Goal: Task Accomplishment & Management: Manage account settings

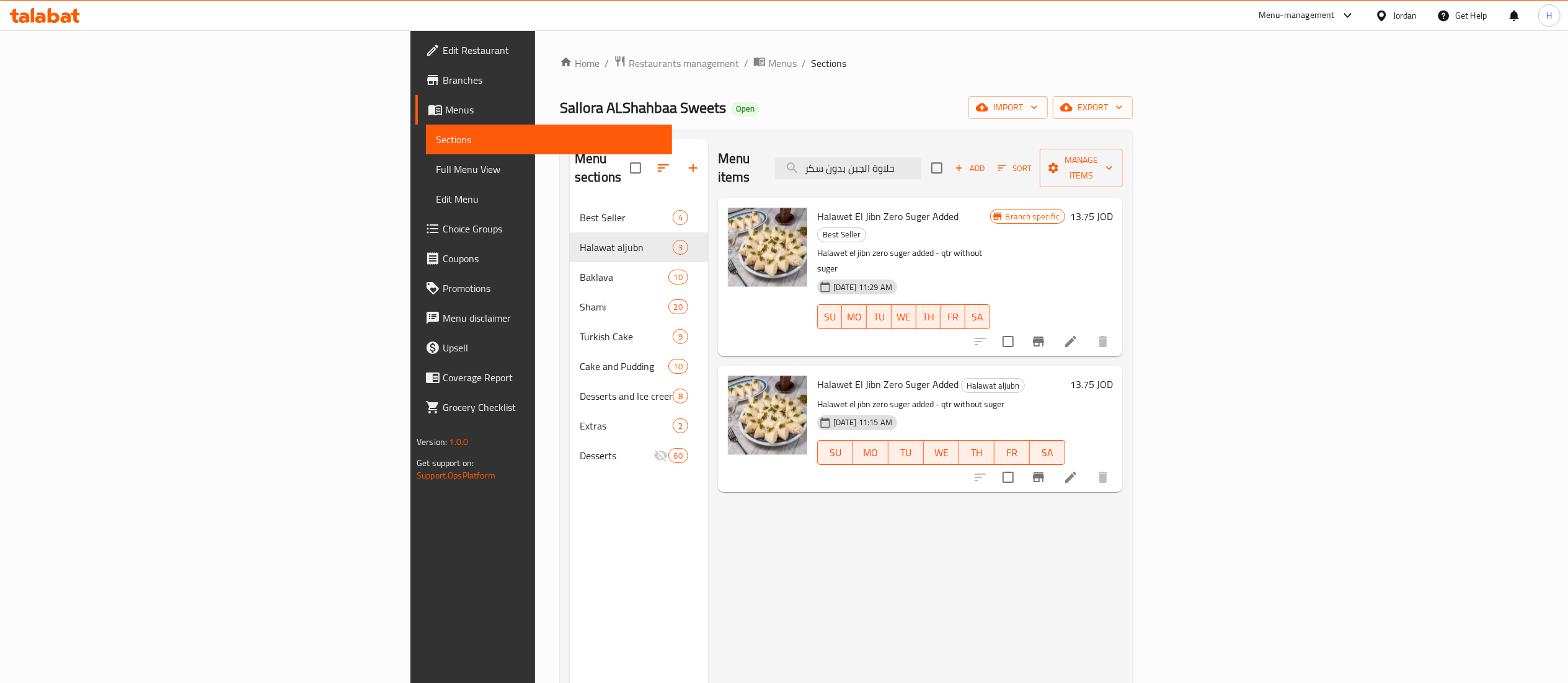
drag, startPoint x: 0, startPoint y: 0, endPoint x: 55, endPoint y: 6, distance: 55.3
click at [55, 6] on div at bounding box center [45, 16] width 90 height 25
click at [42, 22] on icon at bounding box center [45, 16] width 70 height 15
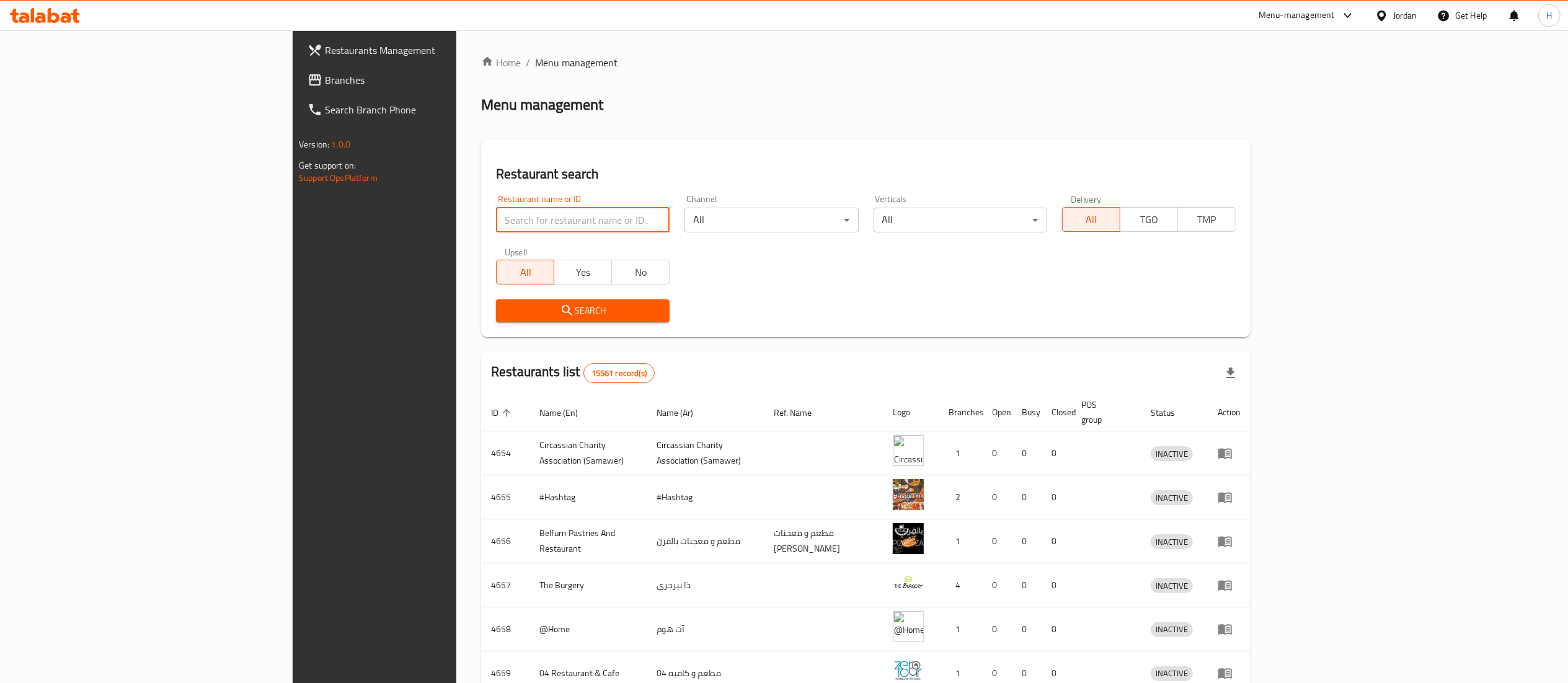
click at [496, 220] on input "search" at bounding box center [582, 220] width 173 height 25
paste input "714377"
type input "714377"
click button "Search" at bounding box center [582, 311] width 173 height 23
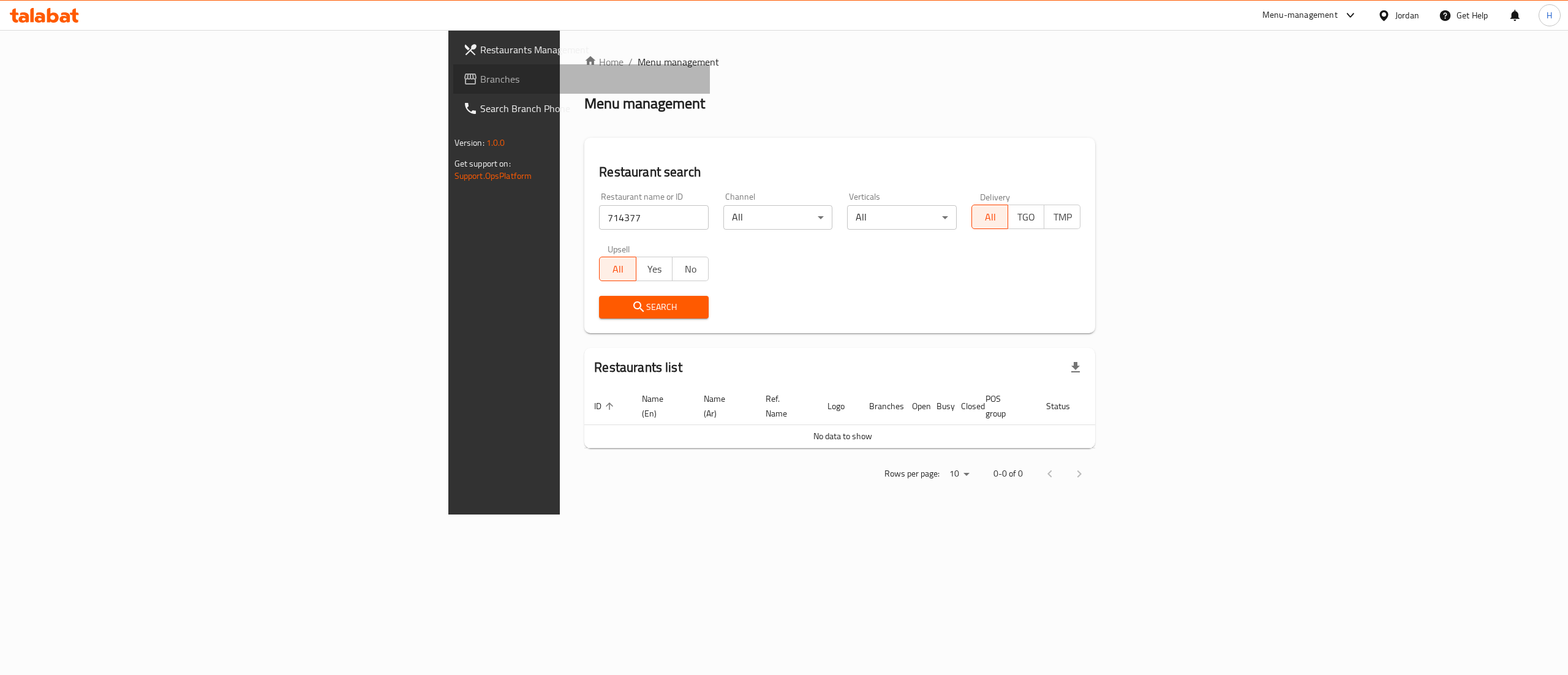
click at [480, 75] on span "Branches" at bounding box center [590, 79] width 221 height 15
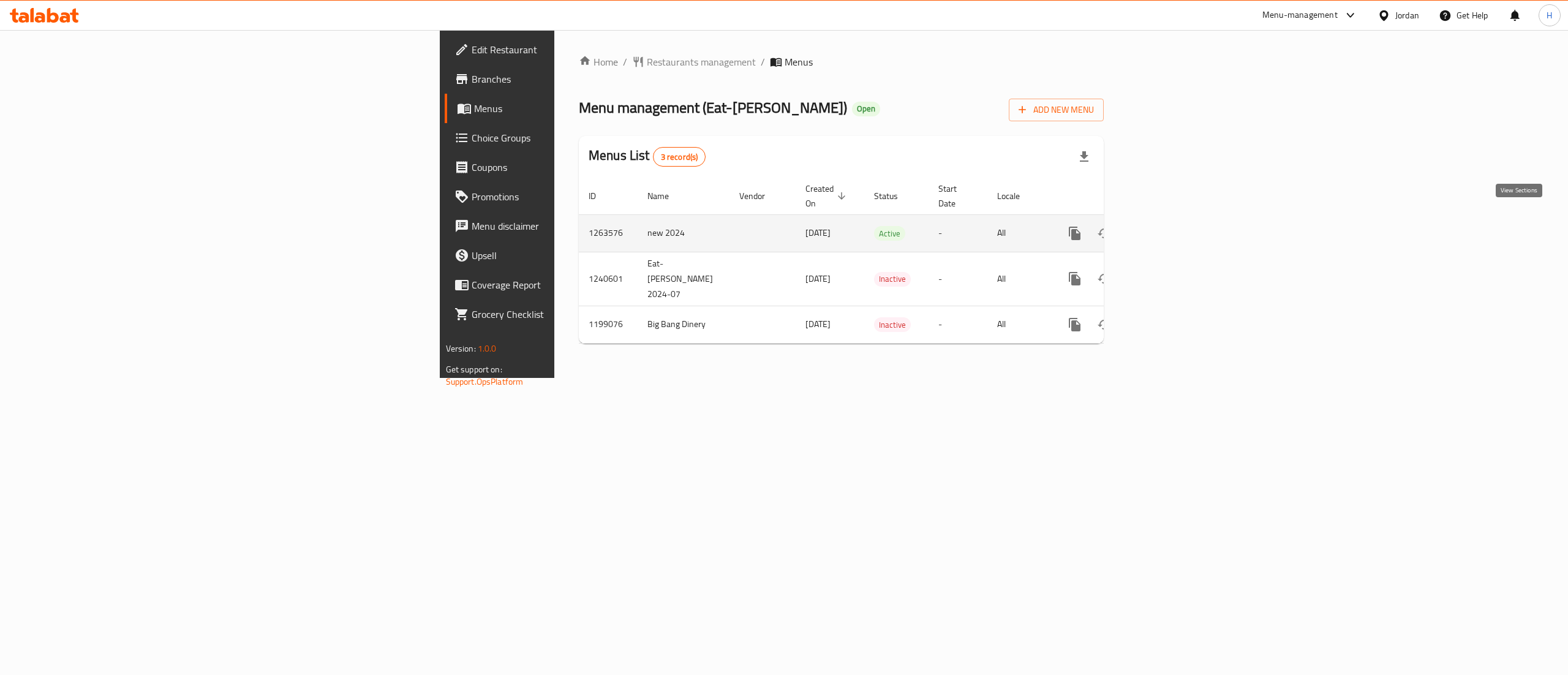
click at [1171, 226] on icon "enhanced table" at bounding box center [1164, 233] width 15 height 15
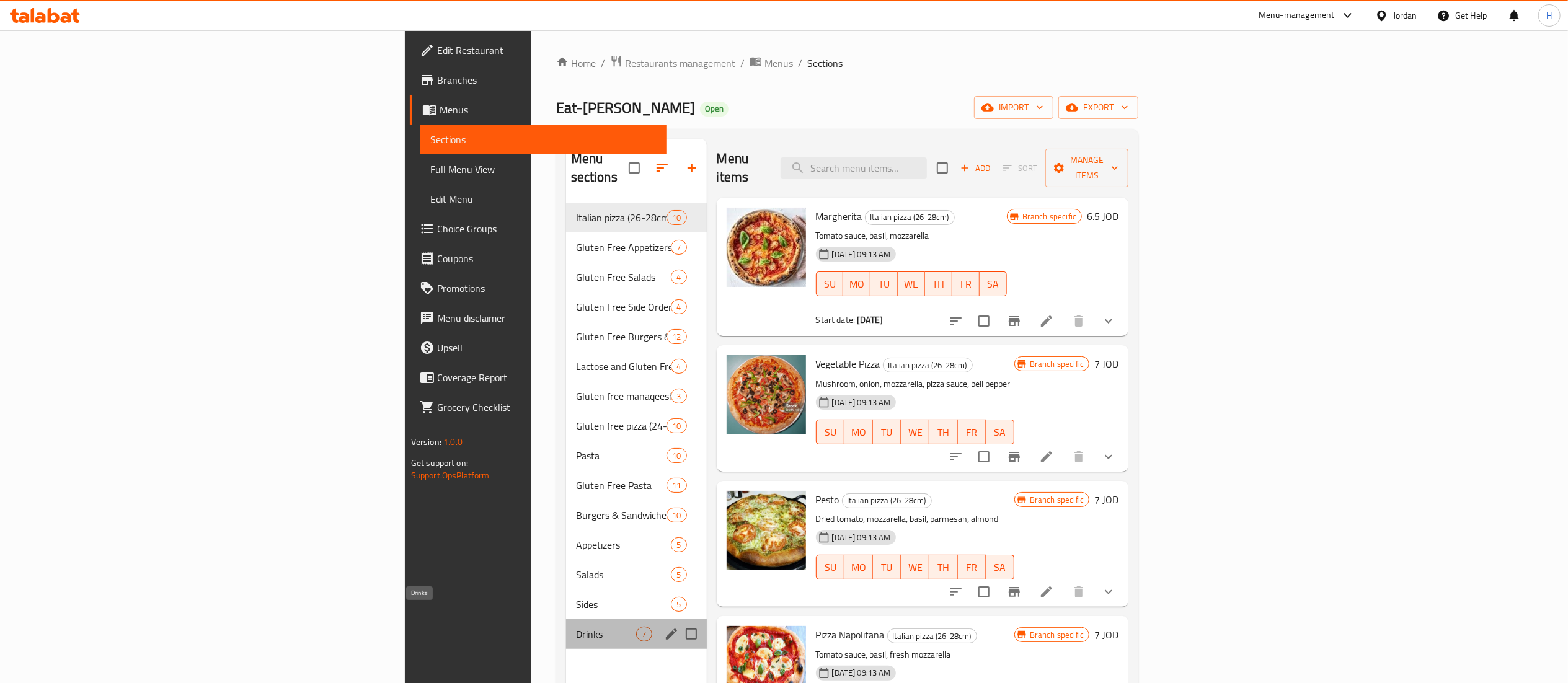
click at [576, 626] on span "Drinks" at bounding box center [606, 634] width 61 height 15
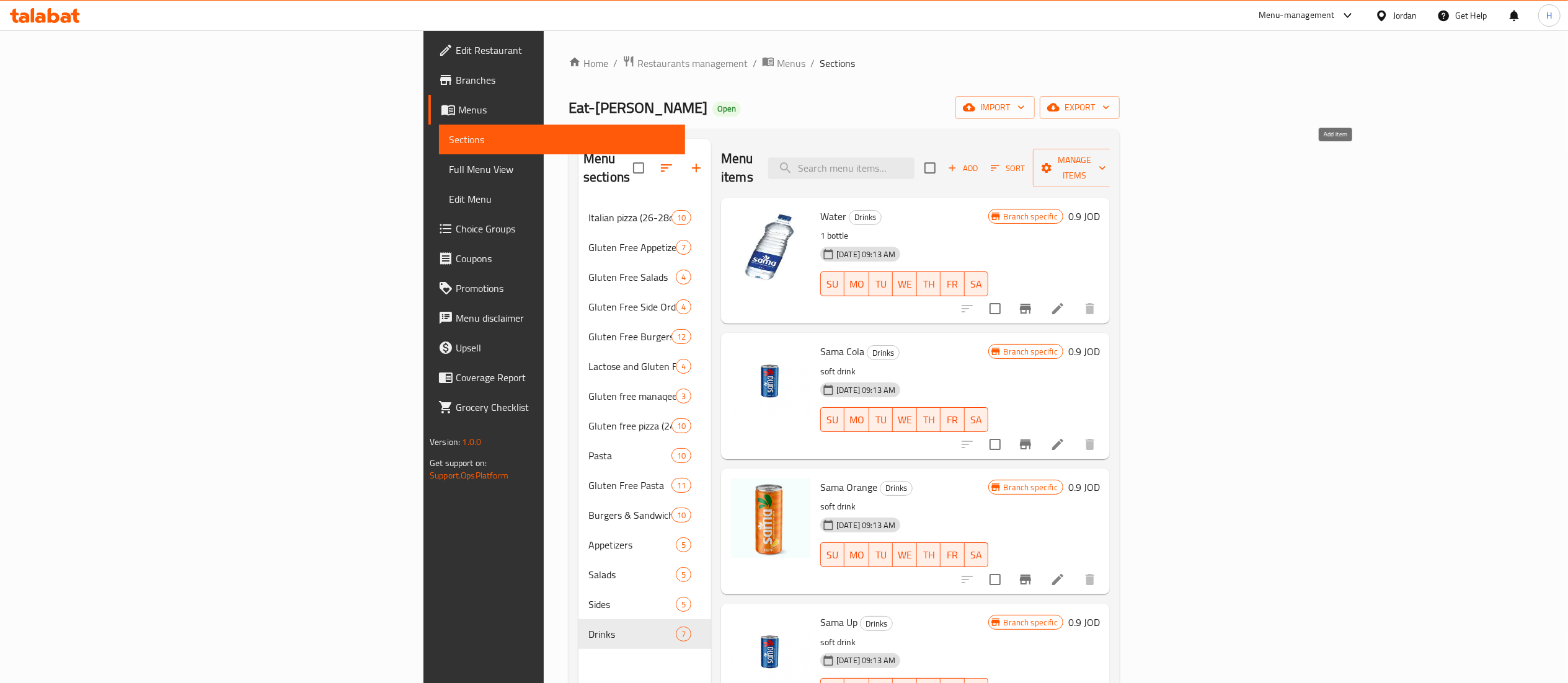
click at [979, 166] on span "Add" at bounding box center [963, 168] width 34 height 14
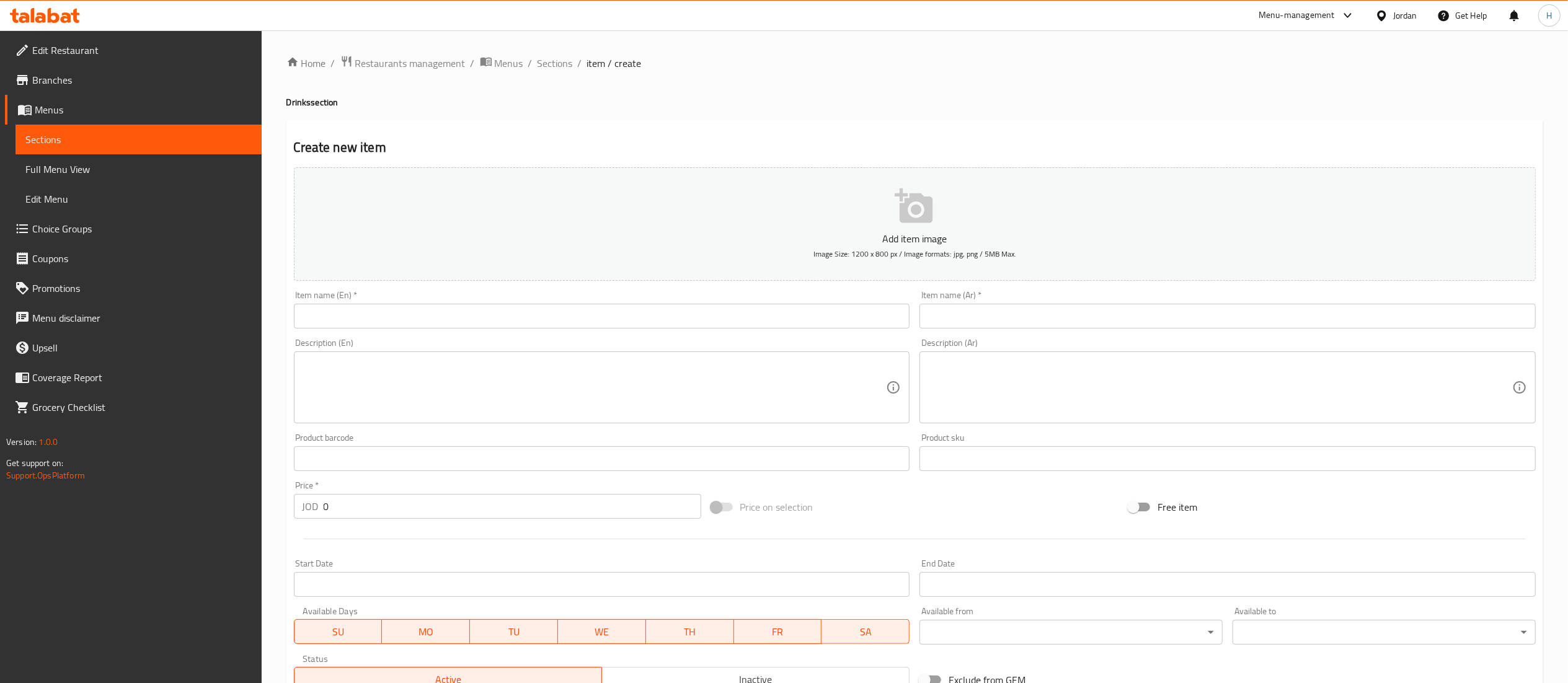
click at [386, 315] on input "text" at bounding box center [602, 316] width 616 height 25
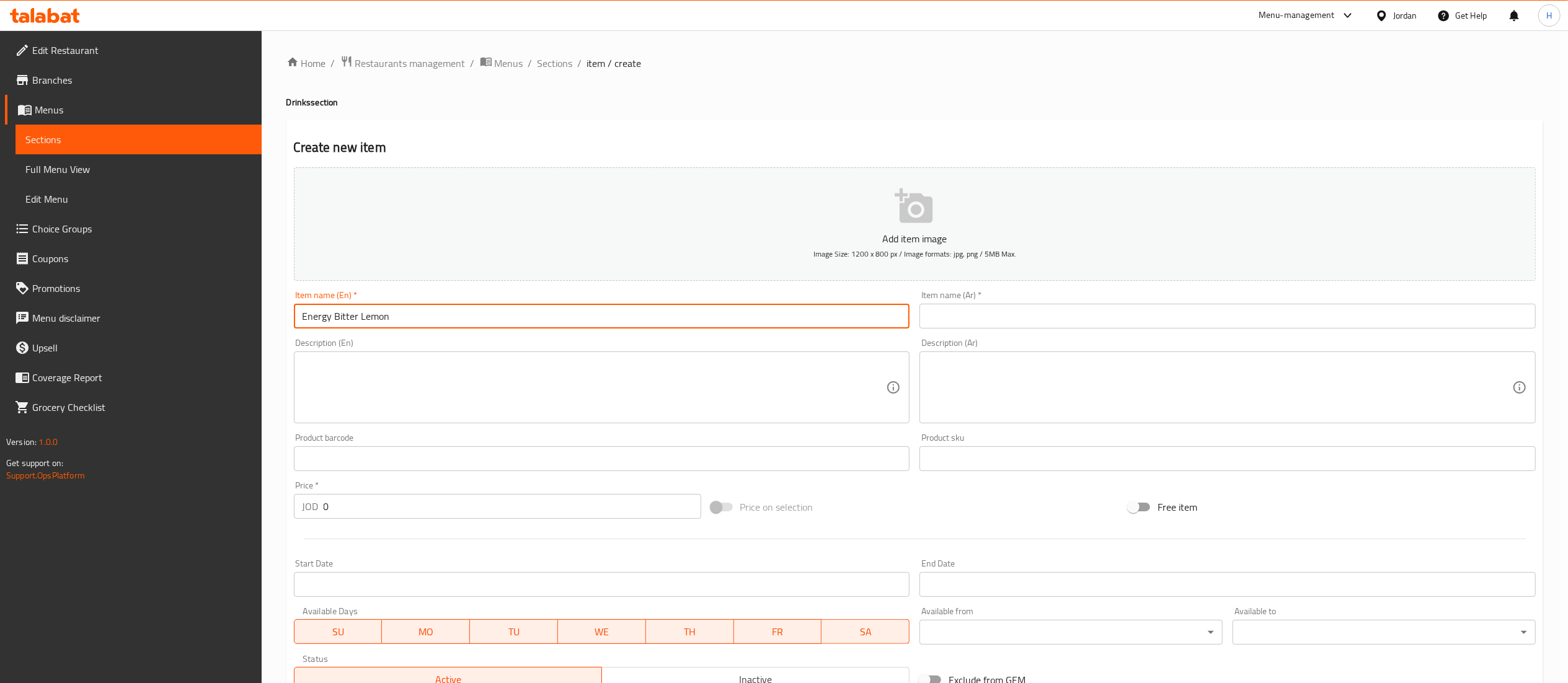
type input "Energy Bitter Lemon"
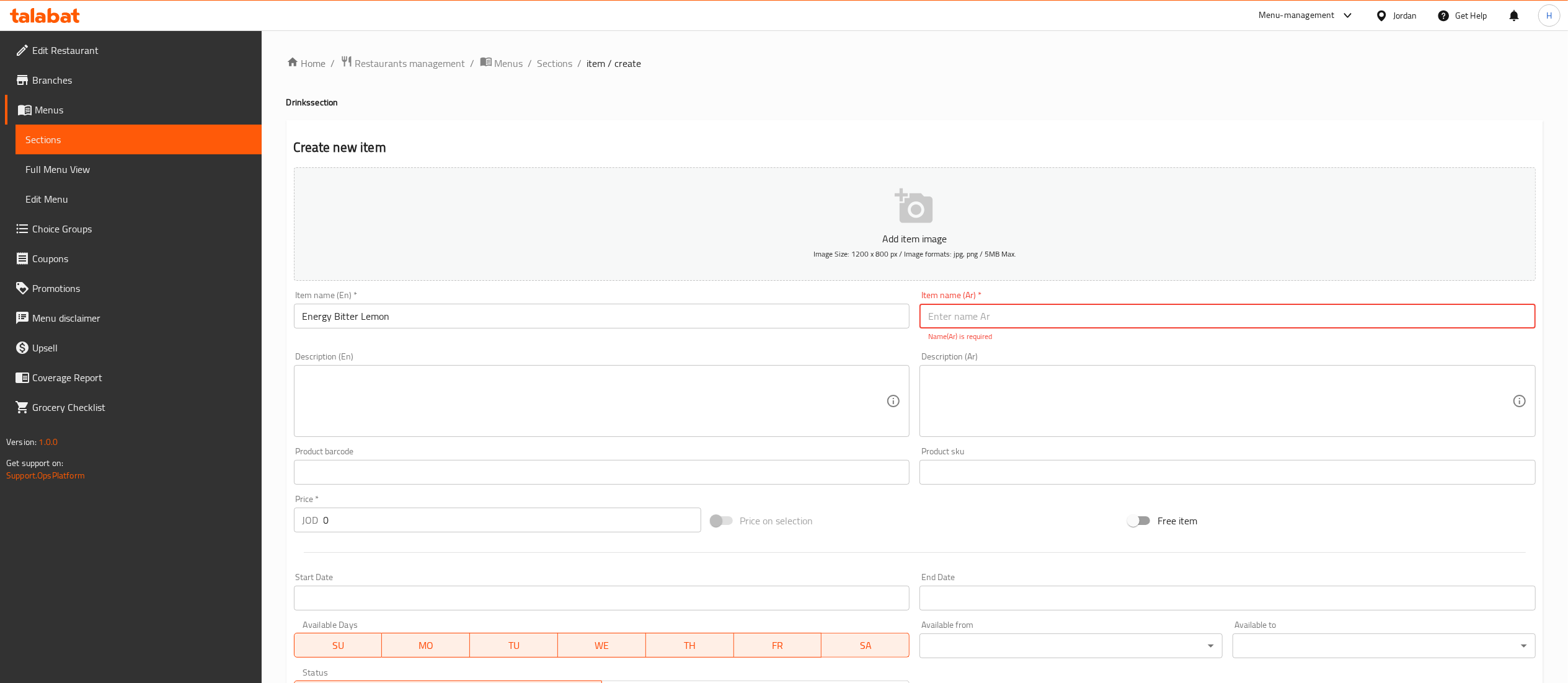
click at [377, 315] on input "Energy Bitter Lemon" at bounding box center [602, 316] width 616 height 25
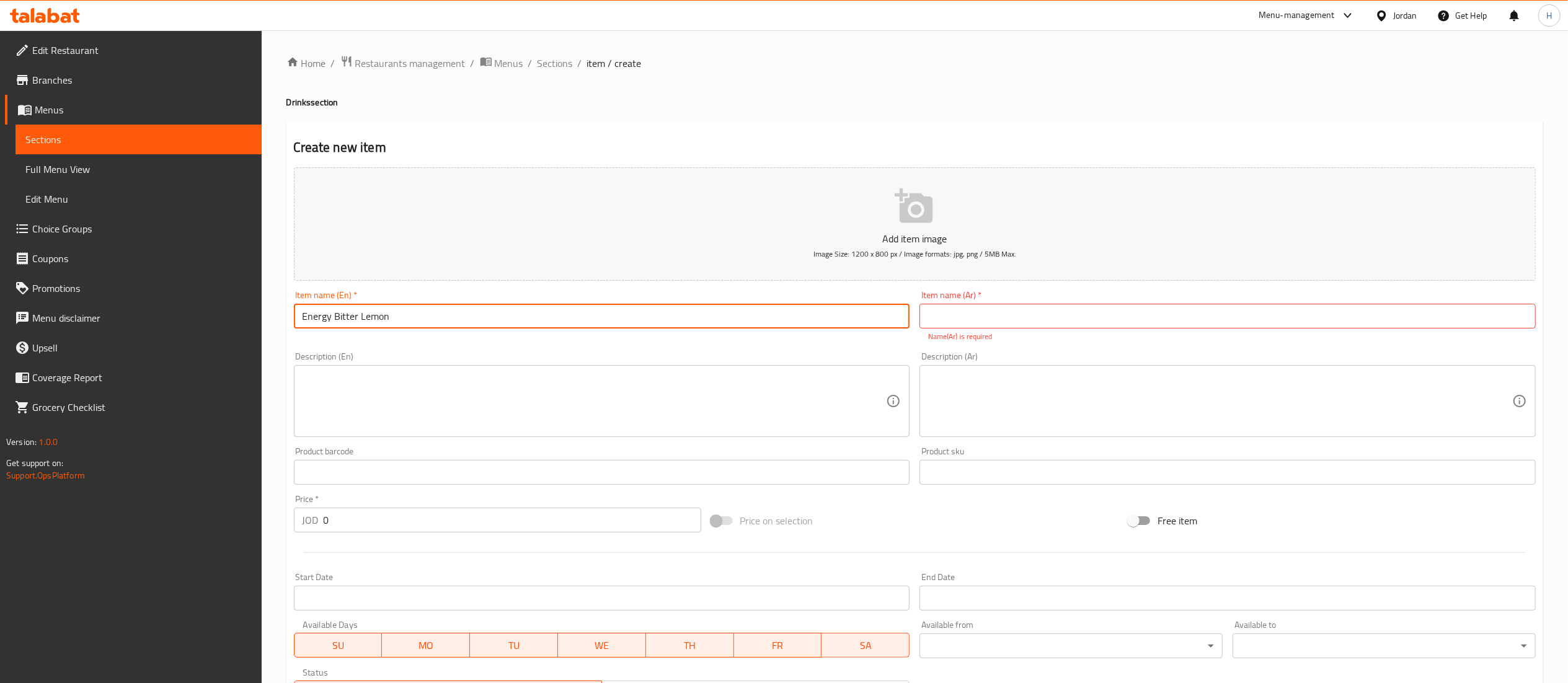
click at [377, 315] on input "Energy Bitter Lemon" at bounding box center [602, 316] width 616 height 25
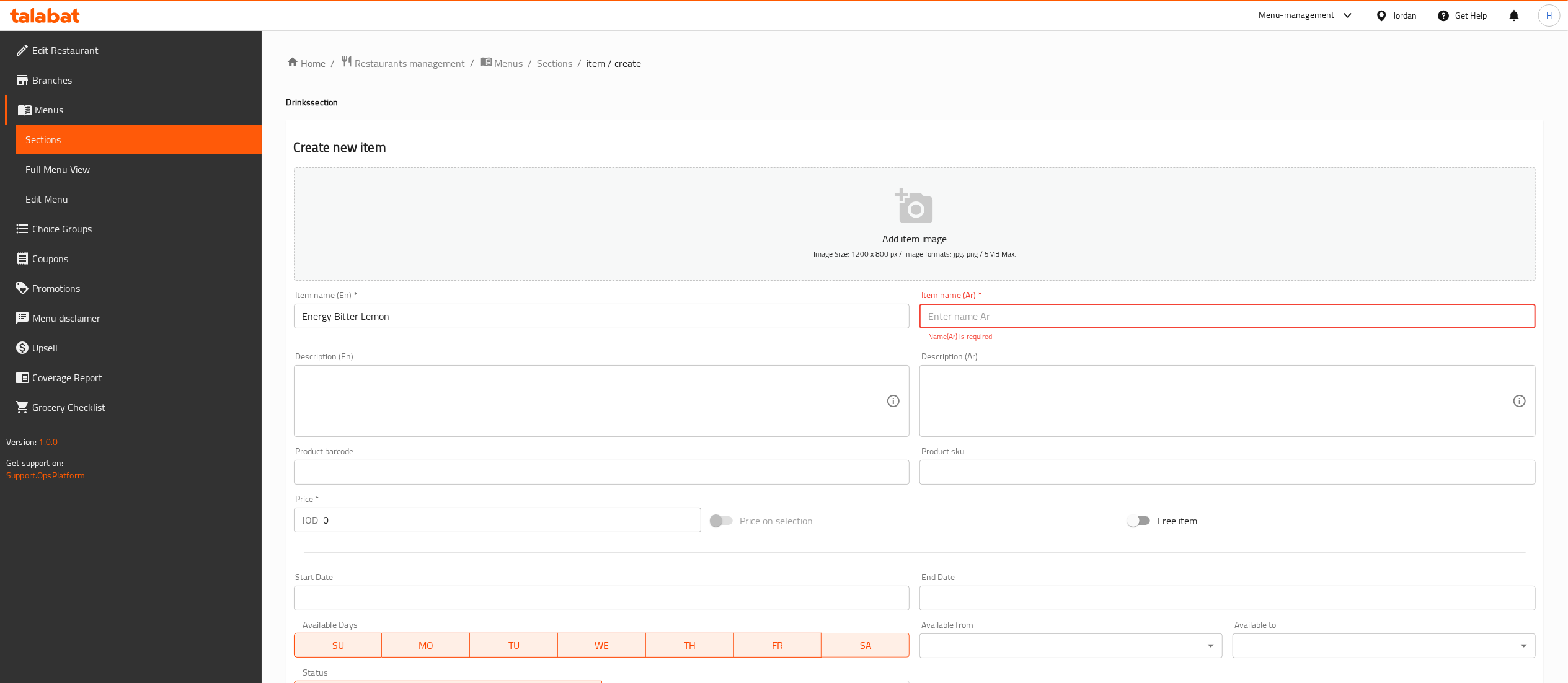
click at [983, 319] on input "text" at bounding box center [1227, 316] width 616 height 25
paste input "طاقة الليمون المر"
type input "طاقة الليمون المر"
click at [334, 512] on input "0" at bounding box center [513, 520] width 378 height 25
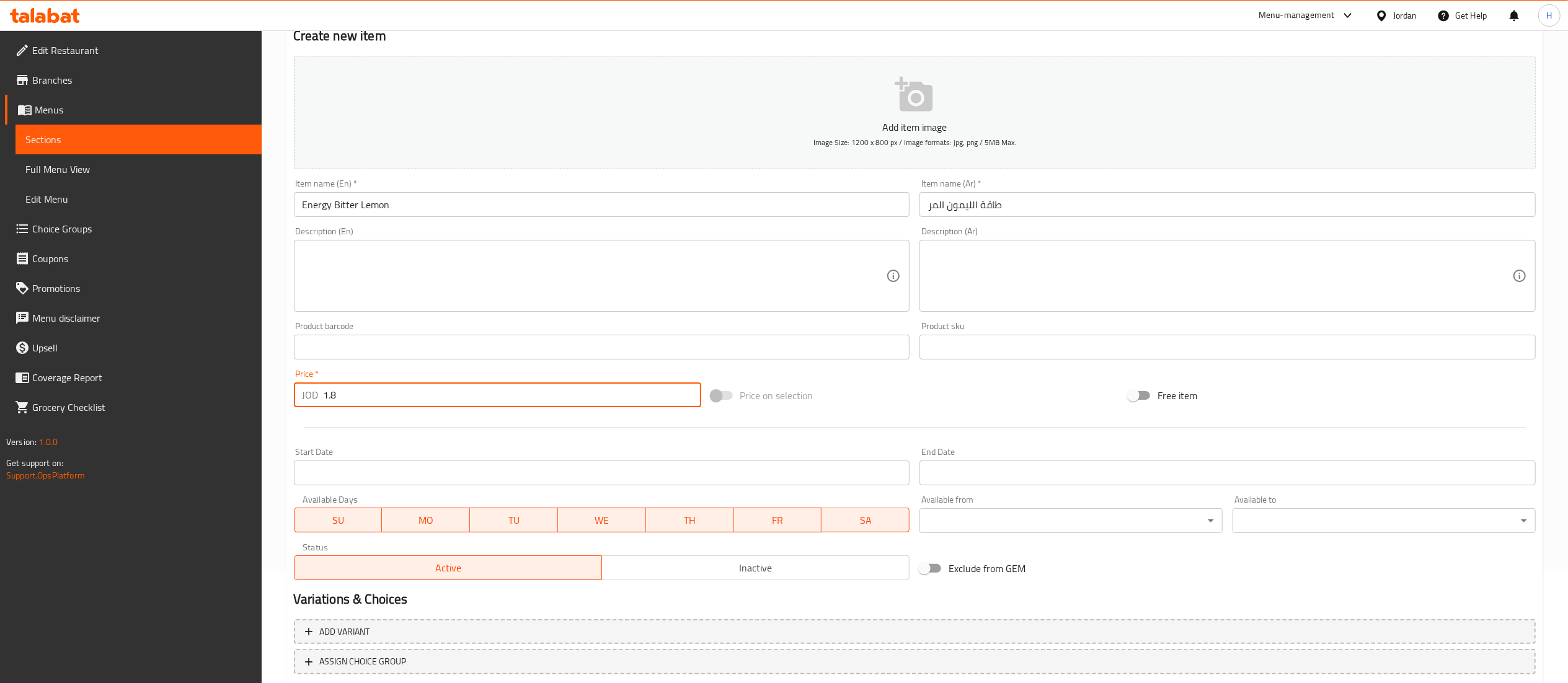
scroll to position [191, 0]
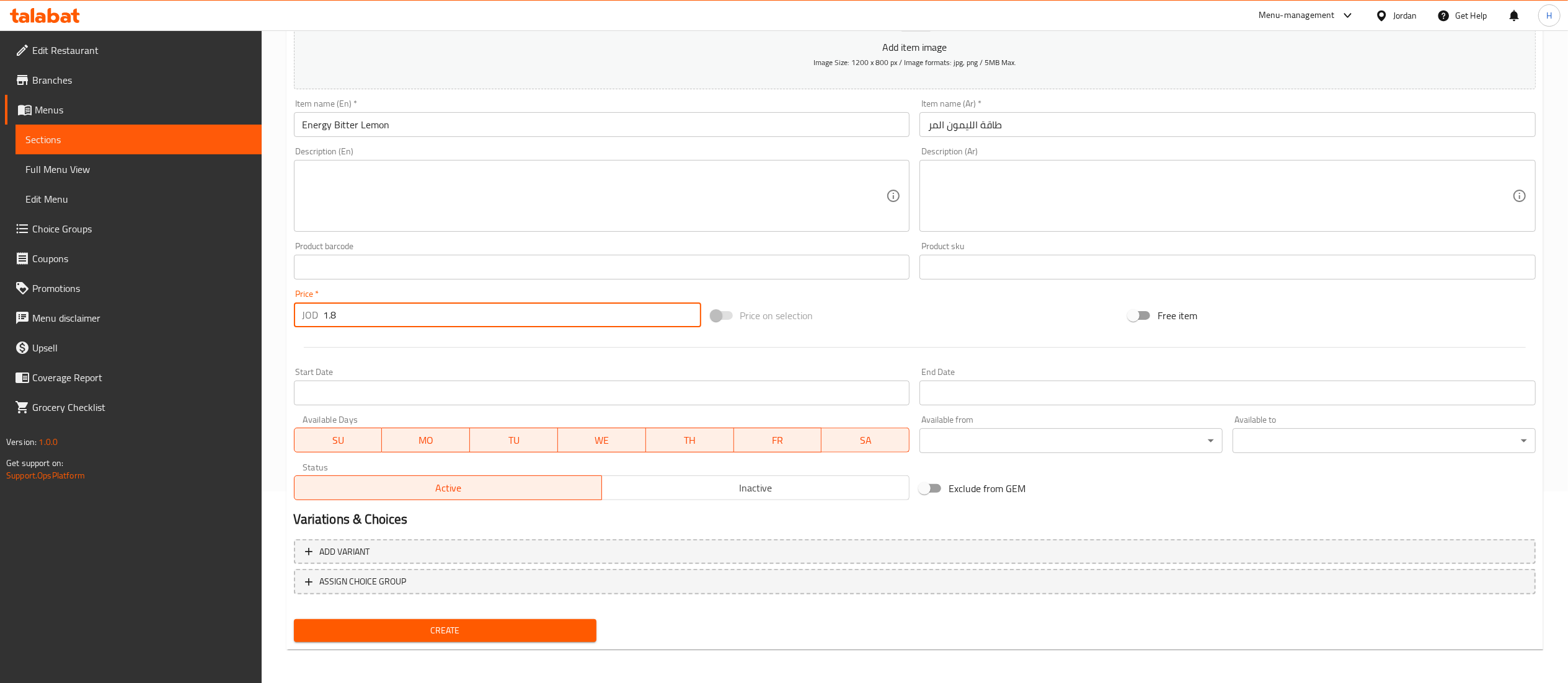
type input "1.8"
click at [510, 627] on span "Create" at bounding box center [445, 630] width 283 height 16
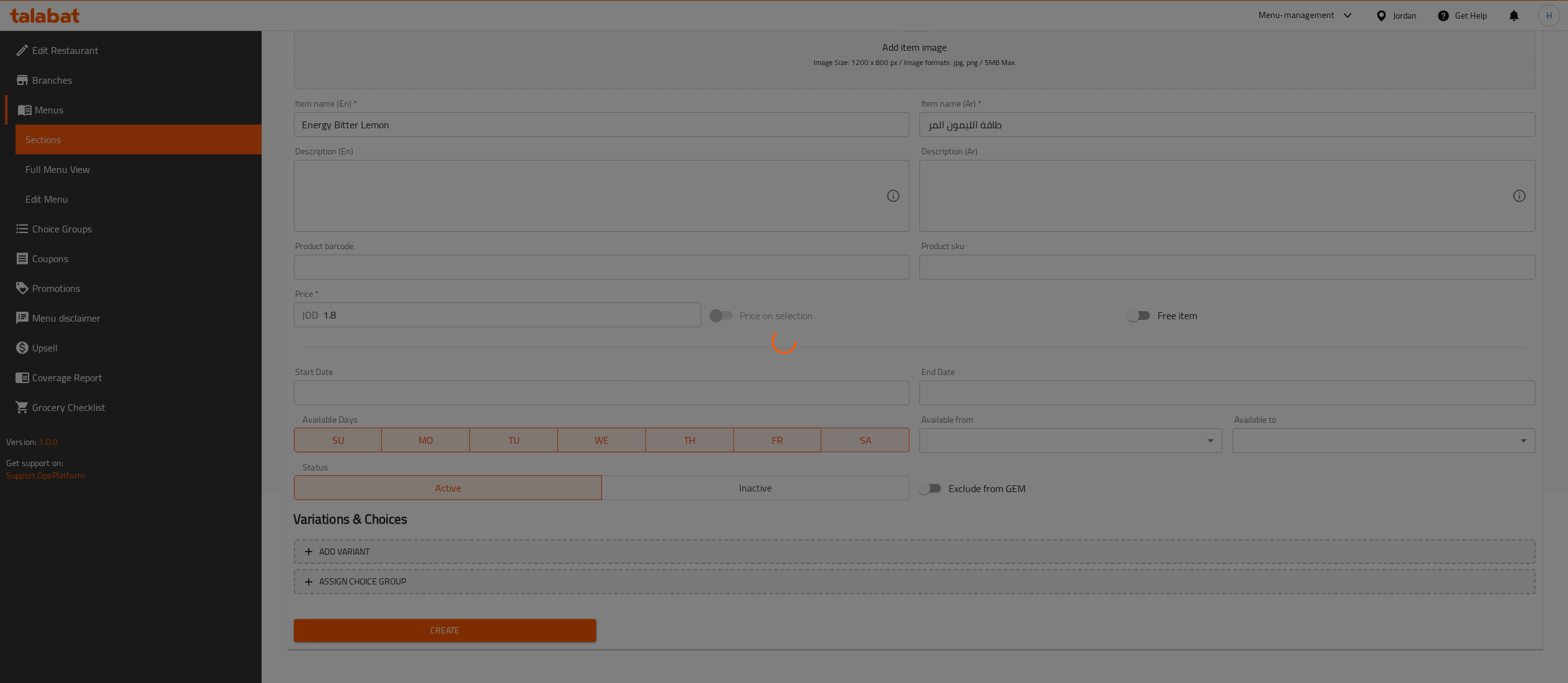
type input "0"
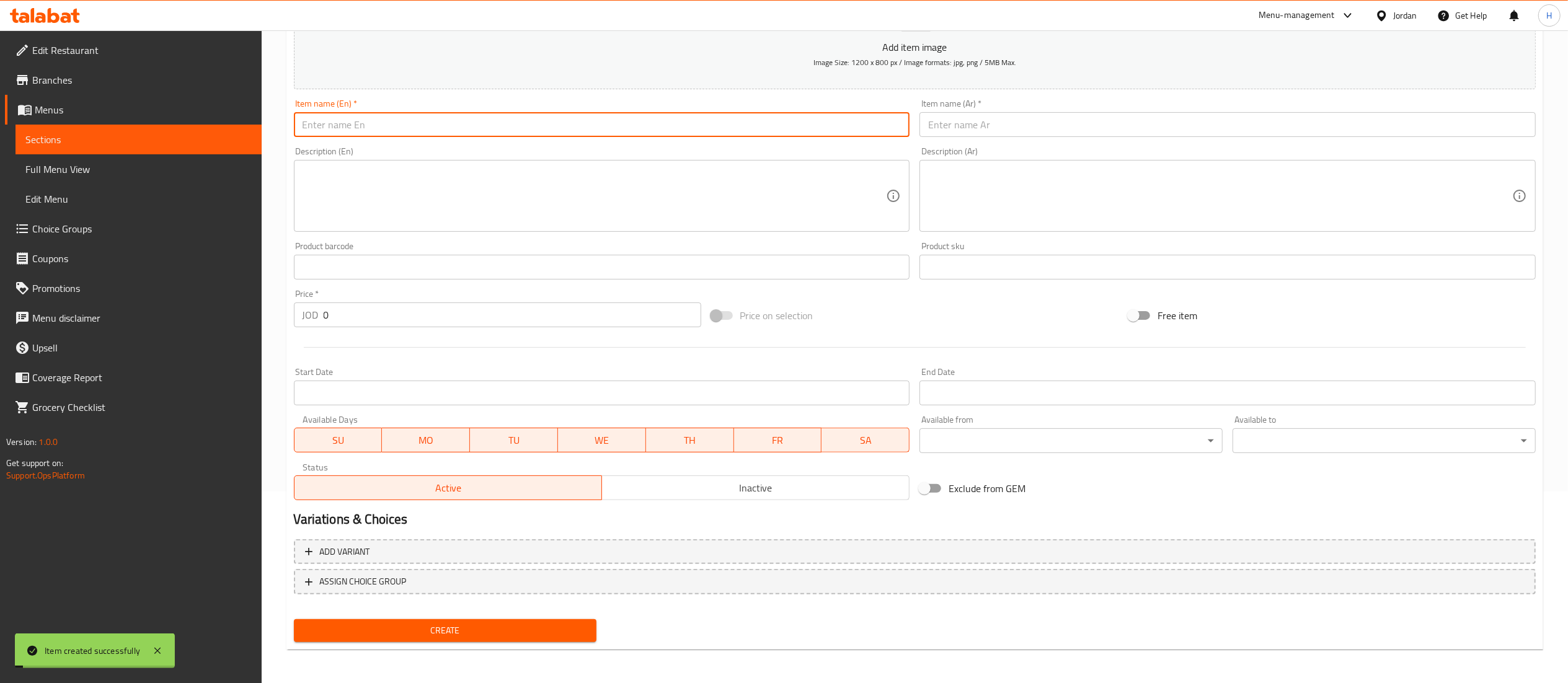
click at [420, 116] on input "text" at bounding box center [602, 124] width 616 height 25
click at [337, 121] on input "Energy Kiwi Strawberry" at bounding box center [602, 124] width 616 height 25
type input "Energy Kiwi Strawberry"
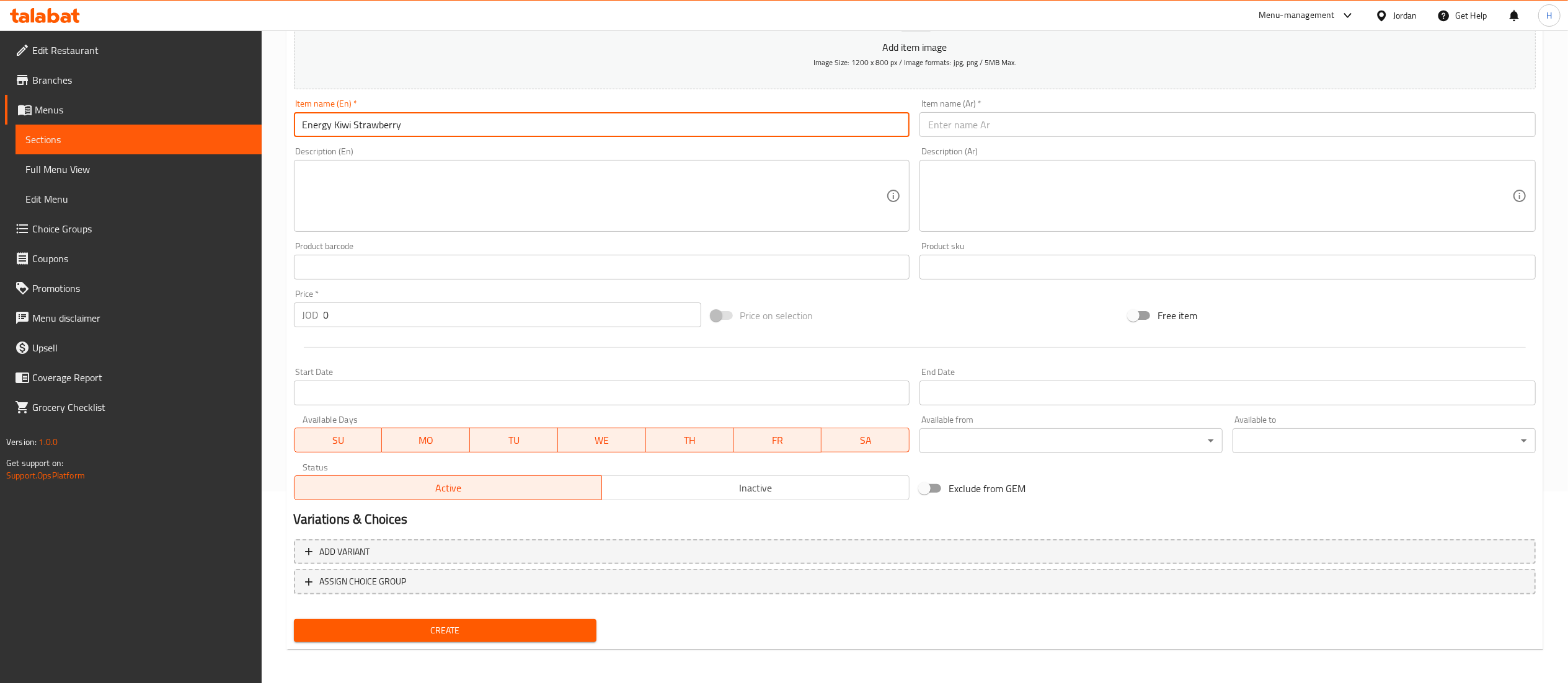
click at [979, 117] on input "text" at bounding box center [1227, 124] width 616 height 25
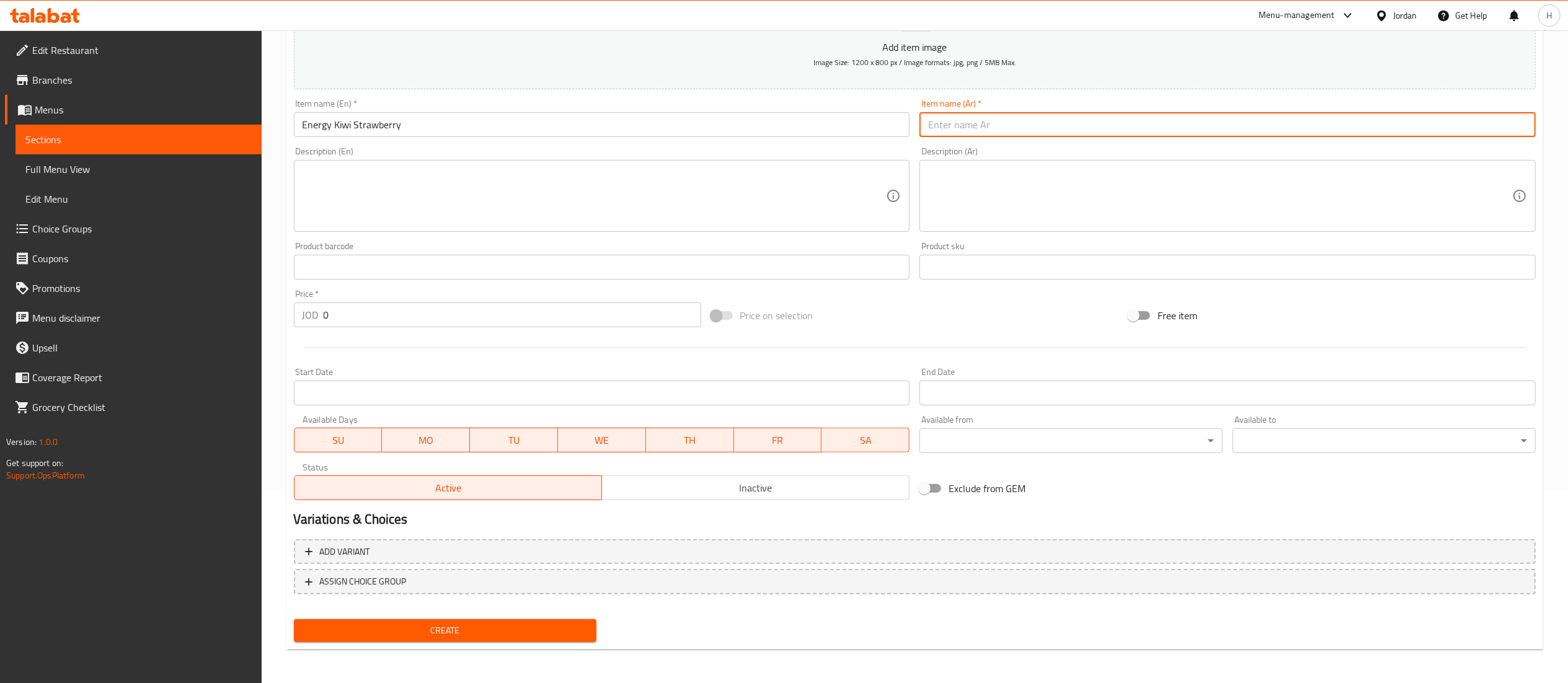
paste input "طاقة الكيوي والفراولة"
type input "طاقة الكيوي والفراولة"
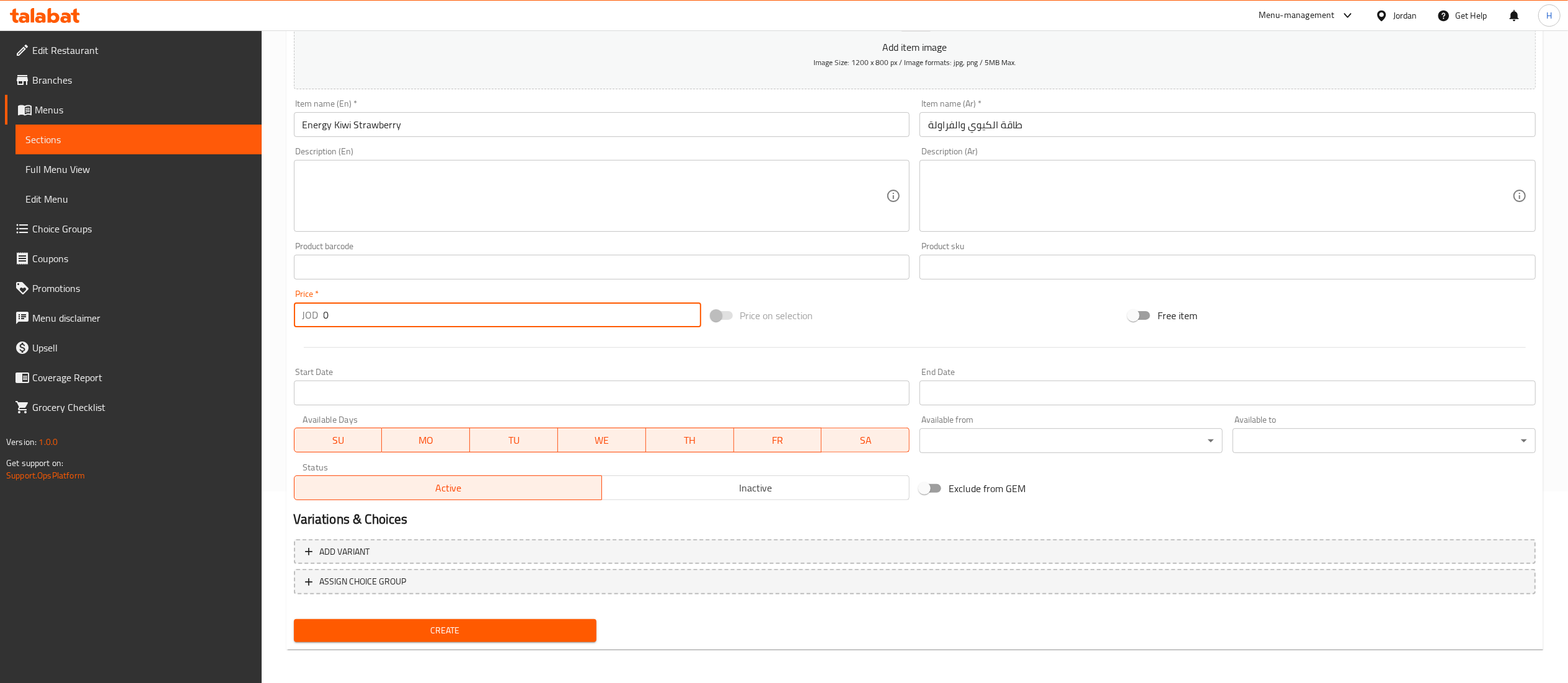
click at [411, 314] on input "0" at bounding box center [513, 315] width 378 height 25
type input "1.8"
click at [337, 634] on span "Create" at bounding box center [445, 630] width 283 height 16
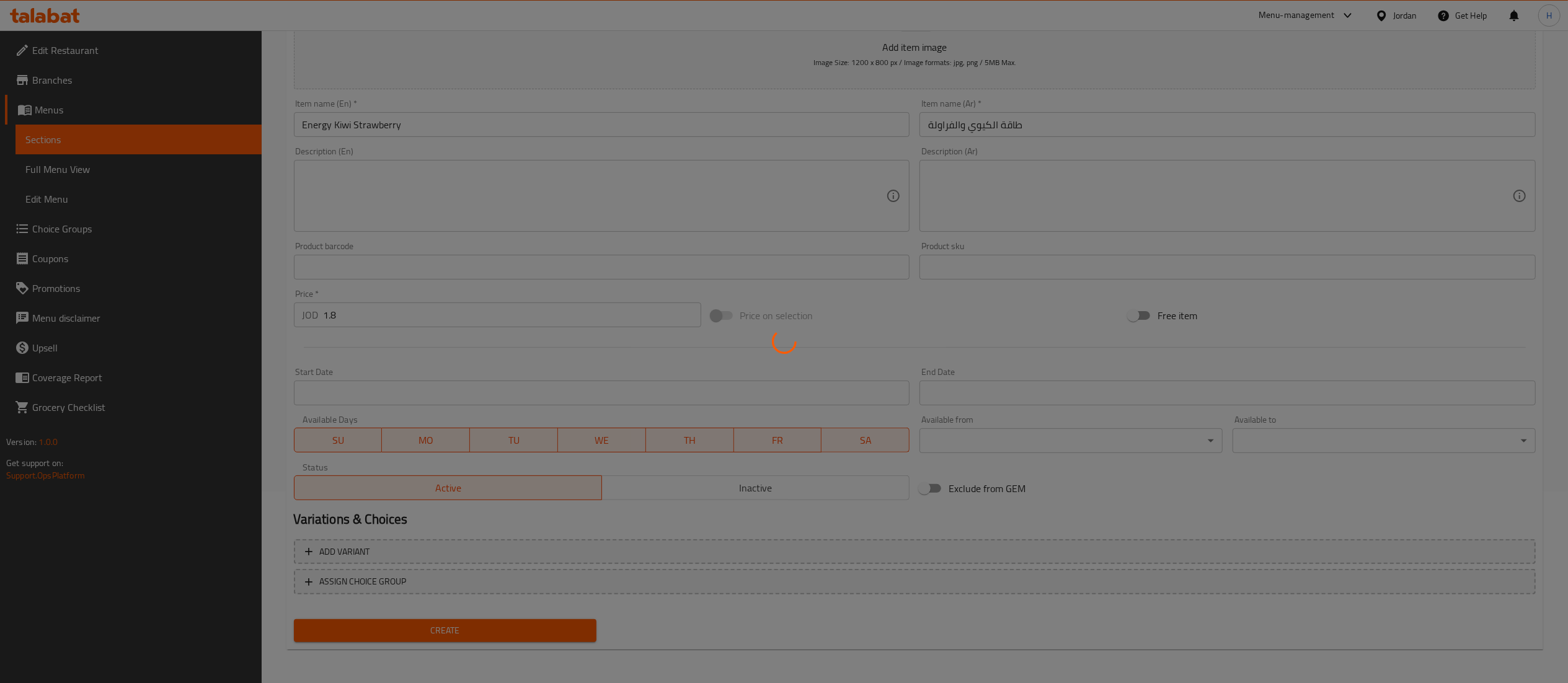
type input "0"
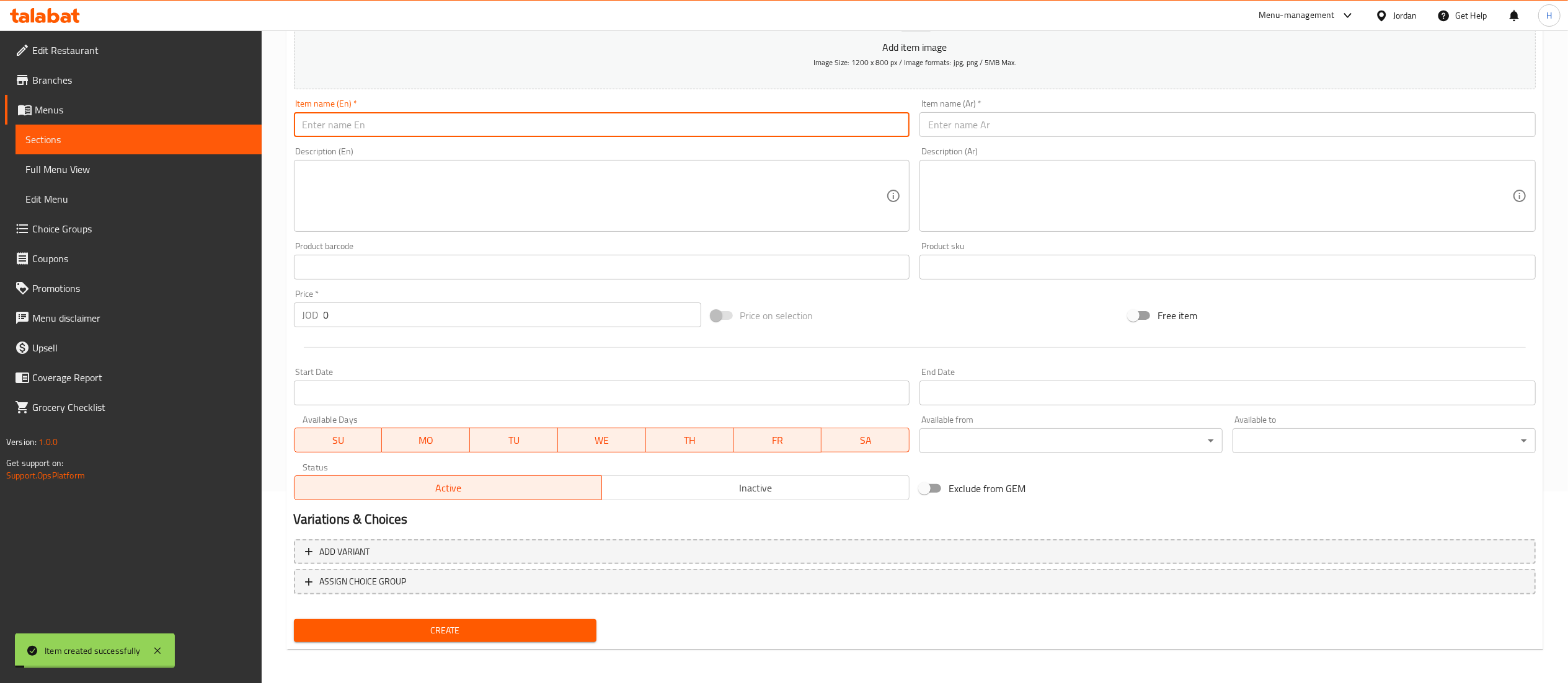
click at [420, 123] on input "text" at bounding box center [602, 124] width 616 height 25
click at [375, 124] on input "Energy Pink Lemonade" at bounding box center [602, 124] width 616 height 25
type input "Energy Pink Lemonade"
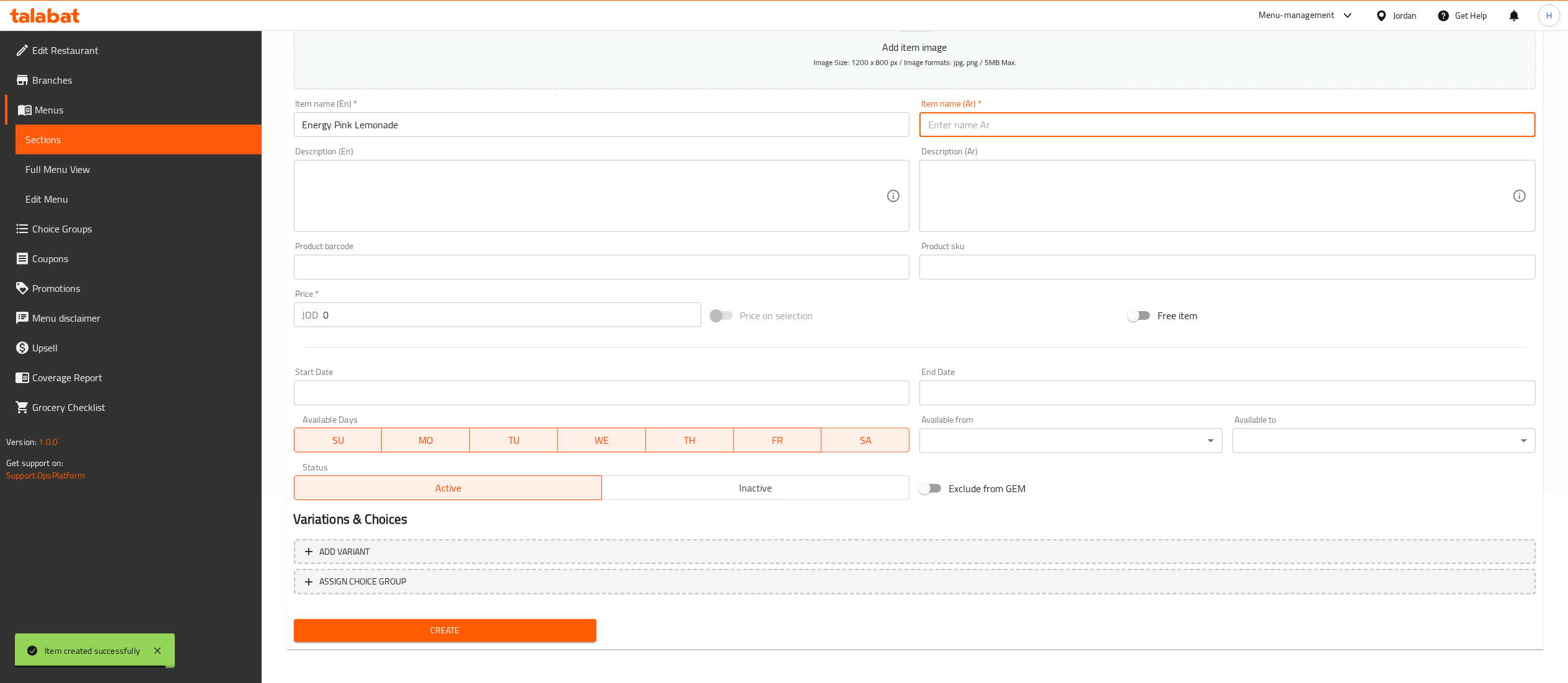
click at [982, 125] on input "text" at bounding box center [1227, 124] width 616 height 25
paste input "عصير الليمون الوردي الطاقة"
type input "عصير الليمون الوردي الطاقة"
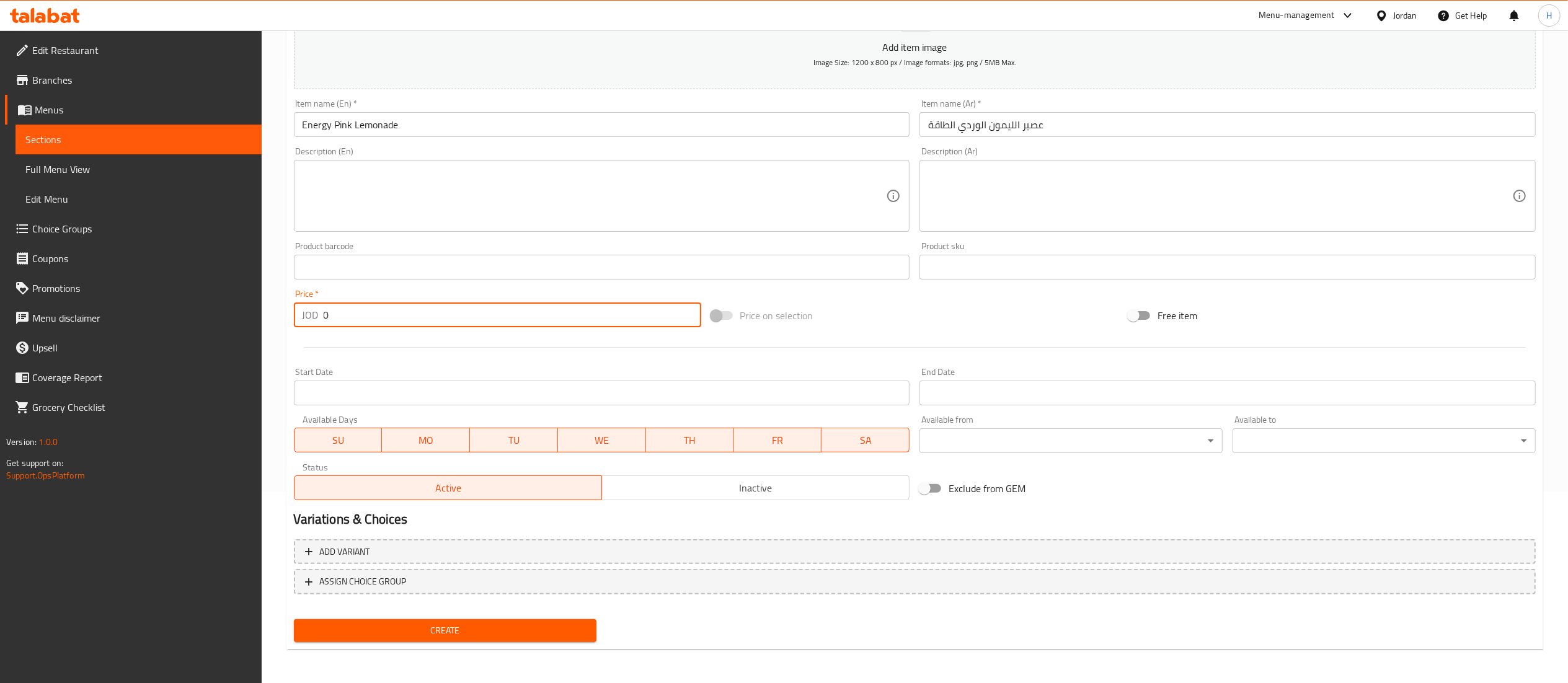
drag, startPoint x: 388, startPoint y: 309, endPoint x: 43, endPoint y: 353, distance: 347.8
click at [43, 353] on div "Edit Restaurant Branches Menus Sections Full Menu View Edit Menu Choice Groups …" at bounding box center [784, 262] width 1568 height 845
type input "1.8"
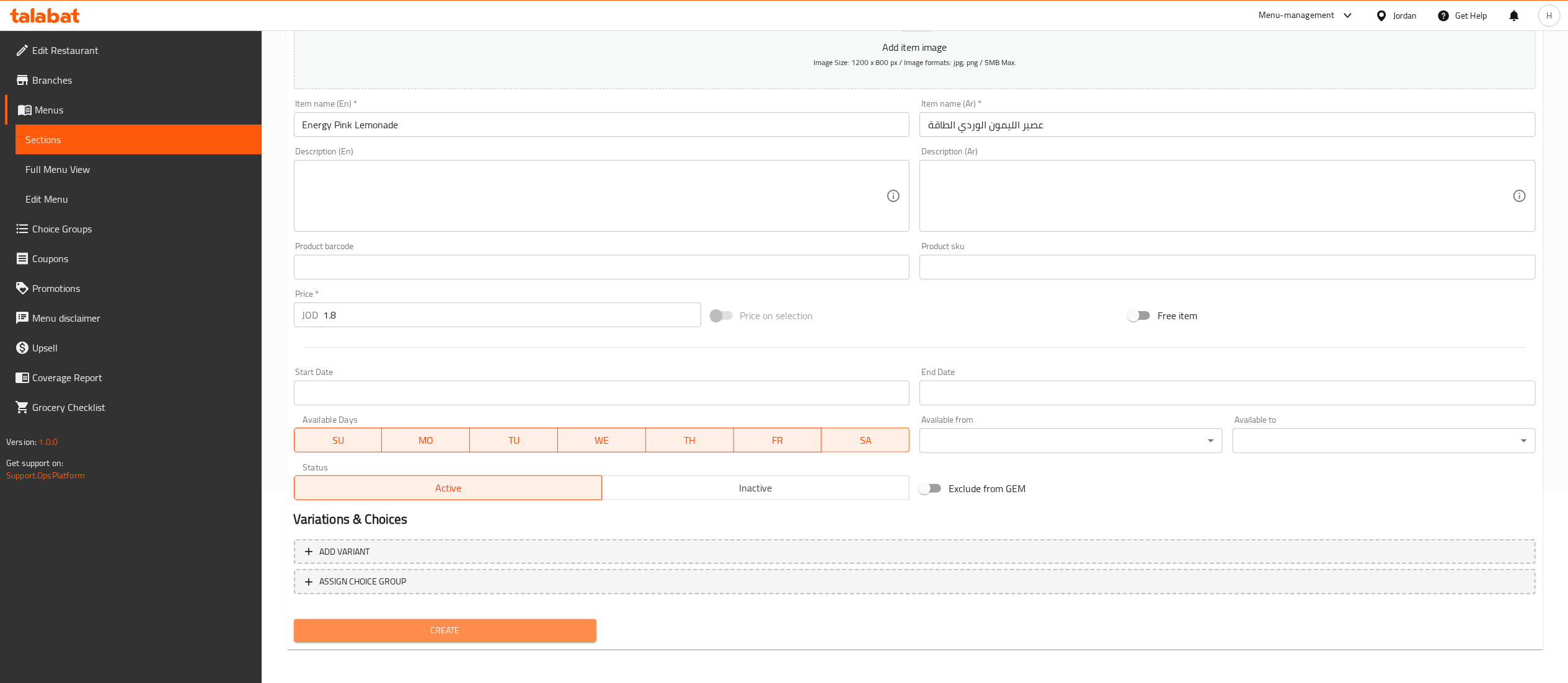
click at [382, 624] on span "Create" at bounding box center [445, 630] width 283 height 16
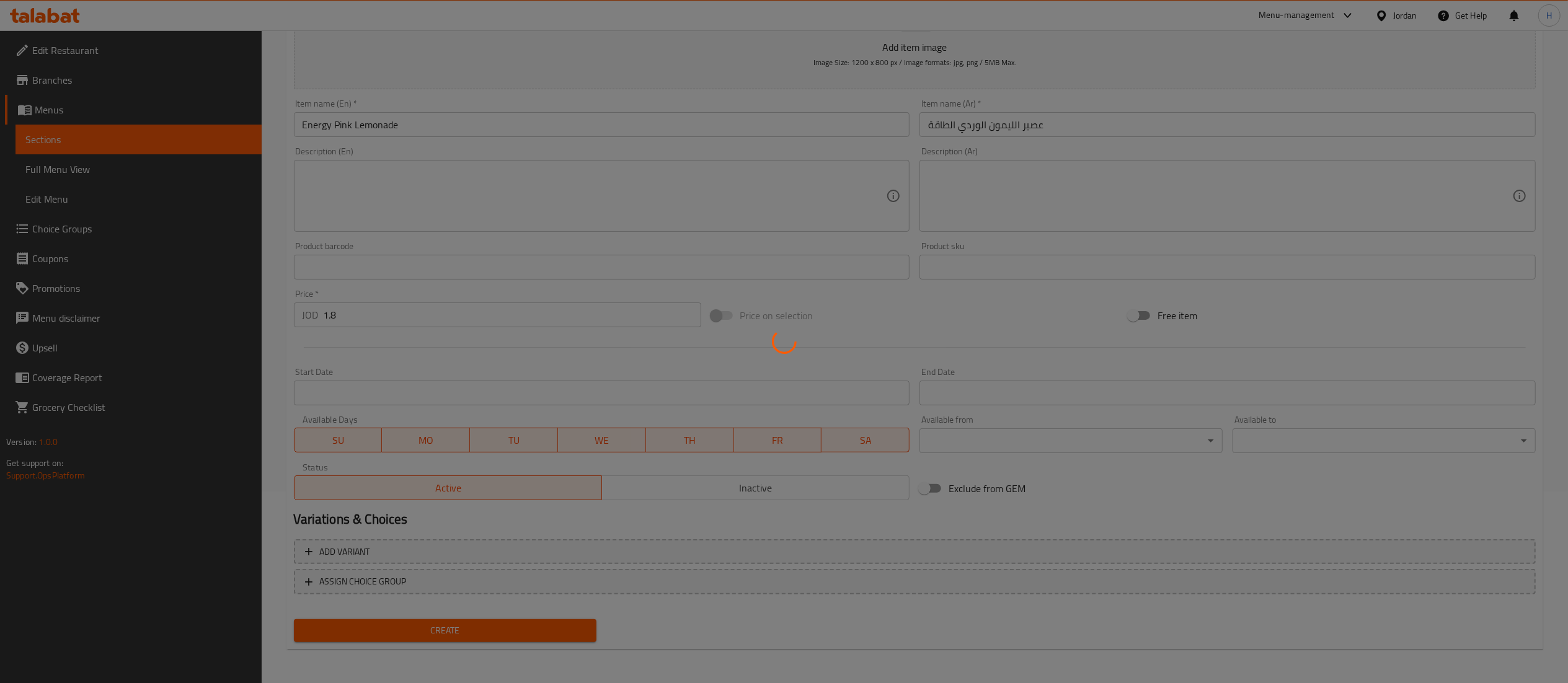
type input "0"
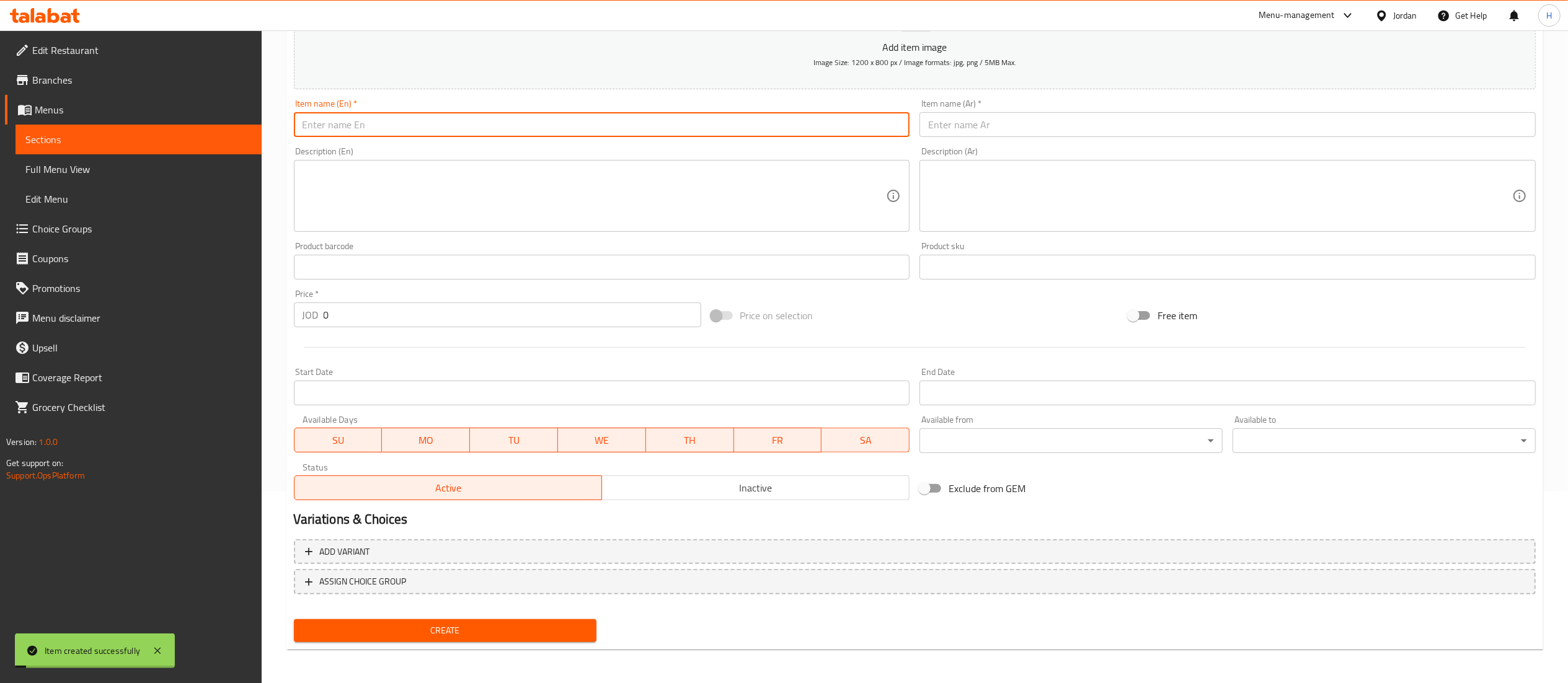
click at [390, 120] on input "text" at bounding box center [602, 124] width 616 height 25
type input "Energy Grenadine"
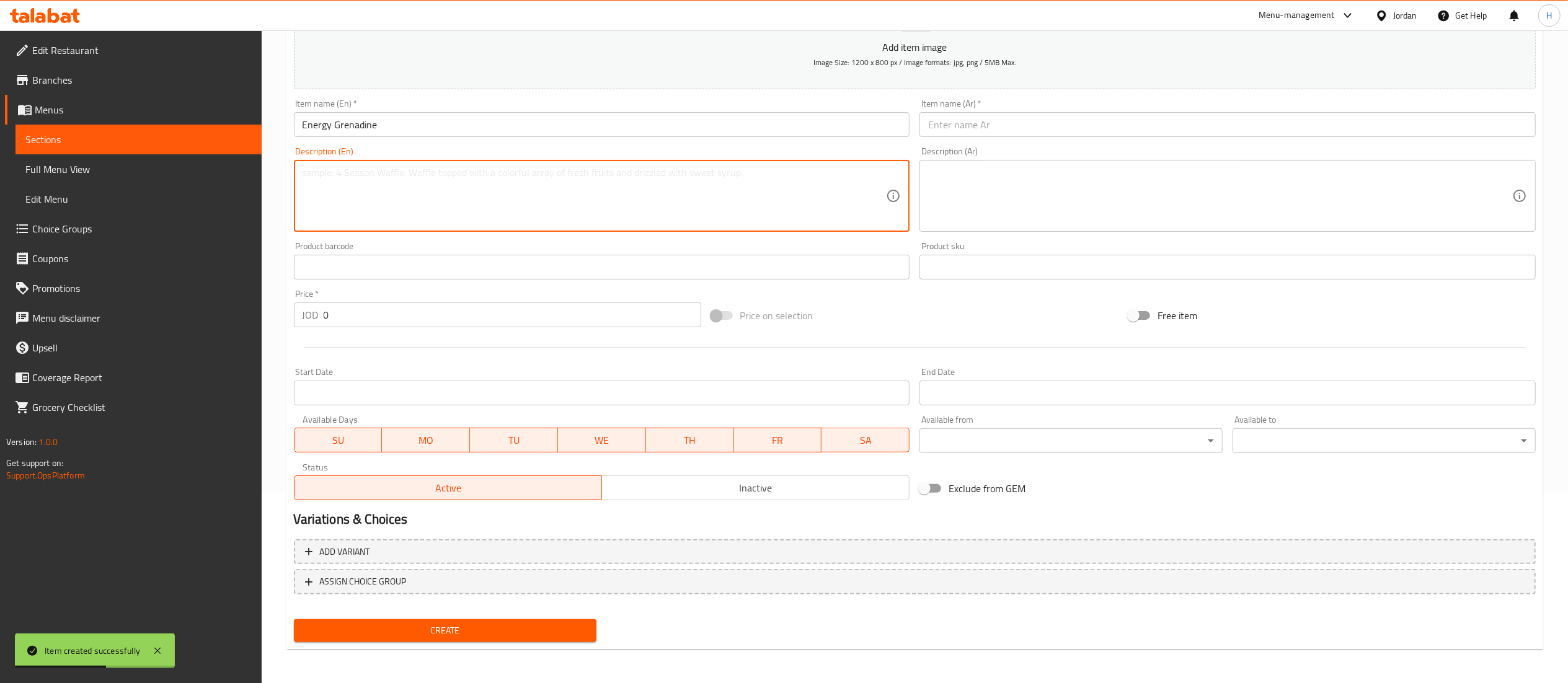
click at [455, 207] on textarea at bounding box center [595, 196] width 584 height 59
click at [978, 125] on input "text" at bounding box center [1227, 124] width 616 height 25
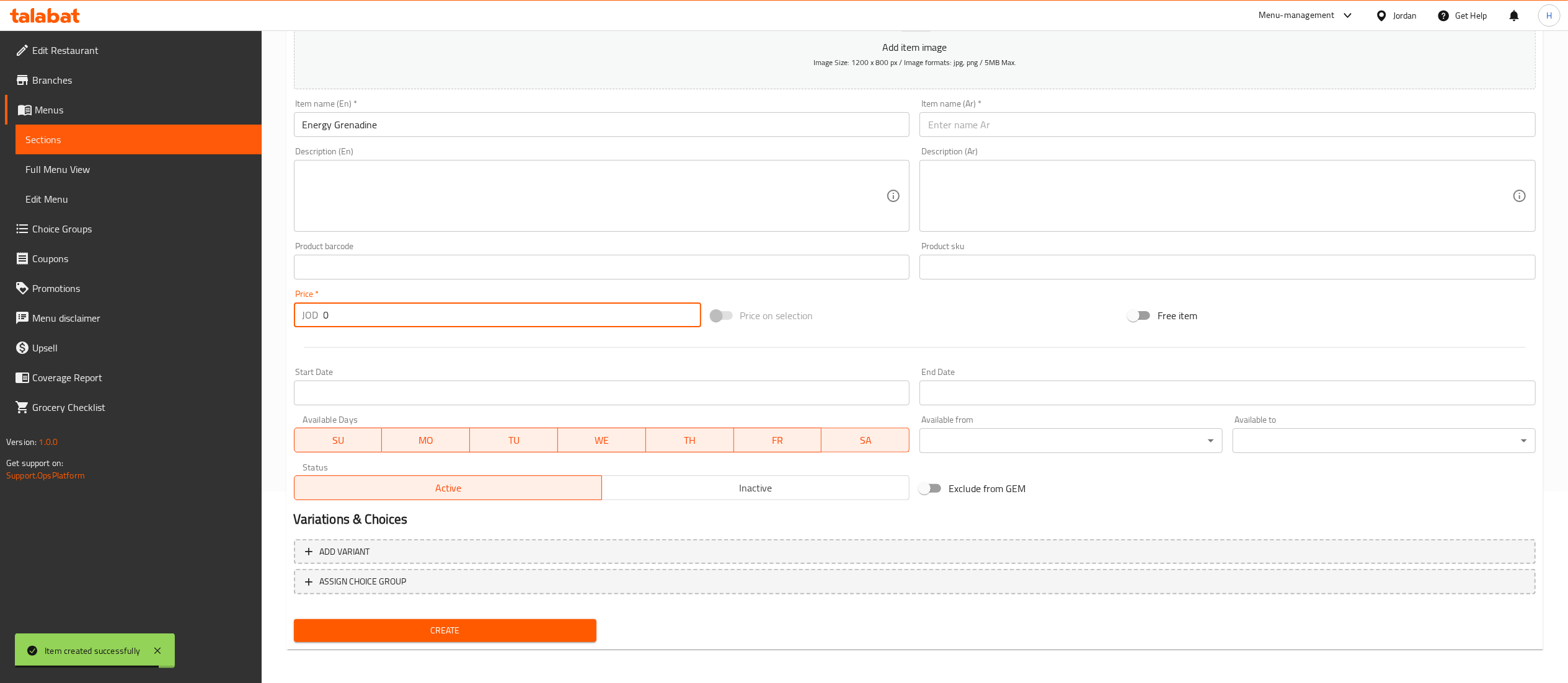
drag, startPoint x: 353, startPoint y: 319, endPoint x: 266, endPoint y: 319, distance: 87.0
click at [266, 319] on div "Home / Restaurants management / Menus / Sections / item / create Drinks section…" at bounding box center [914, 262] width 1306 height 845
type input "1.8"
click at [355, 120] on input "Energy Grenadine" at bounding box center [602, 124] width 616 height 25
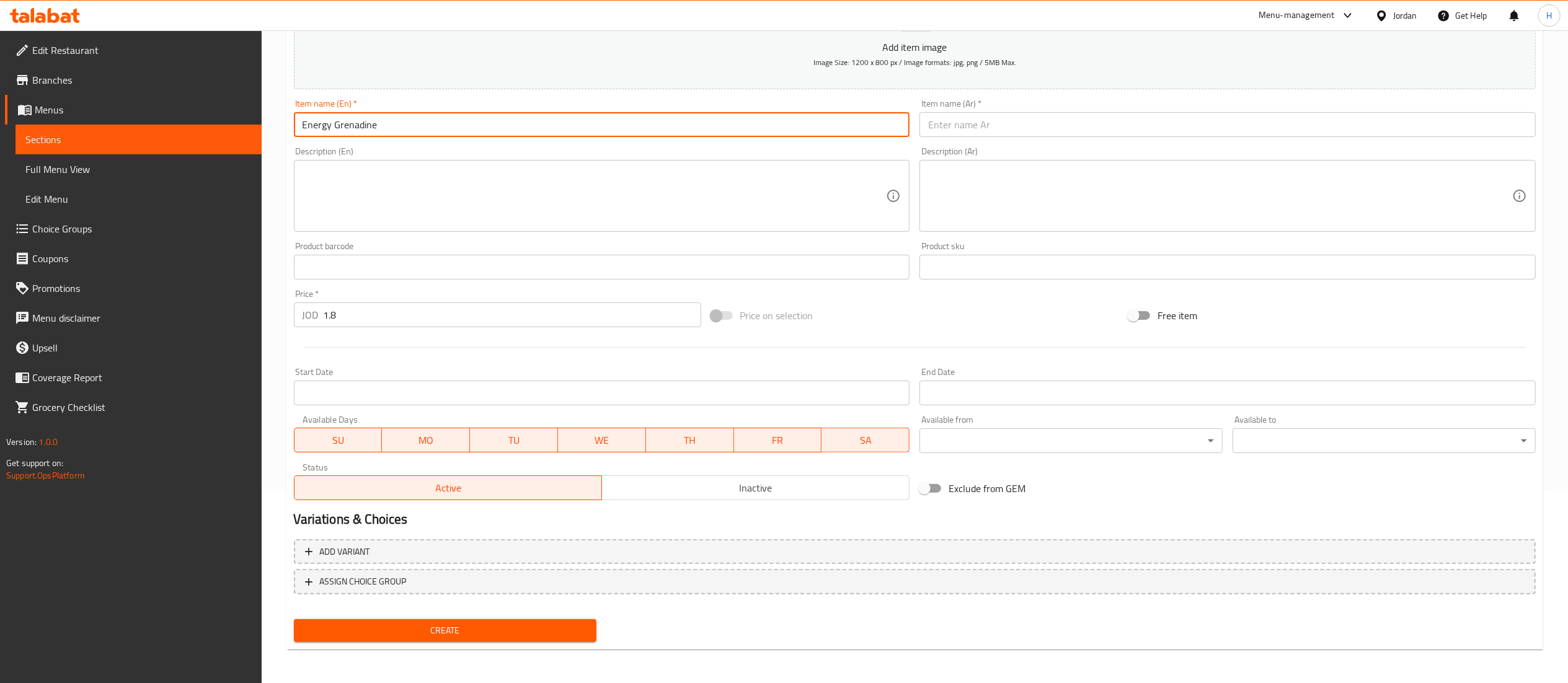
click at [355, 120] on input "Energy Grenadine" at bounding box center [602, 124] width 616 height 25
click at [355, 117] on input "Energy Grenadine" at bounding box center [602, 124] width 616 height 25
click at [356, 123] on input "Energy Grenadine" at bounding box center [602, 124] width 616 height 25
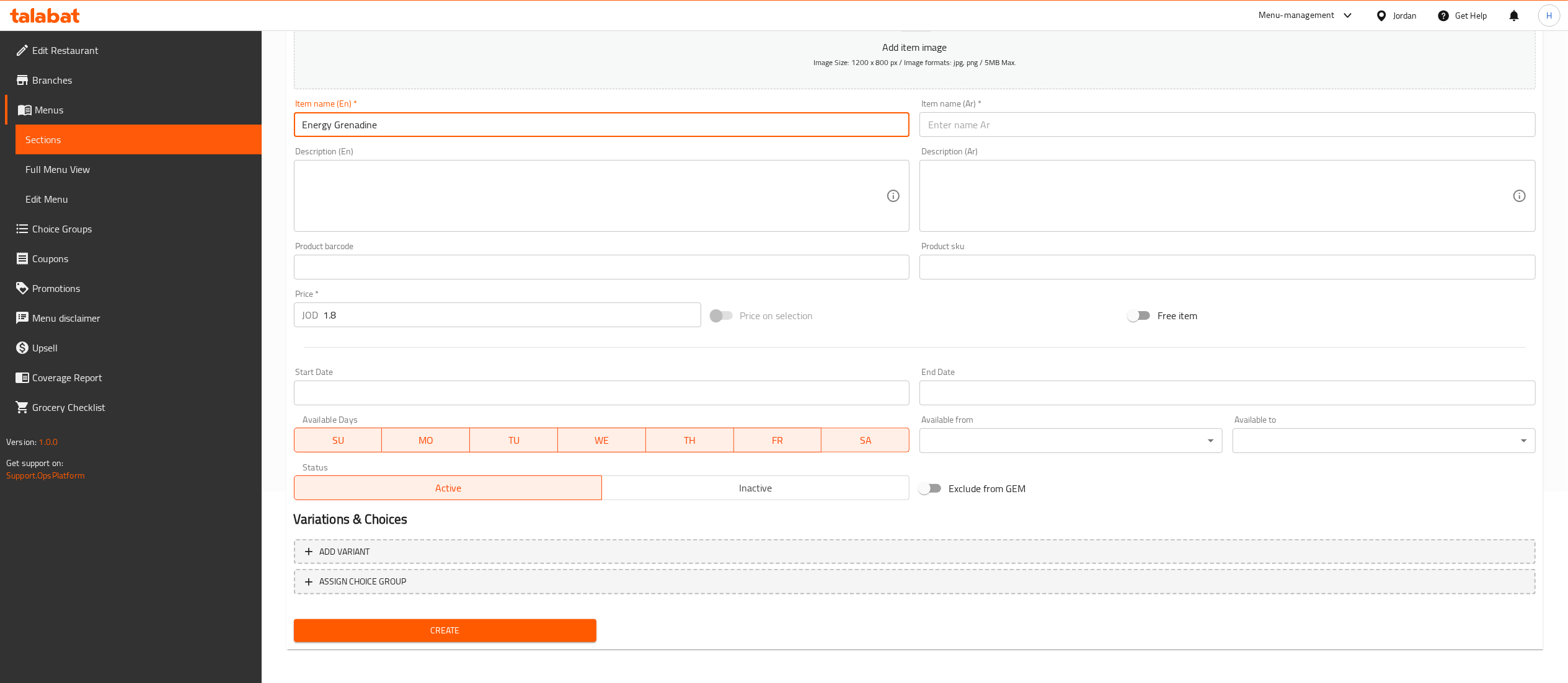
click at [968, 126] on input "text" at bounding box center [1227, 124] width 616 height 25
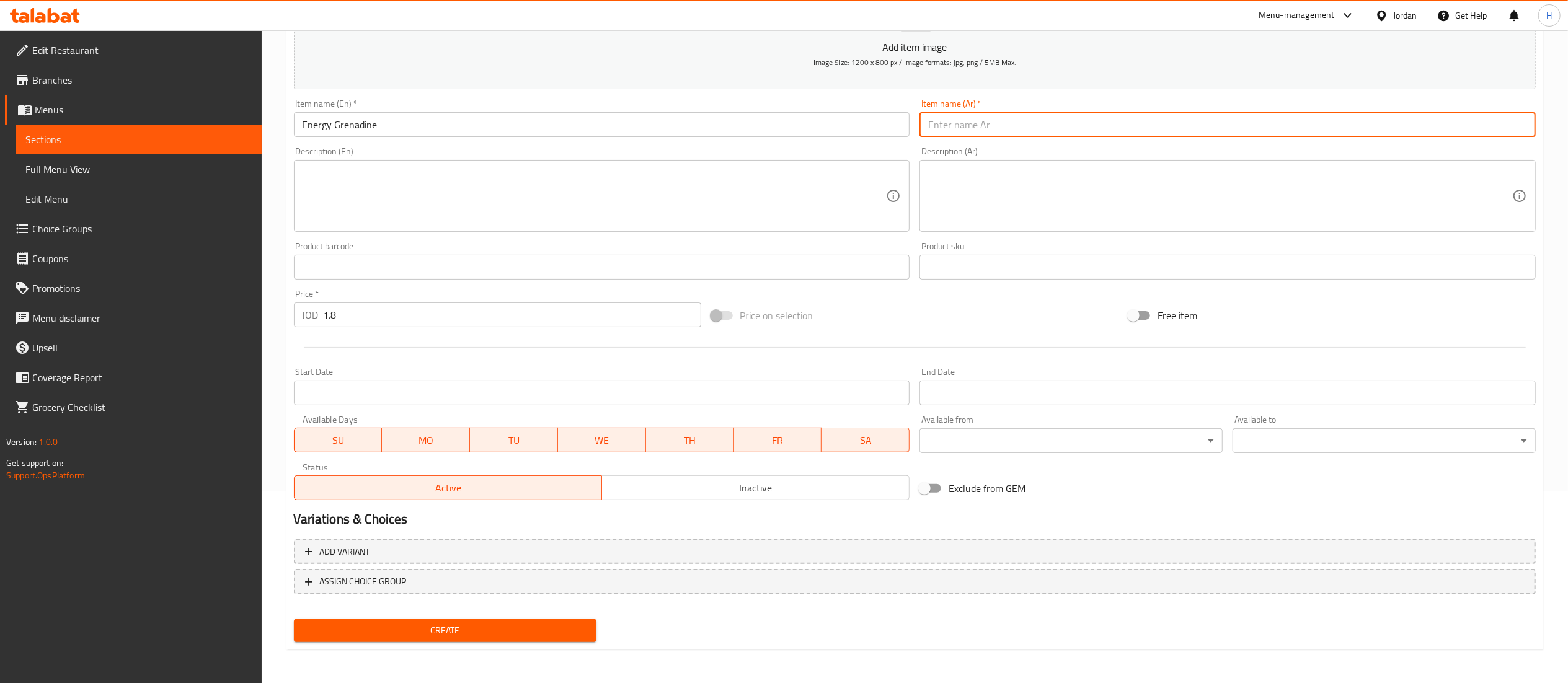
paste input "غرينادين الطاقة"
type input "غرينادين الطاقة"
click at [368, 196] on textarea at bounding box center [595, 196] width 584 height 59
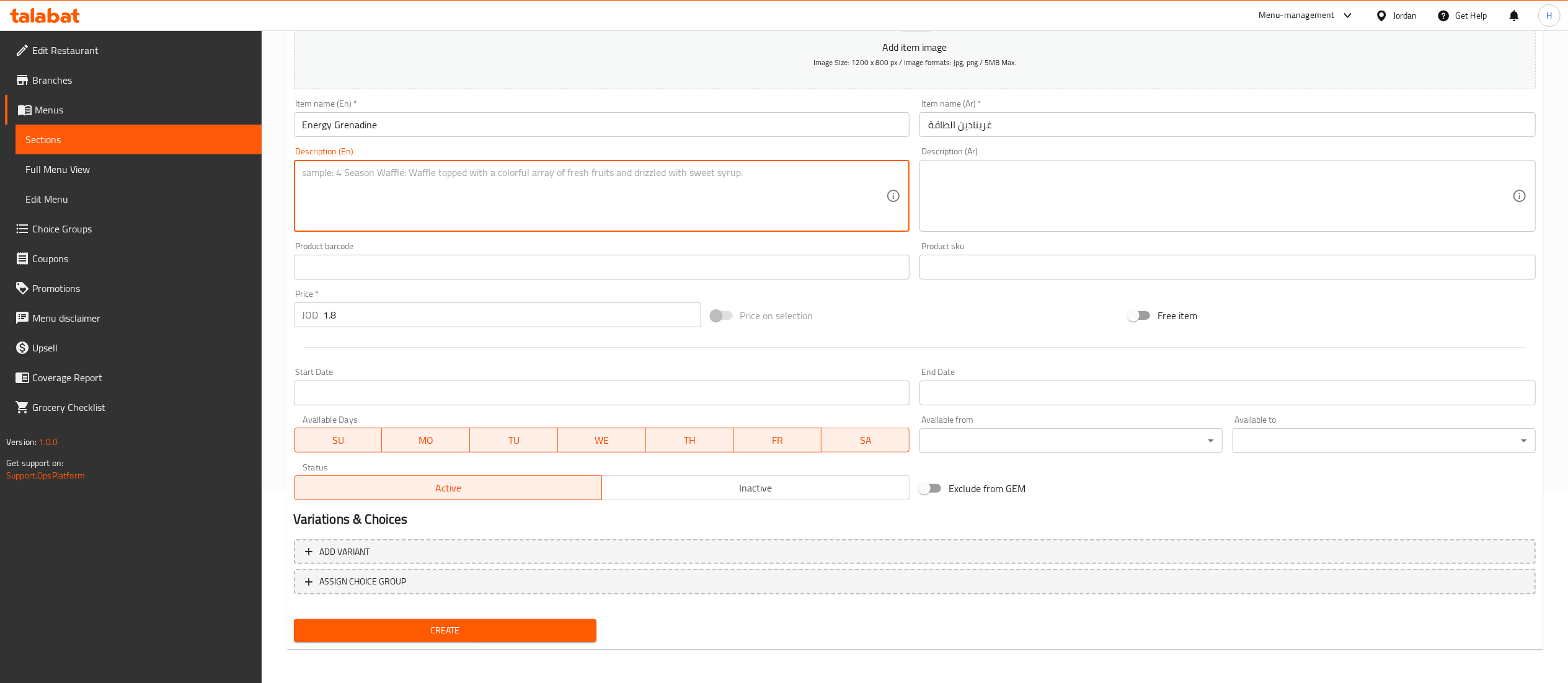
click at [445, 634] on span "Create" at bounding box center [445, 630] width 283 height 16
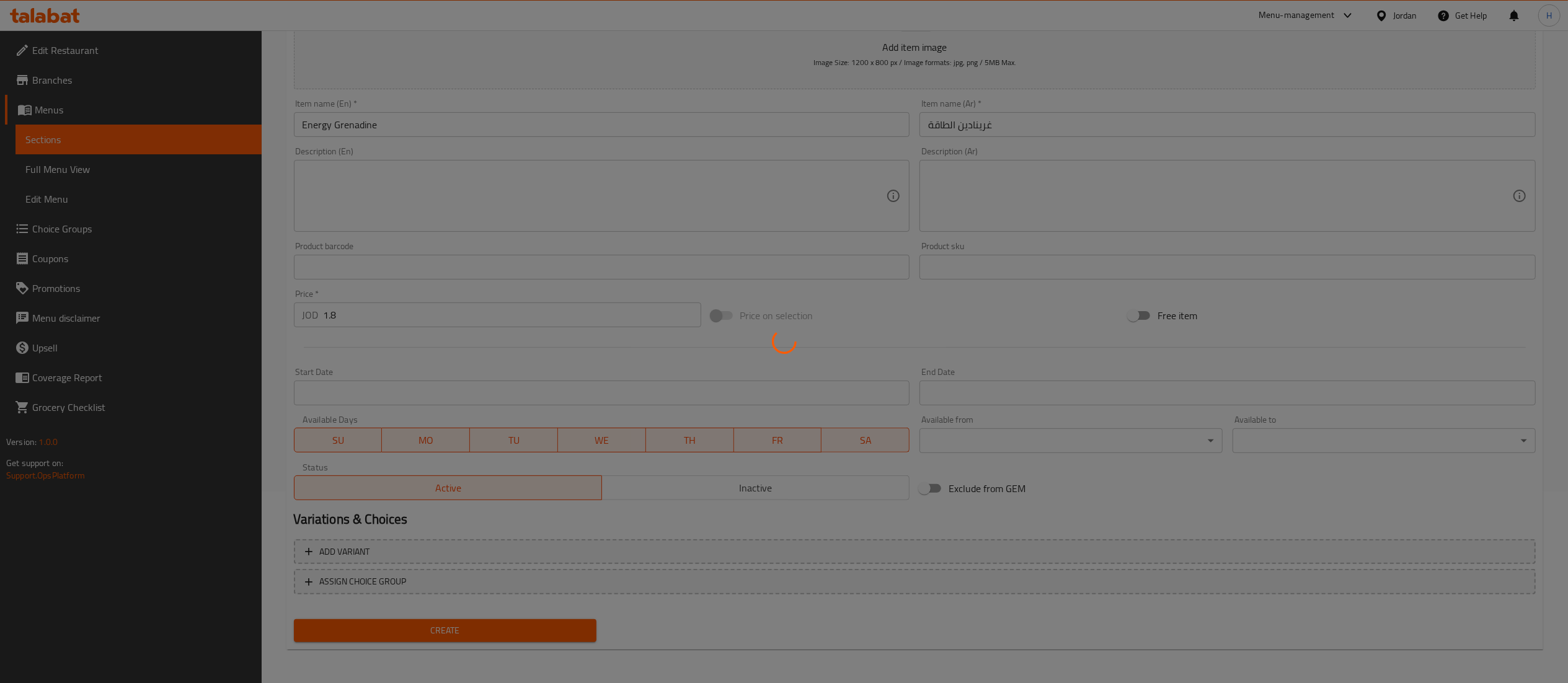
type input "0"
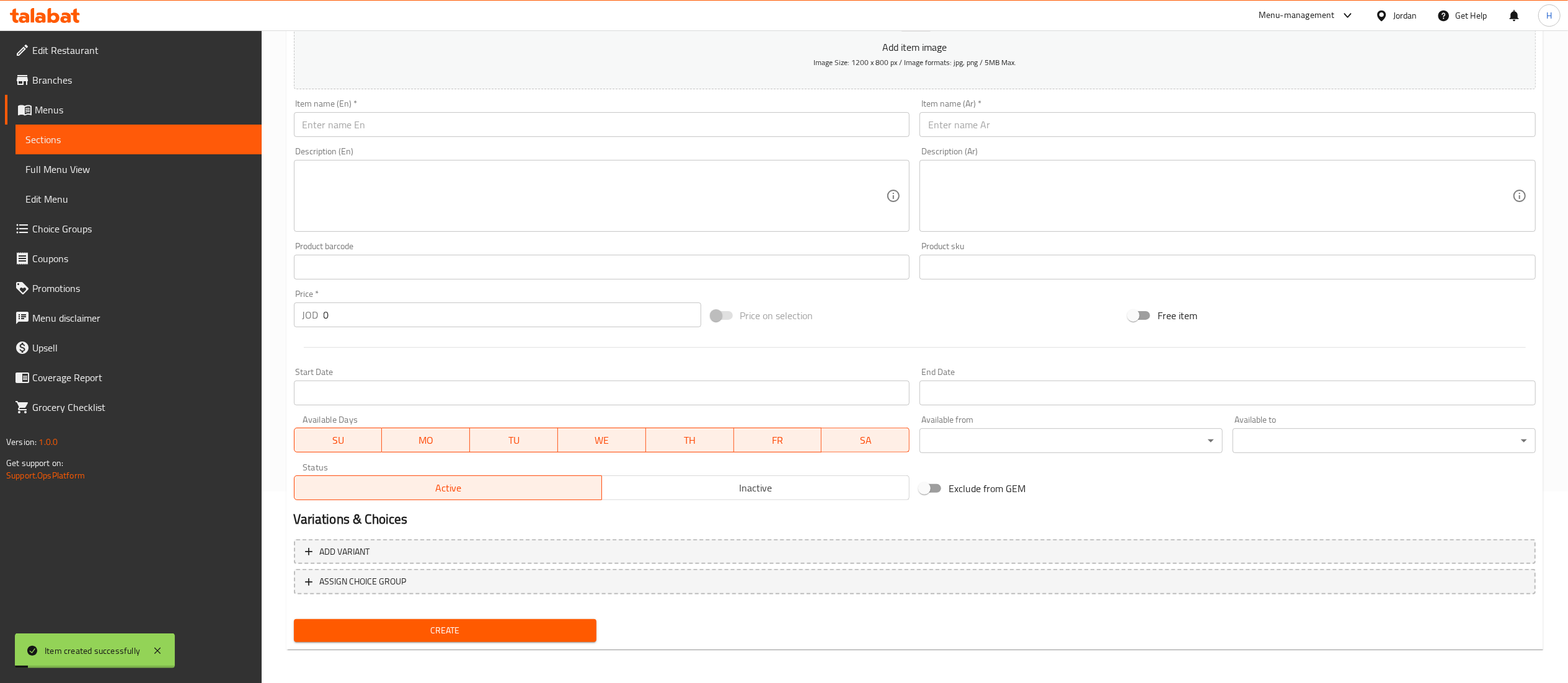
click at [385, 133] on input "text" at bounding box center [602, 124] width 616 height 25
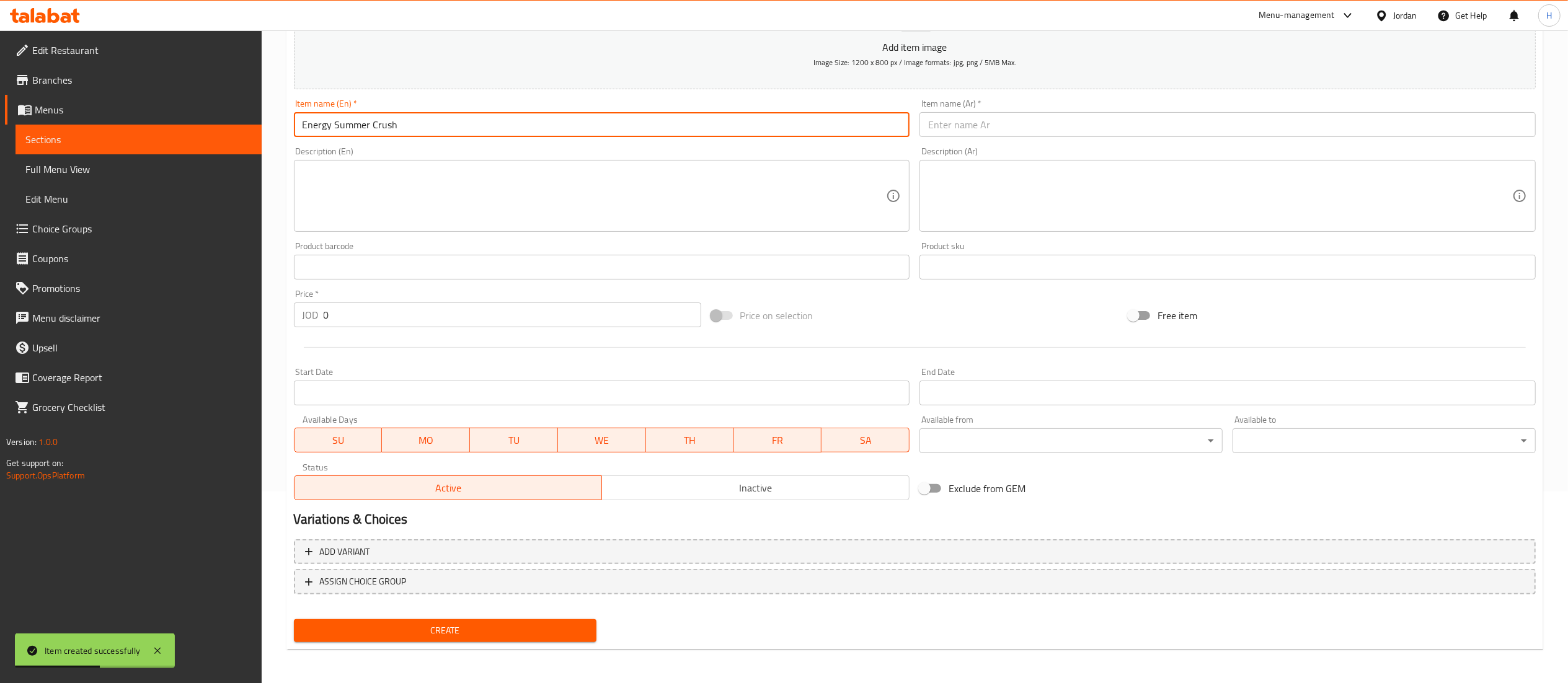
click at [385, 133] on input "Energy Summer Crush" at bounding box center [602, 124] width 616 height 25
type input "Energy Summer Crush"
click at [973, 127] on input "text" at bounding box center [1227, 124] width 616 height 25
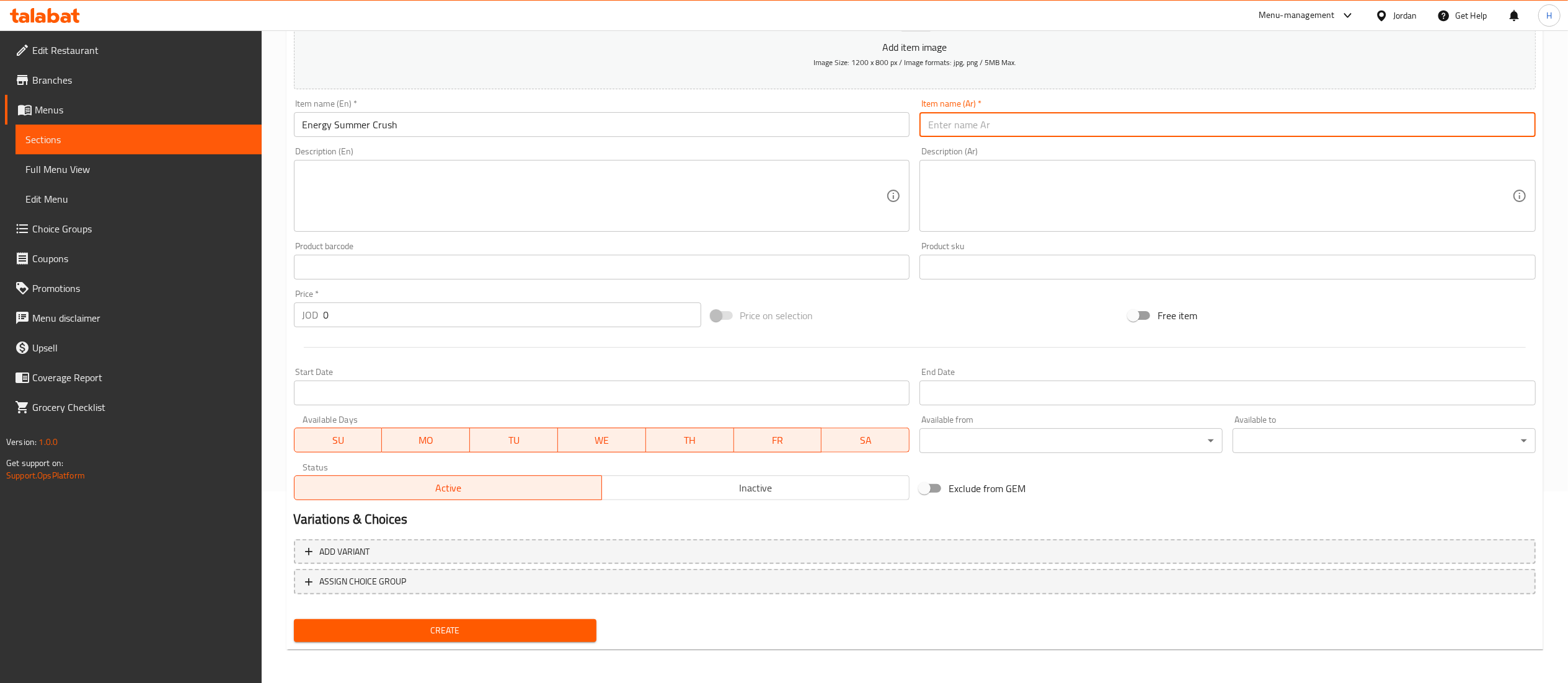
paste input "سحق الطاقة في الصيف"
click at [1017, 125] on input "سحق الطاقة في الصيف" at bounding box center [1227, 124] width 616 height 25
type input "مشروب الطاقة في الصيف"
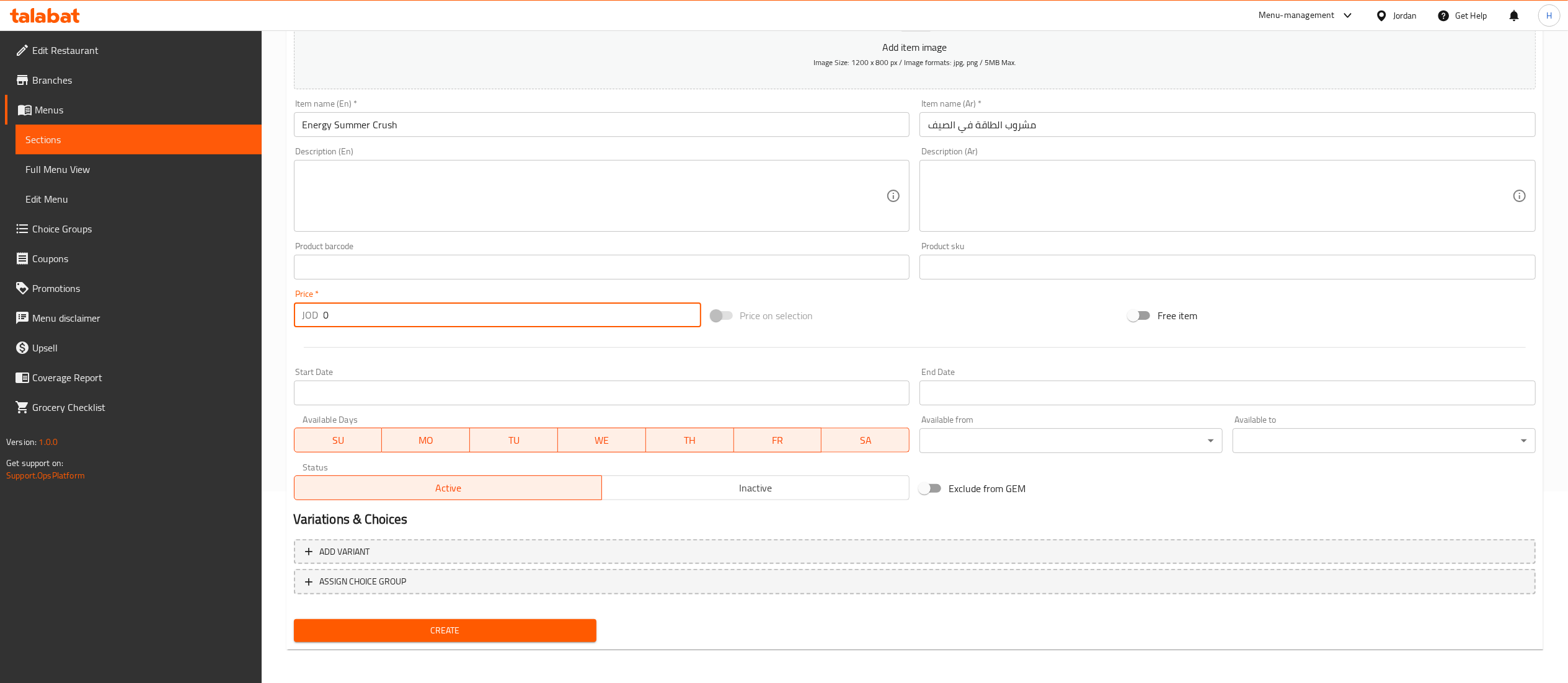
drag, startPoint x: 355, startPoint y: 322, endPoint x: 227, endPoint y: 318, distance: 128.1
click at [227, 318] on div "Edit Restaurant Branches Menus Sections Full Menu View Edit Menu Choice Groups …" at bounding box center [784, 262] width 1568 height 845
type input "1.8"
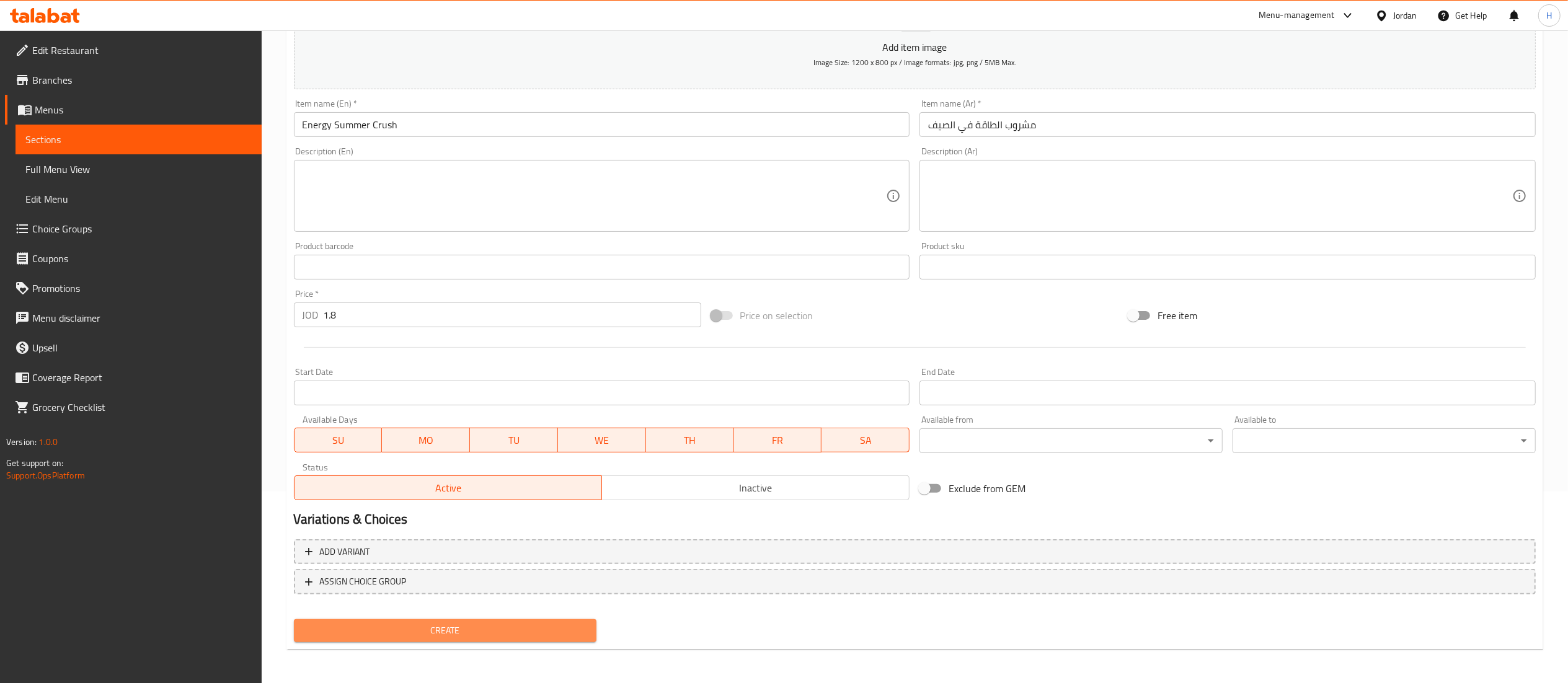
click at [519, 626] on span "Create" at bounding box center [445, 630] width 283 height 16
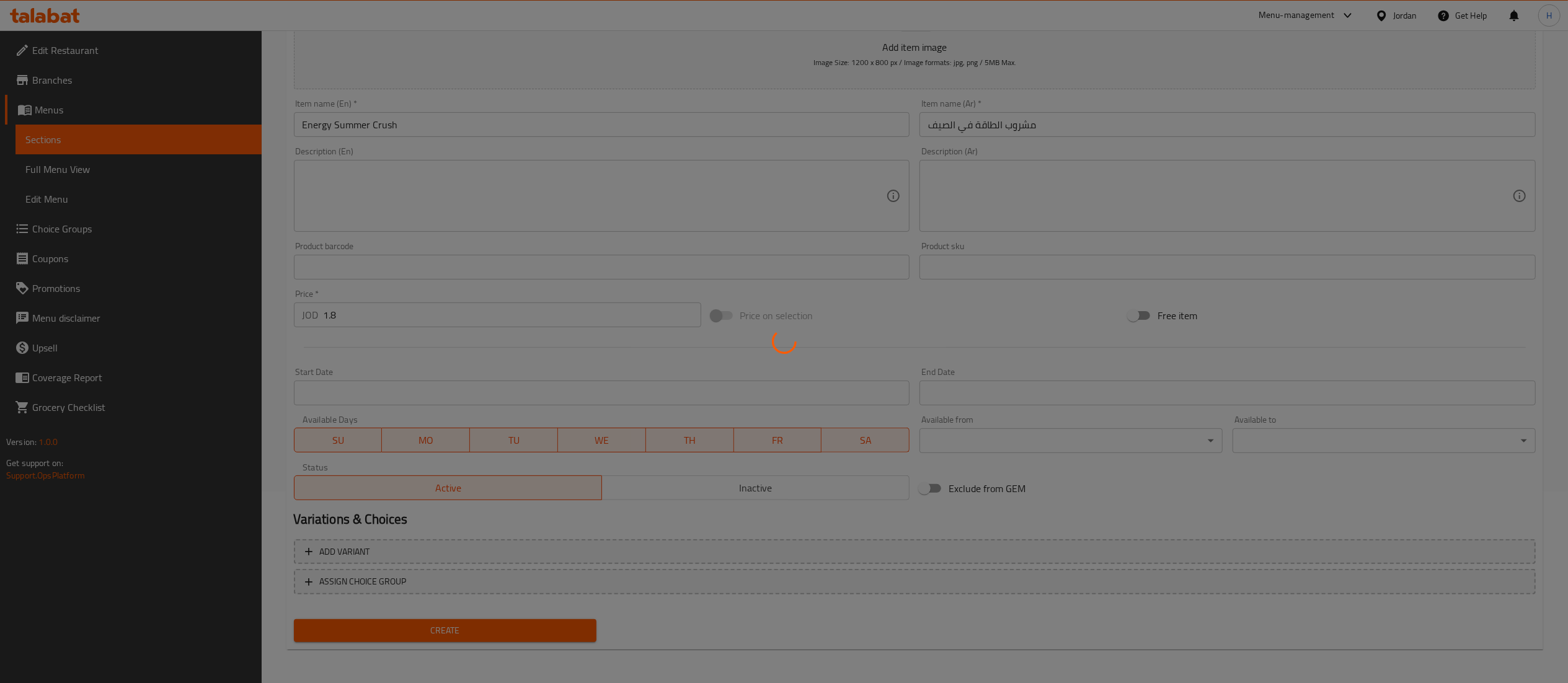
type input "0"
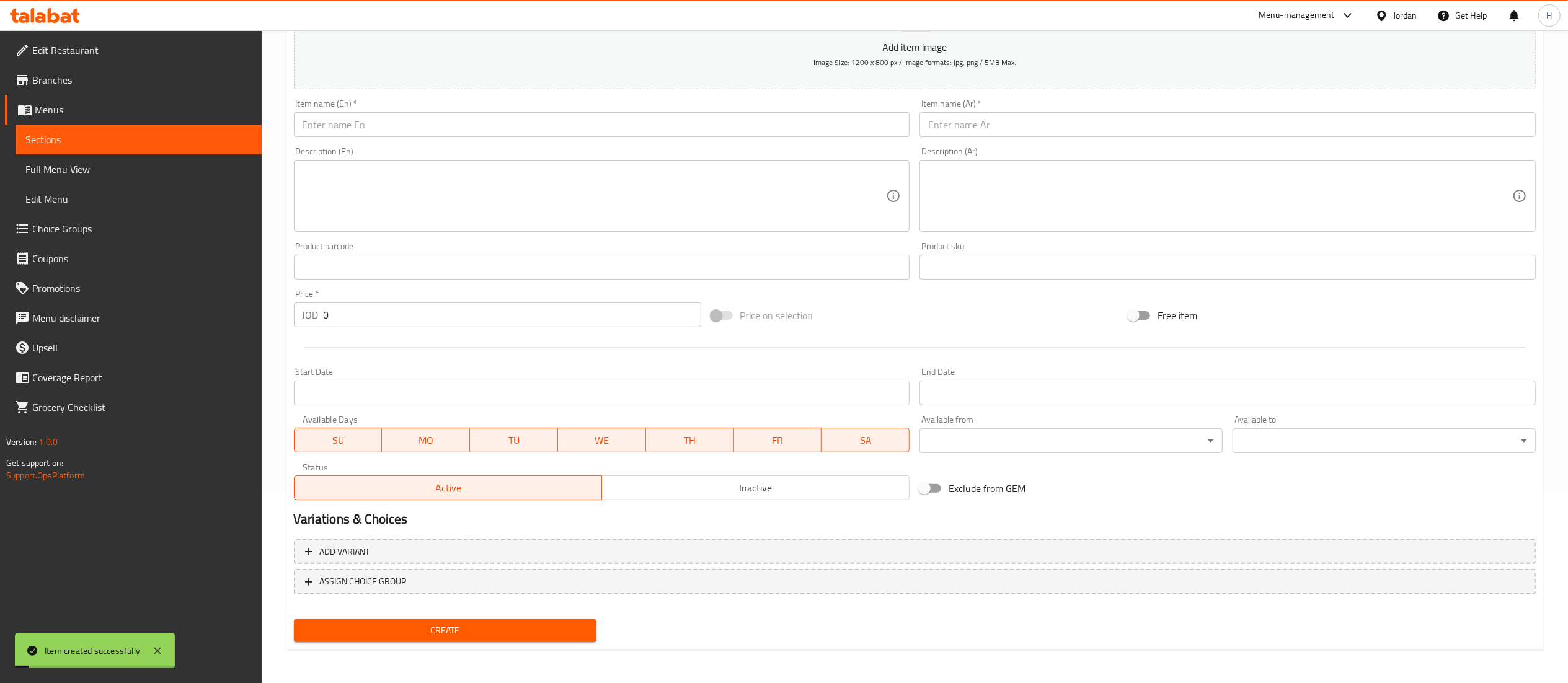
click at [422, 115] on input "text" at bounding box center [602, 124] width 616 height 25
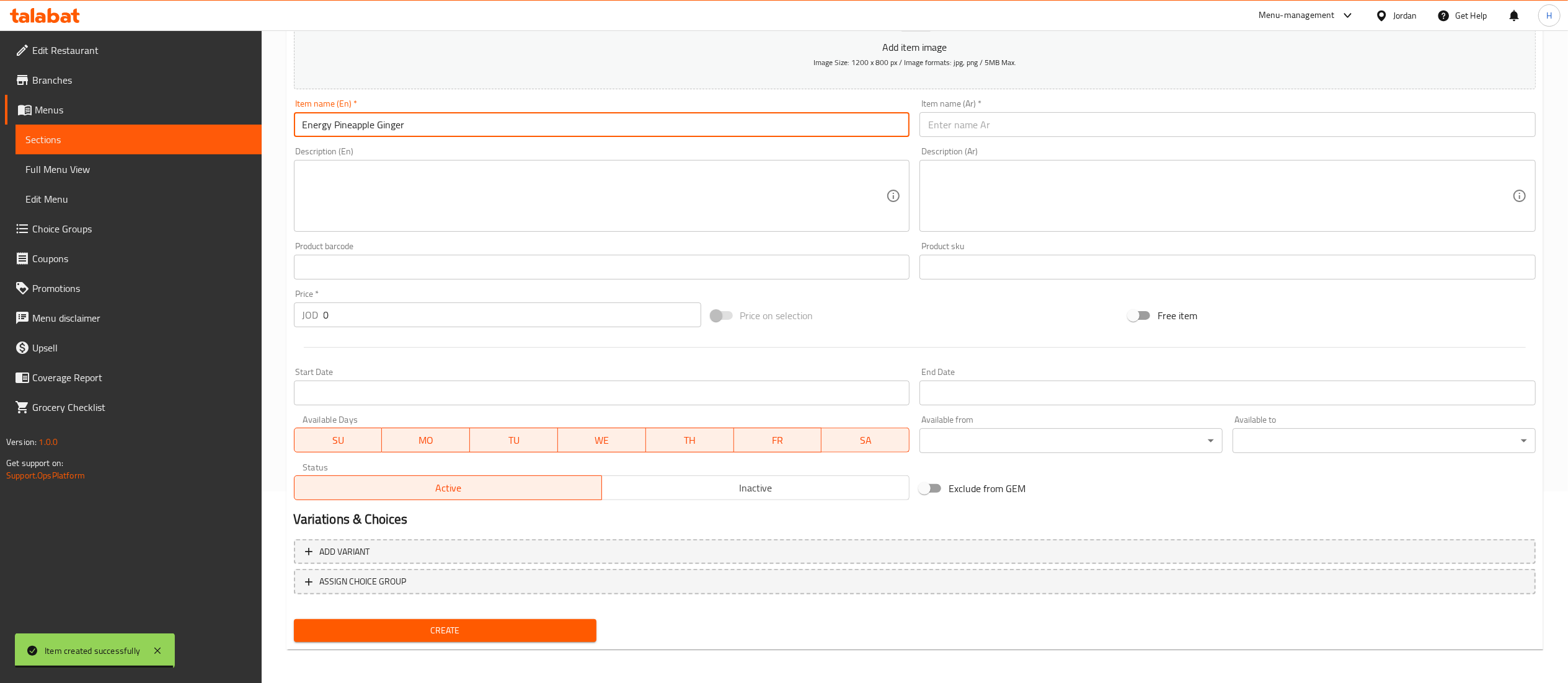
click at [395, 123] on input "Energy Pineapple Ginger" at bounding box center [602, 124] width 616 height 25
type input "Energy Pineapple Ginger"
click at [975, 123] on input "text" at bounding box center [1227, 124] width 616 height 25
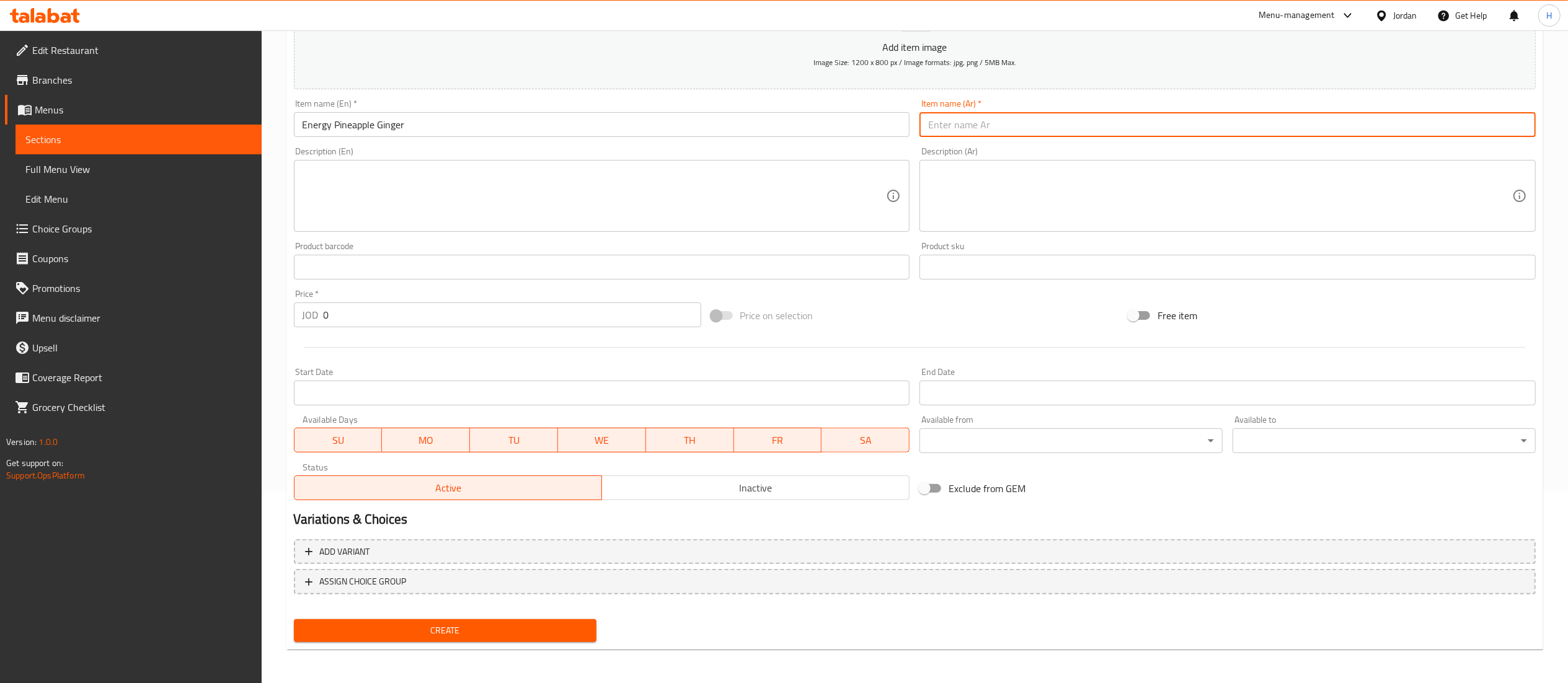
paste input "طاقة الأناناس والزنجبيل"
type input "طاقة الأناناس والزنجبيل"
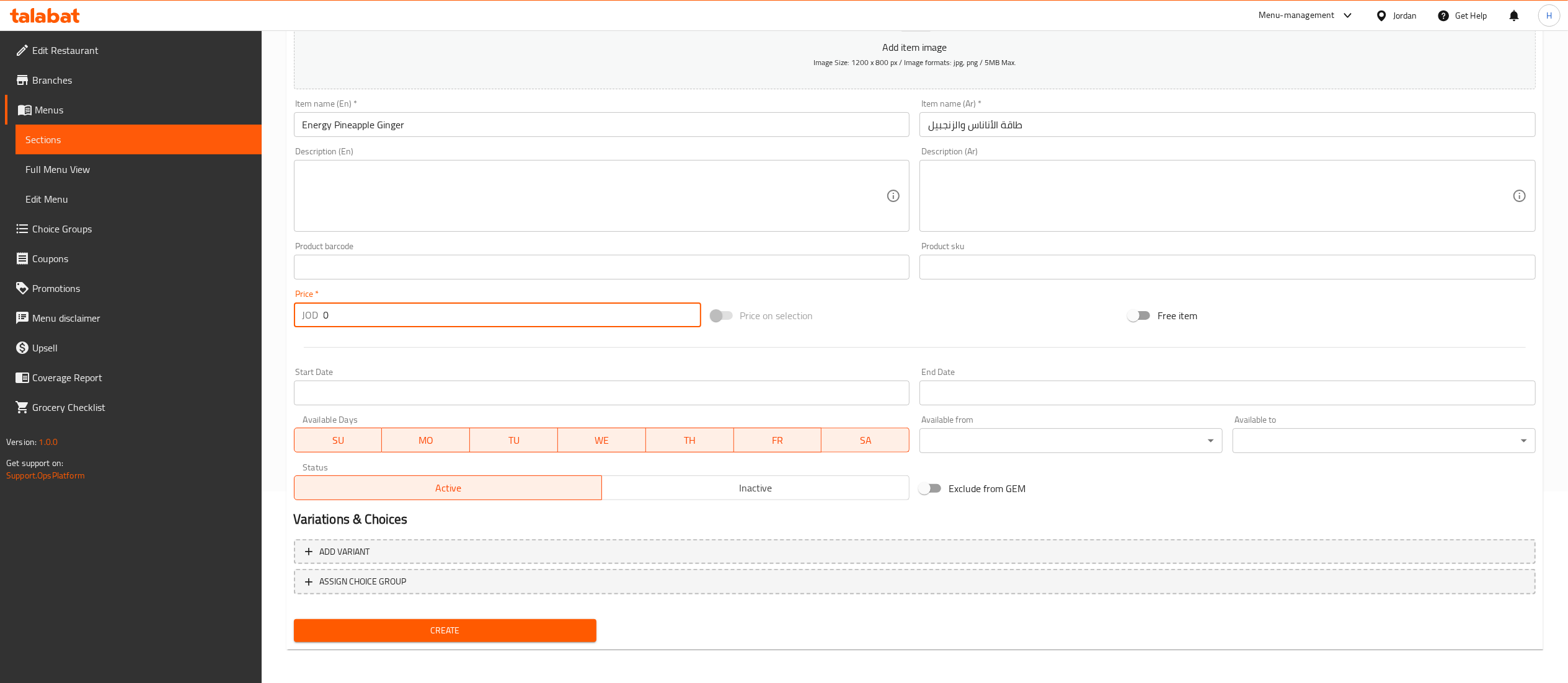
click at [352, 324] on input "0" at bounding box center [513, 315] width 378 height 25
type input "1.8"
click at [517, 632] on span "Create" at bounding box center [445, 630] width 283 height 16
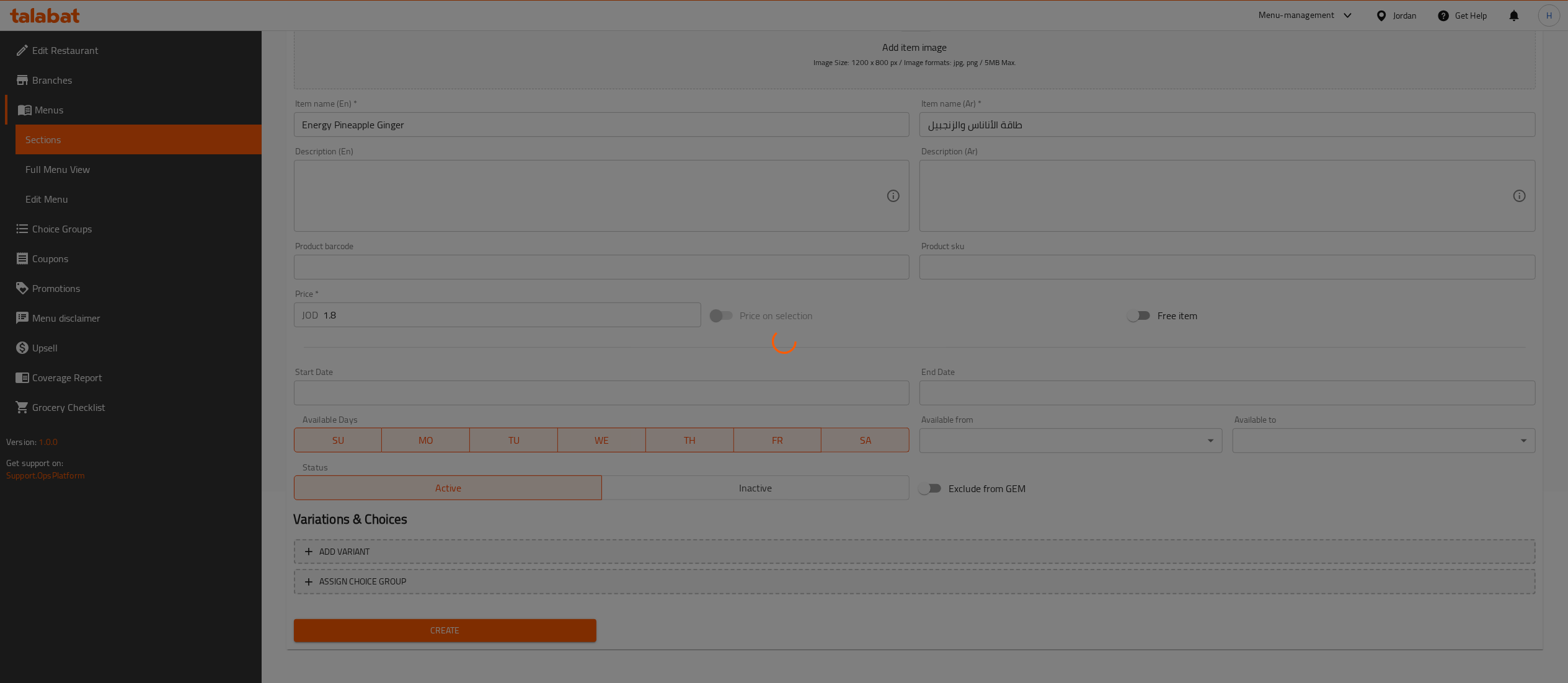
type input "0"
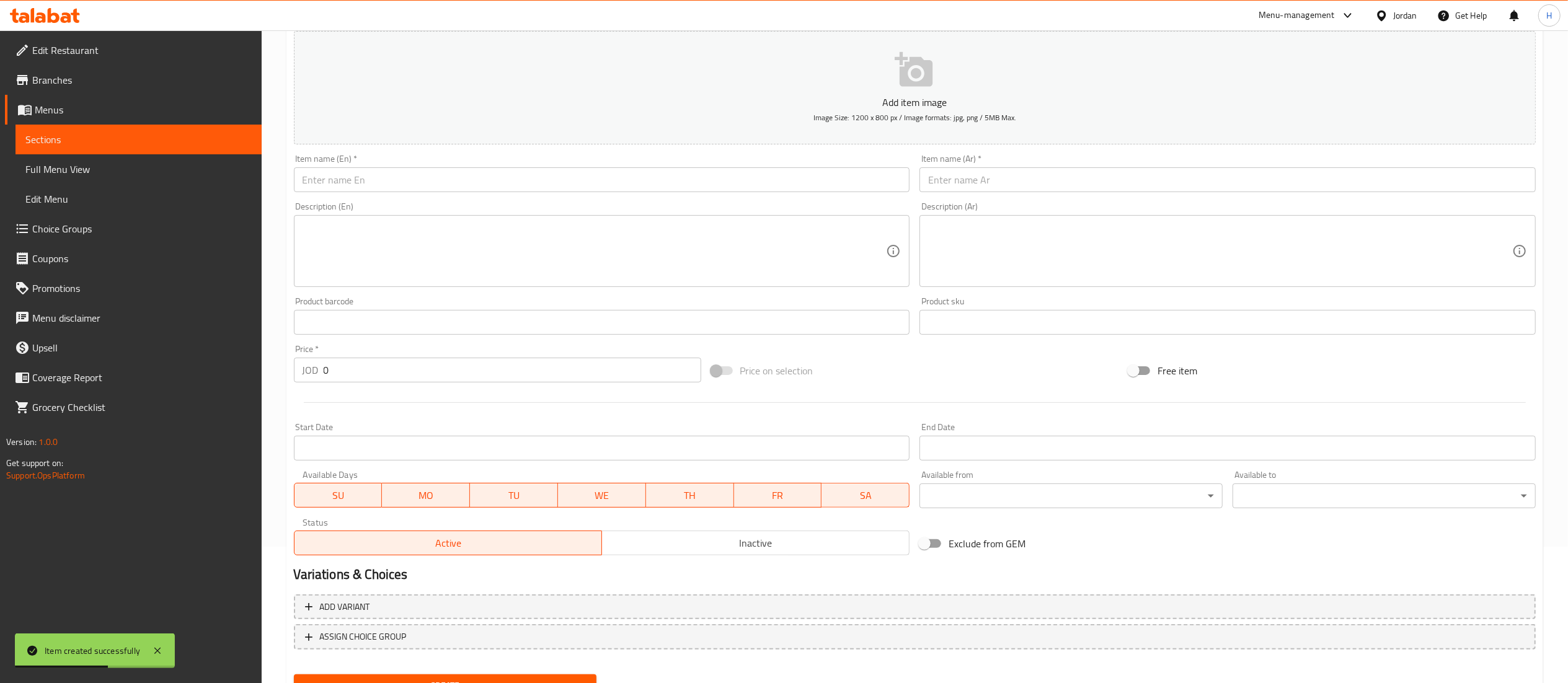
scroll to position [0, 0]
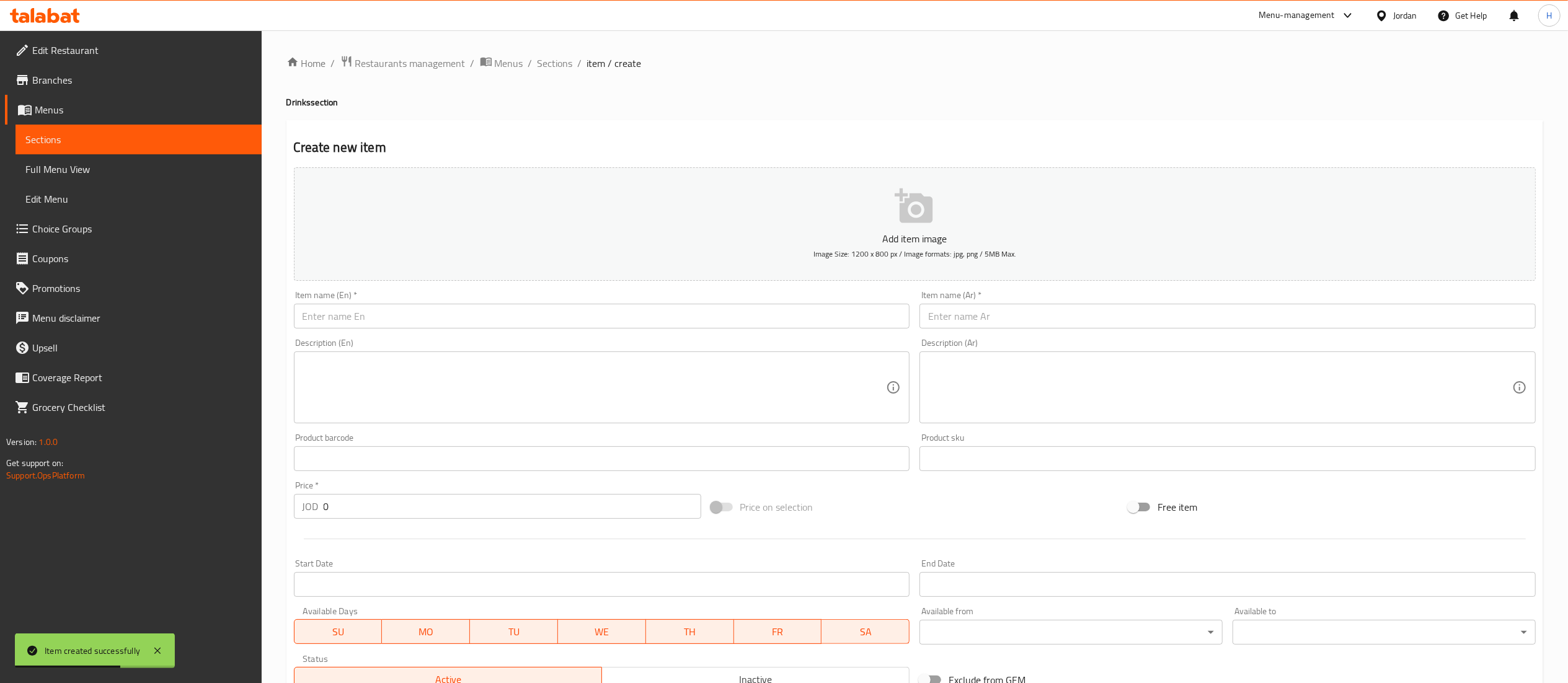
click at [558, 65] on span "Sections" at bounding box center [555, 63] width 35 height 15
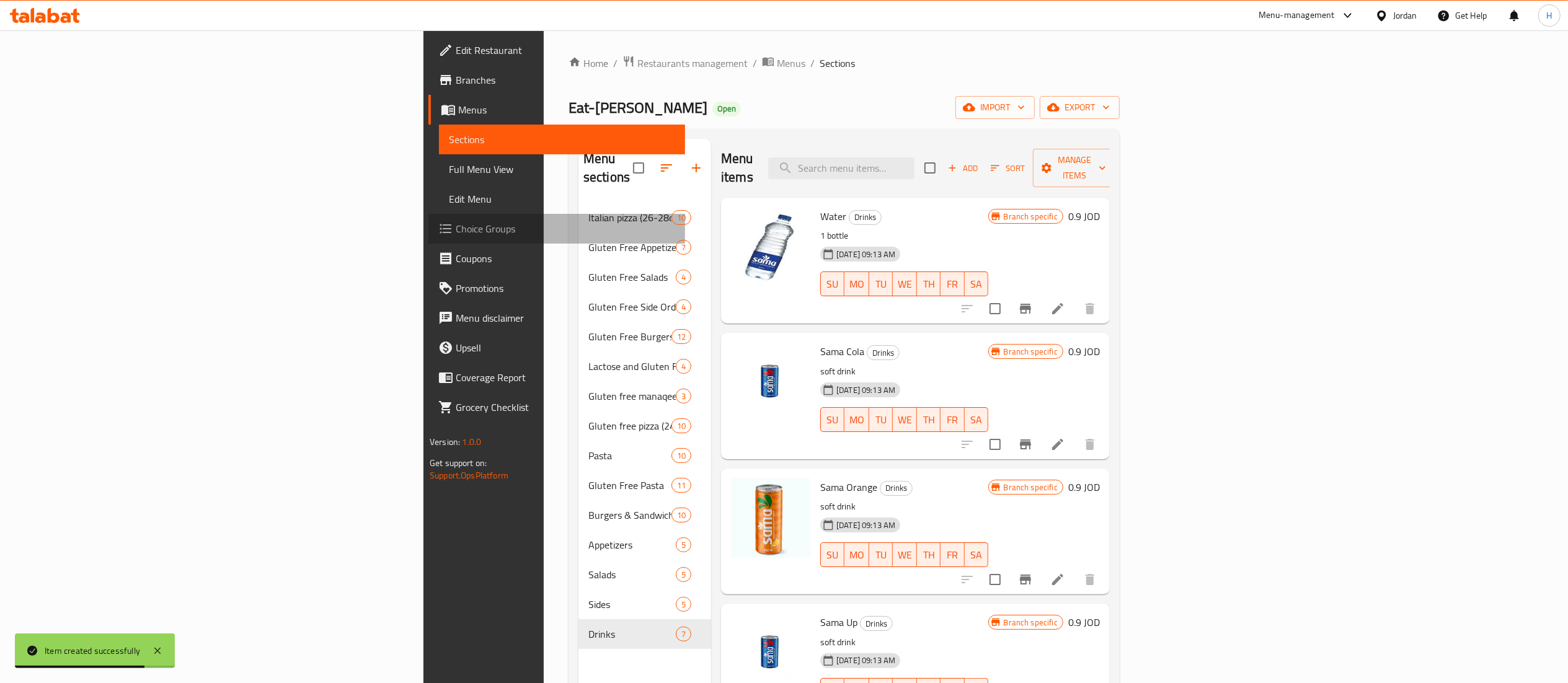
click at [456, 227] on span "Choice Groups" at bounding box center [565, 229] width 219 height 15
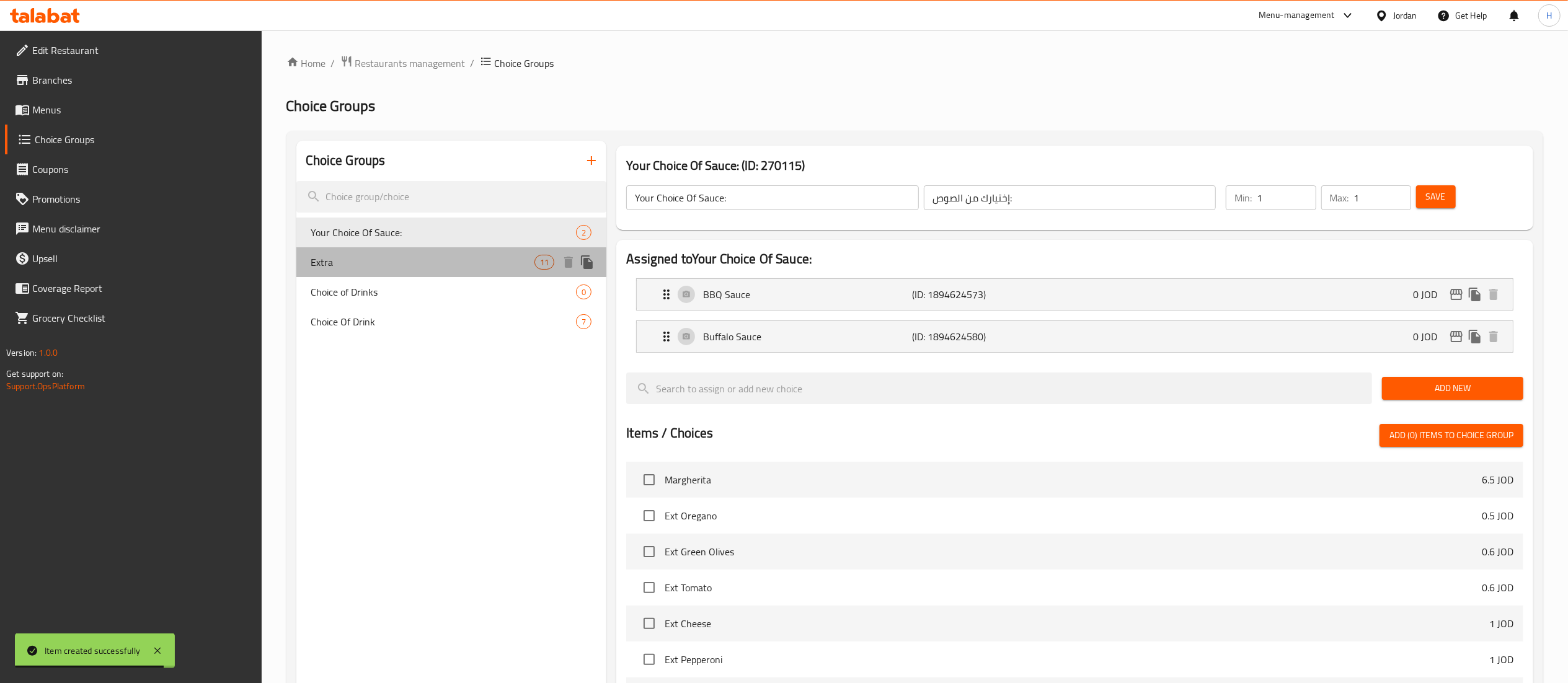
click at [355, 262] on span "Extra" at bounding box center [423, 262] width 224 height 15
type input "Extra"
type input "اضافات"
type input "0"
type input "10"
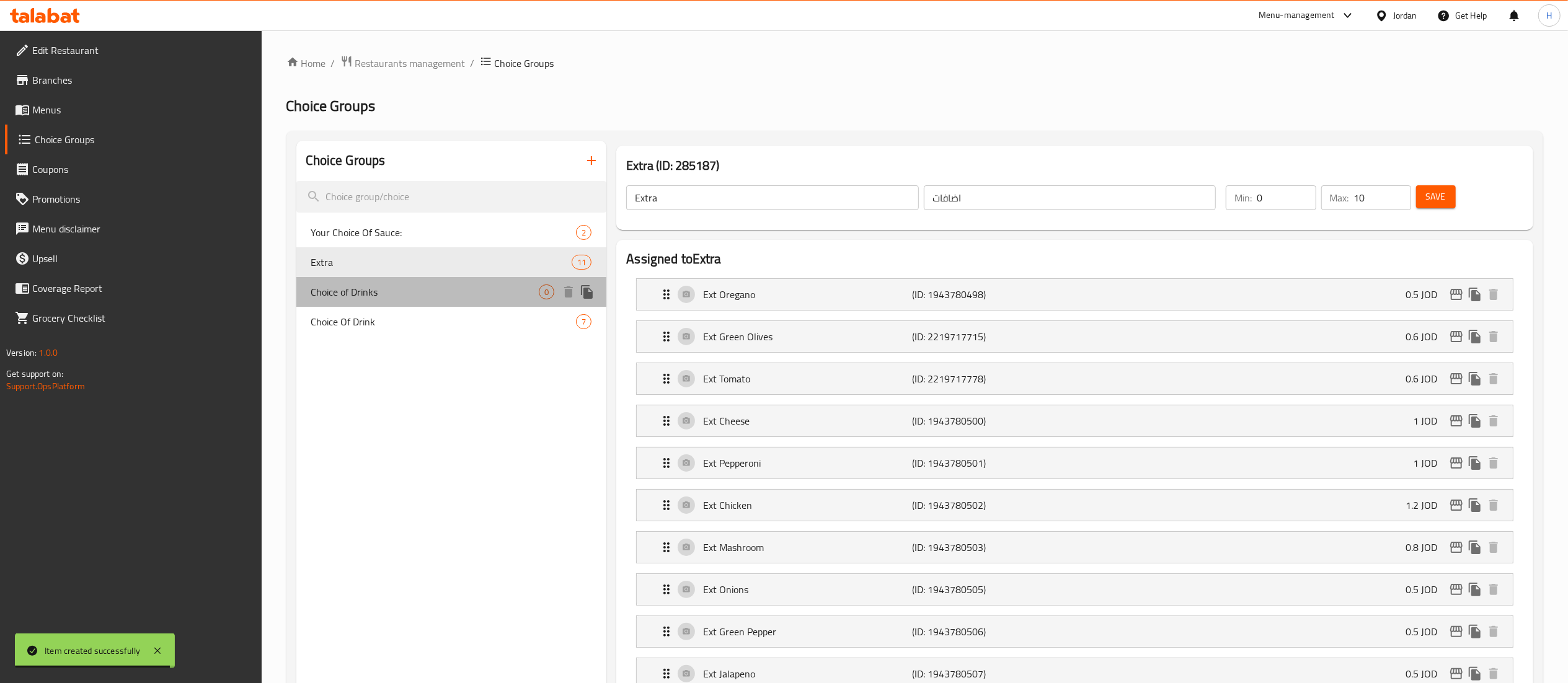
click at [355, 281] on div "Choice of Drinks 0" at bounding box center [451, 292] width 311 height 30
type input "Choice of Drinks"
type input "اختيارك من المشروب"
type input "1"
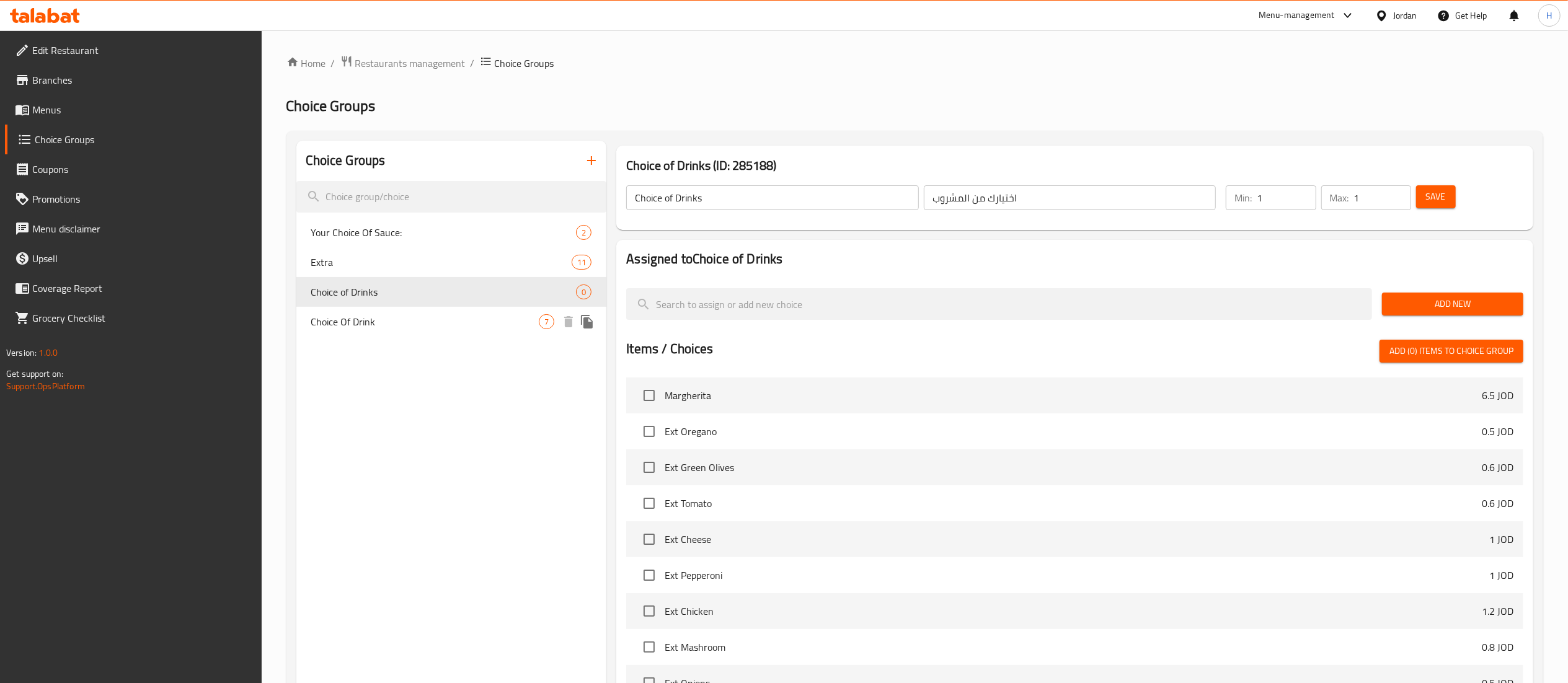
click at [357, 315] on span "Choice Of Drink" at bounding box center [425, 322] width 228 height 15
type input "Choice Of Drink"
type input "خيارك من المشروب"
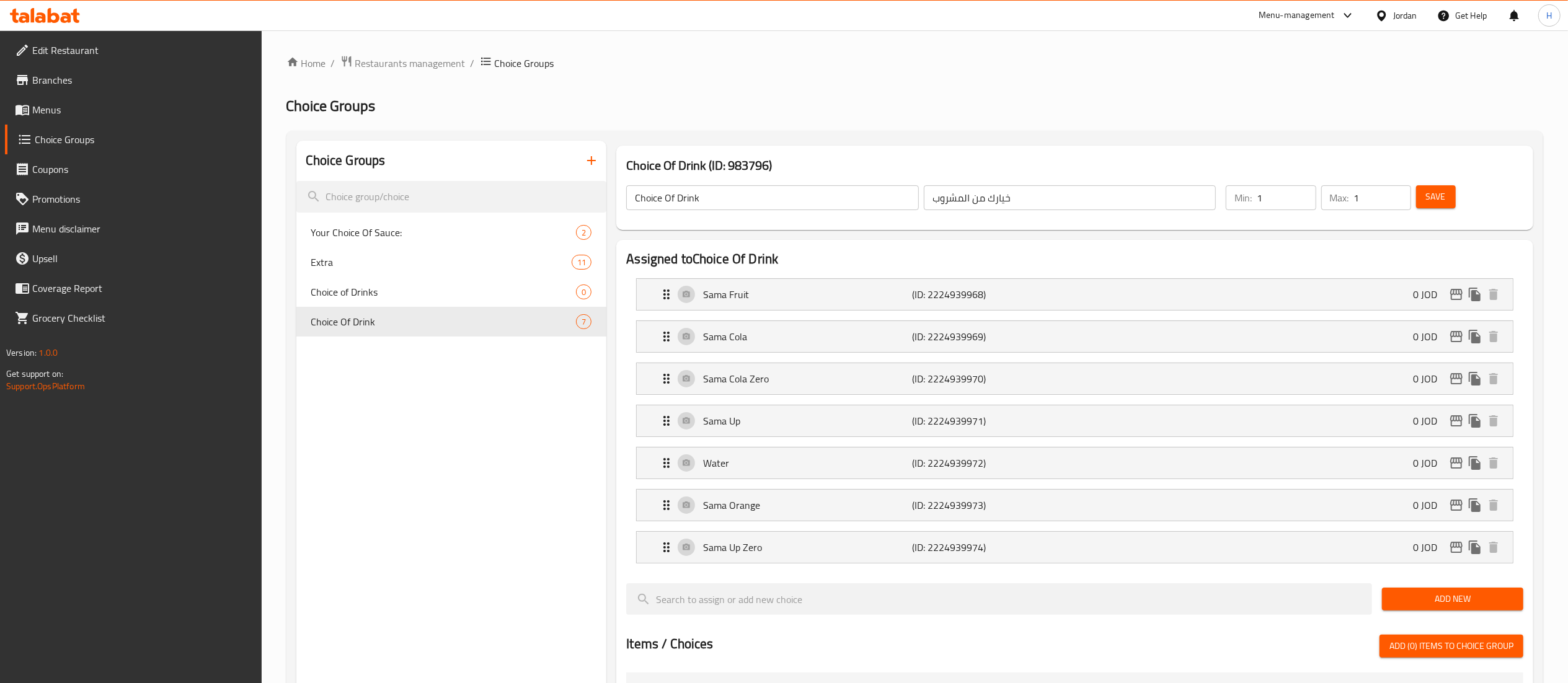
drag, startPoint x: 457, startPoint y: 413, endPoint x: 426, endPoint y: 349, distance: 71.1
click at [457, 414] on div "Choice Groups Your Choice Of Sauce: 2 Extra 11 Choice of Drinks 0 Choice Of Dri…" at bounding box center [451, 660] width 311 height 1038
click at [414, 301] on div "Choice of Drinks 0" at bounding box center [451, 292] width 311 height 30
type input "Choice of Drinks"
type input "اختيارك من المشروب"
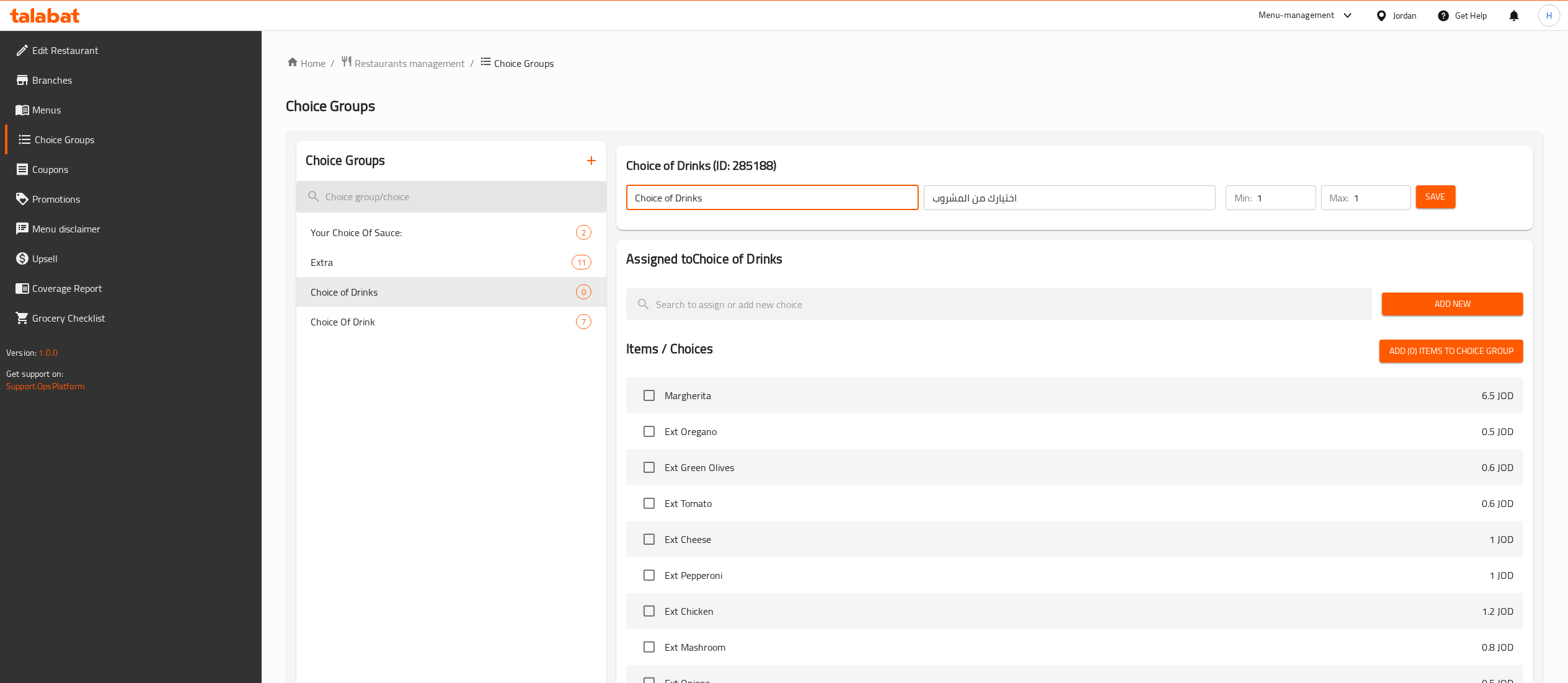
drag, startPoint x: 774, startPoint y: 202, endPoint x: 573, endPoint y: 202, distance: 201.0
click at [573, 202] on div "Choice Groups Your Choice Of Sauce: 2 Extra 11 Choice of Drinks 0 Choice Of Dri…" at bounding box center [917, 512] width 1242 height 743
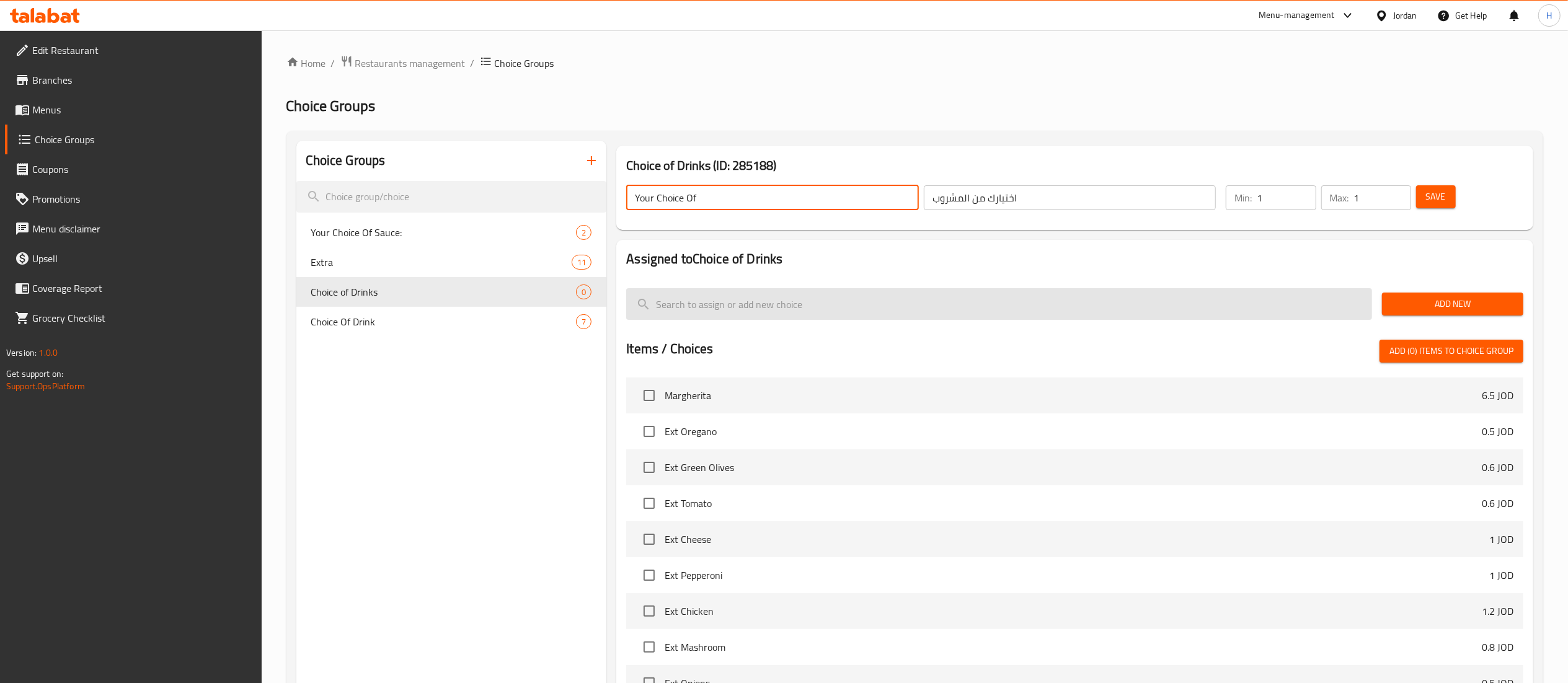
type input "Your Choice Of"
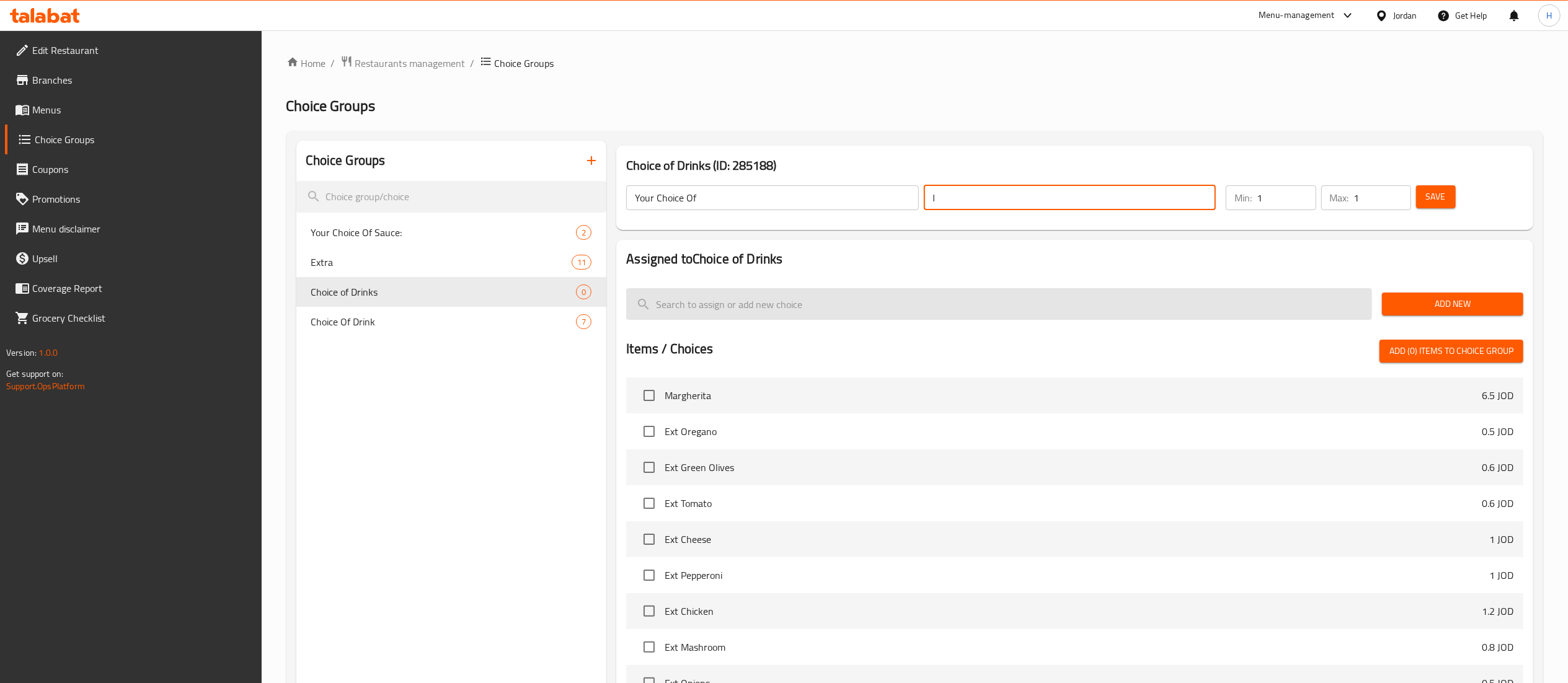
type input "اختيارك من"
drag, startPoint x: 1426, startPoint y: 304, endPoint x: 1275, endPoint y: 319, distance: 151.7
click at [1424, 303] on span "Add New" at bounding box center [1453, 303] width 121 height 16
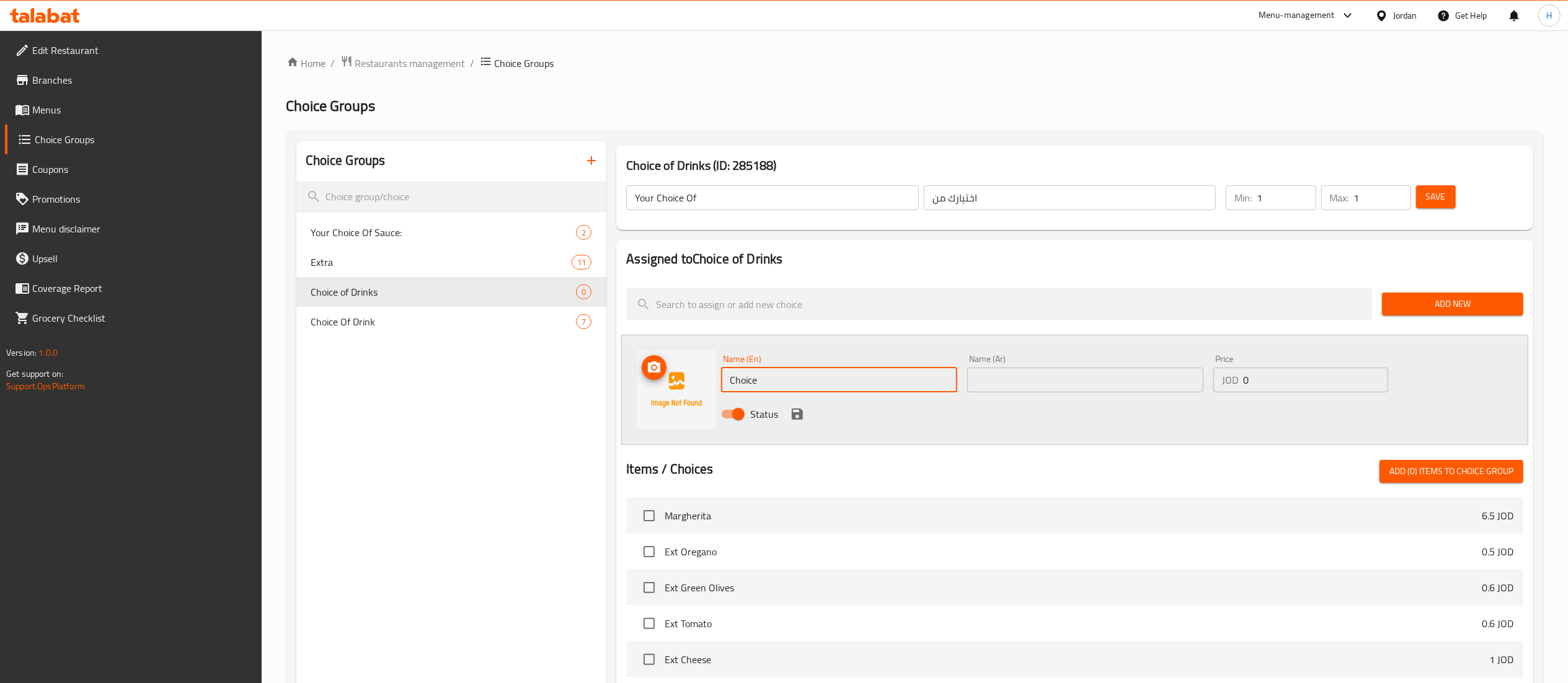
drag, startPoint x: 722, startPoint y: 372, endPoint x: 660, endPoint y: 372, distance: 62.0
click at [660, 372] on div "Name (En) Choice Name (En) Name (Ar) Name (Ar) Price JOD 0 Price Status" at bounding box center [1074, 390] width 907 height 111
type input "["
type input "French Fries"
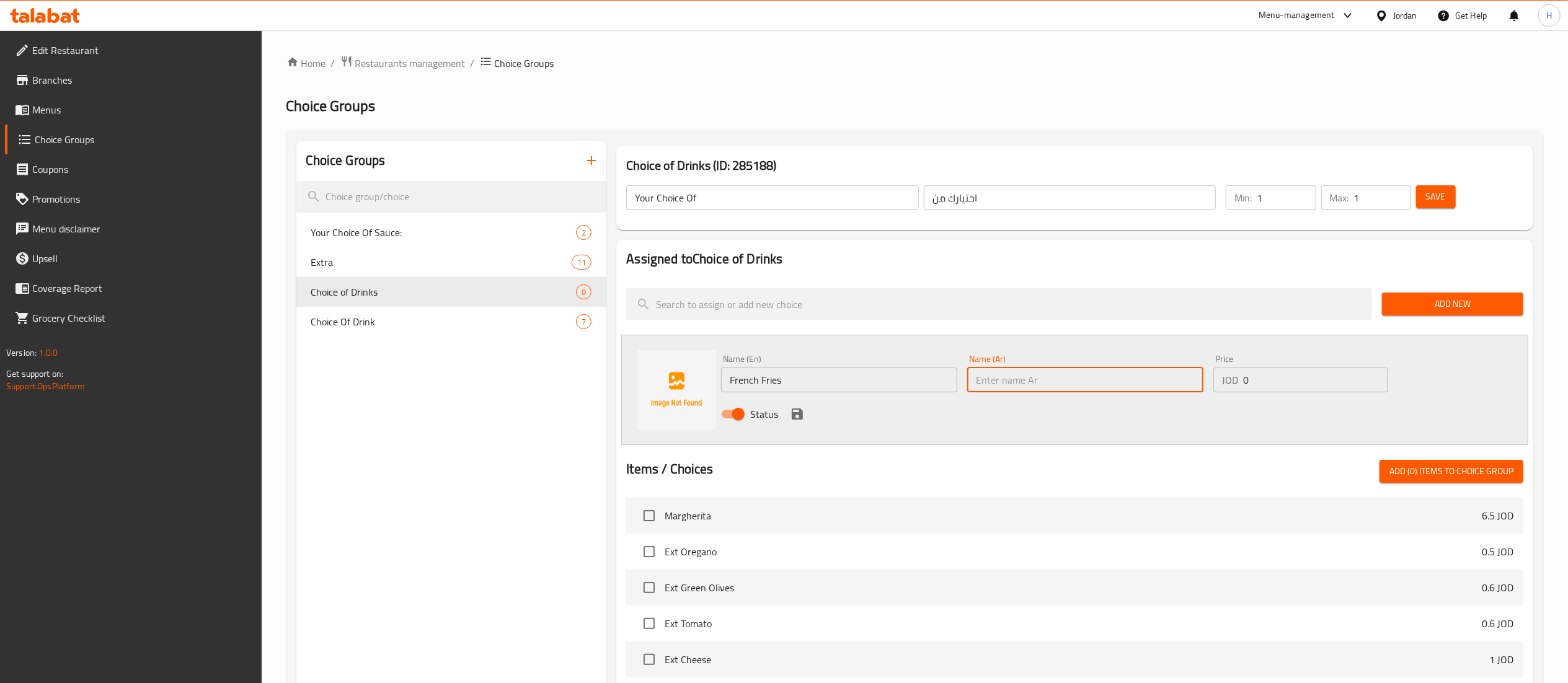
click at [745, 380] on input "French Fries" at bounding box center [839, 380] width 236 height 25
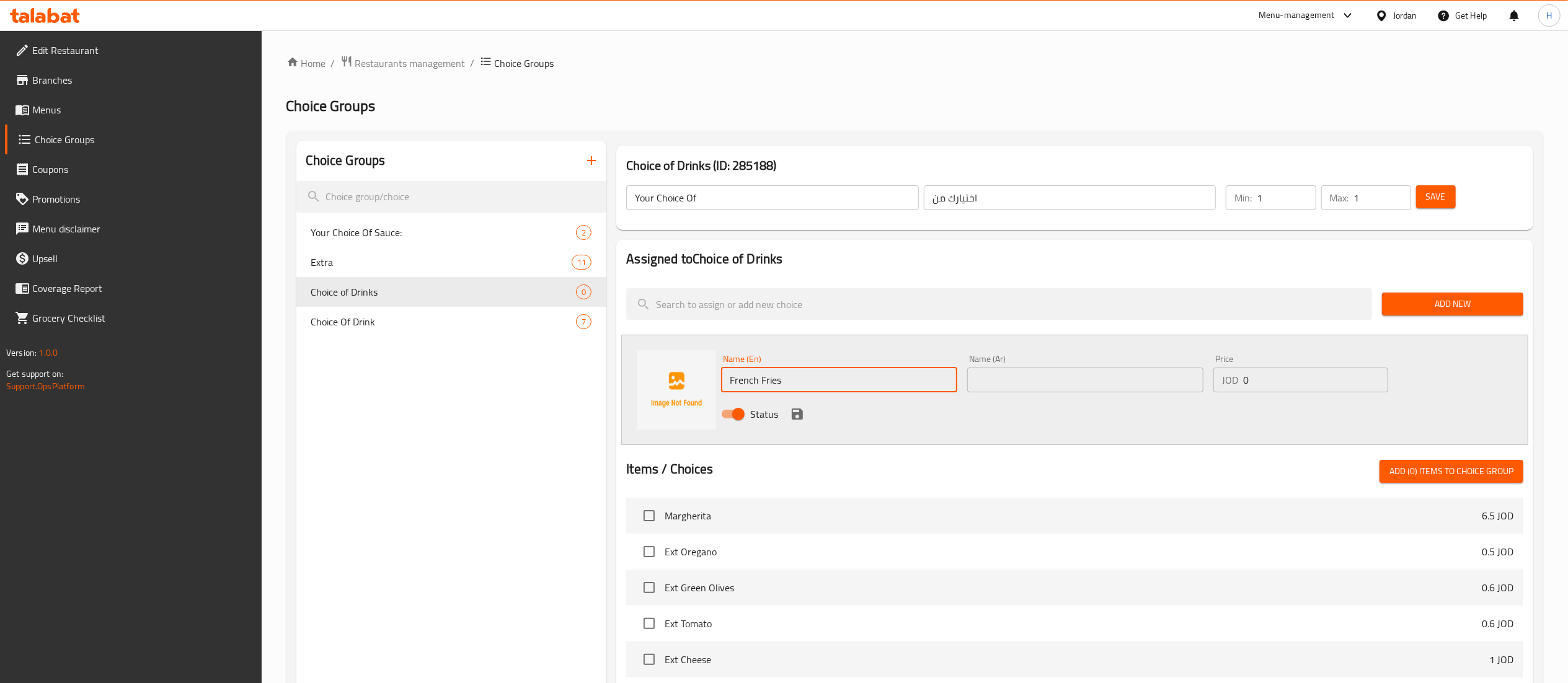
click at [745, 379] on input "French Fries" at bounding box center [839, 380] width 236 height 25
click at [1002, 383] on input "text" at bounding box center [1085, 380] width 236 height 25
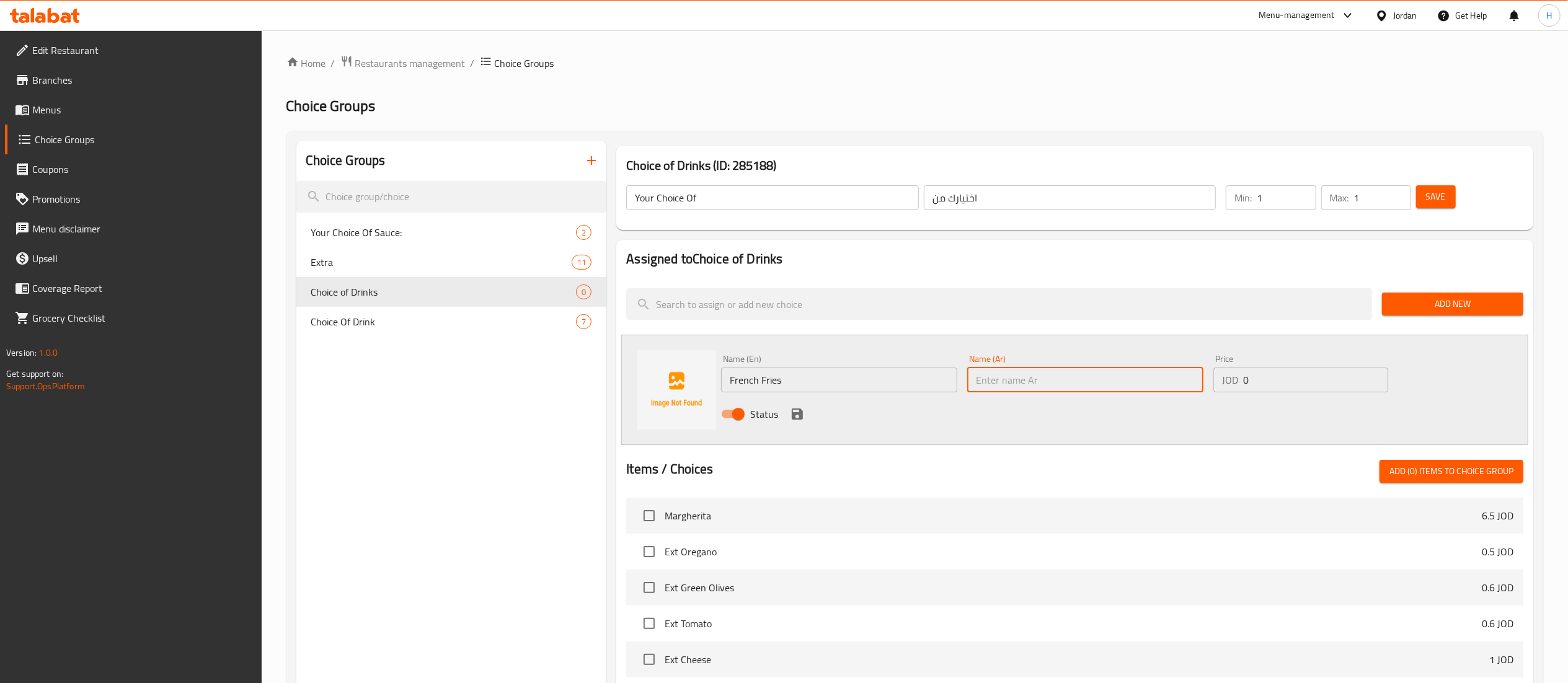
paste input "بطاطس مقلية"
type input "بطاطس مقلية"
click at [802, 409] on icon "save" at bounding box center [797, 414] width 15 height 15
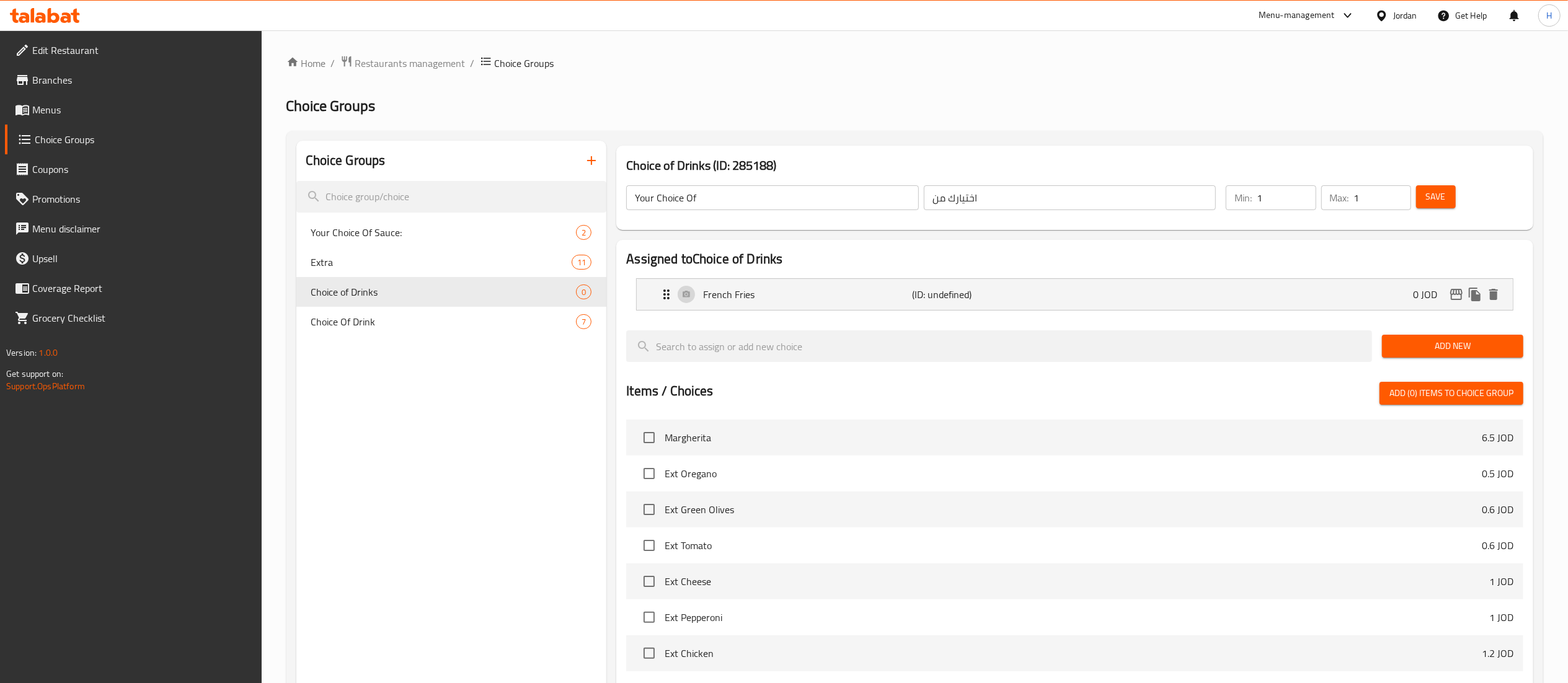
click at [1427, 349] on span "Add New" at bounding box center [1453, 346] width 121 height 16
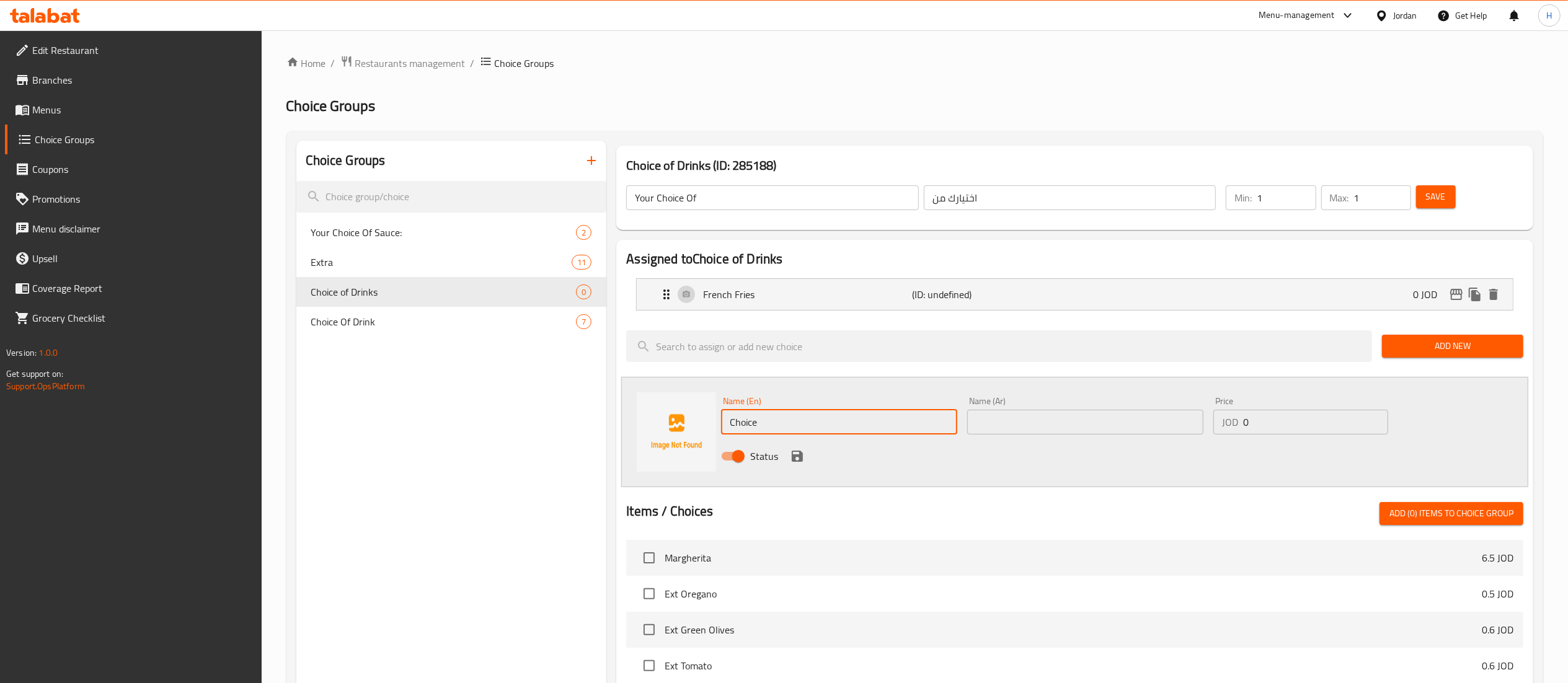
drag, startPoint x: 770, startPoint y: 423, endPoint x: 610, endPoint y: 404, distance: 161.1
click at [612, 406] on div "Assigned to Choice of Drinks French Fries (ID: undefined) 0 JOD Name (En) Frenc…" at bounding box center [1074, 597] width 927 height 725
click at [767, 421] on input "Baked Potatos" at bounding box center [839, 422] width 236 height 25
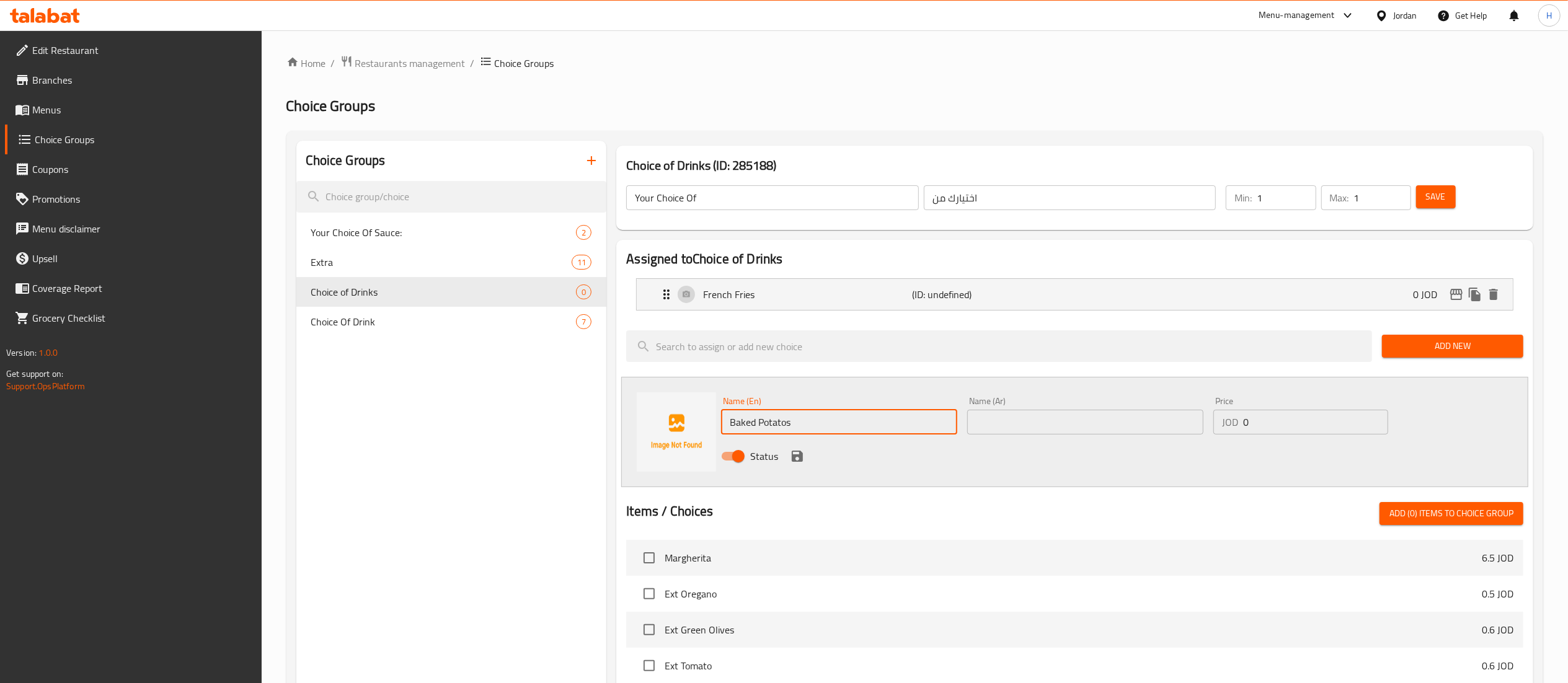
type input "Baked Potatos"
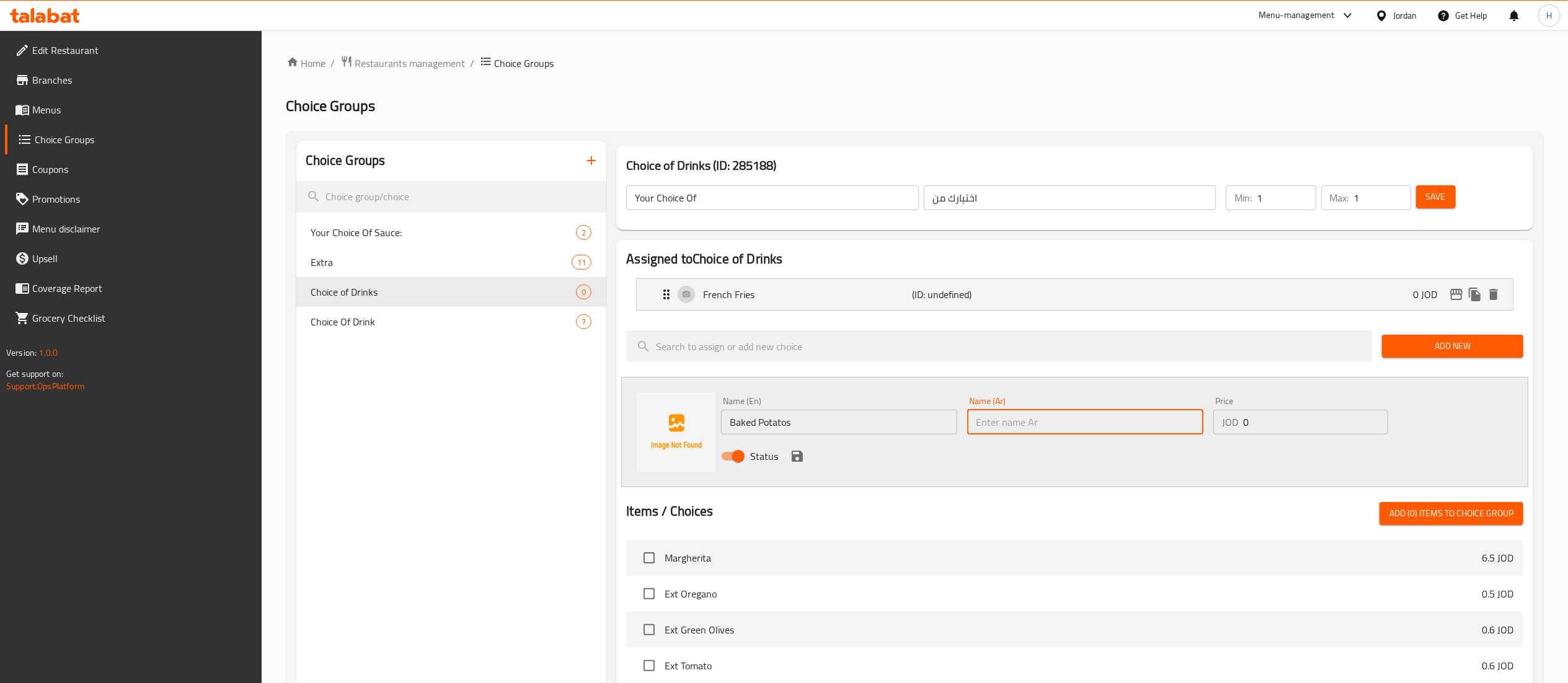
drag, startPoint x: 1003, startPoint y: 428, endPoint x: 1010, endPoint y: 427, distance: 7.1
click at [1003, 428] on input "text" at bounding box center [1085, 422] width 236 height 25
paste input "البطاطا المخبوزة"
type input "البطاطا المخبوزة"
click at [794, 456] on icon "save" at bounding box center [797, 456] width 11 height 11
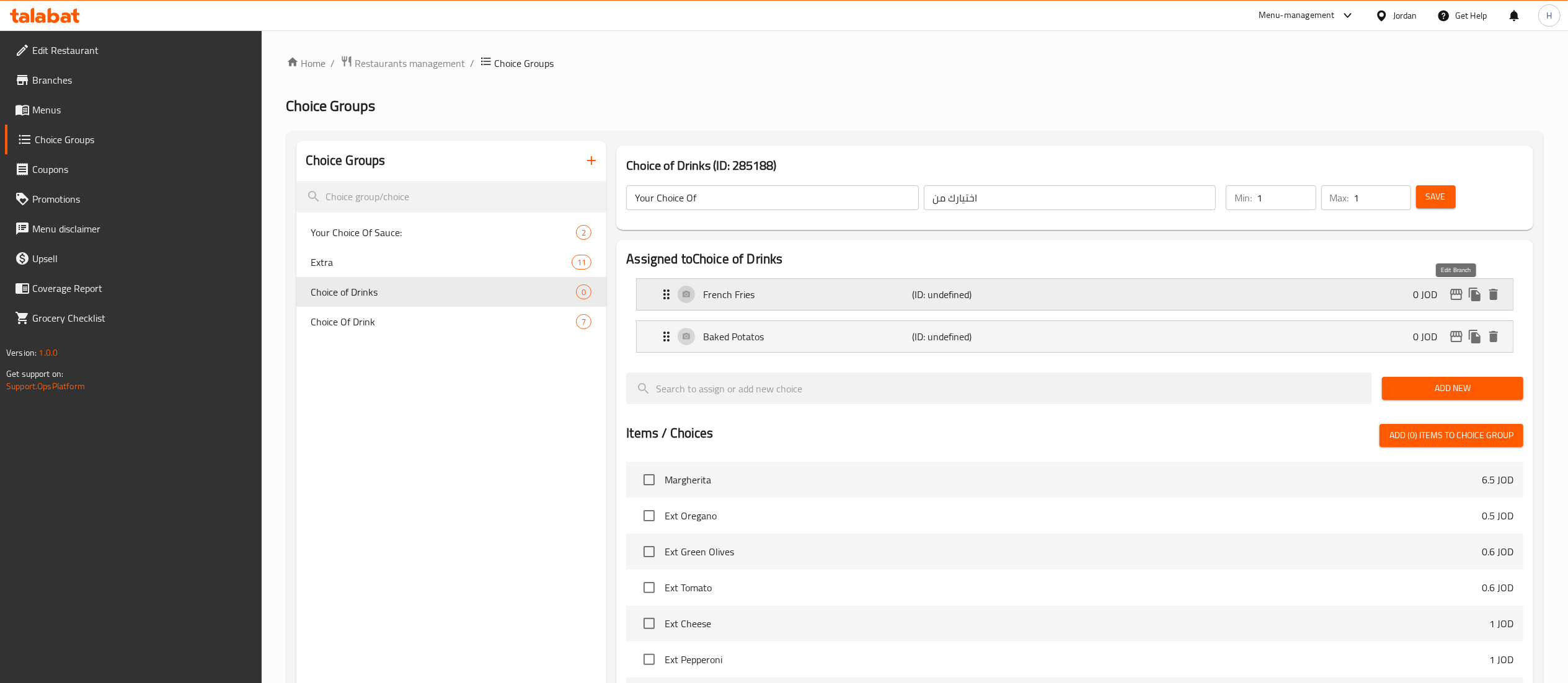
click at [1457, 296] on icon "edit" at bounding box center [1456, 295] width 15 height 15
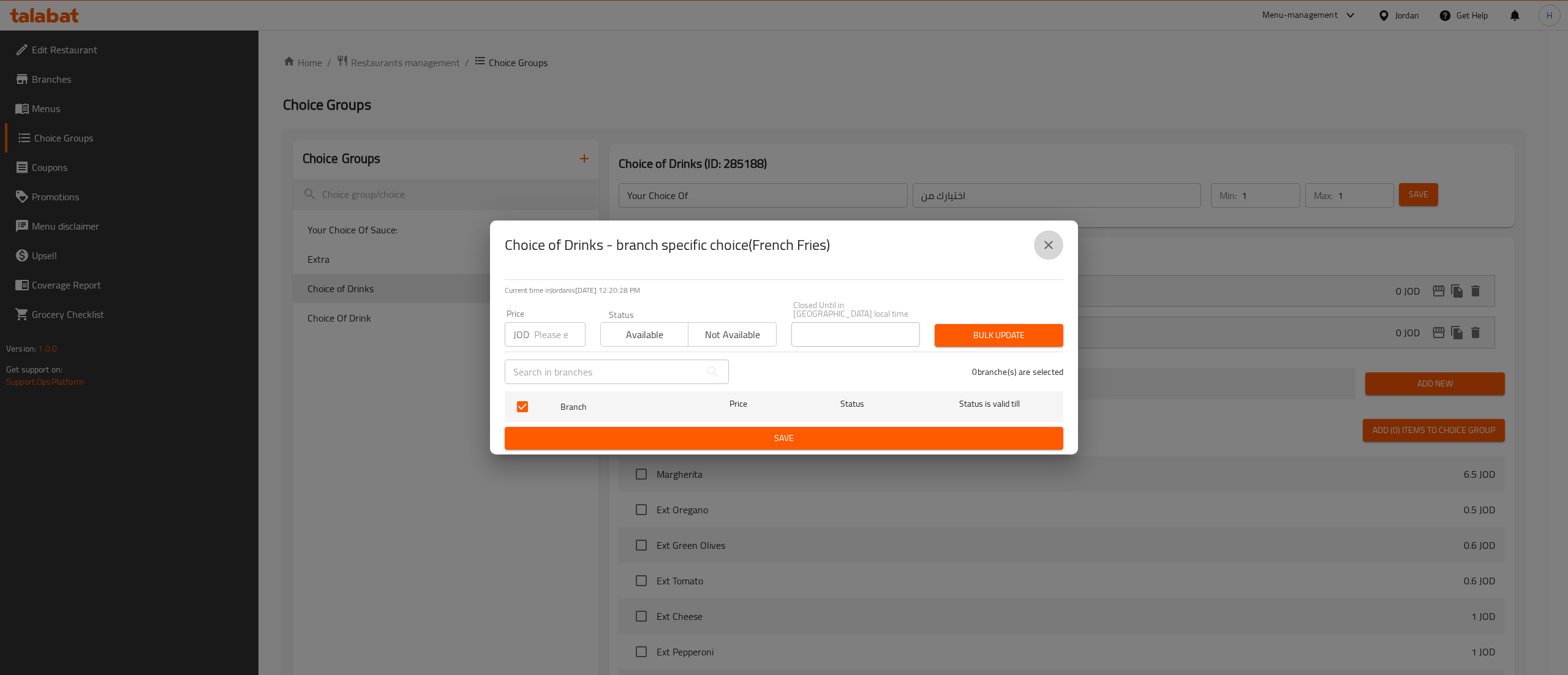
click at [1043, 245] on icon "close" at bounding box center [1049, 245] width 15 height 15
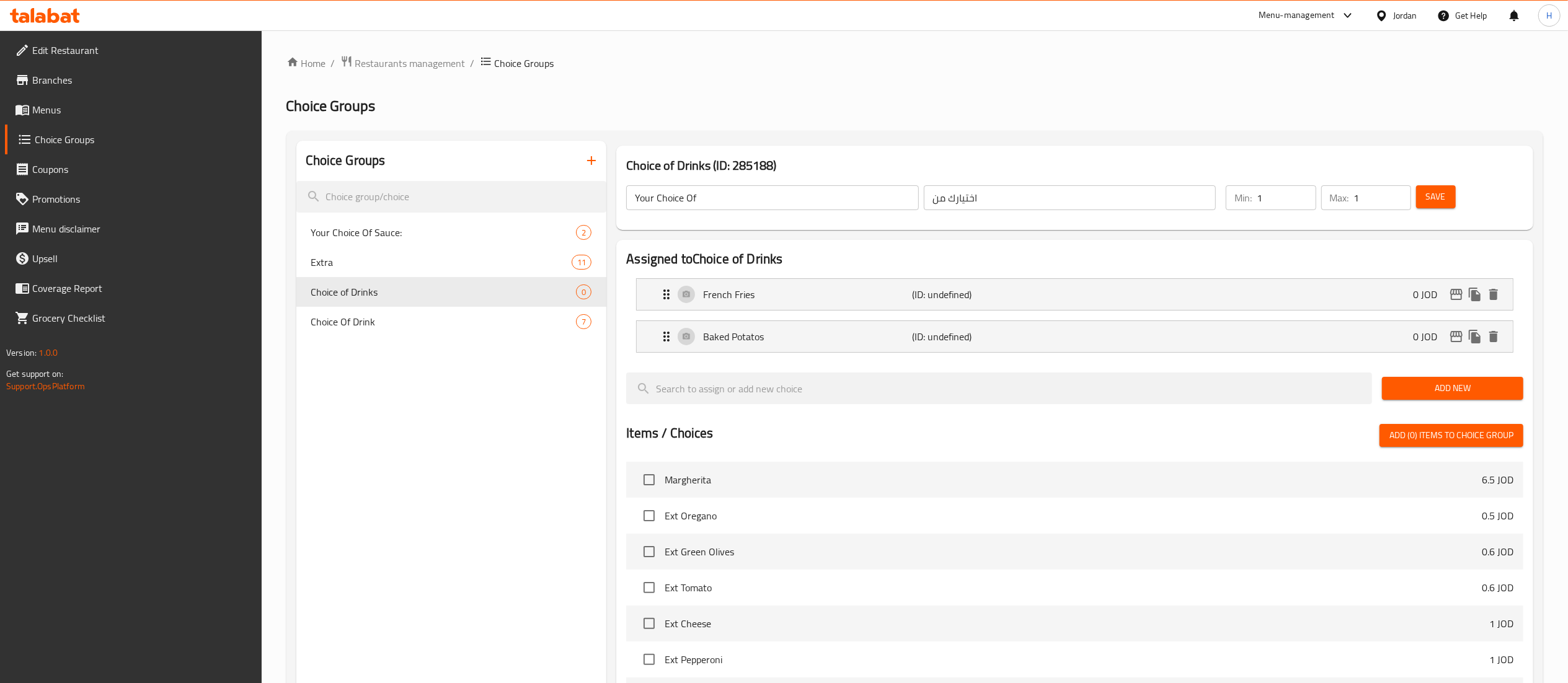
click at [1443, 204] on span "Save" at bounding box center [1435, 196] width 20 height 16
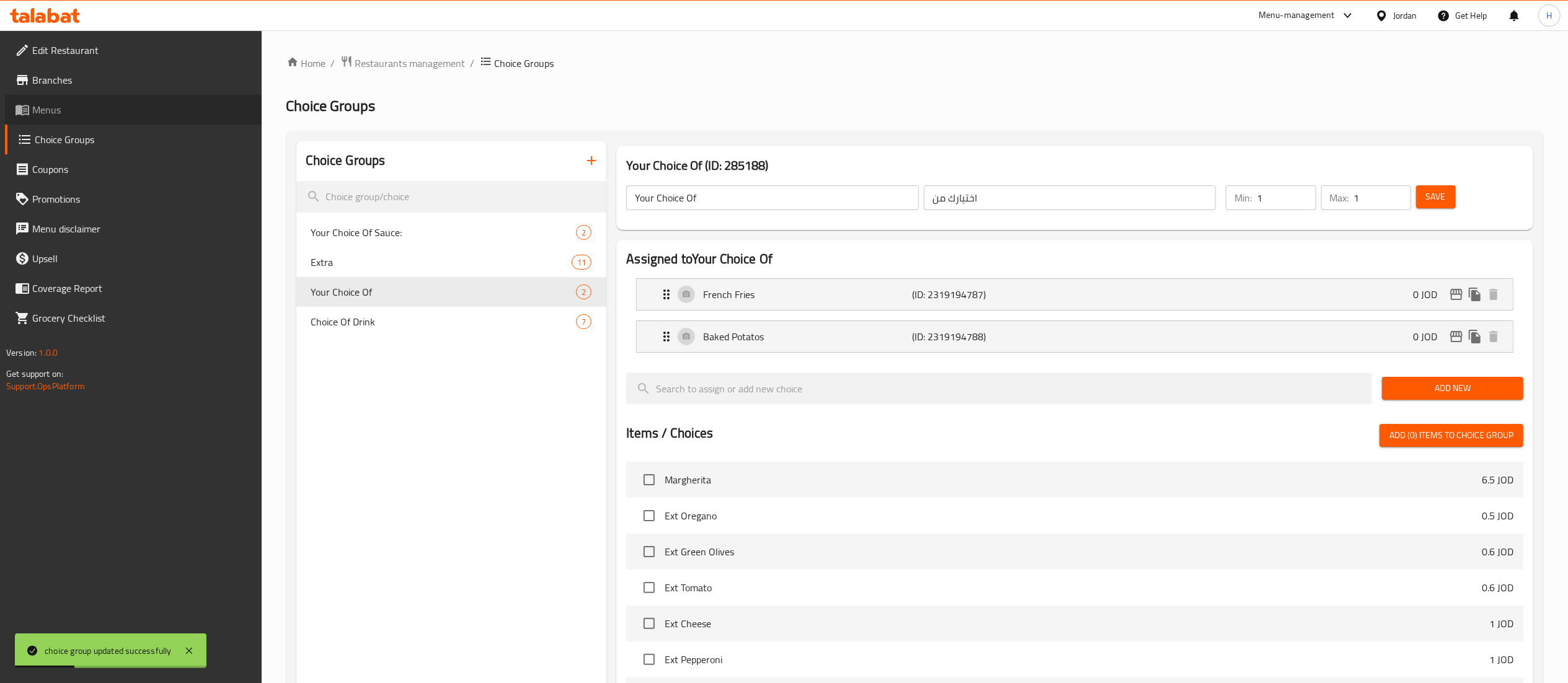
click at [97, 108] on span "Menus" at bounding box center [142, 110] width 219 height 15
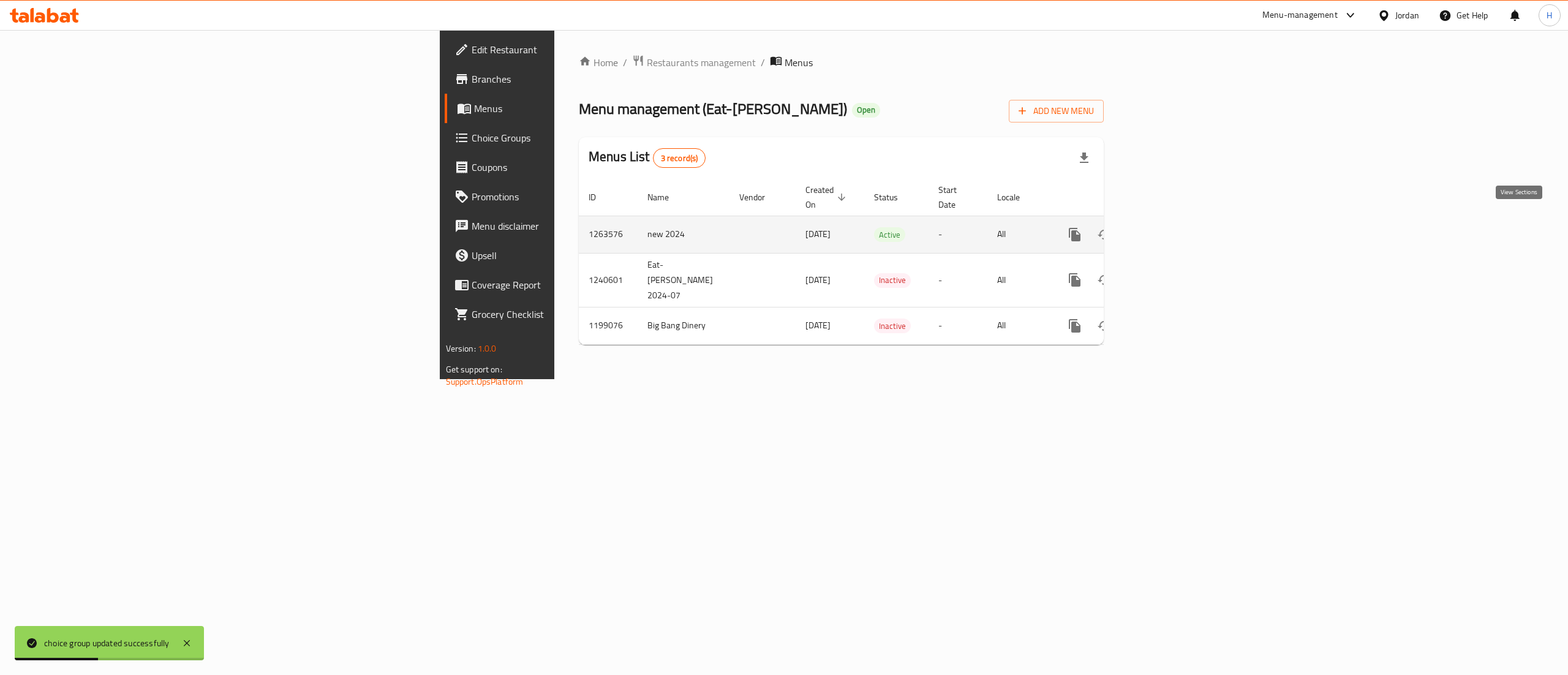
click at [1178, 231] on link "enhanced table" at bounding box center [1164, 235] width 29 height 29
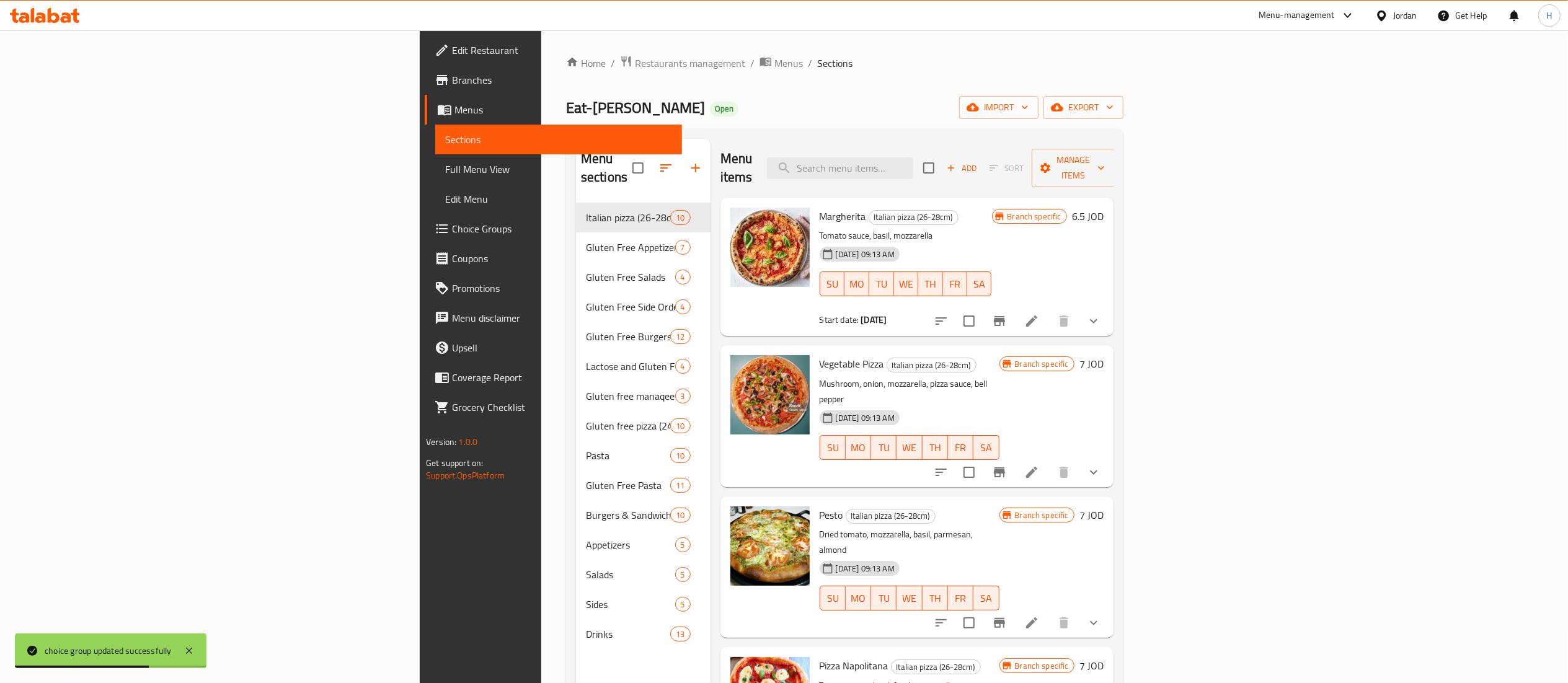
click at [1101, 314] on icon "show more" at bounding box center [1094, 321] width 15 height 15
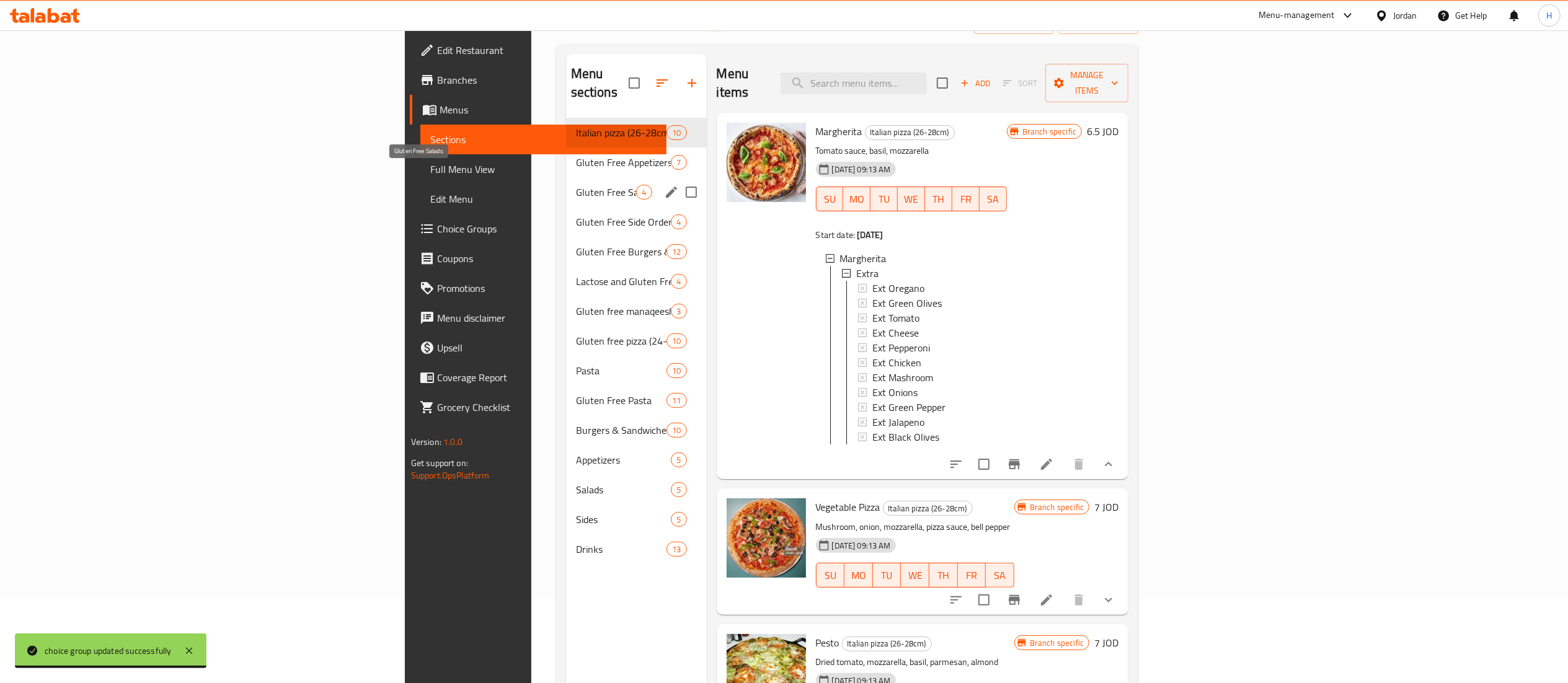
scroll to position [124, 0]
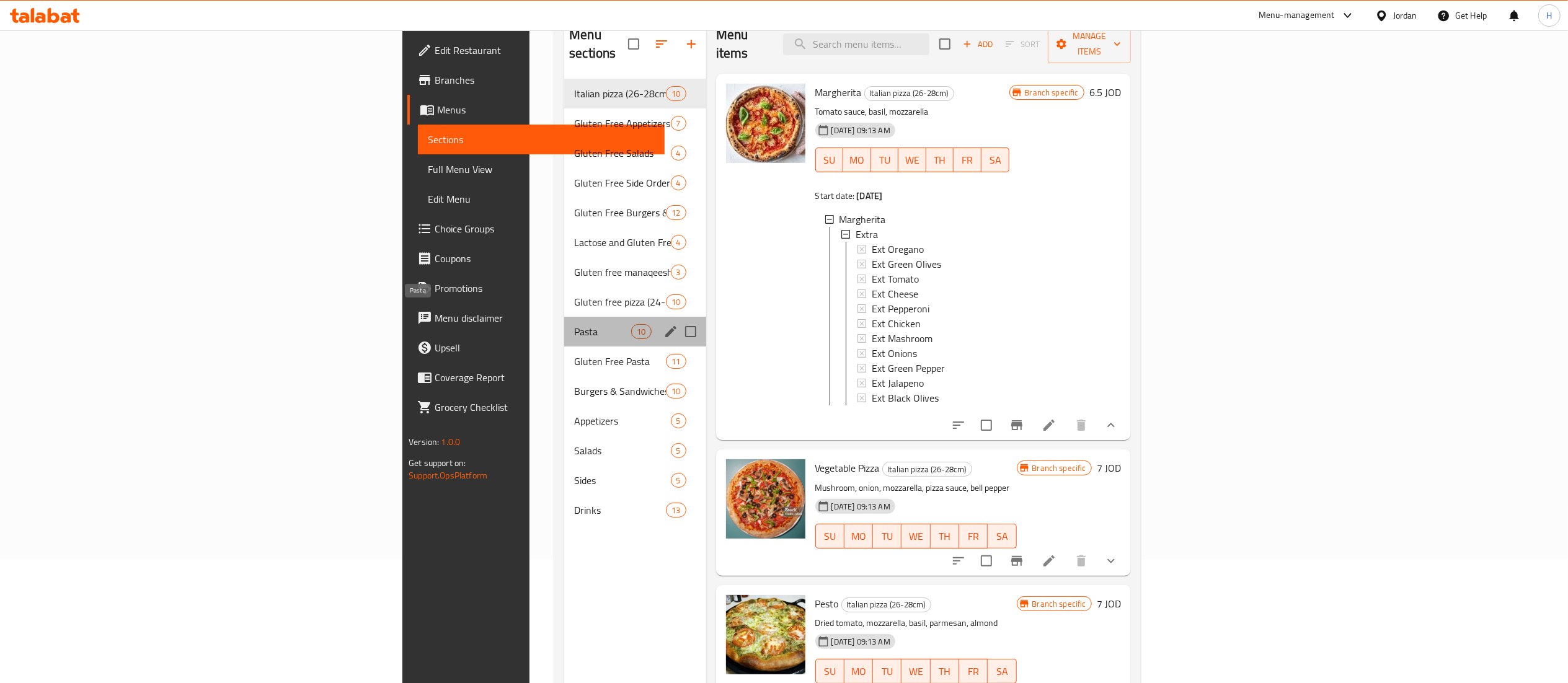
click at [574, 324] on span "Pasta" at bounding box center [602, 332] width 57 height 15
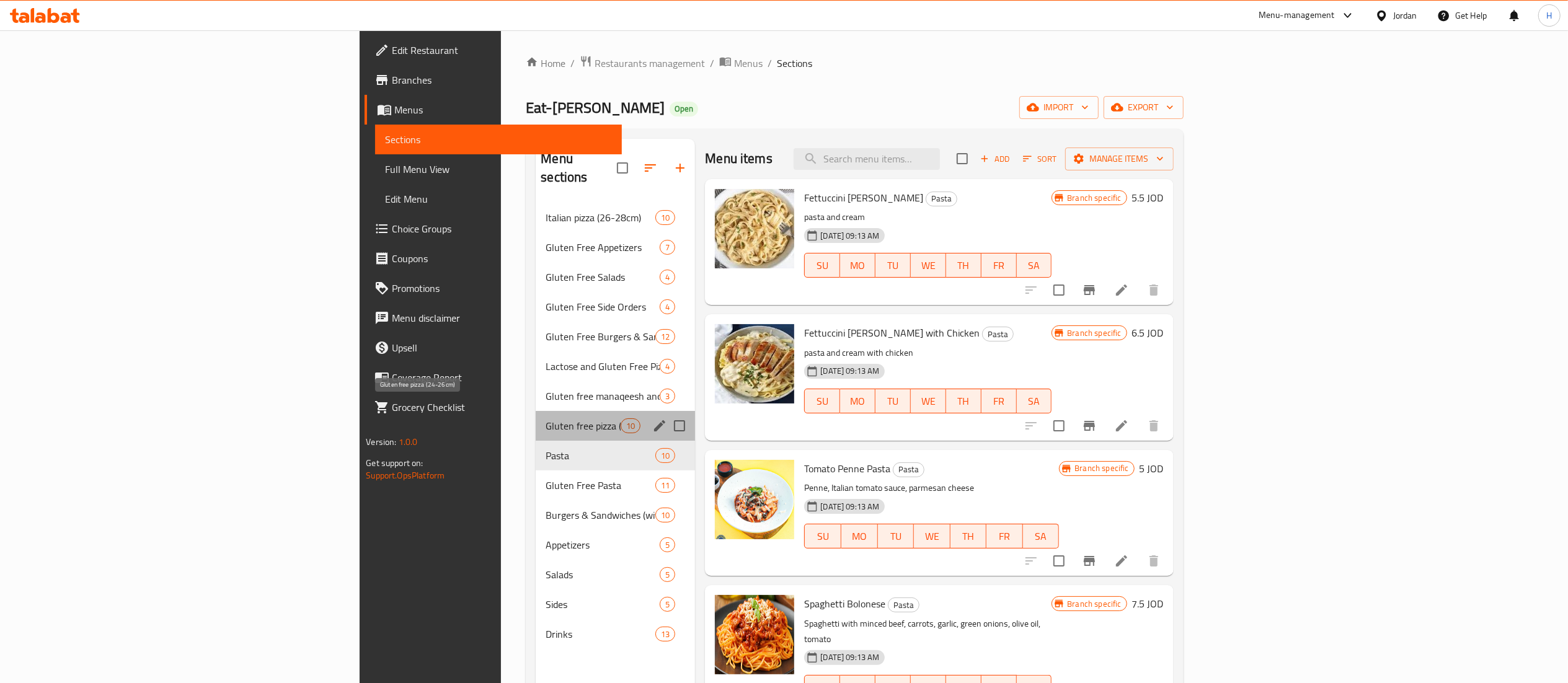
click at [546, 418] on span "Gluten free pizza (24-26cm)" at bounding box center [583, 425] width 75 height 15
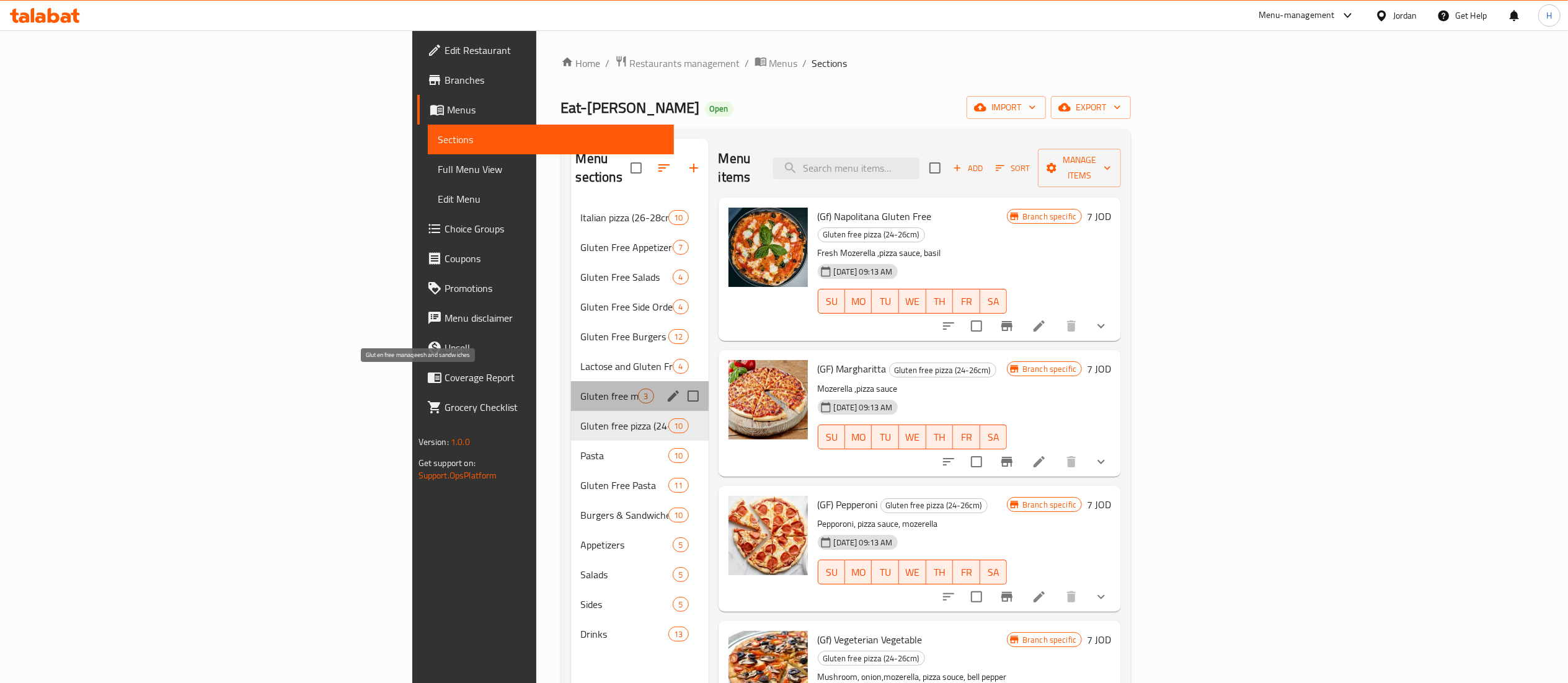
click at [581, 388] on span "Gluten free manaqeesh and sandwiches" at bounding box center [609, 396] width 57 height 15
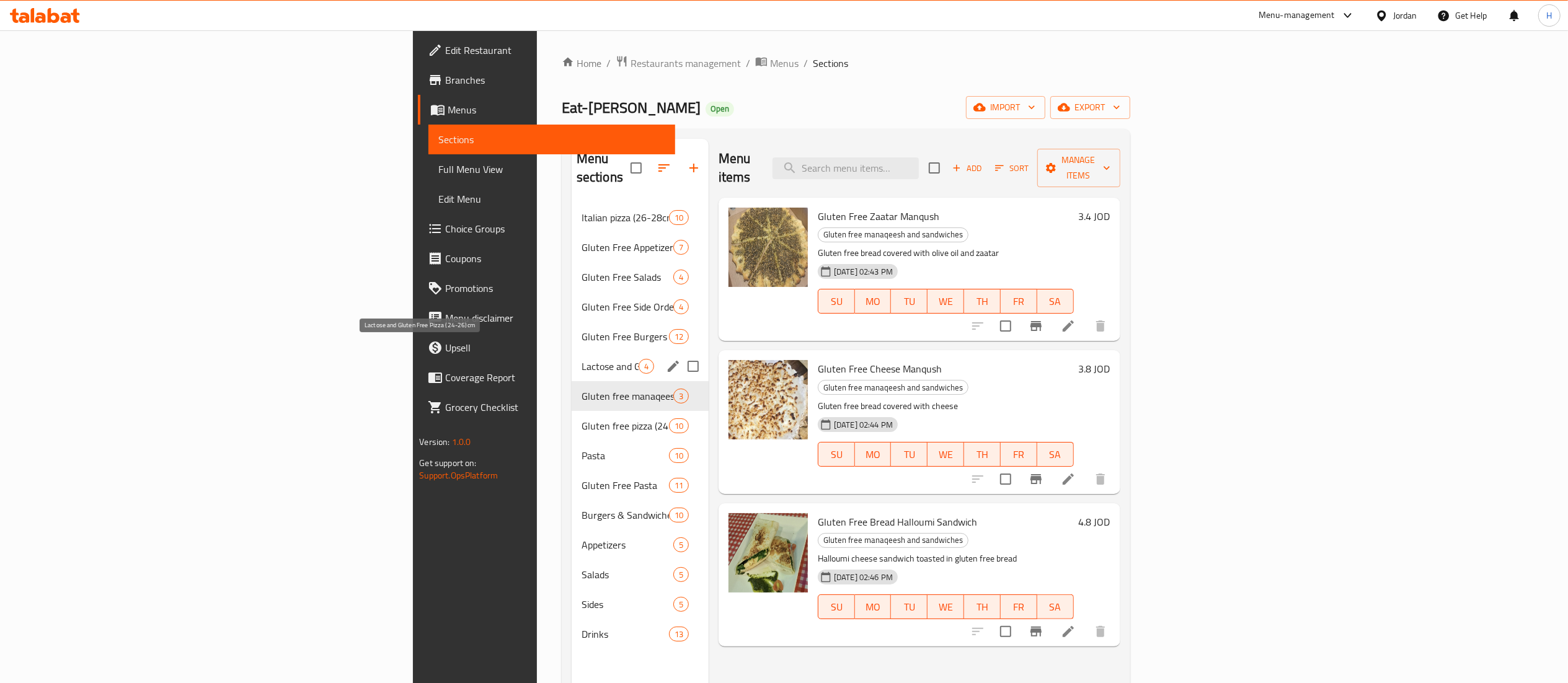
click at [581, 359] on span "Lactose and Gluten Free Pizza (24-26)cm" at bounding box center [610, 366] width 57 height 15
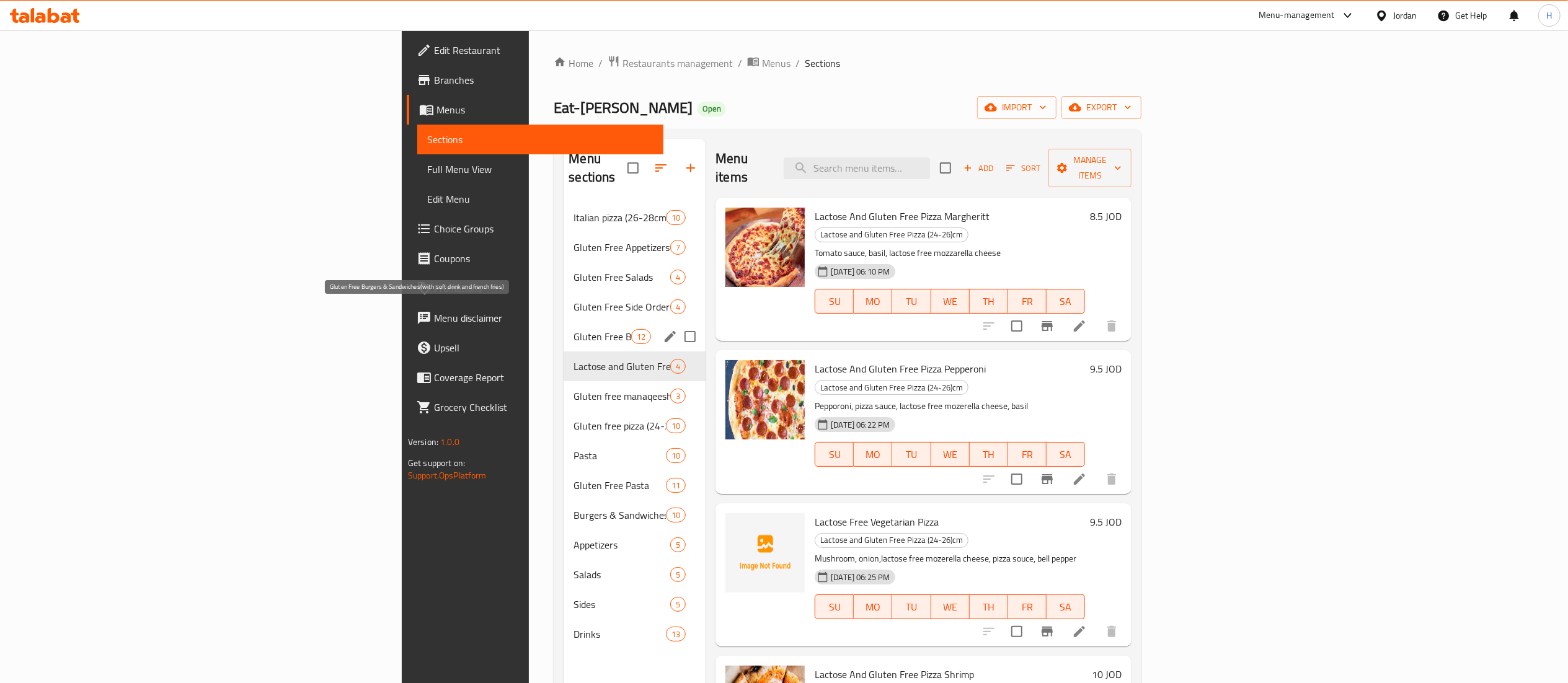
click at [573, 329] on span "Gluten Free Burgers & Sandwiches(with soft drink and french fries)" at bounding box center [602, 336] width 57 height 15
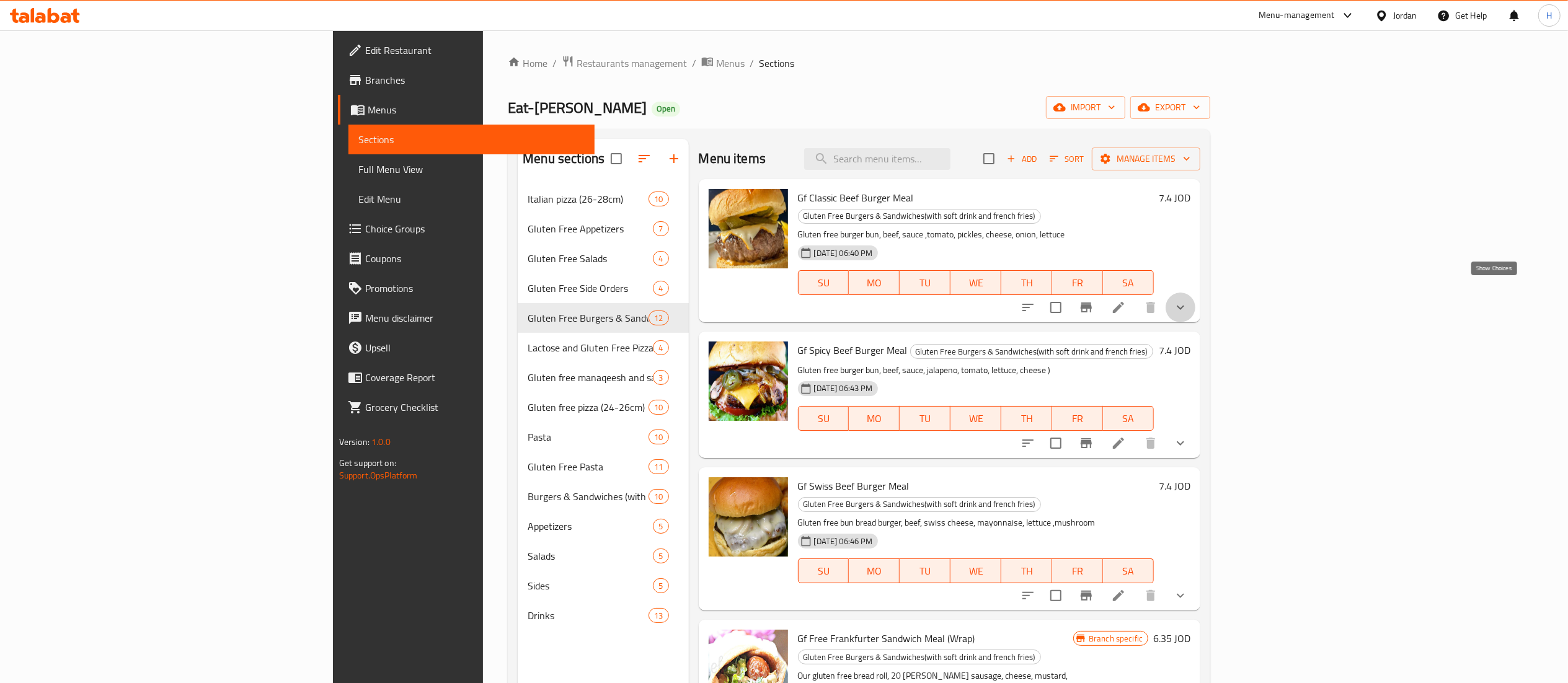
click at [1188, 300] on icon "show more" at bounding box center [1180, 307] width 15 height 15
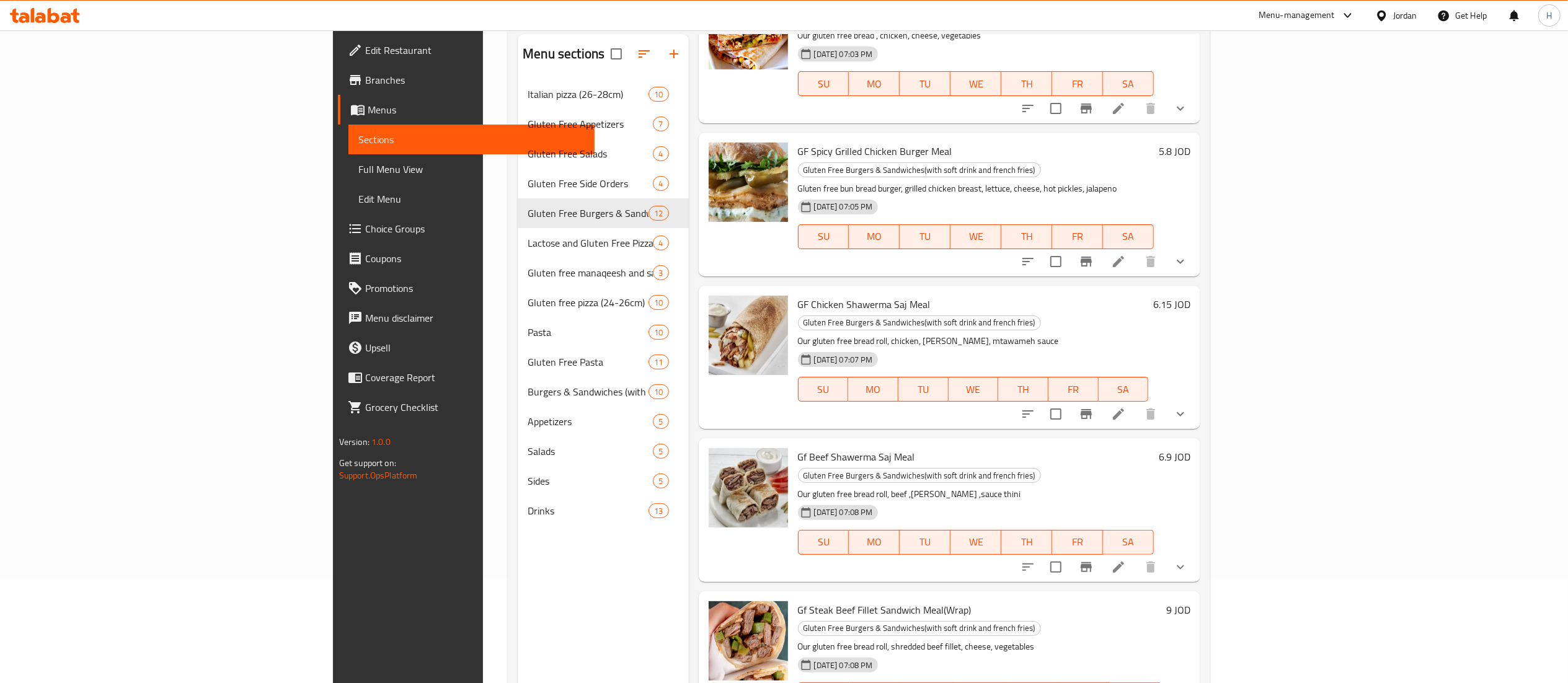
scroll to position [174, 0]
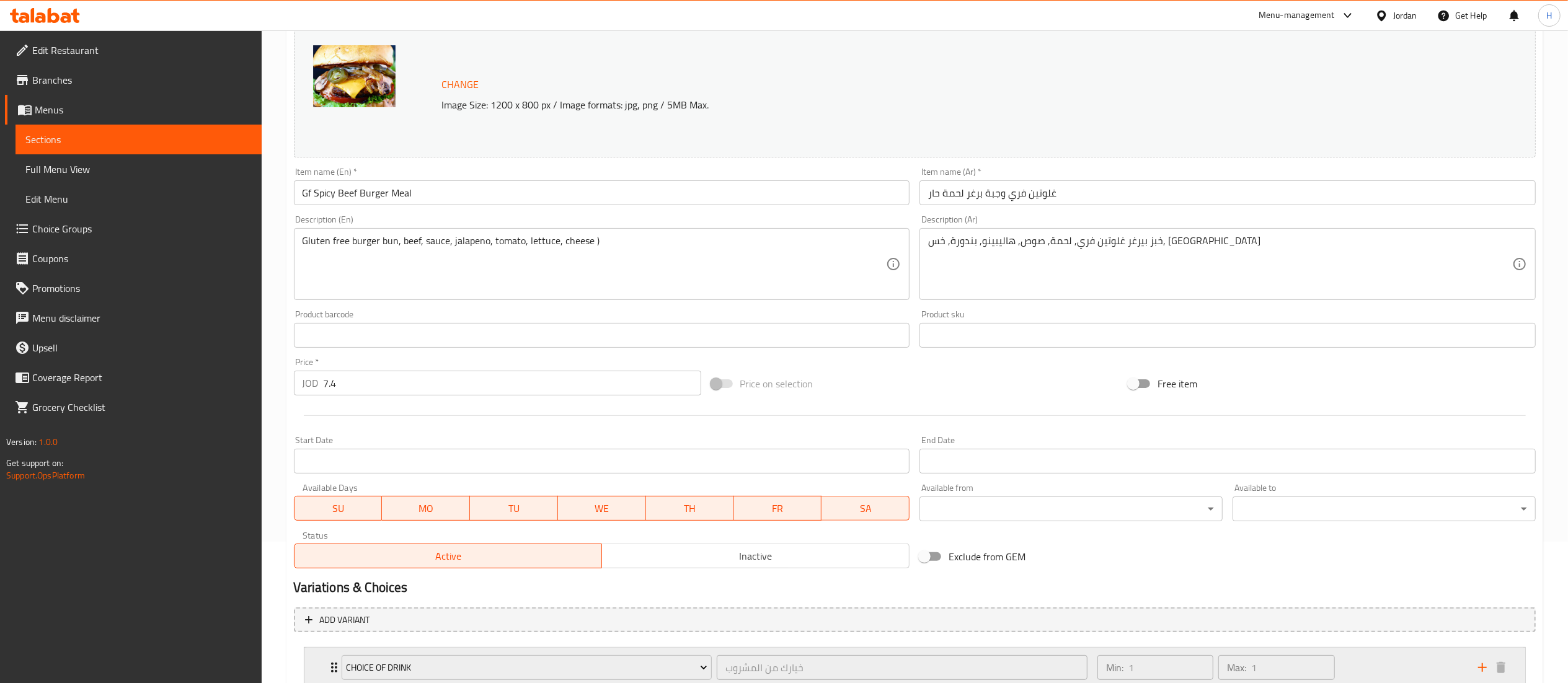
scroll to position [231, 0]
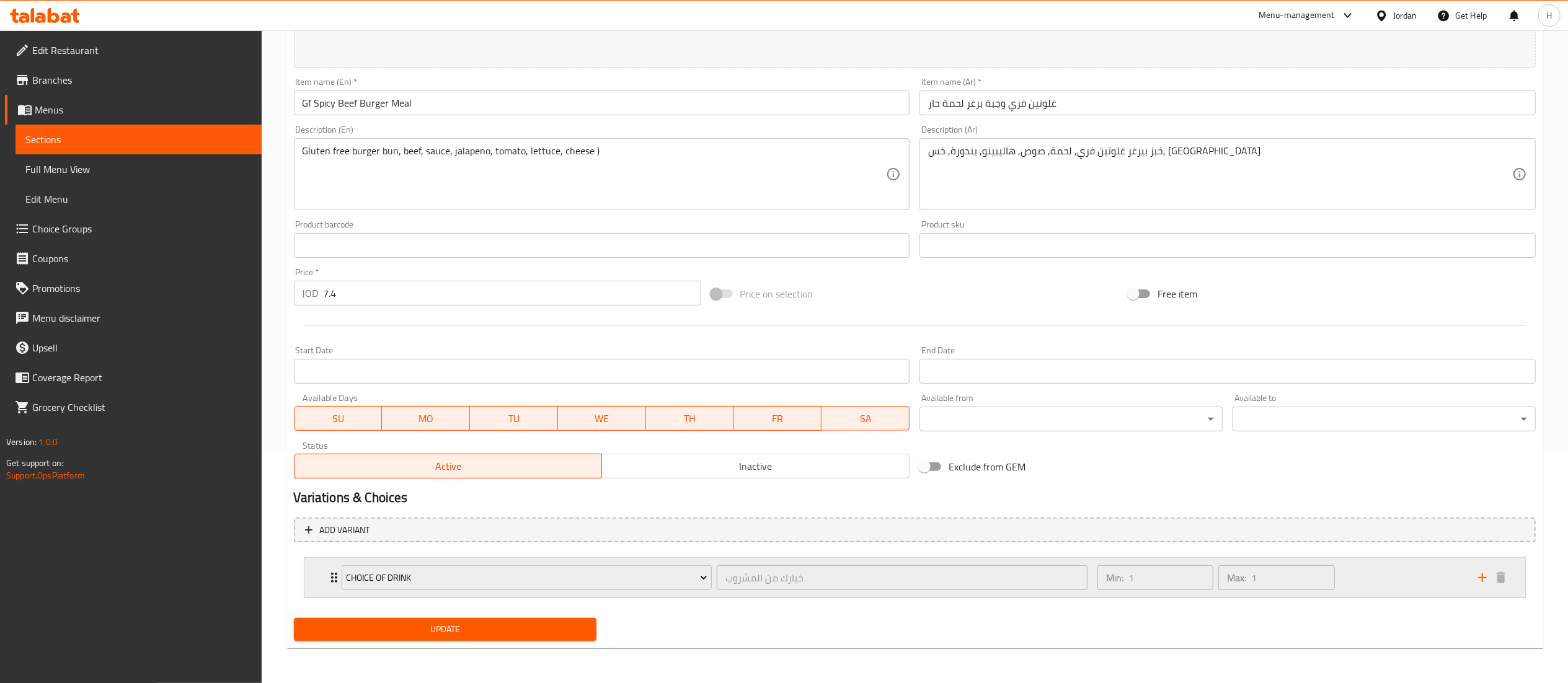
click at [1478, 572] on icon "add" at bounding box center [1482, 578] width 15 height 15
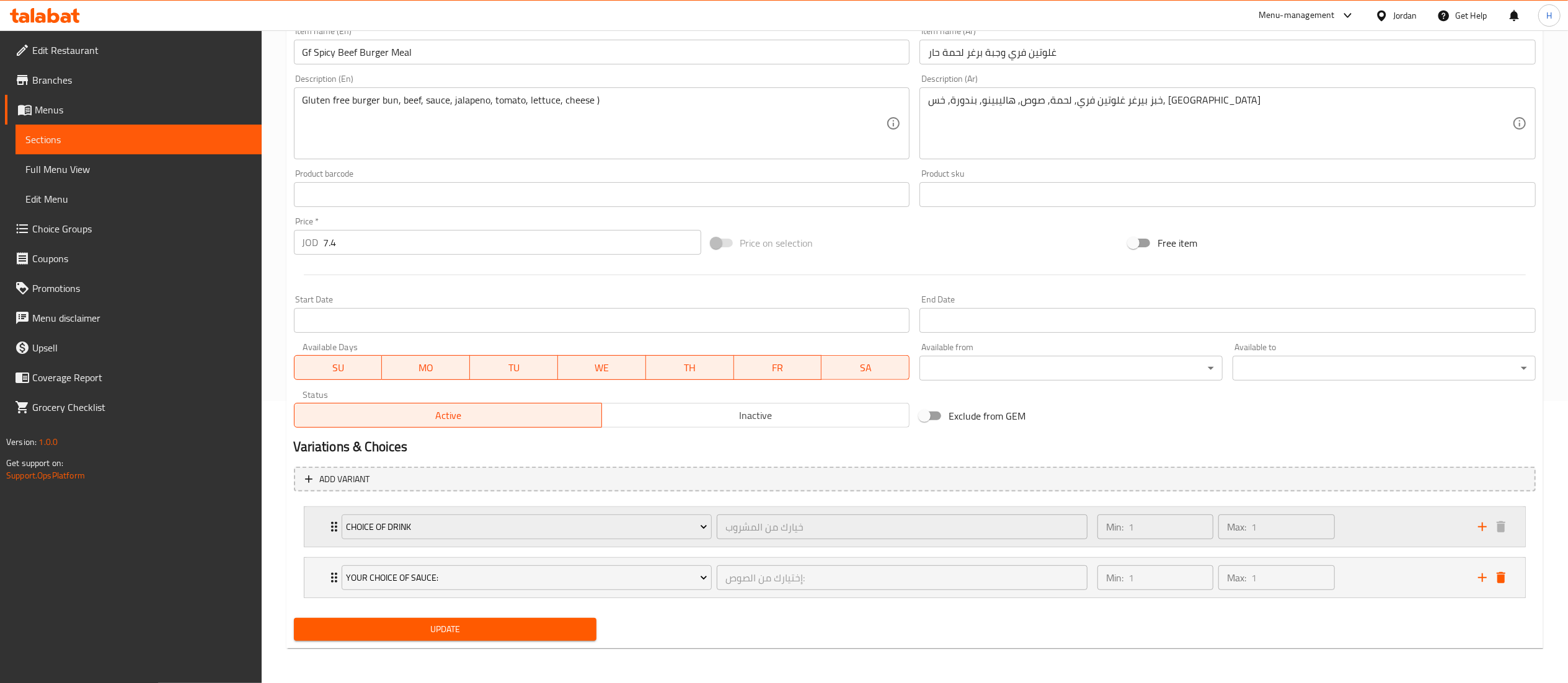
scroll to position [283, 0]
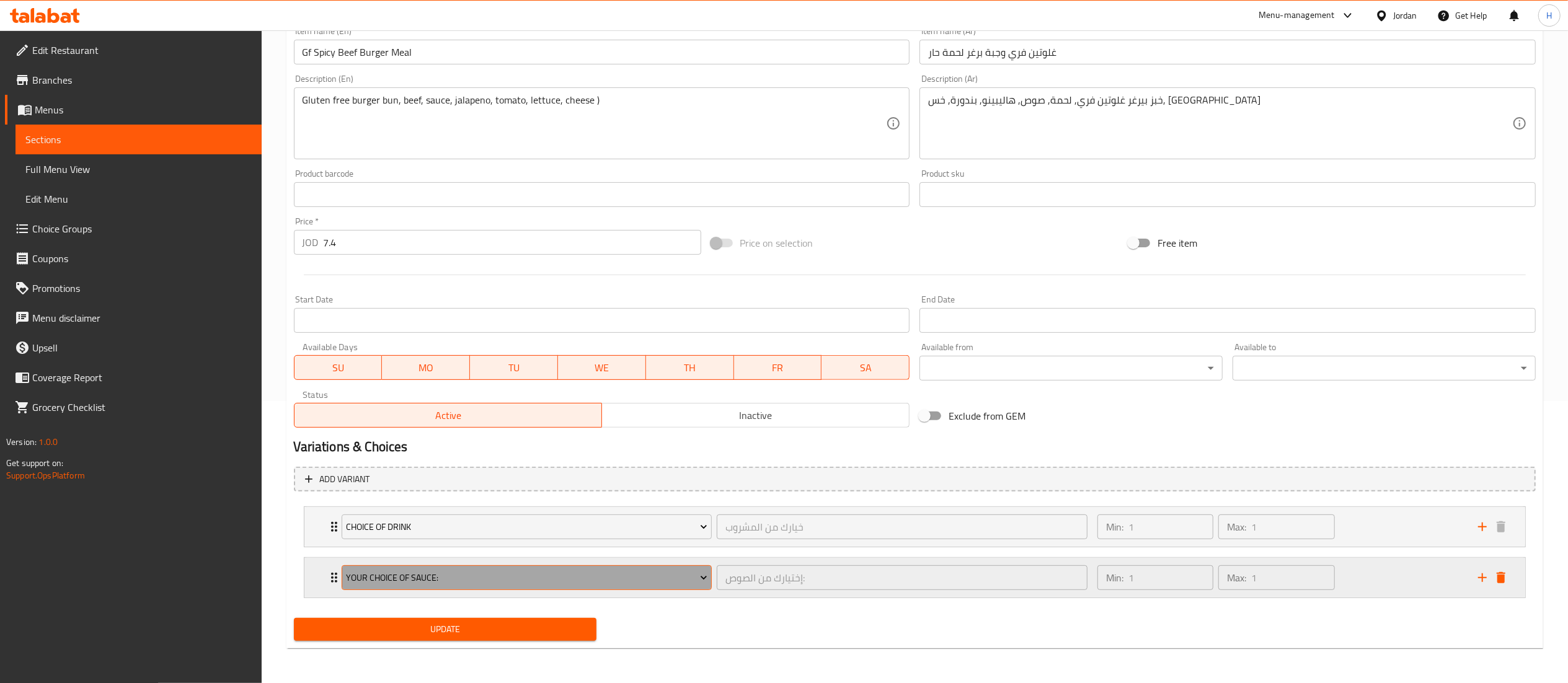
click at [559, 578] on span "Your Choice Of Sauce:" at bounding box center [527, 578] width 361 height 16
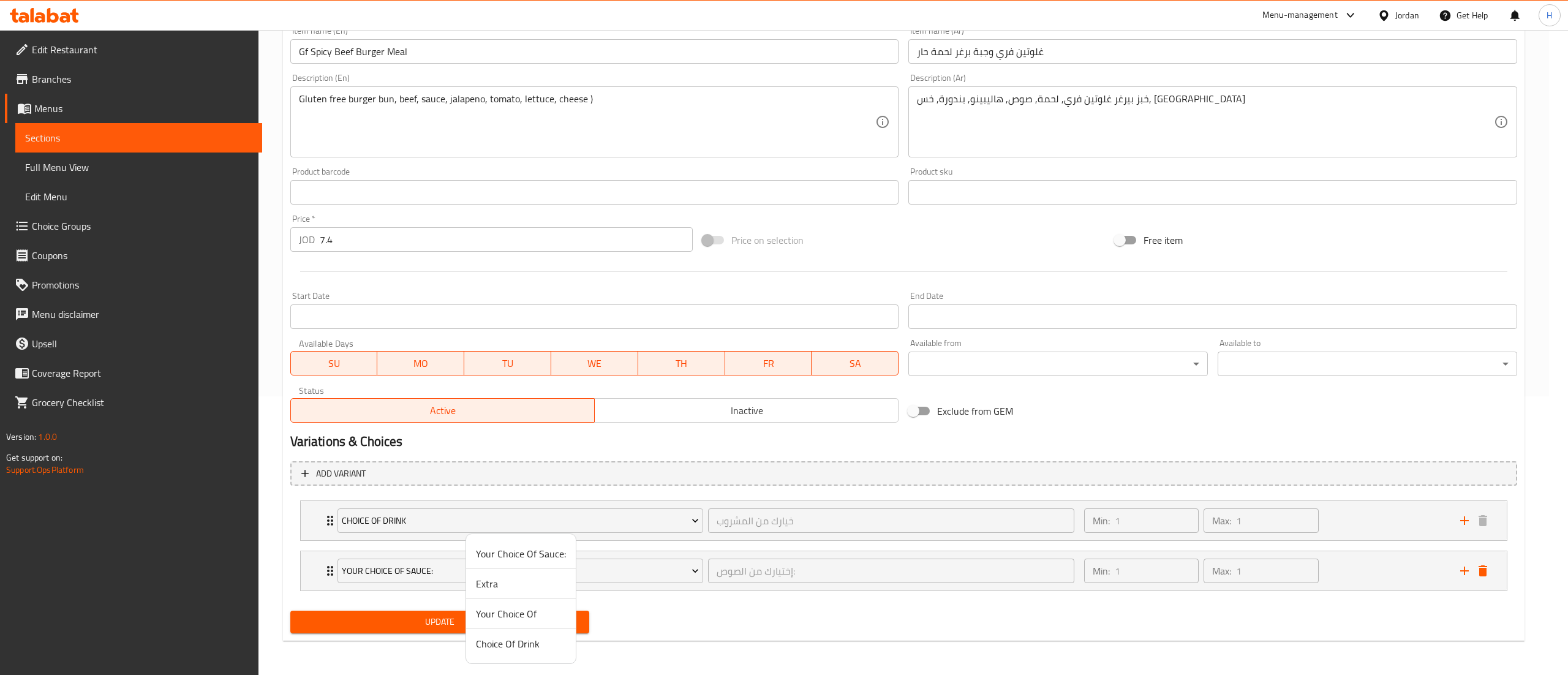
click at [493, 610] on span "Your Choice Of" at bounding box center [520, 614] width 90 height 15
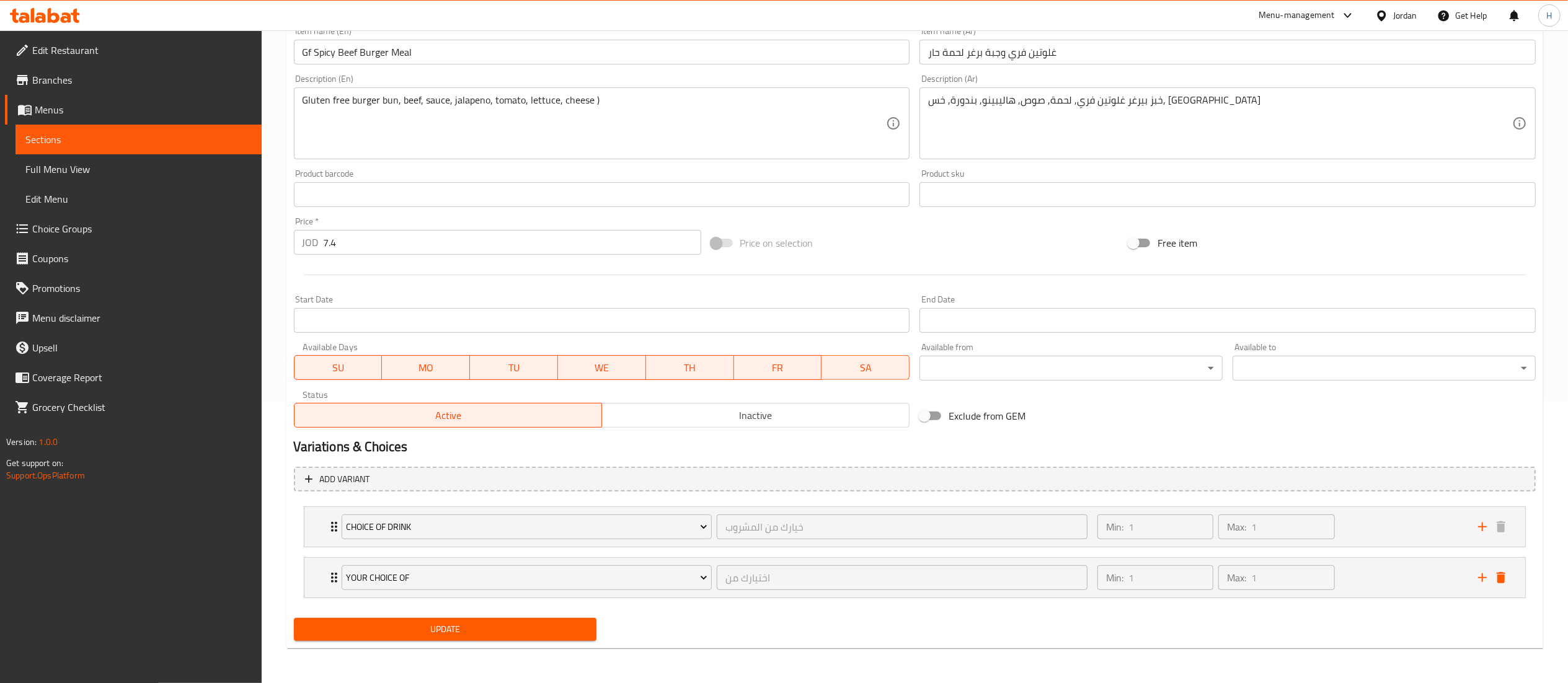
click at [469, 632] on span "Update" at bounding box center [445, 629] width 283 height 16
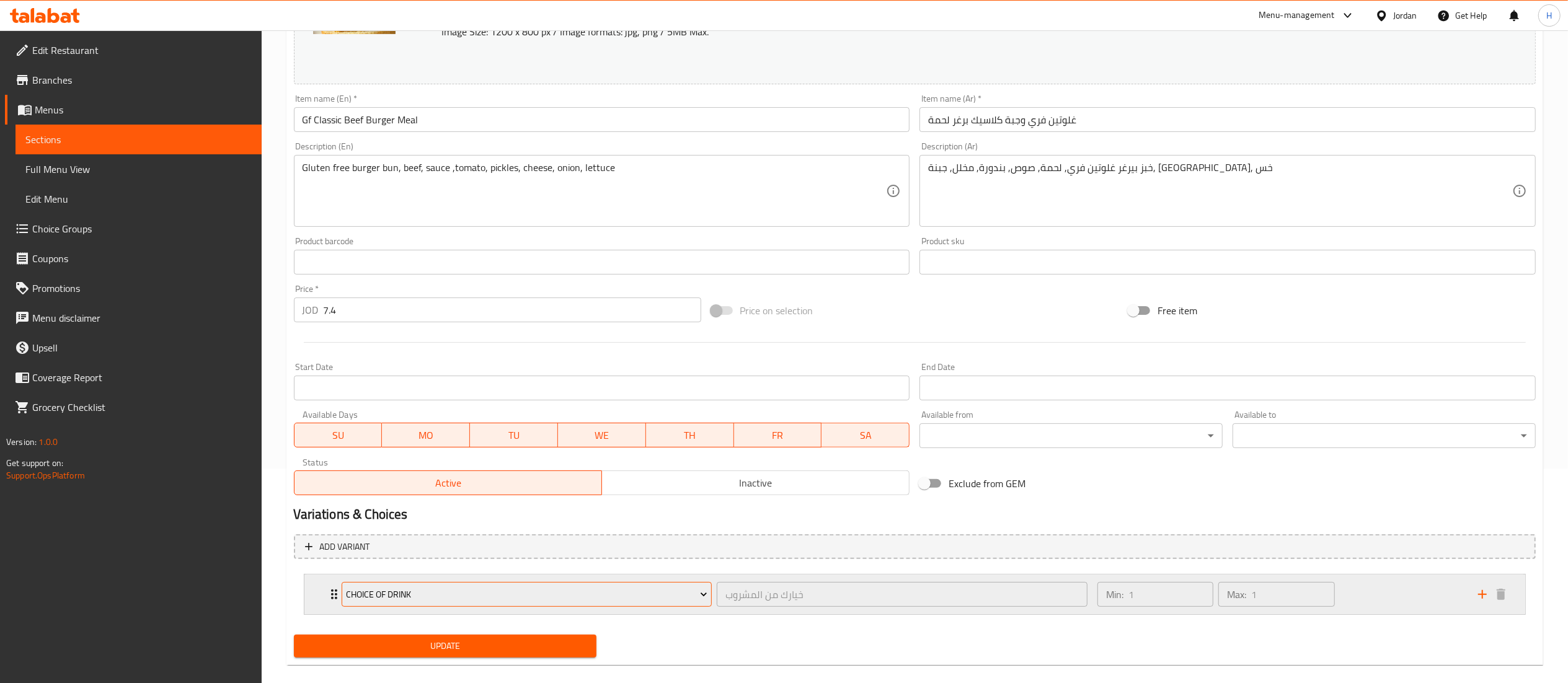
scroll to position [231, 0]
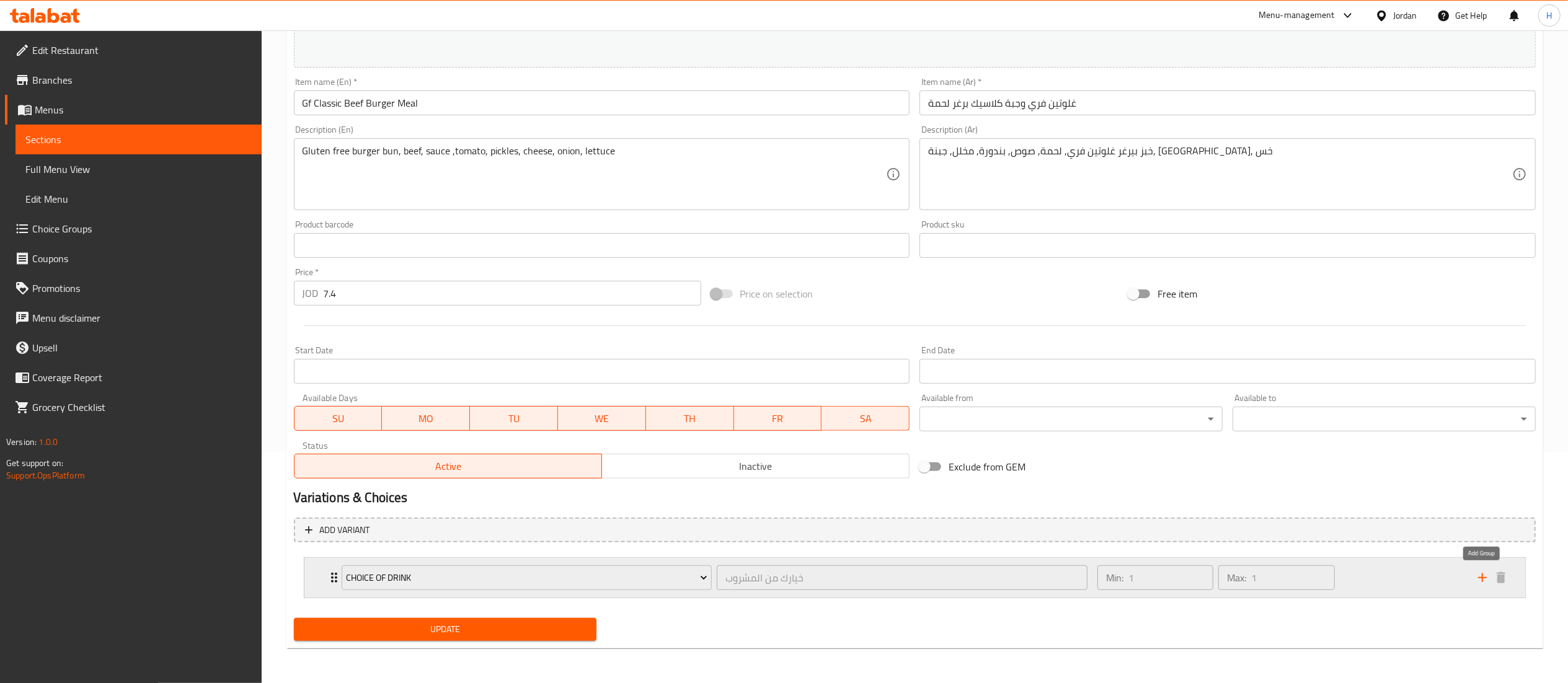
click at [1484, 572] on icon "add" at bounding box center [1482, 578] width 15 height 15
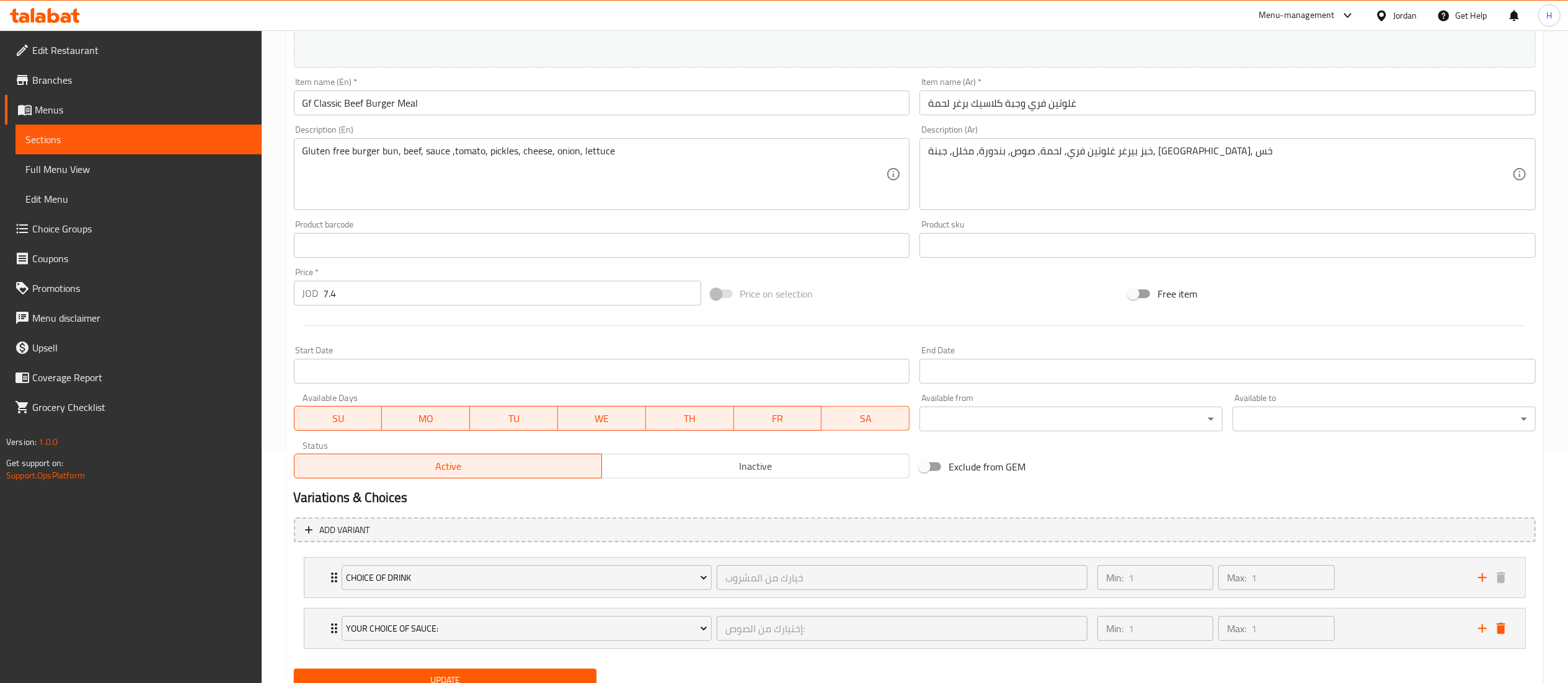
scroll to position [283, 0]
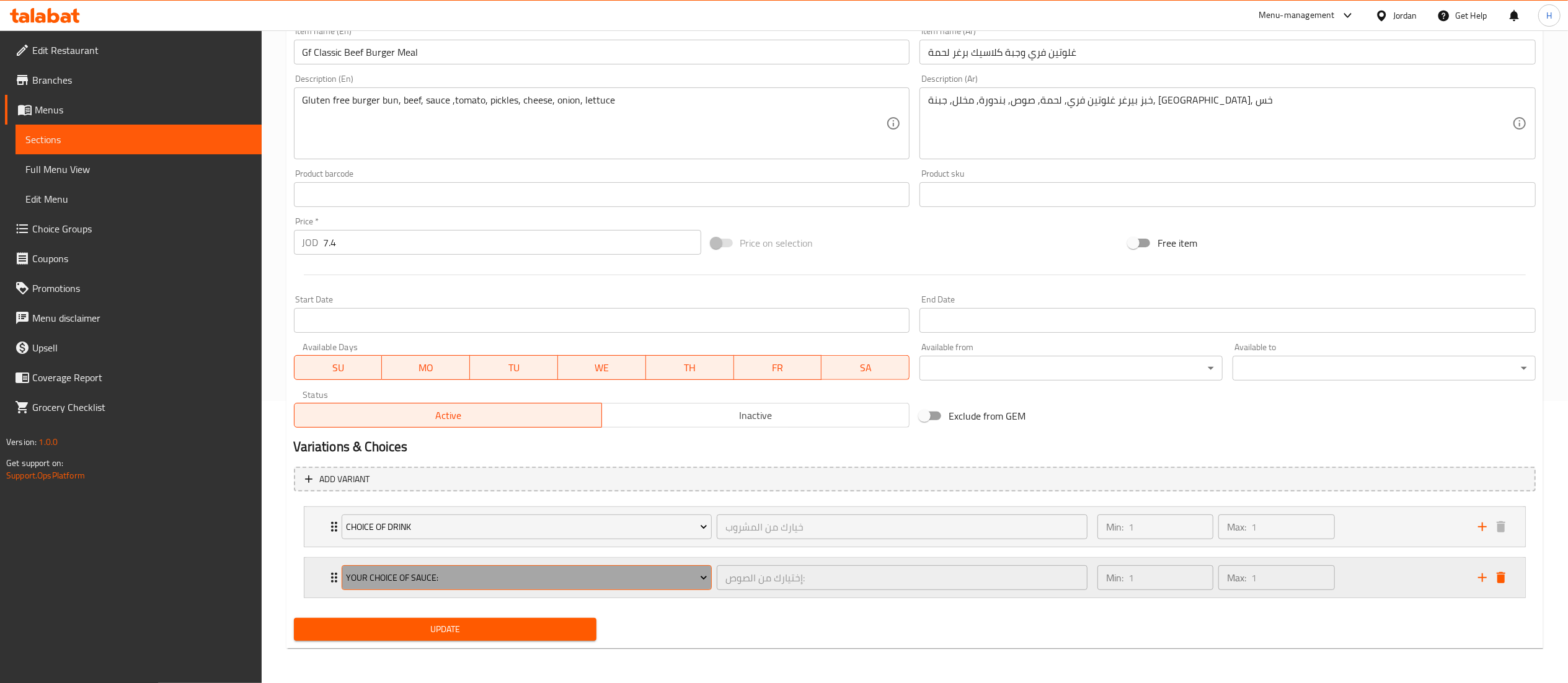
click at [451, 570] on span "Your Choice Of Sauce:" at bounding box center [527, 578] width 361 height 16
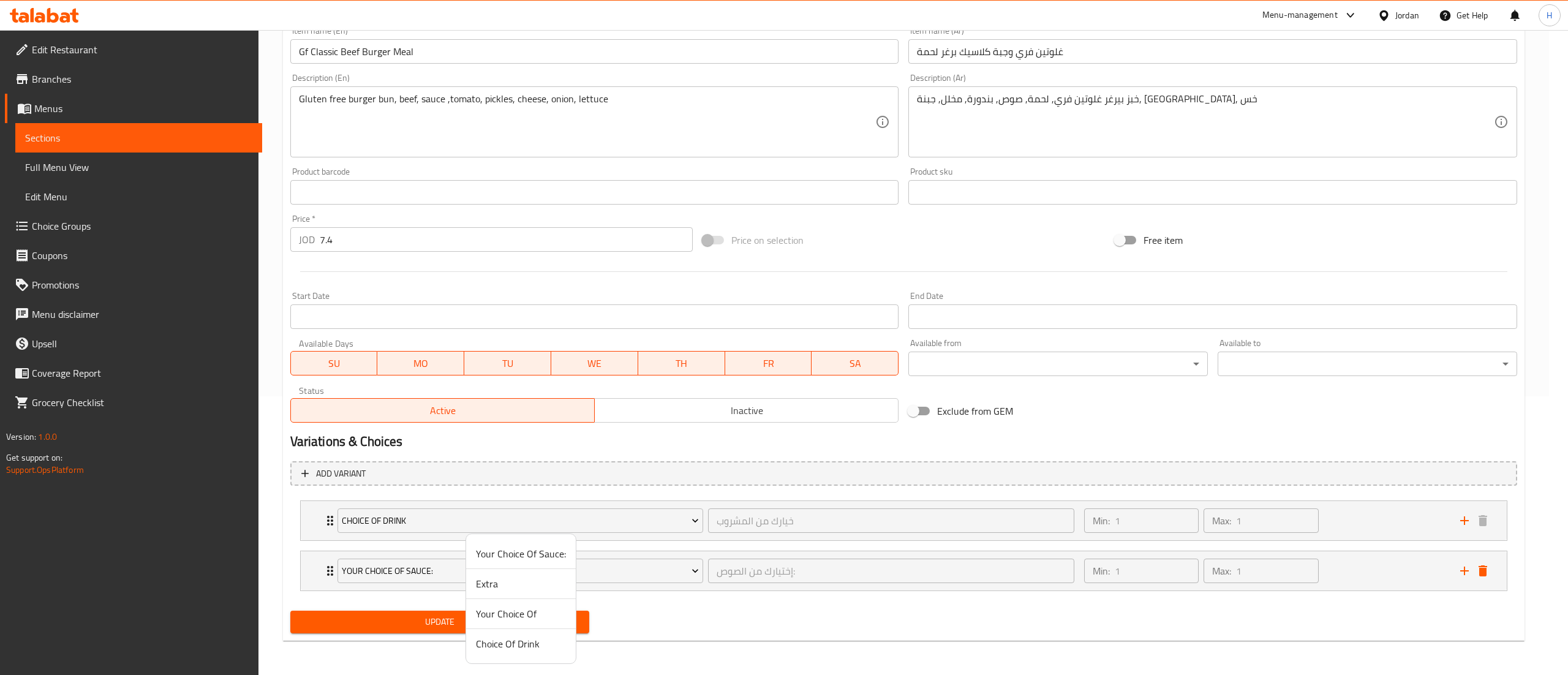
click at [493, 610] on span "Your Choice Of" at bounding box center [520, 614] width 90 height 15
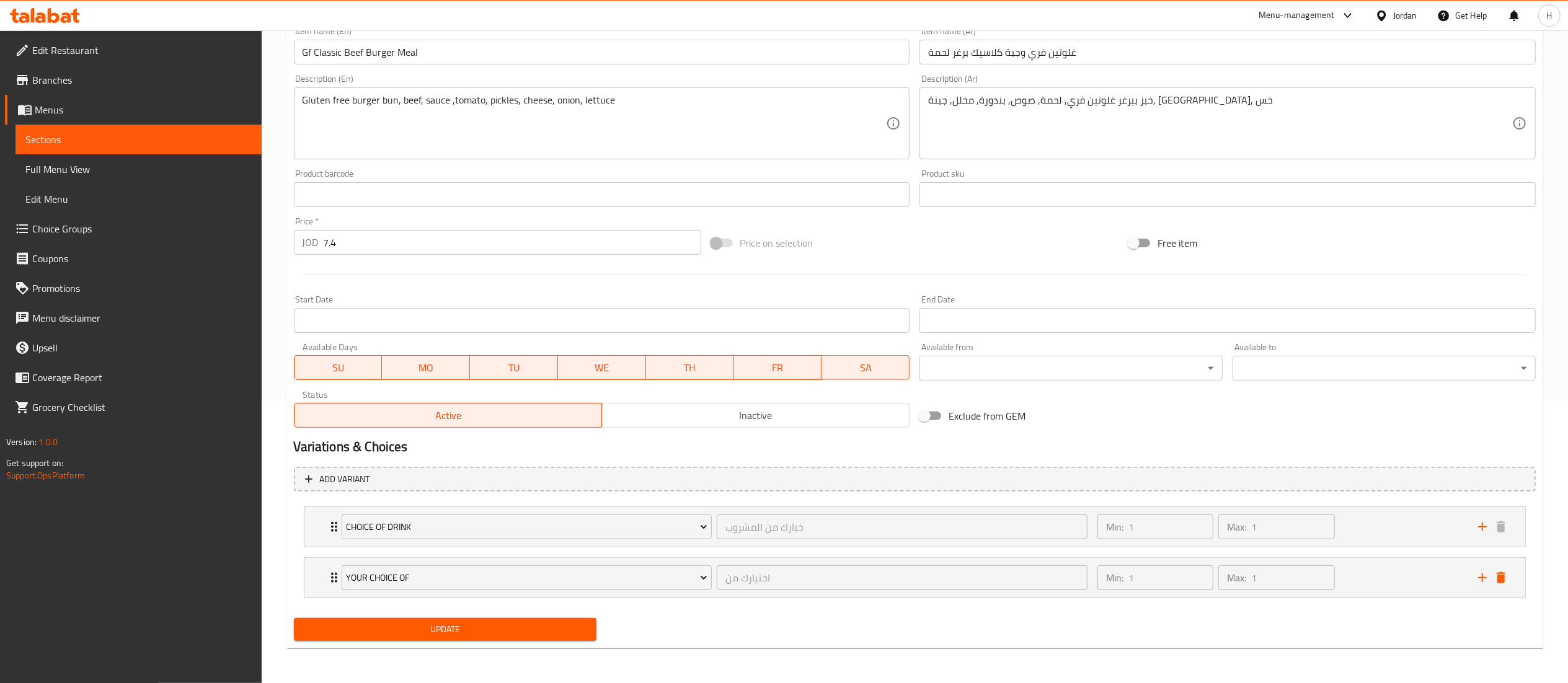
click at [477, 632] on span "Update" at bounding box center [445, 629] width 283 height 16
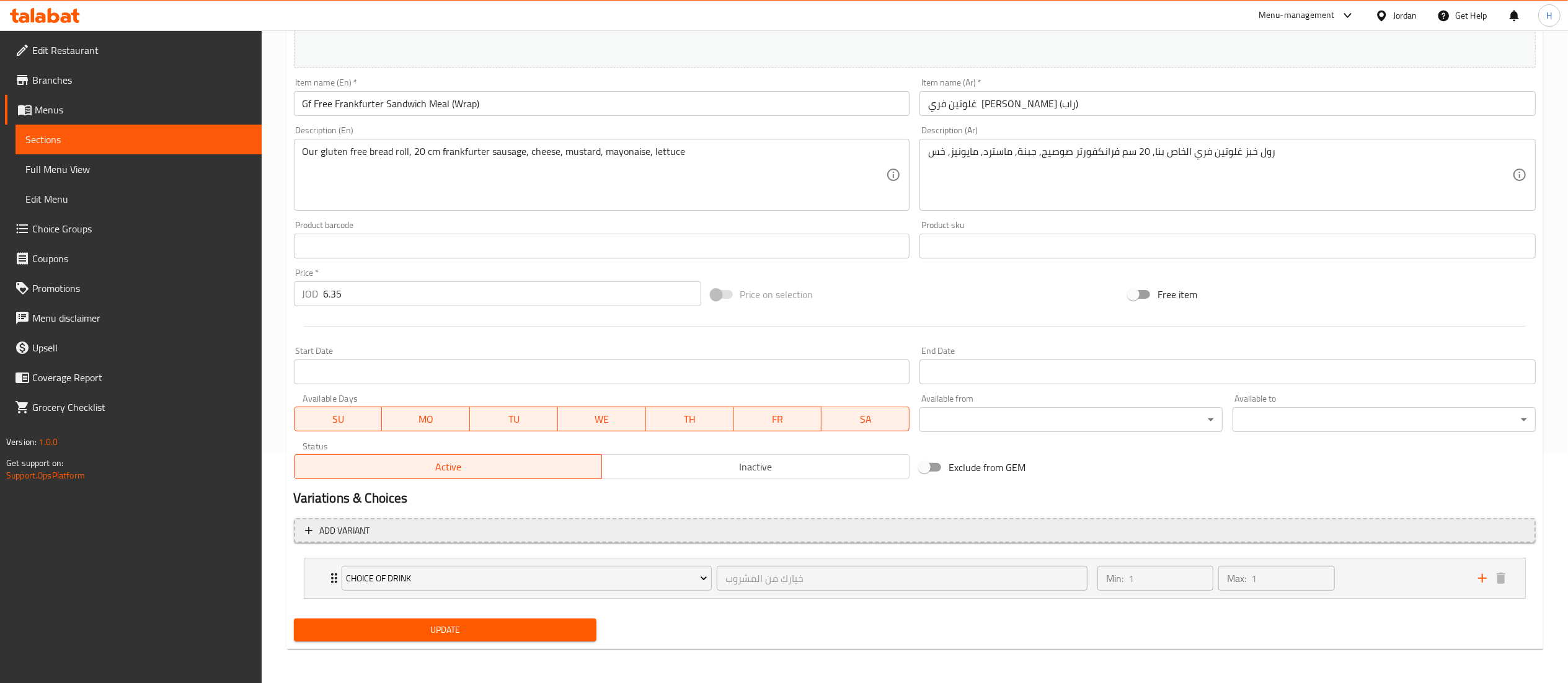
scroll to position [231, 0]
click at [1478, 578] on icon "add" at bounding box center [1482, 577] width 9 height 9
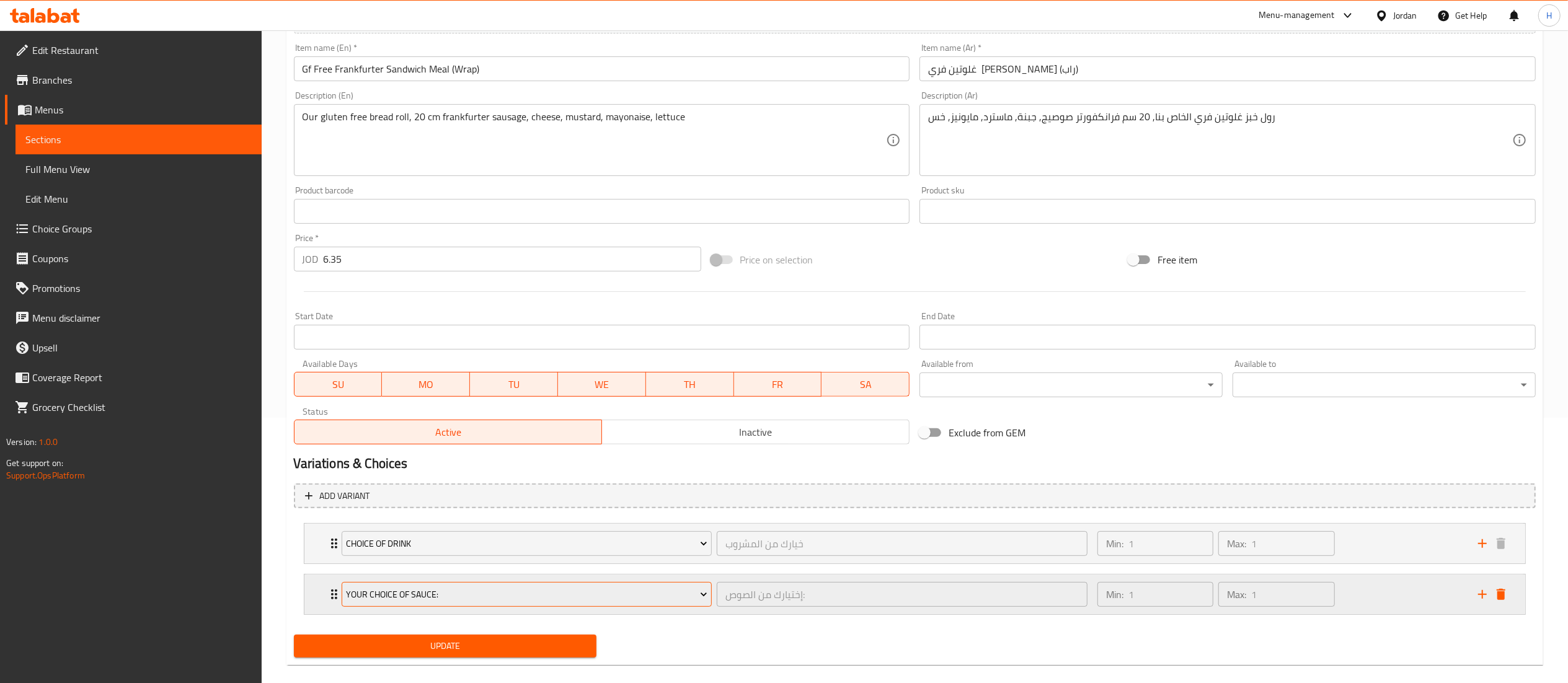
scroll to position [283, 0]
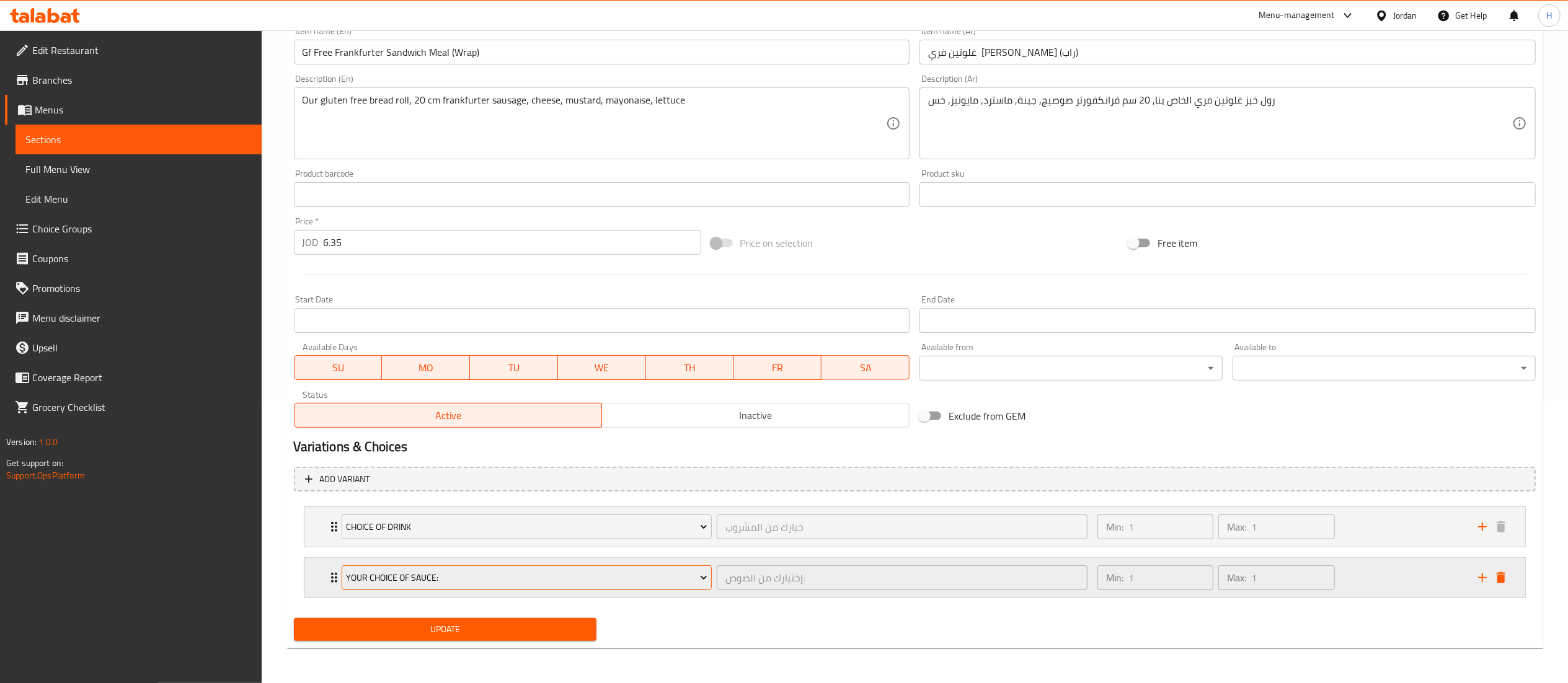
click at [402, 572] on span "Your Choice Of Sauce:" at bounding box center [527, 578] width 361 height 16
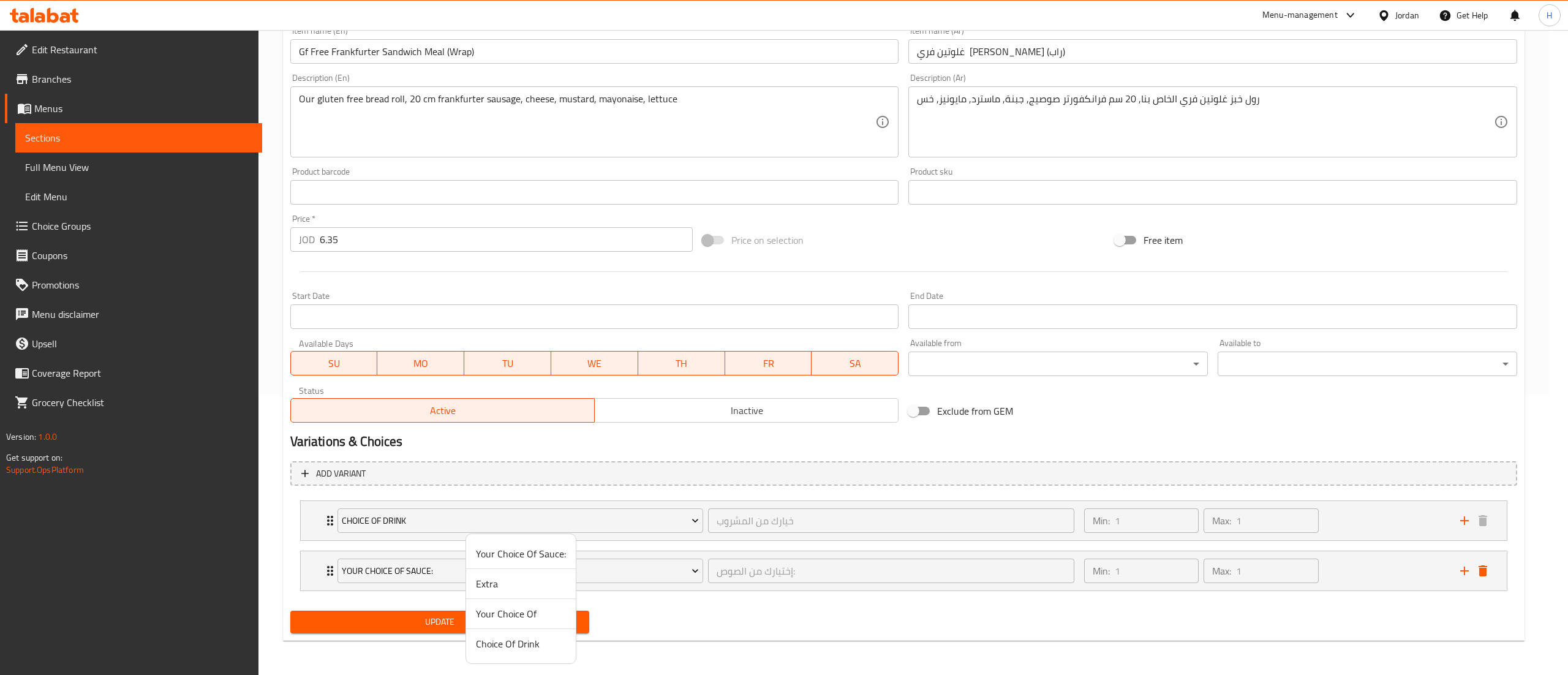
click at [496, 615] on span "Your Choice Of" at bounding box center [520, 614] width 90 height 15
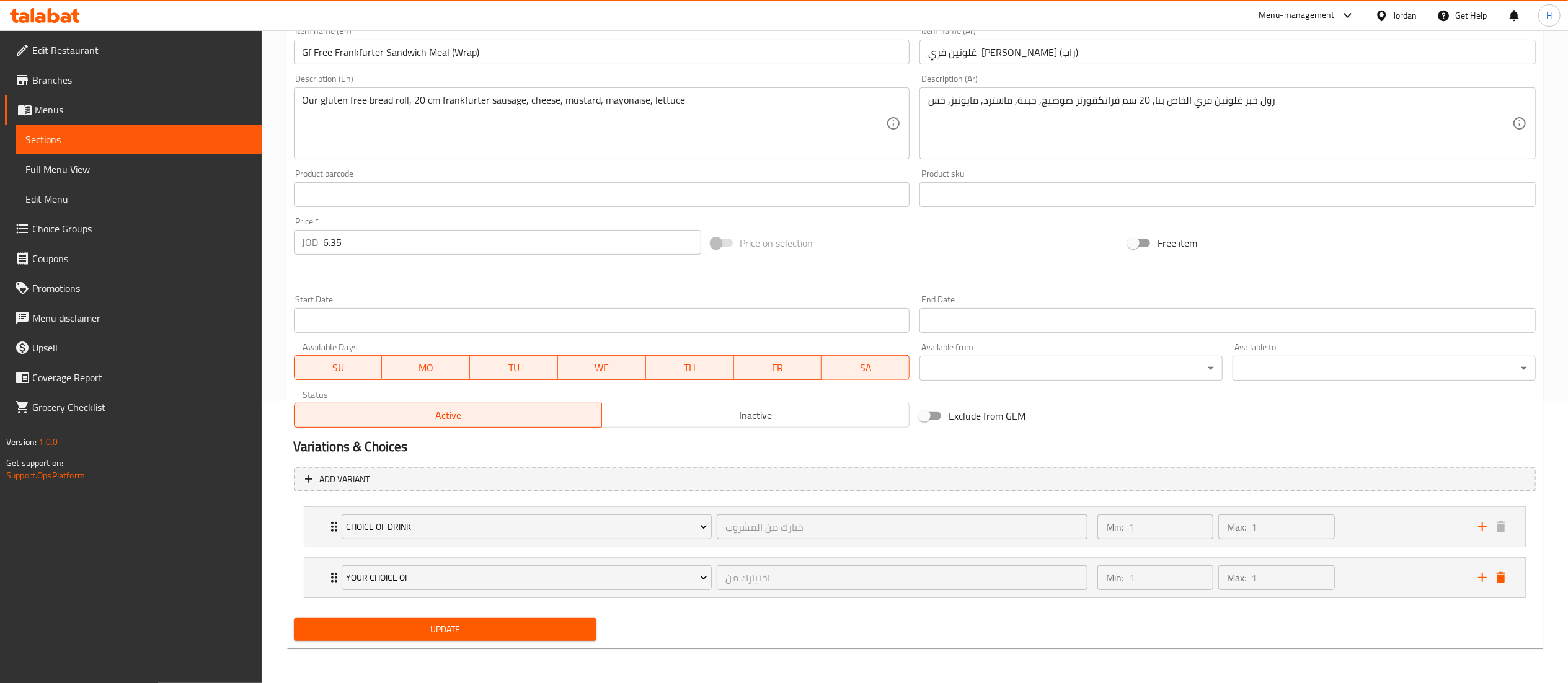
click at [470, 634] on span "Update" at bounding box center [445, 629] width 283 height 16
click at [430, 628] on span "Update" at bounding box center [445, 629] width 283 height 16
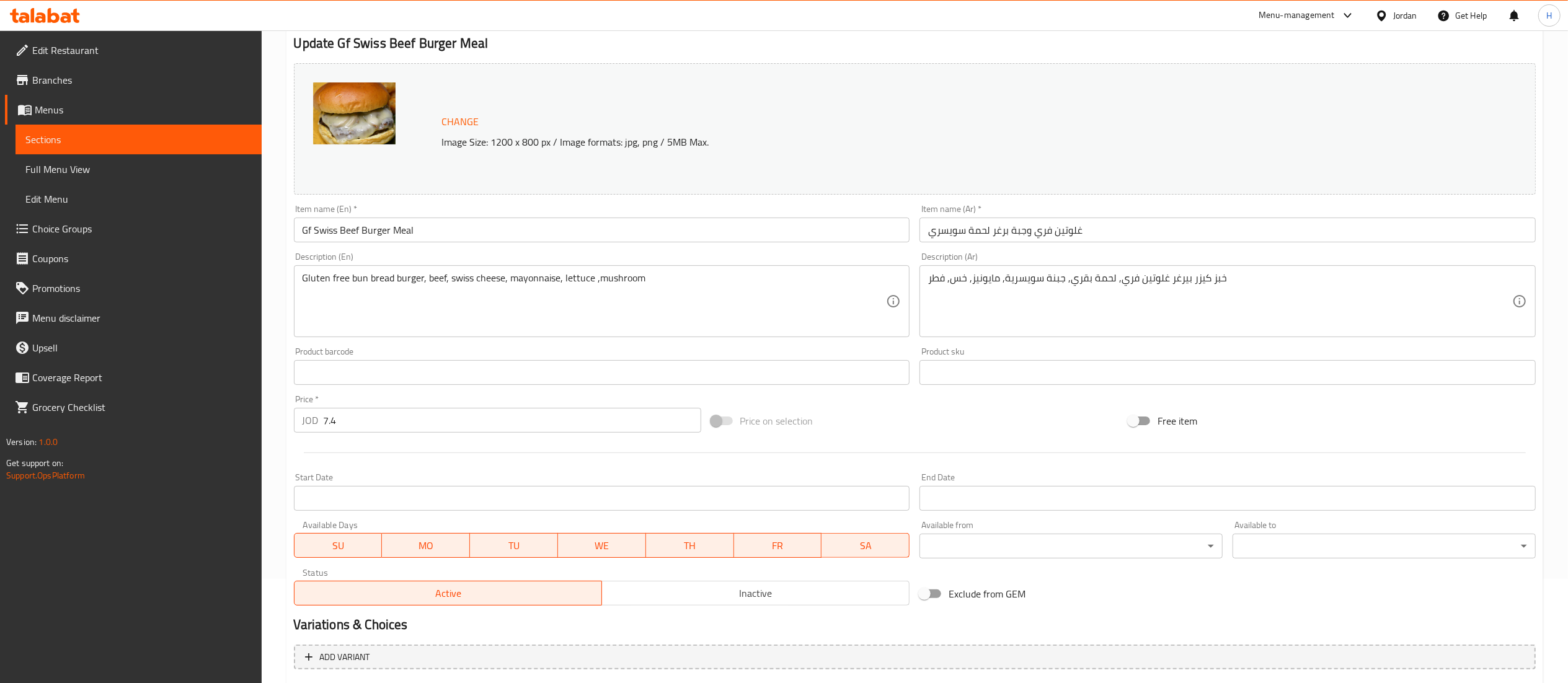
scroll to position [231, 0]
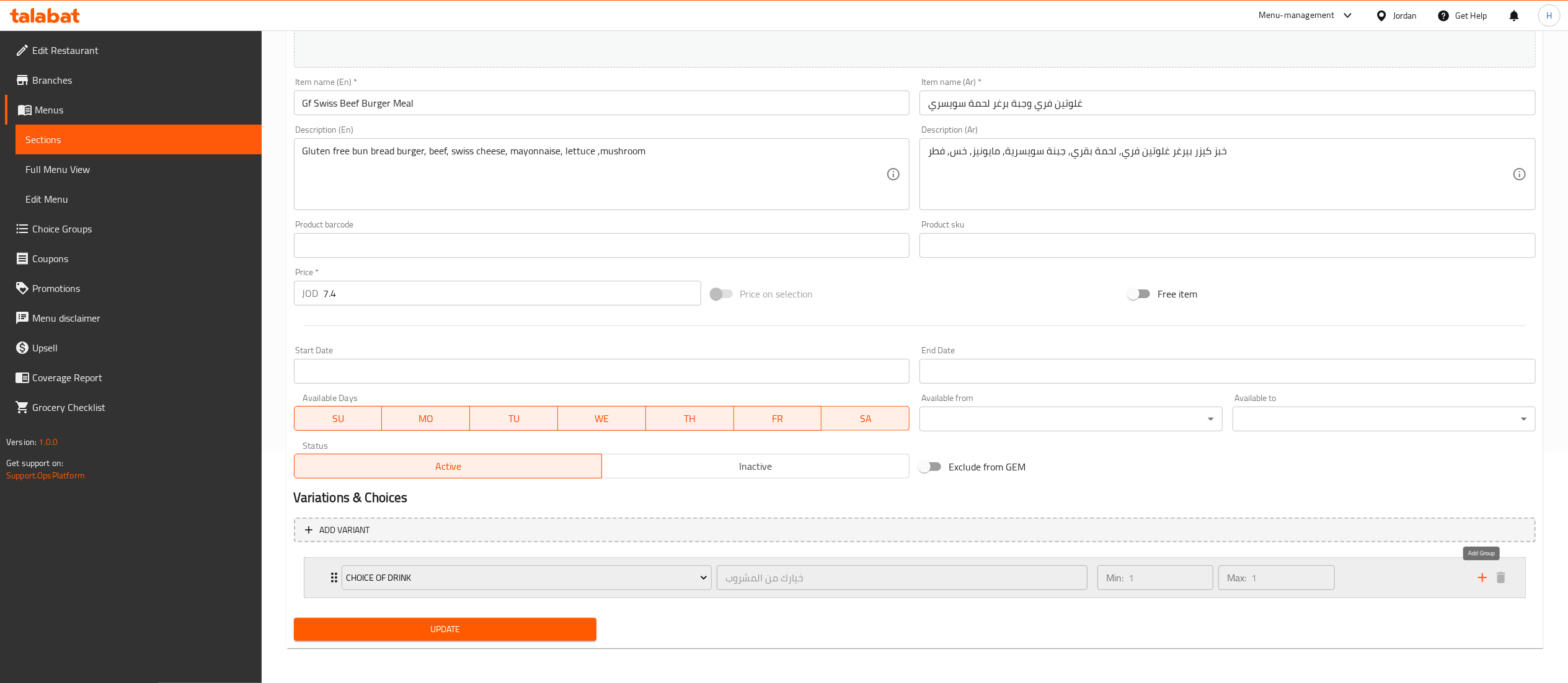
drag, startPoint x: 1484, startPoint y: 579, endPoint x: 1465, endPoint y: 579, distance: 19.0
click at [1484, 579] on icon "add" at bounding box center [1482, 578] width 15 height 15
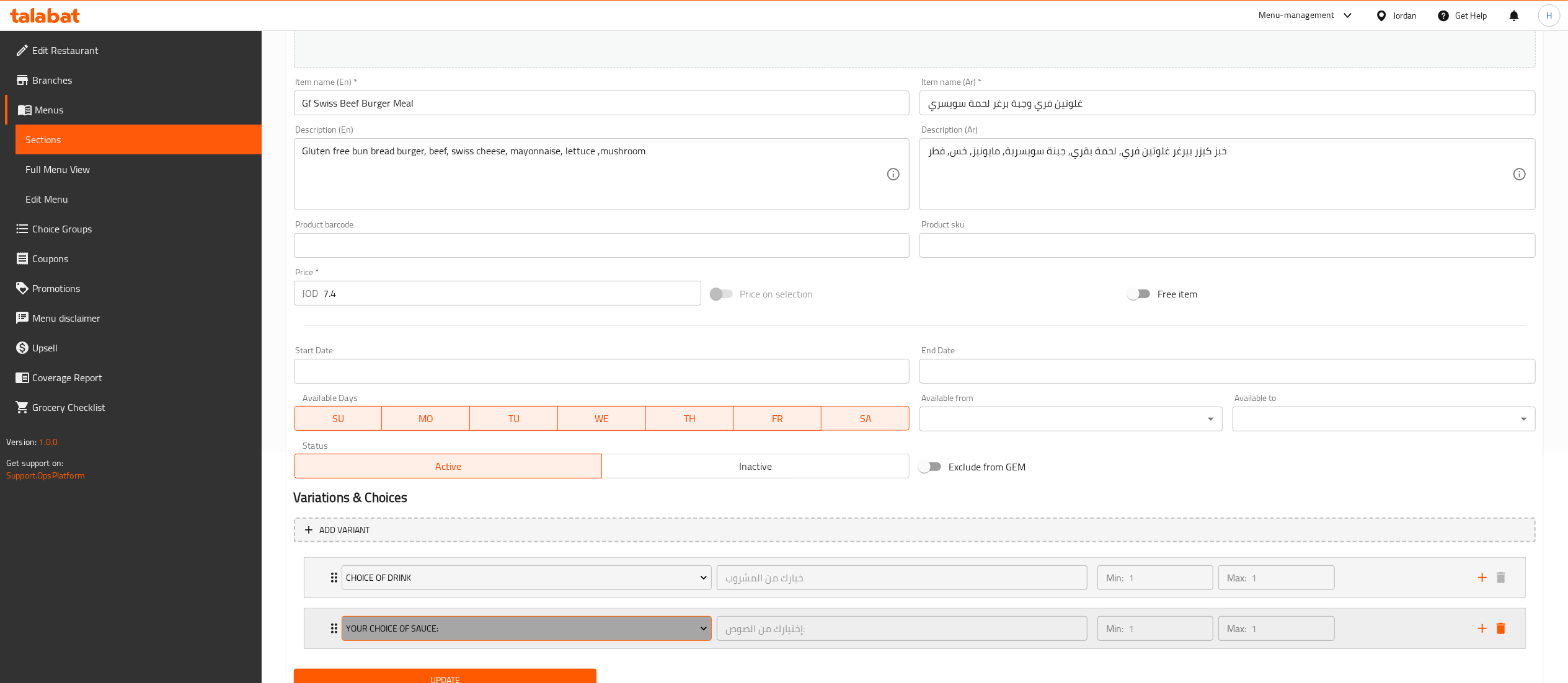
click at [552, 631] on span "Your Choice Of Sauce:" at bounding box center [527, 628] width 361 height 16
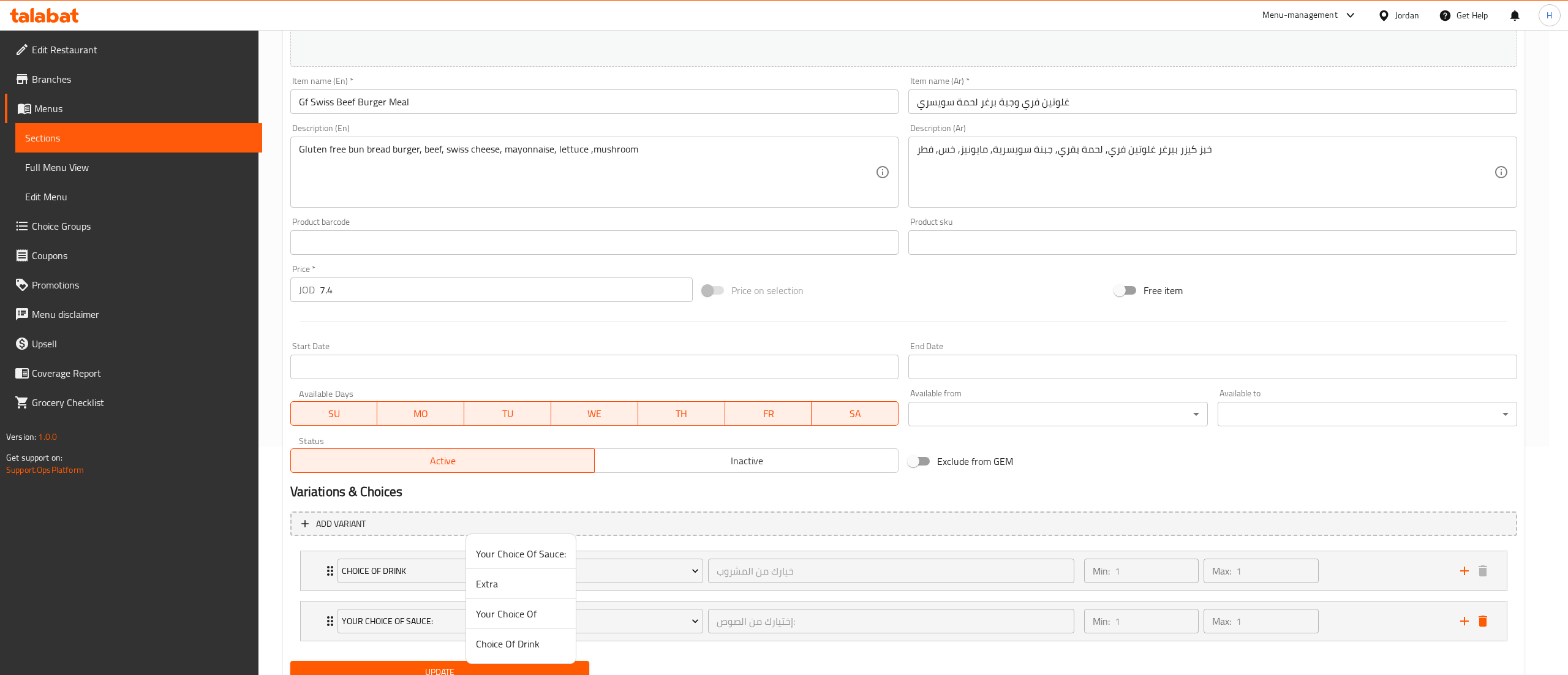
click at [501, 612] on span "Your Choice Of" at bounding box center [520, 614] width 90 height 15
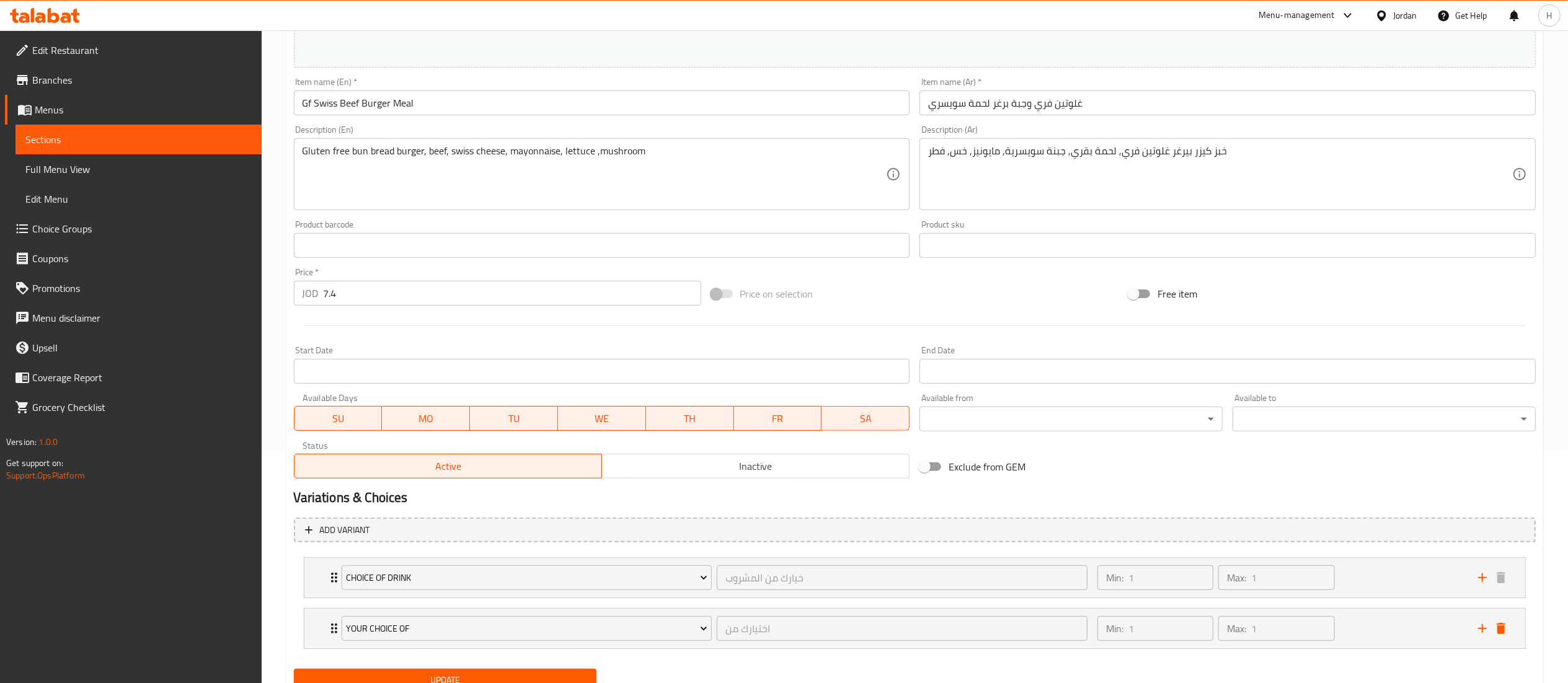
click at [429, 674] on span "Update" at bounding box center [445, 680] width 283 height 16
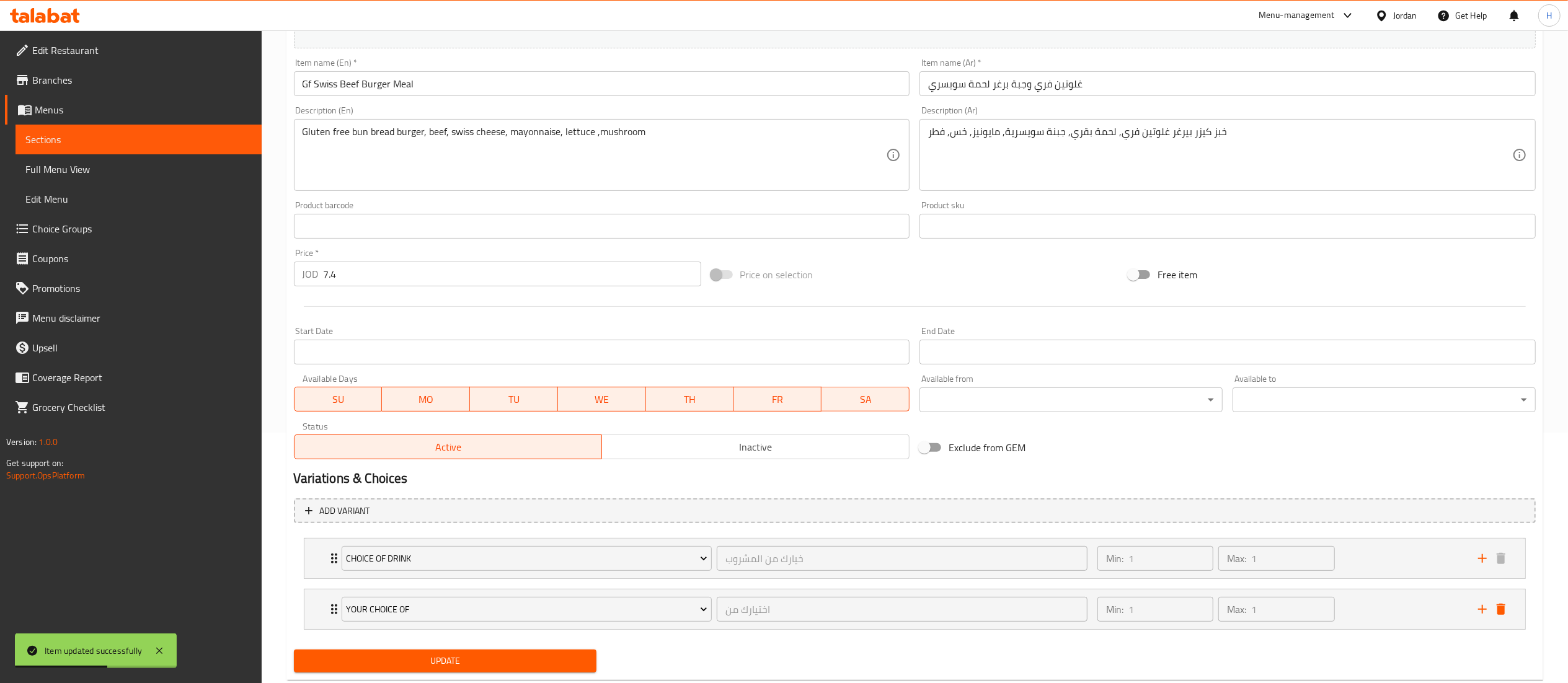
scroll to position [283, 0]
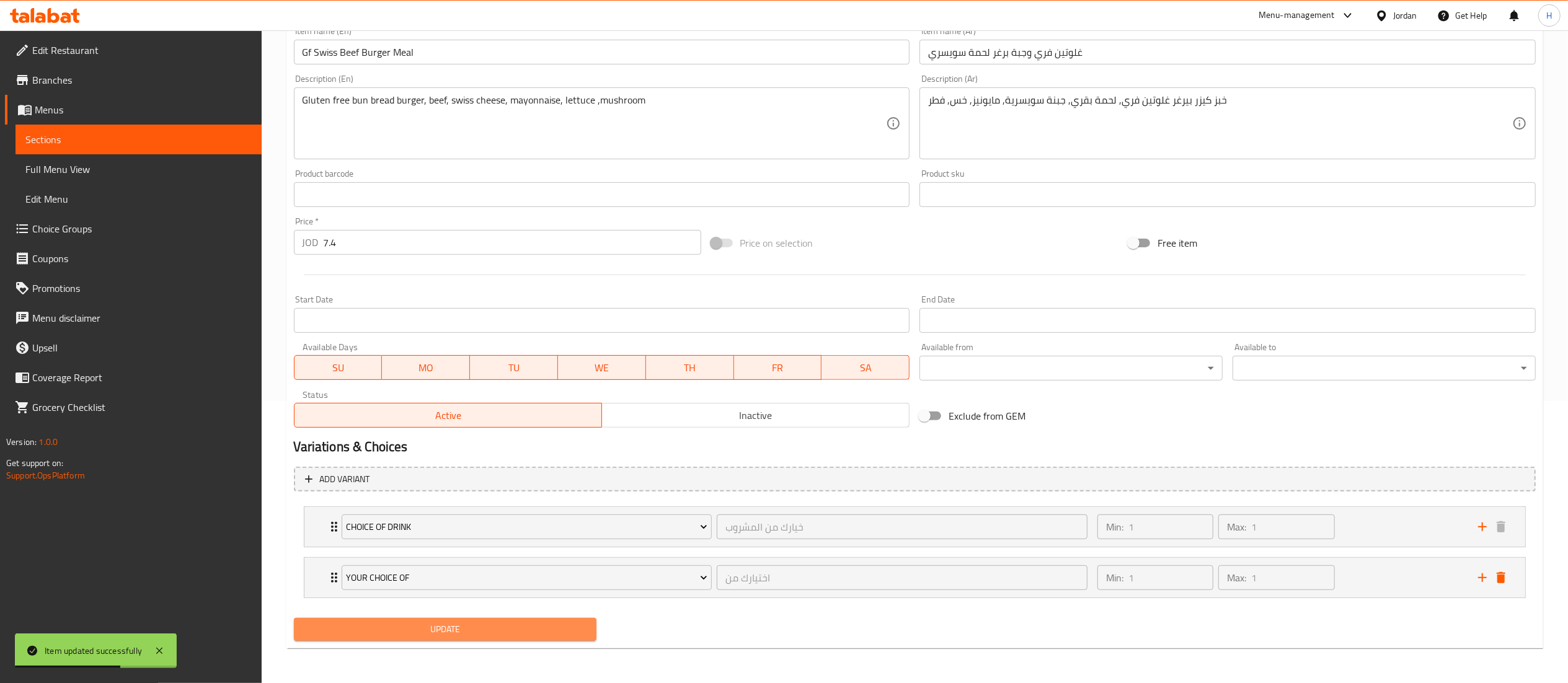
click at [504, 639] on button "Update" at bounding box center [446, 629] width 303 height 23
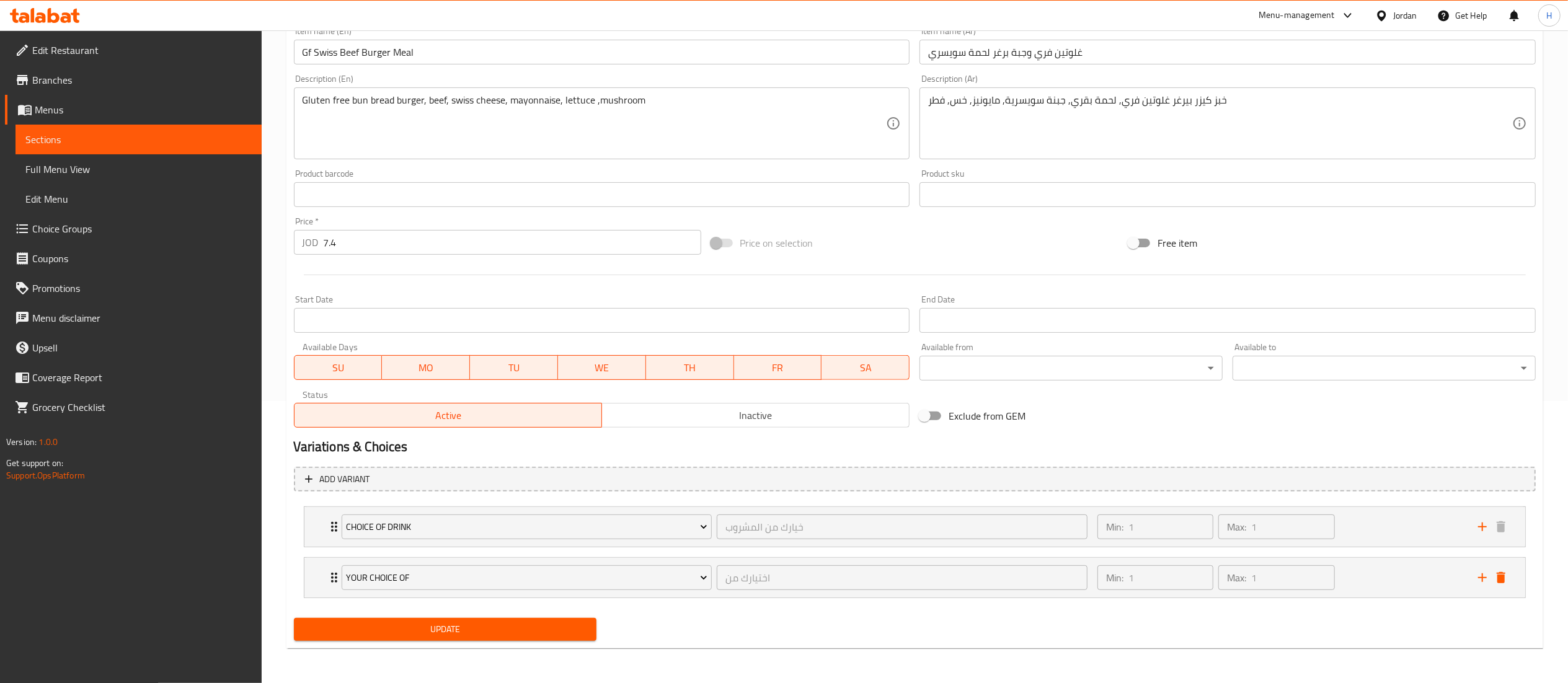
click at [504, 628] on span "Update" at bounding box center [445, 629] width 283 height 16
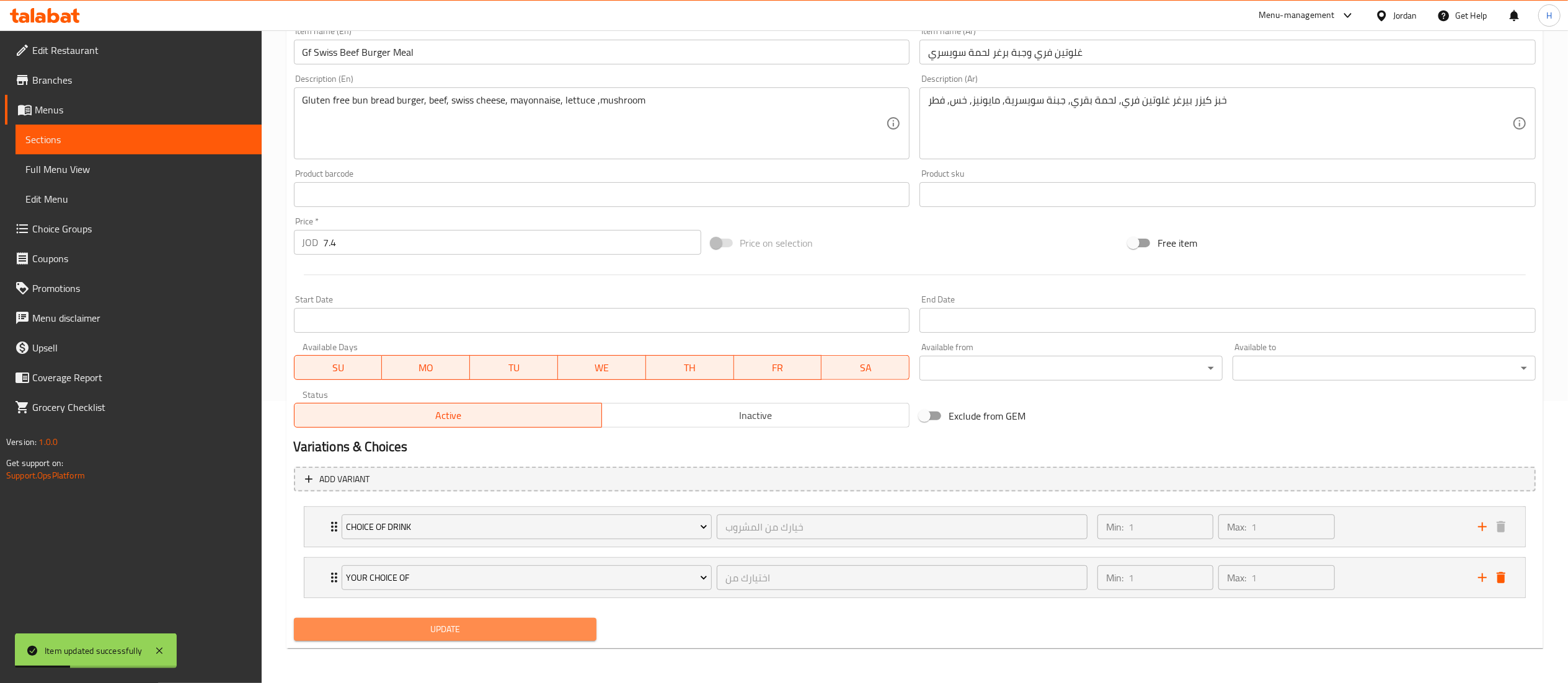
click at [466, 634] on span "Update" at bounding box center [445, 629] width 283 height 16
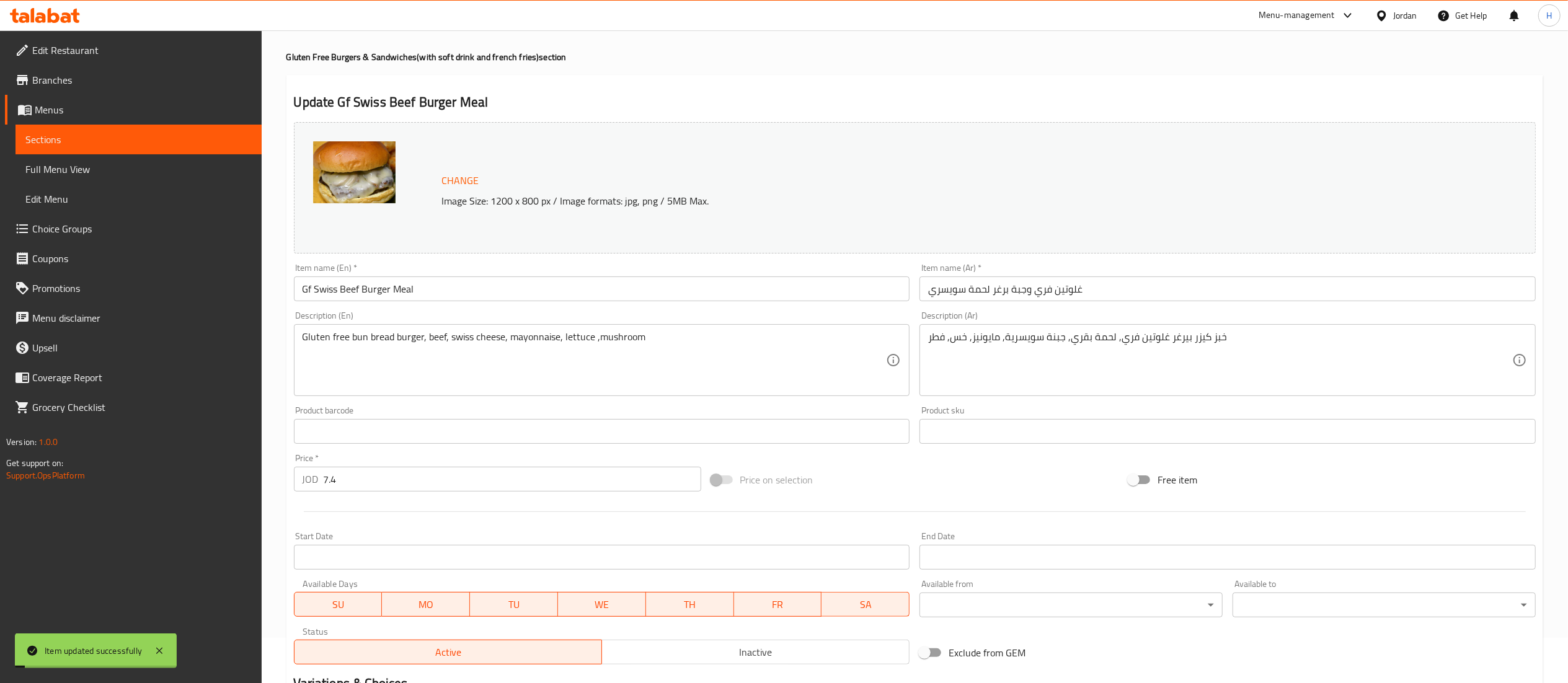
scroll to position [35, 0]
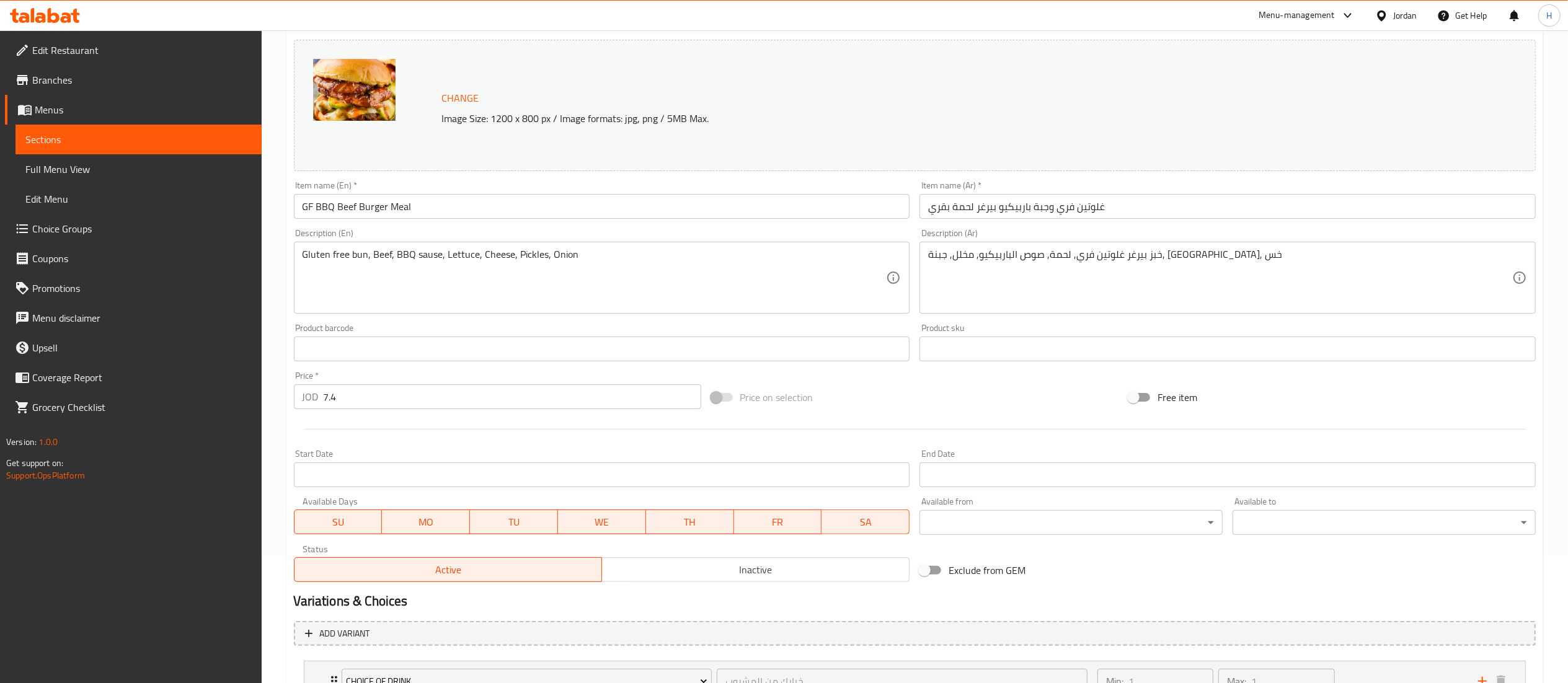
scroll to position [231, 0]
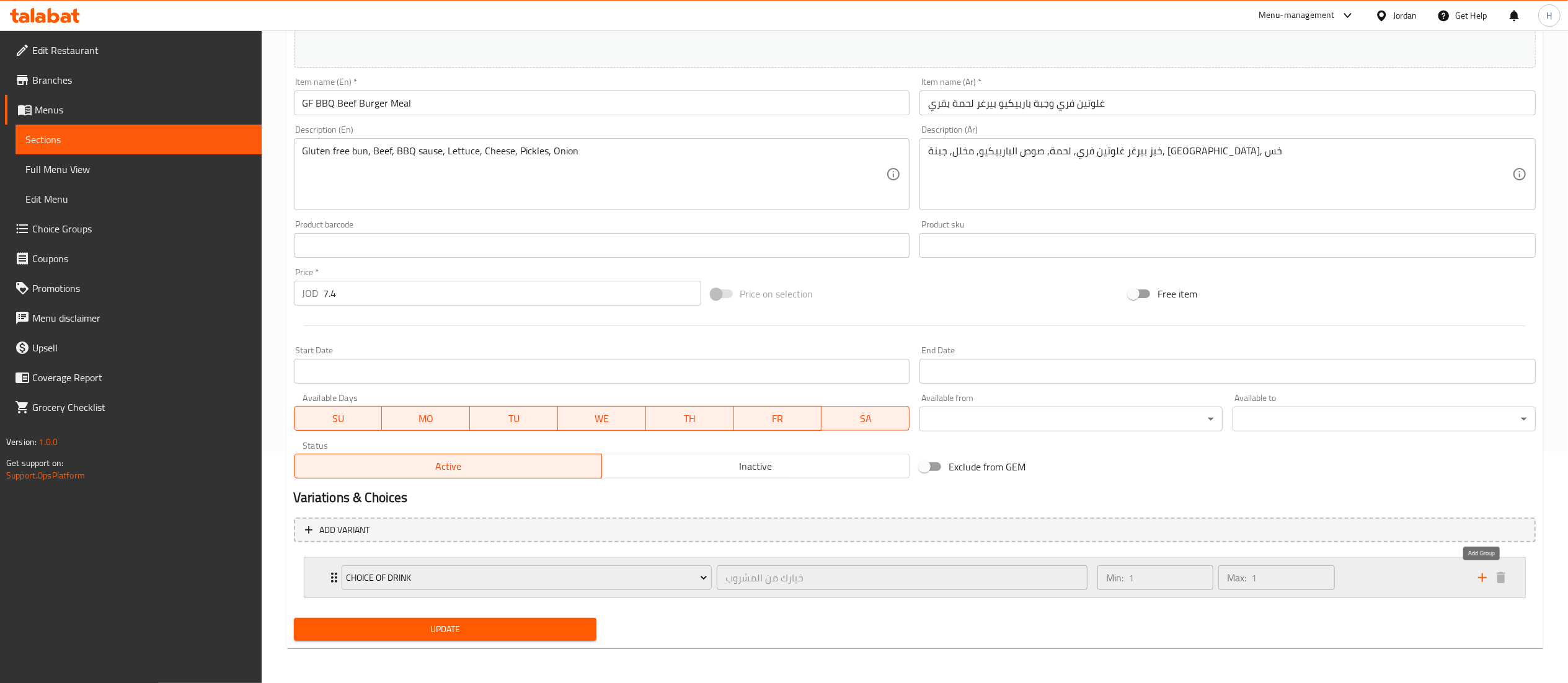
click at [1483, 577] on icon "add" at bounding box center [1482, 578] width 15 height 15
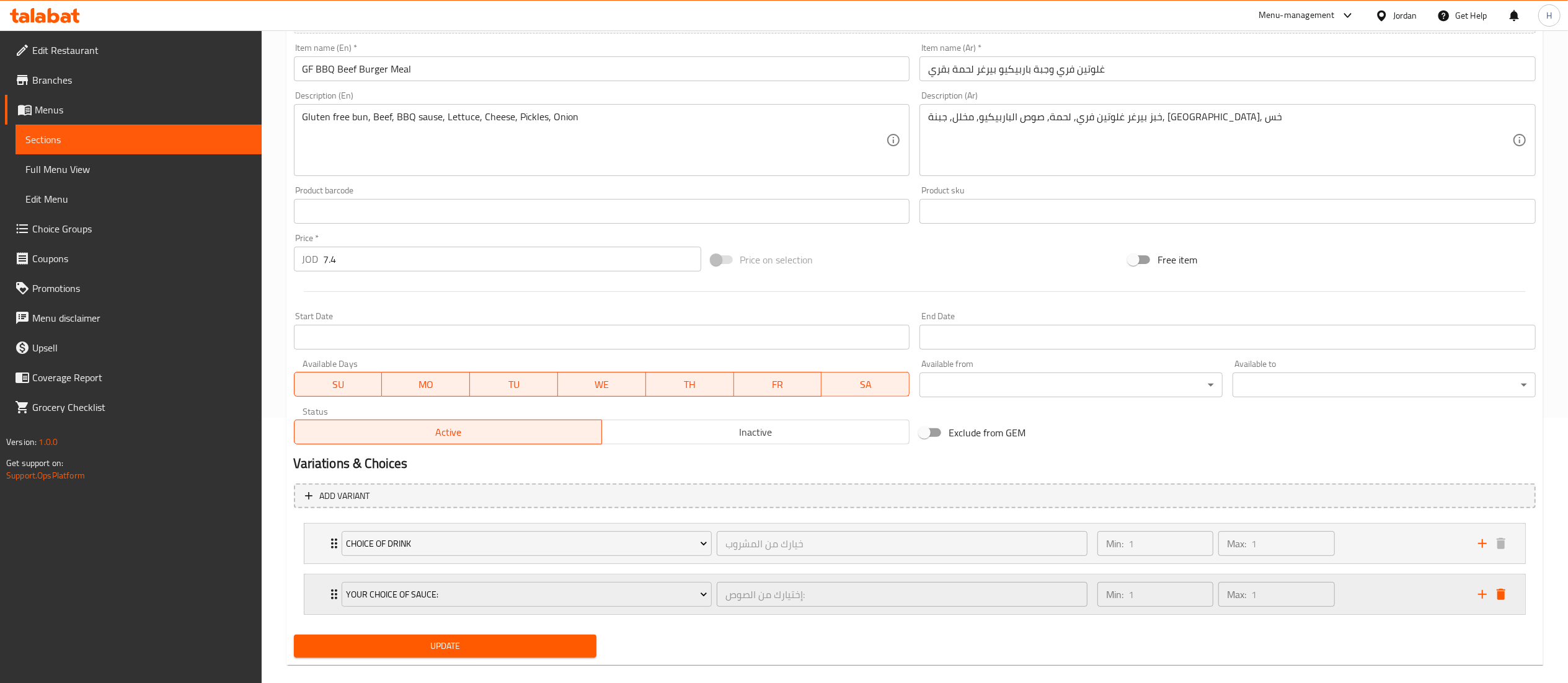
scroll to position [283, 0]
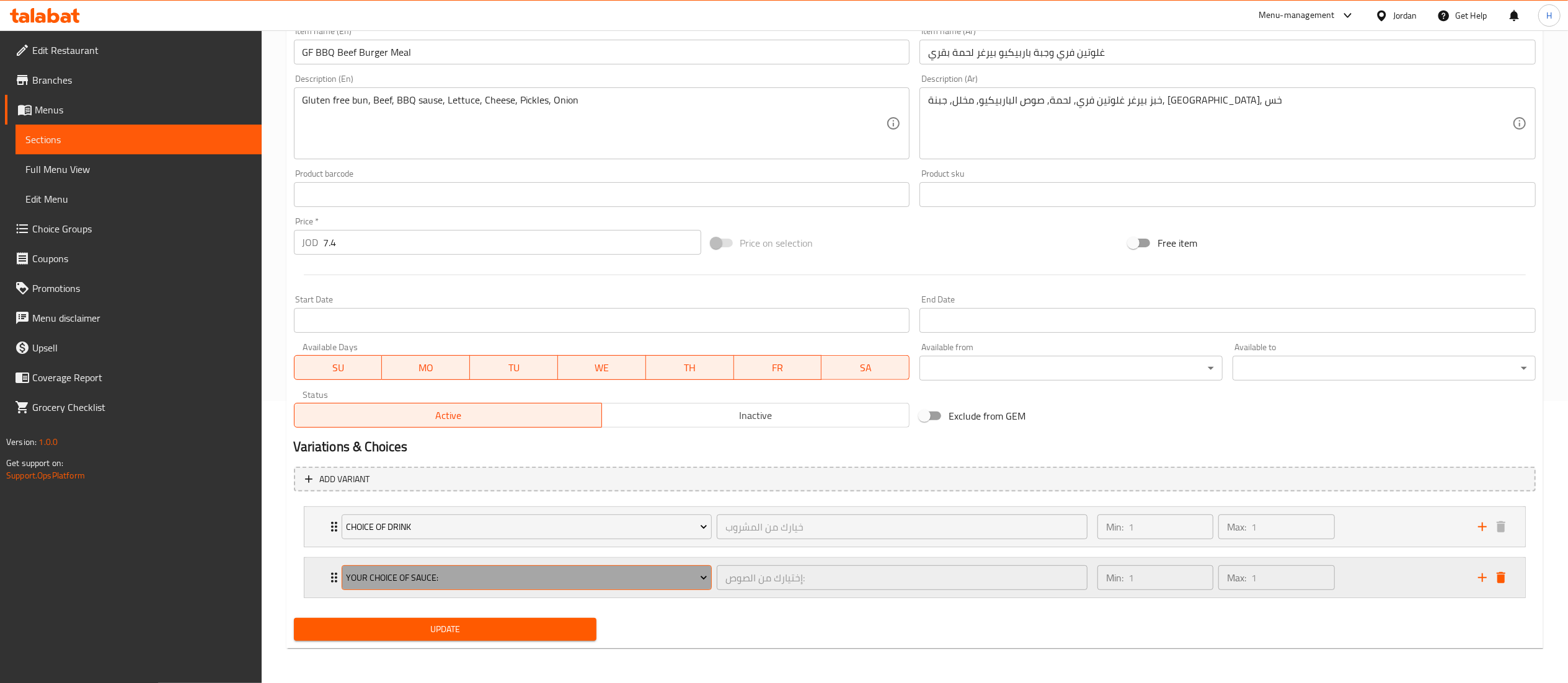
click at [420, 585] on span "Your Choice Of Sauce:" at bounding box center [527, 578] width 361 height 16
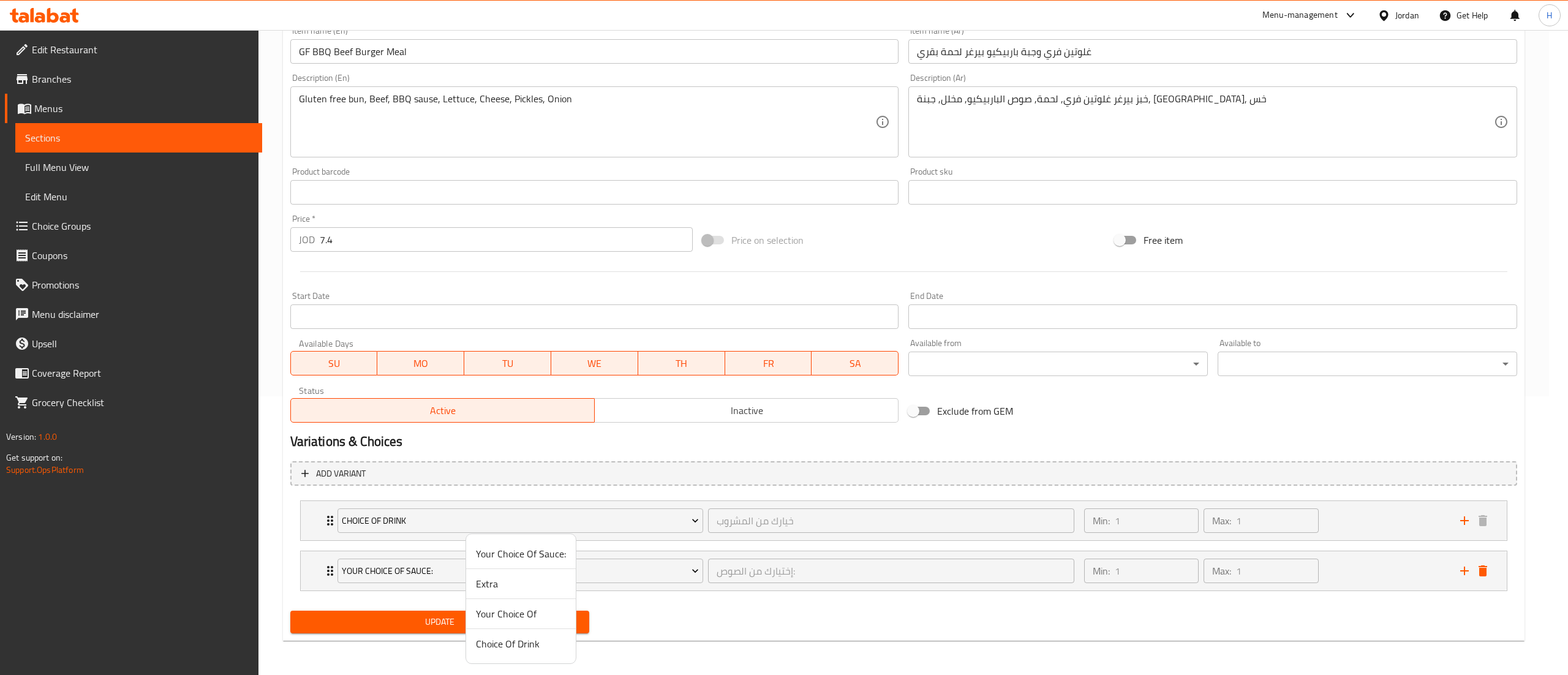
click at [513, 607] on span "Your Choice Of" at bounding box center [520, 614] width 90 height 15
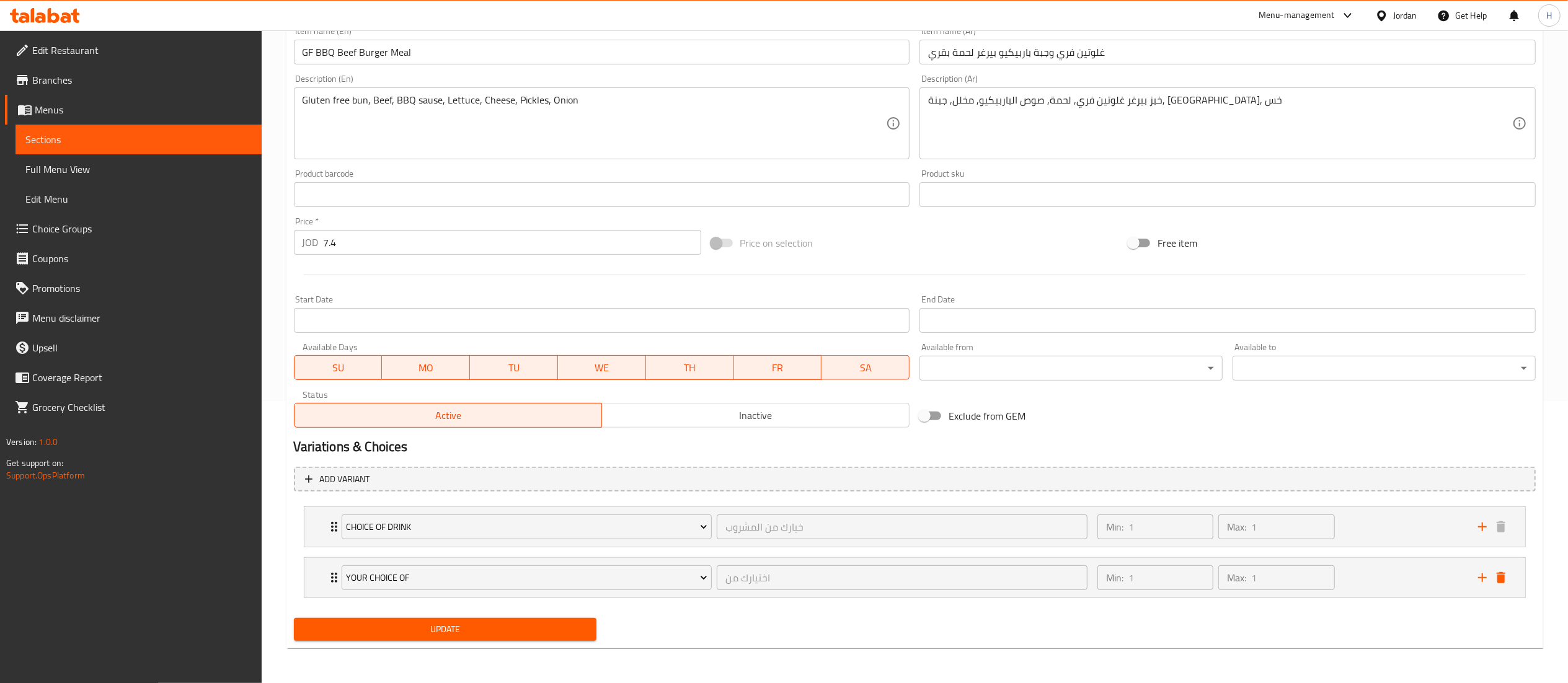
click at [507, 626] on span "Update" at bounding box center [445, 629] width 283 height 16
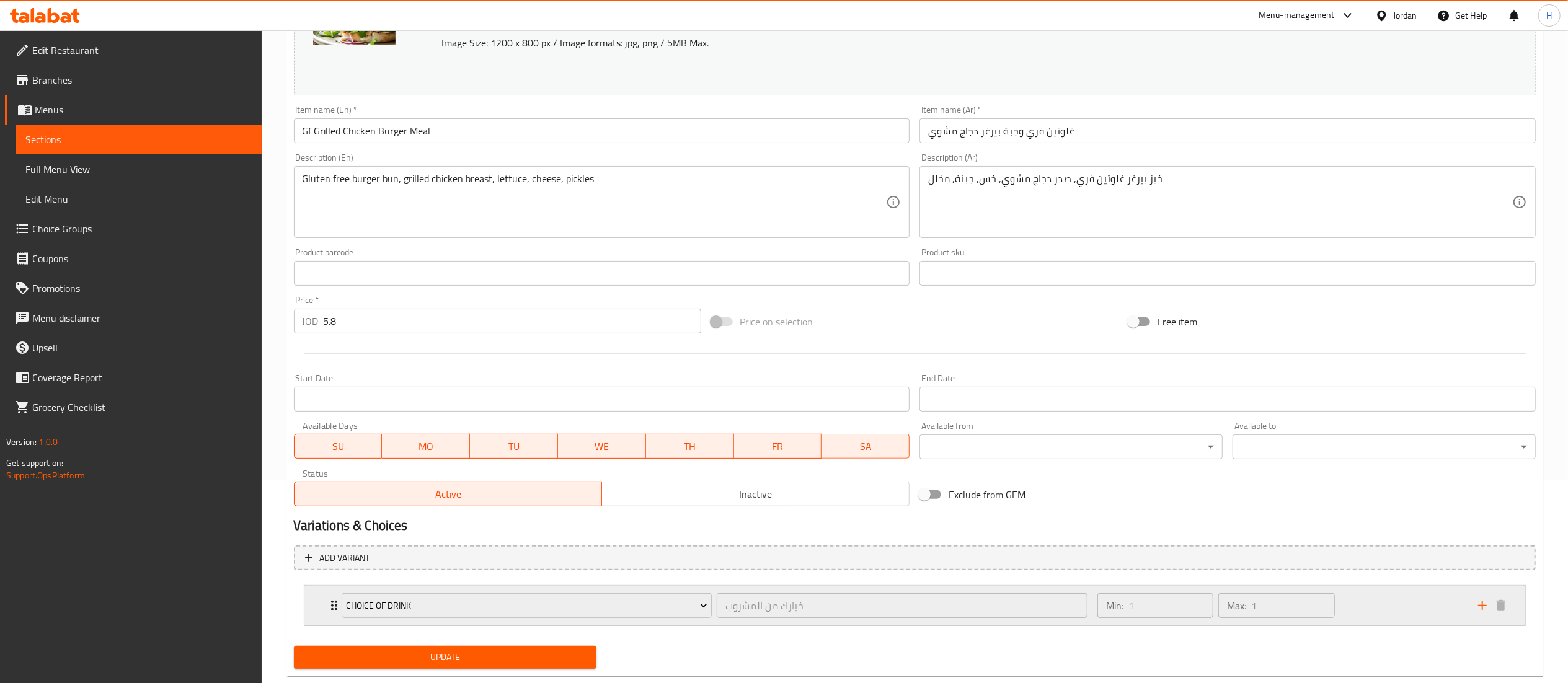
scroll to position [231, 0]
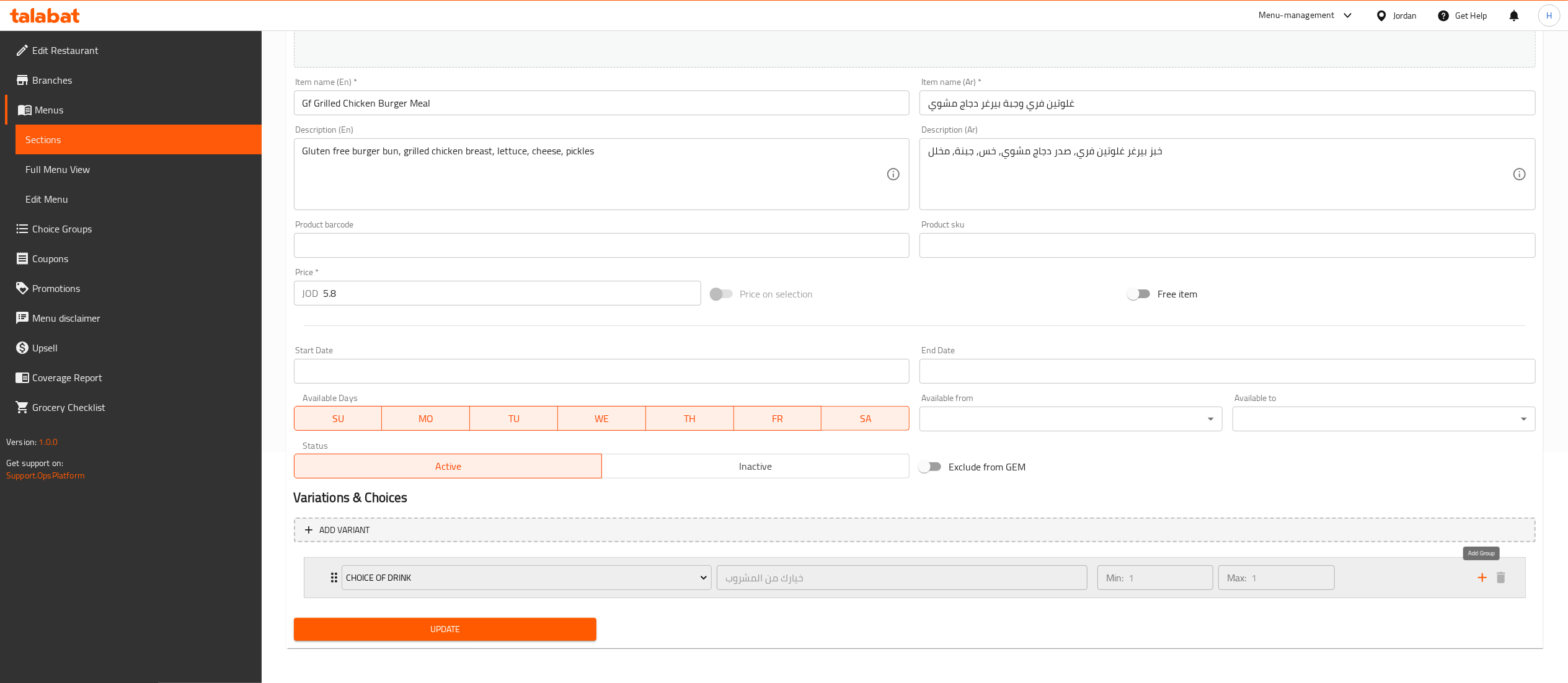
click at [1478, 580] on icon "add" at bounding box center [1482, 578] width 15 height 15
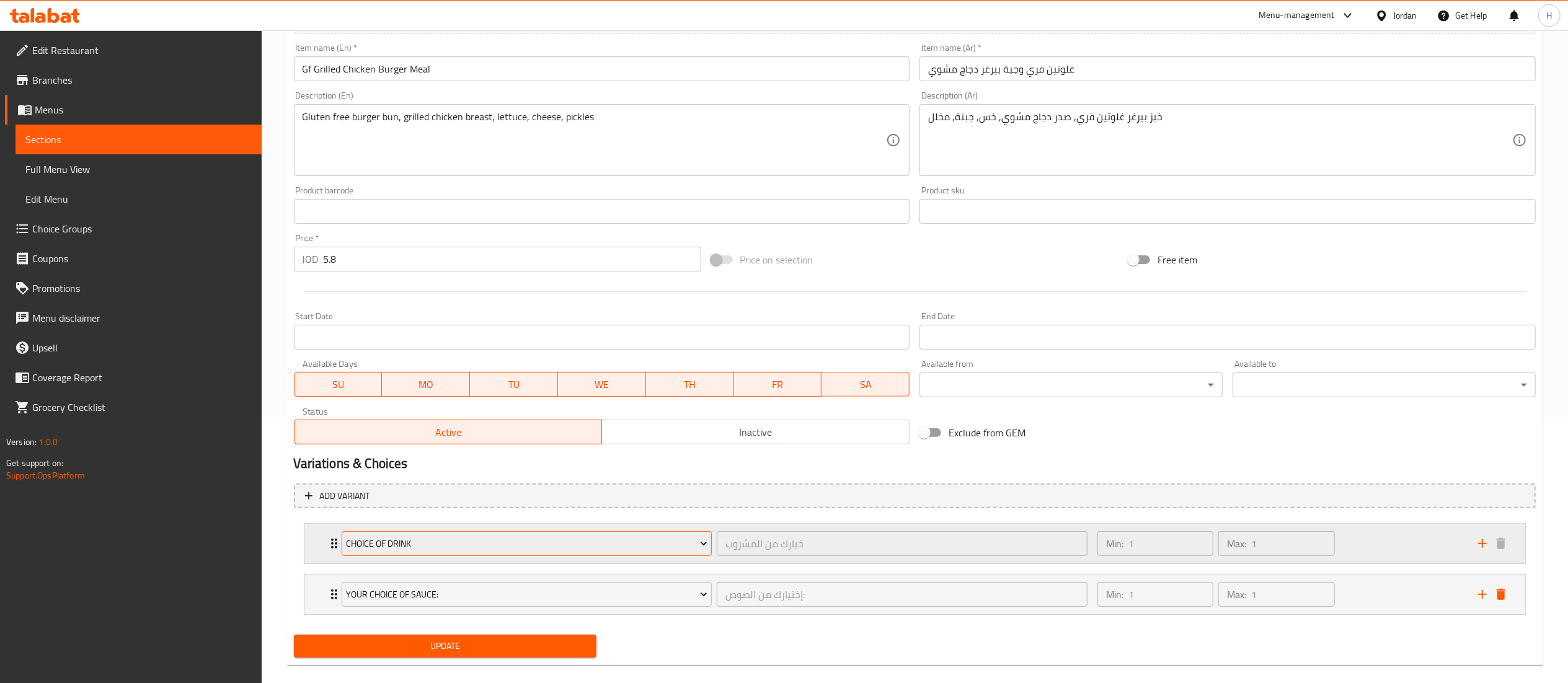
scroll to position [283, 0]
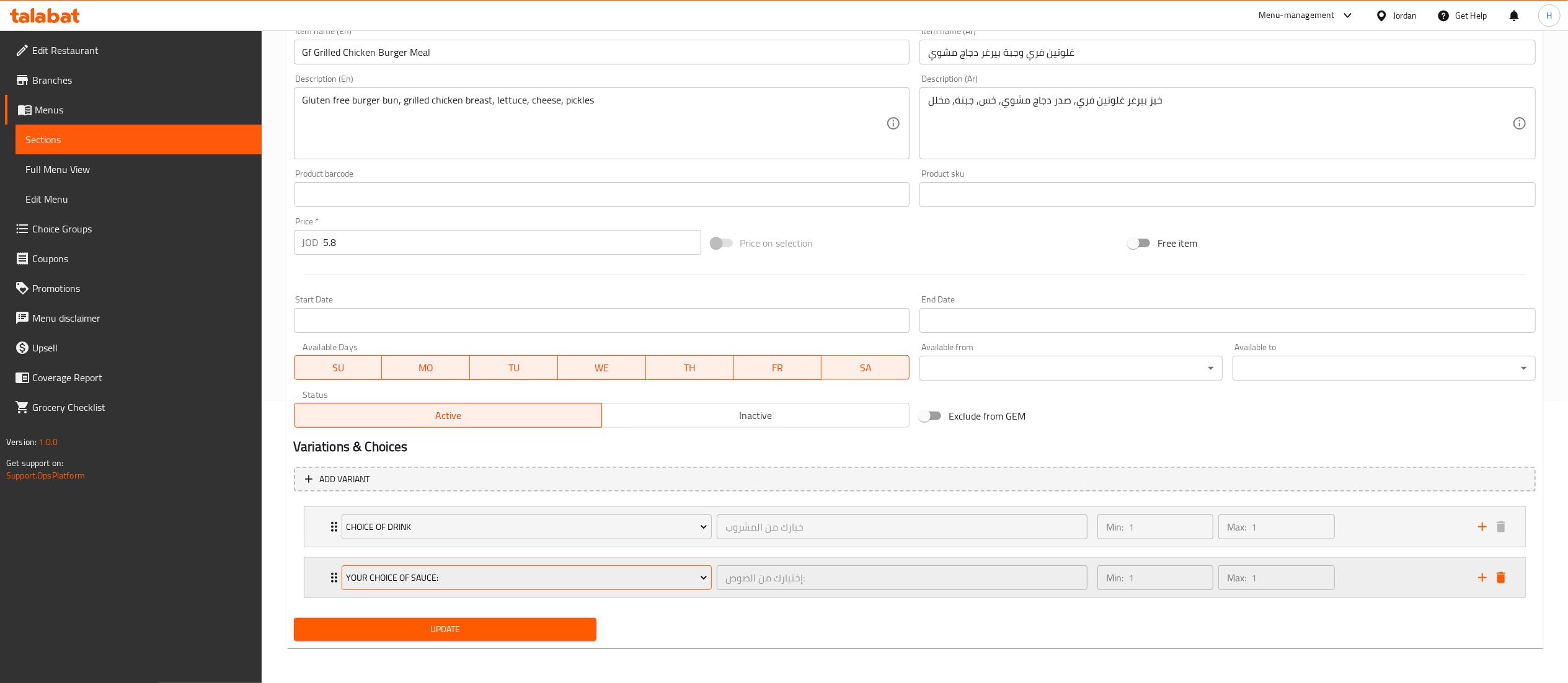
click at [411, 572] on span "Your Choice Of Sauce:" at bounding box center [527, 578] width 361 height 16
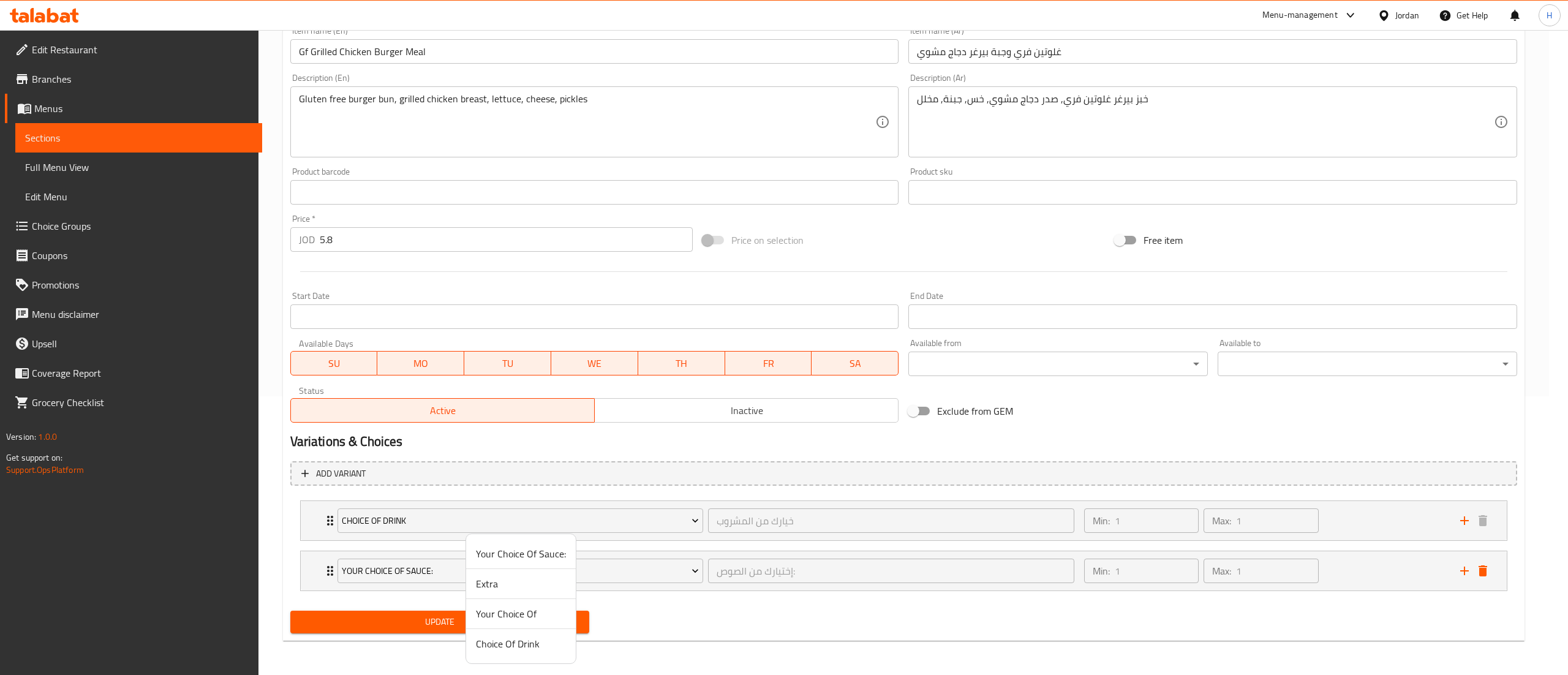
click at [514, 611] on span "Your Choice Of" at bounding box center [520, 614] width 90 height 15
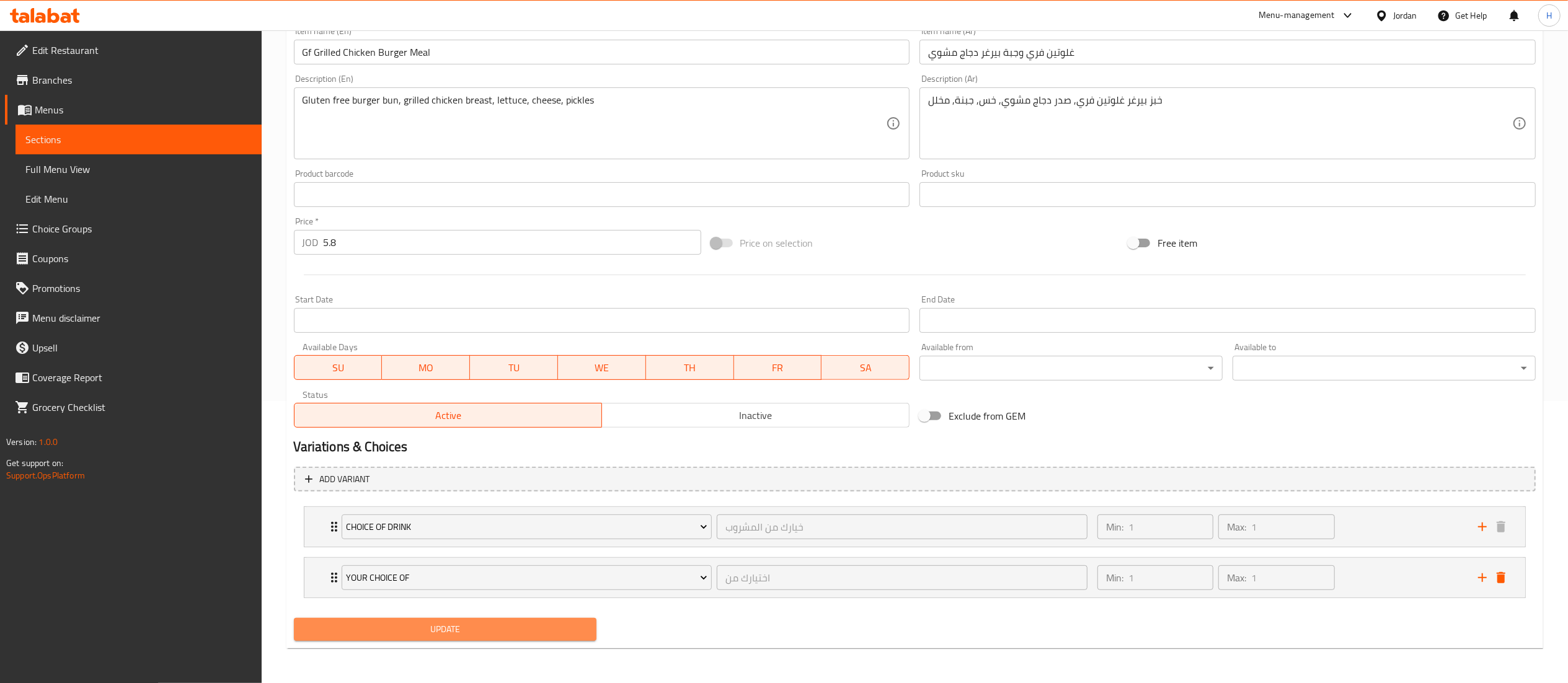
click at [465, 637] on button "Update" at bounding box center [446, 629] width 303 height 23
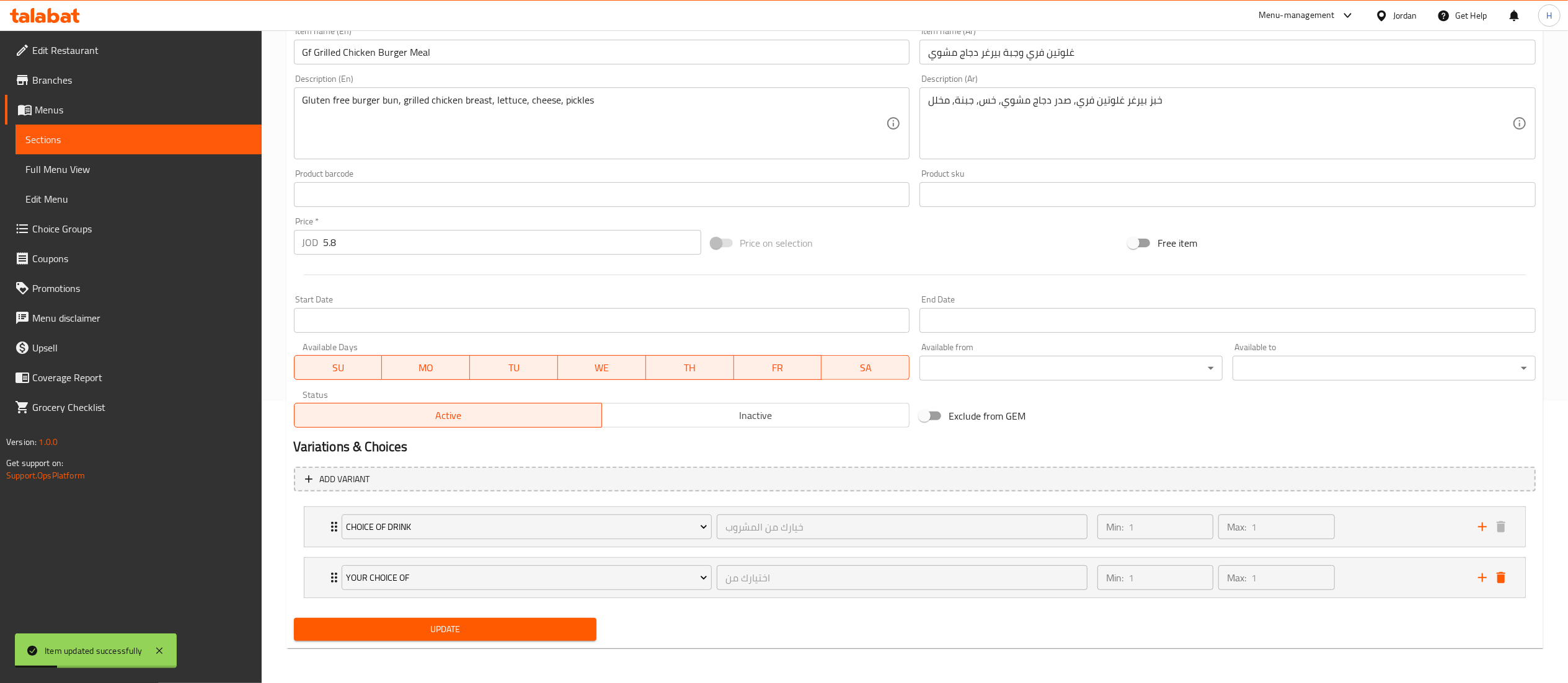
click at [365, 639] on button "Update" at bounding box center [446, 629] width 303 height 23
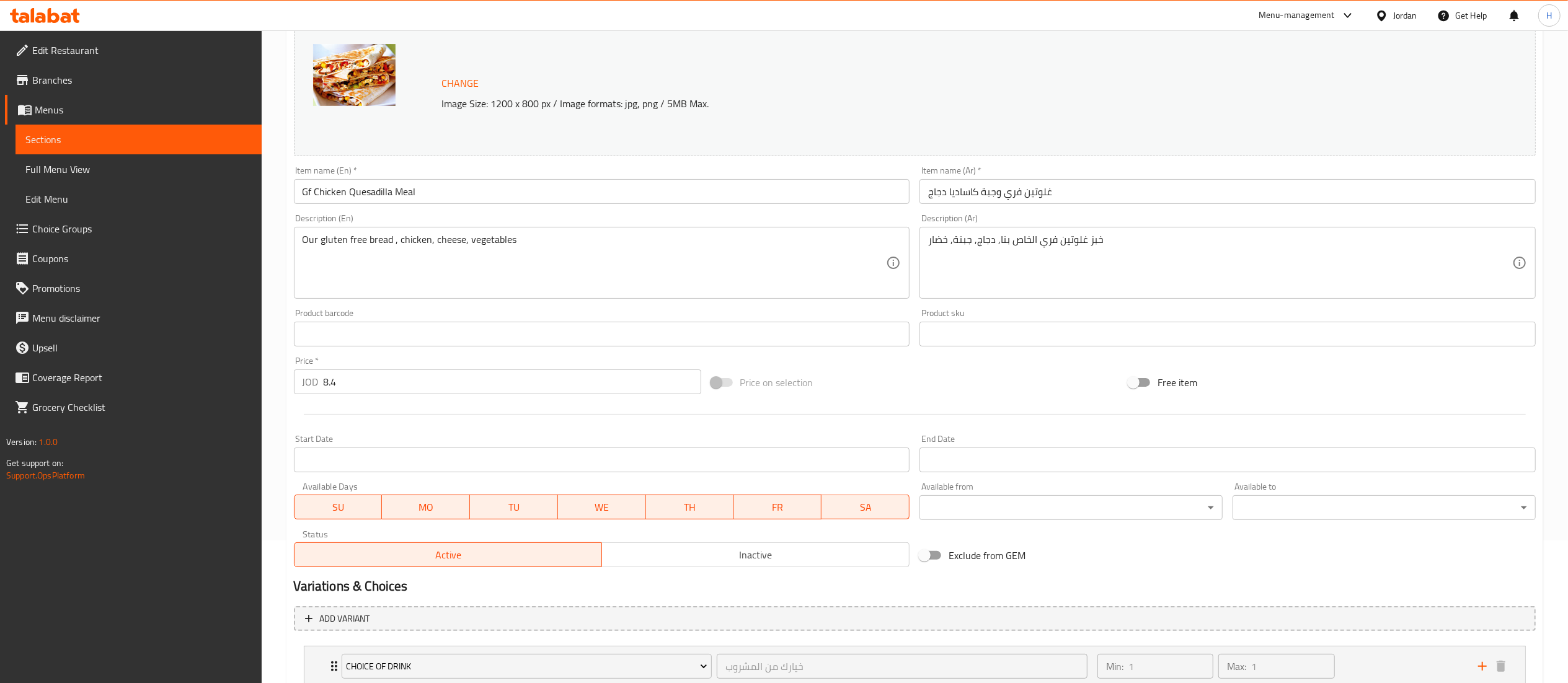
scroll to position [231, 0]
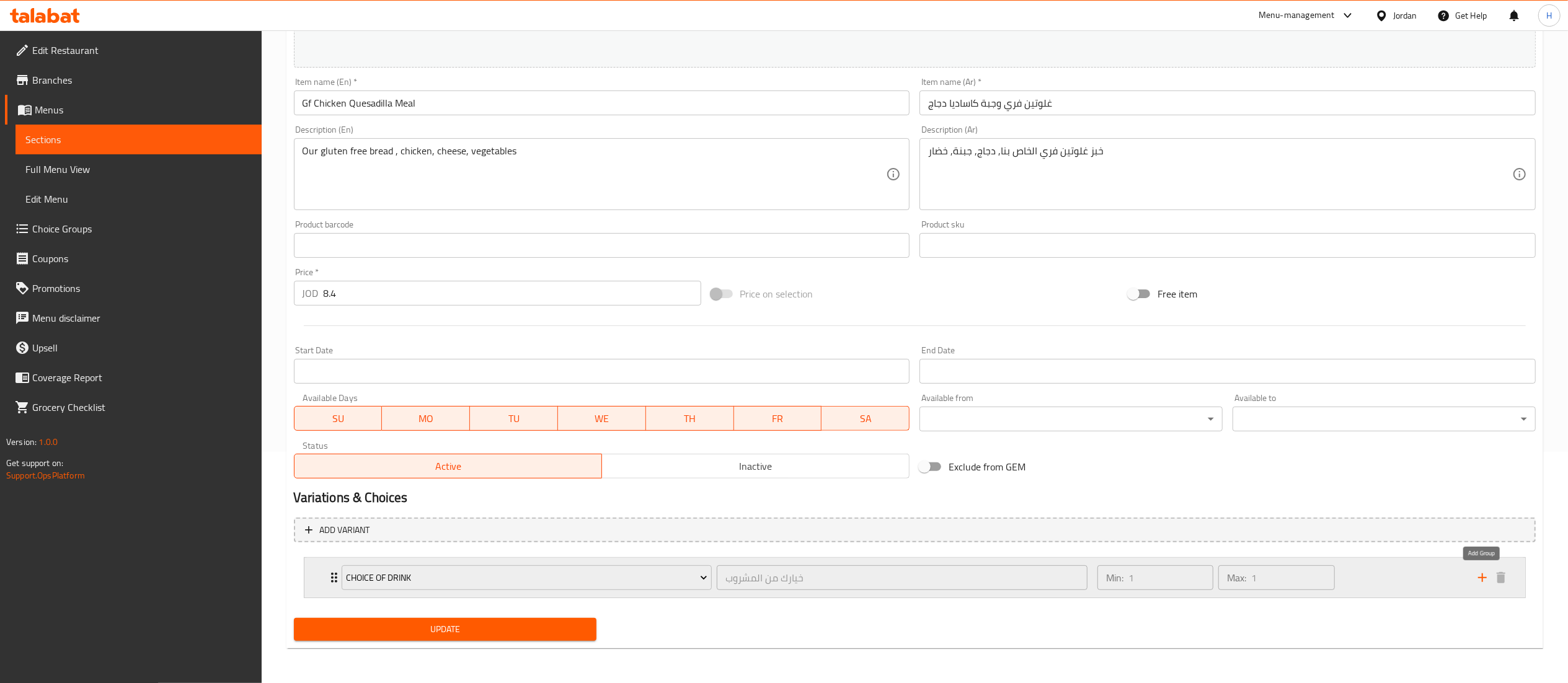
click at [1486, 582] on icon "add" at bounding box center [1482, 578] width 15 height 15
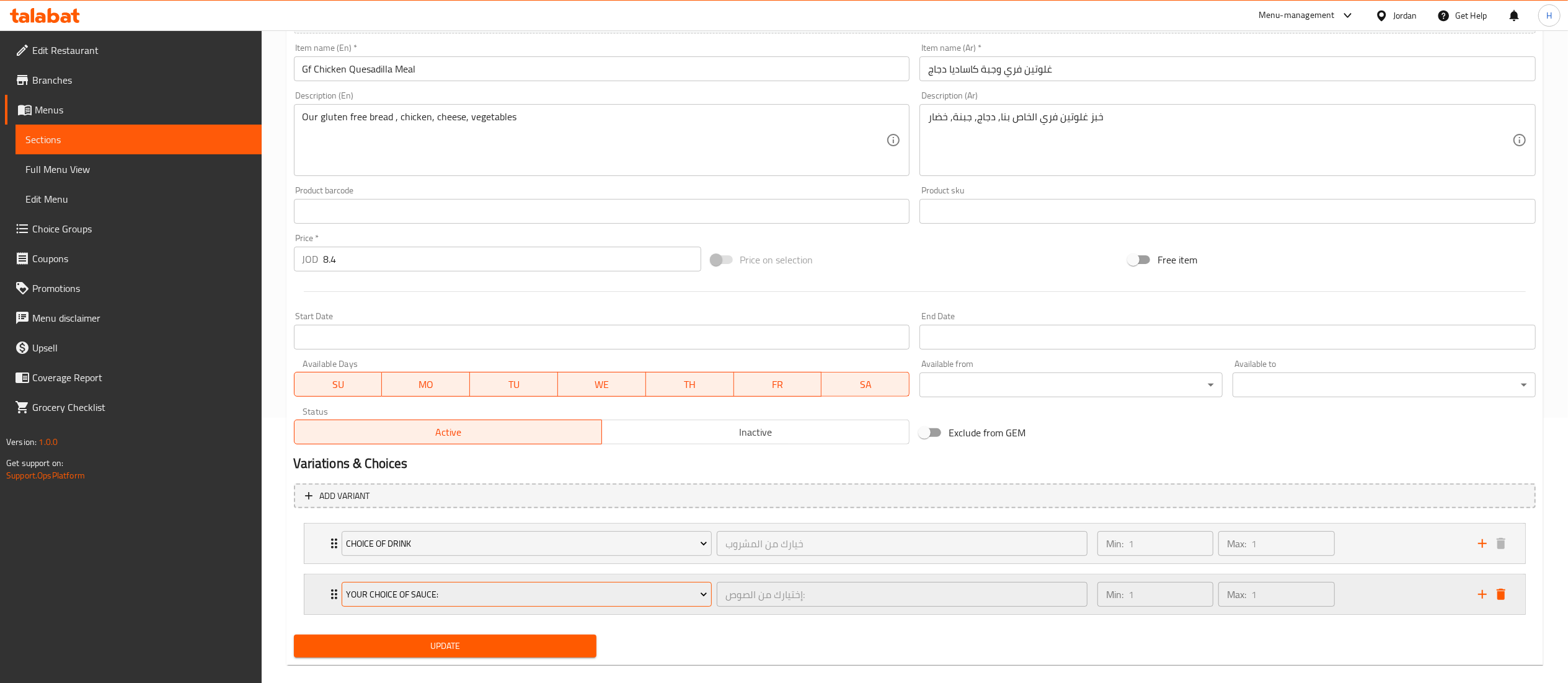
scroll to position [283, 0]
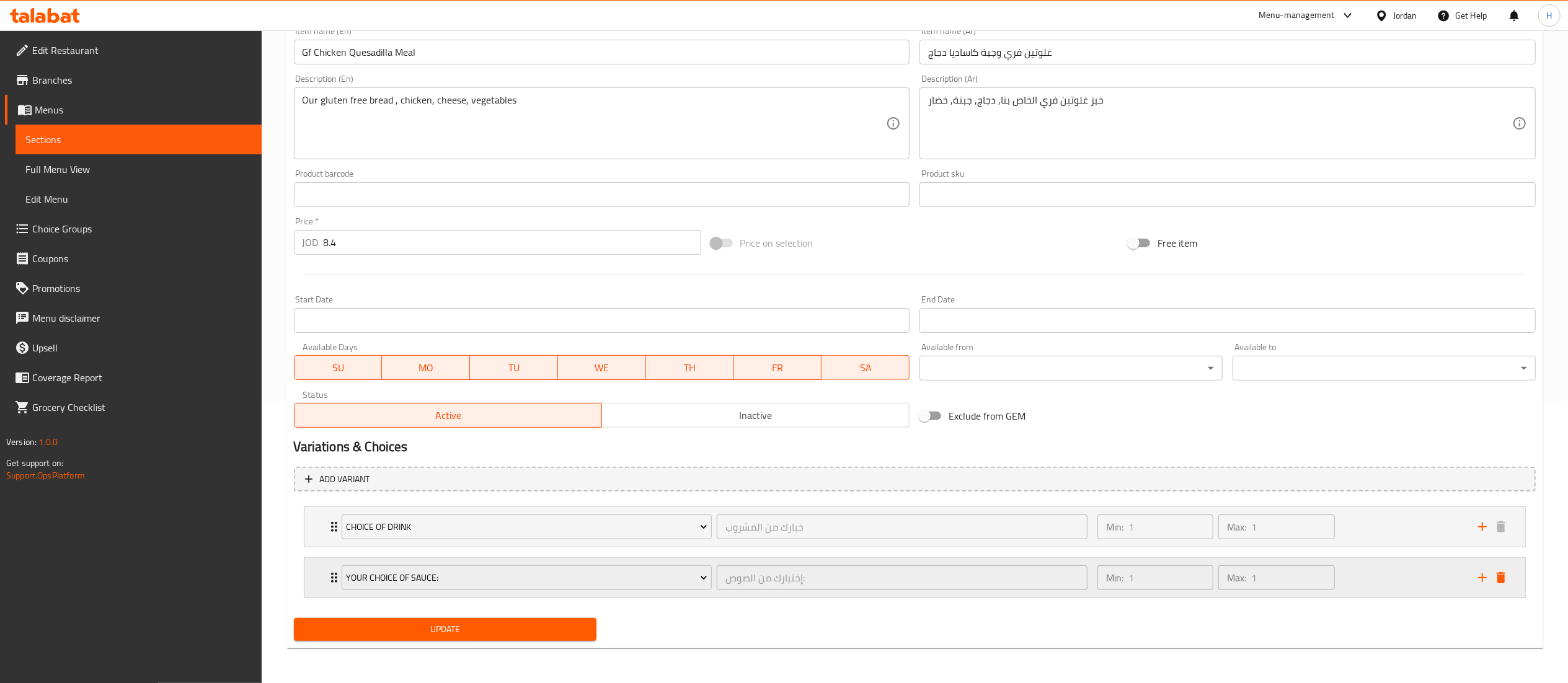
click at [583, 590] on div "Your Choice Of Sauce:" at bounding box center [527, 578] width 376 height 30
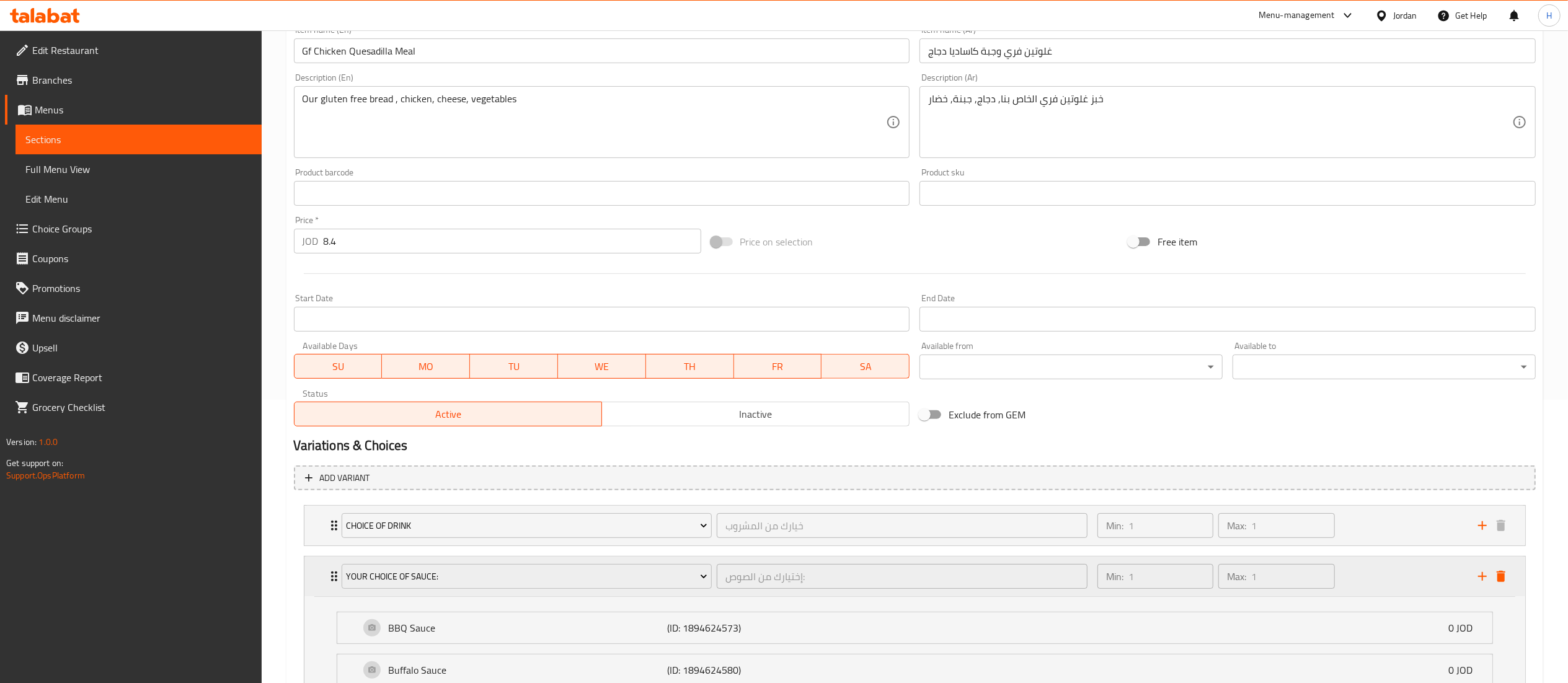
click at [556, 562] on div "Your Choice Of Sauce: إختيارك من الصوص: ​" at bounding box center [714, 576] width 761 height 40
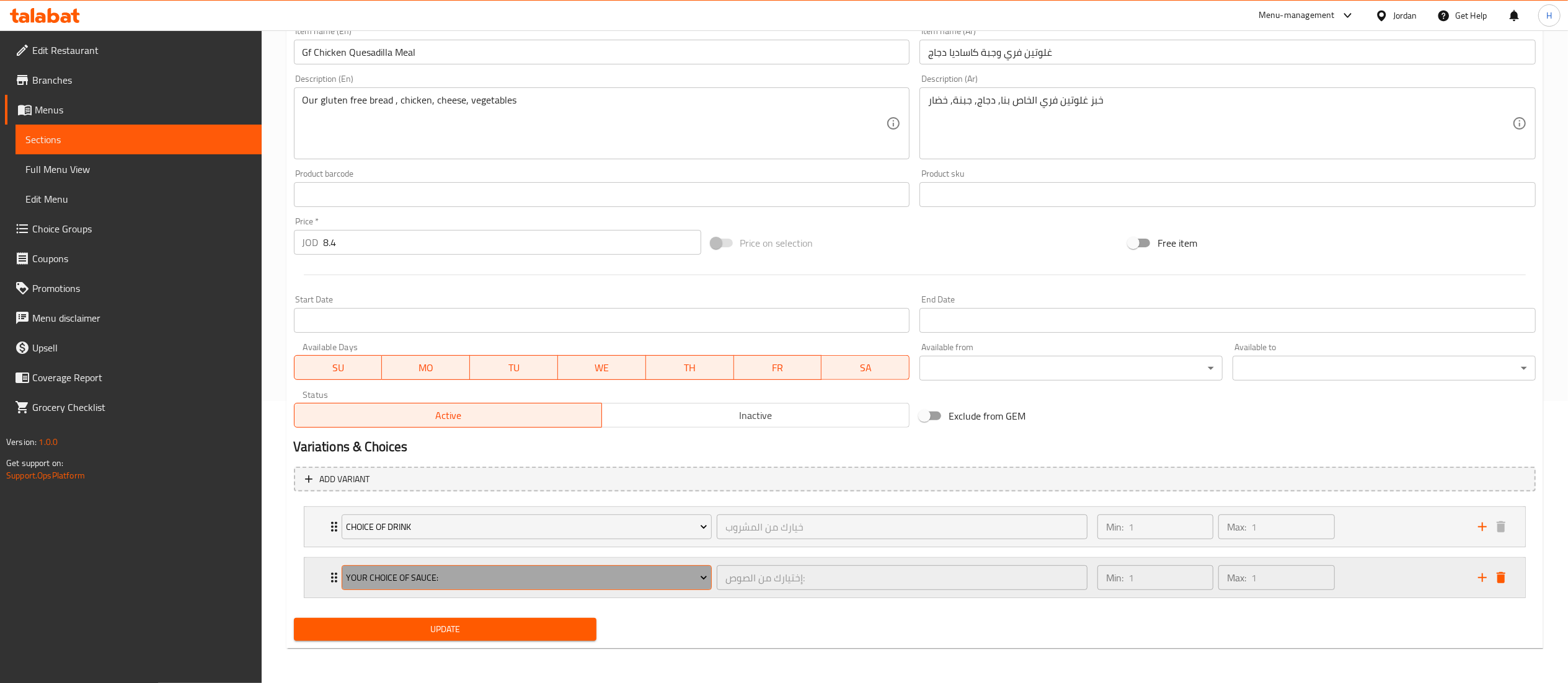
click at [540, 577] on span "Your Choice Of Sauce:" at bounding box center [527, 578] width 361 height 16
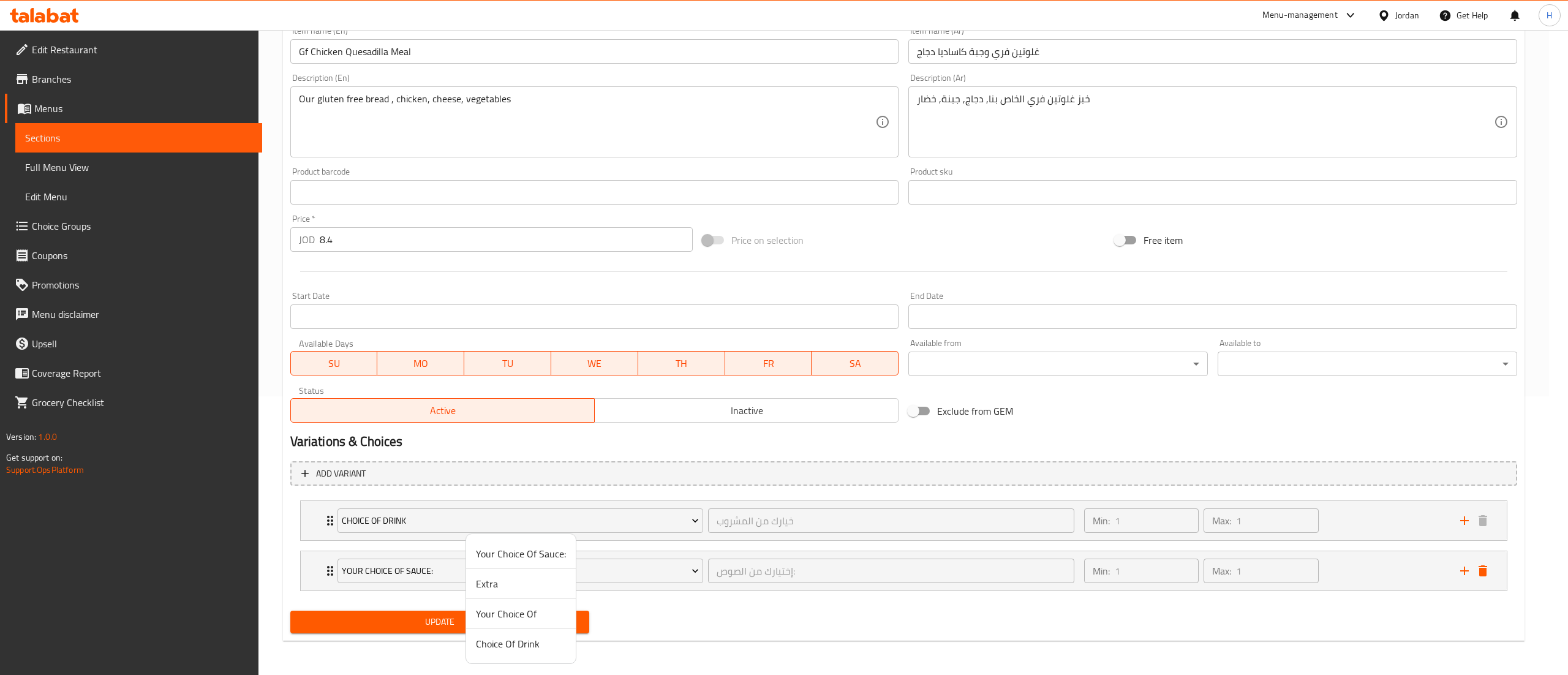
click at [496, 610] on span "Your Choice Of" at bounding box center [520, 614] width 90 height 15
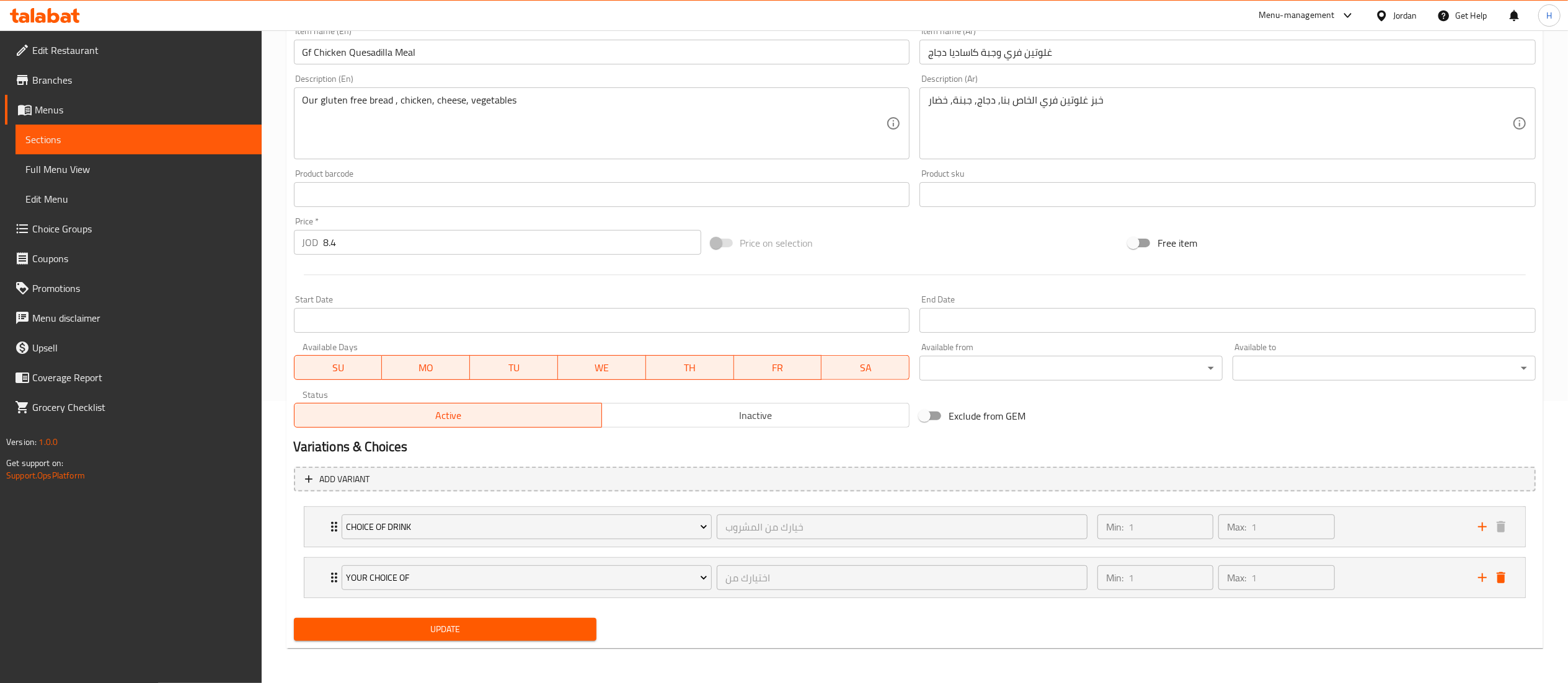
click at [467, 620] on button "Update" at bounding box center [446, 629] width 303 height 23
click at [529, 631] on span "Update" at bounding box center [445, 629] width 283 height 16
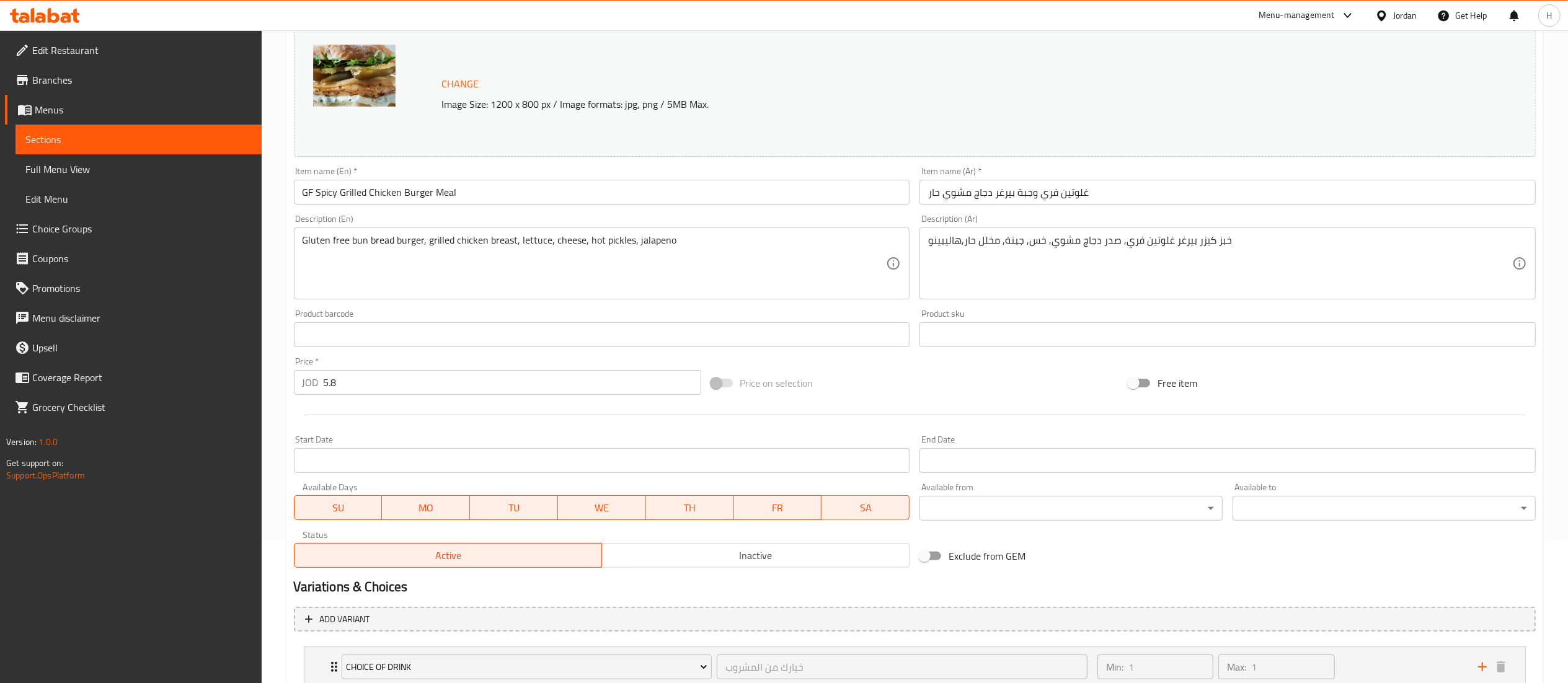
scroll to position [231, 0]
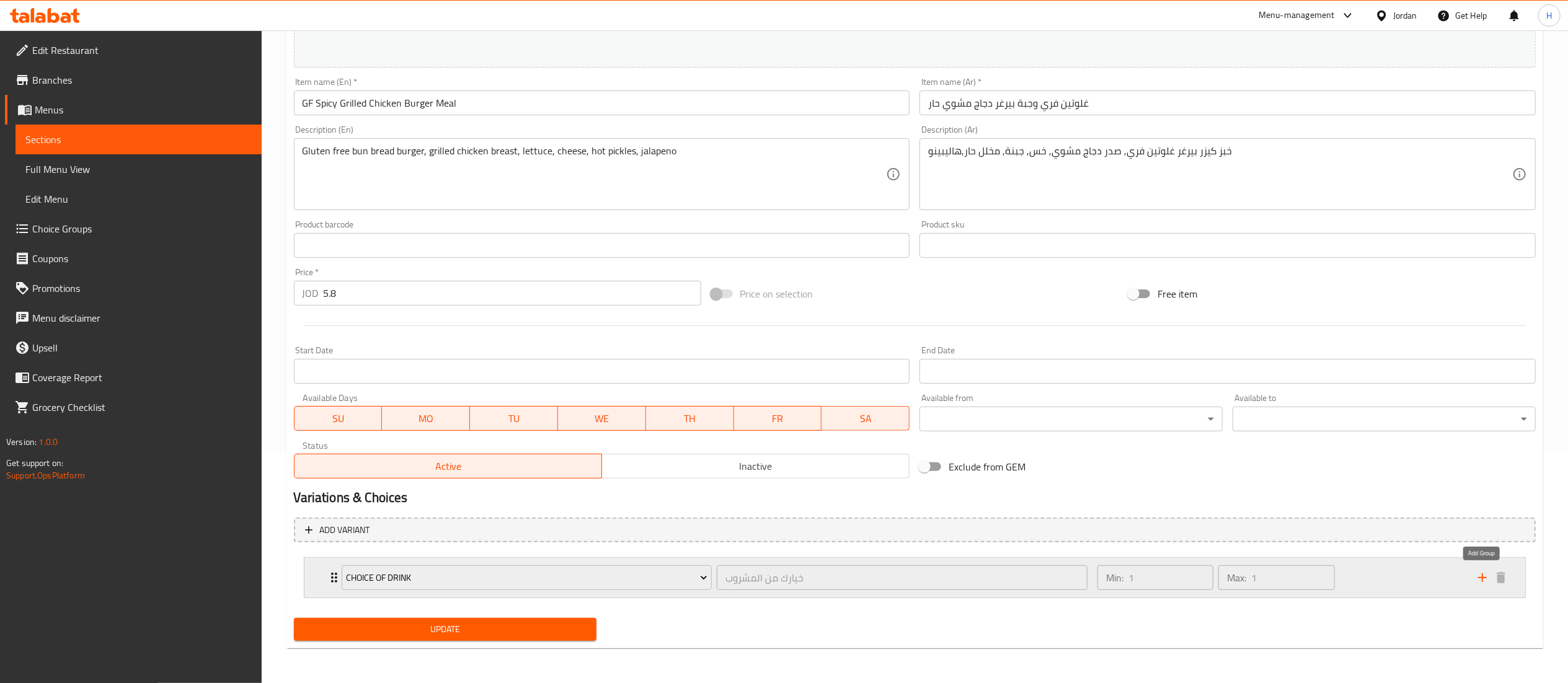
click at [1481, 579] on icon "add" at bounding box center [1482, 578] width 15 height 15
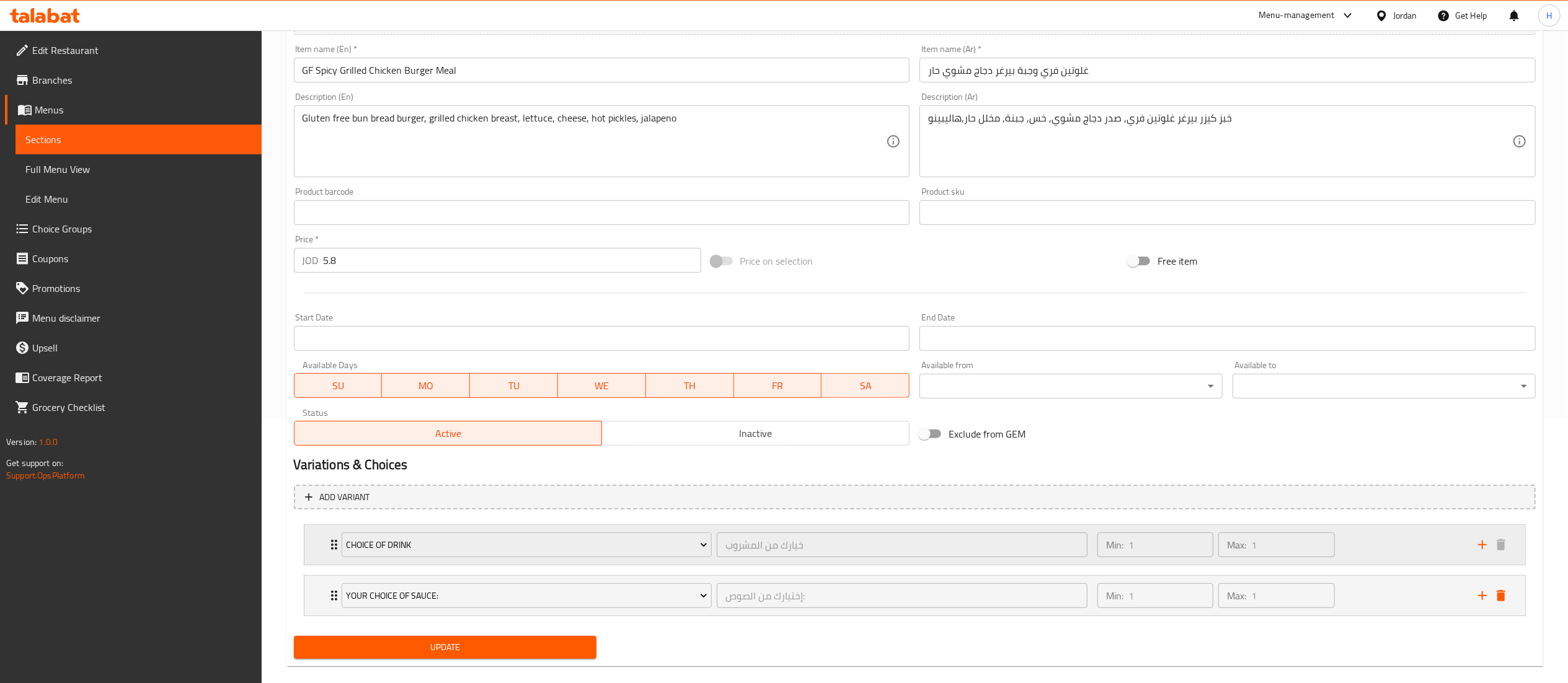
scroll to position [283, 0]
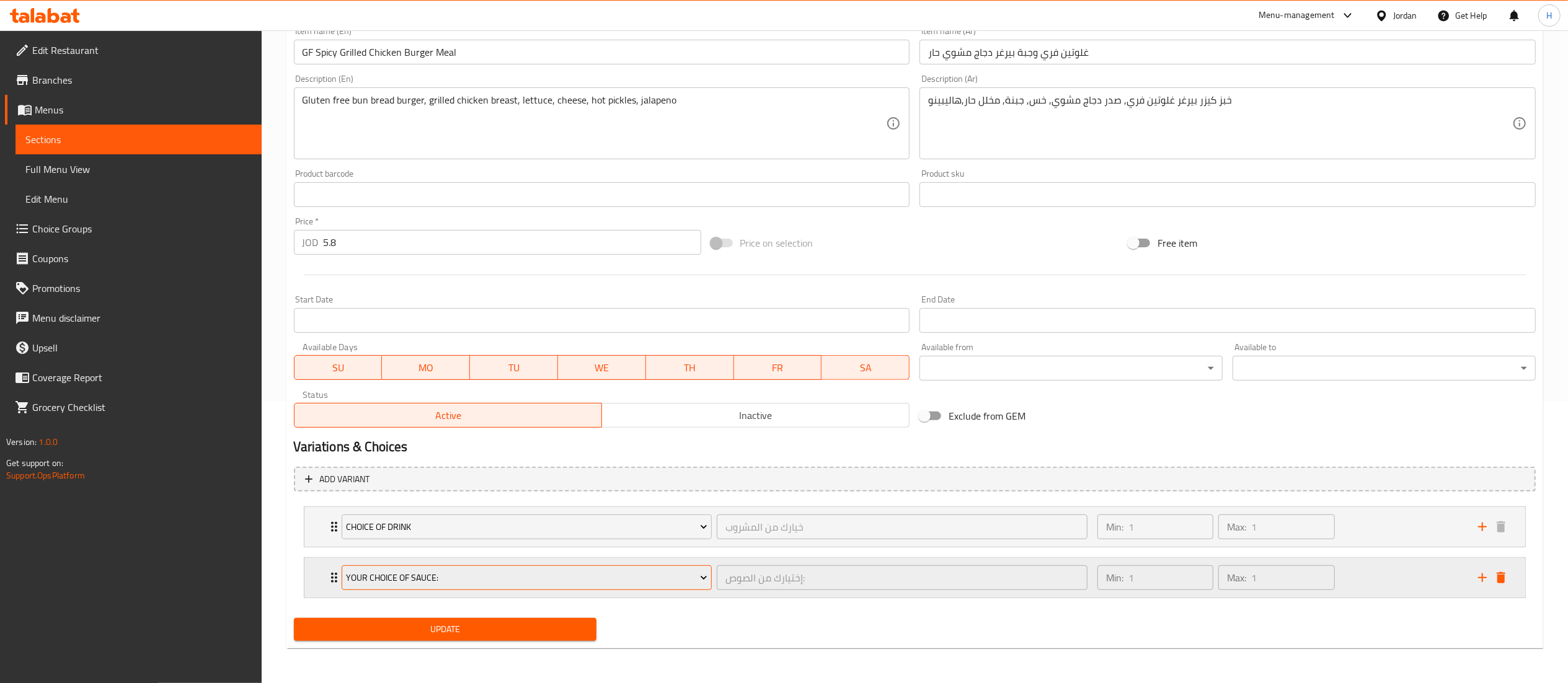
click at [647, 575] on span "Your Choice Of Sauce:" at bounding box center [527, 578] width 361 height 16
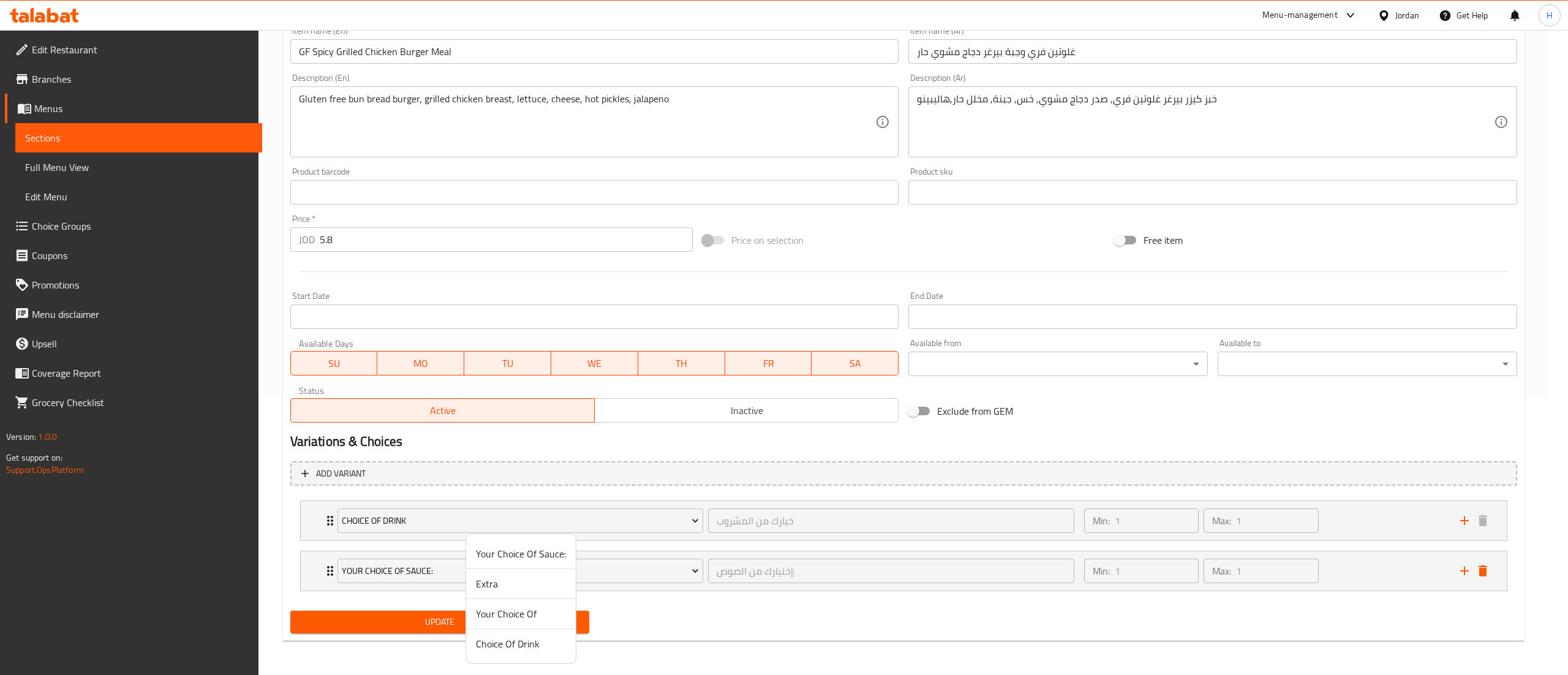
click at [516, 610] on span "Your Choice Of" at bounding box center [520, 614] width 90 height 15
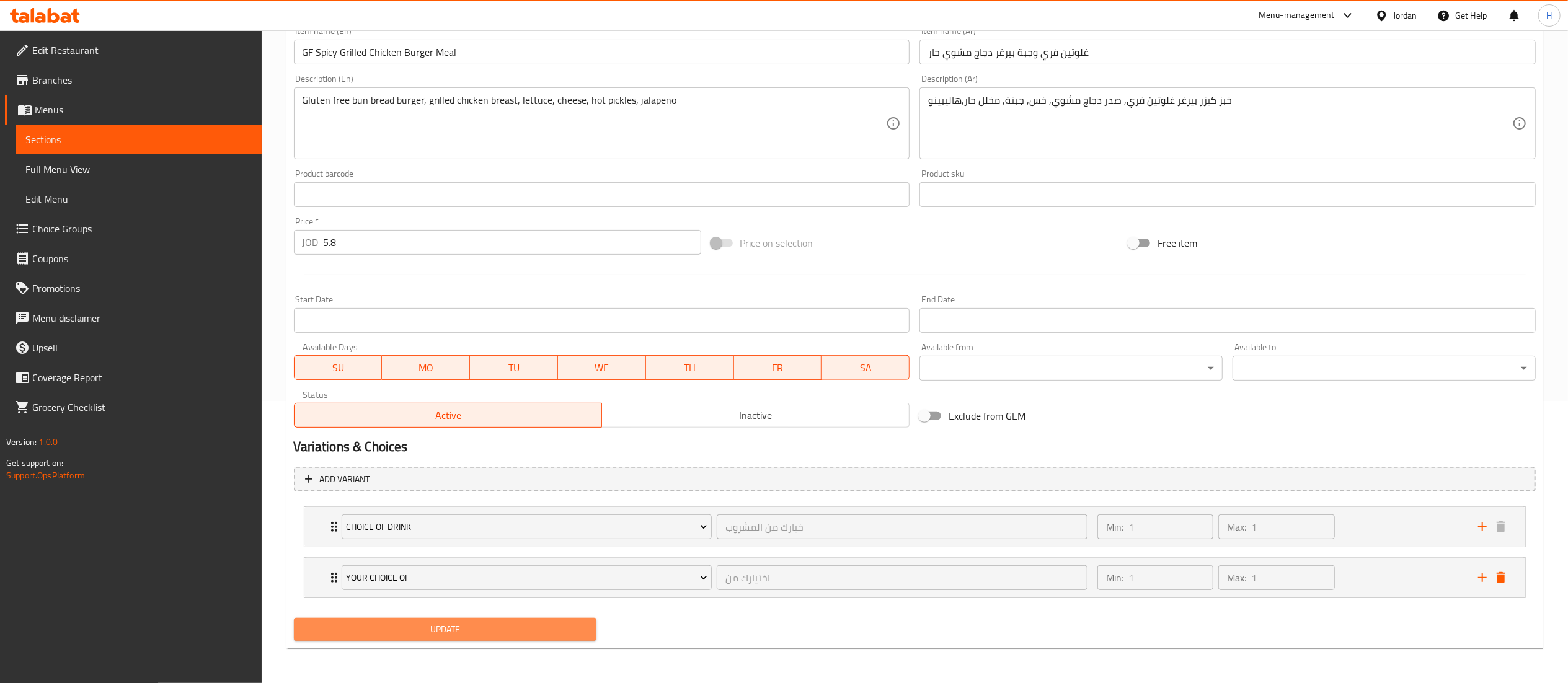
click at [517, 622] on span "Update" at bounding box center [445, 629] width 283 height 16
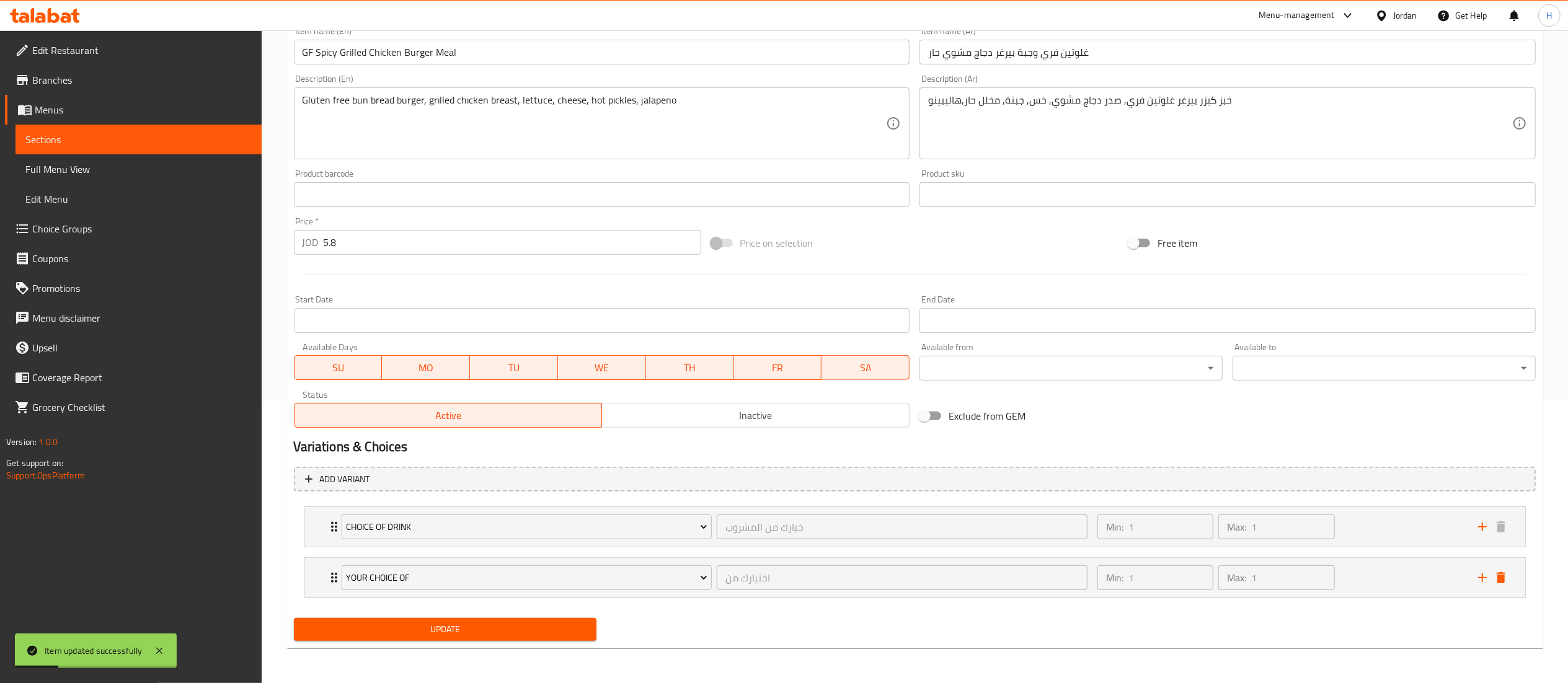
click at [461, 626] on span "Update" at bounding box center [445, 629] width 283 height 16
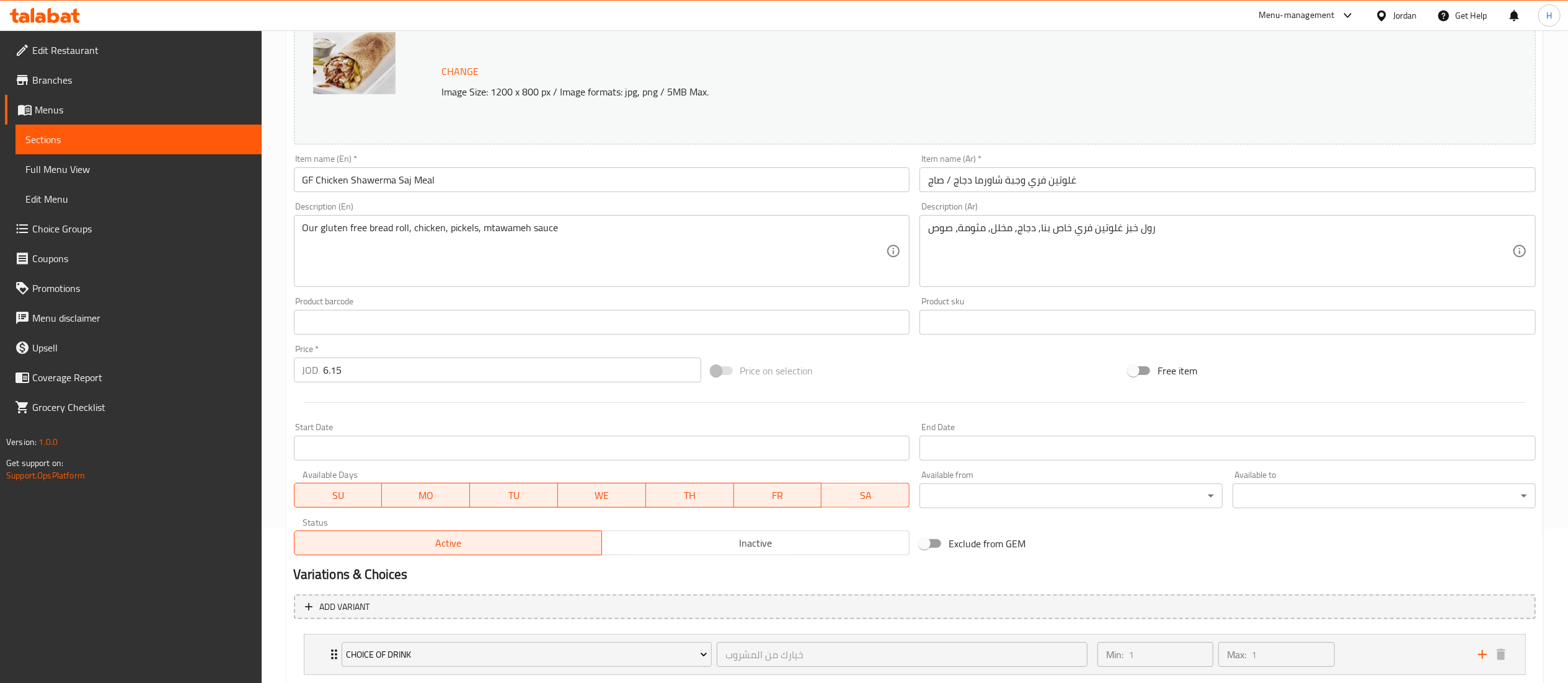
scroll to position [231, 0]
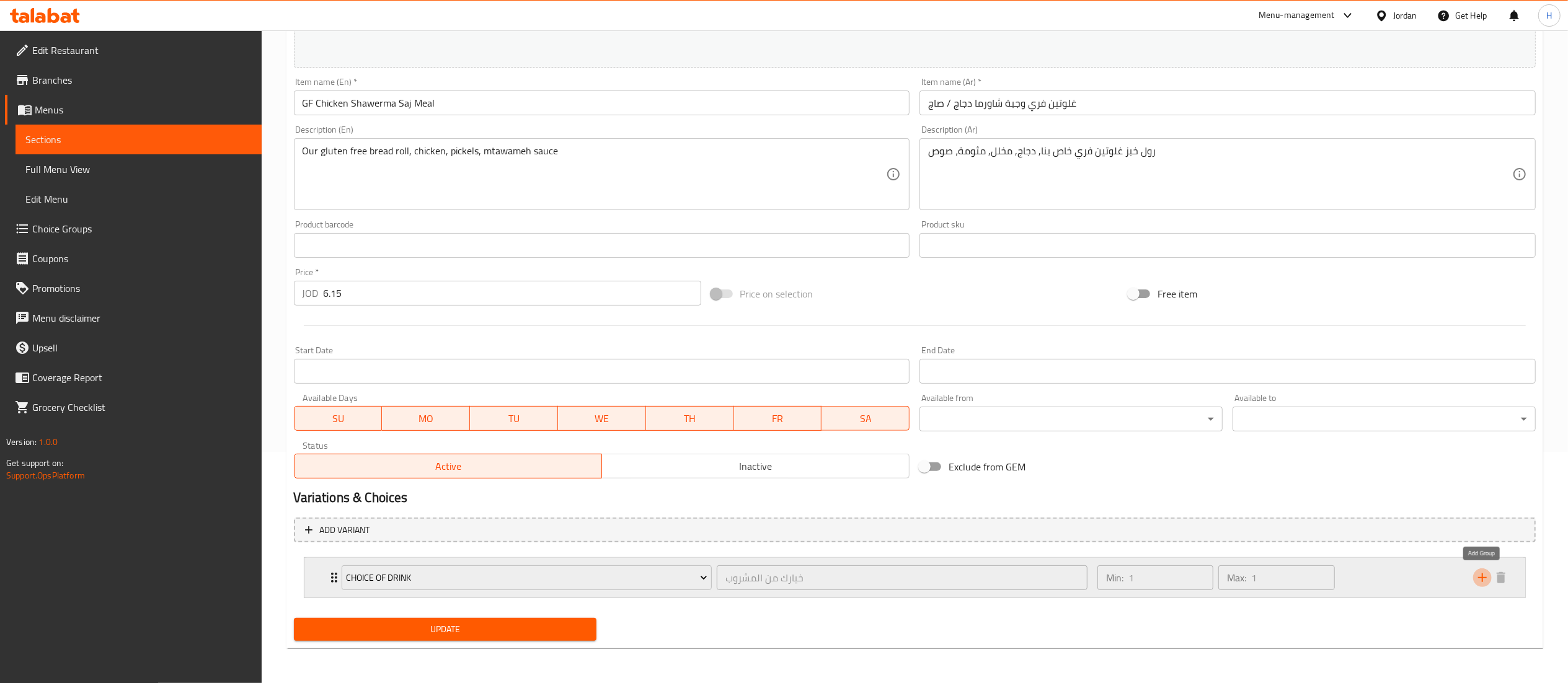
click at [1484, 579] on icon "add" at bounding box center [1482, 578] width 15 height 15
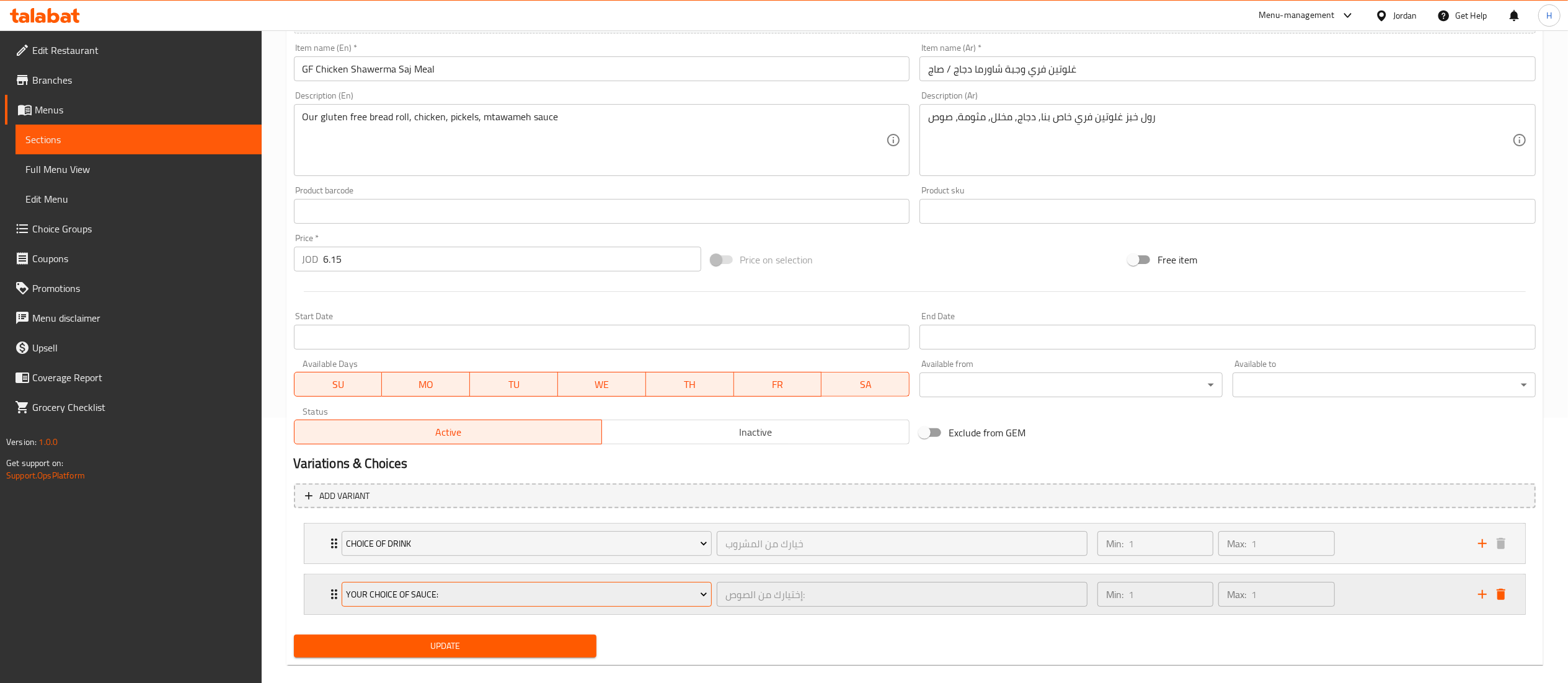
scroll to position [283, 0]
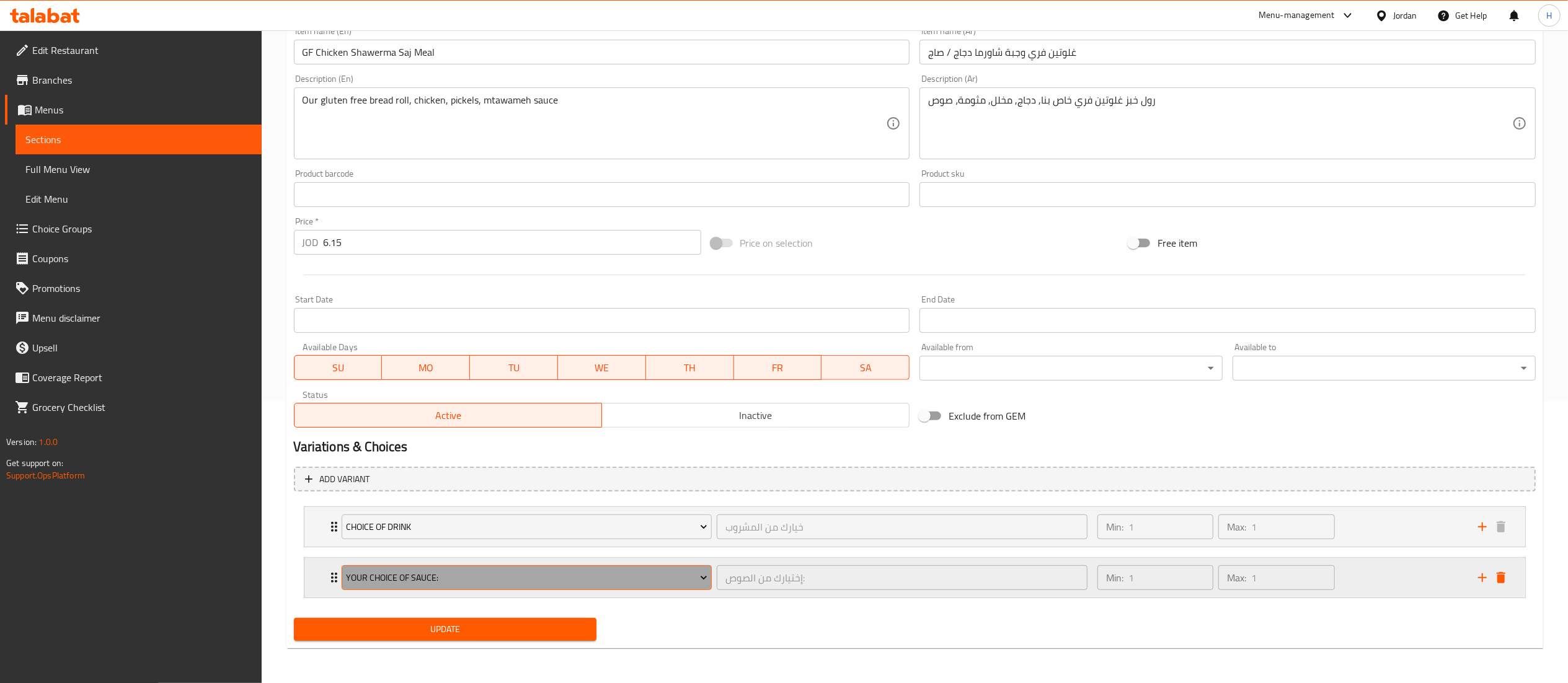
click at [399, 570] on span "Your Choice Of Sauce:" at bounding box center [527, 578] width 361 height 16
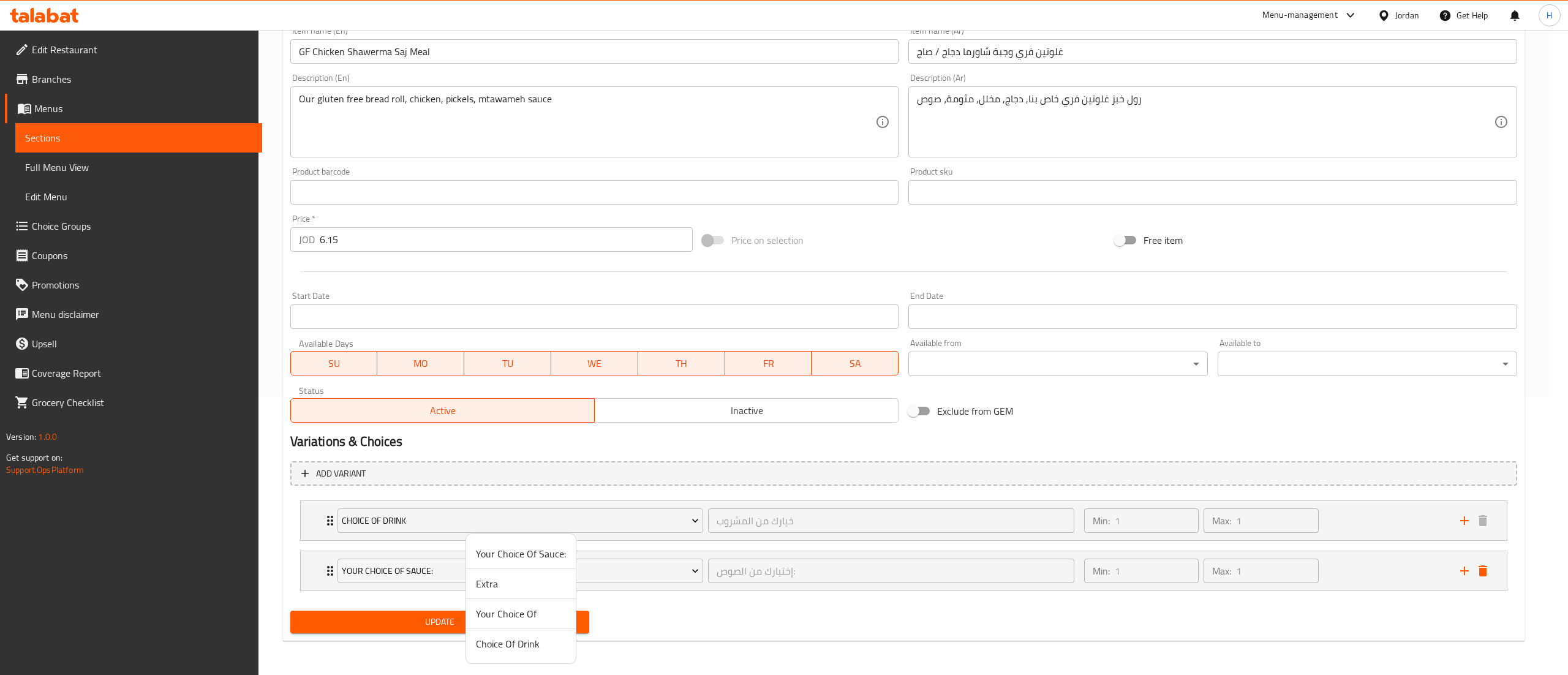
click at [500, 619] on span "Your Choice Of" at bounding box center [520, 614] width 90 height 15
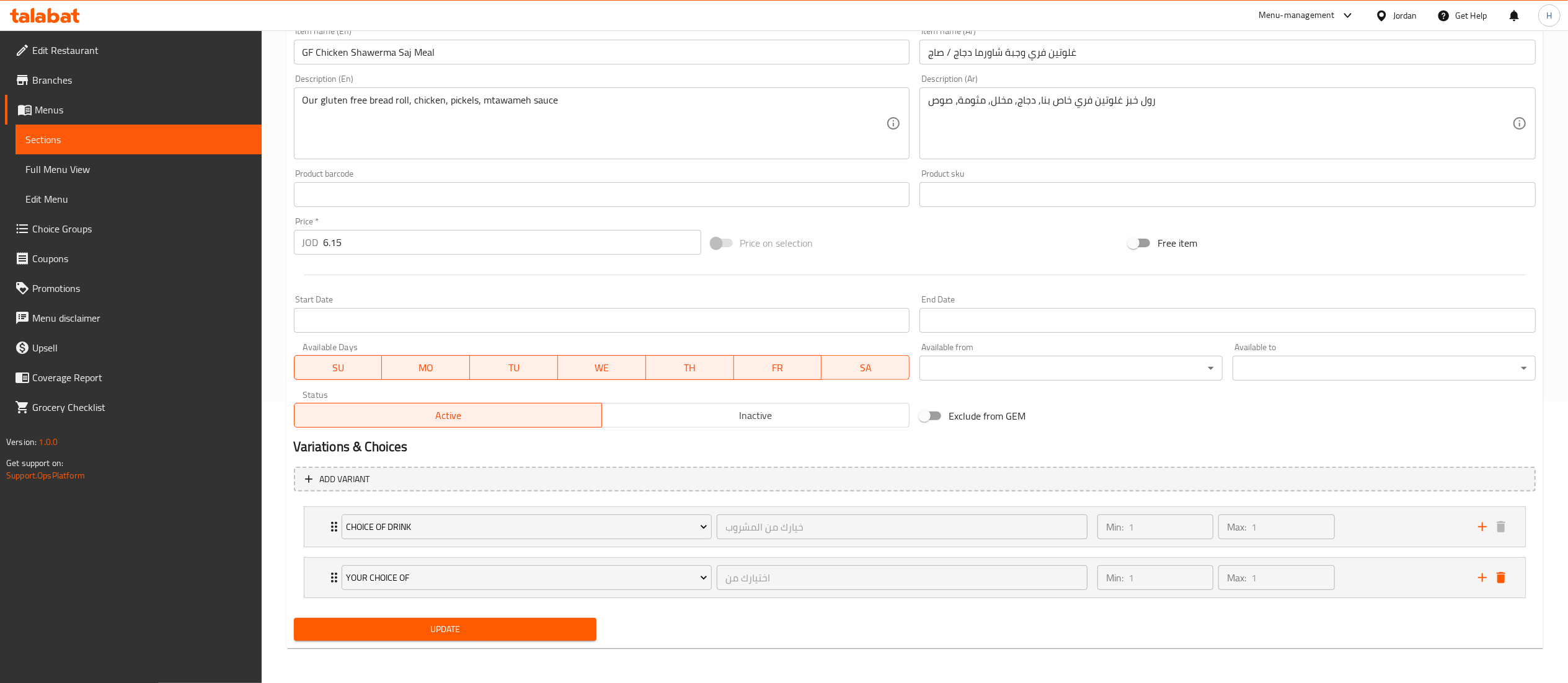
click at [496, 629] on span "Update" at bounding box center [445, 629] width 283 height 16
click at [459, 622] on span "Update" at bounding box center [445, 629] width 283 height 16
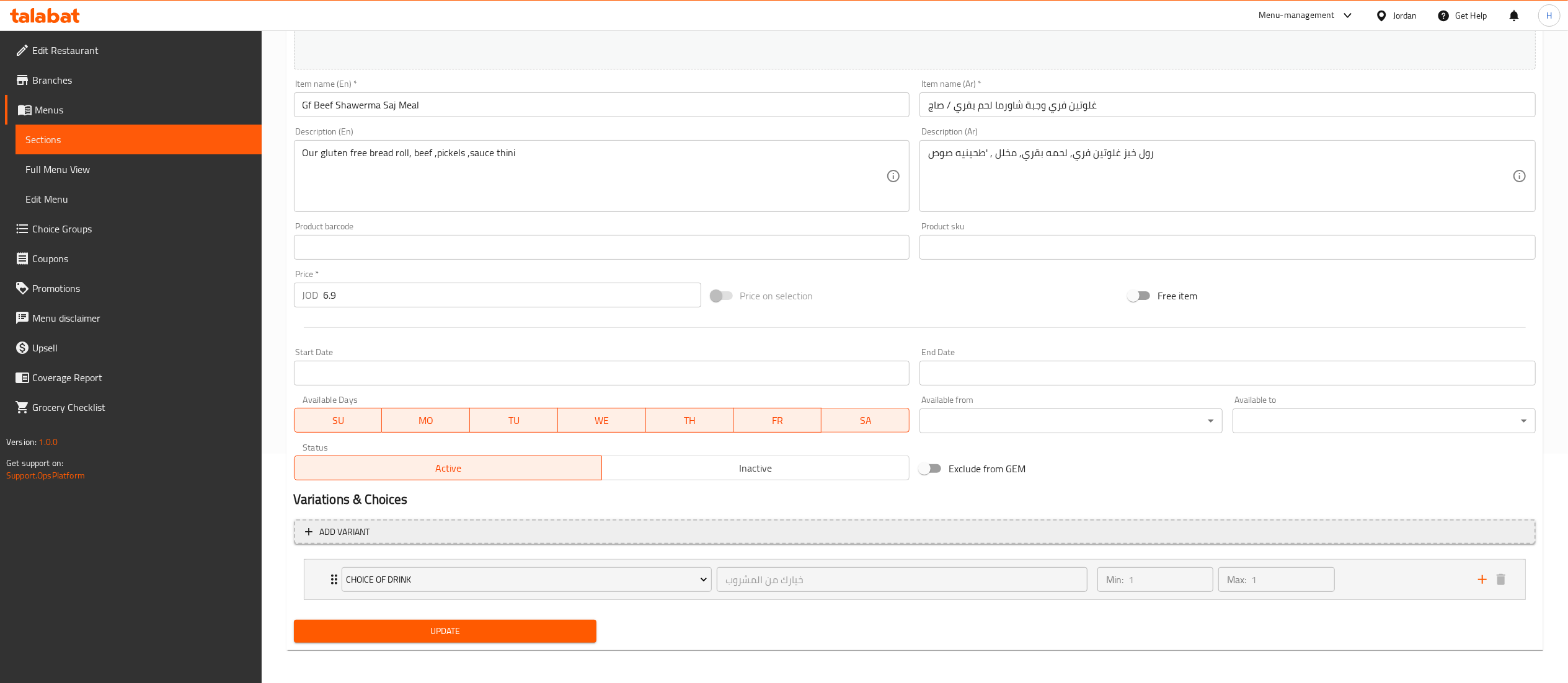
scroll to position [231, 0]
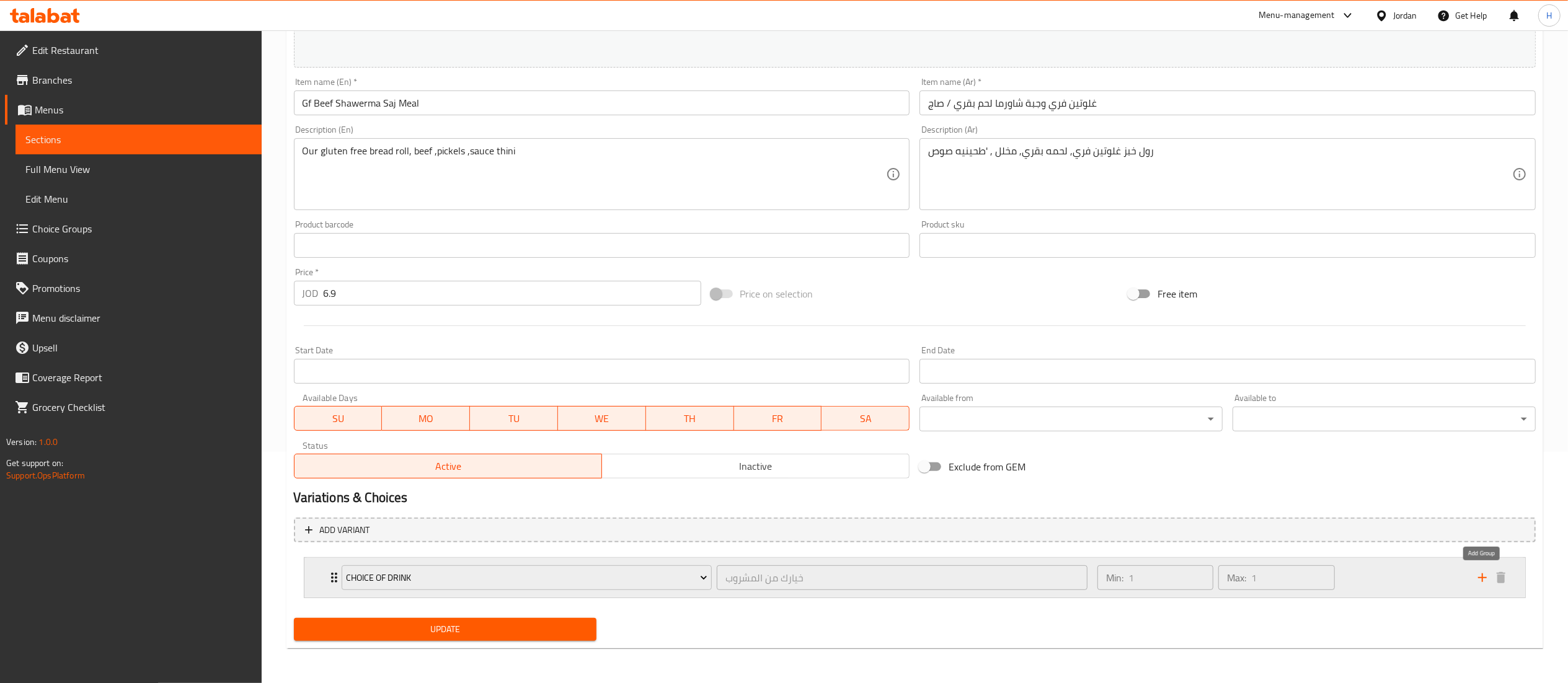
click at [1481, 585] on icon "add" at bounding box center [1482, 578] width 15 height 15
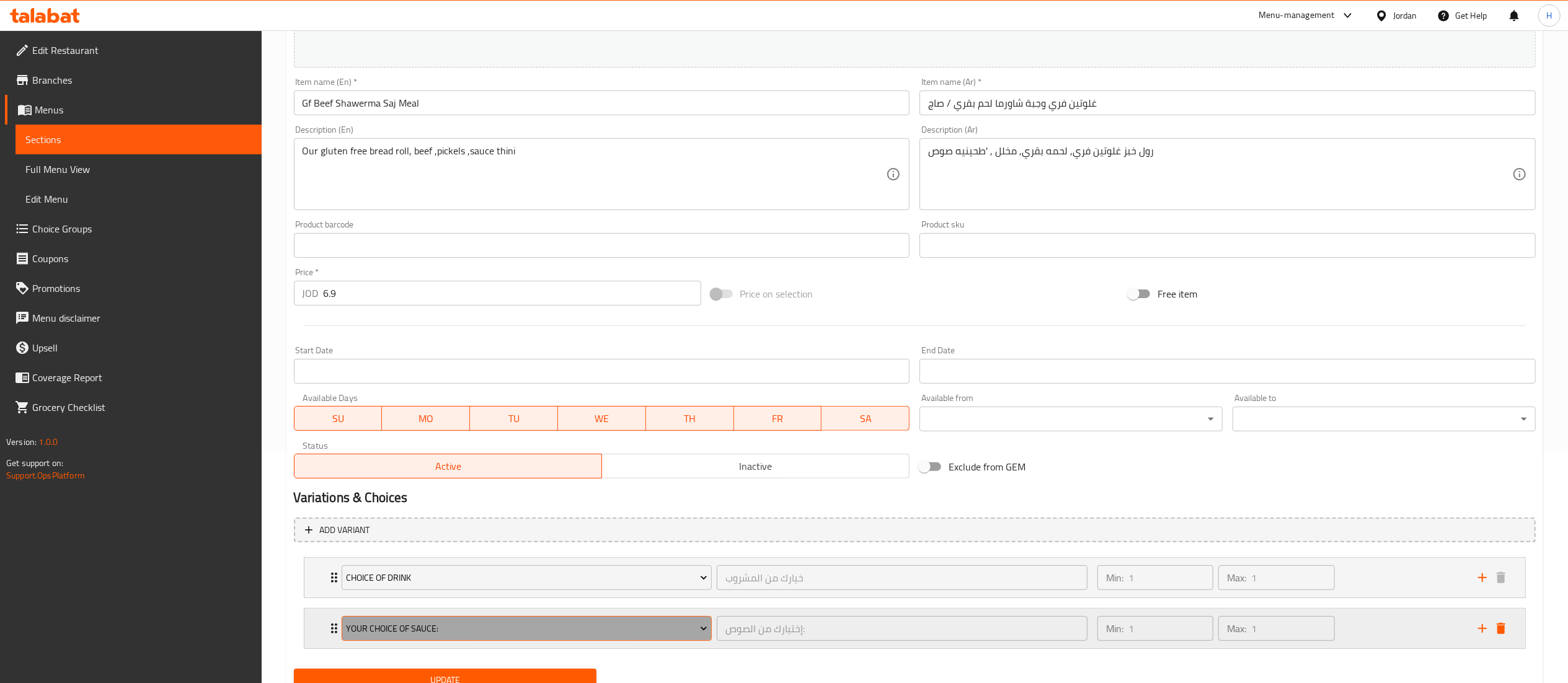
click at [380, 627] on span "Your Choice Of Sauce:" at bounding box center [527, 628] width 361 height 16
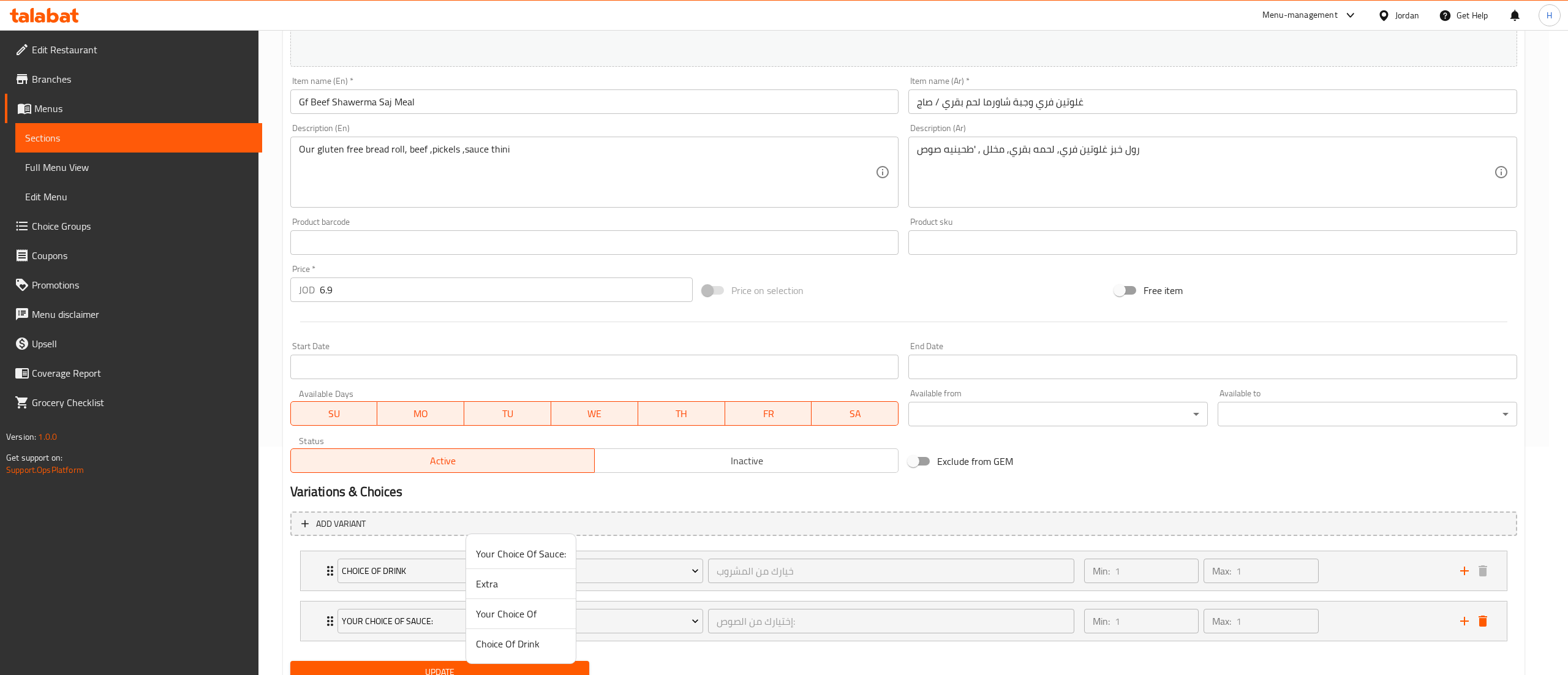
click at [508, 615] on span "Your Choice Of" at bounding box center [520, 614] width 90 height 15
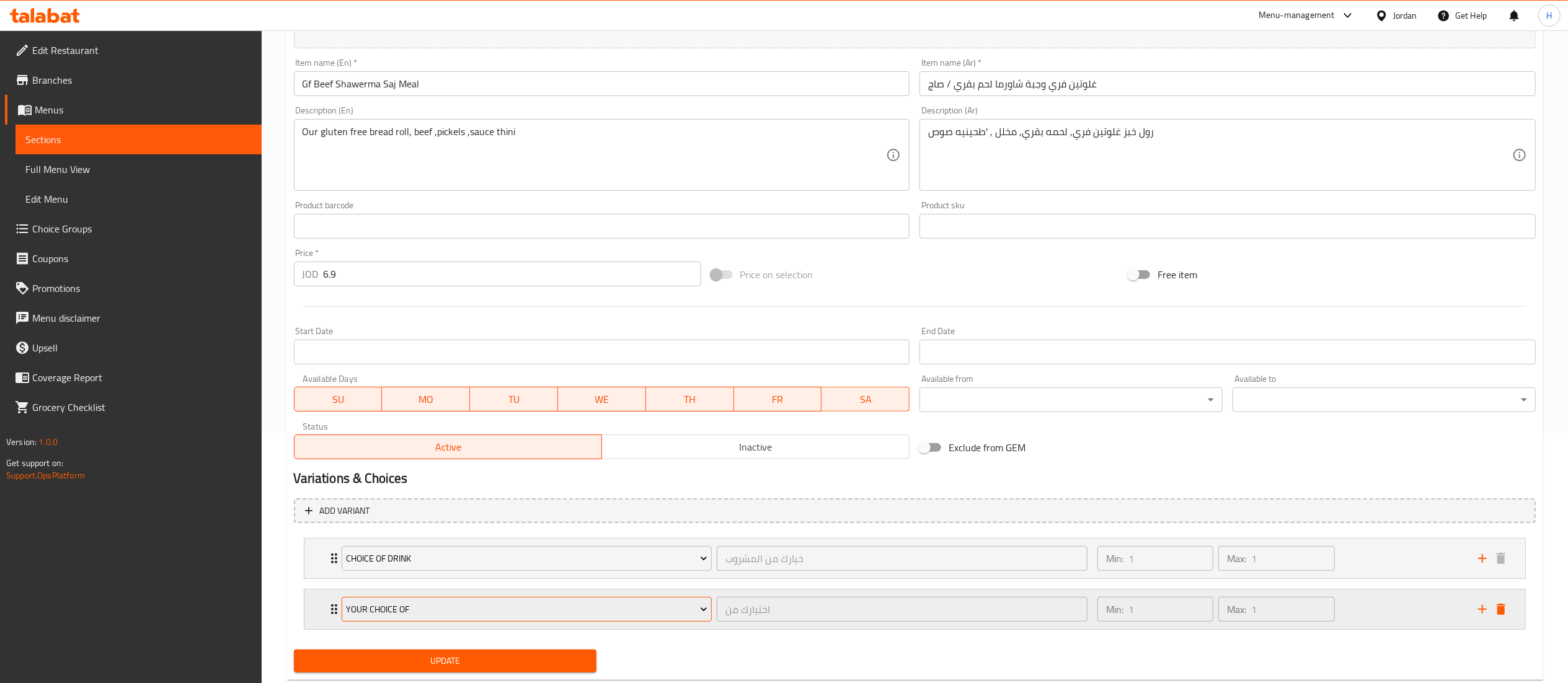
scroll to position [283, 0]
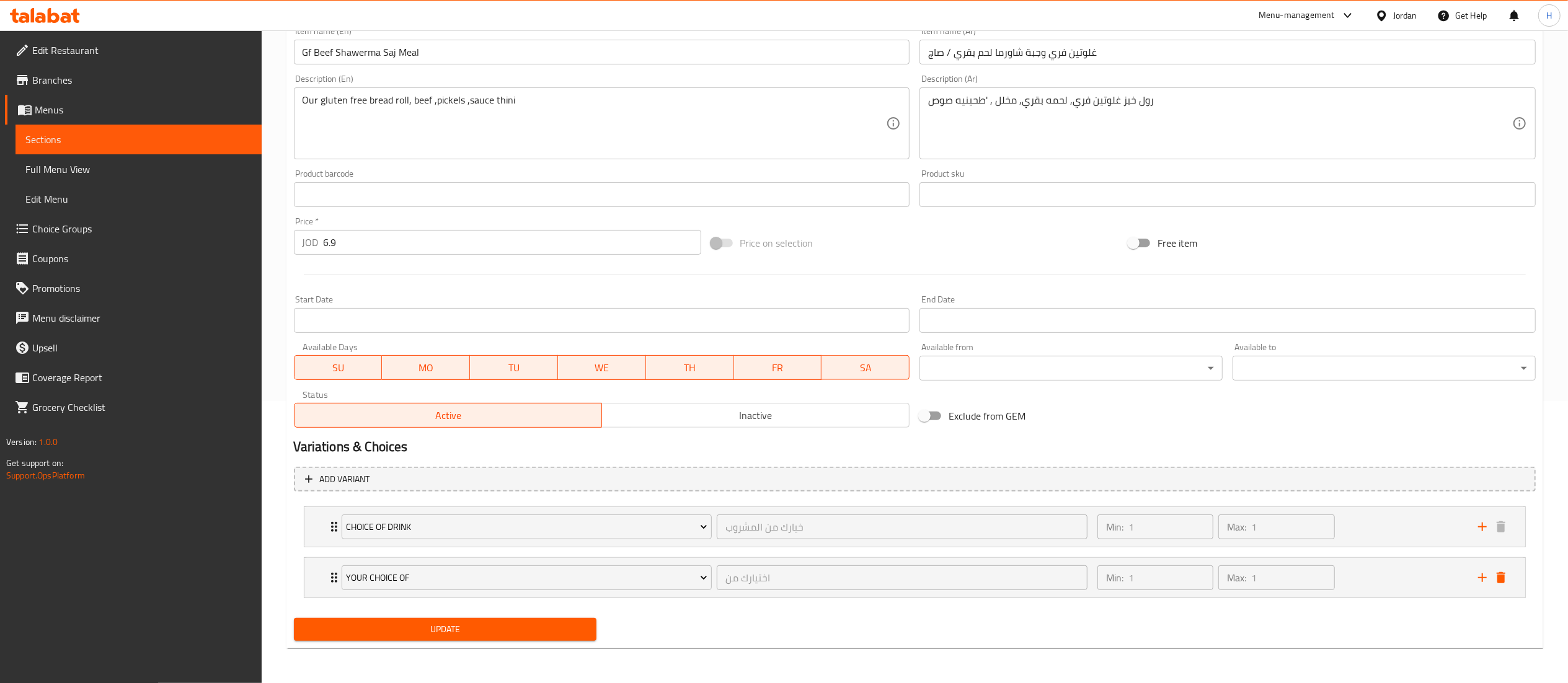
click at [487, 629] on span "Update" at bounding box center [445, 629] width 283 height 16
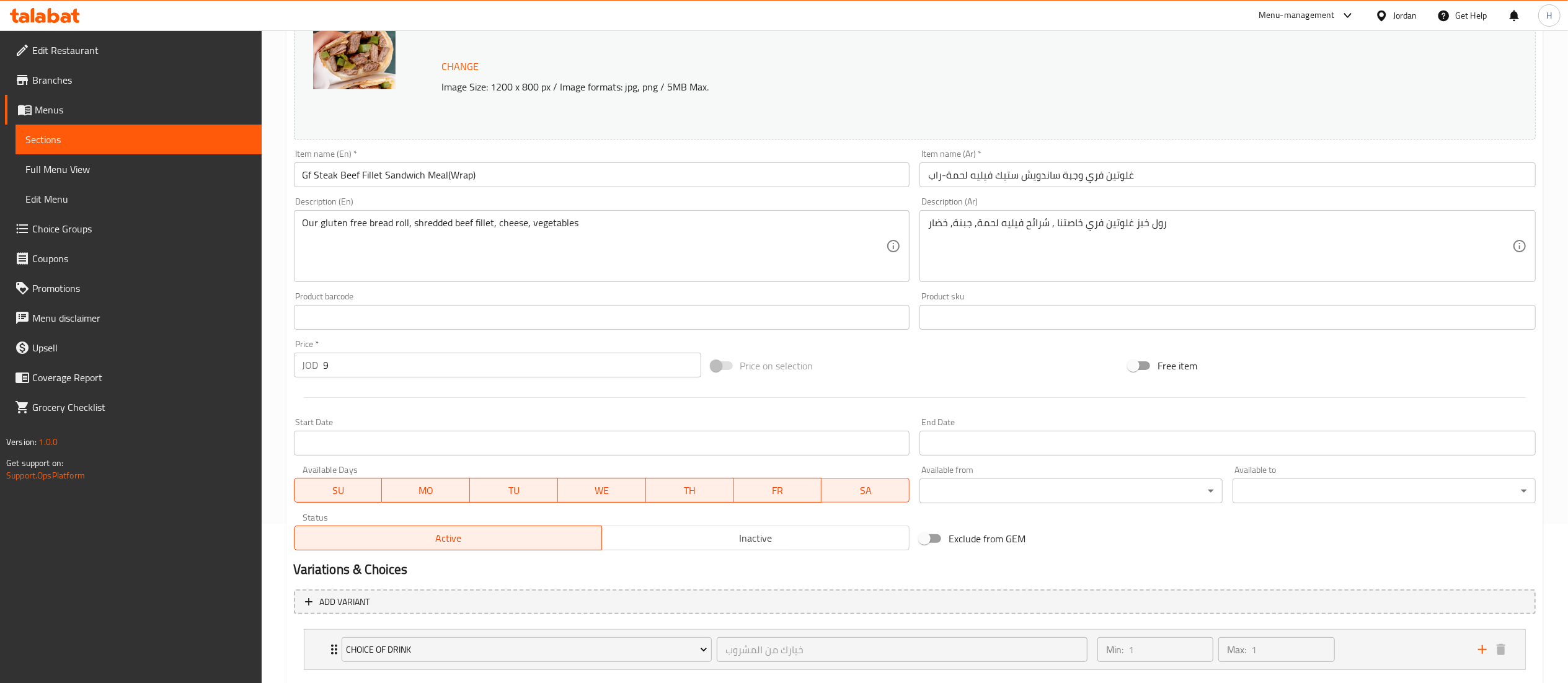
scroll to position [231, 0]
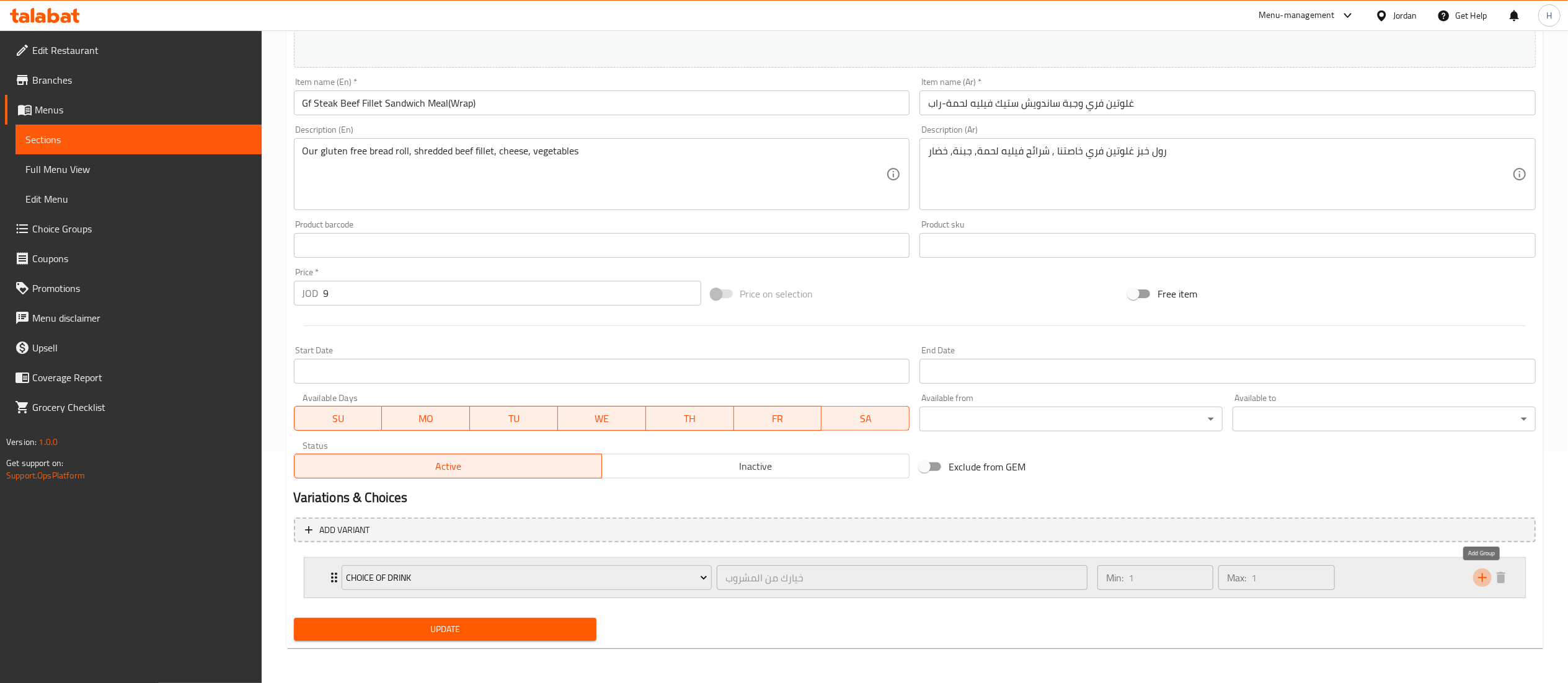
drag, startPoint x: 1484, startPoint y: 580, endPoint x: 1445, endPoint y: 580, distance: 39.0
click at [1482, 580] on icon "add" at bounding box center [1482, 578] width 15 height 15
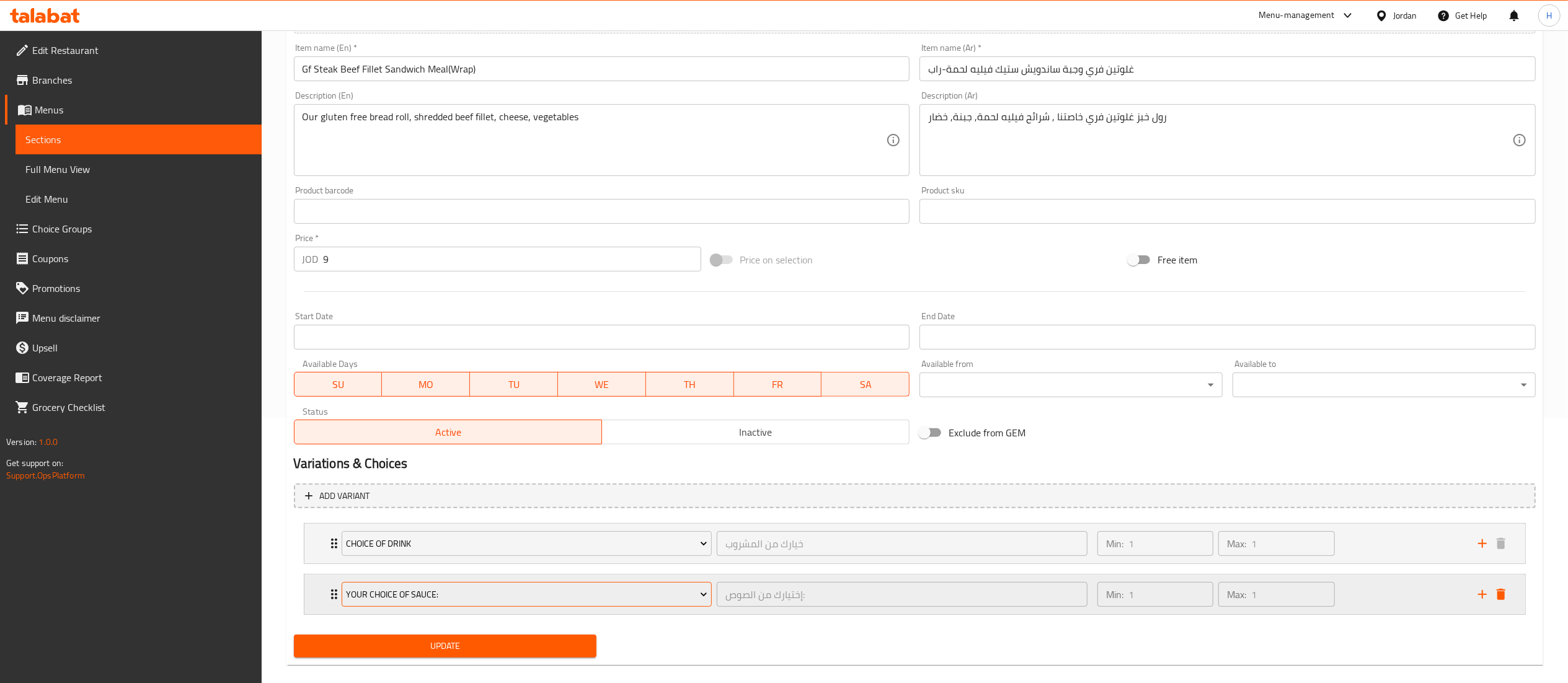
scroll to position [283, 0]
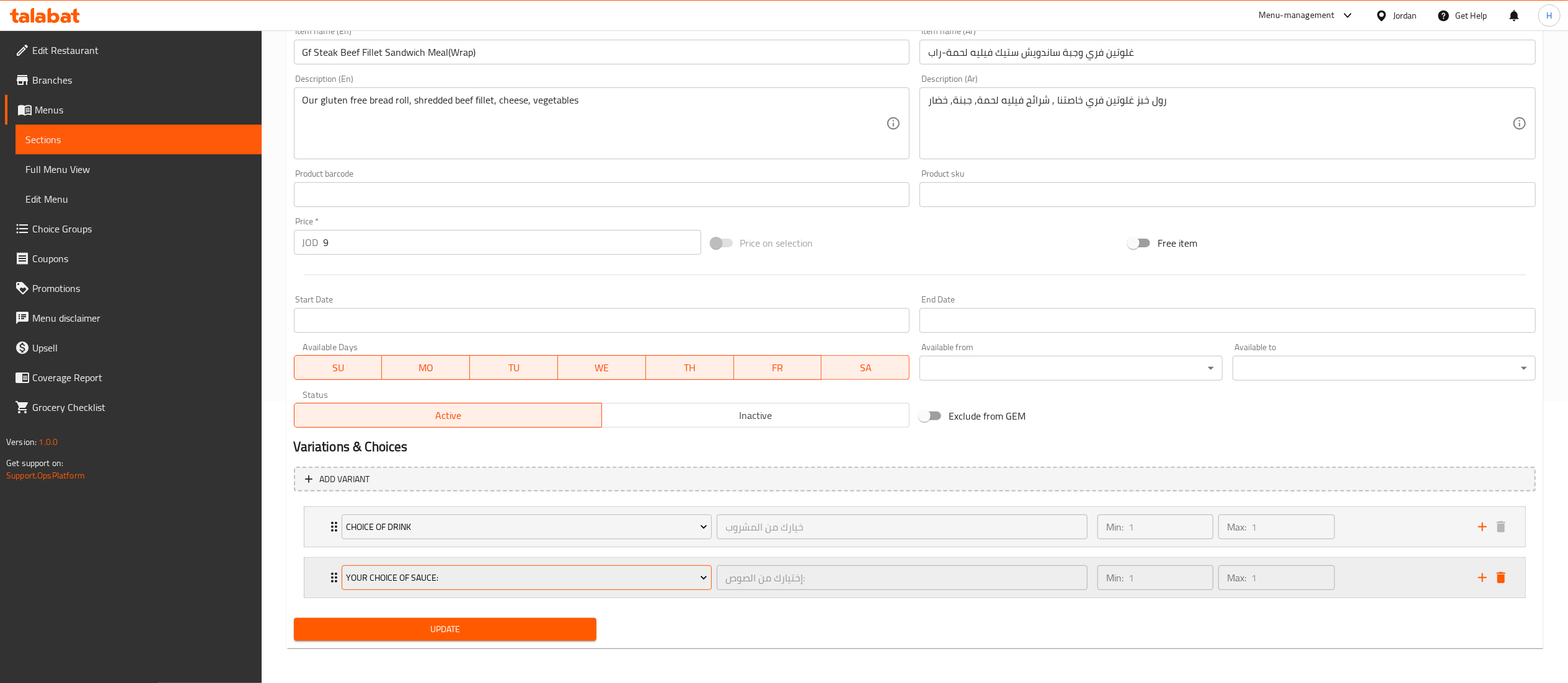
drag, startPoint x: 440, startPoint y: 575, endPoint x: 432, endPoint y: 578, distance: 8.5
click at [432, 578] on span "Your Choice Of Sauce:" at bounding box center [527, 578] width 361 height 16
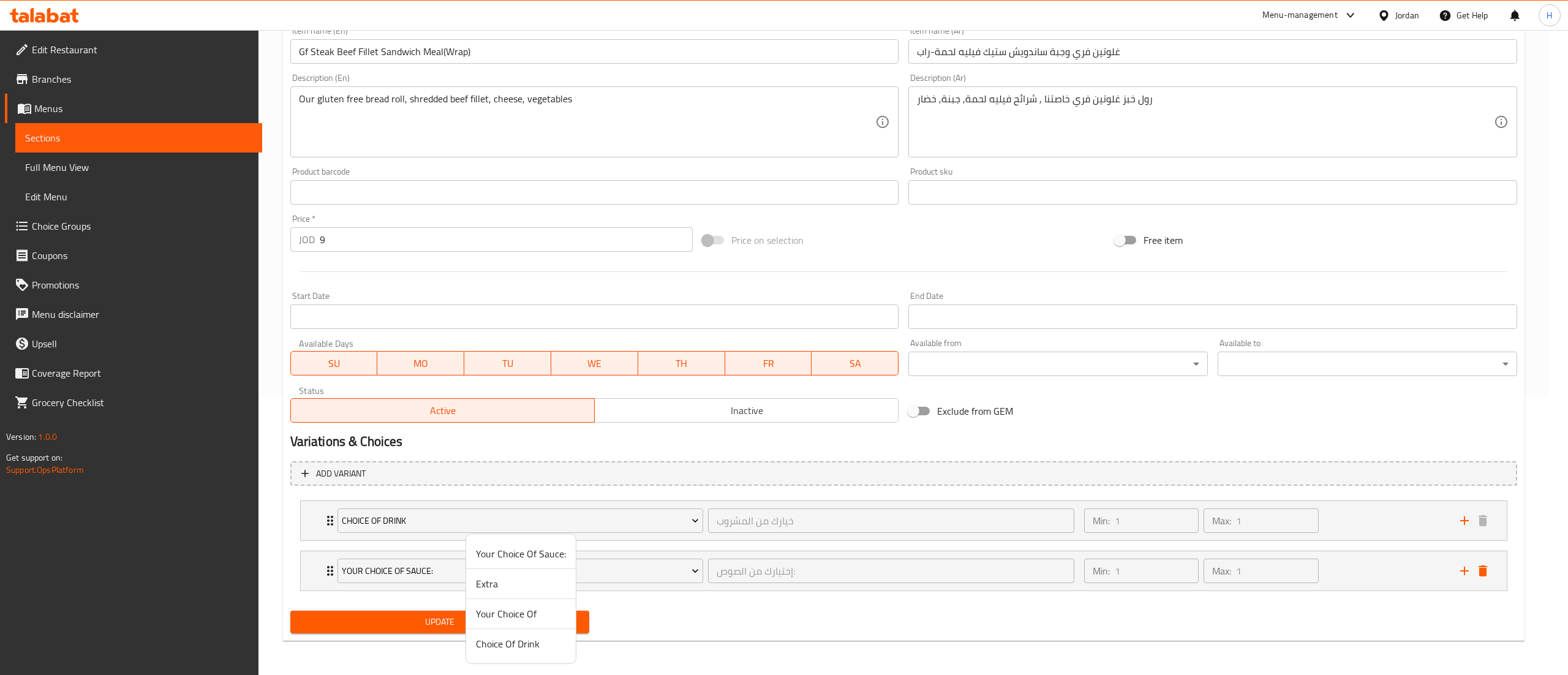
click at [486, 612] on span "Your Choice Of" at bounding box center [520, 614] width 90 height 15
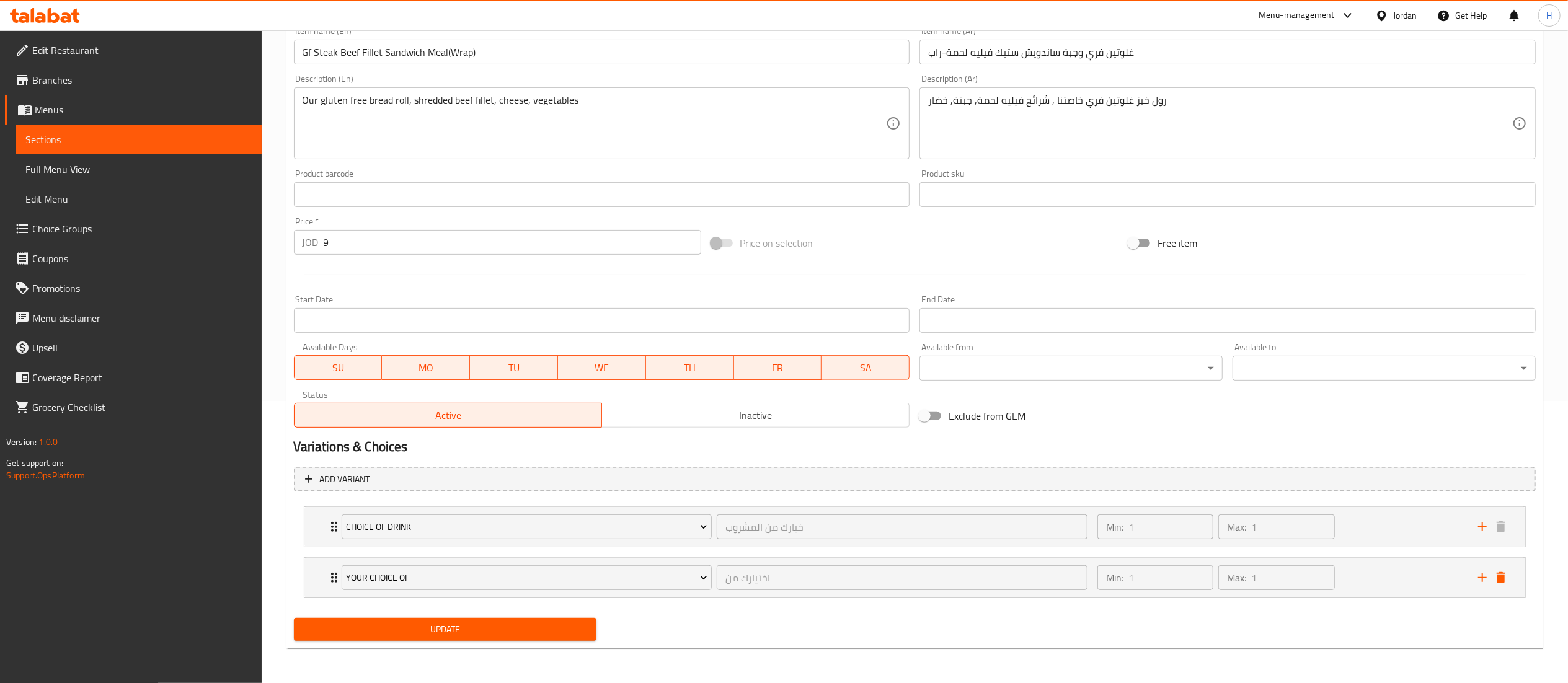
click at [469, 626] on span "Update" at bounding box center [445, 629] width 283 height 16
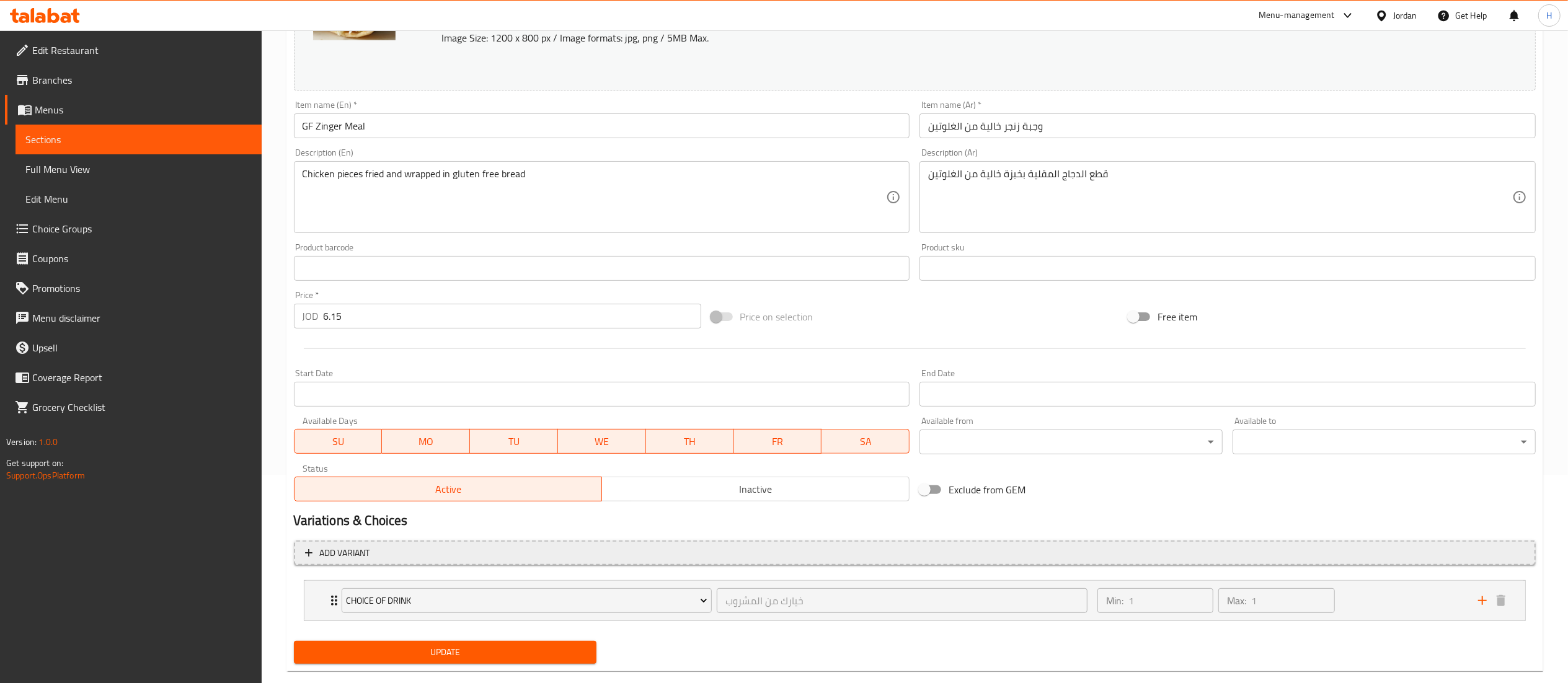
scroll to position [231, 0]
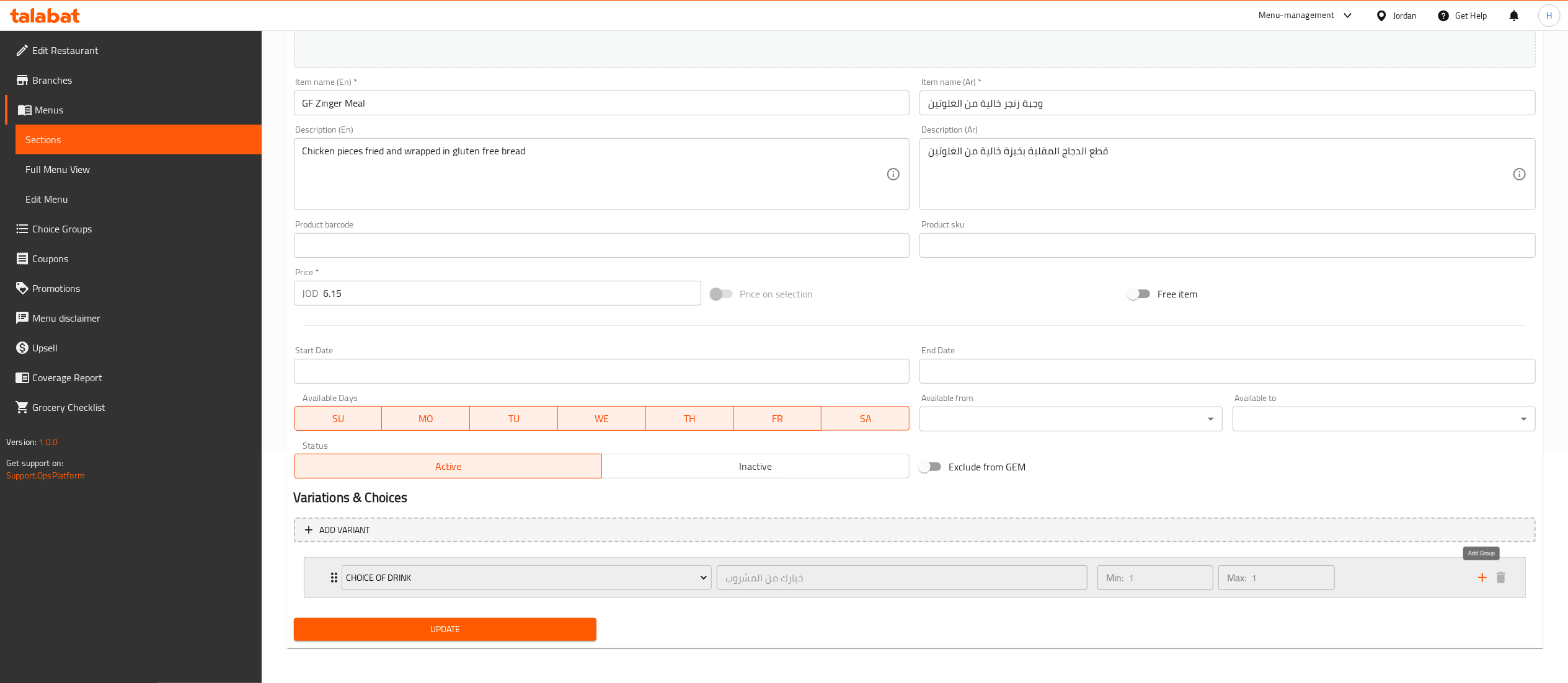
click at [1483, 583] on icon "add" at bounding box center [1482, 578] width 15 height 15
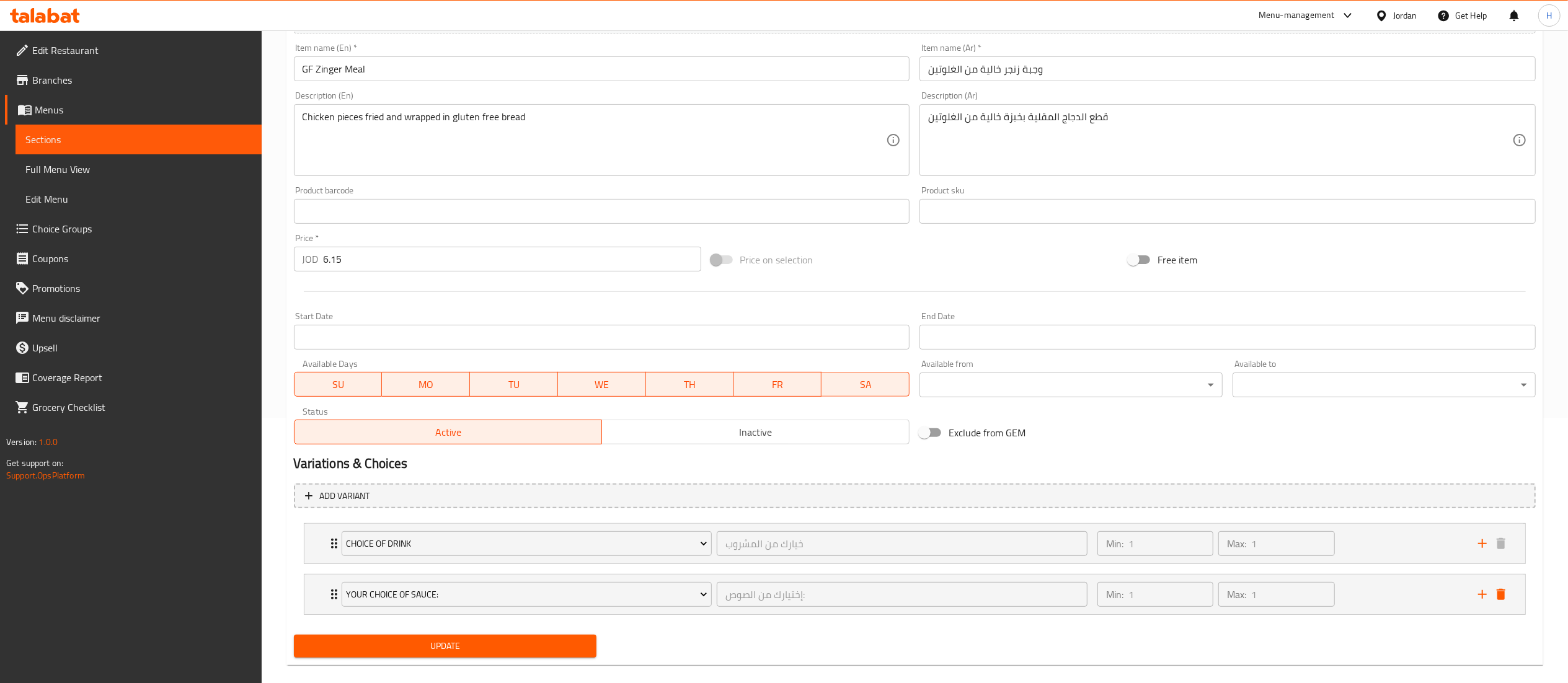
scroll to position [283, 0]
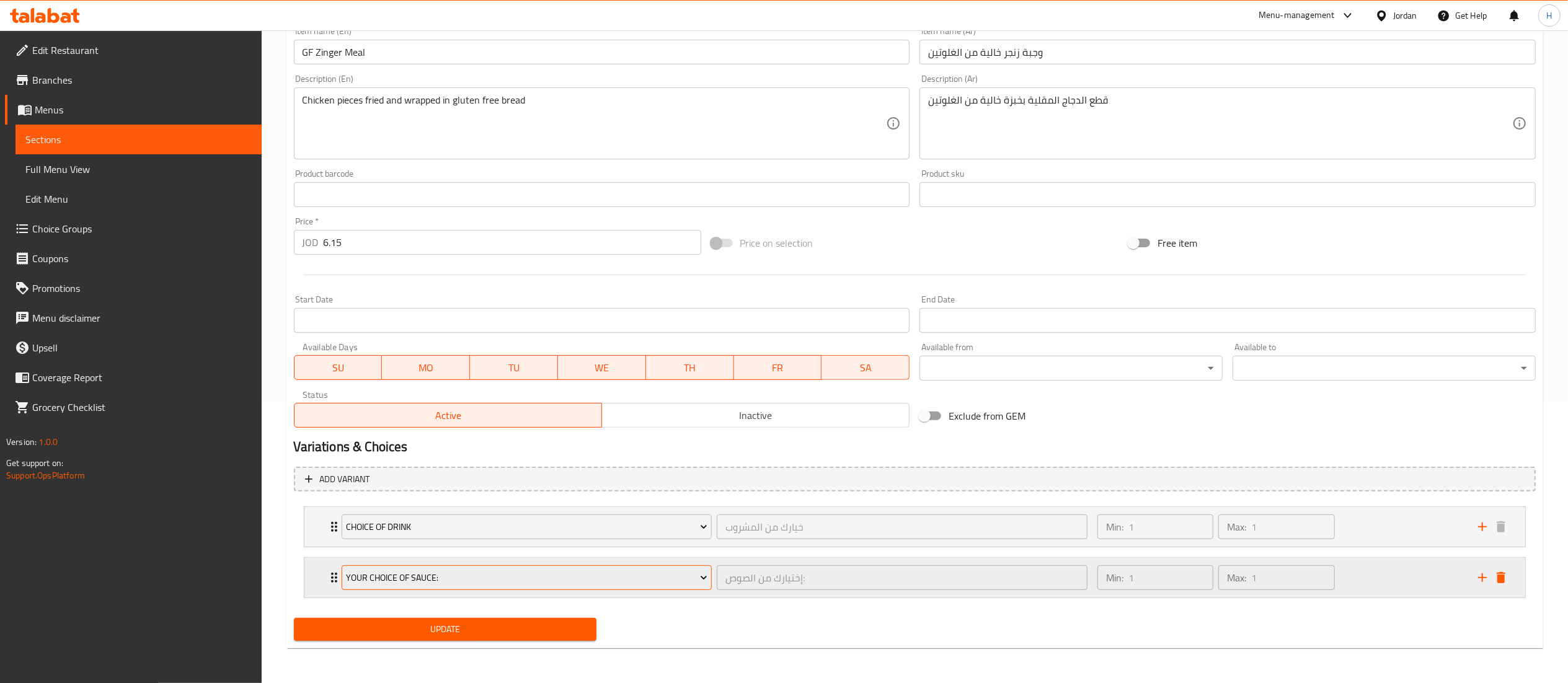
click at [475, 584] on span "Your Choice Of Sauce:" at bounding box center [527, 578] width 361 height 16
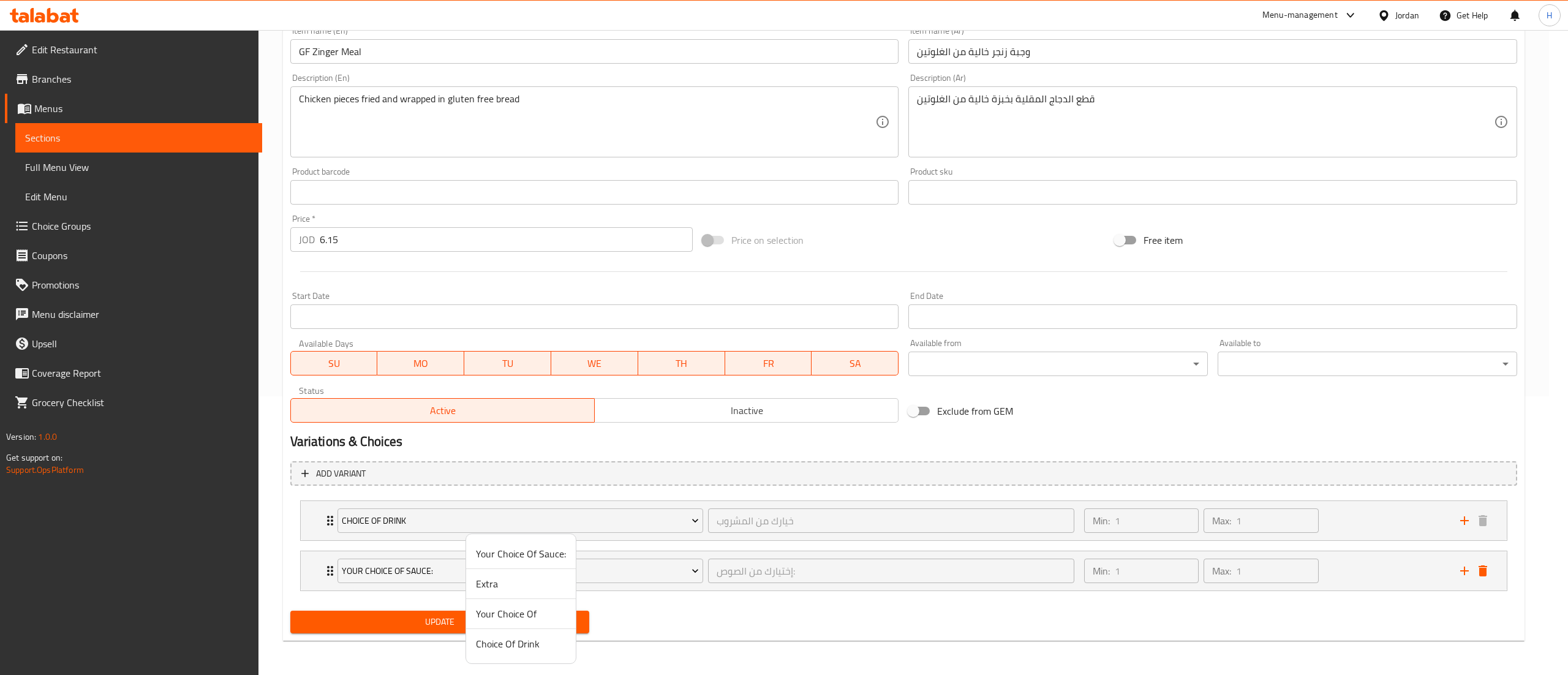
click at [495, 612] on span "Your Choice Of" at bounding box center [520, 614] width 90 height 15
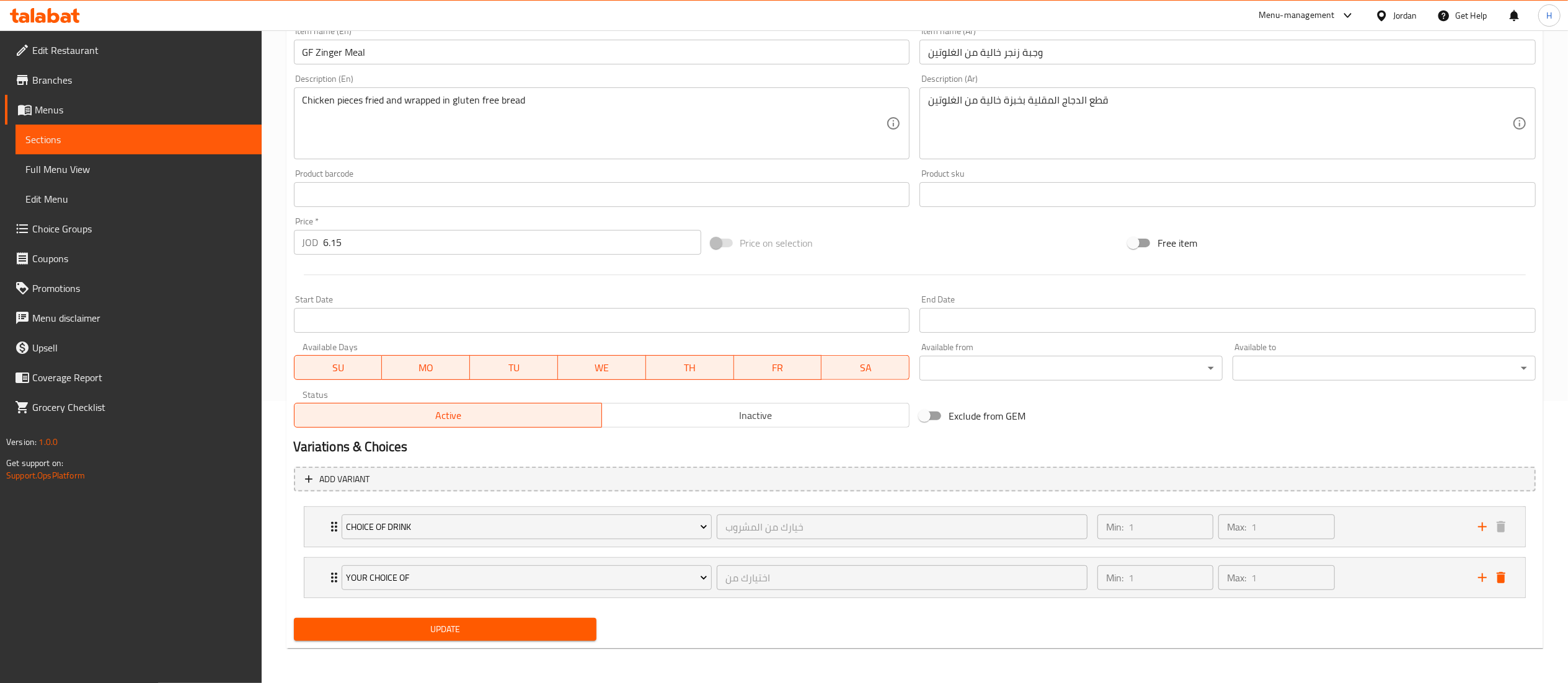
click at [472, 622] on span "Update" at bounding box center [445, 629] width 283 height 16
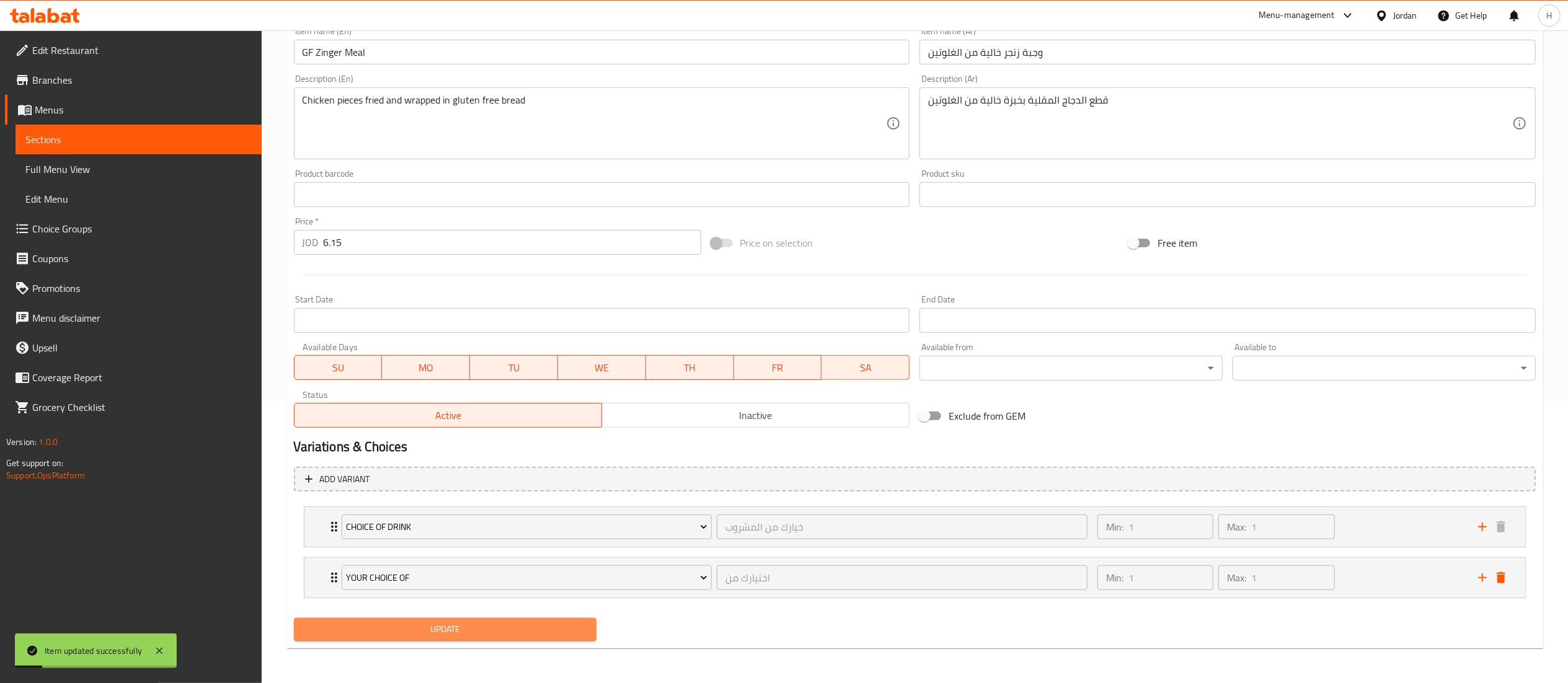
click at [472, 622] on span "Update" at bounding box center [445, 629] width 283 height 16
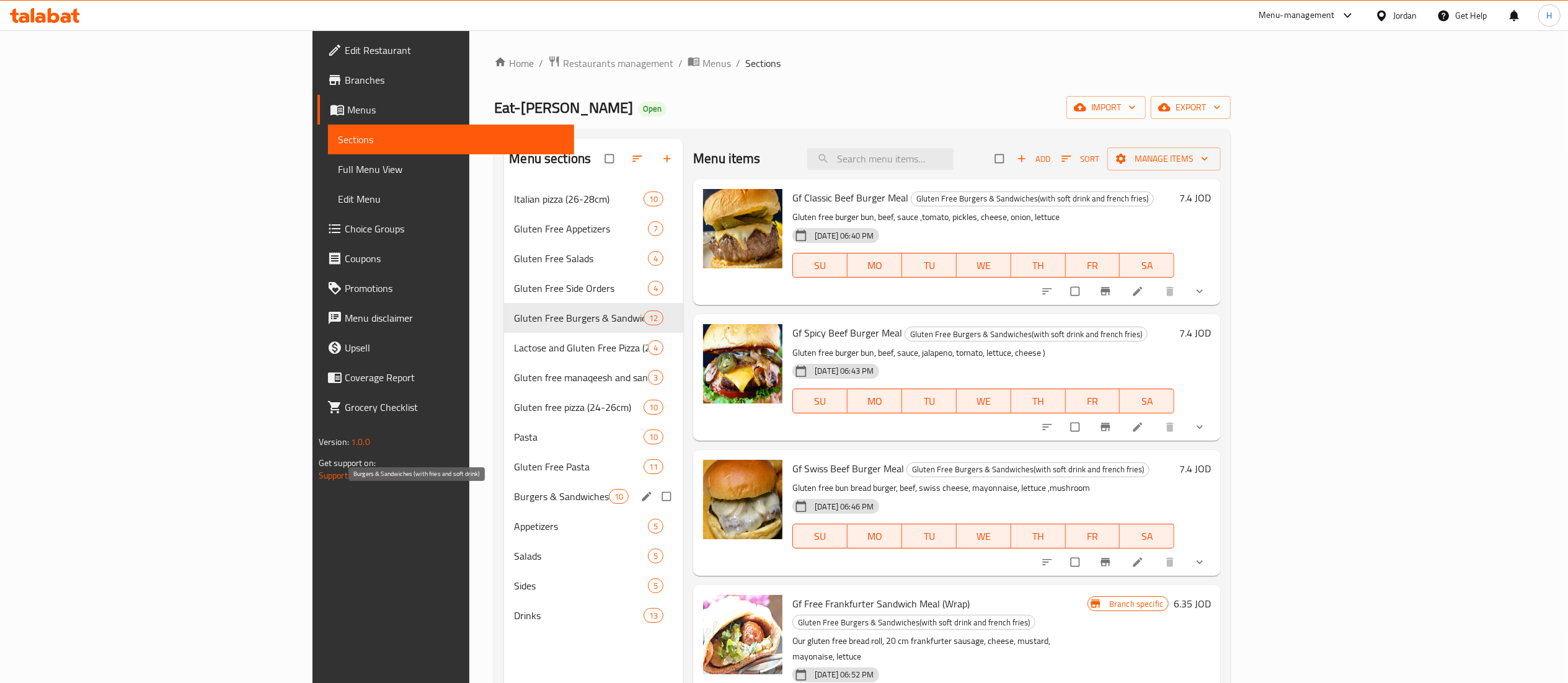
click at [514, 502] on span "Burgers & Sandwiches (with fries and soft drink)" at bounding box center [561, 496] width 95 height 15
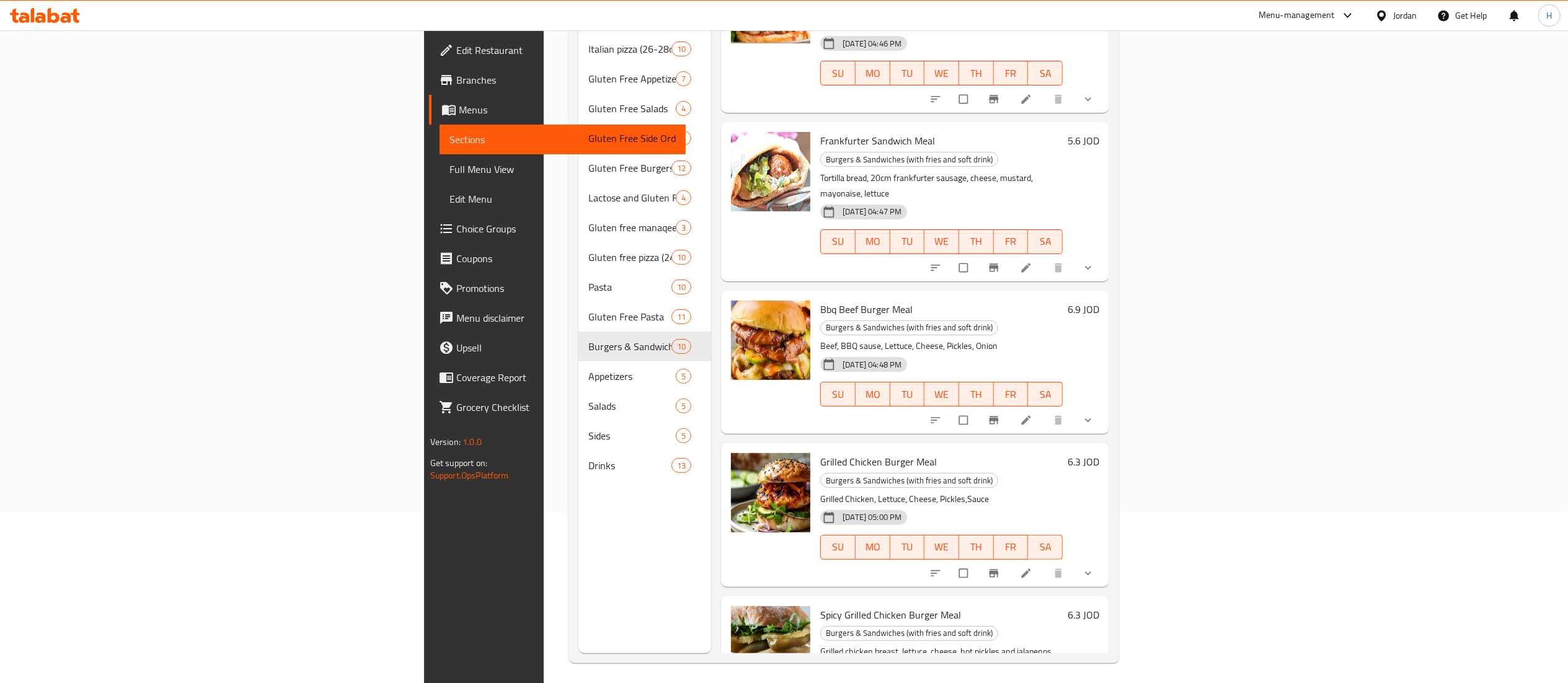
scroll to position [174, 0]
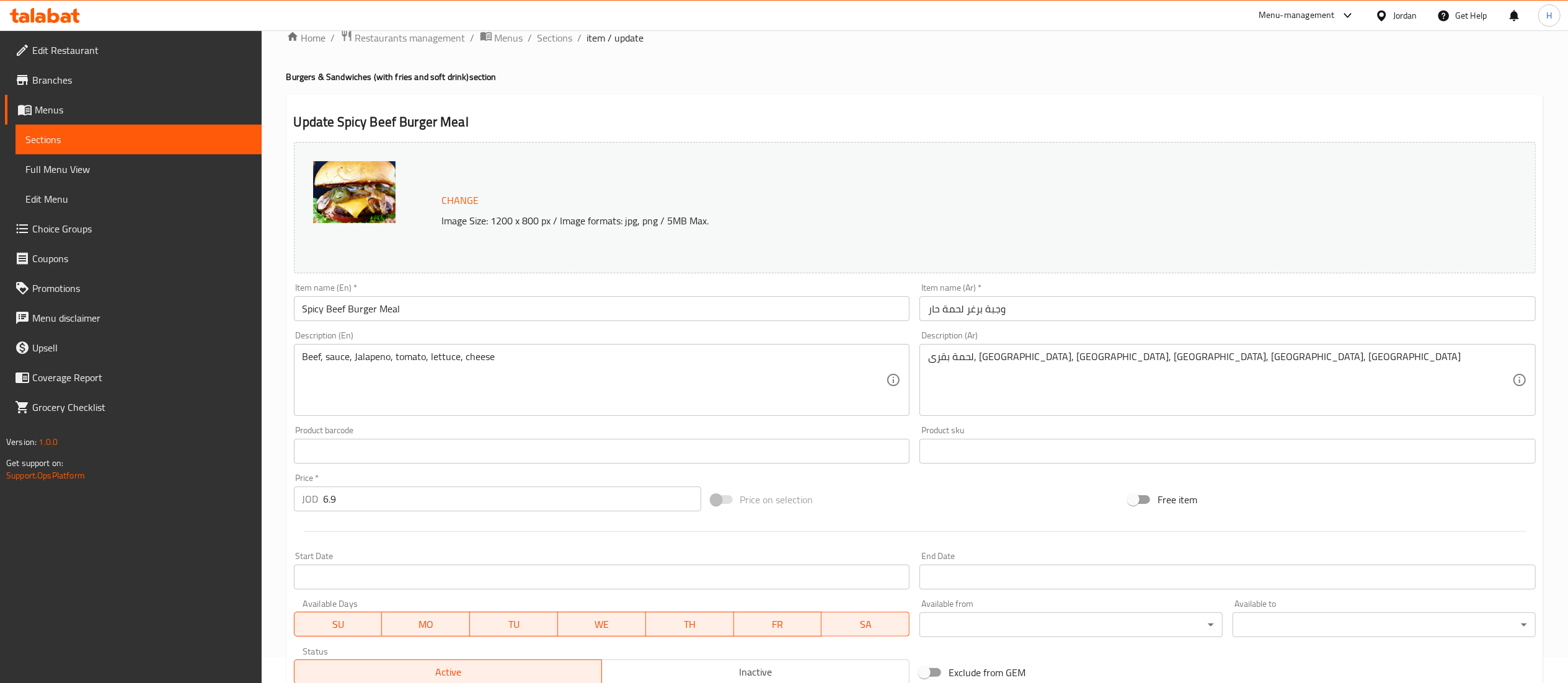
scroll to position [231, 0]
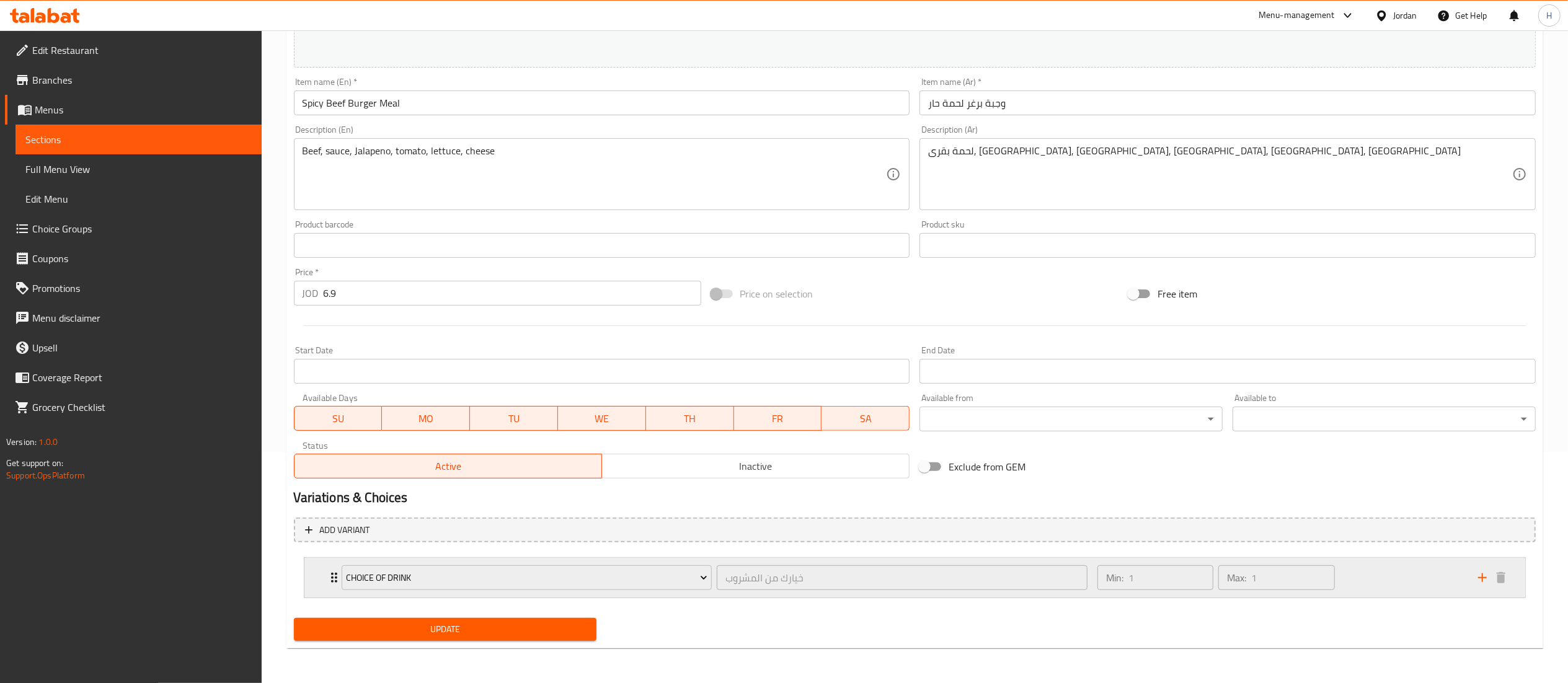
click at [1483, 579] on icon "add" at bounding box center [1482, 578] width 15 height 15
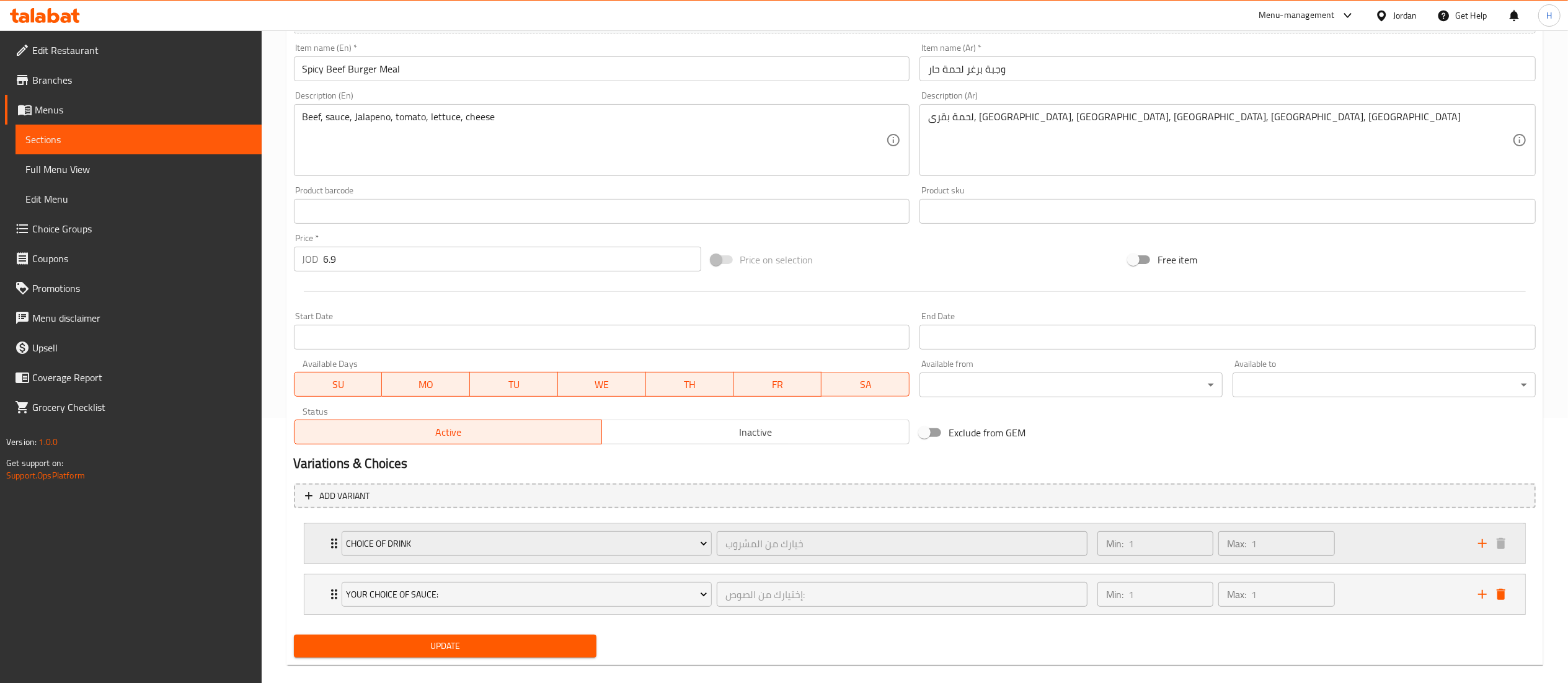
scroll to position [283, 0]
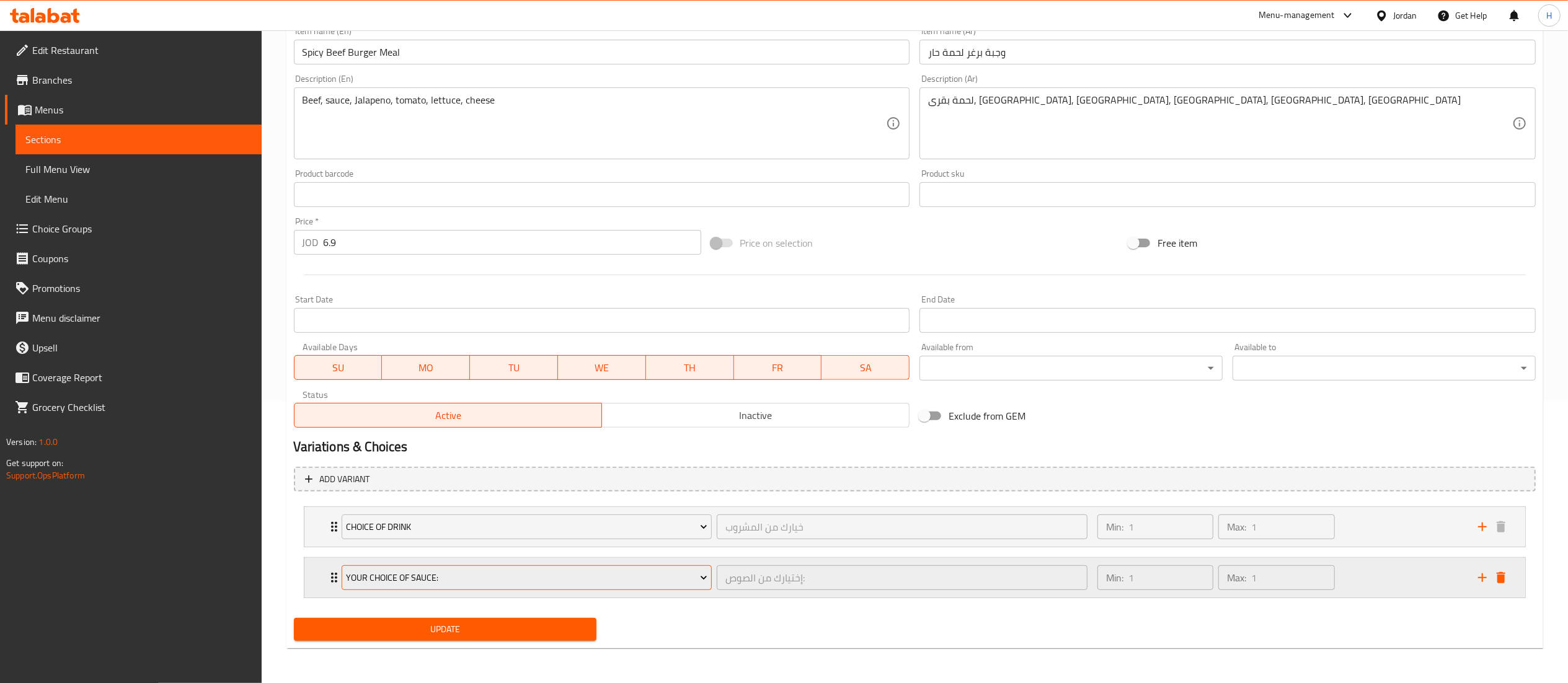
click at [419, 582] on span "Your Choice Of Sauce:" at bounding box center [527, 578] width 361 height 16
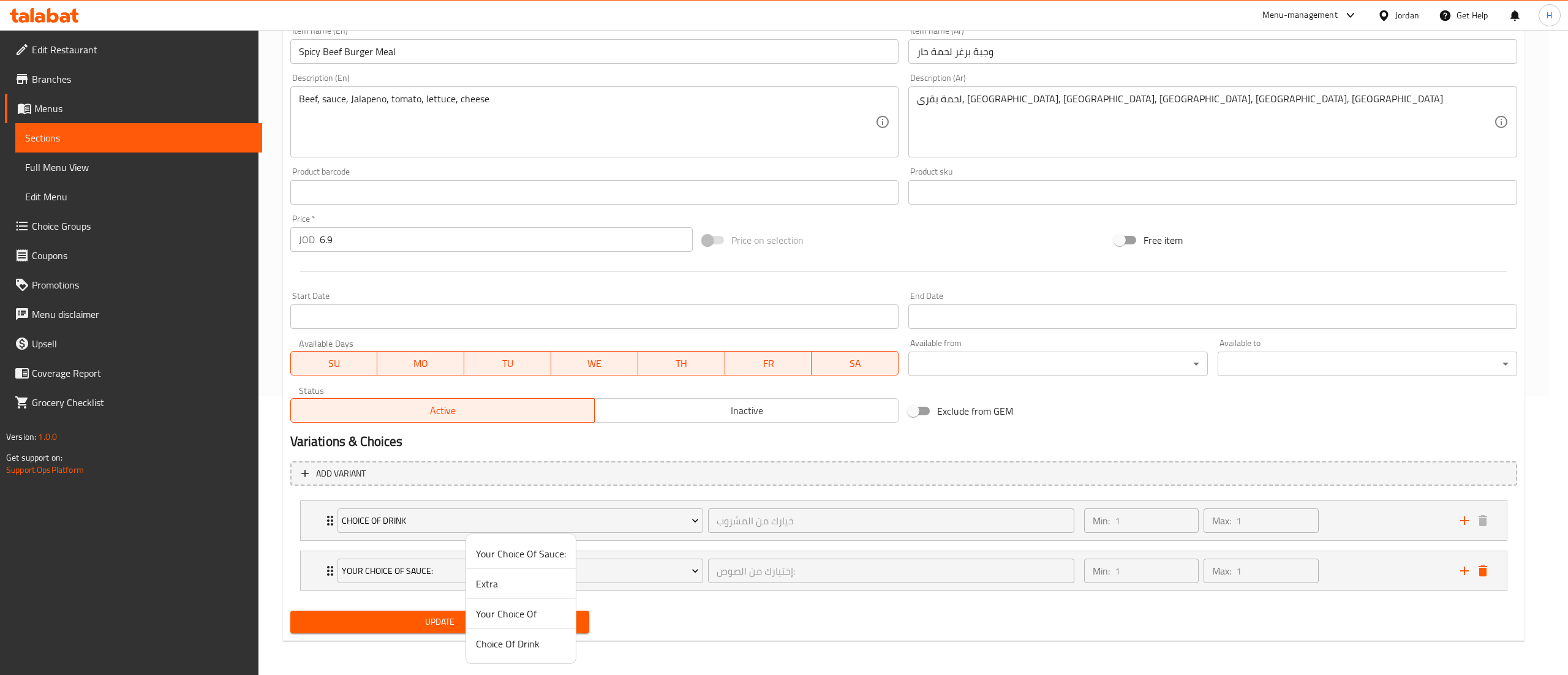
click at [494, 611] on span "Your Choice Of" at bounding box center [520, 614] width 90 height 15
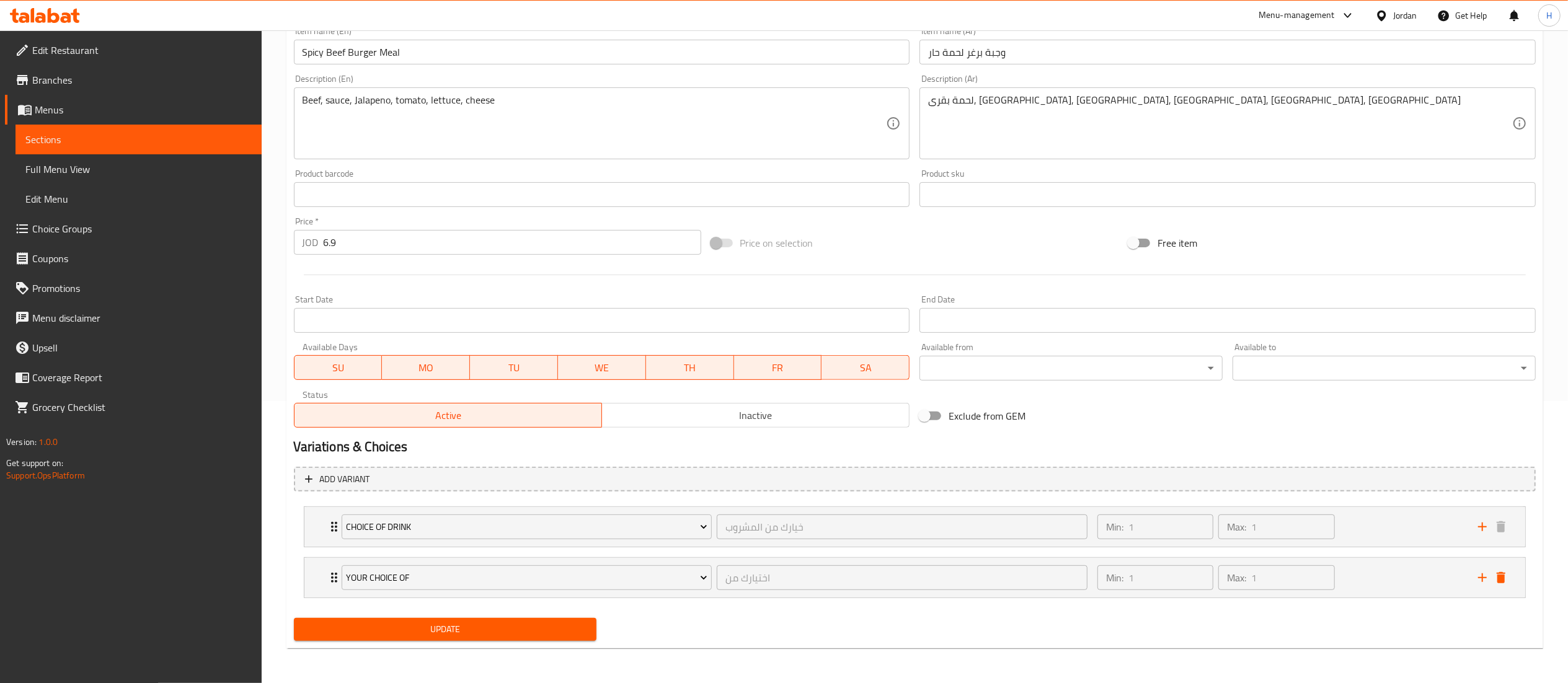
click at [492, 632] on span "Update" at bounding box center [445, 629] width 283 height 16
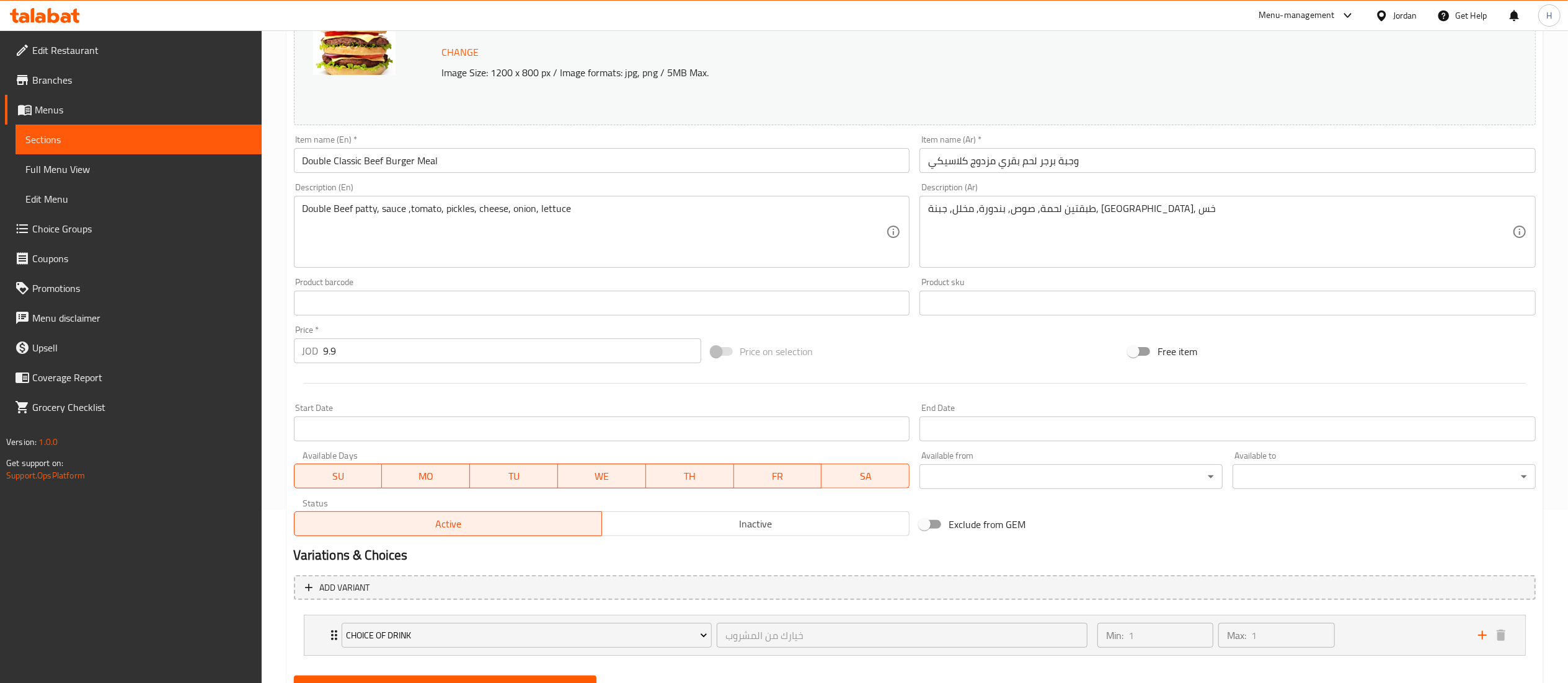
scroll to position [231, 0]
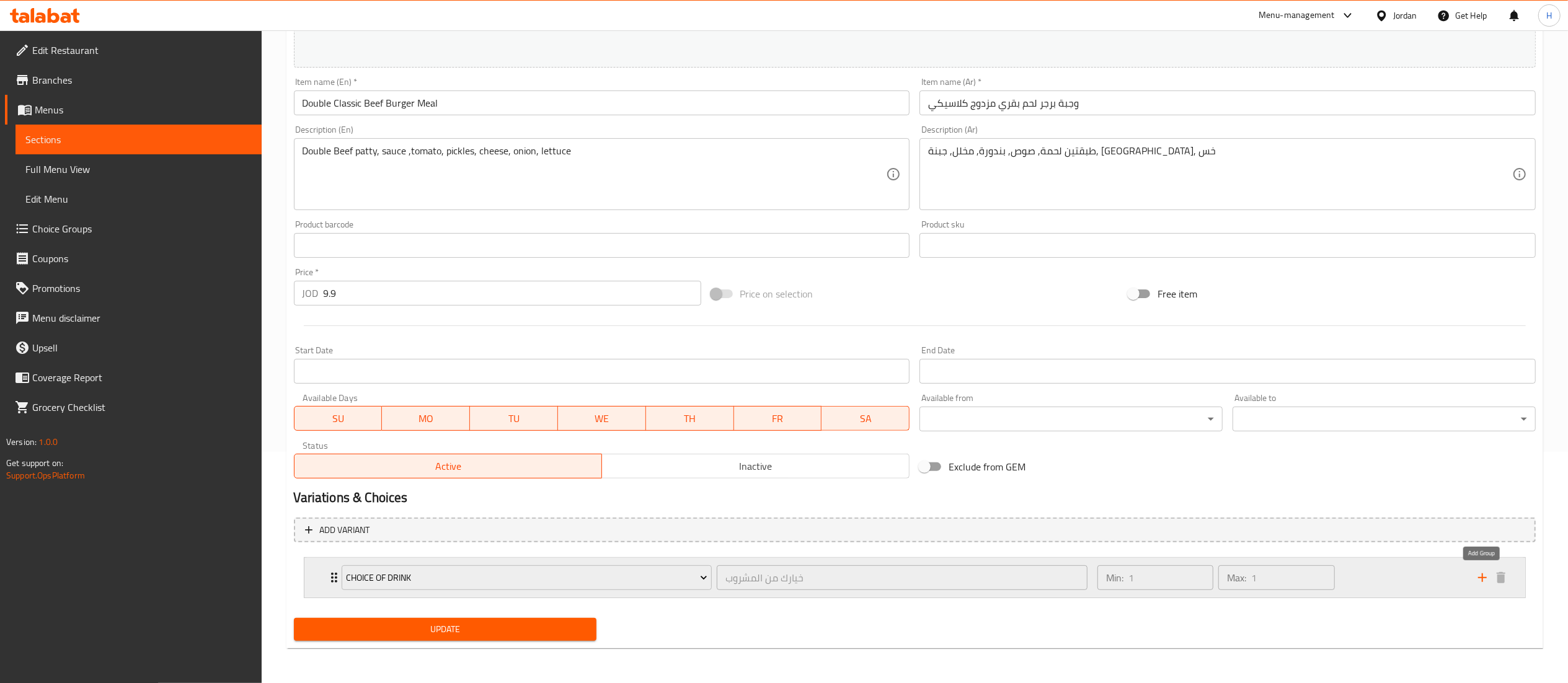
click at [1478, 572] on icon "add" at bounding box center [1482, 578] width 15 height 15
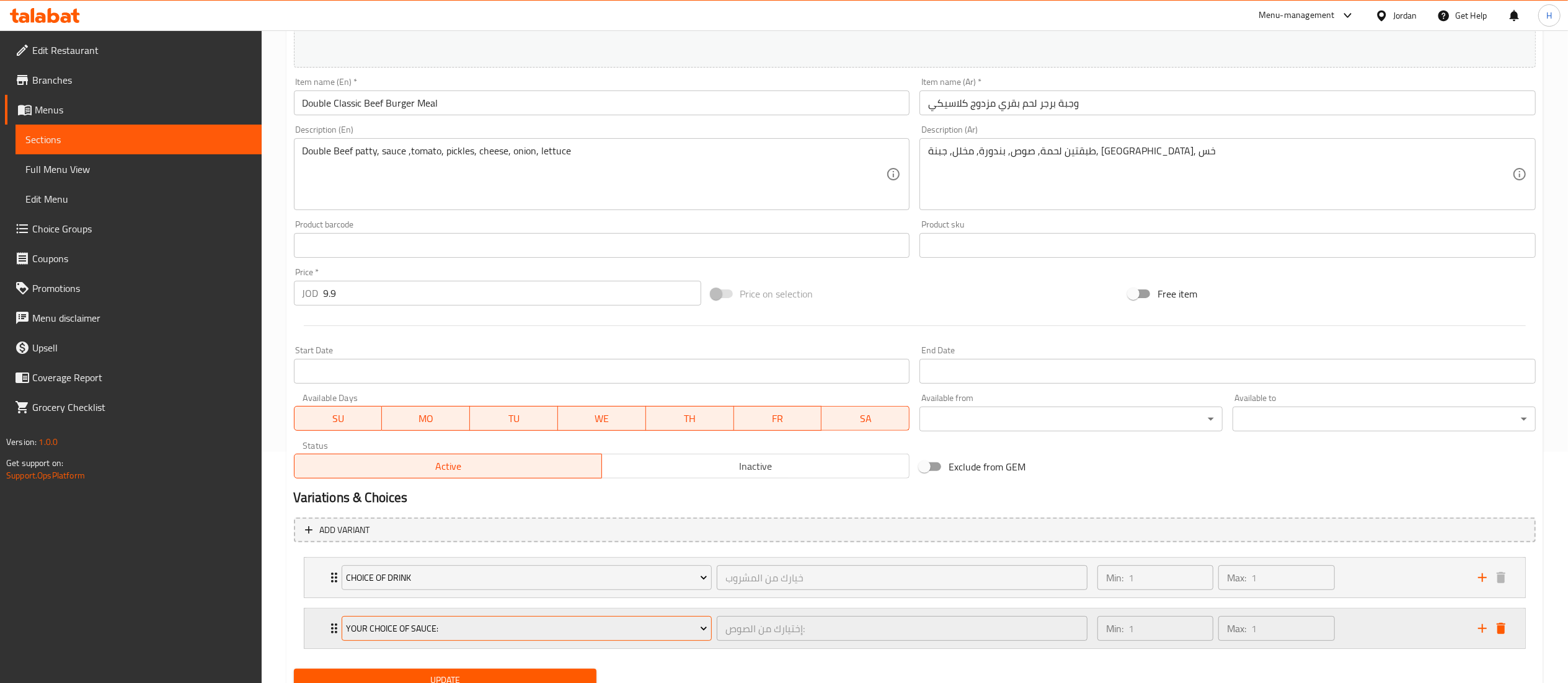
click at [410, 631] on span "Your Choice Of Sauce:" at bounding box center [527, 628] width 361 height 16
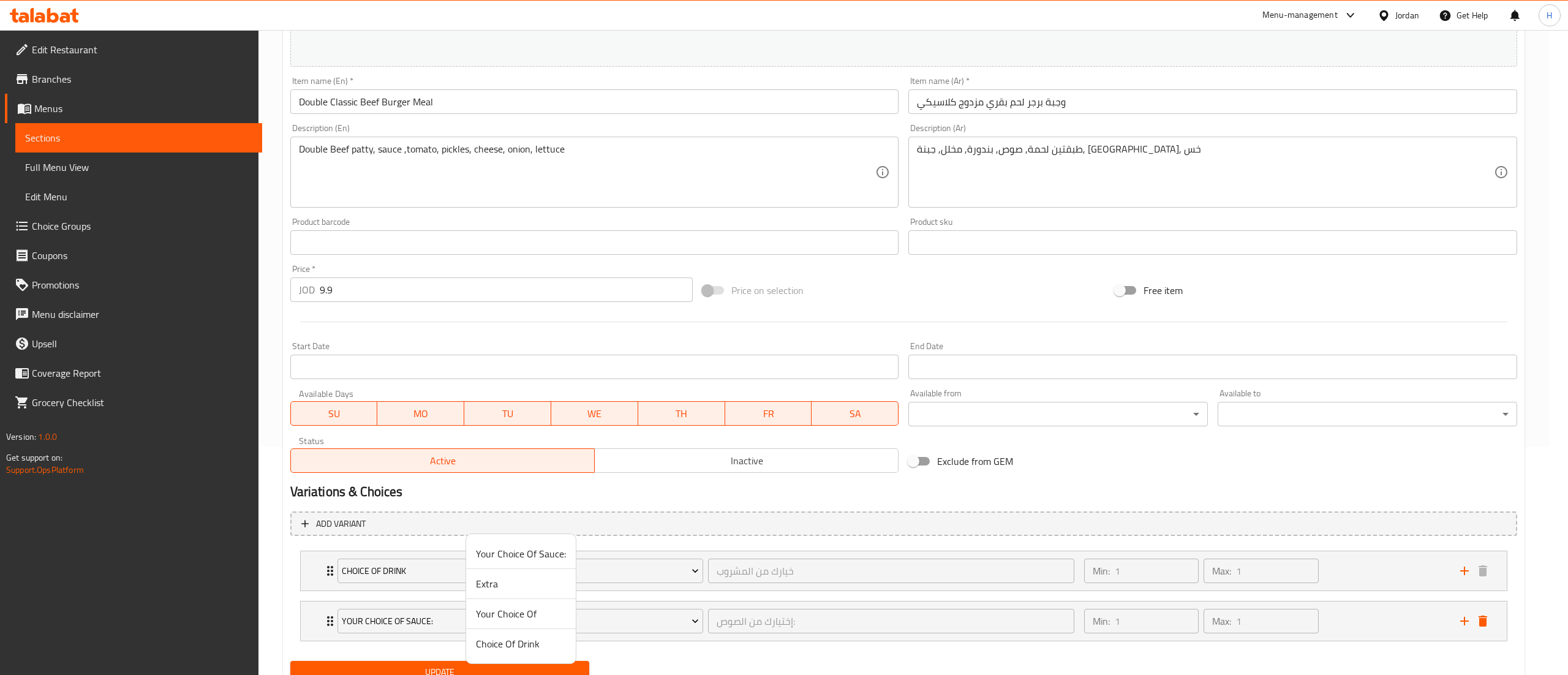
click at [510, 615] on span "Your Choice Of" at bounding box center [520, 614] width 90 height 15
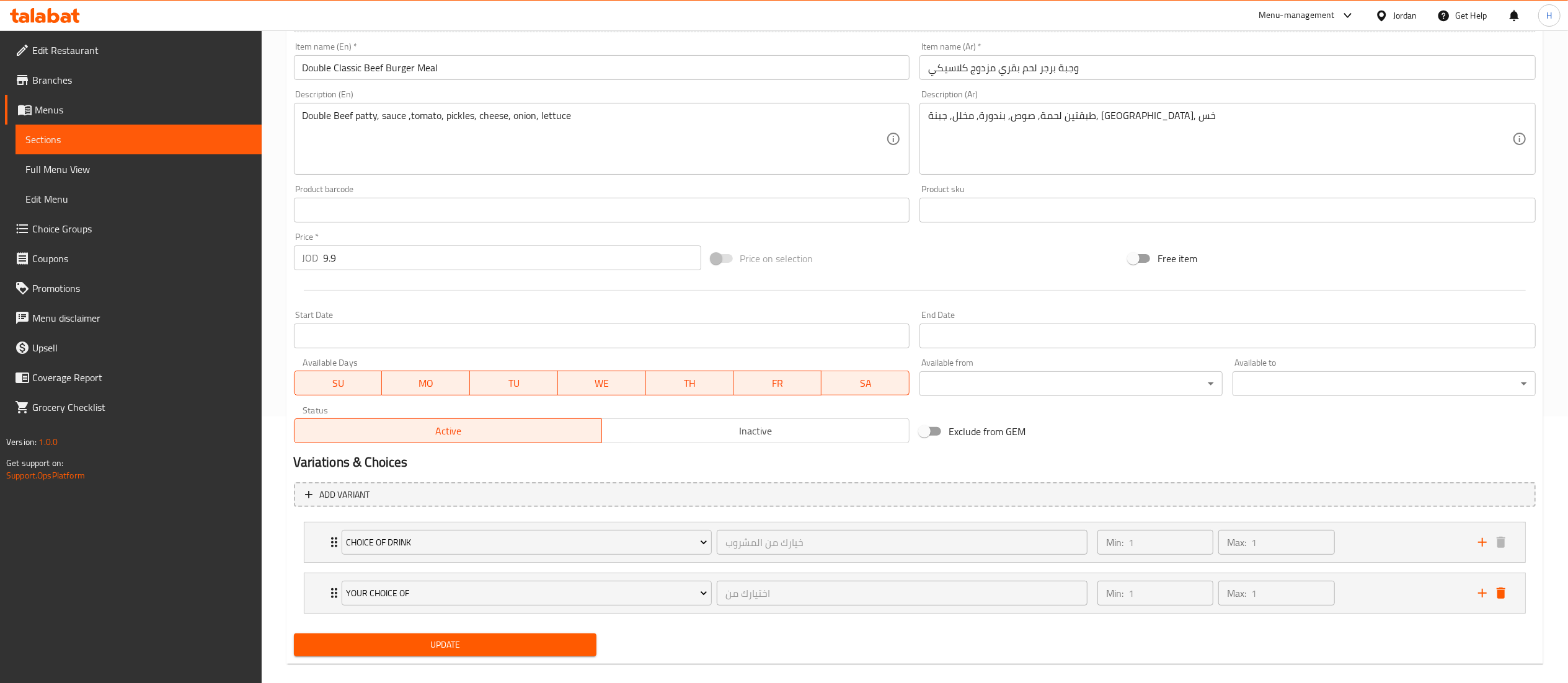
scroll to position [283, 0]
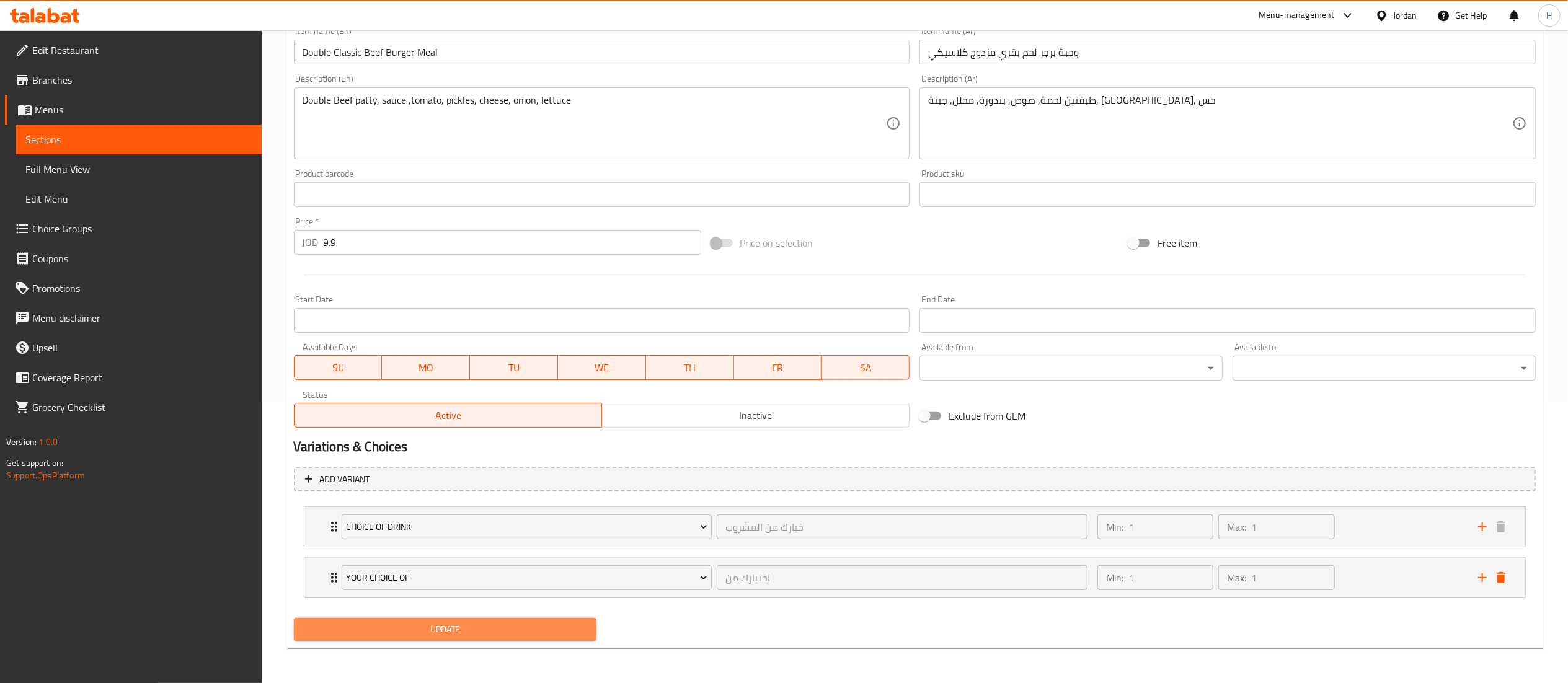
click at [542, 636] on span "Update" at bounding box center [445, 629] width 283 height 16
click at [544, 634] on span "Update" at bounding box center [445, 629] width 283 height 16
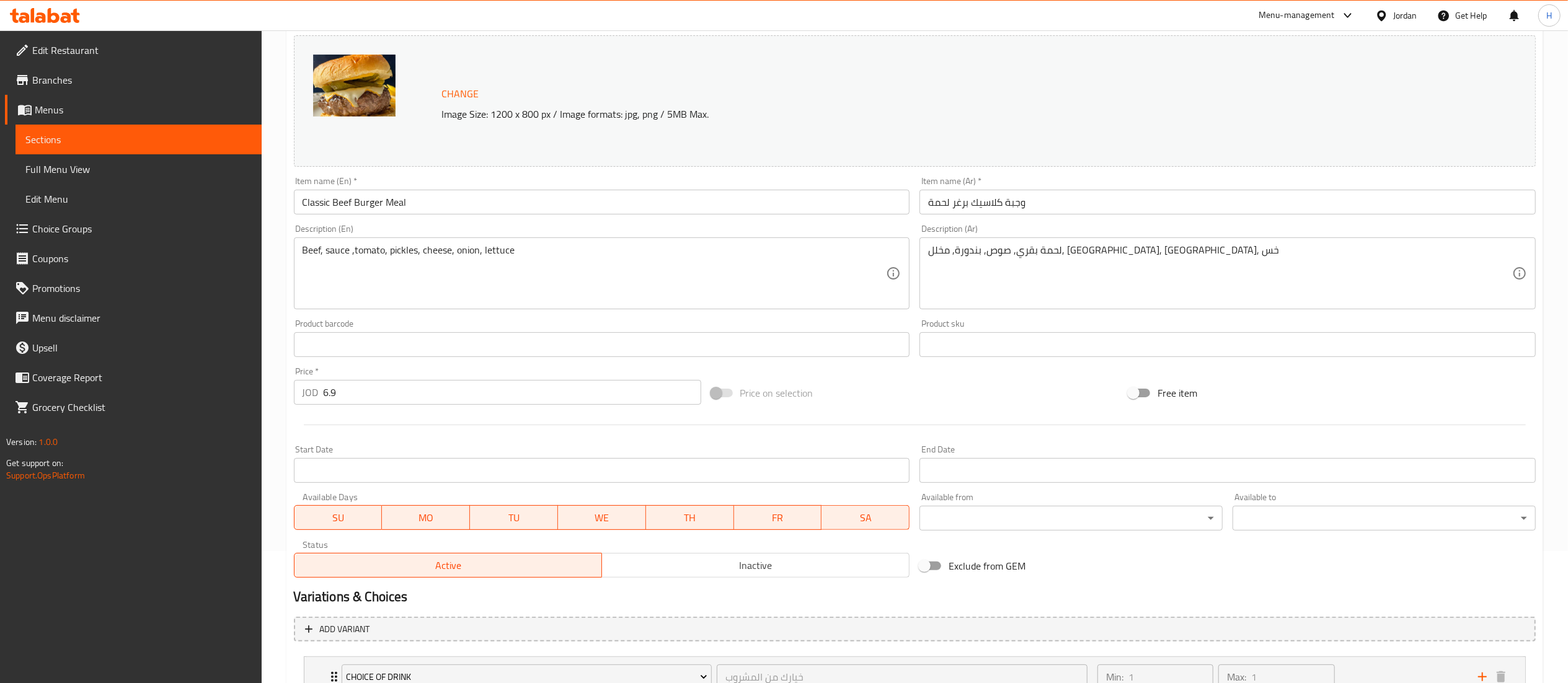
scroll to position [231, 0]
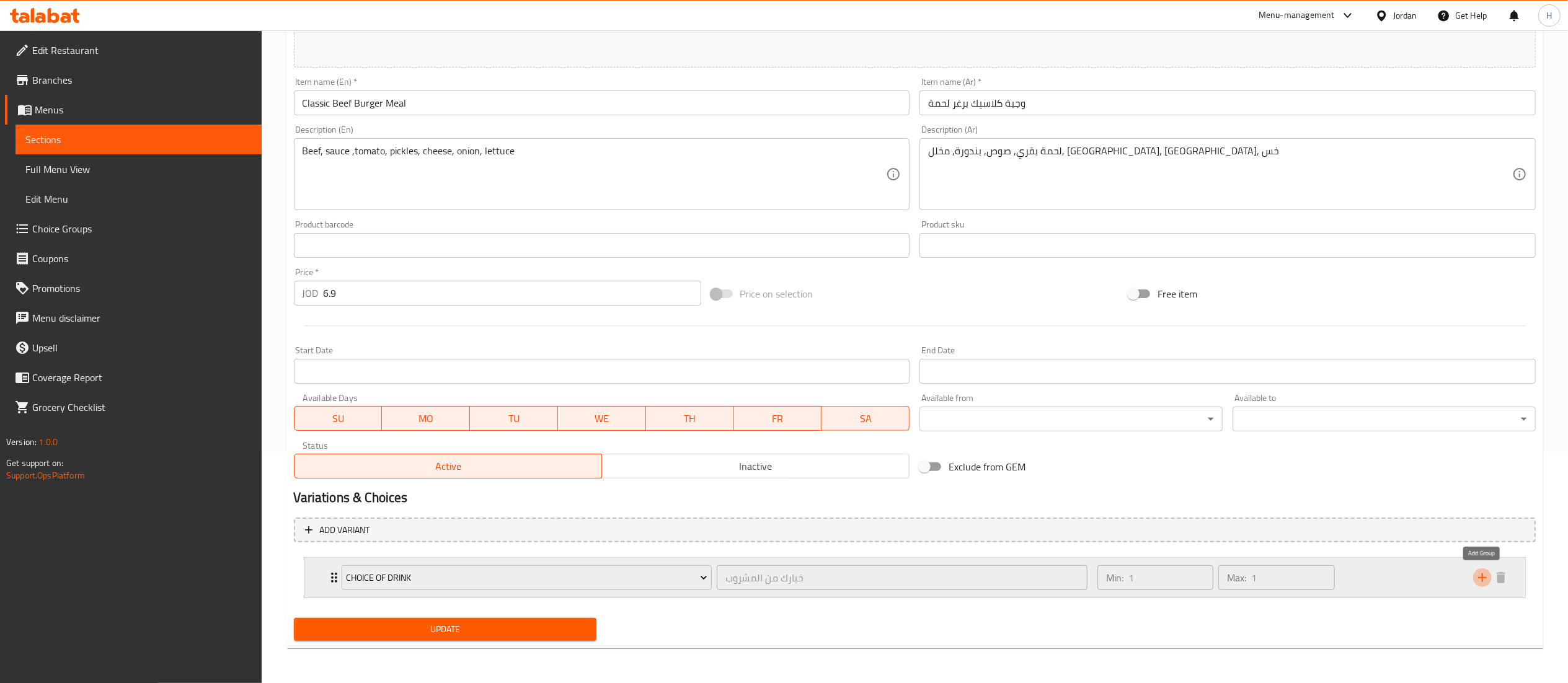
click at [1483, 576] on icon "add" at bounding box center [1482, 578] width 15 height 15
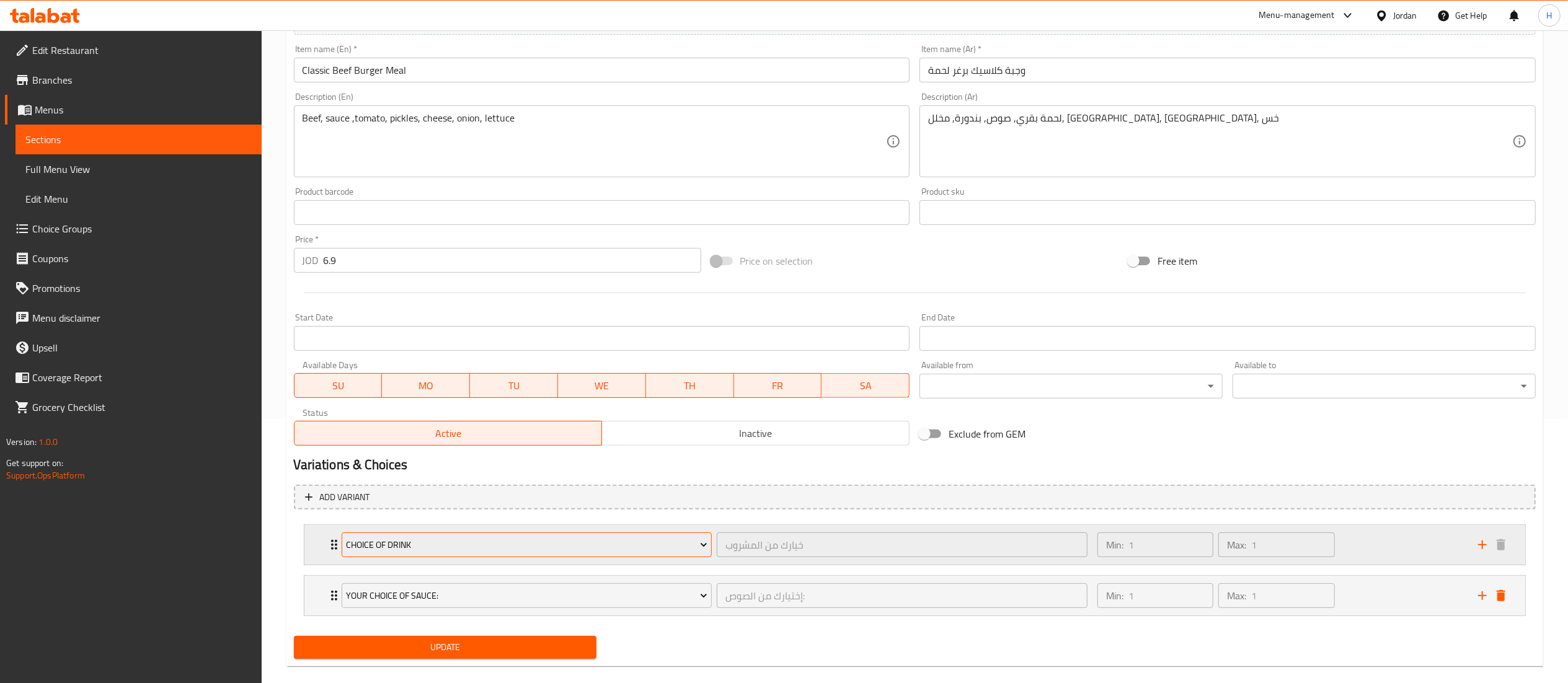
scroll to position [283, 0]
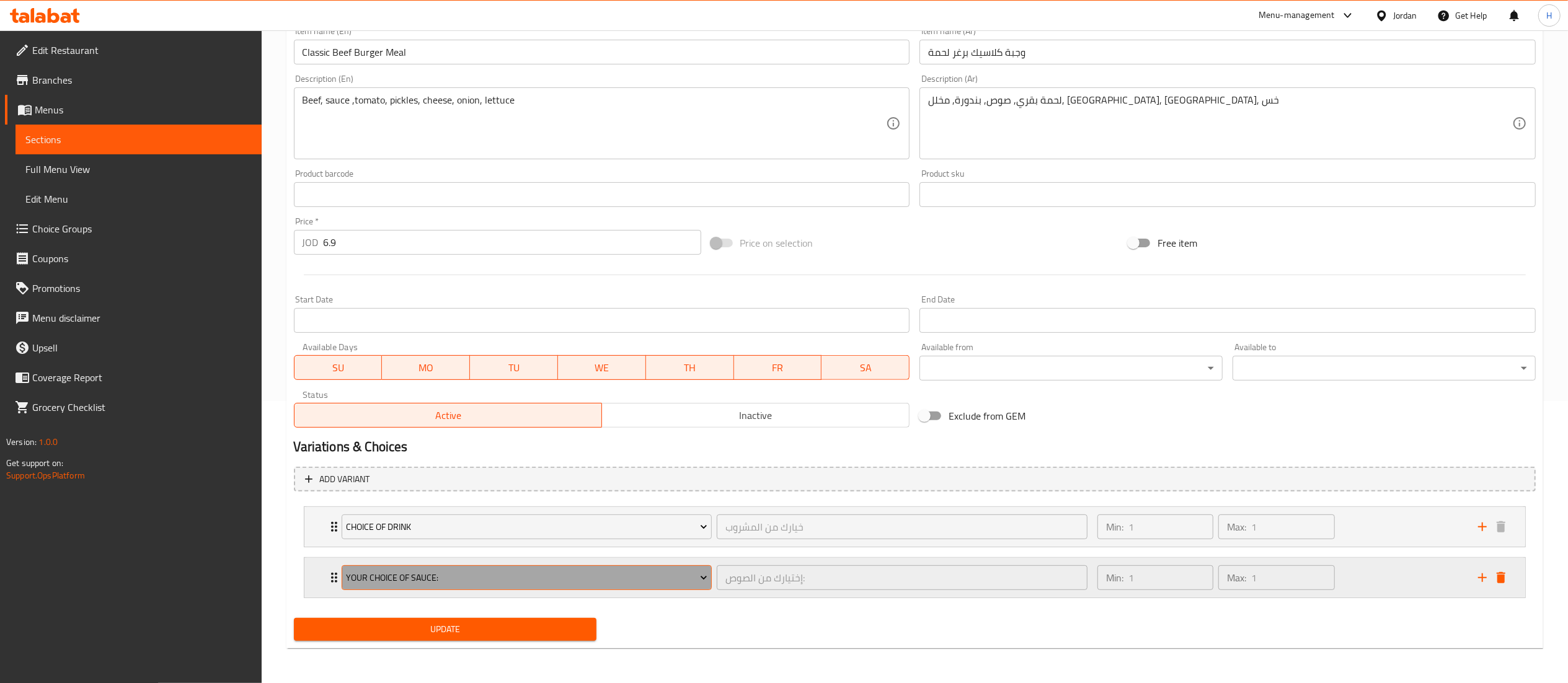
click at [405, 583] on span "Your Choice Of Sauce:" at bounding box center [527, 578] width 361 height 16
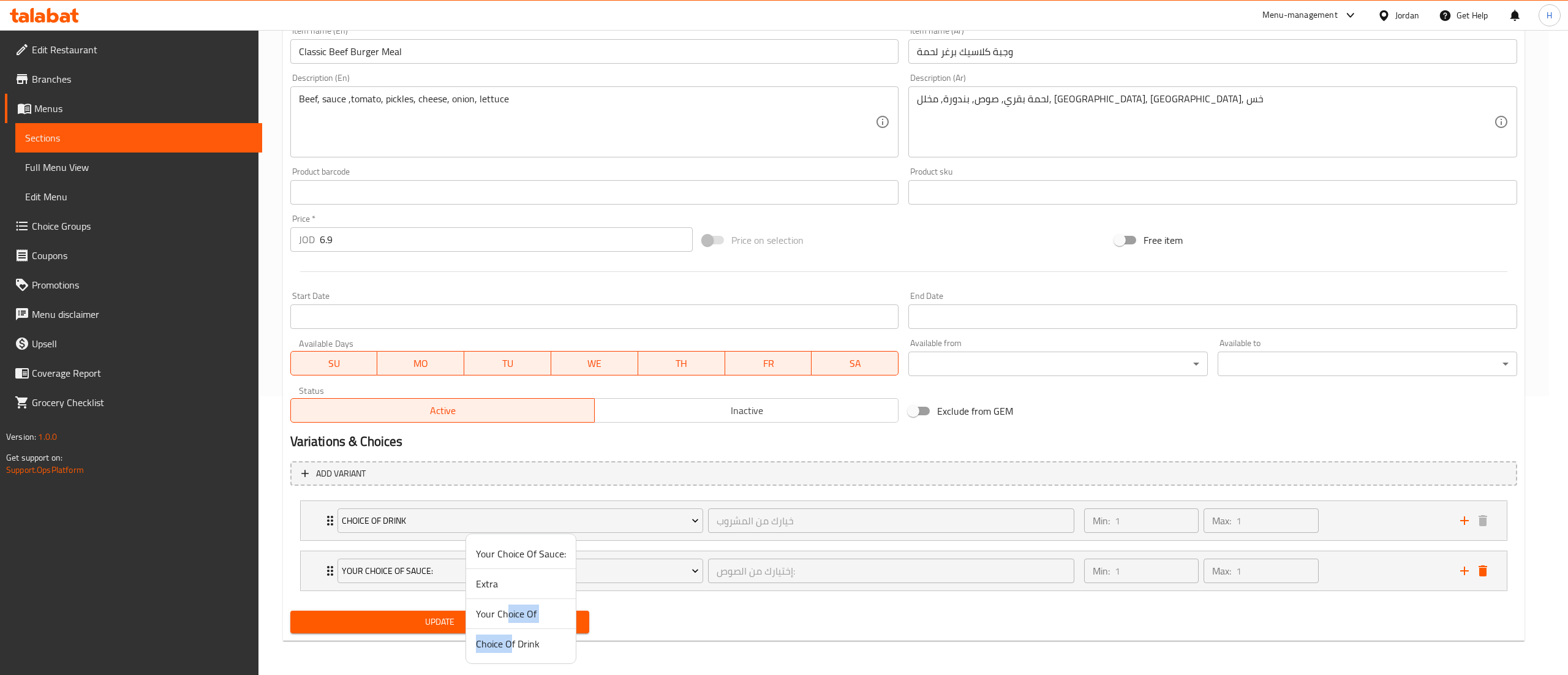
drag, startPoint x: 510, startPoint y: 646, endPoint x: 507, endPoint y: 606, distance: 40.1
click at [507, 606] on ul "Your Choice Of Sauce: Extra Your Choice Of Choice Of Drink" at bounding box center [521, 598] width 110 height 119
click at [501, 608] on span "Your Choice Of" at bounding box center [520, 614] width 90 height 15
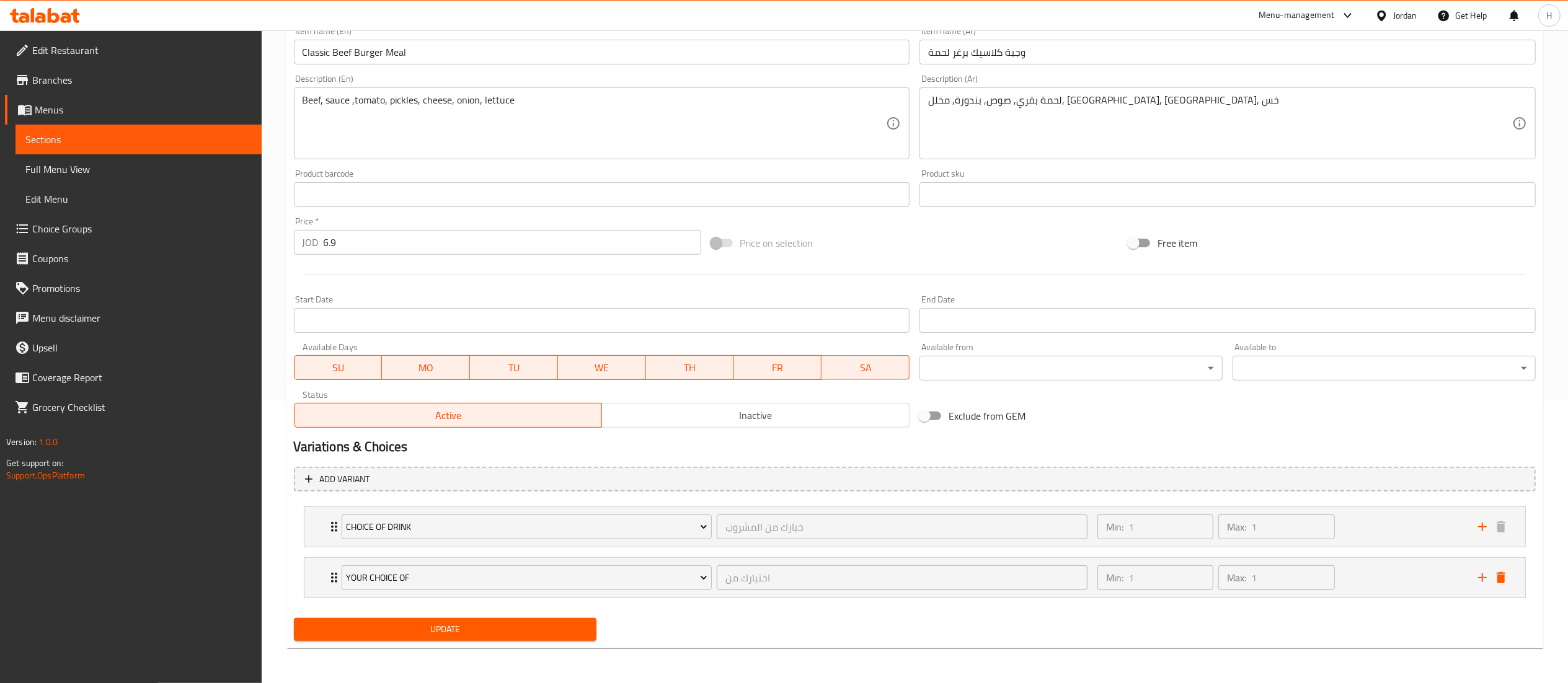
click at [470, 622] on span "Update" at bounding box center [445, 629] width 283 height 16
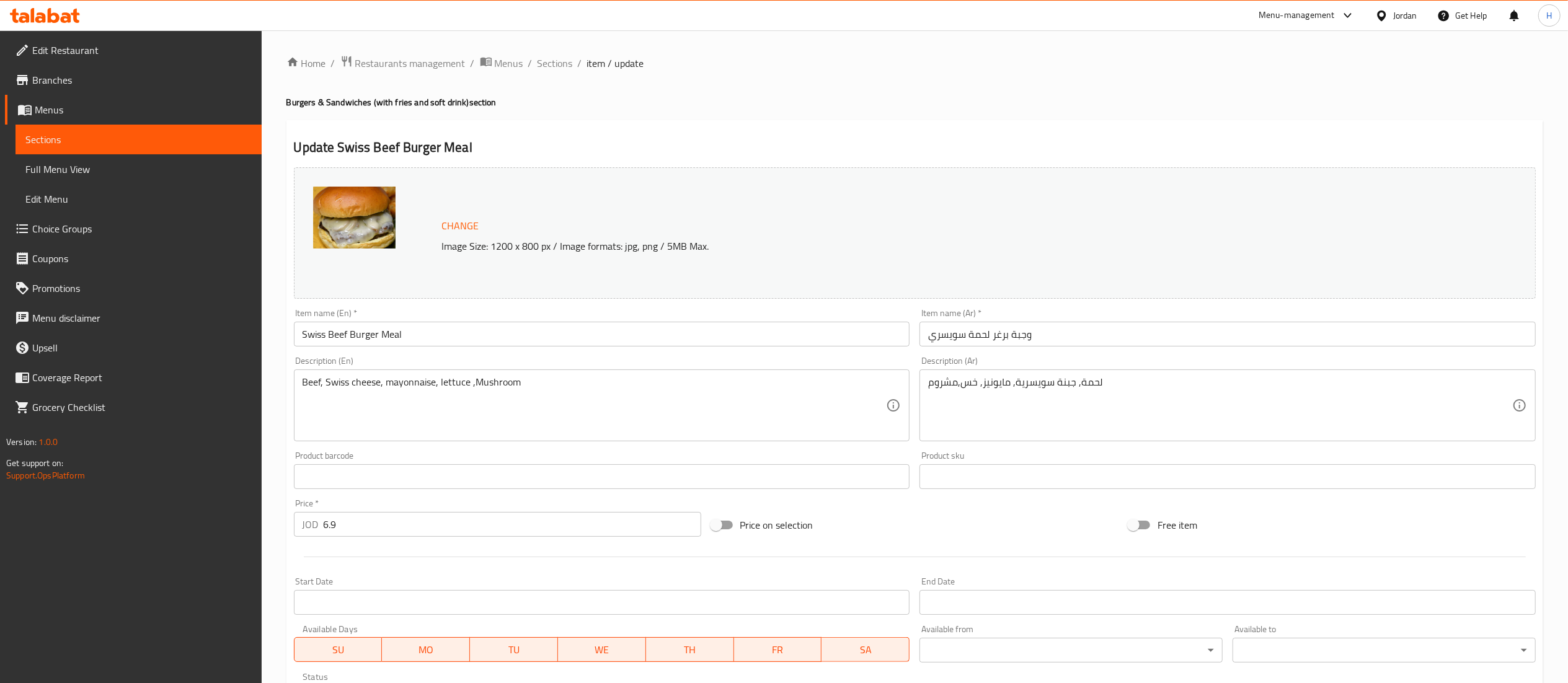
scroll to position [231, 0]
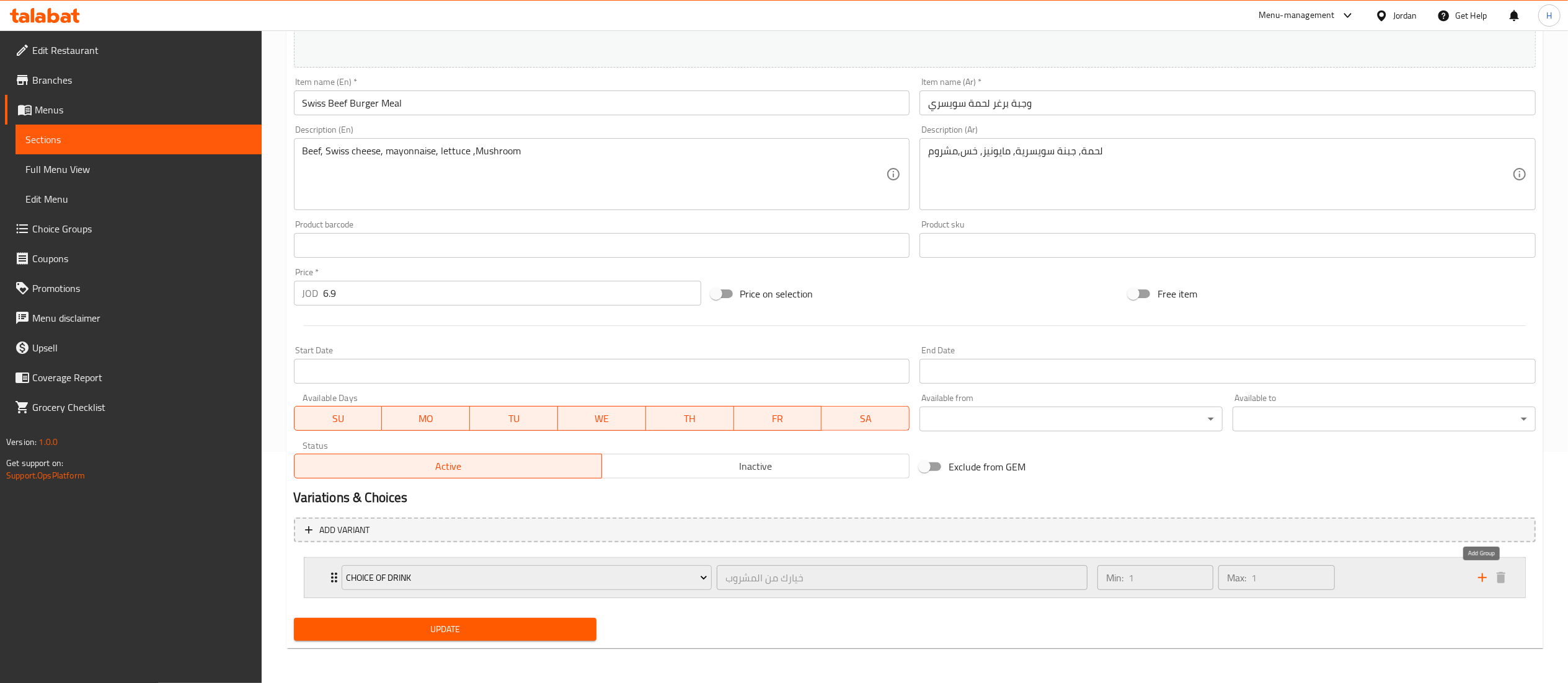
click at [1484, 578] on icon "add" at bounding box center [1482, 577] width 9 height 9
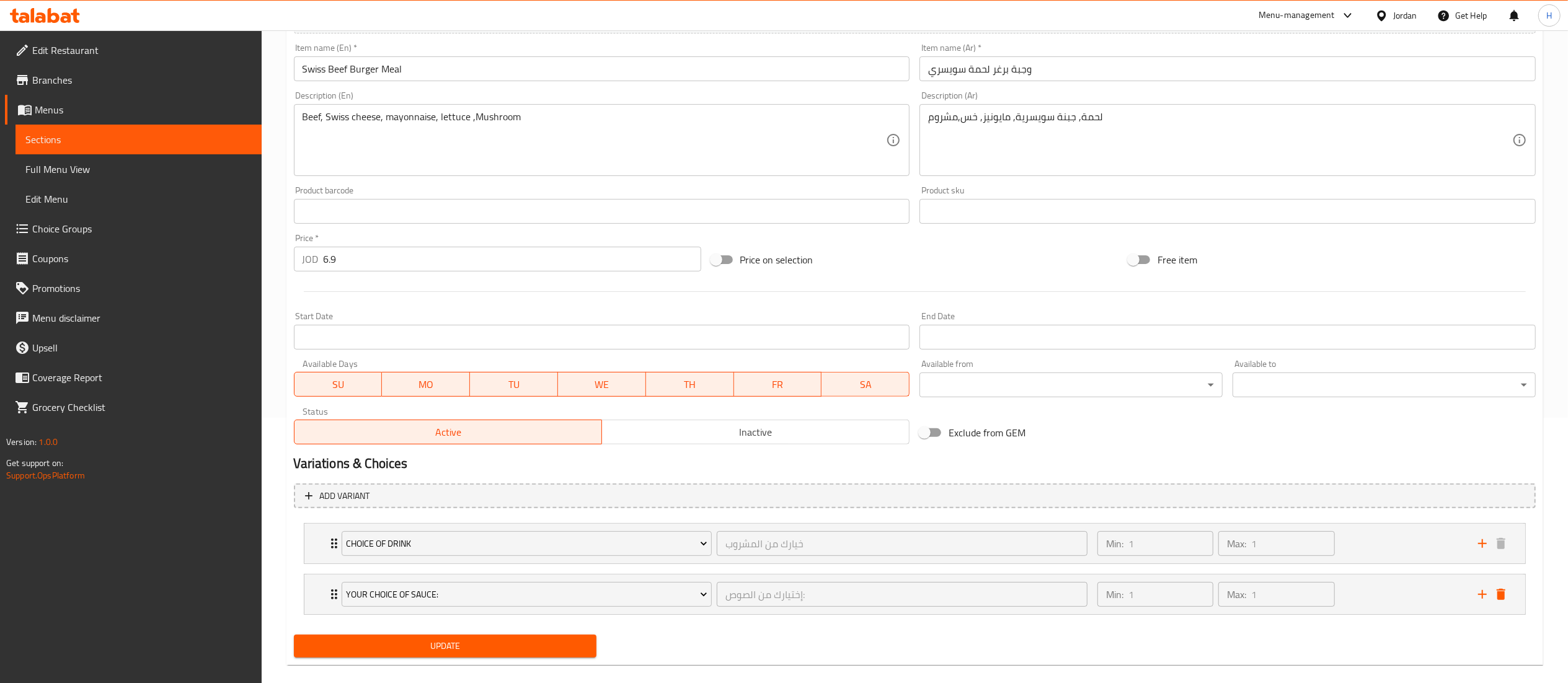
scroll to position [283, 0]
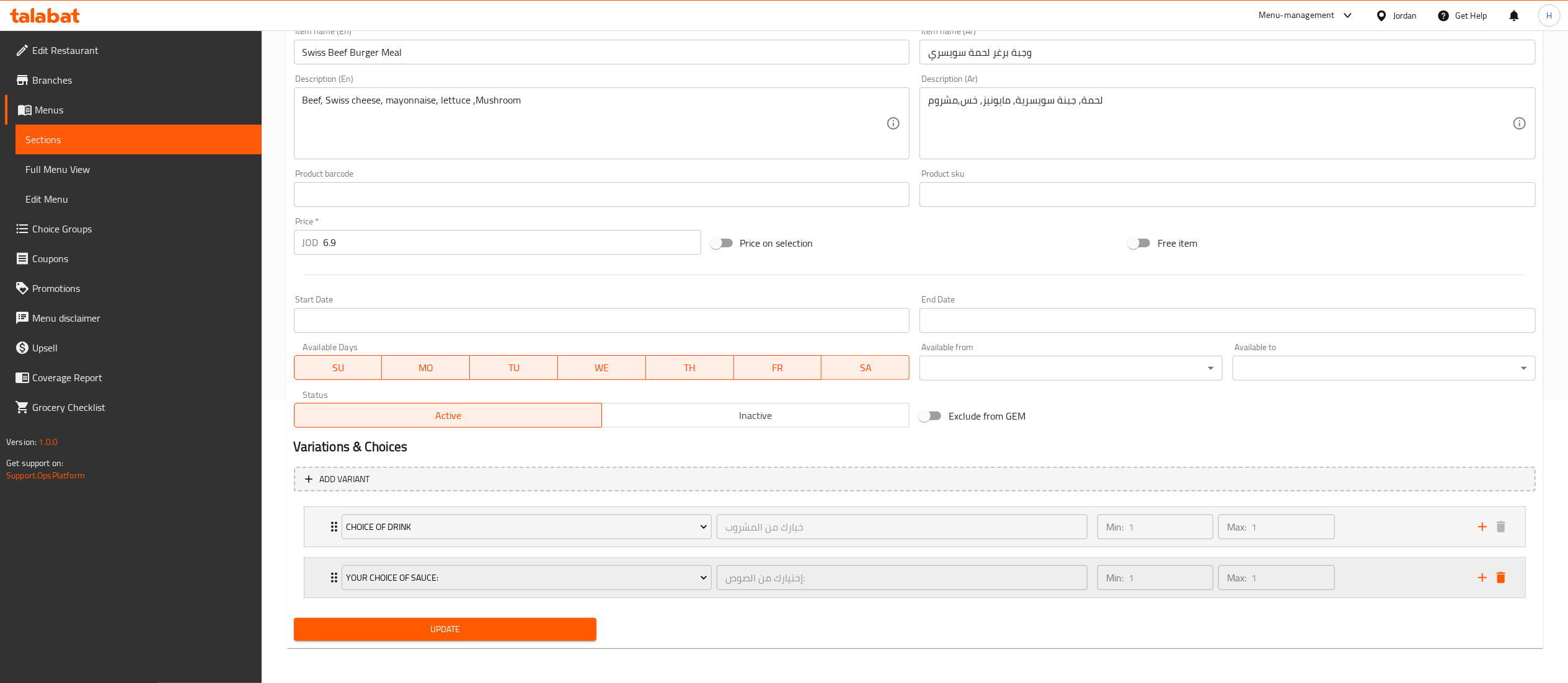
click at [444, 591] on div "Your Choice Of Sauce:" at bounding box center [527, 578] width 376 height 30
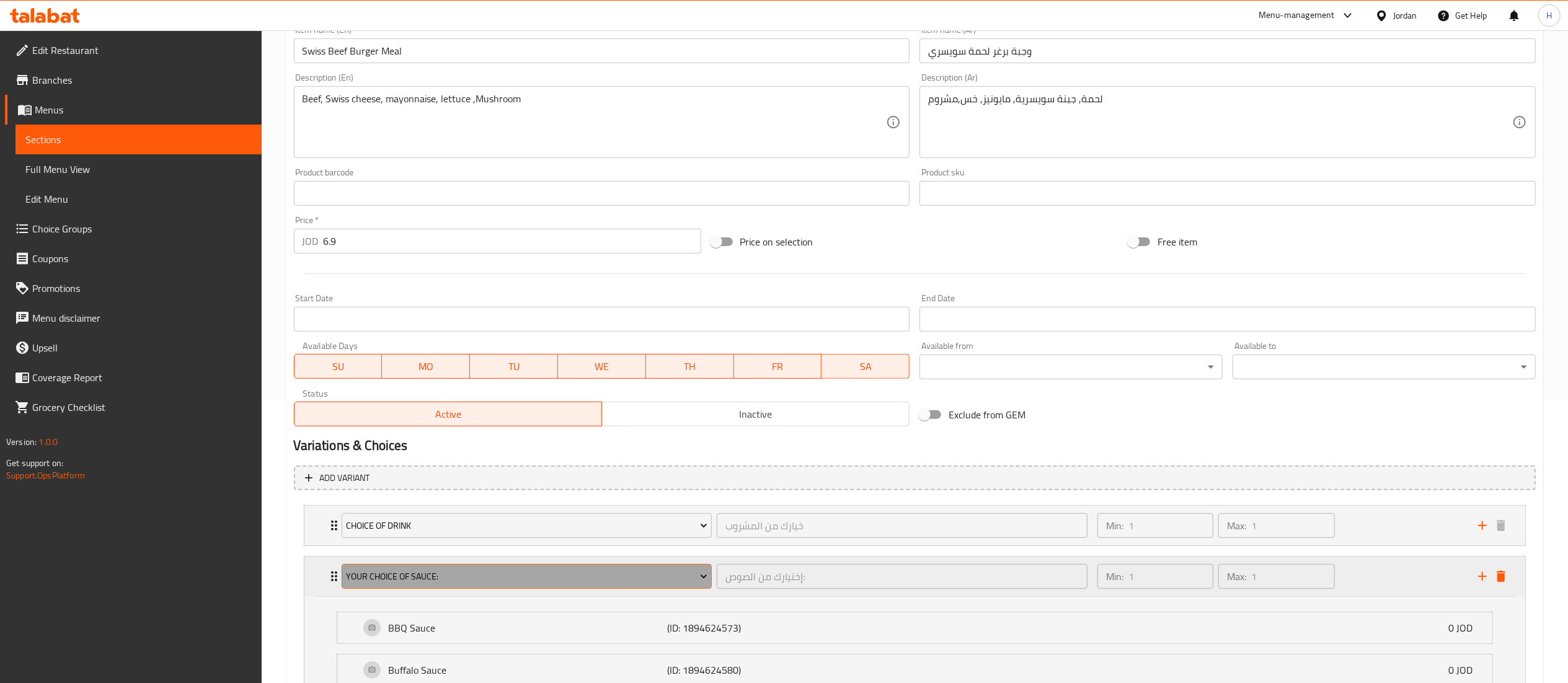
click at [432, 585] on button "Your Choice Of Sauce:" at bounding box center [527, 576] width 371 height 25
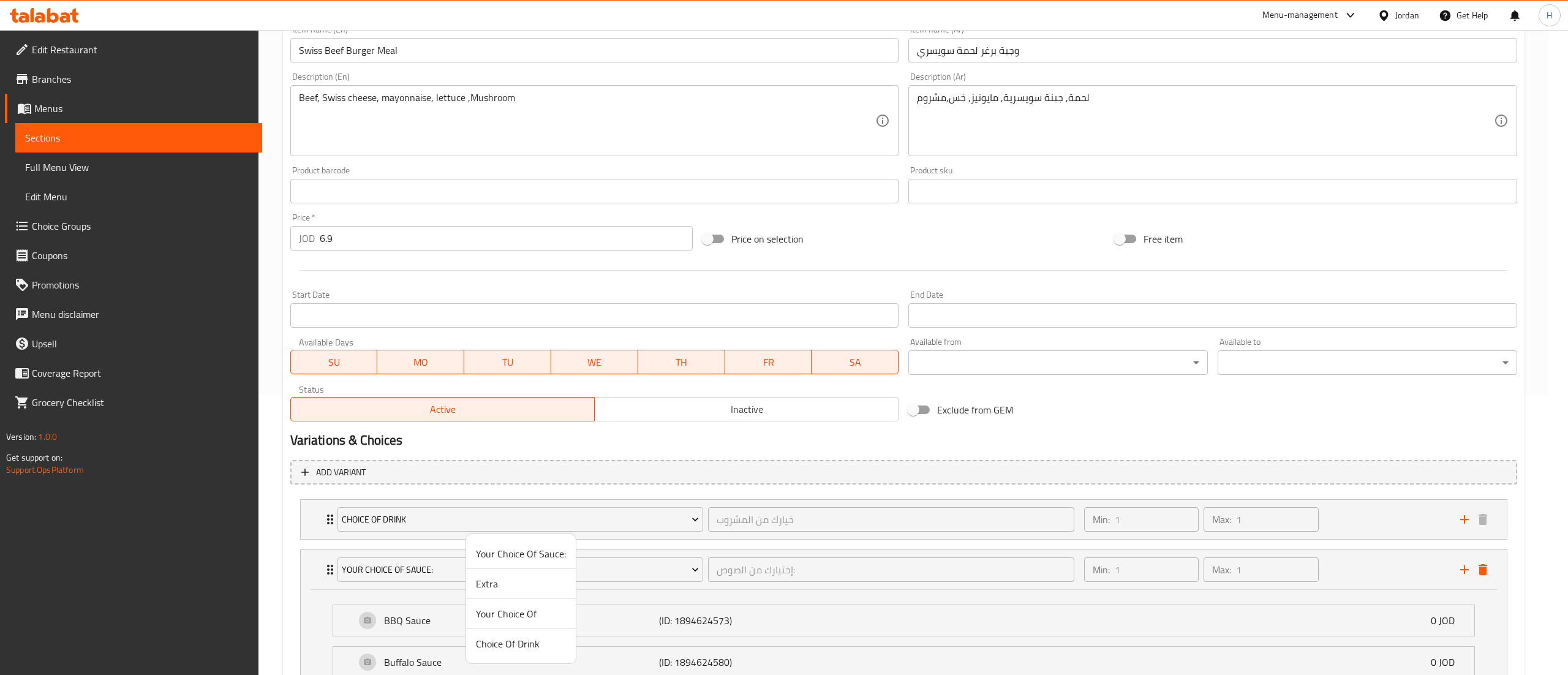
click at [513, 610] on span "Your Choice Of" at bounding box center [520, 614] width 90 height 15
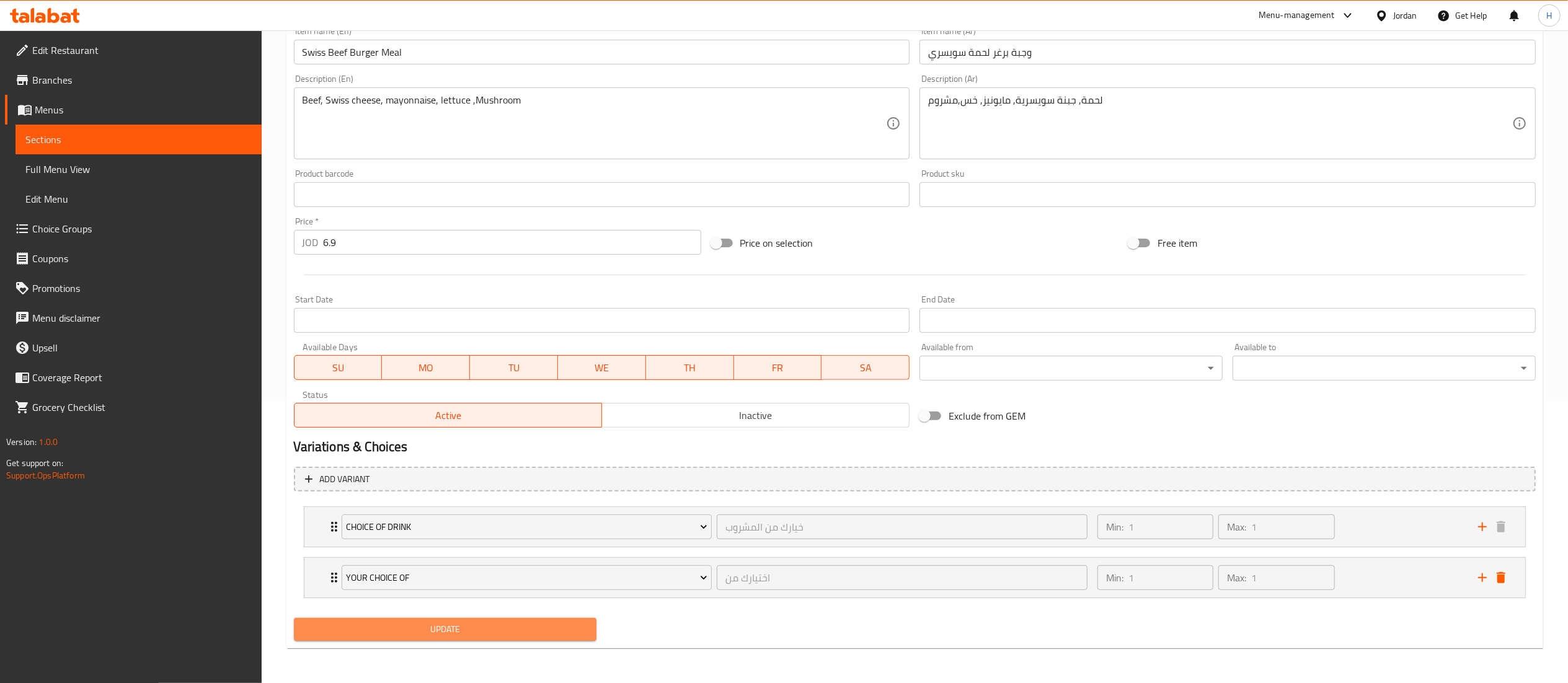
click at [494, 628] on span "Update" at bounding box center [445, 629] width 283 height 16
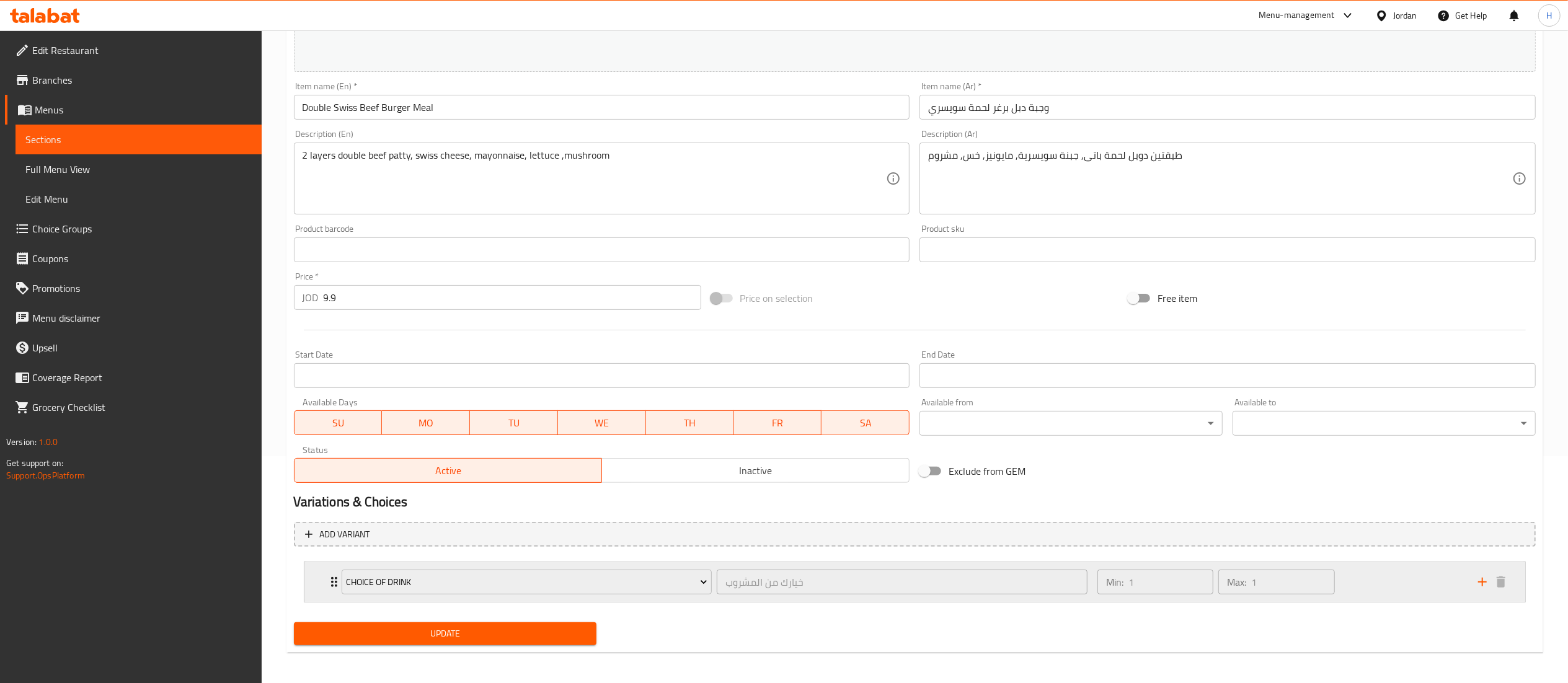
scroll to position [231, 0]
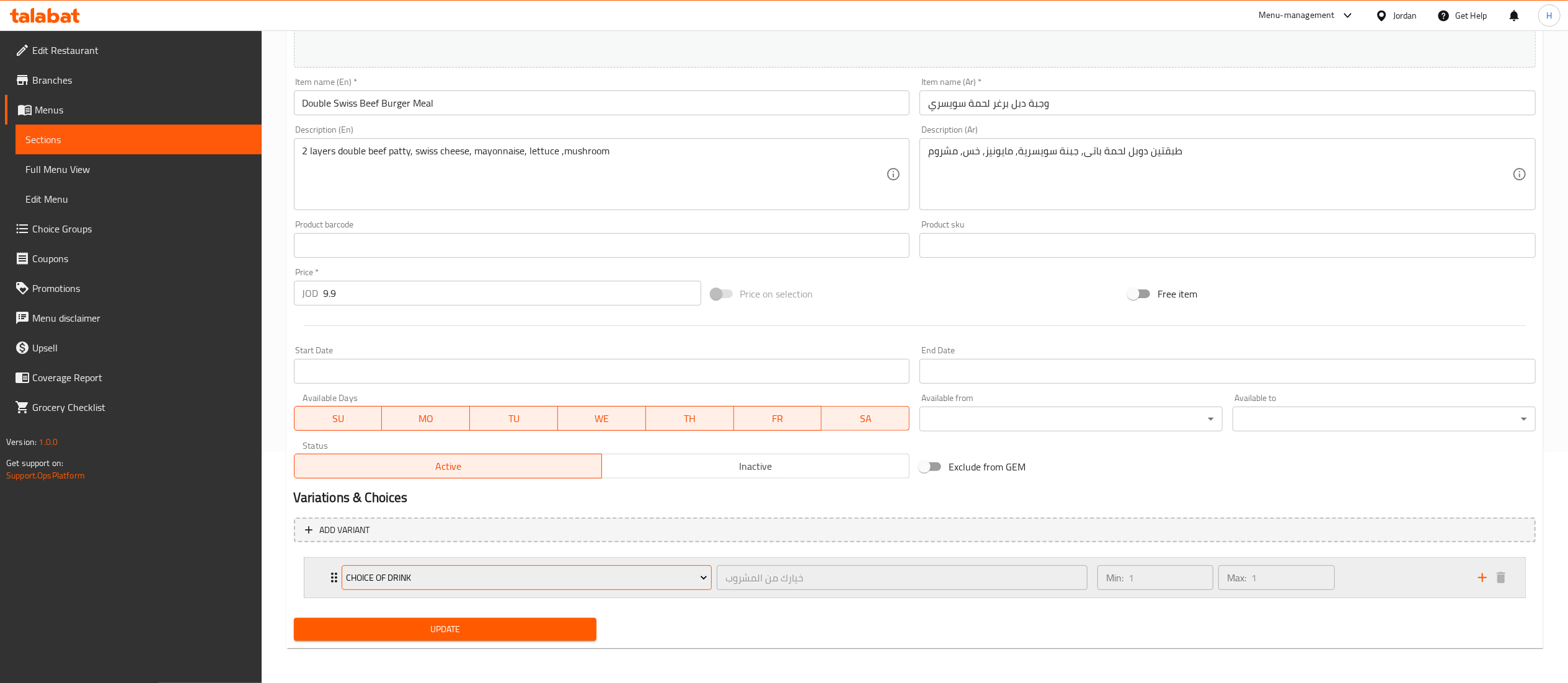
click at [497, 579] on span "Choice Of Drink" at bounding box center [527, 578] width 361 height 16
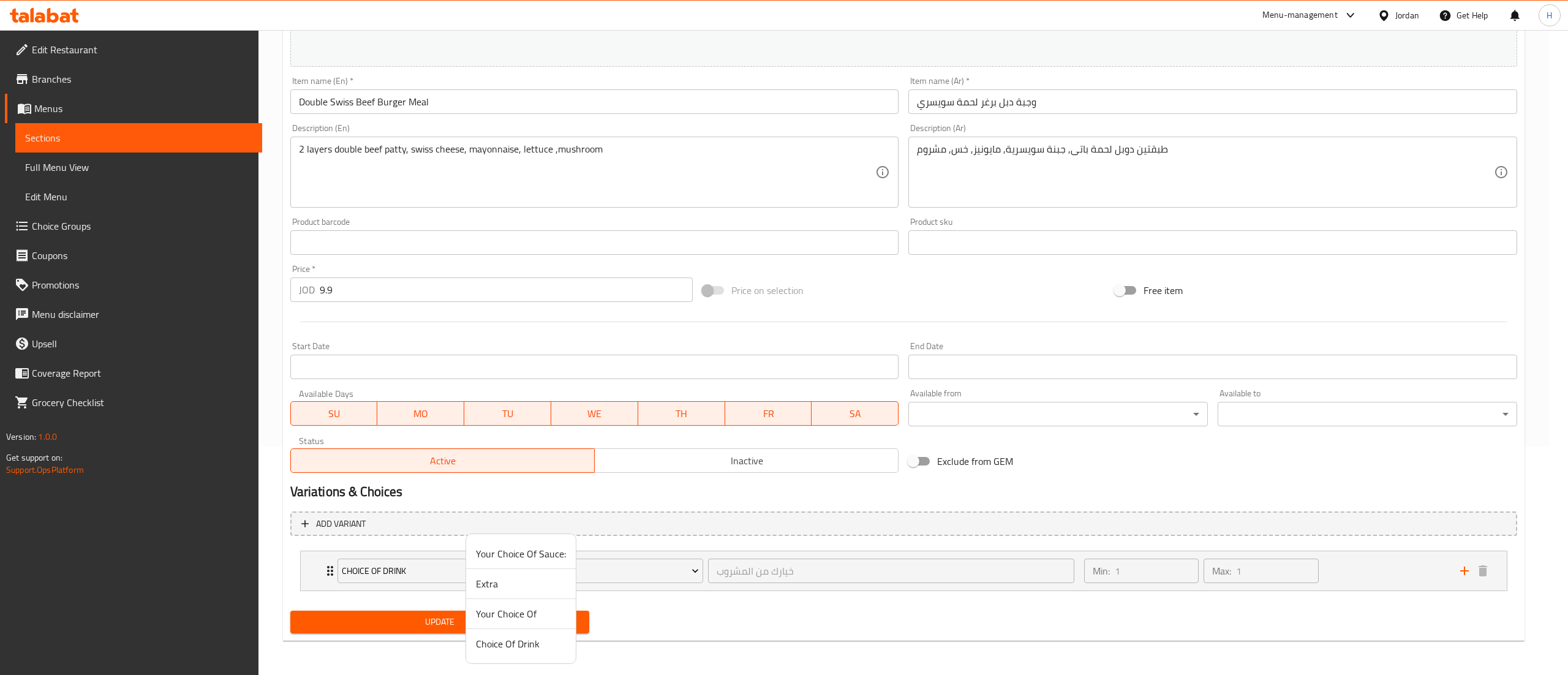
click at [505, 614] on span "Your Choice Of" at bounding box center [520, 614] width 90 height 15
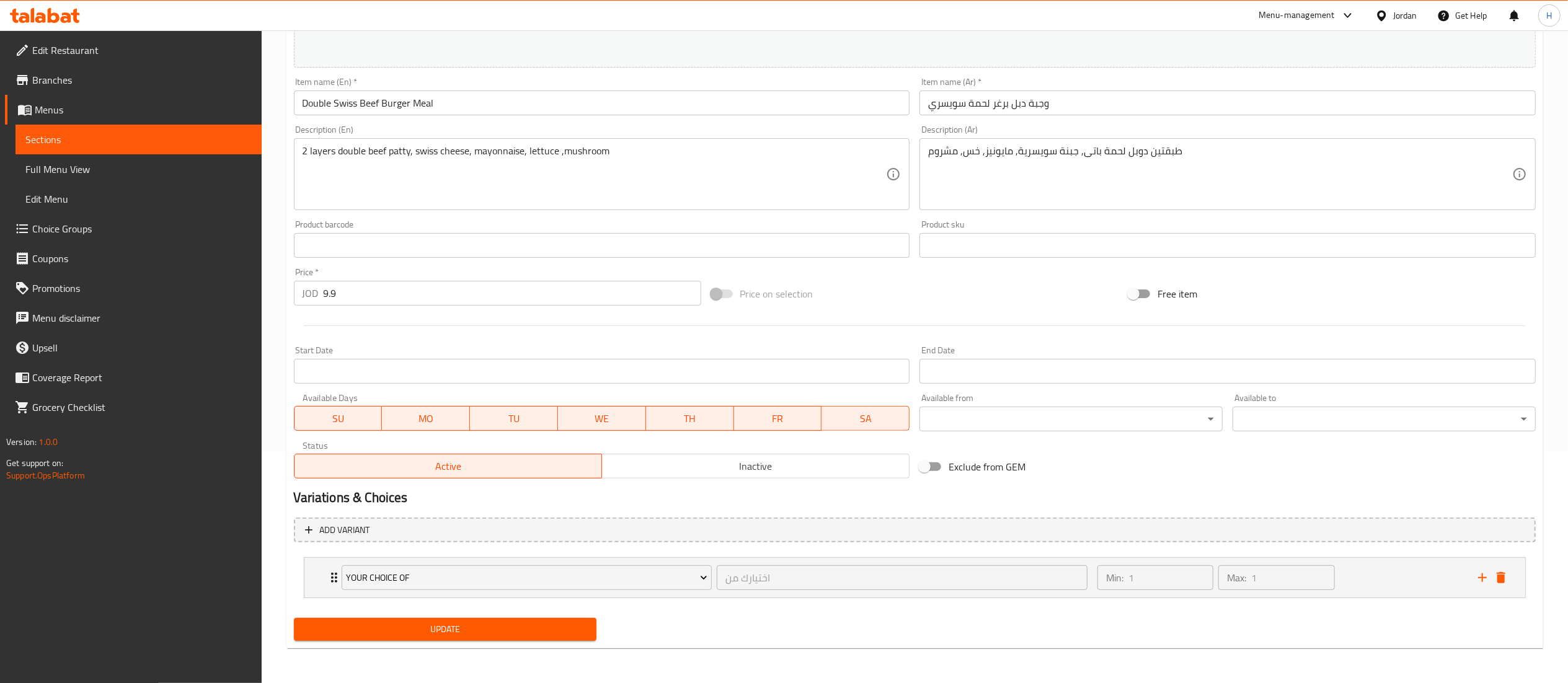
click at [467, 643] on div "Update" at bounding box center [445, 629] width 313 height 33
click at [464, 642] on div "Update" at bounding box center [445, 629] width 313 height 33
click at [457, 636] on span "Update" at bounding box center [445, 629] width 283 height 16
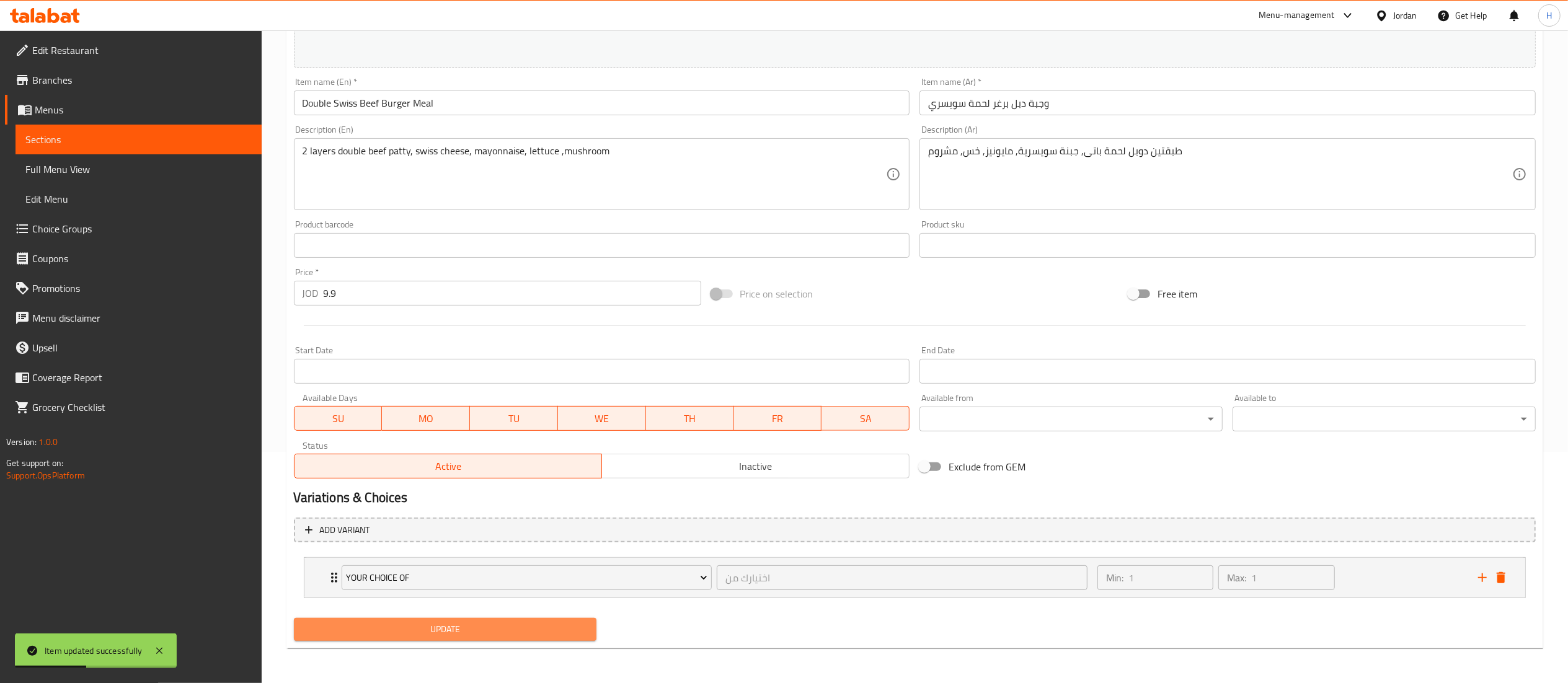
click at [457, 636] on span "Update" at bounding box center [445, 629] width 283 height 16
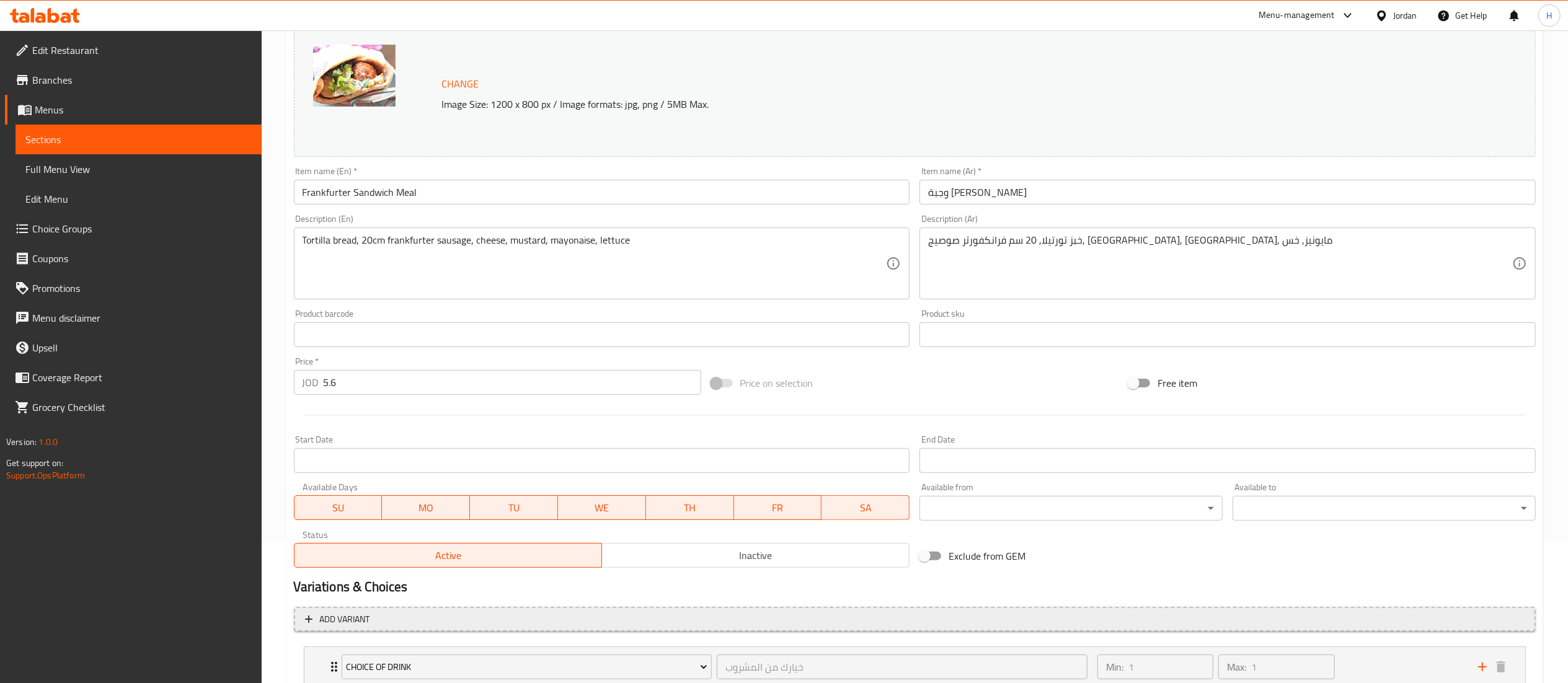
scroll to position [231, 0]
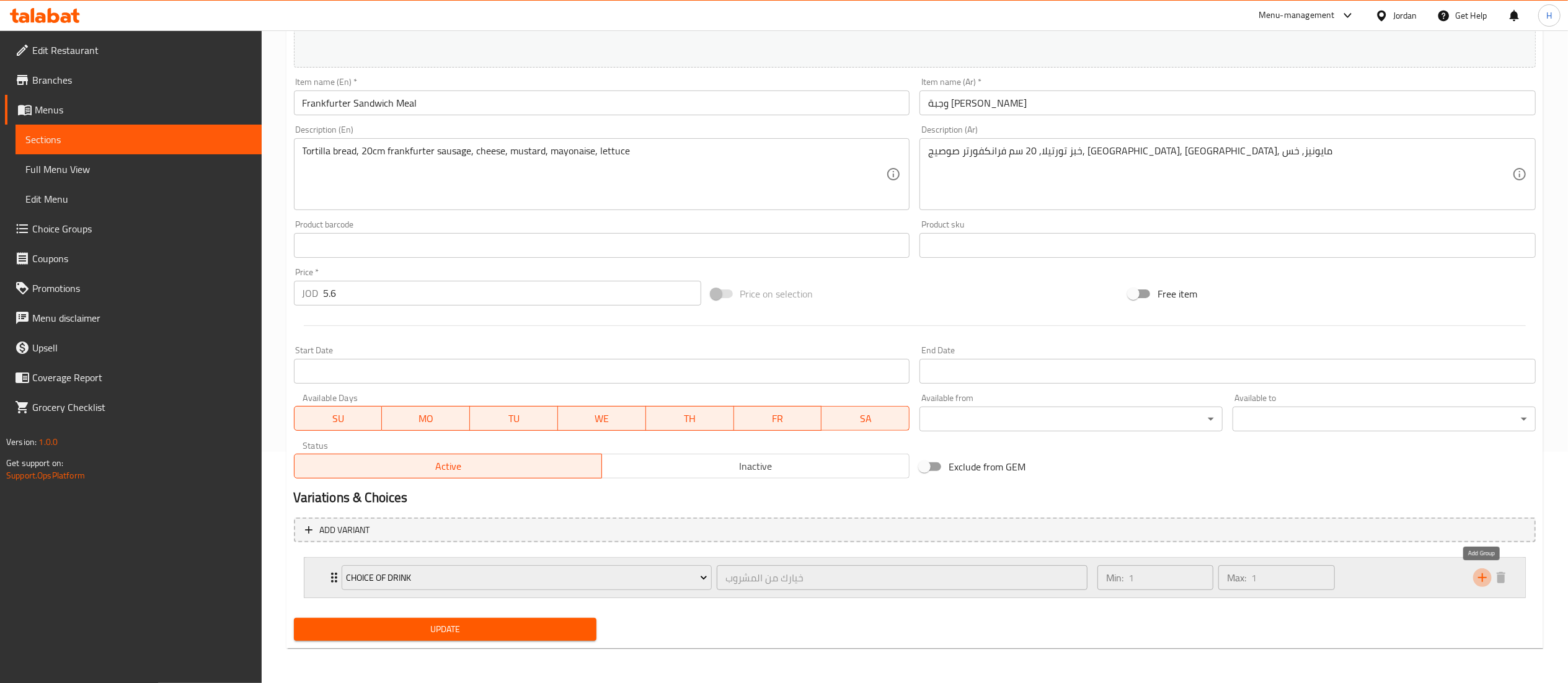
click at [1478, 577] on icon "add" at bounding box center [1482, 578] width 15 height 15
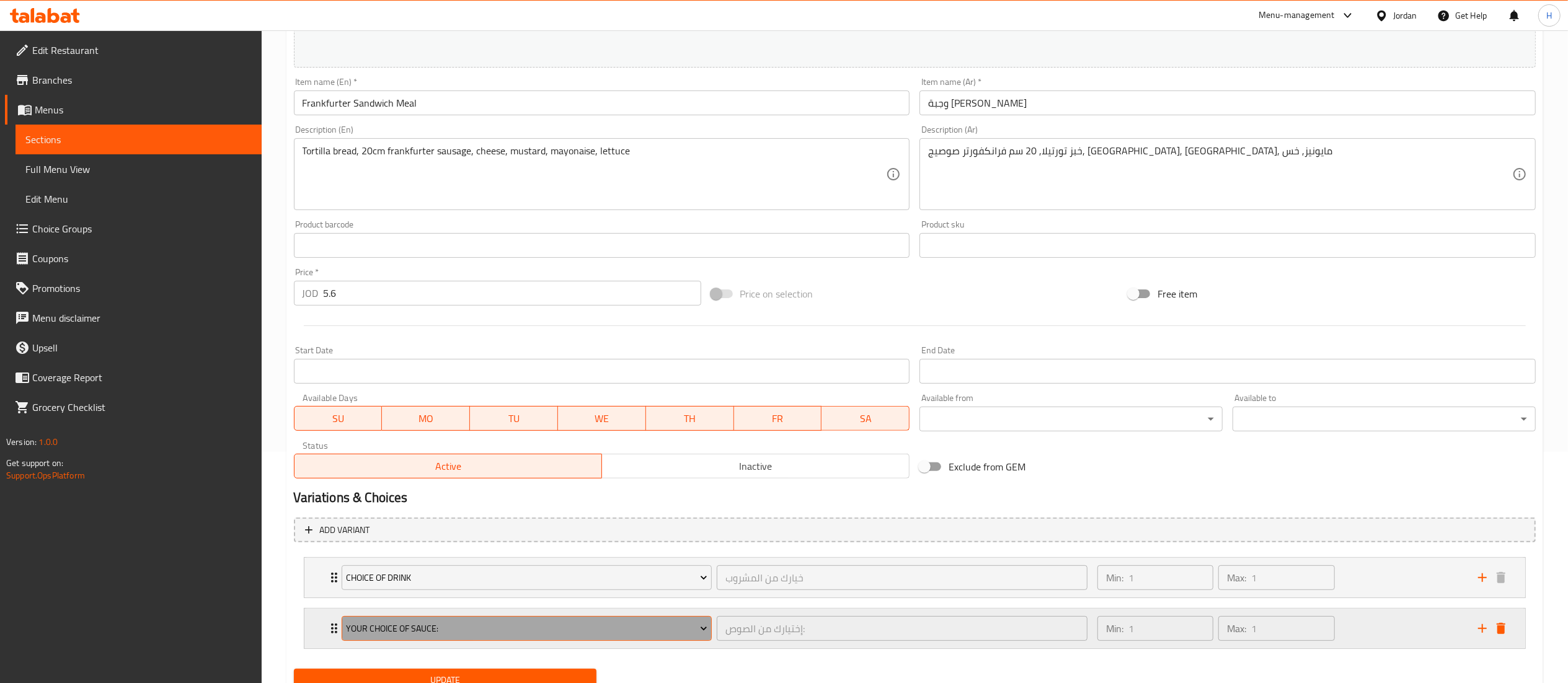
click at [380, 630] on span "Your Choice Of Sauce:" at bounding box center [527, 628] width 361 height 16
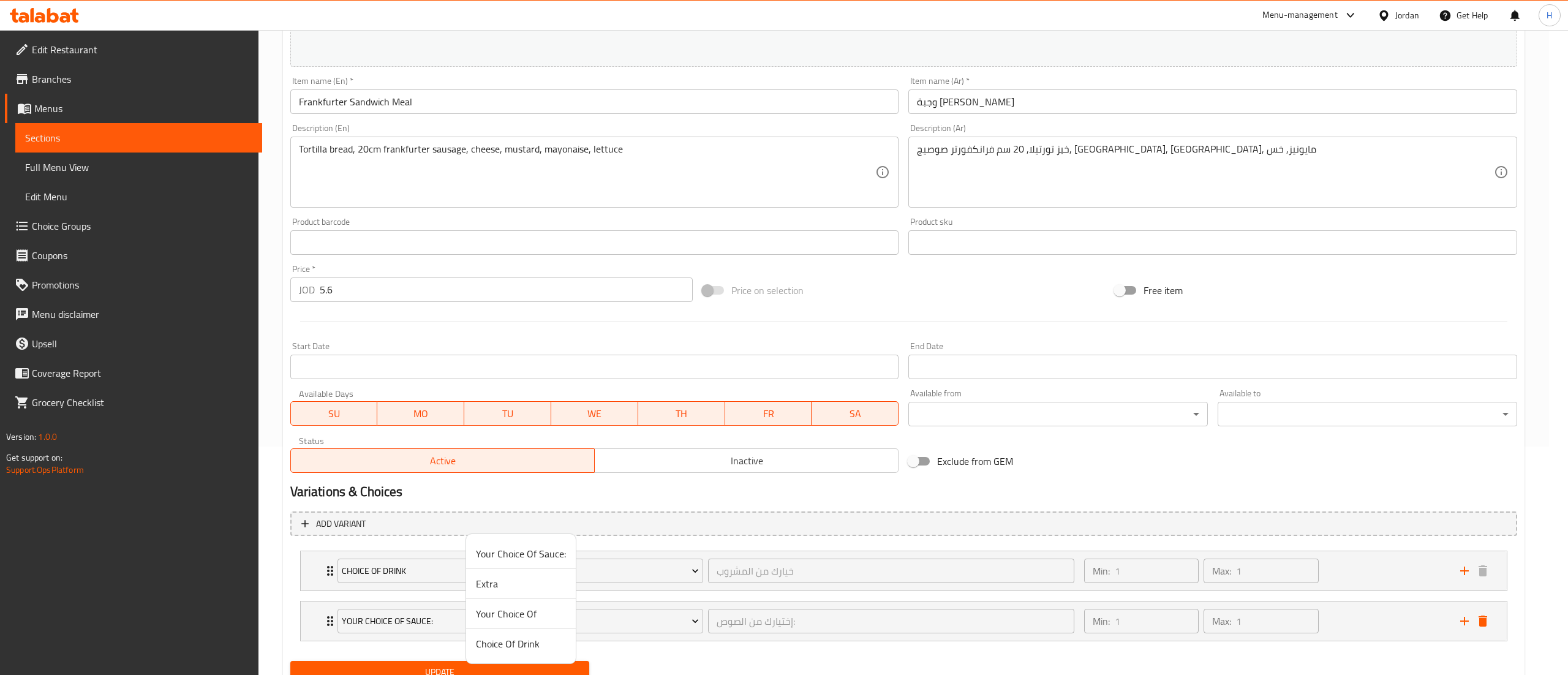
click at [504, 614] on span "Your Choice Of" at bounding box center [520, 614] width 90 height 15
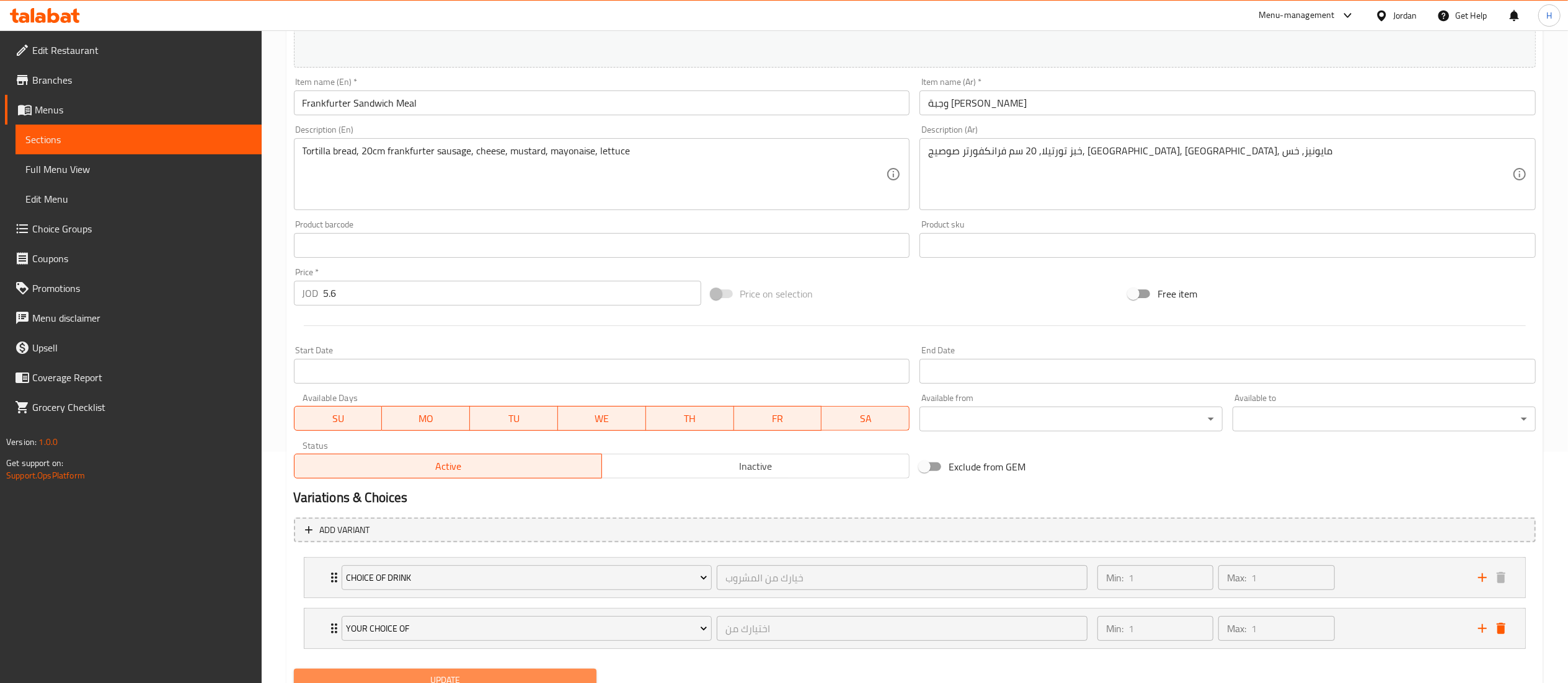
click at [469, 674] on button "Update" at bounding box center [446, 680] width 303 height 23
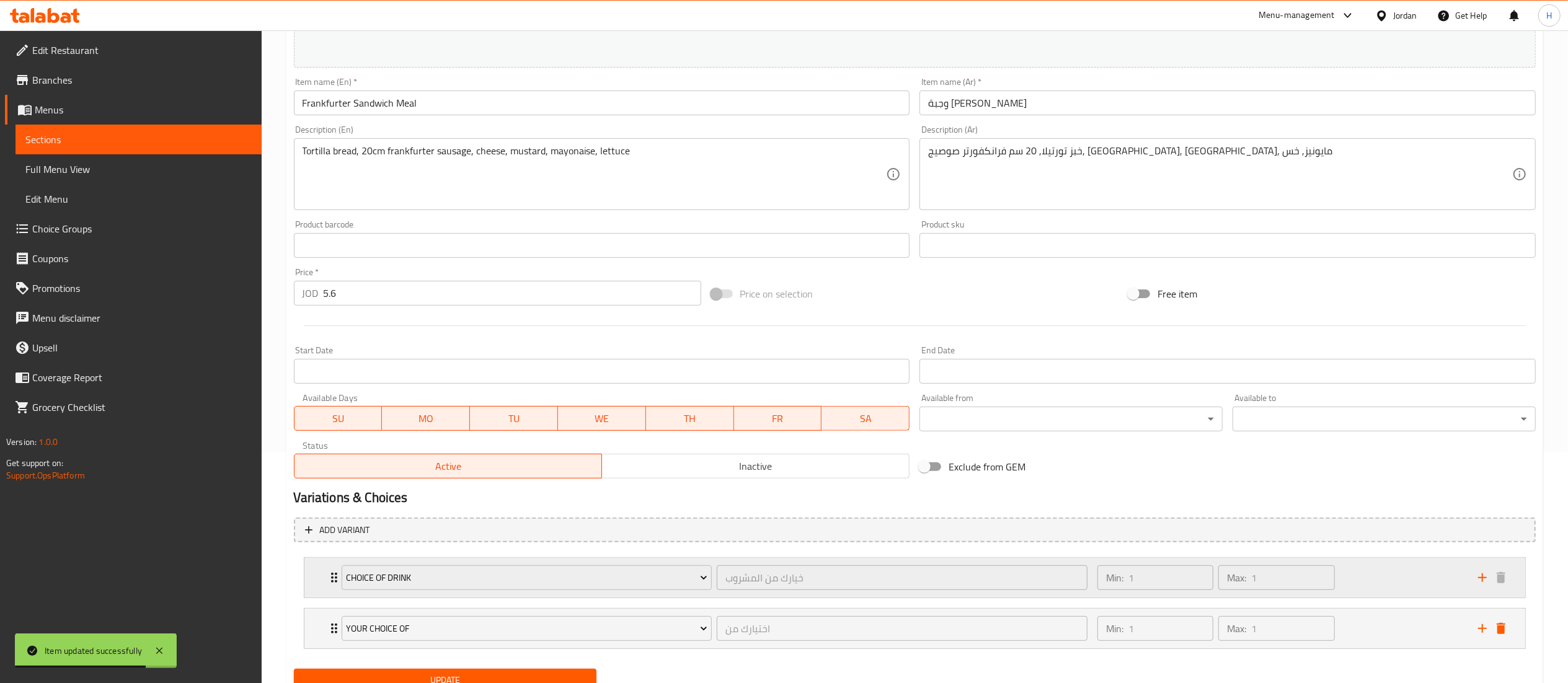
scroll to position [283, 0]
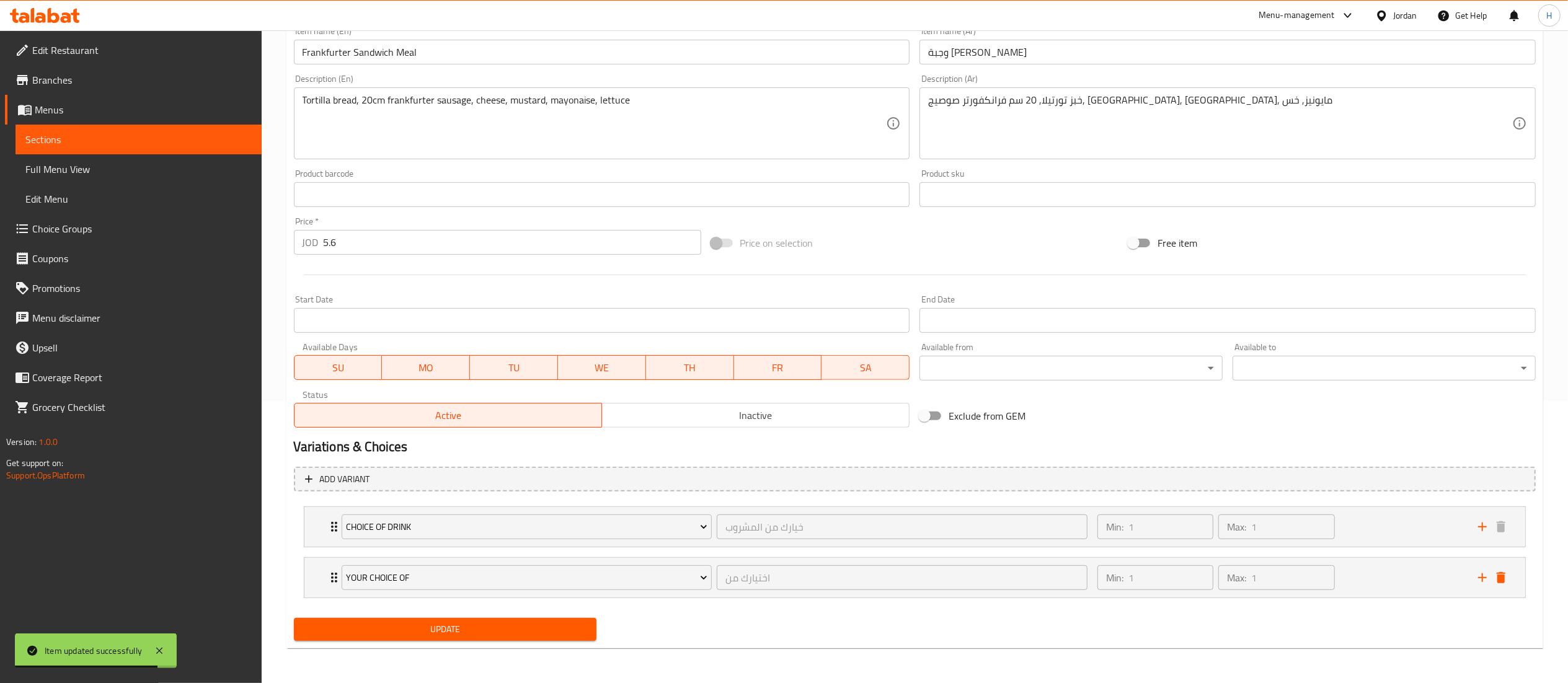
click at [437, 628] on span "Update" at bounding box center [445, 629] width 283 height 16
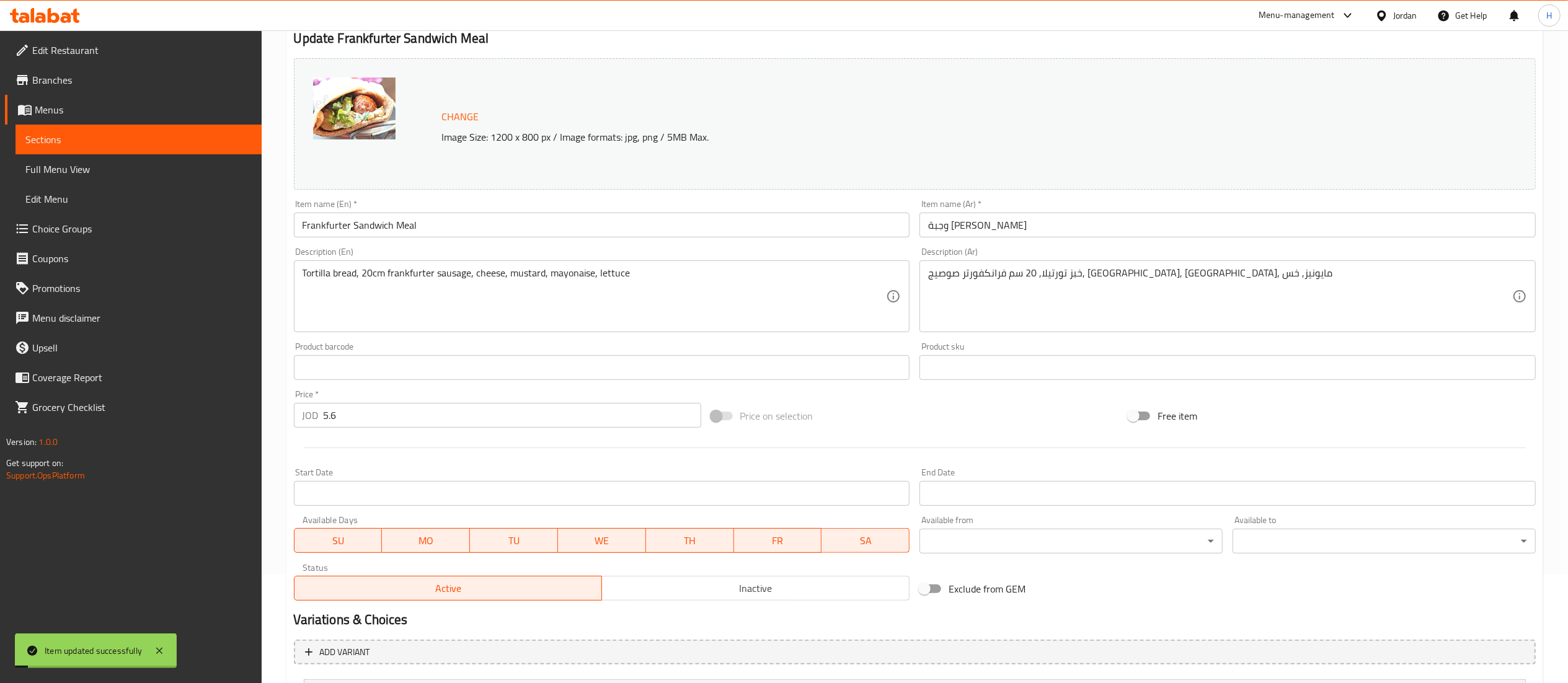
scroll to position [0, 0]
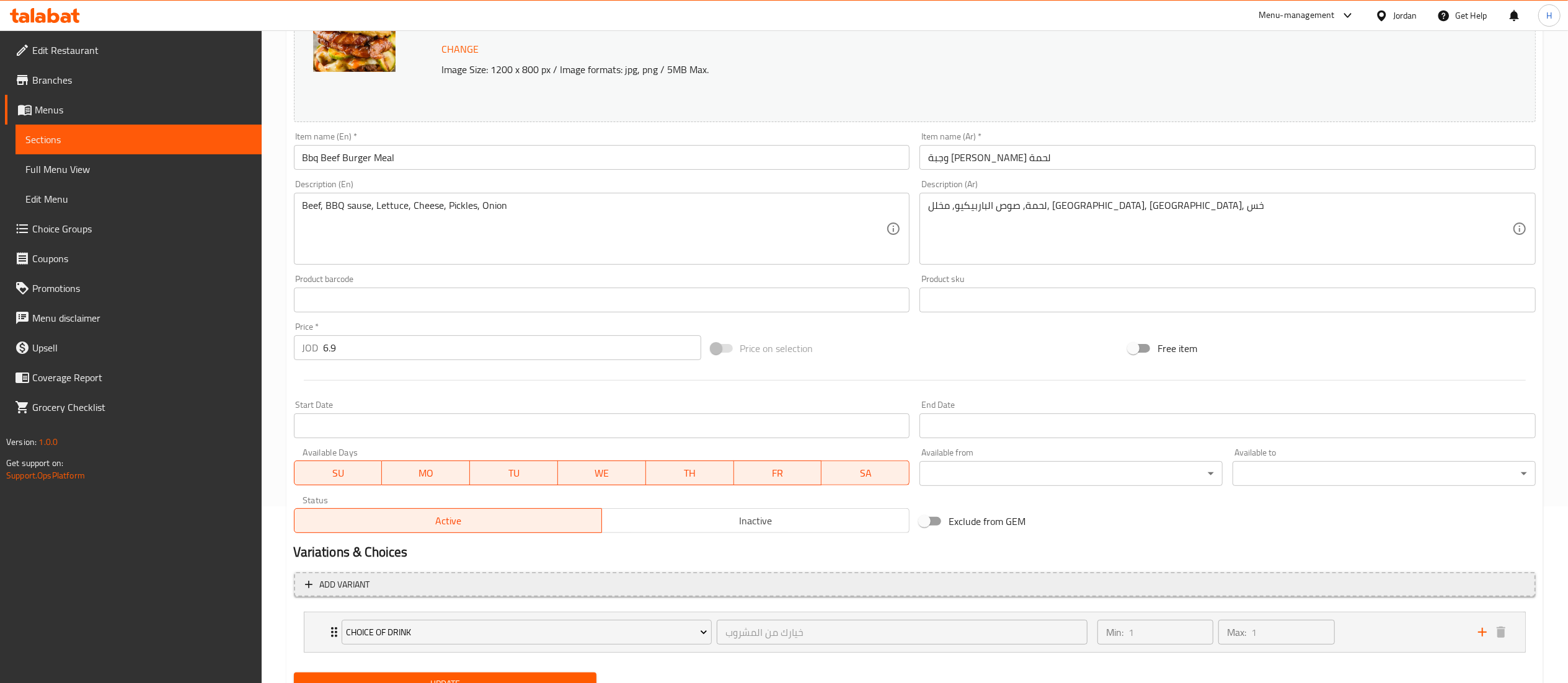
scroll to position [231, 0]
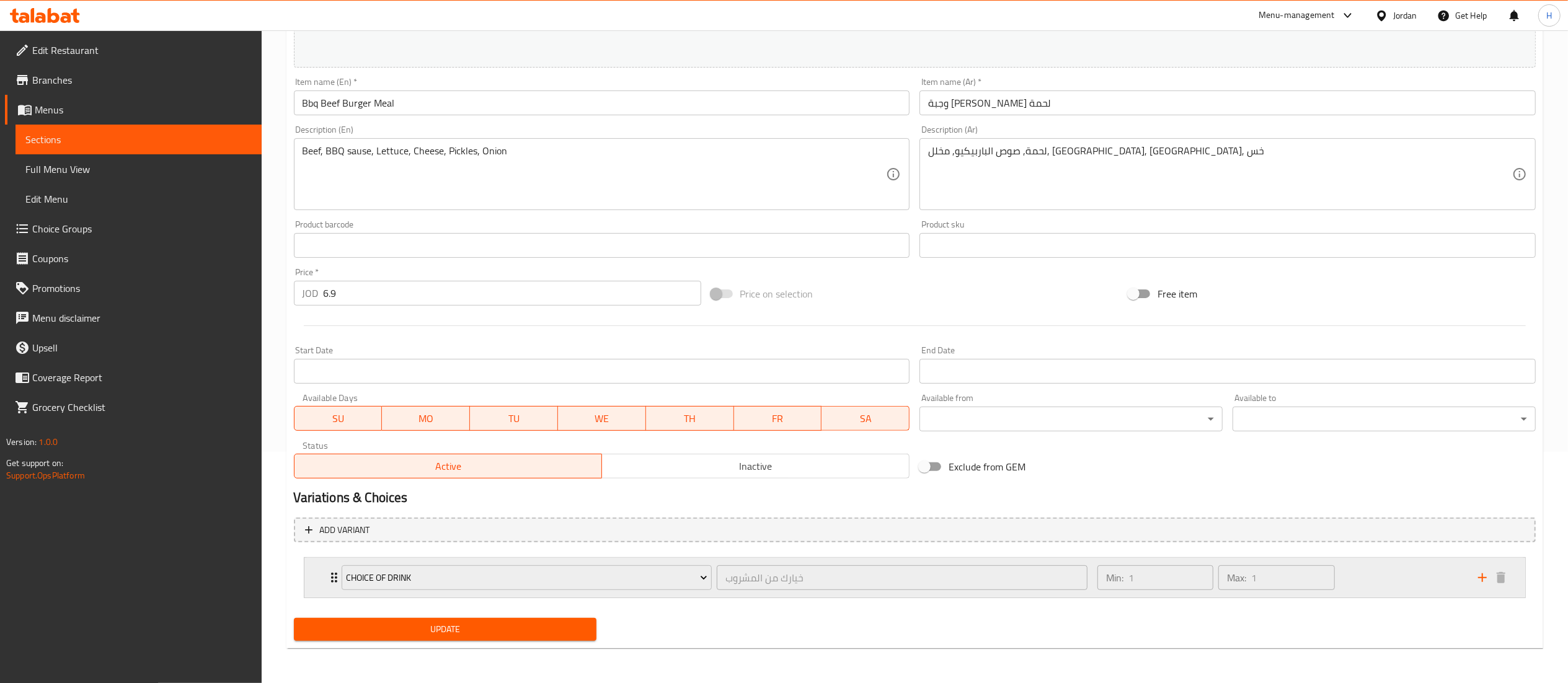
click at [1480, 577] on icon "add" at bounding box center [1482, 578] width 15 height 15
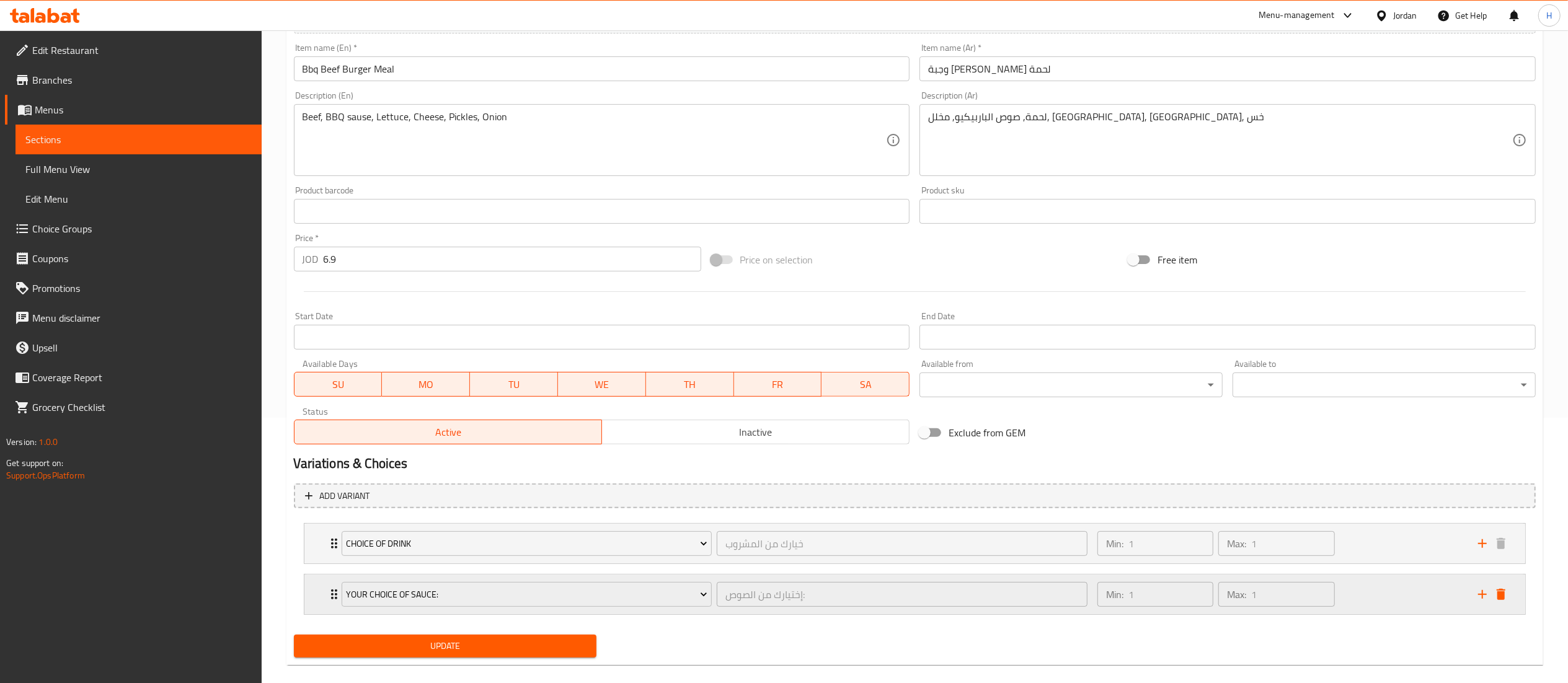
scroll to position [283, 0]
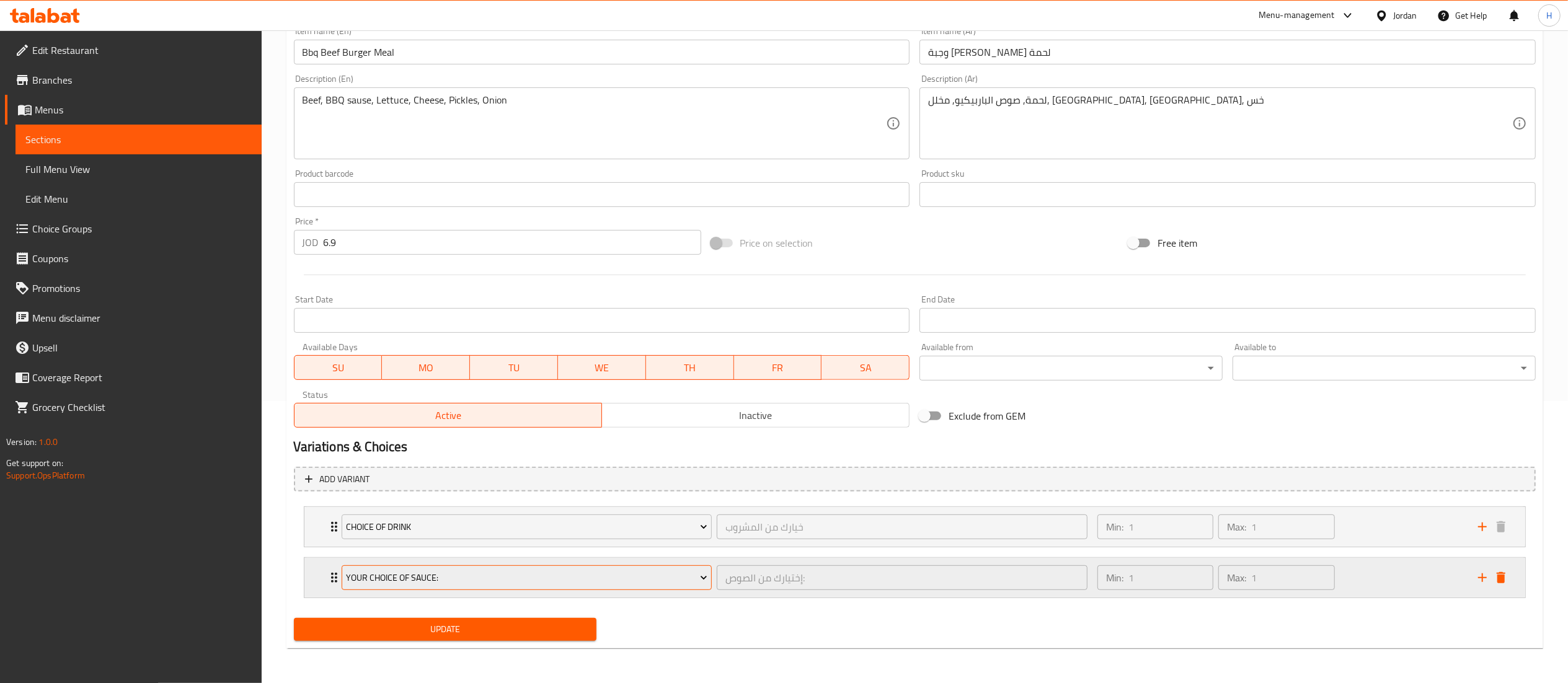
click at [535, 585] on span "Your Choice Of Sauce:" at bounding box center [527, 578] width 361 height 16
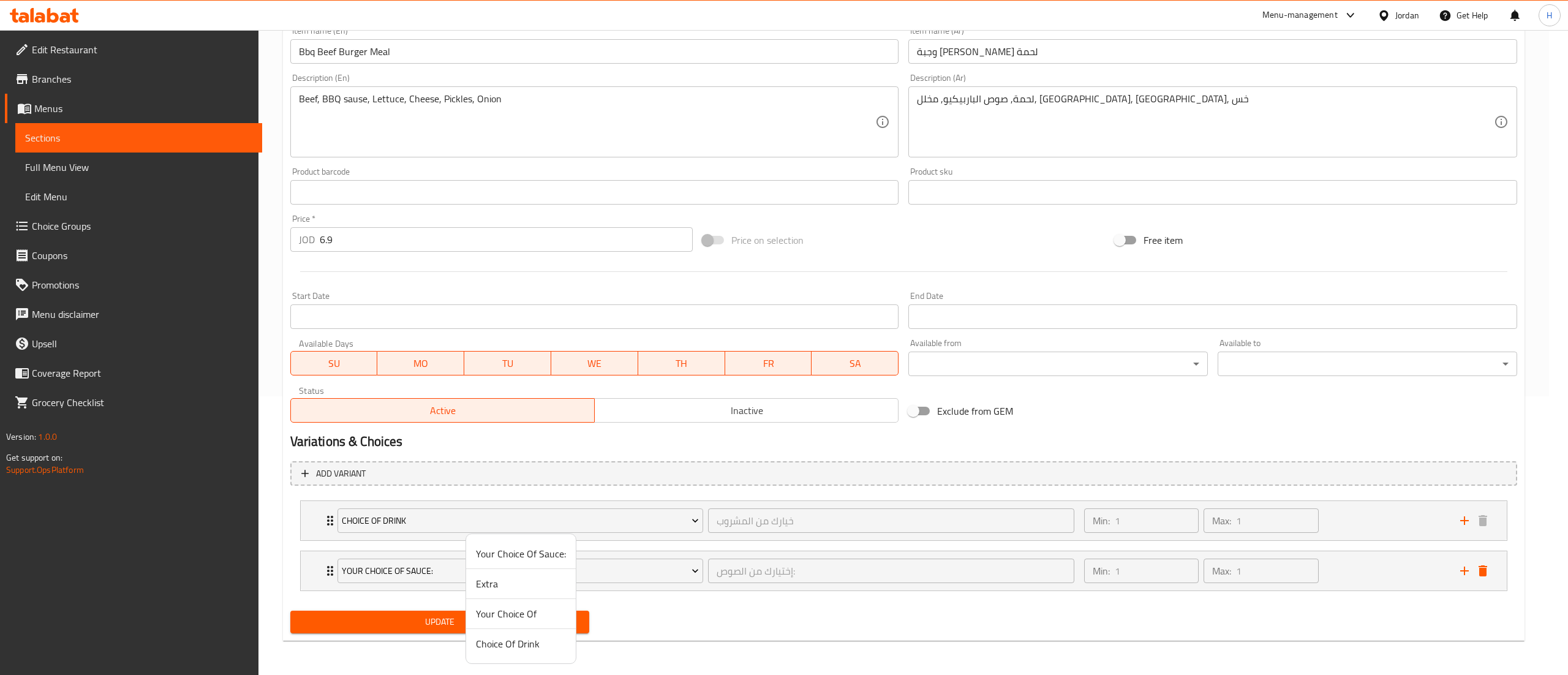
click at [526, 608] on span "Your Choice Of" at bounding box center [520, 614] width 90 height 15
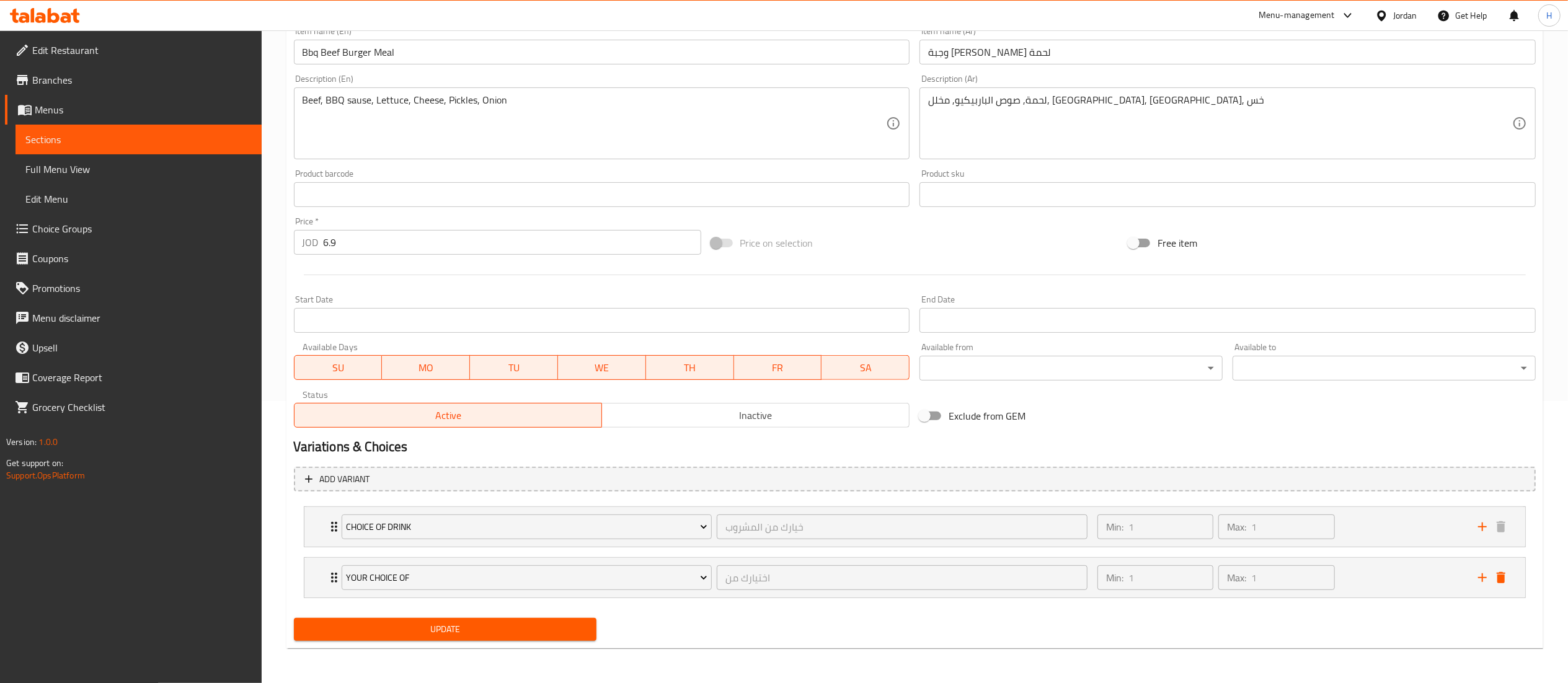
click at [504, 626] on span "Update" at bounding box center [445, 629] width 283 height 16
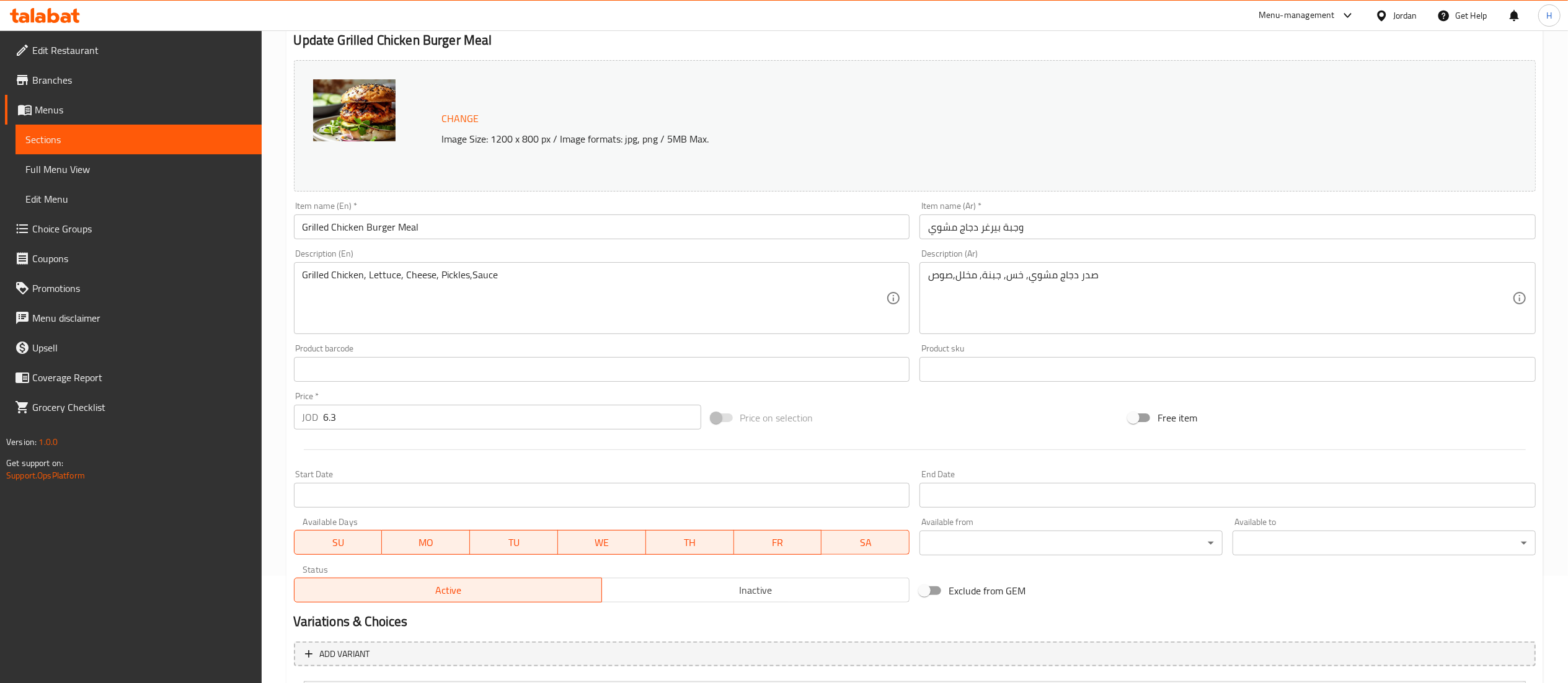
scroll to position [231, 0]
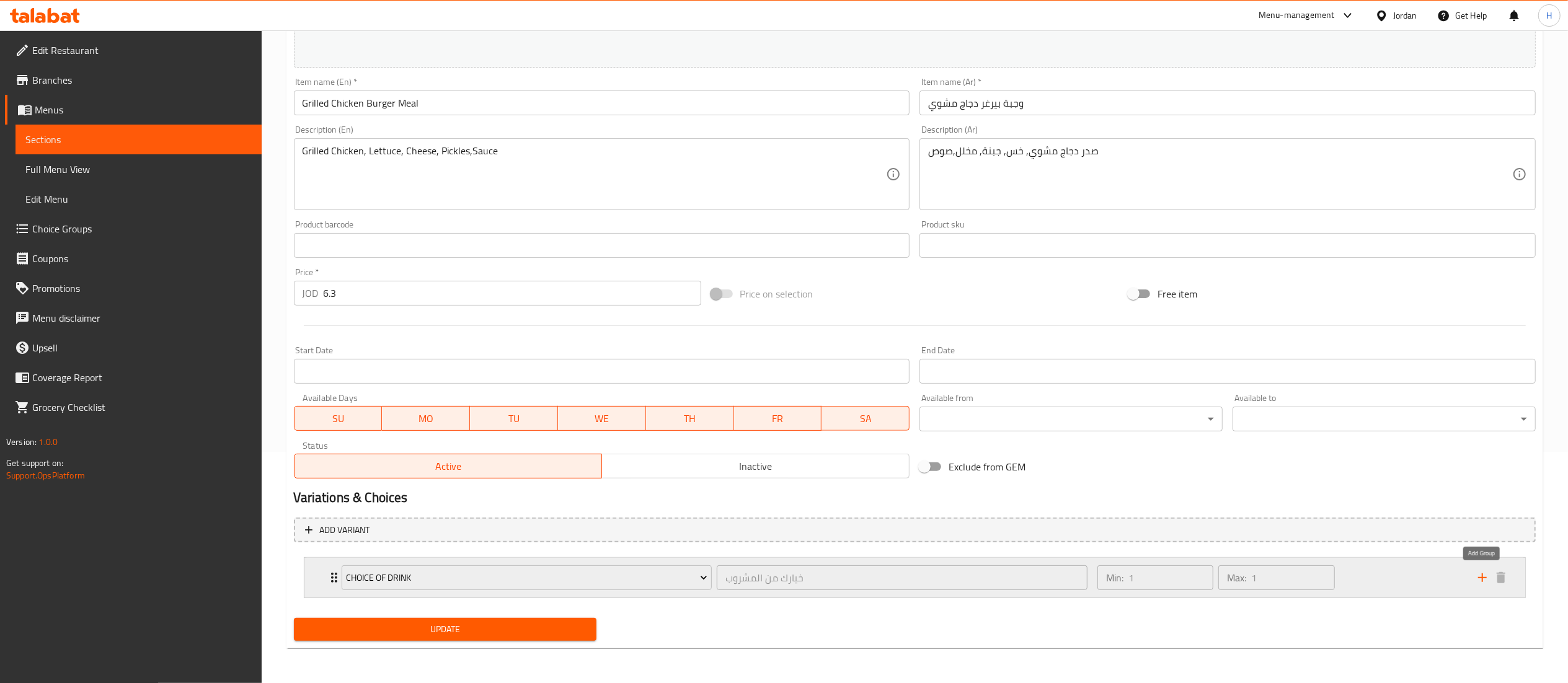
click at [1478, 579] on icon "add" at bounding box center [1482, 578] width 15 height 15
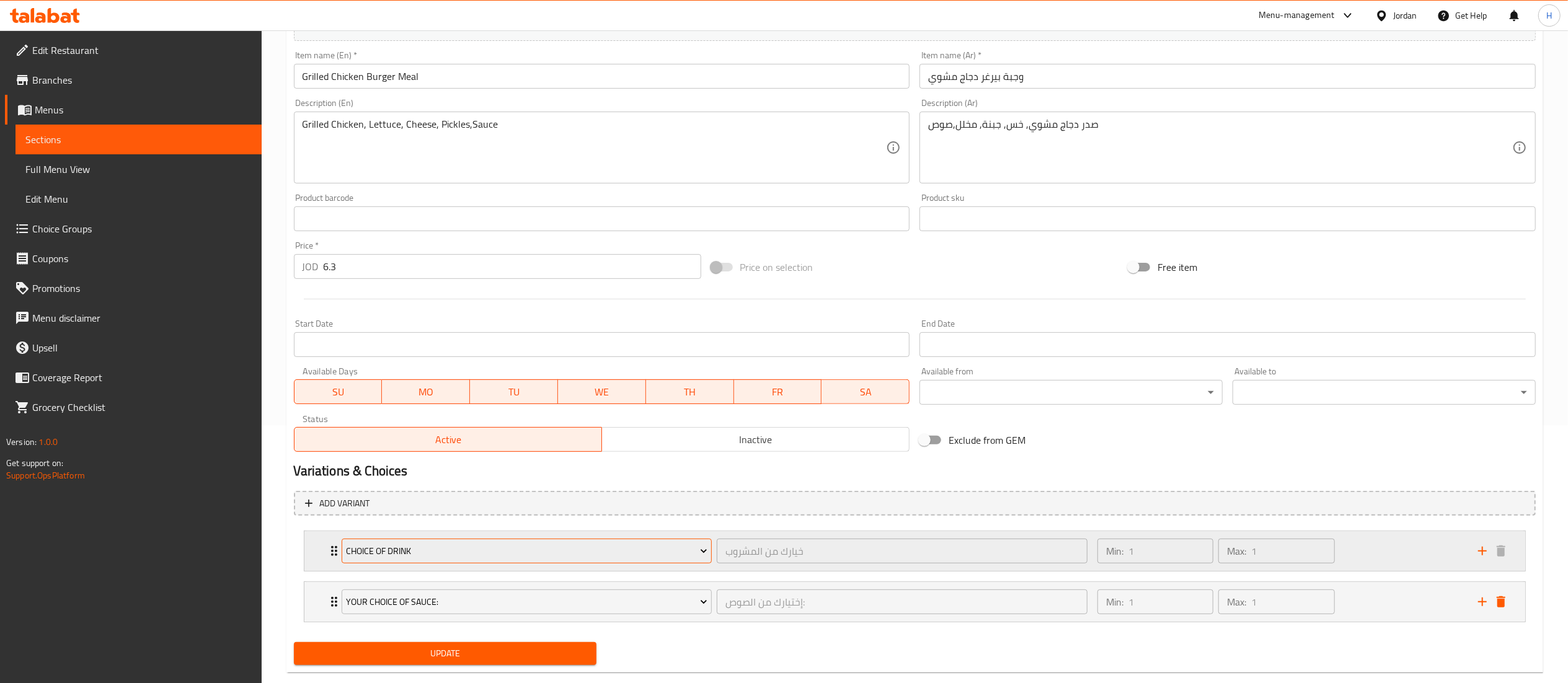
scroll to position [283, 0]
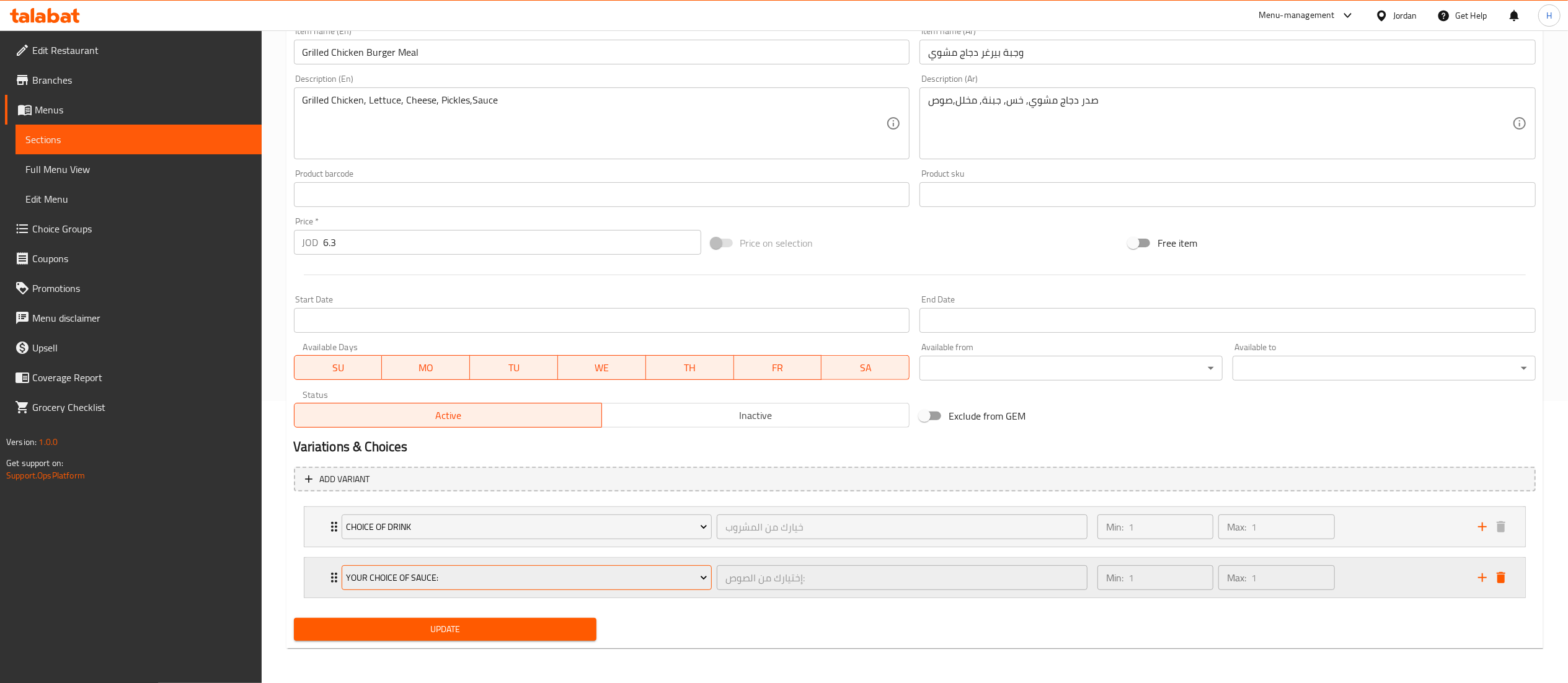
click at [401, 580] on span "Your Choice Of Sauce:" at bounding box center [527, 578] width 361 height 16
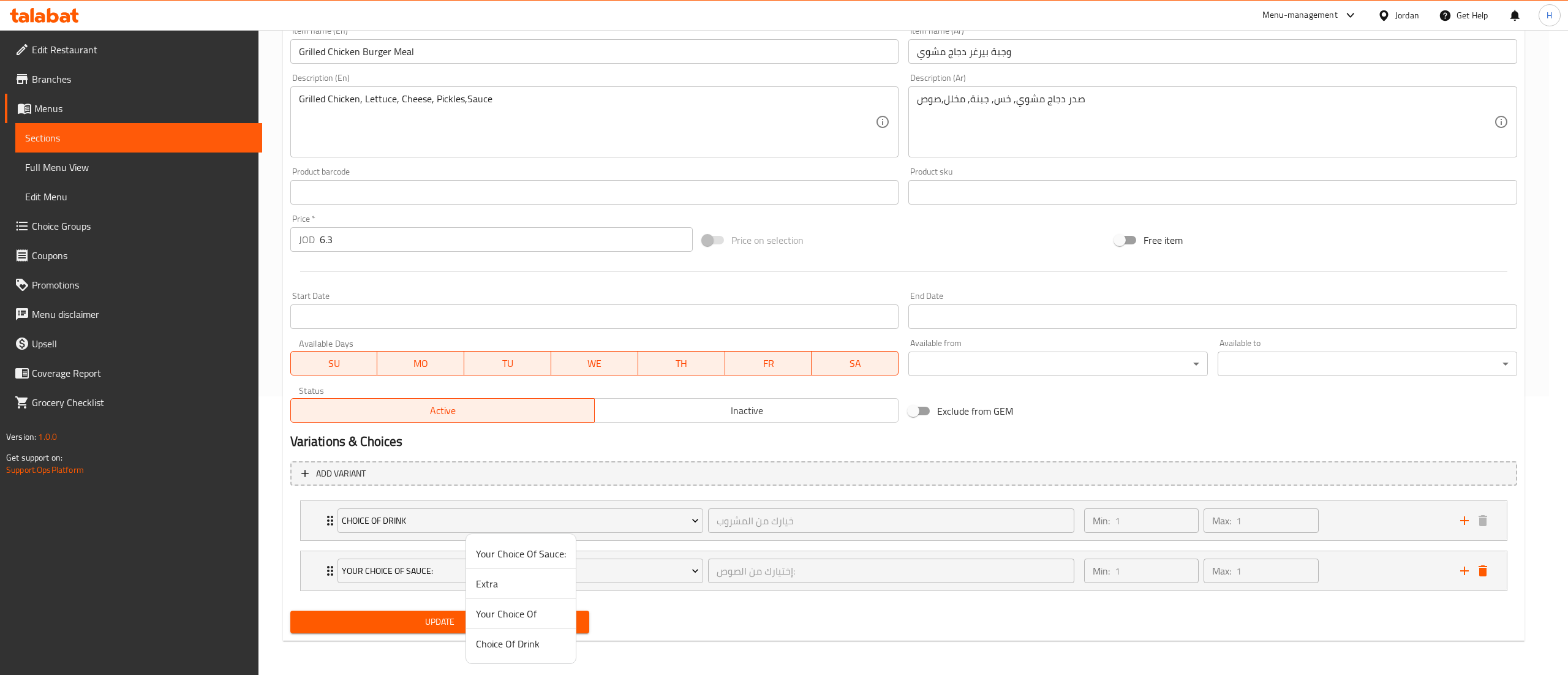
click at [503, 609] on span "Your Choice Of" at bounding box center [520, 614] width 90 height 15
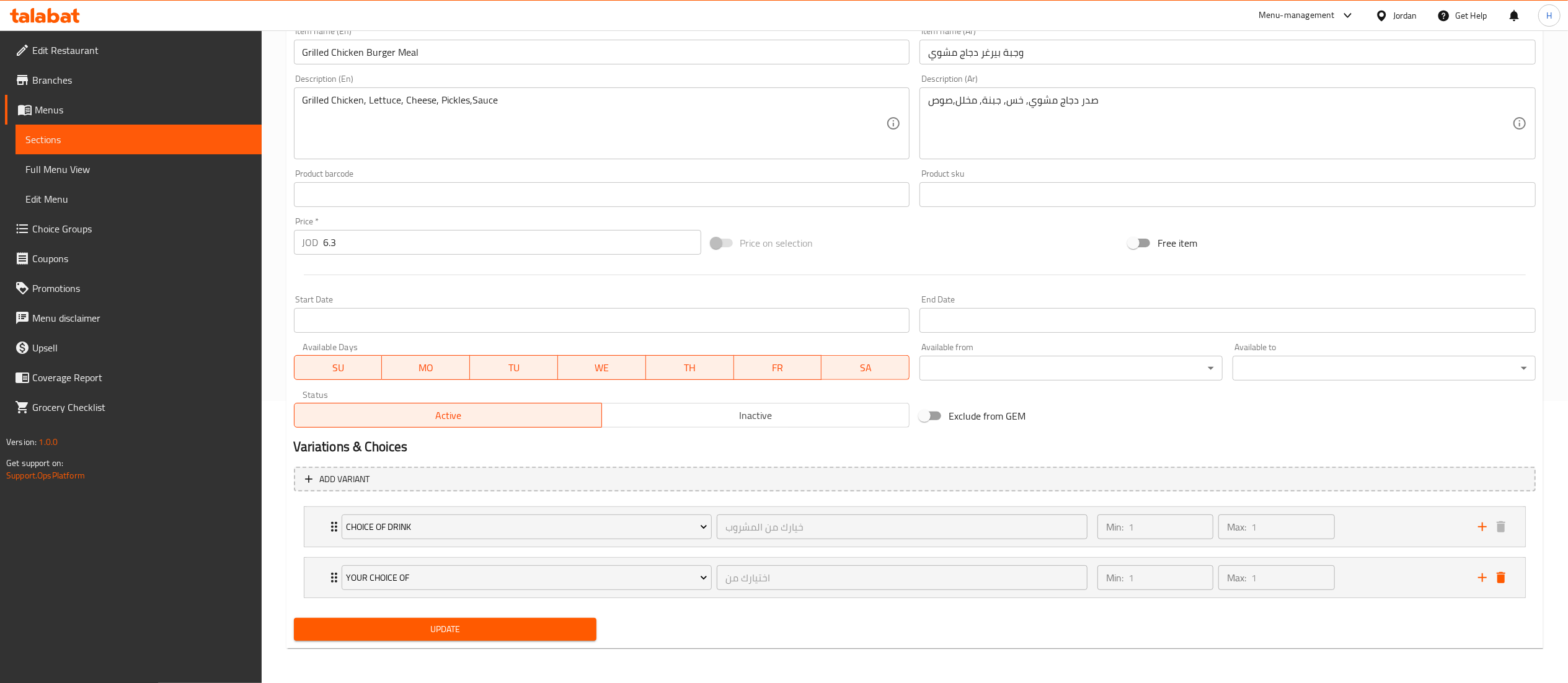
click at [479, 624] on span "Update" at bounding box center [445, 629] width 283 height 16
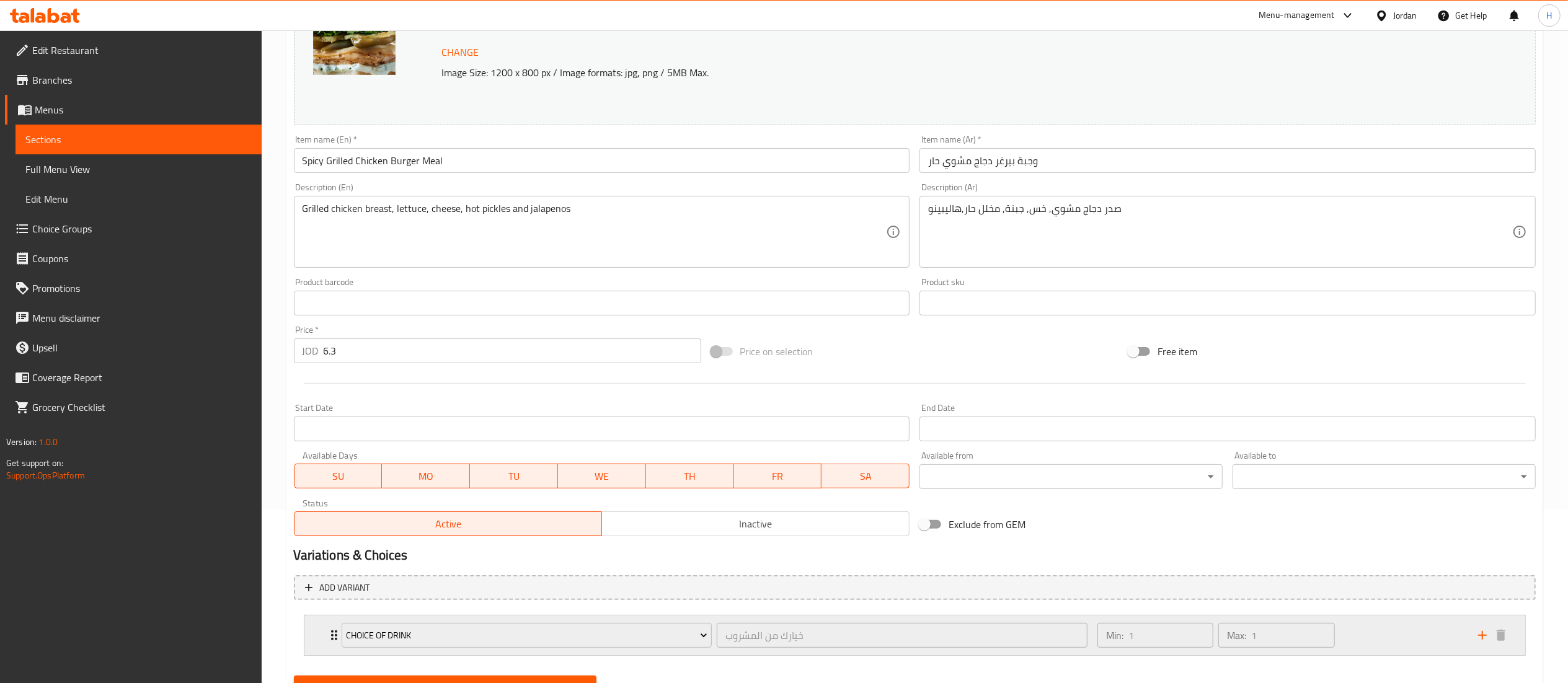
scroll to position [231, 0]
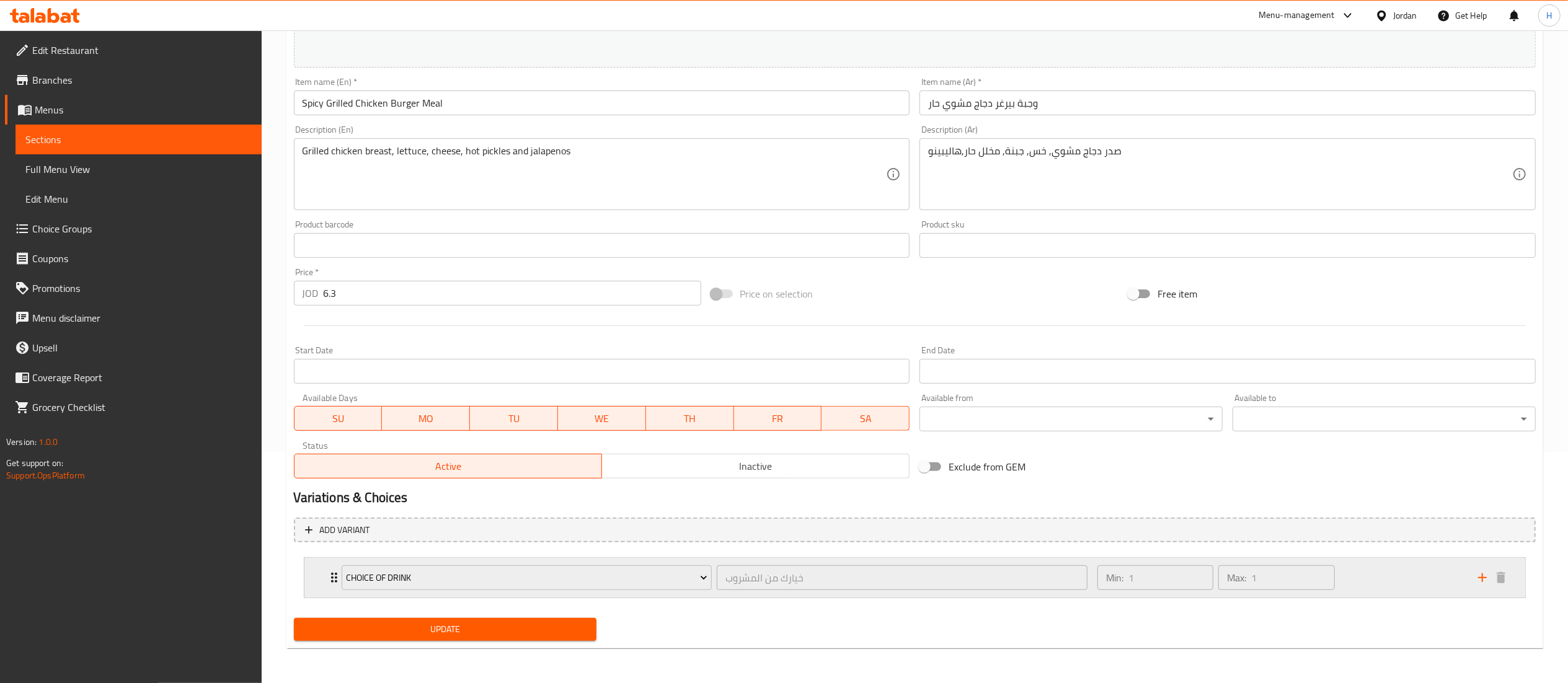
click at [1478, 577] on icon "add" at bounding box center [1482, 578] width 15 height 15
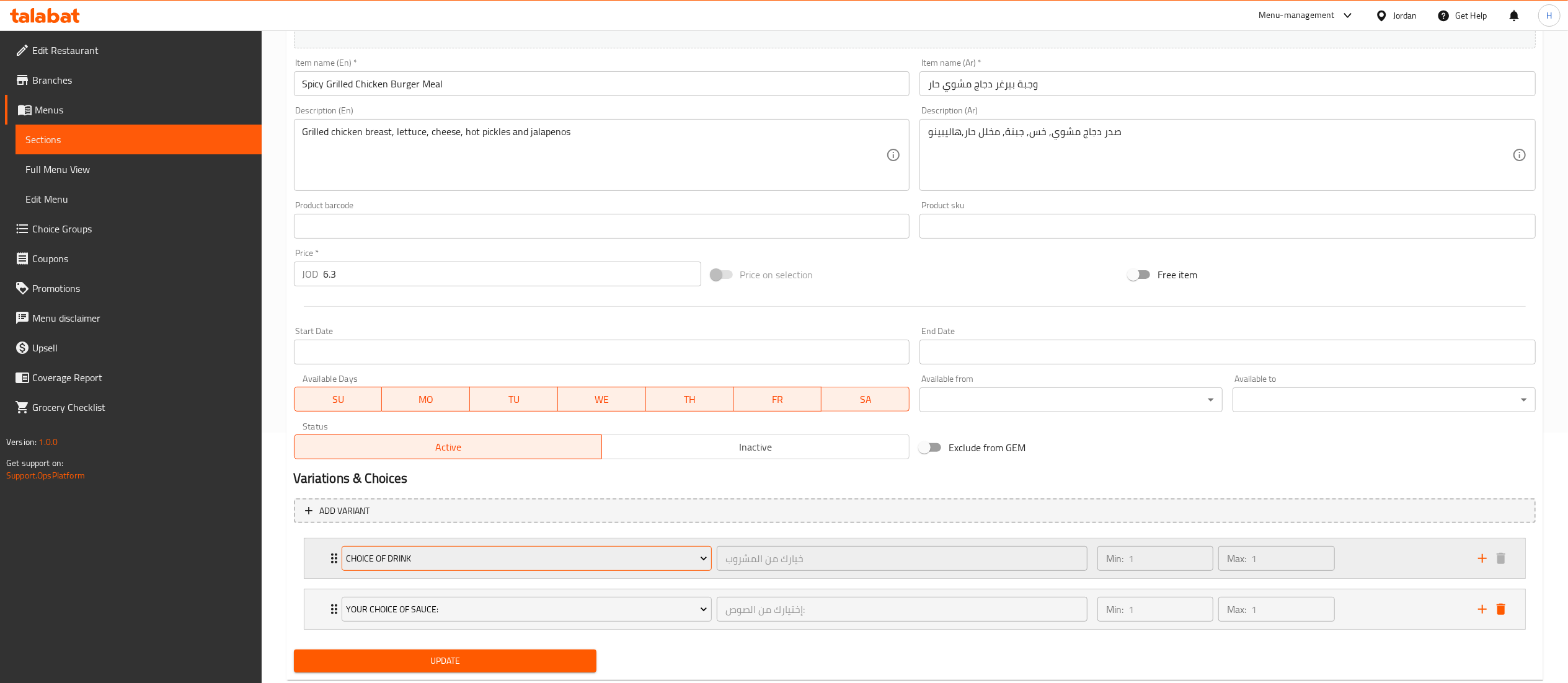
scroll to position [283, 0]
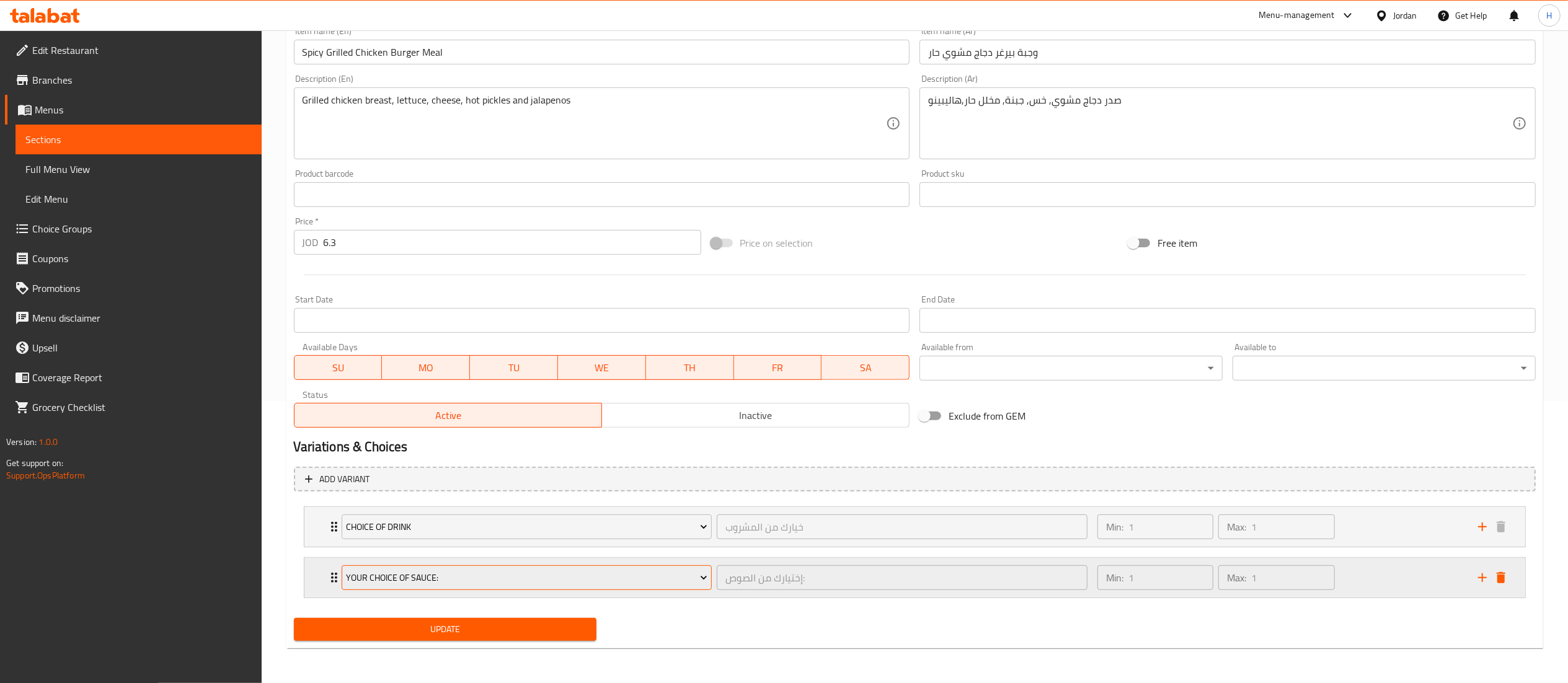
click at [407, 575] on span "Your Choice Of Sauce:" at bounding box center [527, 578] width 361 height 16
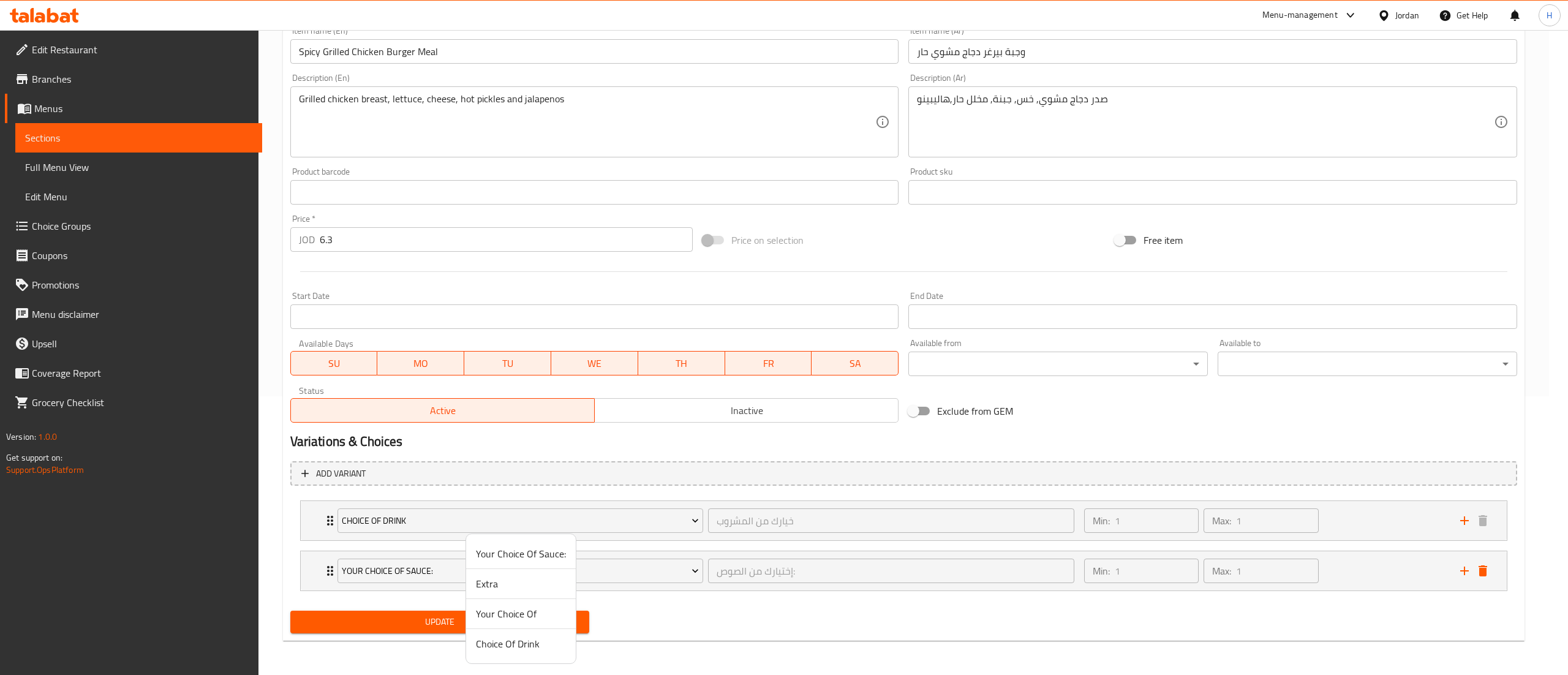
click at [492, 617] on span "Your Choice Of" at bounding box center [520, 614] width 90 height 15
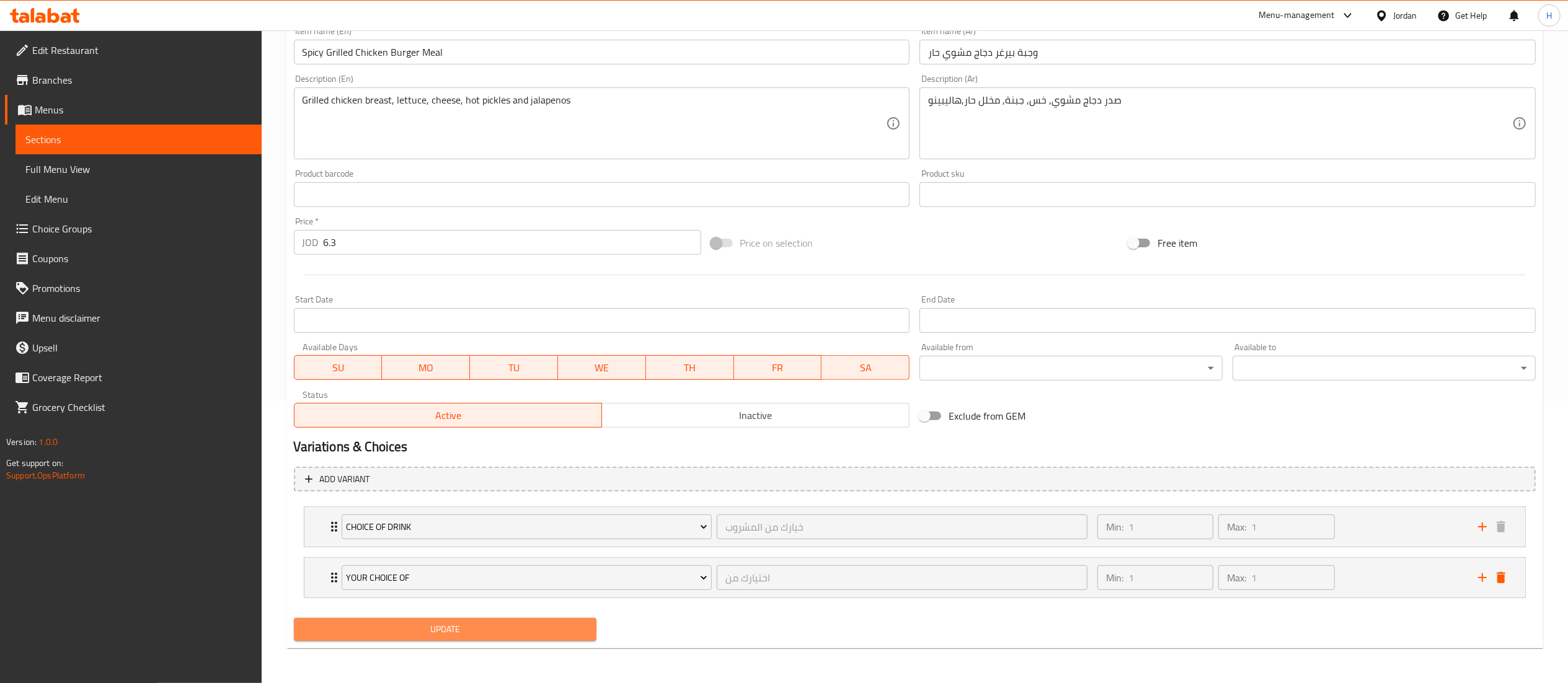
click at [498, 629] on span "Update" at bounding box center [445, 629] width 283 height 16
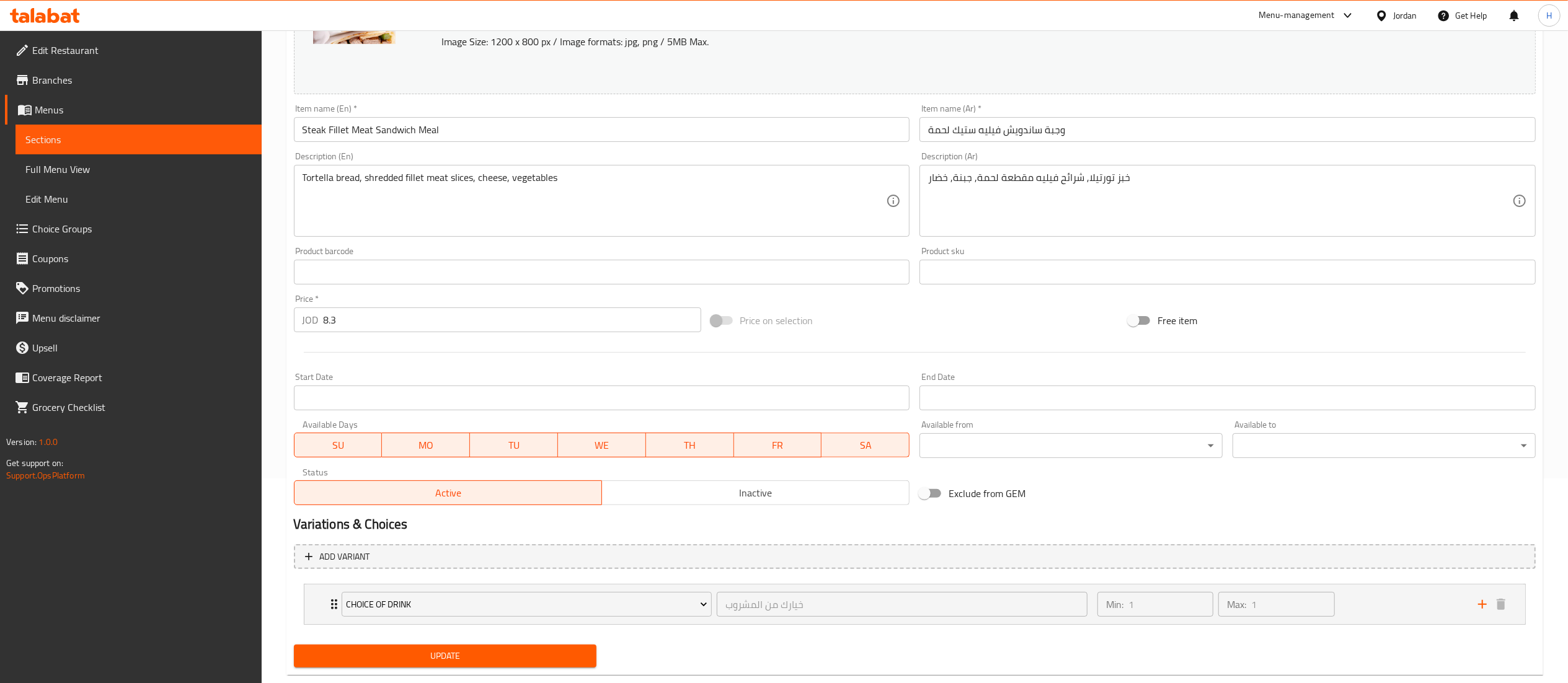
scroll to position [231, 0]
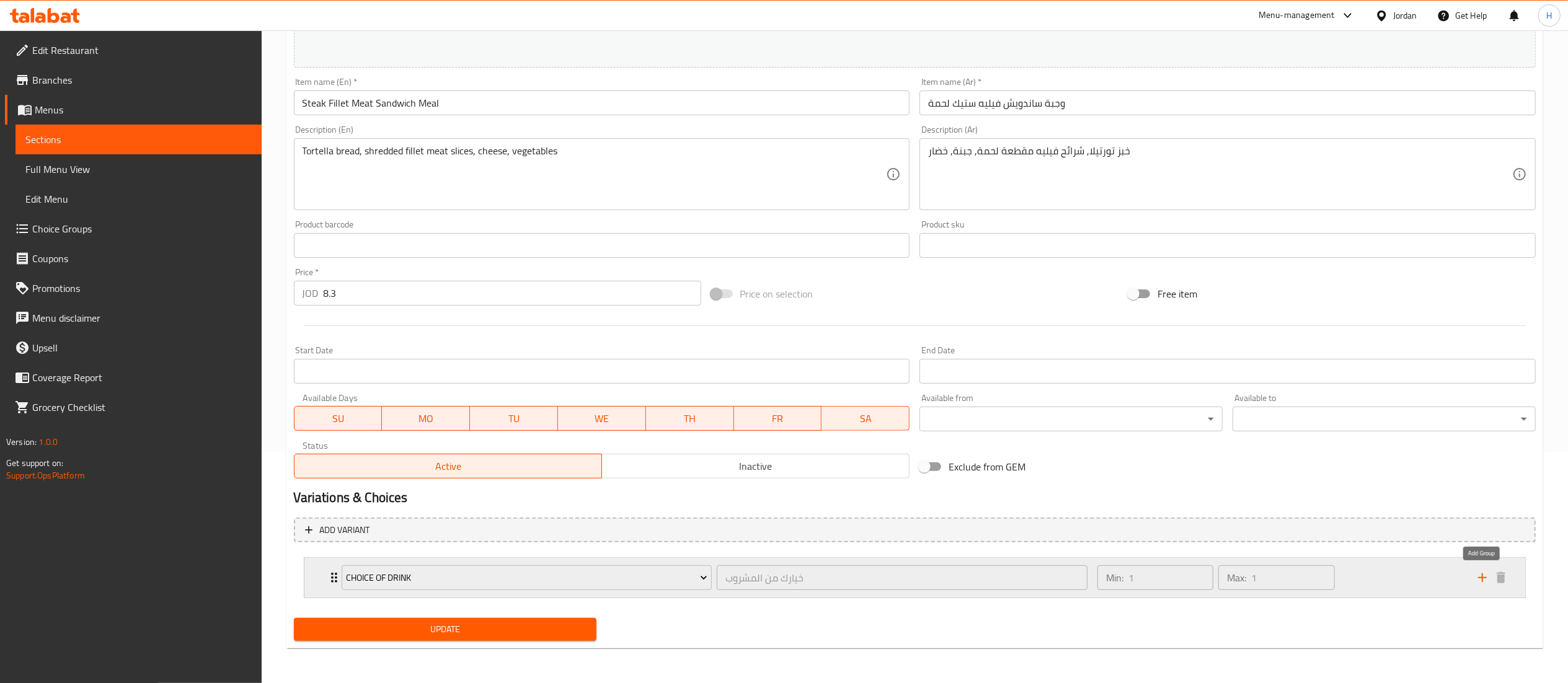
click at [1483, 579] on icon "add" at bounding box center [1482, 578] width 15 height 15
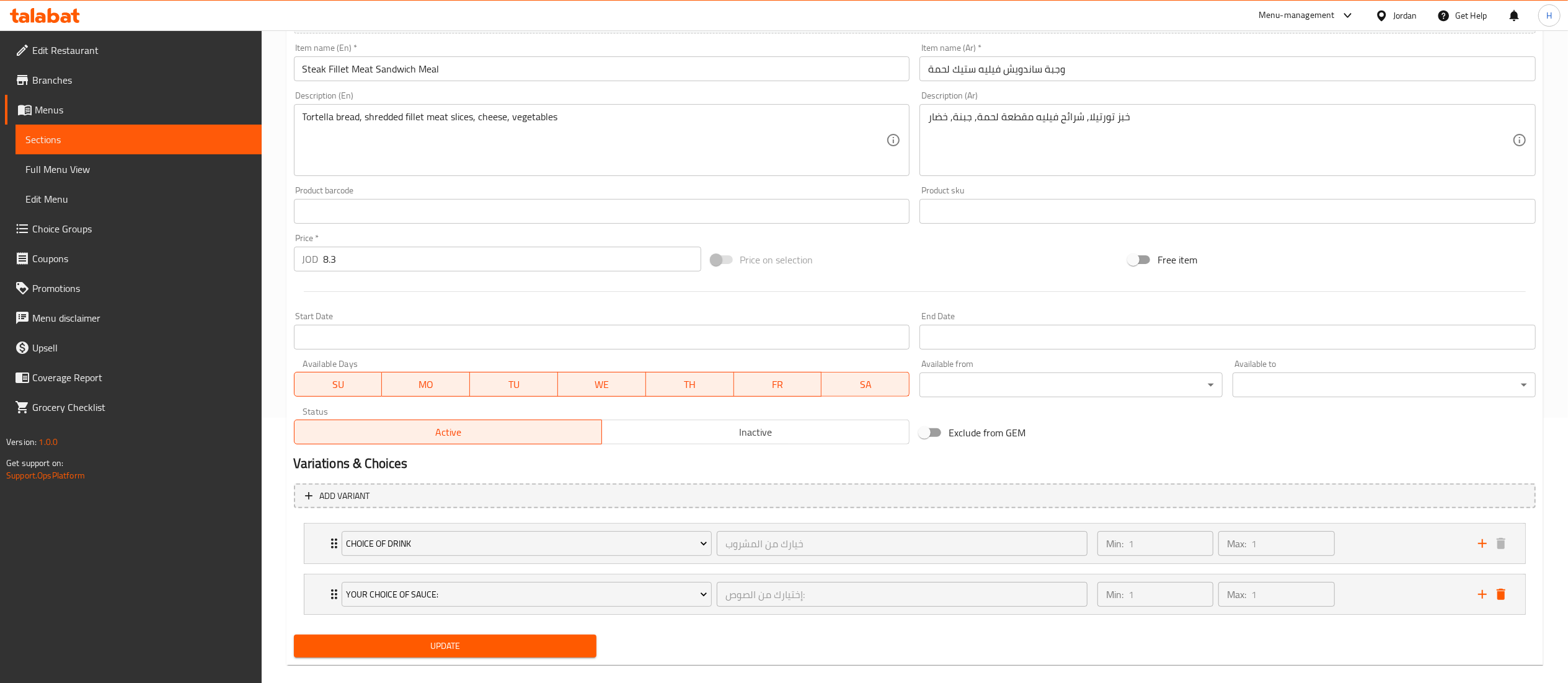
scroll to position [283, 0]
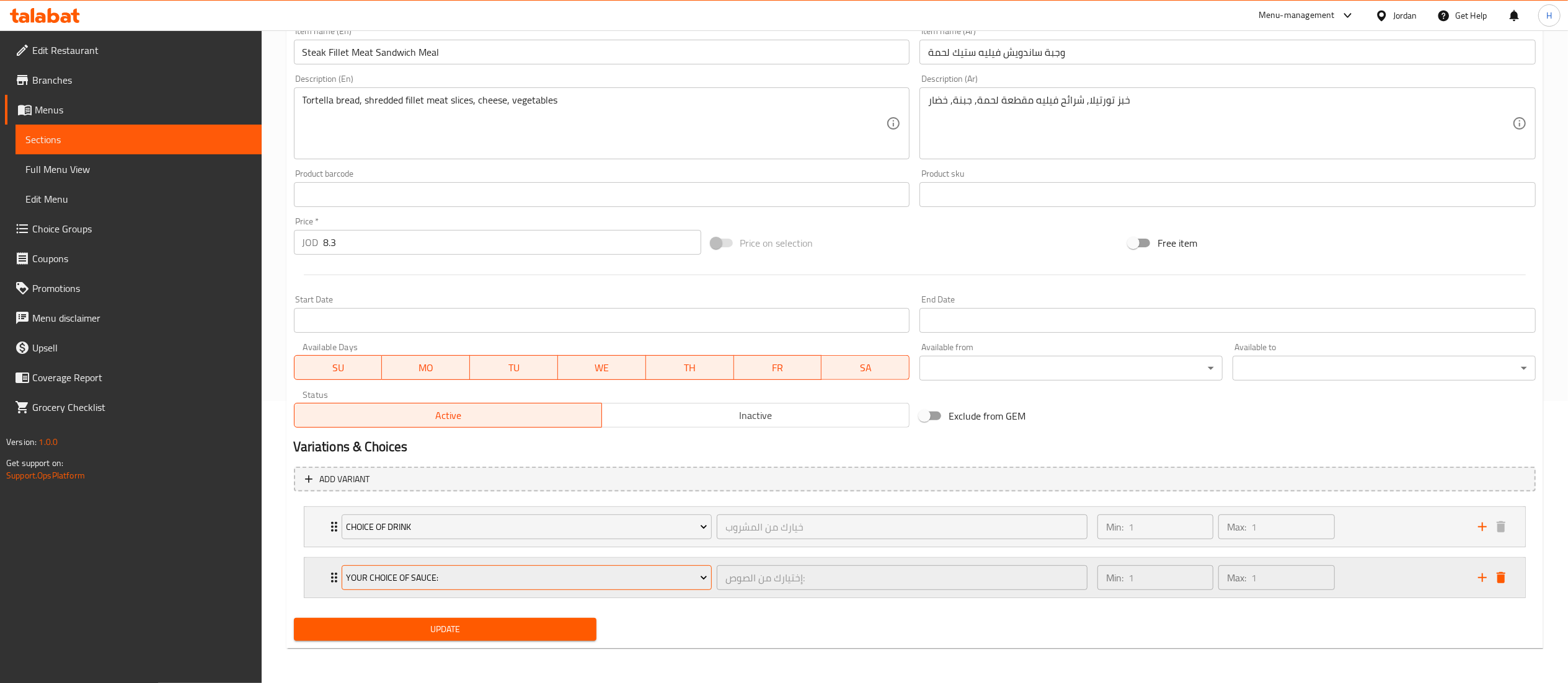
click at [579, 584] on span "Your Choice Of Sauce:" at bounding box center [527, 578] width 361 height 16
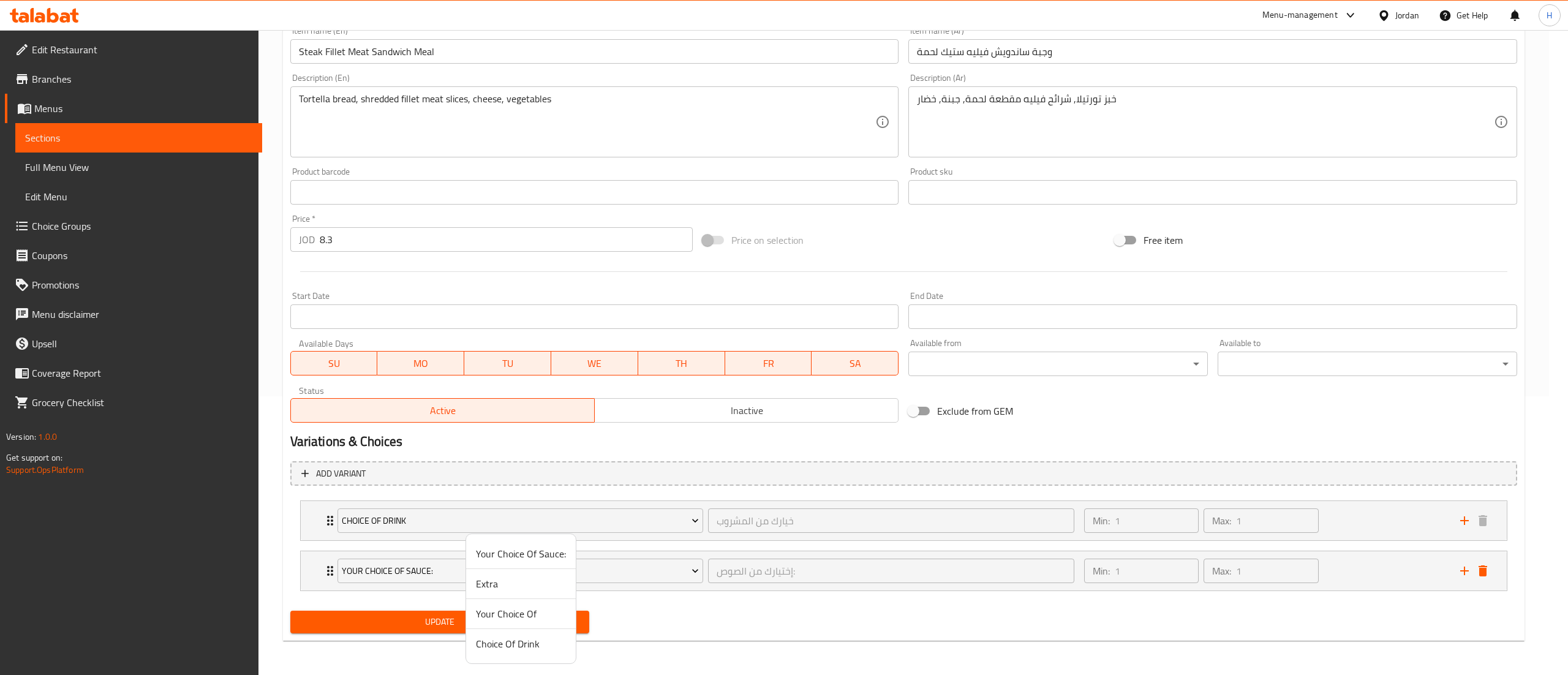
click at [532, 607] on span "Your Choice Of" at bounding box center [520, 614] width 90 height 15
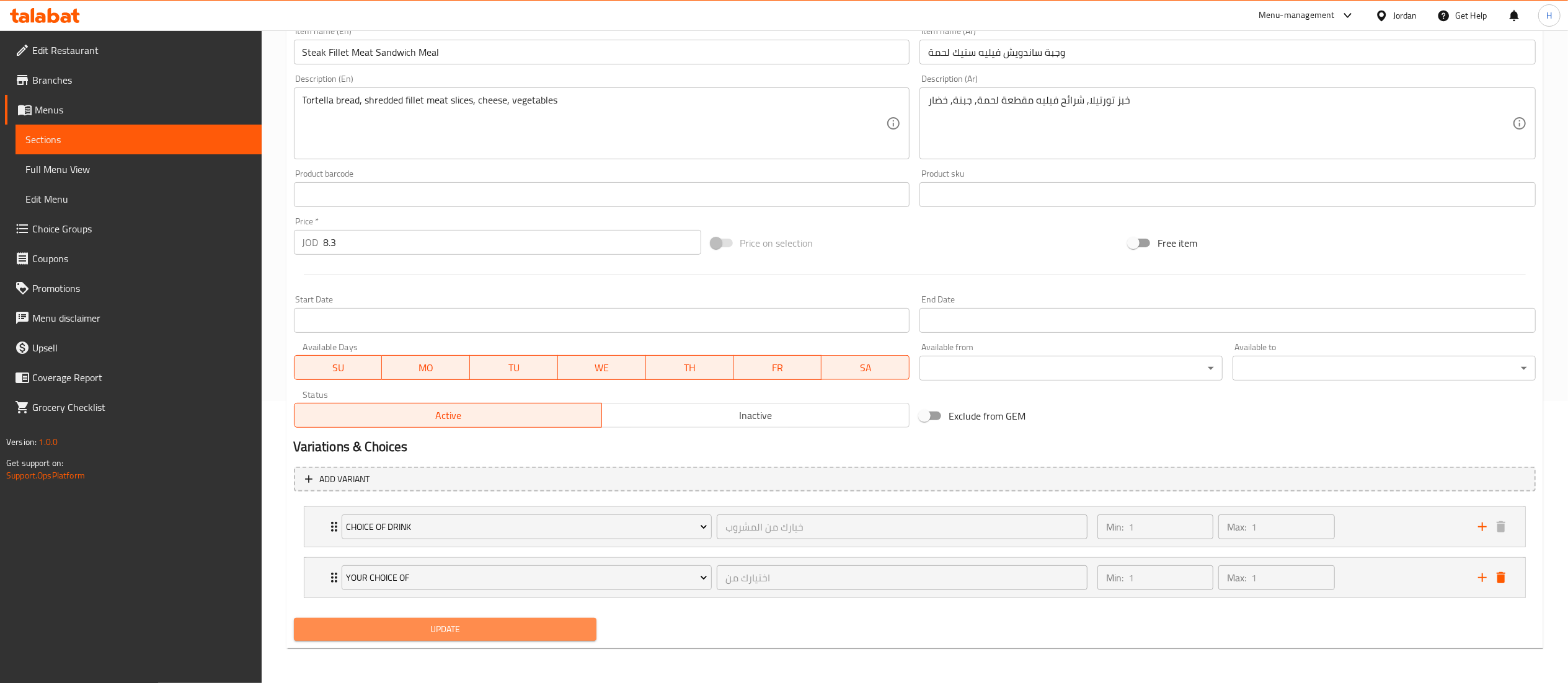
click at [511, 622] on span "Update" at bounding box center [445, 629] width 283 height 16
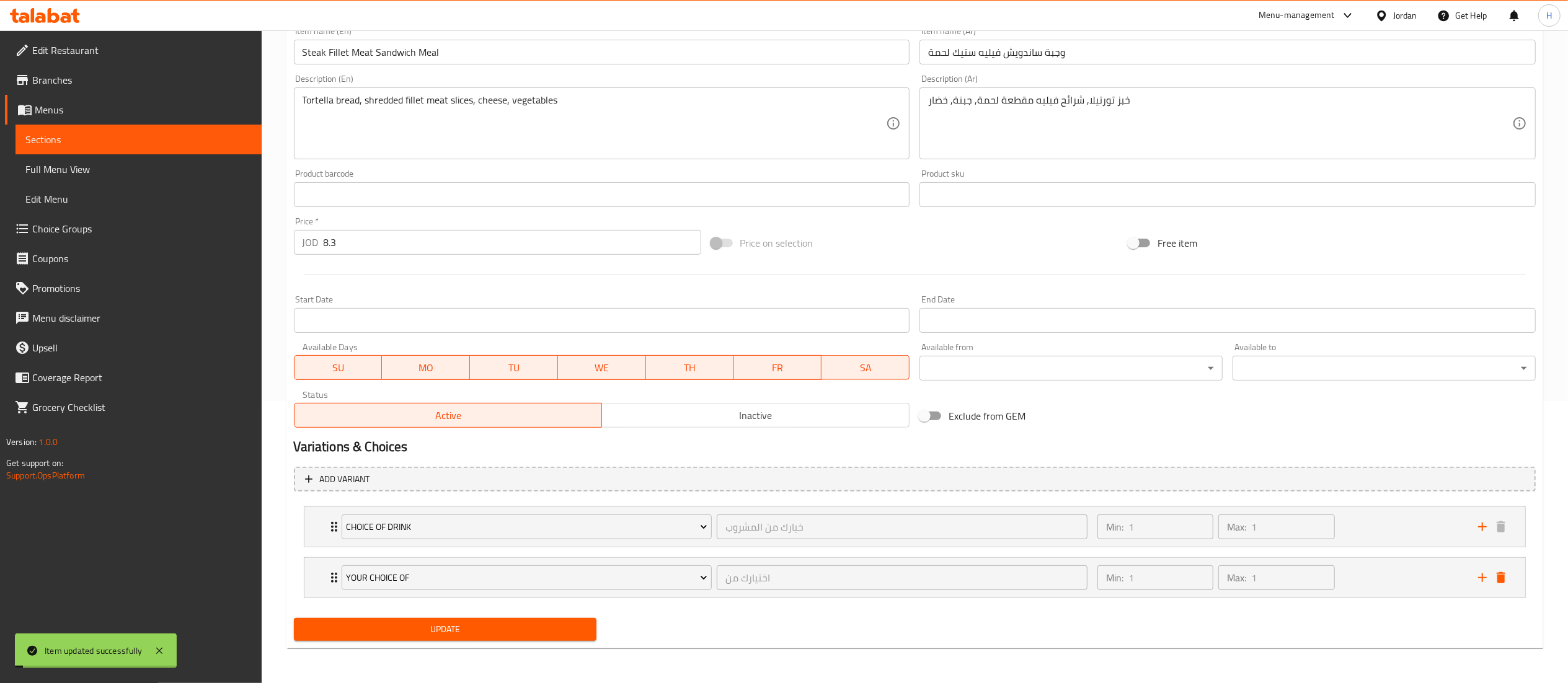
click at [521, 620] on button "Update" at bounding box center [446, 629] width 303 height 23
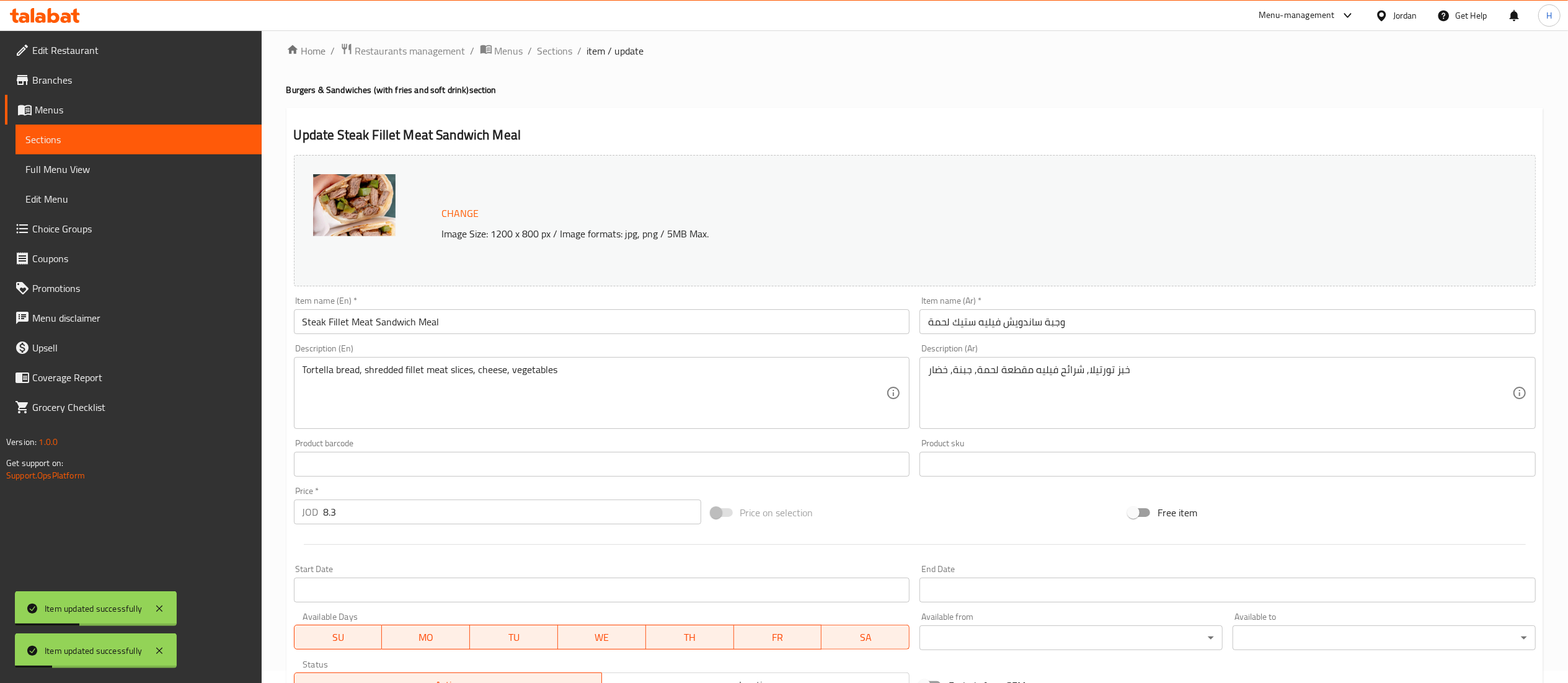
scroll to position [0, 0]
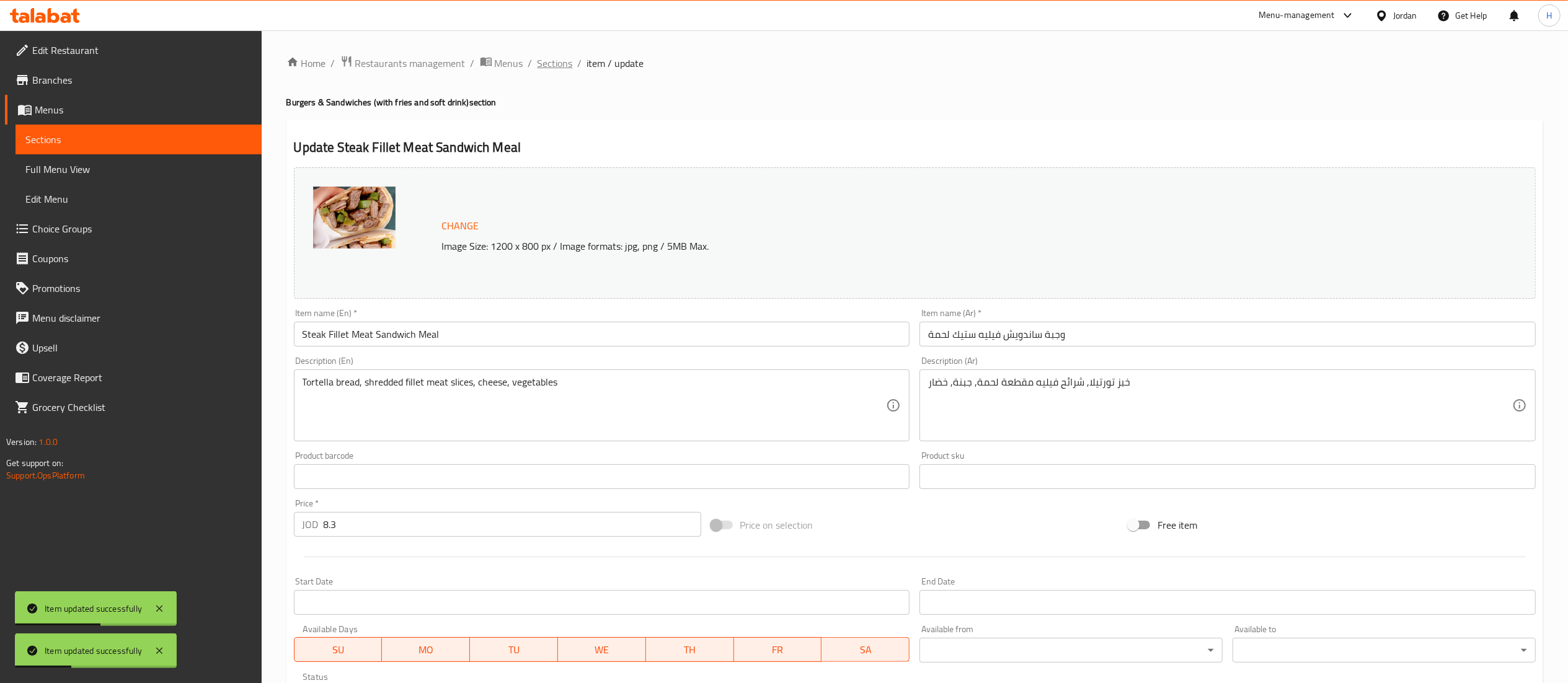
click at [567, 66] on span "Sections" at bounding box center [555, 63] width 35 height 15
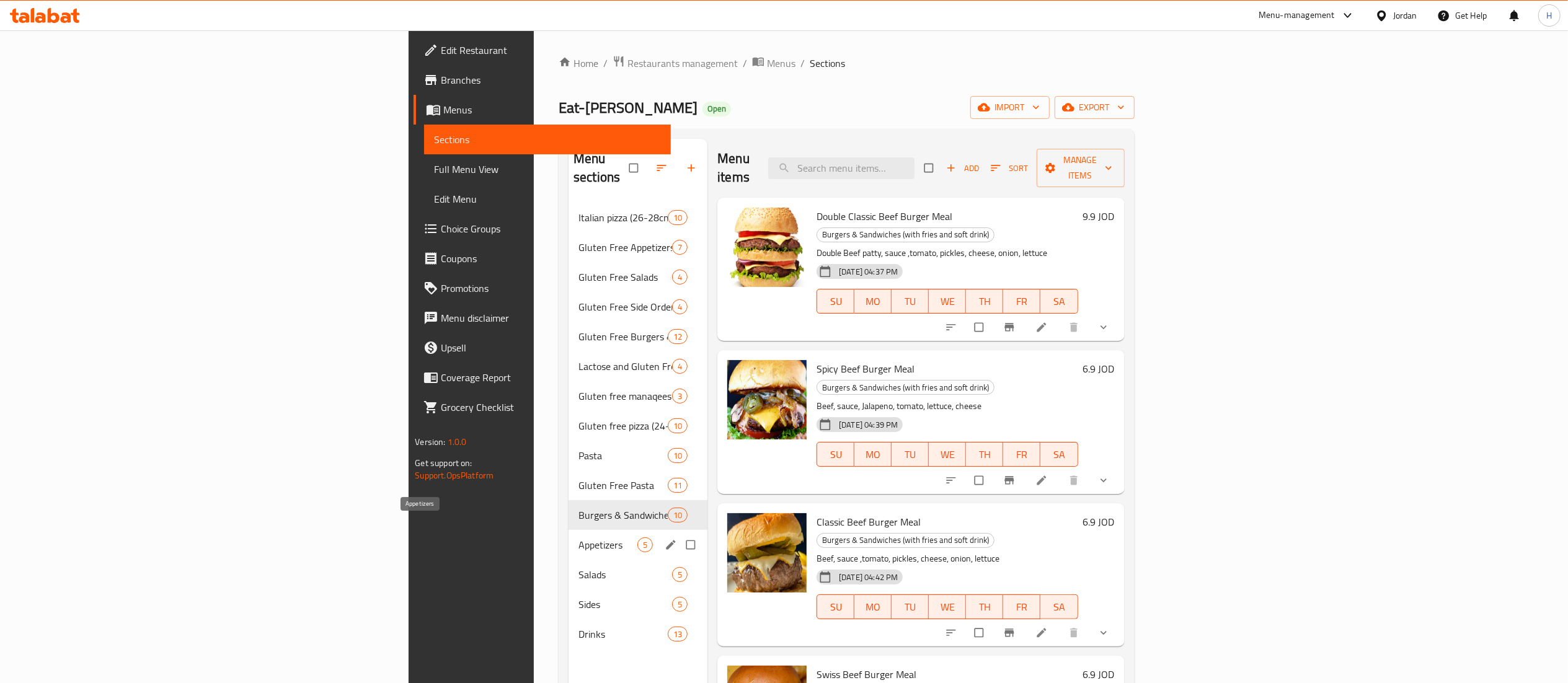
click at [579, 537] on span "Appetizers" at bounding box center [608, 545] width 59 height 15
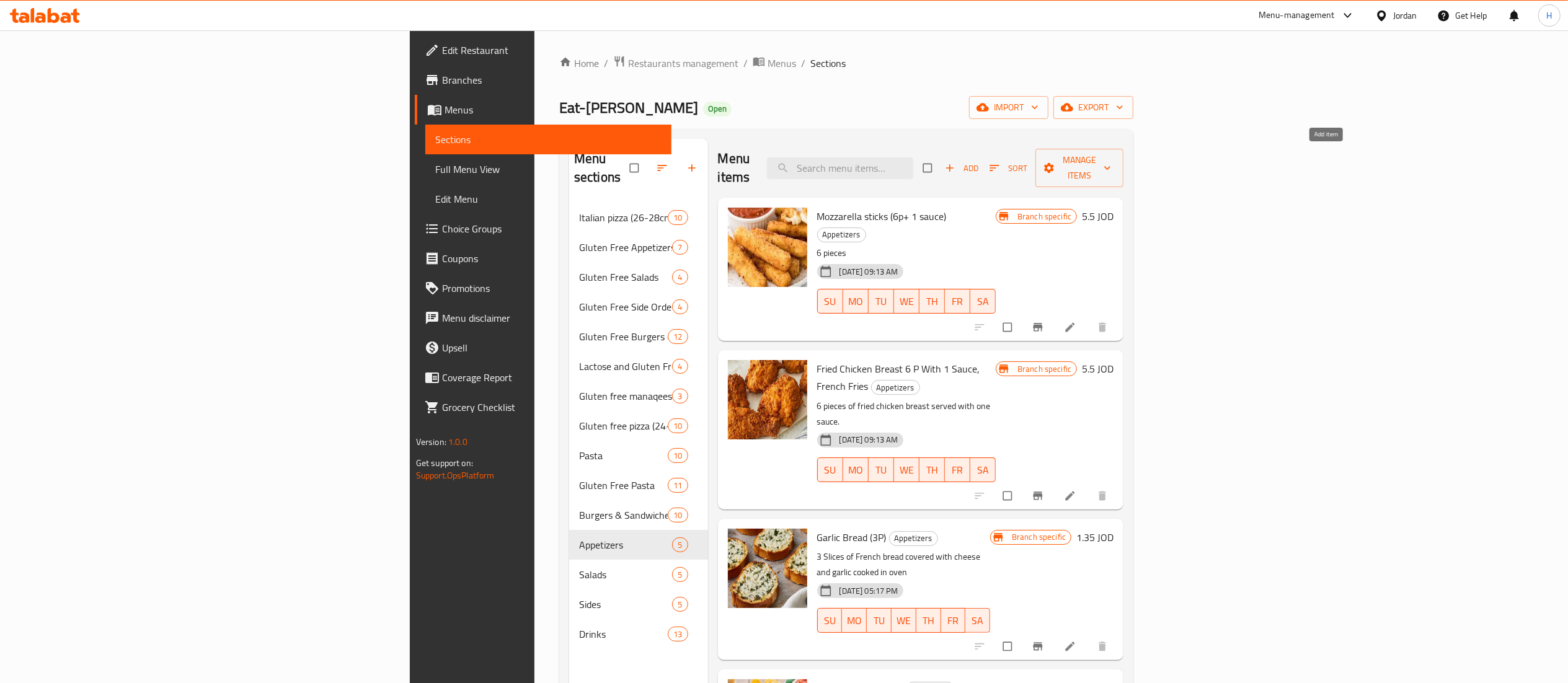
click at [979, 161] on span "Add" at bounding box center [962, 168] width 34 height 14
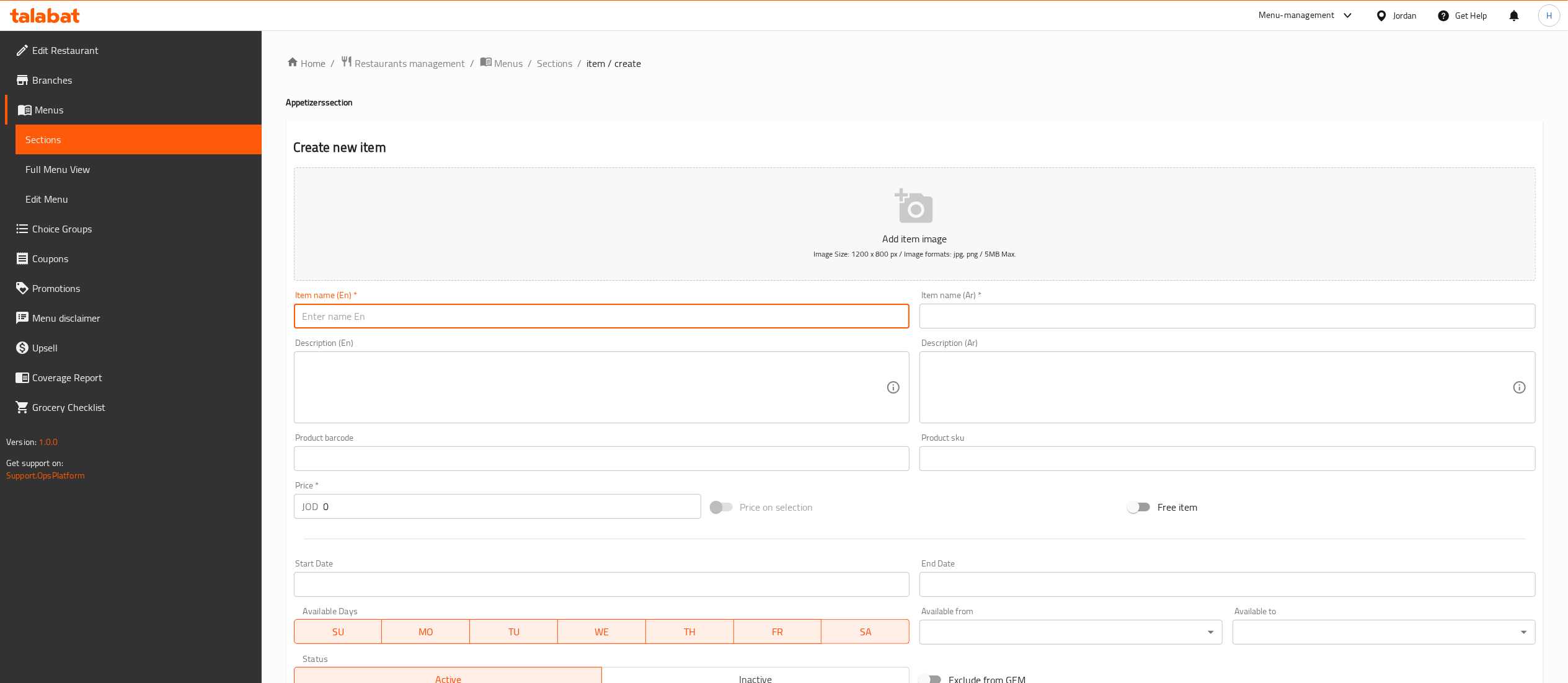
click at [434, 322] on input "text" at bounding box center [602, 316] width 616 height 25
drag, startPoint x: 338, startPoint y: 318, endPoint x: 244, endPoint y: 322, distance: 94.1
click at [244, 322] on div "Edit Restaurant Branches Menus Sections Full Menu View Edit Menu Choice Groups …" at bounding box center [784, 453] width 1568 height 845
type input "10P Shrimp Dynamite"
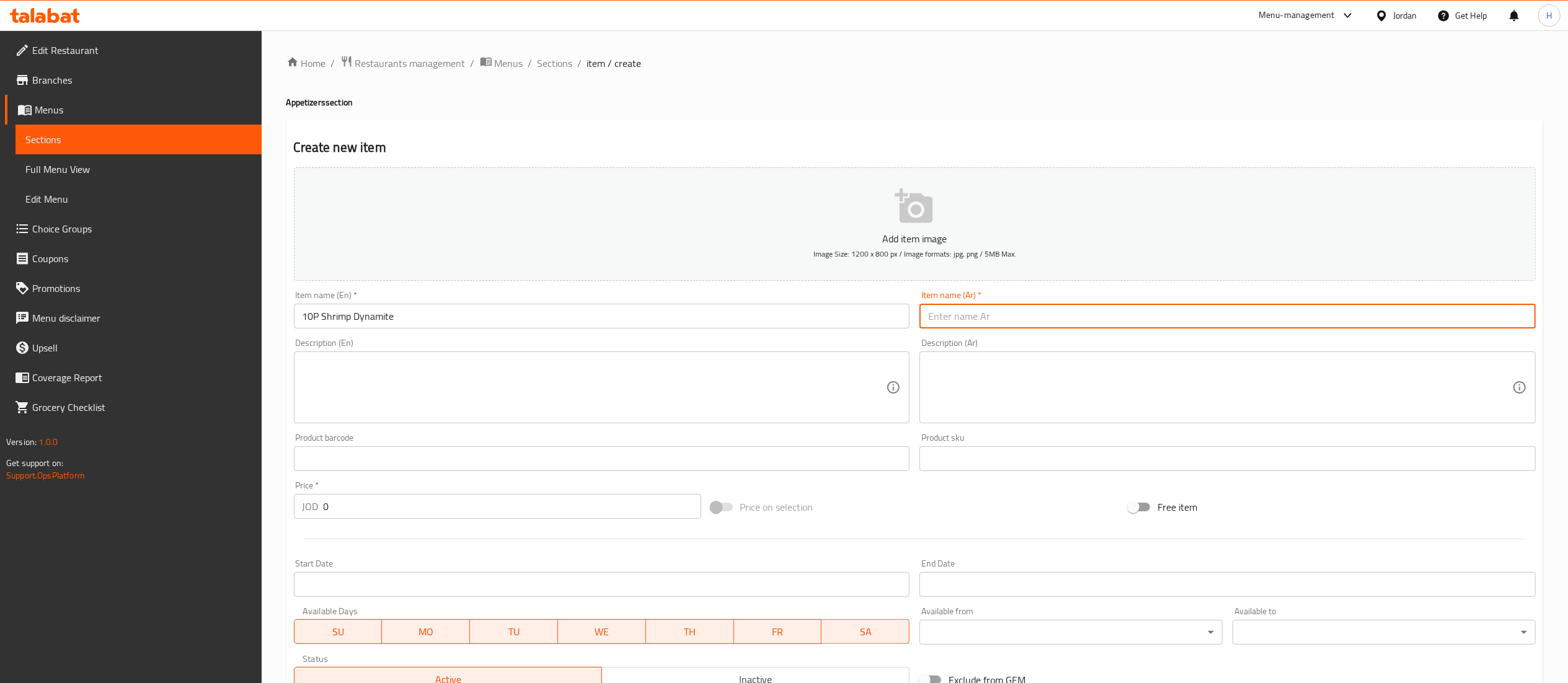
click at [1016, 327] on input "text" at bounding box center [1227, 316] width 616 height 25
paste input "10P ديناميت الروبيان"
click at [943, 319] on input "10P ديناميت الروبيان" at bounding box center [1227, 316] width 616 height 25
click at [941, 311] on input "10قطع ديناميت الروبيان" at bounding box center [1227, 316] width 616 height 25
type input "10 قطع ديناميت الروبيان"
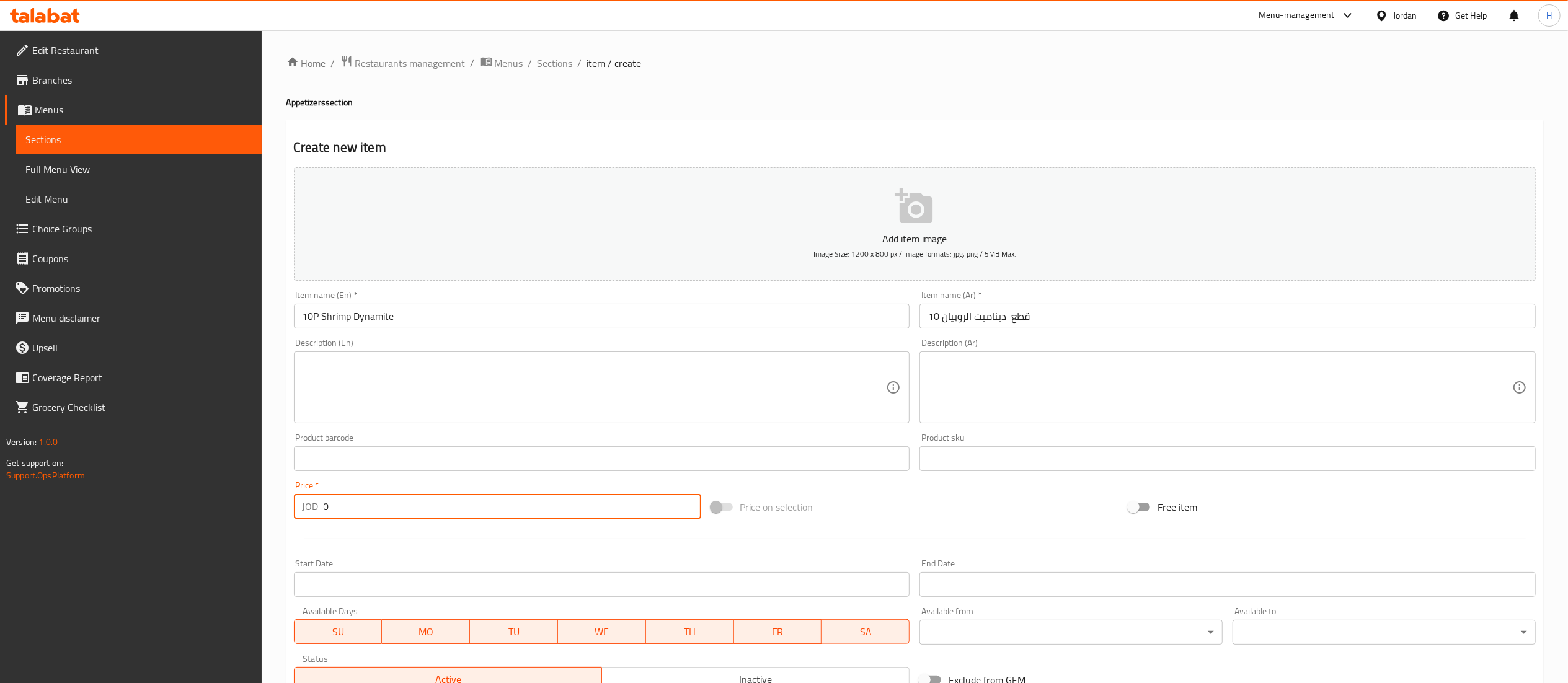
drag, startPoint x: 385, startPoint y: 510, endPoint x: 301, endPoint y: 483, distance: 88.2
click at [303, 483] on div "Price   * JOD 0 Price *" at bounding box center [498, 500] width 407 height 38
type input "0"
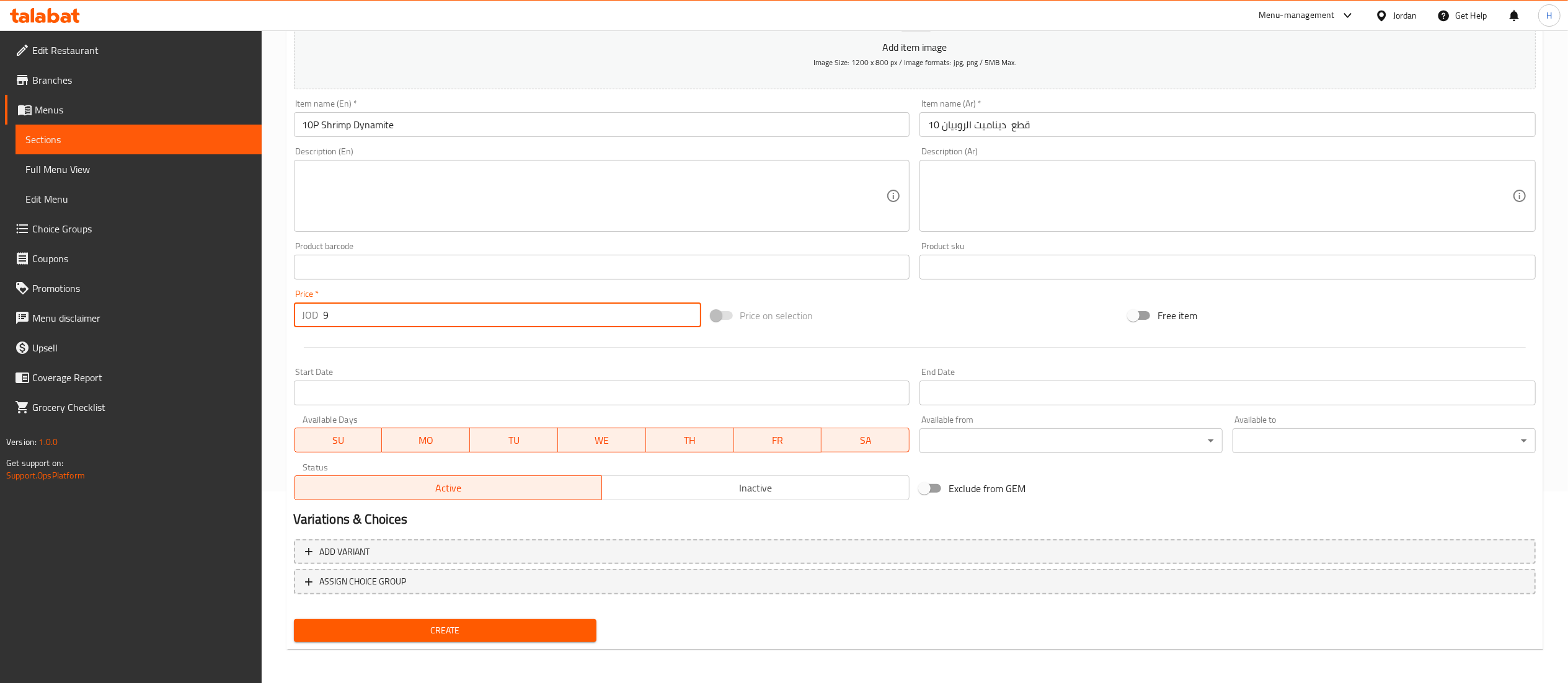
type input "9"
click at [492, 628] on span "Create" at bounding box center [445, 630] width 283 height 16
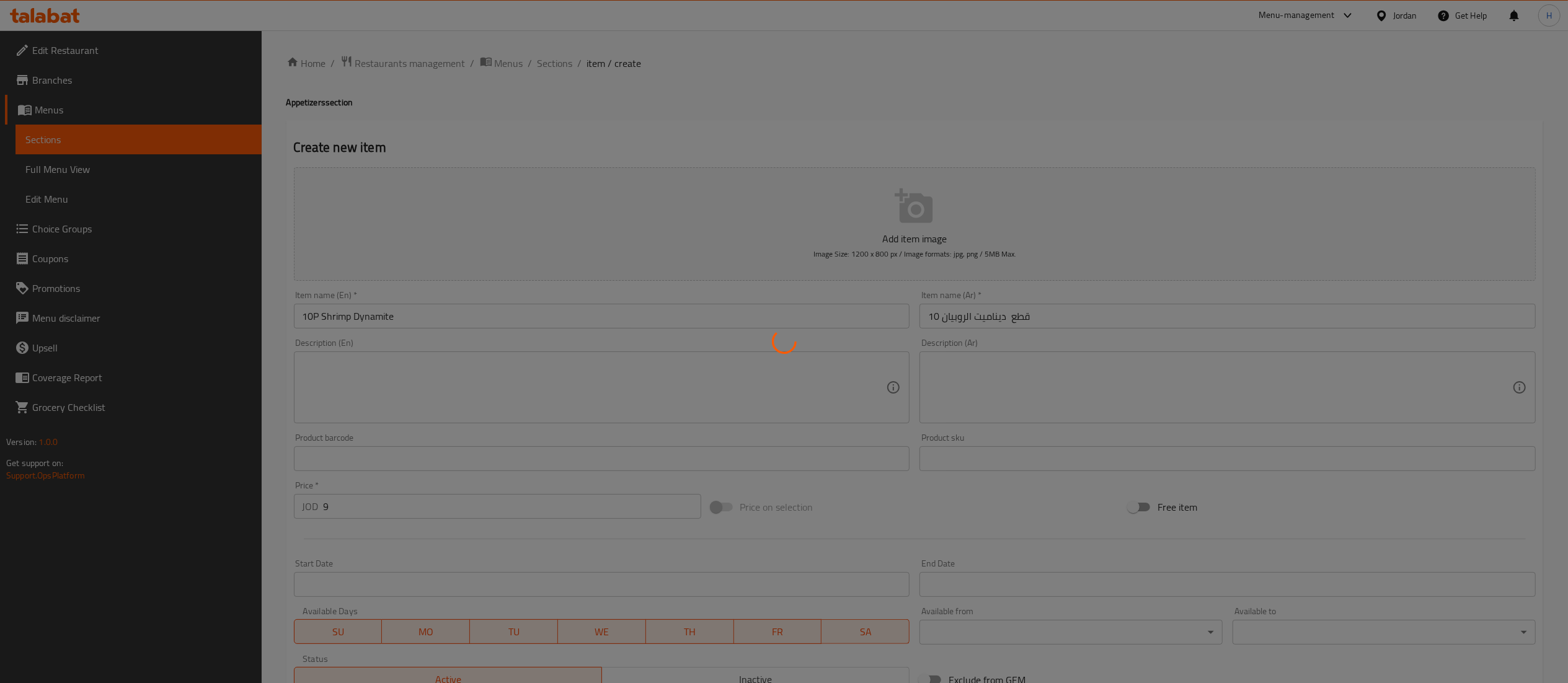
type input "0"
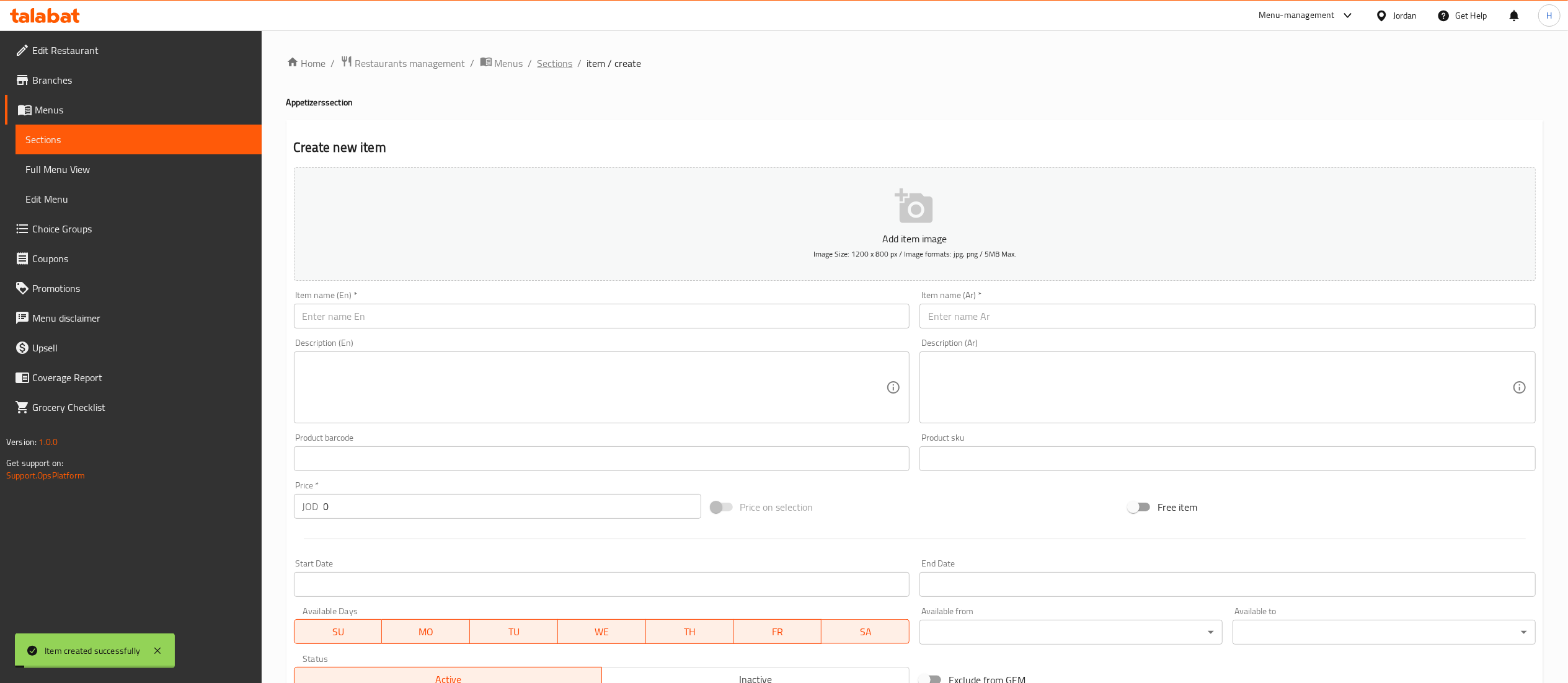
click at [561, 65] on span "Sections" at bounding box center [555, 63] width 35 height 15
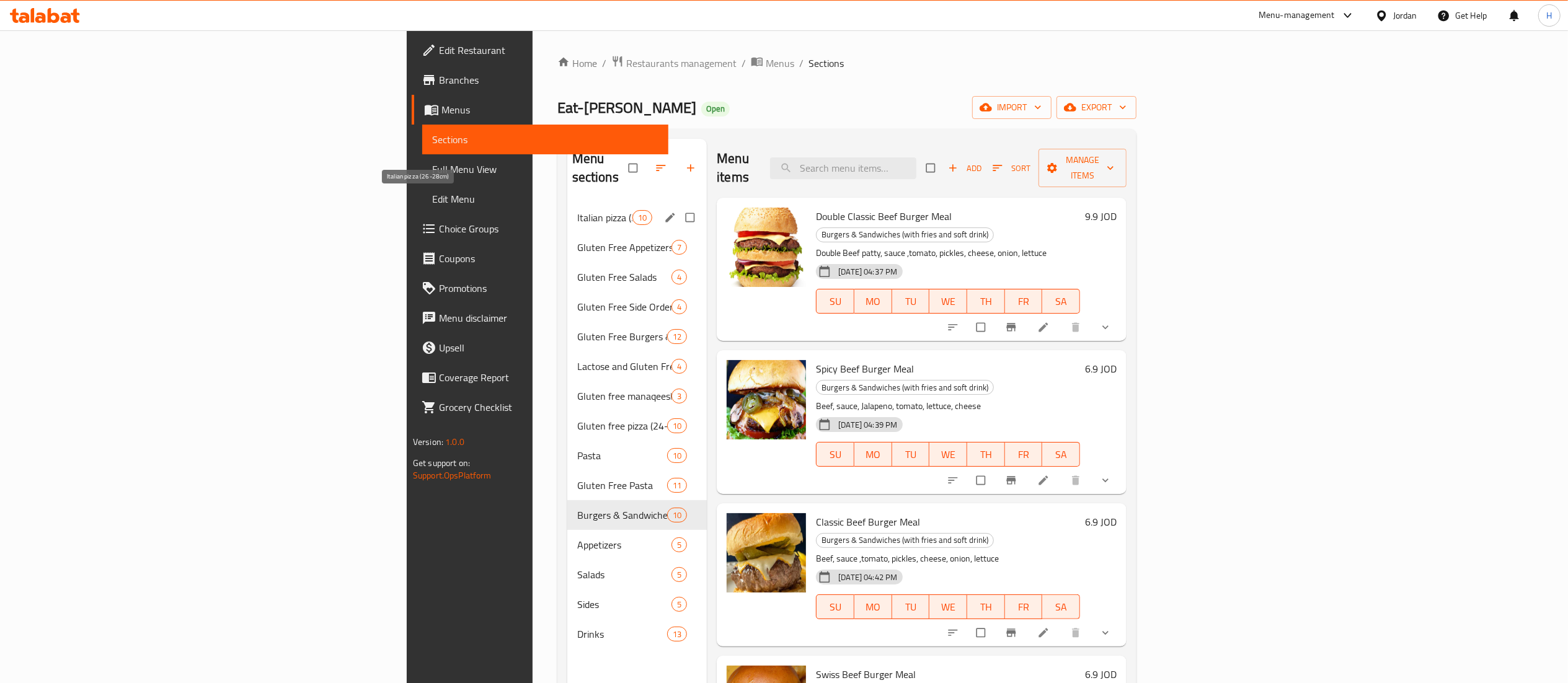
scroll to position [702, 0]
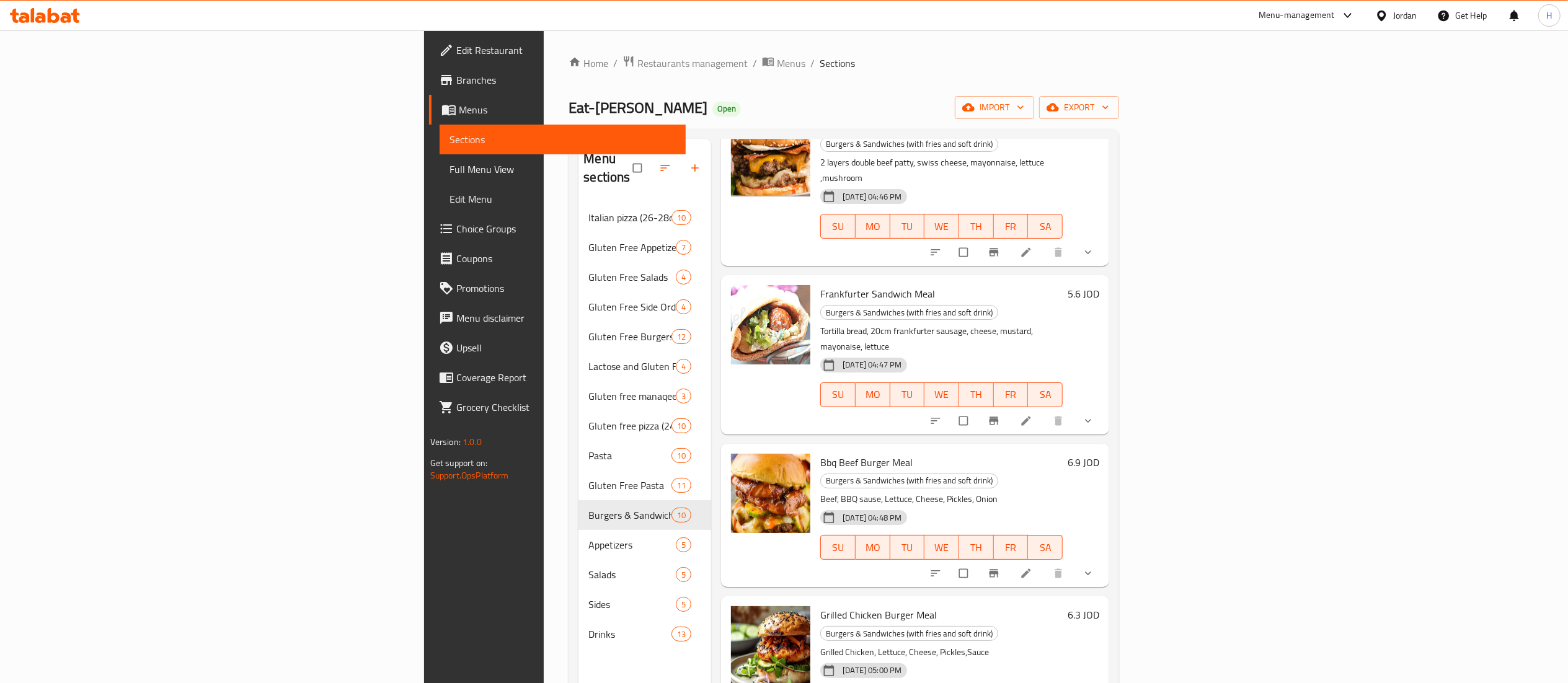
click at [51, 11] on icon at bounding box center [45, 16] width 70 height 15
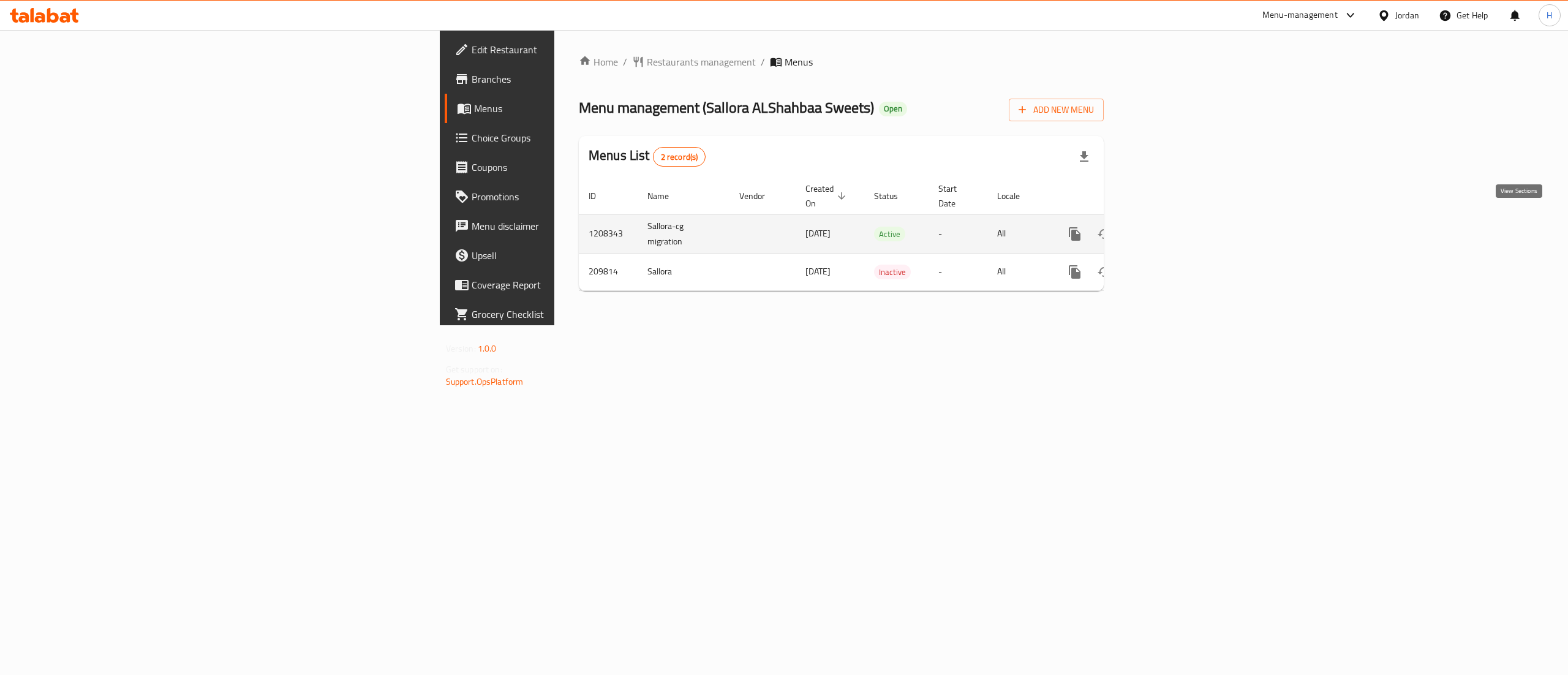
click at [1171, 227] on icon "enhanced table" at bounding box center [1164, 234] width 15 height 15
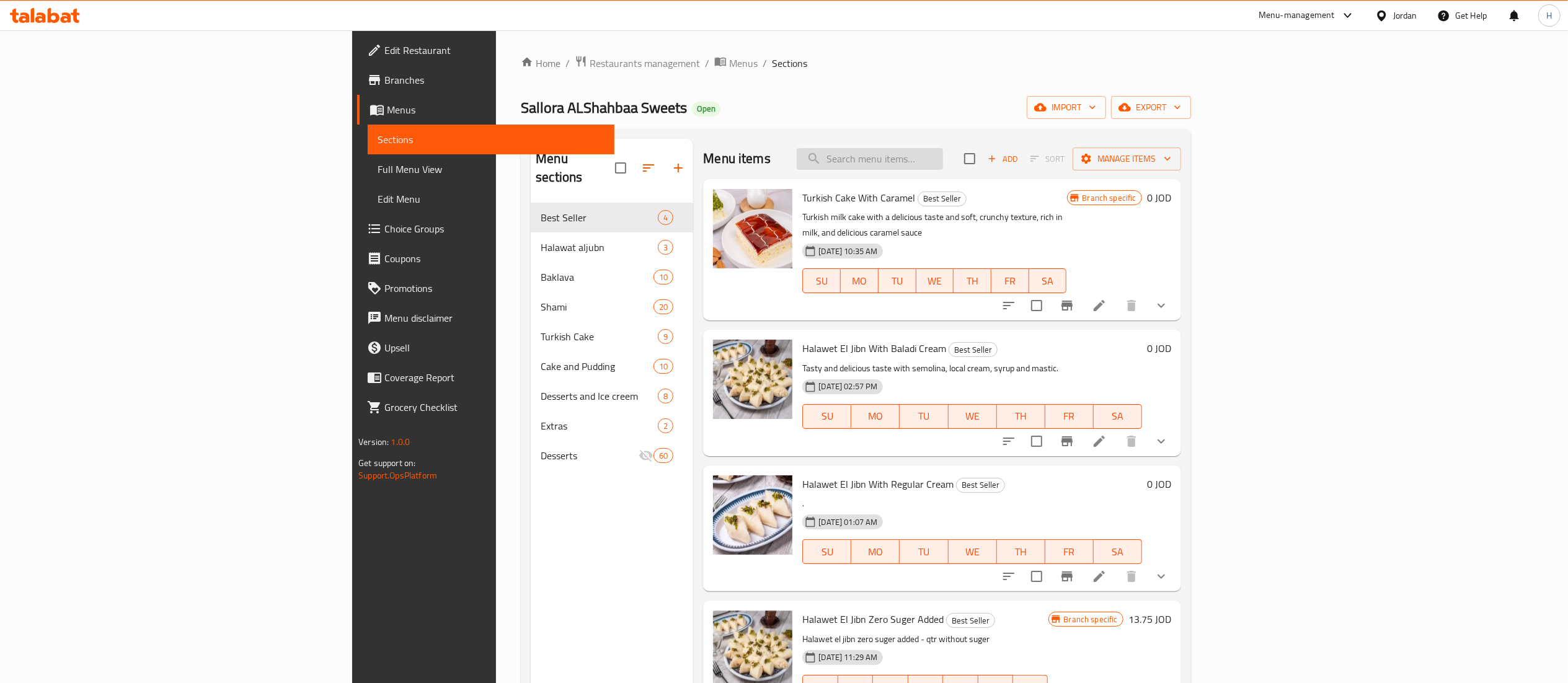
click at [943, 158] on input "search" at bounding box center [869, 159] width 146 height 22
paste input "حلاوة الجبن بدون سكر"
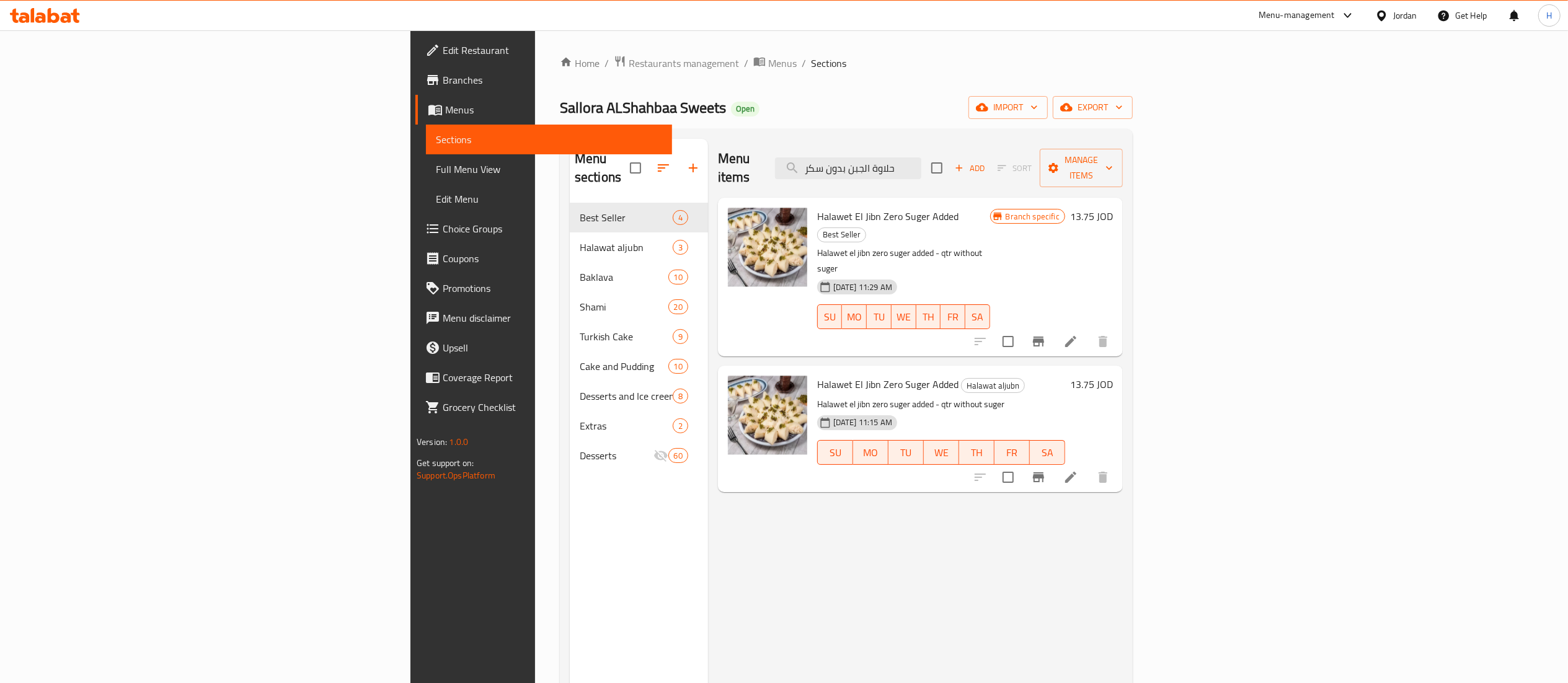
type input "حلاوة الجبن بدون سكر"
click at [1046, 334] on icon "Branch-specific-item" at bounding box center [1039, 341] width 15 height 15
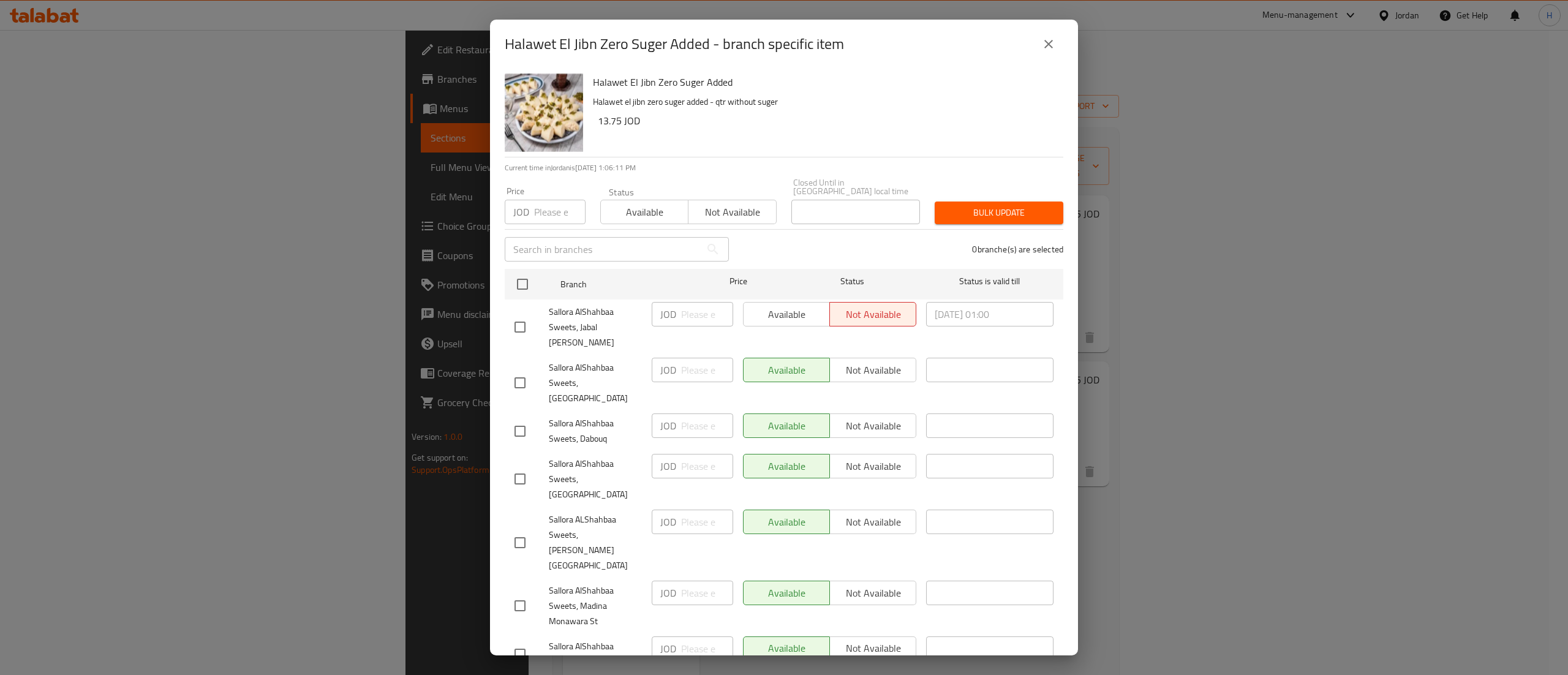
click at [1051, 49] on icon "close" at bounding box center [1048, 44] width 9 height 9
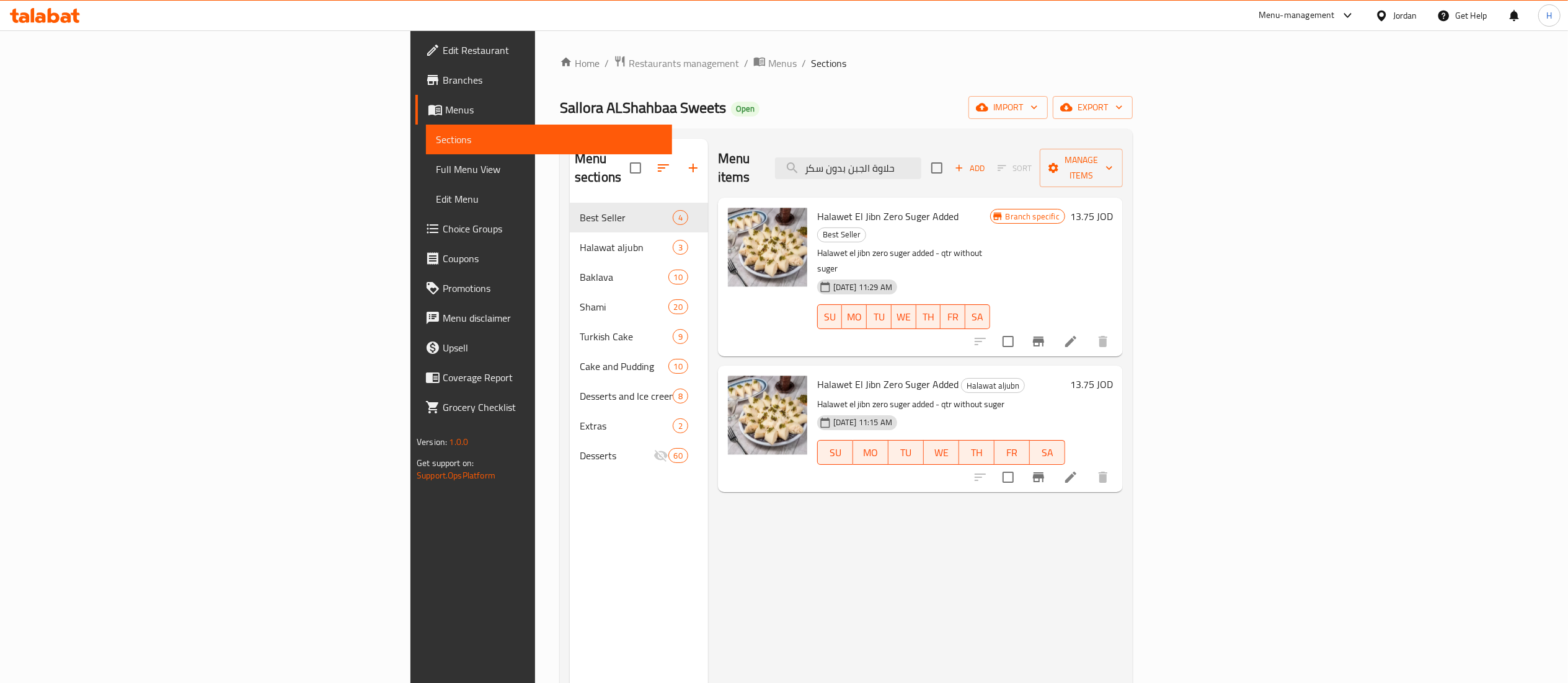
drag, startPoint x: 1064, startPoint y: 155, endPoint x: 609, endPoint y: 161, distance: 455.0
click at [708, 161] on div "Menu items حلاوة الجبن بدون سكر Add Sort Manage items Halawet El Jibn Zero Suge…" at bounding box center [915, 480] width 415 height 683
paste input "مدلوئة بالقشطة البلدية"
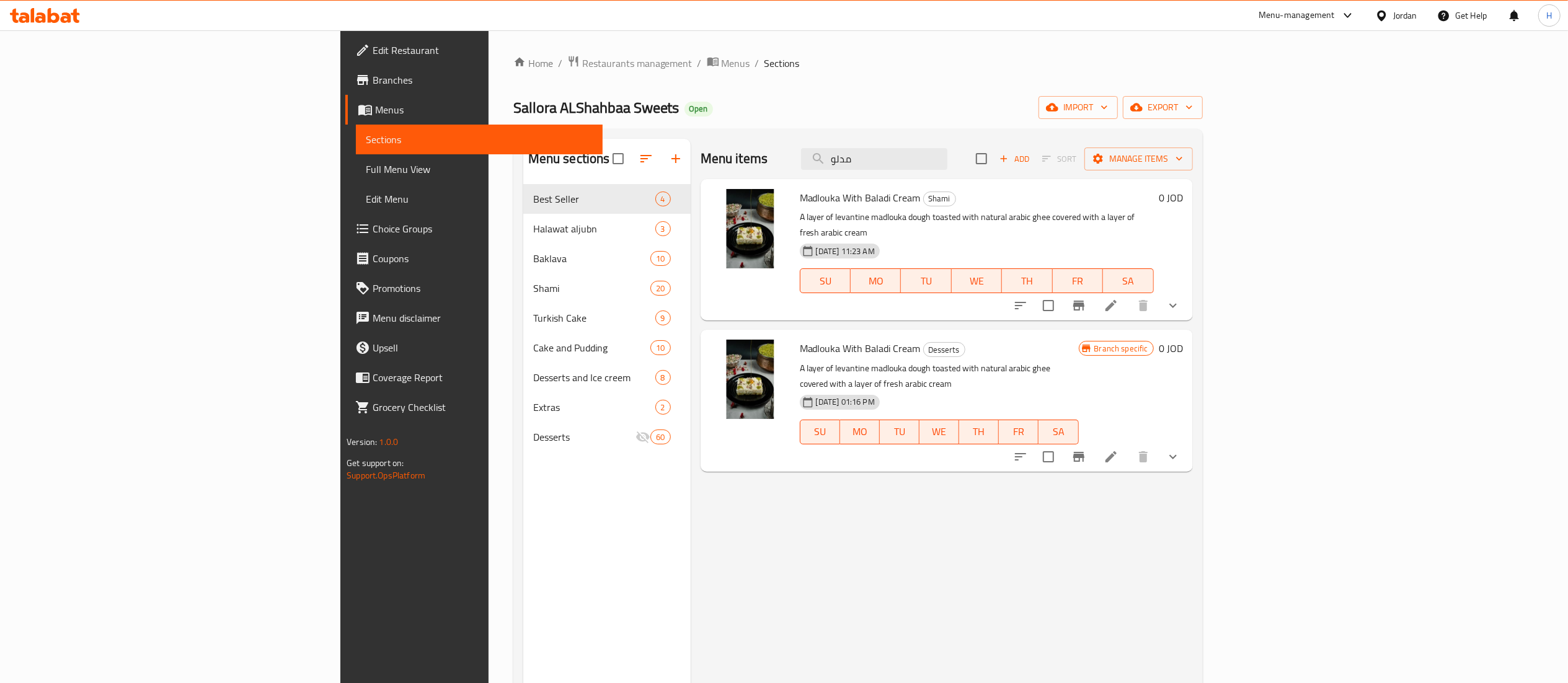
type input "مدلو"
click at [1118, 298] on icon at bounding box center [1111, 305] width 15 height 15
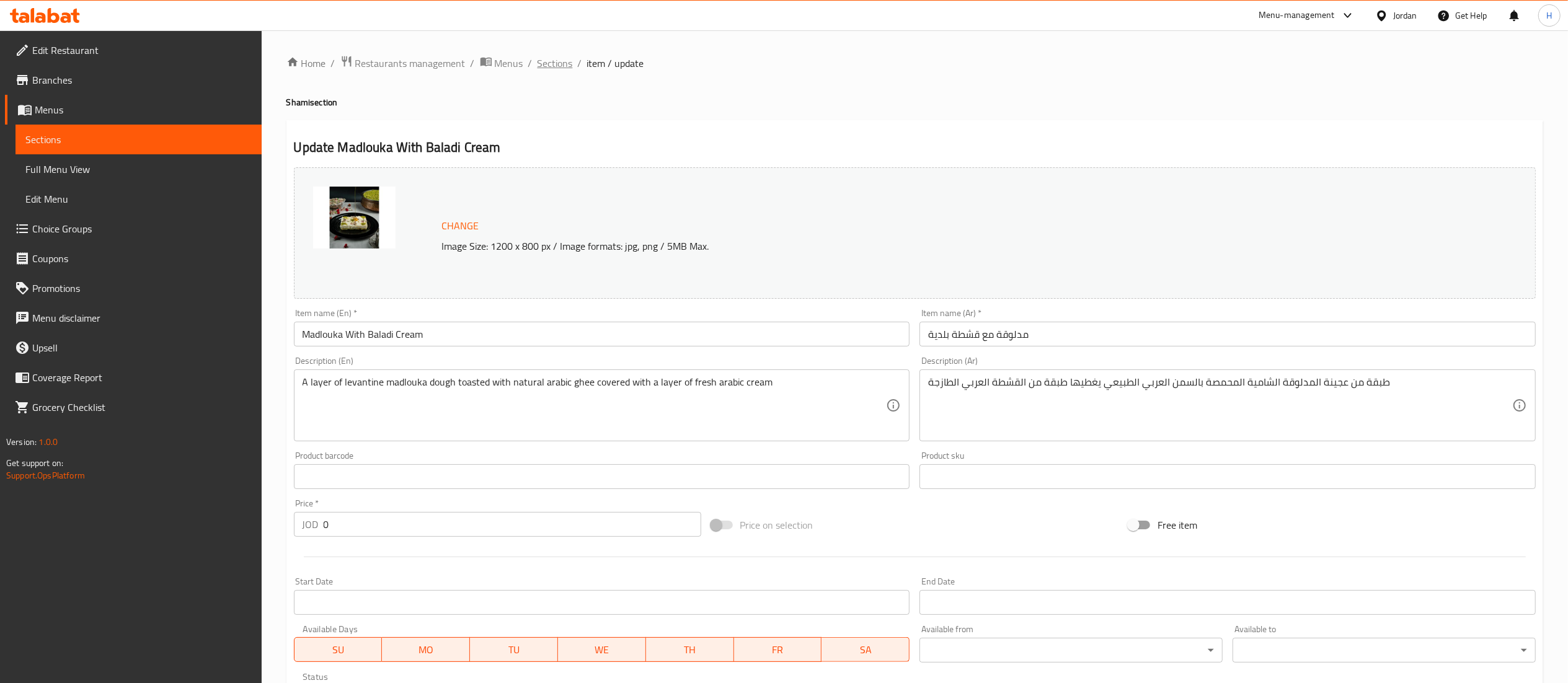
click at [544, 61] on span "Sections" at bounding box center [555, 63] width 35 height 15
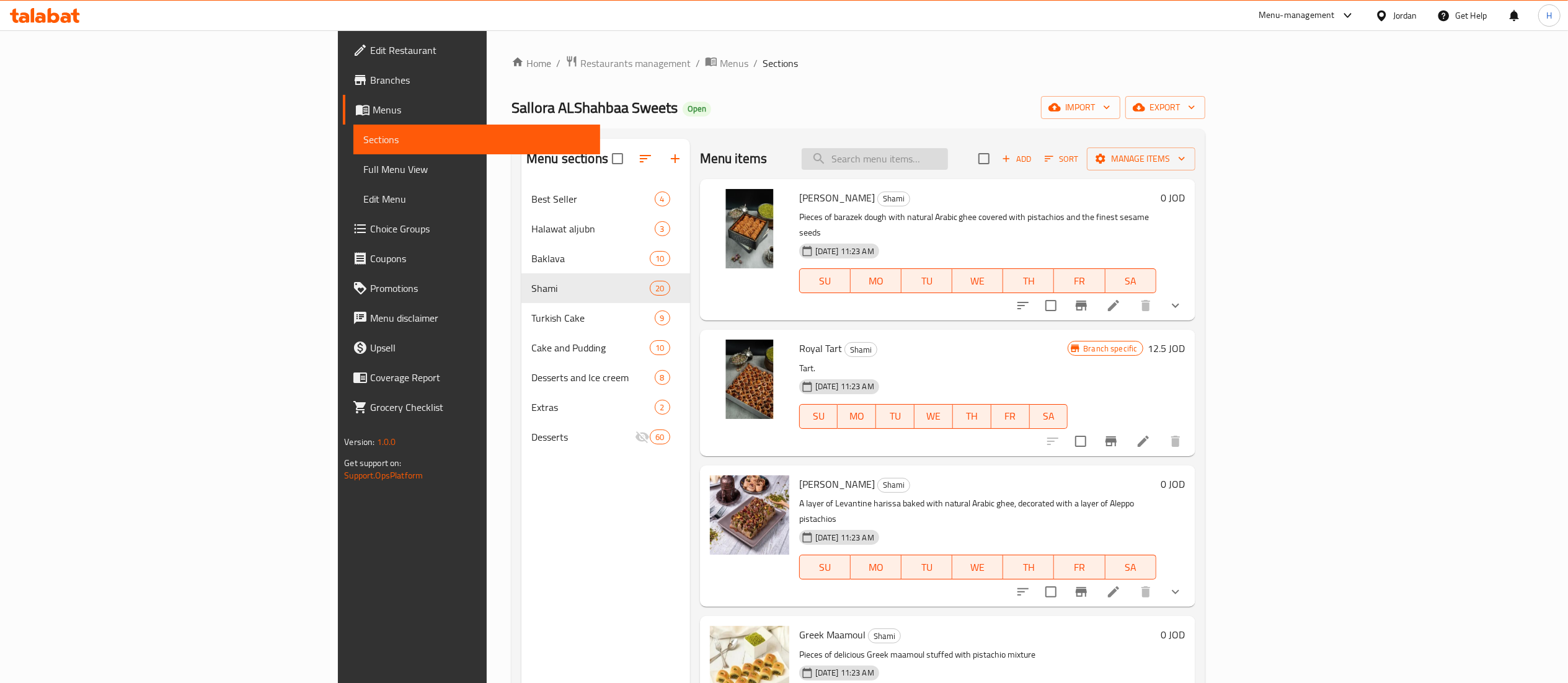
click at [948, 168] on input "search" at bounding box center [875, 159] width 146 height 22
paste input "مفروكة بالقشطة البلدية"
type input "مفروكة بالقشطة البلدية"
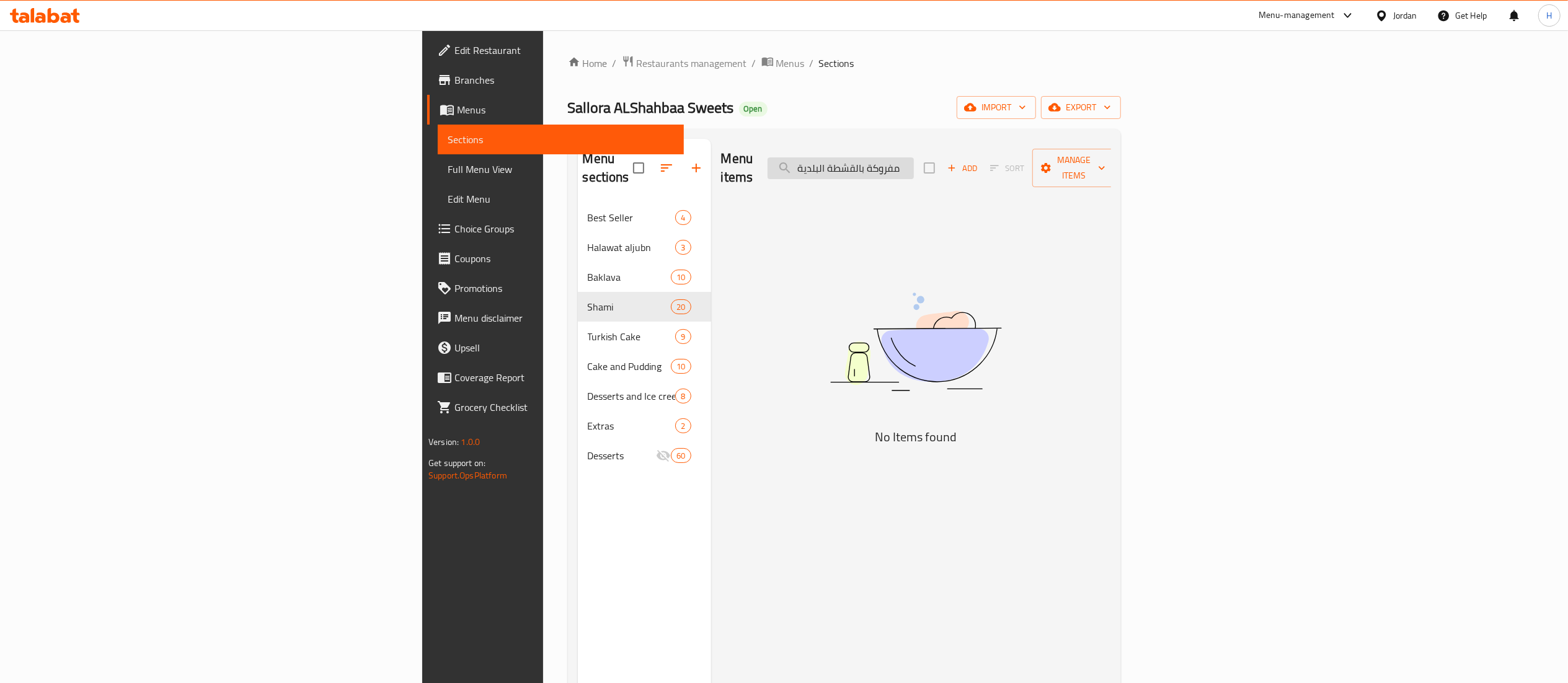
click at [914, 157] on input "مفروكة بالقشطة البلدية" at bounding box center [840, 168] width 146 height 22
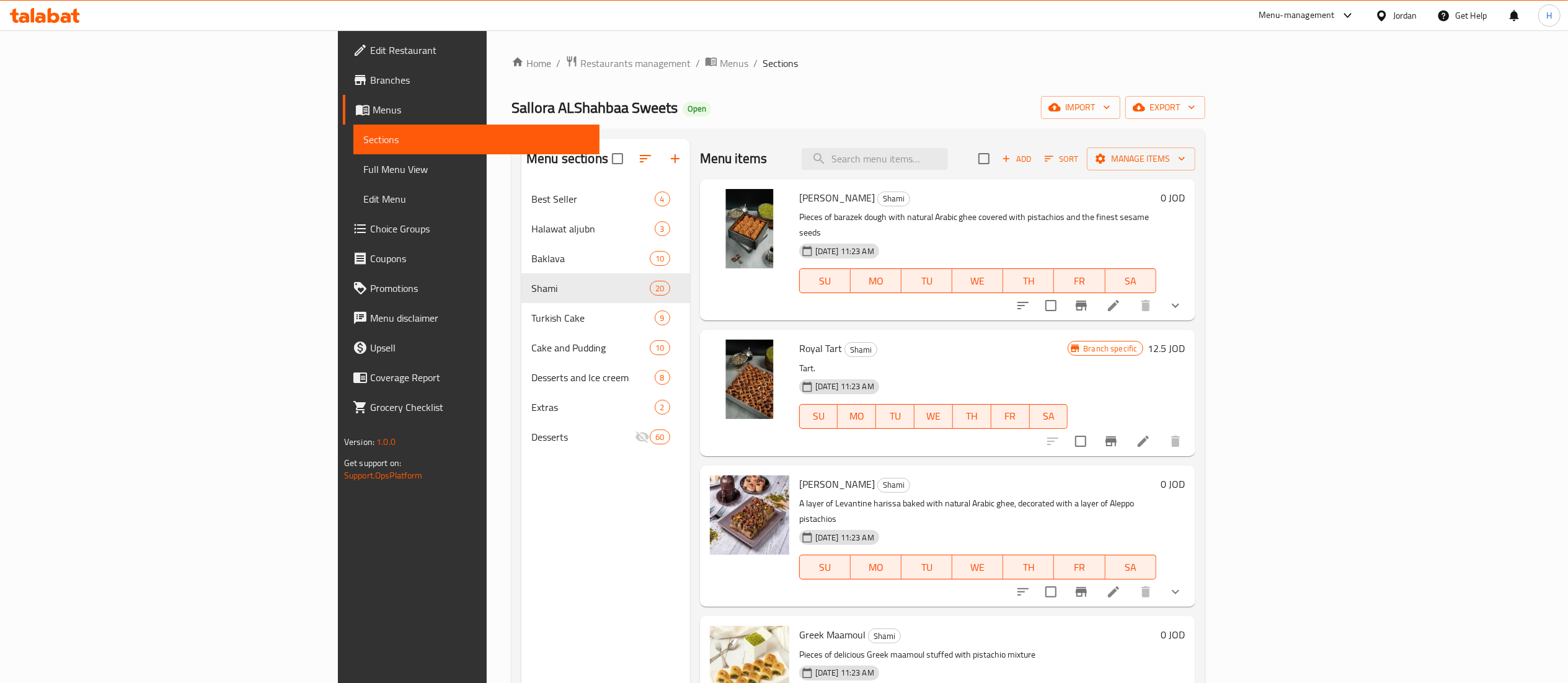
paste input "كبة بالقشطة البلدية"
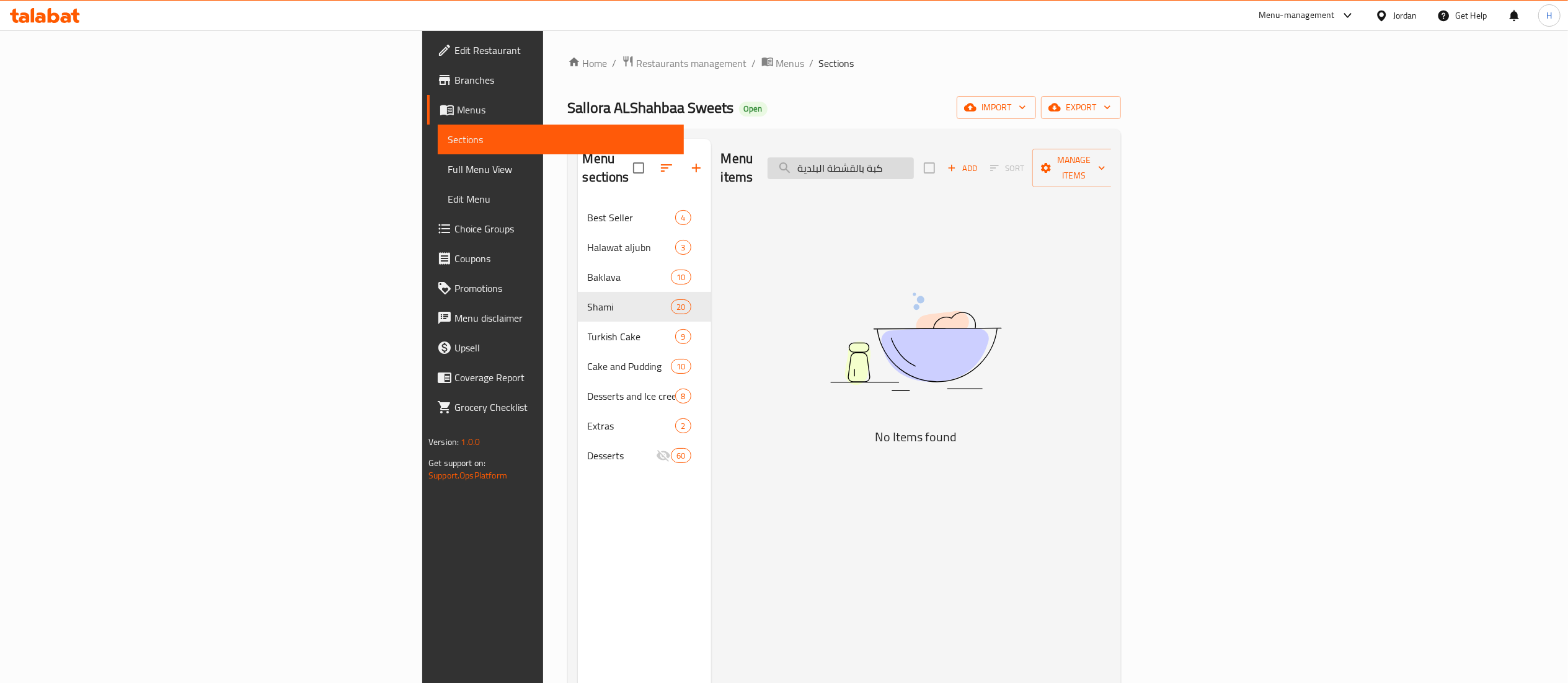
click at [914, 165] on input "كبة بالقشطة البلدية" at bounding box center [840, 168] width 146 height 22
paste input "سعاد خانم"
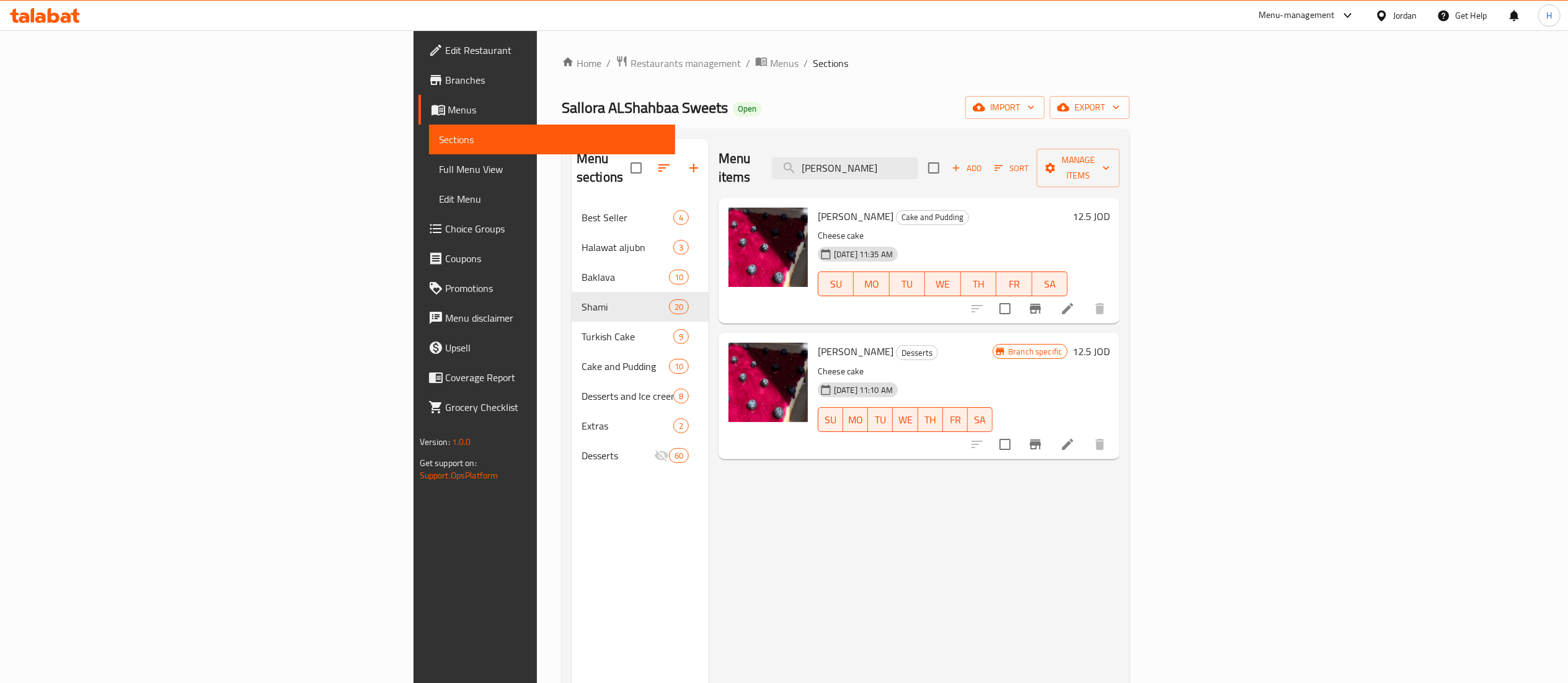
drag, startPoint x: 1012, startPoint y: 158, endPoint x: 759, endPoint y: 142, distance: 253.5
click at [759, 142] on div "Menu items سعاد خانم Add Sort Manage items" at bounding box center [919, 168] width 401 height 59
paste input "كنافة بالقشطة البلدية"
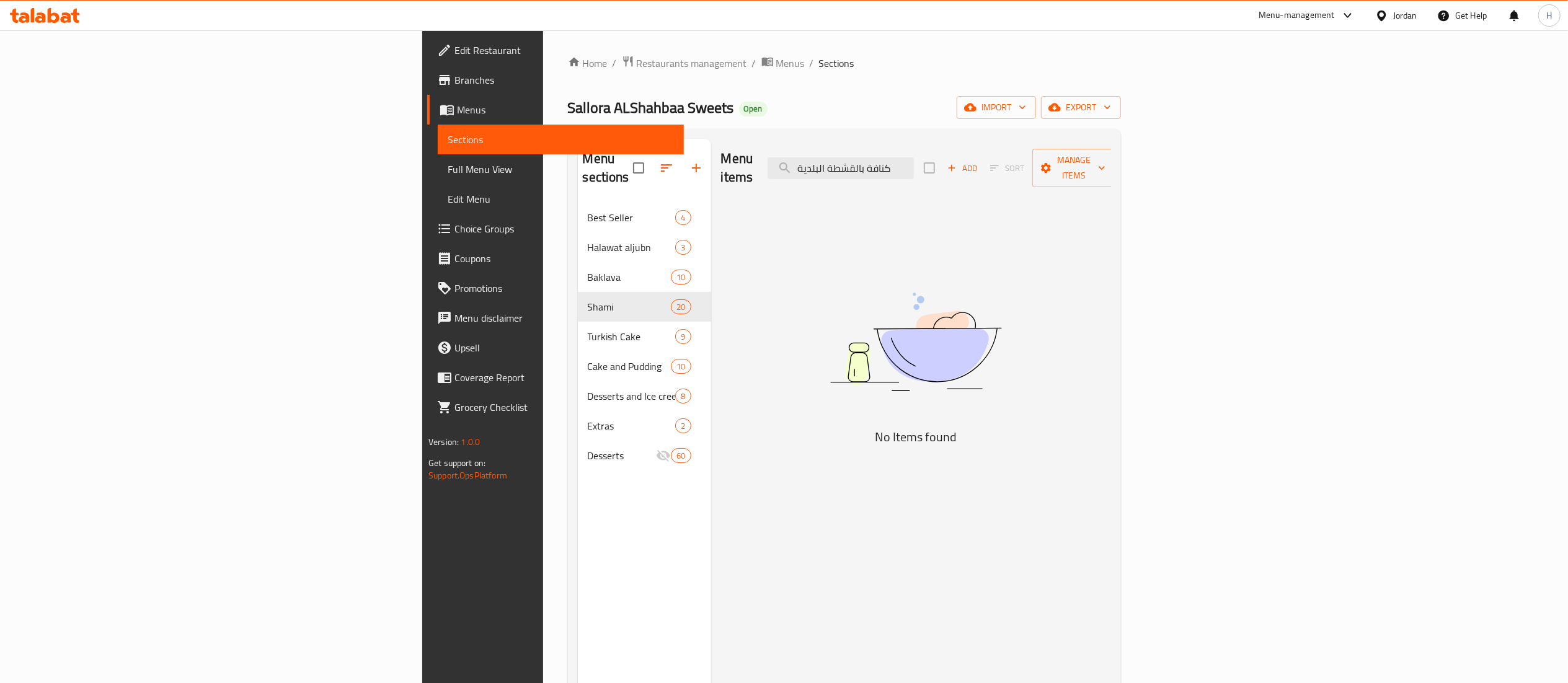
type input "كنافة بالقشطة البلدية"
click at [1044, 178] on div "Menu items كنافة بالقشطة البلدية Add Sort Manage items" at bounding box center [916, 168] width 390 height 59
click at [914, 157] on input "كنافة بالقشطة البلدية" at bounding box center [840, 168] width 146 height 22
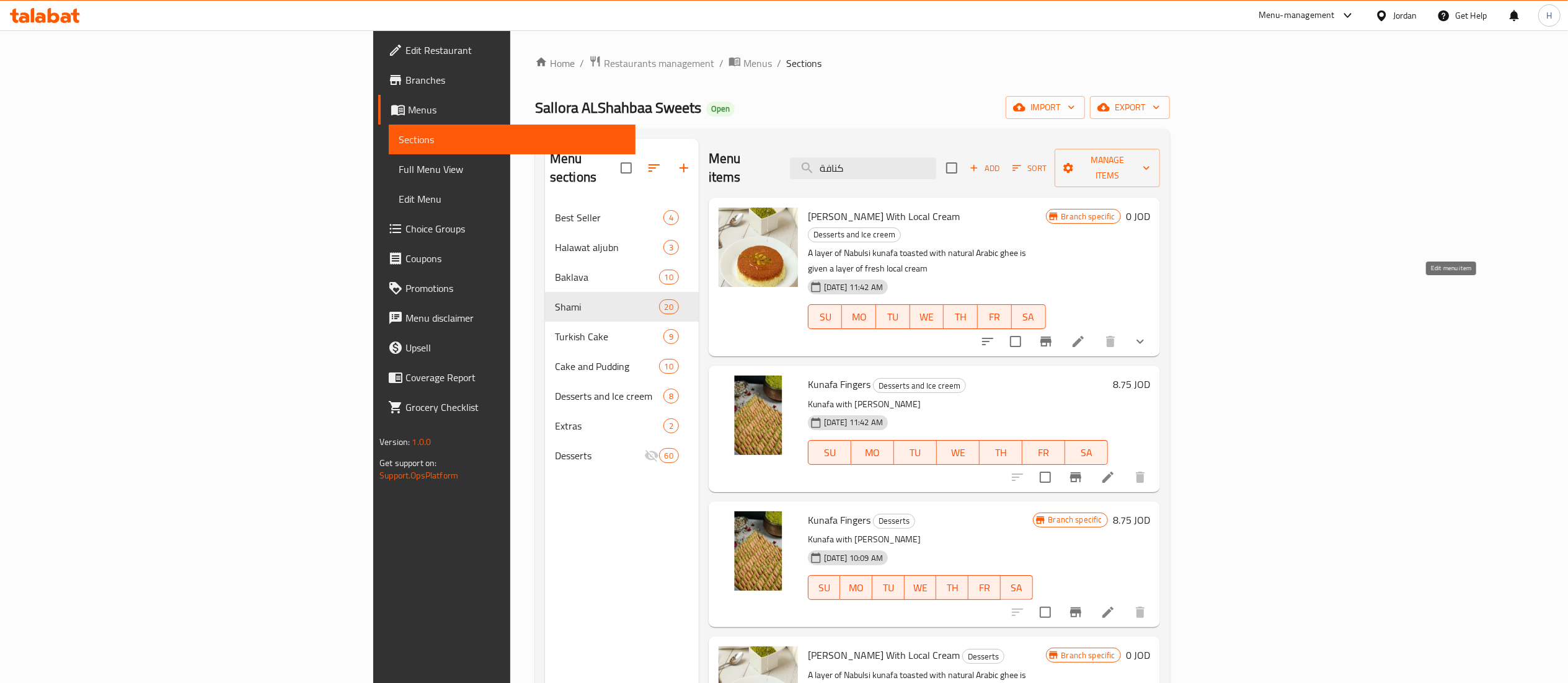
type input "كنافة"
click at [1086, 334] on icon at bounding box center [1078, 341] width 15 height 15
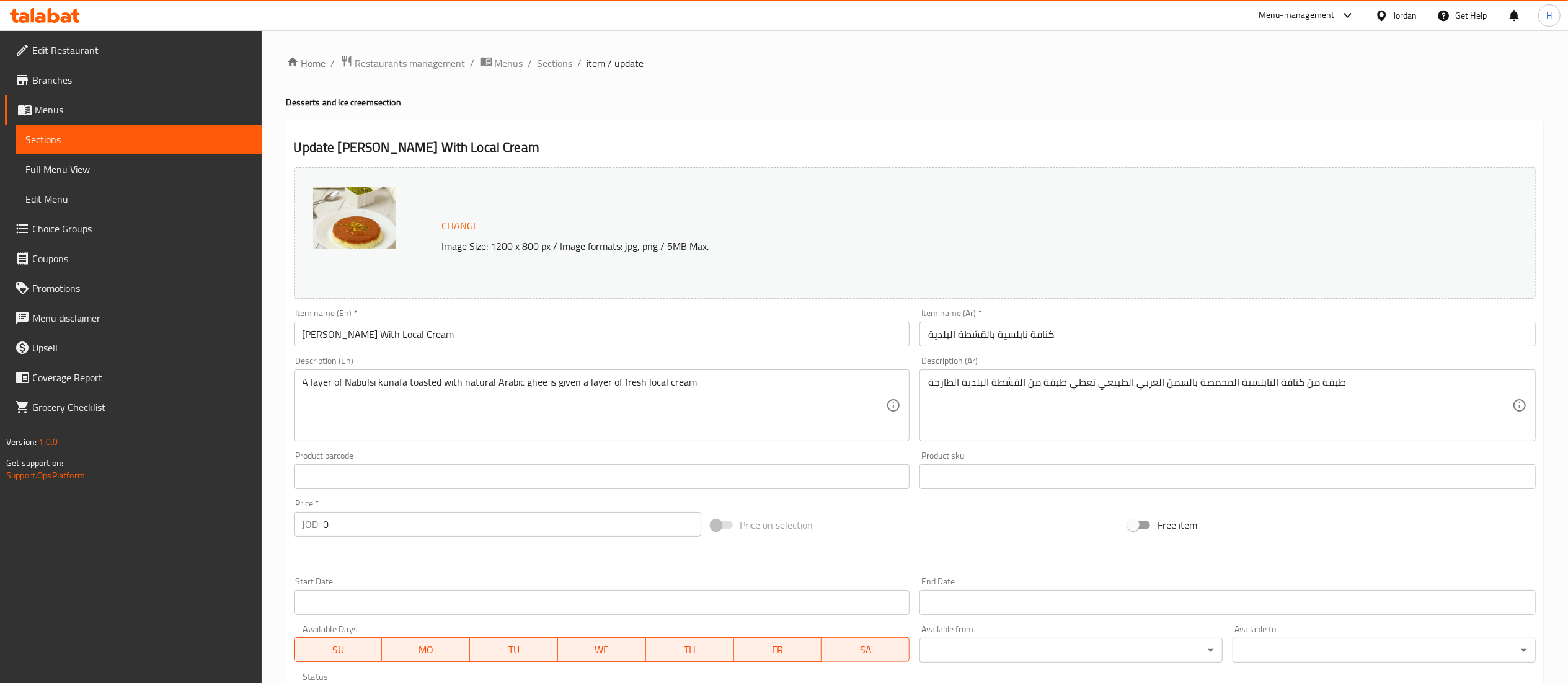
click at [546, 61] on span "Sections" at bounding box center [555, 63] width 35 height 15
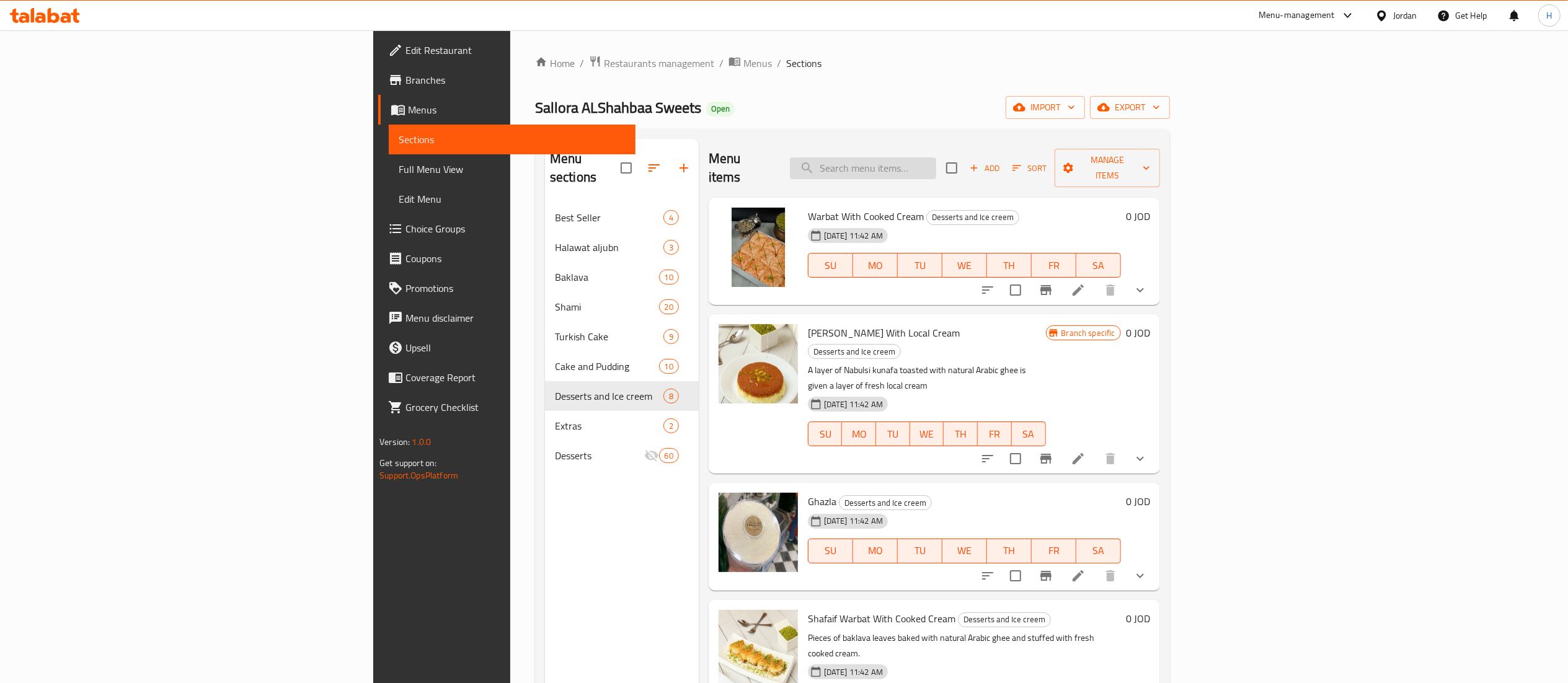
click at [936, 157] on input "search" at bounding box center [863, 168] width 146 height 22
paste input "غريبة بالقشطة البلدية"
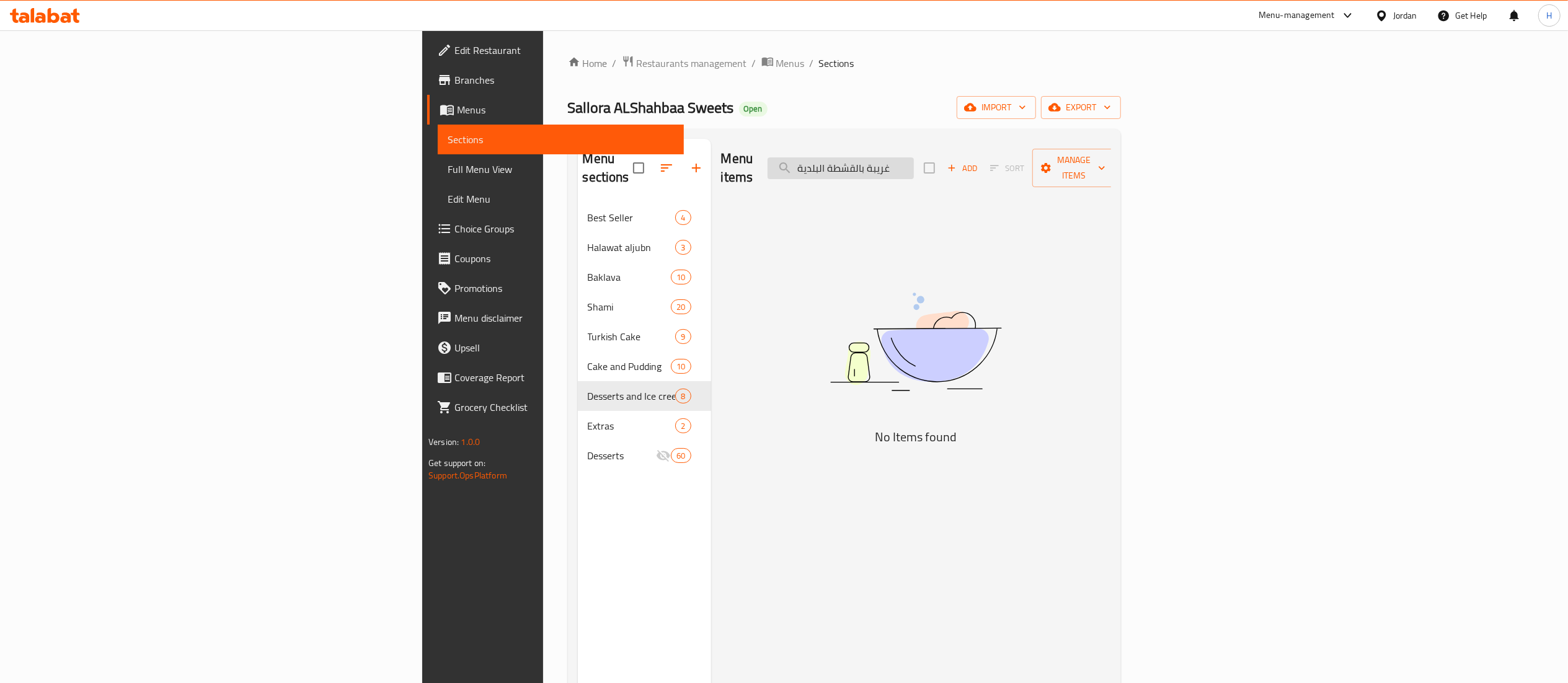
click at [914, 157] on input "غريبة بالقشطة البلدية" at bounding box center [840, 168] width 146 height 22
paste input "صملية بالقشطة البلدية"
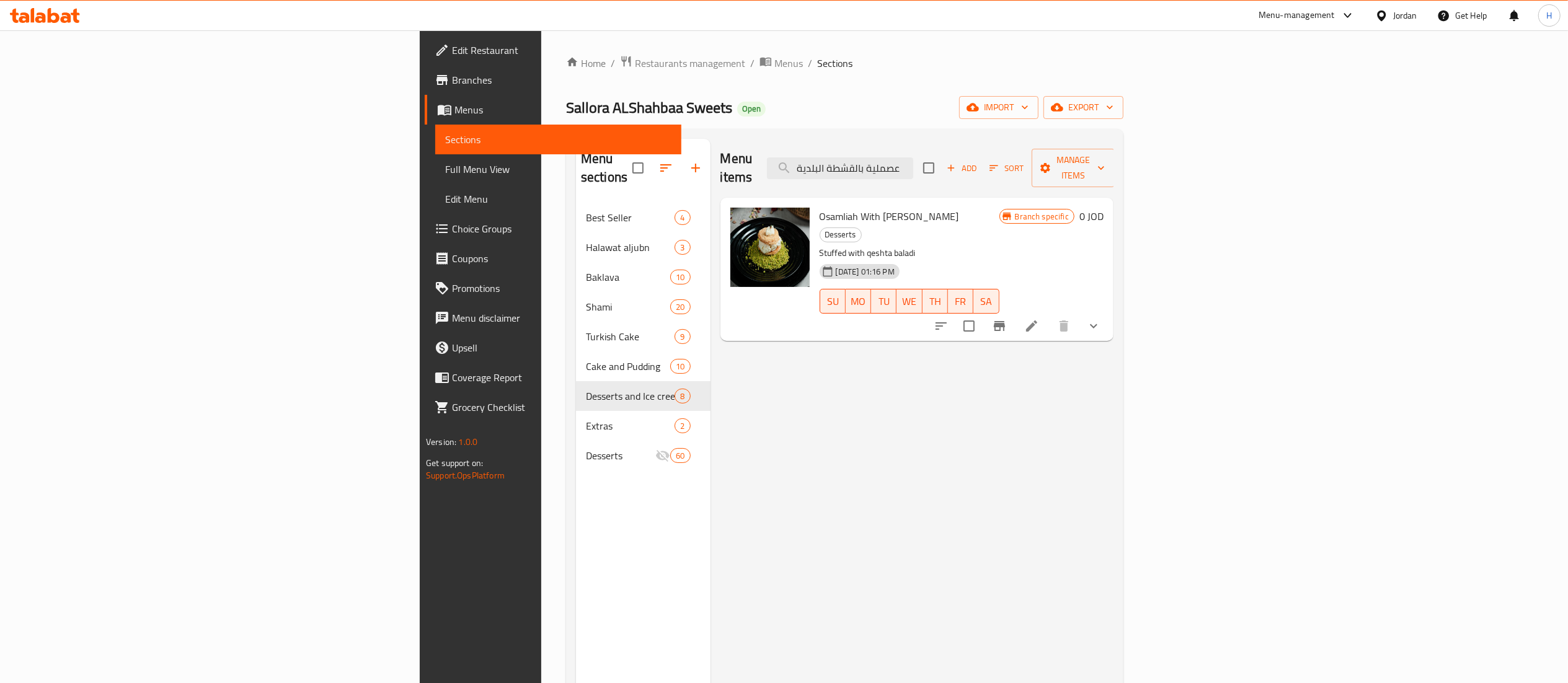
type input "عصملية بالقشطة البلدية"
click at [1039, 318] on icon at bounding box center [1032, 326] width 15 height 15
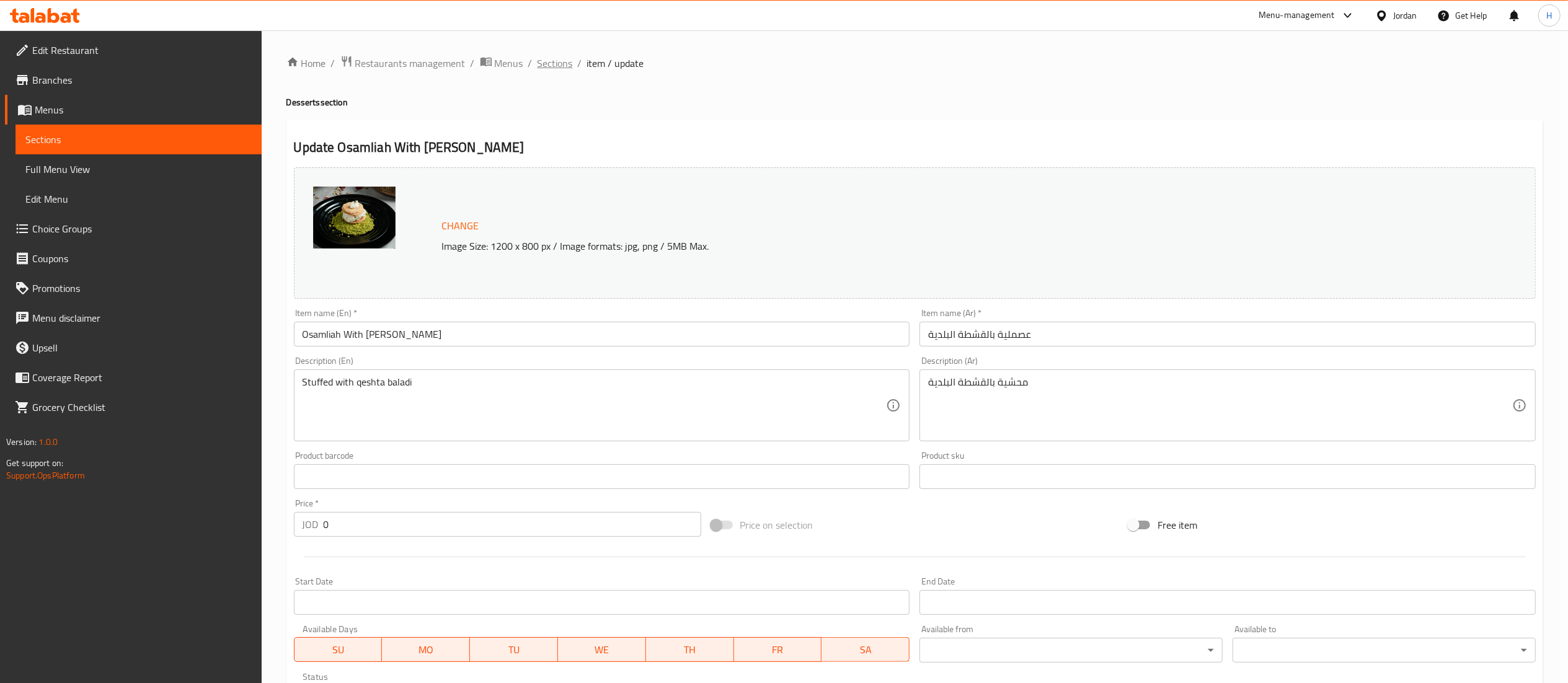
click at [559, 61] on span "Sections" at bounding box center [555, 63] width 35 height 15
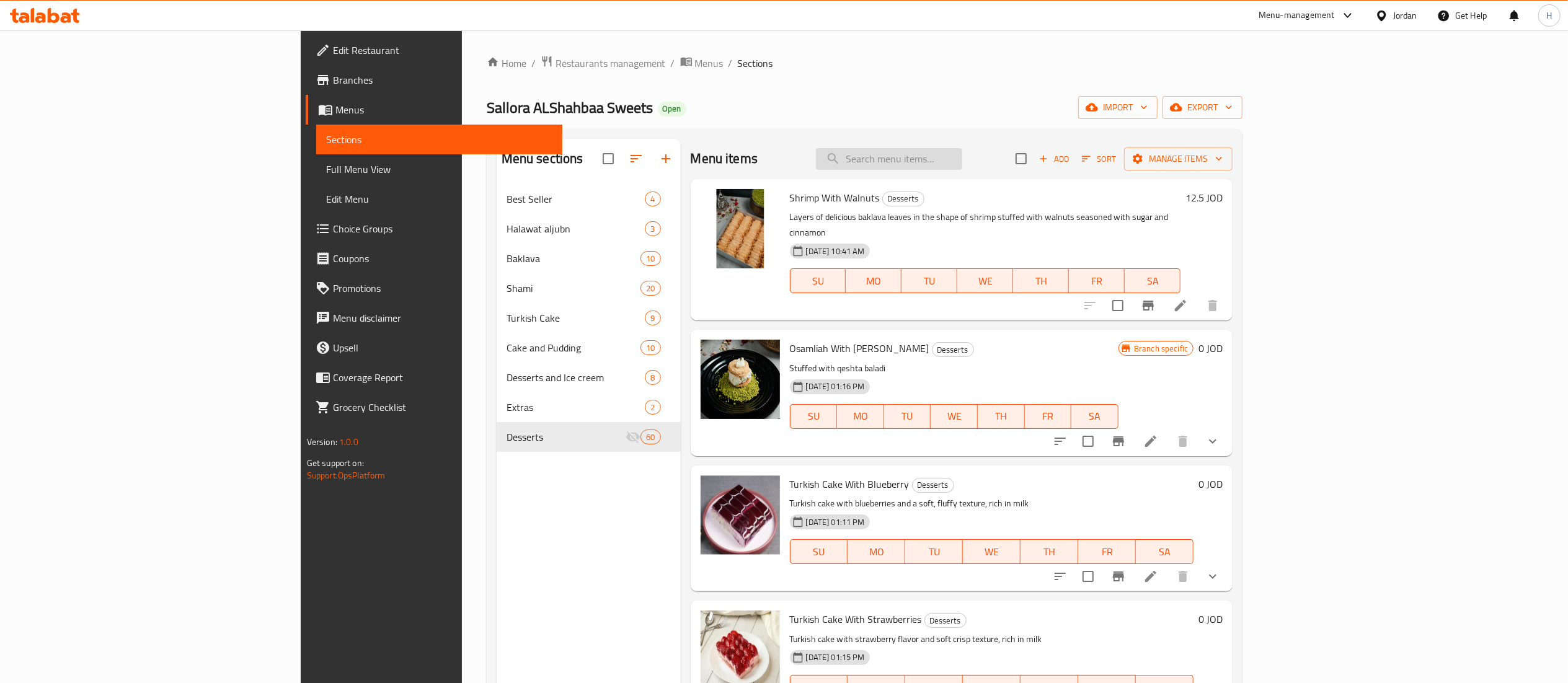
click at [962, 152] on input "search" at bounding box center [889, 159] width 146 height 22
paste input "وردات بالقشطة البلدية"
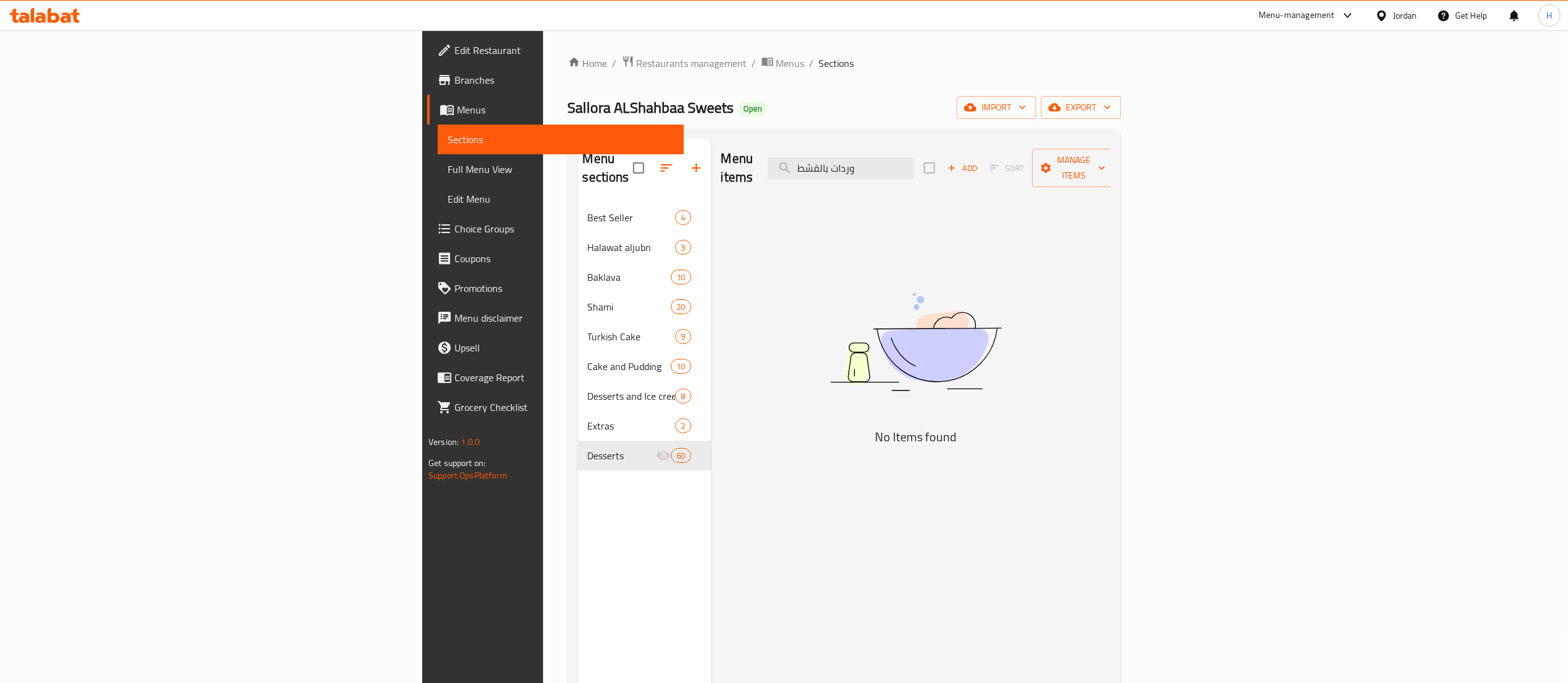
drag, startPoint x: 1030, startPoint y: 158, endPoint x: 719, endPoint y: 158, distance: 311.0
click at [721, 158] on div "Menu items وردات بالقشط Add Sort Manage items" at bounding box center [916, 168] width 390 height 59
paste input "شطة بلدية سادة"
click at [914, 161] on input "قشطة بلدية سادة" at bounding box center [840, 168] width 146 height 22
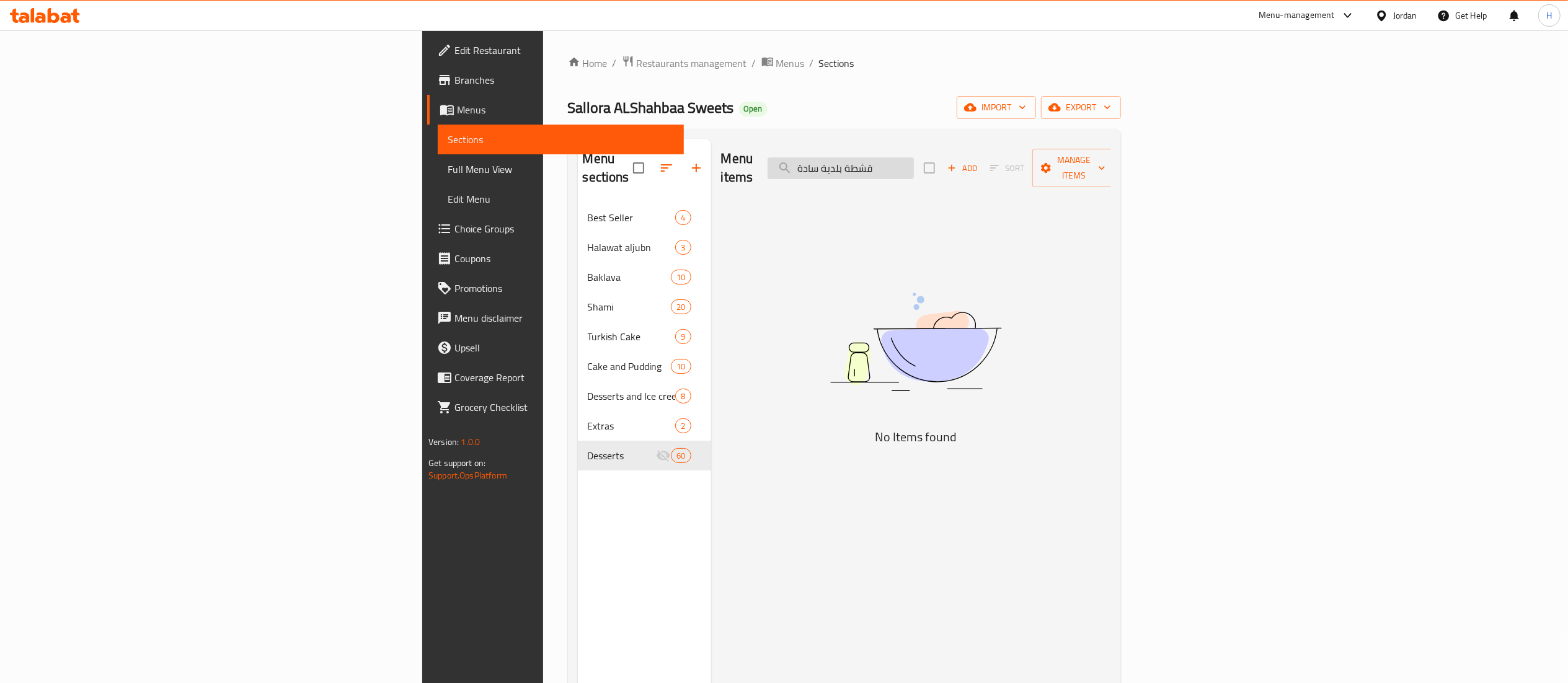
click at [914, 161] on input "قشطة بلدية سادة" at bounding box center [840, 168] width 146 height 22
paste input "يك تركي بالكراميل"
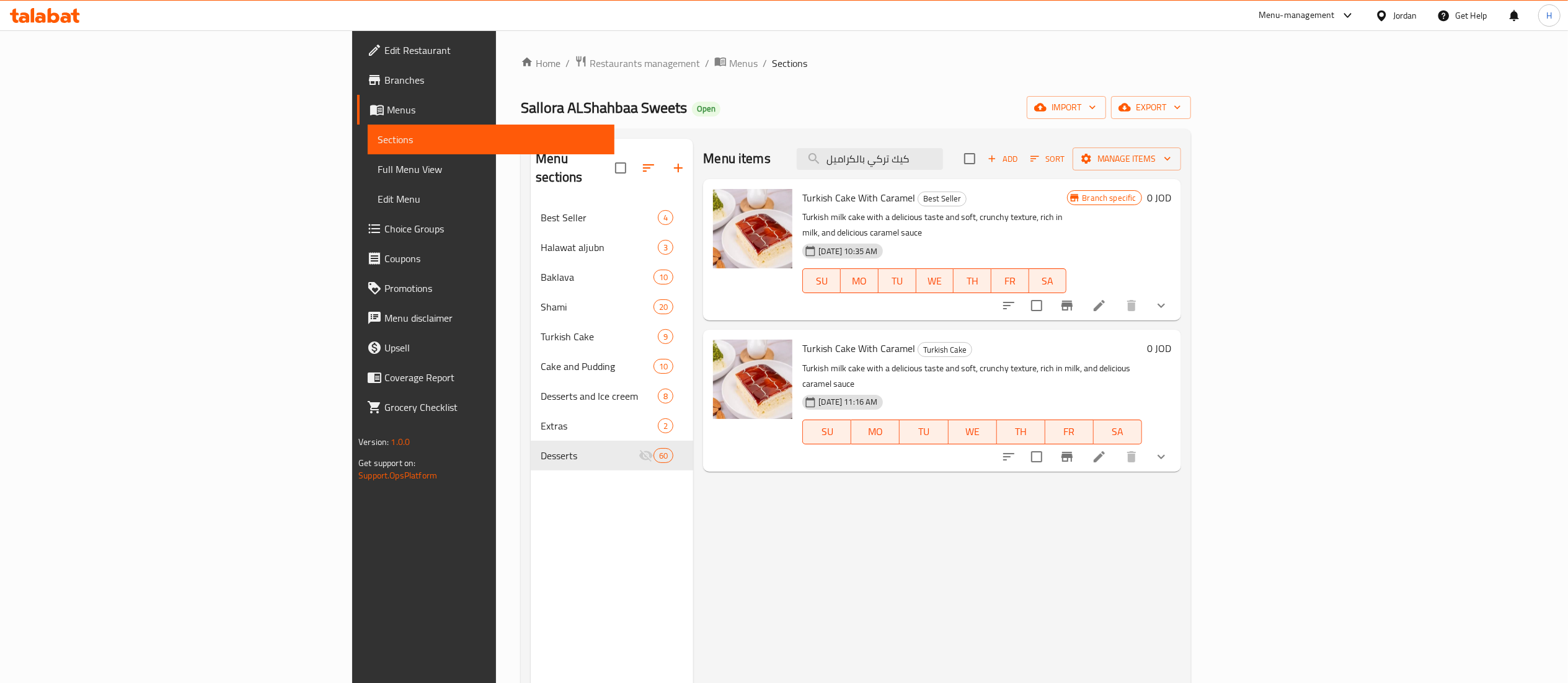
type input "كيك تركي بالكراميل"
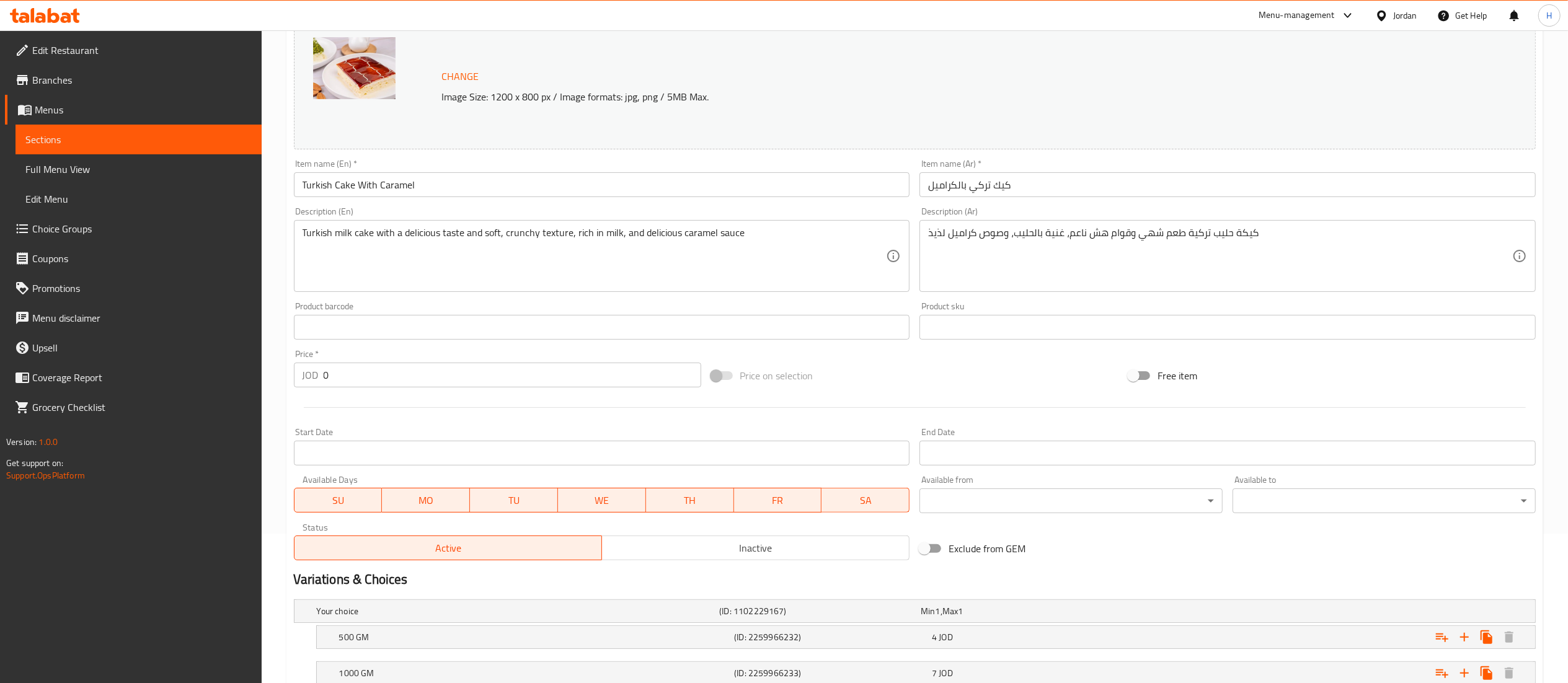
scroll to position [276, 0]
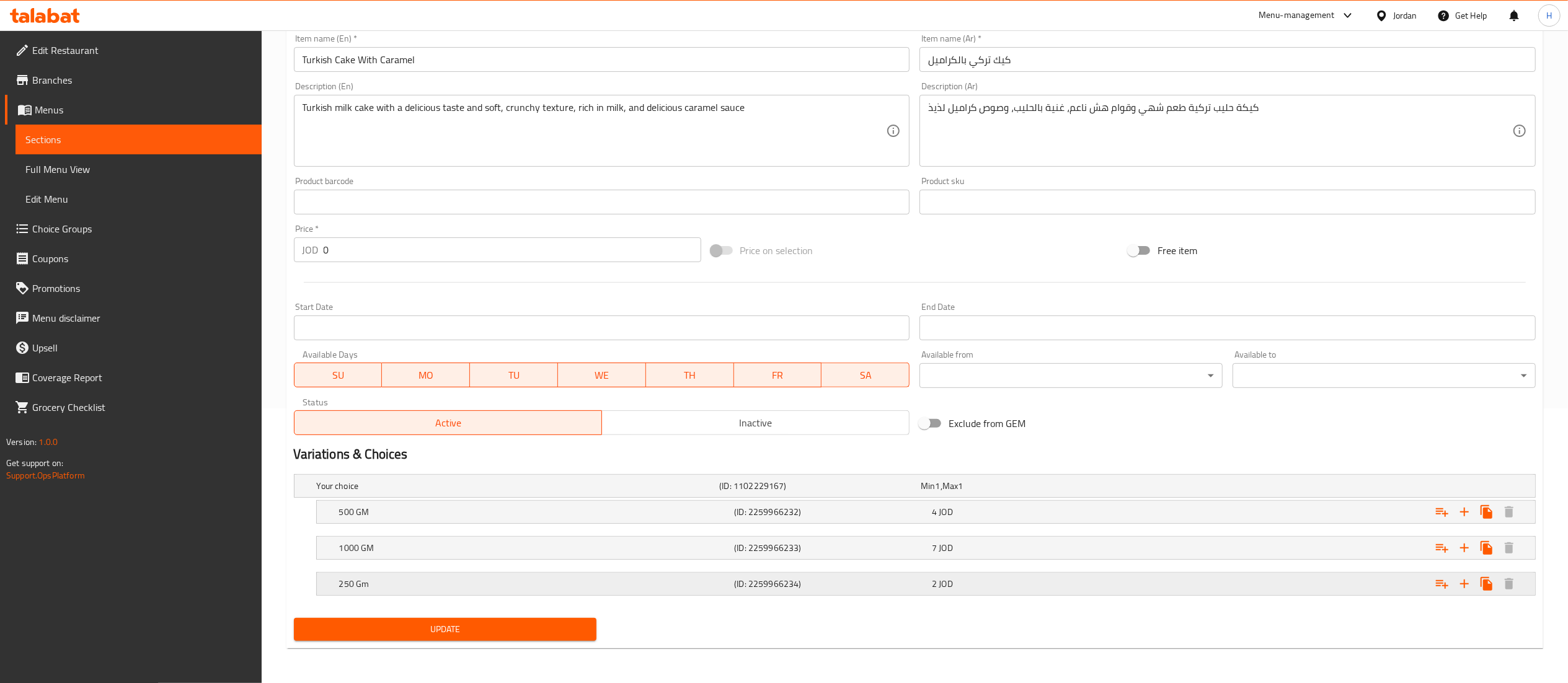
click at [971, 579] on div "2 JOD" at bounding box center [1028, 584] width 193 height 12
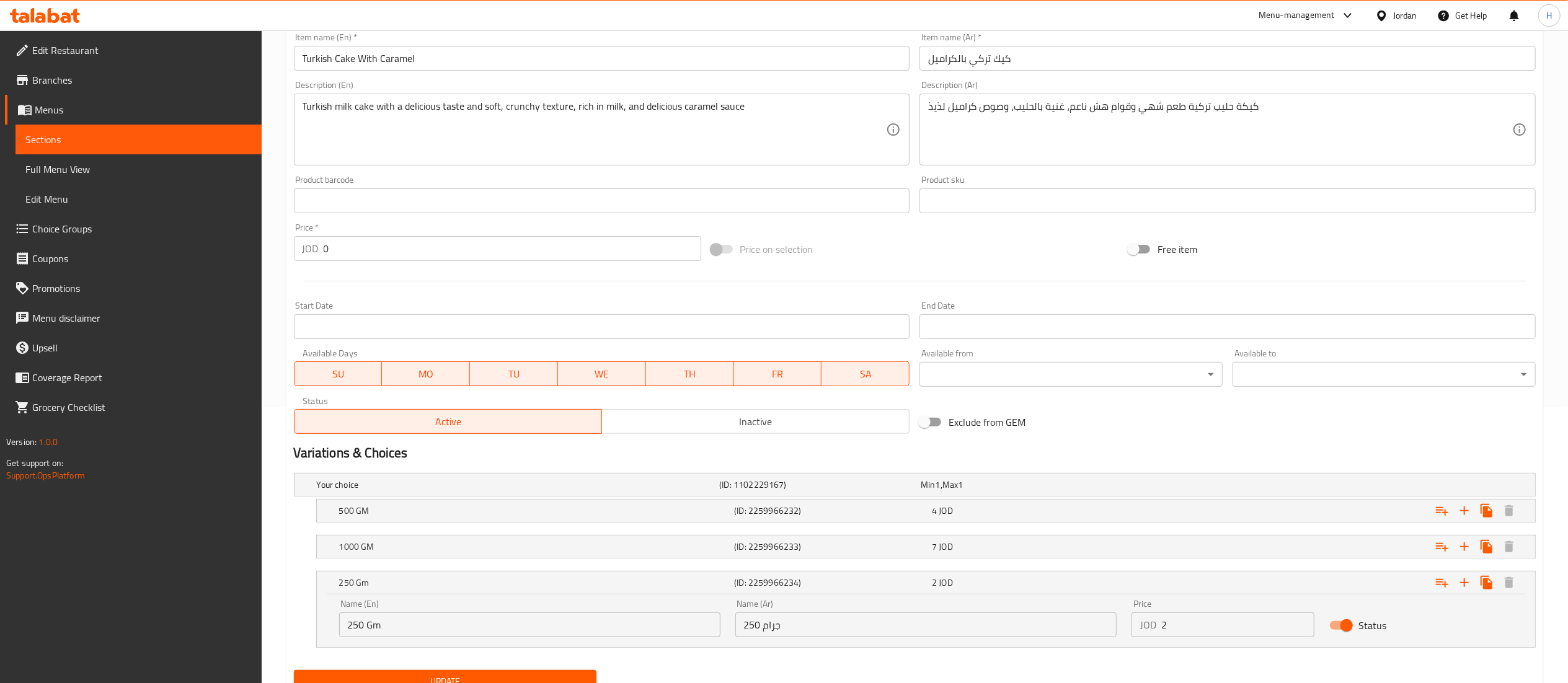
click at [1193, 630] on input "2" at bounding box center [1238, 624] width 154 height 25
type input "2.19"
click at [1035, 548] on div "7 JOD" at bounding box center [1028, 547] width 193 height 12
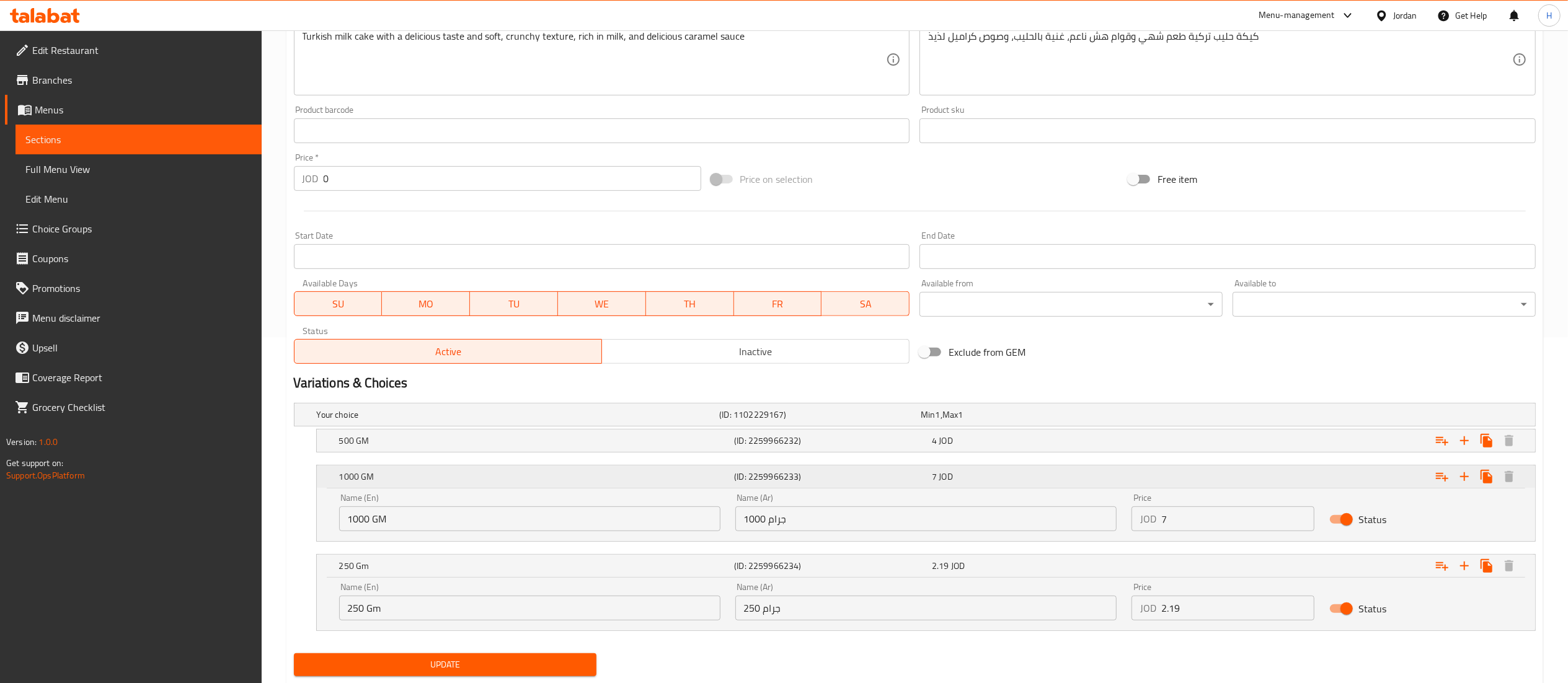
scroll to position [382, 0]
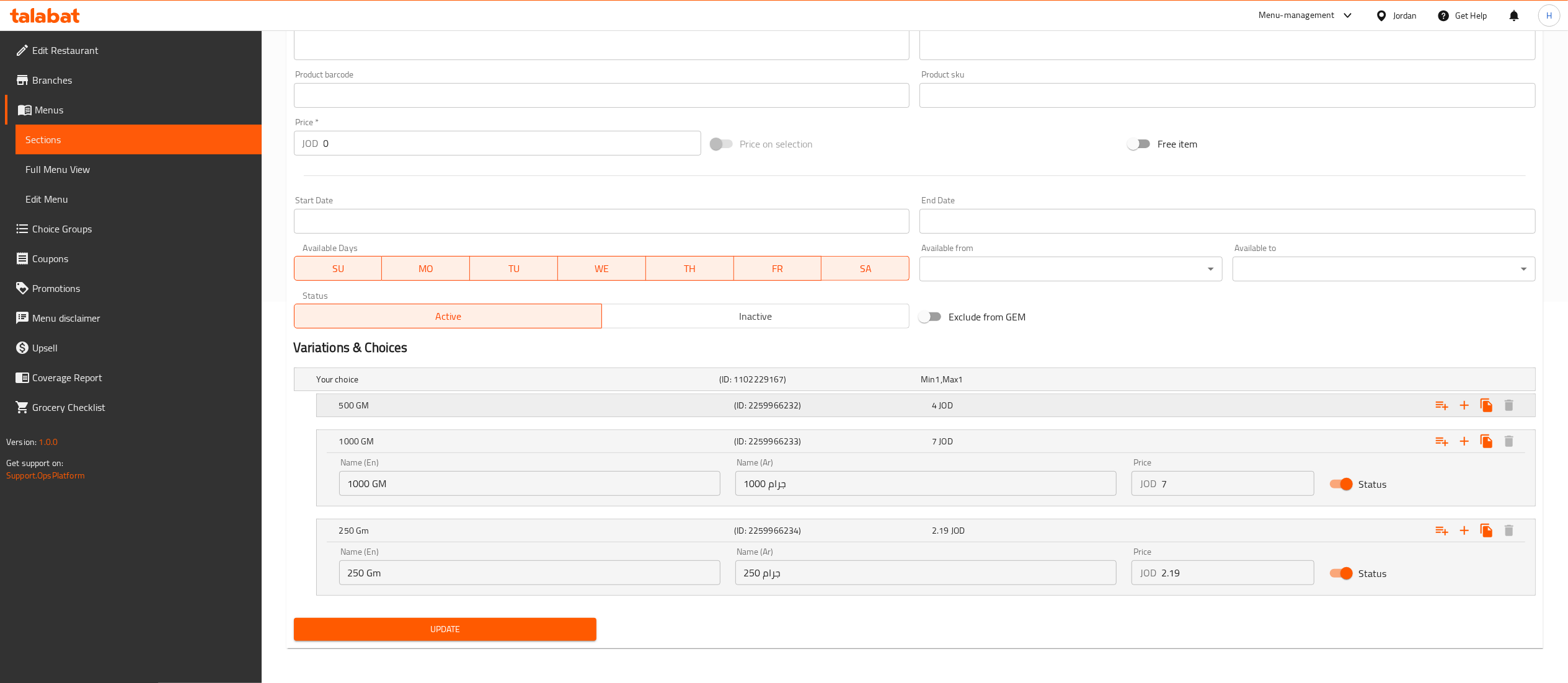
click at [1035, 408] on div "4 JOD" at bounding box center [1028, 405] width 193 height 12
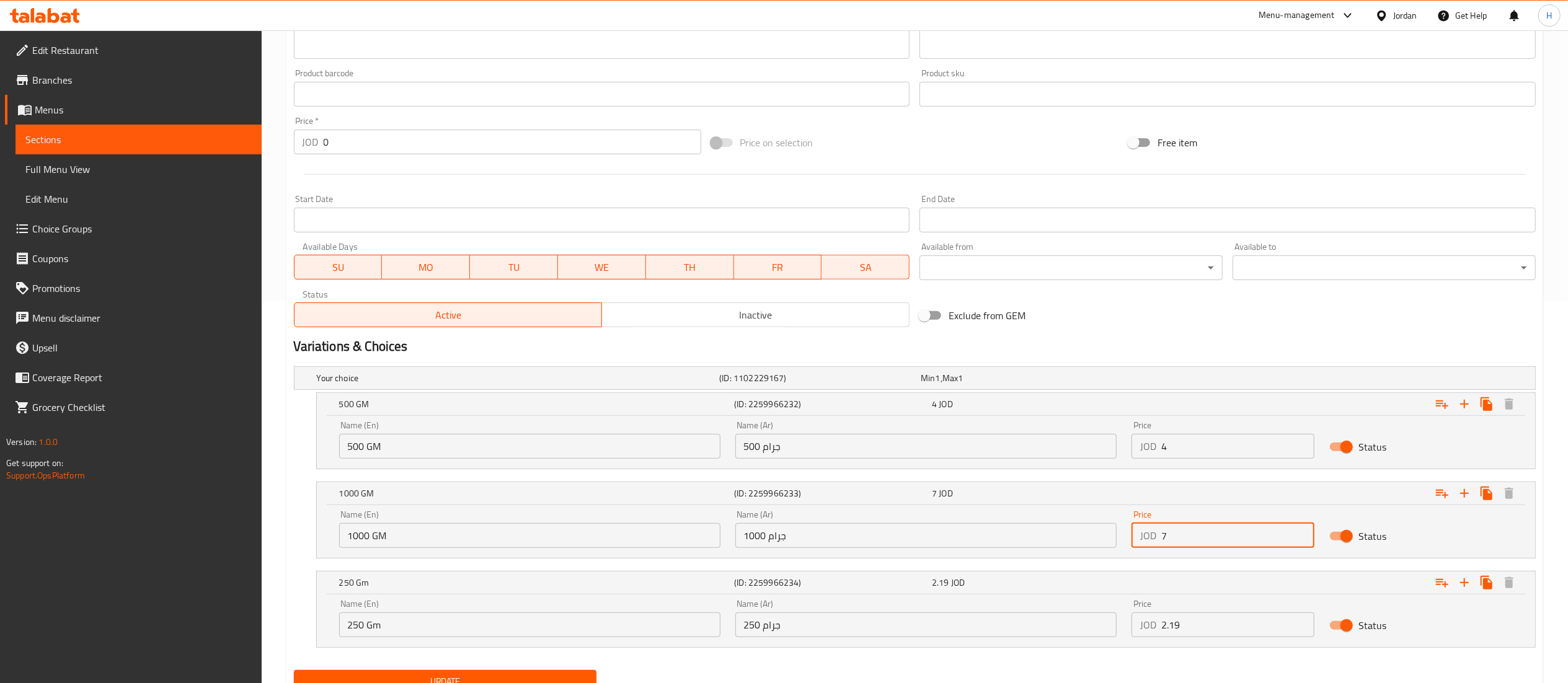
drag, startPoint x: 1188, startPoint y: 547, endPoint x: 1156, endPoint y: 542, distance: 32.4
click at [1156, 542] on div "JOD 7 Price" at bounding box center [1223, 535] width 183 height 25
type input "8.75"
drag, startPoint x: 1179, startPoint y: 442, endPoint x: 1109, endPoint y: 439, distance: 70.1
click at [1109, 439] on div "Name (En) 500 GM Name (En) Name (Ar) 500 جرام Name (Ar) Price JOD 4 Price Status" at bounding box center [926, 440] width 1188 height 53
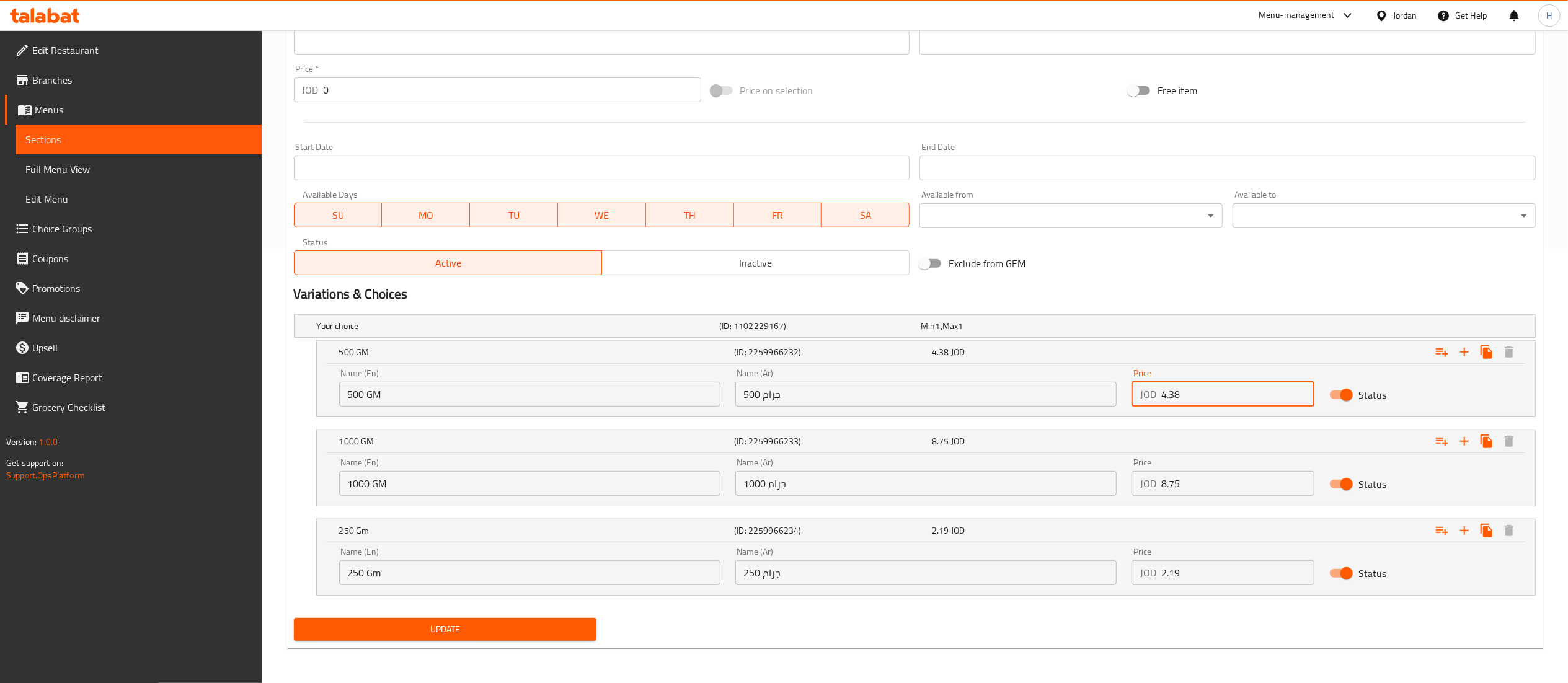
type input "4.38"
click at [449, 625] on span "Update" at bounding box center [445, 629] width 283 height 16
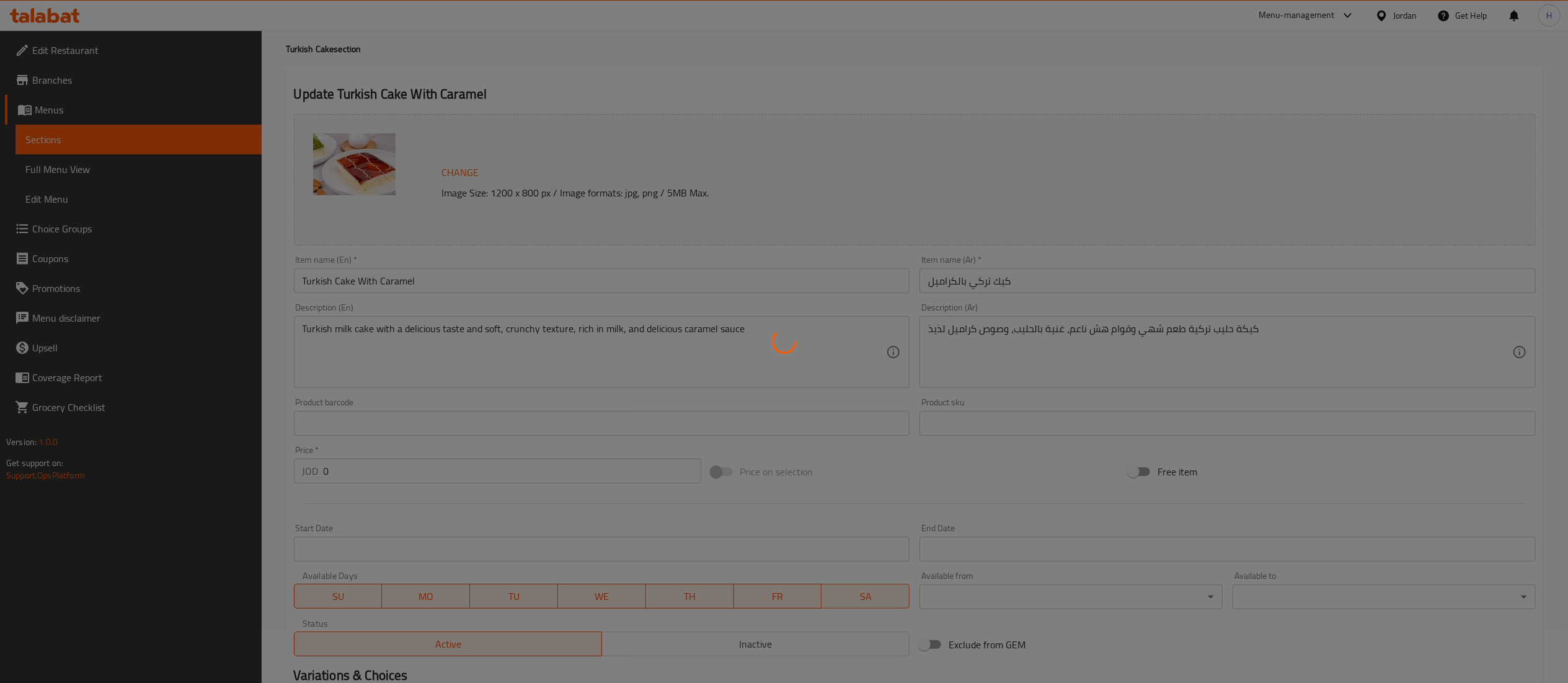
scroll to position [0, 0]
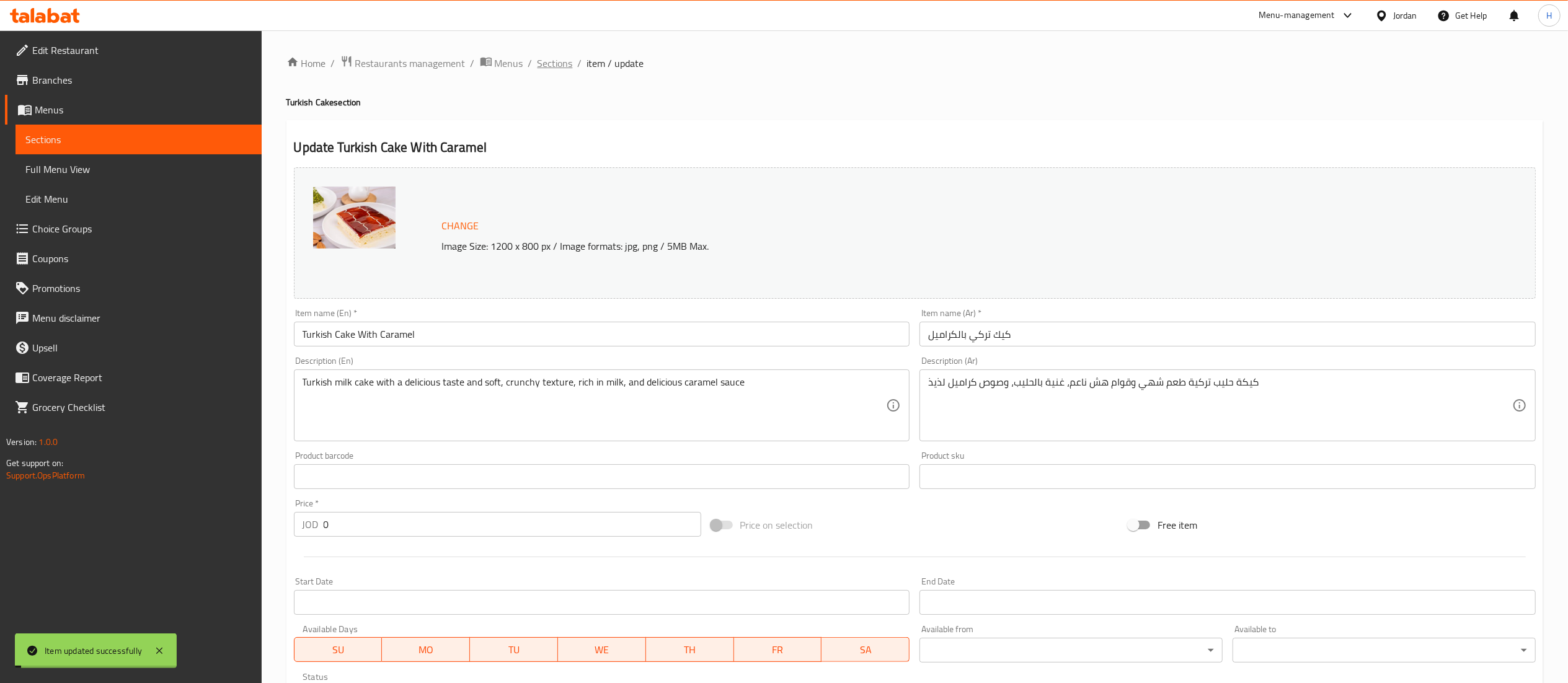
click at [554, 67] on span "Sections" at bounding box center [555, 63] width 35 height 15
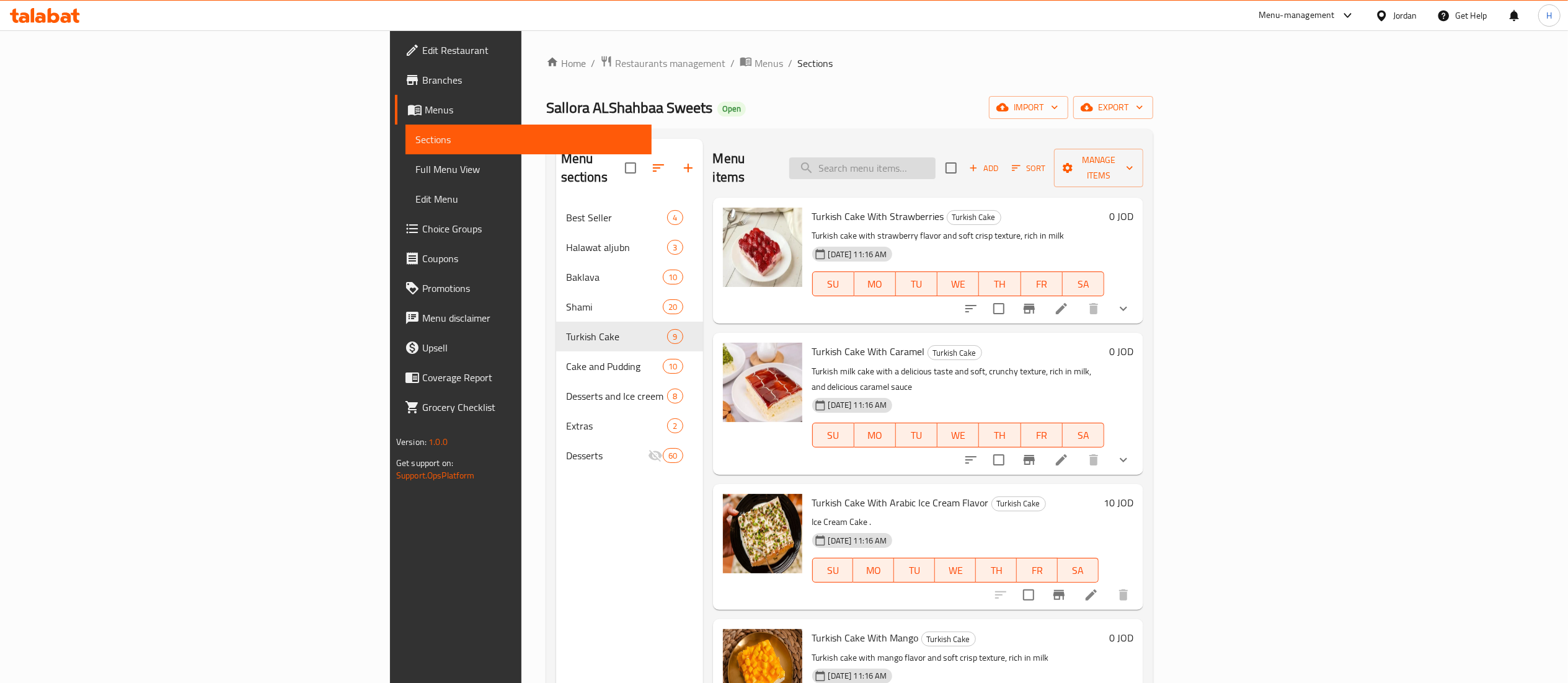
click at [935, 160] on input "search" at bounding box center [862, 168] width 146 height 22
paste input "كيك تركي باللوتس"
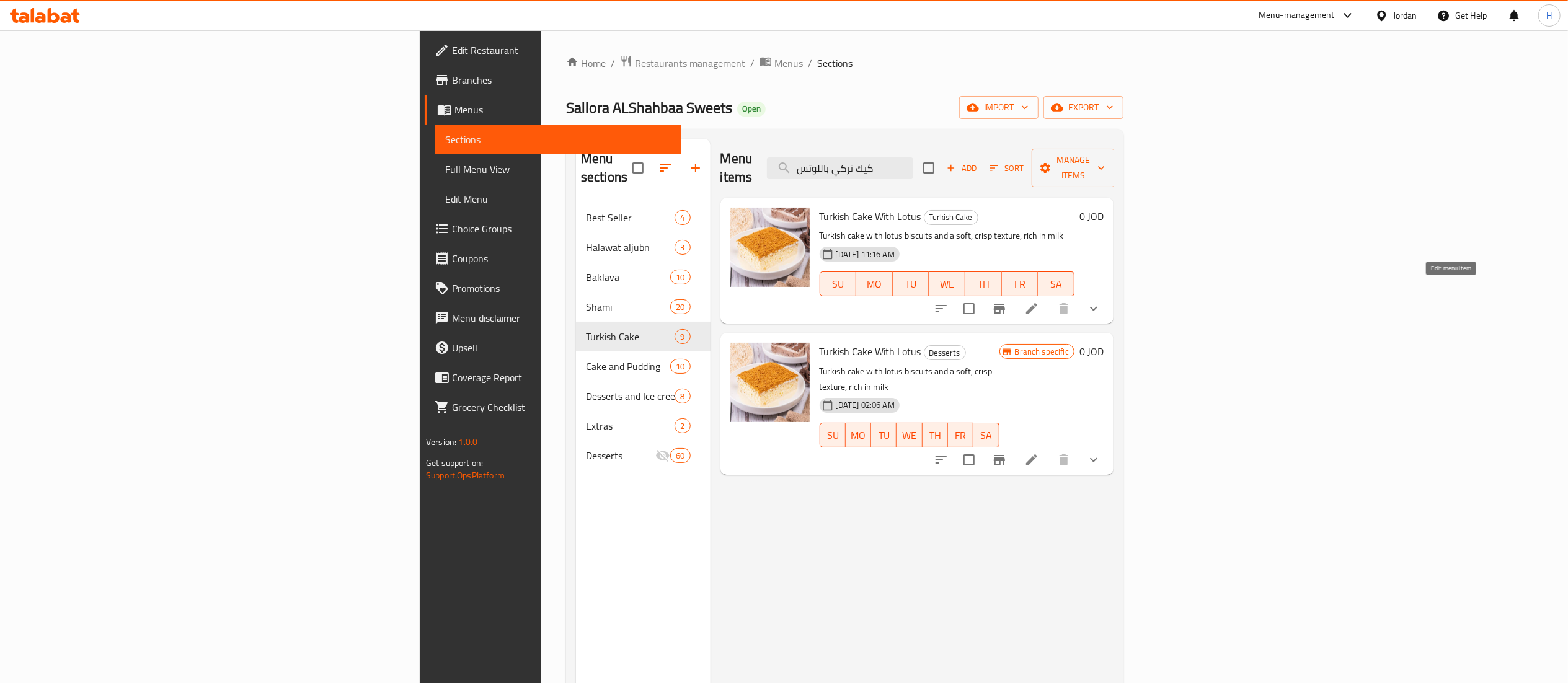
type input "كيك تركي باللوتس"
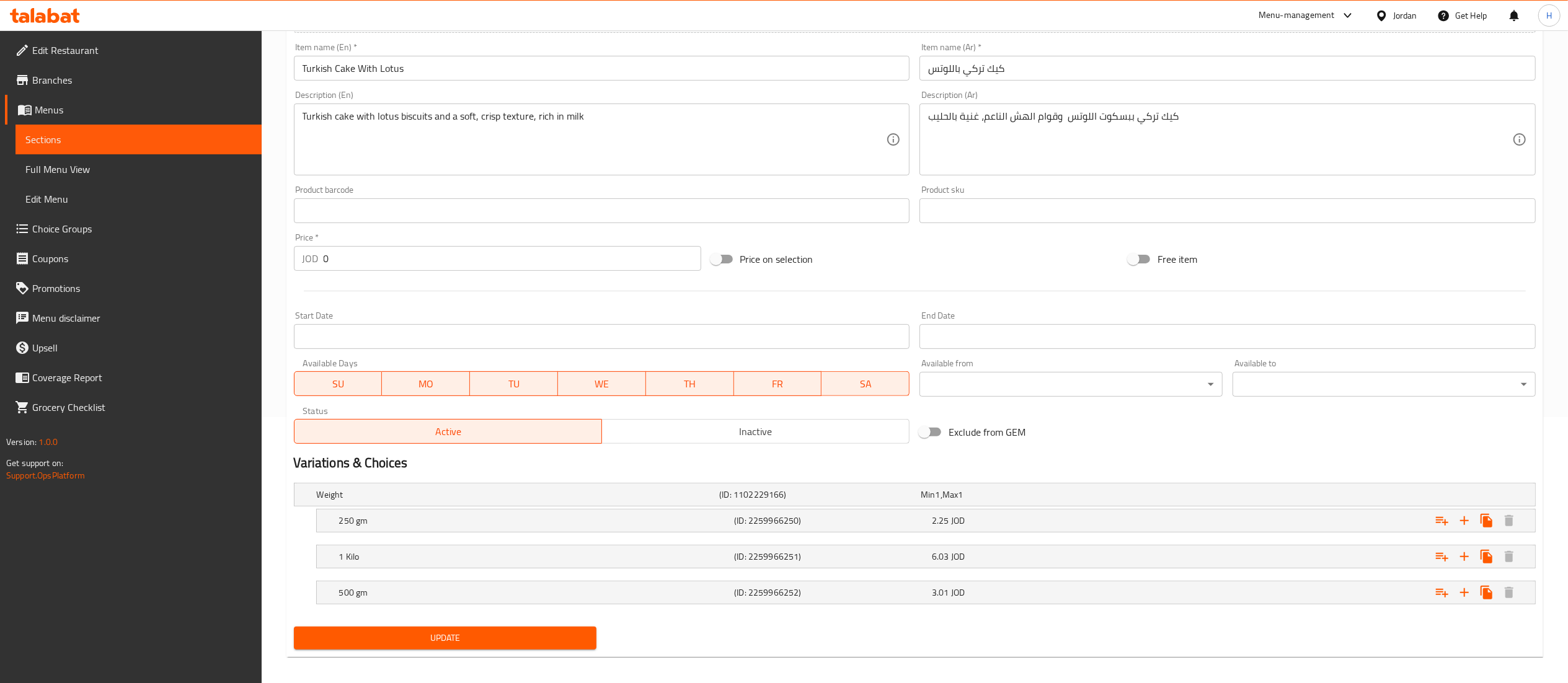
scroll to position [276, 0]
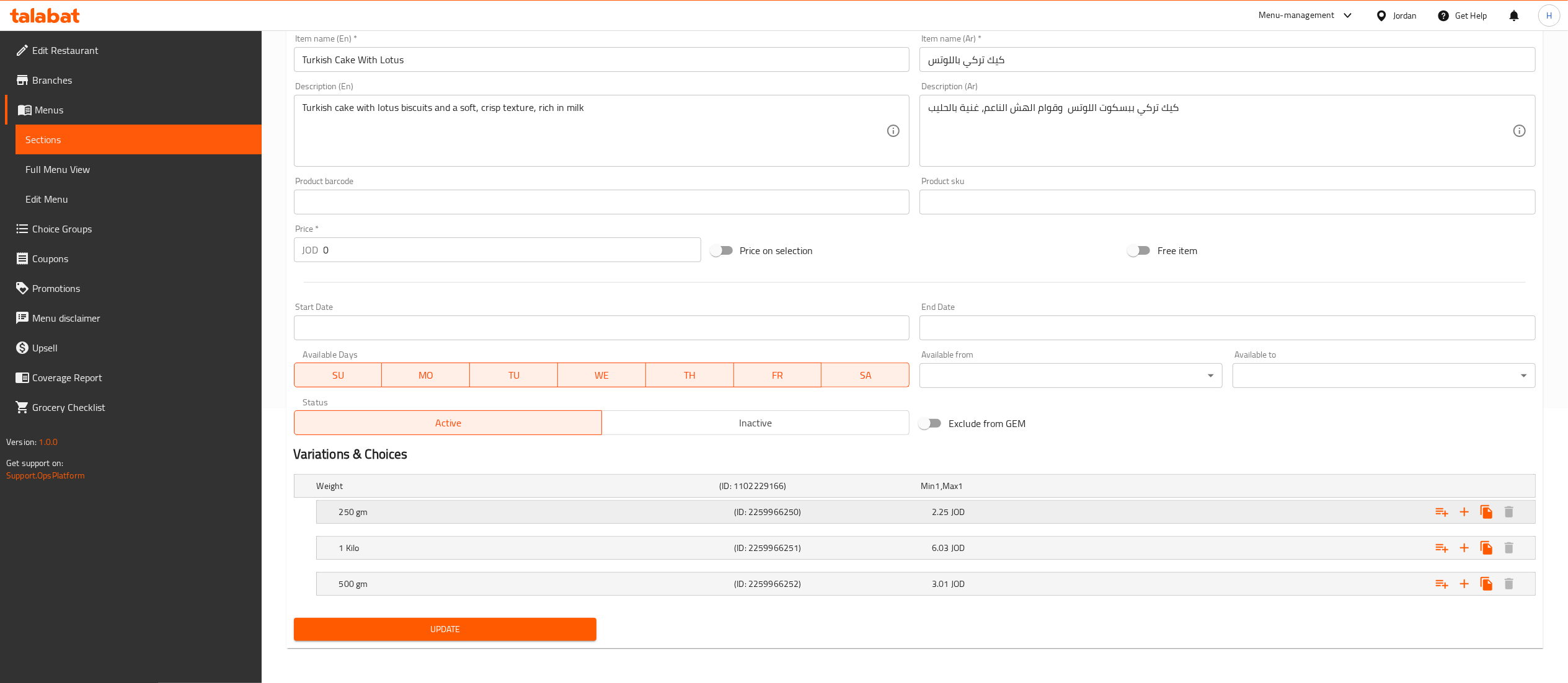
click at [1007, 507] on div "2.25 JOD" at bounding box center [1028, 512] width 193 height 12
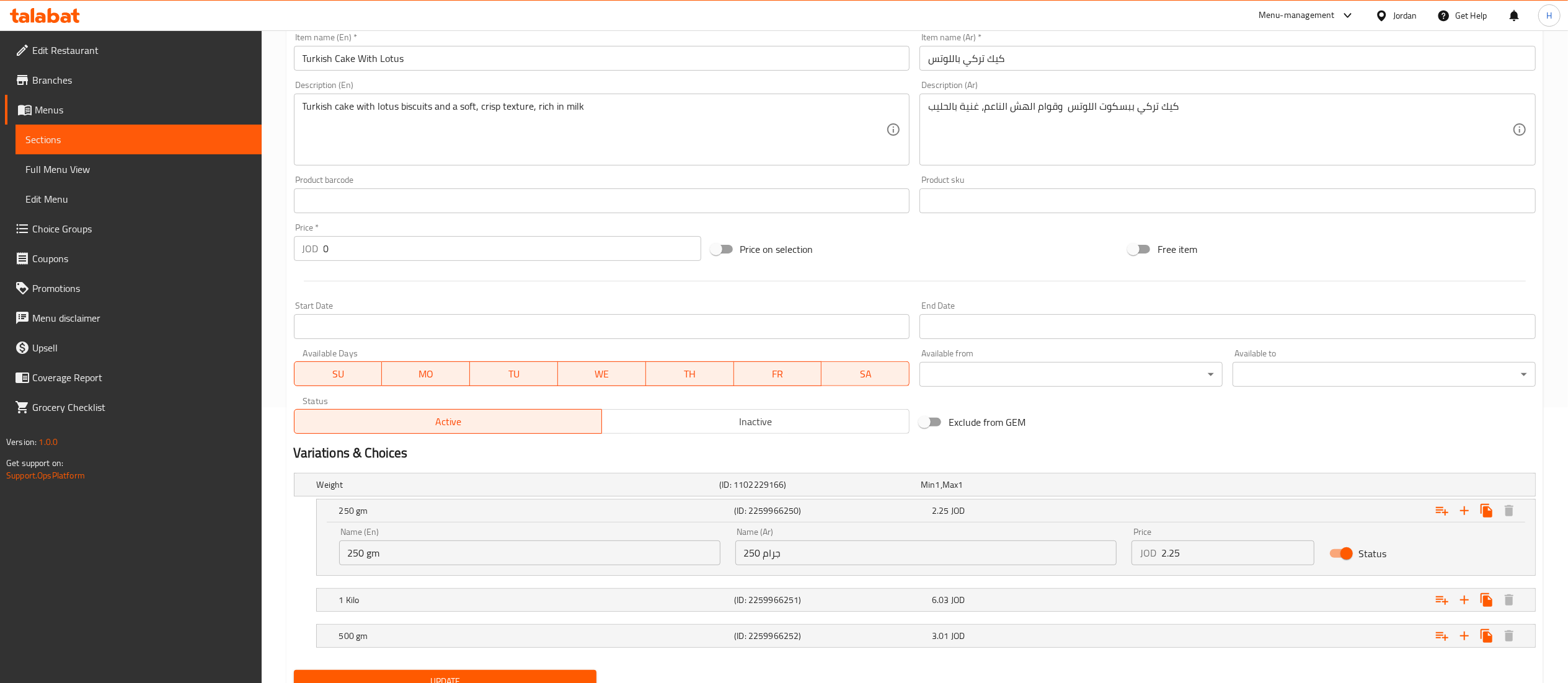
click at [1189, 558] on input "2.25" at bounding box center [1238, 553] width 154 height 25
type input "2.19"
click at [1099, 642] on div "3.01 JOD" at bounding box center [1028, 636] width 193 height 12
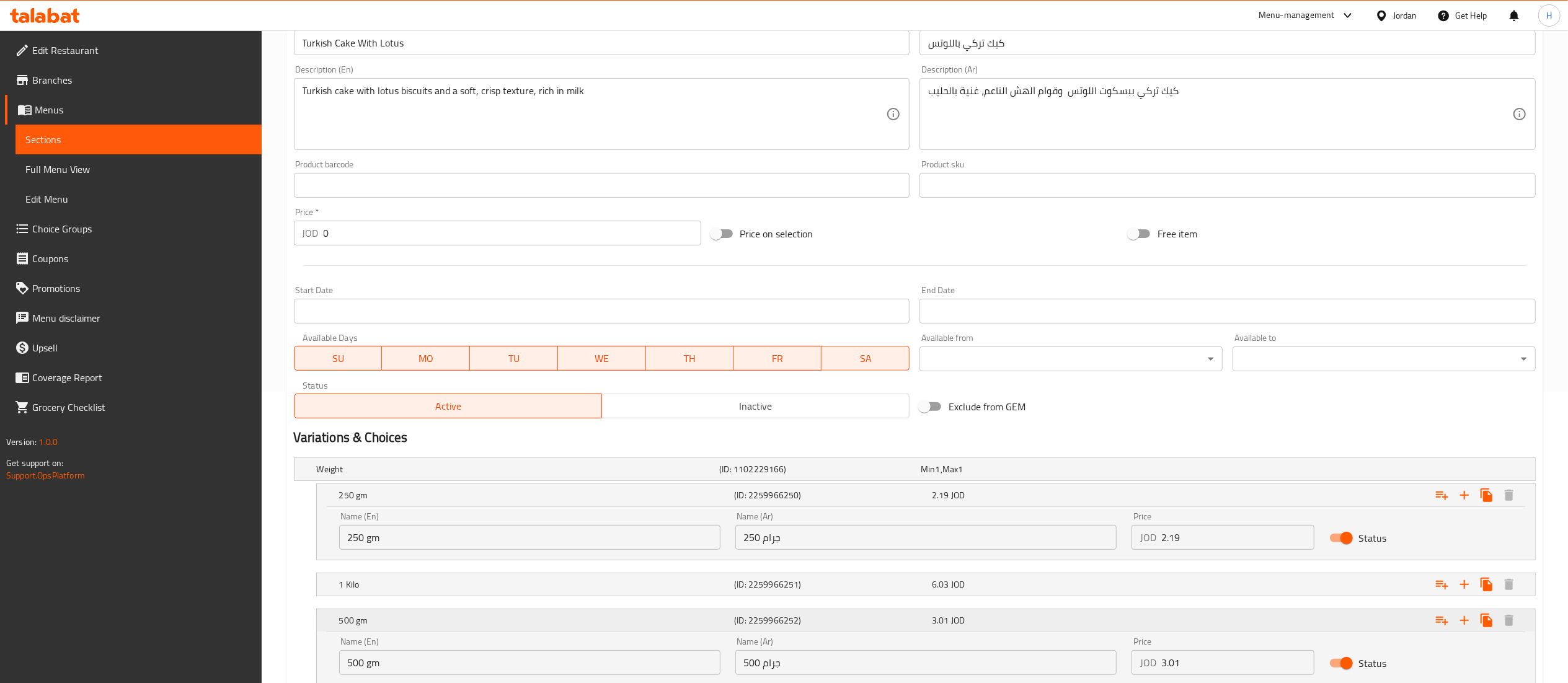
scroll to position [382, 0]
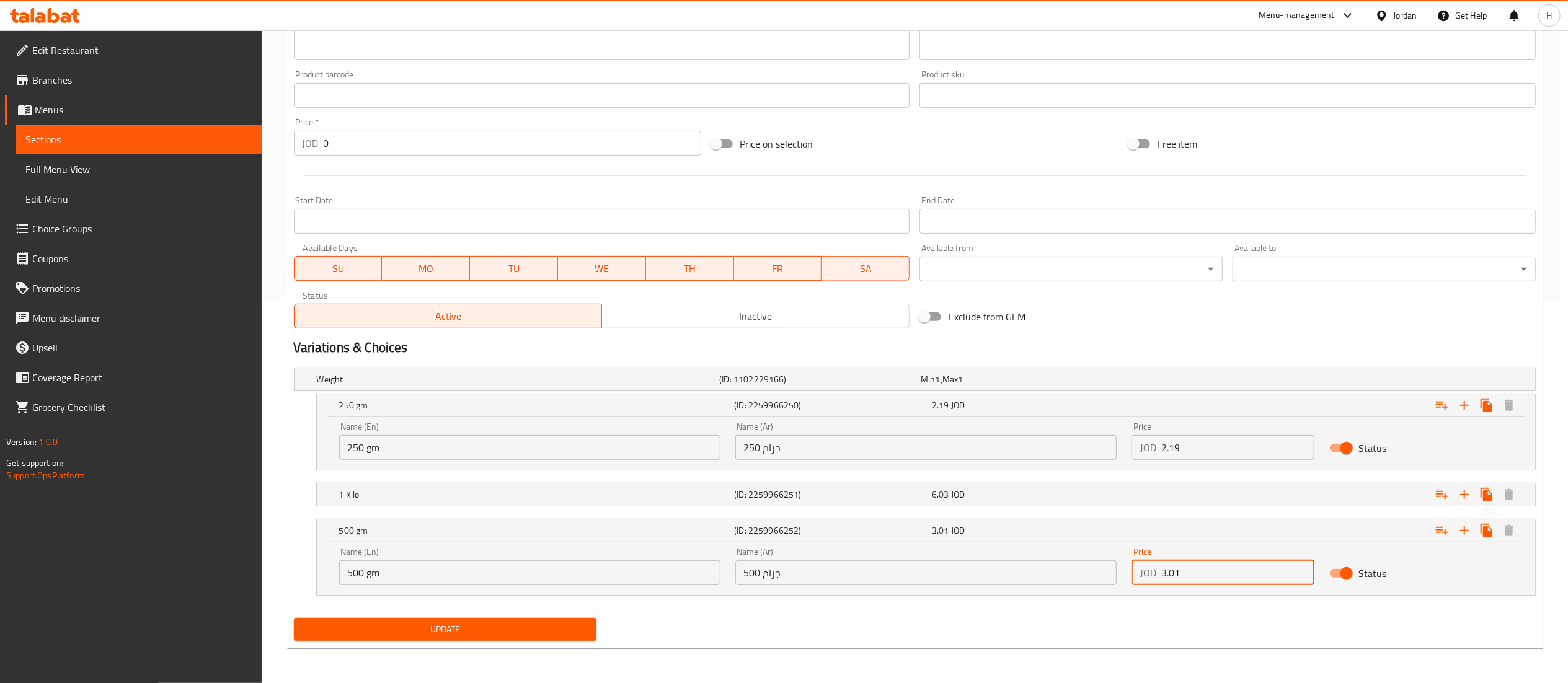
drag, startPoint x: 1194, startPoint y: 570, endPoint x: 1017, endPoint y: 566, distance: 177.0
click at [1017, 566] on div "Name (En) 500 gm Name (En) Name (Ar) 500 جرام Name (Ar) Price JOD 3.01 Price St…" at bounding box center [926, 566] width 1188 height 53
type input "4.38"
click at [1051, 492] on div "6.03 JOD" at bounding box center [1028, 494] width 193 height 12
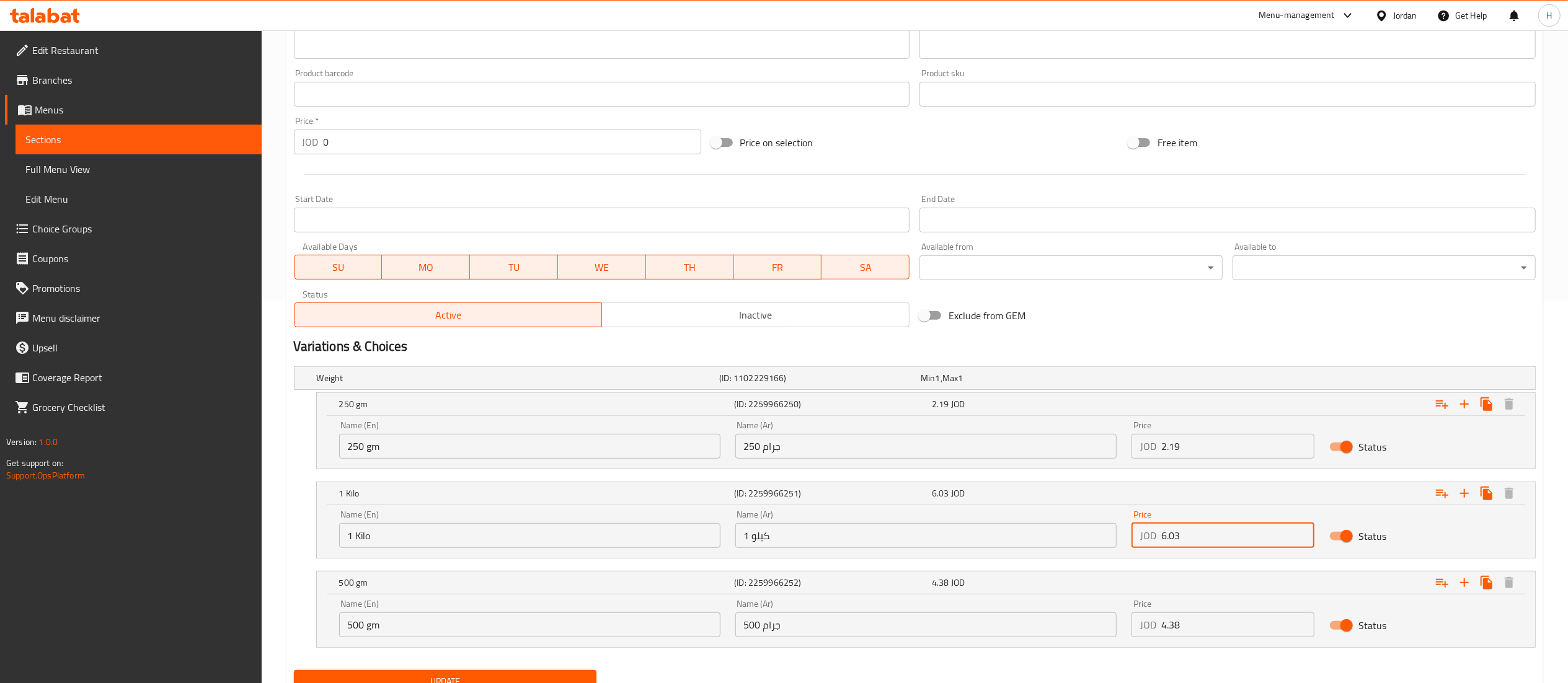
drag, startPoint x: 1208, startPoint y: 539, endPoint x: 1012, endPoint y: 538, distance: 196.0
click at [1012, 538] on div "Name (En) 1 Kilo Name (En) Name (Ar) 1 كيلو Name (Ar) Price JOD 6.03 Price Stat…" at bounding box center [926, 529] width 1188 height 53
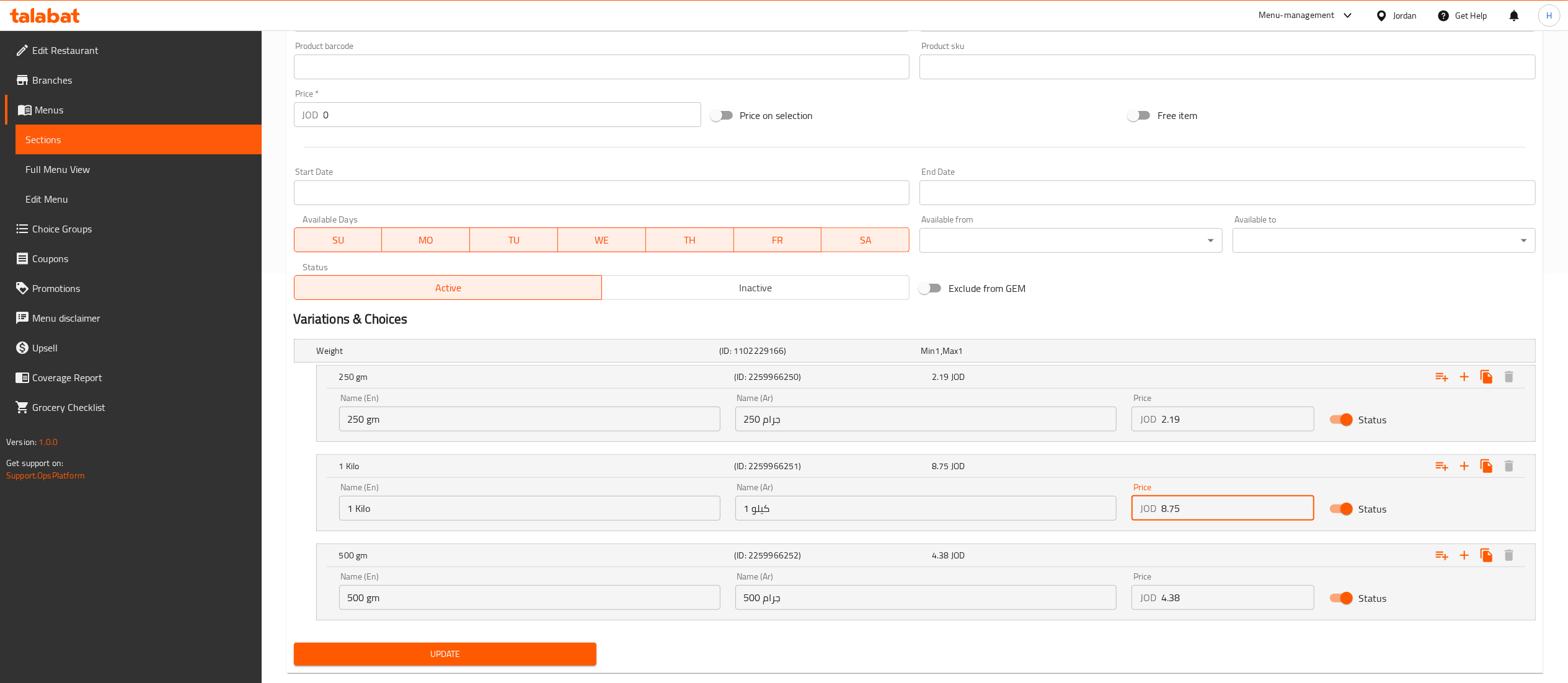
scroll to position [436, 0]
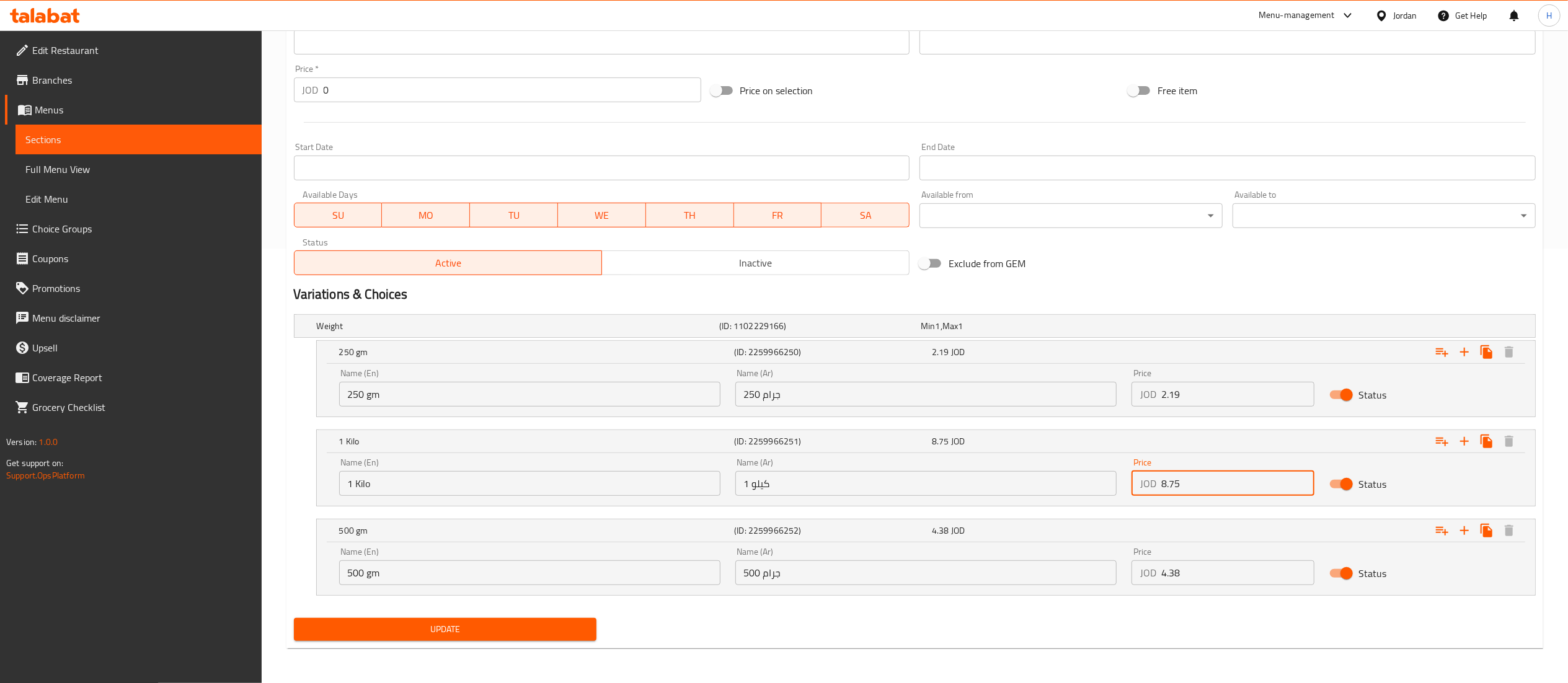
type input "8.75"
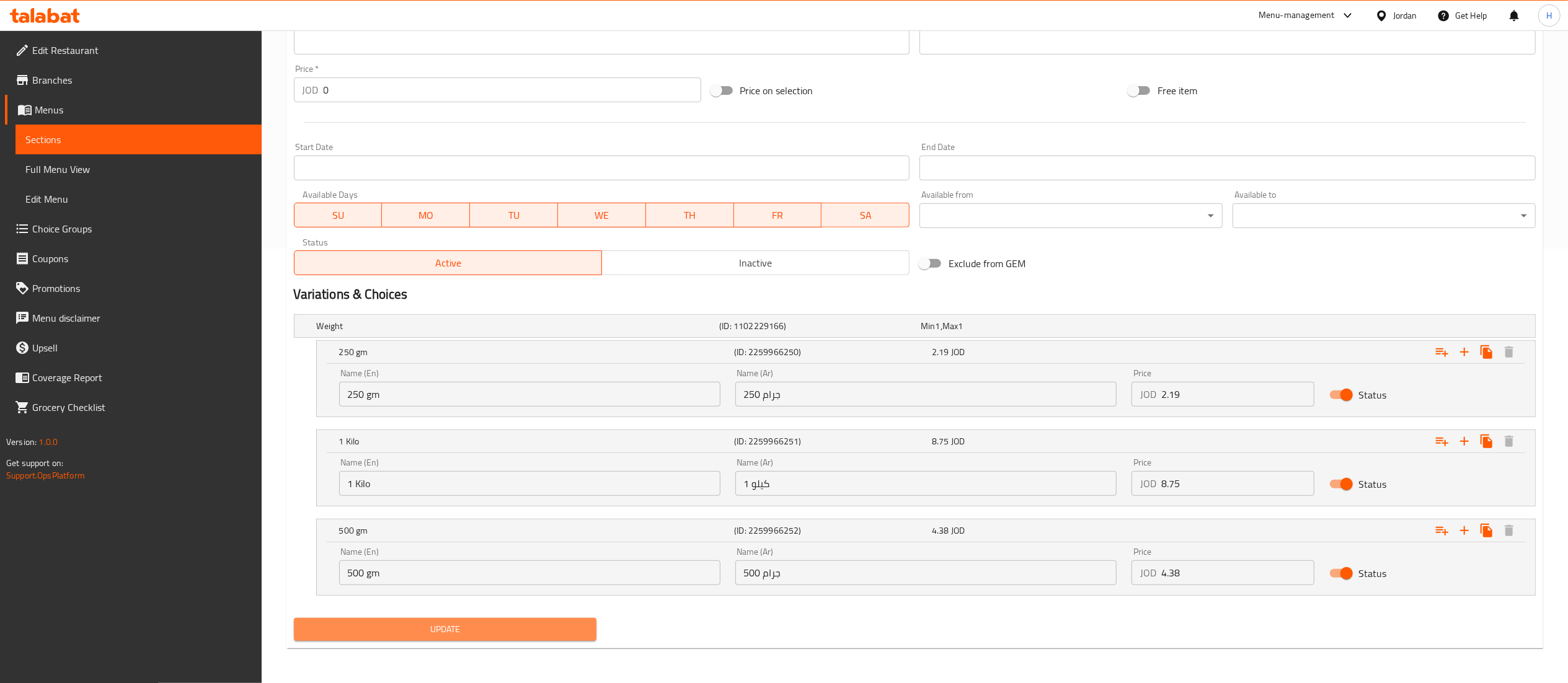
click at [419, 634] on span "Update" at bounding box center [445, 629] width 283 height 16
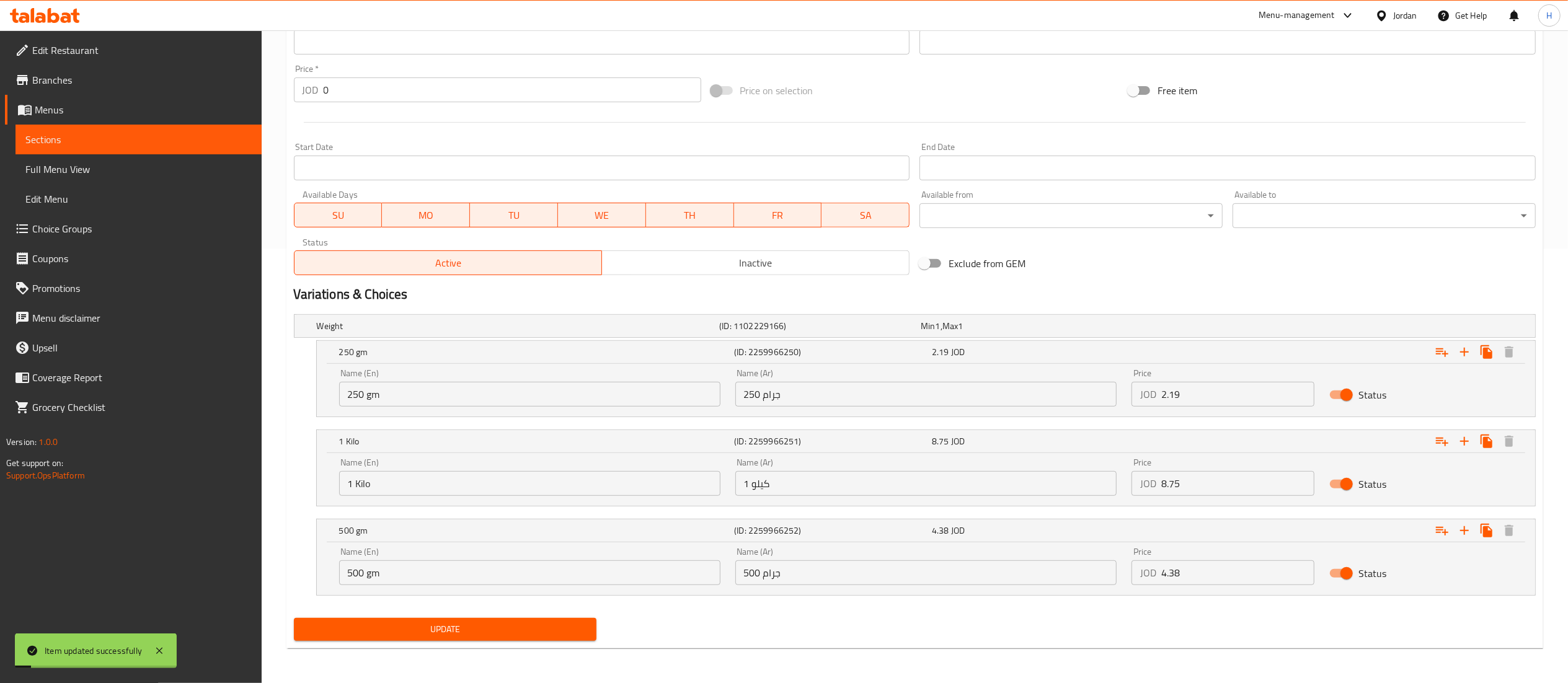
click at [419, 626] on span "Update" at bounding box center [445, 629] width 283 height 16
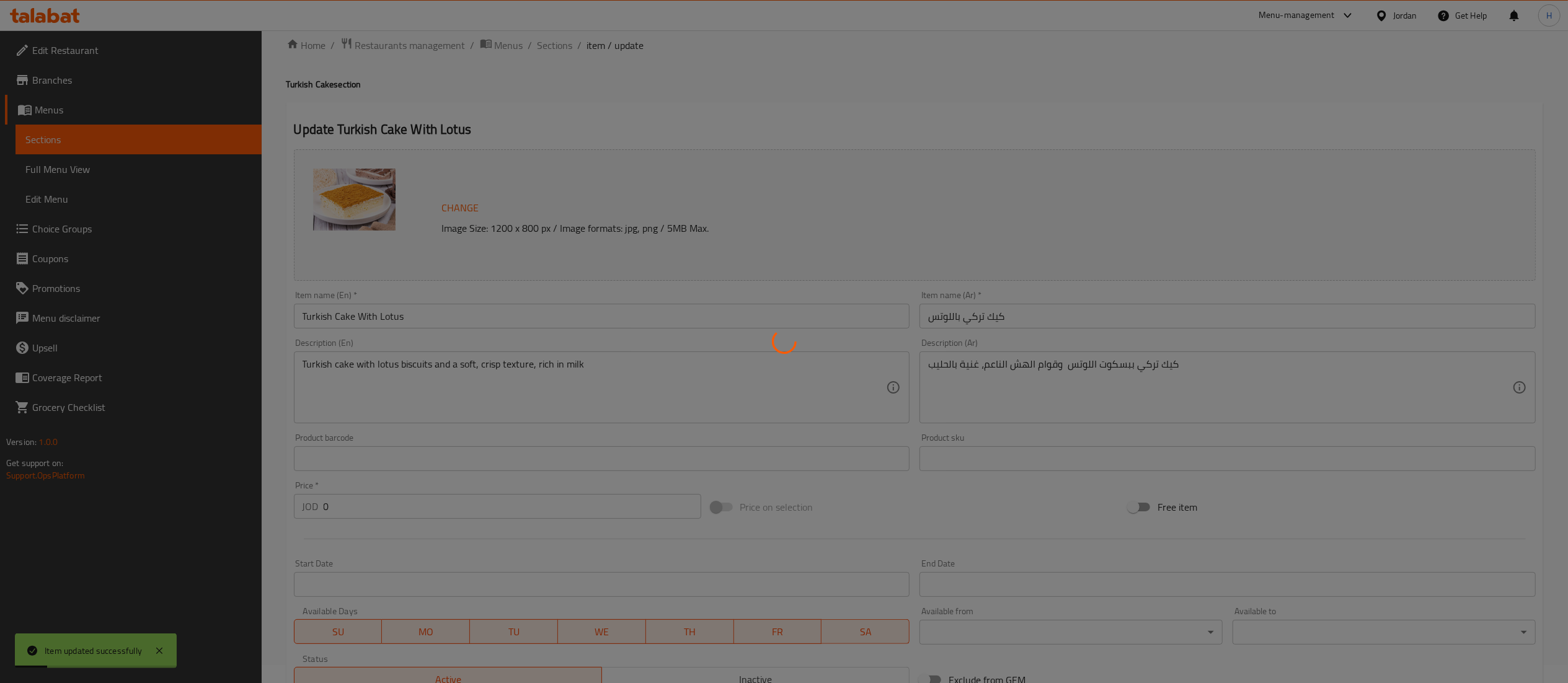
scroll to position [0, 0]
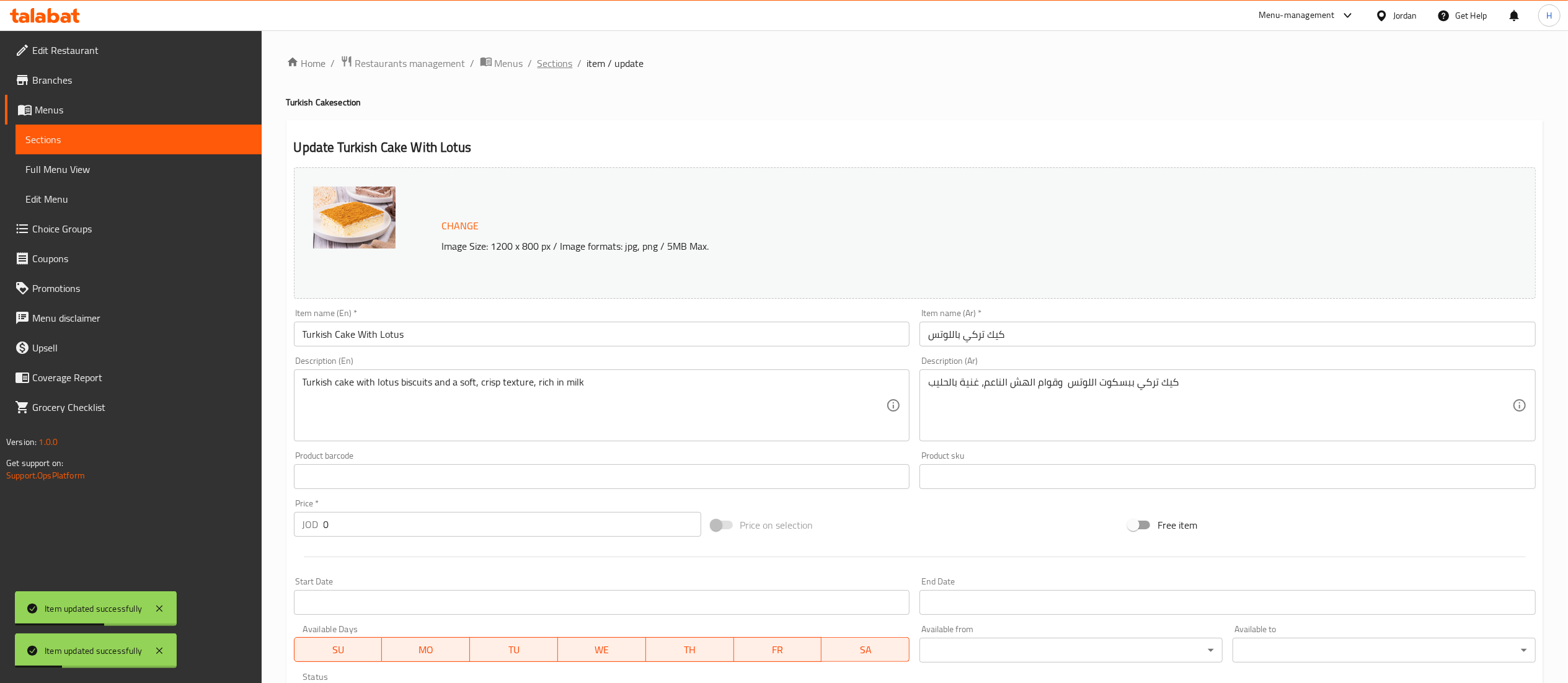
click at [556, 63] on span "Sections" at bounding box center [555, 63] width 35 height 15
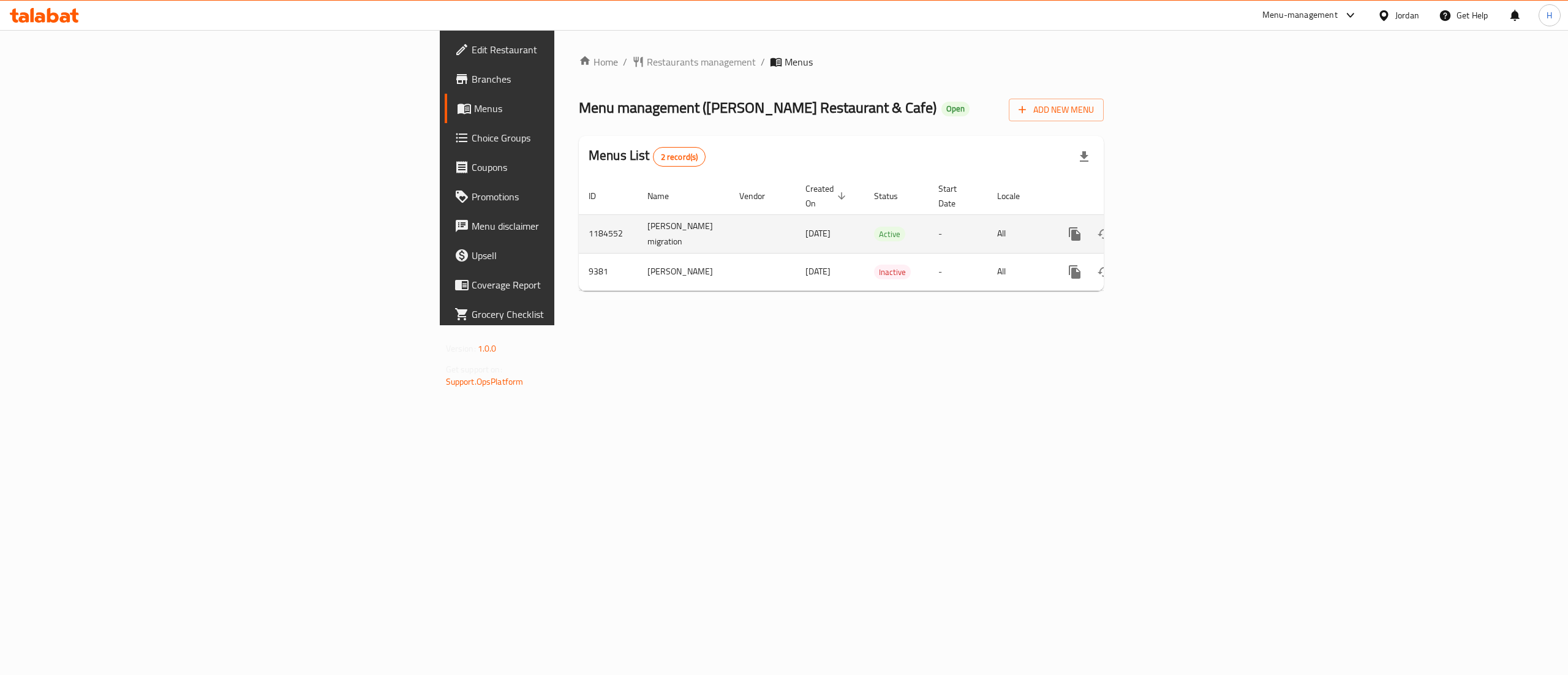
click at [1169, 229] on icon "enhanced table" at bounding box center [1163, 234] width 11 height 11
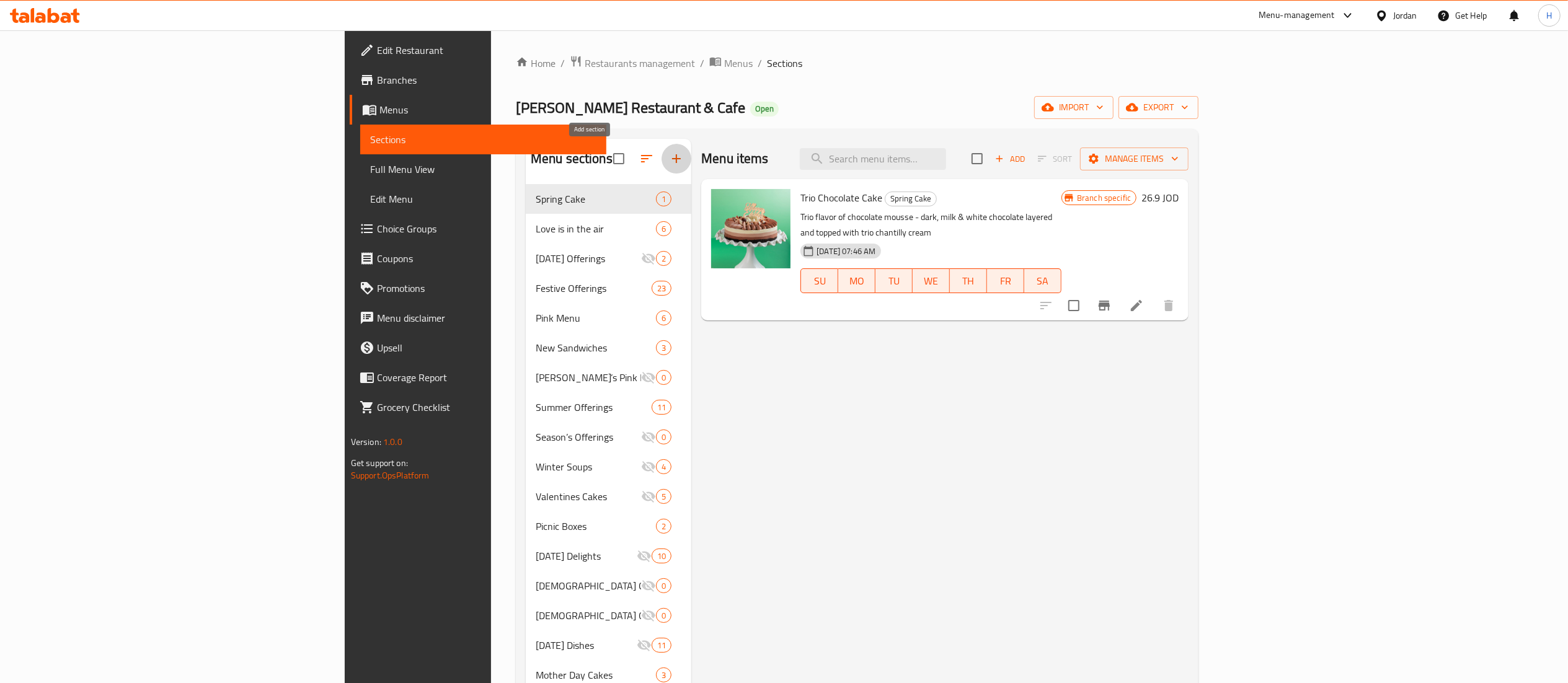
click at [669, 157] on icon "button" at bounding box center [676, 158] width 15 height 15
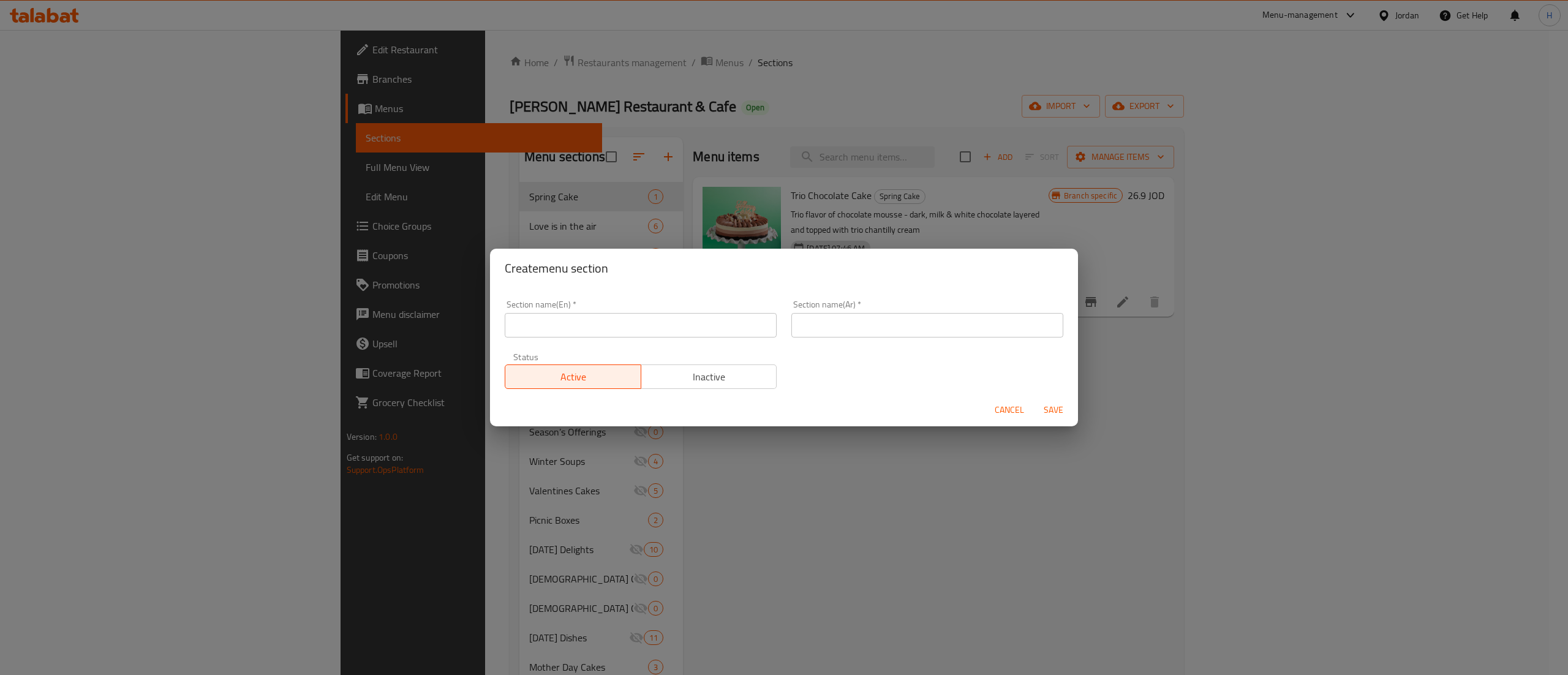
click at [660, 321] on input "text" at bounding box center [640, 325] width 272 height 25
paste input "Pink October :ribbon:"
drag, startPoint x: 656, startPoint y: 323, endPoint x: 568, endPoint y: 335, distance: 88.8
click at [568, 335] on input "Pink October :ribbon:" at bounding box center [640, 325] width 272 height 25
type input "Pink October"
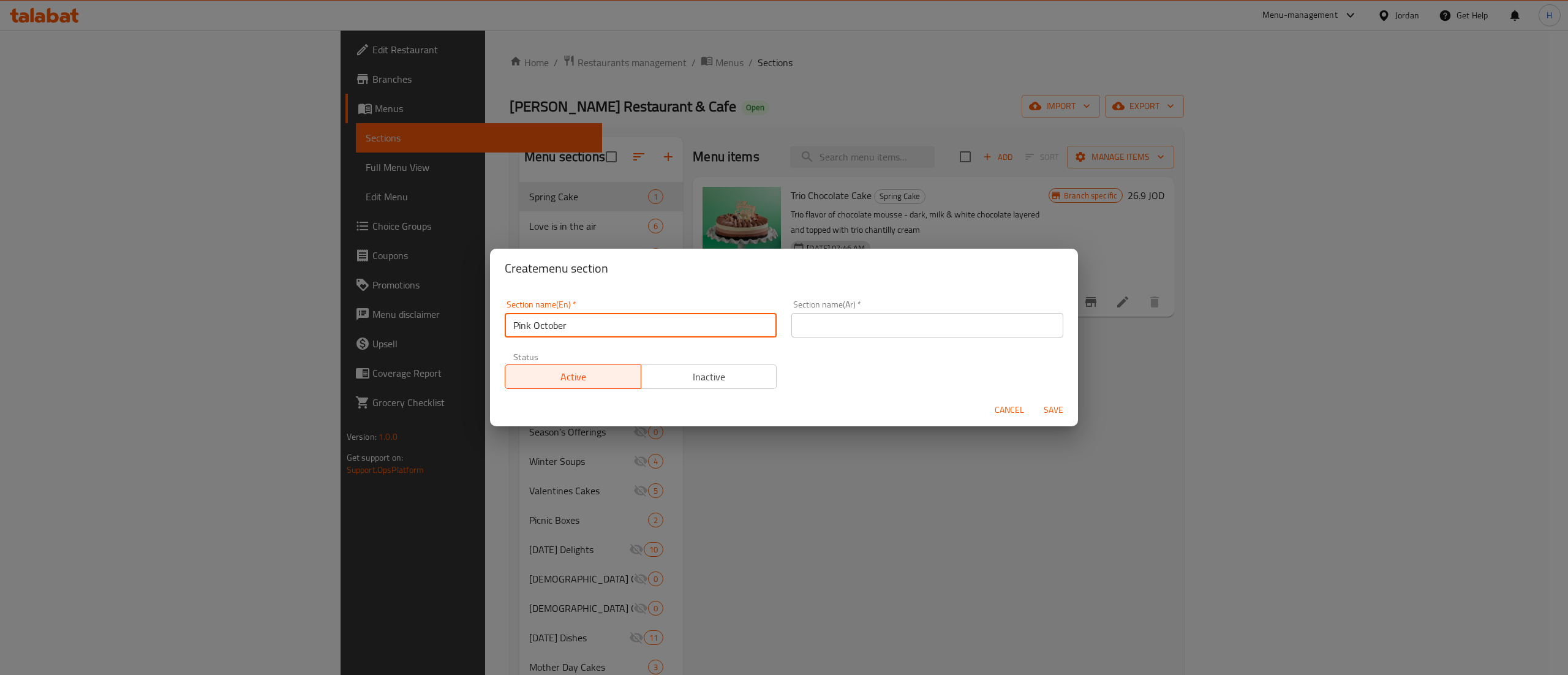
click at [812, 319] on input "text" at bounding box center [928, 325] width 272 height 25
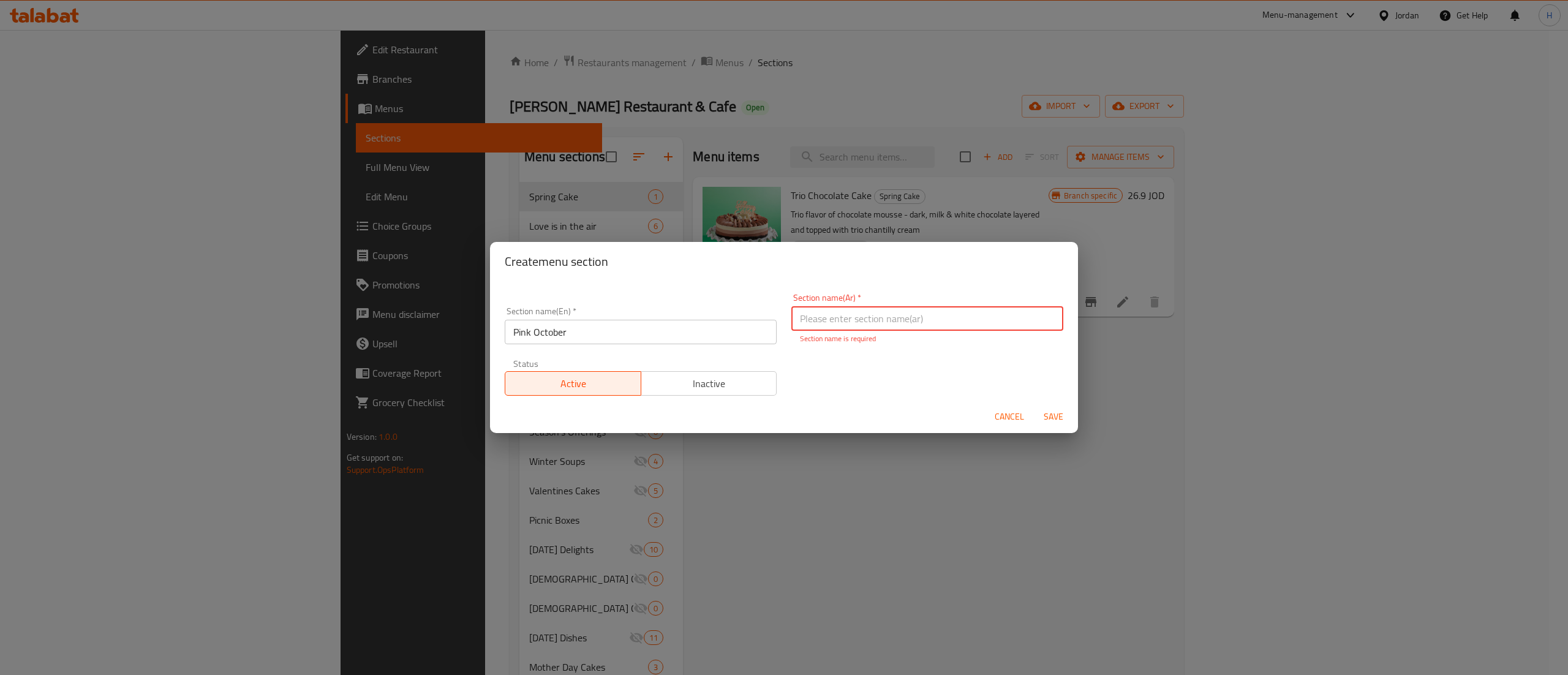
click at [868, 321] on input "text" at bounding box center [928, 319] width 272 height 25
paste input "أكتوبر الوردي"
type input "أكتوبر الوردي"
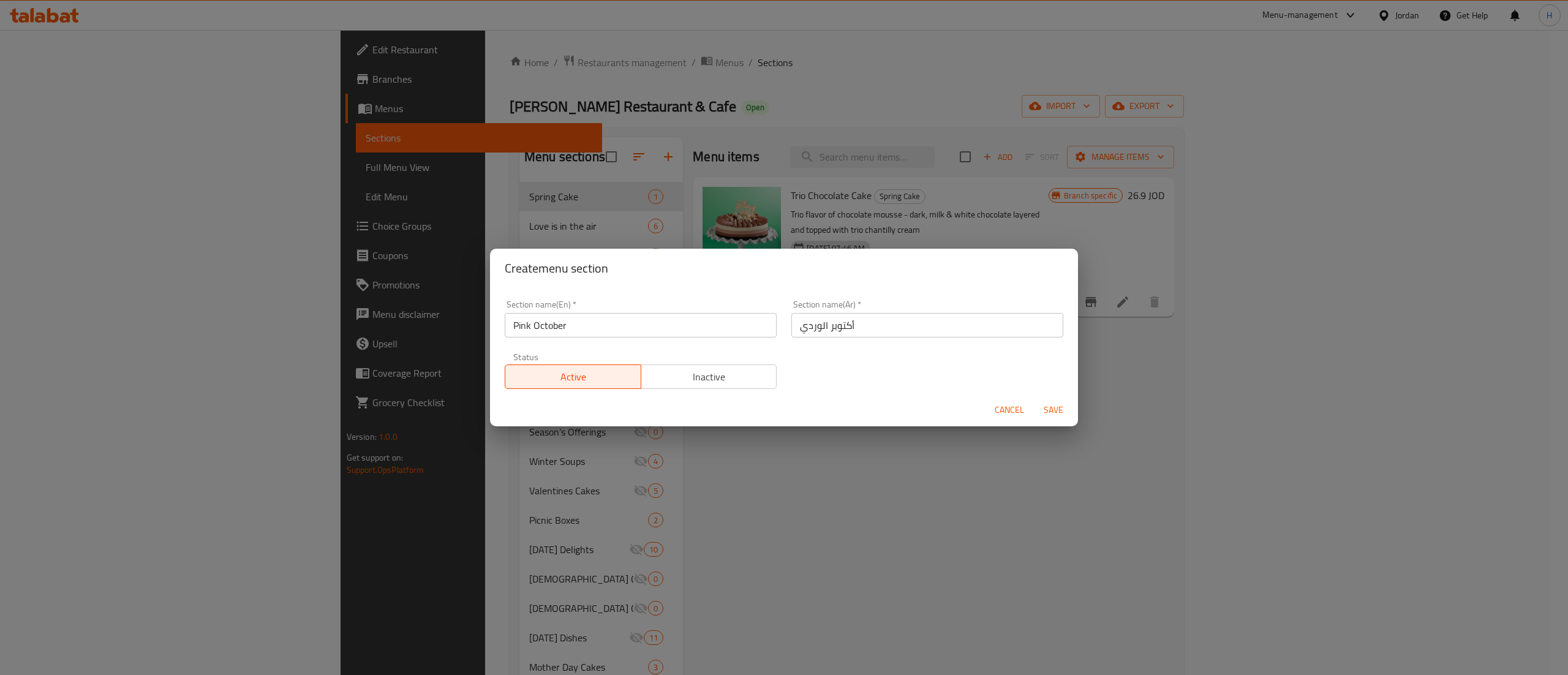
click at [886, 376] on div "Section name(En)   * Pink October Section name(En) * Section name(Ar)   * أكتوب…" at bounding box center [784, 344] width 573 height 103
click at [1044, 406] on span "Save" at bounding box center [1054, 410] width 29 height 15
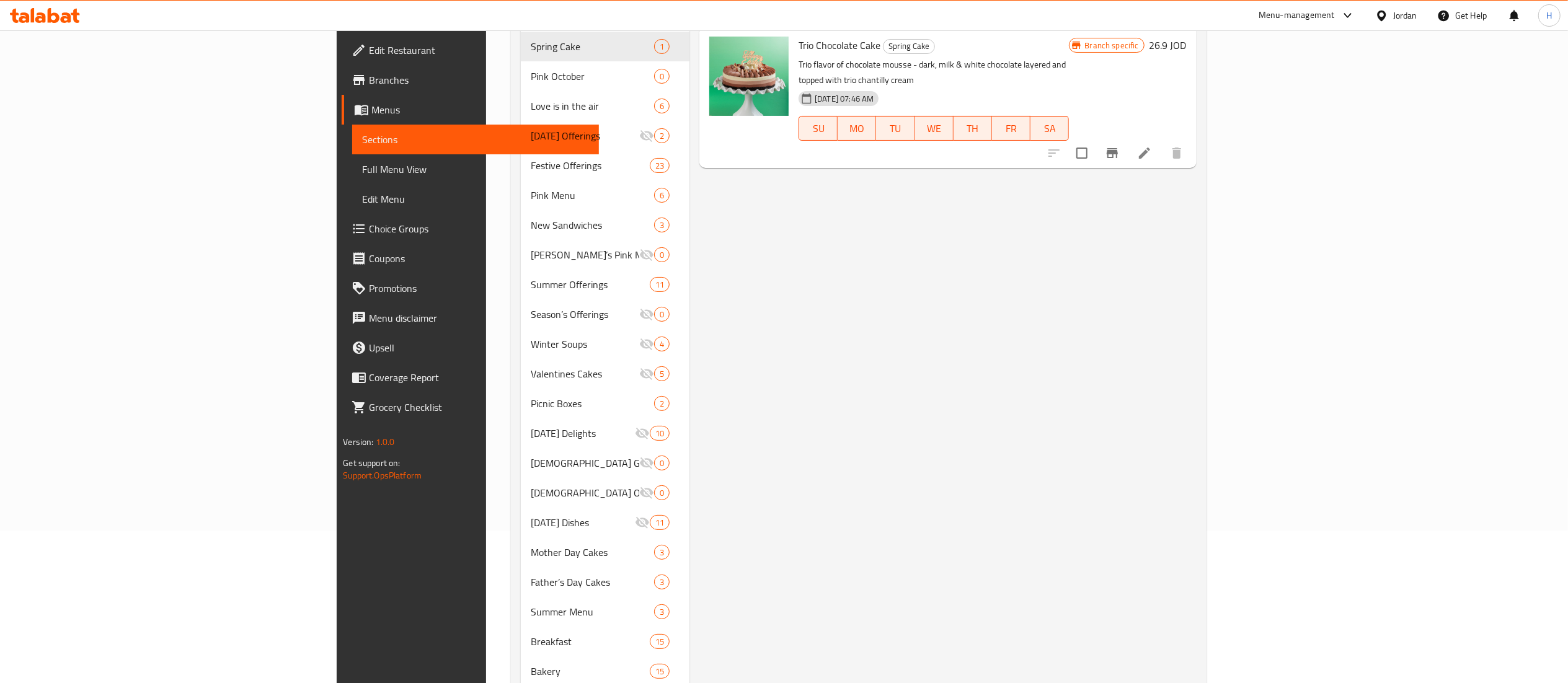
scroll to position [124, 0]
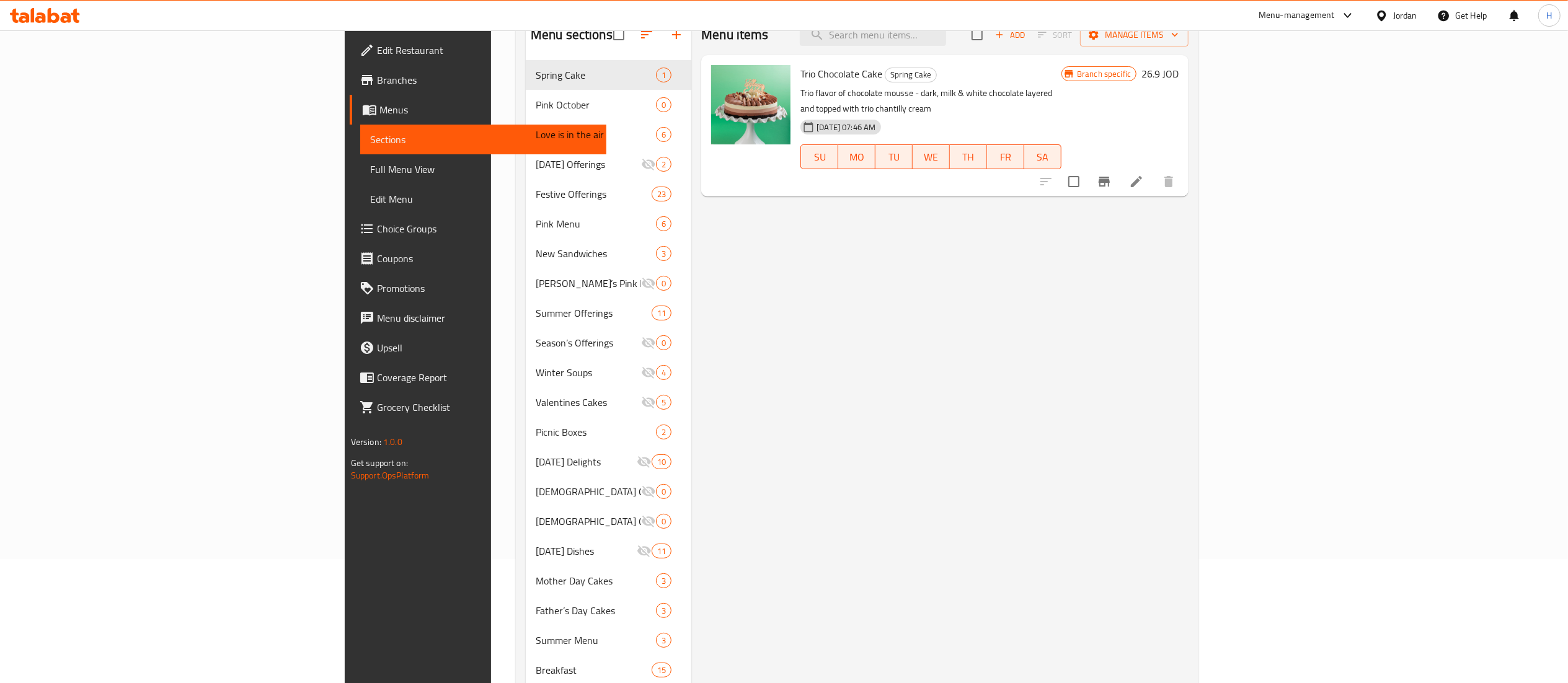
click at [748, 299] on div "Menu items Add Sort Manage items Trio Chocolate Cake Spring Cake Trio flavor of…" at bounding box center [939, 694] width 497 height 1359
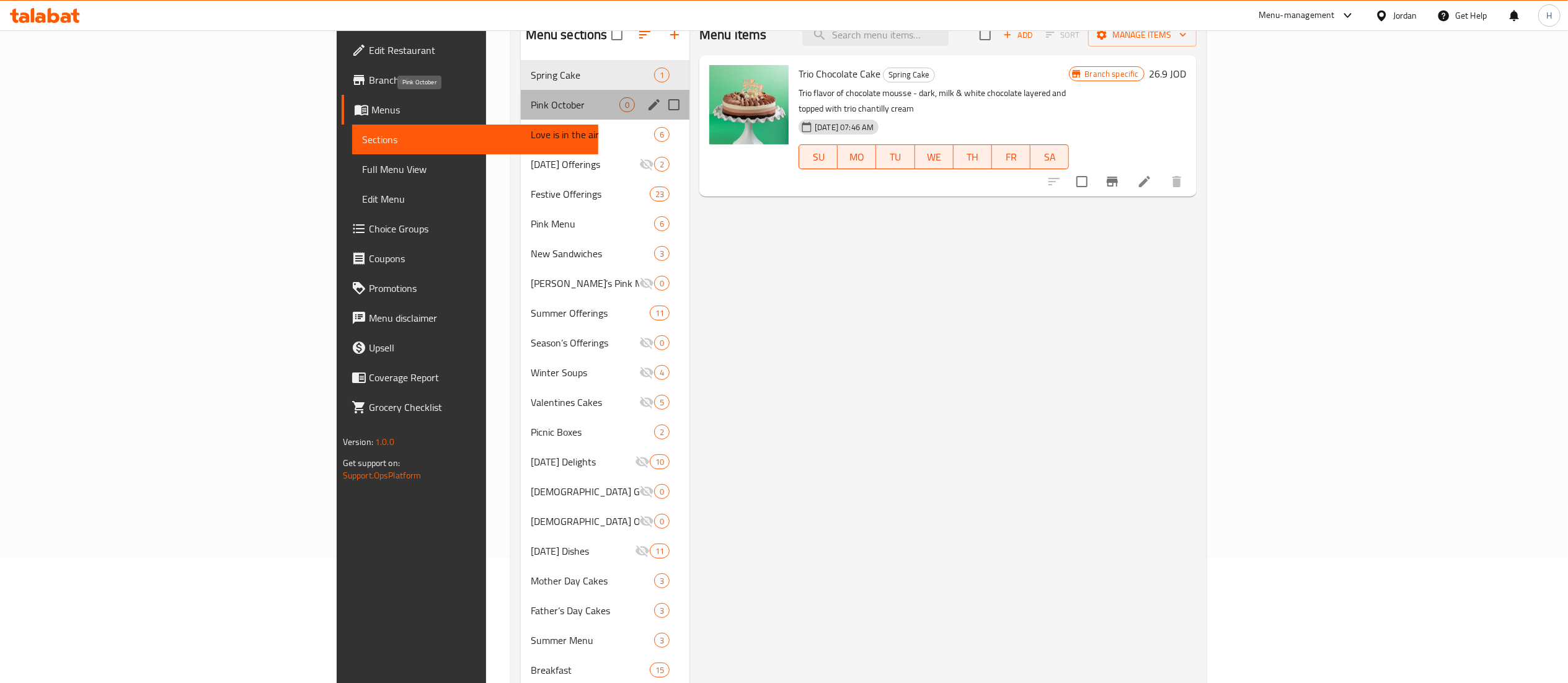
click at [531, 102] on span "Pink October" at bounding box center [575, 105] width 88 height 15
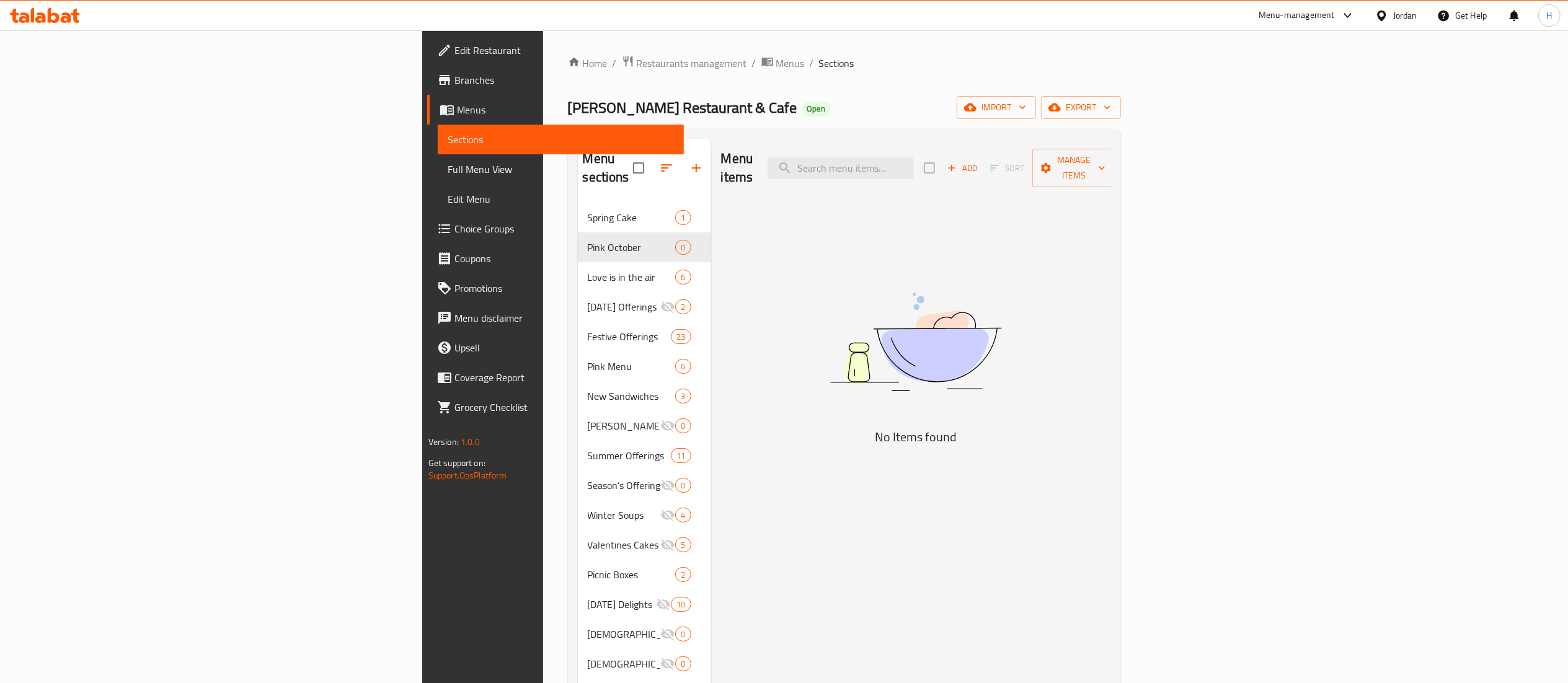
click at [979, 162] on span "Add" at bounding box center [962, 168] width 34 height 14
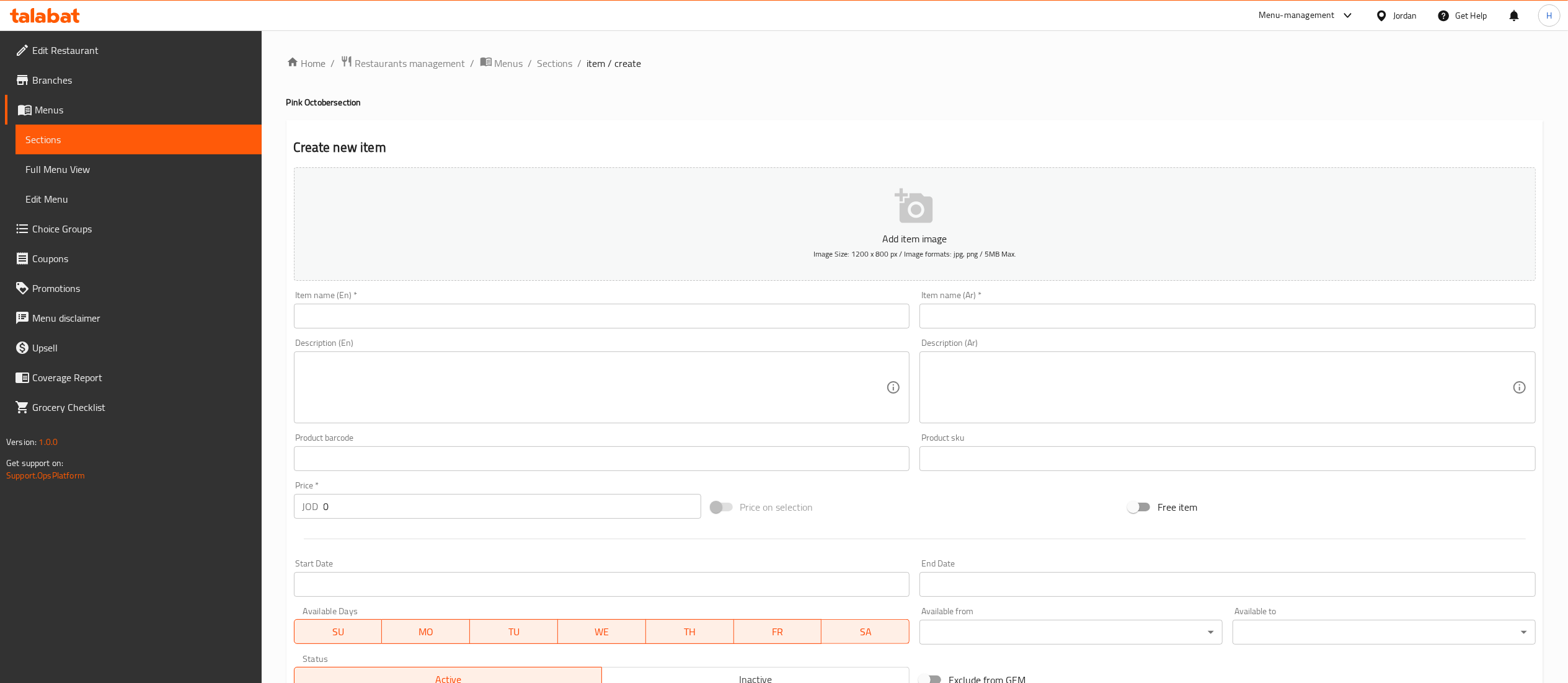
click at [393, 309] on input "text" at bounding box center [602, 316] width 616 height 25
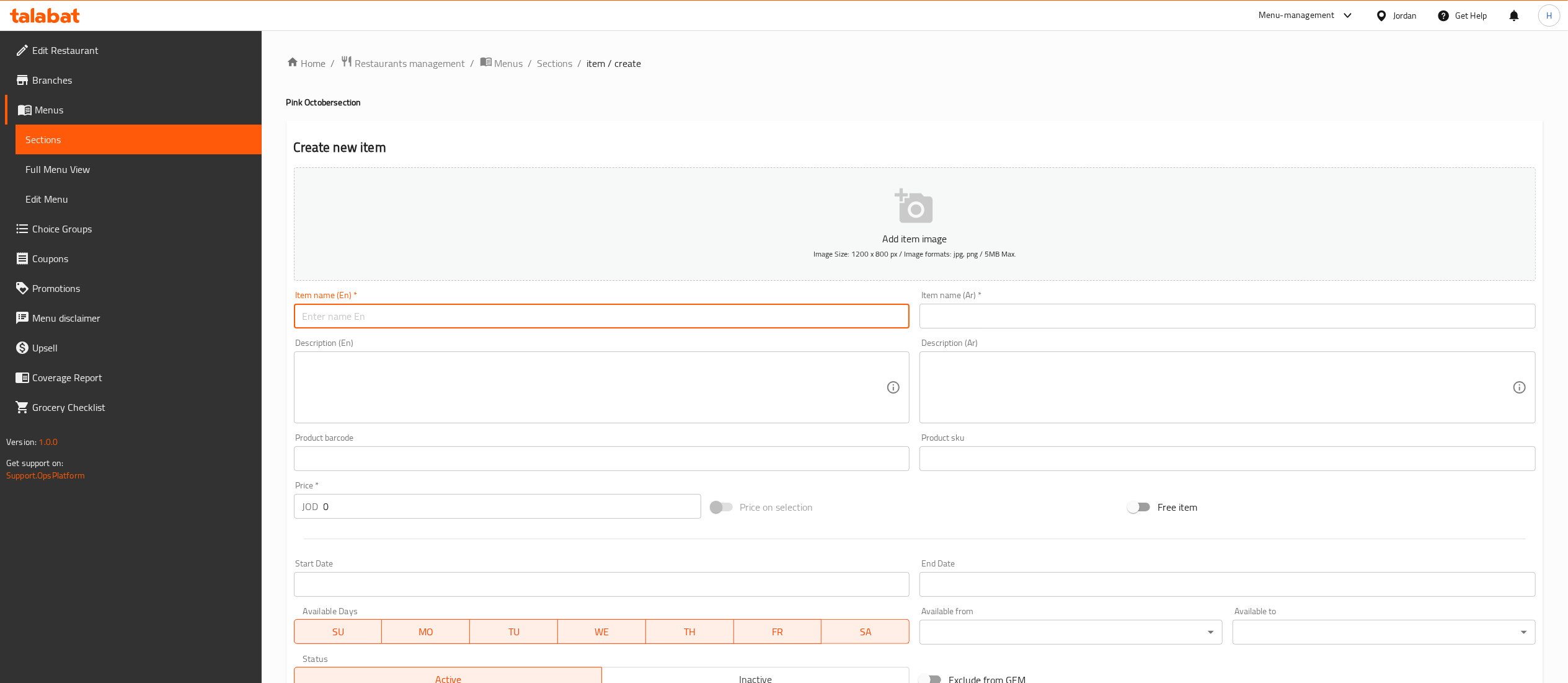
paste input "Chicken Raspberry Bowl"
type input "Chicken Raspberry Bowl"
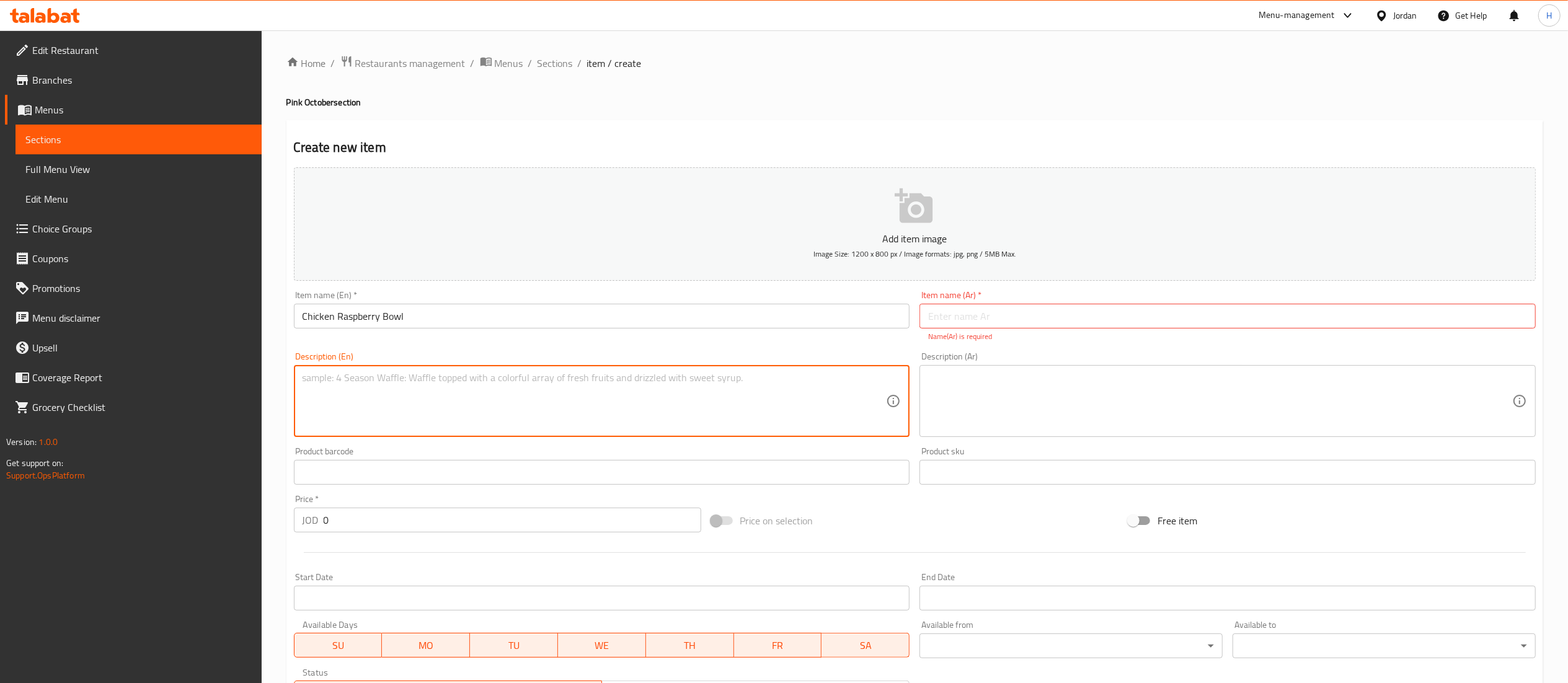
paste textarea "Citrus raspberry dressing, avocado, honey chicken breast, broccoli, almond, cas…"
type textarea "Citrus raspberry dressing, avocado, honey chicken breast, broccoli, almond, cas…"
click at [1012, 413] on textarea at bounding box center [1220, 401] width 584 height 59
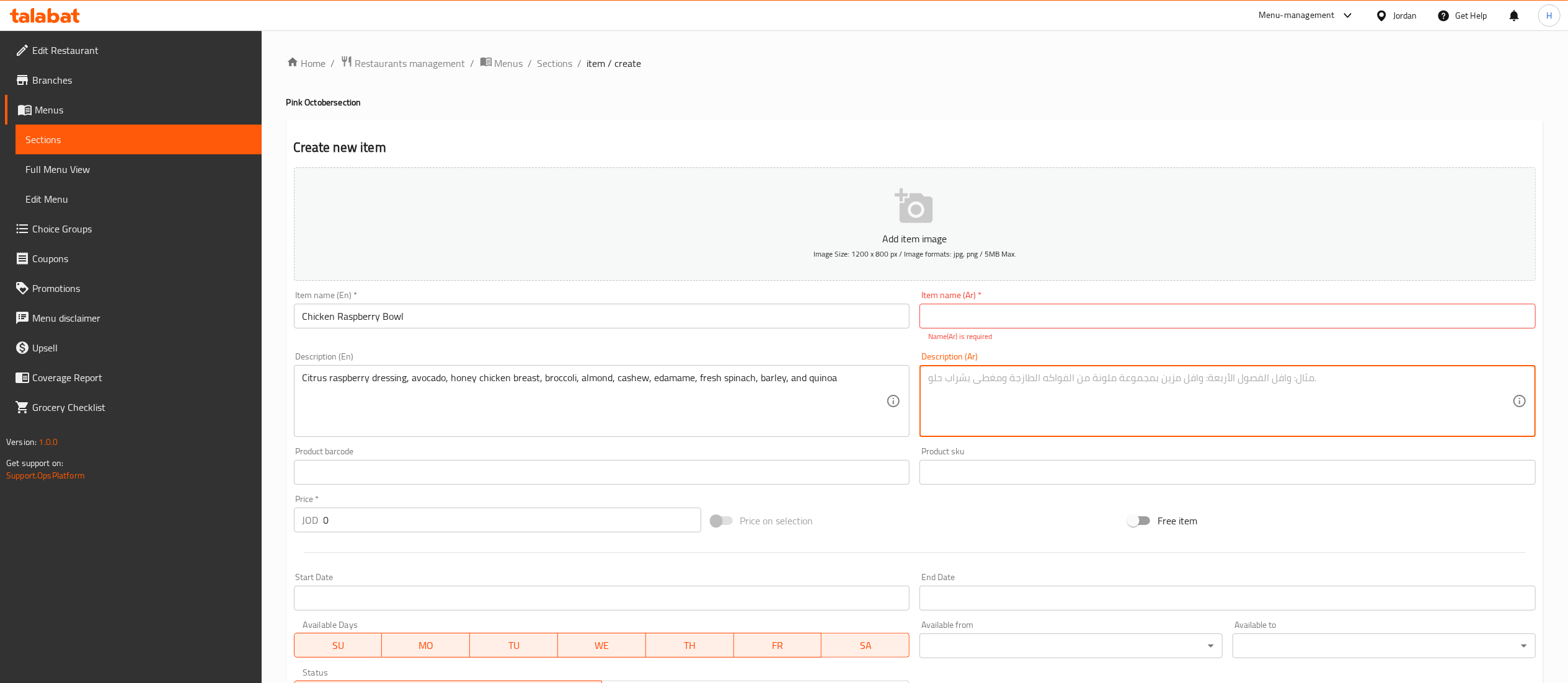
paste textarea "صلصة توت العليق الحمضية، أفوكادو، صدر دجاج بالعسل، بروكلي، لوز، كاجو، ادامامي، …"
type textarea "صلصة توت العليق الحمضية، أفوكادو، صدر دجاج بالعسل، بروكلي، لوز، كاجو، ادامامي، …"
click at [1082, 315] on input "text" at bounding box center [1227, 316] width 616 height 25
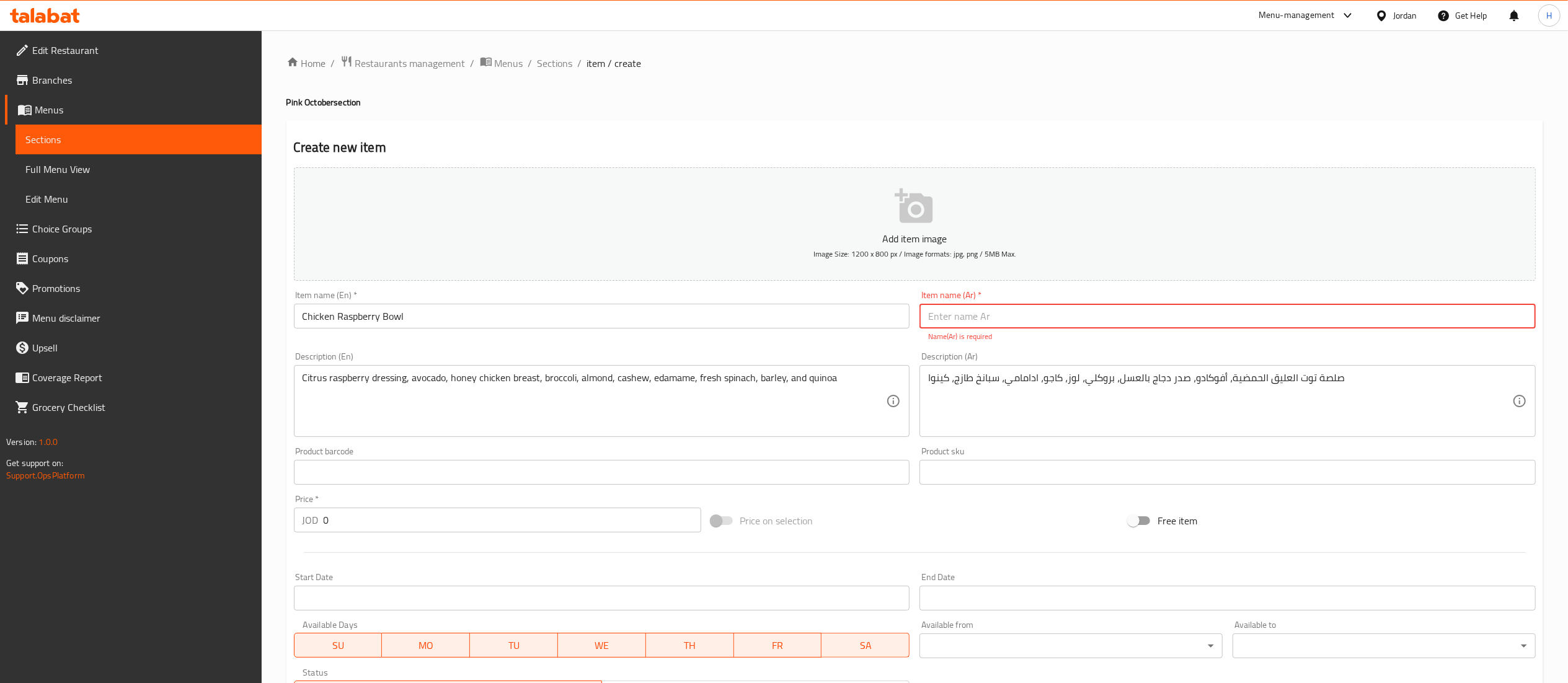
paste input "صحن دجاج والتوت البري"
type input "صحن دجاج والتوت البري"
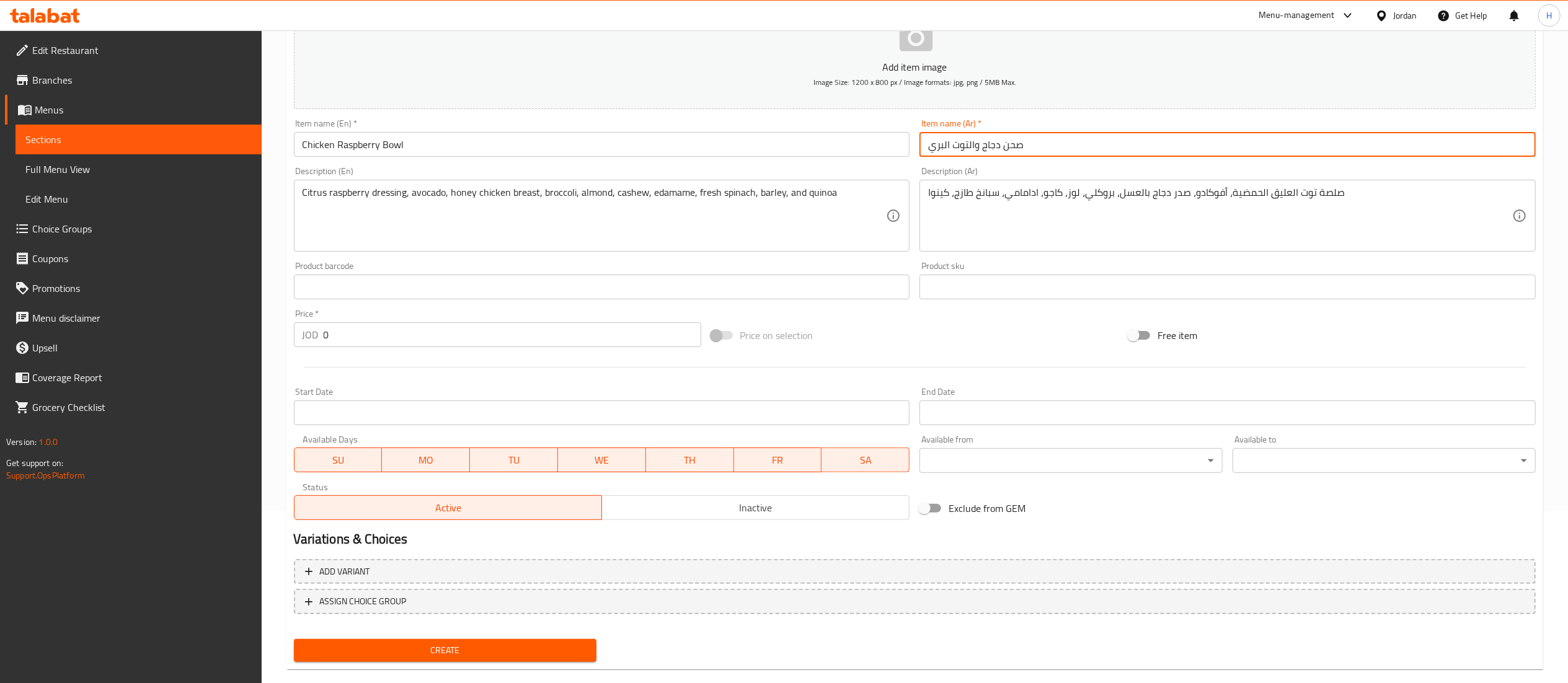
scroll to position [191, 0]
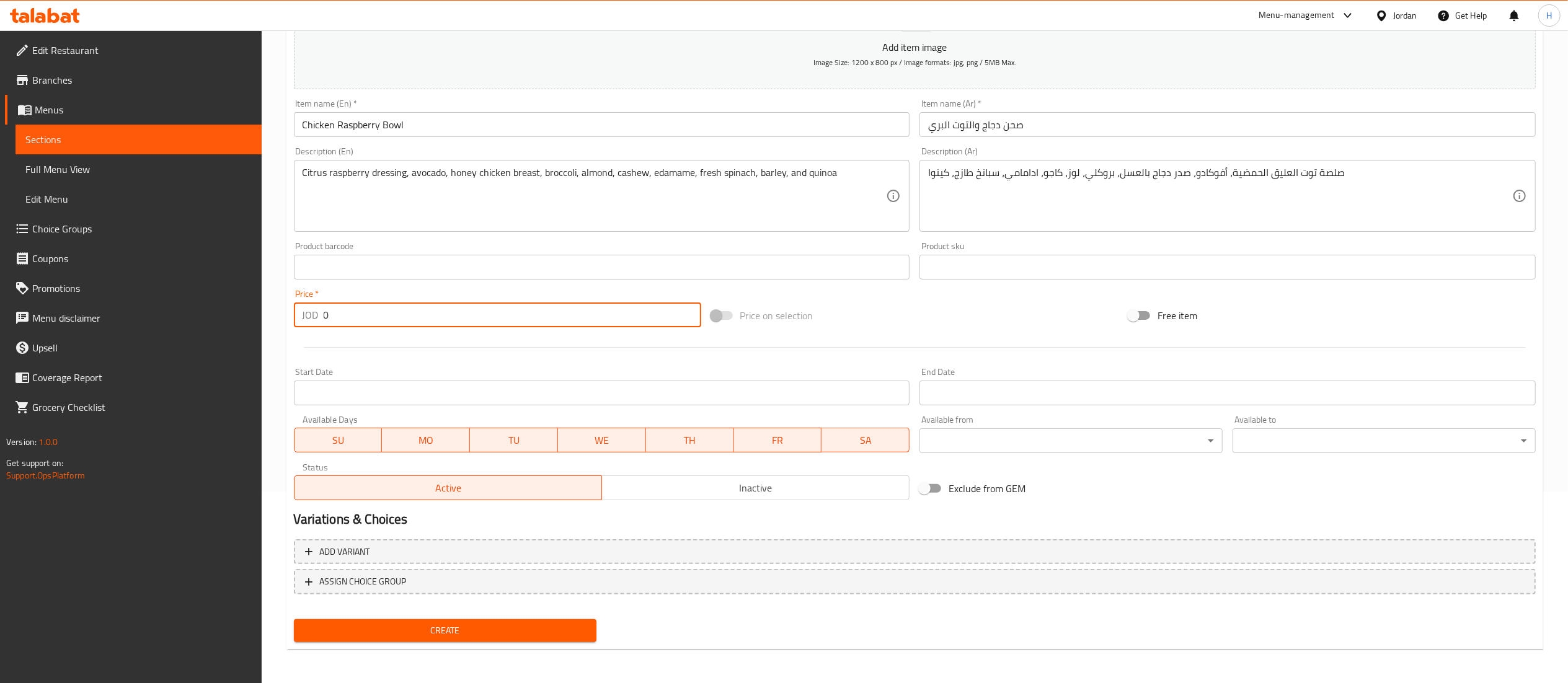
drag, startPoint x: 294, startPoint y: 319, endPoint x: 256, endPoint y: 321, distance: 38.1
click at [256, 321] on div "Edit Restaurant Branches Menus Sections Full Menu View Edit Menu Choice Groups …" at bounding box center [784, 262] width 1568 height 845
type input "16.9"
click at [450, 626] on span "Create" at bounding box center [445, 630] width 283 height 16
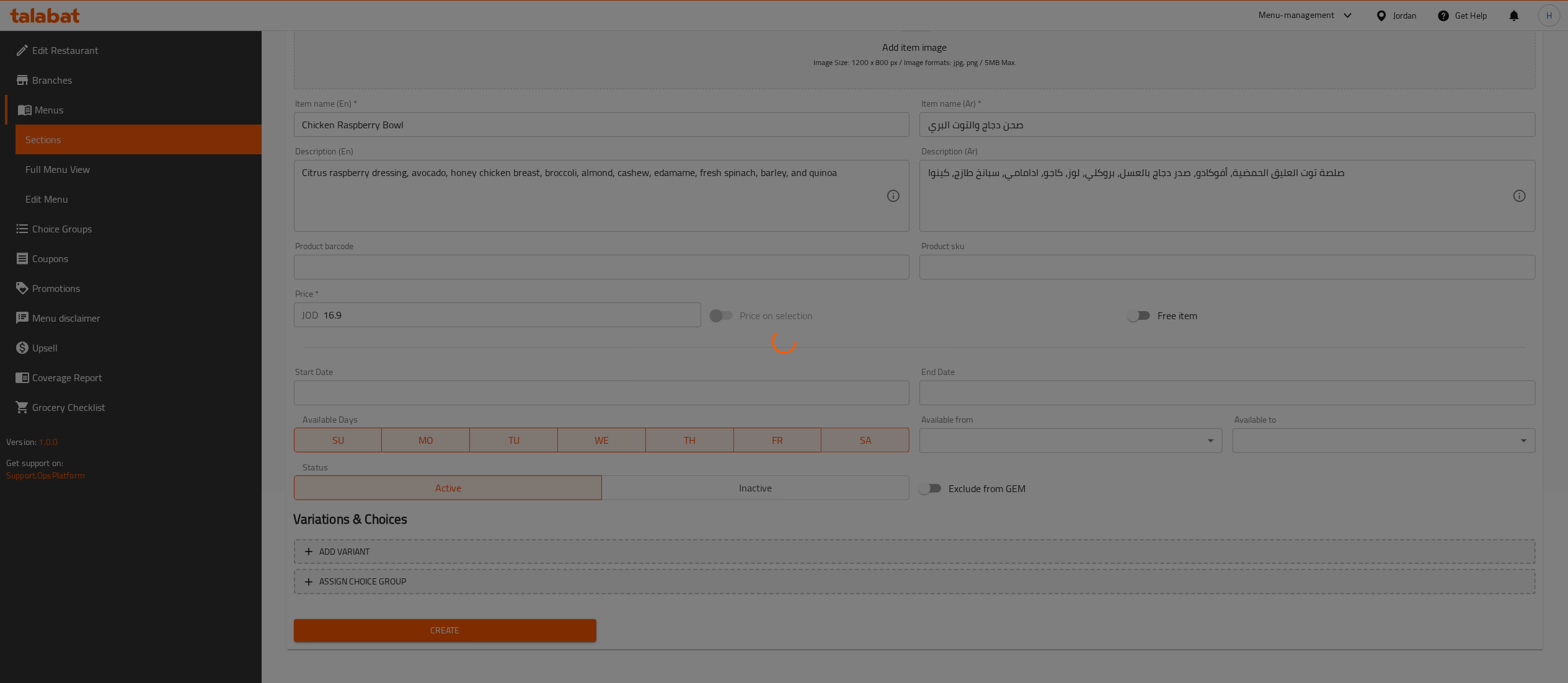
type input "0"
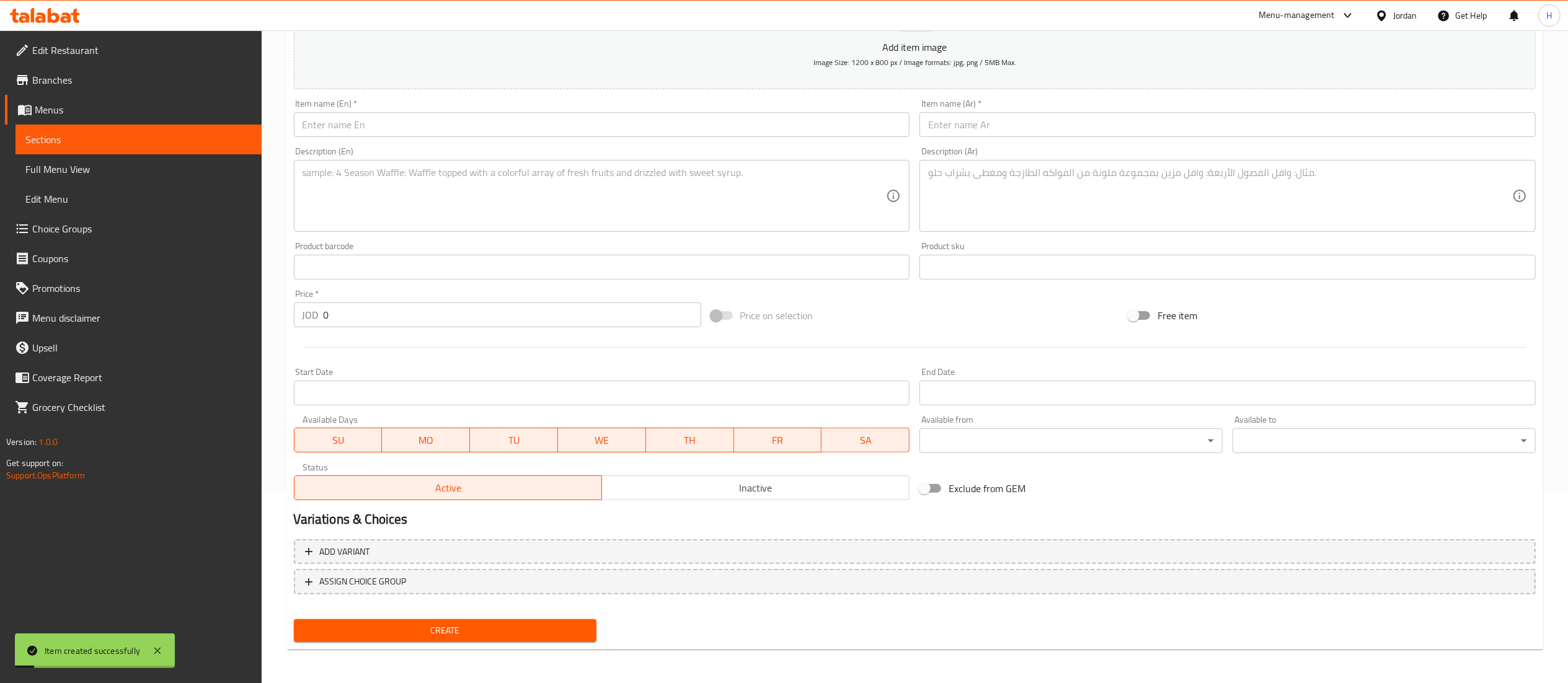
click at [386, 135] on input "text" at bounding box center [602, 124] width 616 height 25
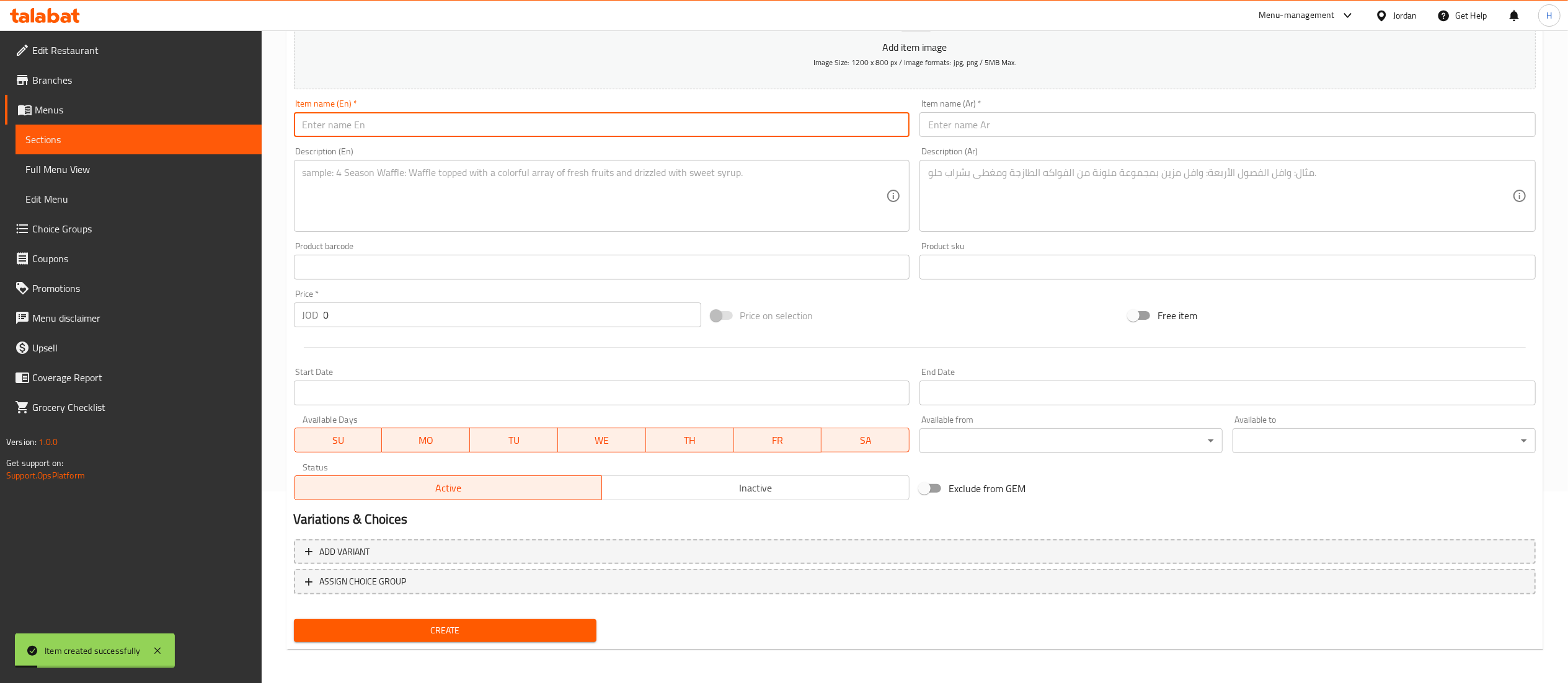
paste input "Raspberry Macaron"
type input "Raspberry Macaron"
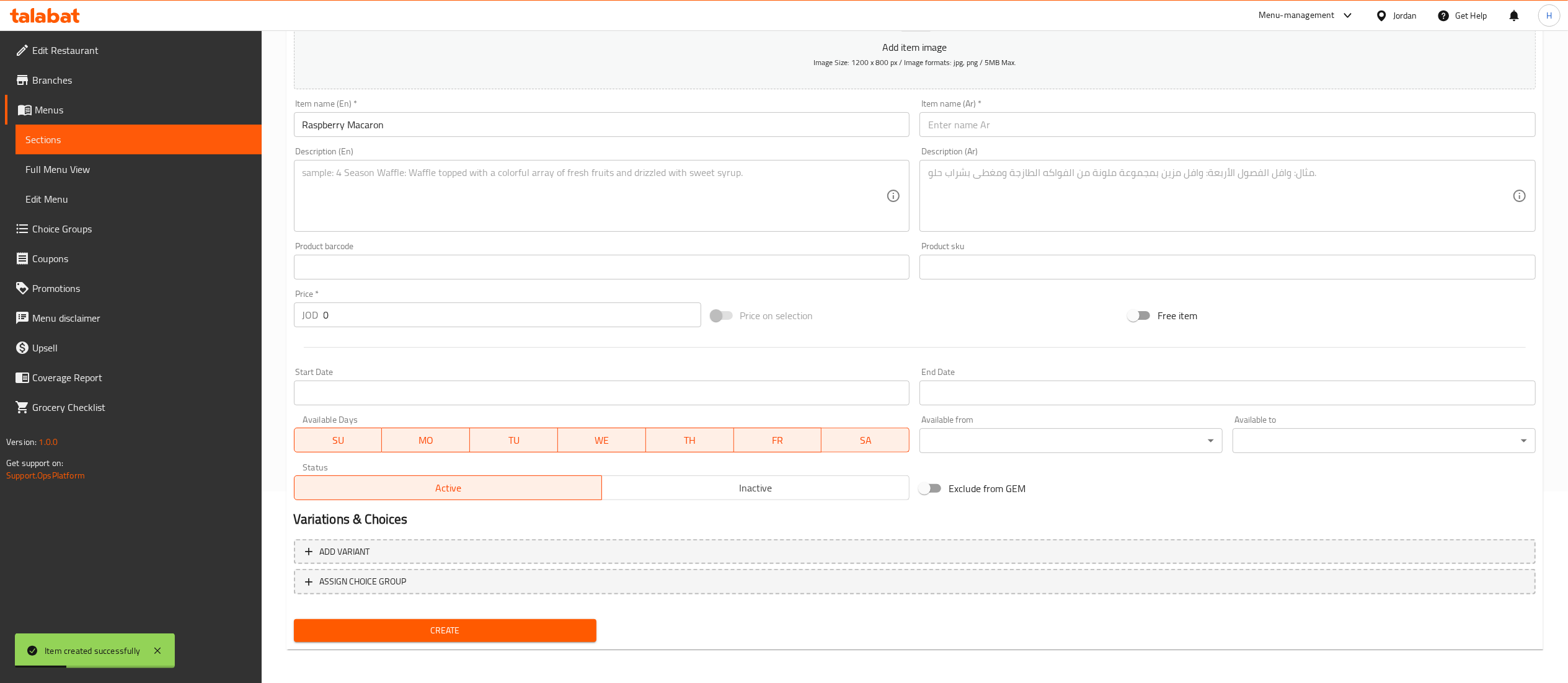
click at [378, 204] on textarea at bounding box center [595, 196] width 584 height 59
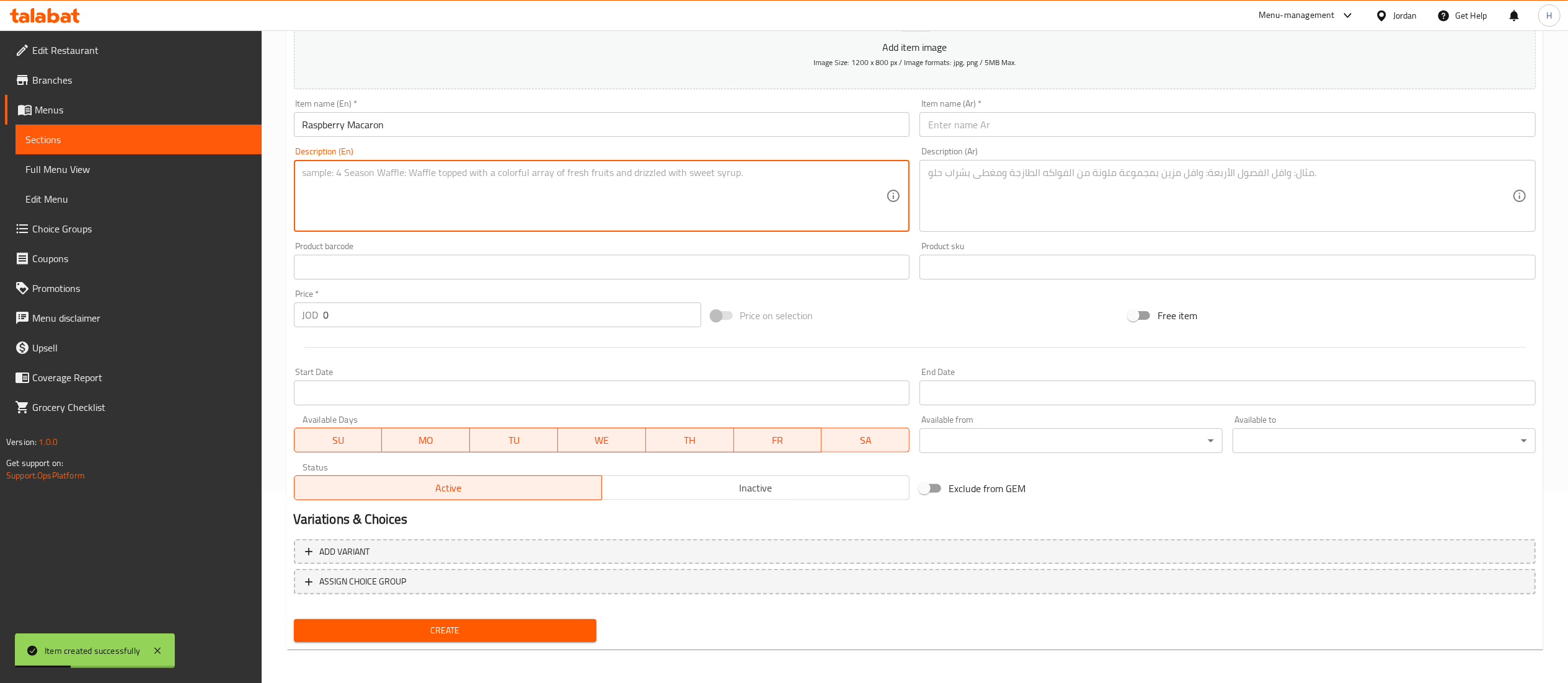
paste textarea "Raspberry macaron filled with raspberry coulis, cream and fresh raspberry"
type textarea "Raspberry macaron filled with raspberry coulis, cream and fresh raspberry"
click at [1024, 214] on textarea at bounding box center [1220, 196] width 584 height 59
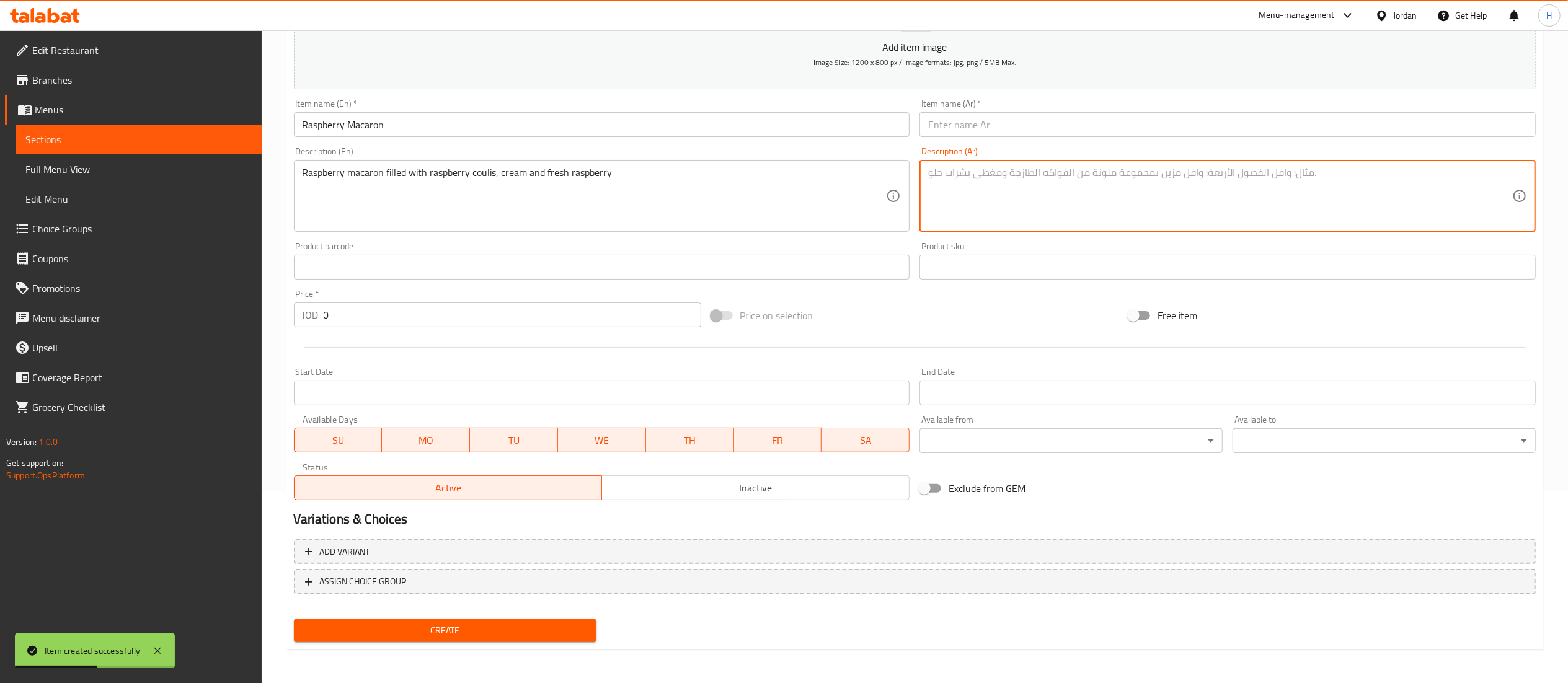
paste textarea "ماكرون توت العليق محشو بتوت العليق ، كريمة وتوت بري طازج"
type textarea "ماكرون توت العليق محشو بتوت العليق ، كريمة وتوت بري طازج"
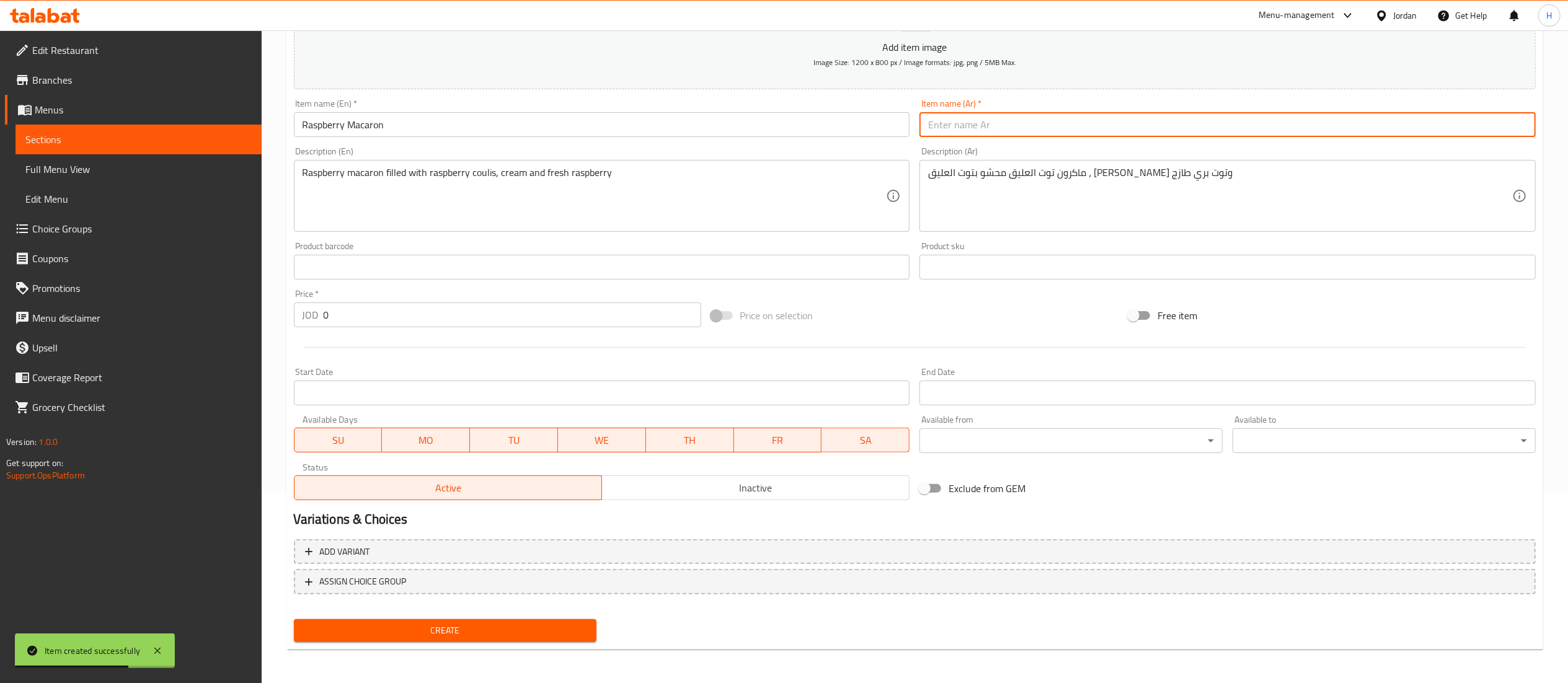
click at [1038, 130] on input "text" at bounding box center [1227, 124] width 616 height 25
paste input "ماكرون التوت"
type input "ماكرون التوت"
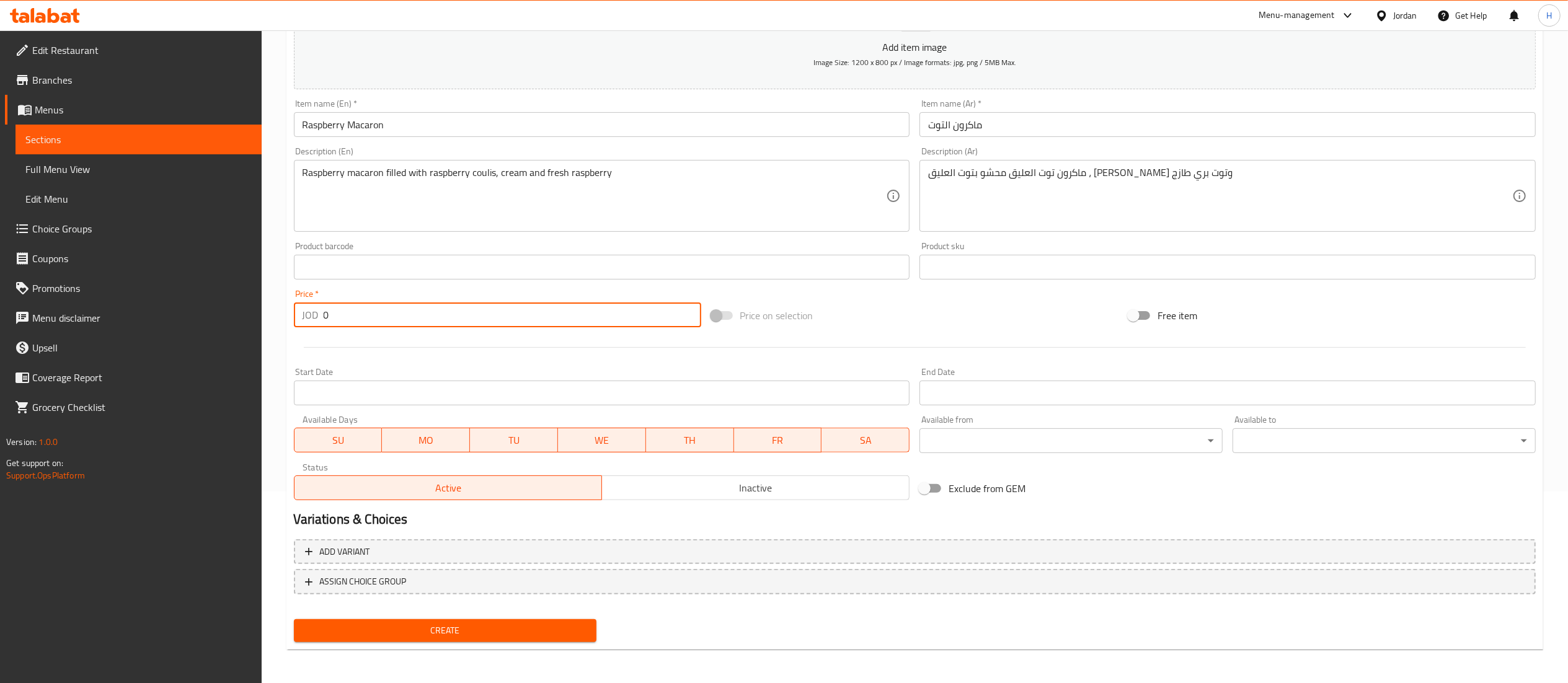
drag, startPoint x: 362, startPoint y: 326, endPoint x: 294, endPoint y: 307, distance: 70.6
click at [294, 307] on div "JOD 0 Price *" at bounding box center [498, 315] width 407 height 25
type input "4.9"
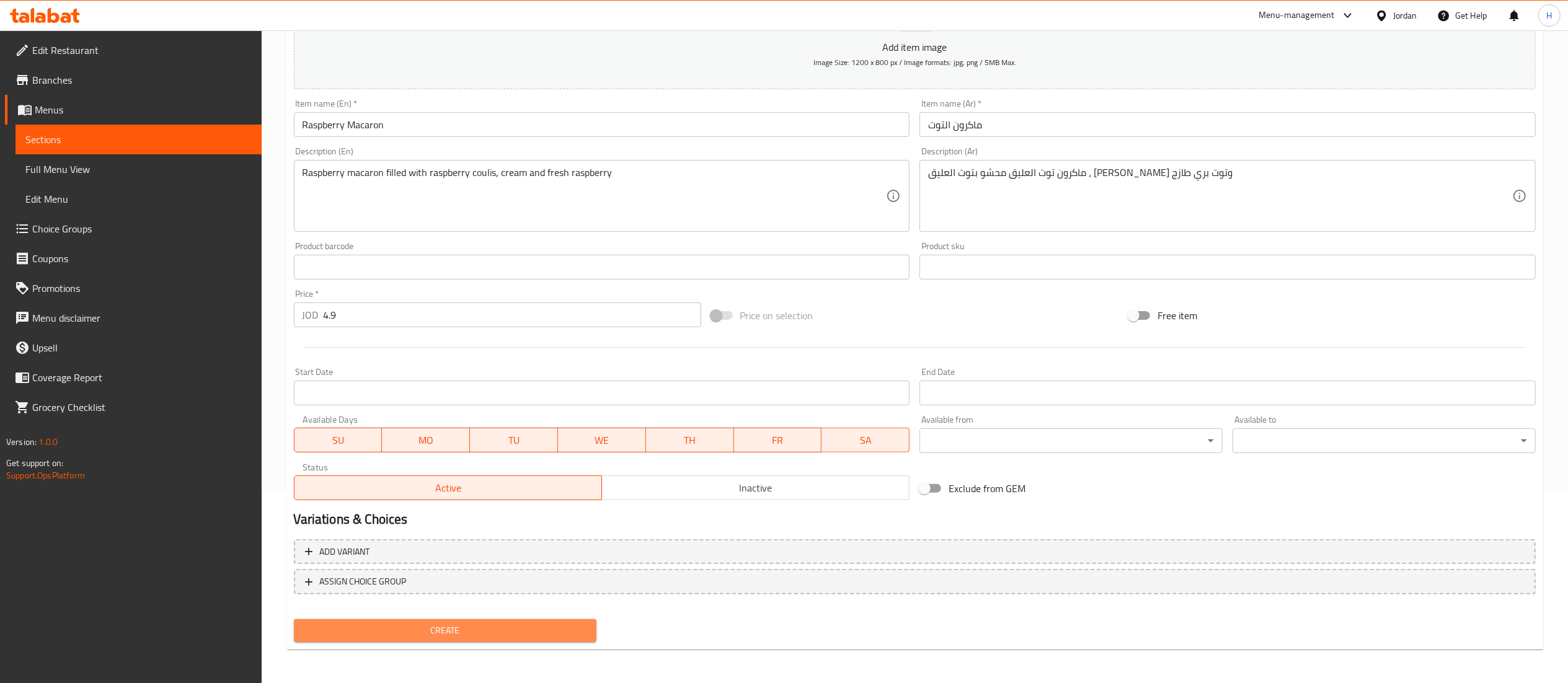
click at [497, 628] on span "Create" at bounding box center [445, 630] width 283 height 16
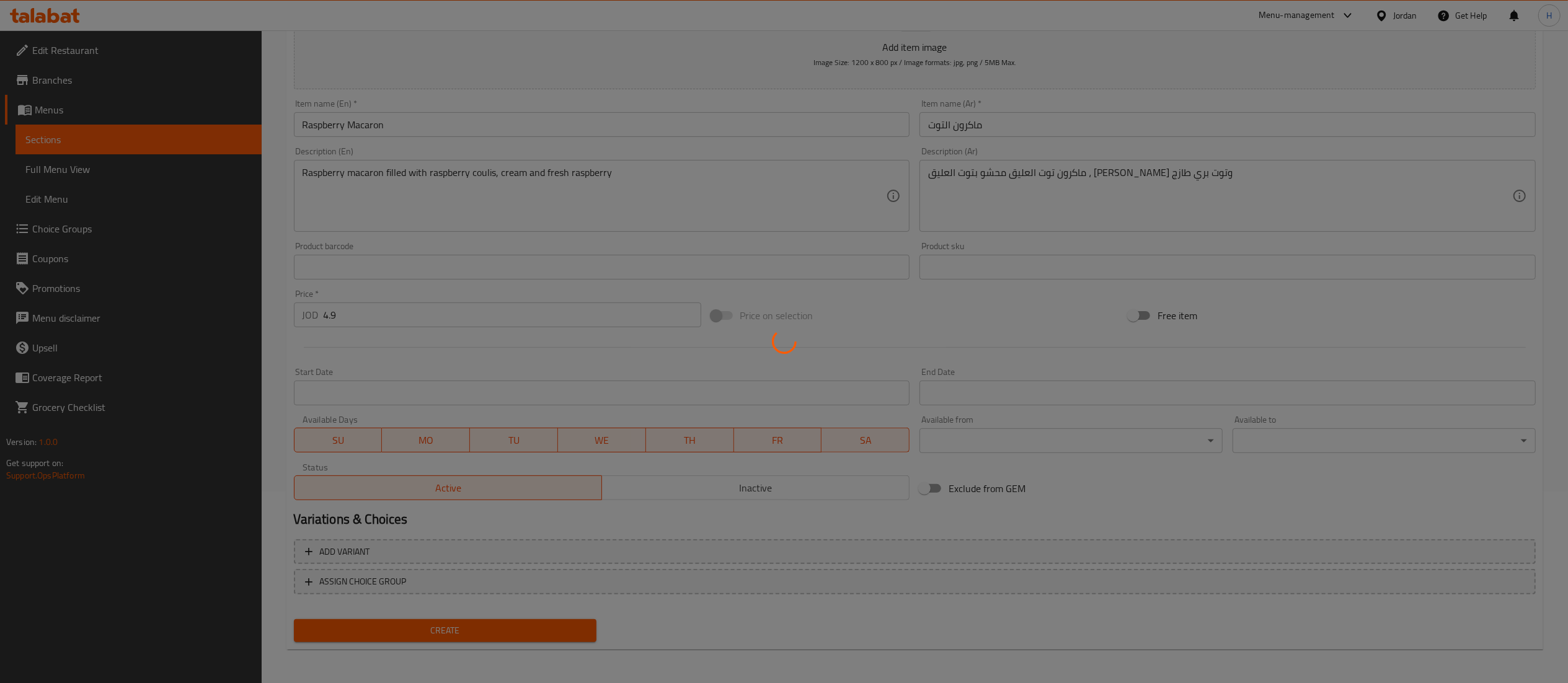
type input "0"
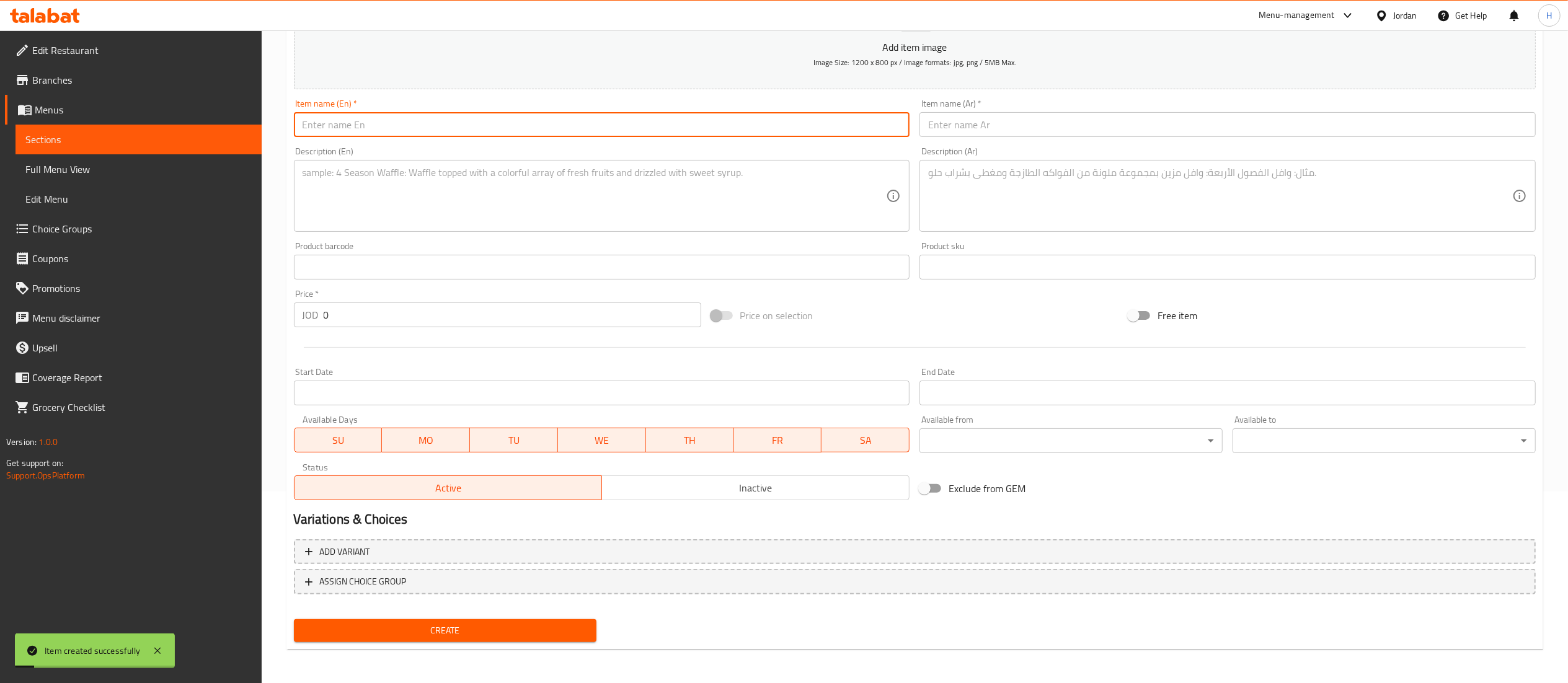
click at [403, 133] on input "text" at bounding box center [602, 124] width 616 height 25
paste input "Raspberry Millefeuille"
type input "Raspberry Millefeuille"
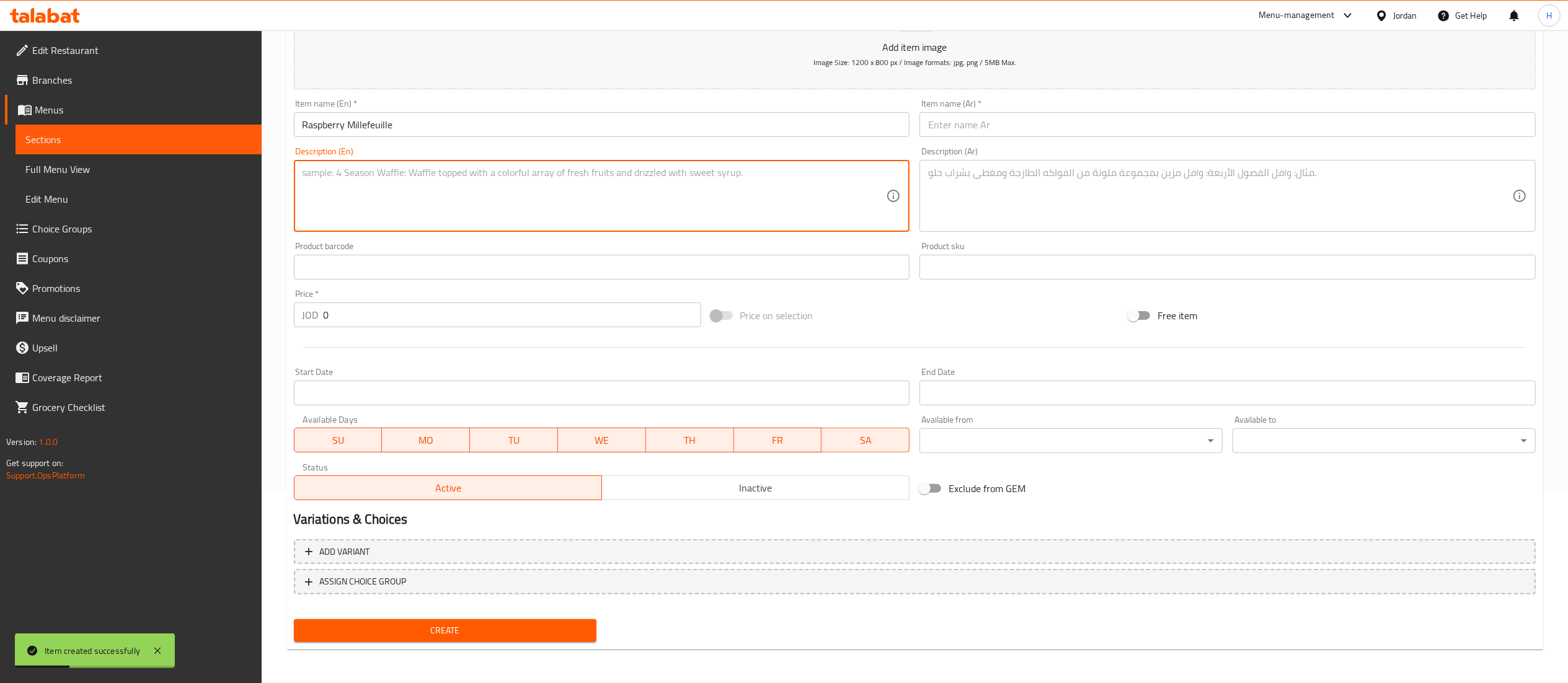
drag, startPoint x: 801, startPoint y: 171, endPoint x: 796, endPoint y: 179, distance: 9.4
click at [799, 173] on textarea at bounding box center [595, 196] width 584 height 59
paste textarea "Millefeuille topped with cream and fresh strawberry"
type textarea "Millefeuille topped with cream and fresh strawberry"
click at [979, 203] on textarea at bounding box center [1220, 196] width 584 height 59
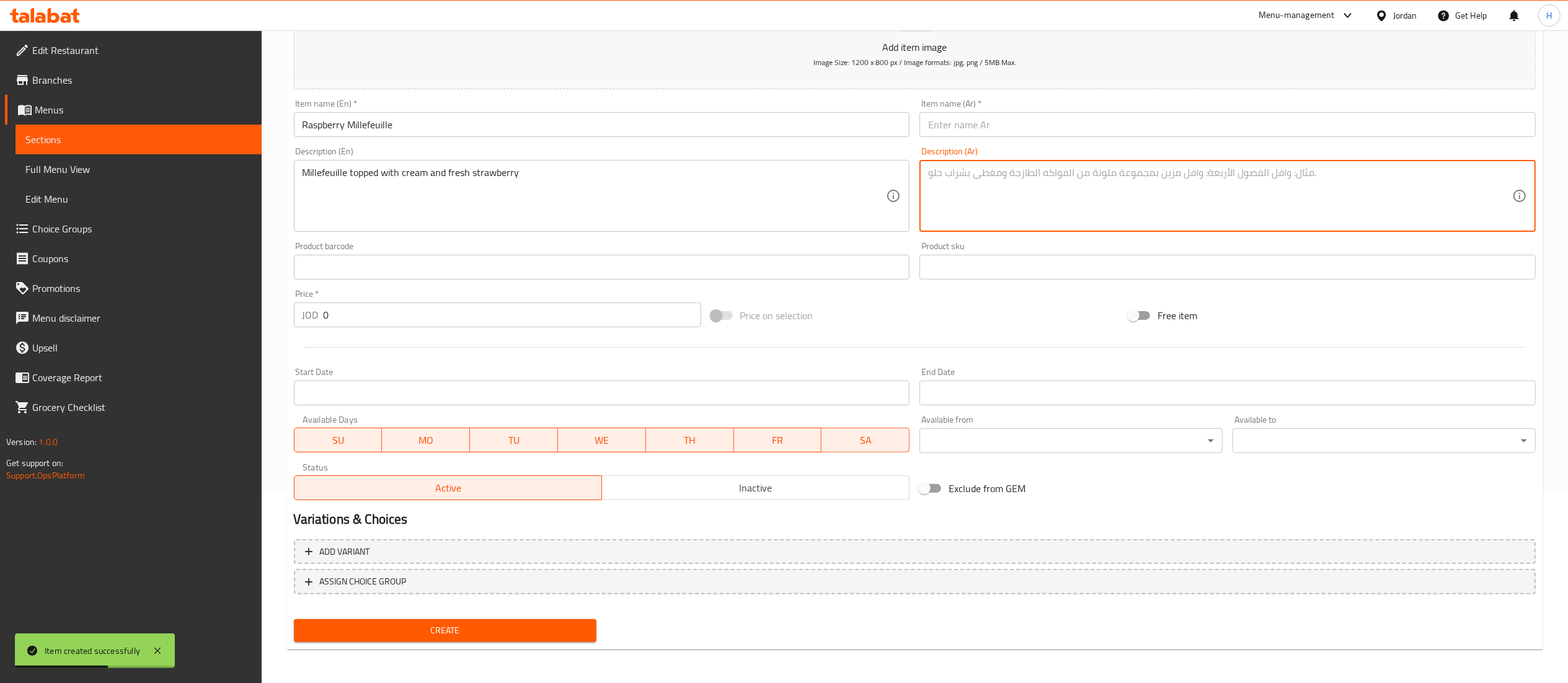
paste textarea "ميلفيل مغطاة بالكريمة والفراولة الطازجة"
type textarea "ميلفيل مغطاة بالكريمة والفراولة الطازجة"
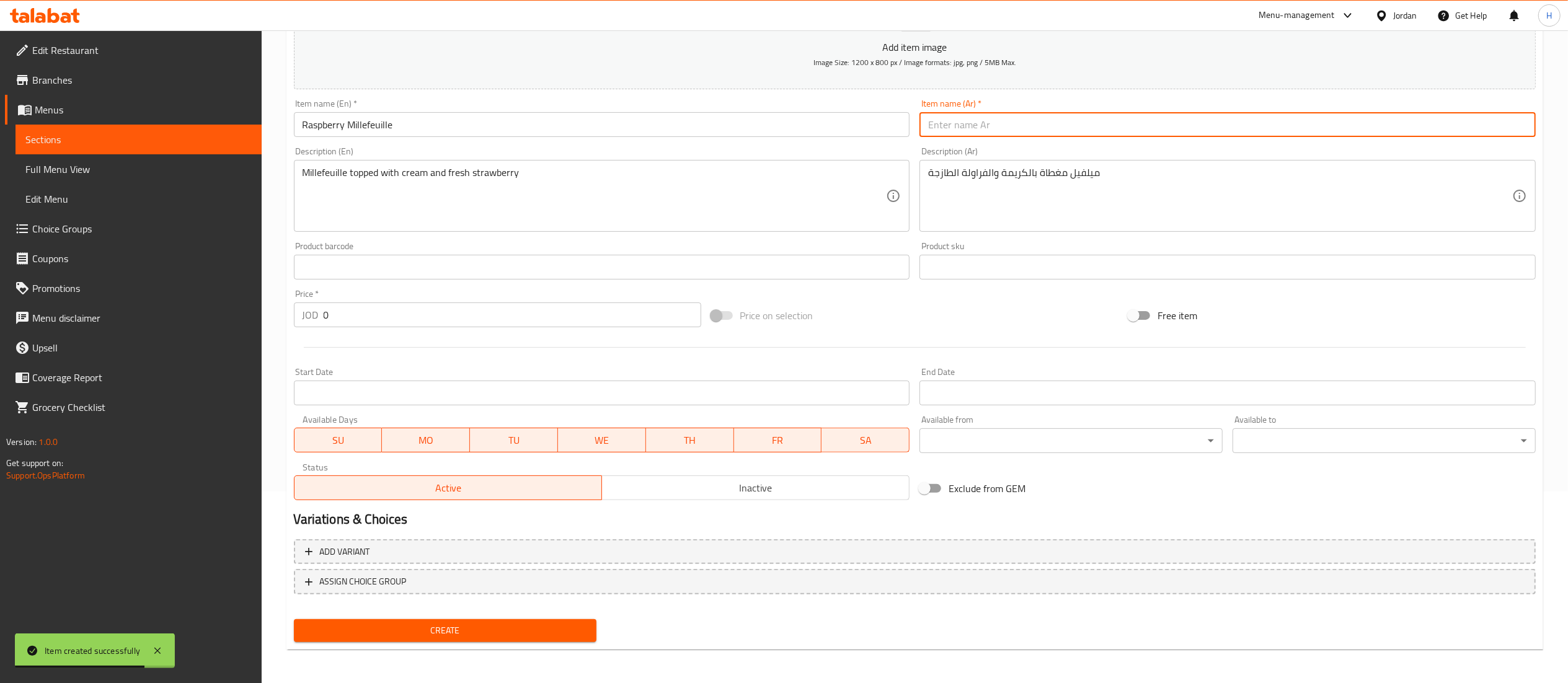
click at [1000, 126] on input "text" at bounding box center [1227, 124] width 616 height 25
paste input "ميلفيل توت العليق"
type input "ميلفيل توت العليق"
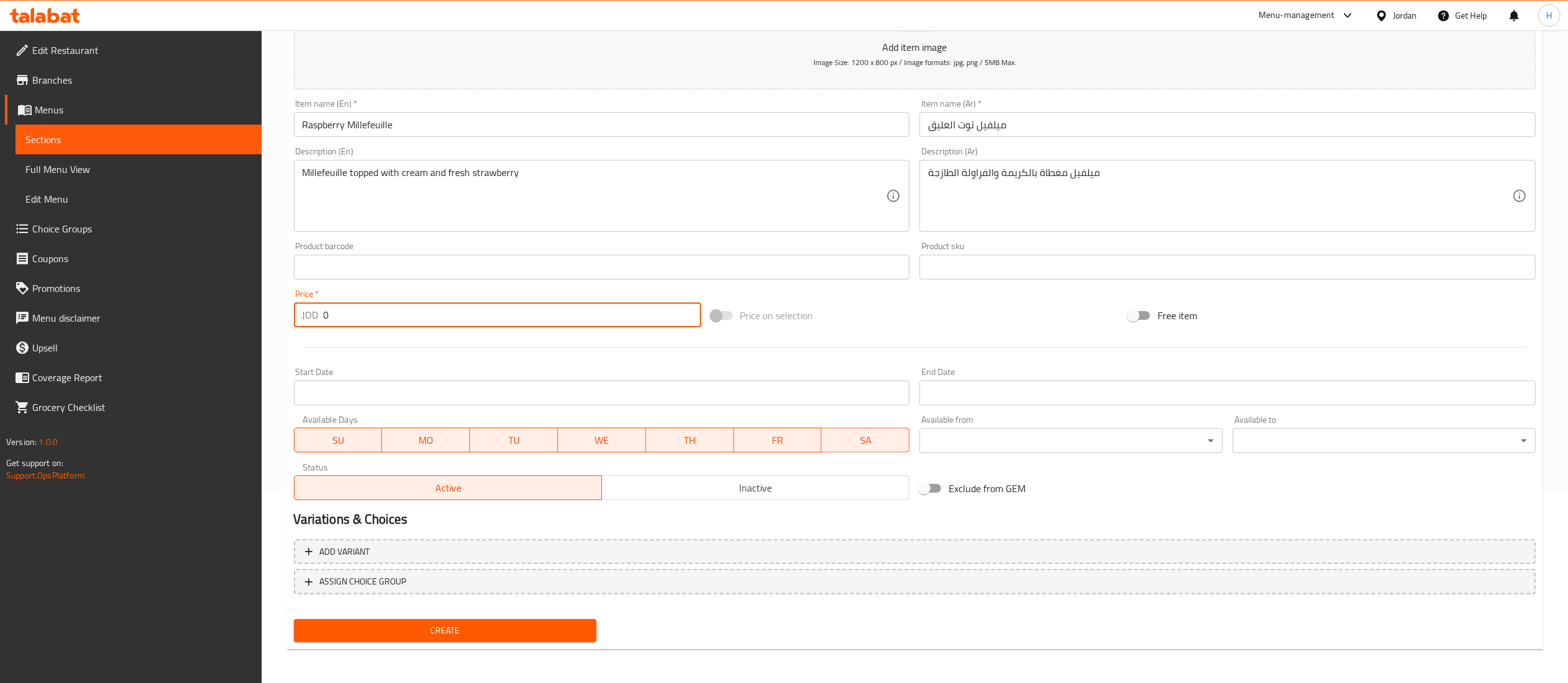
drag, startPoint x: 375, startPoint y: 314, endPoint x: 208, endPoint y: 306, distance: 167.2
click at [208, 306] on div "Edit Restaurant Branches Menus Sections Full Menu View Edit Menu Choice Groups …" at bounding box center [784, 262] width 1568 height 845
type input "4.9"
click at [457, 630] on span "Create" at bounding box center [445, 630] width 283 height 16
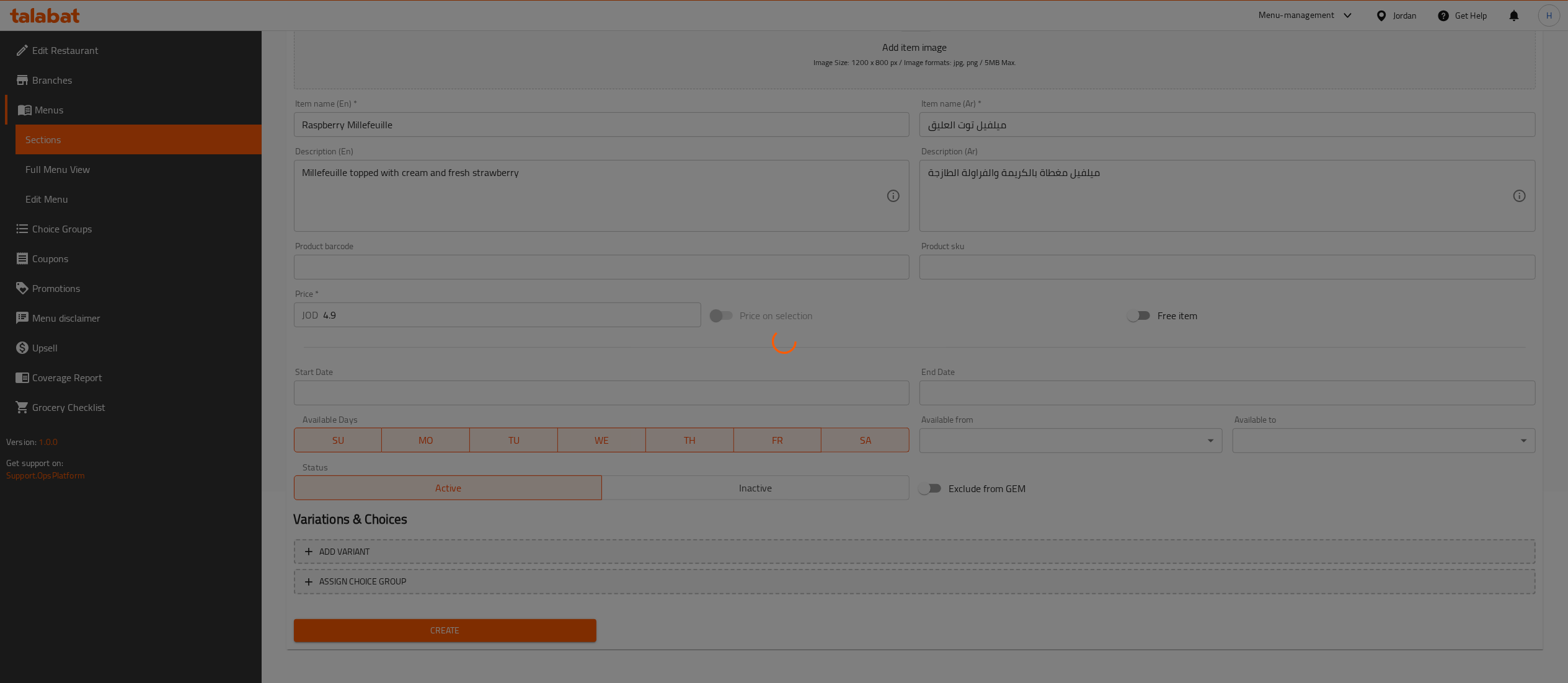
type input "0"
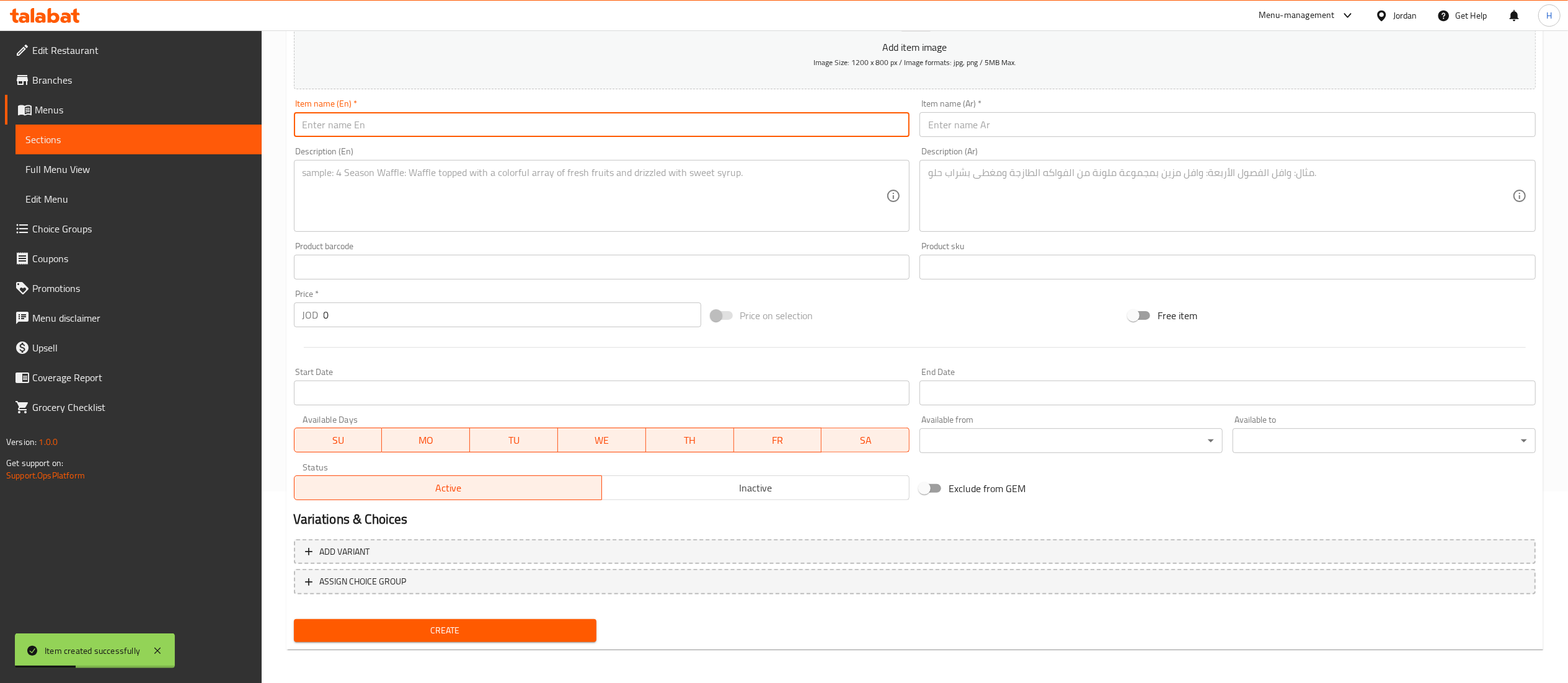
click at [472, 127] on input "text" at bounding box center [602, 124] width 616 height 25
paste input "Strawberry Éclair"
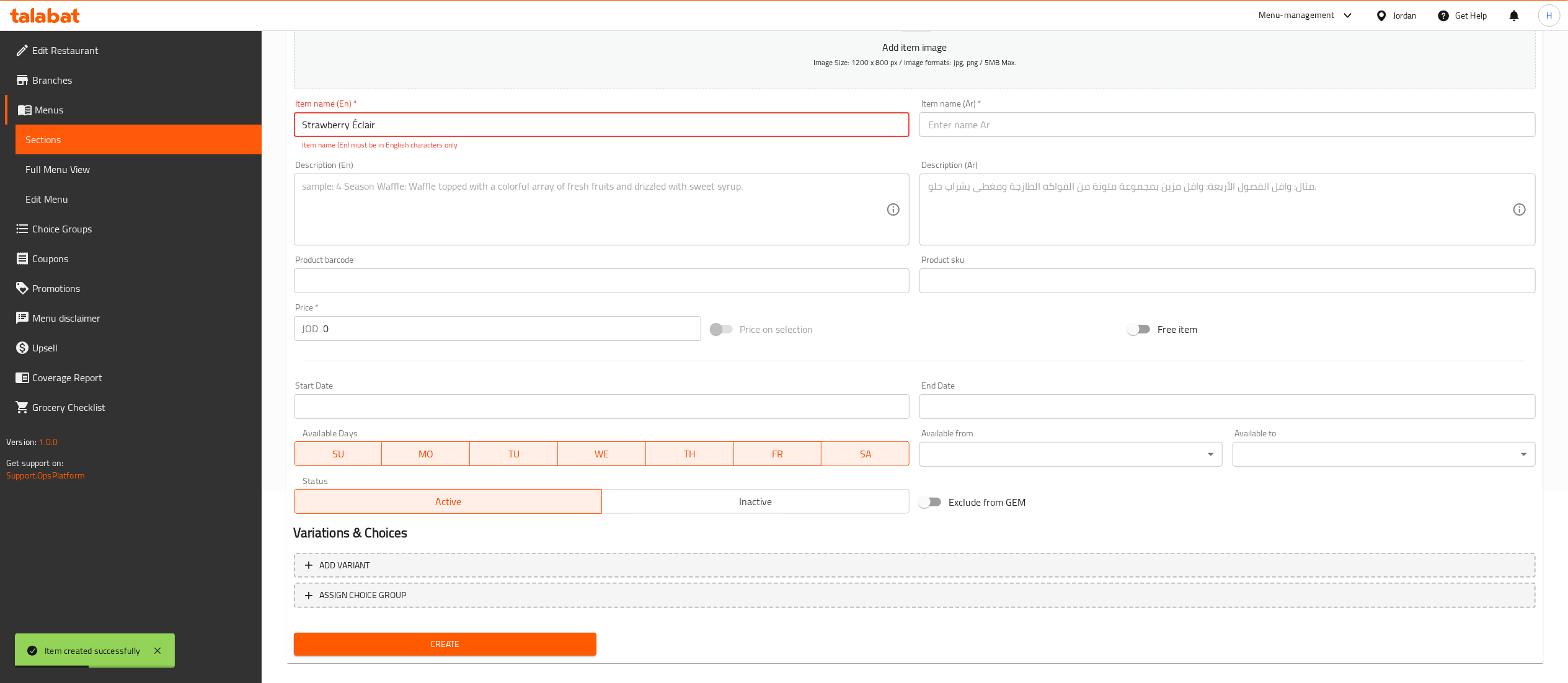
type input "Strawberry Éclair"
click at [363, 206] on textarea at bounding box center [595, 210] width 584 height 59
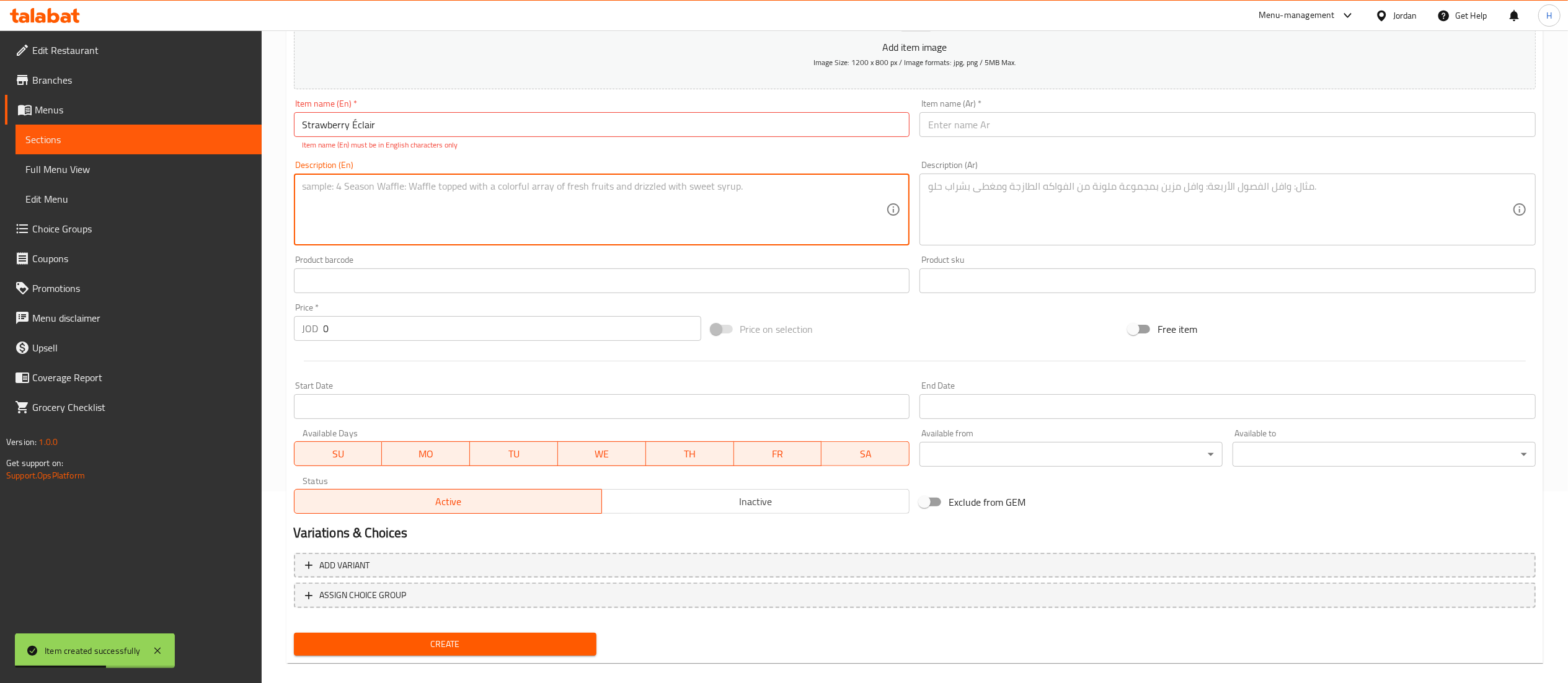
paste textarea "Éclair filled and topped with strawberry cream"
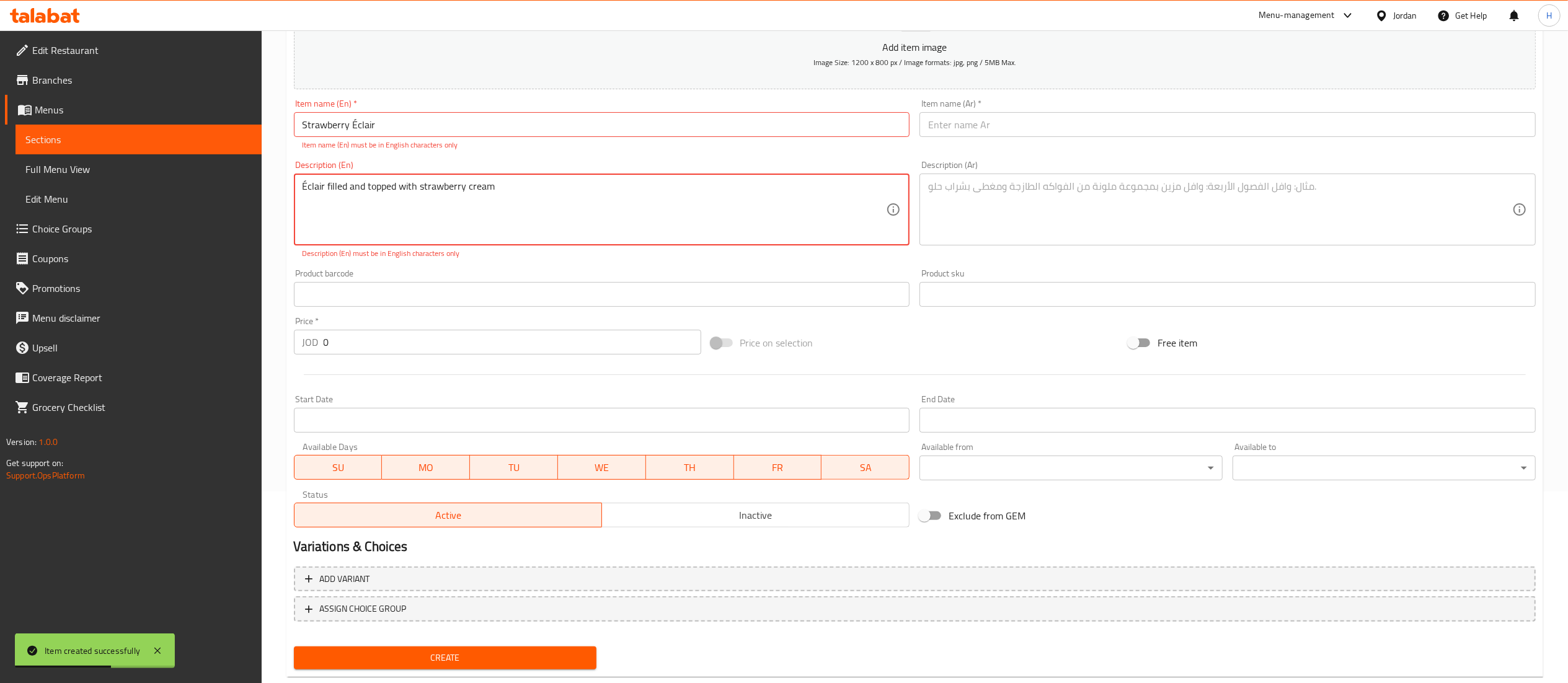
type textarea "Éclair filled and topped with strawberry cream"
click at [1019, 222] on textarea at bounding box center [1220, 210] width 584 height 59
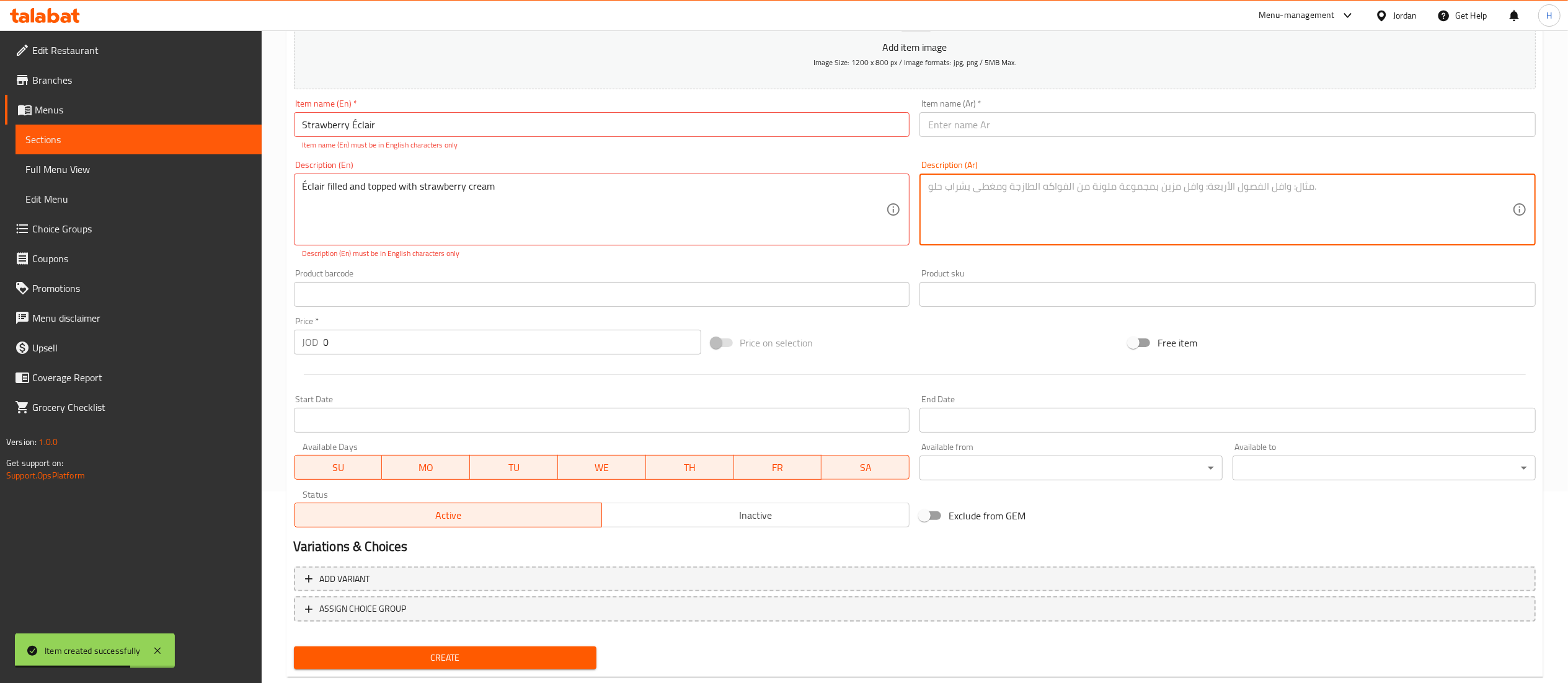
paste textarea "اكلير محشو ومغطى بكريمة الفراولة"
type textarea "اكلير محشو ومغطى بكريمة الفراولة"
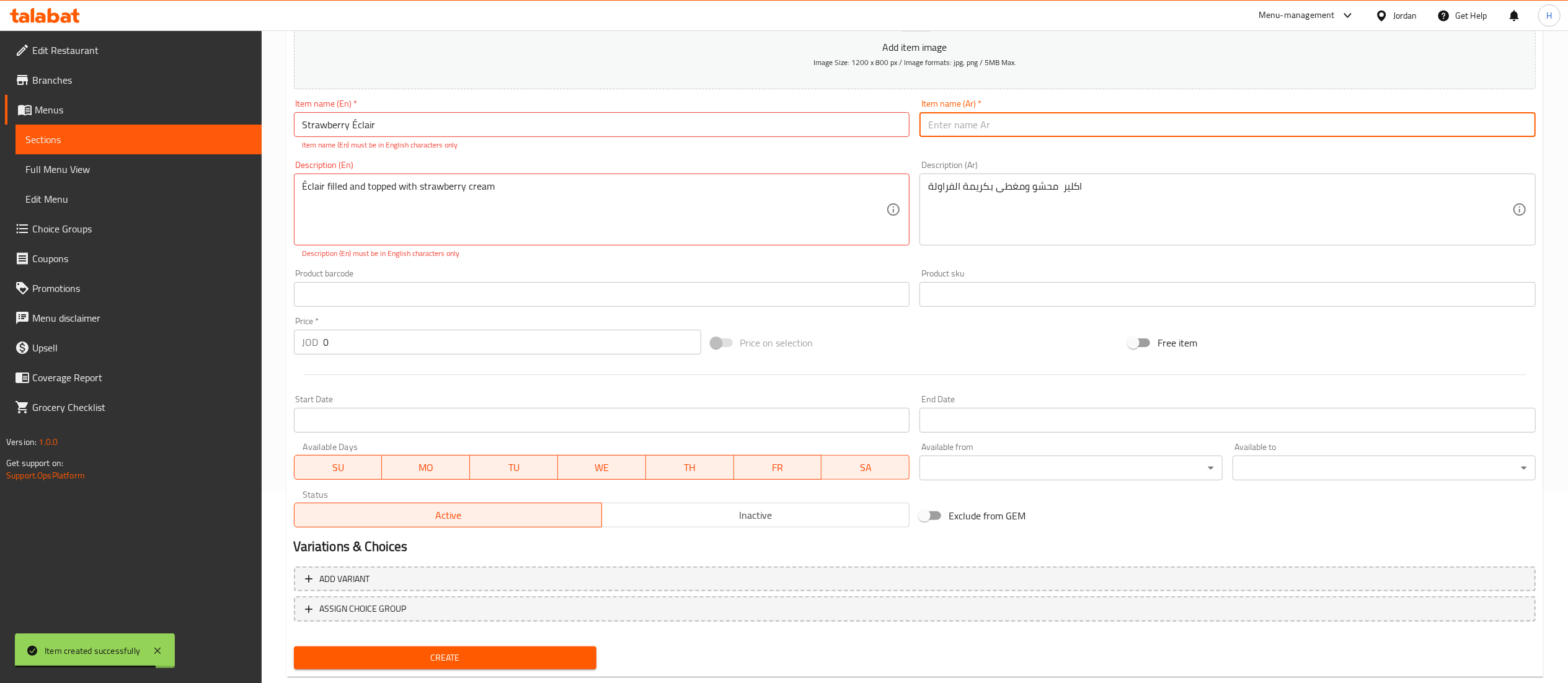
click at [1086, 119] on input "text" at bounding box center [1227, 124] width 616 height 25
paste input "اكلير الفراولة"
type input "اكلير الفراولة"
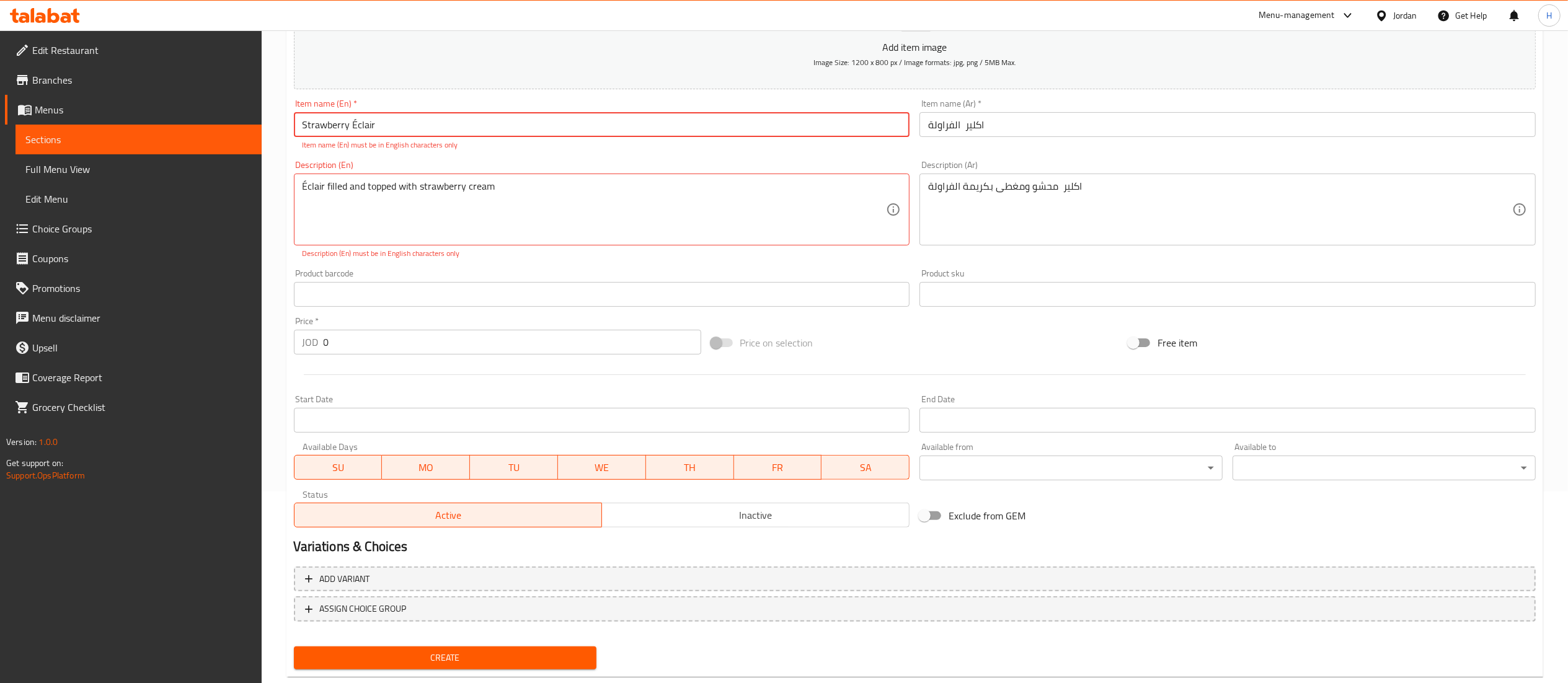
click at [353, 125] on input "Strawberry Éclair" at bounding box center [602, 124] width 616 height 25
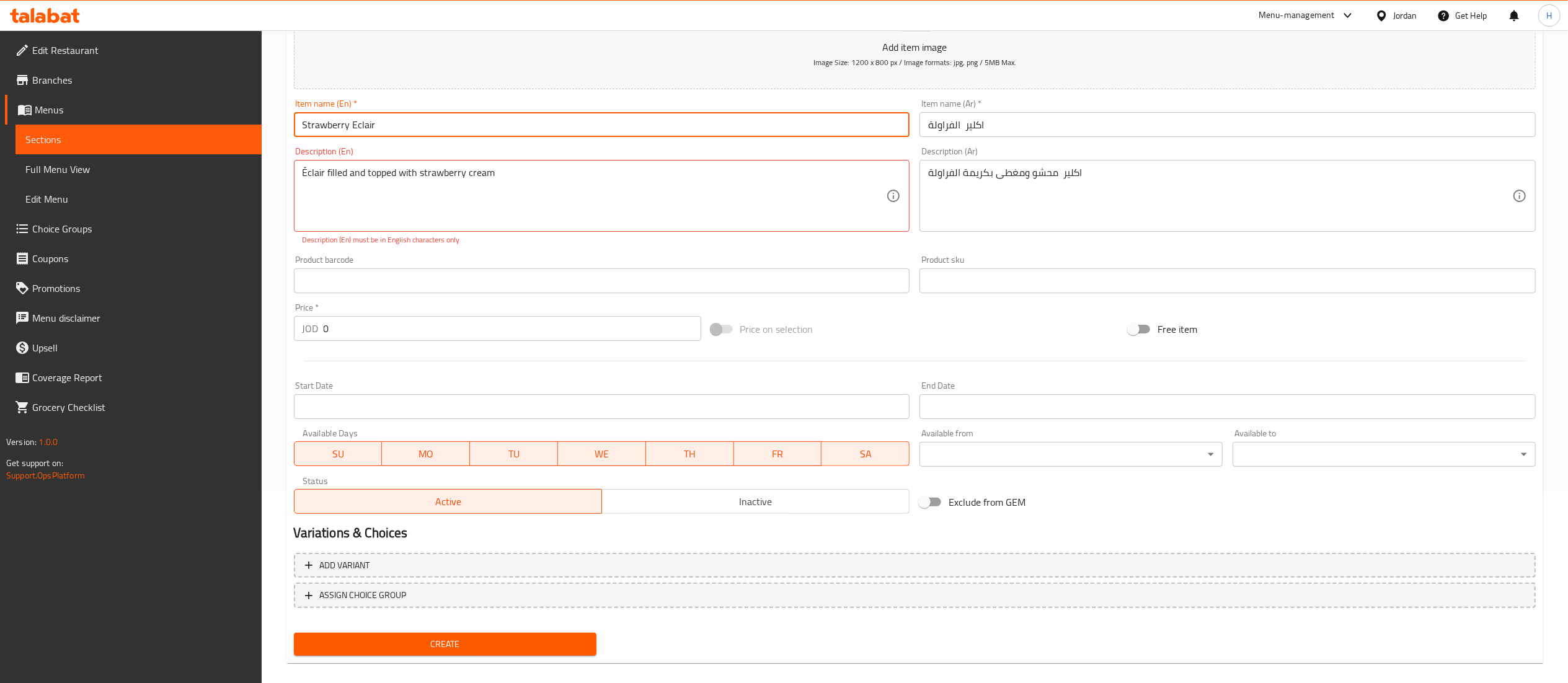
type input "Strawberry Eclair"
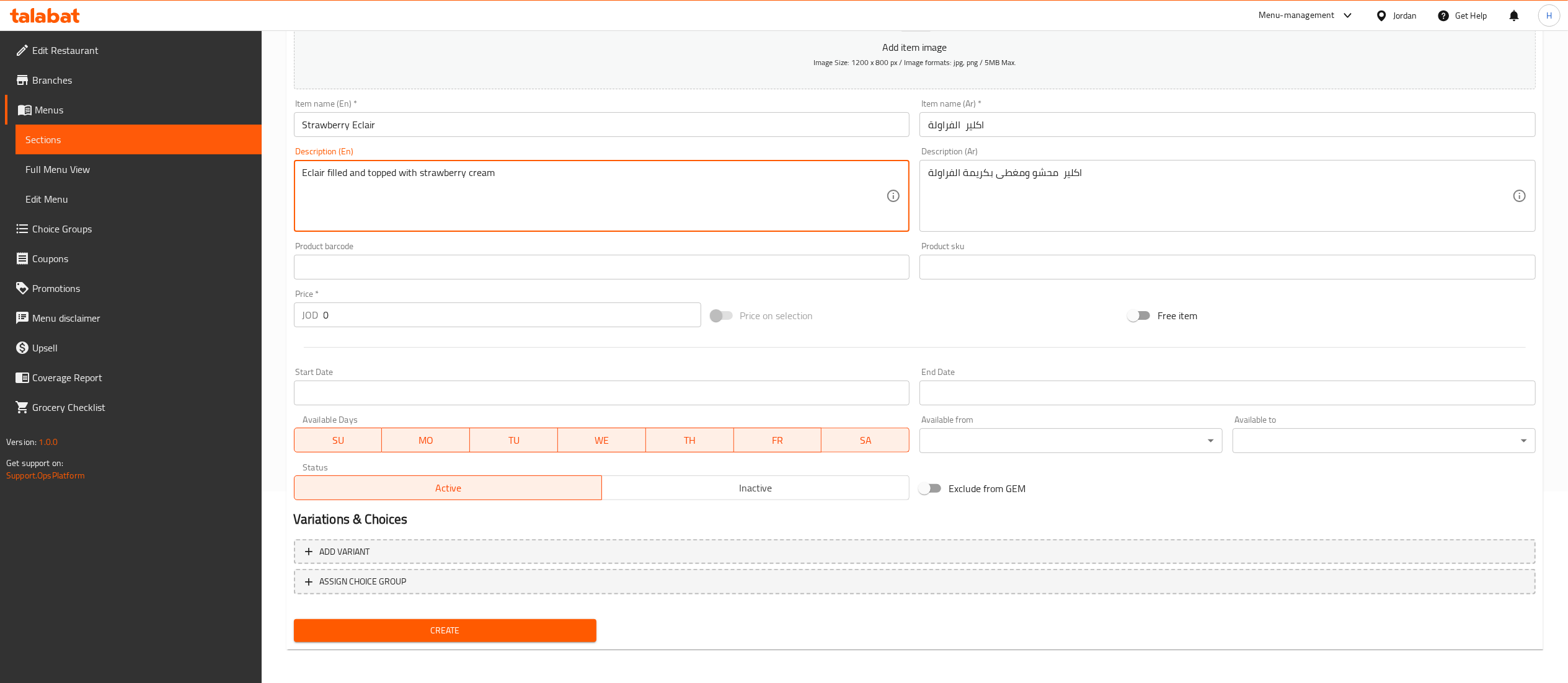
type textarea "Eclair filled and topped with strawberry cream"
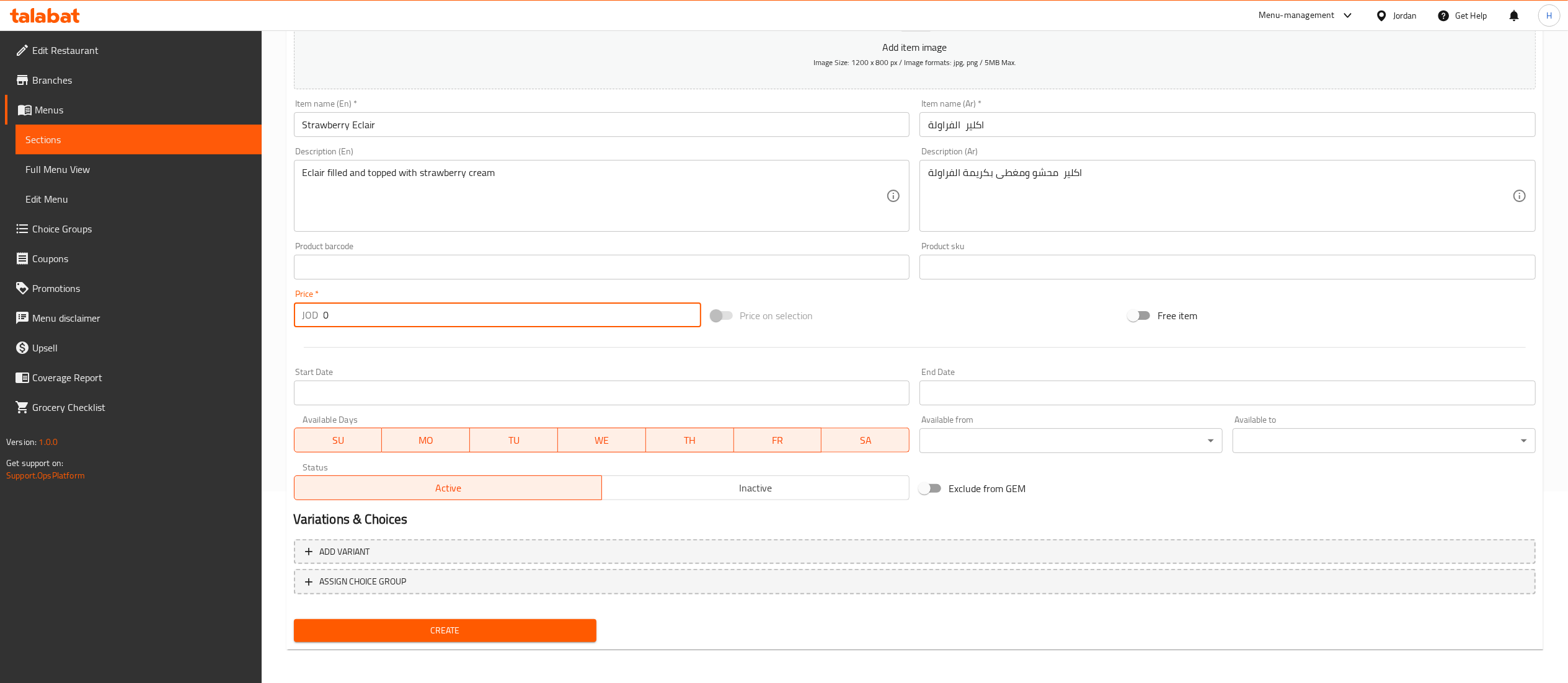
drag, startPoint x: 353, startPoint y: 319, endPoint x: 25, endPoint y: 322, distance: 328.0
click at [25, 322] on div "Edit Restaurant Branches Menus Sections Full Menu View Edit Menu Choice Groups …" at bounding box center [784, 262] width 1568 height 845
type input "2.9"
click at [388, 627] on span "Create" at bounding box center [445, 630] width 283 height 16
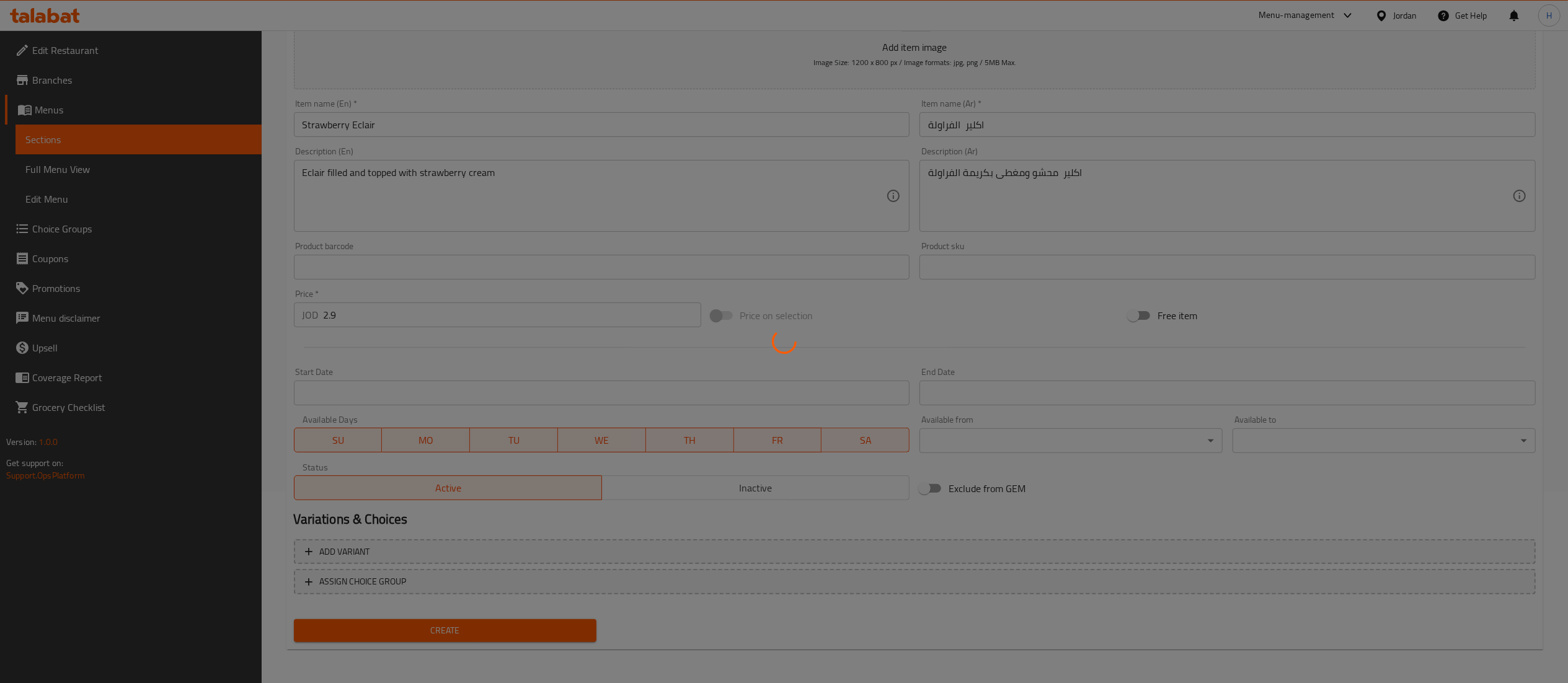
type input "0"
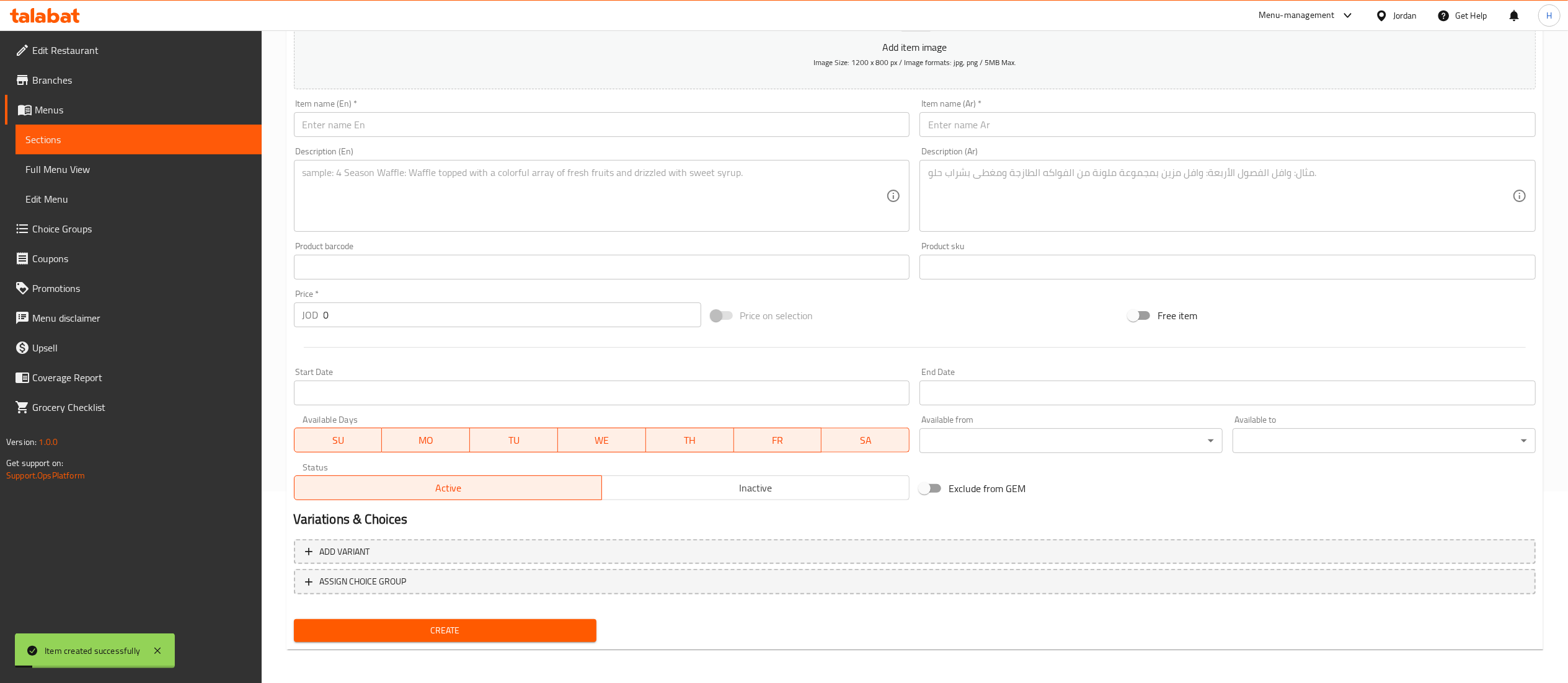
click at [453, 113] on input "text" at bounding box center [602, 124] width 616 height 25
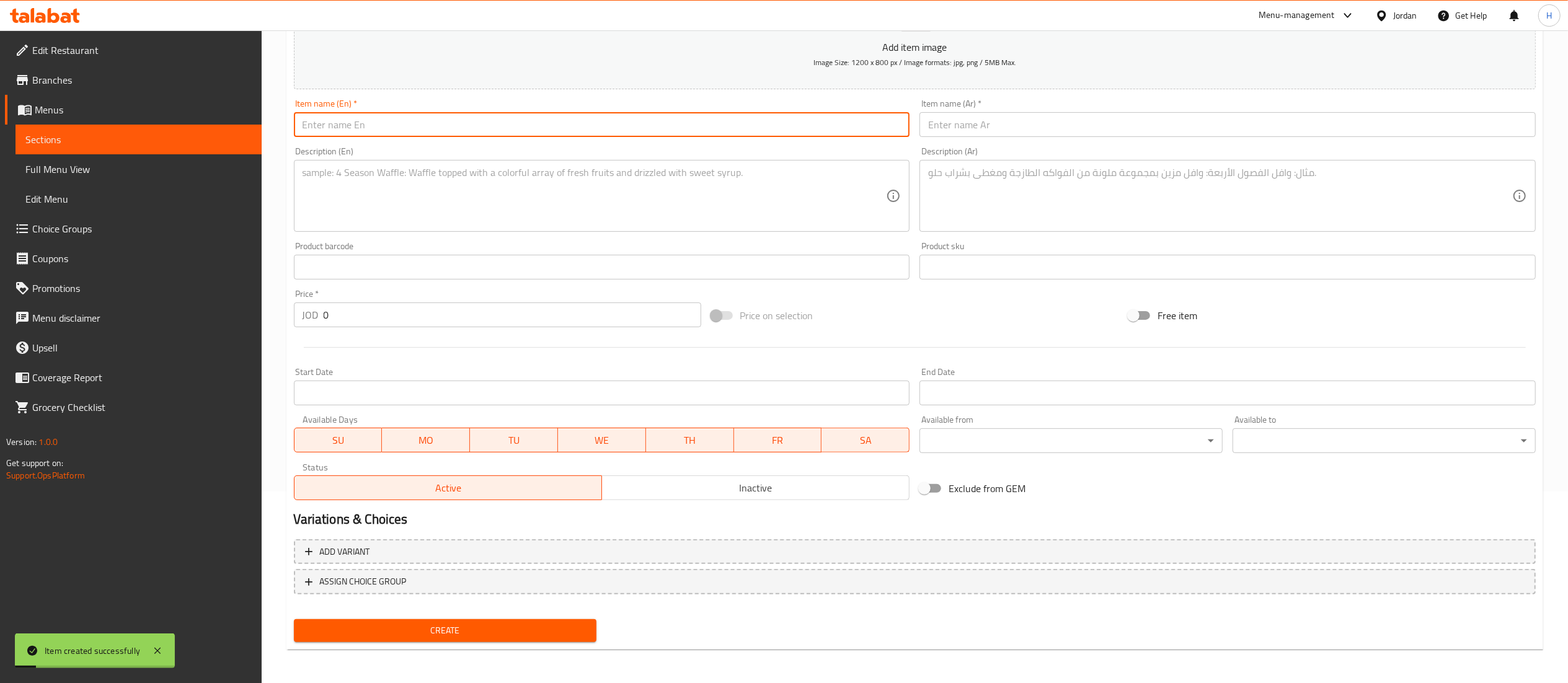
paste input "Strawberry Tart"
type input "Strawberry Tart"
click at [1074, 136] on input "text" at bounding box center [1227, 124] width 616 height 25
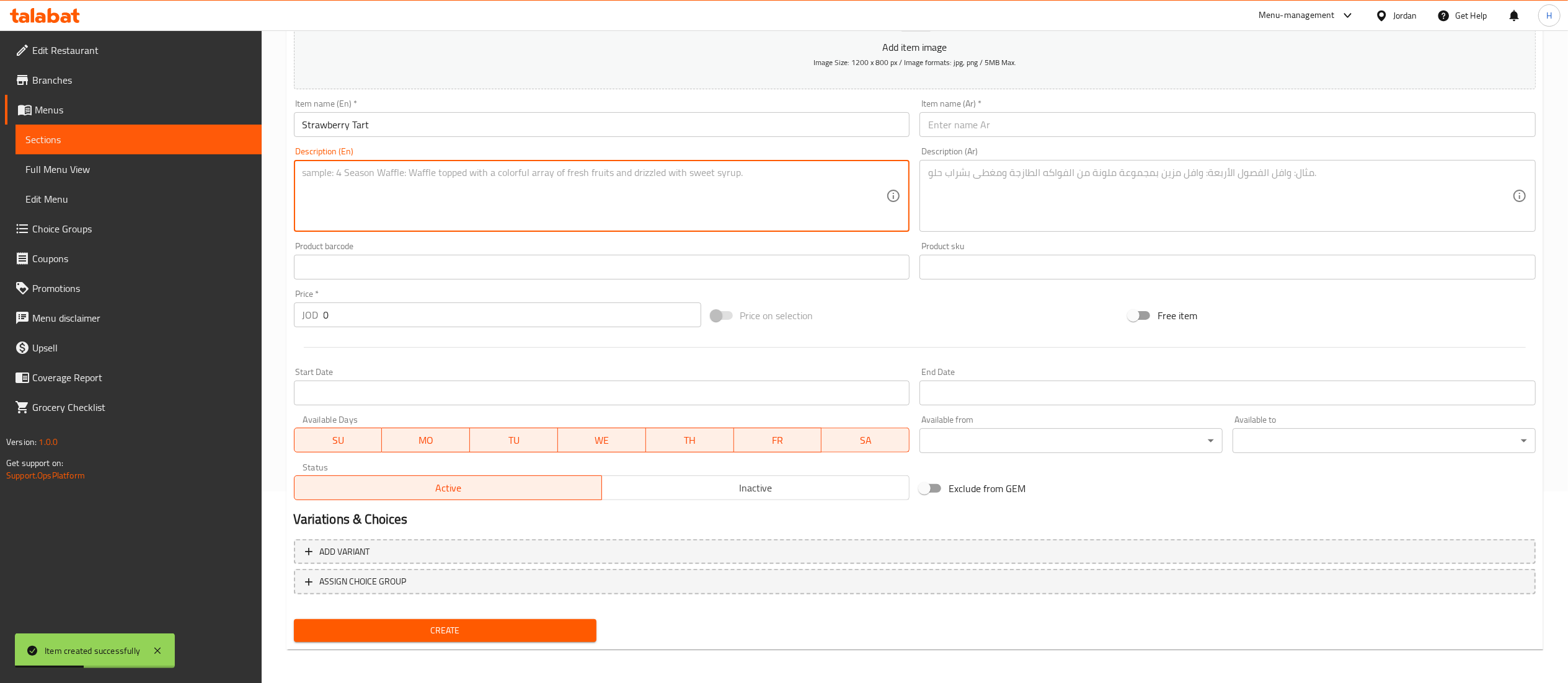
click at [757, 200] on textarea at bounding box center [595, 196] width 584 height 59
paste textarea "Tart filled with strawberry ganache."
type textarea "Tart filled with strawberry ganache."
click at [1041, 188] on textarea at bounding box center [1220, 196] width 584 height 59
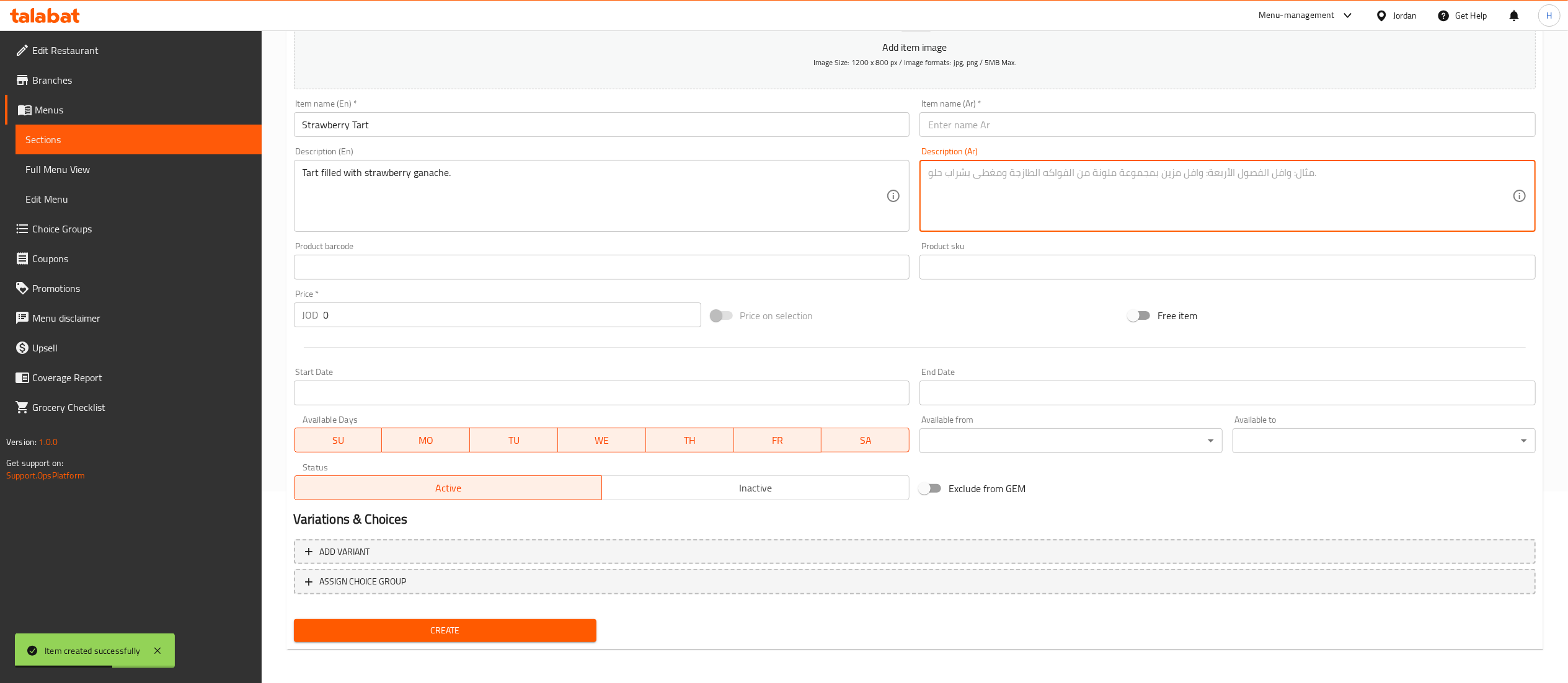
paste textarea "تارت محشو بالفراولة جاناش"
type textarea "تارت محشو بالفراولة جاناش"
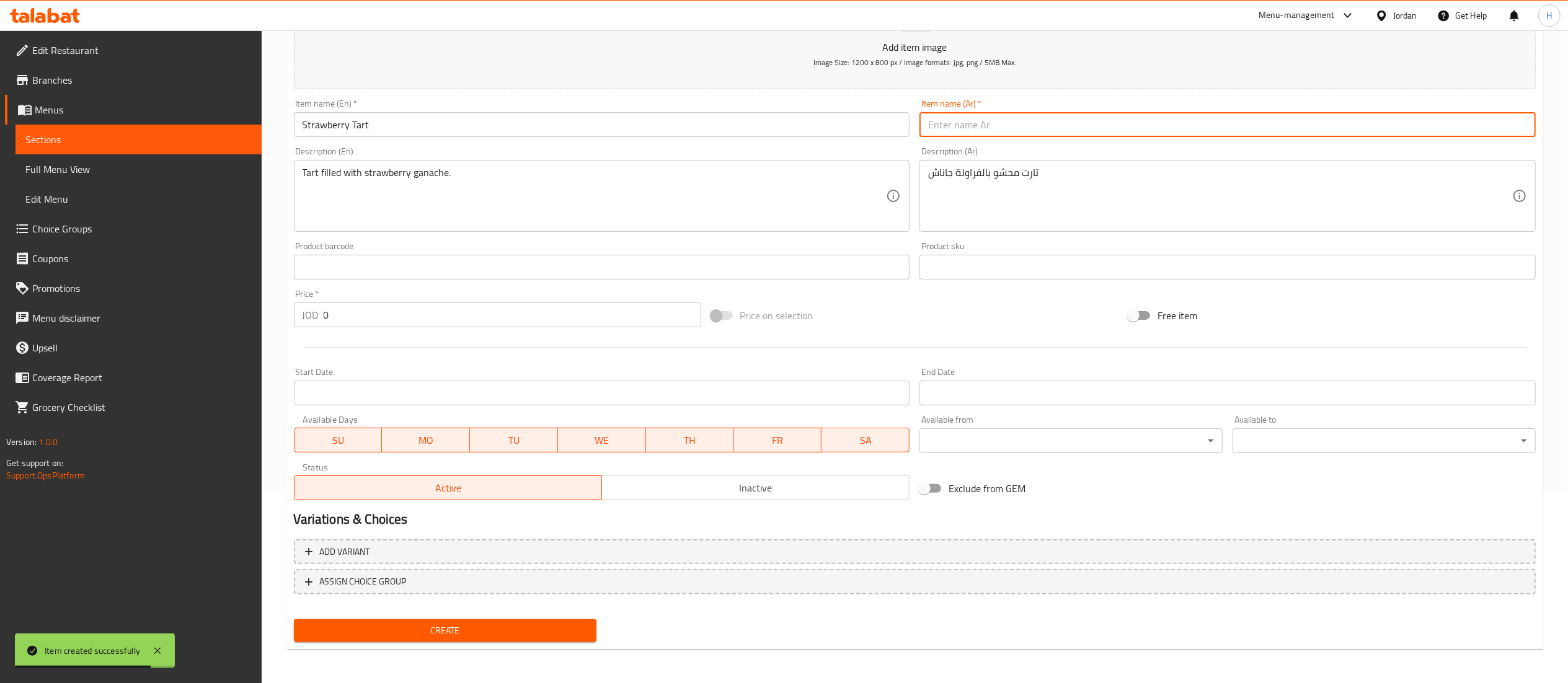
click at [1024, 121] on input "text" at bounding box center [1227, 124] width 616 height 25
click at [980, 127] on input "text" at bounding box center [1227, 124] width 616 height 25
paste input "تارت الفراولة"
type input "تارت الفراولة"
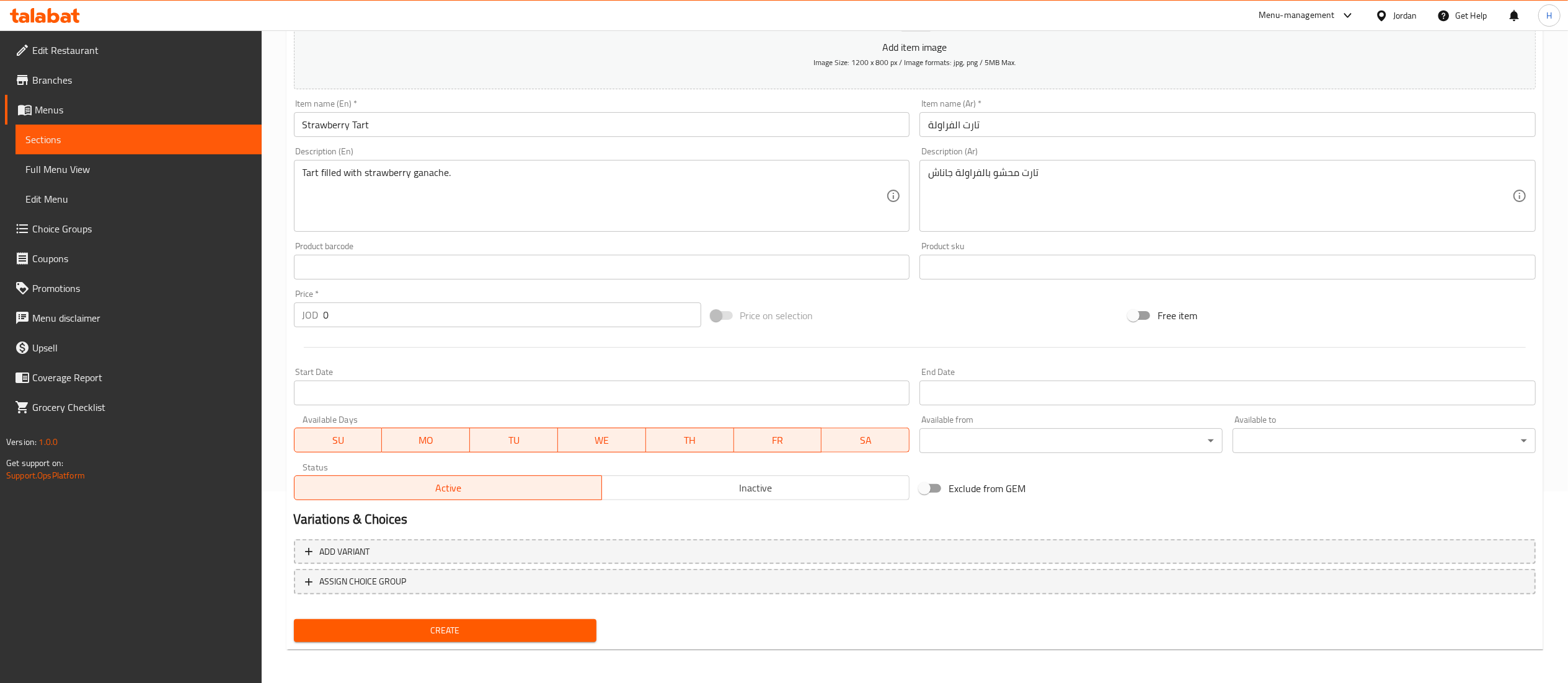
drag, startPoint x: 370, startPoint y: 301, endPoint x: 363, endPoint y: 307, distance: 9.2
click at [366, 304] on div "Price   * JOD 0 Price *" at bounding box center [498, 308] width 407 height 38
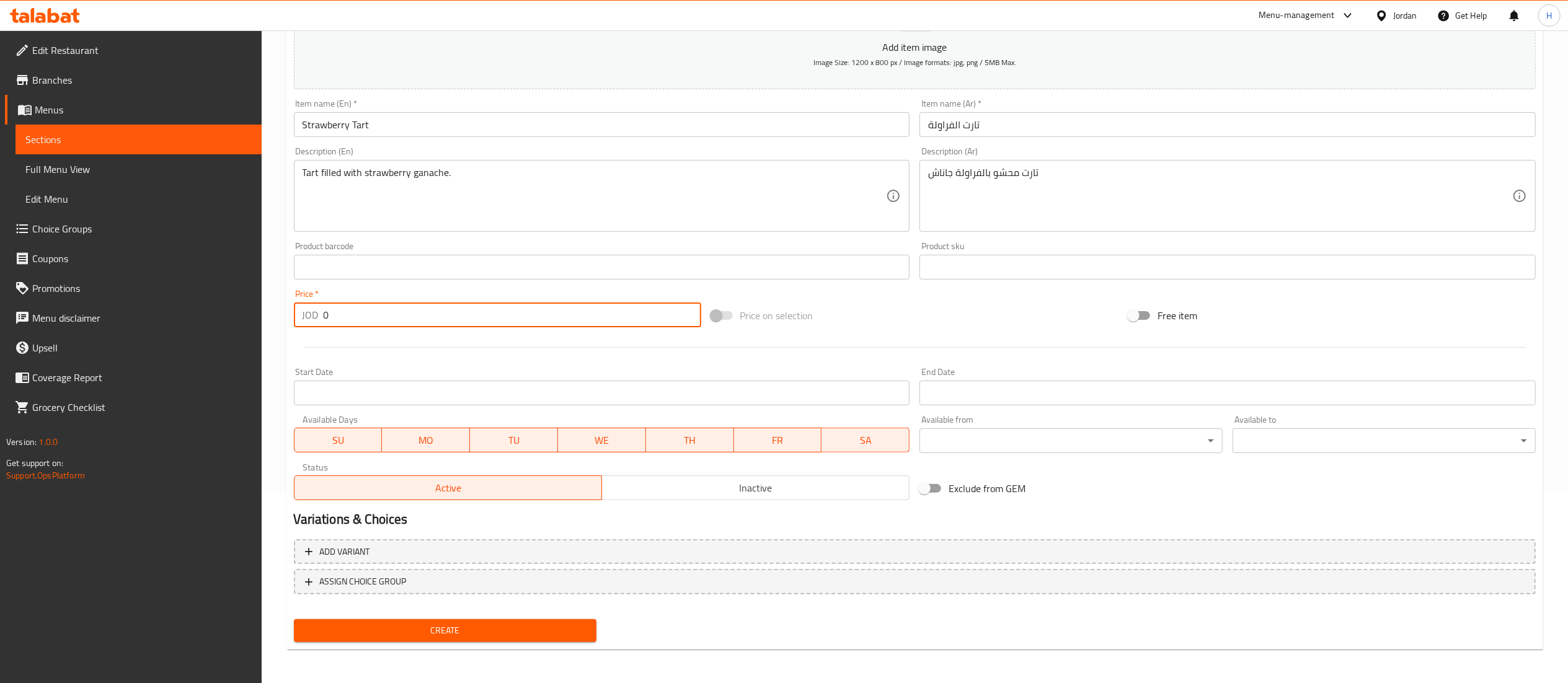
drag, startPoint x: 363, startPoint y: 307, endPoint x: 345, endPoint y: 309, distance: 18.1
click at [345, 309] on input "0" at bounding box center [513, 315] width 378 height 25
type input "3.9"
click at [472, 631] on span "Create" at bounding box center [445, 630] width 283 height 16
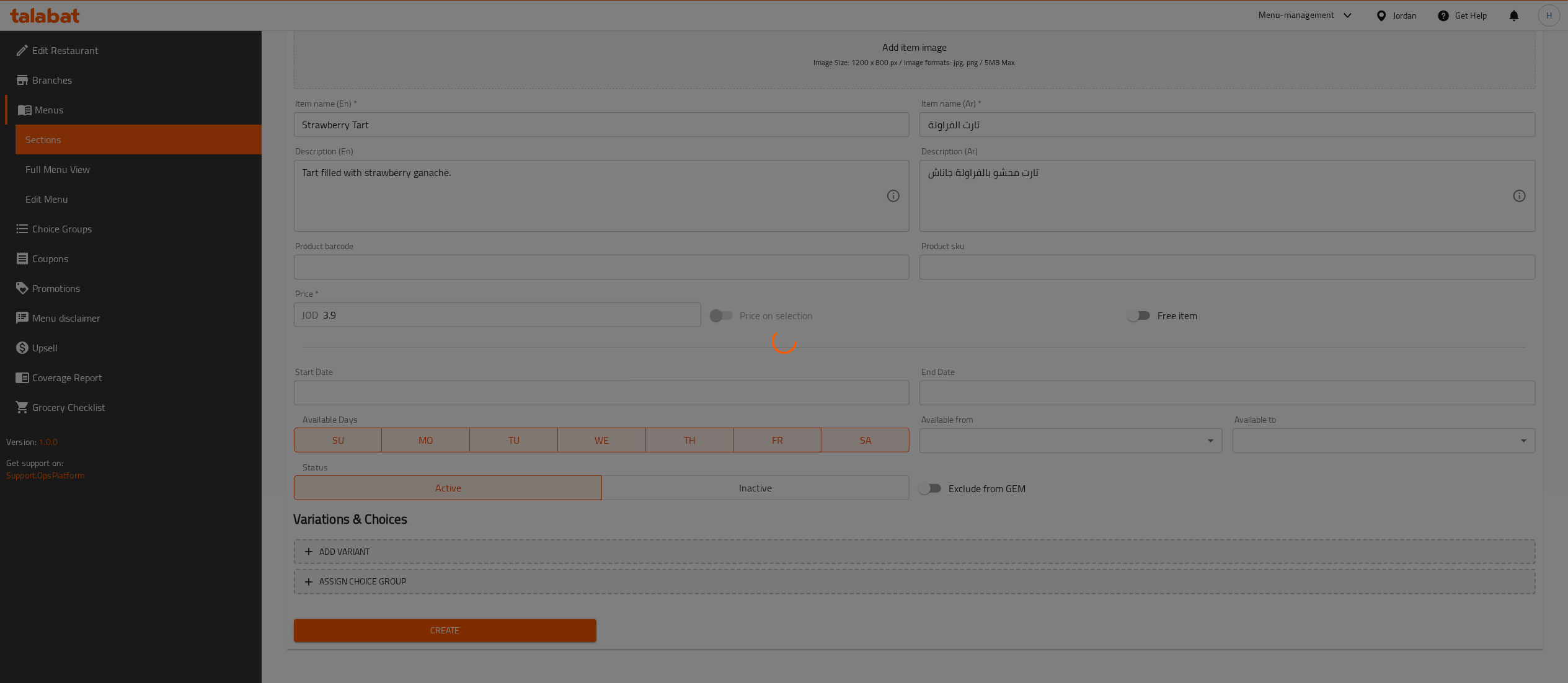
type input "0"
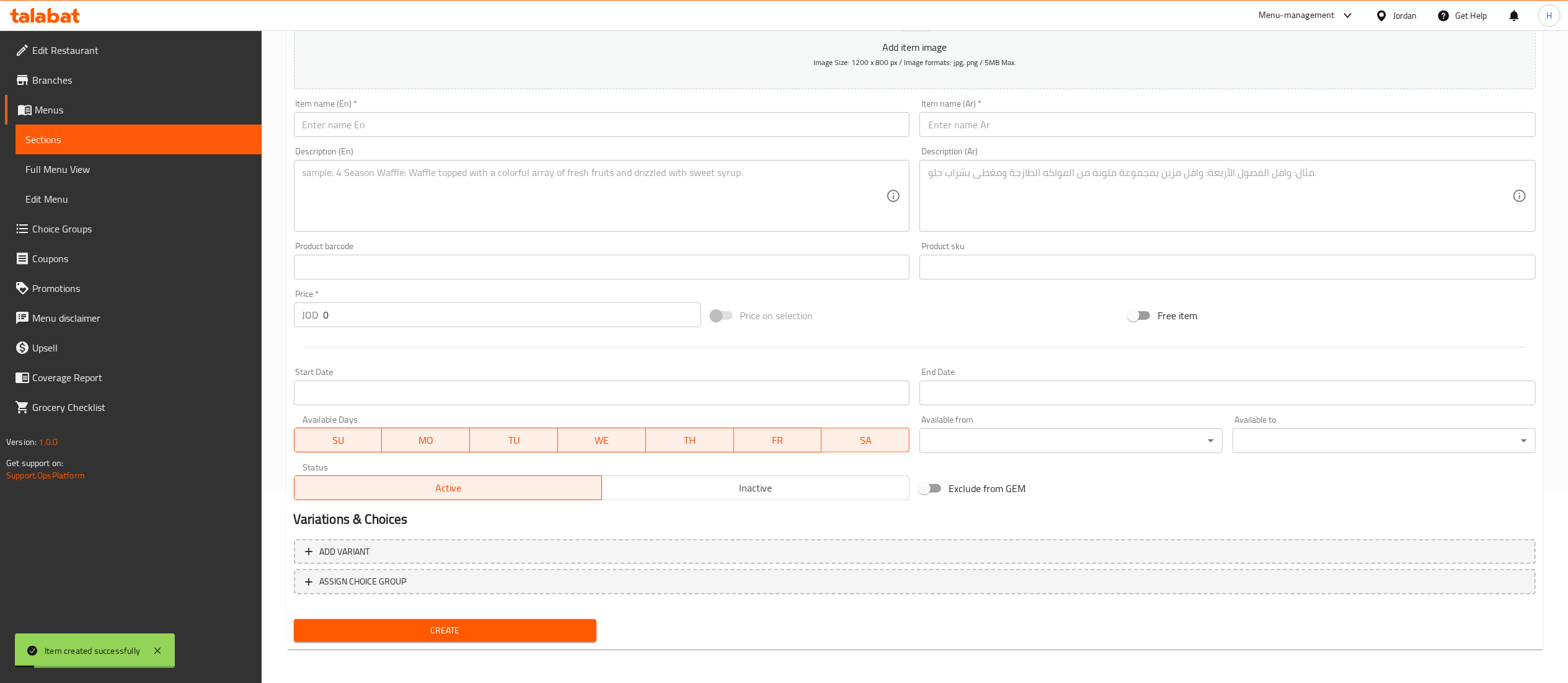
click at [432, 119] on input "text" at bounding box center [602, 124] width 616 height 25
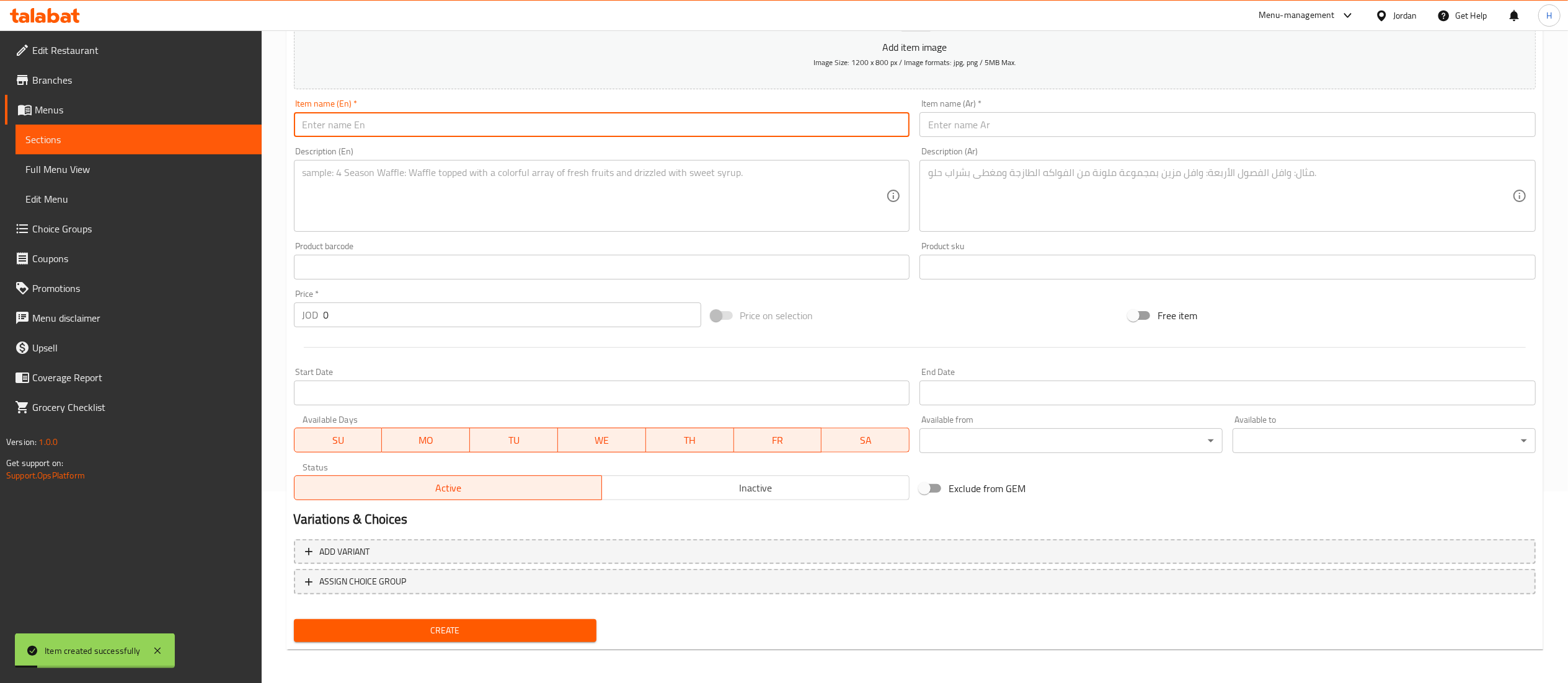
paste input "Strawberry Chocolate Cookies 6 Pieces"
type input "Strawberry Chocolate Cookies 6 Pieces"
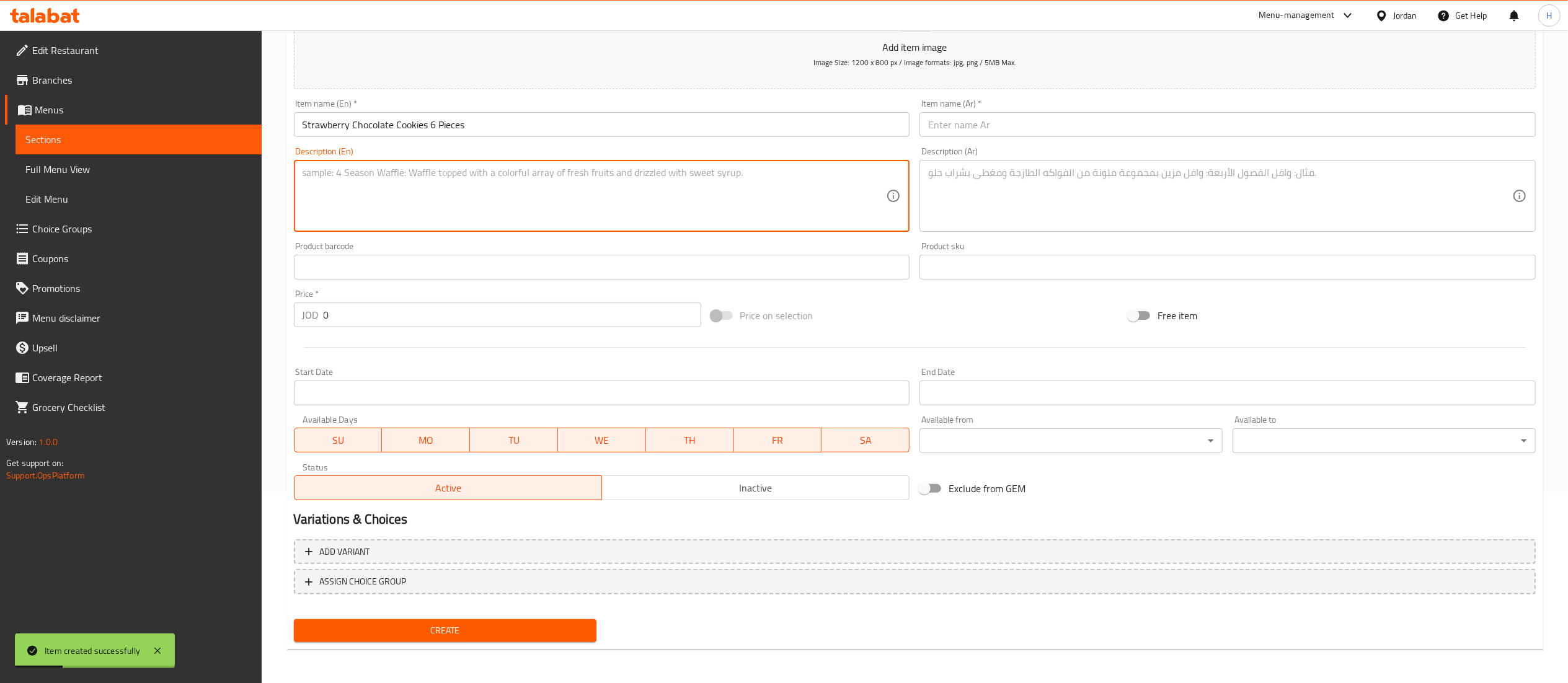
click at [552, 205] on textarea at bounding box center [595, 196] width 584 height 59
paste textarea "Cookies filled with strawberry chocolate sauce"
type textarea "Cookies filled with strawberry chocolate sauce"
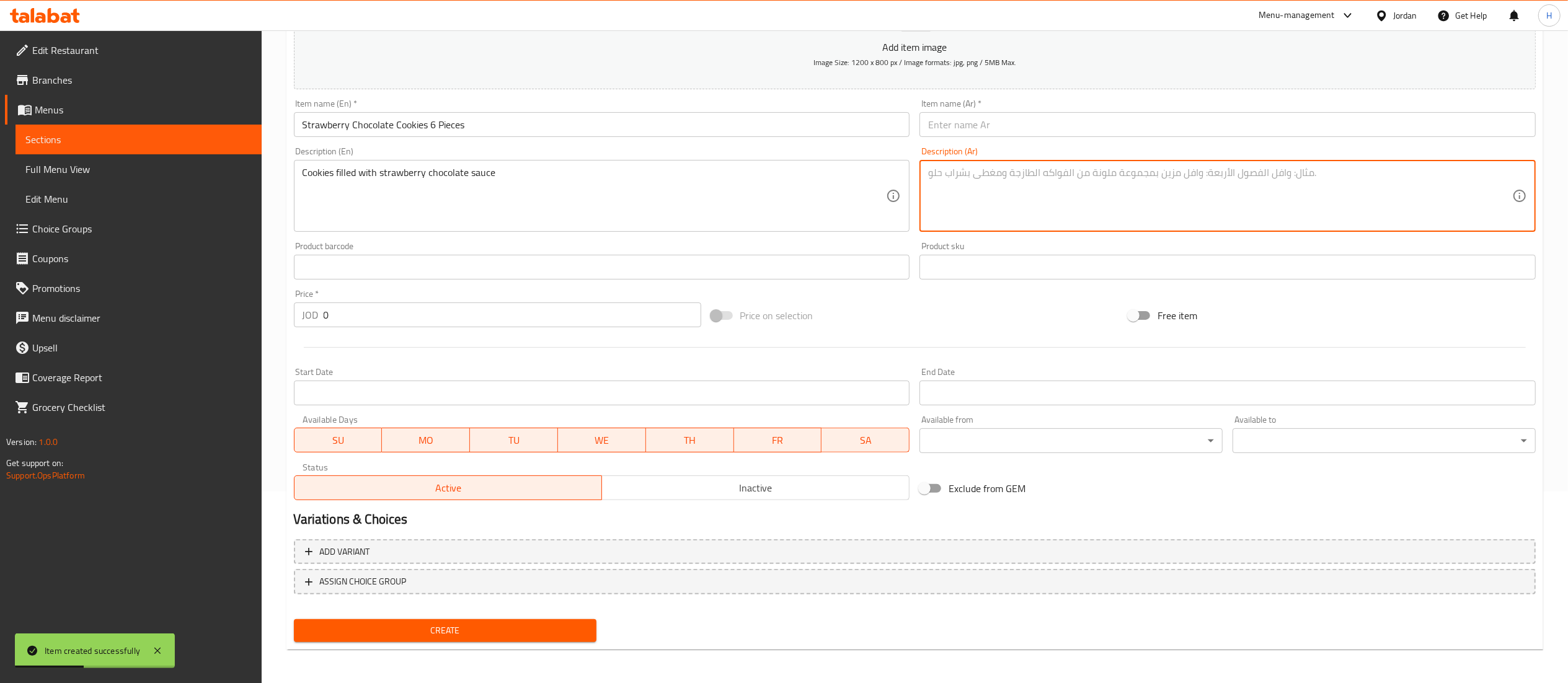
click at [1057, 210] on textarea at bounding box center [1220, 196] width 584 height 59
paste textarea "كوكيز محشوة بصوص الشكولاتة والفراولة"
type textarea "كوكيز محشوة بصوص الشكولاتة والفراولة"
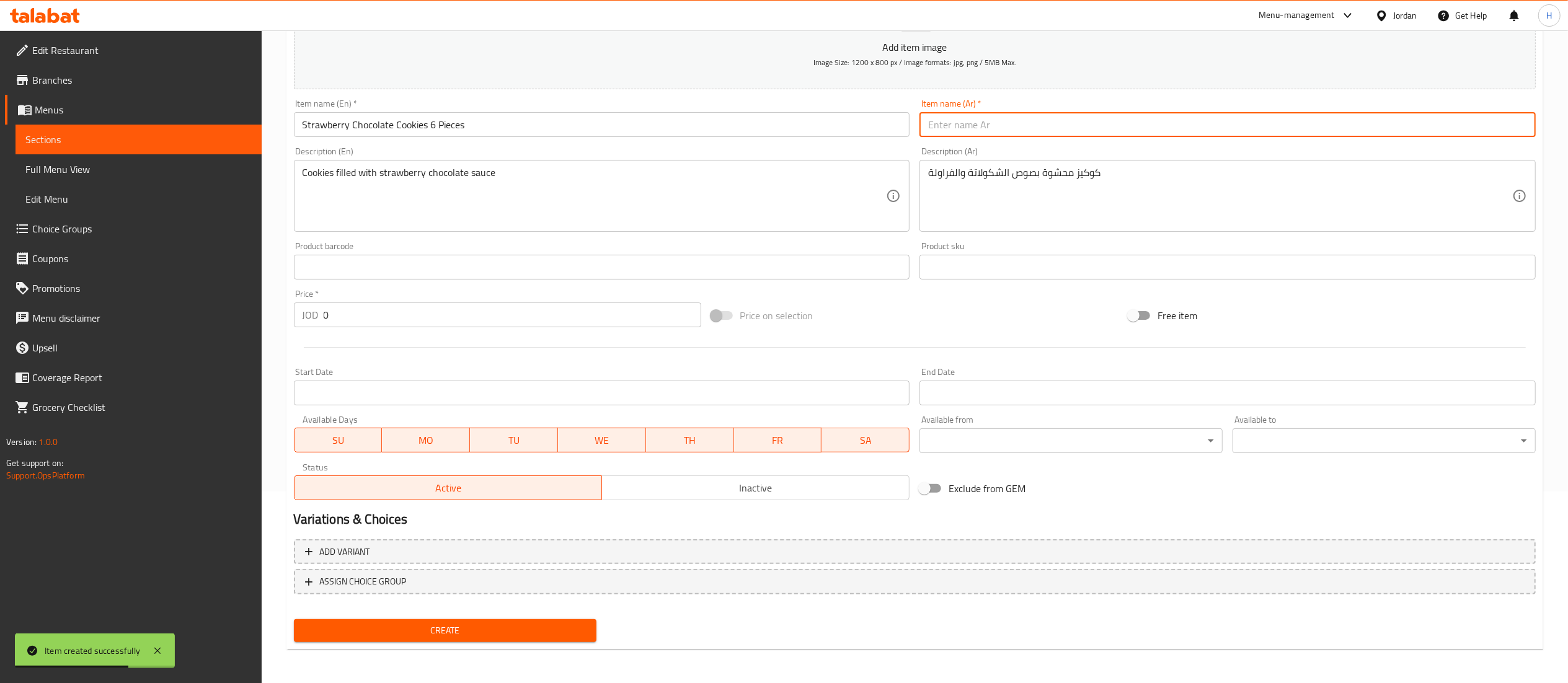
click at [998, 125] on input "text" at bounding box center [1227, 124] width 616 height 25
paste input "كوكيز الفراولة بالشكولاتة 6 قطع"
type input "كوكيز الفراولة بالشكولاتة 6 قطع"
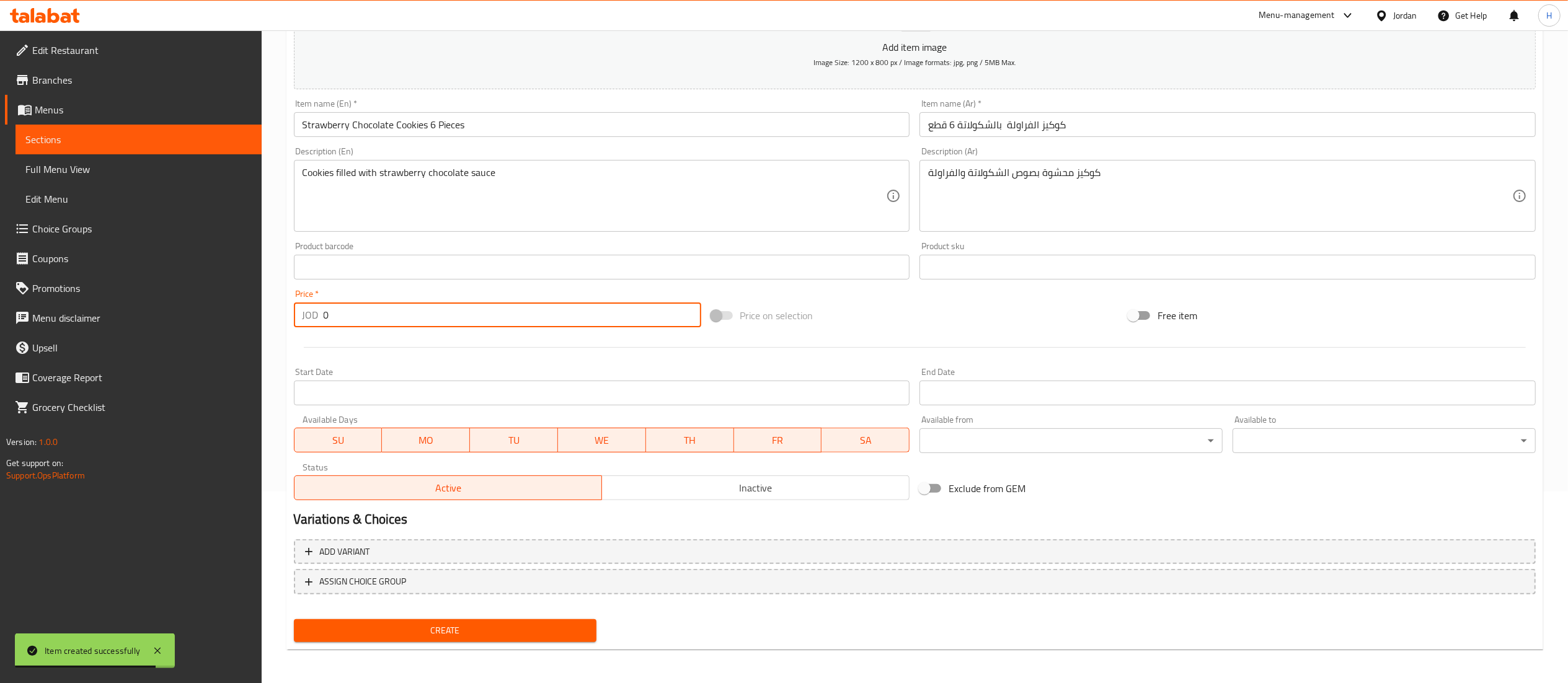
drag, startPoint x: 341, startPoint y: 322, endPoint x: 284, endPoint y: 310, distance: 58.2
click at [284, 310] on div "Home / Restaurants management / Menus / Sections / item / create Pink October s…" at bounding box center [914, 262] width 1306 height 845
type input "2"
click at [543, 651] on div "Home / Restaurants management / Menus / Sections / item / create Pink October s…" at bounding box center [914, 262] width 1256 height 796
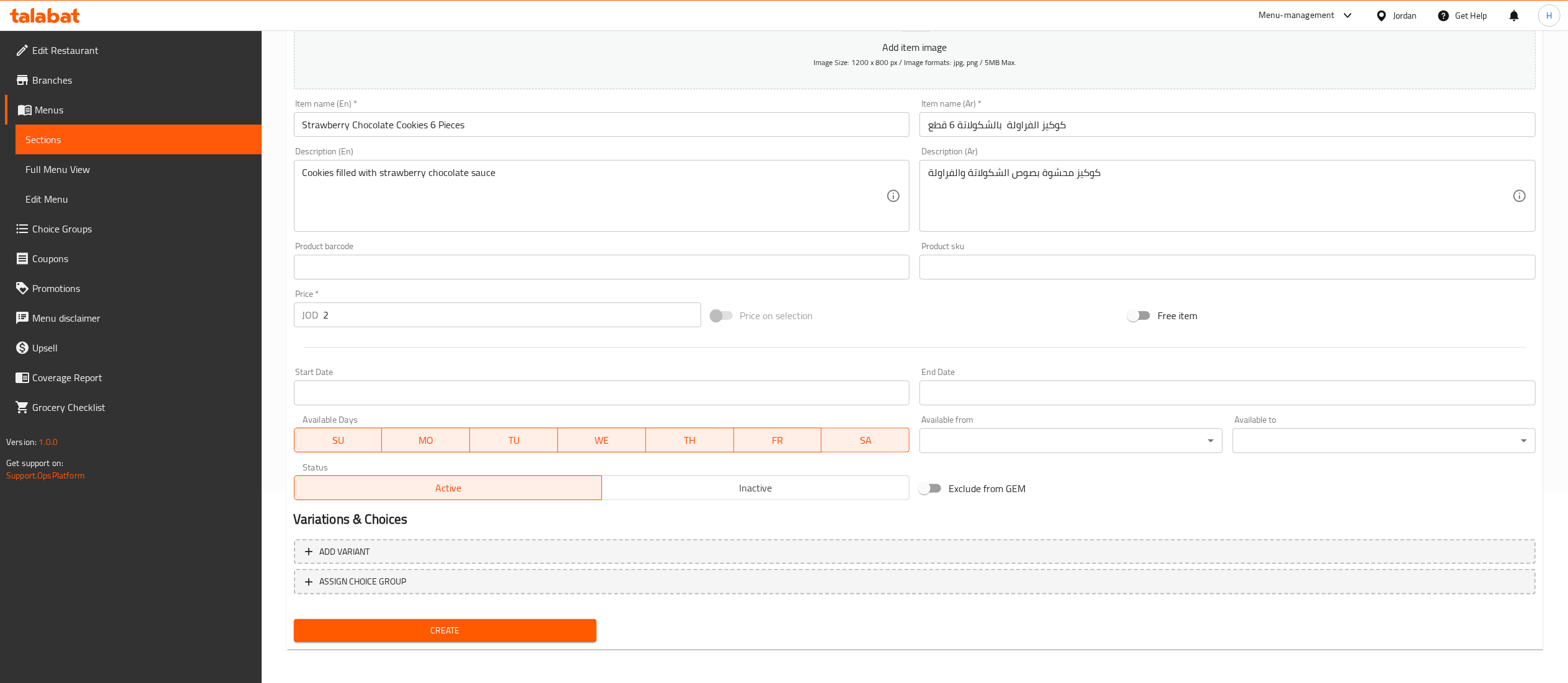
click at [539, 631] on span "Create" at bounding box center [445, 630] width 283 height 16
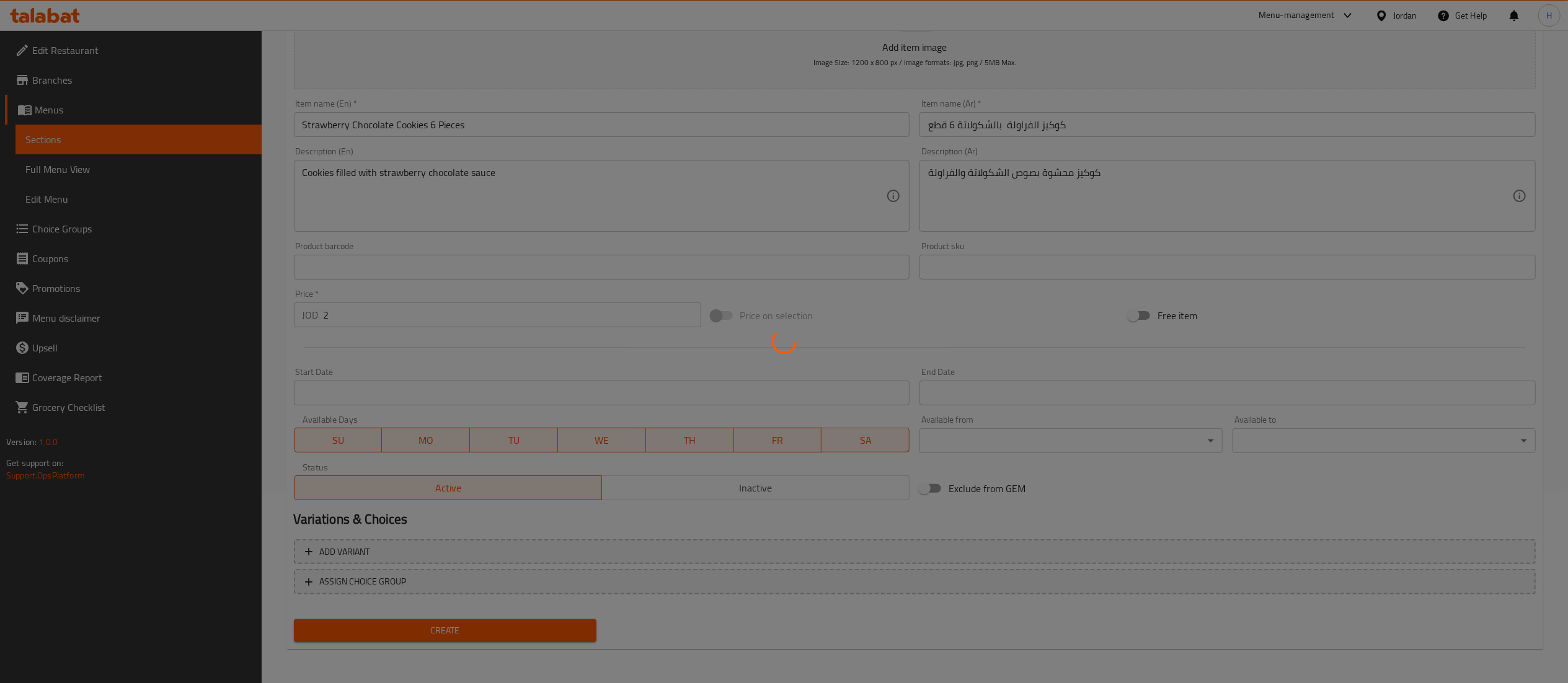
type input "0"
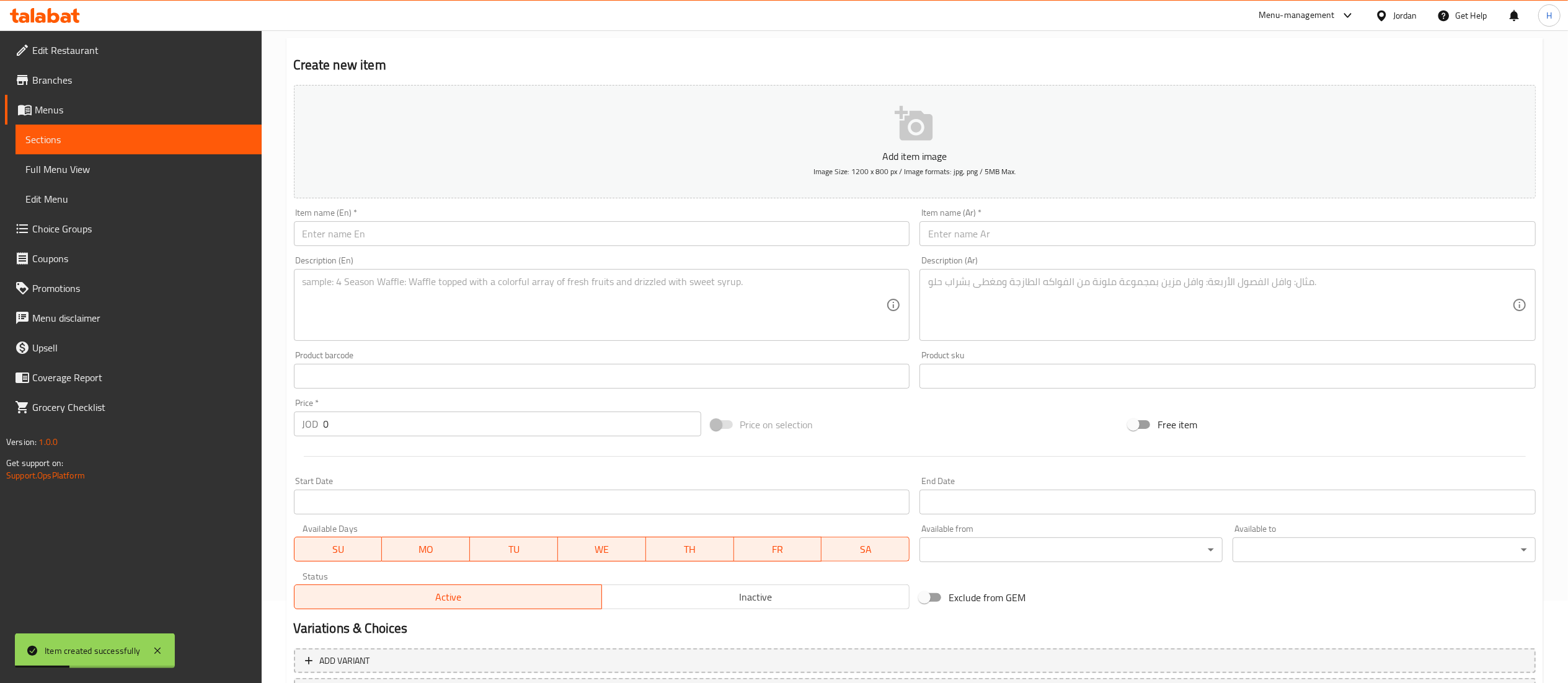
scroll to position [0, 0]
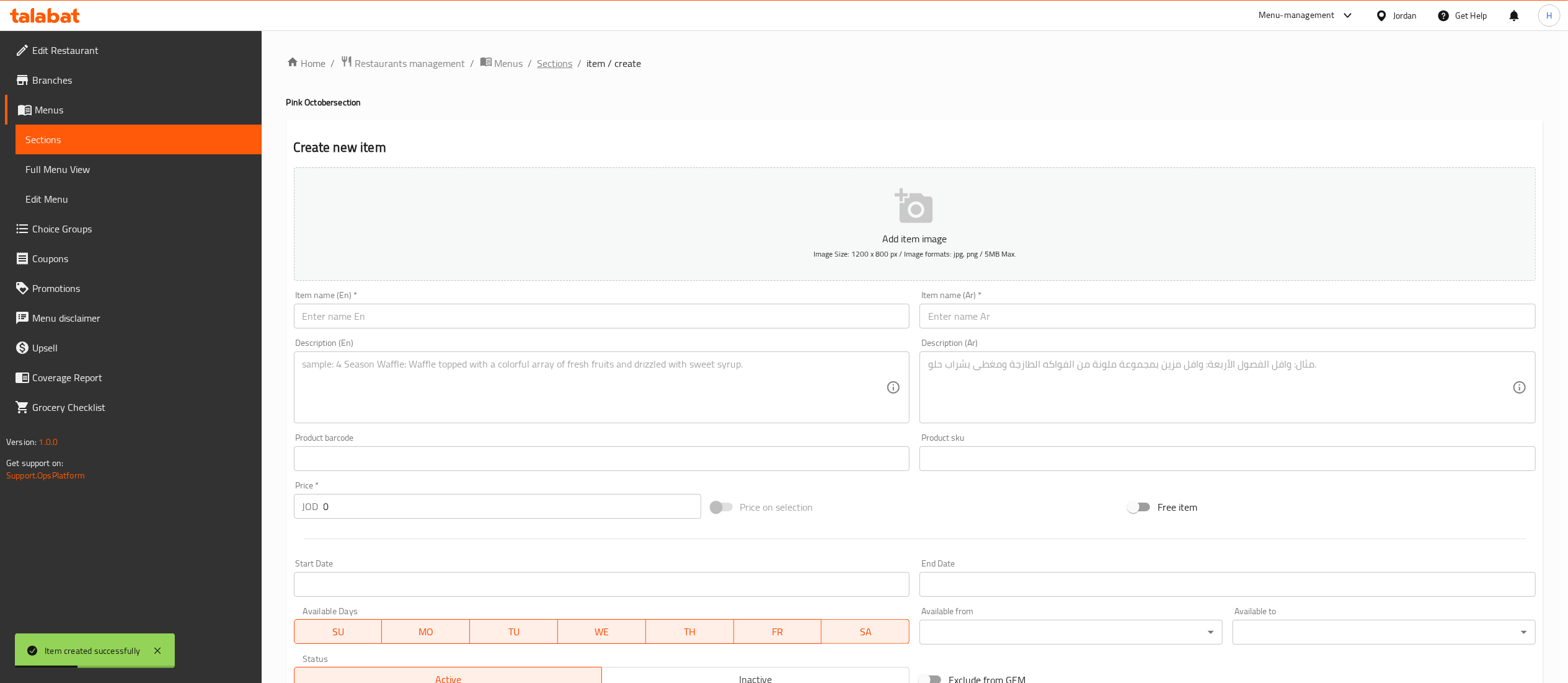
click at [558, 59] on span "Sections" at bounding box center [555, 63] width 35 height 15
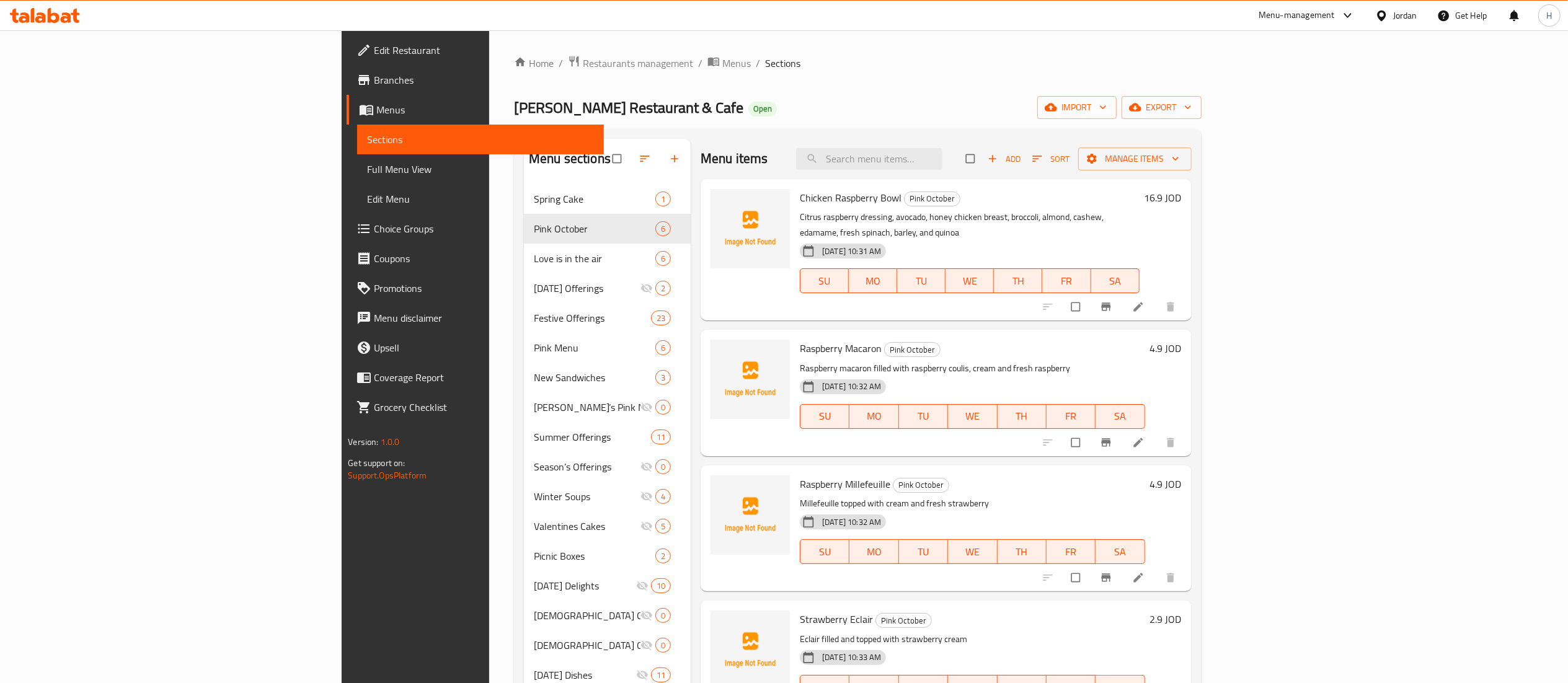
click at [1192, 170] on div "Add Sort Manage items" at bounding box center [1078, 158] width 226 height 24
click at [1021, 154] on span "Add" at bounding box center [1004, 158] width 34 height 14
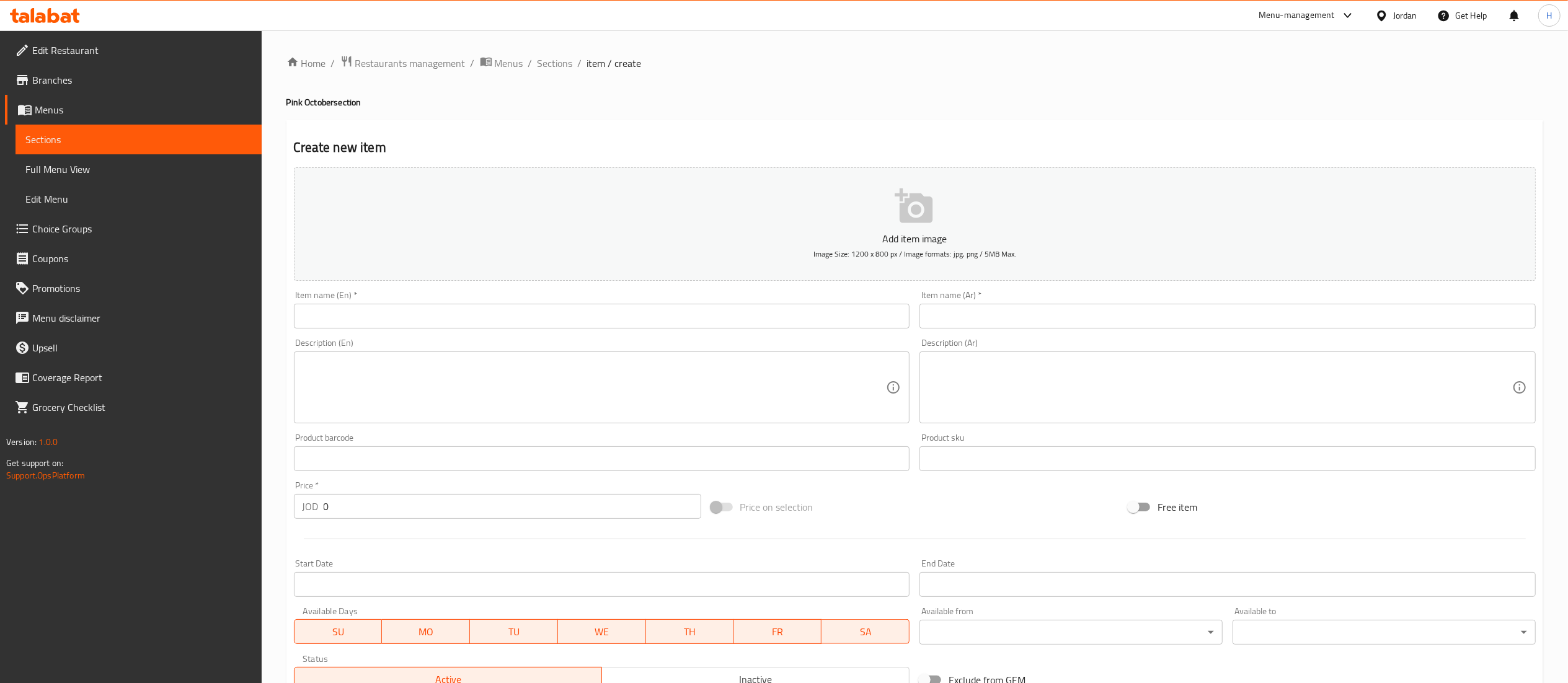
click at [482, 302] on div "Item name (En)   * Item name (En) *" at bounding box center [602, 309] width 616 height 38
click at [484, 312] on input "text" at bounding box center [602, 316] width 616 height 25
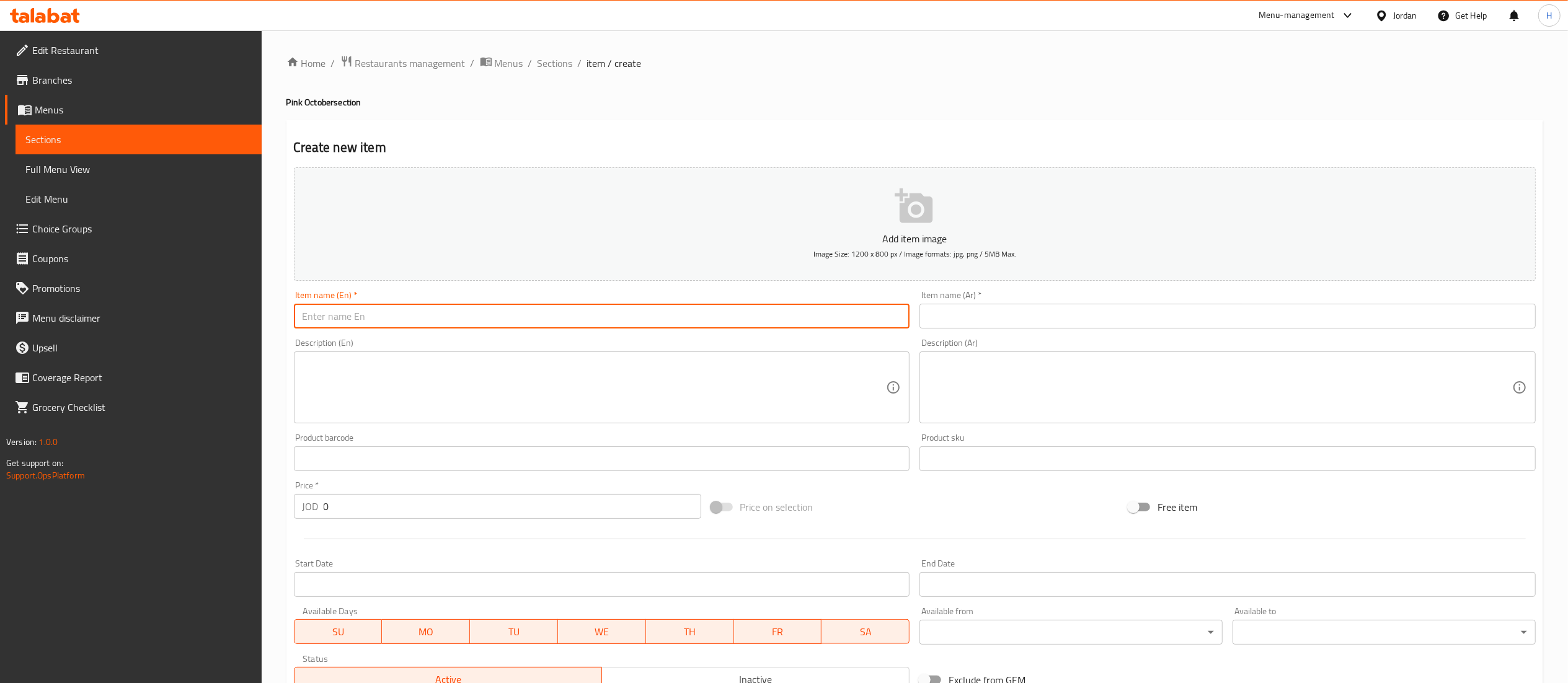
paste input "Strawberry Chocolate Cookies 12 Pieces"
type input "Strawberry Chocolate Cookies 12 Pieces"
click at [467, 389] on textarea at bounding box center [595, 387] width 584 height 59
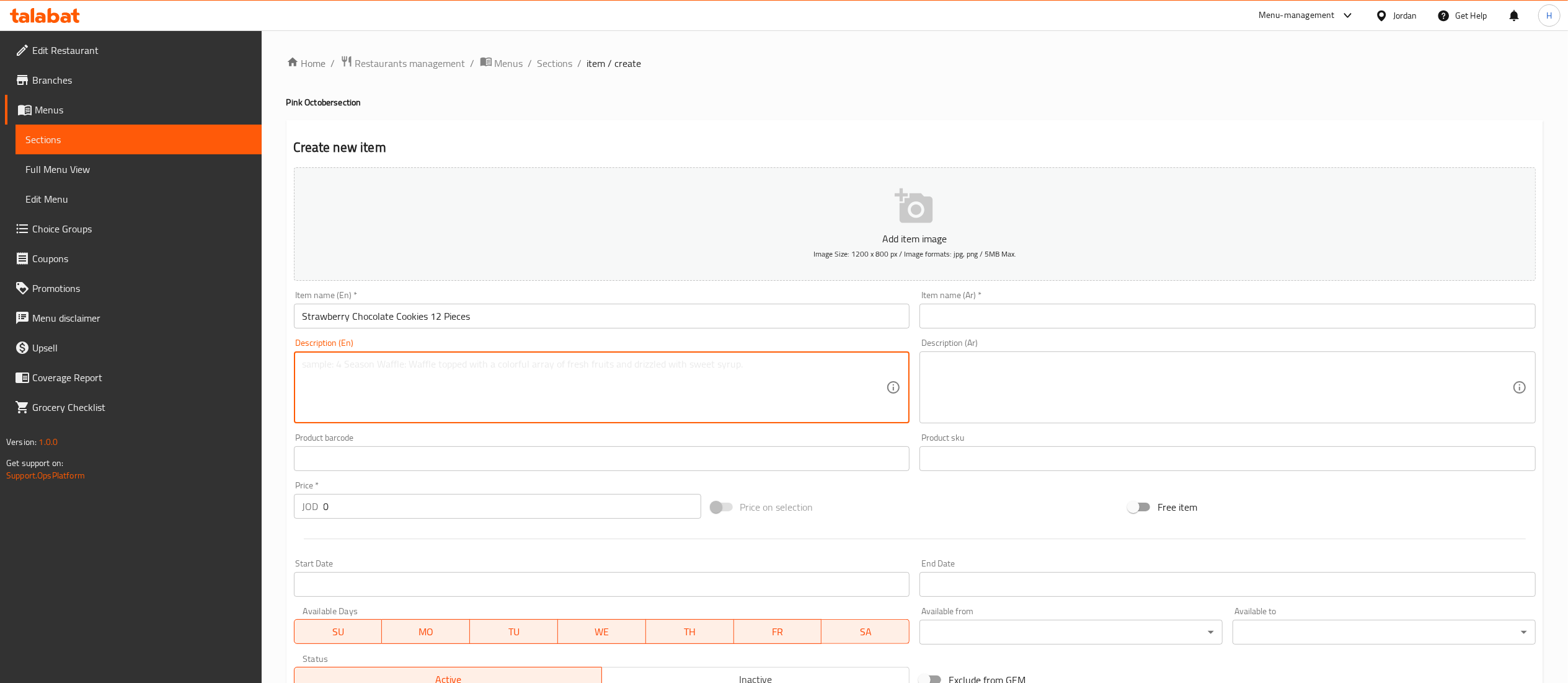
paste textarea "Cookies filled with strawberry chocolate sauce"
type textarea "Cookies filled with strawberry chocolate sauce"
click at [960, 380] on textarea at bounding box center [1220, 387] width 584 height 59
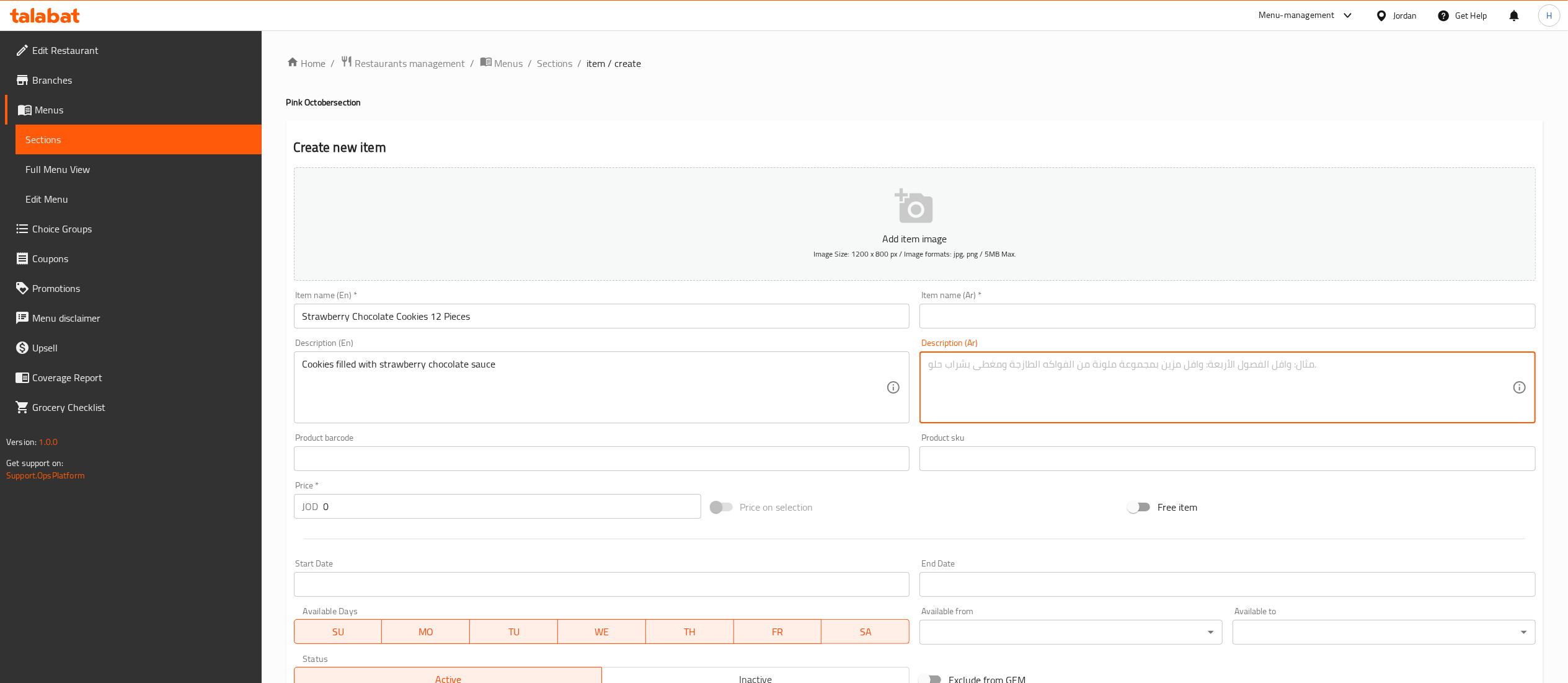
paste textarea "كوكيز محشوة بصوص الشكولاتة والفراولة"
type textarea "كوكيز محشوة بصوص الشكولاتة والفراولة"
click at [1049, 324] on input "text" at bounding box center [1227, 316] width 616 height 25
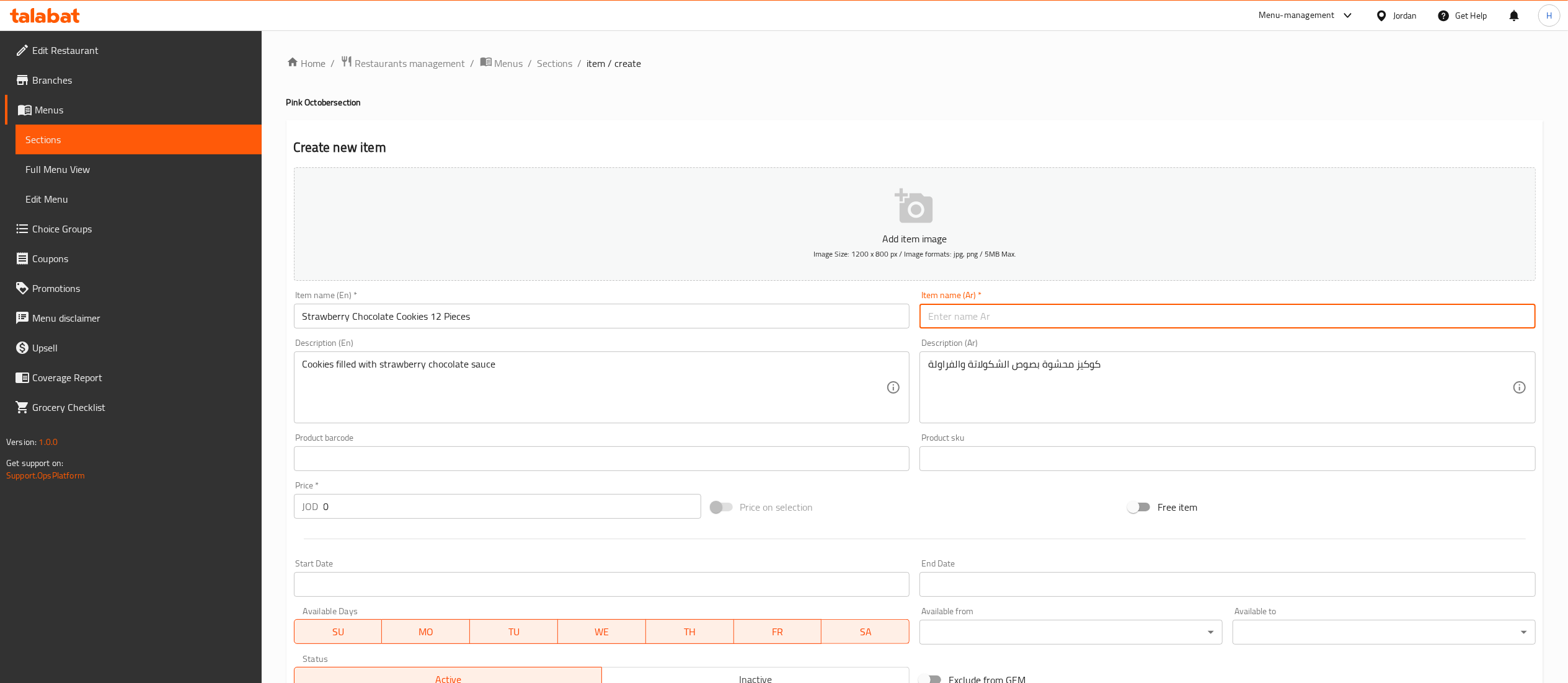
paste input "كوكيز الفراولة بالشكولاتة 12 قطع"
type input "كوكيز الفراولة بالشكولاتة 12 قطع"
drag, startPoint x: 355, startPoint y: 518, endPoint x: 303, endPoint y: 500, distance: 55.0
click at [303, 500] on div "JOD 0 Price *" at bounding box center [498, 506] width 407 height 25
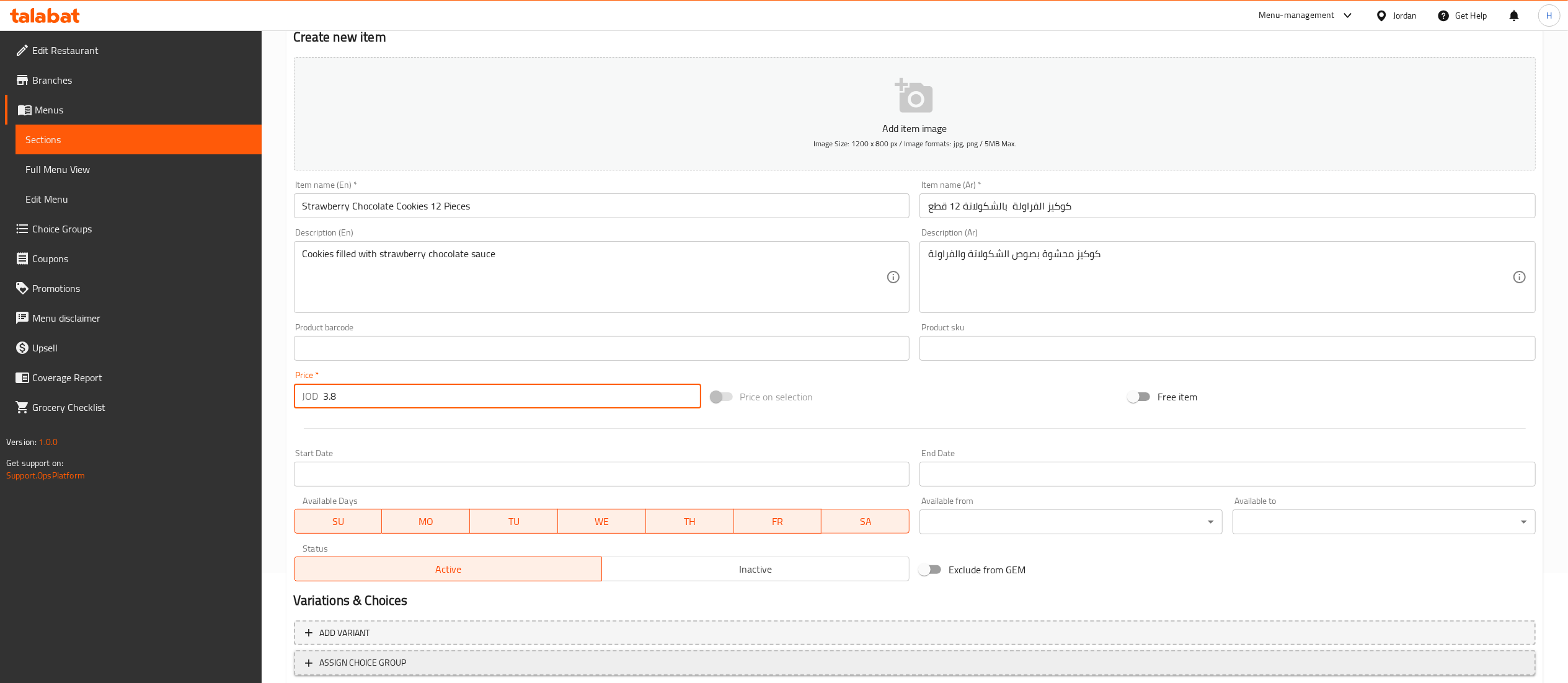
scroll to position [191, 0]
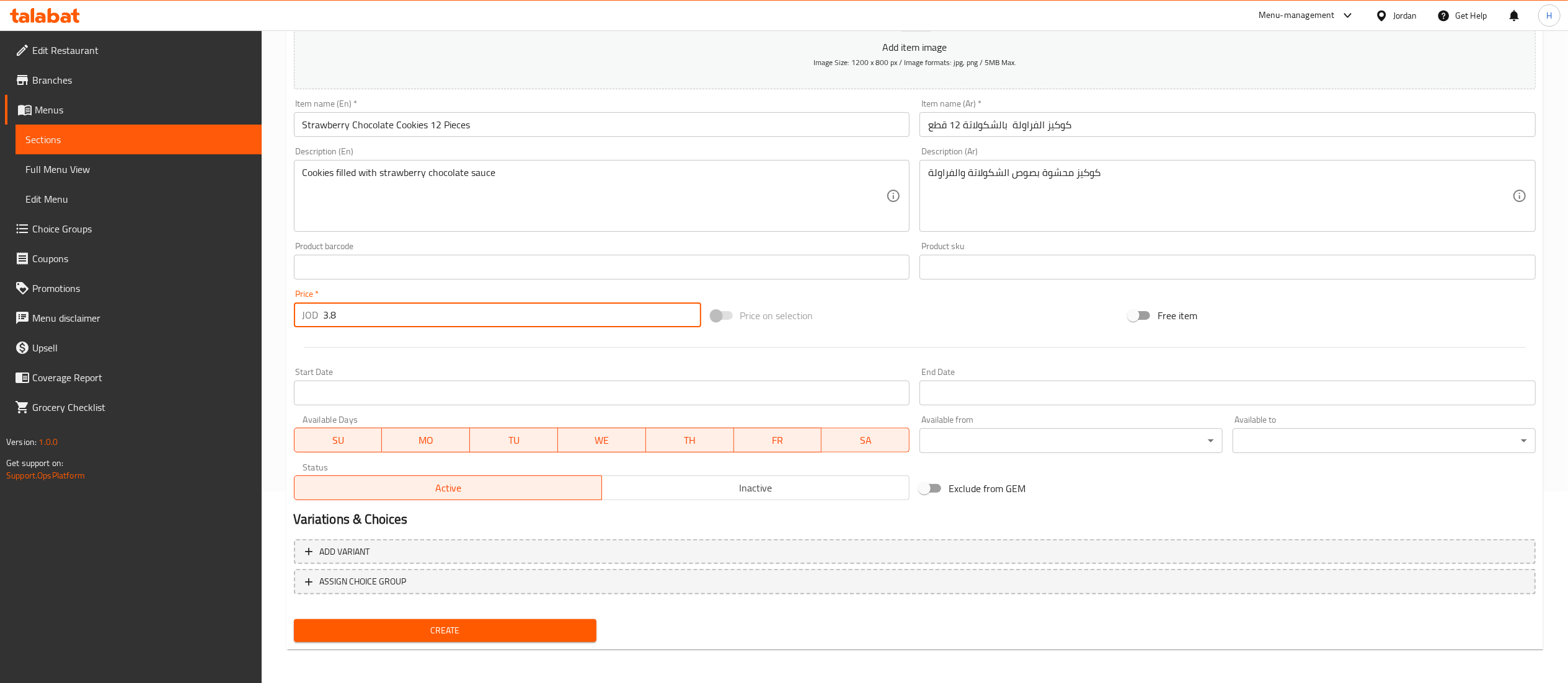
type input "3.8"
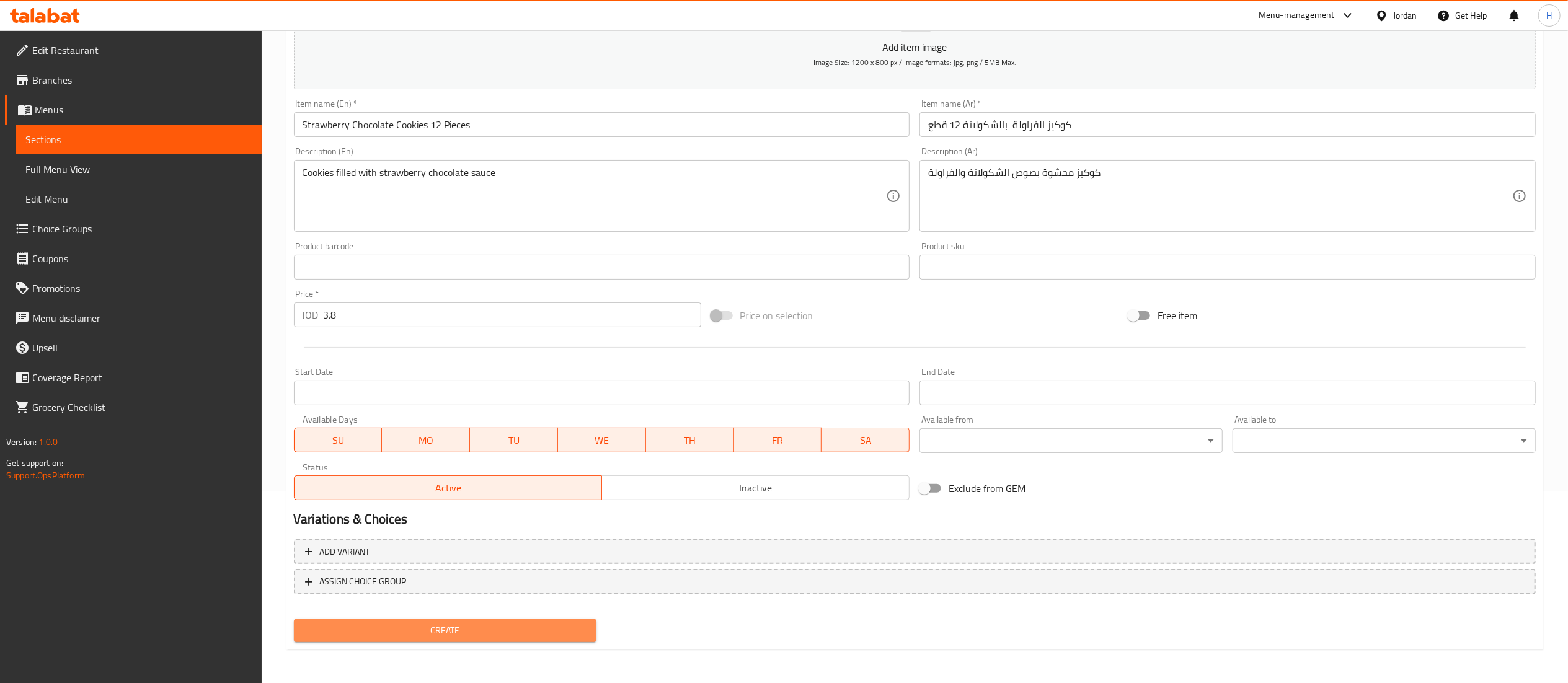
click at [463, 621] on button "Create" at bounding box center [446, 630] width 303 height 23
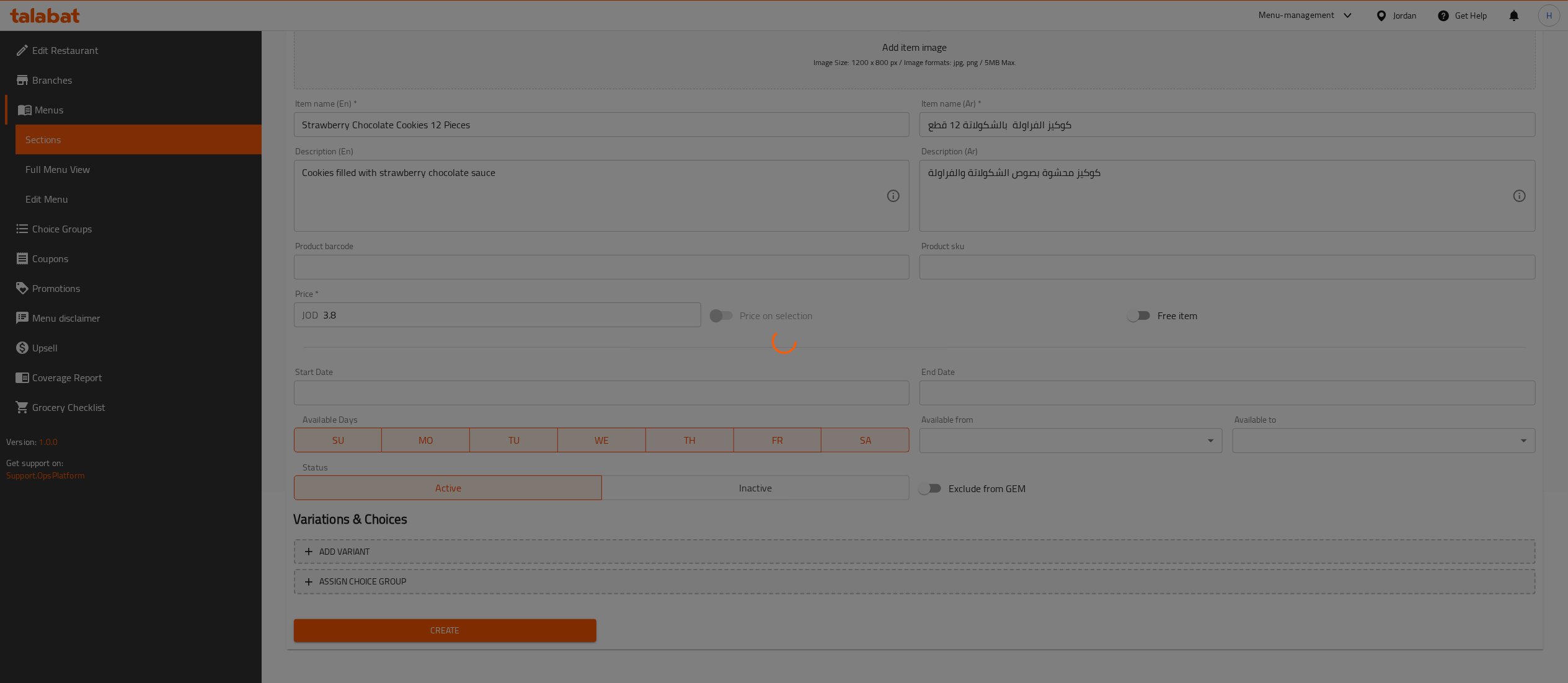
type input "0"
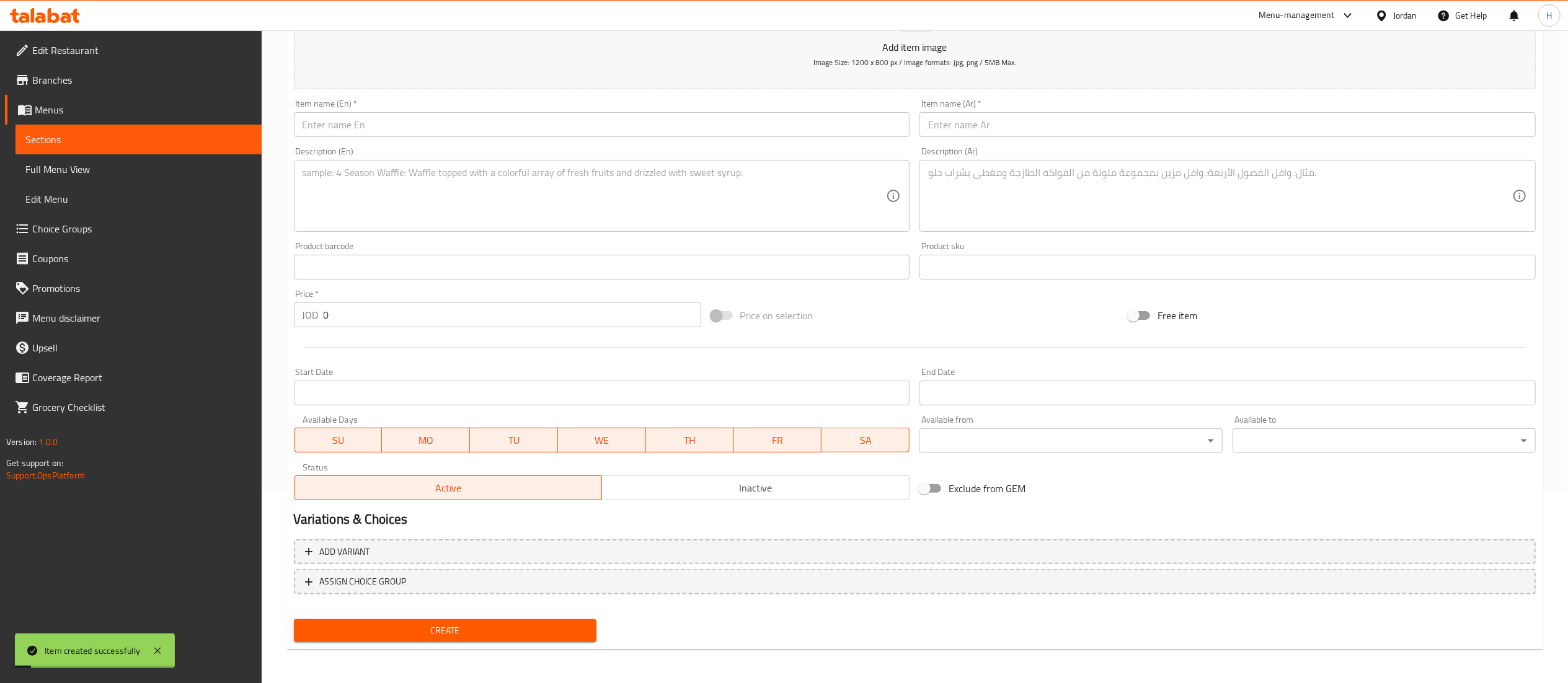
click at [432, 134] on input "text" at bounding box center [602, 124] width 616 height 25
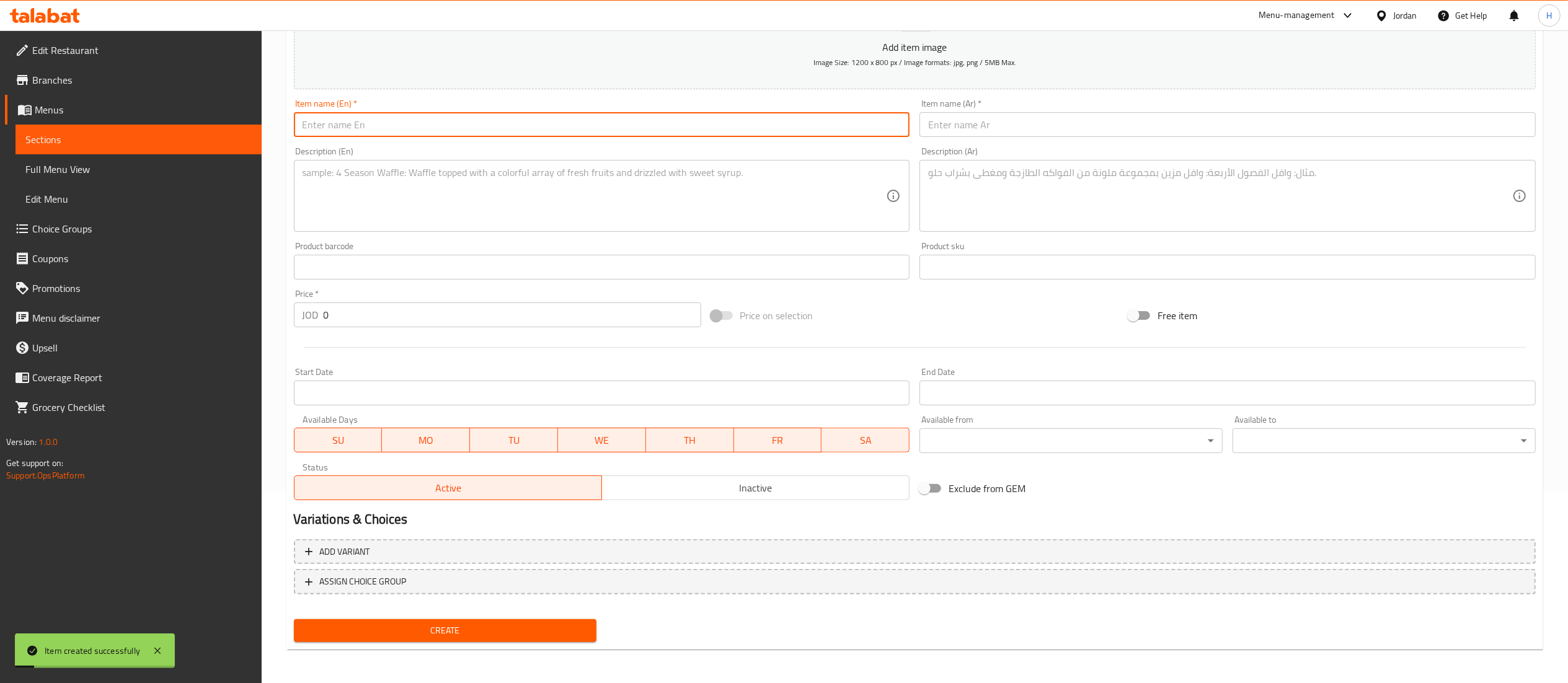
paste input "Srawberry Chocolate Duo Cake"
type input "Srawberry Chocolate Duo Cake"
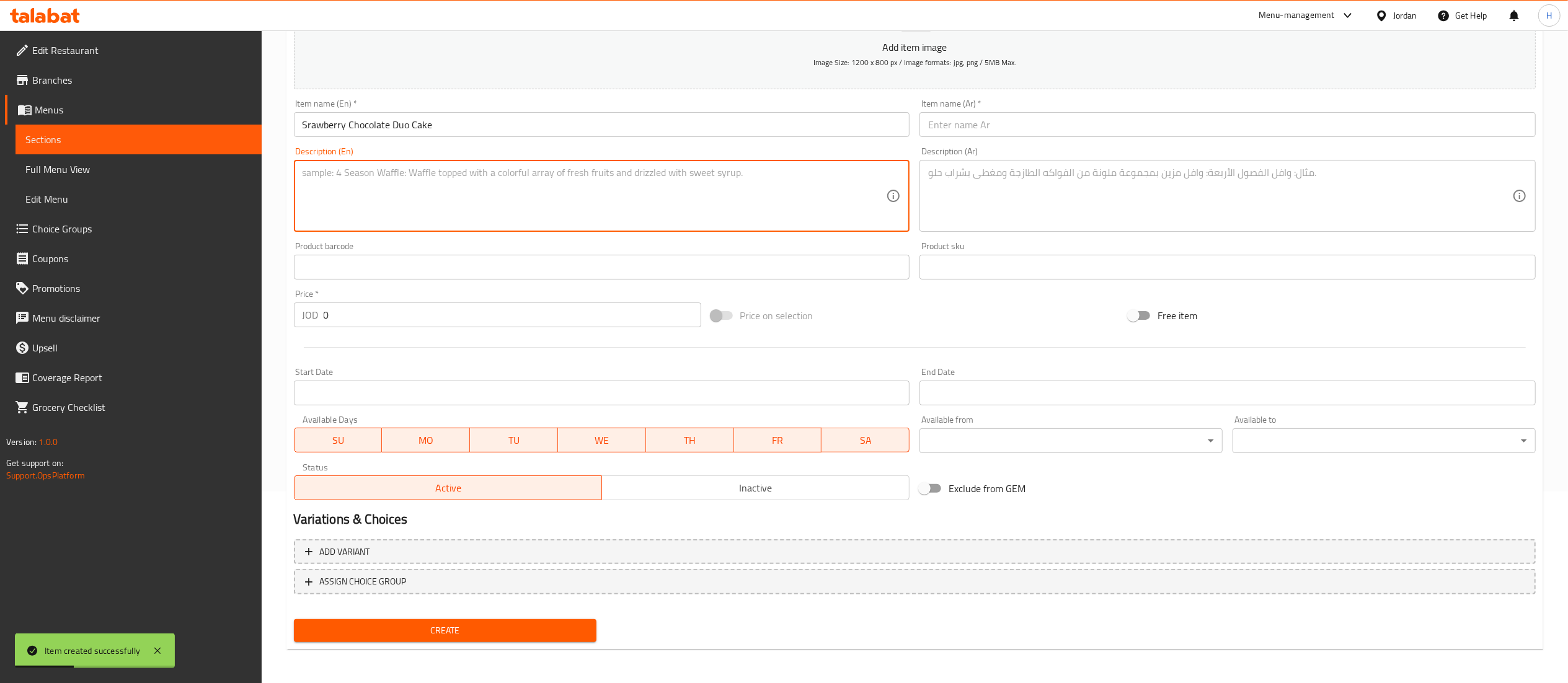
click at [774, 188] on textarea at bounding box center [595, 196] width 584 height 59
paste textarea "Sponge vanilla cake, filled with strawberry and chocolate sauce."
type textarea "Sponge vanilla cake, filled with strawberry and chocolate sauce."
click at [950, 134] on input "text" at bounding box center [1227, 124] width 616 height 25
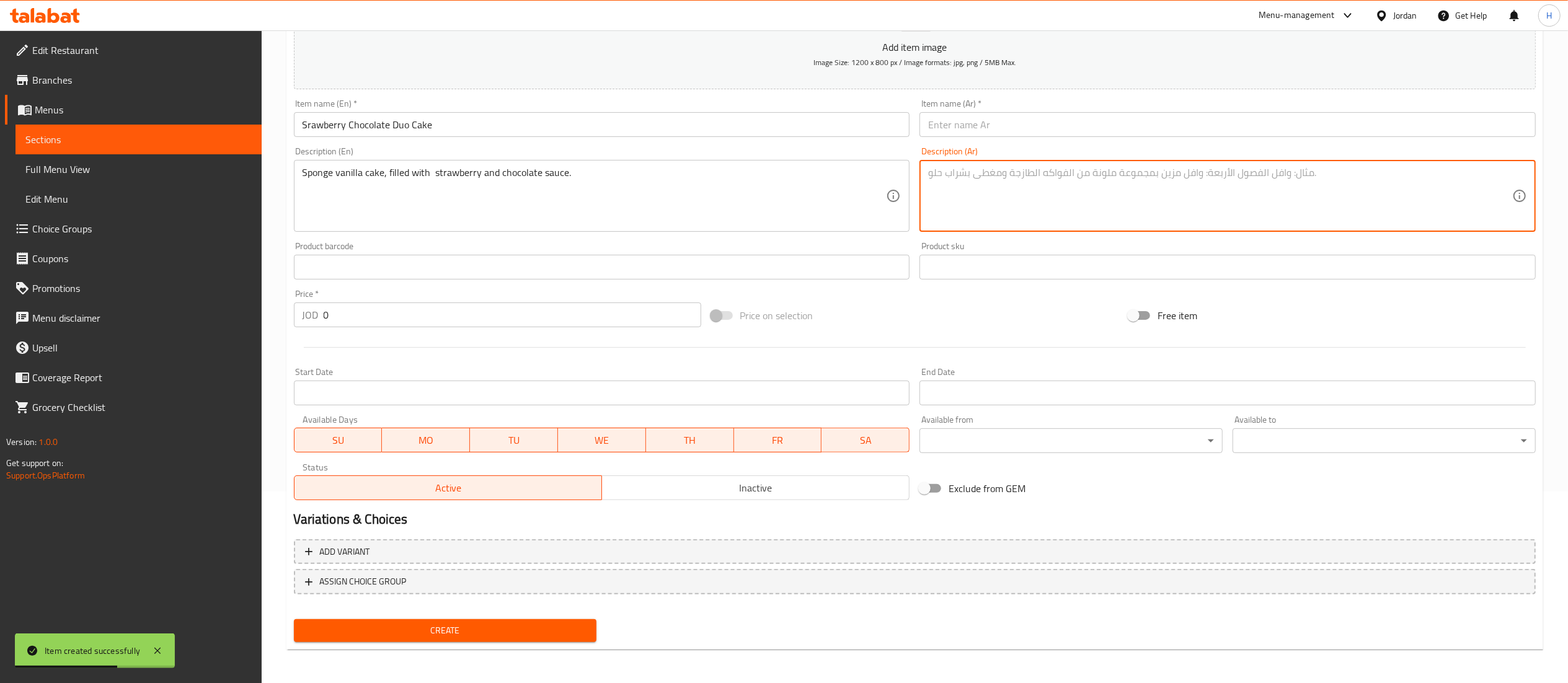
click at [966, 200] on textarea at bounding box center [1220, 196] width 584 height 59
paste textarea "كيكة إسفنجية بالفانيليا محشوة بصوص الفراولة والشكولاتة"
type textarea "كيكة إسفنجية بالفانيليا محشوة بصوص الفراولة والشكولاتة"
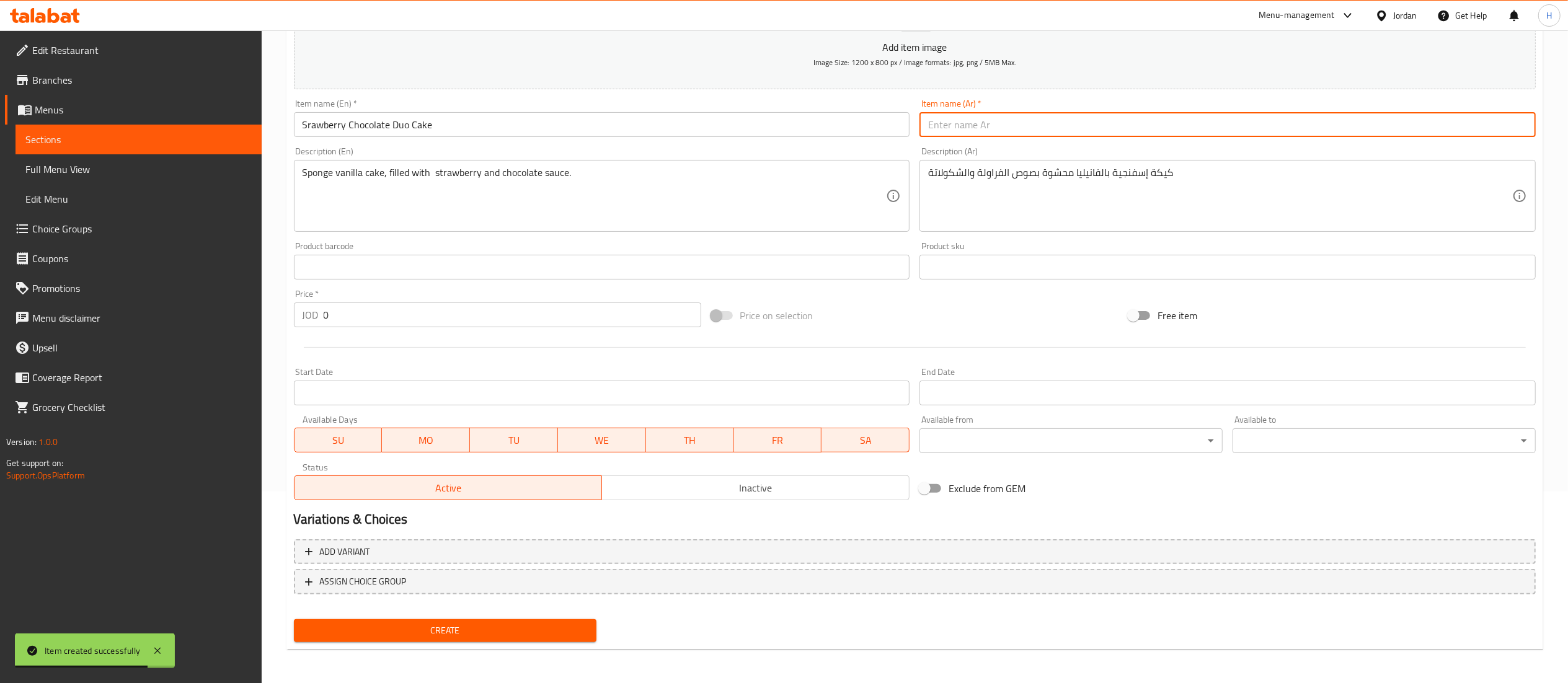
click at [968, 127] on input "text" at bounding box center [1227, 124] width 616 height 25
paste input "كيك ثنايئ شكولاتة بالفراولة"
type input "كيك ثنايئ شكولاتة بالفراولة"
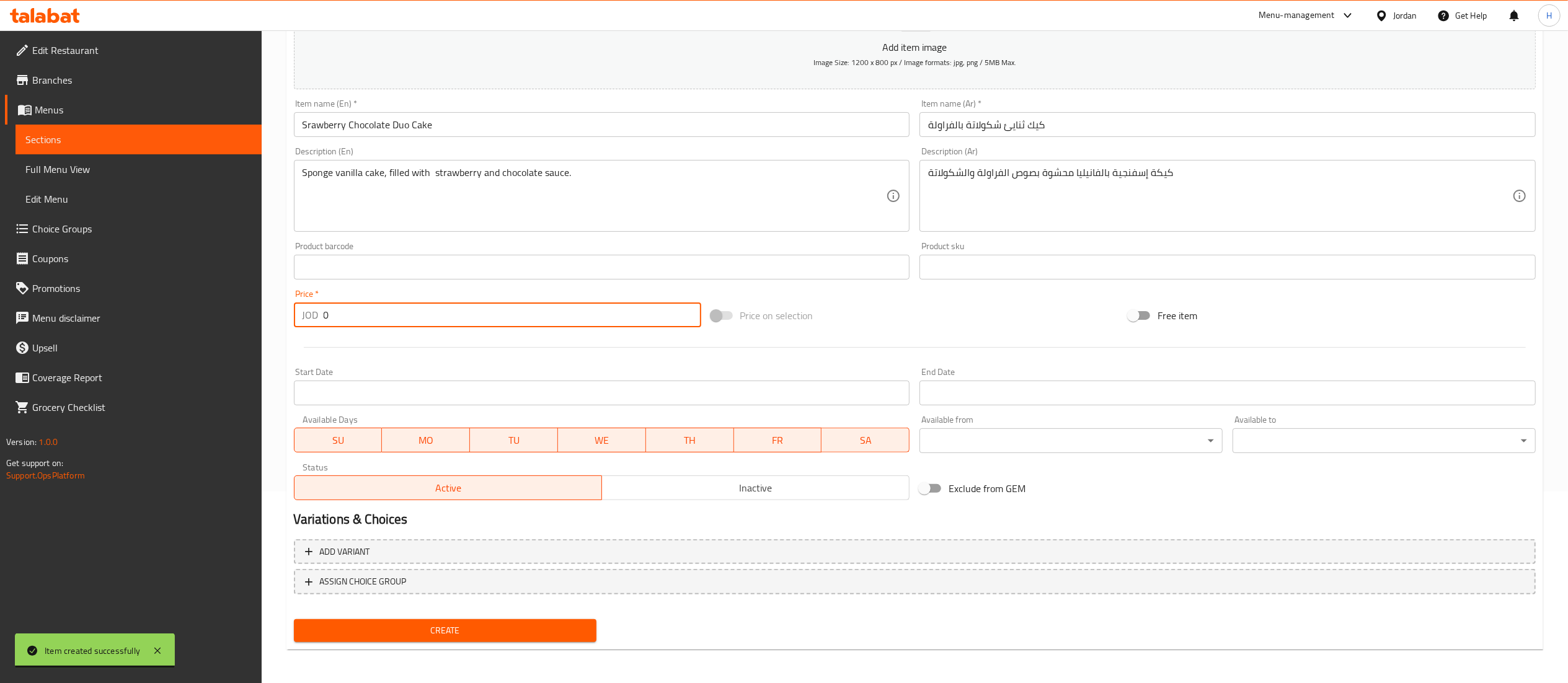
drag, startPoint x: 336, startPoint y: 316, endPoint x: 256, endPoint y: 316, distance: 80.0
click at [256, 316] on div "Edit Restaurant Branches Menus Sections Full Menu View Edit Menu Choice Groups …" at bounding box center [784, 262] width 1568 height 845
type input "23.9"
click at [453, 619] on button "Create" at bounding box center [446, 630] width 303 height 23
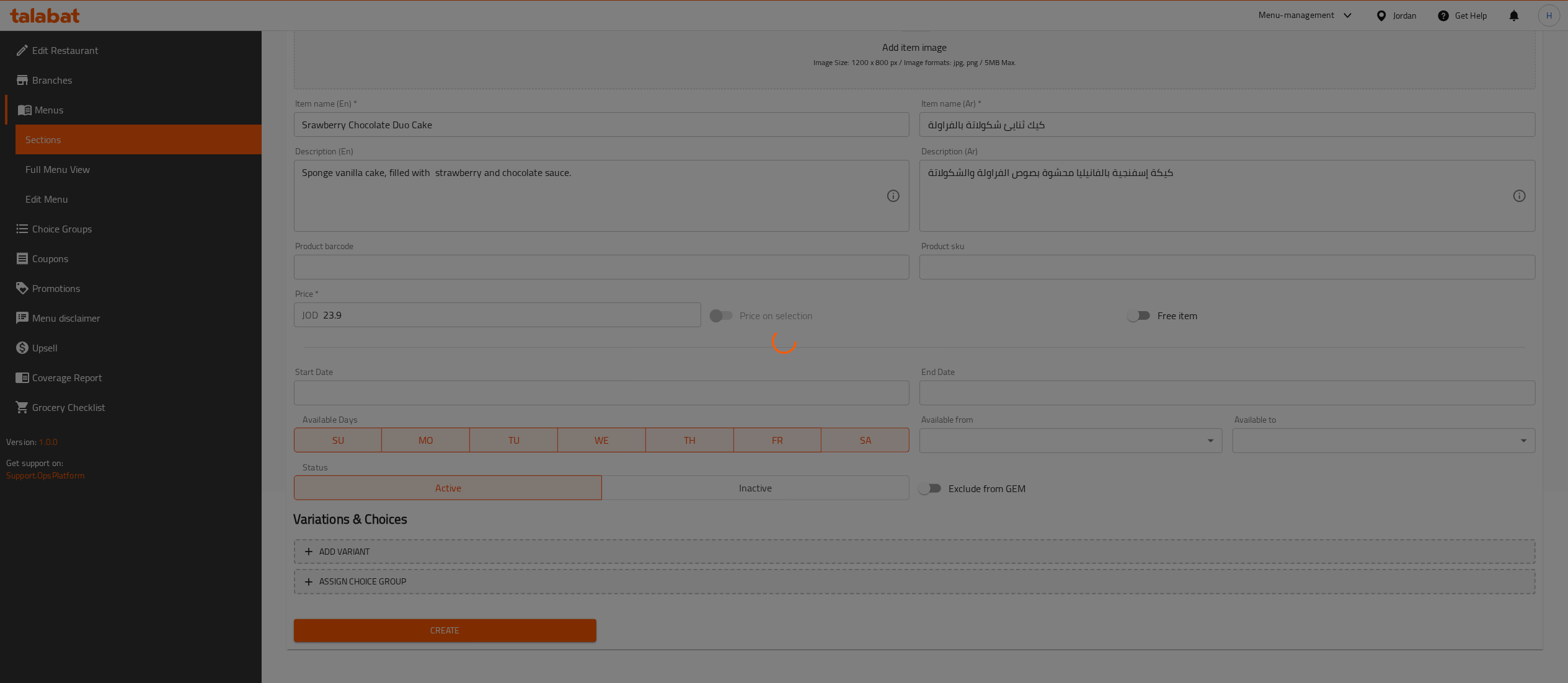
type input "0"
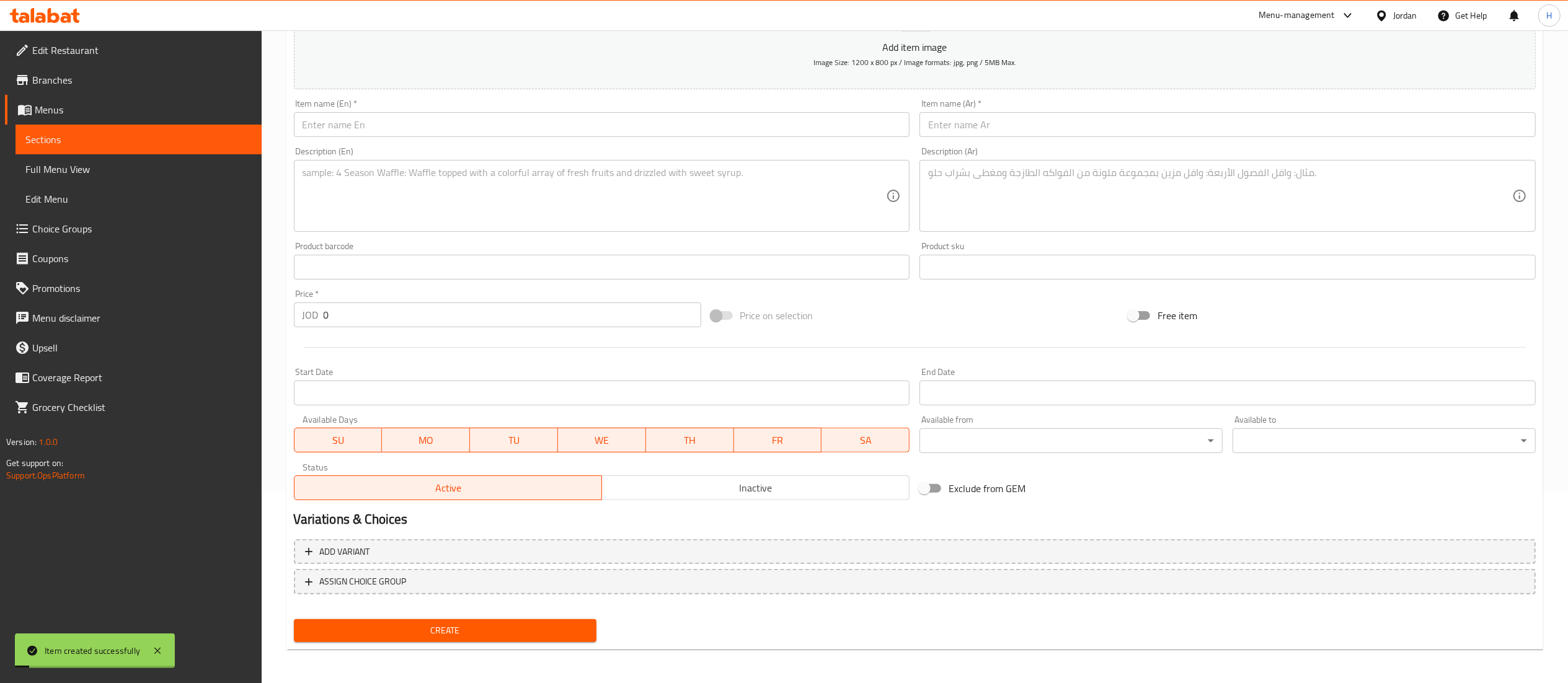
click at [417, 123] on input "text" at bounding box center [602, 124] width 616 height 25
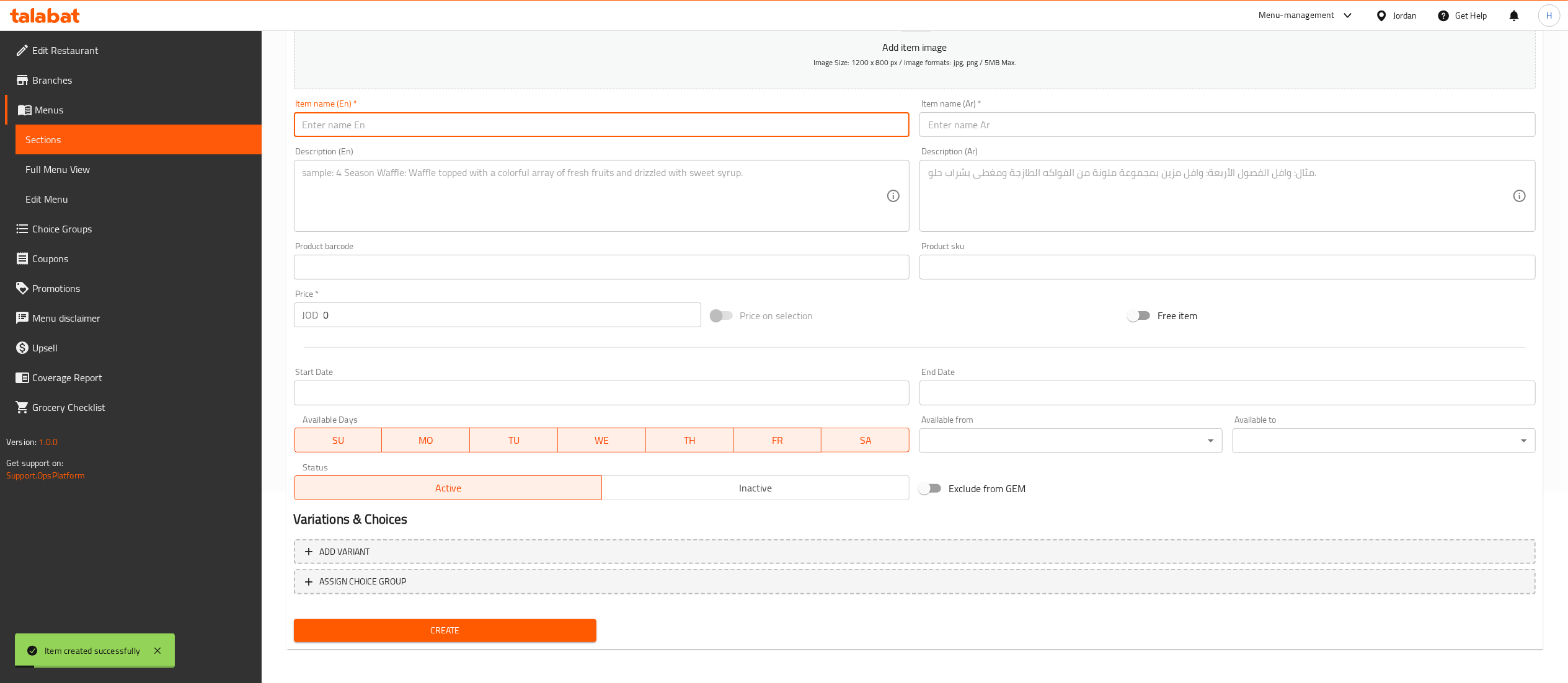
paste input "Strawberry Chocolate Duo Slice"
type input "Strawberry Chocolate Duo Slice"
click at [705, 171] on textarea at bounding box center [595, 196] width 584 height 59
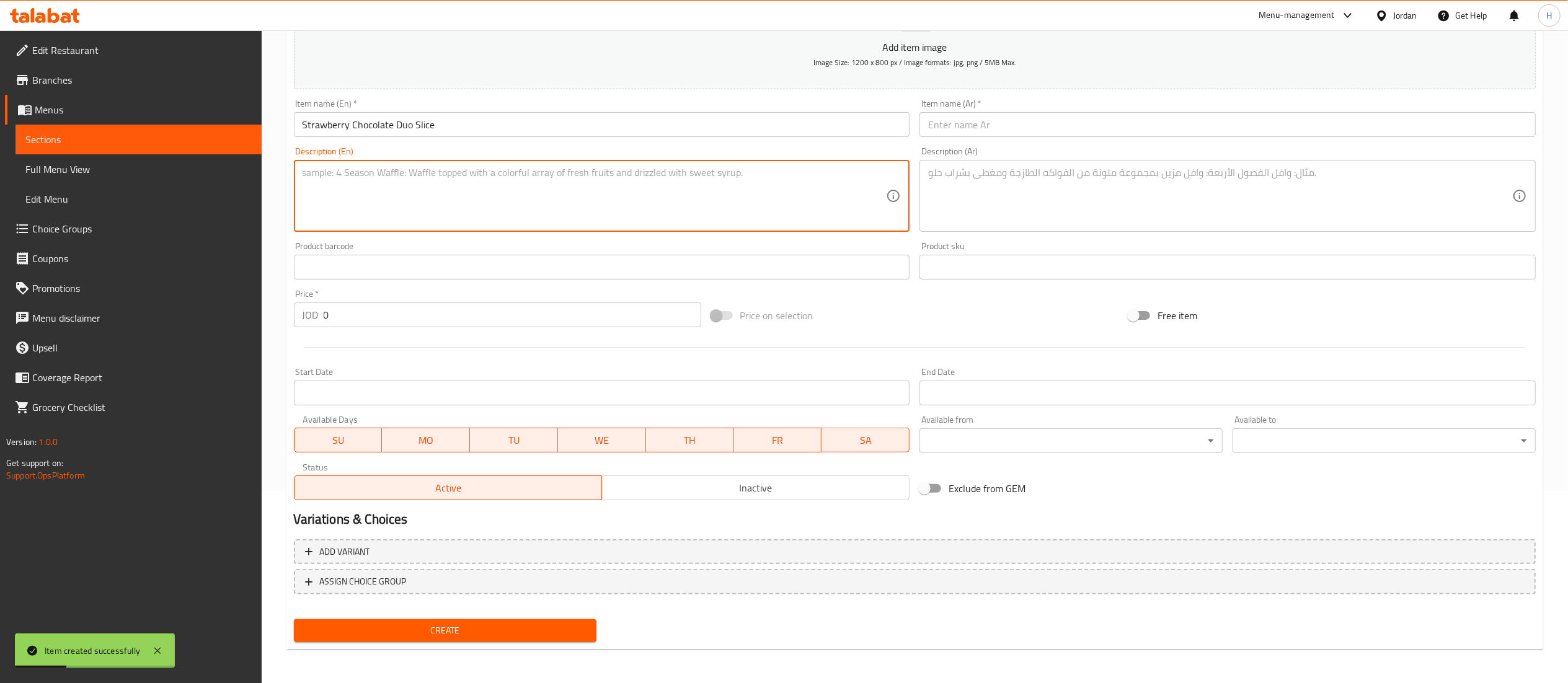
paste textarea "Sponge vanilla cake, filled with strawberry and chocolate sauce."
type textarea "Sponge vanilla cake, filled with strawberry and chocolate sauce."
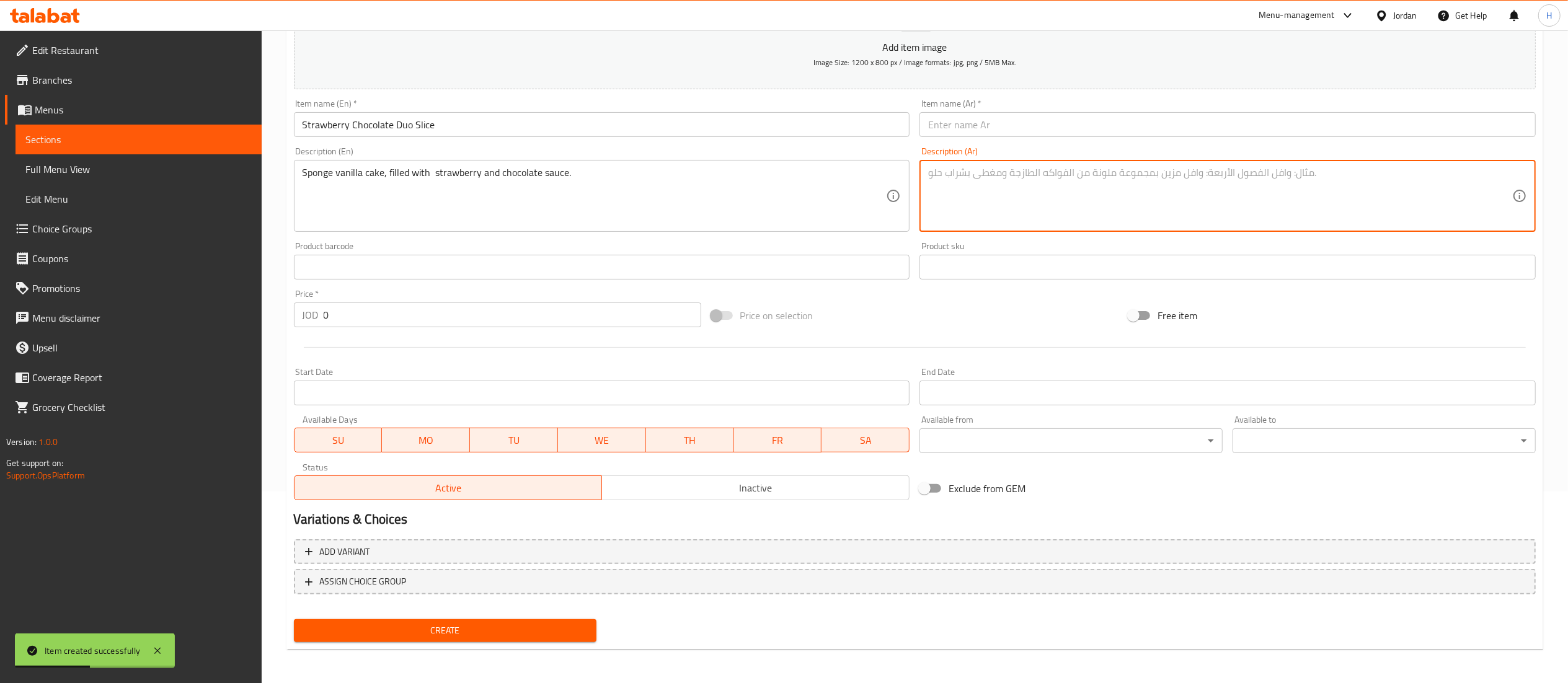
click at [972, 198] on textarea at bounding box center [1220, 196] width 584 height 59
paste textarea "كيكة إسفنجية بالفانيليا محشوة بصوص الفراولة و الشكولاتة"
type textarea "كيكة إسفنجية بالفانيليا محشوة بصوص الفراولة و الشكولاتة"
click at [1062, 131] on input "text" at bounding box center [1227, 124] width 616 height 25
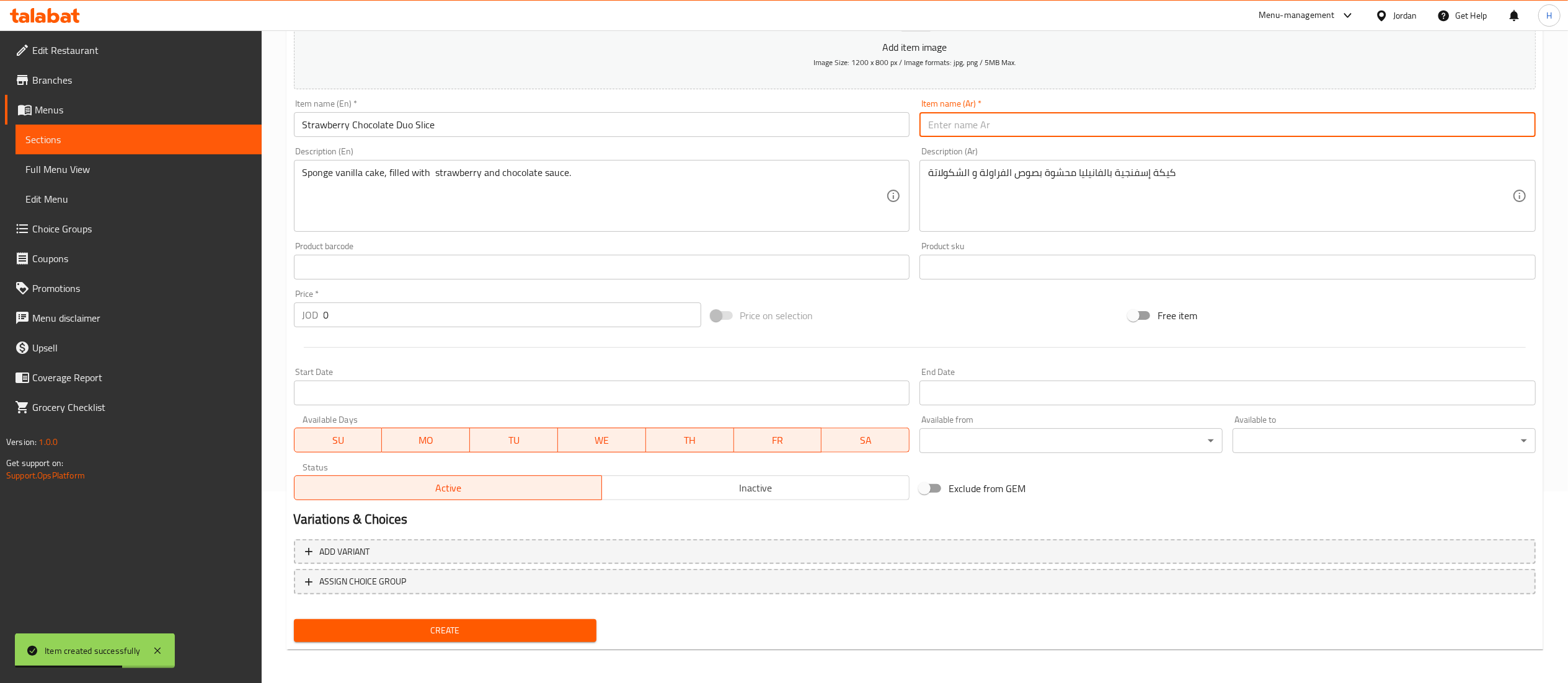
paste input "قطعة ثنائية من شكولاتة بالفراولة"
type input "قطعة ثنائية من شكولاتة بالفراولة"
drag, startPoint x: 363, startPoint y: 319, endPoint x: 227, endPoint y: 315, distance: 136.1
click at [227, 315] on div "Edit Restaurant Branches Menus Sections Full Menu View Edit Menu Choice Groups …" at bounding box center [784, 262] width 1568 height 845
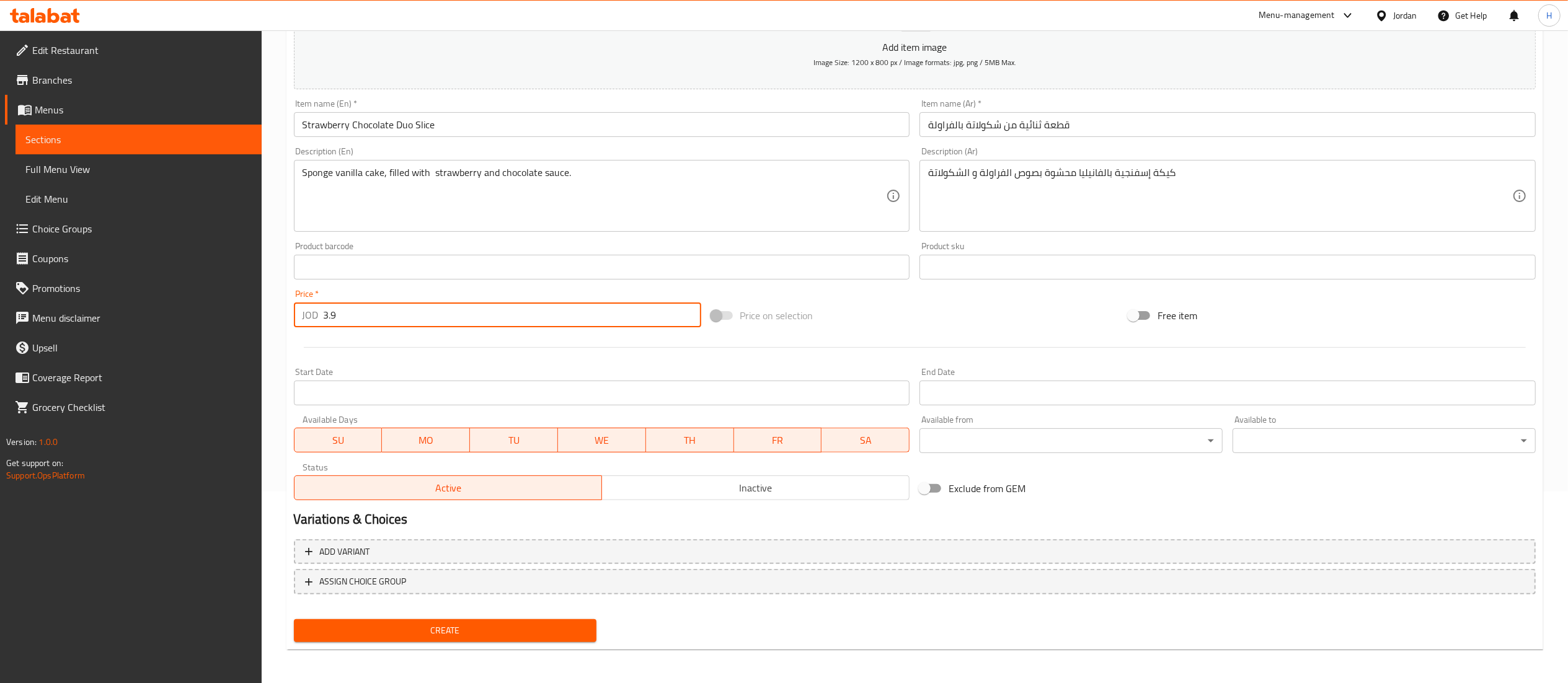
type input "3.9"
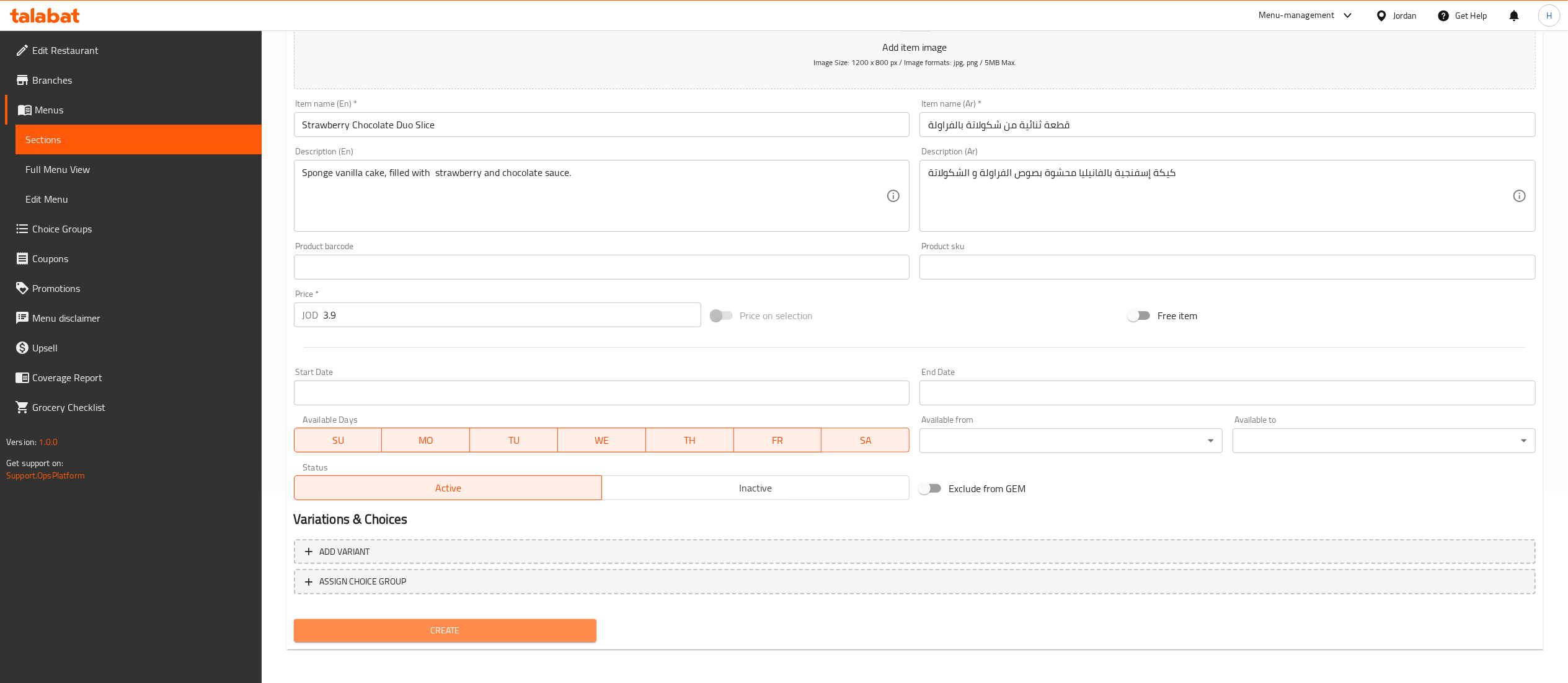
click at [411, 634] on span "Create" at bounding box center [445, 630] width 283 height 16
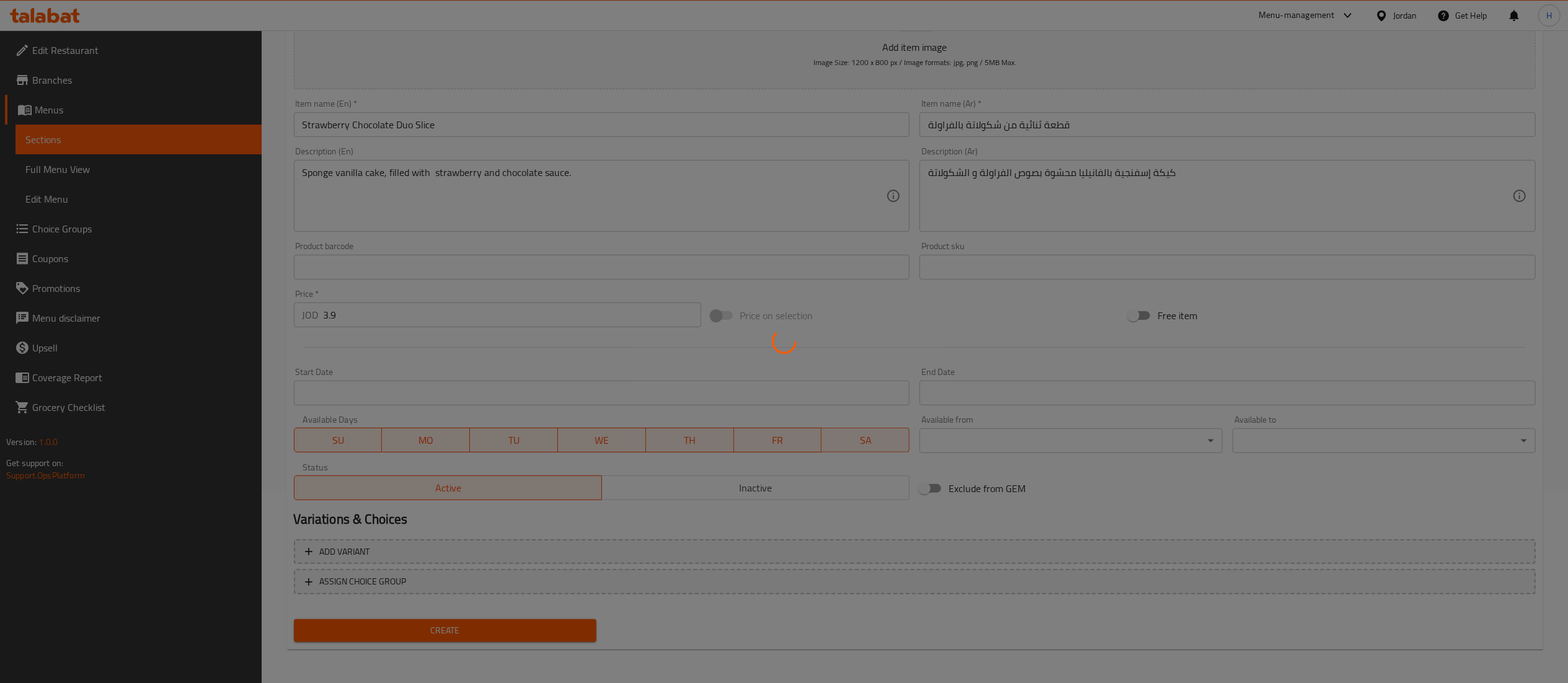
type input "0"
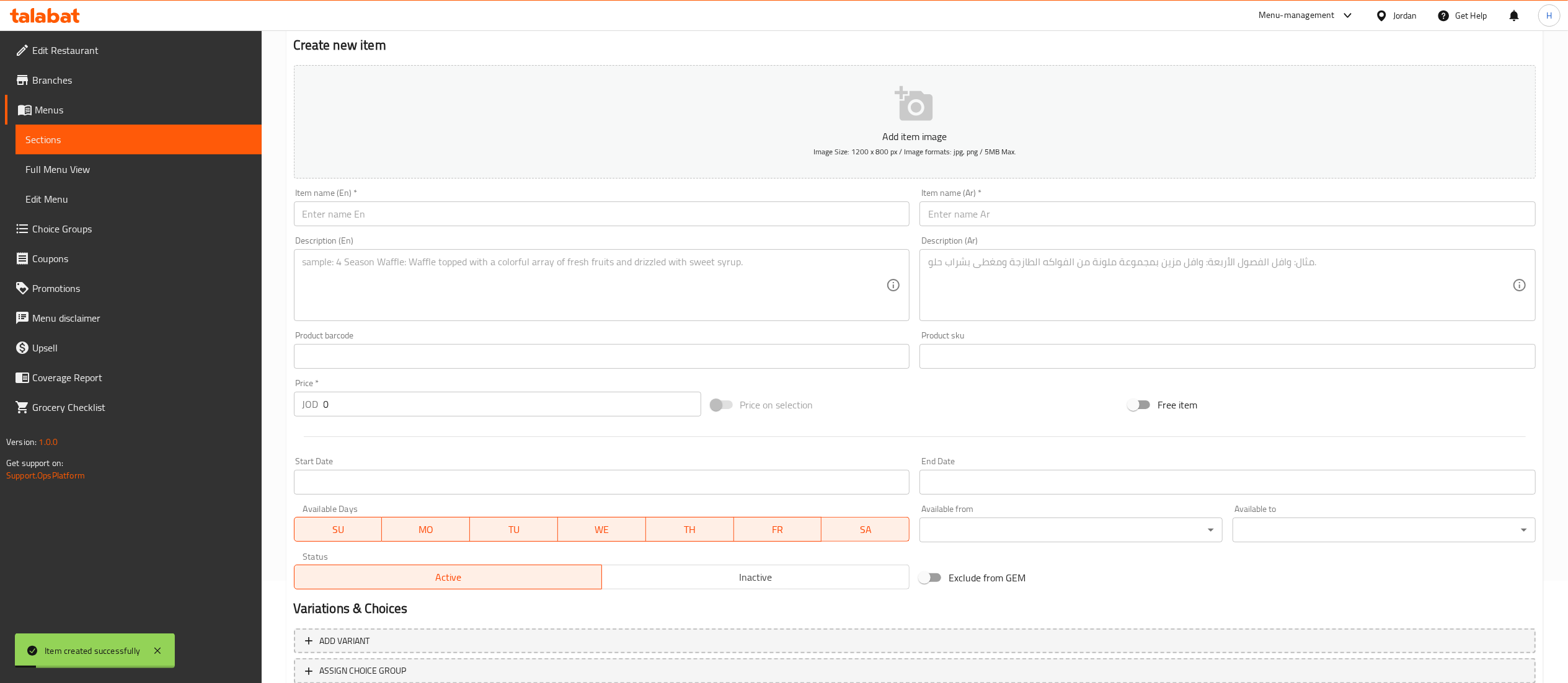
scroll to position [0, 0]
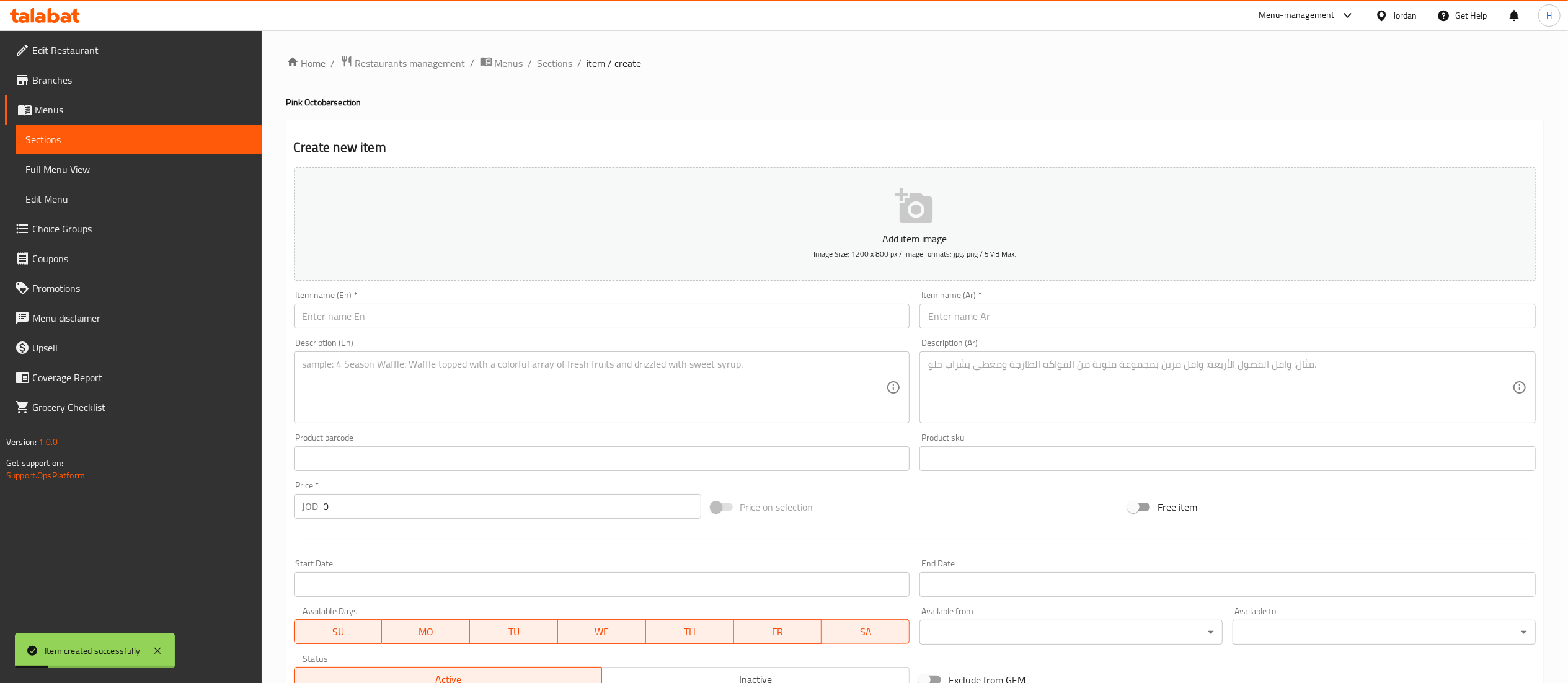
click at [559, 64] on span "Sections" at bounding box center [555, 63] width 35 height 15
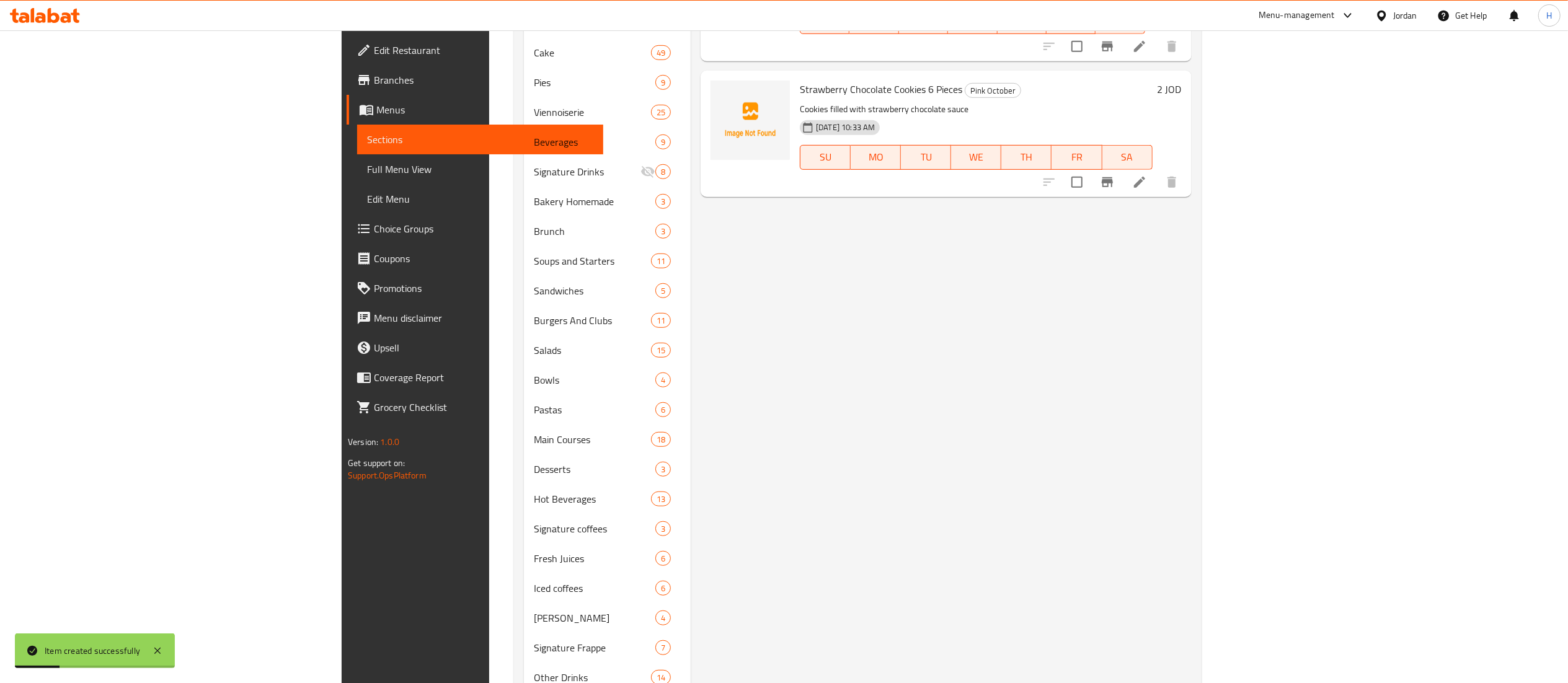
scroll to position [850, 0]
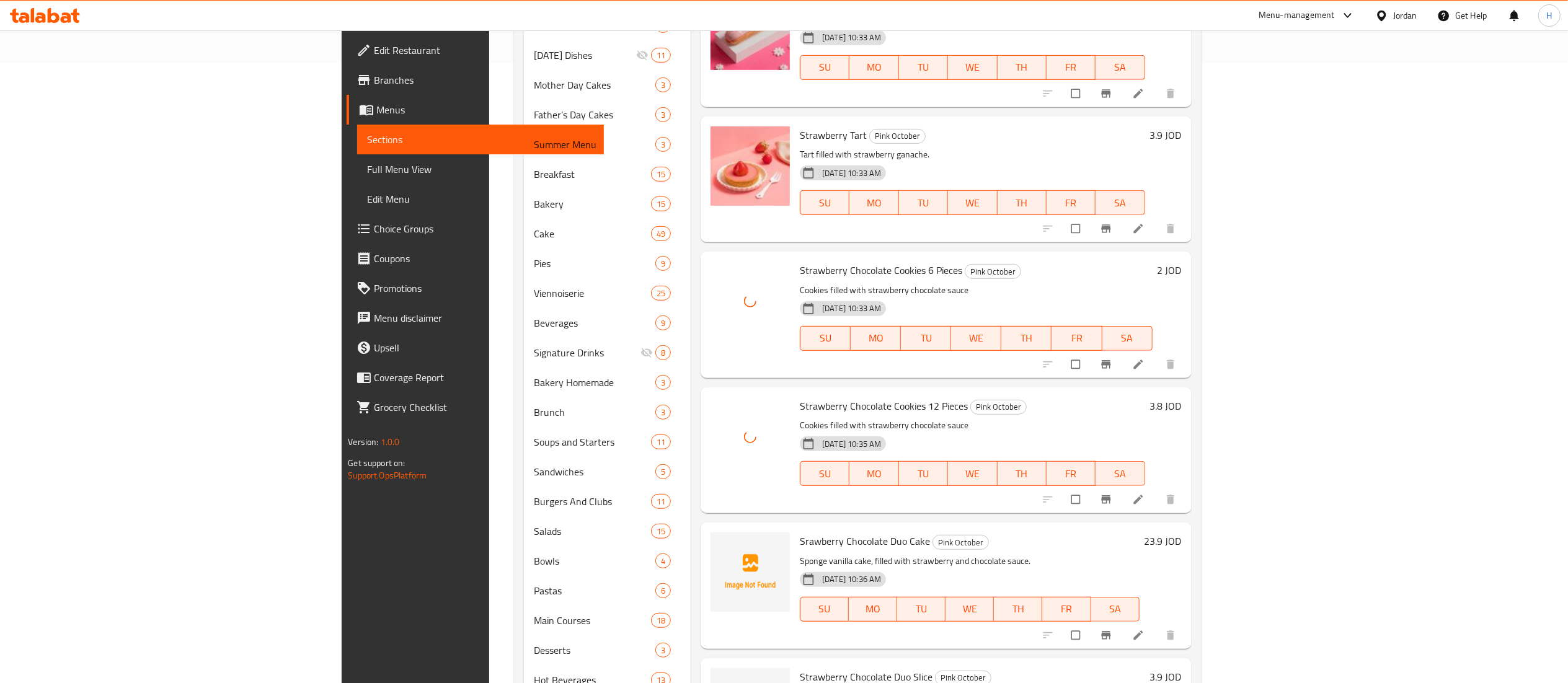
scroll to position [744, 0]
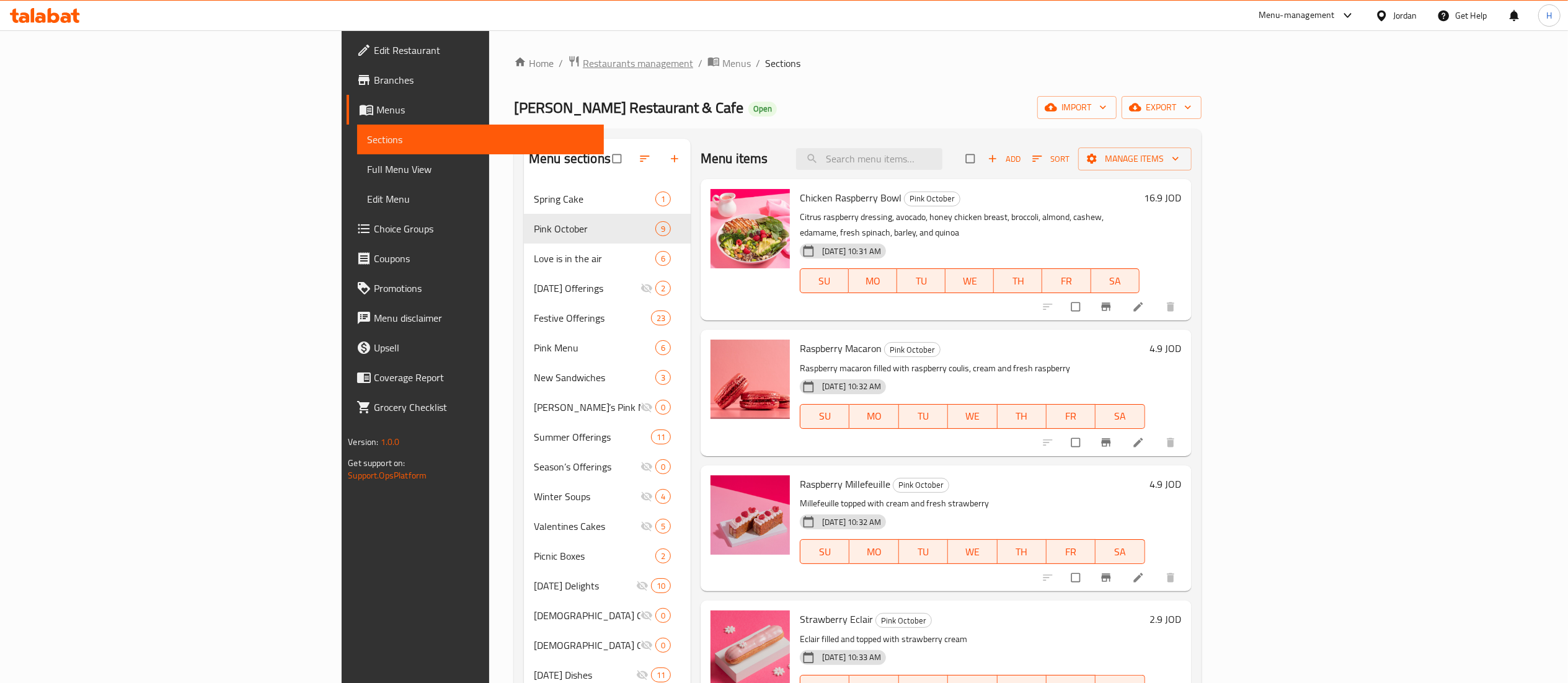
click at [583, 65] on span "Restaurants management" at bounding box center [638, 63] width 111 height 15
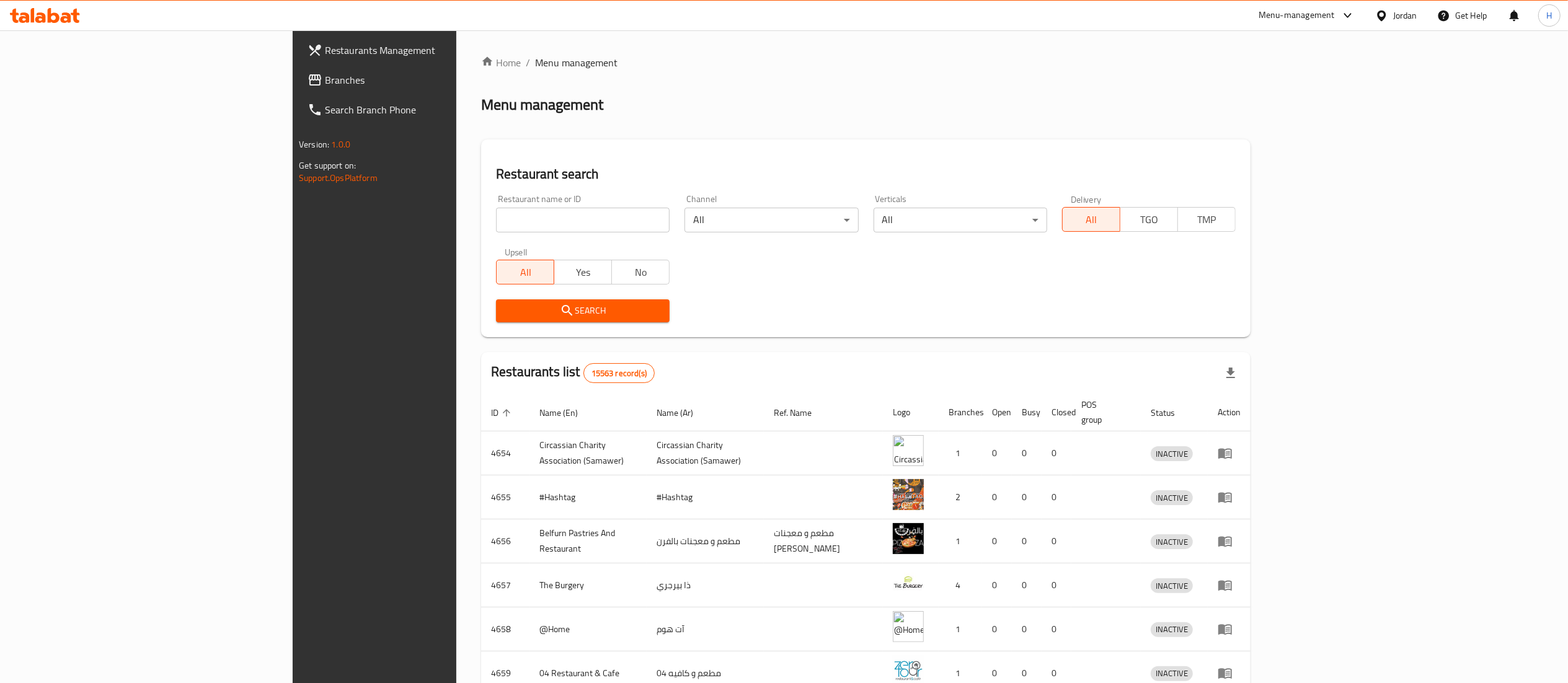
click at [496, 216] on input "search" at bounding box center [582, 220] width 173 height 25
paste input "777975"
type input "777975"
click button "Search" at bounding box center [582, 311] width 173 height 23
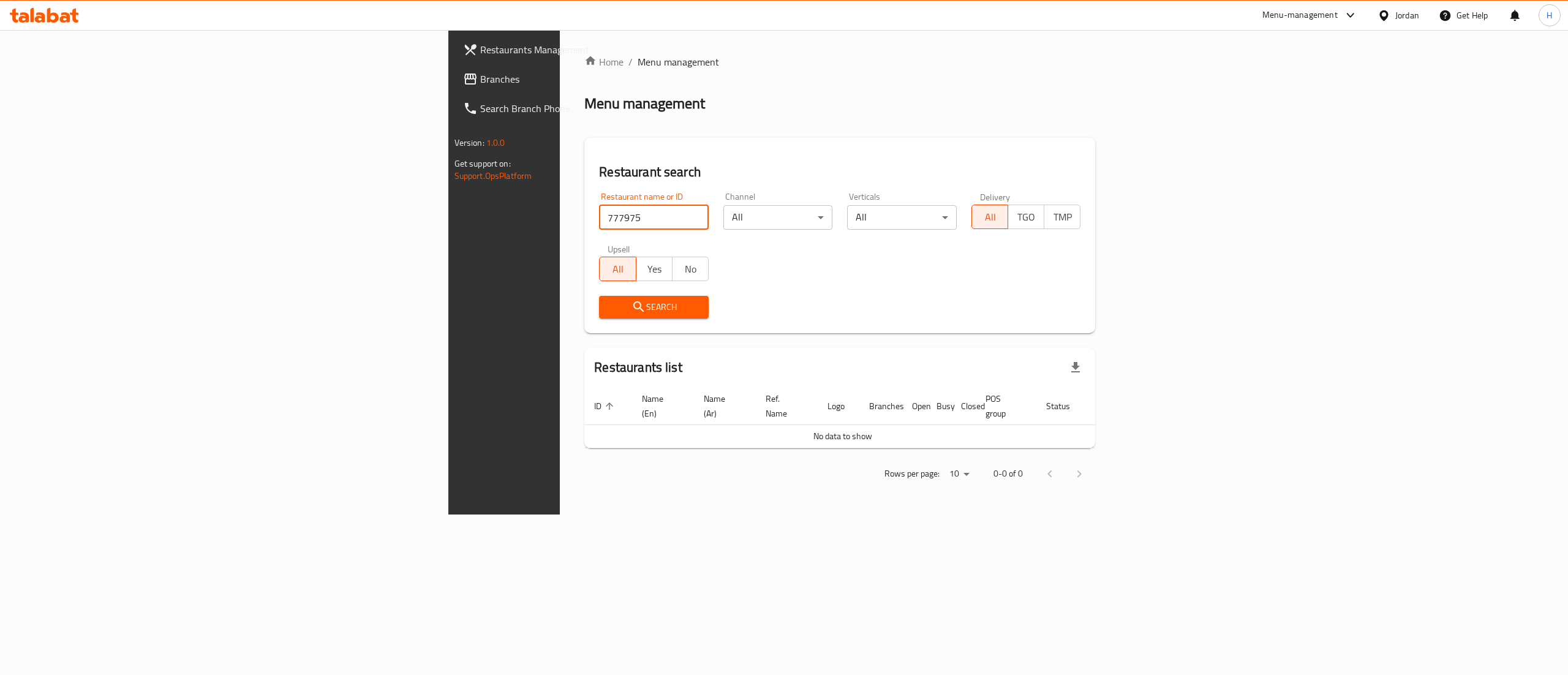
click at [453, 65] on link "Branches" at bounding box center [582, 79] width 257 height 29
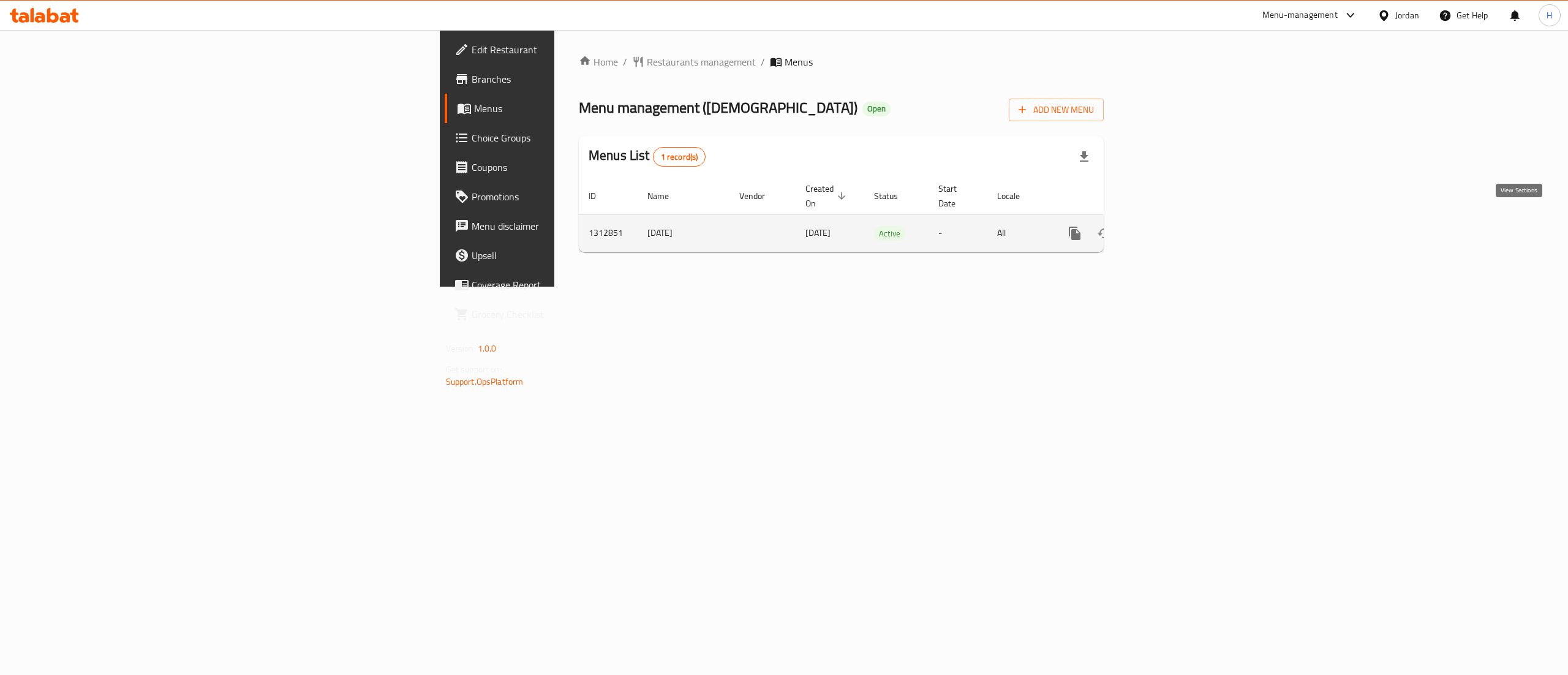
click at [1171, 226] on icon "enhanced table" at bounding box center [1164, 233] width 15 height 15
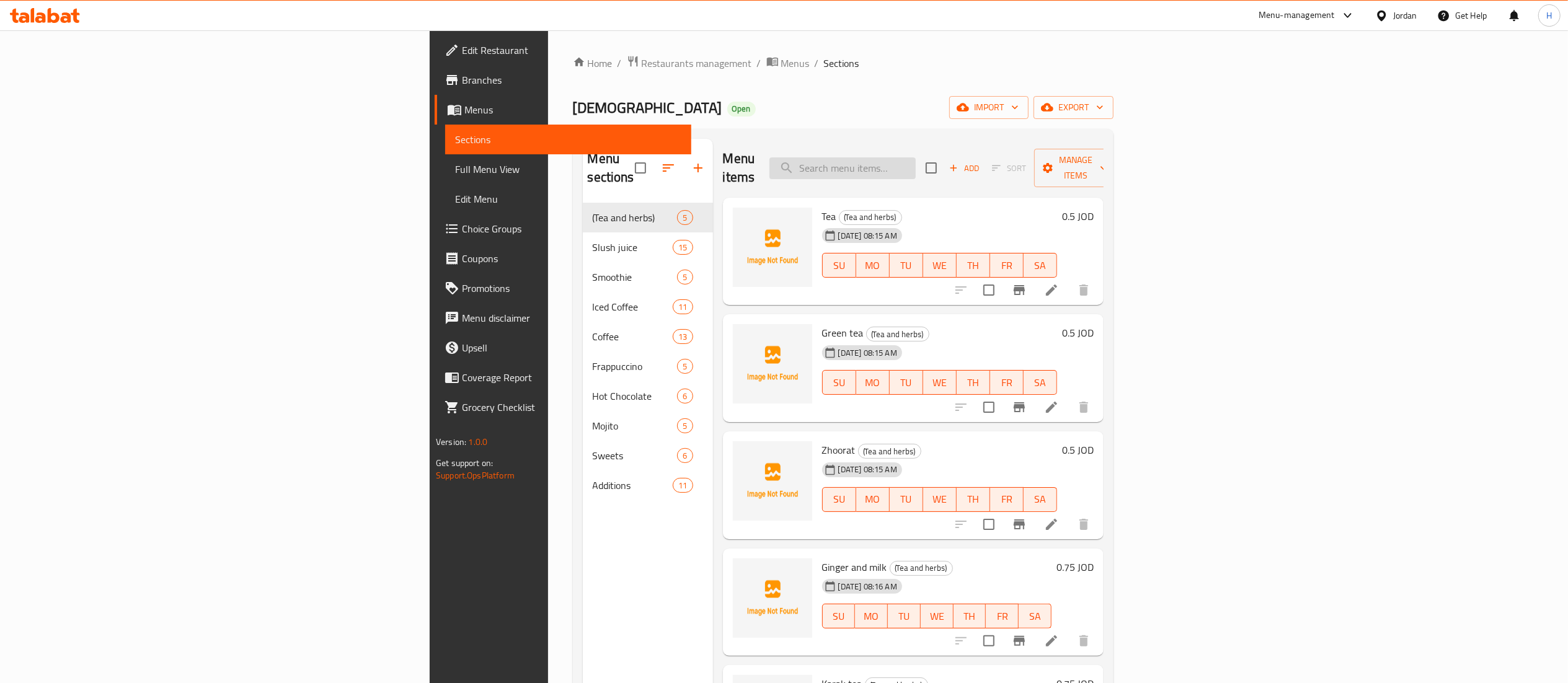
click at [916, 167] on input "search" at bounding box center [842, 168] width 146 height 22
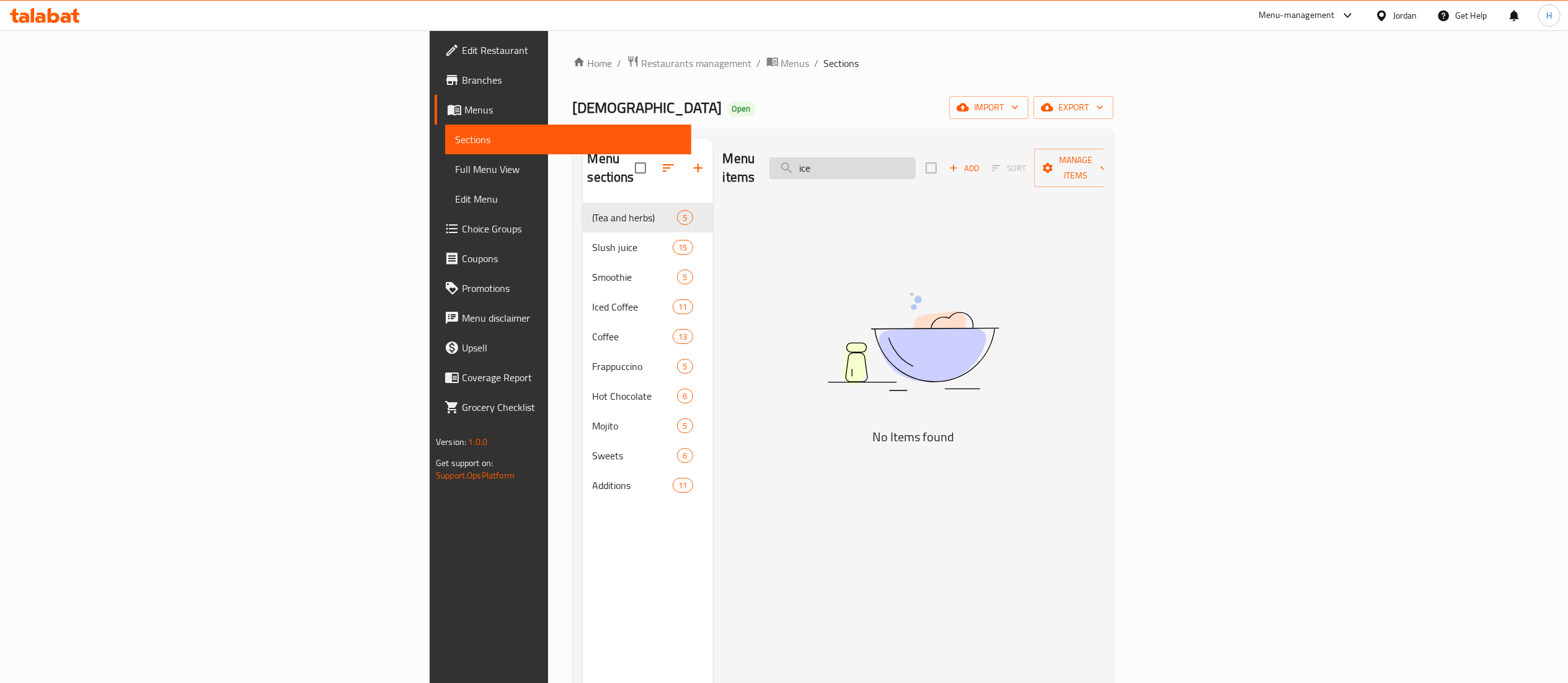
type input "ice"
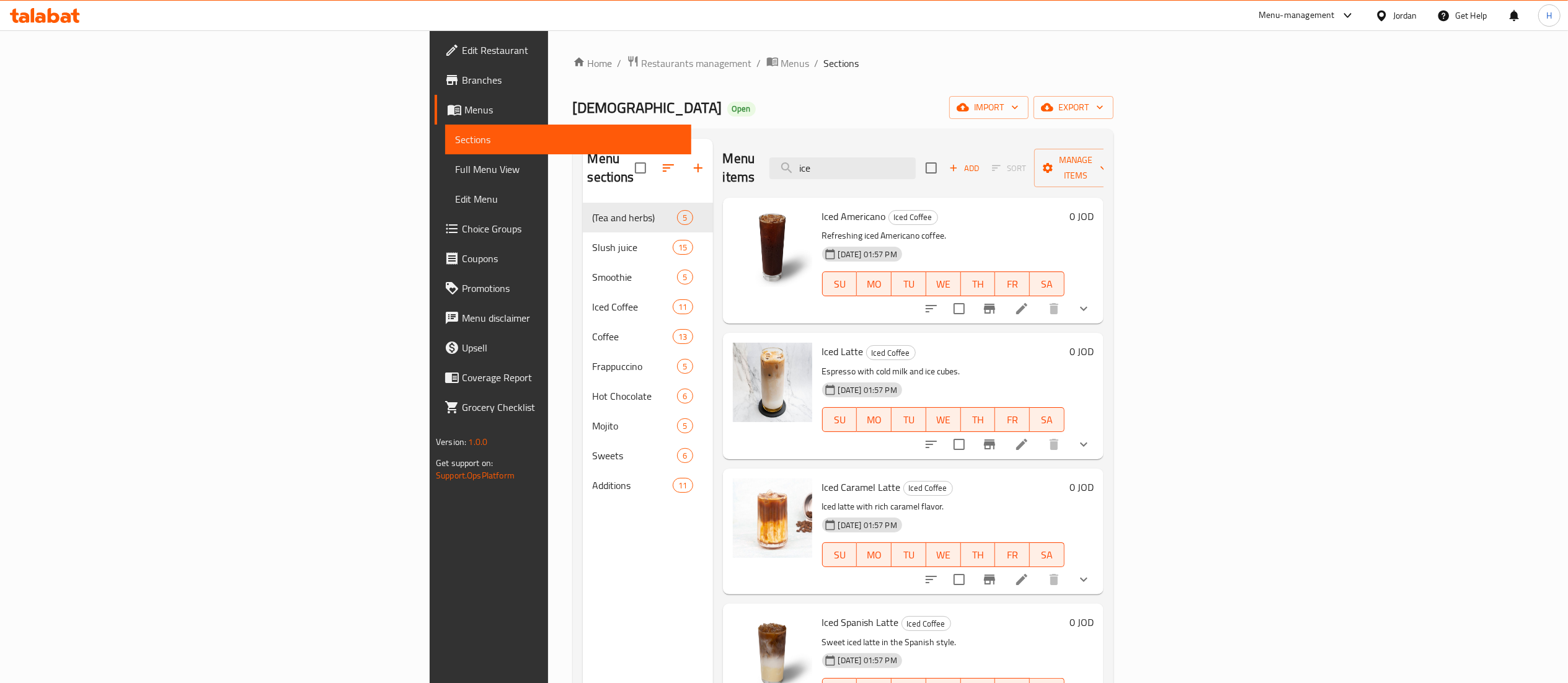
drag, startPoint x: 925, startPoint y: 156, endPoint x: 904, endPoint y: 154, distance: 21.1
click at [904, 154] on div "Menu items ice Add Sort Manage items" at bounding box center [913, 168] width 380 height 59
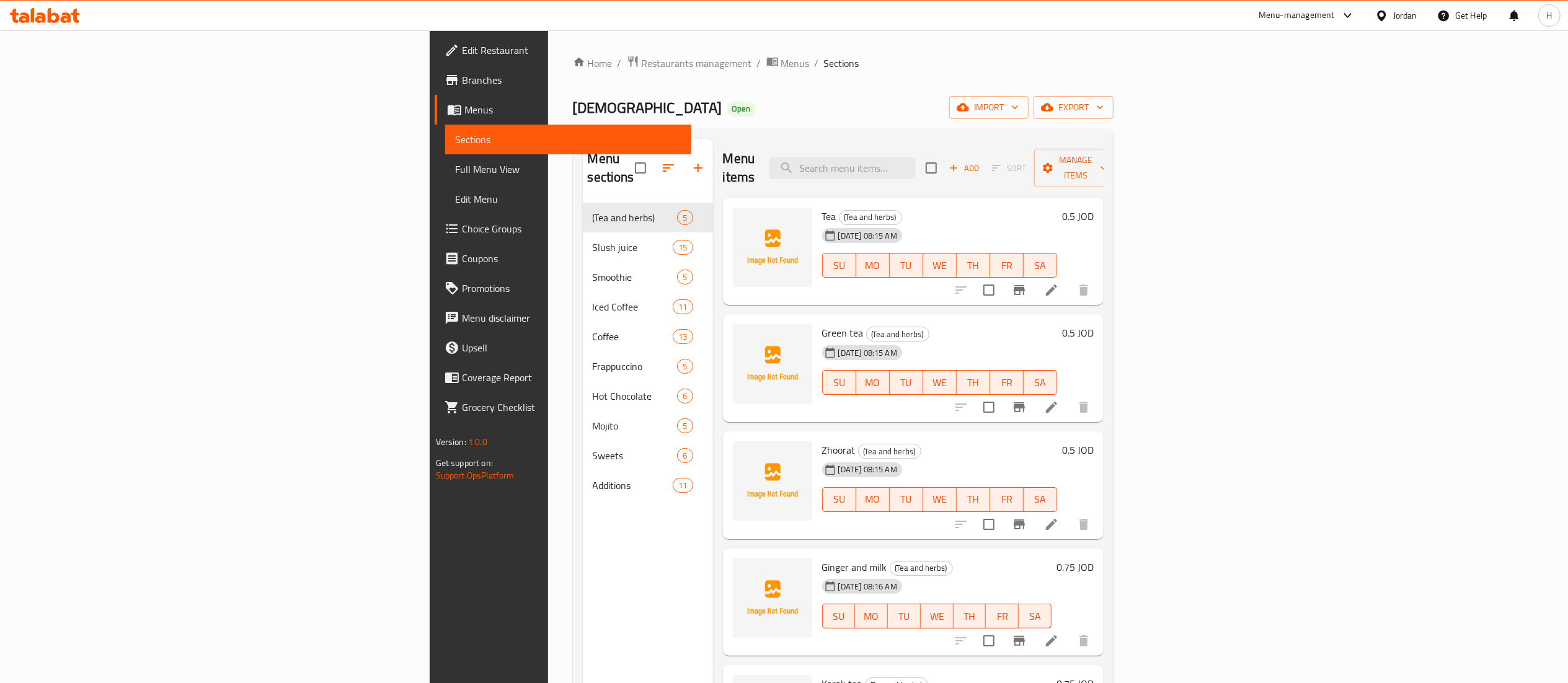
click at [583, 529] on div "Menu sections (Tea and herbs) 5 Slush juice 15 Smoothie 5 Iced Coffee 11 Coffee…" at bounding box center [647, 480] width 130 height 683
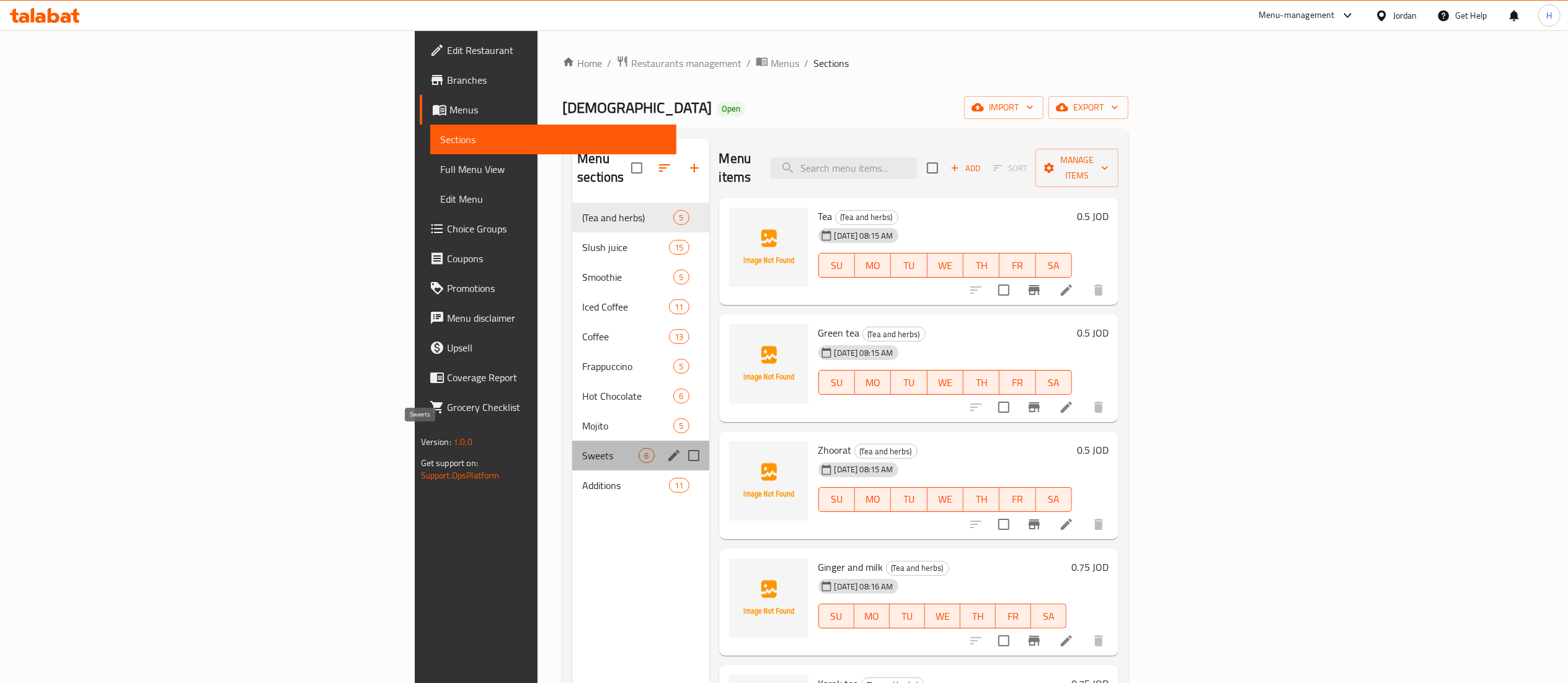
click at [582, 448] on span "Sweets" at bounding box center [610, 456] width 57 height 15
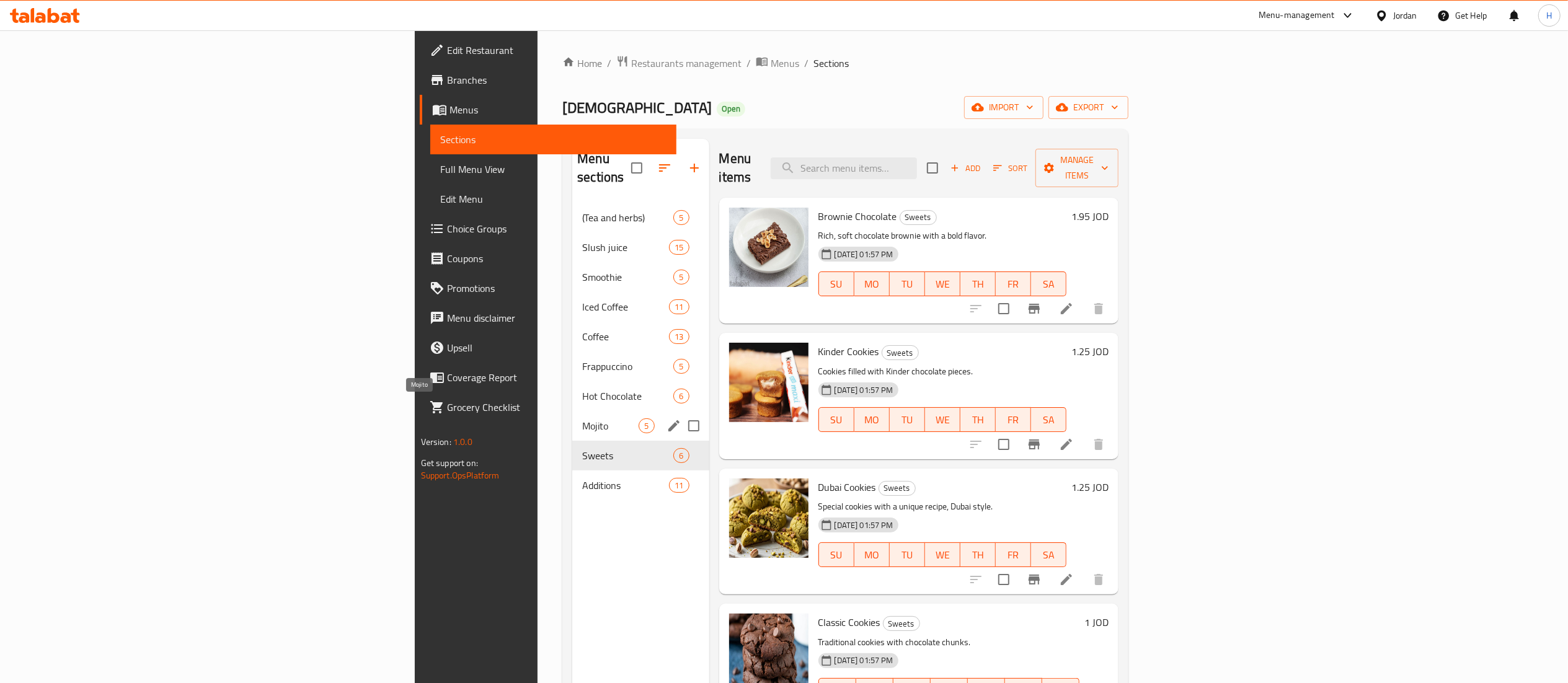
click at [582, 418] on span "Mojito" at bounding box center [610, 425] width 57 height 15
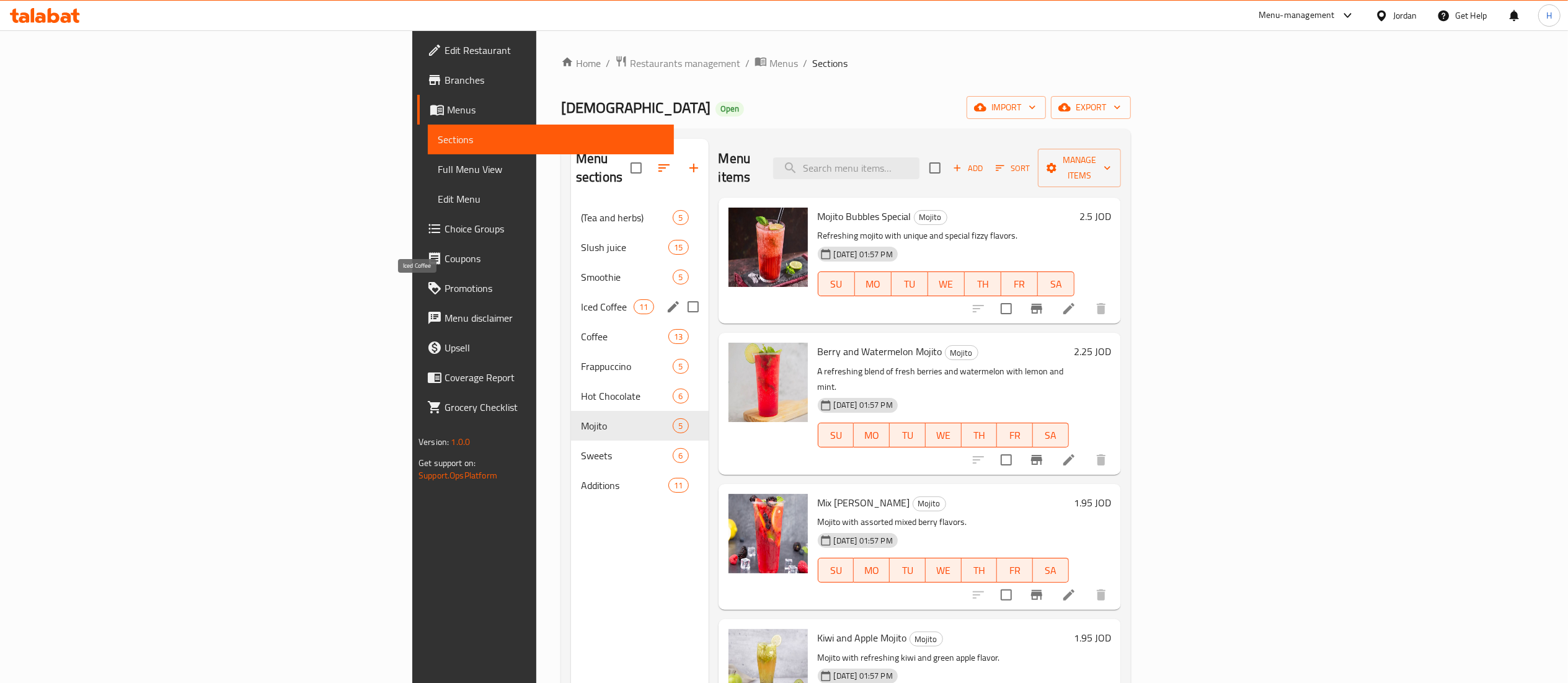
click at [581, 299] on span "Iced Coffee" at bounding box center [607, 307] width 53 height 15
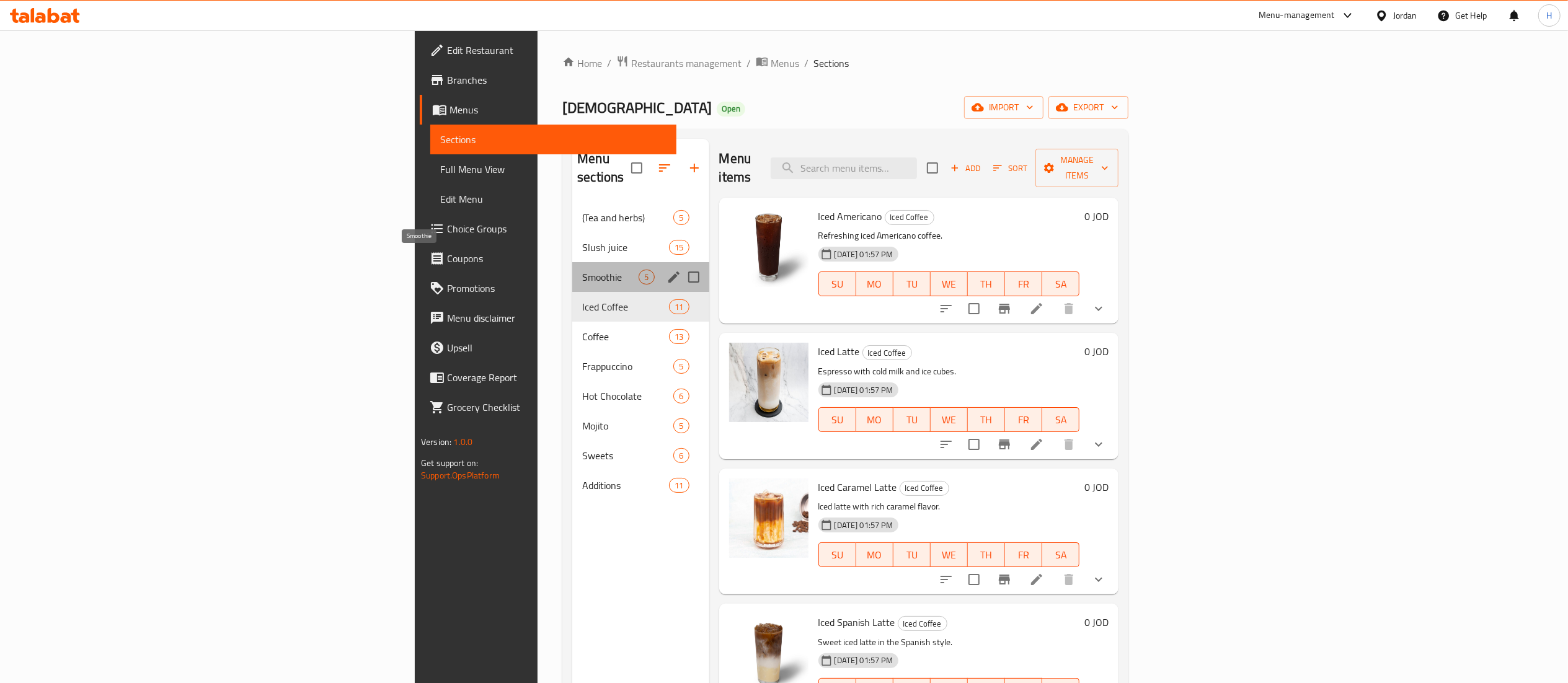
click at [582, 270] on span "Smoothie" at bounding box center [610, 277] width 57 height 15
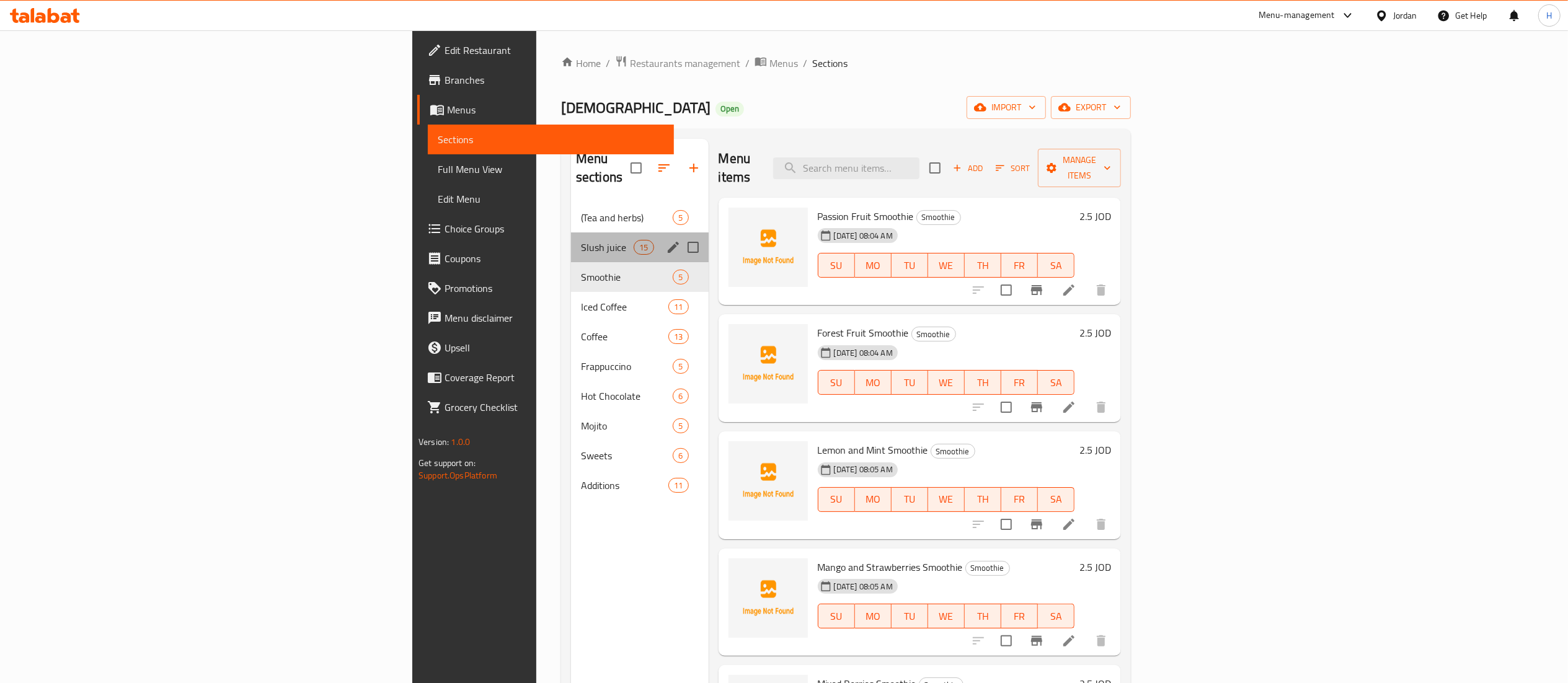
click at [571, 237] on div "Slush juice 15" at bounding box center [640, 247] width 138 height 30
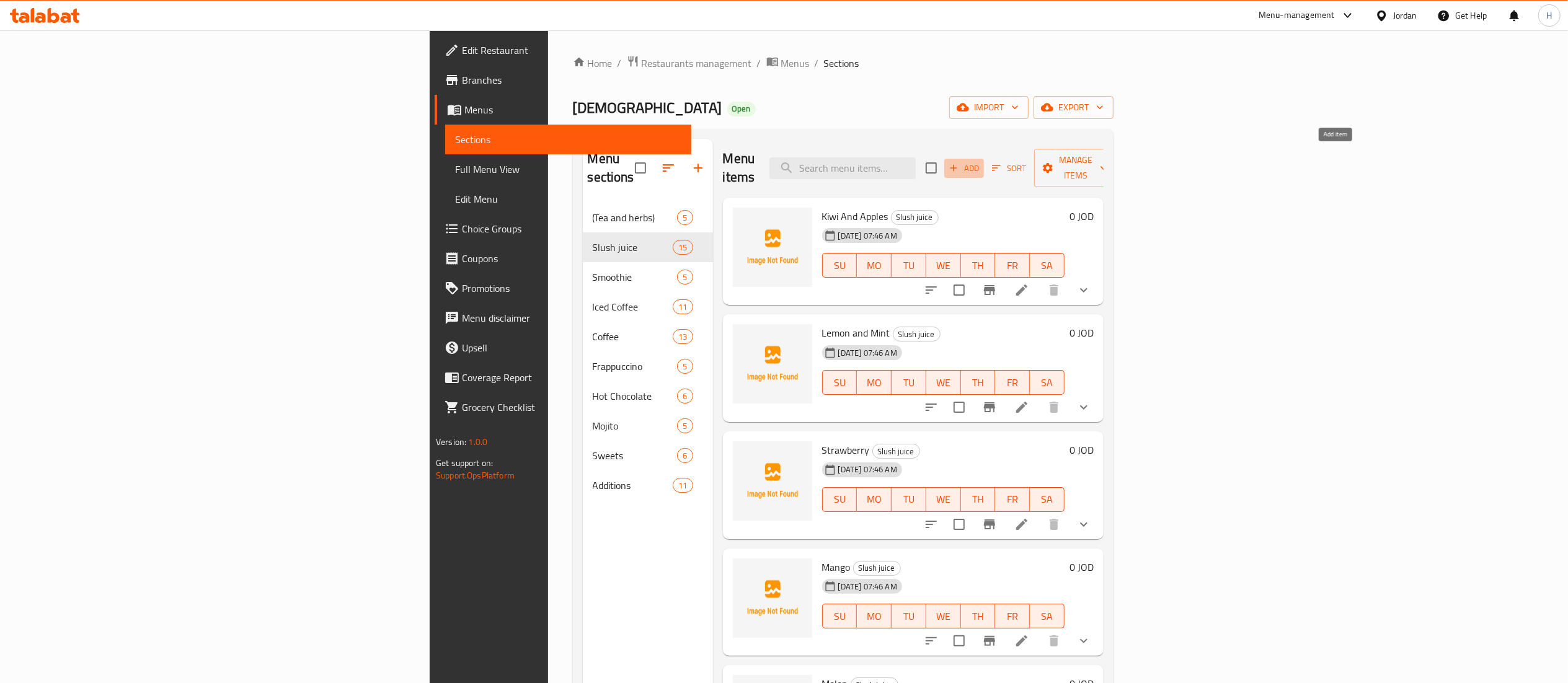
click at [984, 169] on button "Add" at bounding box center [964, 168] width 40 height 19
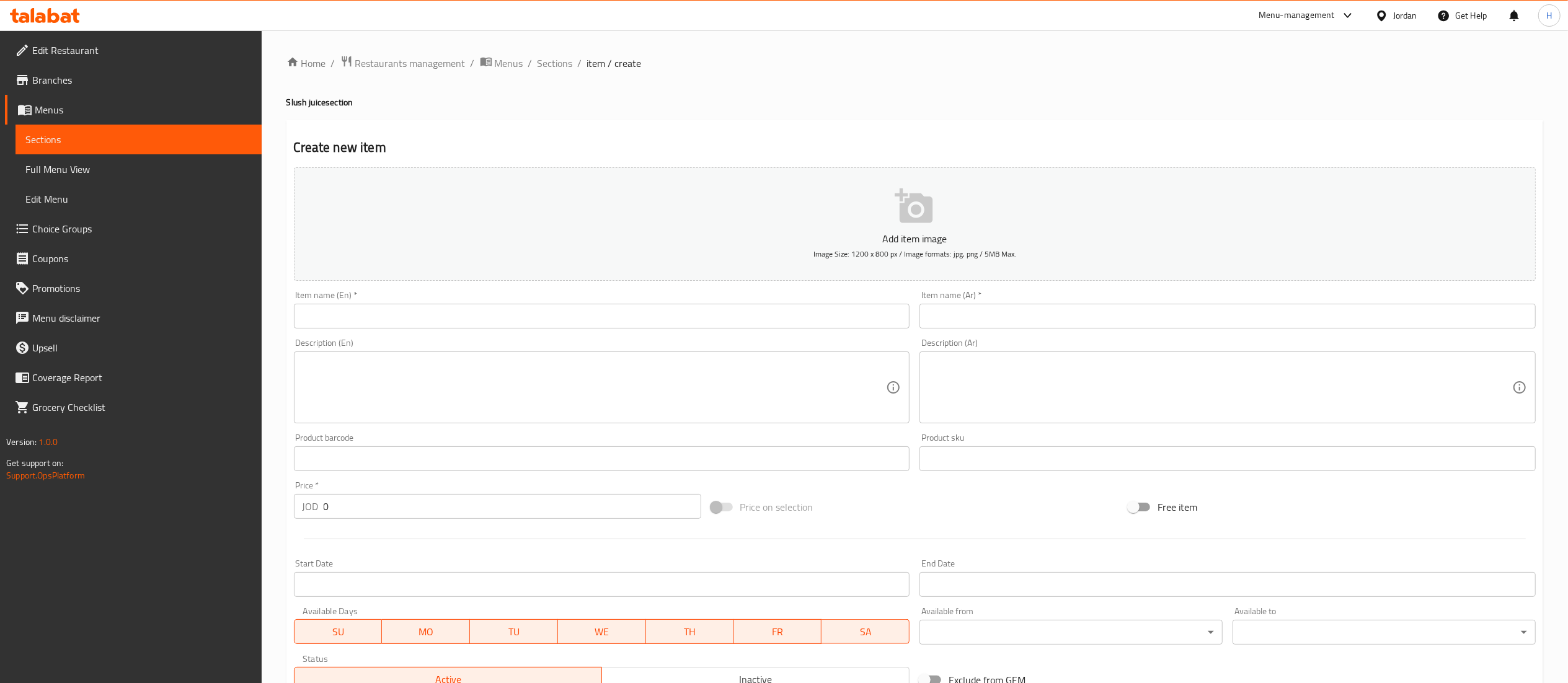
click at [809, 319] on input "text" at bounding box center [602, 316] width 616 height 25
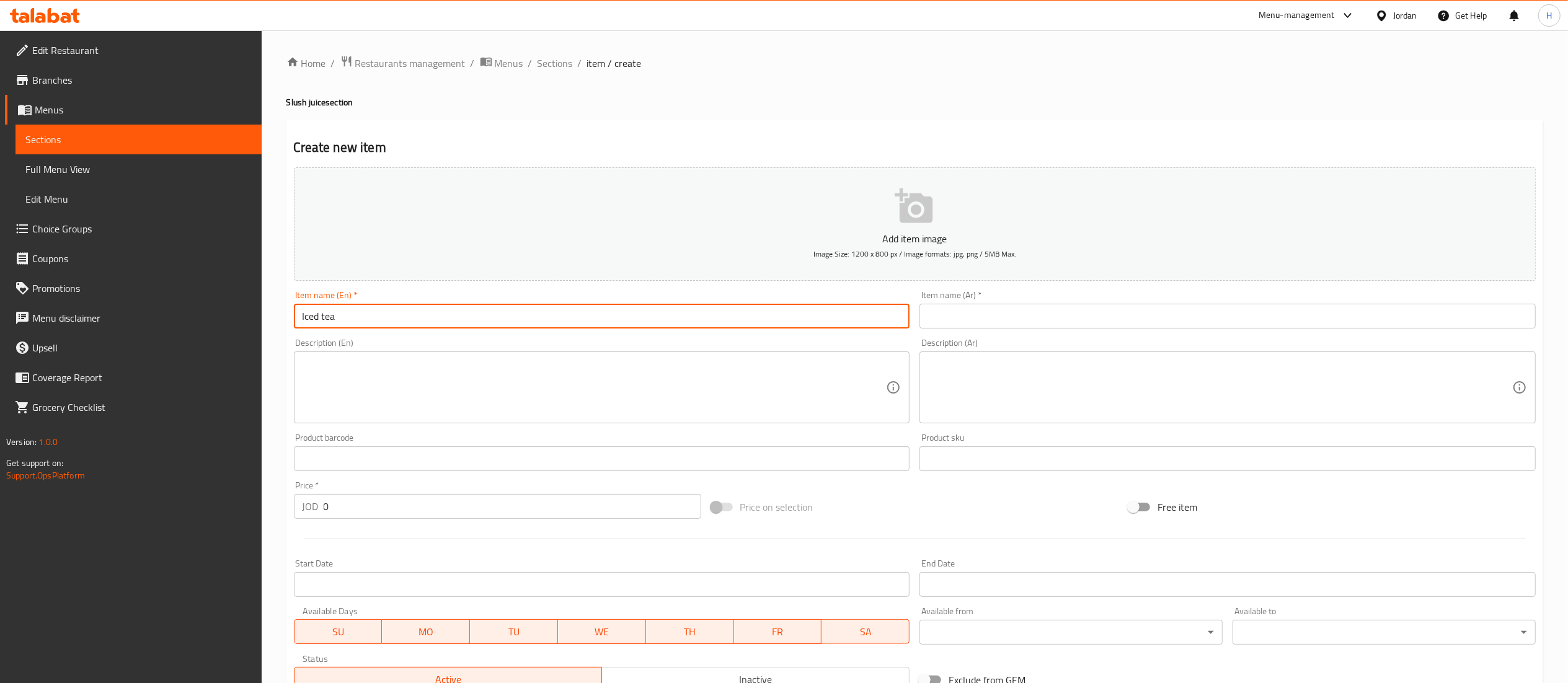
type input "Iced tea"
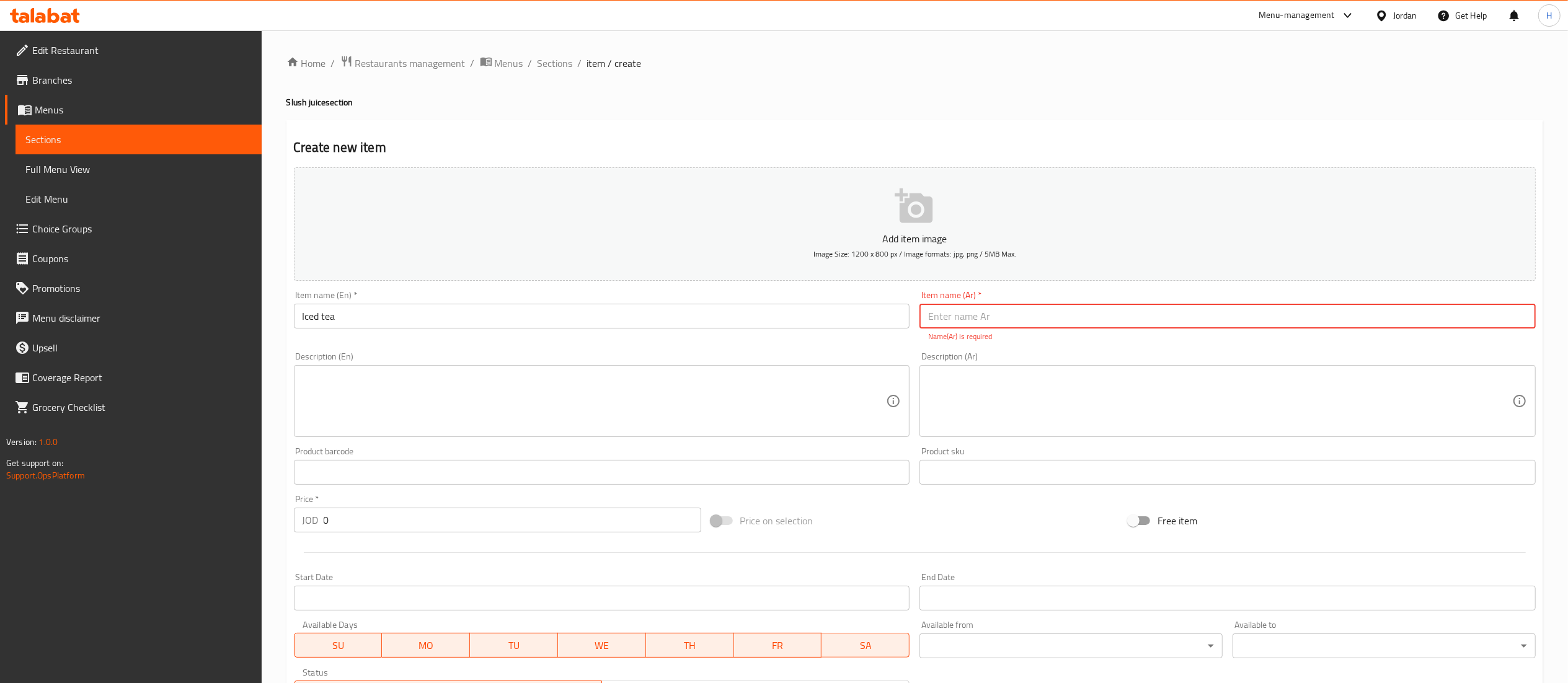
click at [964, 314] on input "text" at bounding box center [1227, 316] width 616 height 25
paste input "ايس تي"
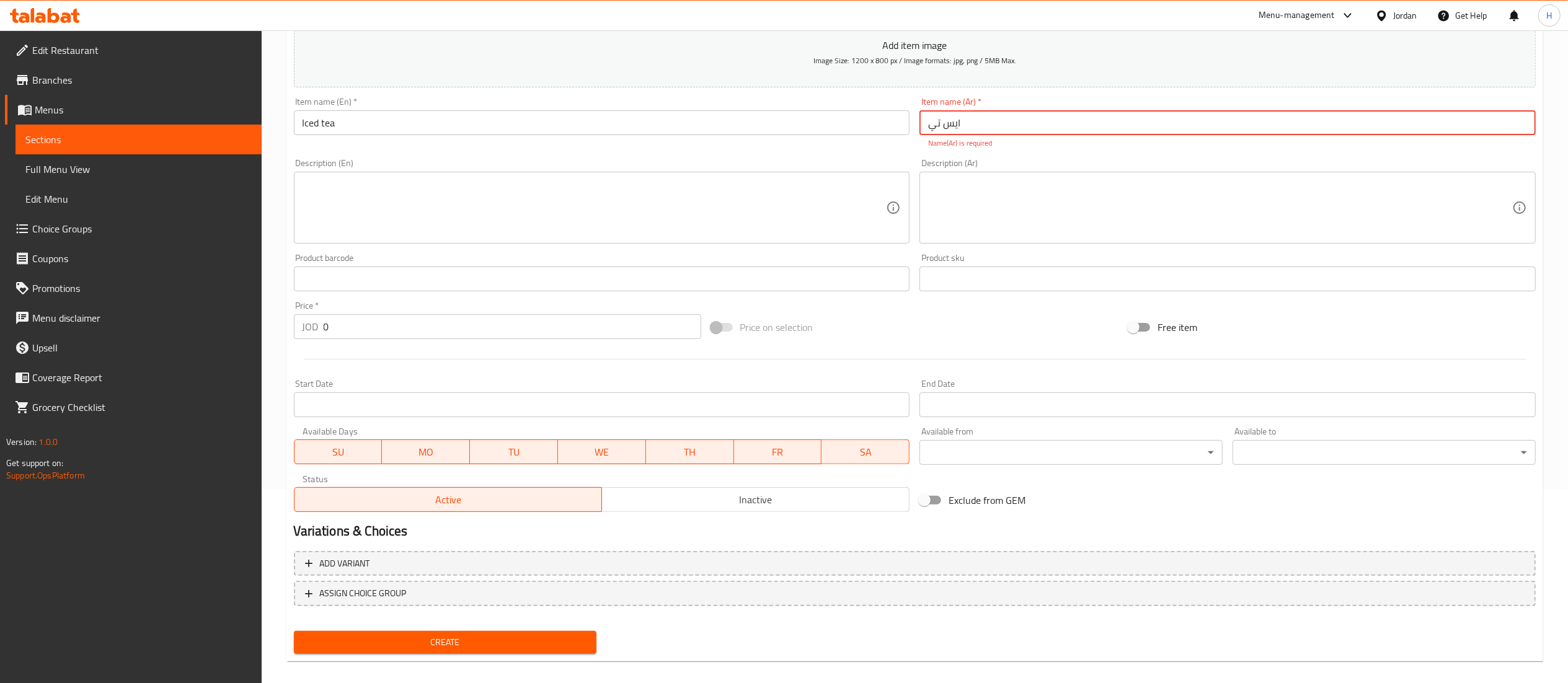
scroll to position [206, 0]
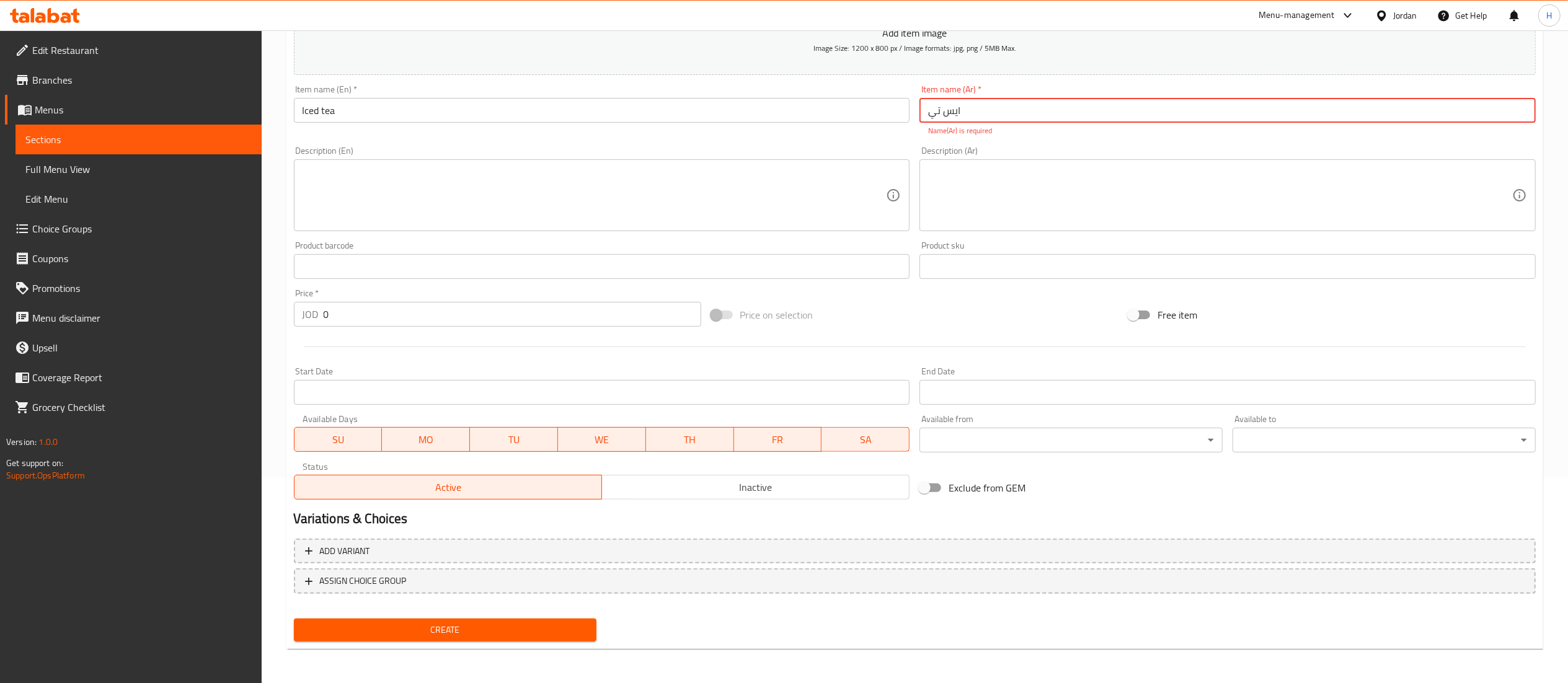
type input "ايس تي"
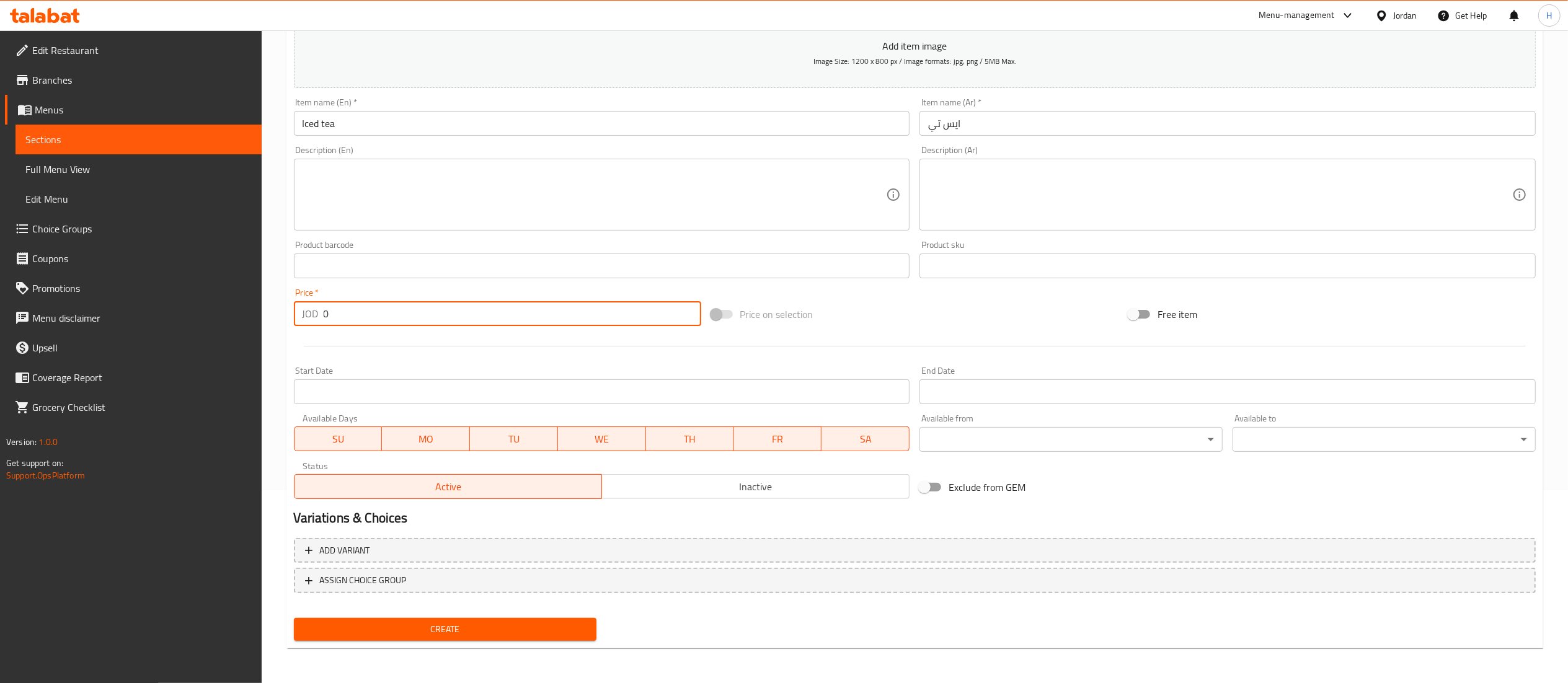
scroll to position [191, 0]
drag, startPoint x: 333, startPoint y: 320, endPoint x: 279, endPoint y: 319, distance: 54.0
click at [279, 319] on div "Home / Restaurants management / Menus / Sections / item / create Slush juice se…" at bounding box center [914, 262] width 1306 height 845
type input "1.75"
click at [734, 496] on span "Inactive" at bounding box center [755, 488] width 297 height 18
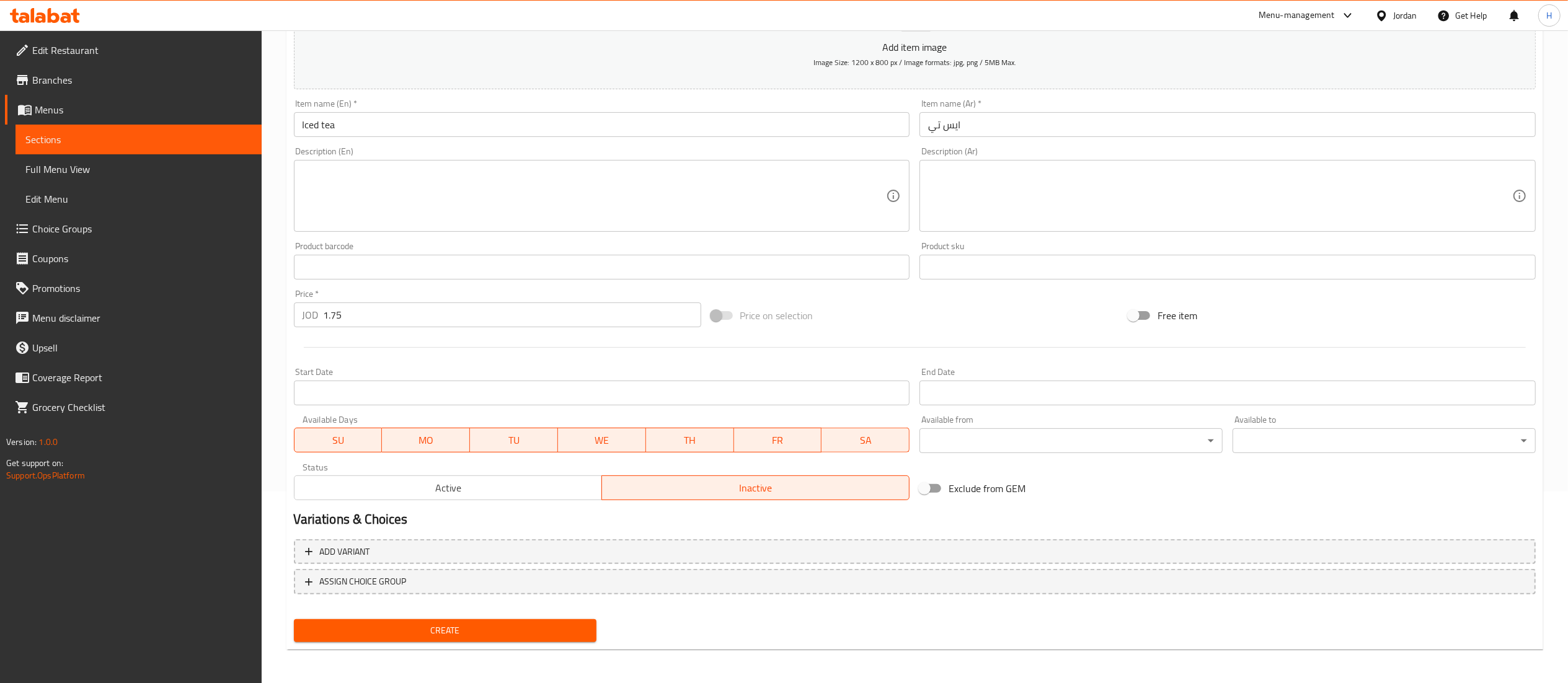
click at [501, 621] on button "Create" at bounding box center [446, 630] width 303 height 23
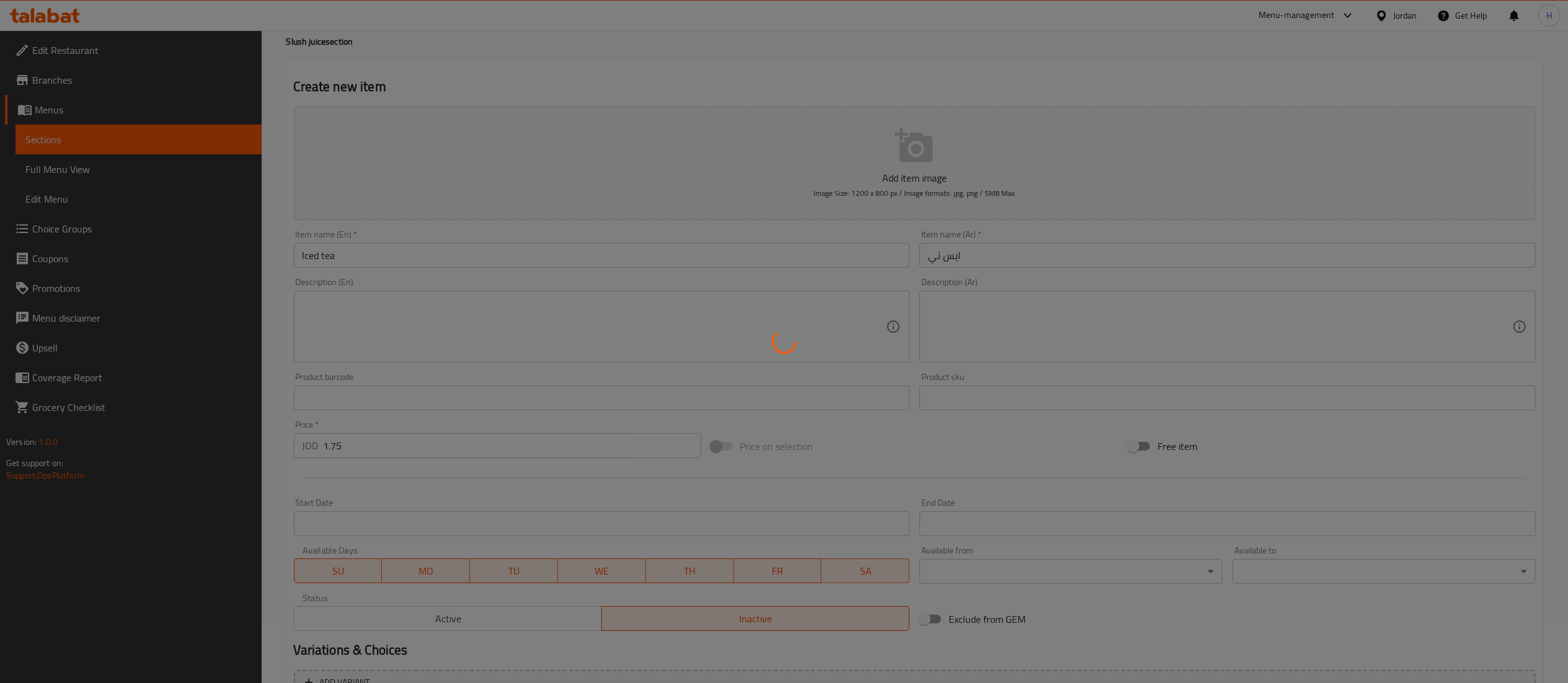
scroll to position [0, 0]
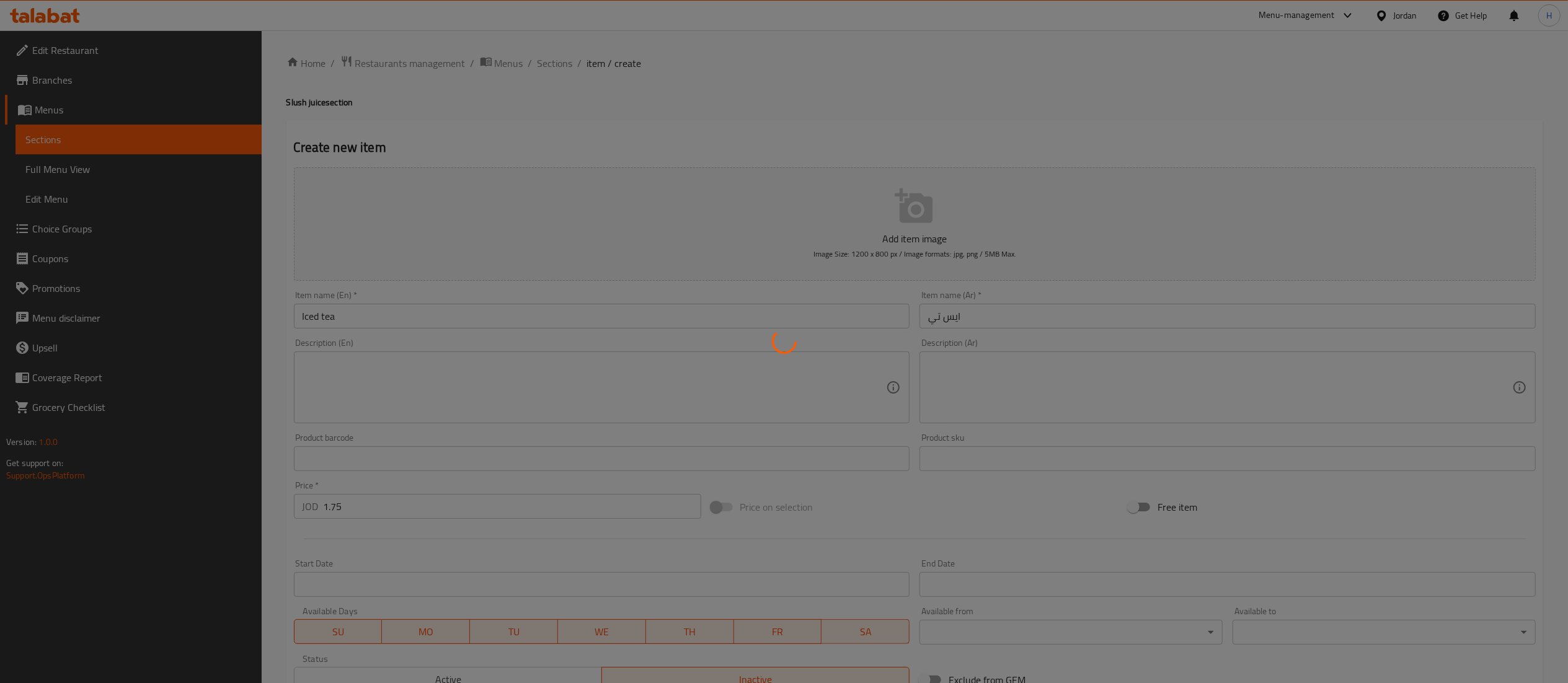
type input "0"
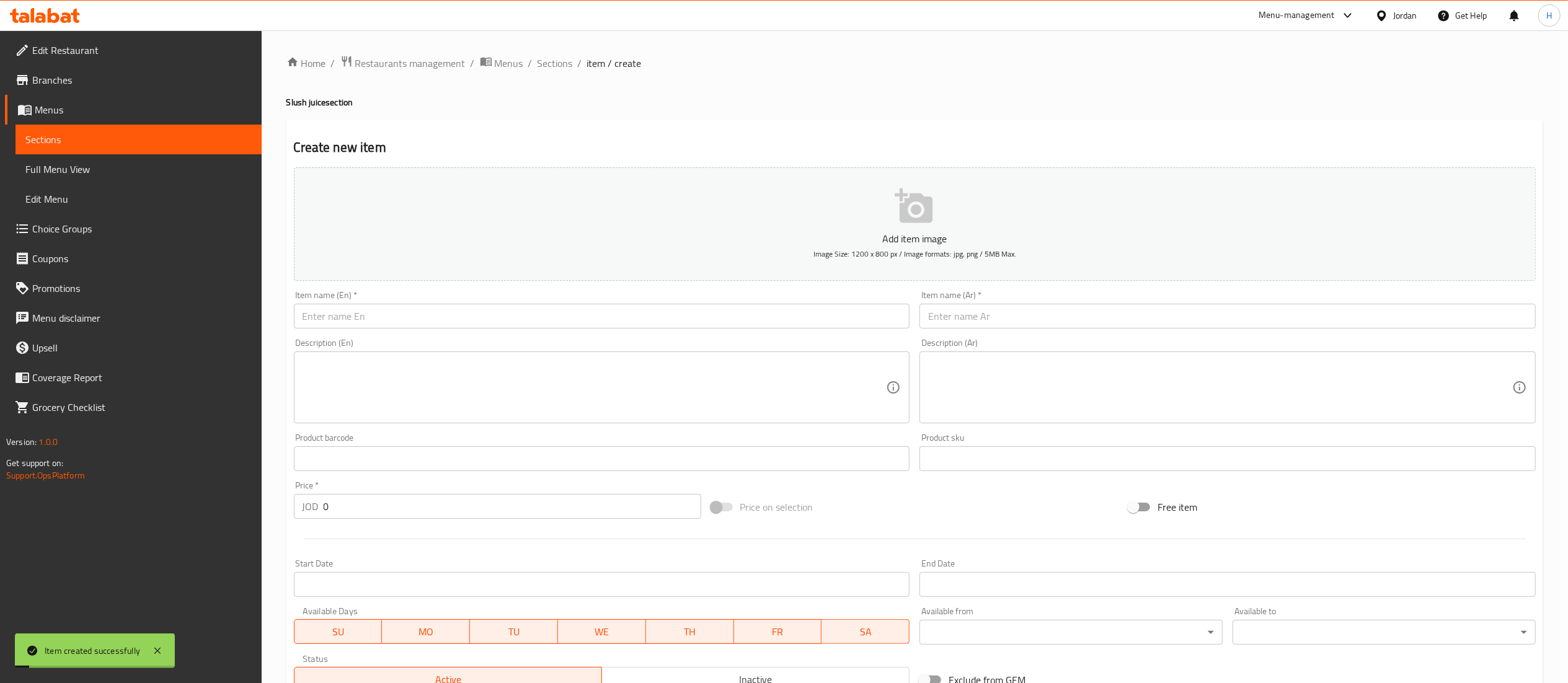
click at [552, 59] on span "Sections" at bounding box center [555, 63] width 35 height 15
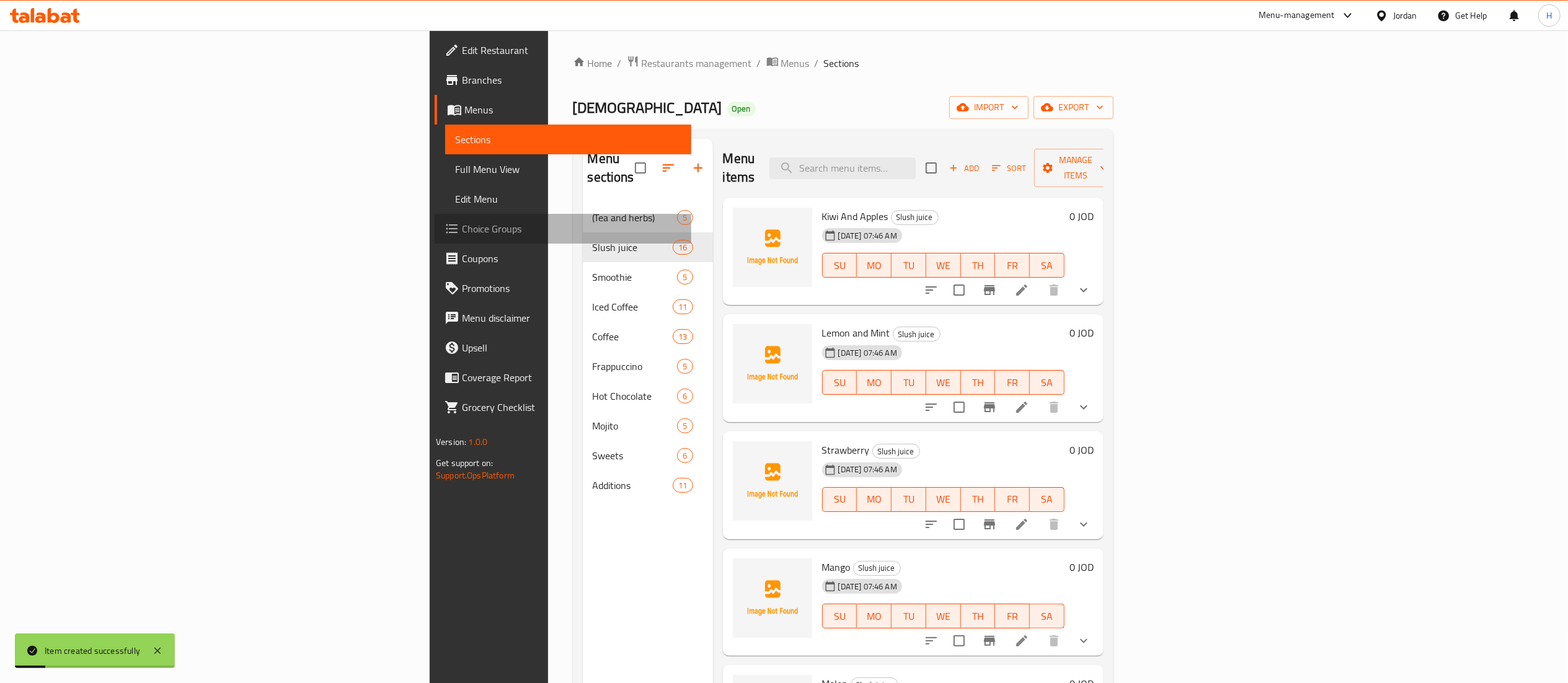
click at [462, 230] on span "Choice Groups" at bounding box center [571, 229] width 219 height 15
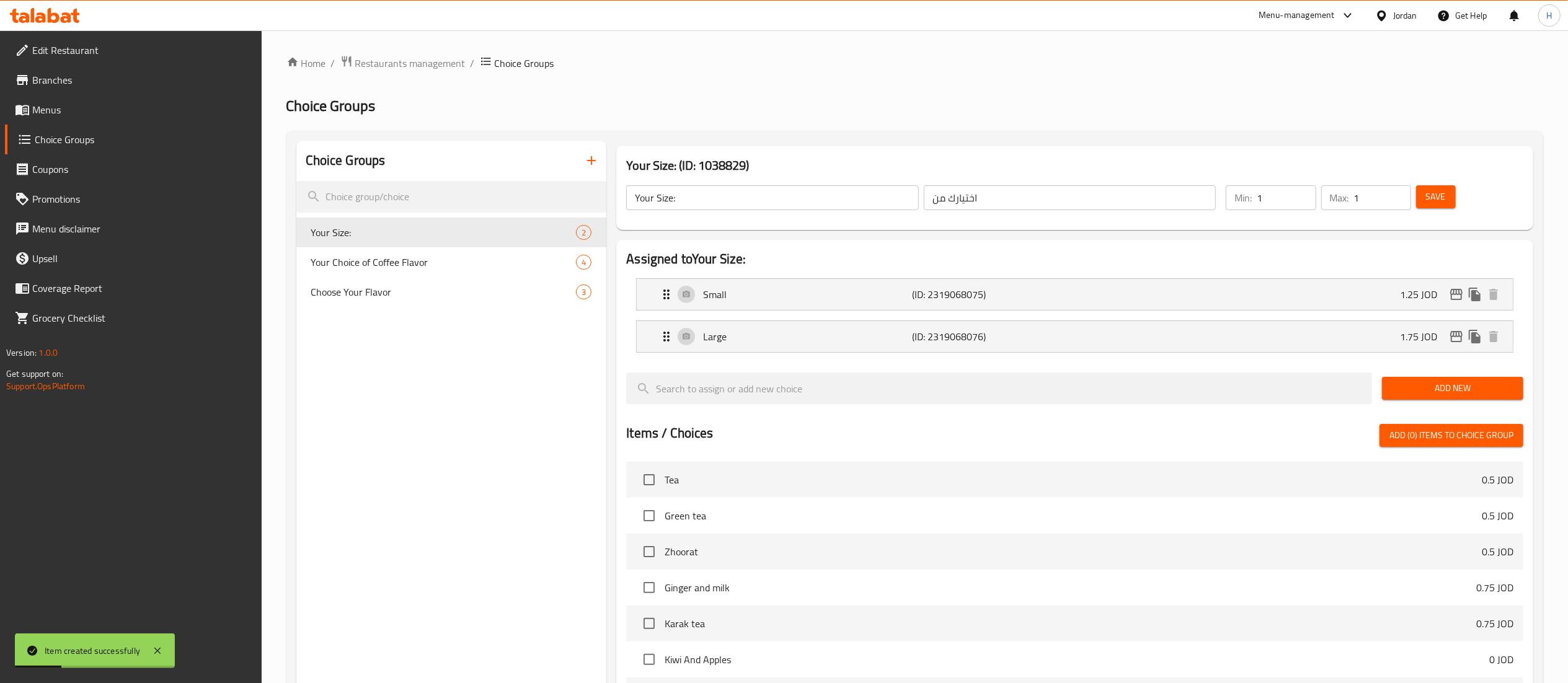
click at [445, 373] on div "Choice Groups Your Size: 2 Your Choice of Coffee Flavor 4 Choose Your Flavor 3" at bounding box center [451, 554] width 311 height 827
click at [452, 272] on div "Your Choice of Coffee Flavor 4" at bounding box center [451, 262] width 311 height 30
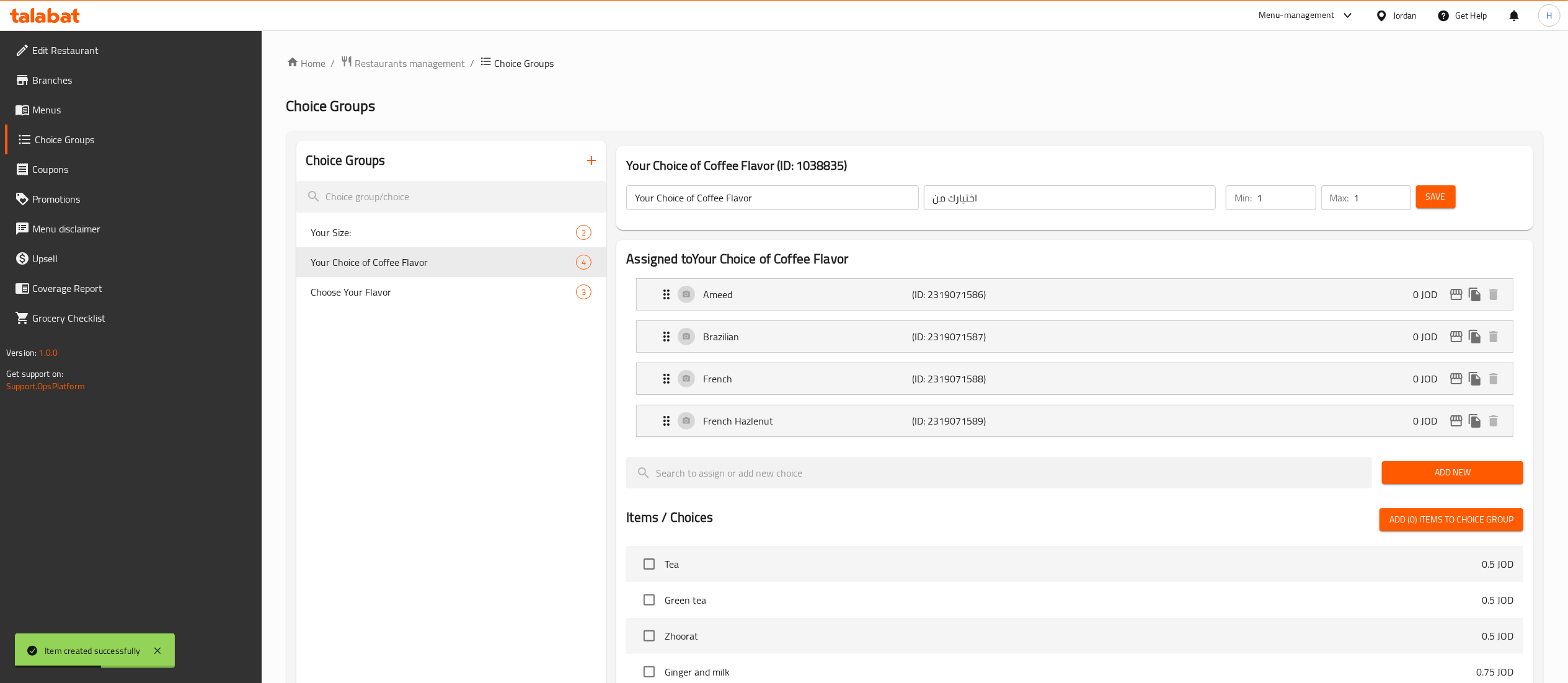
click at [590, 157] on icon "button" at bounding box center [591, 160] width 15 height 15
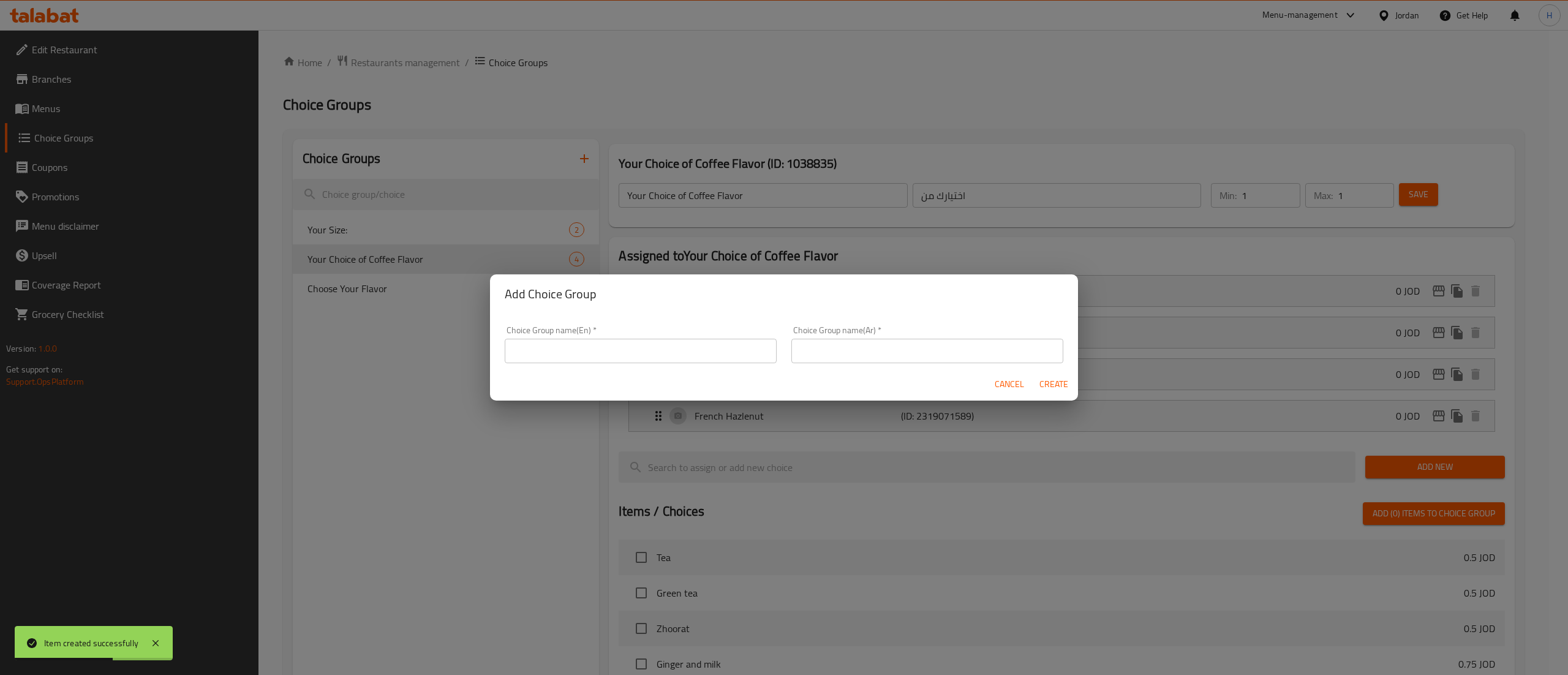
click at [324, 285] on div "Add Choice Group Choice Group name(En)   * Choice Group name(En) * Choice Group…" at bounding box center [784, 337] width 1568 height 675
click at [588, 206] on div "Add Choice Group Choice Group name(En)   * Choice Group name(En) * Choice Group…" at bounding box center [784, 337] width 1568 height 675
click at [1016, 390] on span "Cancel" at bounding box center [1010, 384] width 29 height 15
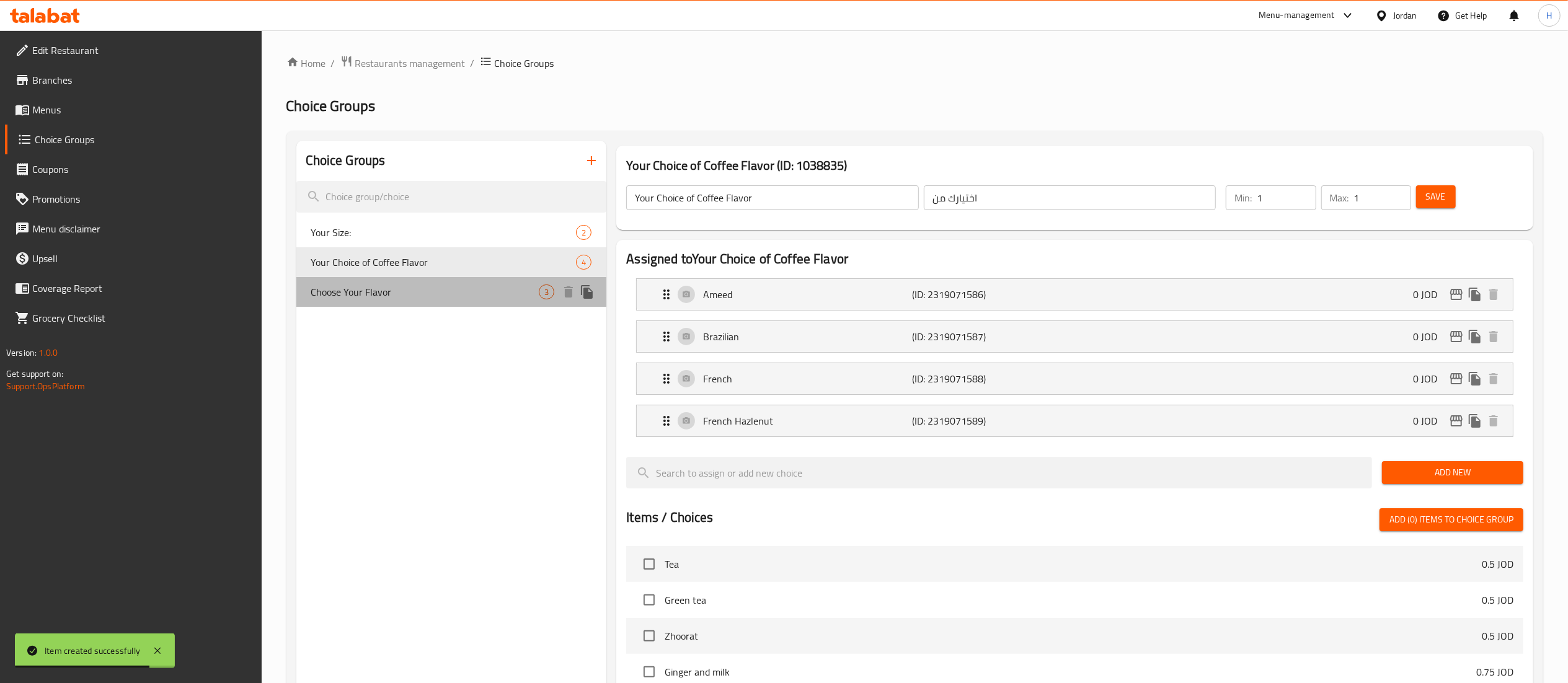
click at [486, 296] on span "Choose Your Flavor" at bounding box center [425, 292] width 228 height 15
type input "Choose Your Flavor"
type input "0"
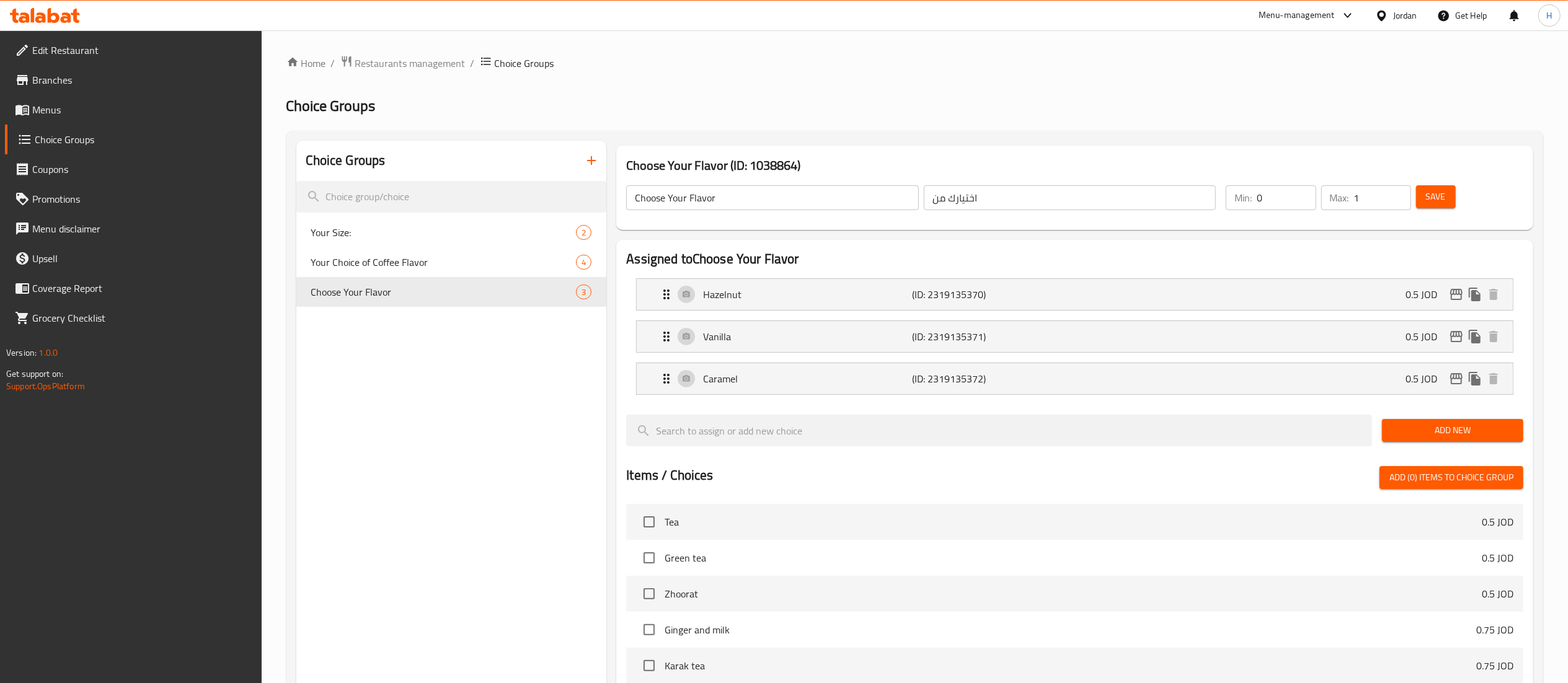
click at [594, 156] on icon "button" at bounding box center [591, 160] width 15 height 15
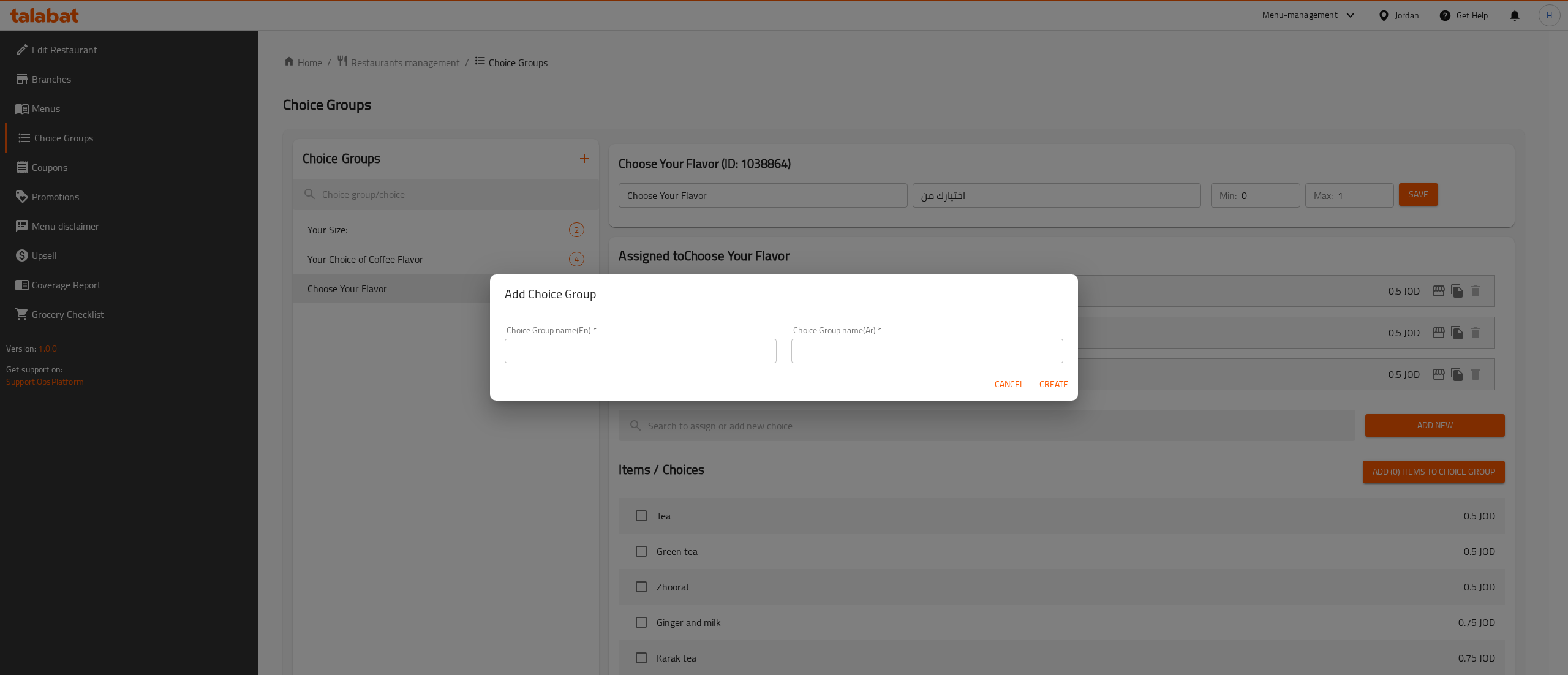
click at [626, 339] on input "text" at bounding box center [640, 350] width 272 height 25
type input "Your Choice of Flavor:"
type input "اختيارك من"
click at [1058, 390] on span "Create" at bounding box center [1054, 384] width 29 height 15
type input "Your Choice of Flavor:"
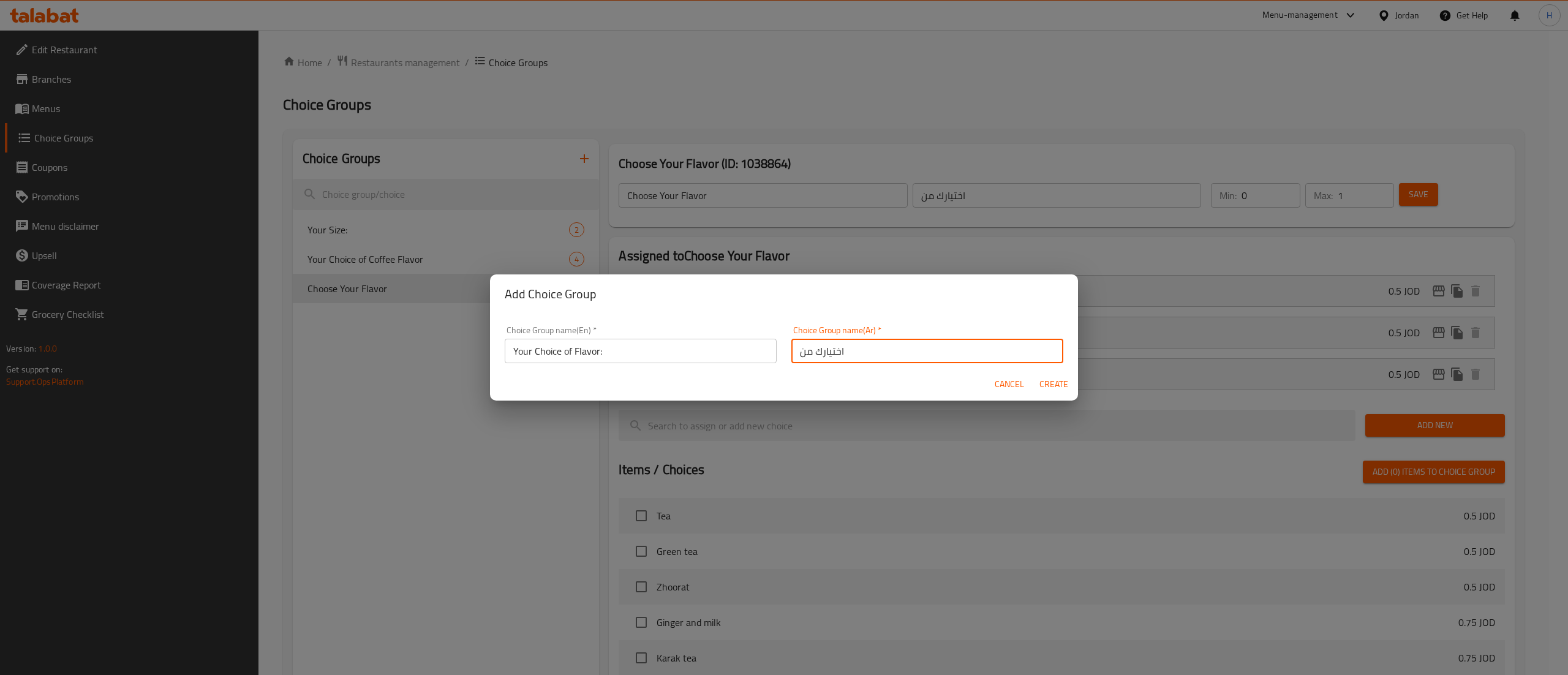
type input "0"
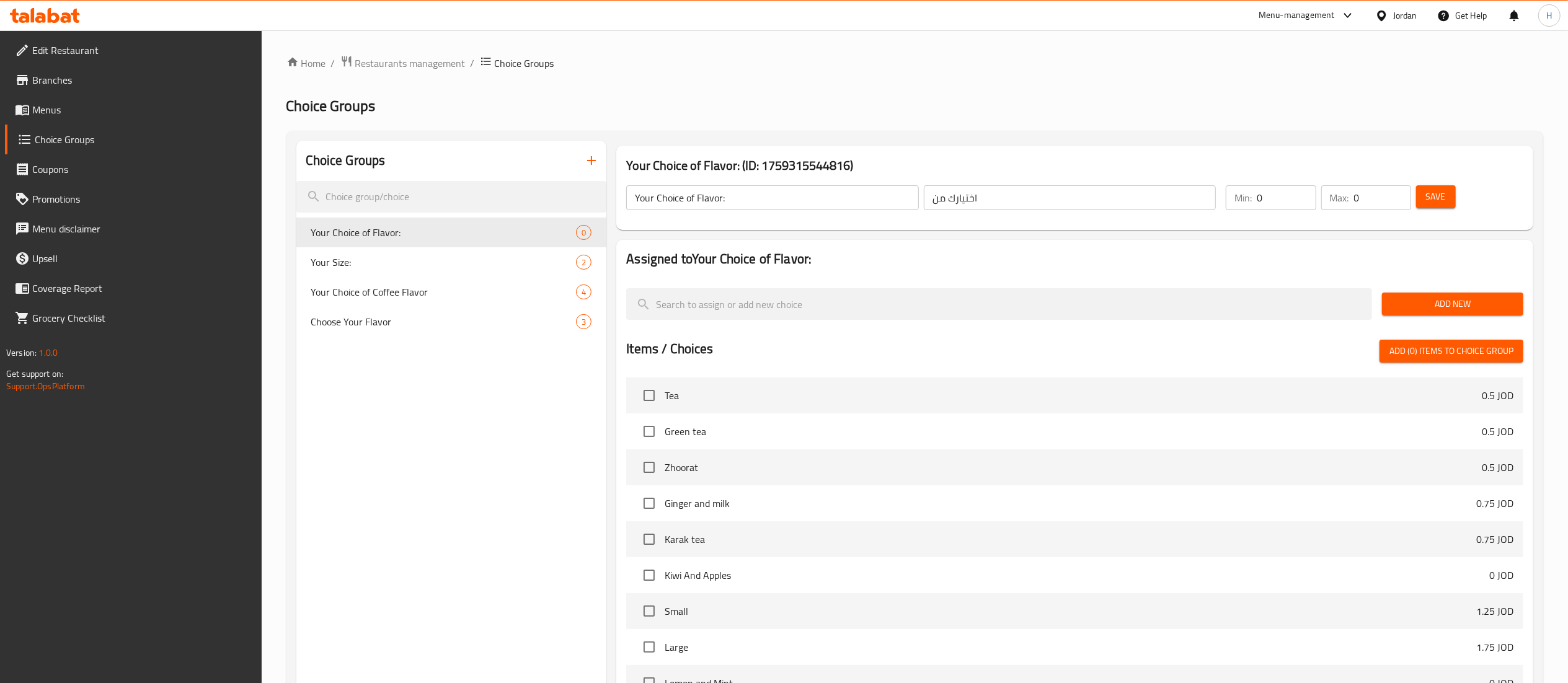
click at [1427, 295] on button "Add New" at bounding box center [1453, 304] width 142 height 23
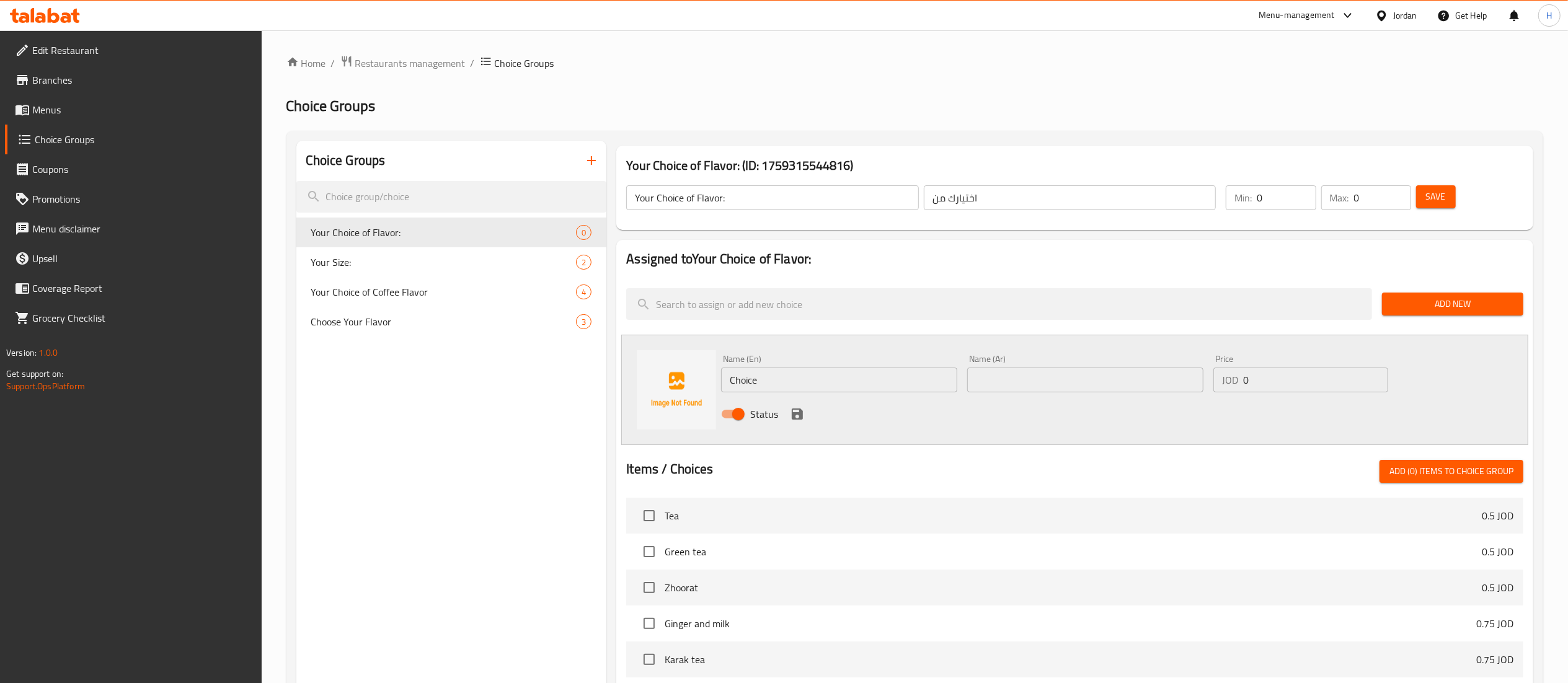
drag, startPoint x: 1023, startPoint y: 388, endPoint x: 1000, endPoint y: 392, distance: 23.3
click at [1023, 388] on input "text" at bounding box center [1085, 380] width 236 height 25
paste input "ليمون"
type input "ليمون"
drag, startPoint x: 753, startPoint y: 383, endPoint x: 542, endPoint y: 374, distance: 211.2
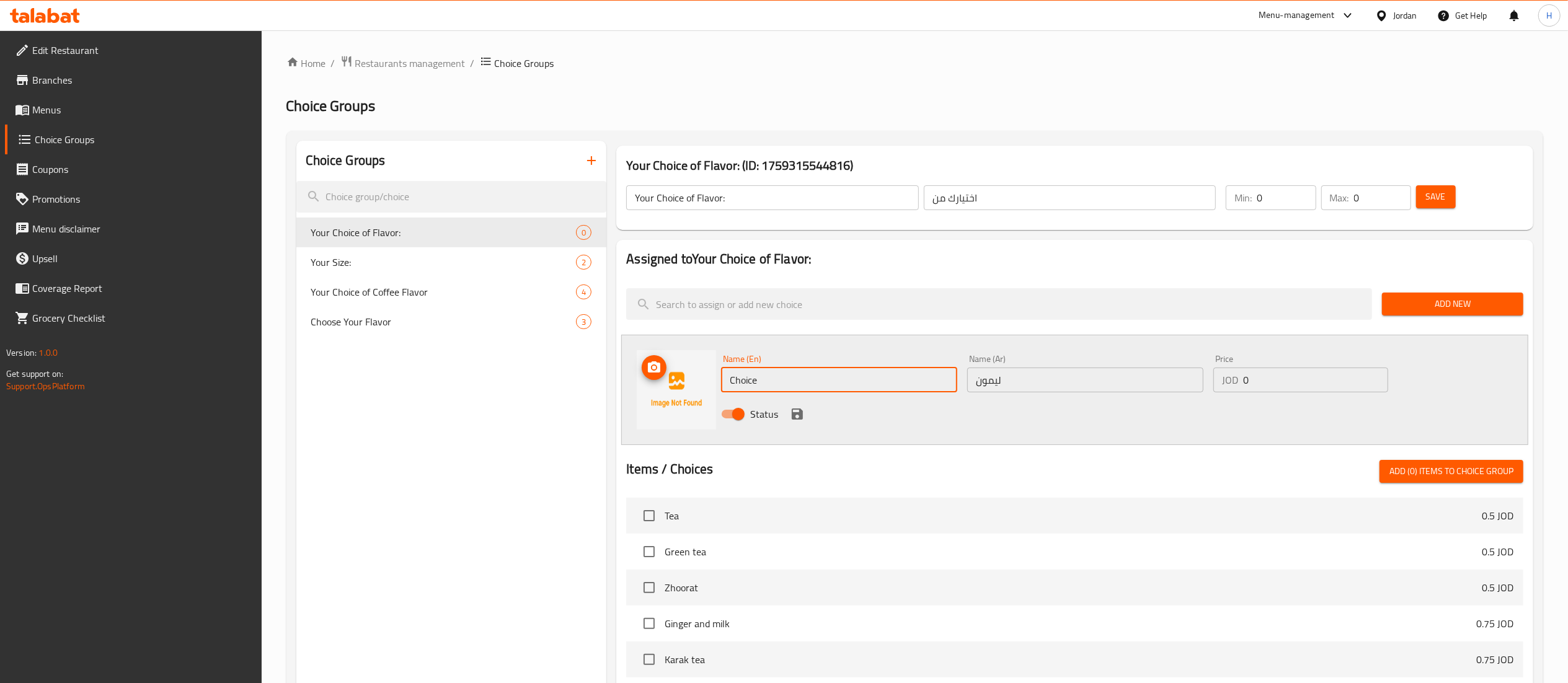
click at [542, 374] on div "Choice Groups Your Choice of Flavor: 0 Your Size: 2 Your Choice of Coffee Flavo…" at bounding box center [917, 572] width 1242 height 864
type input "Lemon"
drag, startPoint x: 1157, startPoint y: 394, endPoint x: 1146, endPoint y: 402, distance: 13.6
click at [1151, 399] on div "Name (En) Lemon Name (En) Name (Ar) ليمون Name (Ar) Price JOD 0 Price Status" at bounding box center [1085, 390] width 738 height 81
click at [790, 411] on icon "save" at bounding box center [797, 414] width 15 height 15
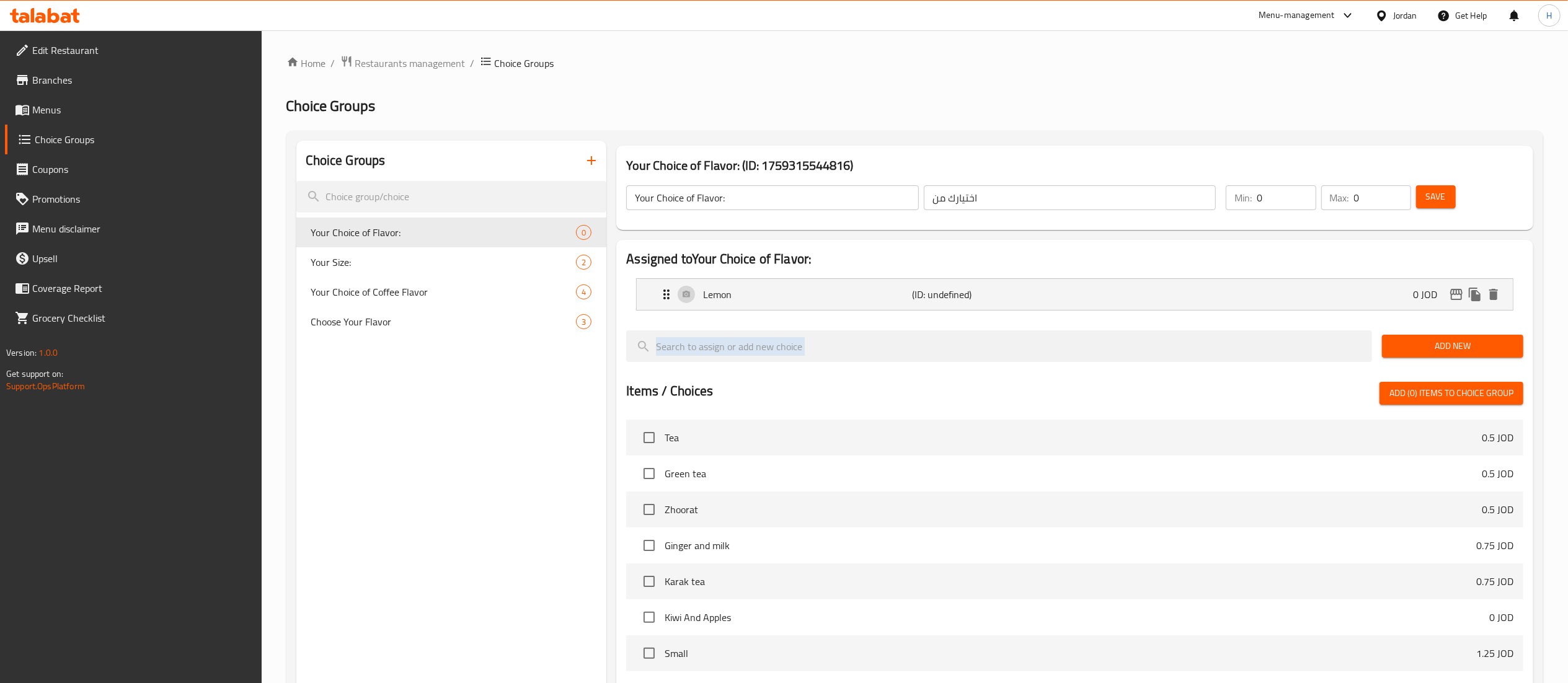
click at [1407, 344] on span "Add New" at bounding box center [1453, 346] width 121 height 16
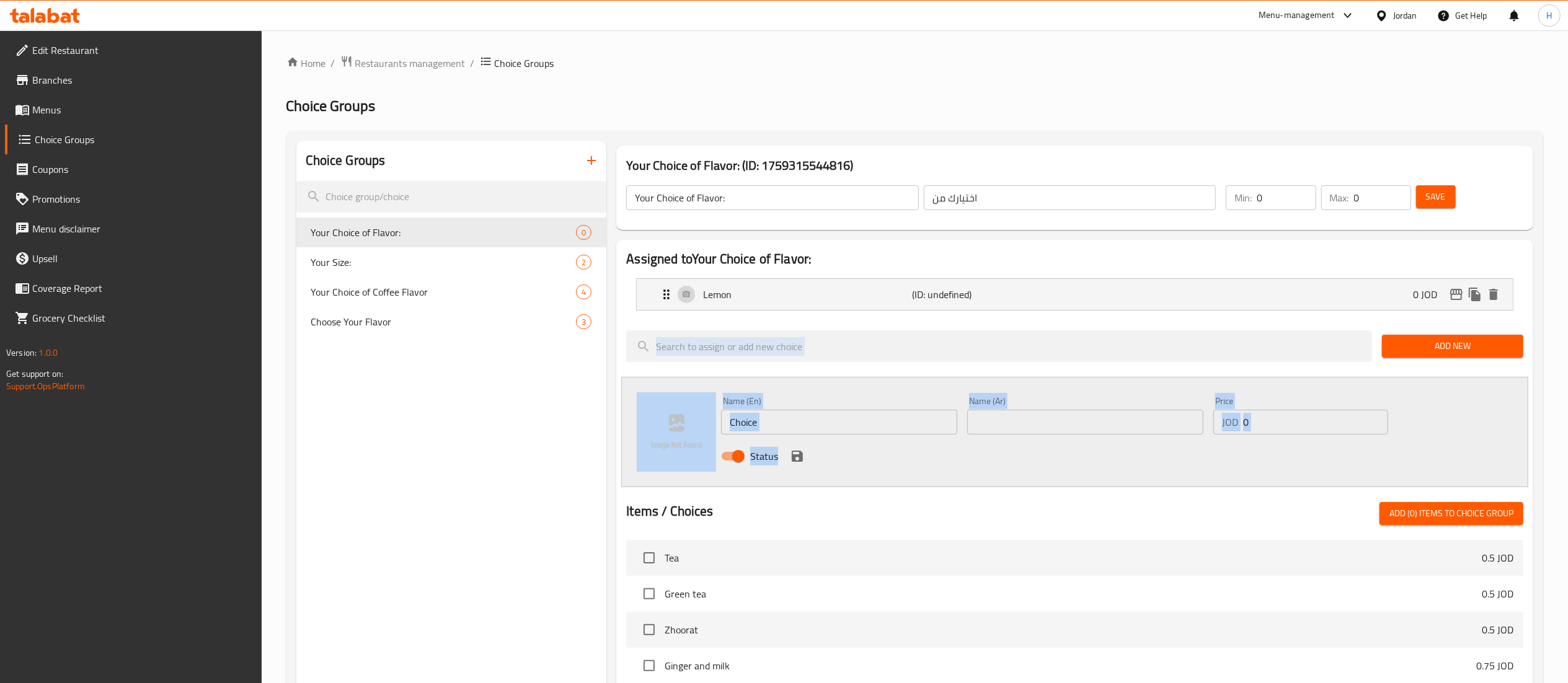
click at [854, 428] on input "Choice" at bounding box center [839, 422] width 236 height 25
click at [739, 425] on input "Choice" at bounding box center [839, 422] width 236 height 25
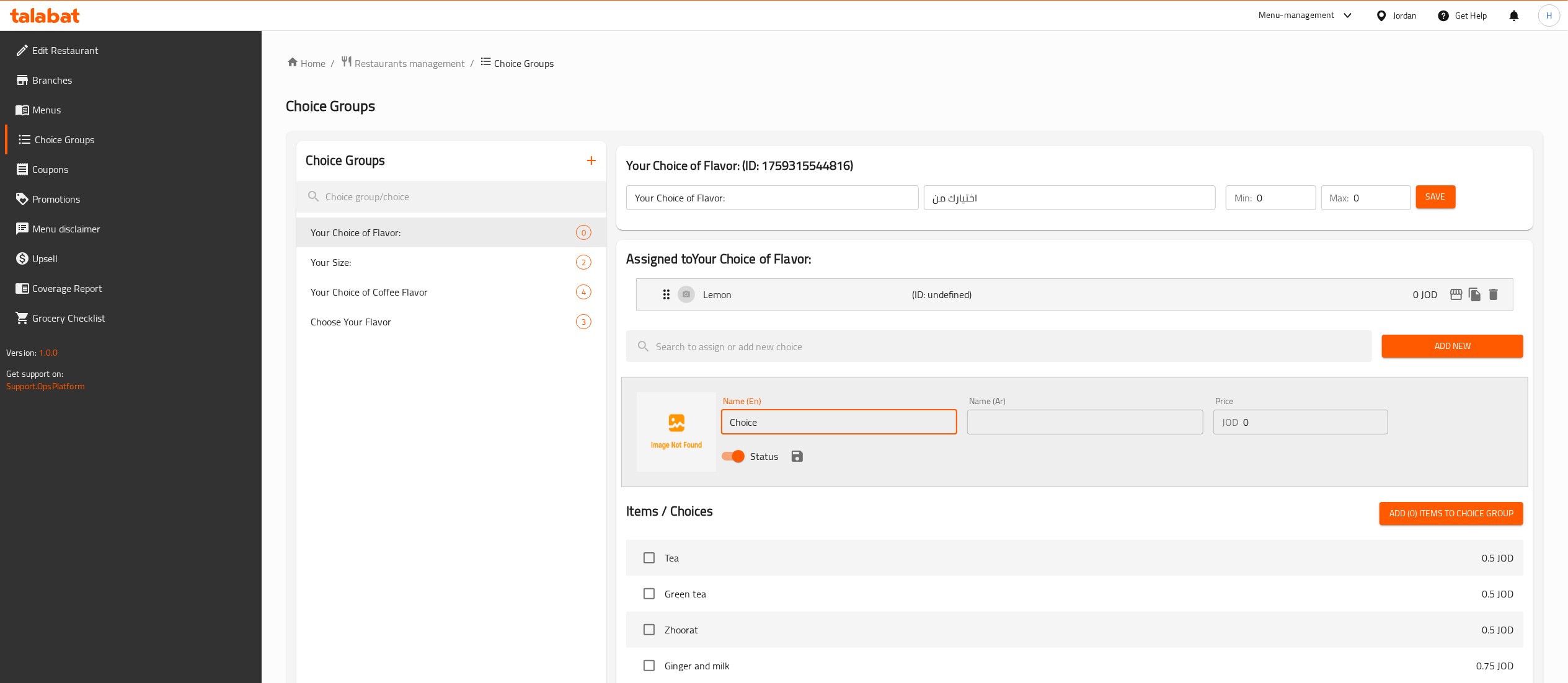
click at [739, 425] on input "Choice" at bounding box center [839, 422] width 236 height 25
paste input "خوخ"
type input "خوخ"
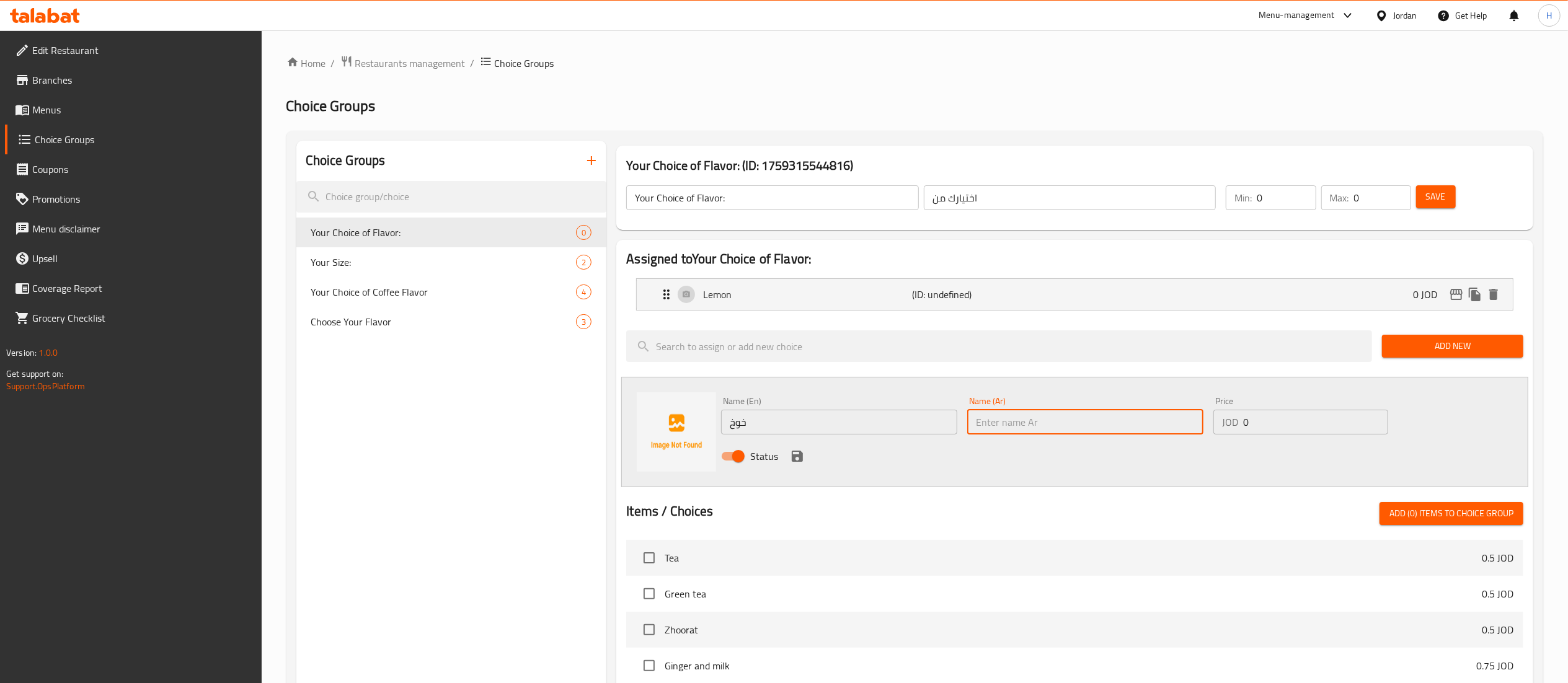
click at [1027, 421] on input "text" at bounding box center [1085, 422] width 236 height 25
paste input "خوخ"
type input "خوخ"
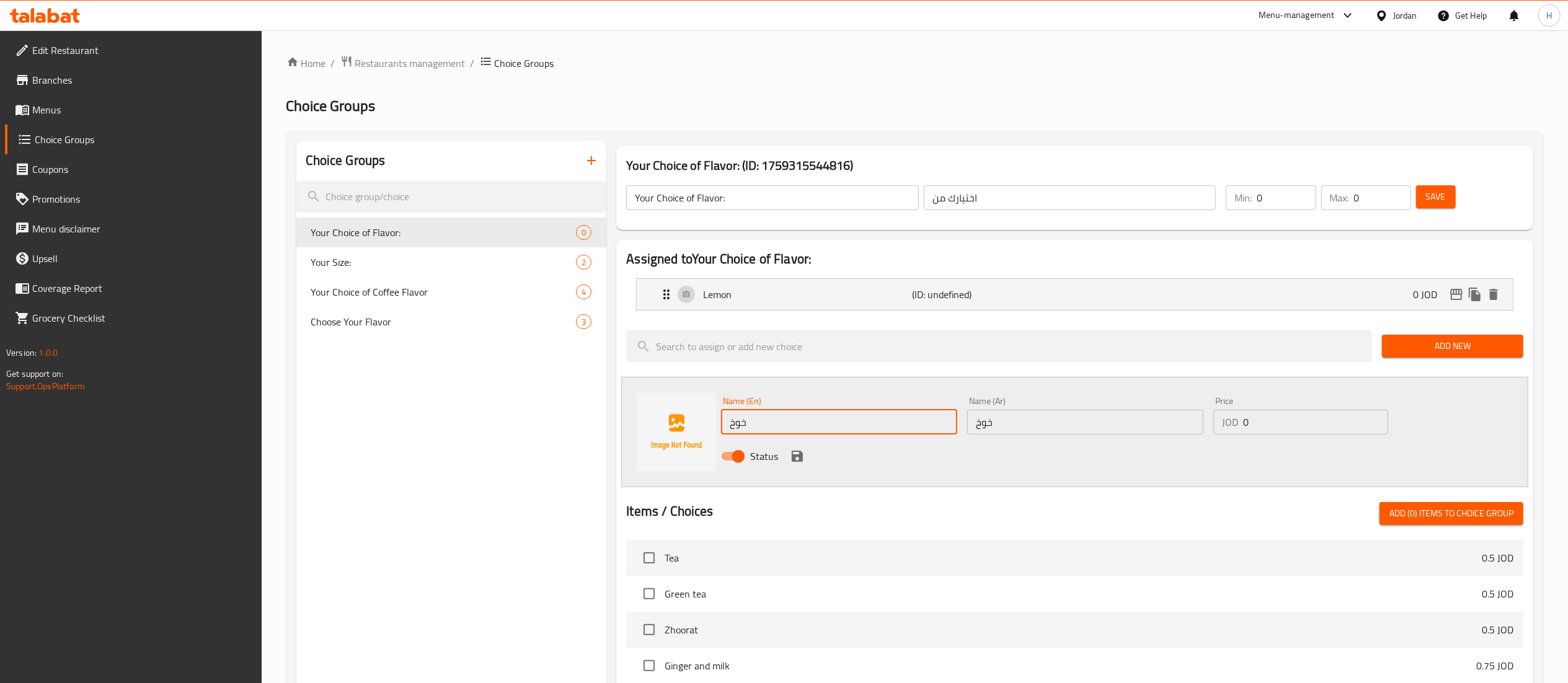
drag, startPoint x: 789, startPoint y: 420, endPoint x: 596, endPoint y: 420, distance: 193.0
click at [596, 420] on div "Choice Groups Your Choice of Flavor: 0 Your Size: 2 Your Choice of Coffee Flavo…" at bounding box center [917, 593] width 1242 height 905
type input "p"
type input "Peach"
click at [800, 461] on icon "save" at bounding box center [797, 456] width 11 height 11
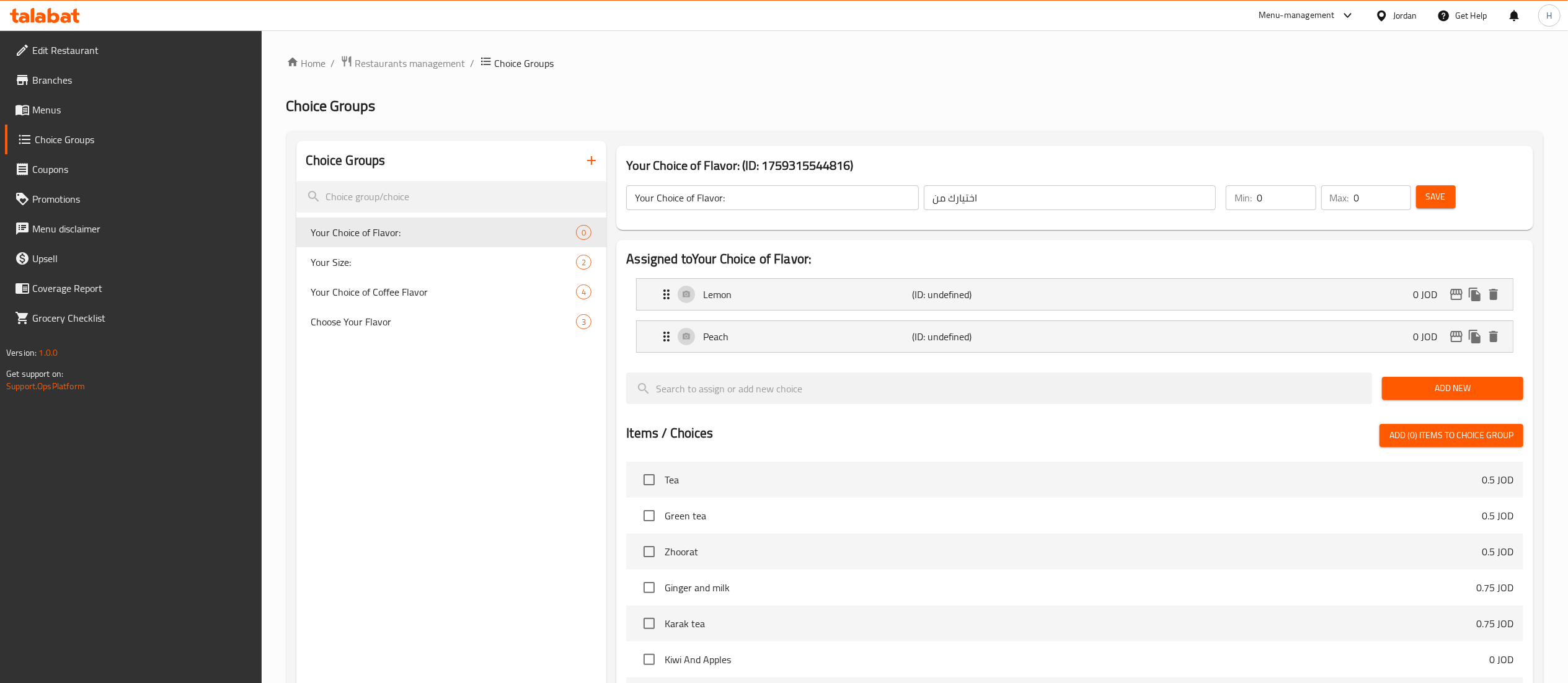
click at [1424, 390] on span "Add New" at bounding box center [1453, 388] width 121 height 16
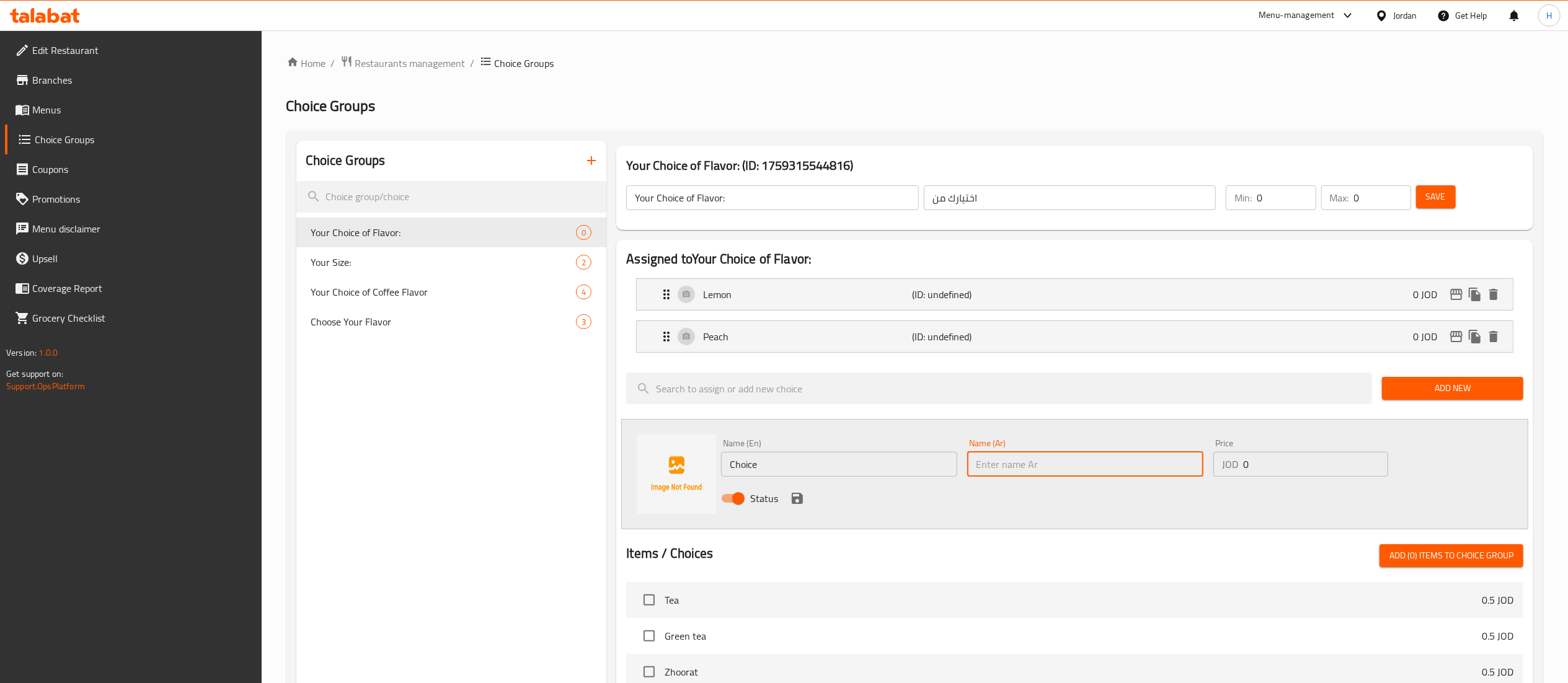
click at [1008, 473] on input "text" at bounding box center [1085, 464] width 236 height 25
paste input "مانجو"
type input "مانجو"
drag, startPoint x: 772, startPoint y: 463, endPoint x: 615, endPoint y: 463, distance: 157.0
click at [615, 463] on div "Assigned to Your Choice of Flavor: Lemon (ID: undefined) 0 JOD Name (En) Lemon …" at bounding box center [1074, 618] width 927 height 767
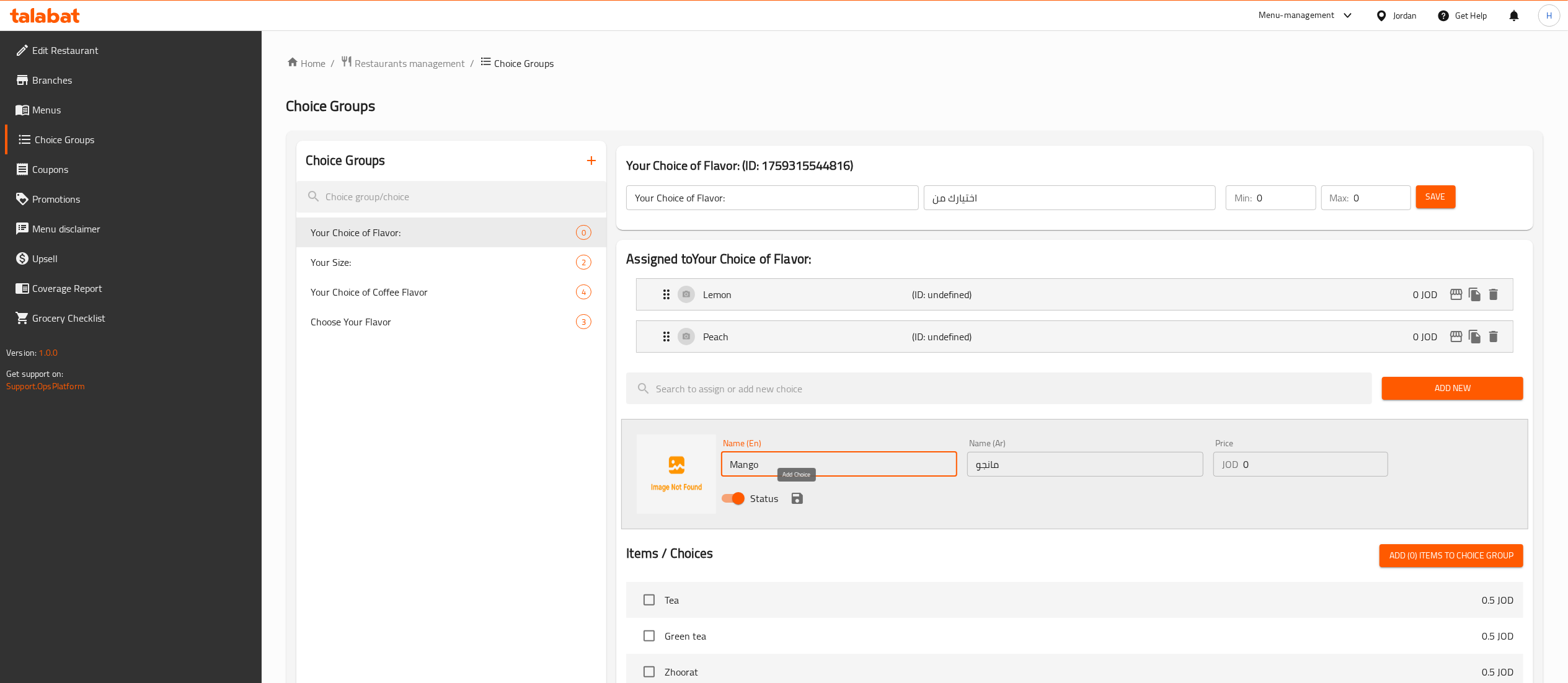
type input "Mango"
click at [801, 502] on icon "save" at bounding box center [797, 498] width 11 height 11
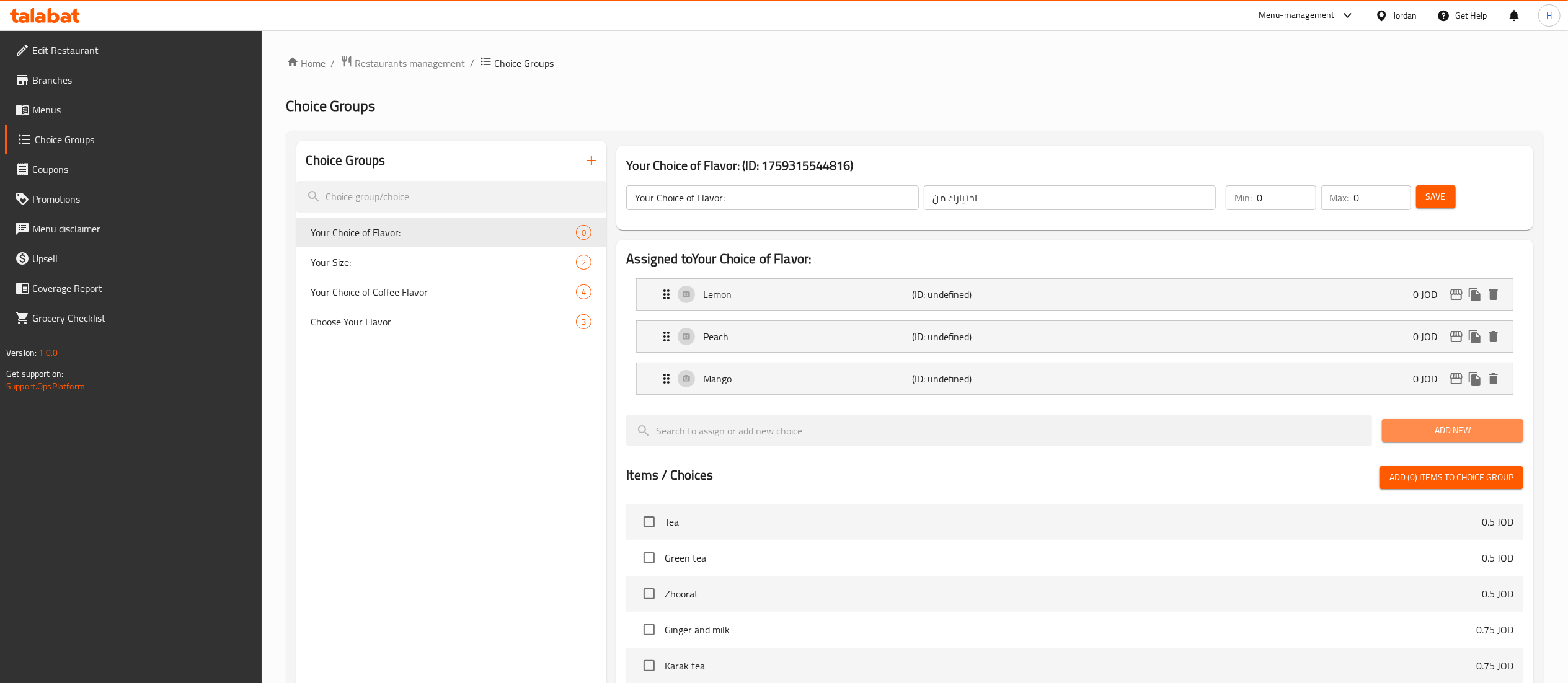
click at [1455, 438] on span "Add New" at bounding box center [1453, 430] width 121 height 16
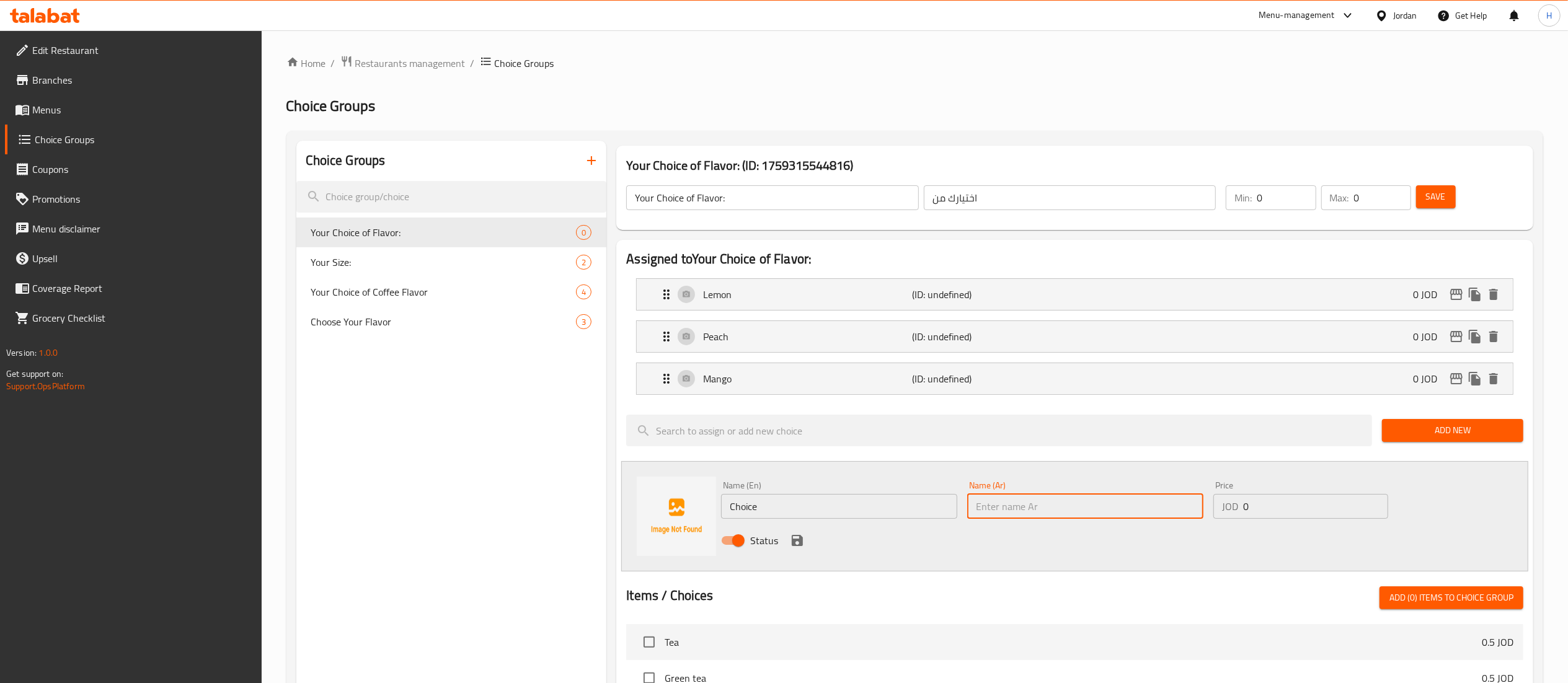
click at [1015, 507] on input "text" at bounding box center [1085, 506] width 236 height 25
paste input "رازبيري"
type input "رازبيري"
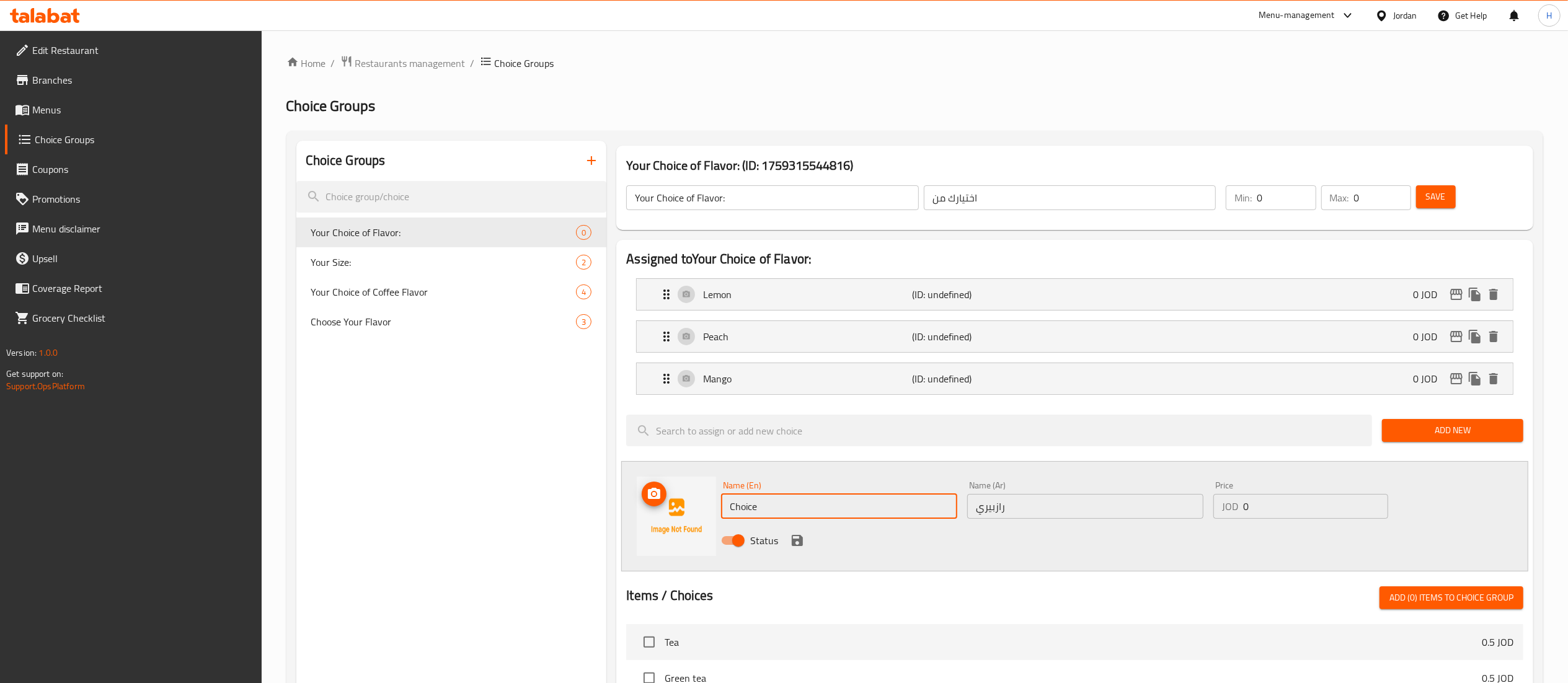
drag, startPoint x: 807, startPoint y: 518, endPoint x: 571, endPoint y: 523, distance: 236.1
click at [571, 523] on div "Choice Groups Your Choice of Flavor: 0 Your Size: 2 Your Choice of Coffee Flavo…" at bounding box center [917, 636] width 1242 height 990
type input "Raspberry"
click at [797, 543] on icon "save" at bounding box center [797, 541] width 15 height 15
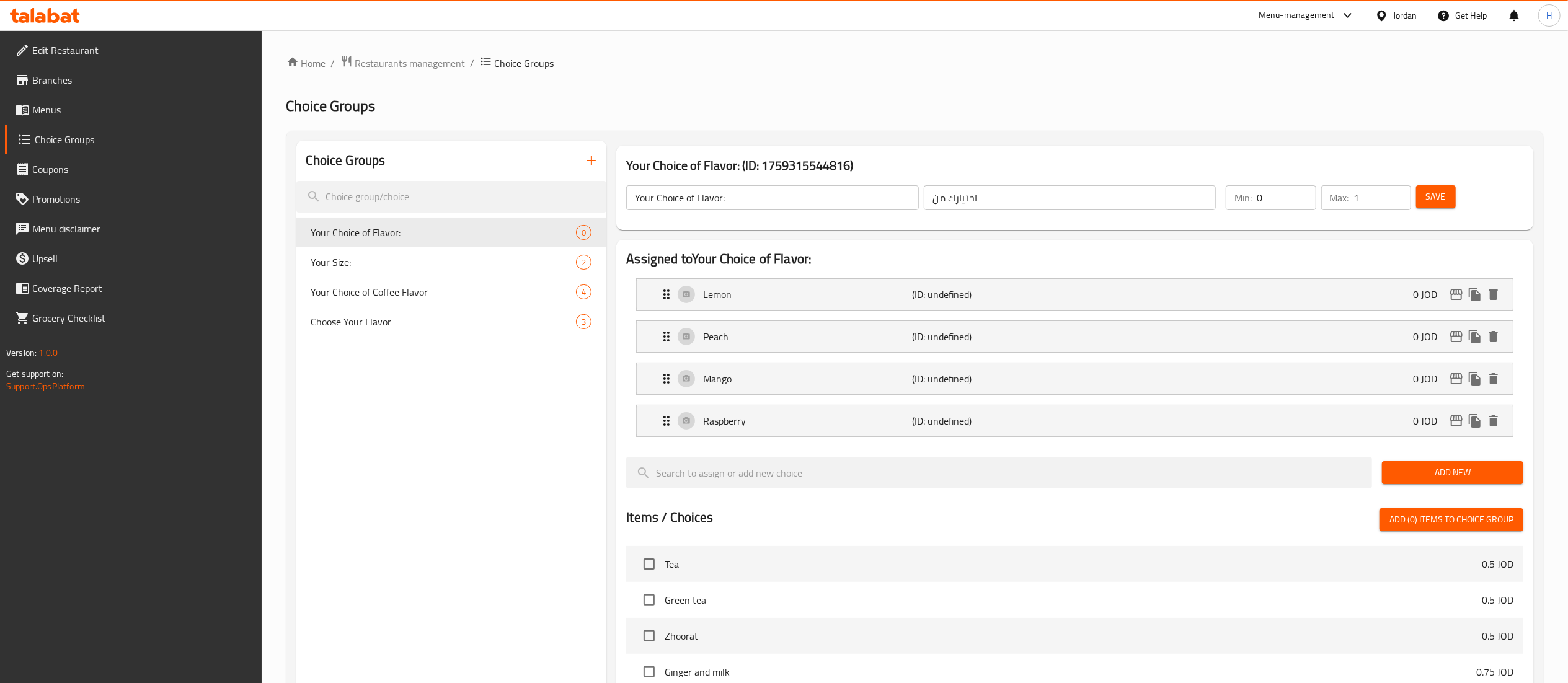
type input "1"
click at [1397, 195] on input "1" at bounding box center [1383, 198] width 57 height 25
type input "1"
click at [1301, 192] on input "1" at bounding box center [1285, 198] width 59 height 25
click at [1437, 201] on span "Save" at bounding box center [1435, 196] width 20 height 16
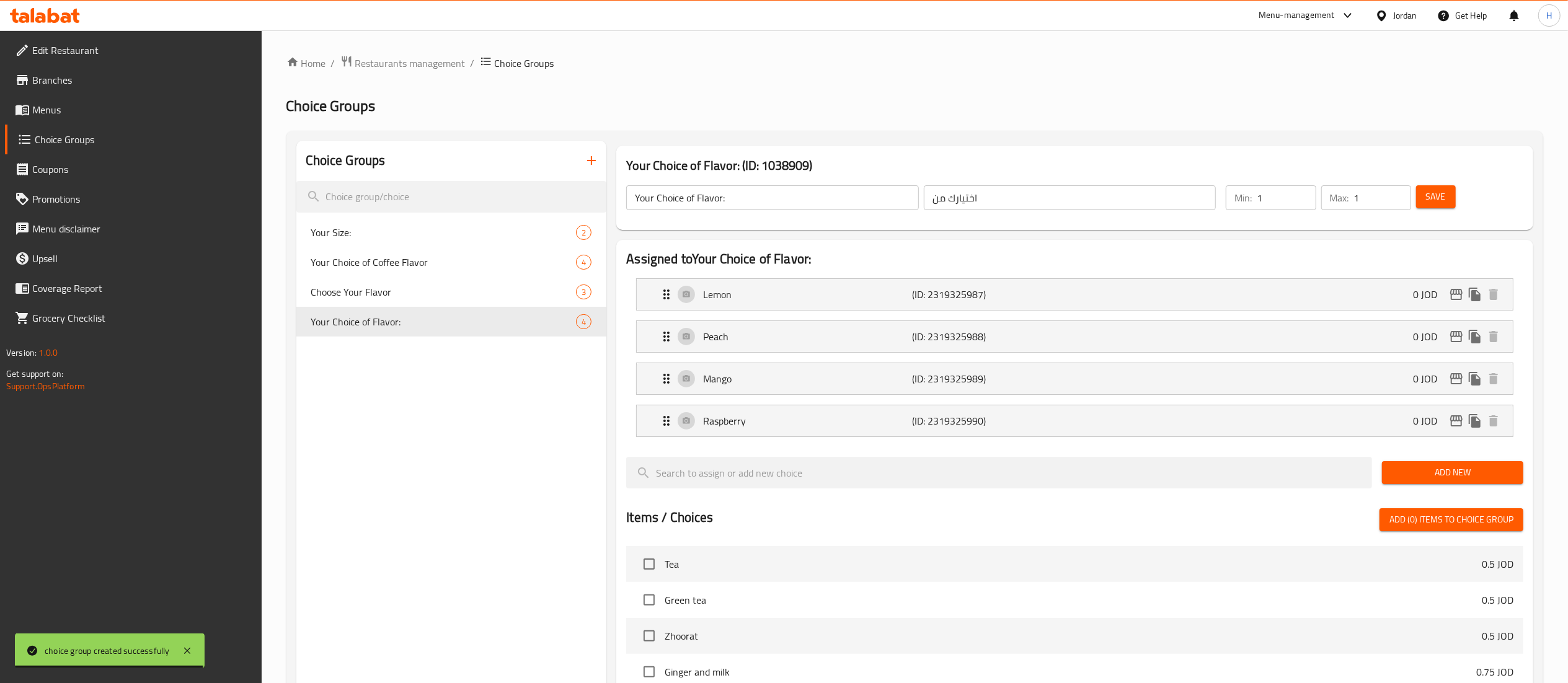
click at [73, 111] on span "Menus" at bounding box center [142, 110] width 219 height 15
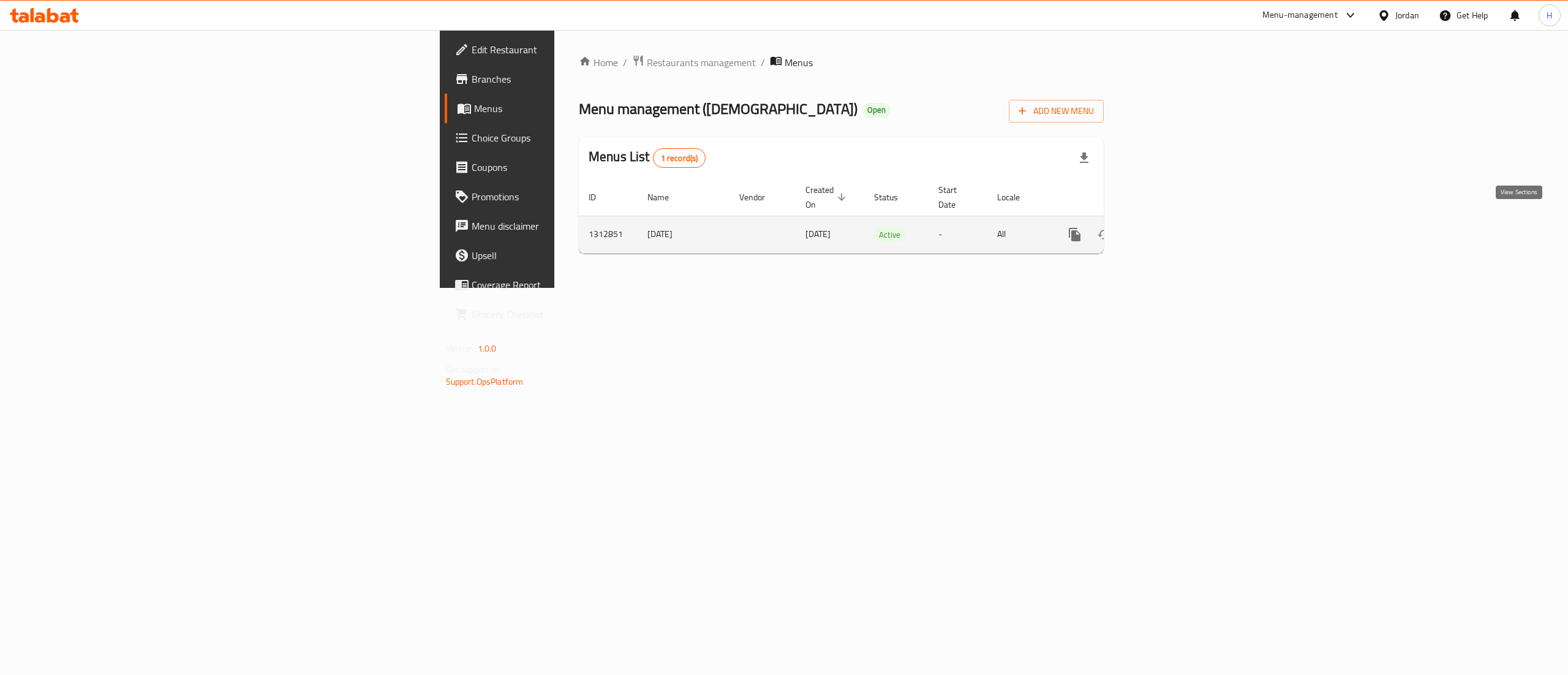
click at [1178, 225] on link "enhanced table" at bounding box center [1164, 235] width 29 height 29
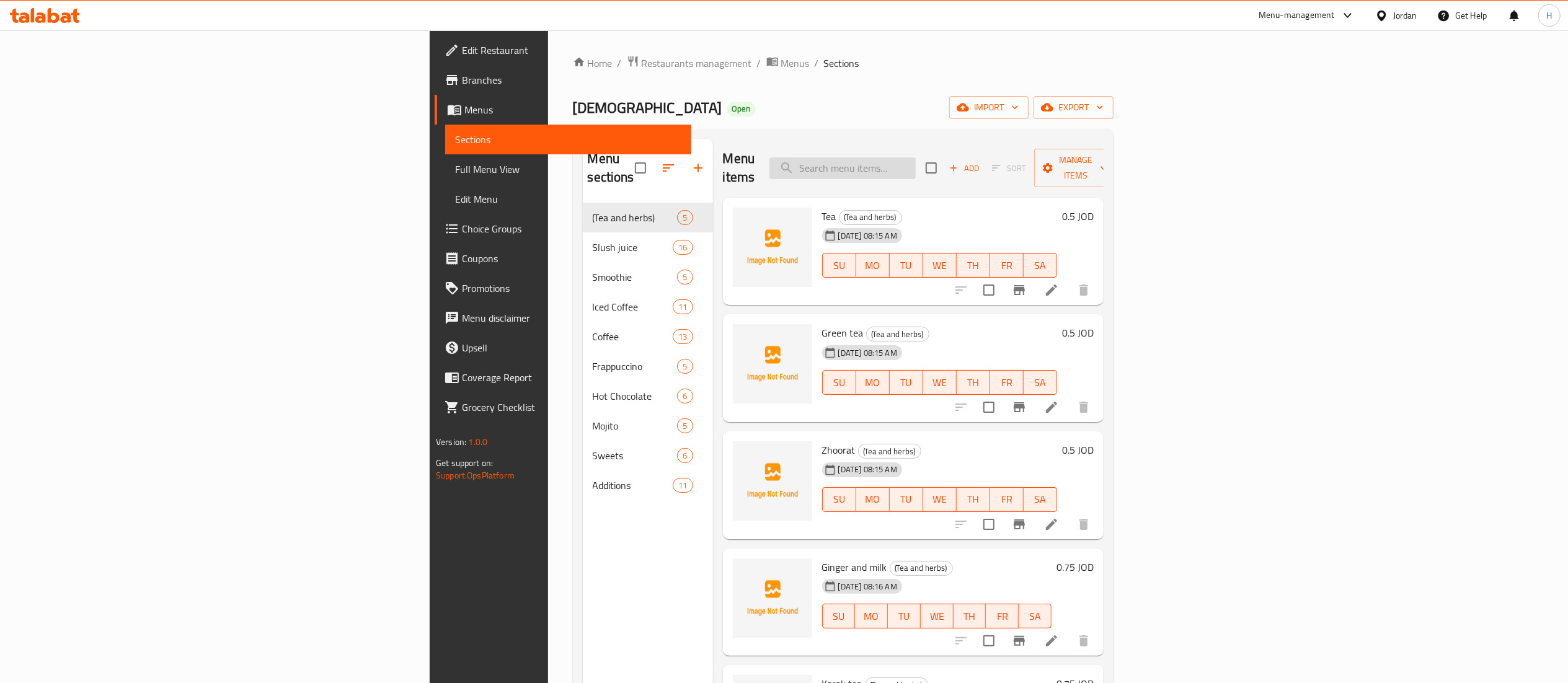
click at [916, 157] on input "search" at bounding box center [842, 168] width 146 height 22
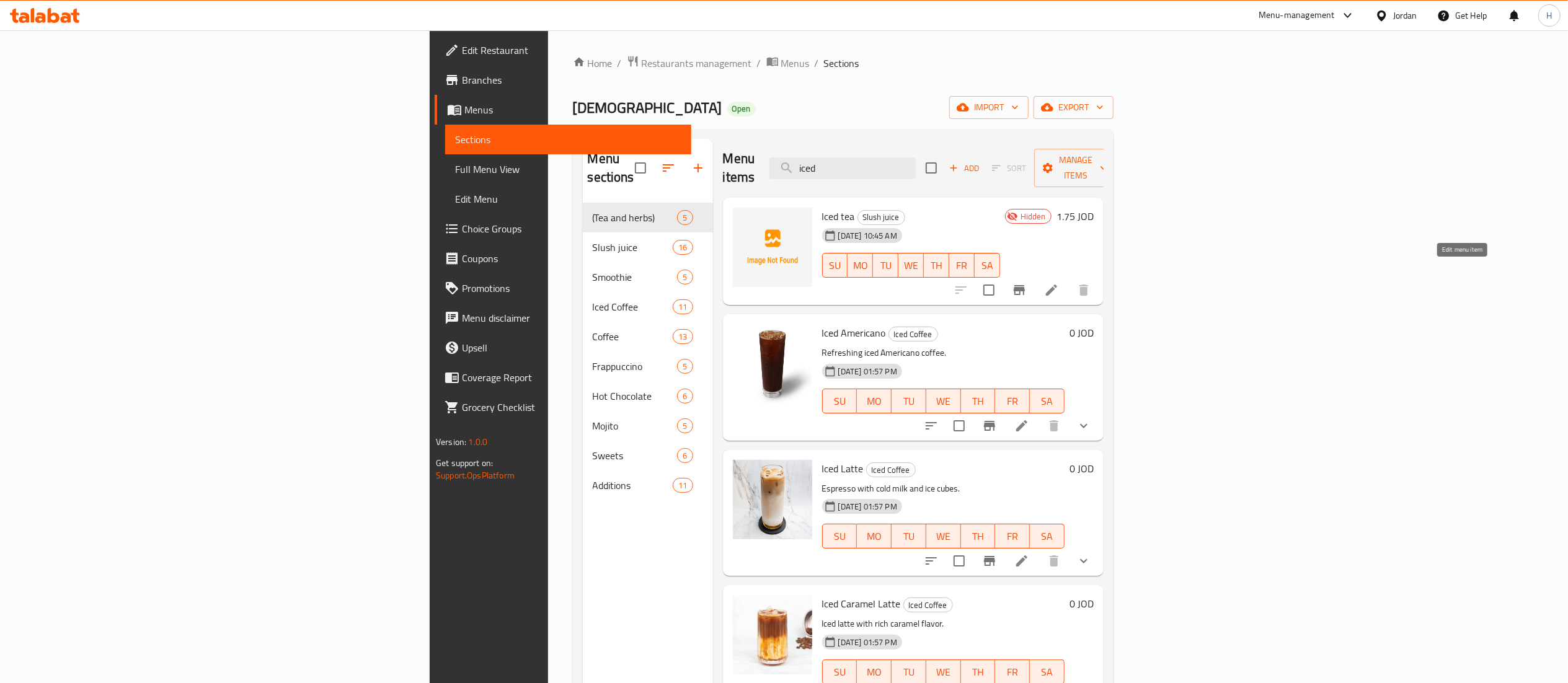
type input "iced"
click at [1057, 285] on icon at bounding box center [1051, 290] width 11 height 11
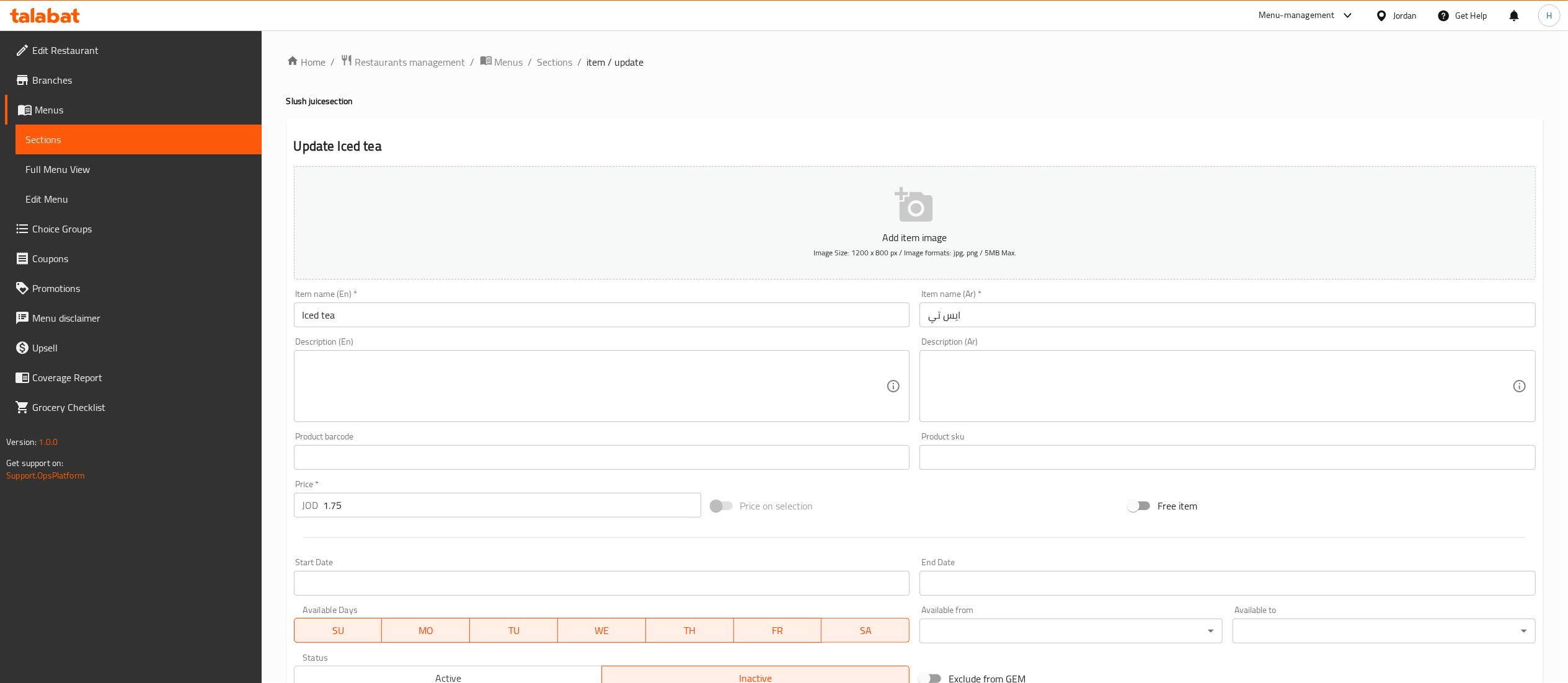
scroll to position [191, 0]
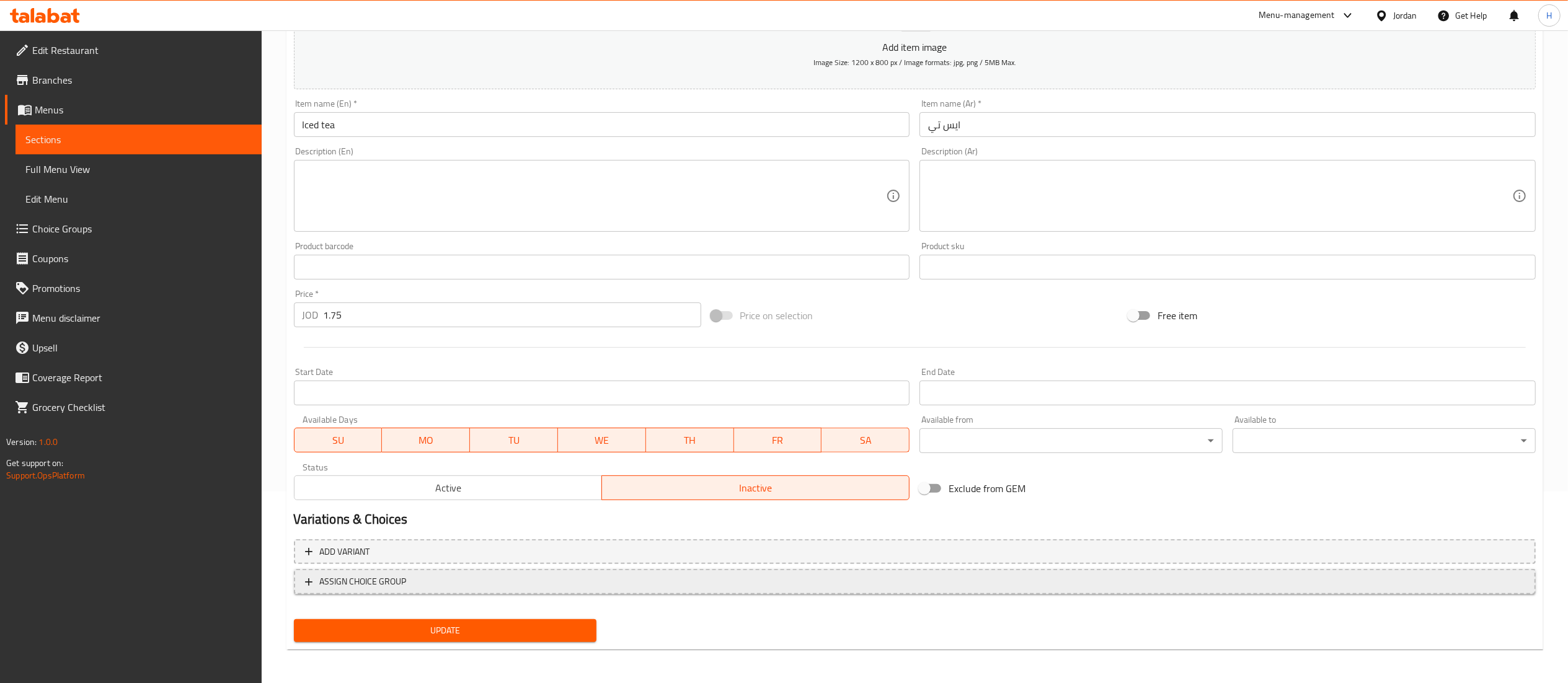
click at [422, 589] on button "ASSIGN CHOICE GROUP" at bounding box center [914, 582] width 1242 height 26
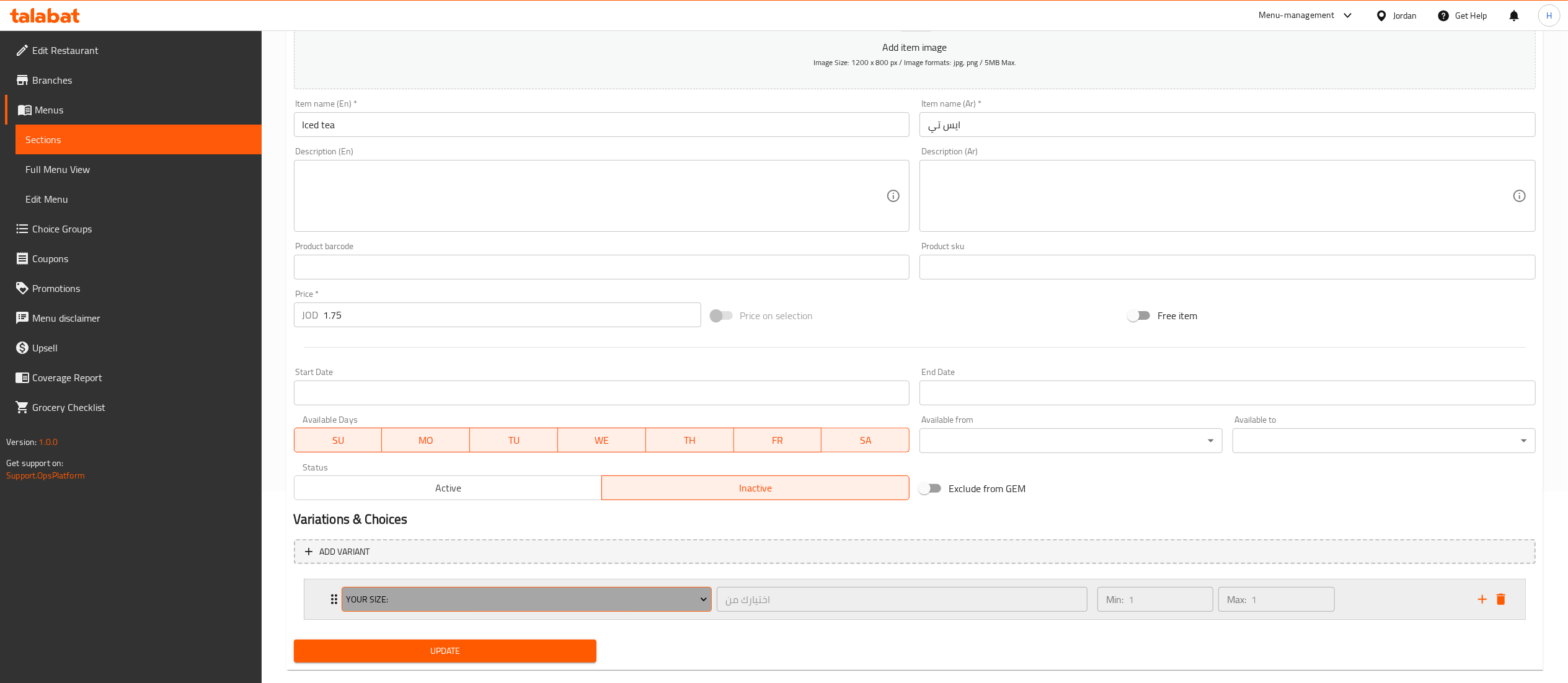
click at [432, 597] on span "Your Size:" at bounding box center [527, 599] width 361 height 16
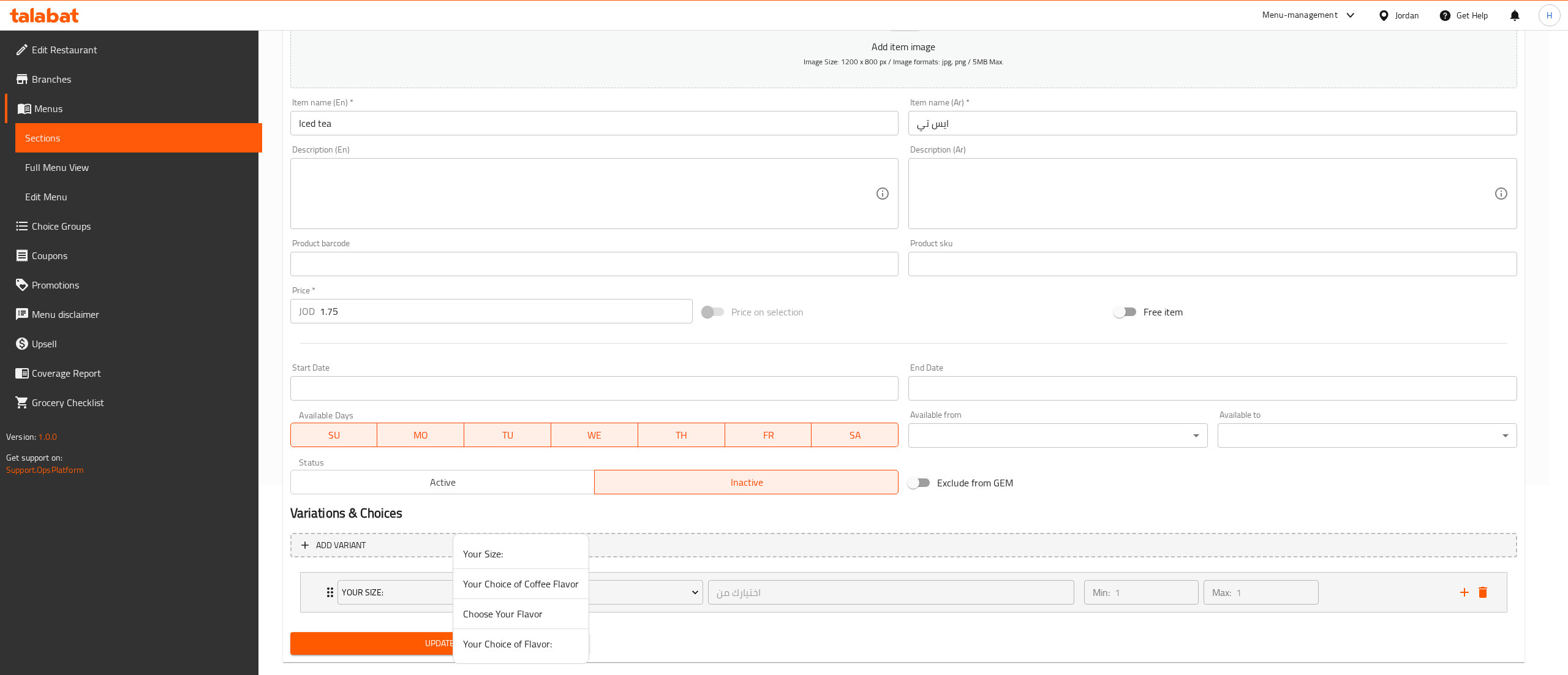
click at [491, 644] on span "Your Choice of Flavor:" at bounding box center [521, 644] width 116 height 15
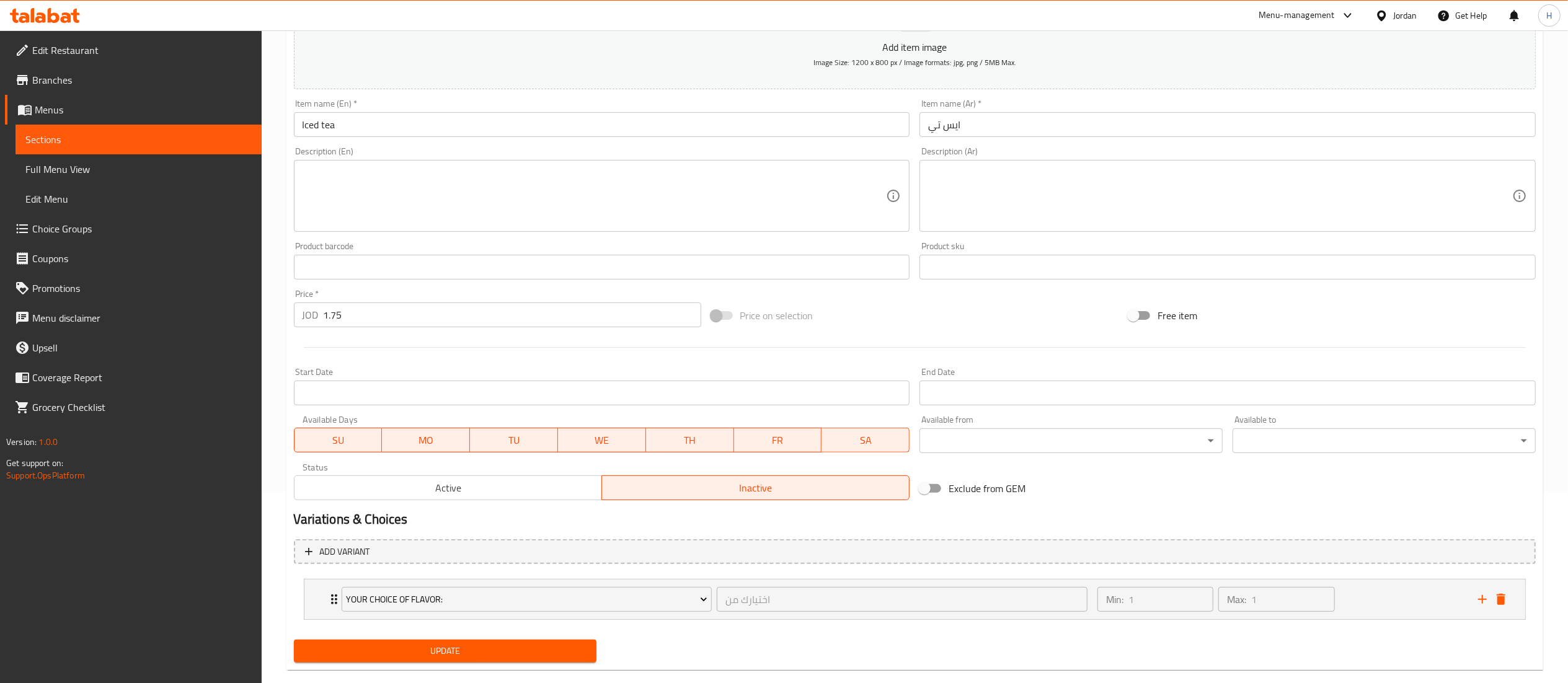
click at [464, 647] on span "Update" at bounding box center [445, 651] width 283 height 16
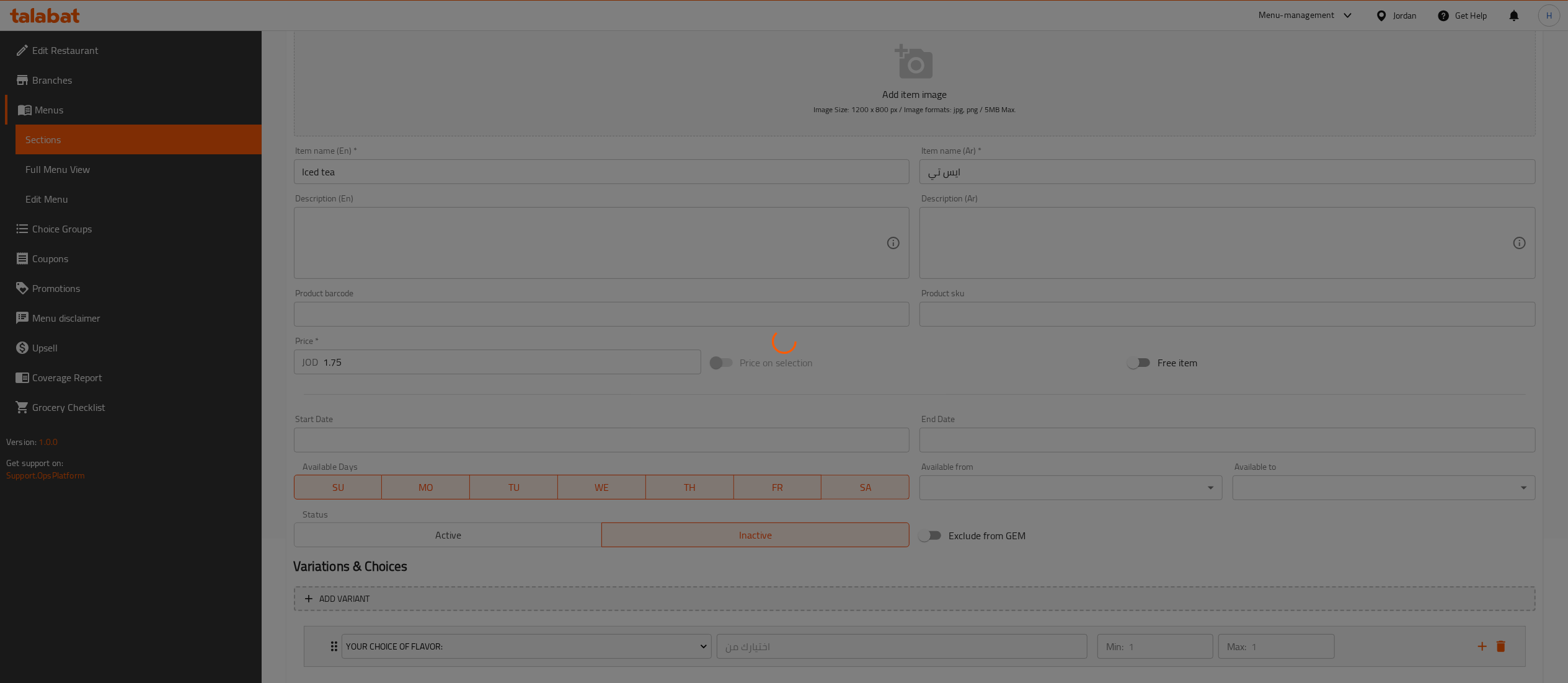
scroll to position [214, 0]
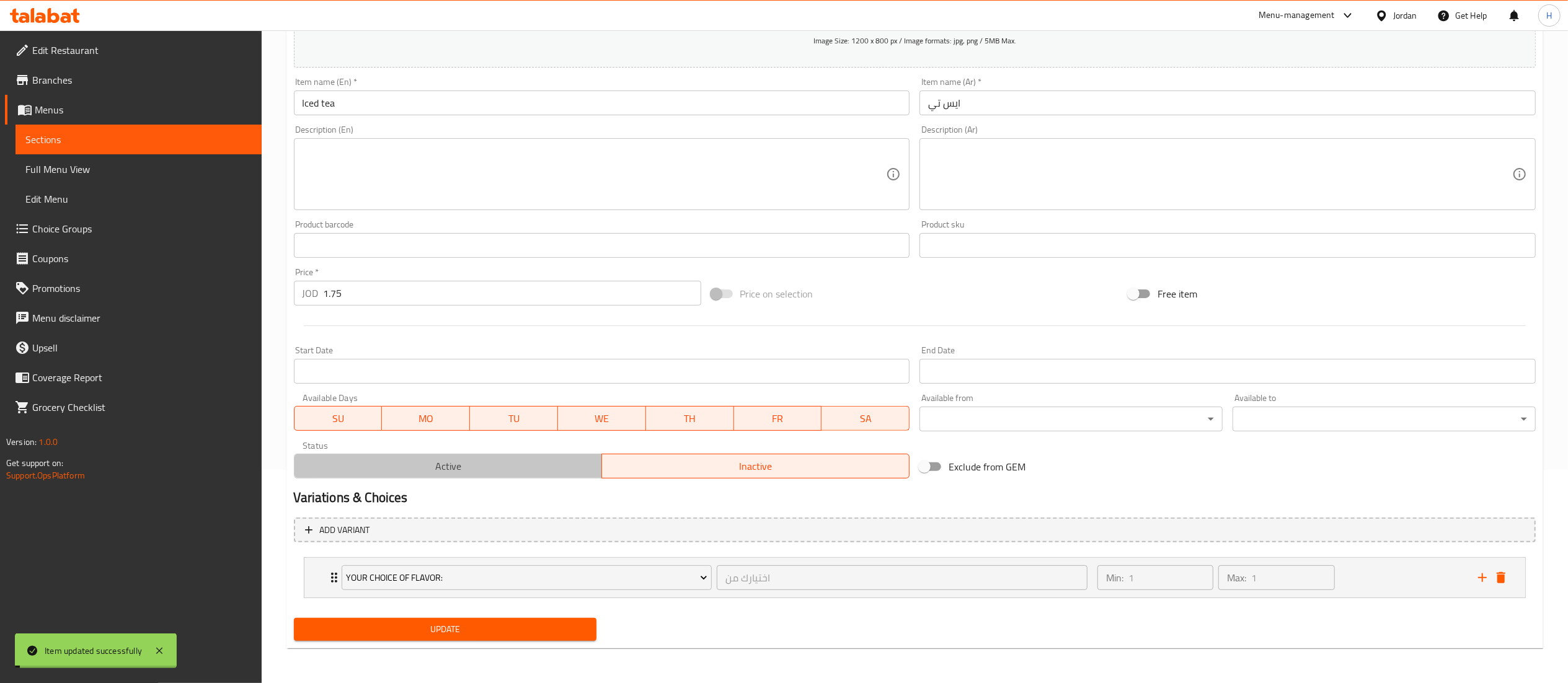
click at [445, 470] on span "Active" at bounding box center [448, 466] width 297 height 18
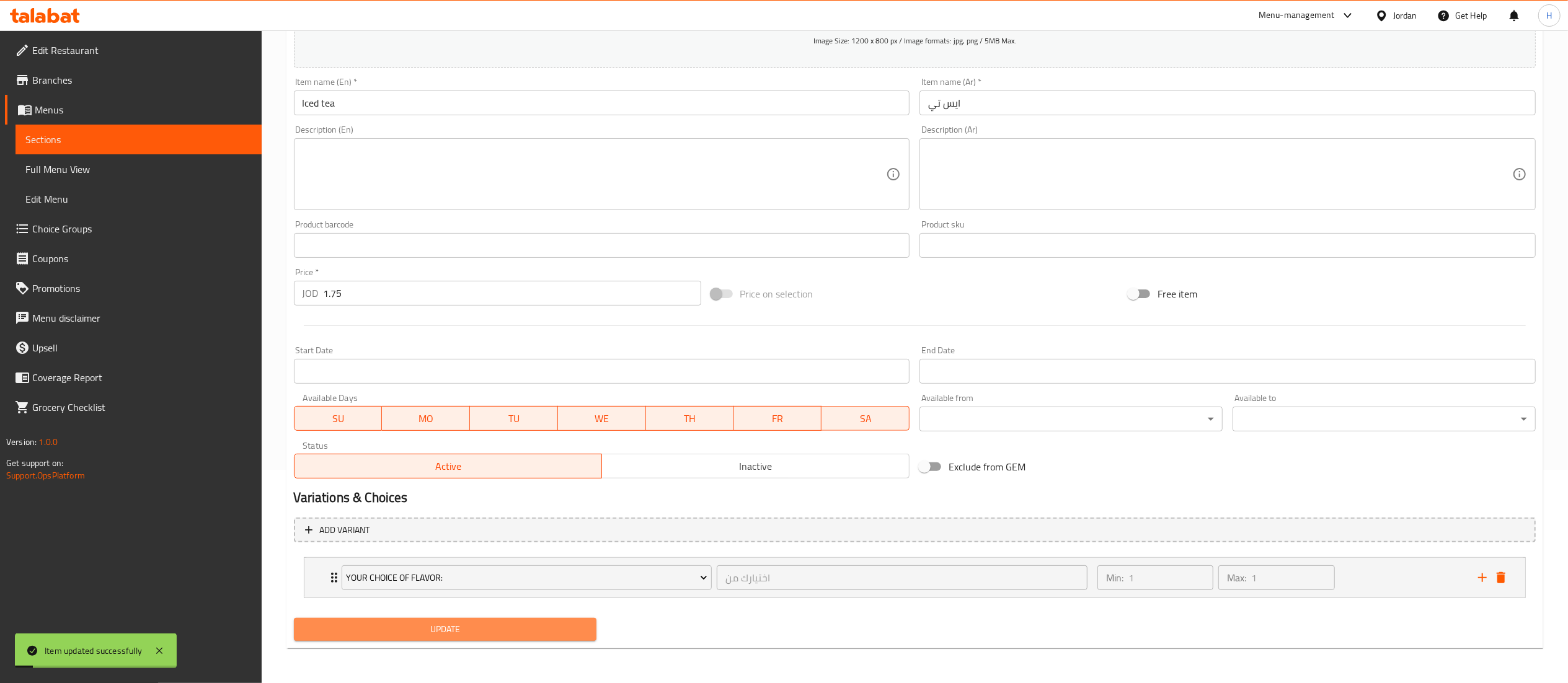
click at [500, 632] on span "Update" at bounding box center [445, 629] width 283 height 16
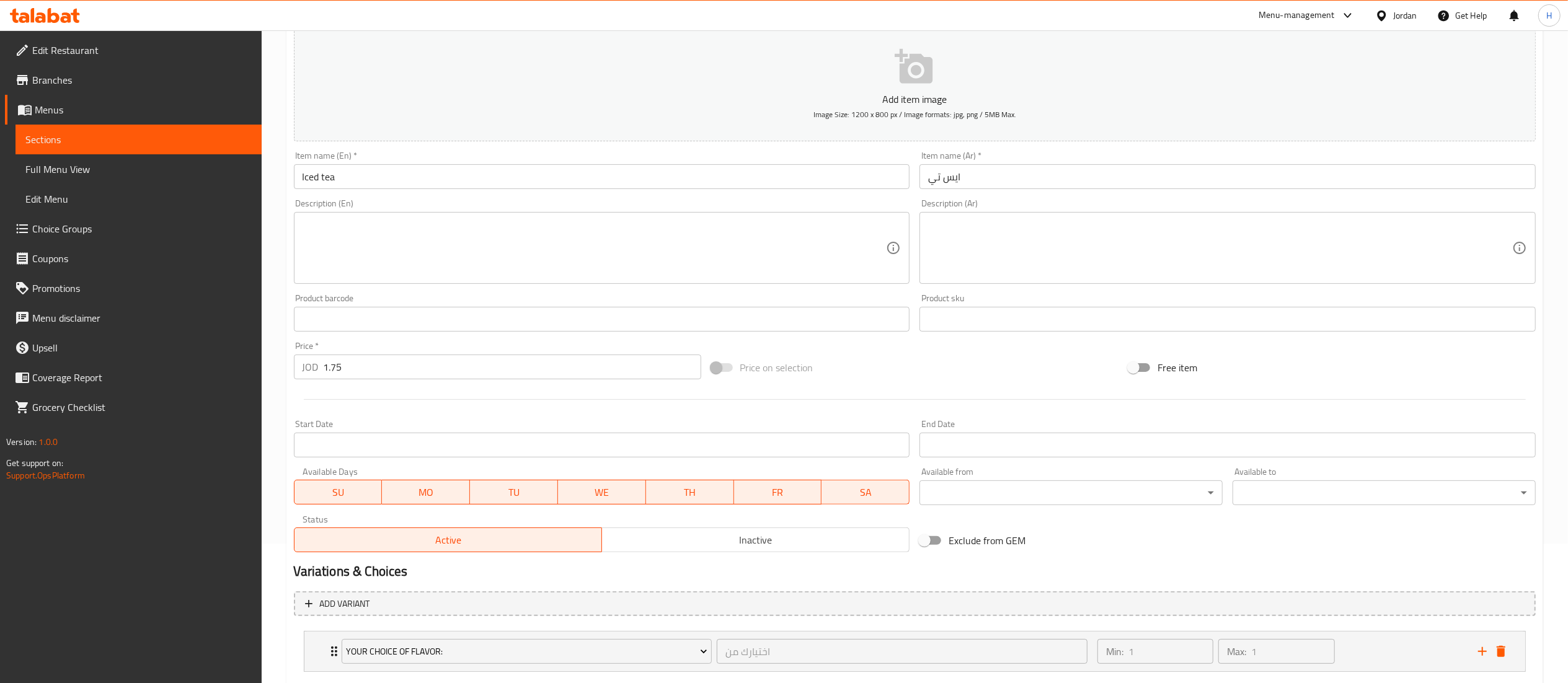
scroll to position [0, 0]
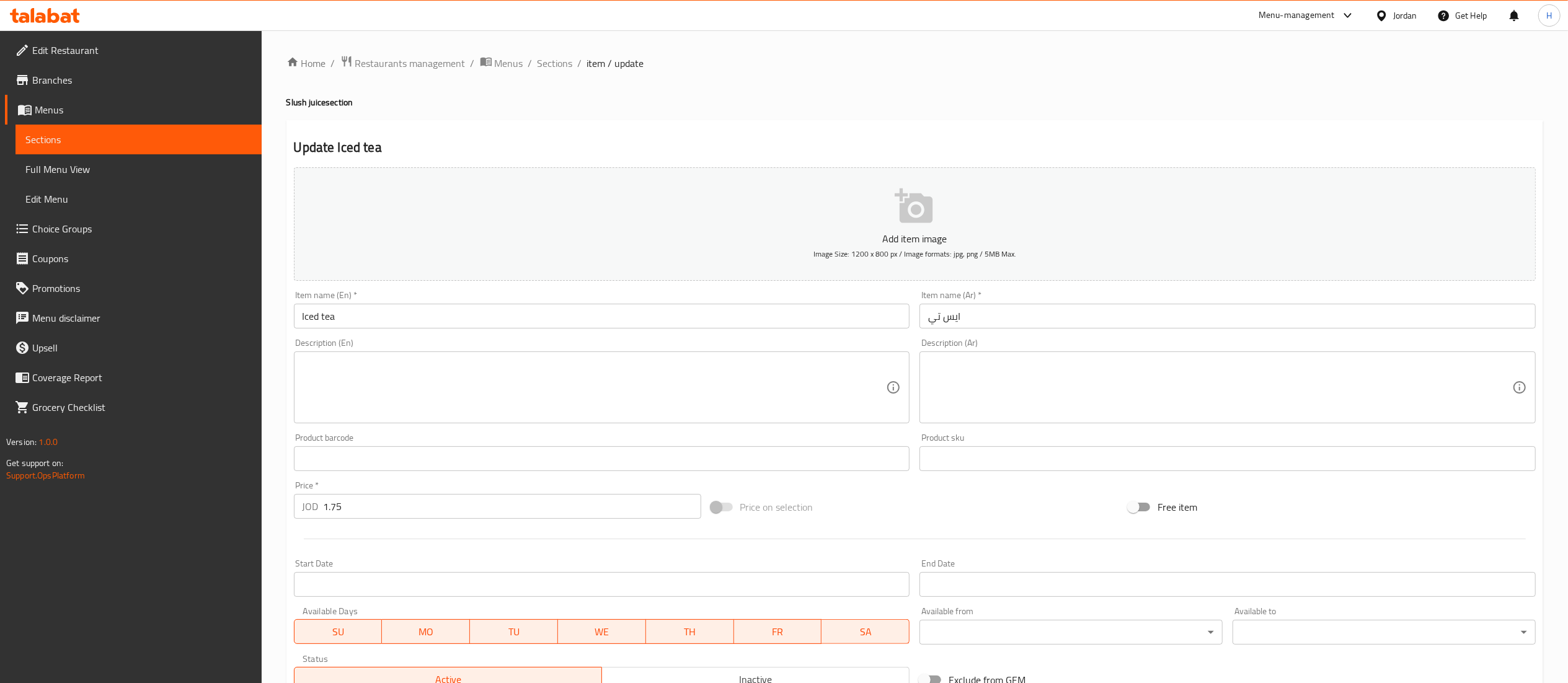
click at [31, 15] on icon at bounding box center [33, 15] width 4 height 14
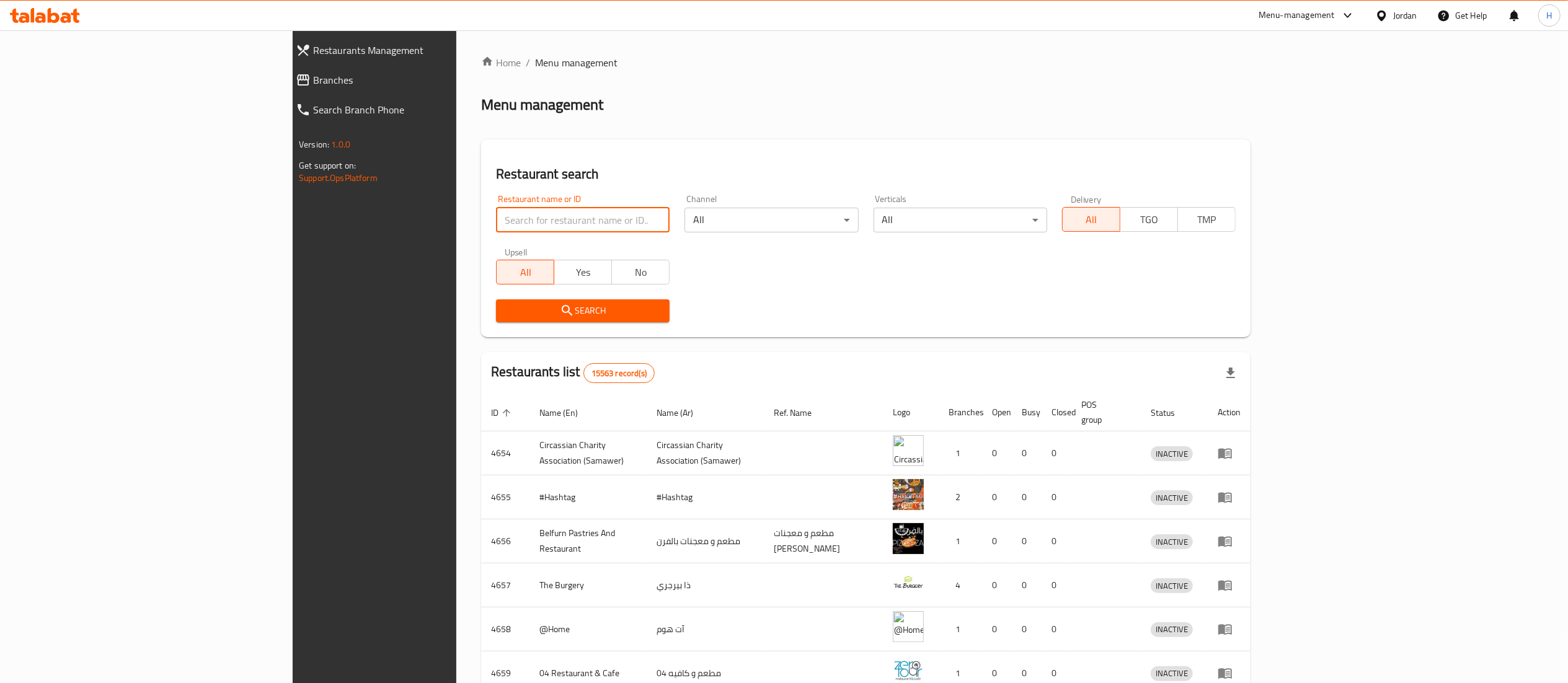
click at [496, 214] on input "search" at bounding box center [582, 220] width 173 height 25
paste input "755567"
type input "755567"
click button "Search" at bounding box center [582, 311] width 173 height 23
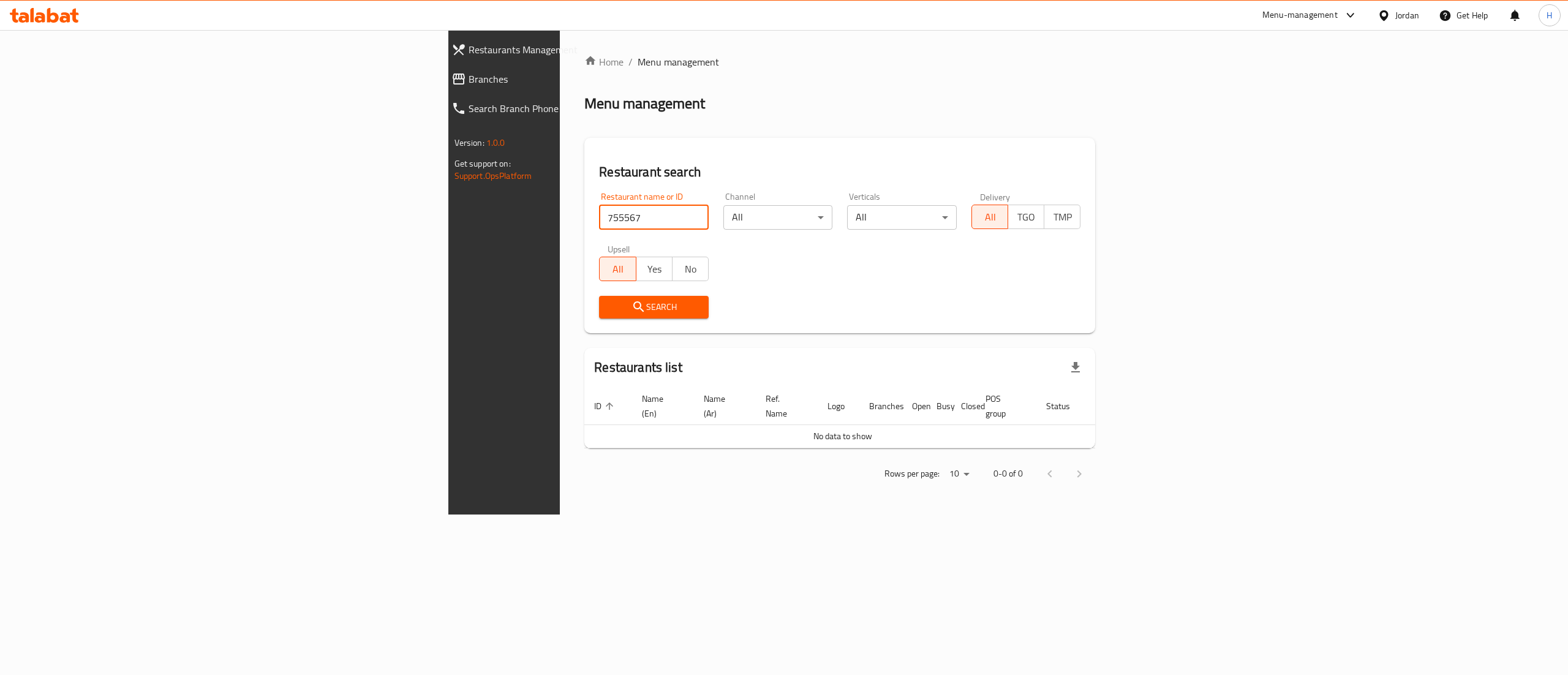
click at [468, 43] on span "Restaurants Management" at bounding box center [584, 49] width 232 height 15
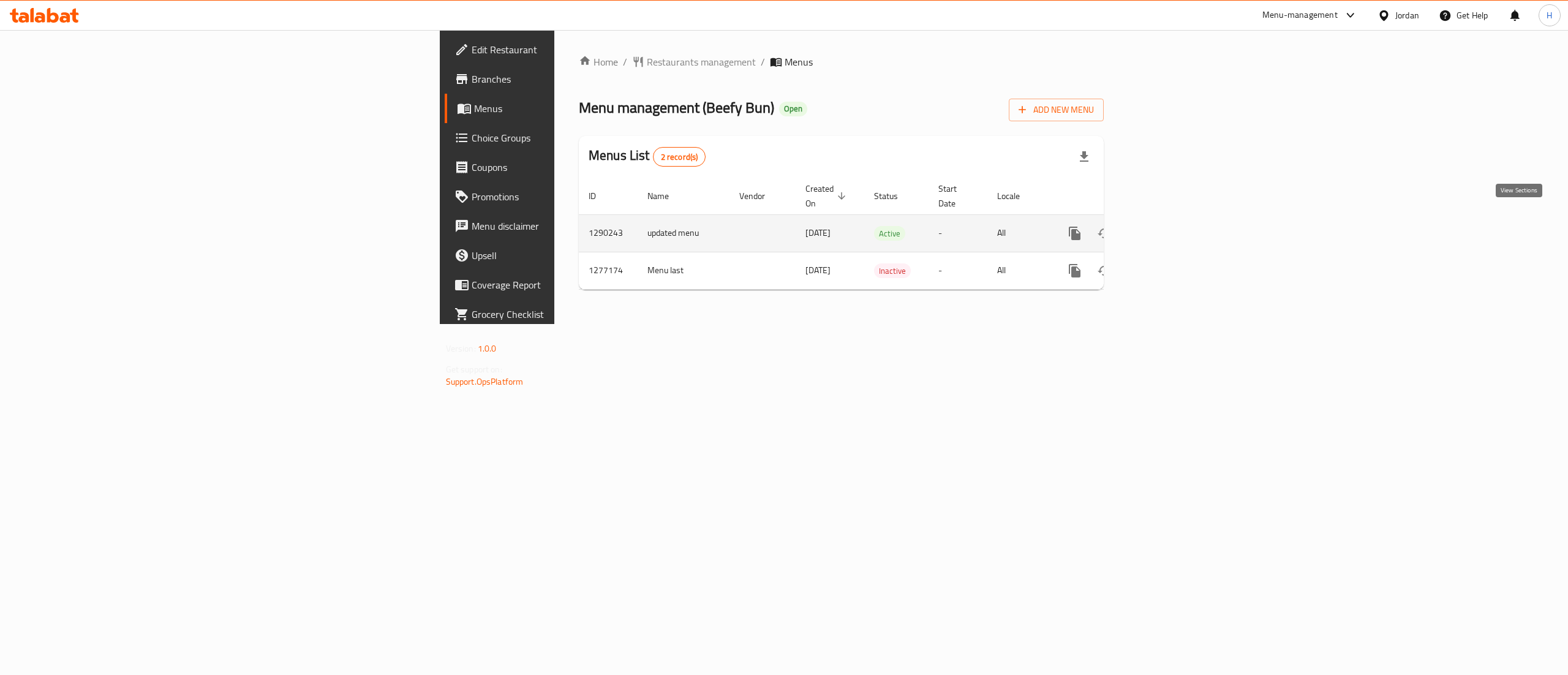
click at [1171, 226] on icon "enhanced table" at bounding box center [1164, 233] width 15 height 15
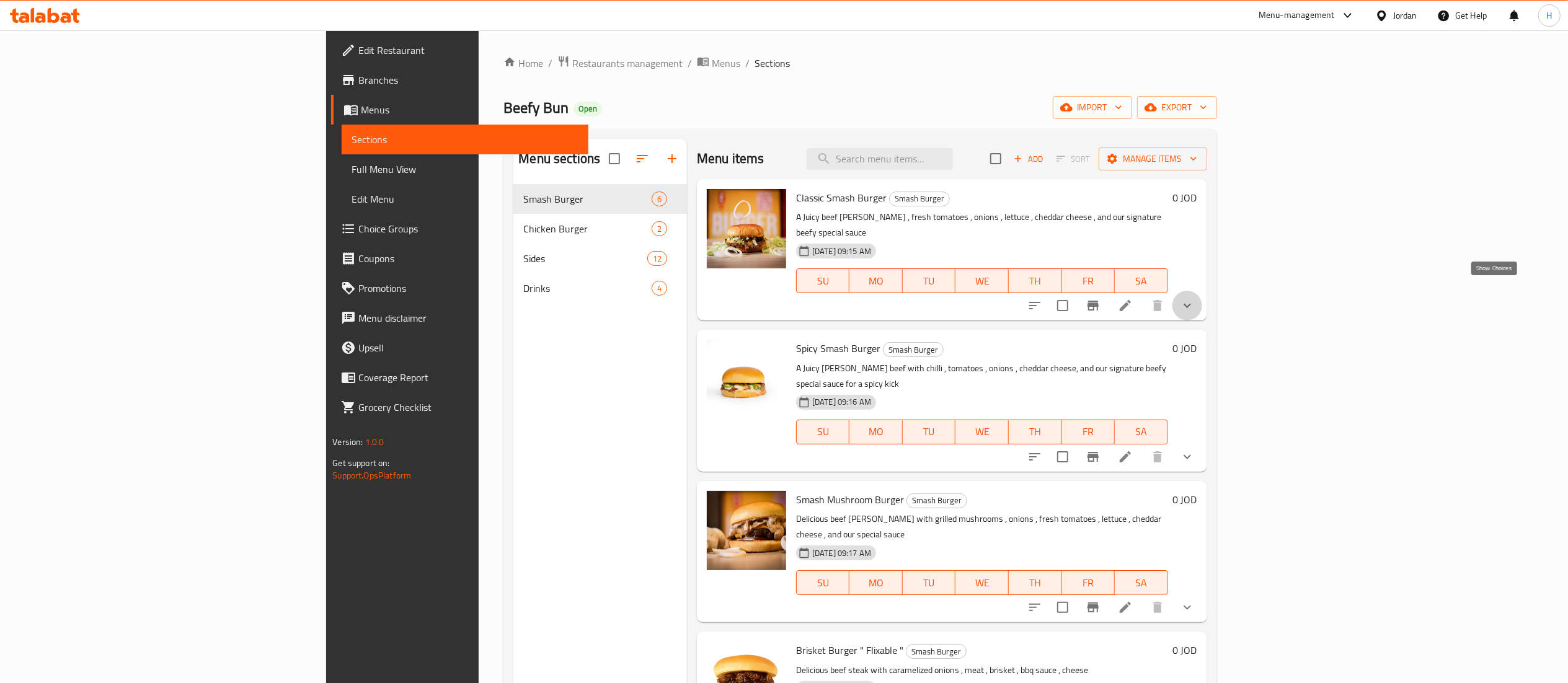
click at [1194, 298] on icon "show more" at bounding box center [1187, 305] width 15 height 15
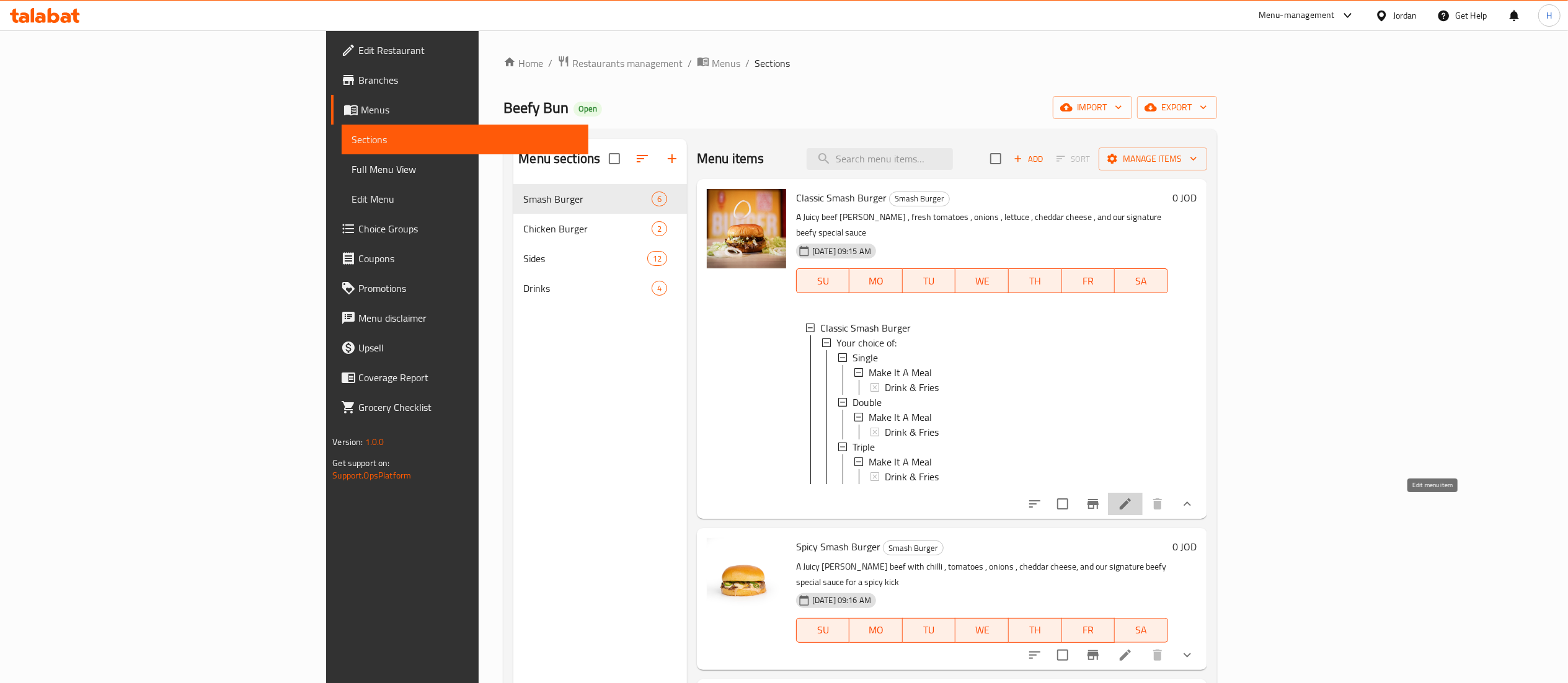
click at [1132, 510] on icon at bounding box center [1125, 504] width 15 height 15
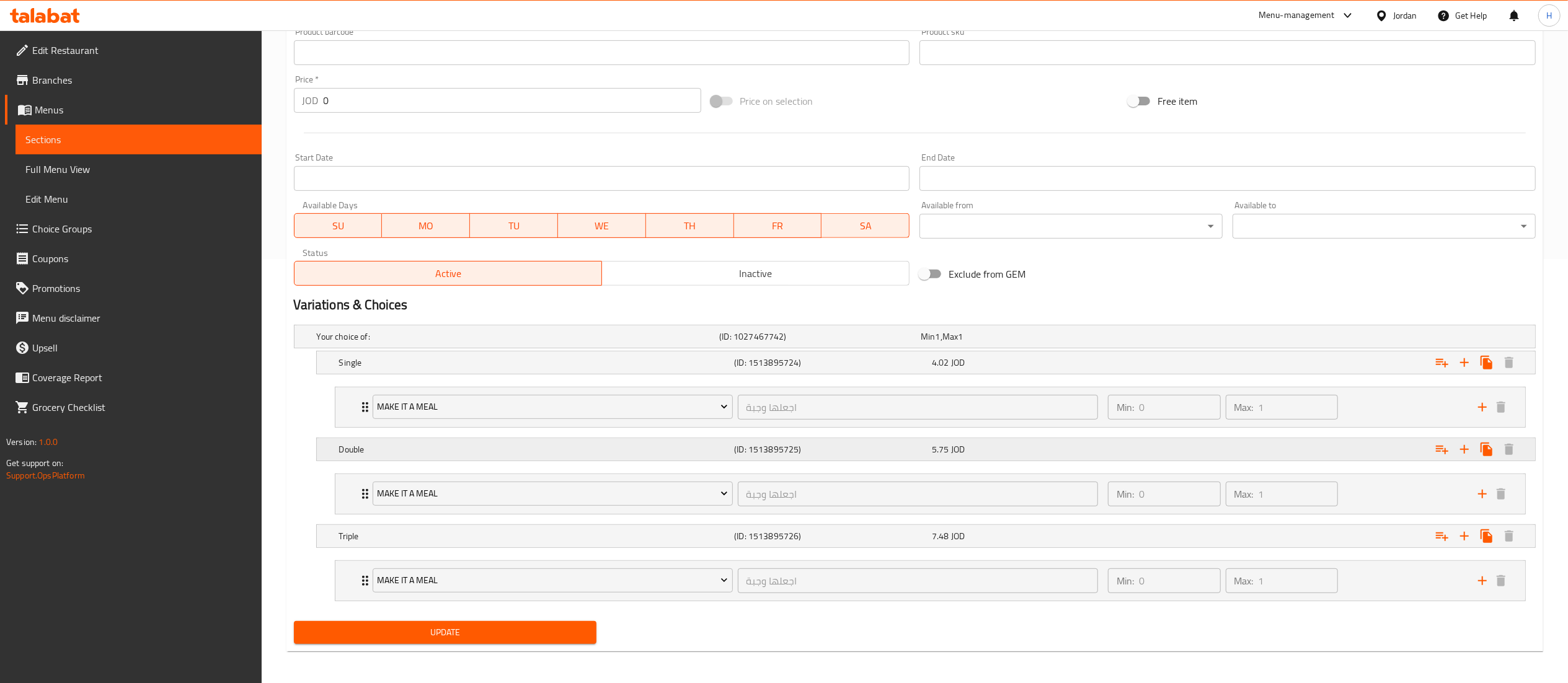
scroll to position [430, 0]
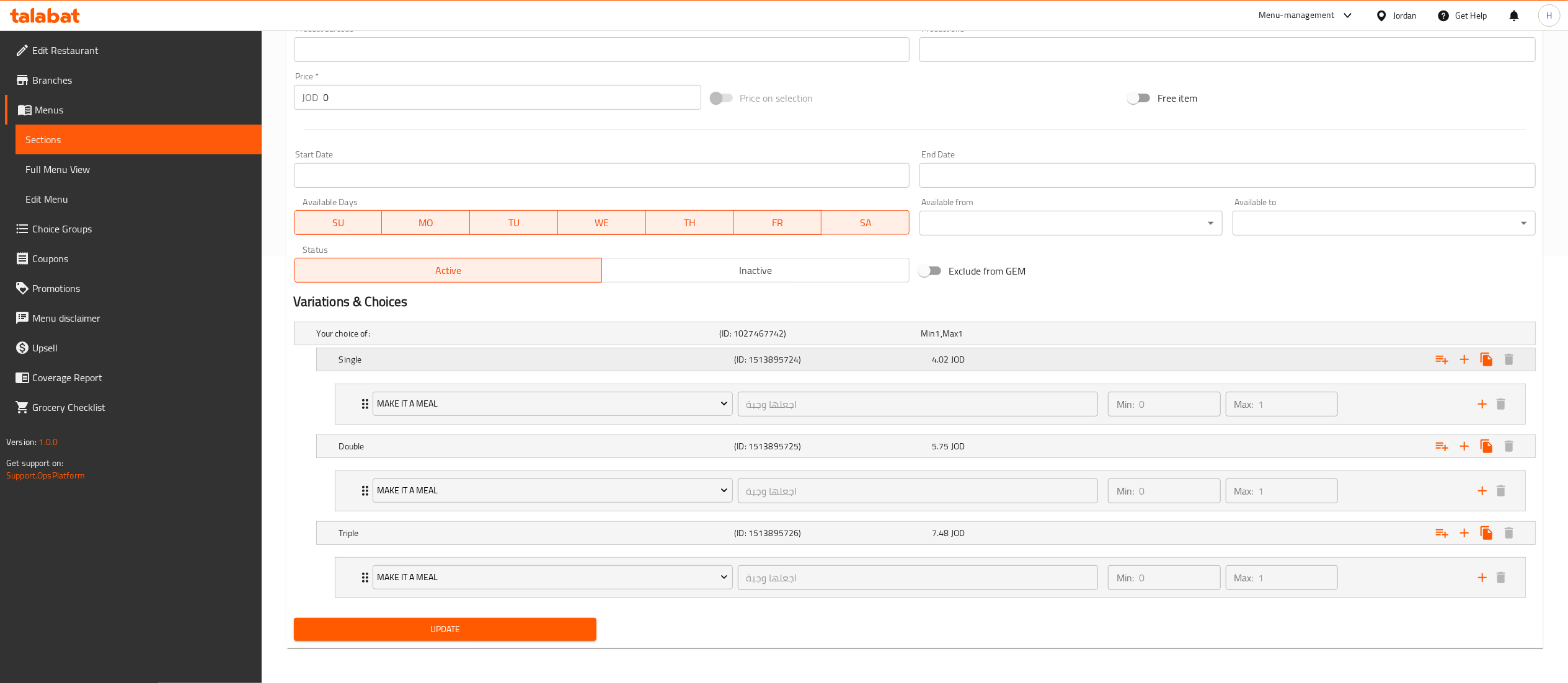
click at [1008, 362] on div "4.02 JOD" at bounding box center [1028, 359] width 193 height 12
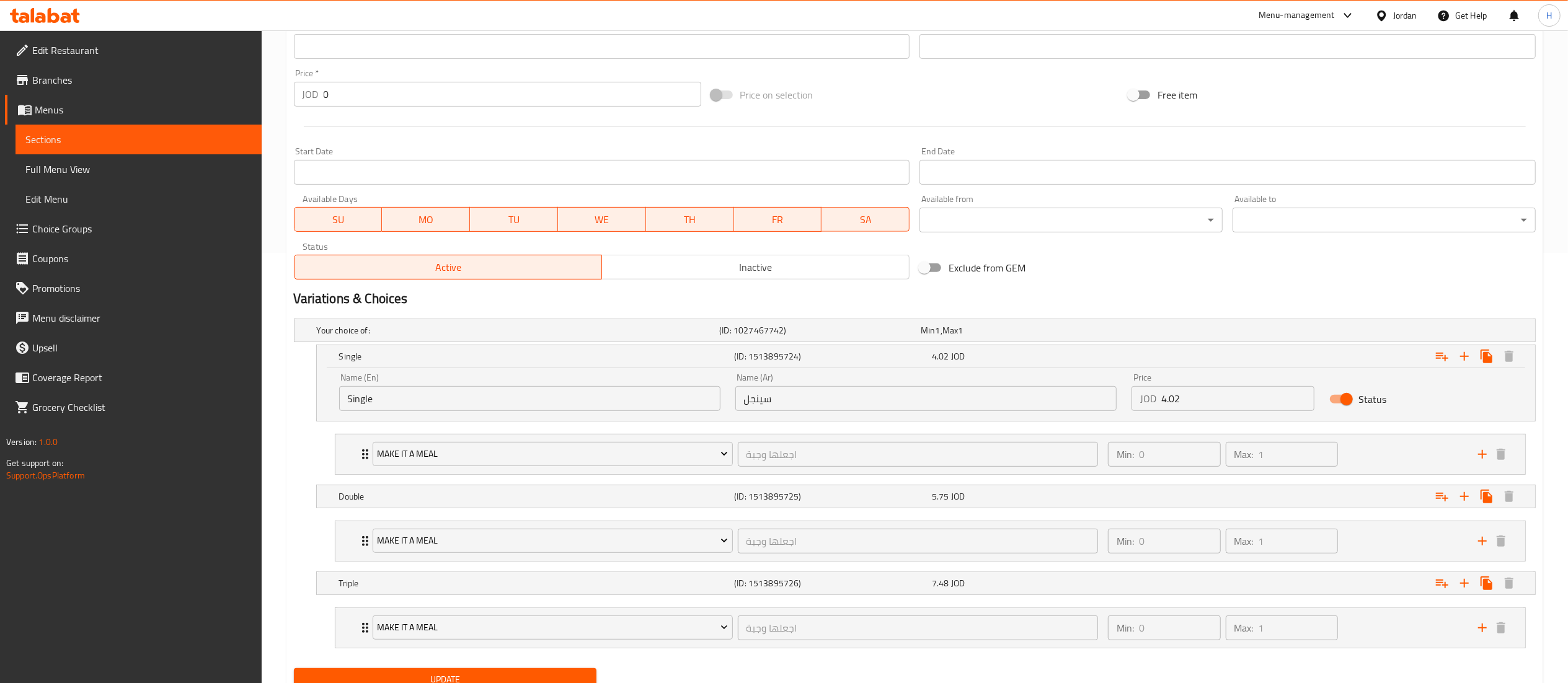
drag, startPoint x: 1216, startPoint y: 398, endPoint x: 1203, endPoint y: 396, distance: 13.2
click at [1213, 399] on input "4.02" at bounding box center [1238, 398] width 154 height 25
type input "4.86"
click at [1136, 500] on div "Expand" at bounding box center [1325, 496] width 395 height 27
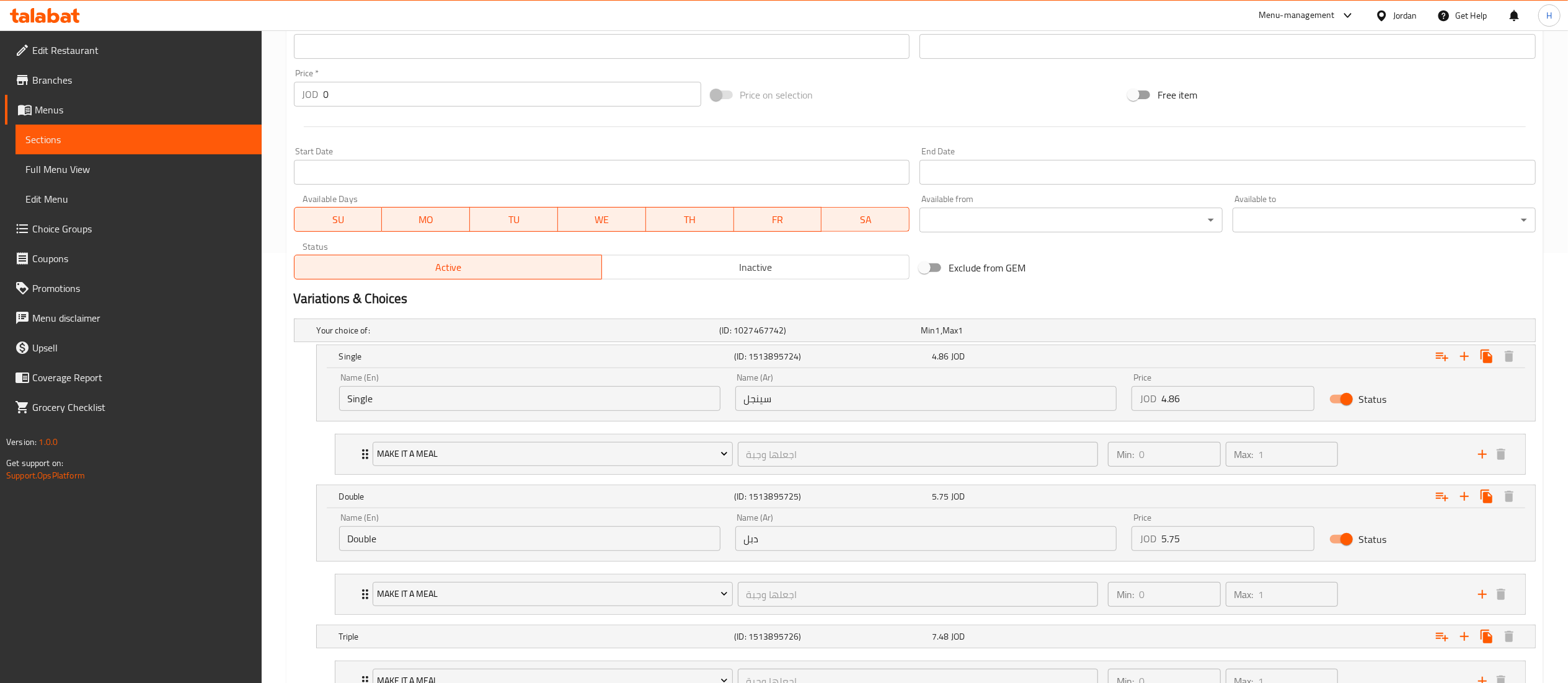
click at [1194, 538] on input "5.75" at bounding box center [1238, 538] width 154 height 25
type input "5"
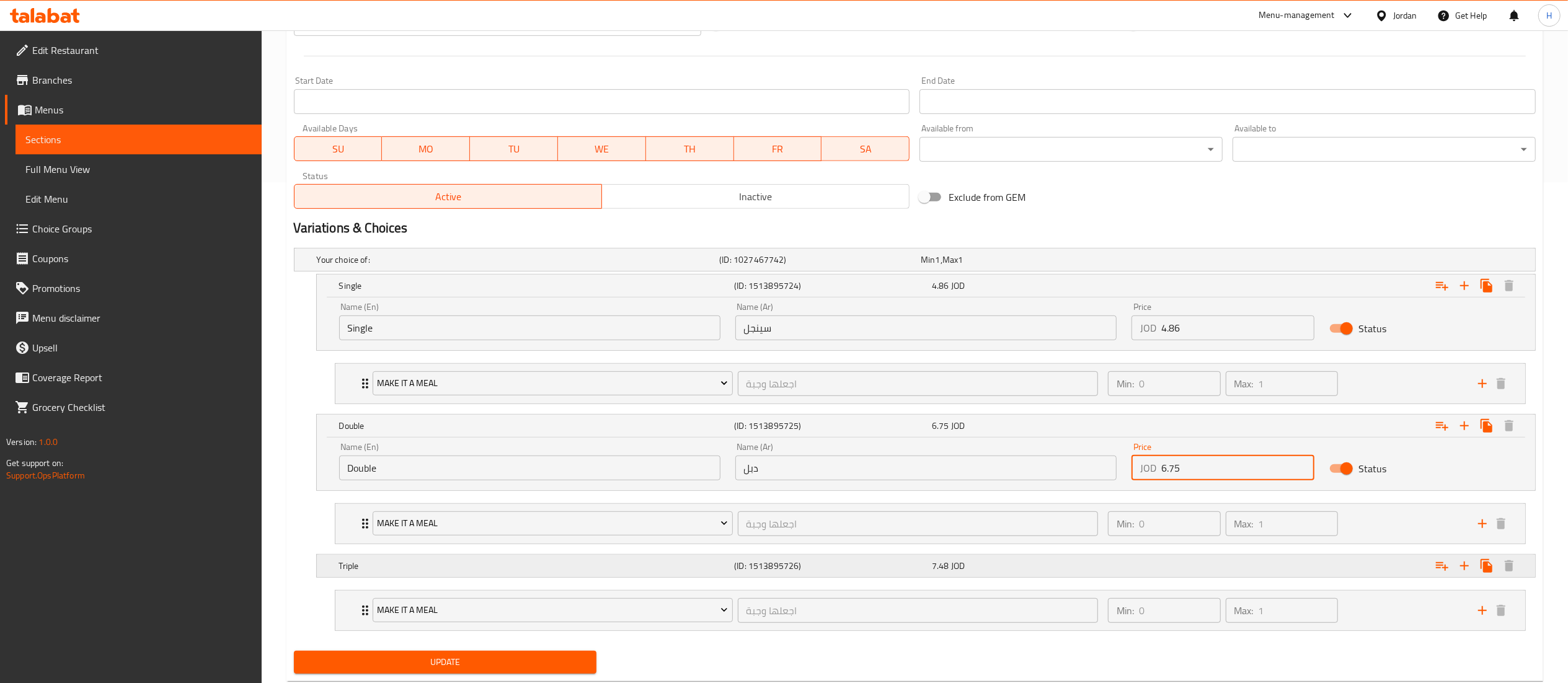
scroll to position [537, 0]
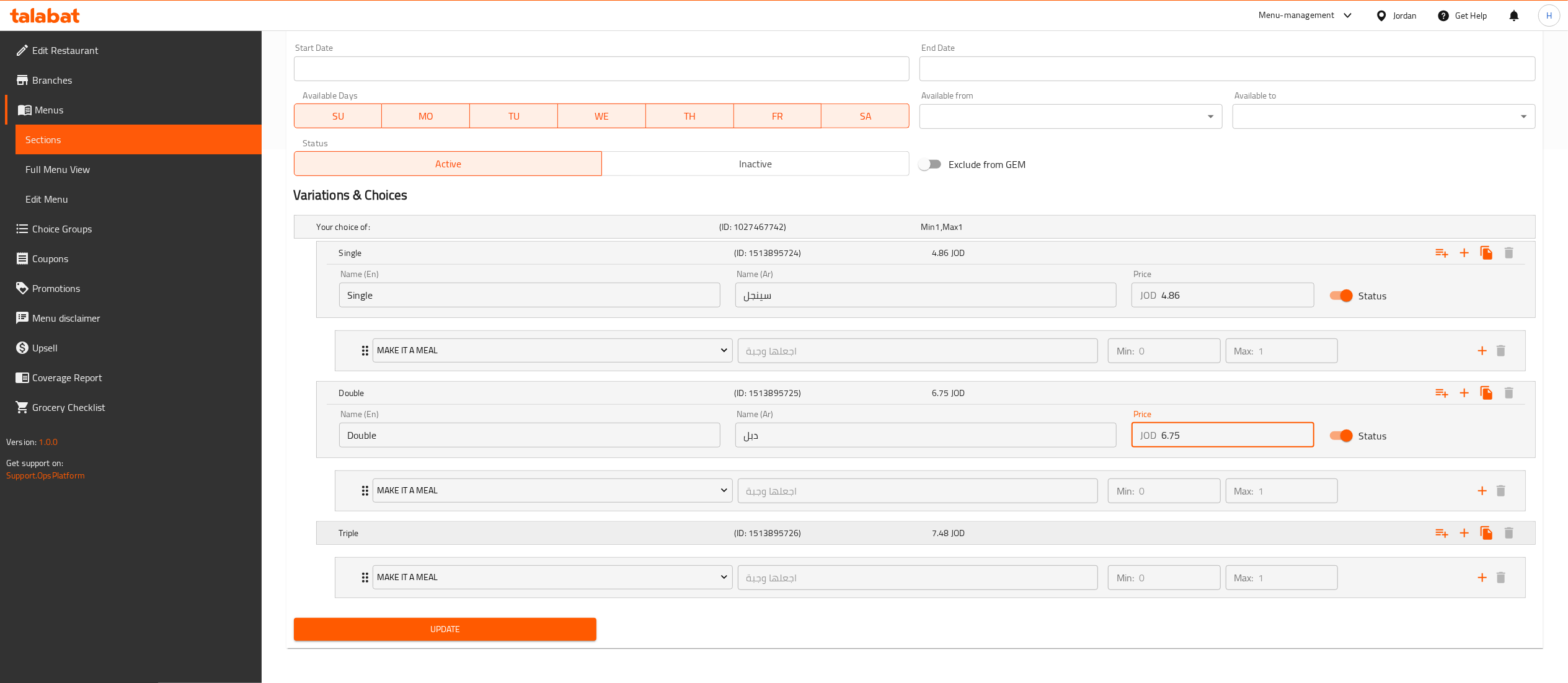
type input "6.75"
click at [1094, 533] on div "7.48 JOD" at bounding box center [1028, 533] width 193 height 12
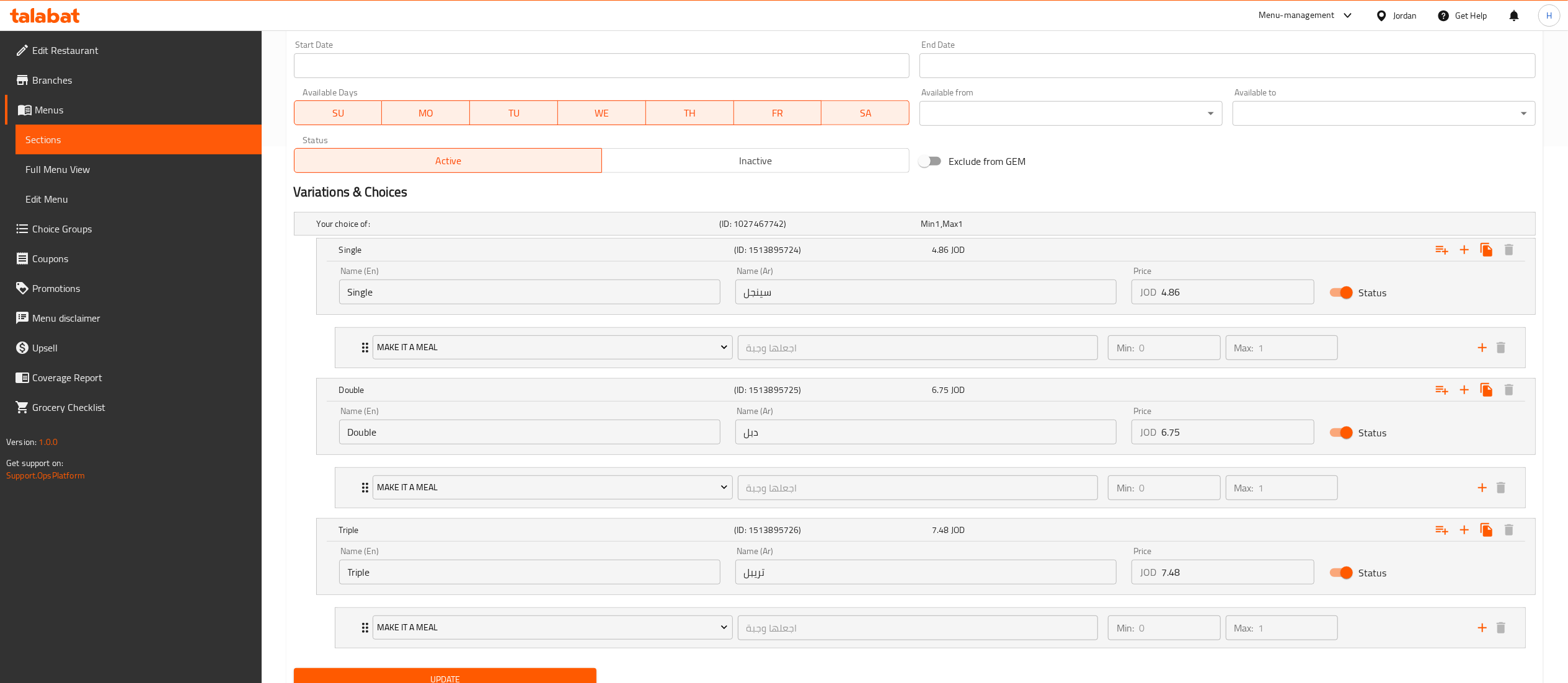
drag, startPoint x: 1214, startPoint y: 580, endPoint x: 1008, endPoint y: 556, distance: 207.4
click at [1010, 556] on div "Name (En) Triple Name (En) Name (Ar) تريبل Name (Ar) Price JOD 7.48 Price Status" at bounding box center [926, 566] width 1188 height 53
type input "8"
type input ".7"
type input "8"
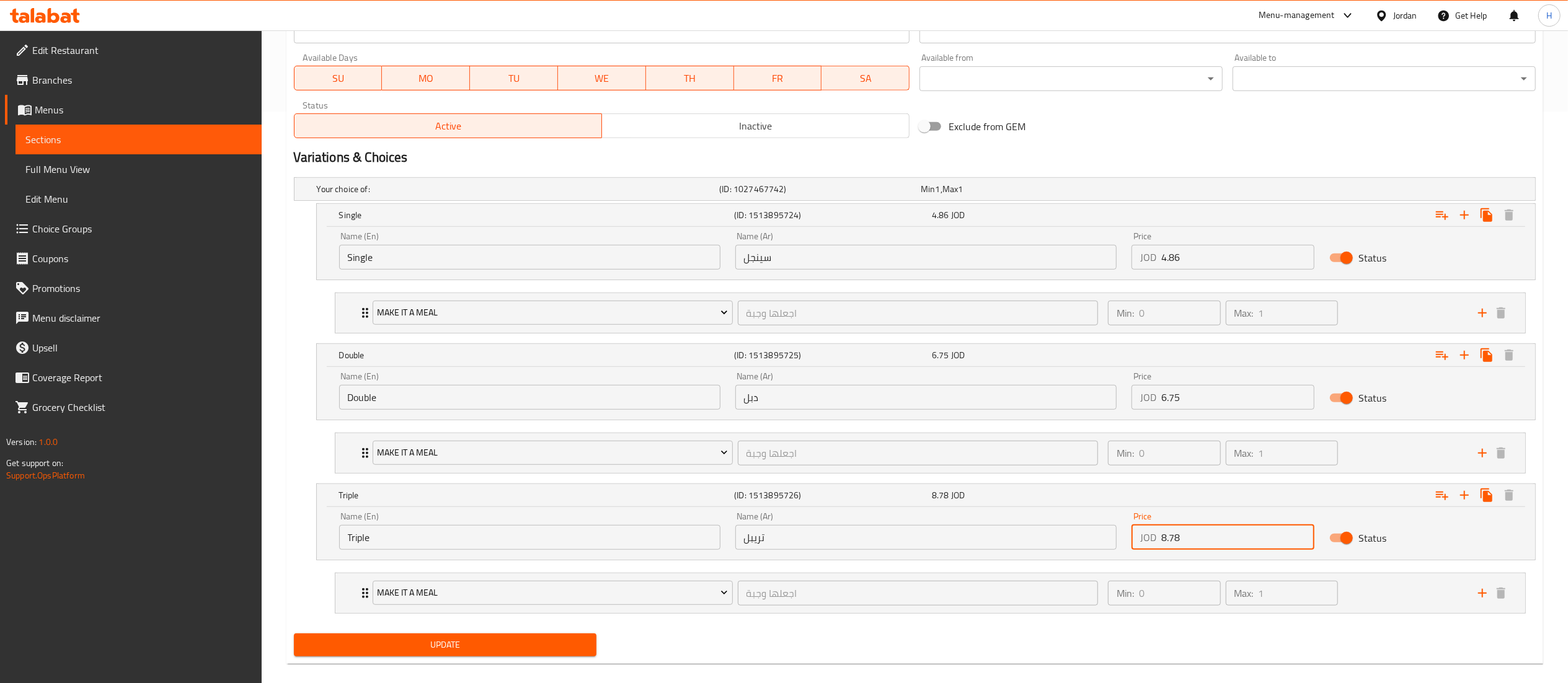
scroll to position [591, 0]
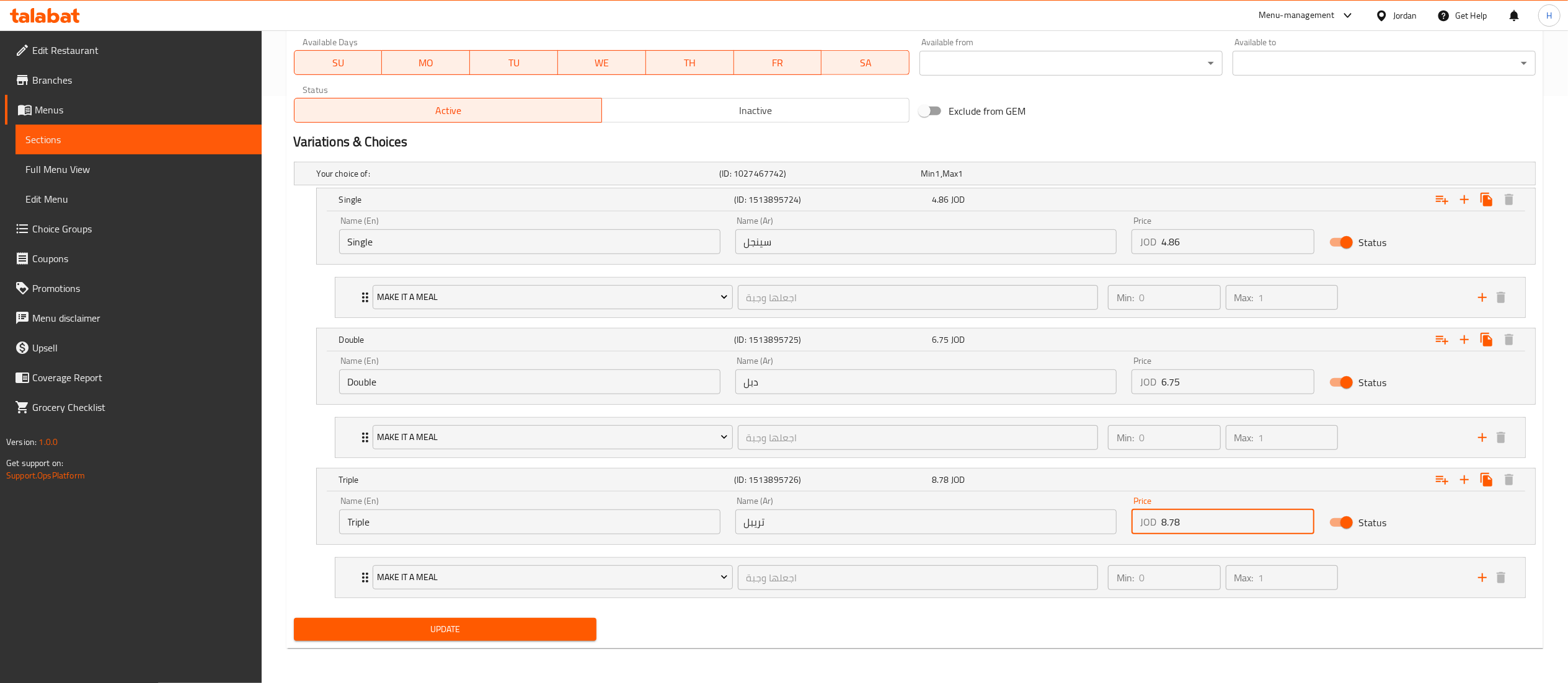
type input "8.78"
click at [403, 627] on span "Update" at bounding box center [445, 629] width 283 height 16
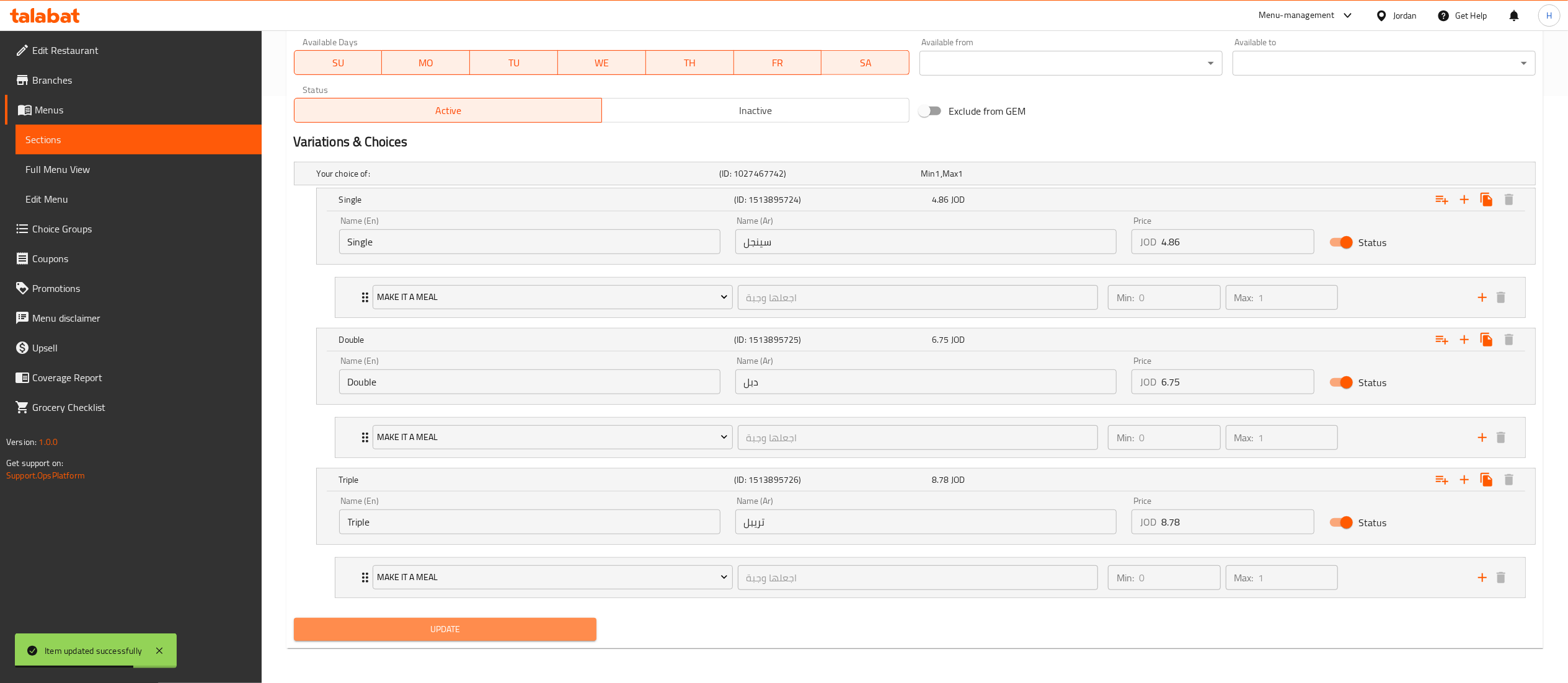
click at [502, 640] on button "Update" at bounding box center [446, 629] width 303 height 23
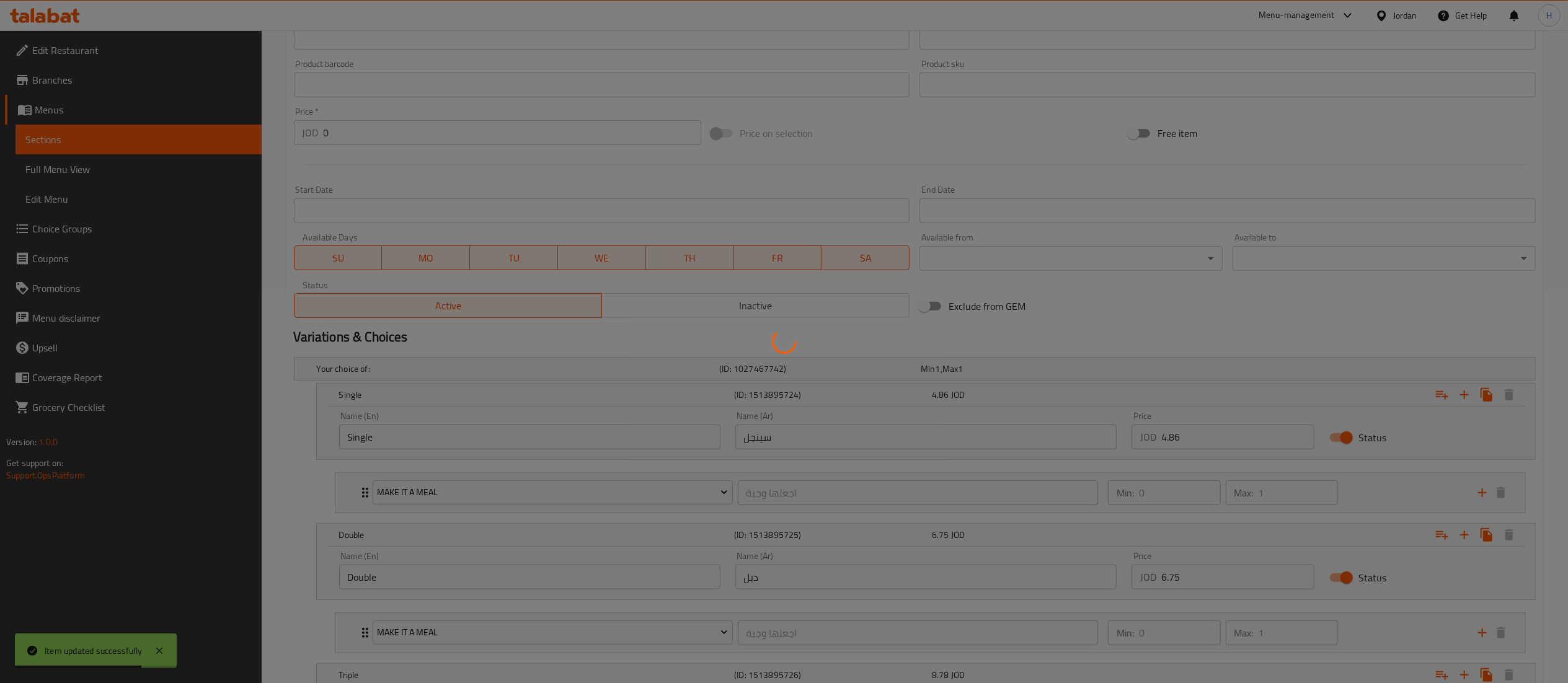
scroll to position [0, 0]
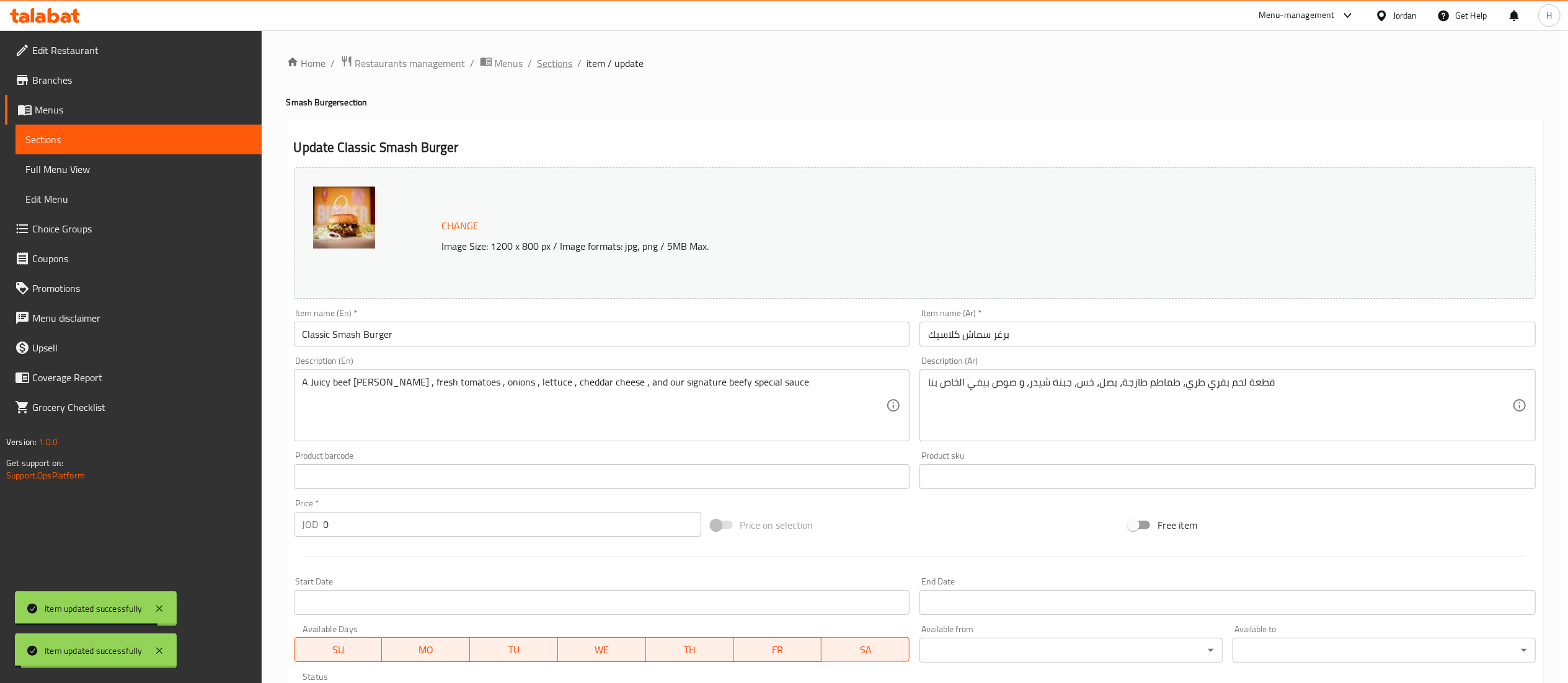
click at [554, 65] on span "Sections" at bounding box center [555, 63] width 35 height 15
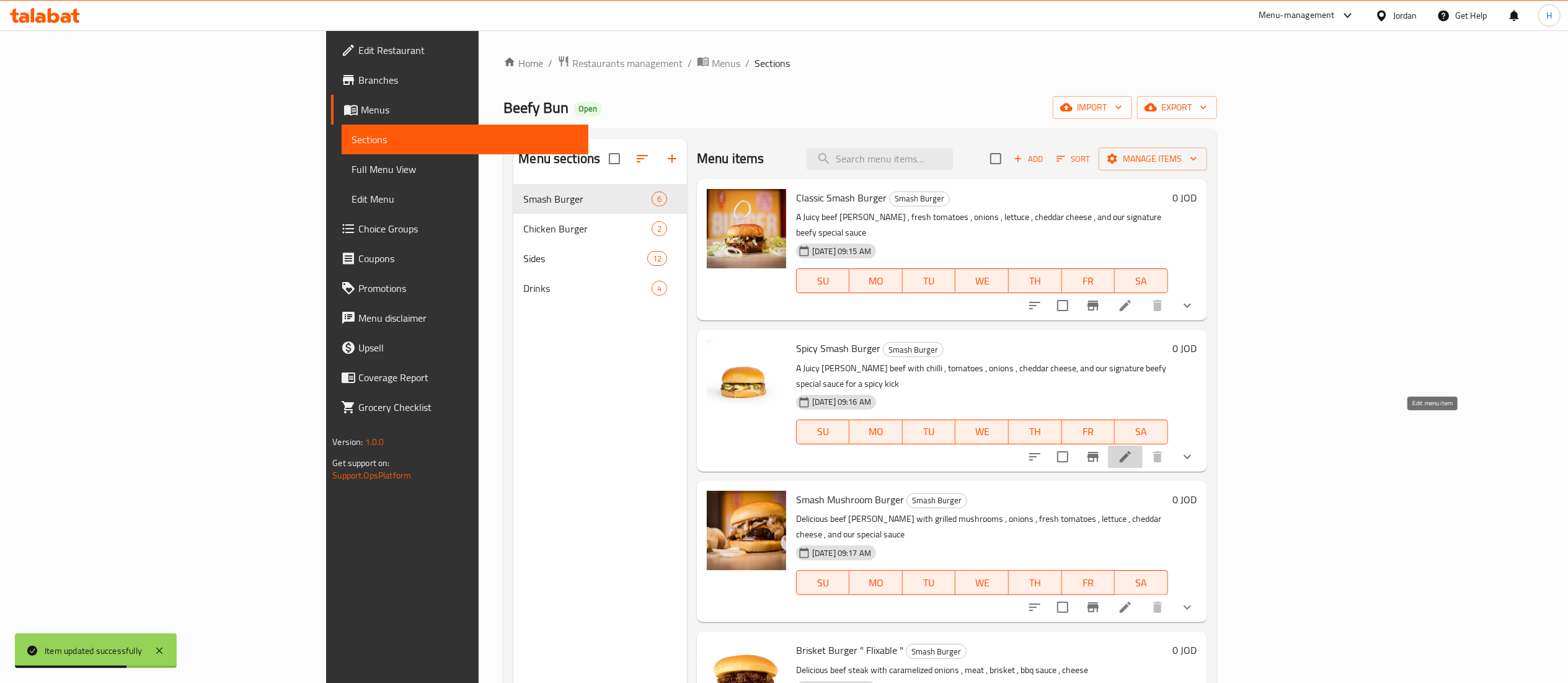
click at [1131, 451] on icon at bounding box center [1125, 456] width 11 height 11
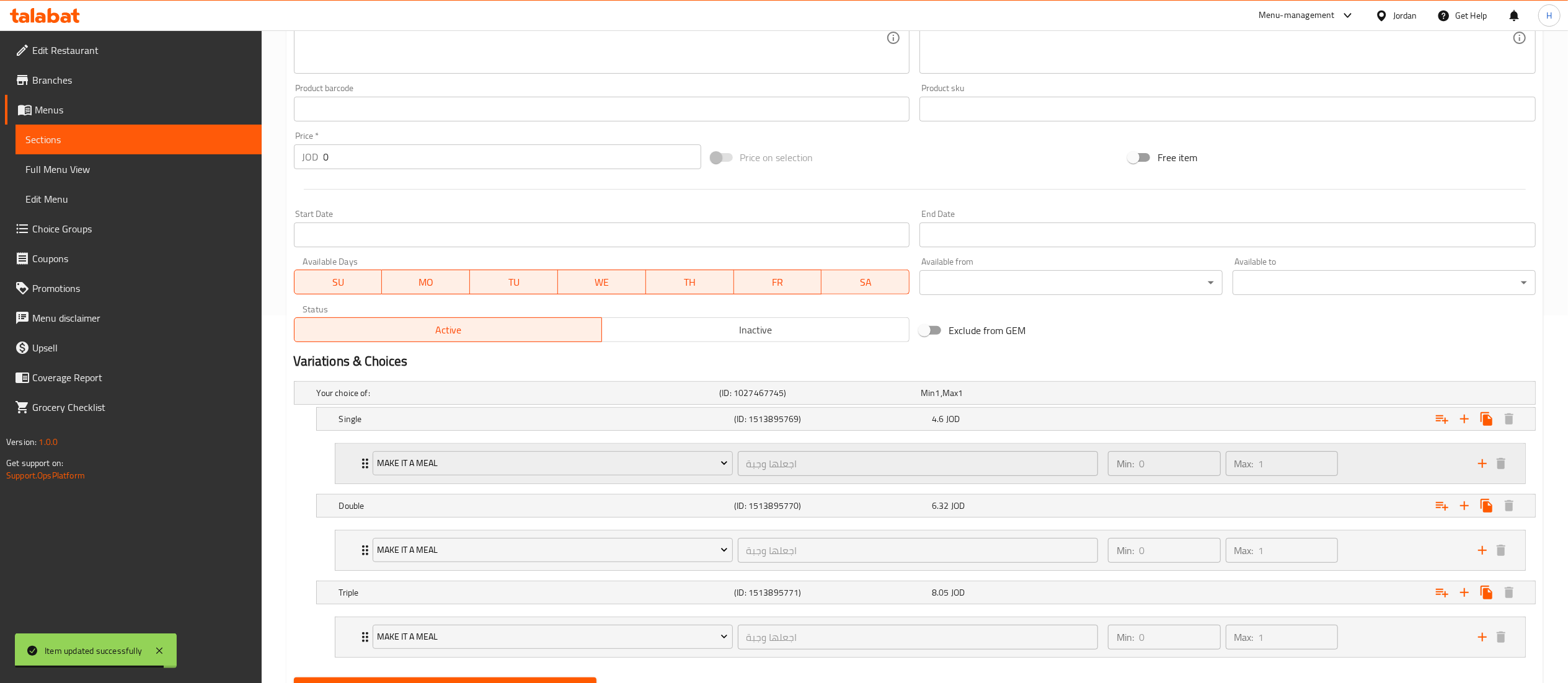
scroll to position [372, 0]
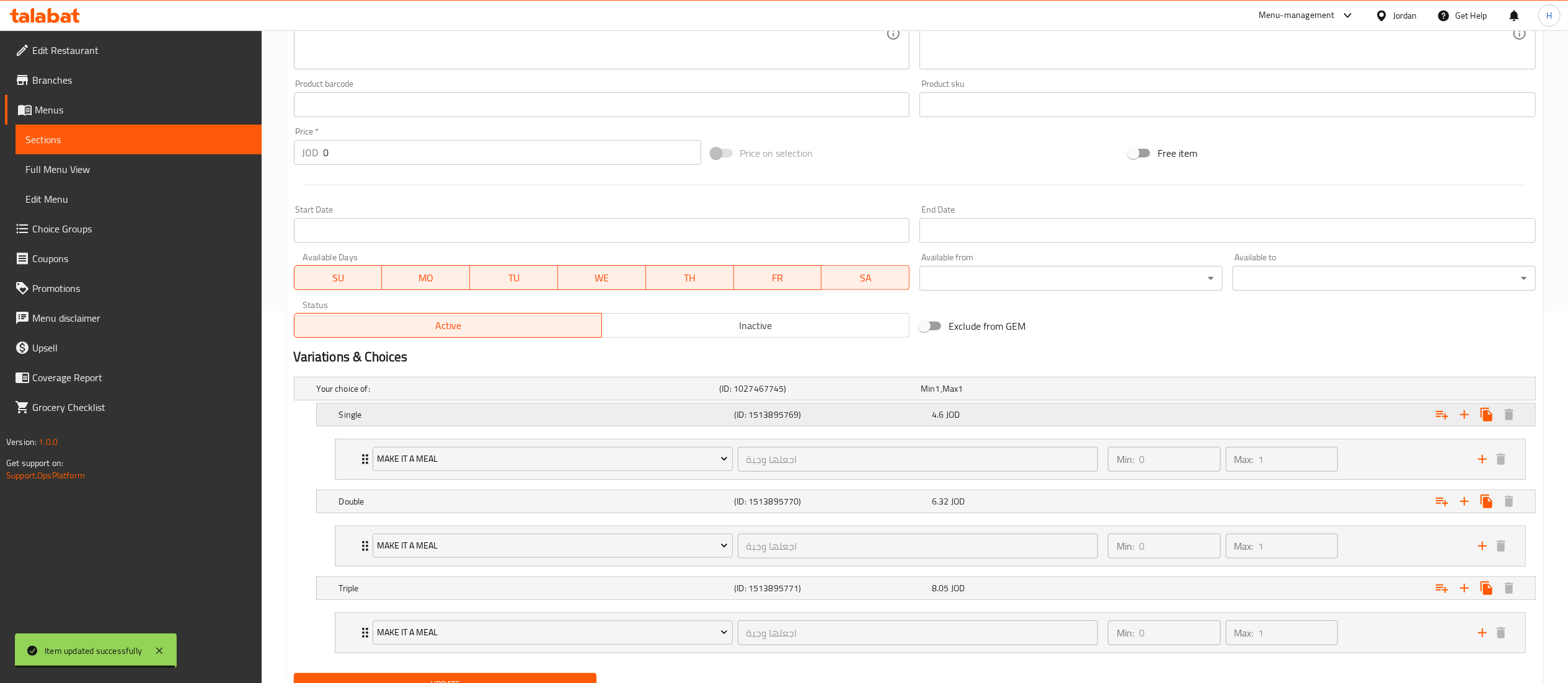
click at [1003, 409] on div "4.6 JOD" at bounding box center [1028, 415] width 193 height 12
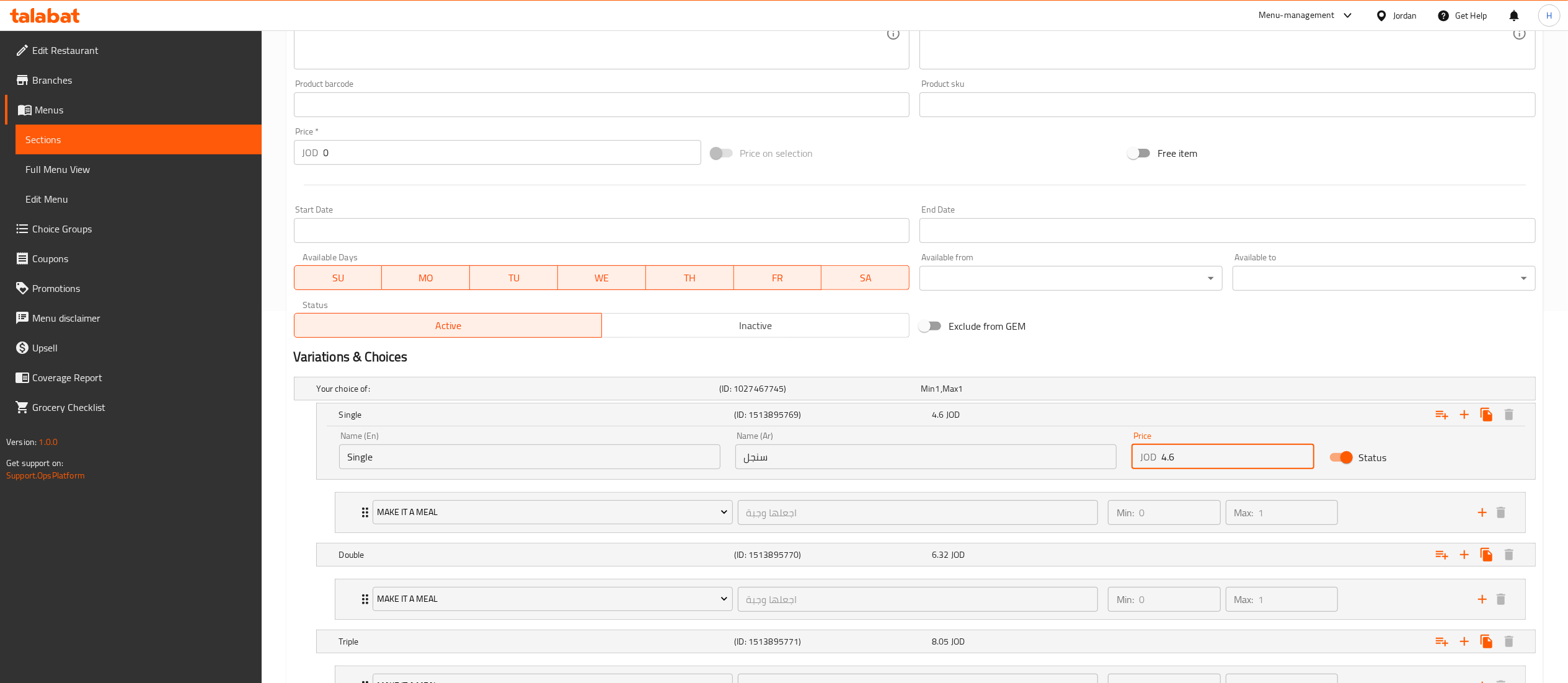
drag, startPoint x: 1182, startPoint y: 452, endPoint x: 1089, endPoint y: 448, distance: 93.1
click at [1089, 448] on div "Name (En) Single Name (En) Name (Ar) سنجل Name (Ar) Price JOD 4.6 Price Status" at bounding box center [926, 450] width 1188 height 53
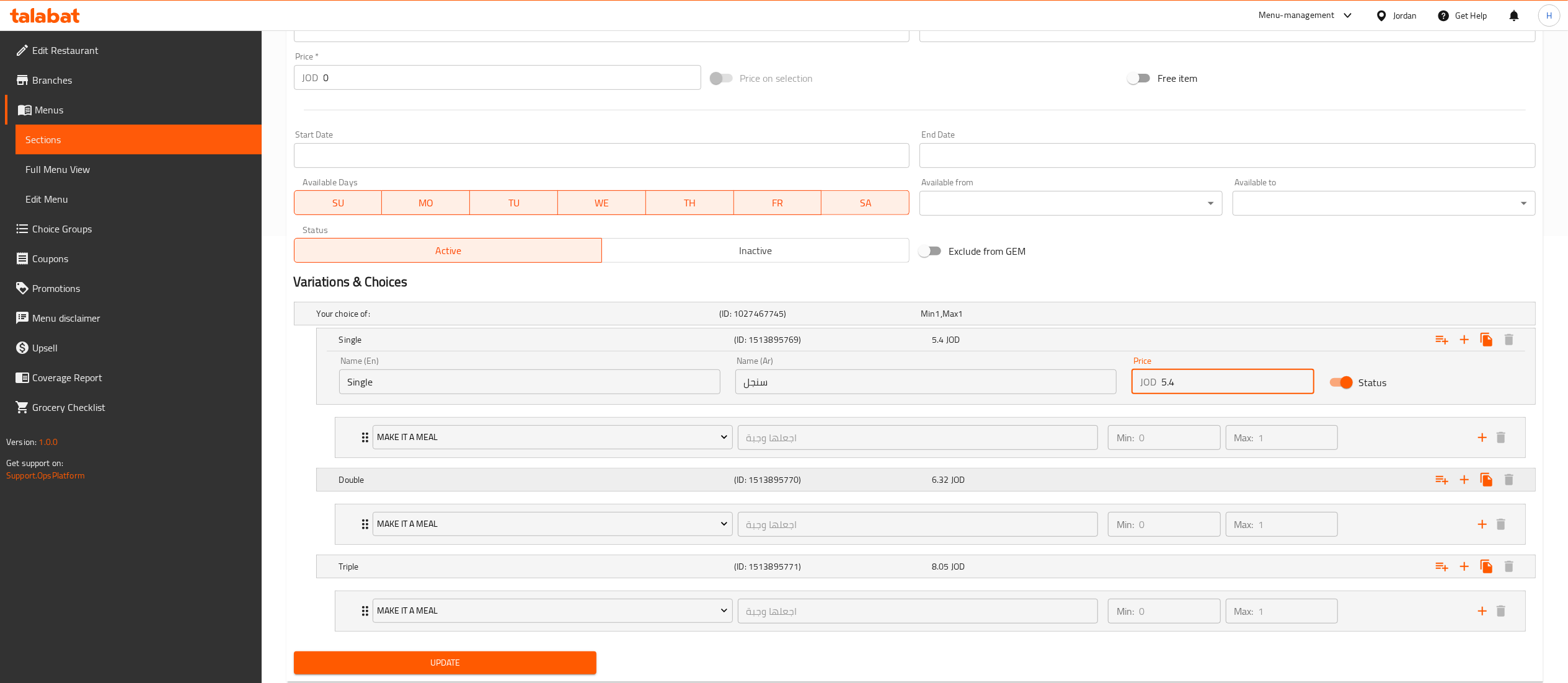
scroll to position [484, 0]
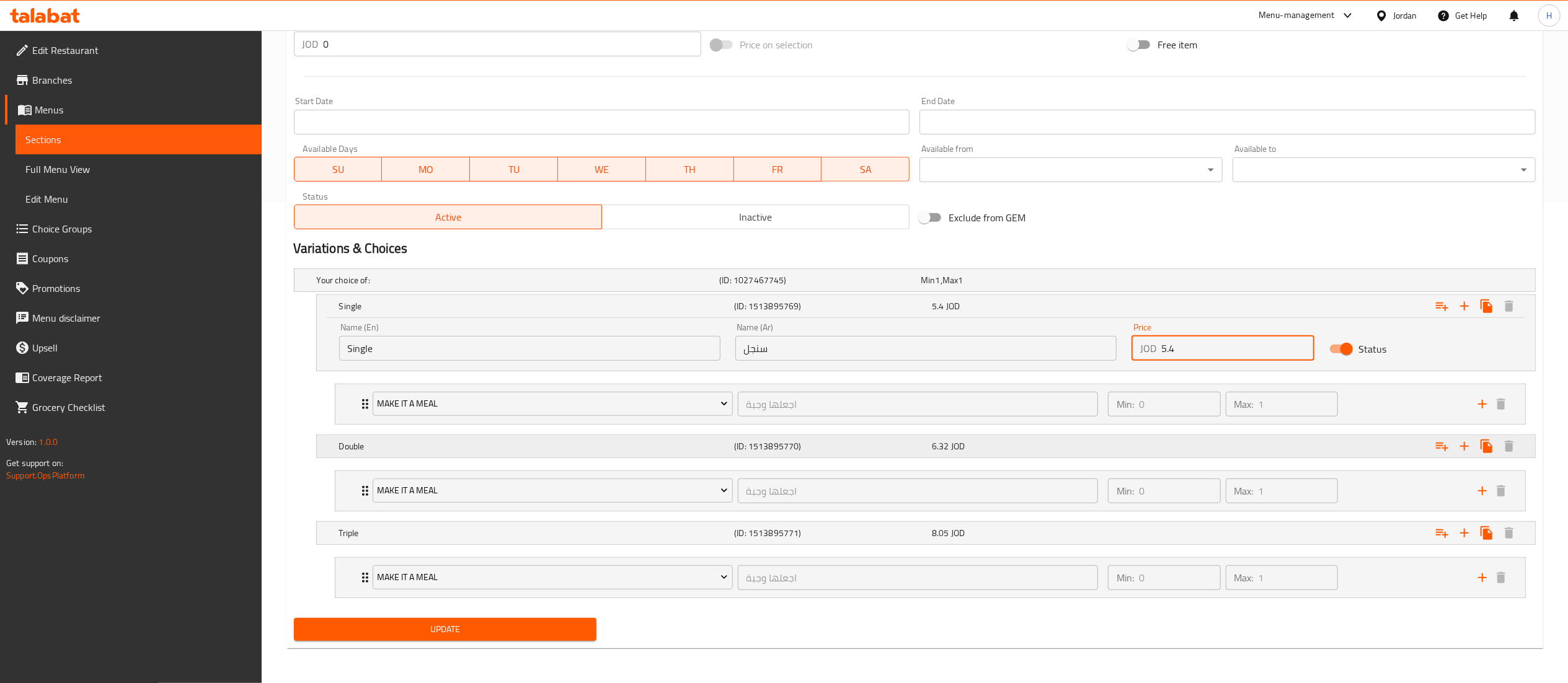
type input "5.4"
click at [1051, 440] on div "6.32 JOD" at bounding box center [1028, 446] width 193 height 12
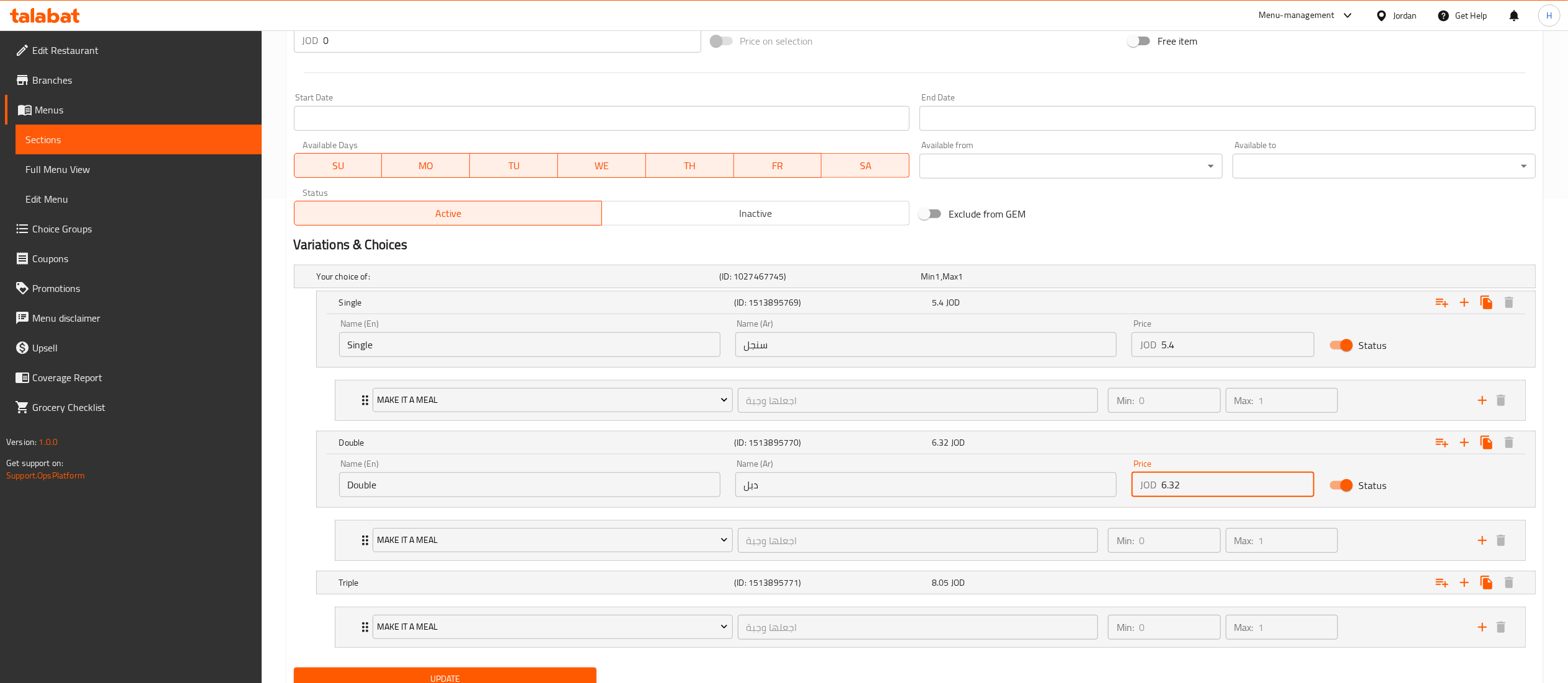
drag, startPoint x: 1171, startPoint y: 487, endPoint x: 1068, endPoint y: 480, distance: 103.2
click at [1075, 483] on div "Name (En) Double Name (En) Name (Ar) دبل Name (Ar) Price JOD 6.32 Price Status" at bounding box center [926, 478] width 1188 height 53
click at [1074, 483] on input "دبل" at bounding box center [925, 484] width 381 height 25
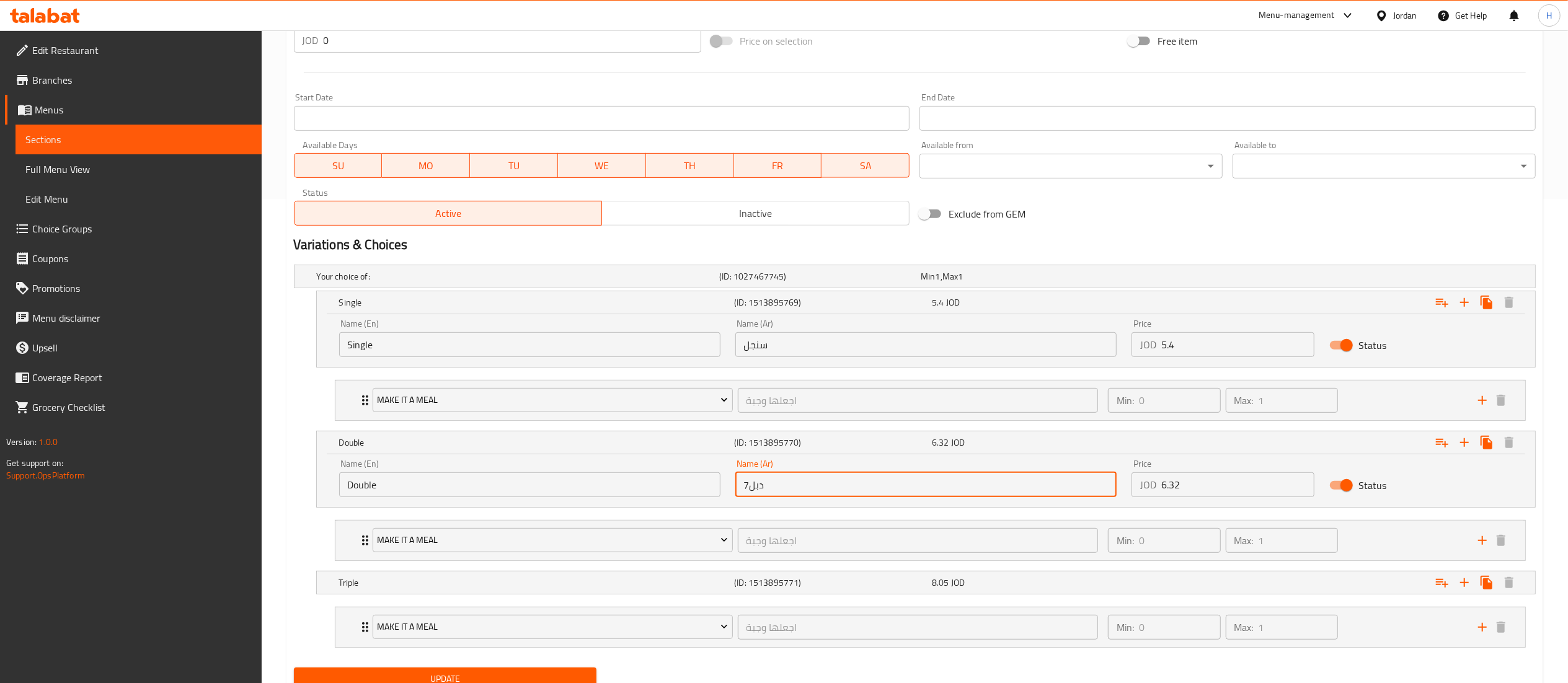
type input "دبل"
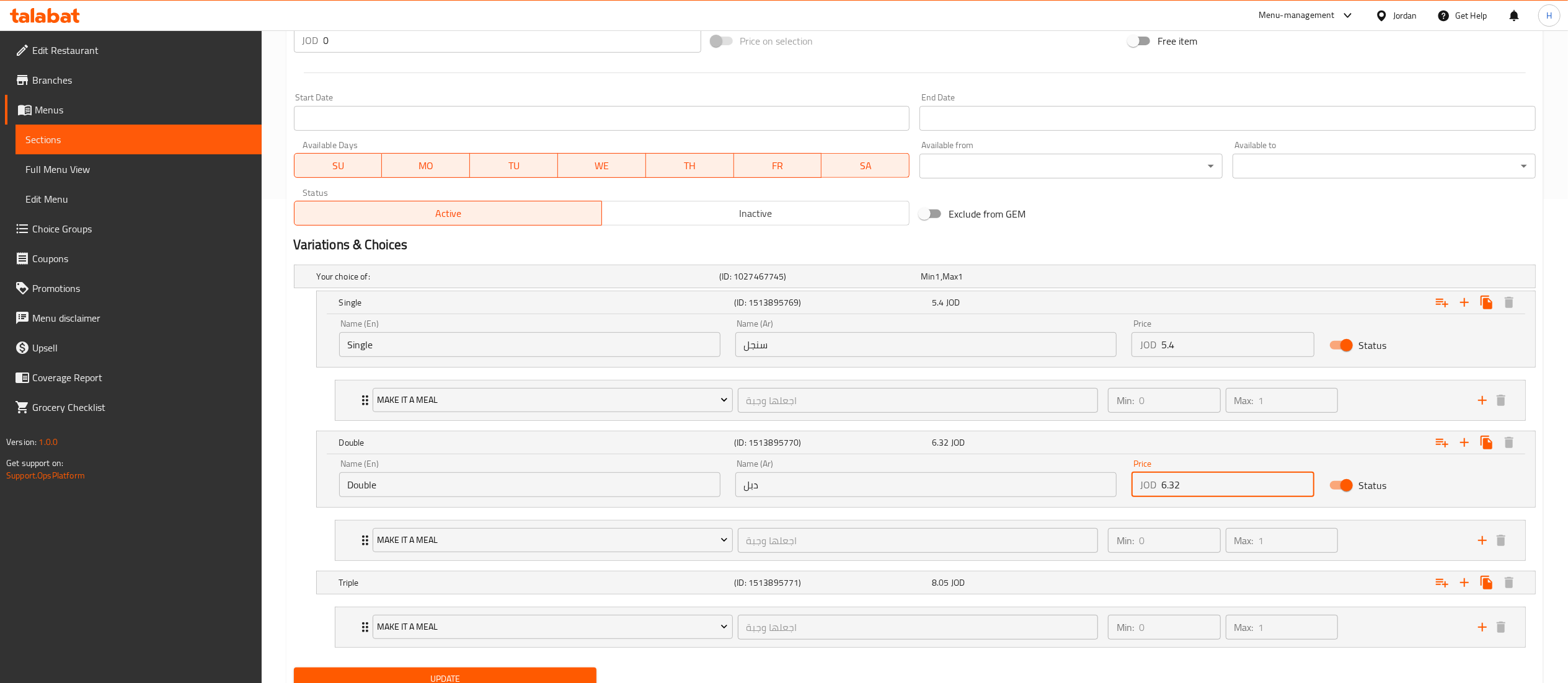
drag, startPoint x: 1239, startPoint y: 487, endPoint x: 987, endPoint y: 493, distance: 252.1
click at [987, 493] on div "Name (En) Double Name (En) Name (Ar) دبل Name (Ar) Price JOD 6.32 Price Status" at bounding box center [926, 478] width 1188 height 53
type input "7.43"
drag, startPoint x: 1159, startPoint y: 587, endPoint x: 1193, endPoint y: 567, distance: 39.4
click at [1159, 585] on div "Expand" at bounding box center [1325, 583] width 395 height 27
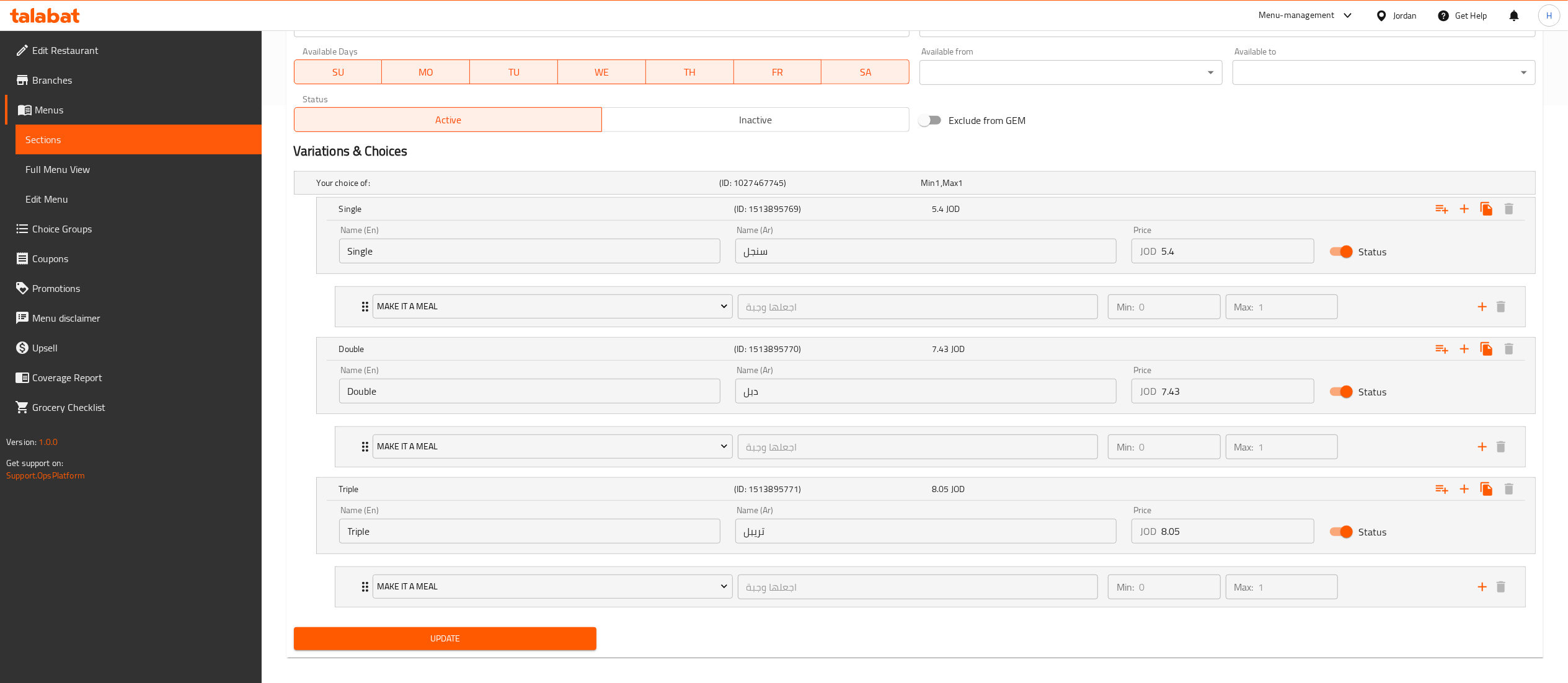
scroll to position [591, 0]
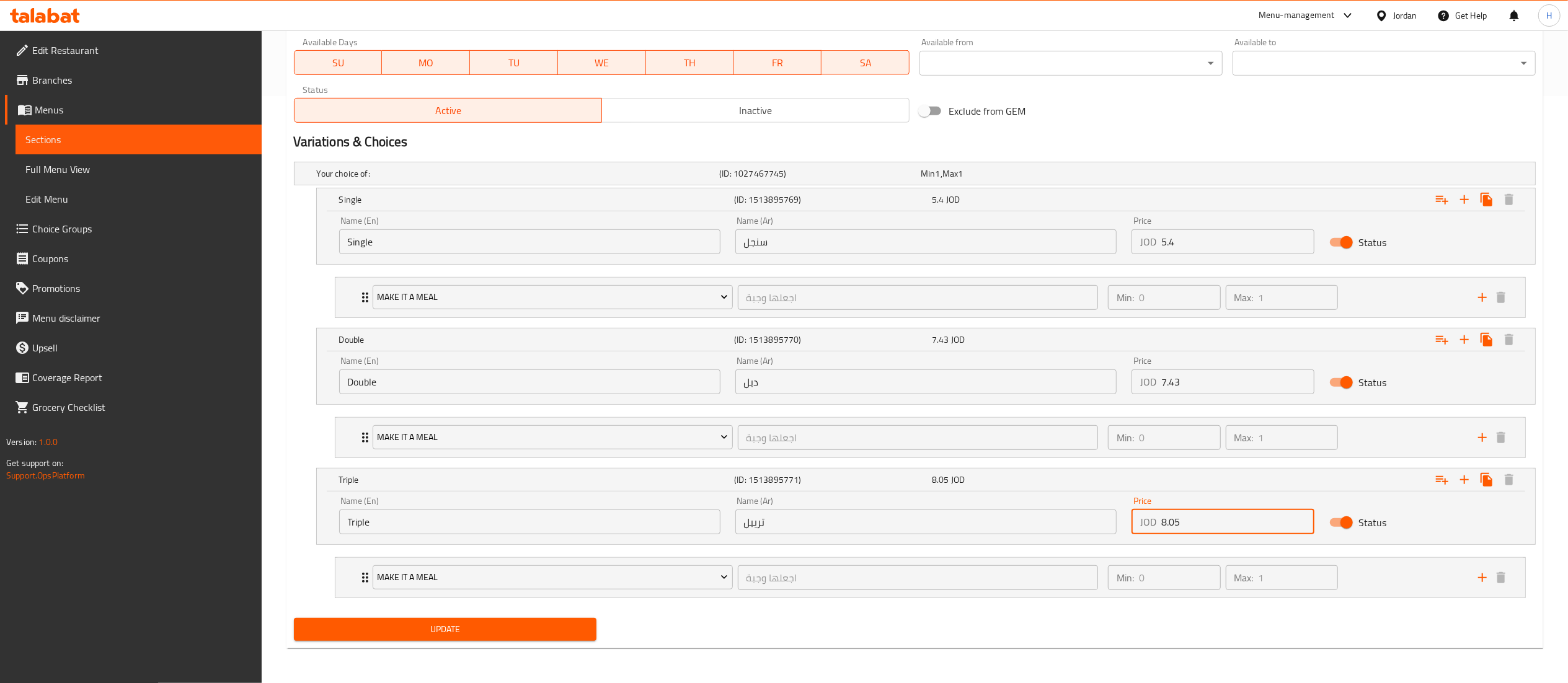
drag, startPoint x: 1213, startPoint y: 518, endPoint x: 941, endPoint y: 507, distance: 272.2
click at [941, 507] on div "Name (En) Triple Name (En) Name (Ar) تريبل Name (Ar) Price JOD 8.05 Price Status" at bounding box center [926, 515] width 1188 height 53
type input "9.45"
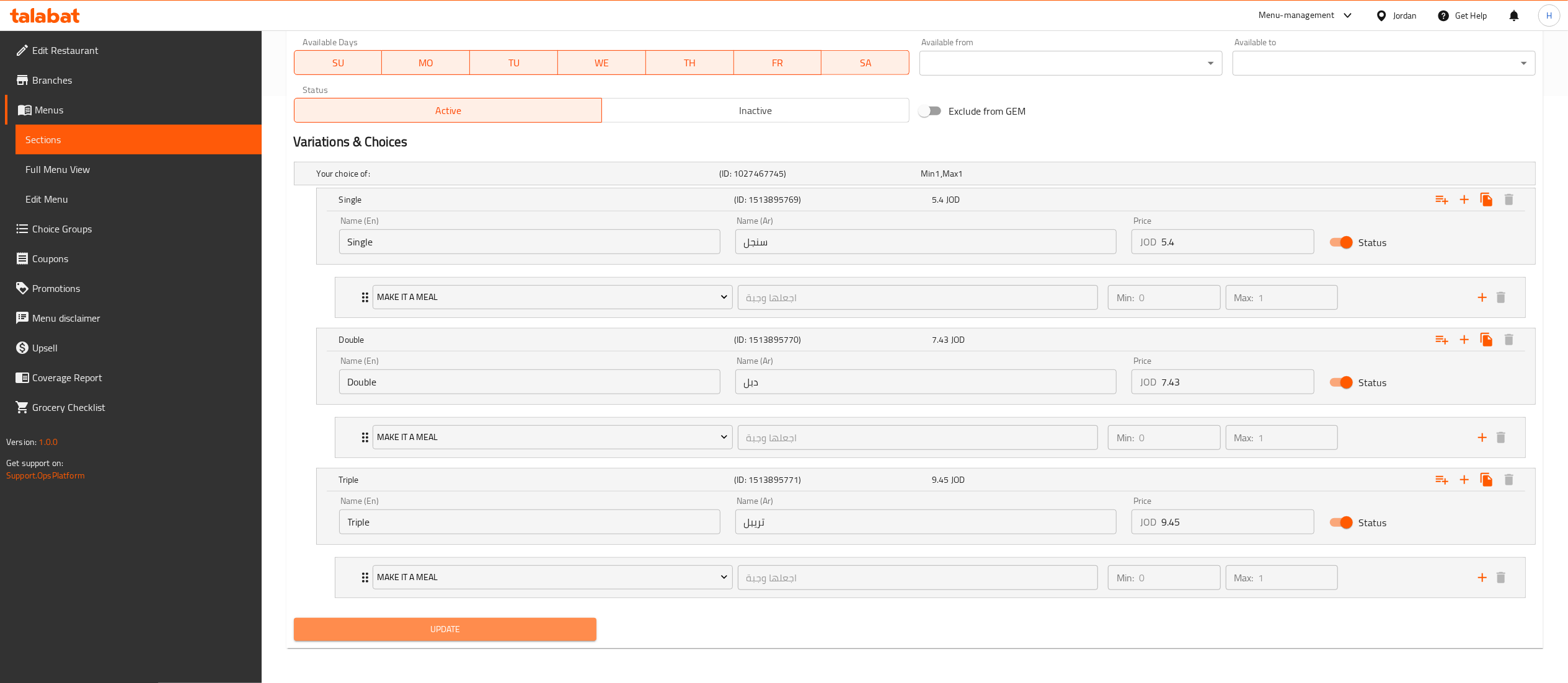
click at [549, 626] on span "Update" at bounding box center [445, 629] width 283 height 16
click at [482, 639] on button "Update" at bounding box center [446, 629] width 303 height 23
click at [519, 618] on button "Update" at bounding box center [446, 629] width 303 height 23
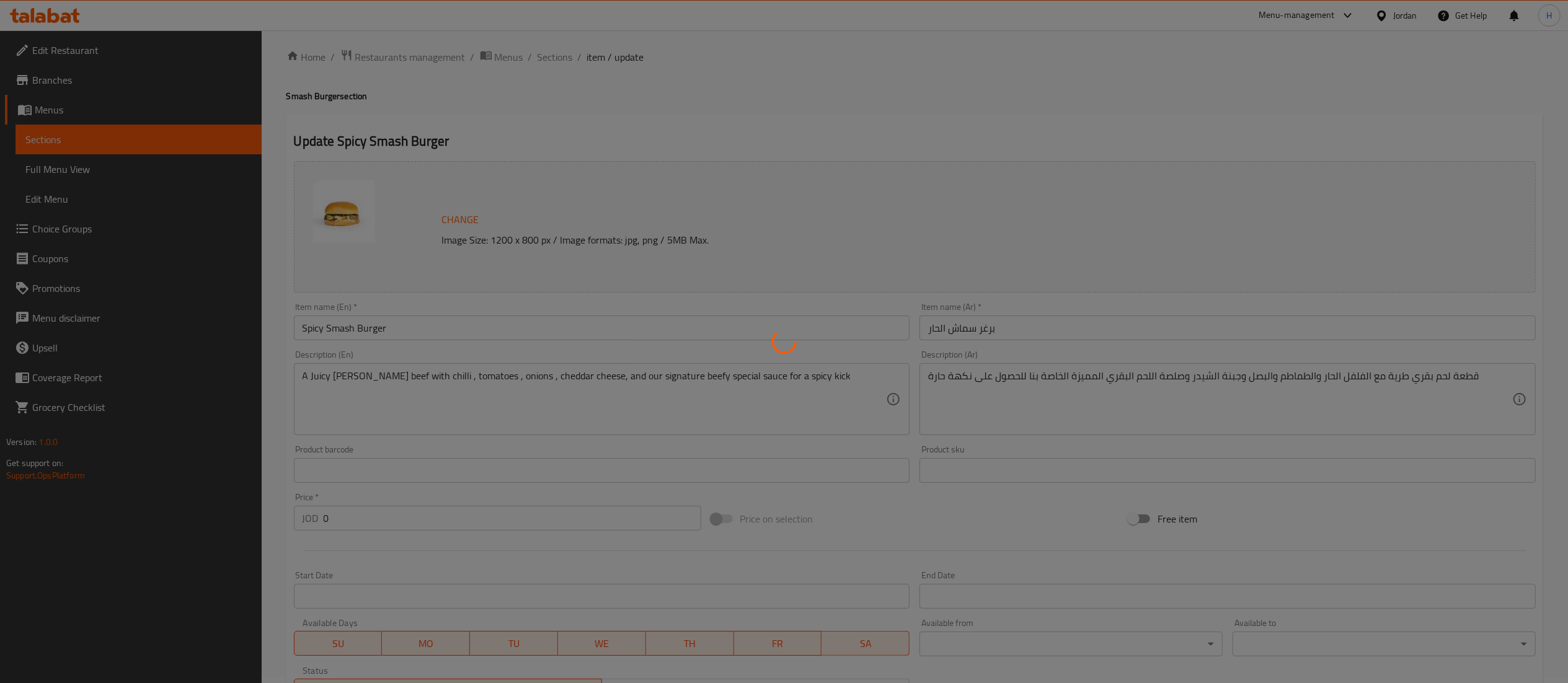
scroll to position [0, 0]
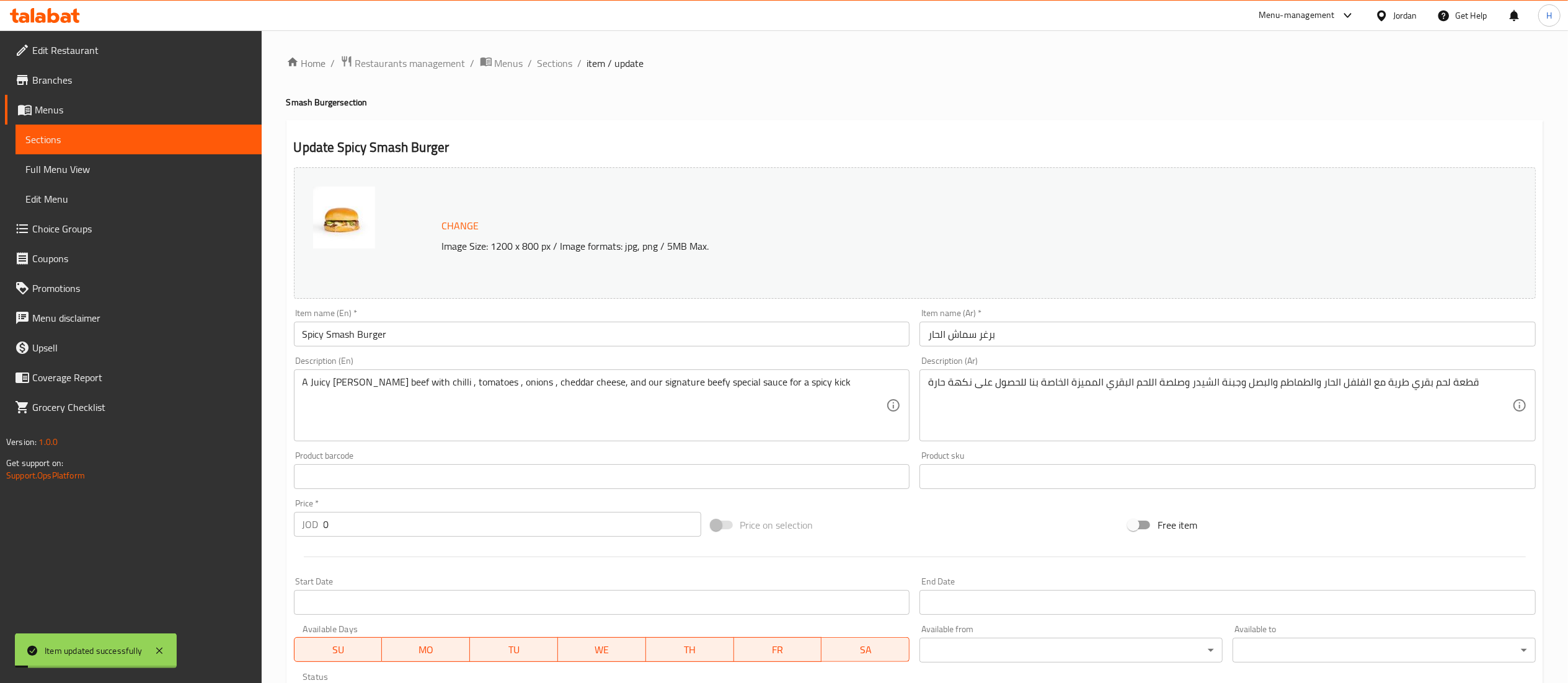
click at [566, 73] on div "Home / Restaurants management / Menus / Sections / item / update Smash Burger s…" at bounding box center [914, 650] width 1256 height 1190
click at [566, 65] on span "Sections" at bounding box center [555, 63] width 35 height 15
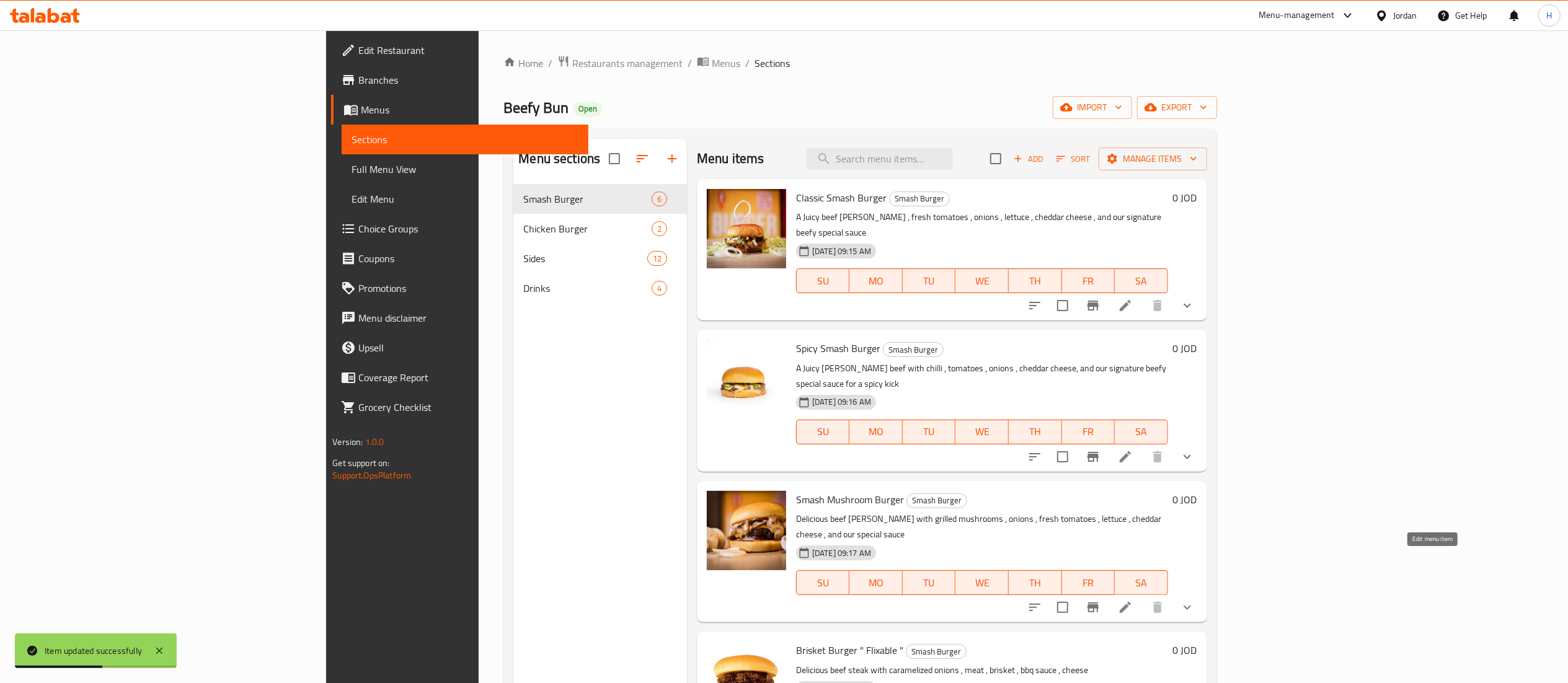
click at [1132, 600] on icon at bounding box center [1125, 607] width 15 height 15
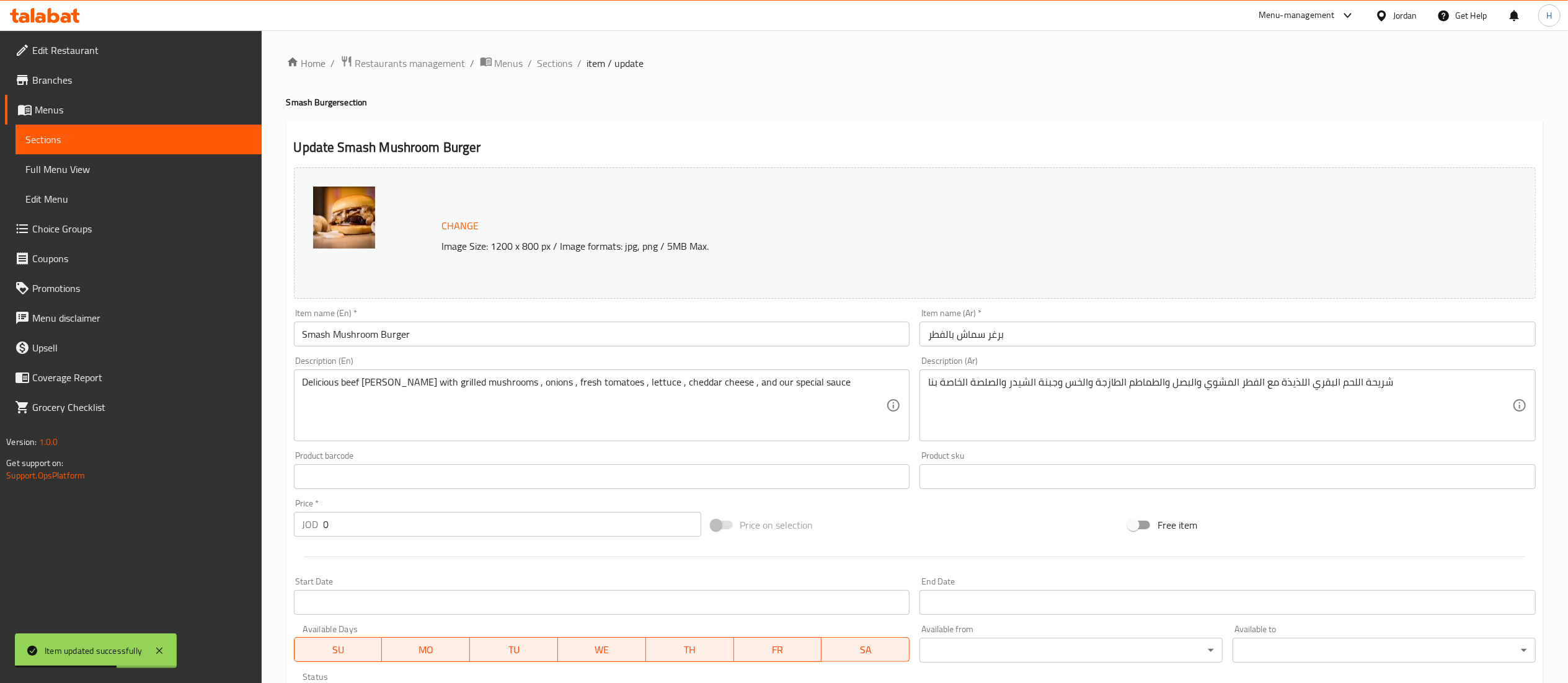
scroll to position [430, 0]
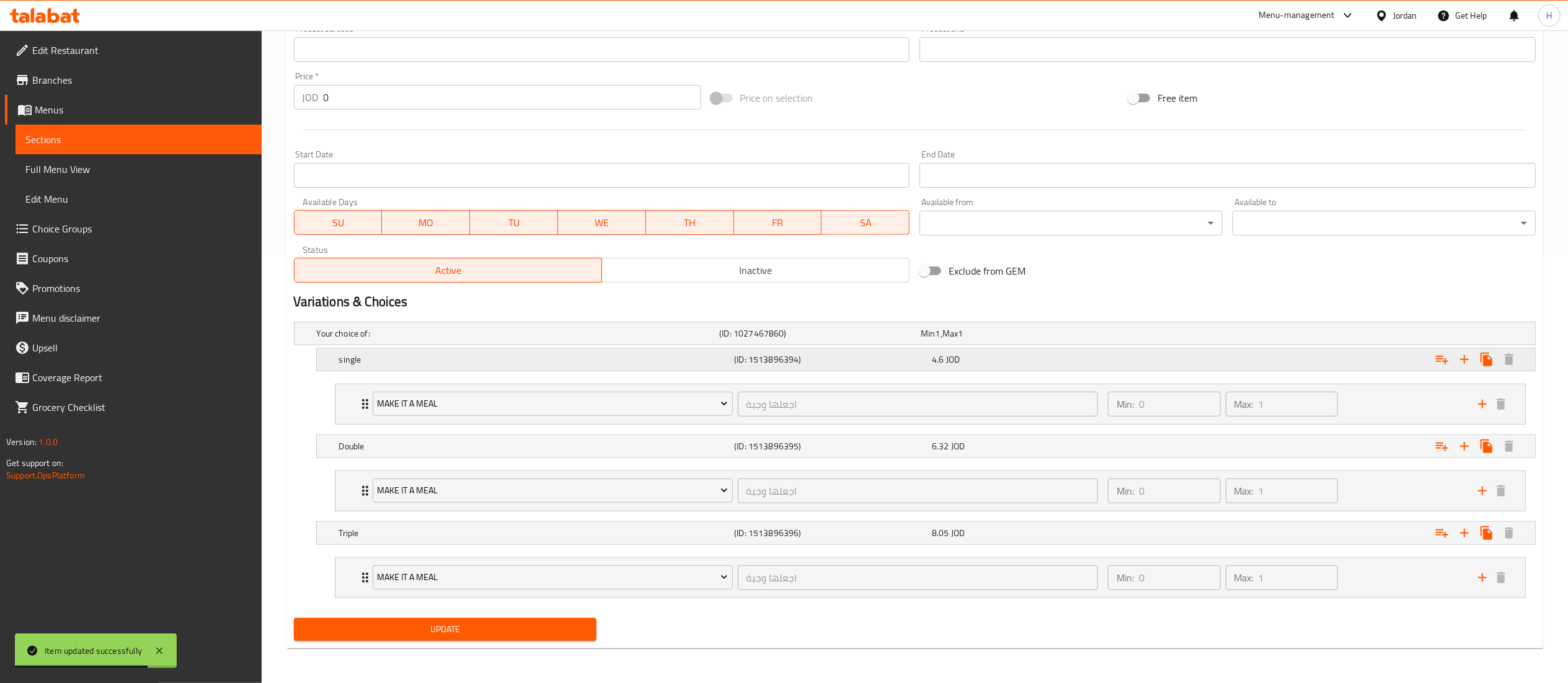
click at [1045, 351] on div "4.6 JOD" at bounding box center [1028, 359] width 198 height 18
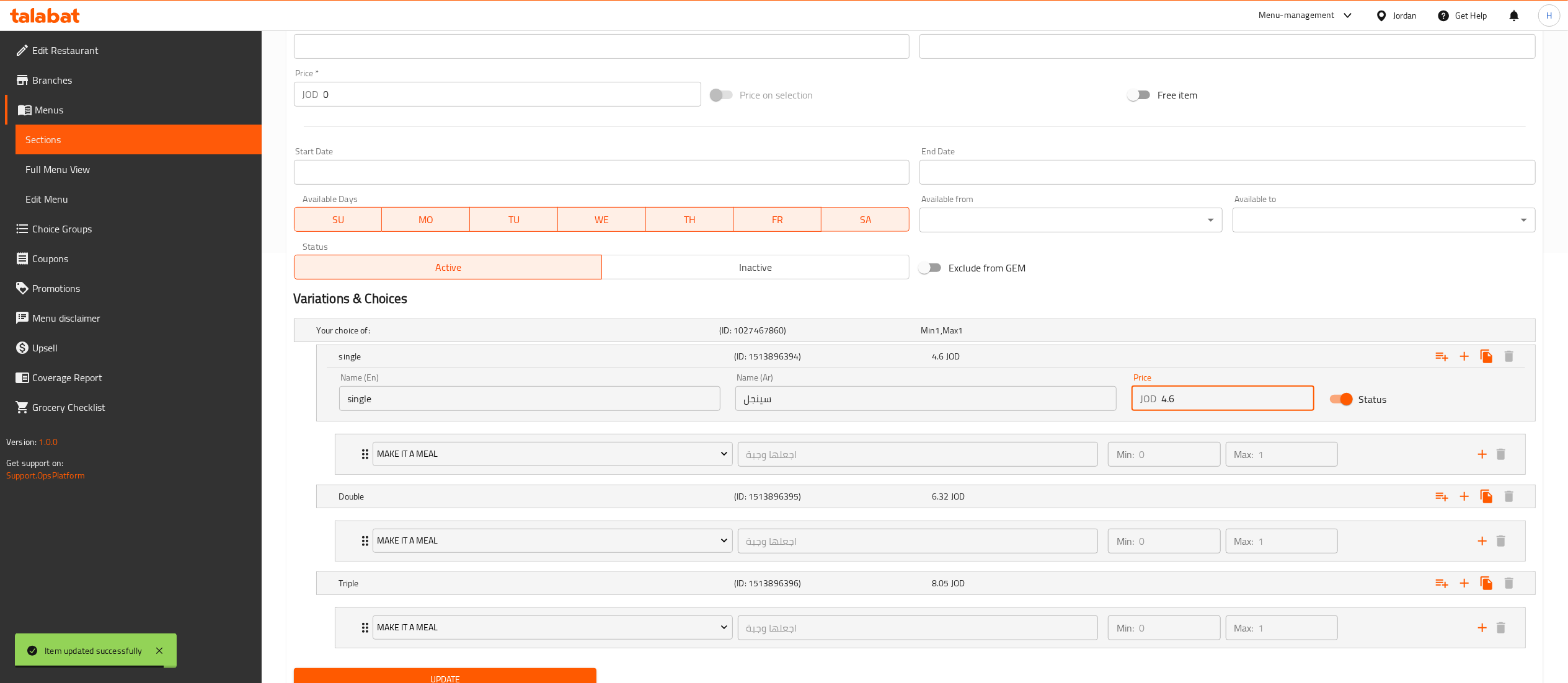
drag, startPoint x: 1192, startPoint y: 399, endPoint x: 1045, endPoint y: 384, distance: 147.8
click at [1045, 384] on div "Name (En) single Name (En) Name (Ar) سينجل Name (Ar) Price JOD 4.6 Price Status" at bounding box center [926, 392] width 1188 height 53
type input "5.4"
click at [1085, 495] on div "6.32 JOD" at bounding box center [1028, 496] width 193 height 12
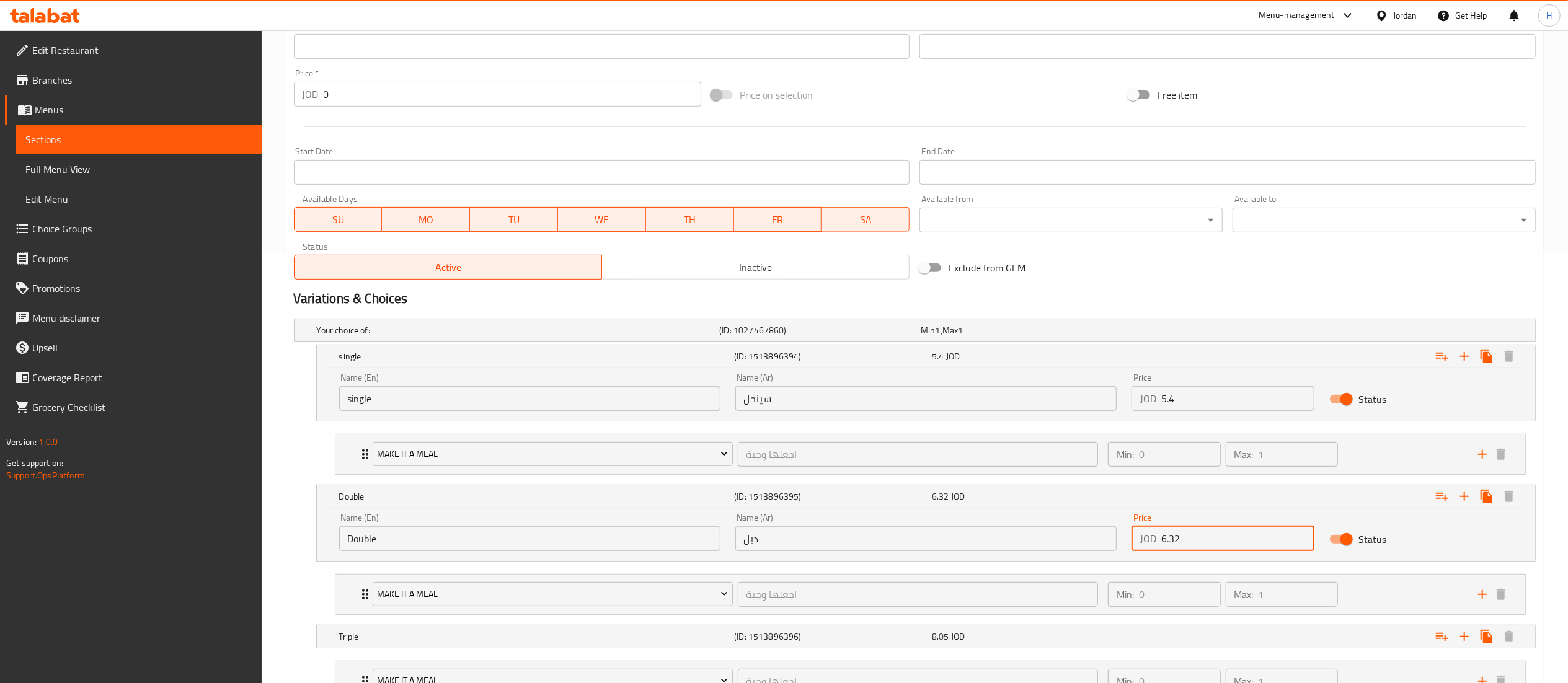
drag, startPoint x: 1227, startPoint y: 534, endPoint x: 1062, endPoint y: 532, distance: 165.0
click at [1062, 532] on div "Name (En) Double Name (En) Name (Ar) دبل Name (Ar) Price JOD 6.32 Price Status" at bounding box center [926, 532] width 1188 height 53
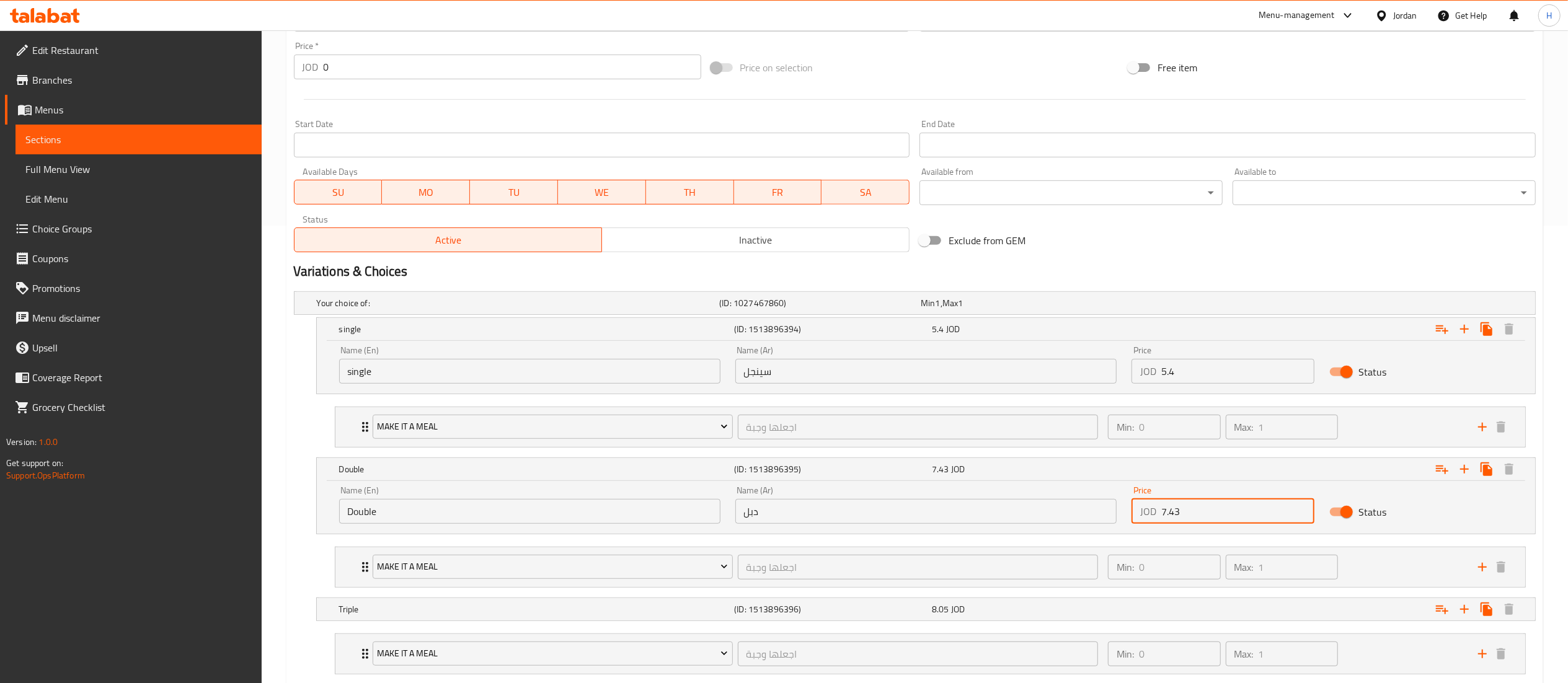
scroll to position [537, 0]
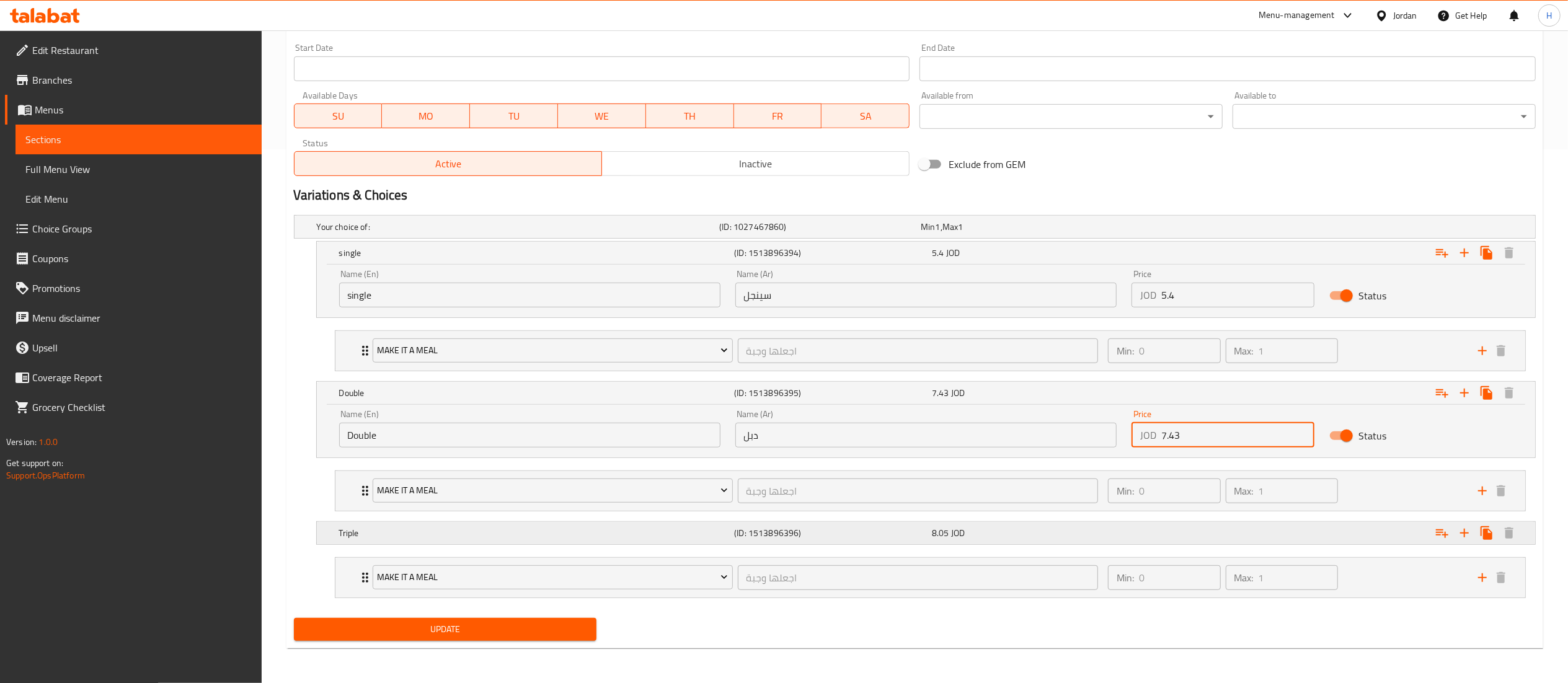
type input "7.43"
click at [1139, 527] on div "Expand" at bounding box center [1325, 533] width 395 height 27
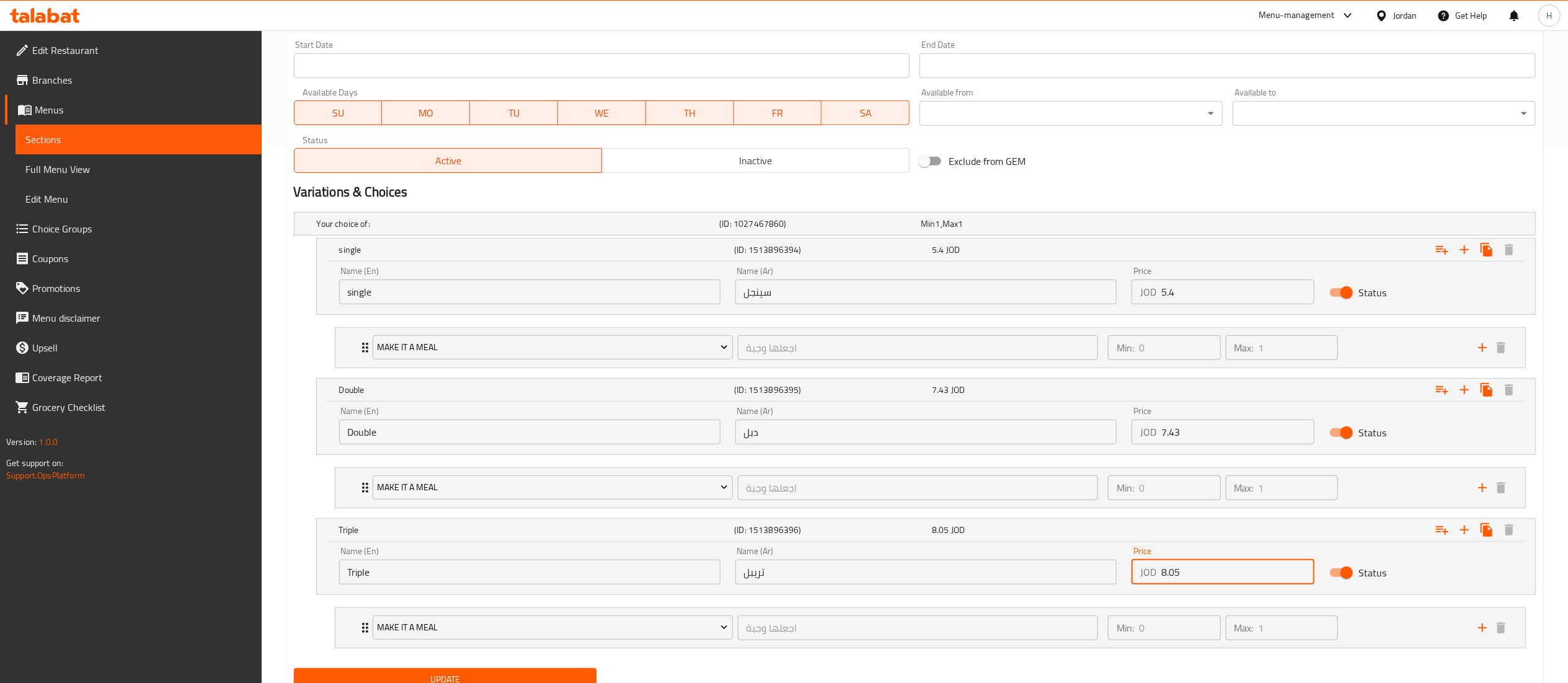
drag, startPoint x: 1161, startPoint y: 572, endPoint x: 1133, endPoint y: 568, distance: 28.3
click at [1133, 568] on div "JOD 8.05 Price" at bounding box center [1223, 572] width 183 height 25
type input "9.45"
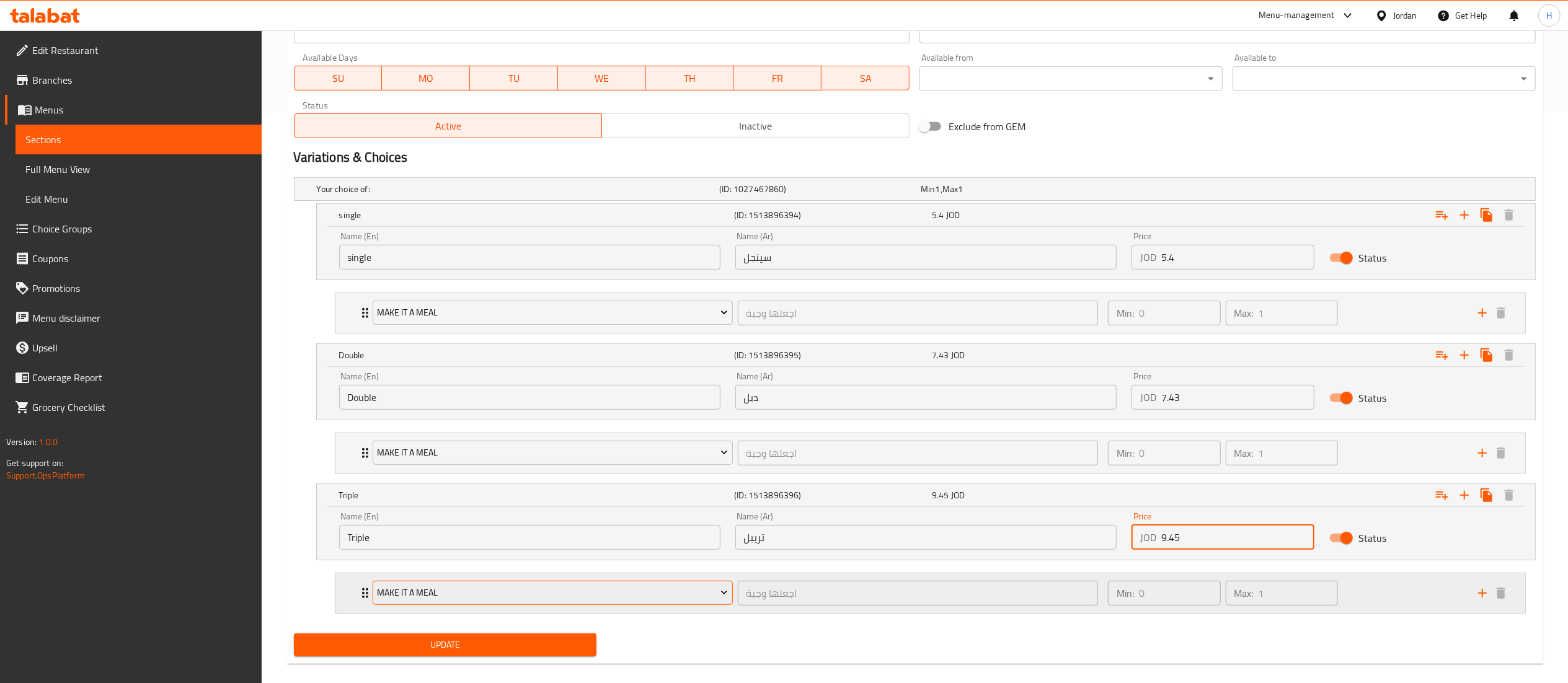
scroll to position [591, 0]
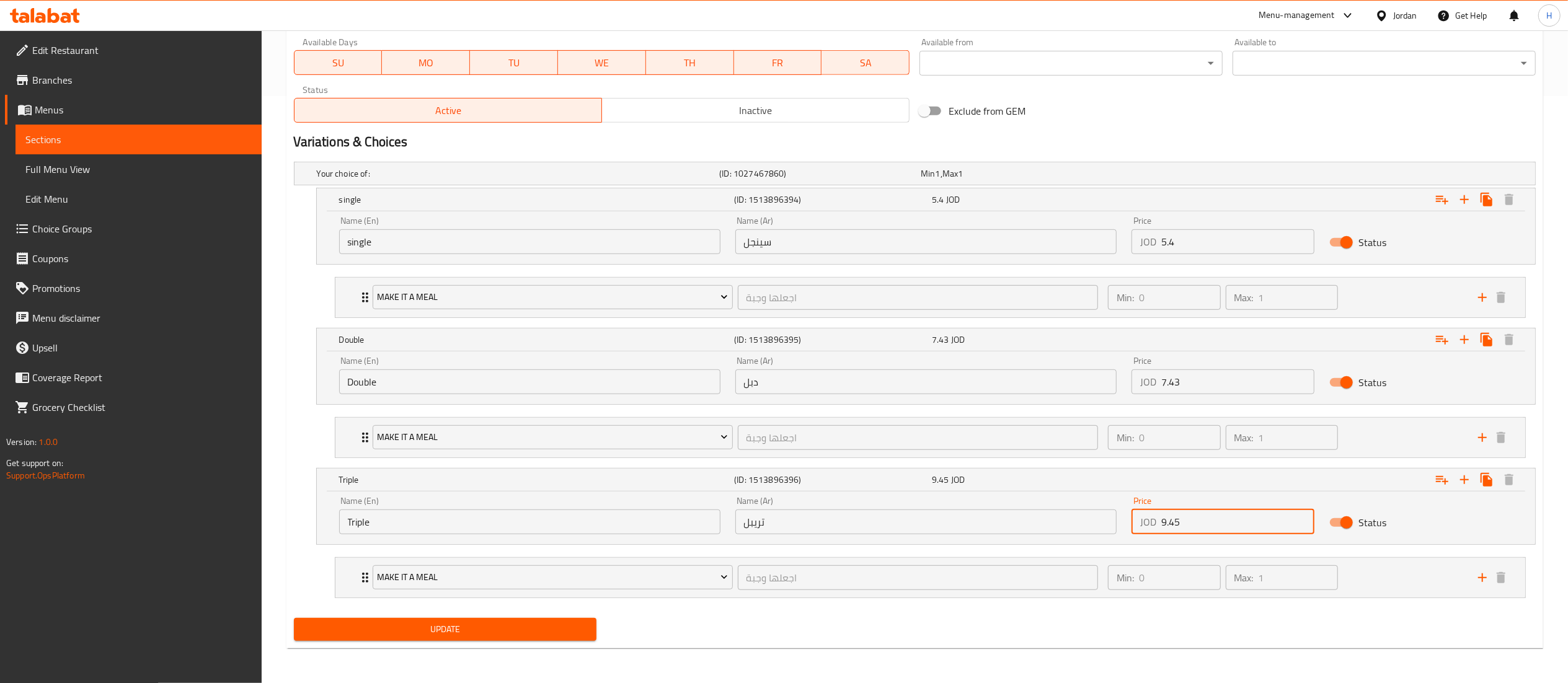
click at [480, 632] on span "Update" at bounding box center [445, 629] width 283 height 16
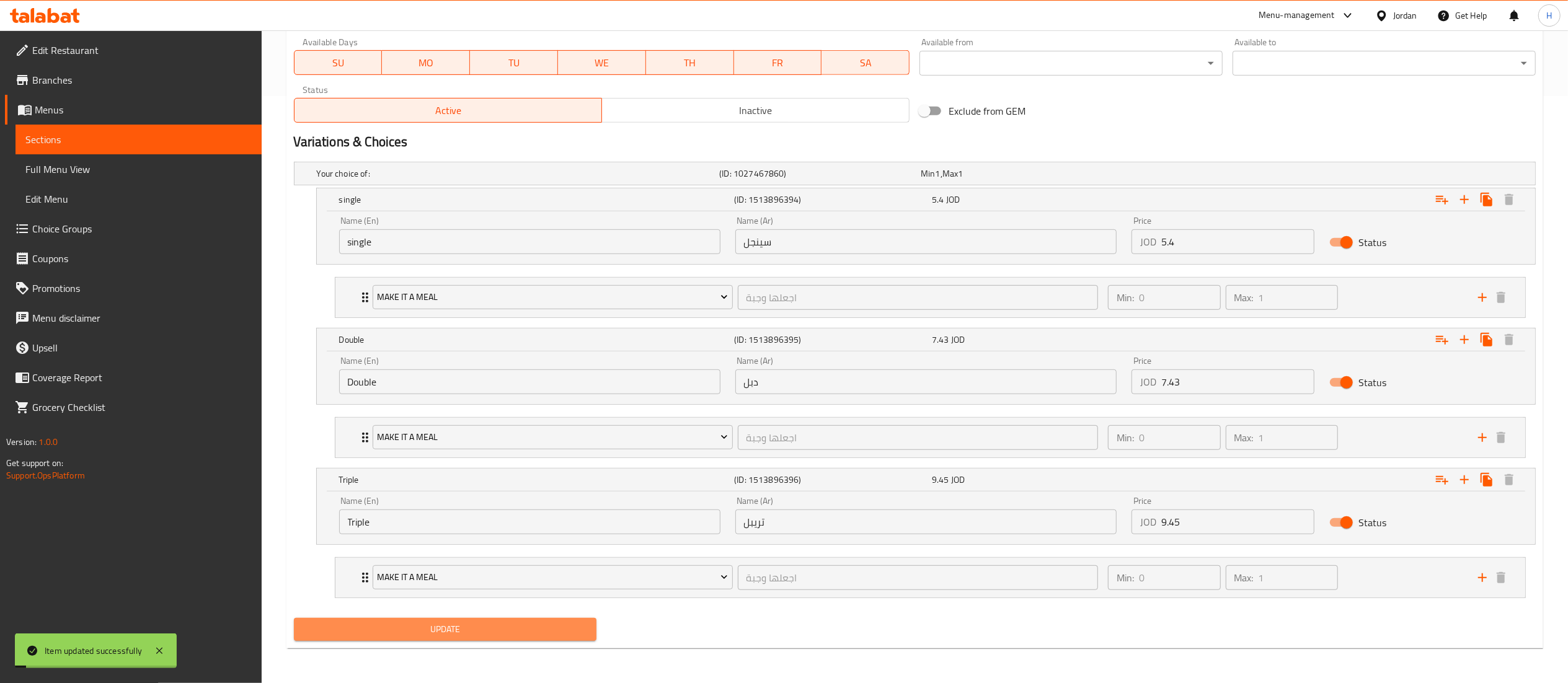
click at [480, 632] on span "Update" at bounding box center [445, 629] width 283 height 16
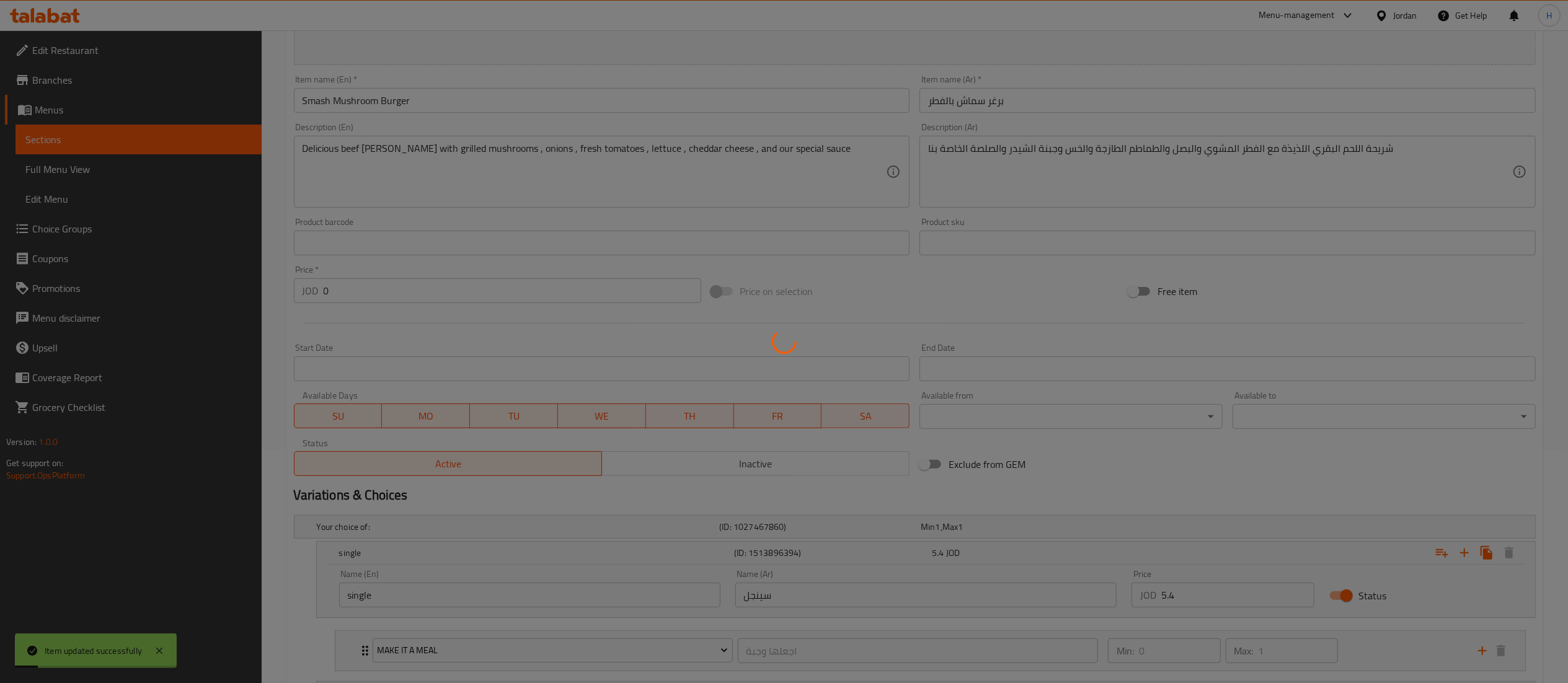
scroll to position [0, 0]
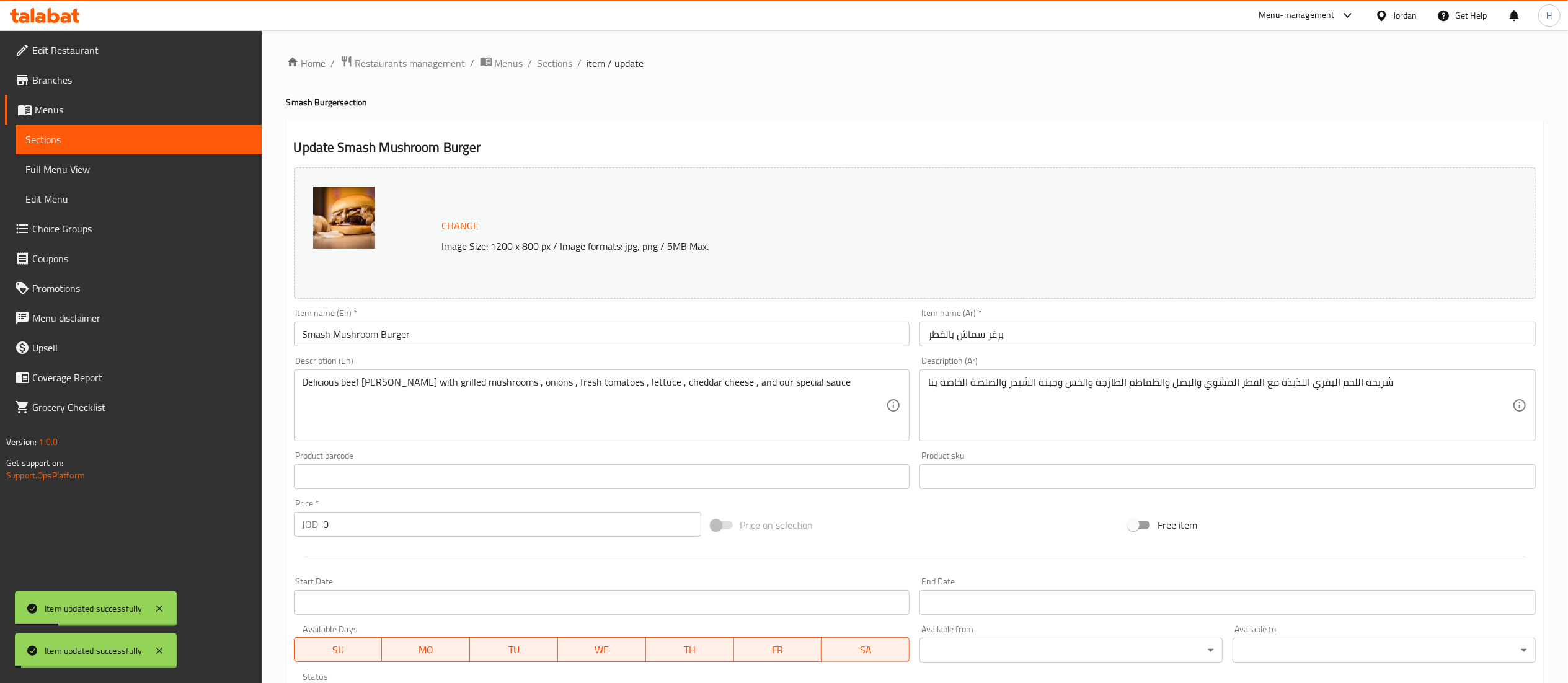
click at [560, 59] on span "Sections" at bounding box center [555, 63] width 35 height 15
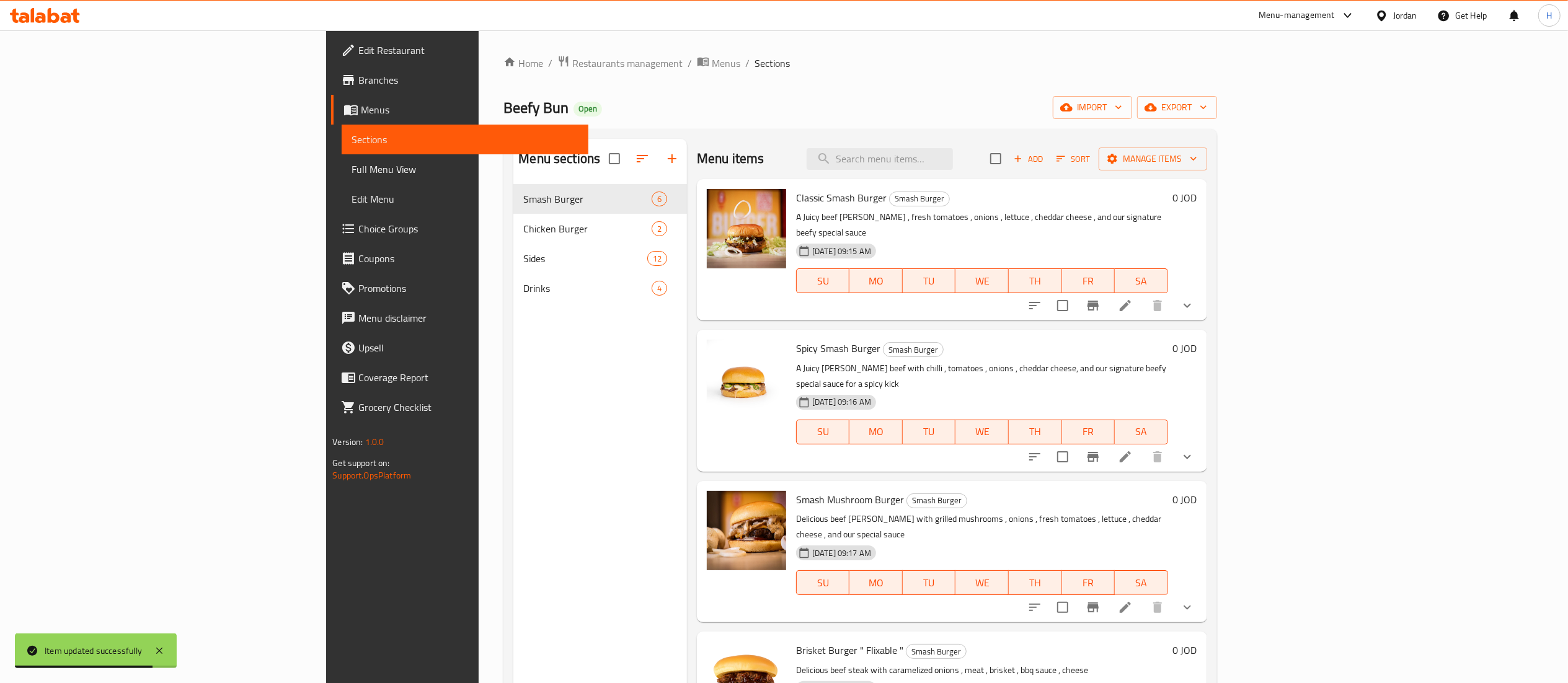
click at [513, 455] on div "Menu sections Smash Burger 6 Chicken Burger 2 Sides 12 Drinks 4" at bounding box center [600, 480] width 173 height 683
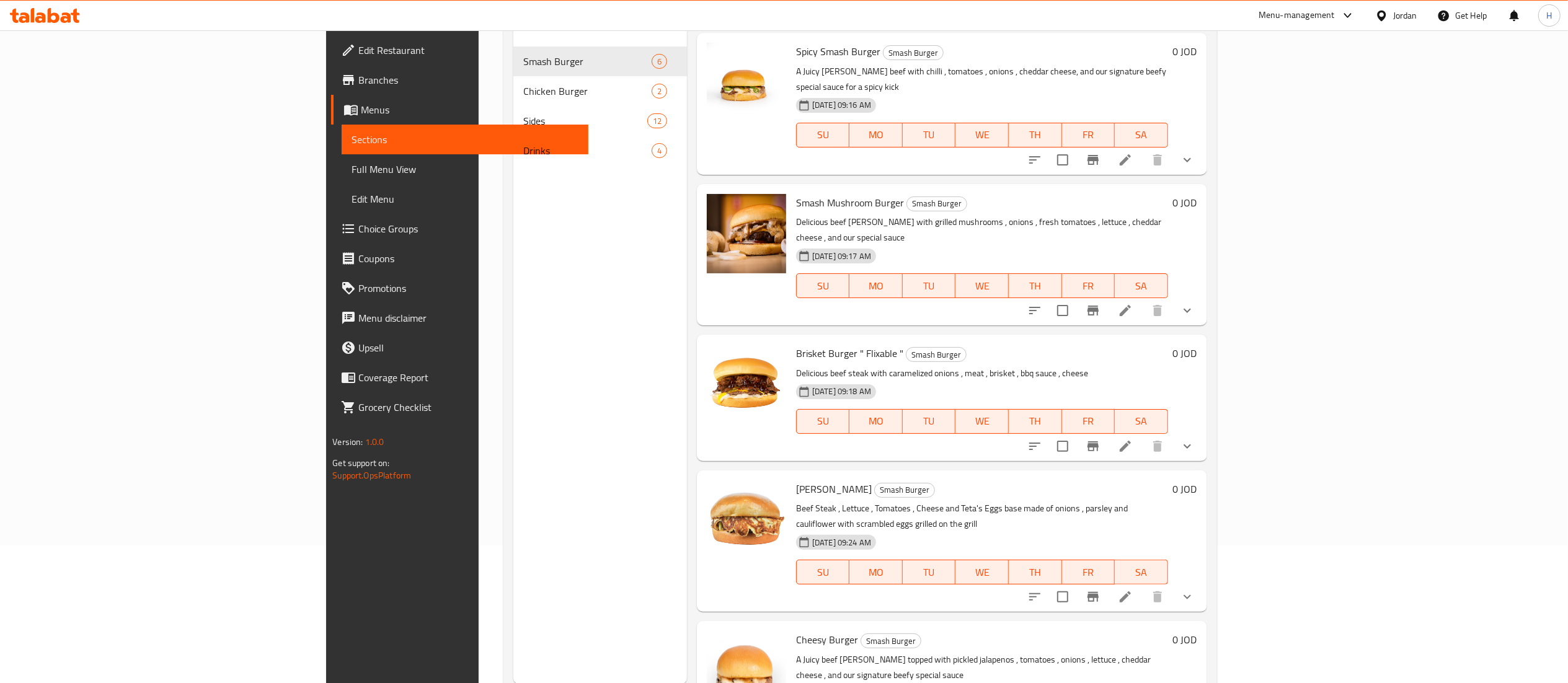
scroll to position [174, 0]
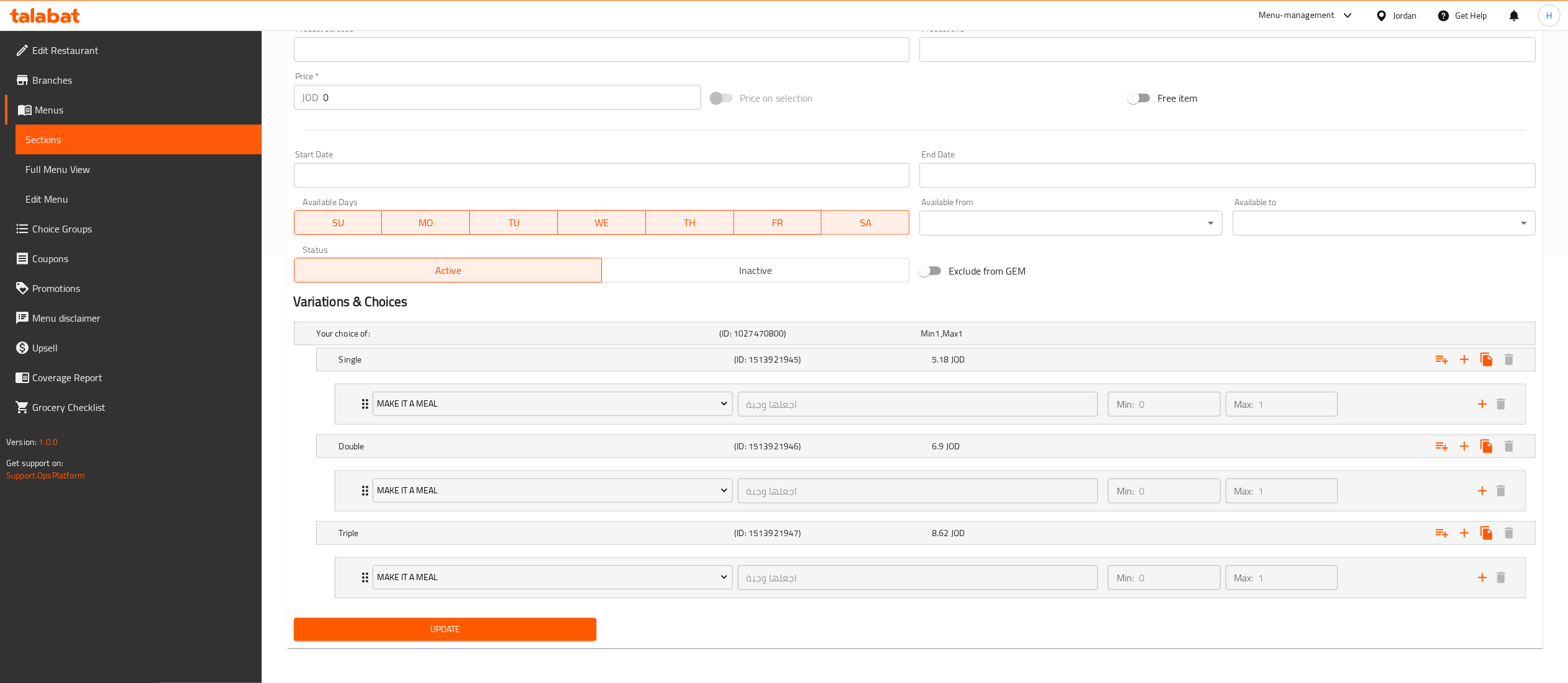
scroll to position [430, 0]
click at [1078, 359] on div "5.18 JOD" at bounding box center [1028, 359] width 193 height 12
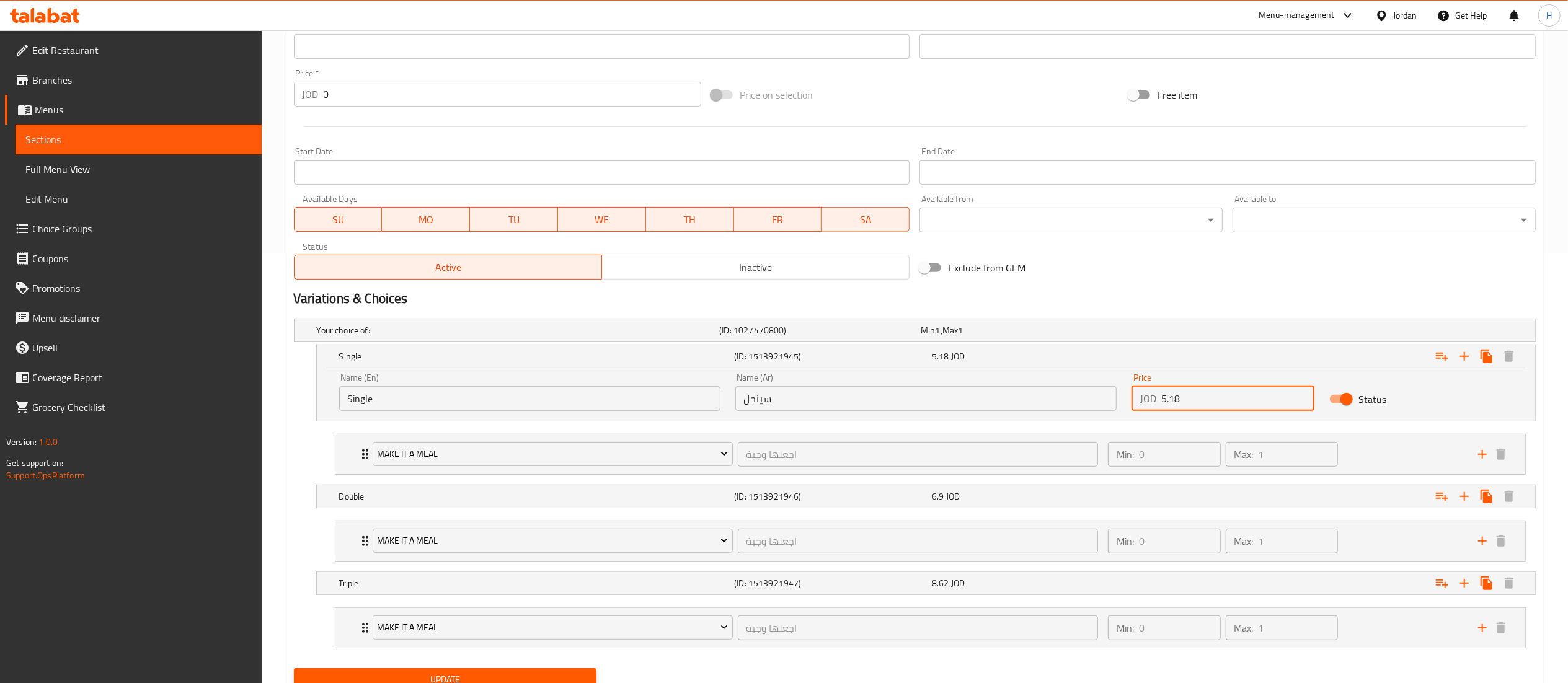
click at [1213, 400] on input "5.18" at bounding box center [1238, 398] width 154 height 25
type input "5.4"
click at [1097, 501] on div "6.9 JOD" at bounding box center [1028, 496] width 193 height 12
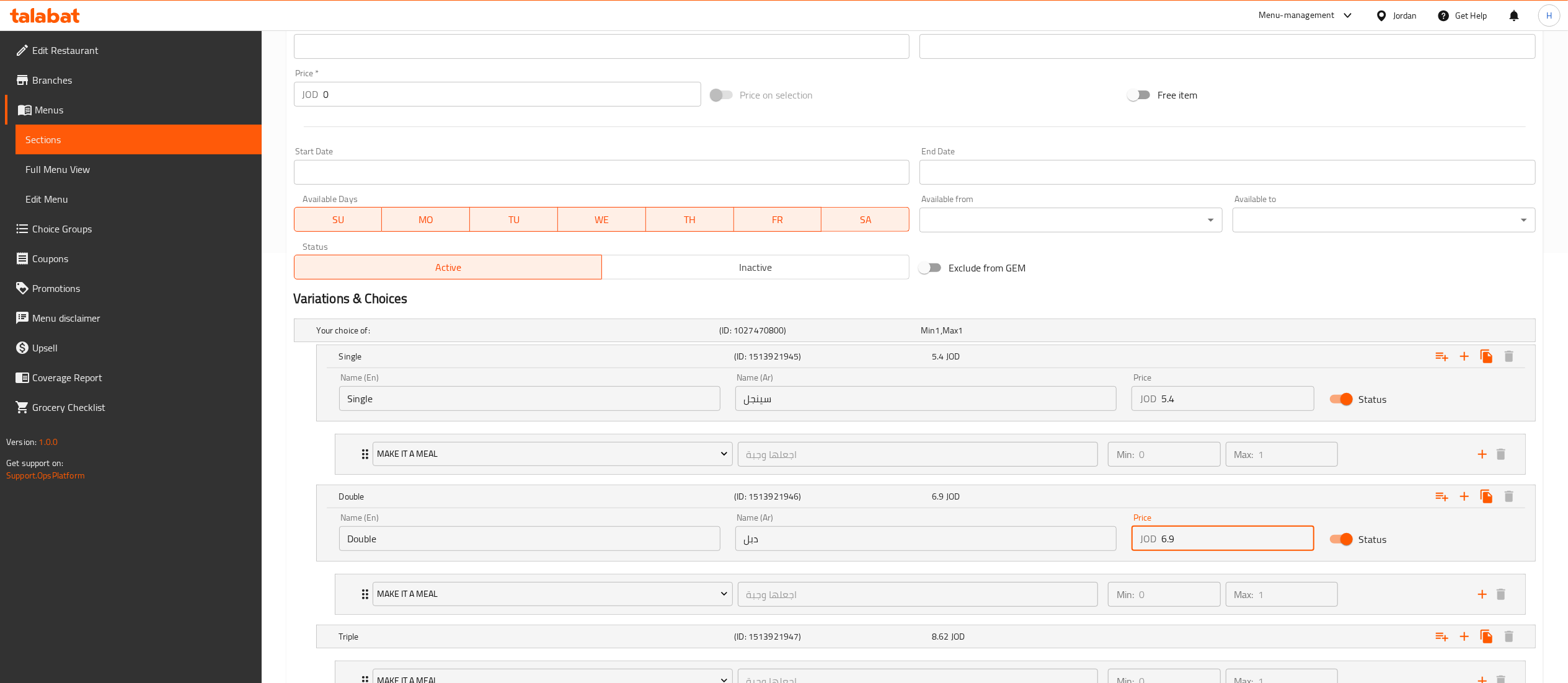
drag, startPoint x: 1155, startPoint y: 531, endPoint x: 1026, endPoint y: 520, distance: 129.5
click at [1029, 522] on div "Name (En) Double Name (En) Name (Ar) دبل Name (Ar) Price JOD 6.9 Price Status" at bounding box center [926, 532] width 1188 height 53
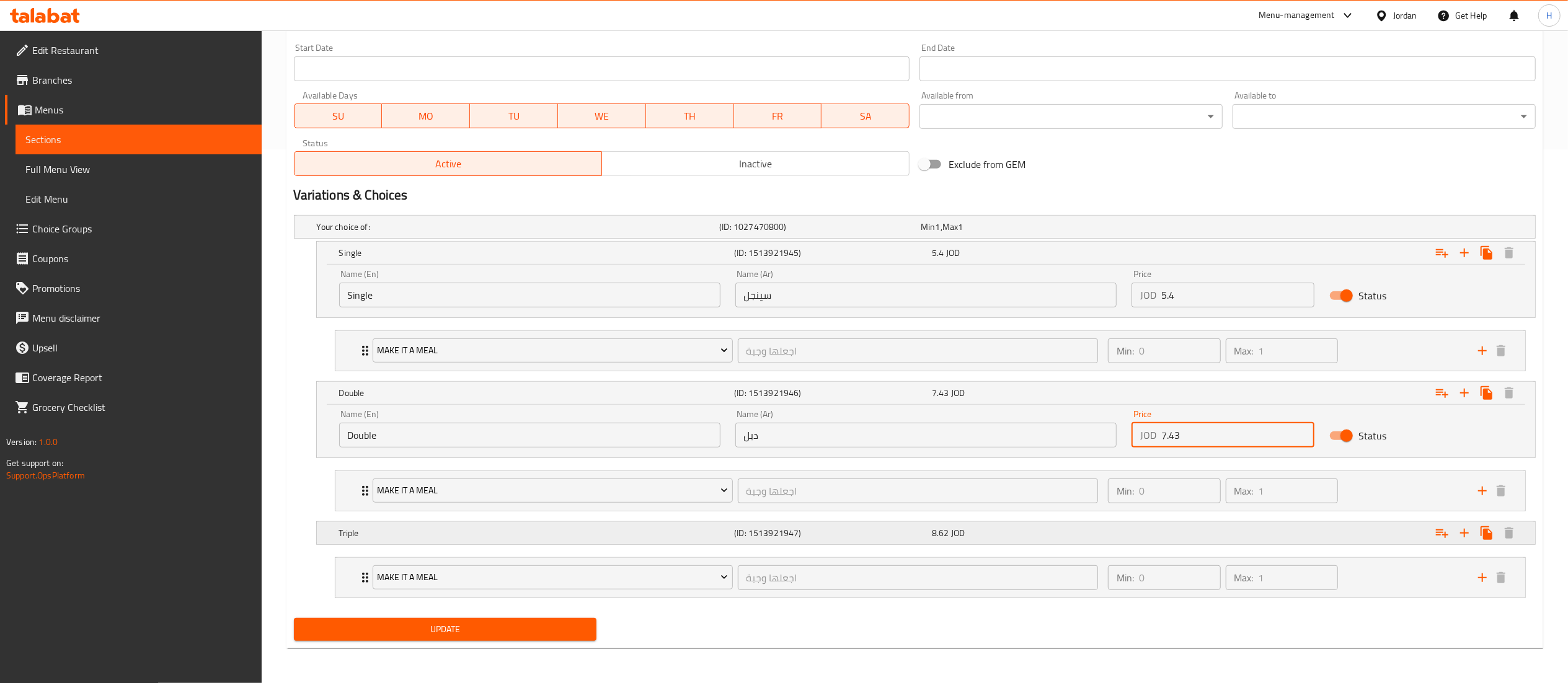
type input "7.43"
click at [1055, 529] on div "8.62 JOD" at bounding box center [1028, 533] width 193 height 12
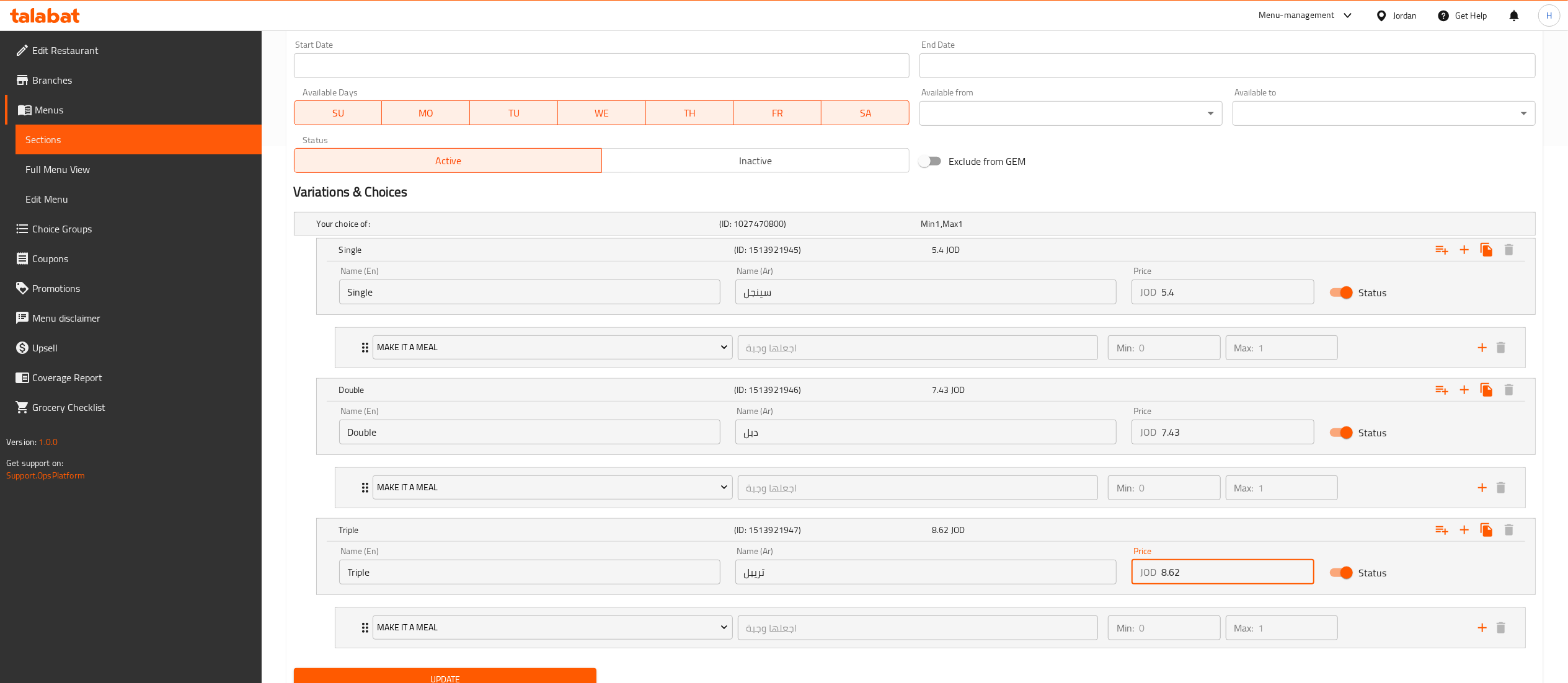
drag, startPoint x: 1213, startPoint y: 572, endPoint x: 1144, endPoint y: 572, distance: 69.0
click at [1144, 572] on div "JOD 8.62 Price" at bounding box center [1223, 572] width 183 height 25
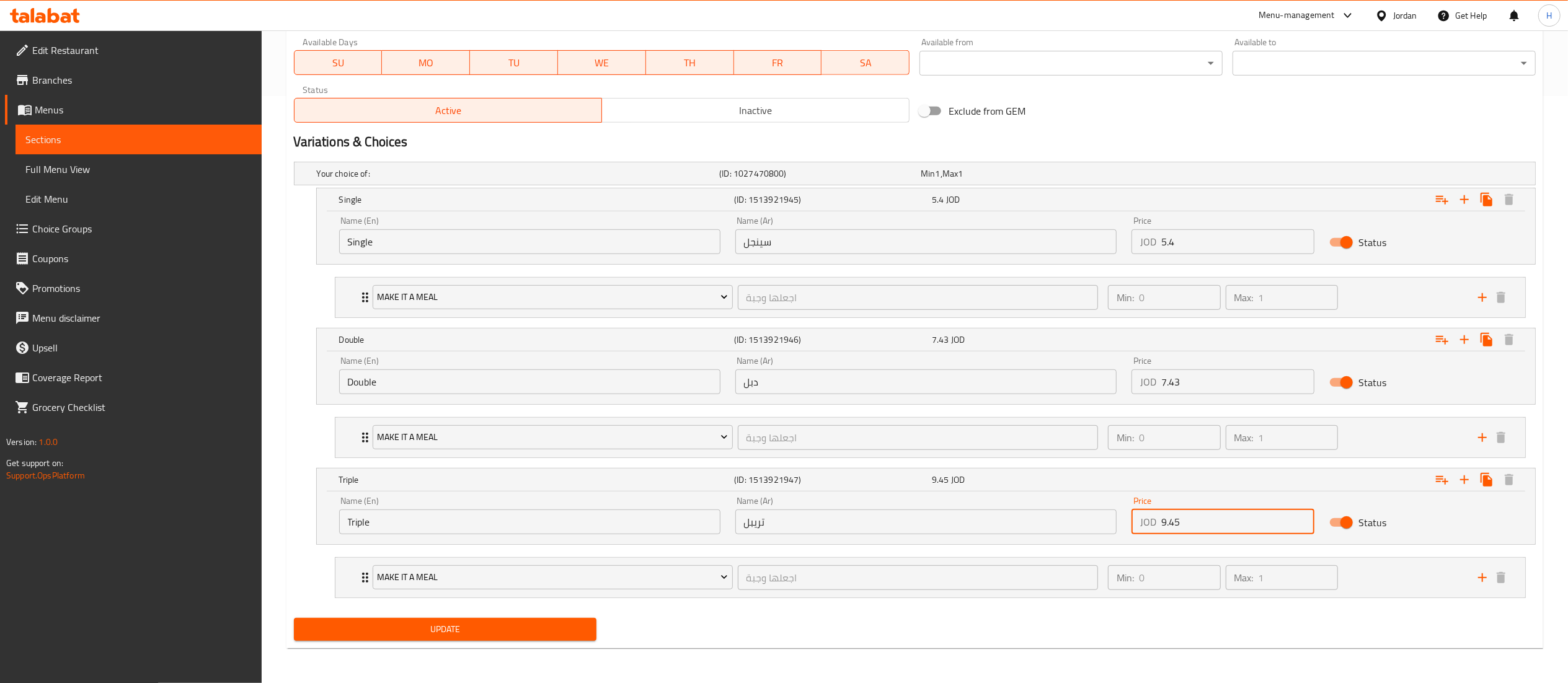
type input "9.45"
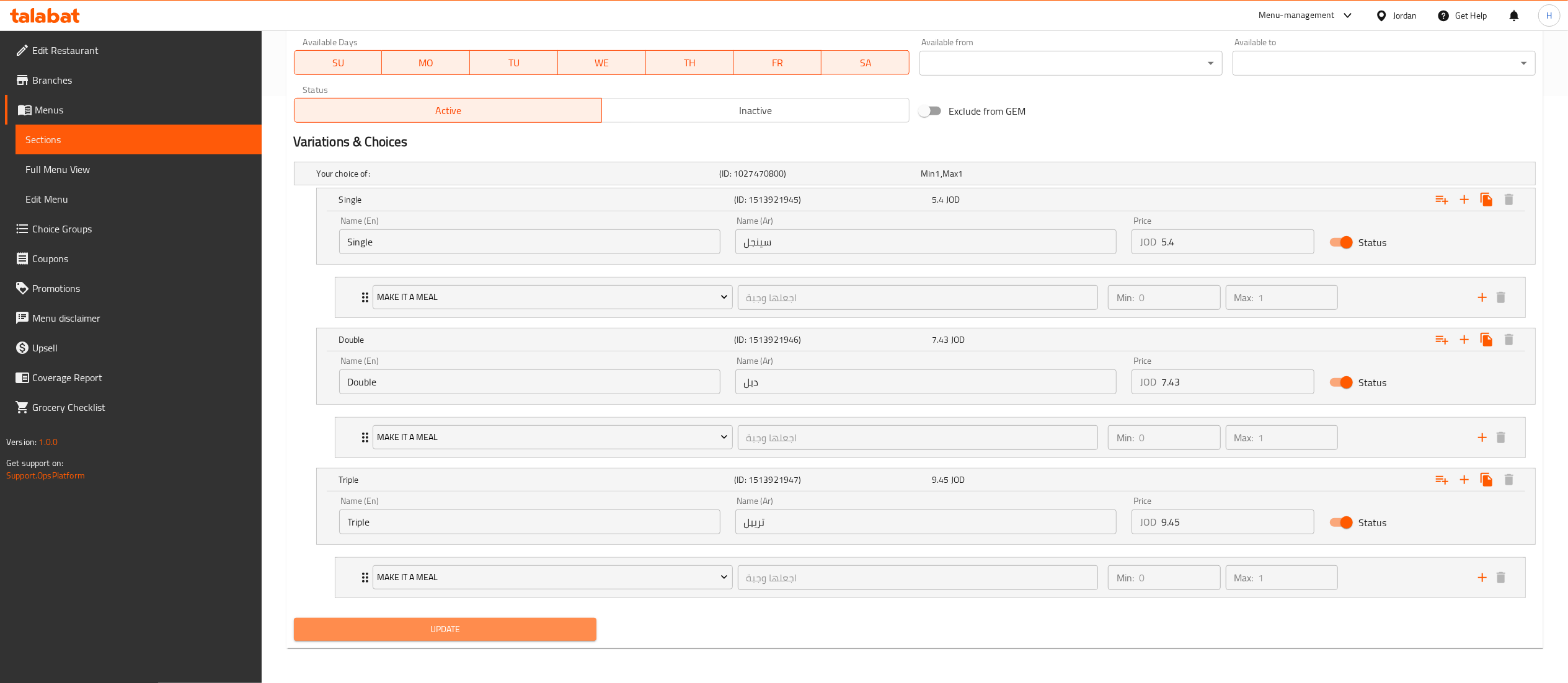
click at [525, 628] on span "Update" at bounding box center [445, 629] width 283 height 16
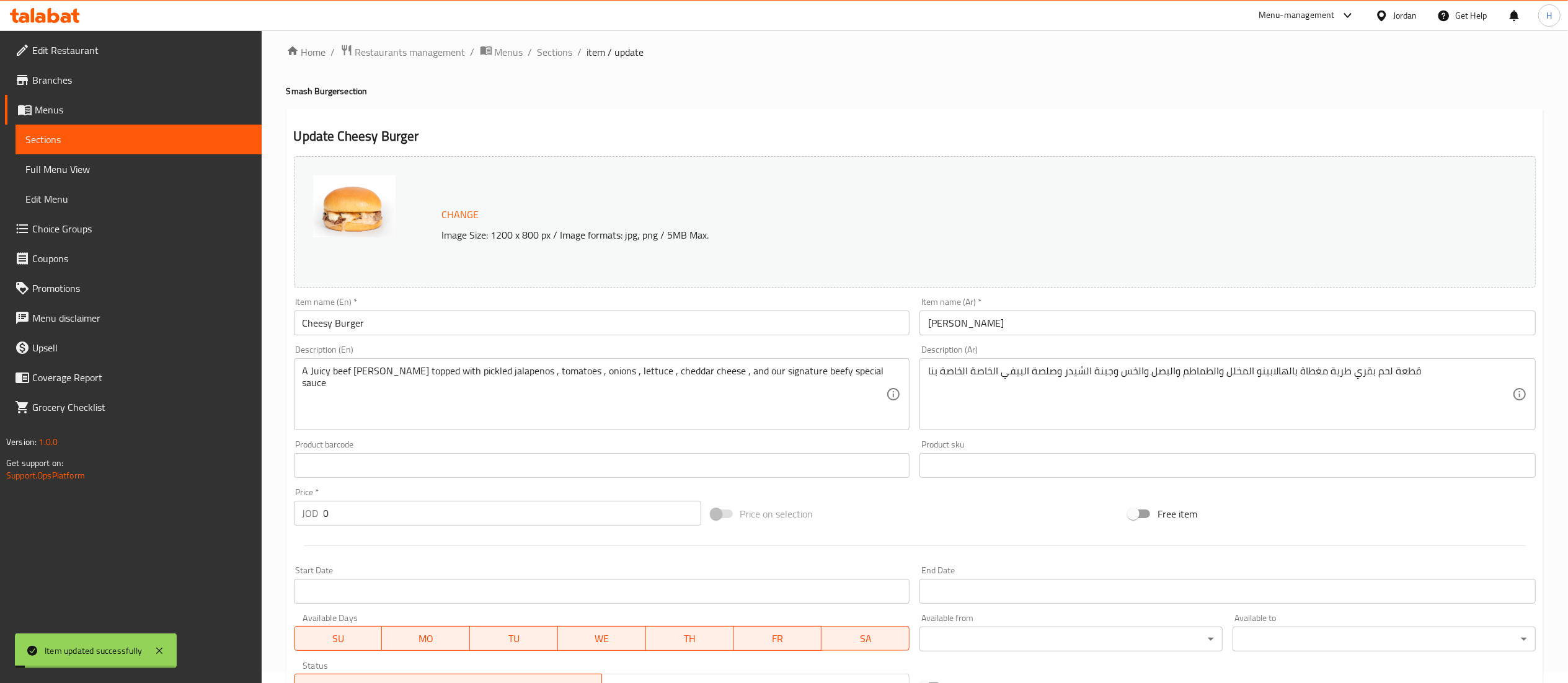
scroll to position [0, 0]
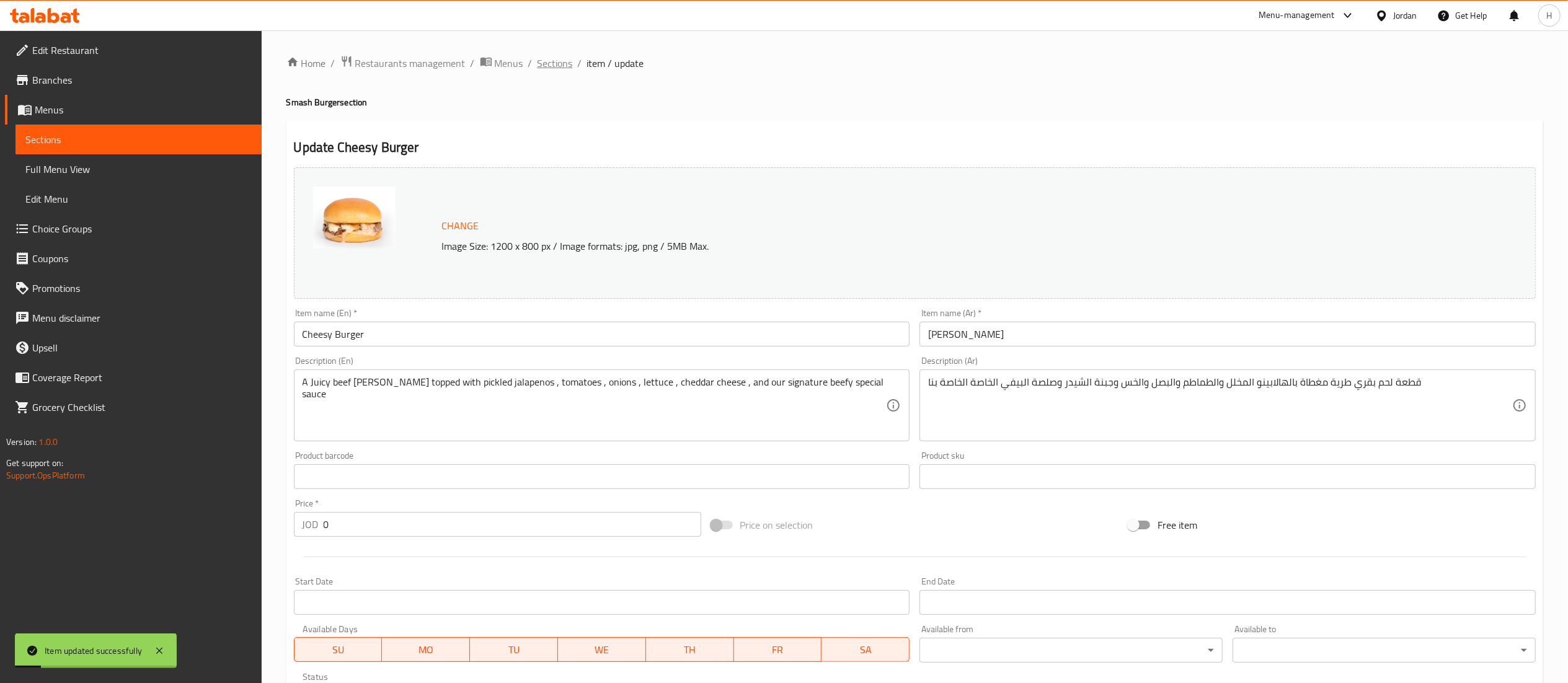
click at [553, 64] on span "Sections" at bounding box center [555, 63] width 35 height 15
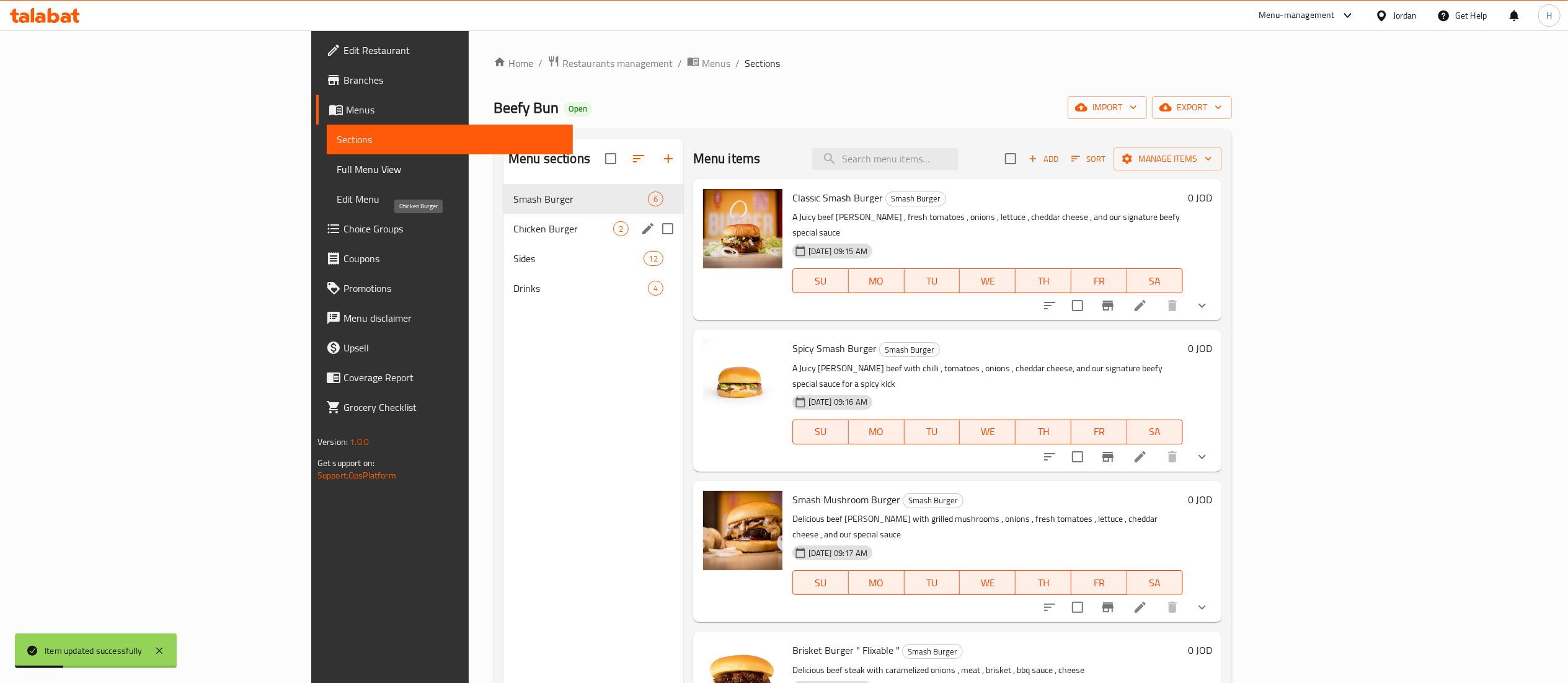
click at [513, 233] on span "Chicken Burger" at bounding box center [563, 229] width 100 height 15
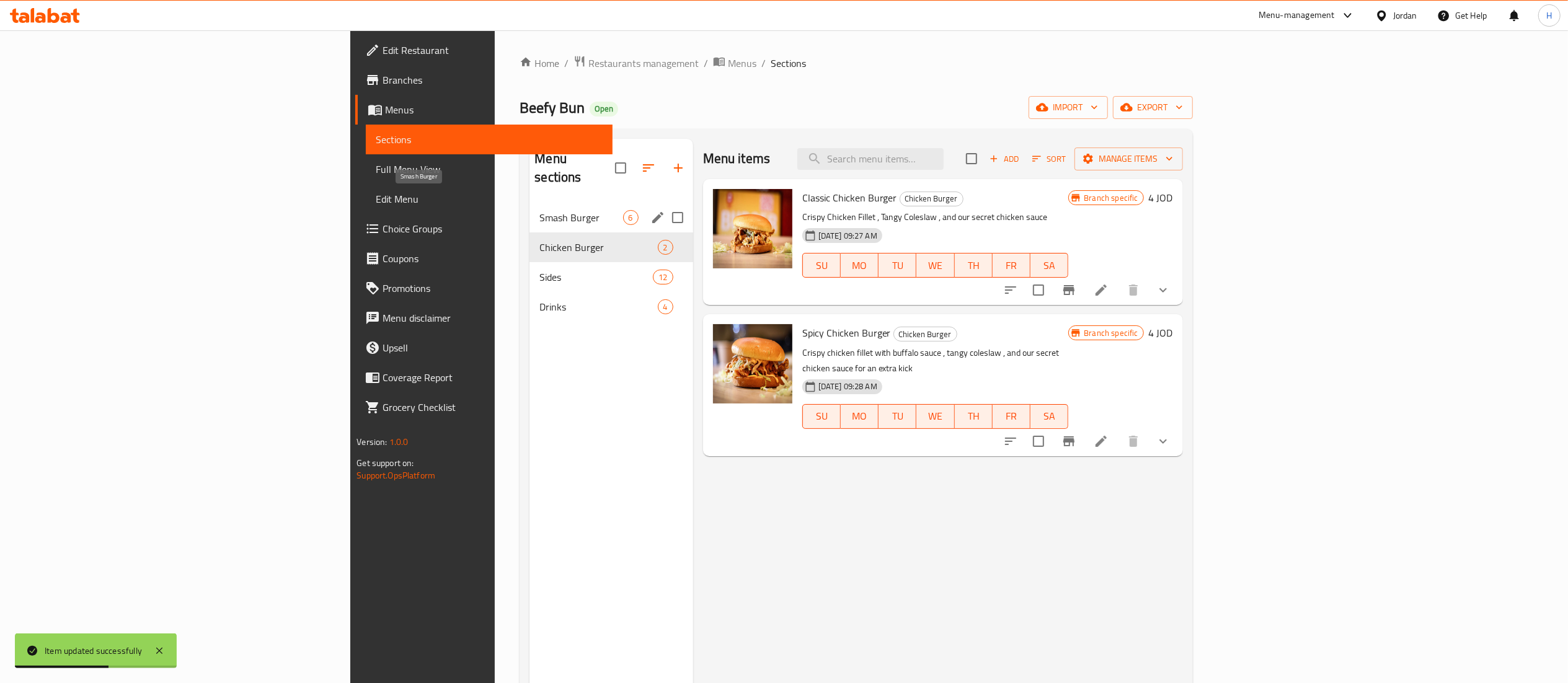
click at [540, 210] on span "Smash Burger" at bounding box center [581, 218] width 83 height 15
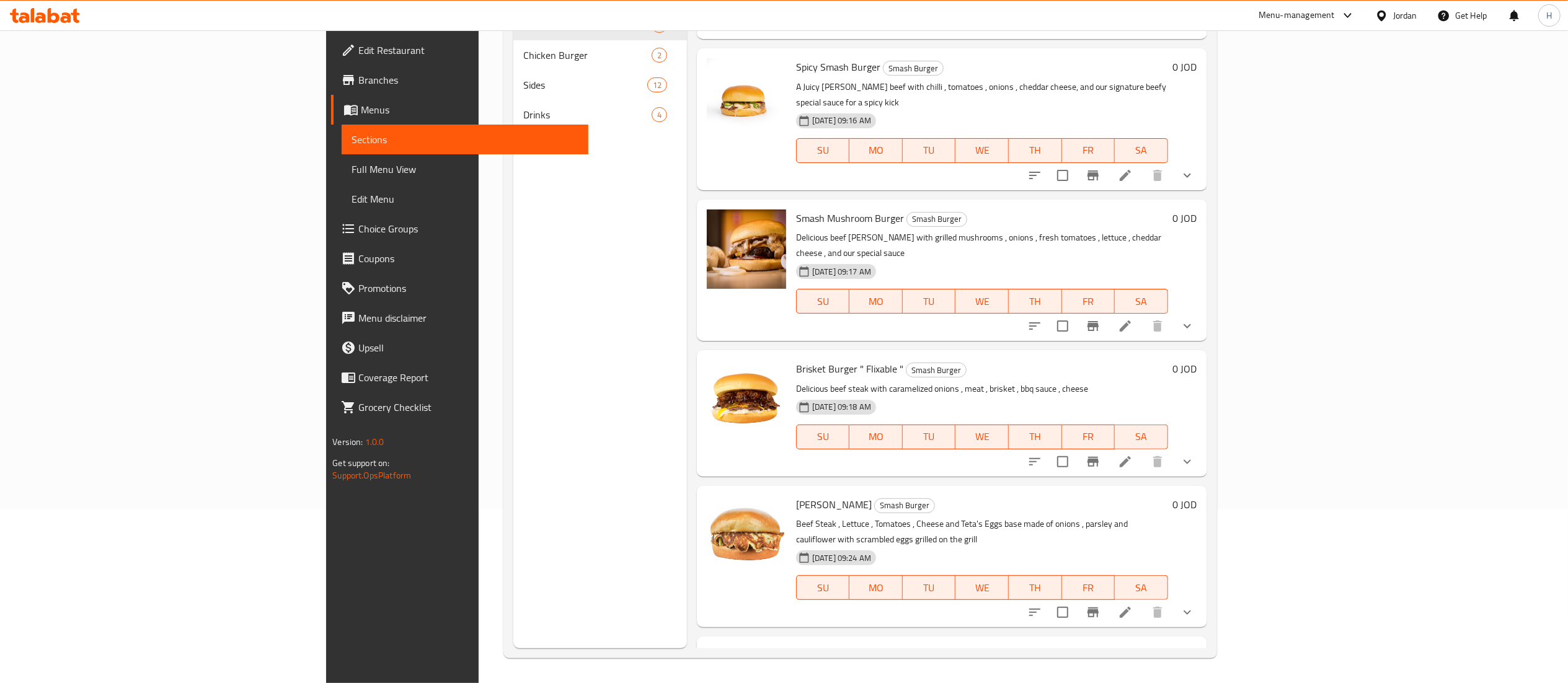
scroll to position [159, 0]
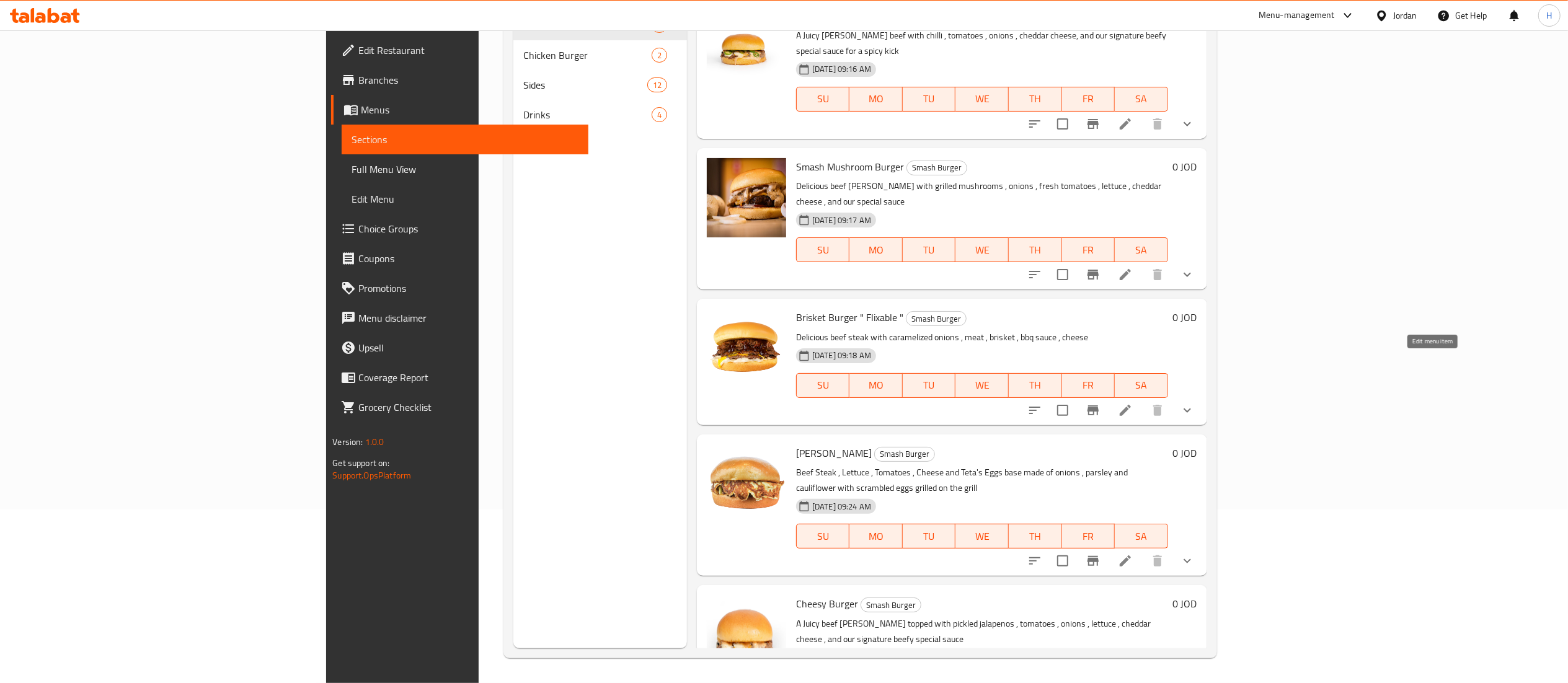
click at [1132, 403] on icon at bounding box center [1125, 411] width 15 height 15
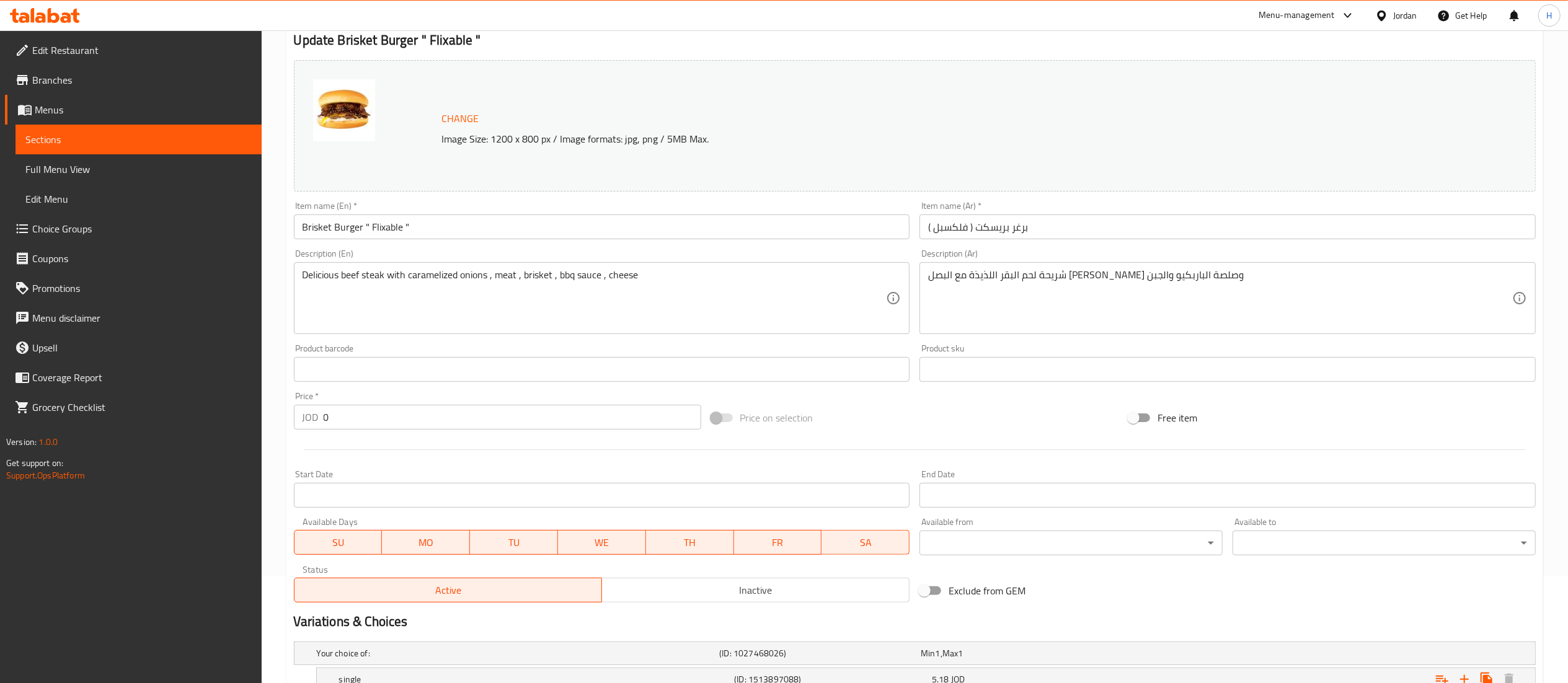
scroll to position [430, 0]
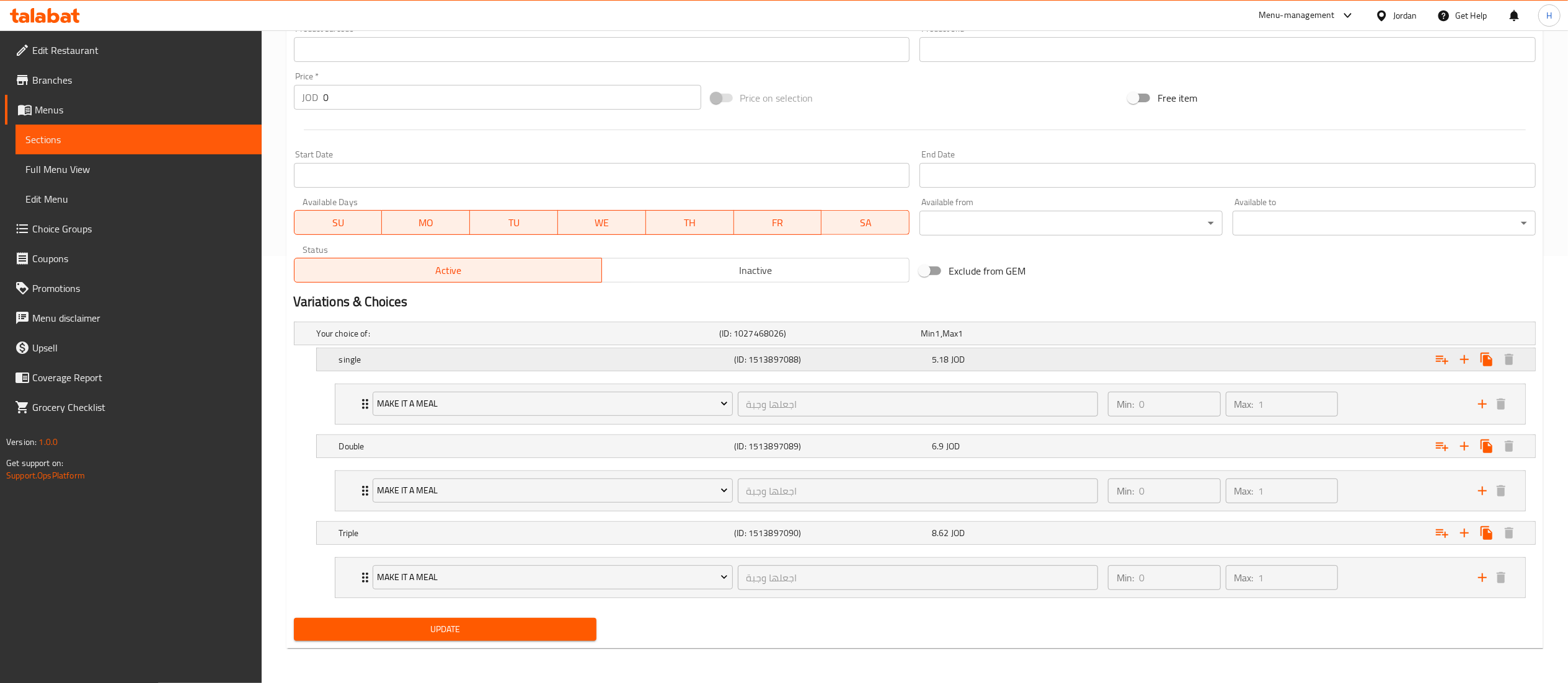
click at [1079, 359] on div "5.18 JOD" at bounding box center [1028, 359] width 193 height 12
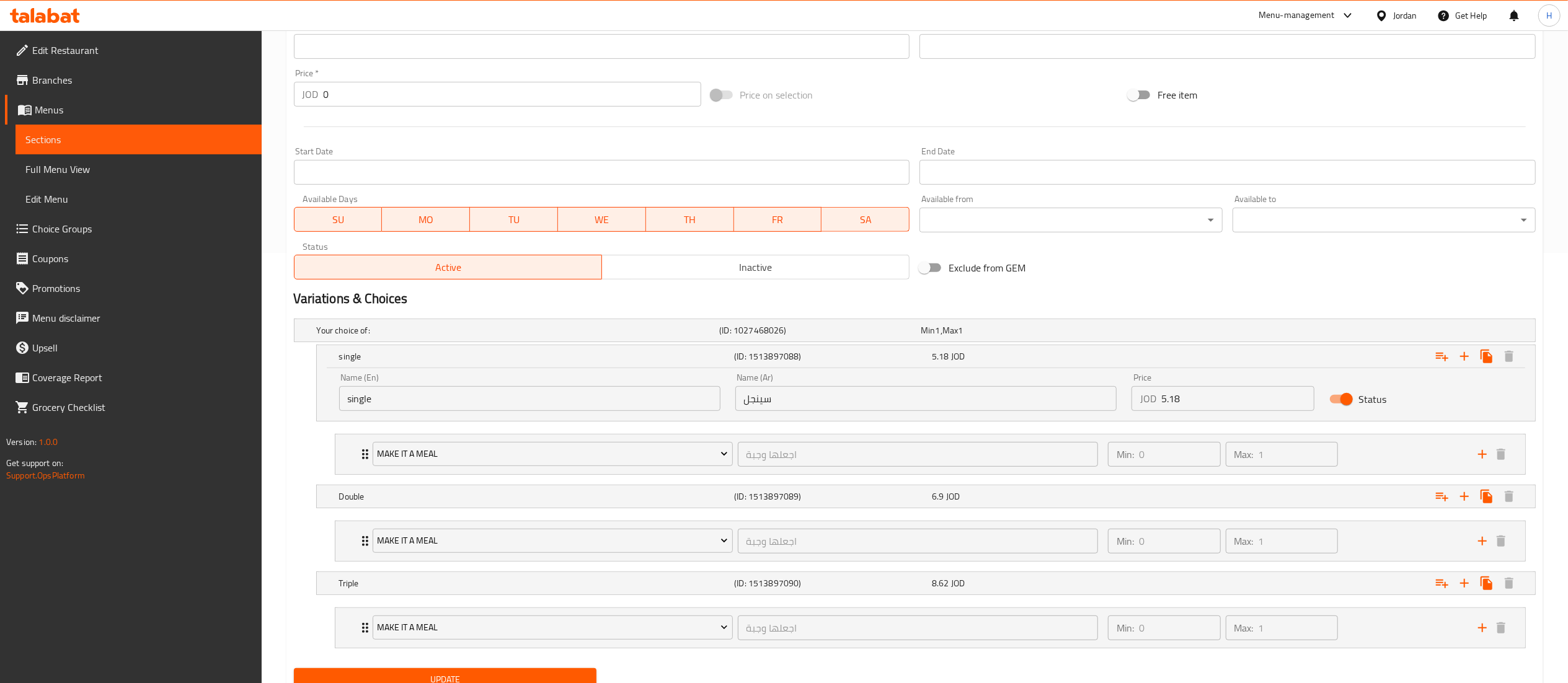
drag, startPoint x: 1221, startPoint y: 402, endPoint x: 992, endPoint y: 377, distance: 230.4
click at [992, 377] on div "Name (En) single Name (En) Name (Ar) سينجل Name (Ar) Price JOD 5.18 Price Status" at bounding box center [926, 392] width 1188 height 53
type input "6.08"
click at [1143, 503] on div "Expand" at bounding box center [1325, 496] width 395 height 27
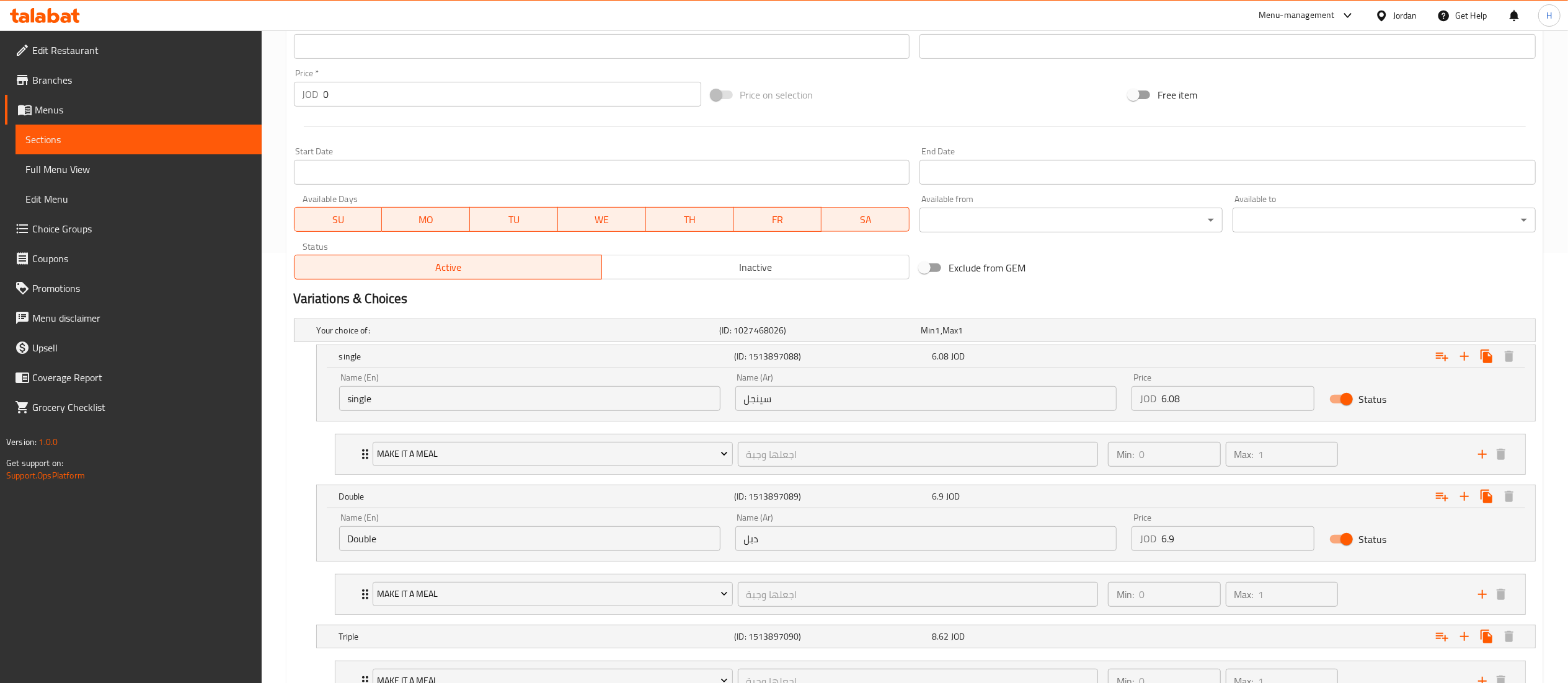
drag, startPoint x: 1189, startPoint y: 540, endPoint x: 1033, endPoint y: 523, distance: 156.9
click at [1035, 523] on div "Name (En) Double Name (En) Name (Ar) دبل Name (Ar) Price JOD 6.9 Price Status" at bounding box center [926, 532] width 1188 height 53
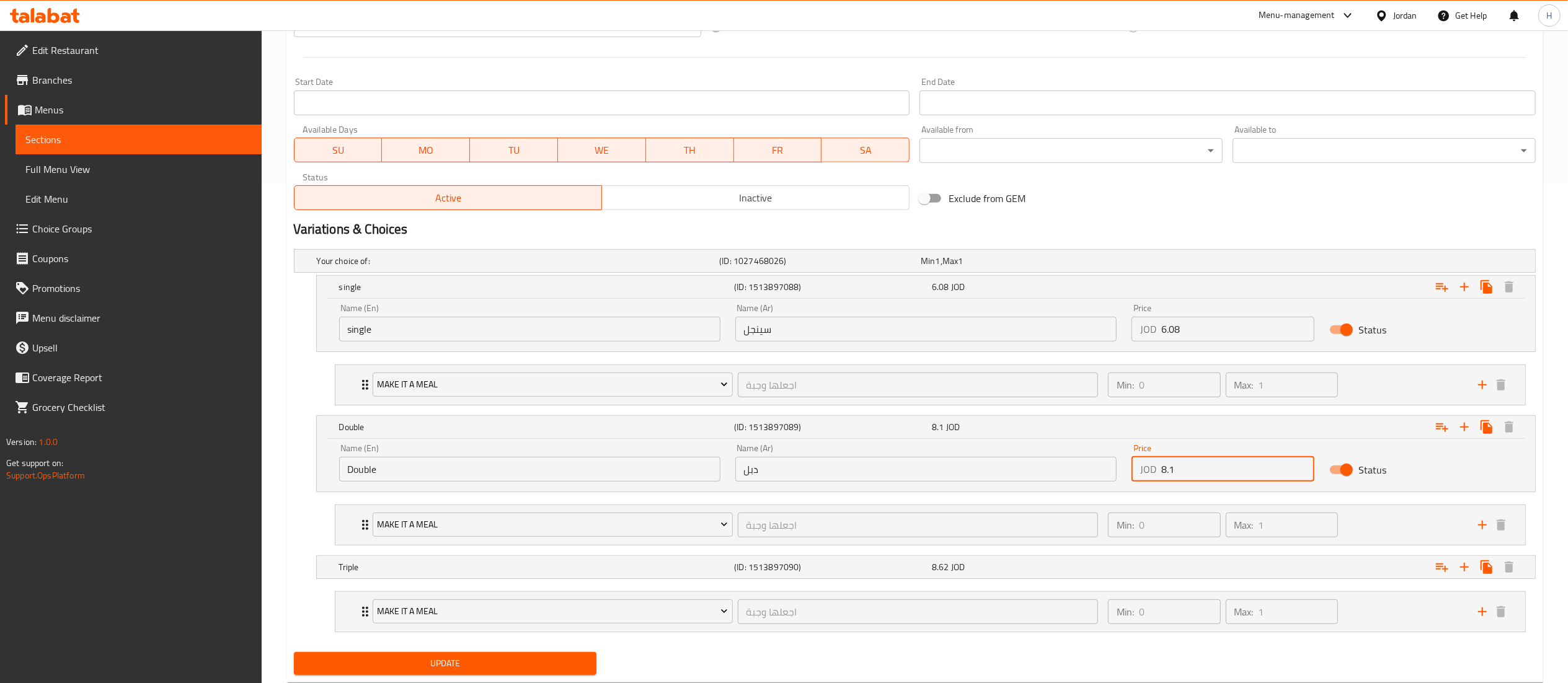
scroll to position [537, 0]
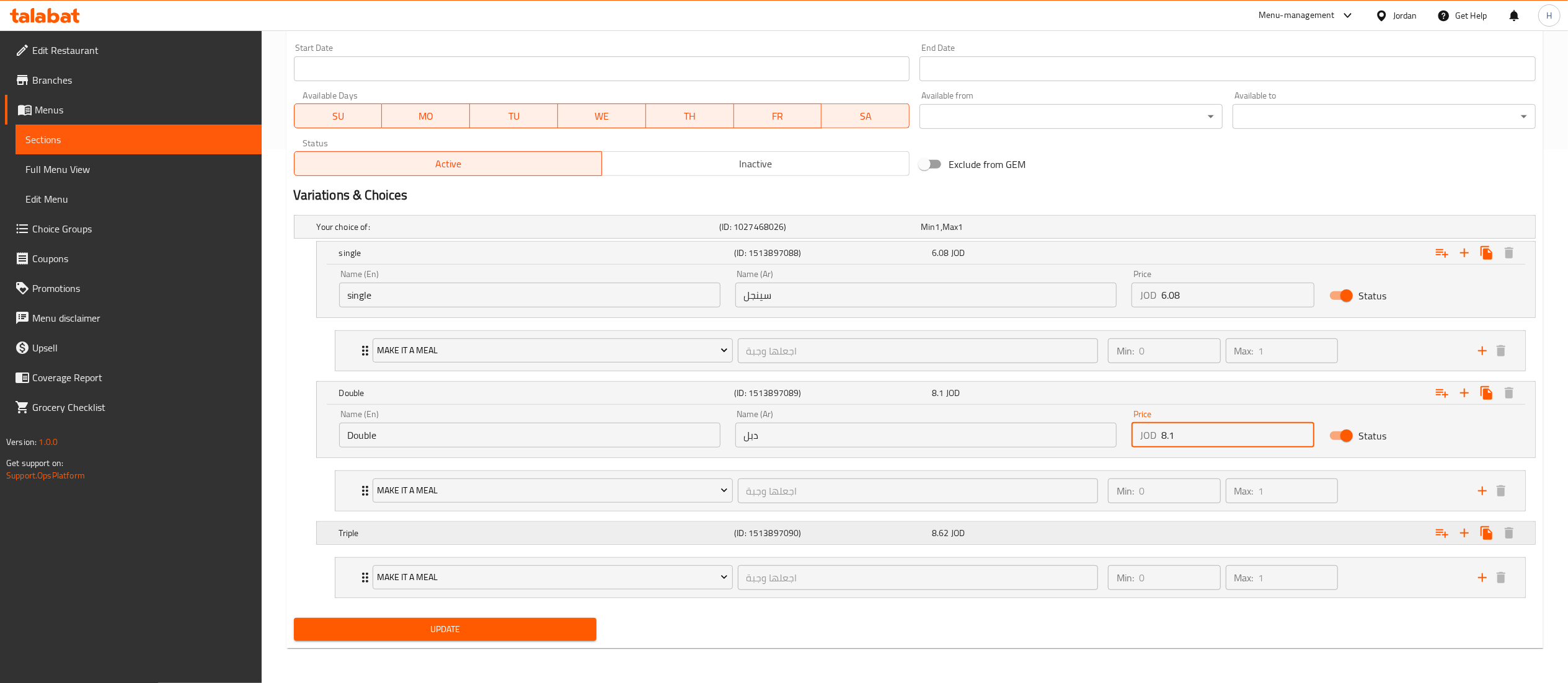
type input "8.1"
click at [1082, 534] on div "8.62 JOD" at bounding box center [1028, 533] width 193 height 12
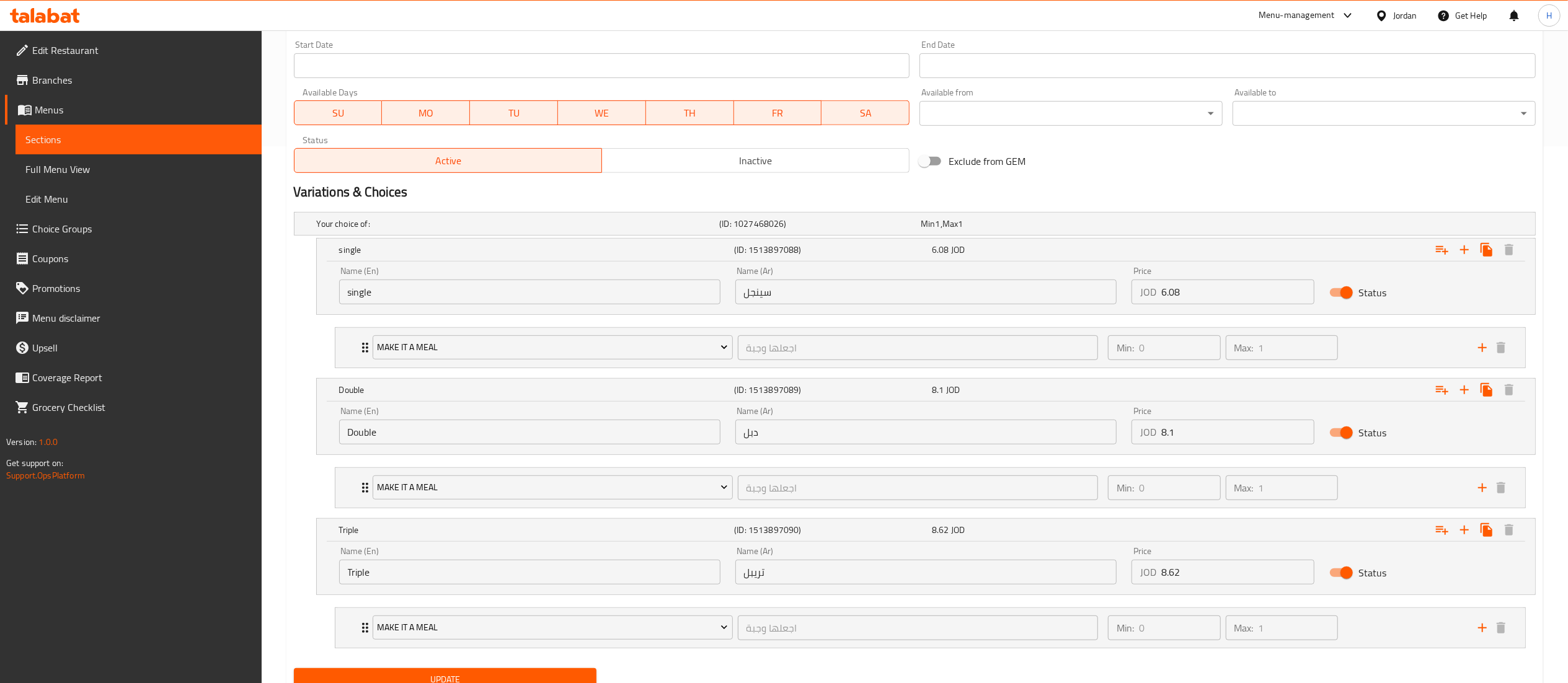
drag, startPoint x: 1220, startPoint y: 578, endPoint x: 1042, endPoint y: 581, distance: 178.0
click at [1042, 581] on div "Name (En) Triple Name (En) Name (Ar) تريبل Name (Ar) Price JOD 8.62 Price Status" at bounding box center [926, 566] width 1188 height 53
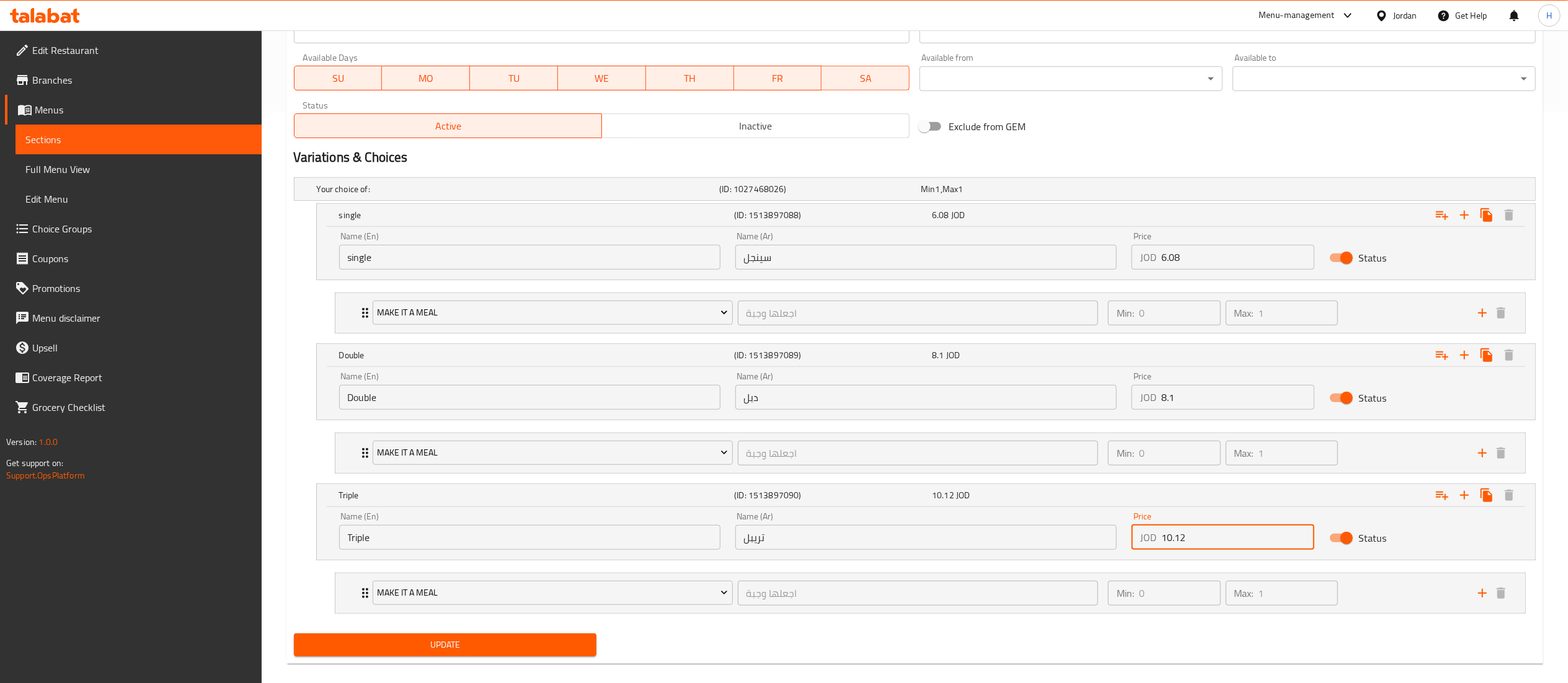
scroll to position [591, 0]
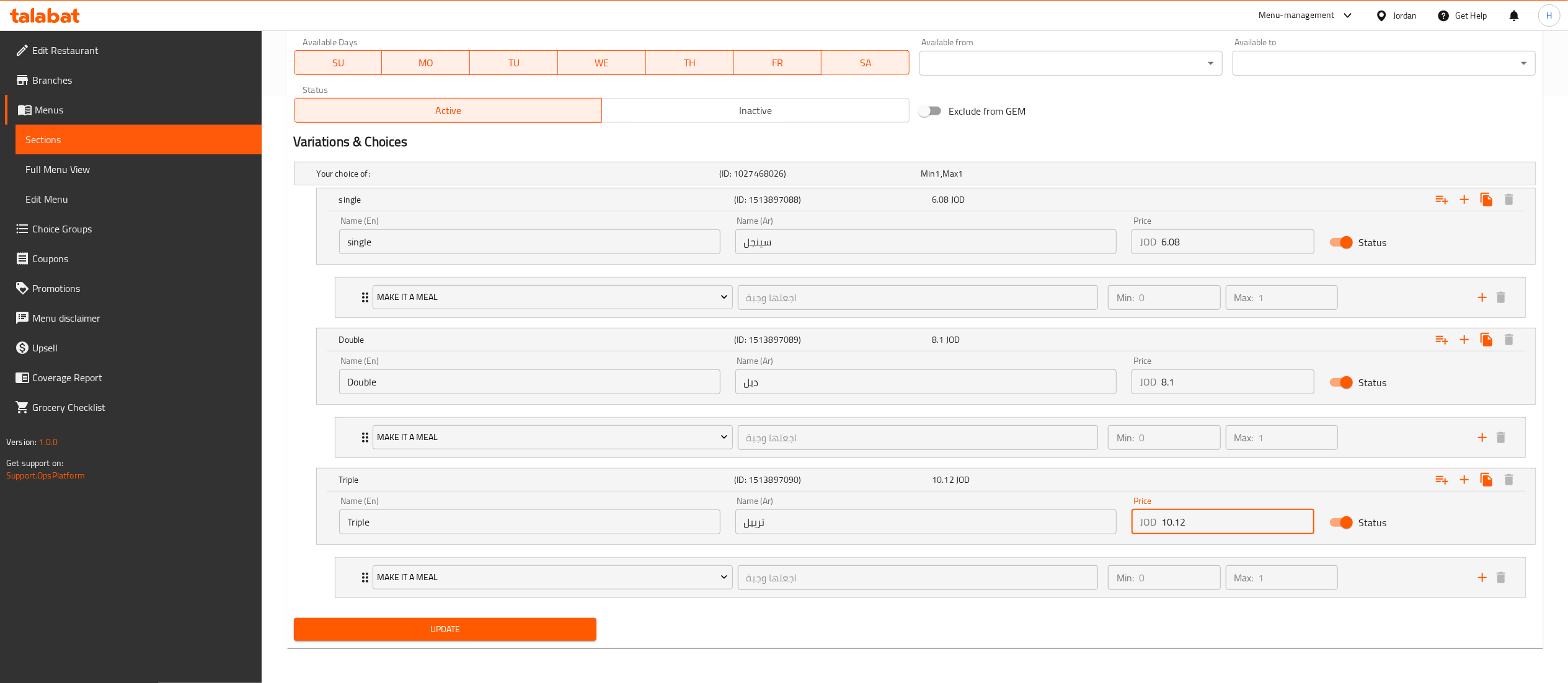
type input "10.12"
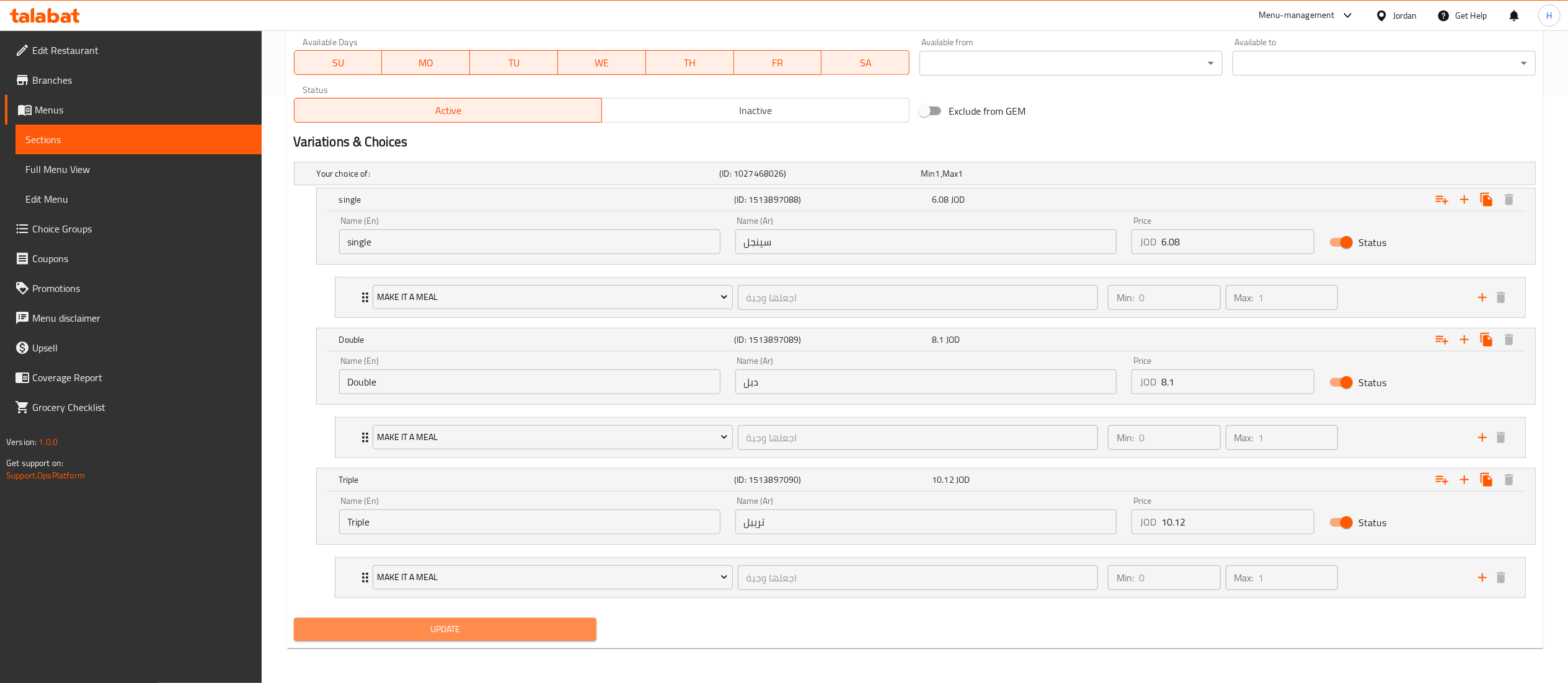
click at [477, 624] on span "Update" at bounding box center [445, 629] width 283 height 16
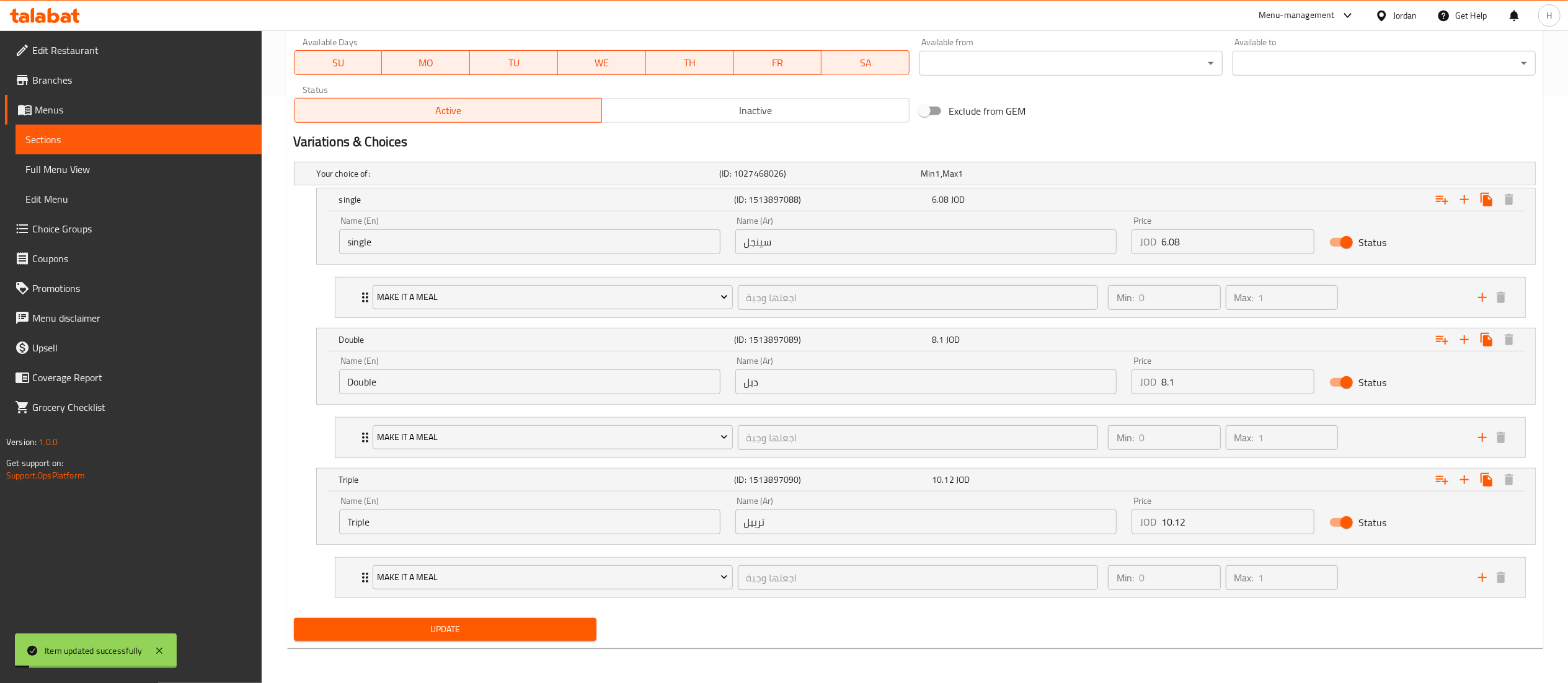
click at [464, 634] on span "Update" at bounding box center [445, 629] width 283 height 16
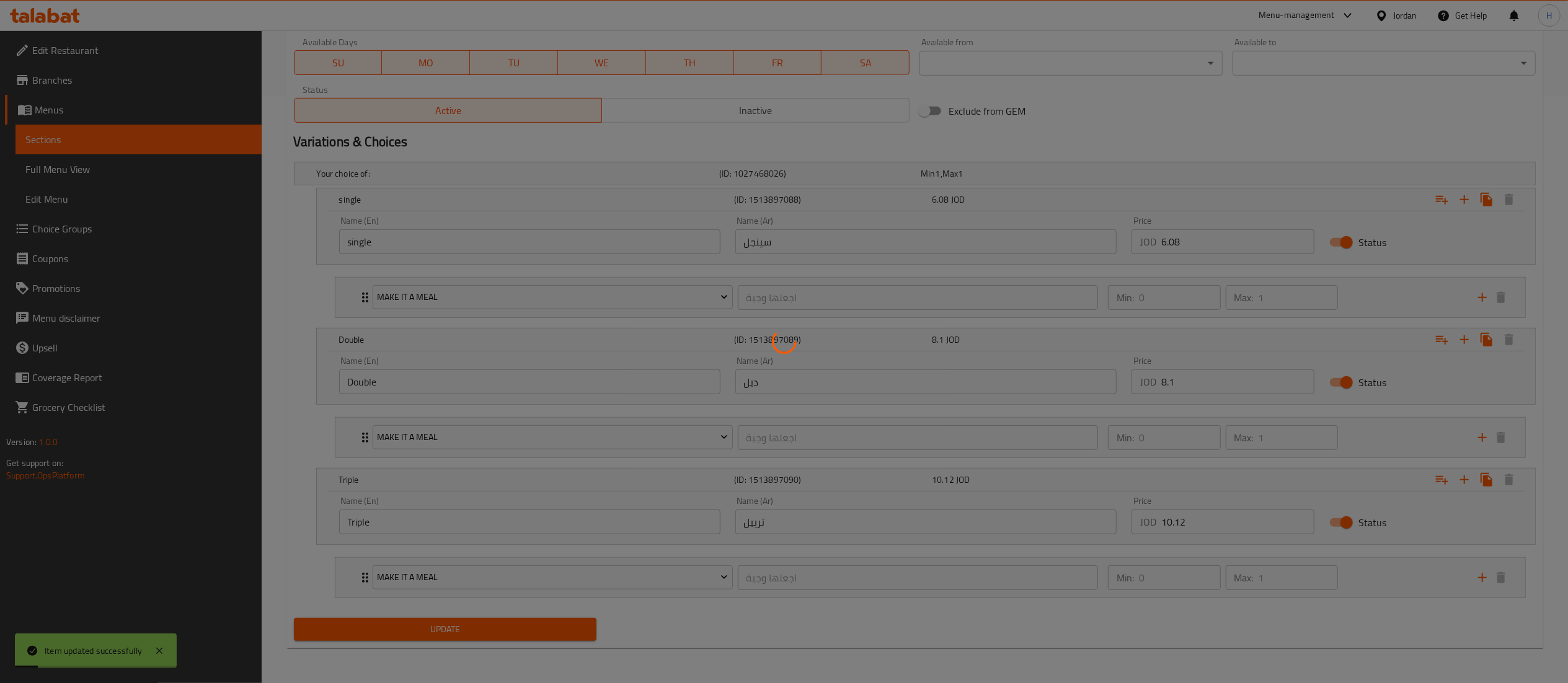
scroll to position [0, 0]
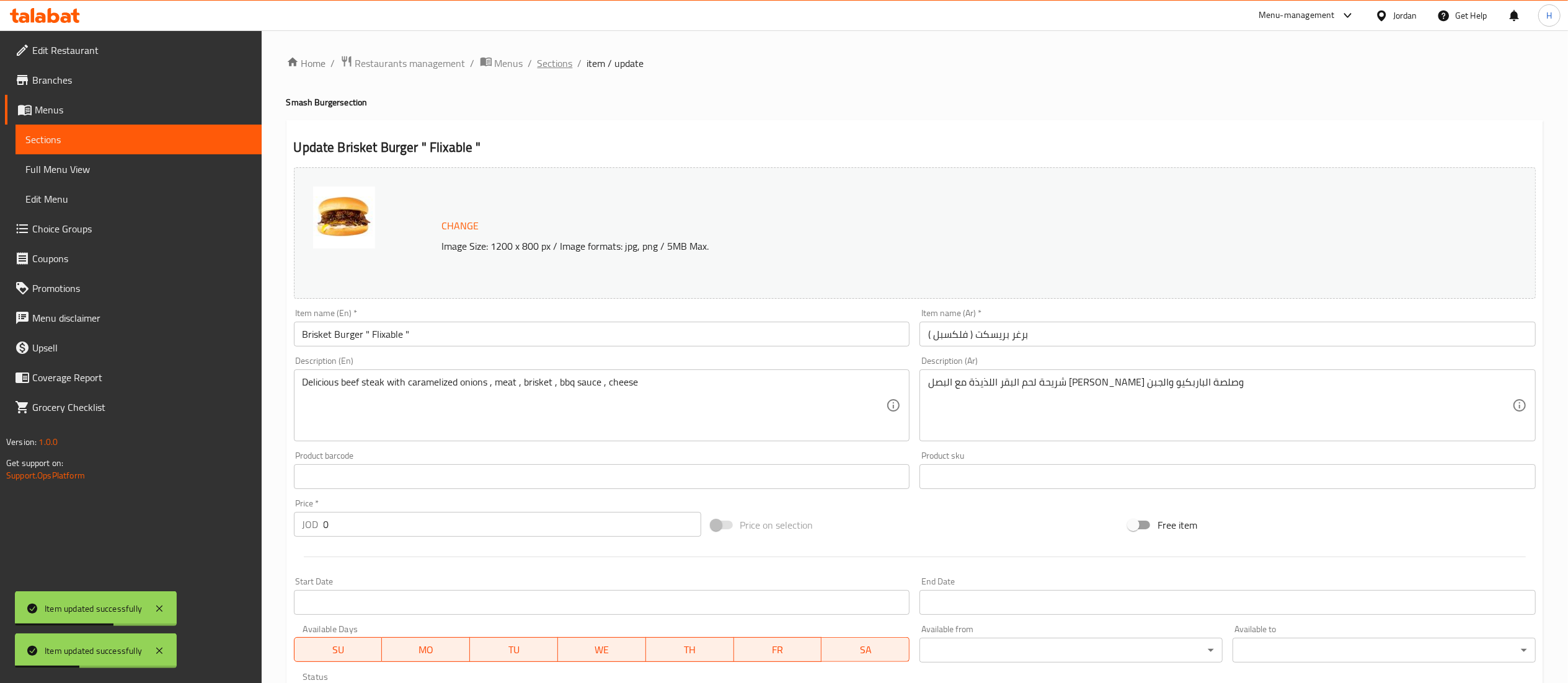
click at [559, 64] on span "Sections" at bounding box center [555, 63] width 35 height 15
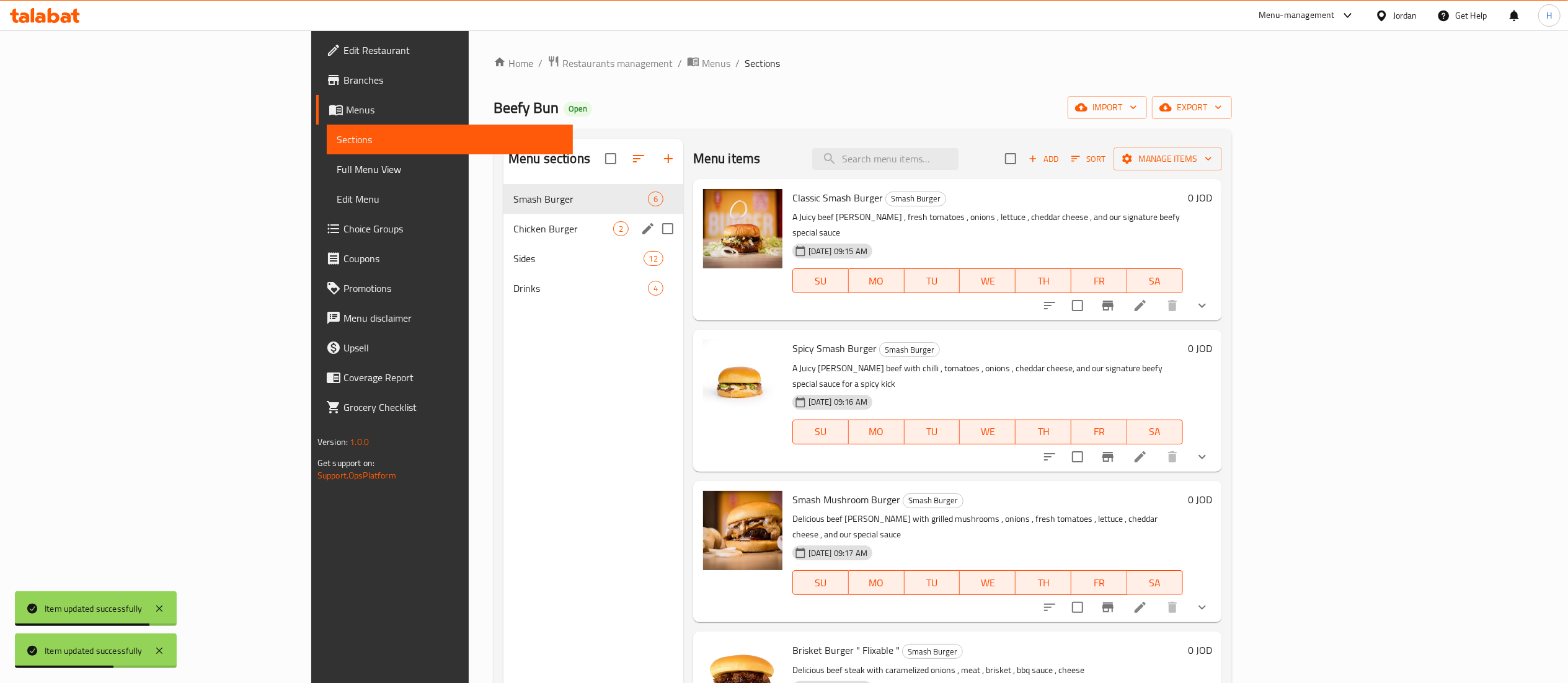
click at [513, 227] on span "Chicken Burger" at bounding box center [563, 229] width 100 height 15
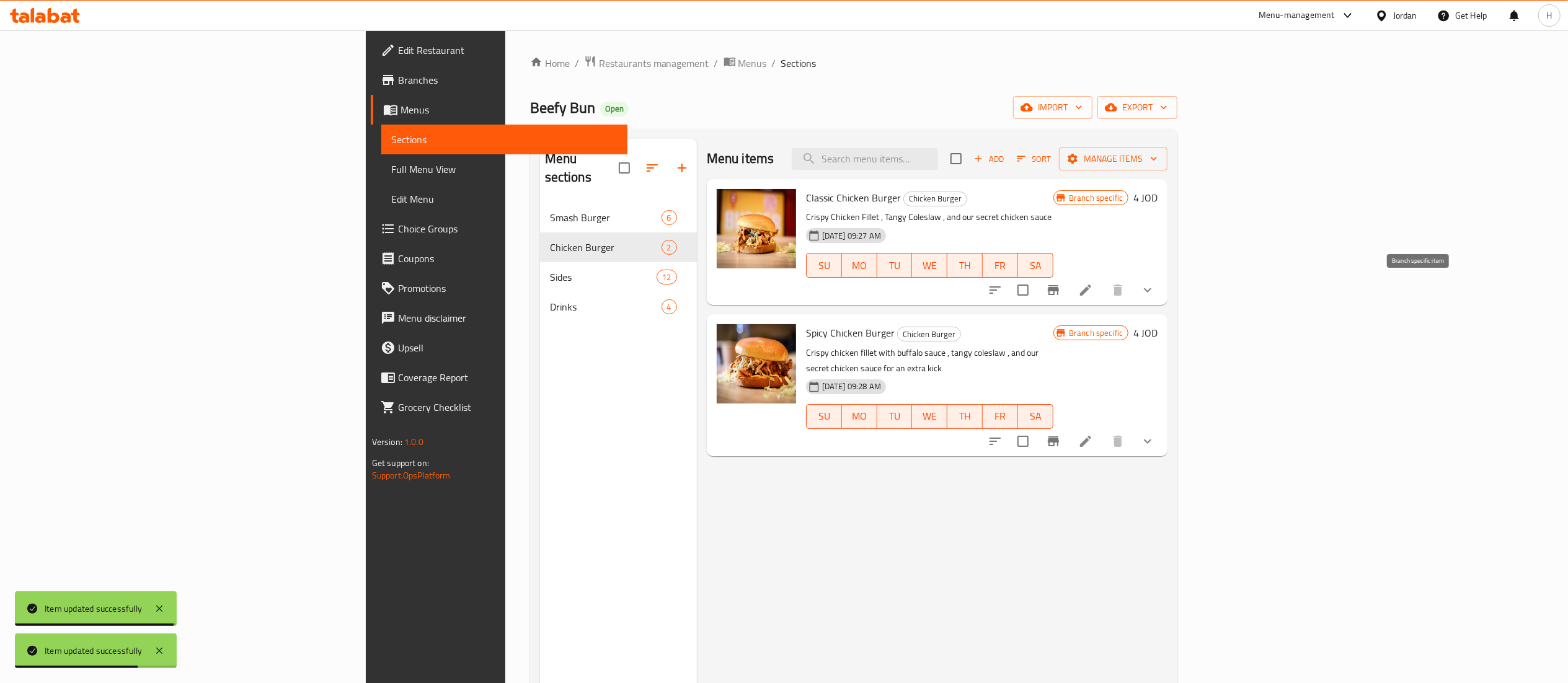
click at [1061, 289] on icon "Branch-specific-item" at bounding box center [1053, 290] width 15 height 15
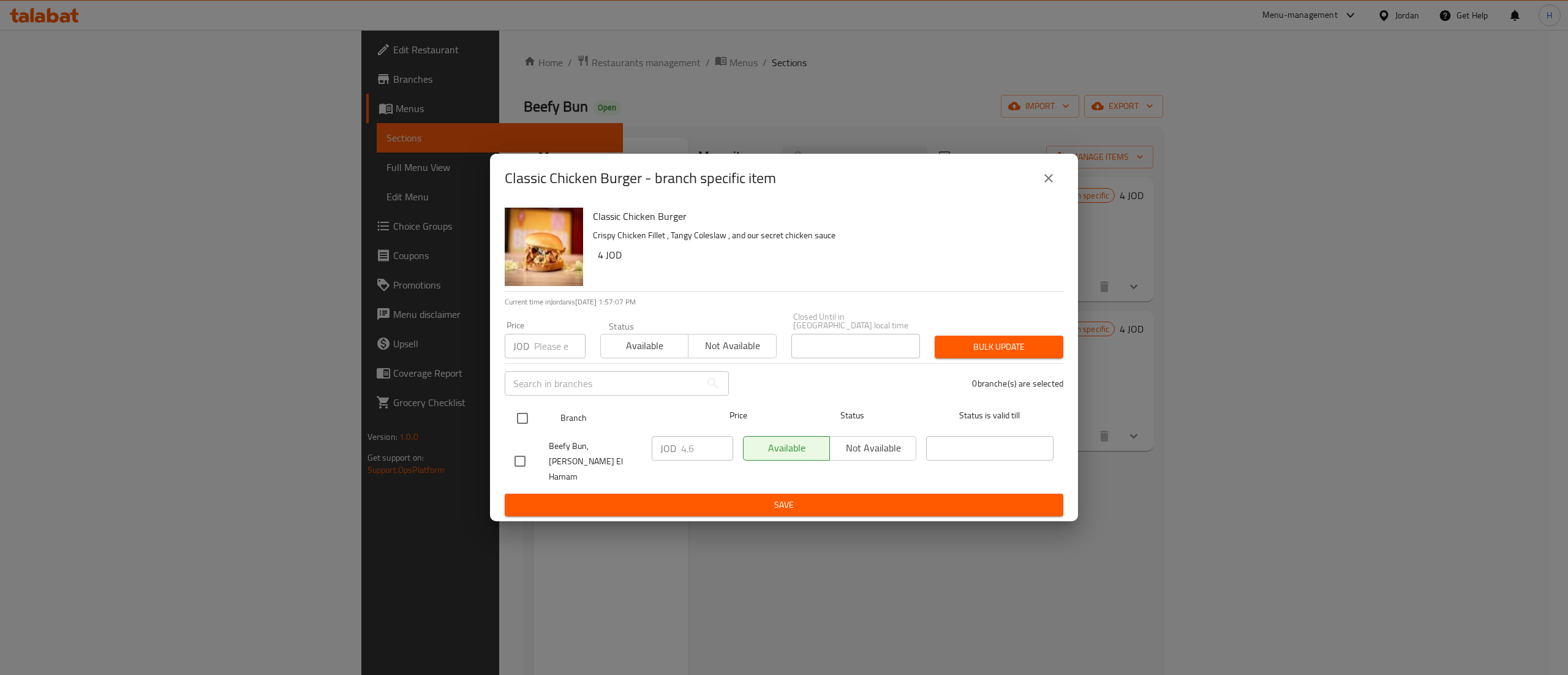
click at [523, 425] on input "checkbox" at bounding box center [522, 418] width 26 height 26
checkbox input "true"
drag, startPoint x: 714, startPoint y: 456, endPoint x: 646, endPoint y: 460, distance: 68.1
click at [681, 460] on input "0.6" at bounding box center [707, 448] width 52 height 25
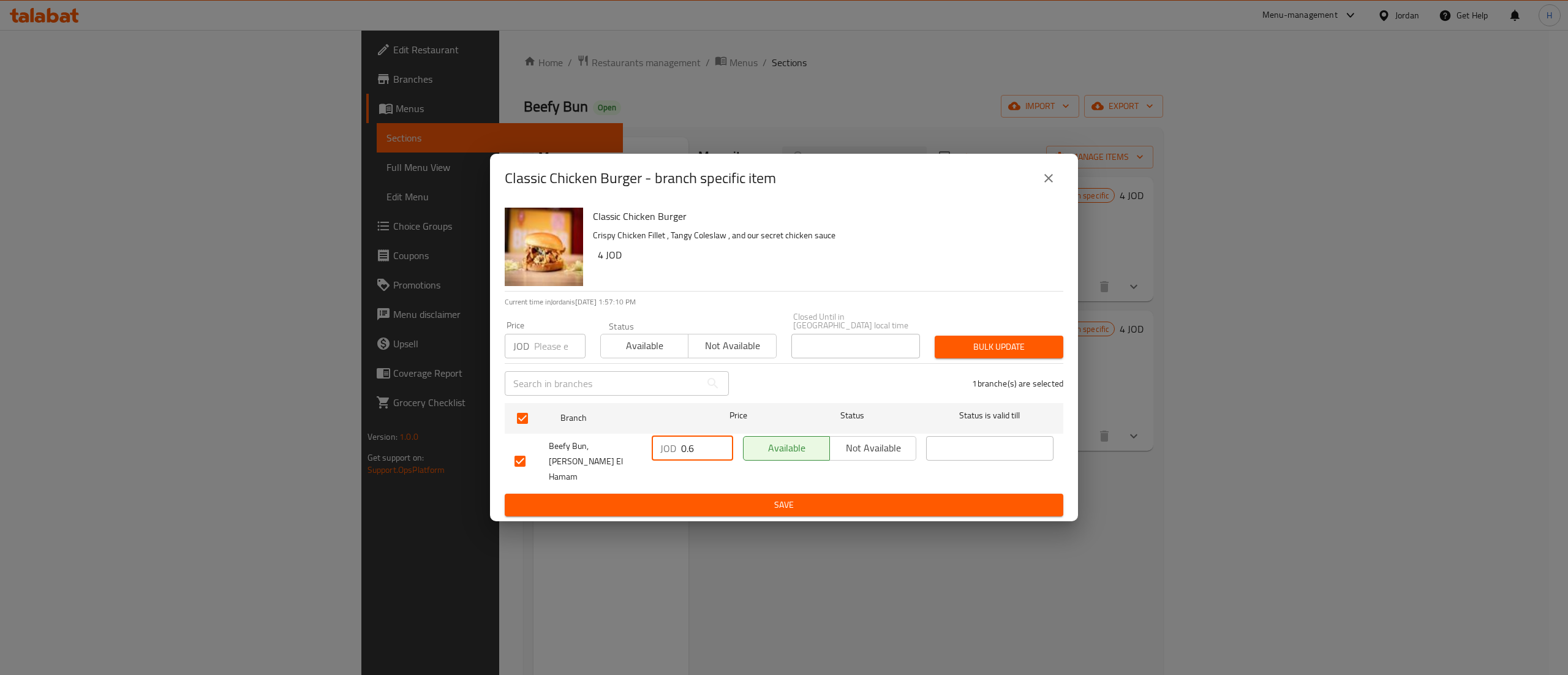
click at [692, 450] on input "0.6" at bounding box center [707, 448] width 52 height 25
type input "5.4"
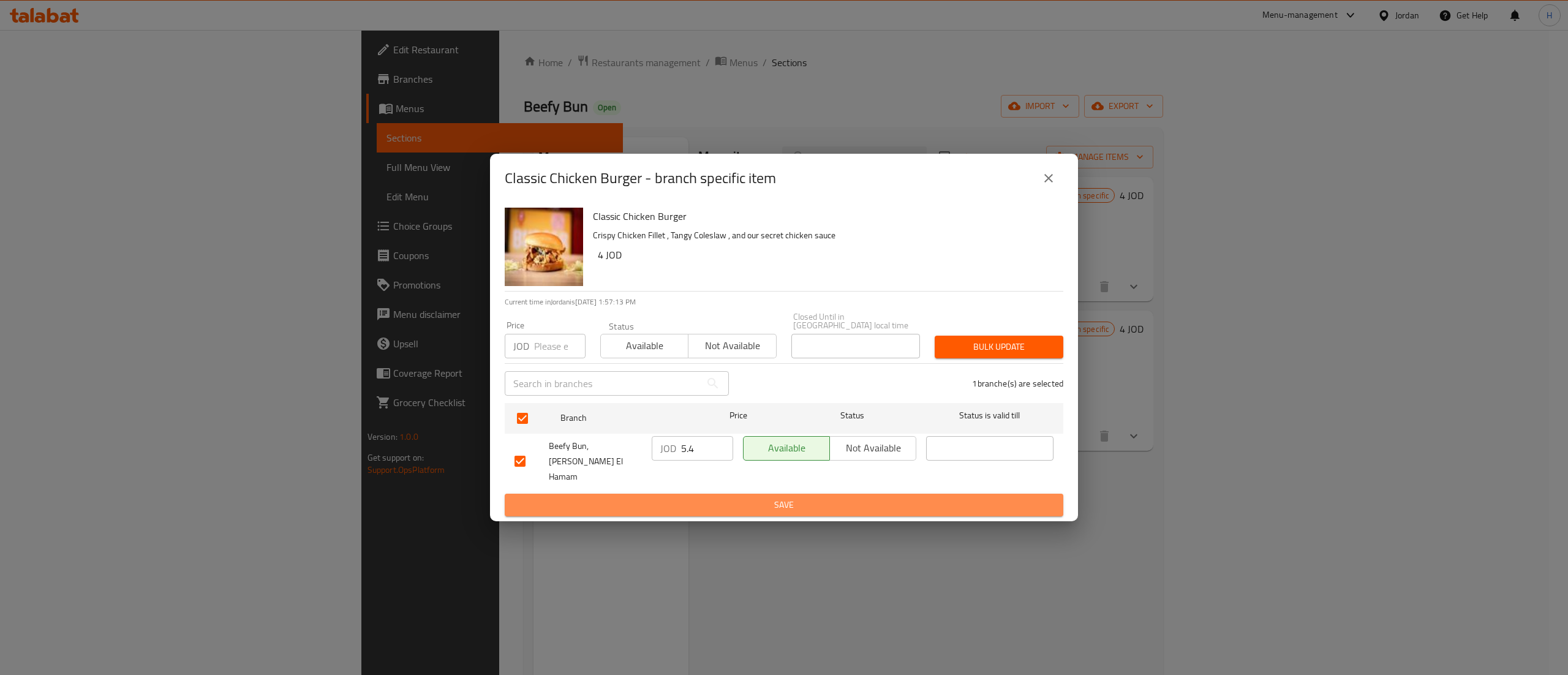
click at [738, 500] on span "Save" at bounding box center [784, 504] width 539 height 15
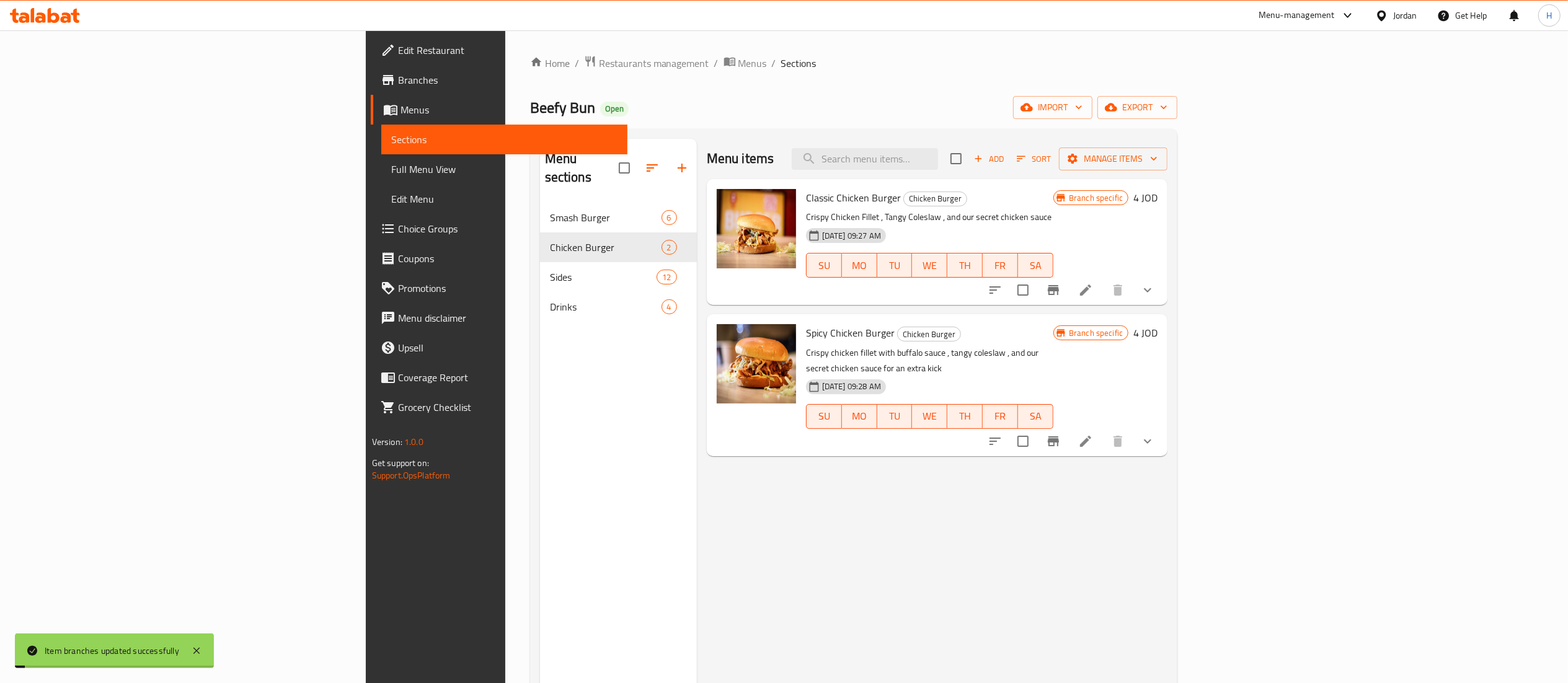
click at [1061, 434] on icon "Branch-specific-item" at bounding box center [1053, 441] width 15 height 15
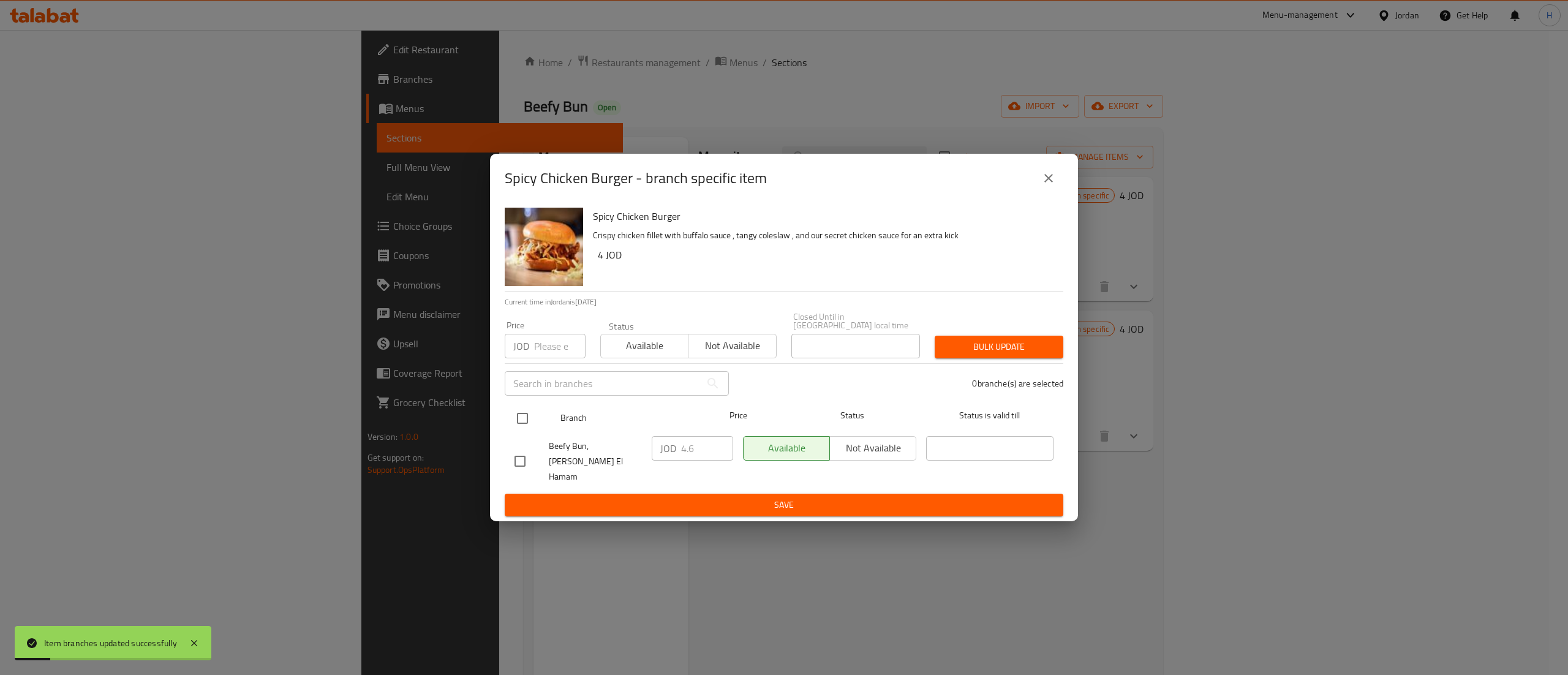
click at [514, 428] on input "checkbox" at bounding box center [522, 418] width 26 height 26
checkbox input "true"
click at [691, 450] on input "4.6" at bounding box center [707, 448] width 52 height 25
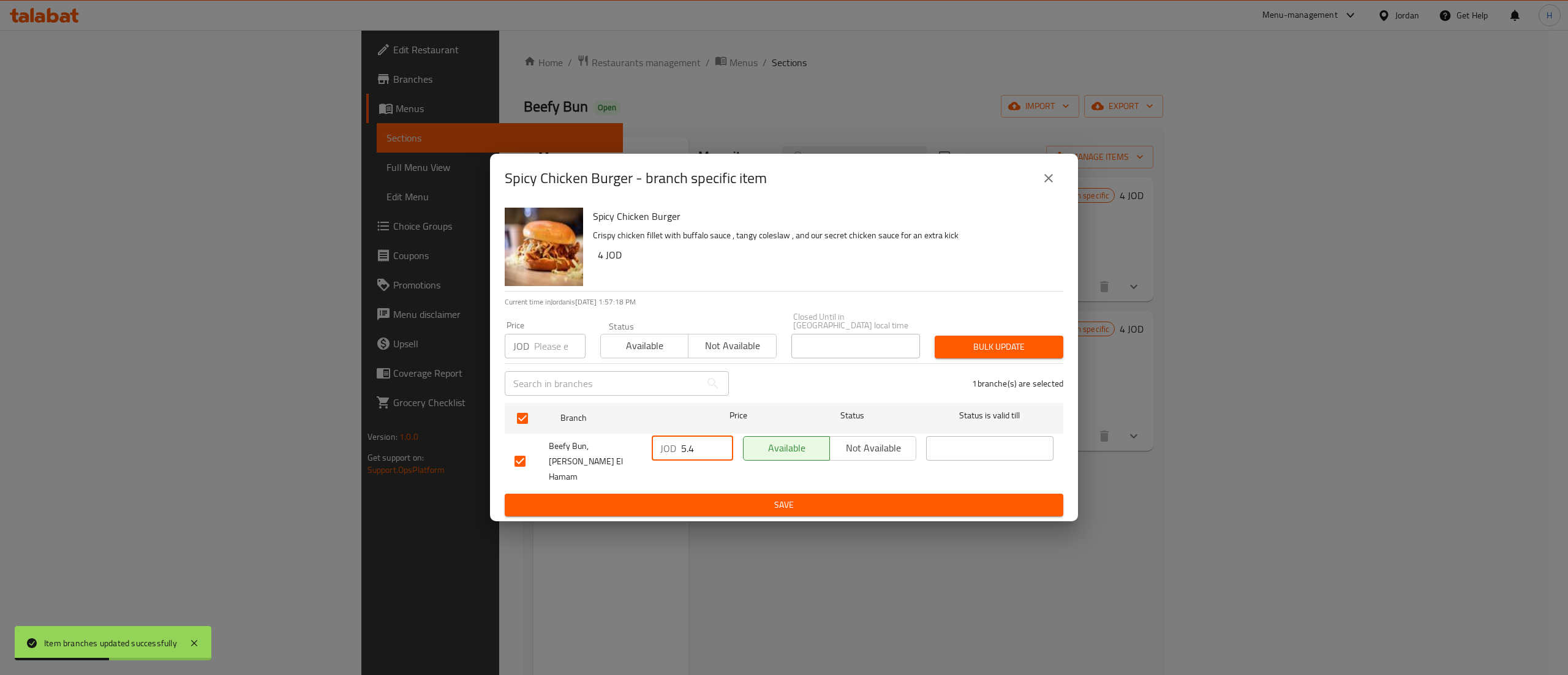
type input "5.4"
click at [686, 507] on div "Spicy Chicken Burger Crispy chicken fillet with buffalo sauce , tangy coleslaw …" at bounding box center [784, 362] width 588 height 319
click at [690, 501] on span "Save" at bounding box center [784, 504] width 539 height 15
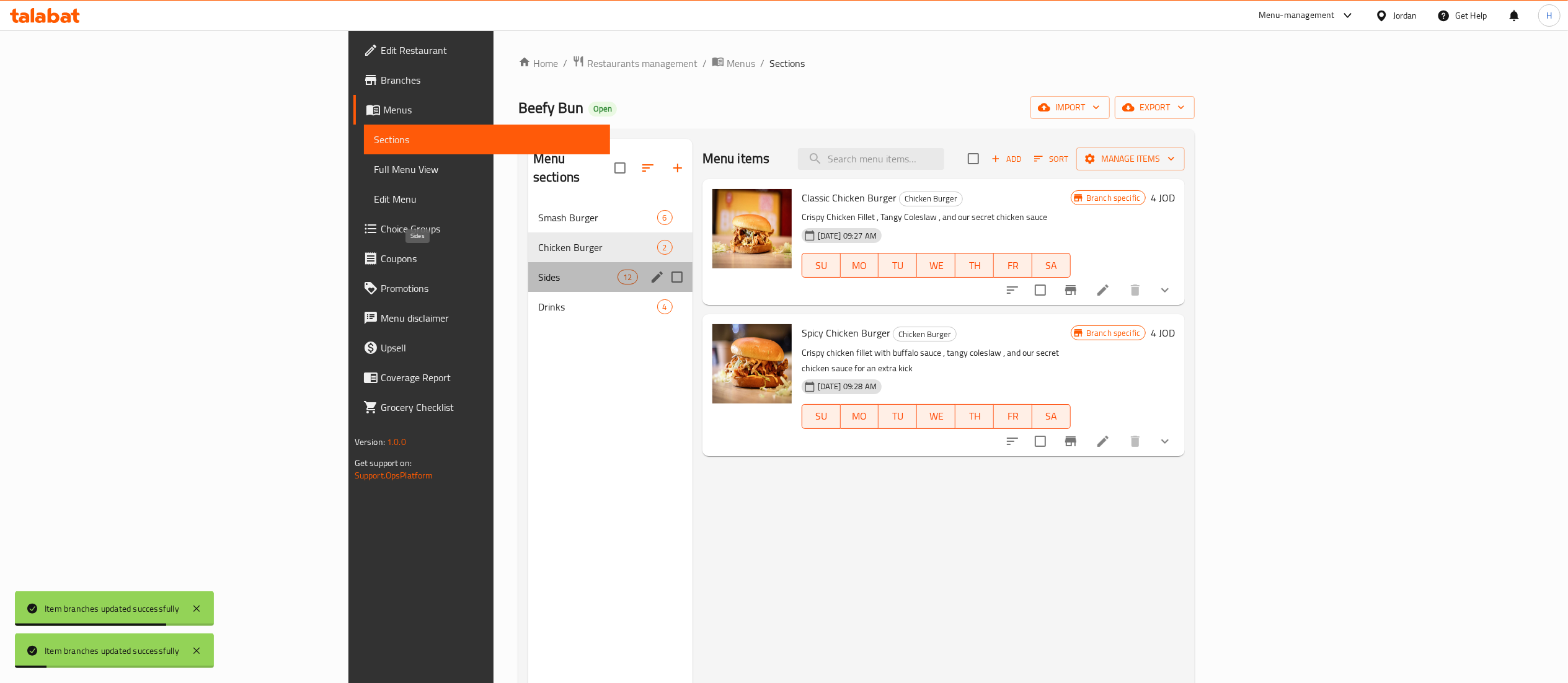
click at [538, 270] on span "Sides" at bounding box center [578, 277] width 80 height 15
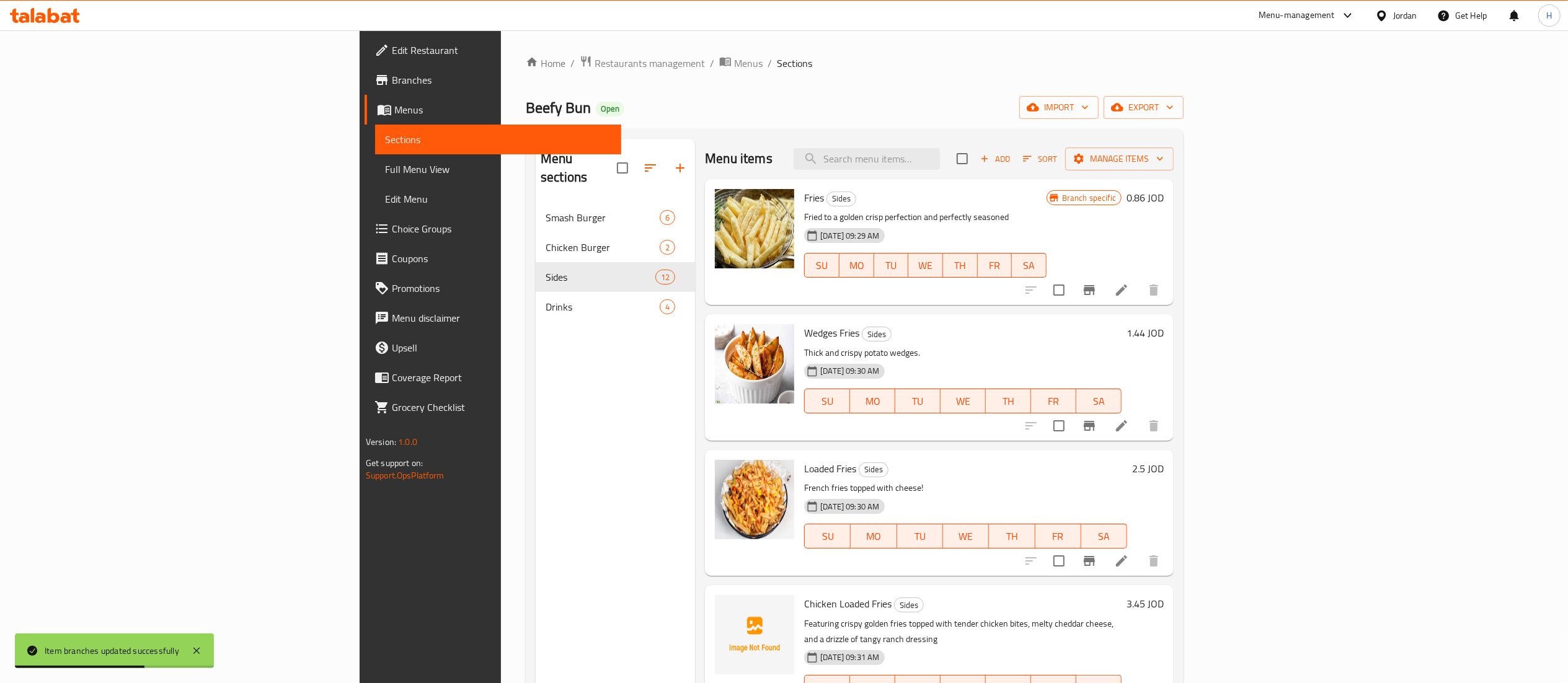
click at [1163, 334] on h6 "1.44 JOD" at bounding box center [1144, 333] width 37 height 18
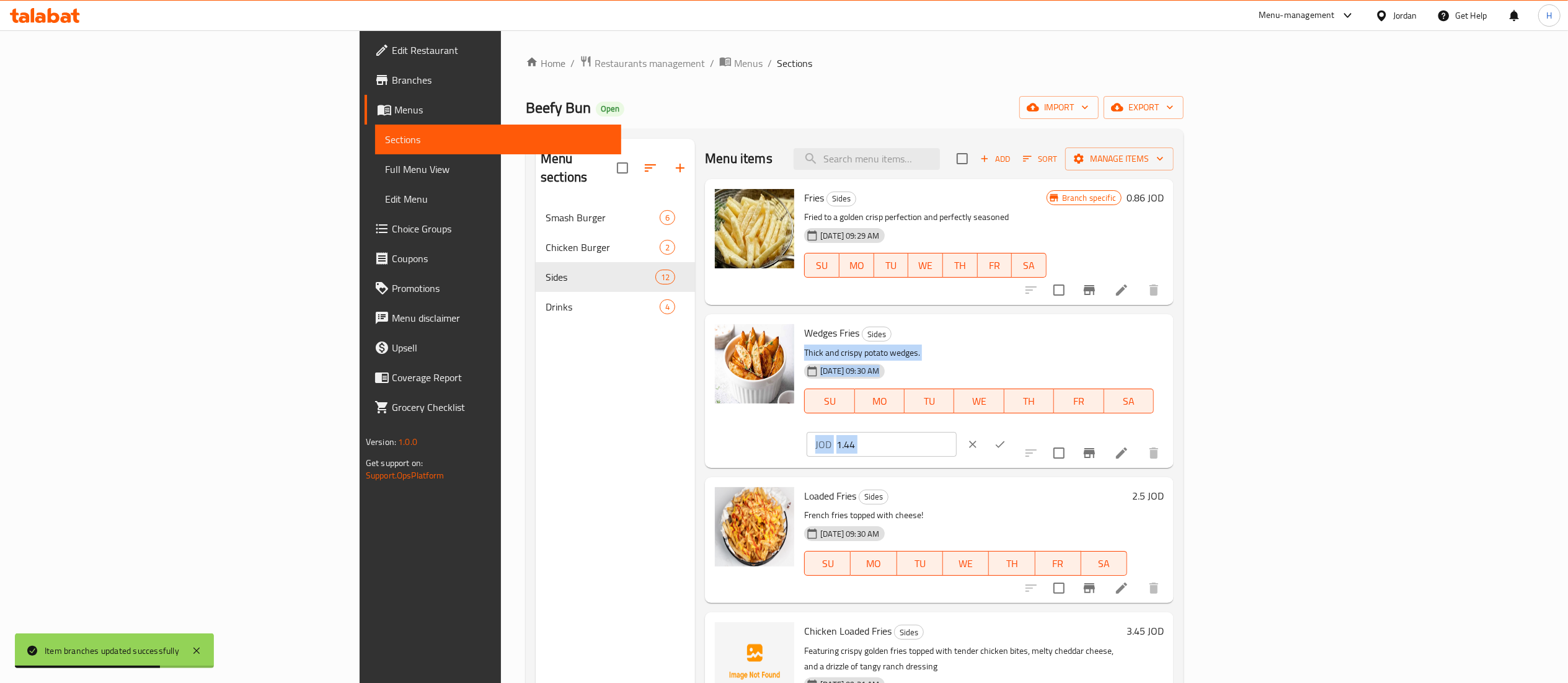
drag, startPoint x: 1384, startPoint y: 351, endPoint x: 1211, endPoint y: 322, distance: 175.4
click at [1169, 322] on div "Wedges Fries Sides Thick and crispy potato wedges. 22-05-2025 09:30 AM SU MO TU…" at bounding box center [984, 390] width 370 height 143
click at [956, 432] on input "1.44" at bounding box center [896, 444] width 120 height 25
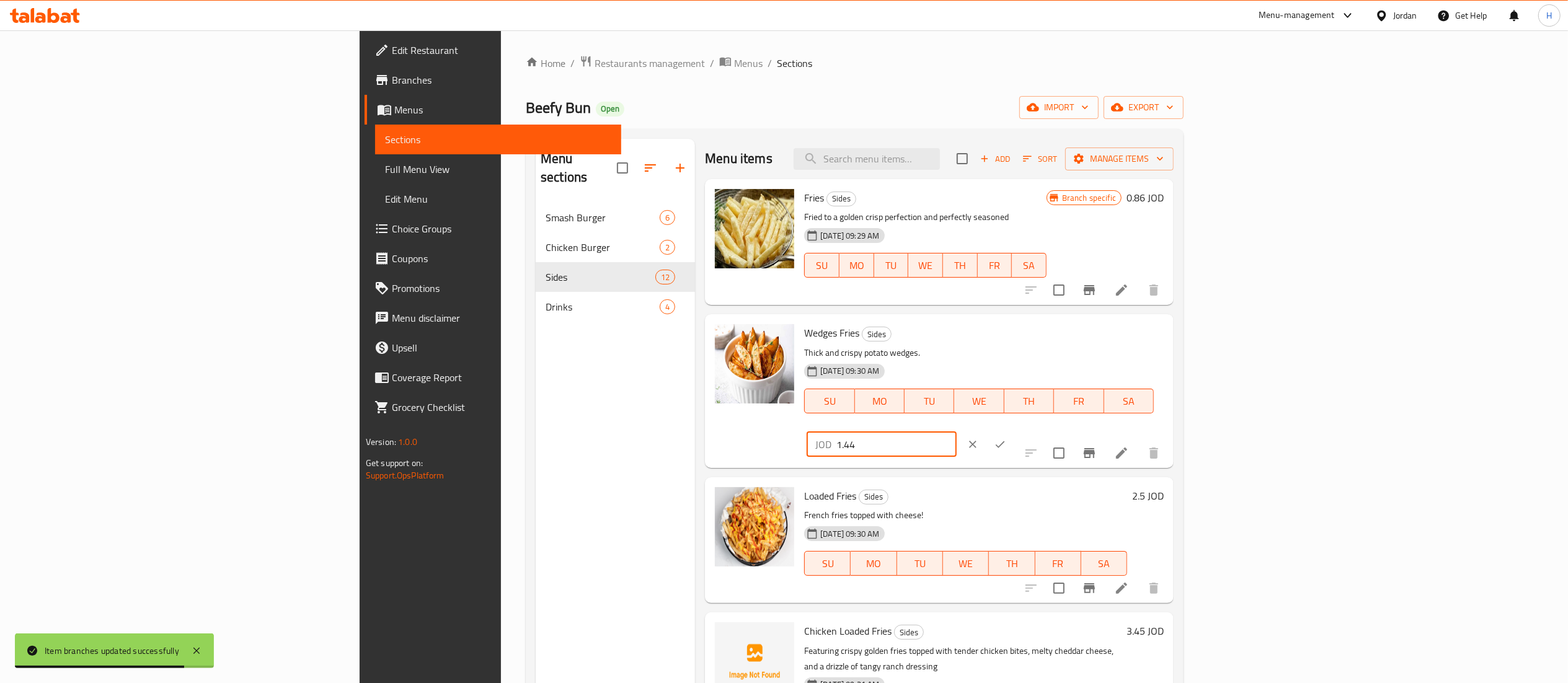
click at [956, 432] on input "1.44" at bounding box center [896, 444] width 120 height 25
type input "1.69"
click at [1006, 438] on icon "ok" at bounding box center [1000, 444] width 12 height 12
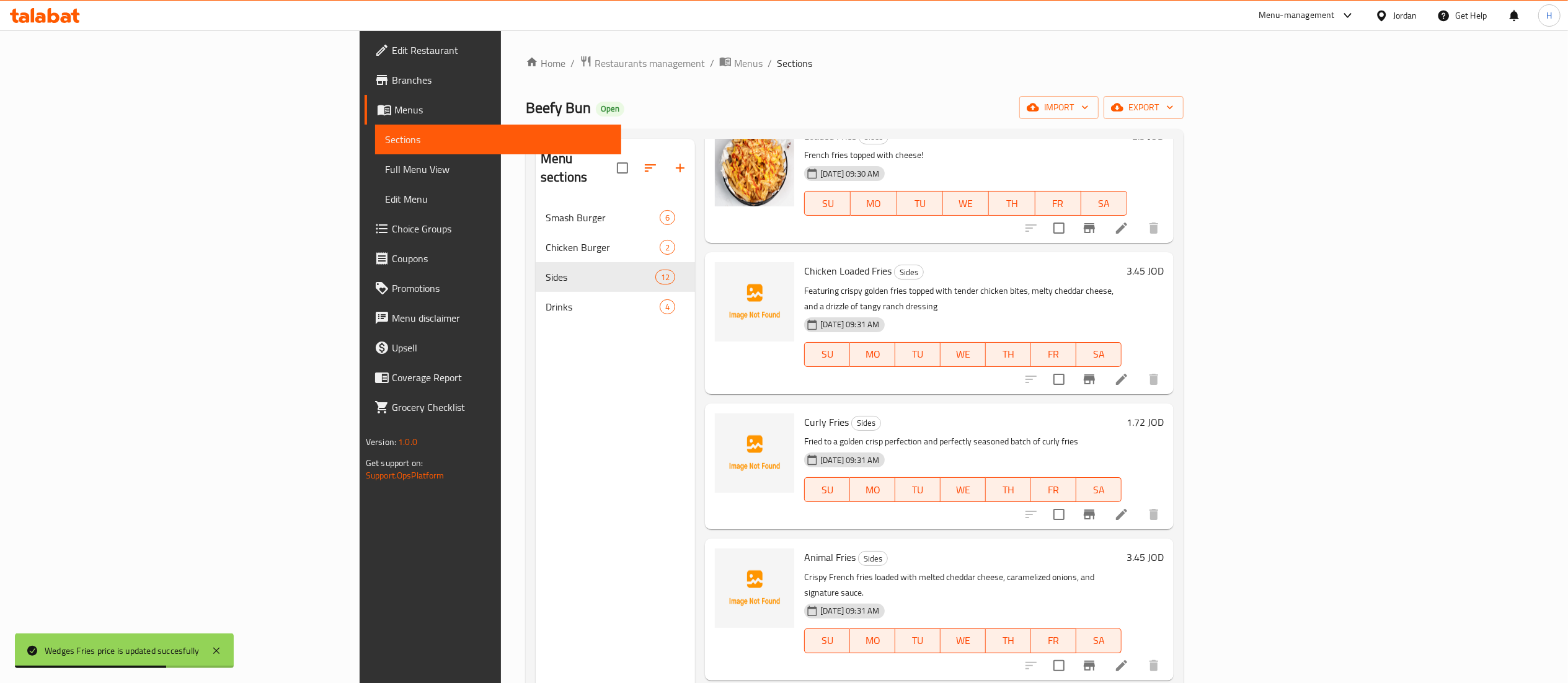
scroll to position [372, 0]
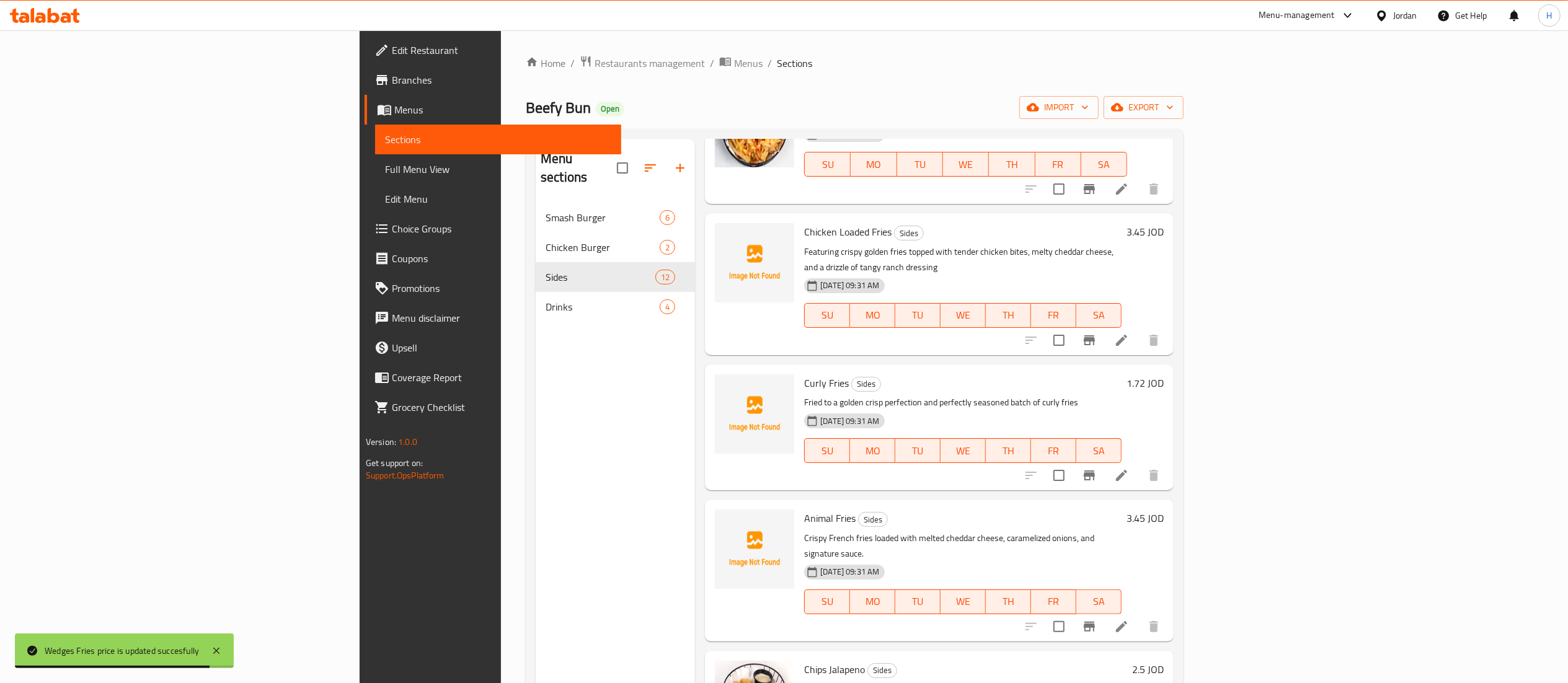
click at [1163, 374] on h6 "1.72 JOD" at bounding box center [1144, 383] width 37 height 18
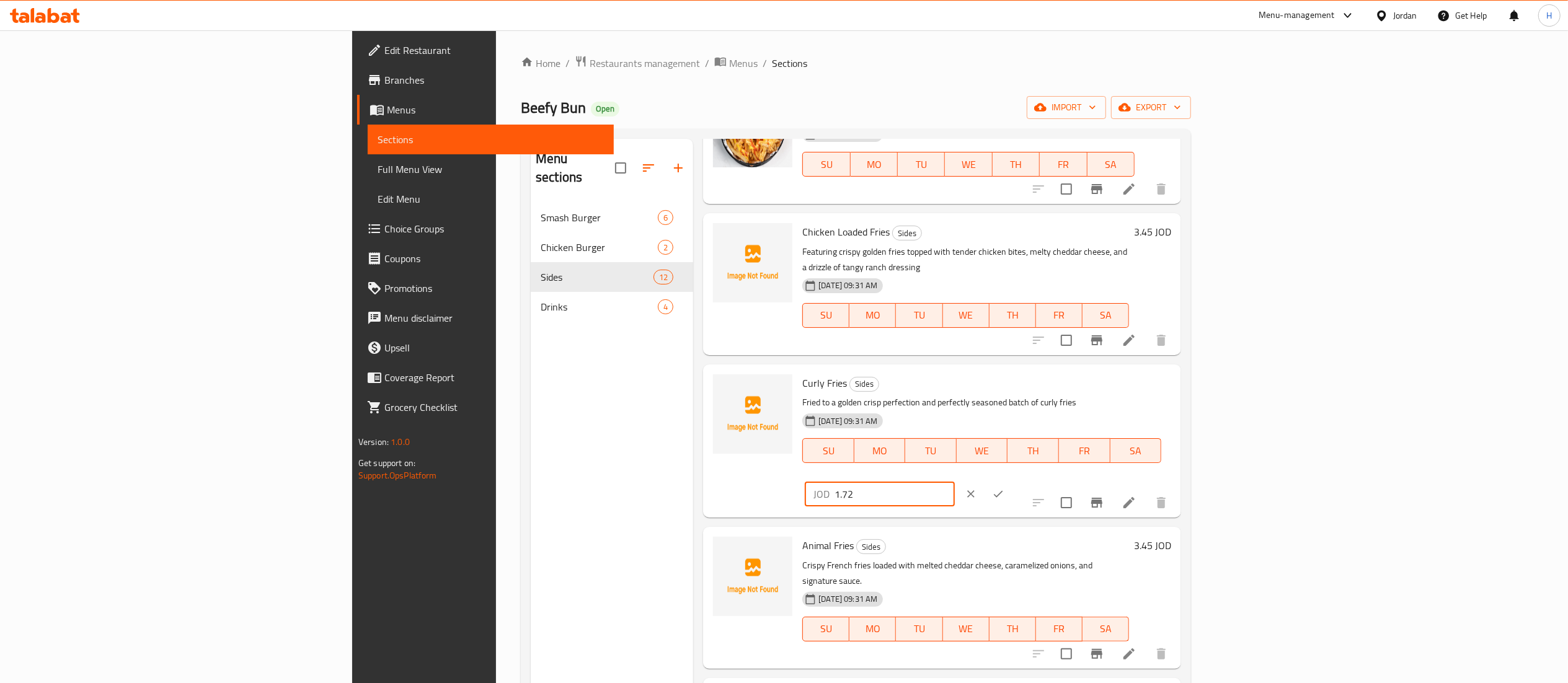
drag, startPoint x: 1289, startPoint y: 359, endPoint x: 1114, endPoint y: 340, distance: 176.0
type input "2.03"
click at [1004, 487] on icon "ok" at bounding box center [998, 494] width 12 height 12
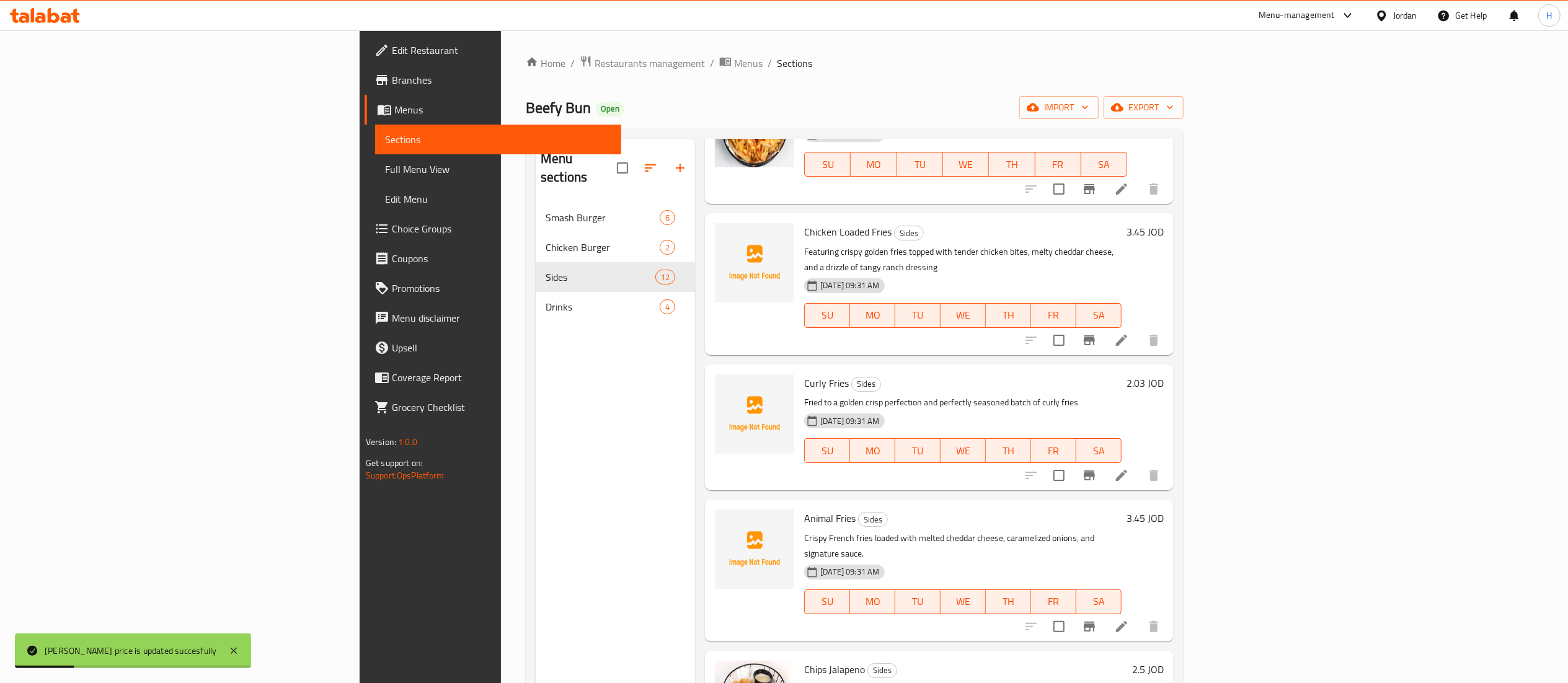
scroll to position [0, 0]
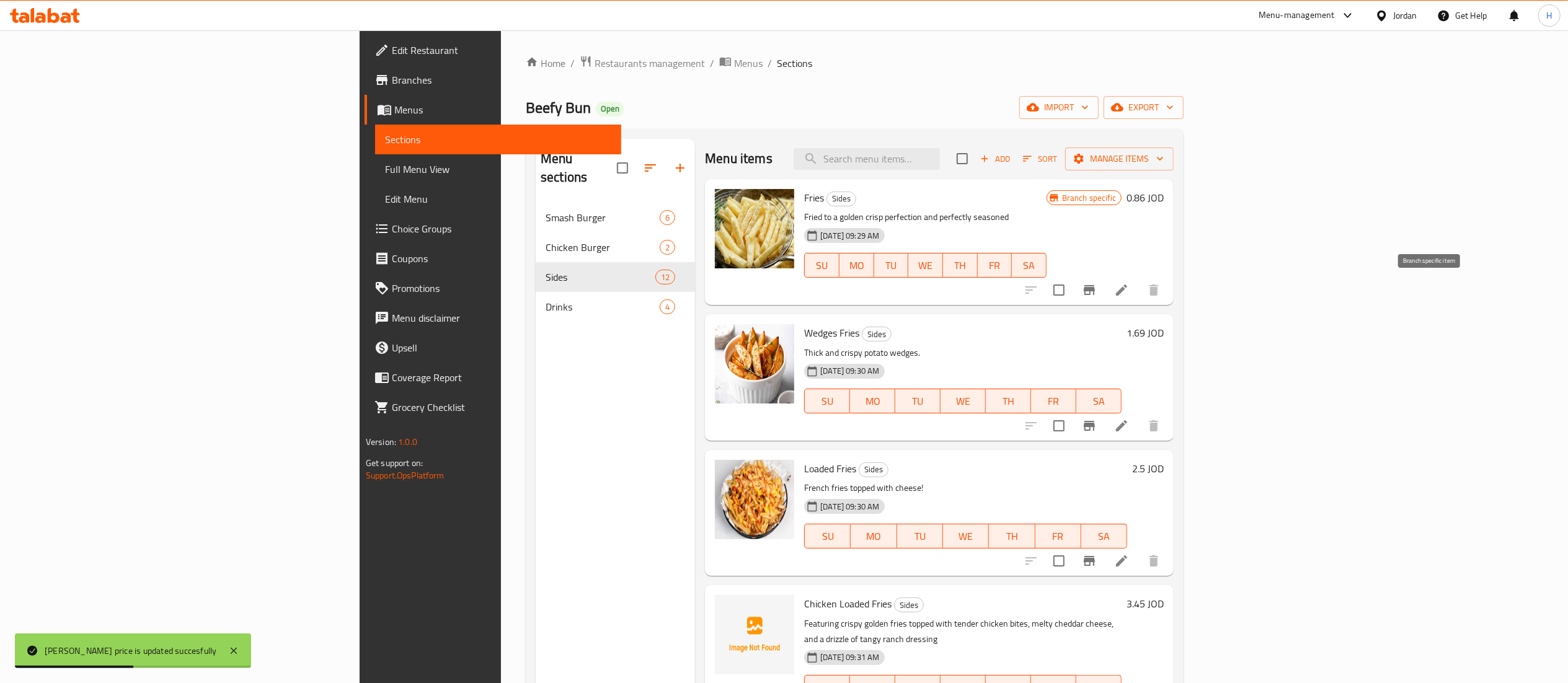
click at [1095, 287] on icon "Branch-specific-item" at bounding box center [1089, 290] width 11 height 10
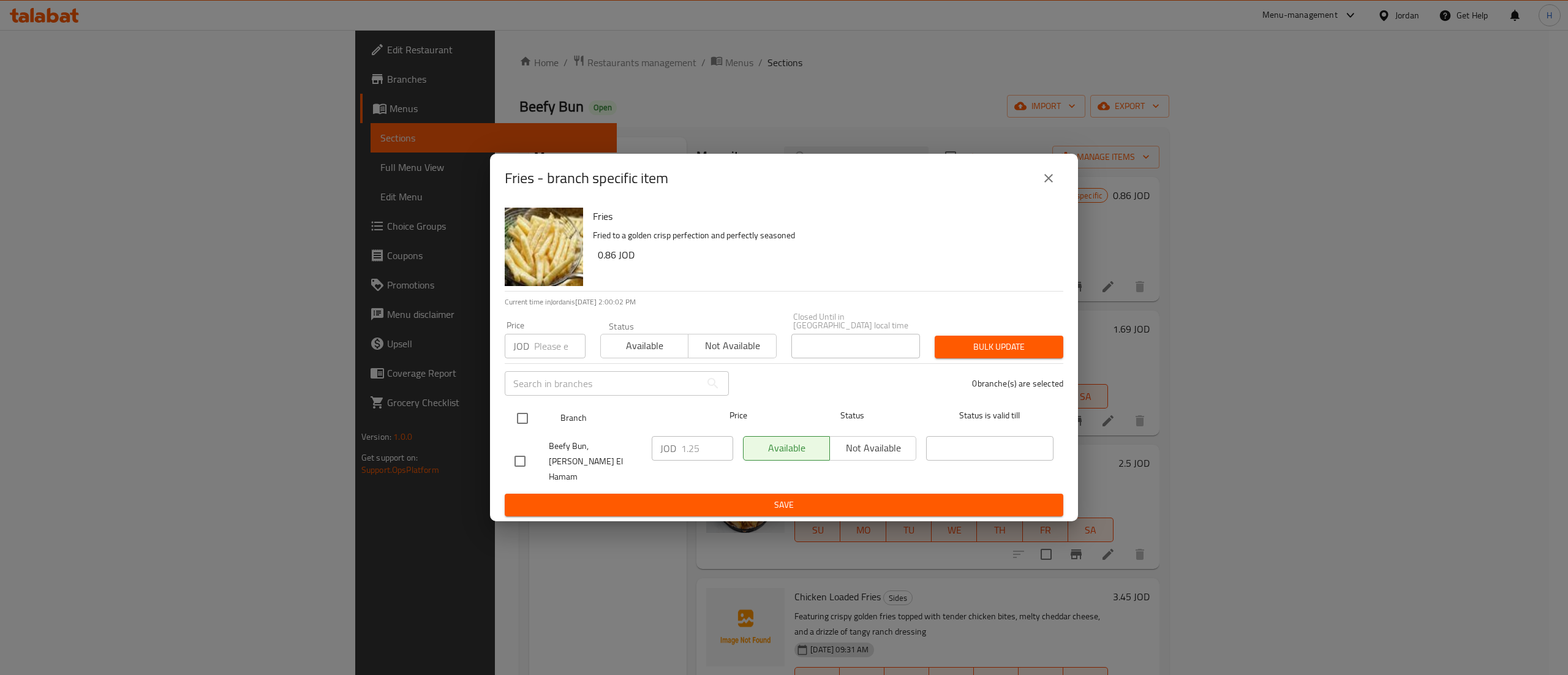
click at [524, 413] on input "checkbox" at bounding box center [522, 418] width 26 height 26
checkbox input "true"
click at [694, 452] on input "1.25" at bounding box center [707, 448] width 52 height 25
type input "1.35"
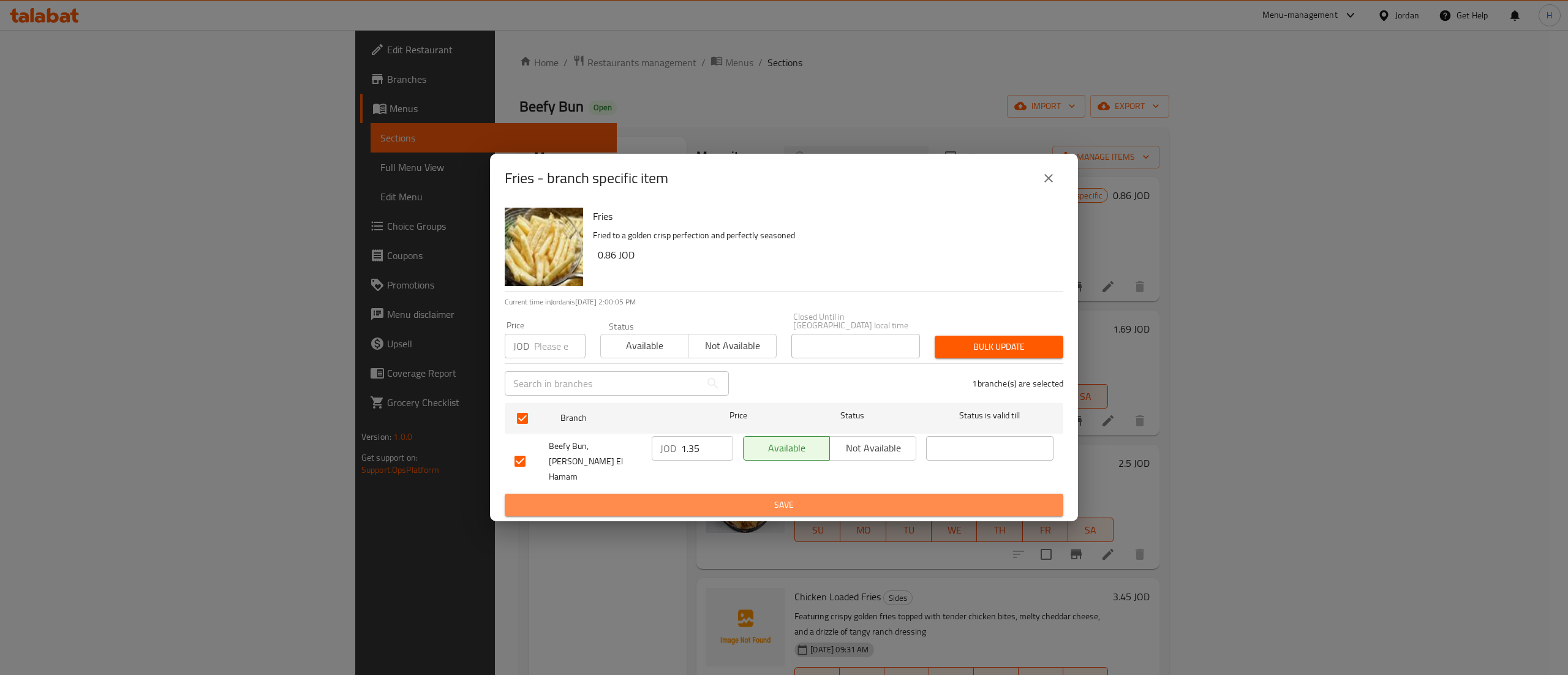
click at [745, 500] on span "Save" at bounding box center [784, 504] width 539 height 15
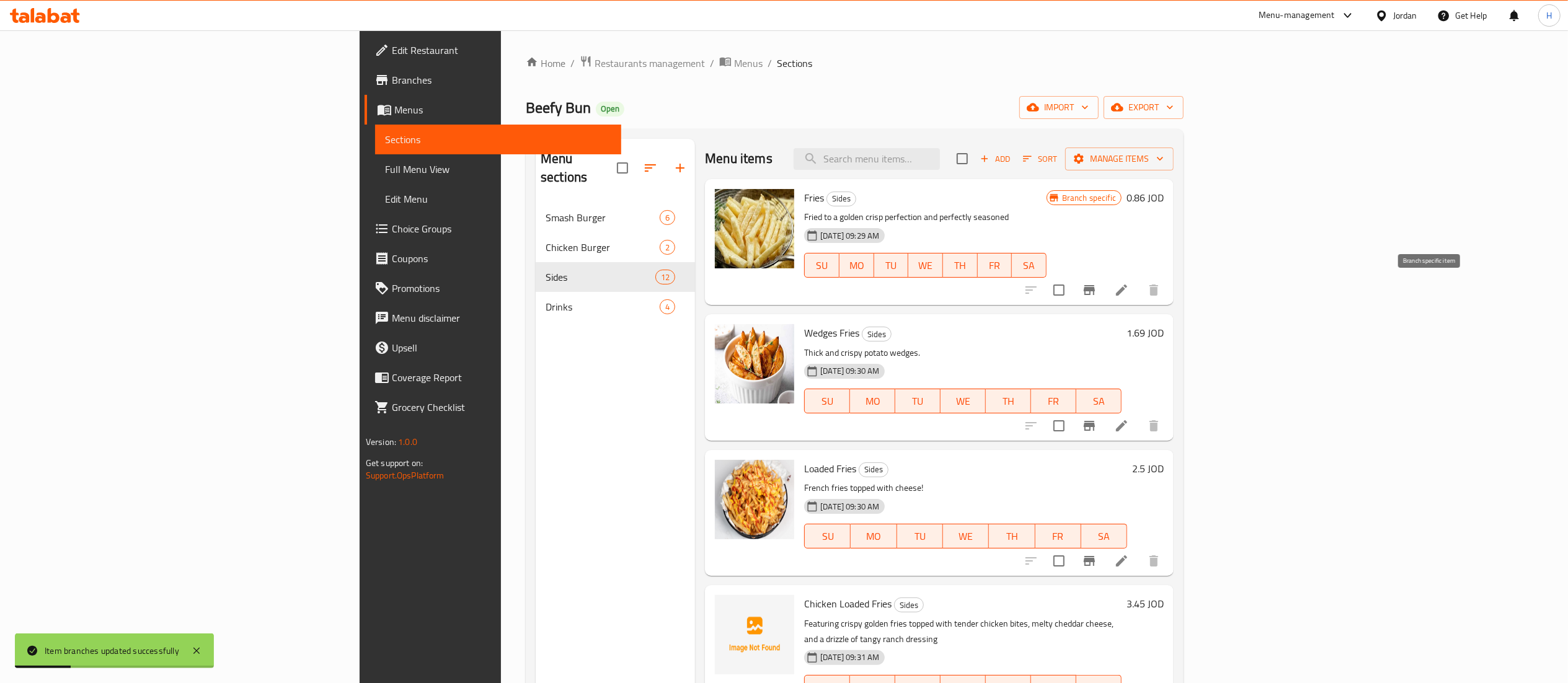
click at [1097, 285] on icon "Branch-specific-item" at bounding box center [1089, 290] width 15 height 15
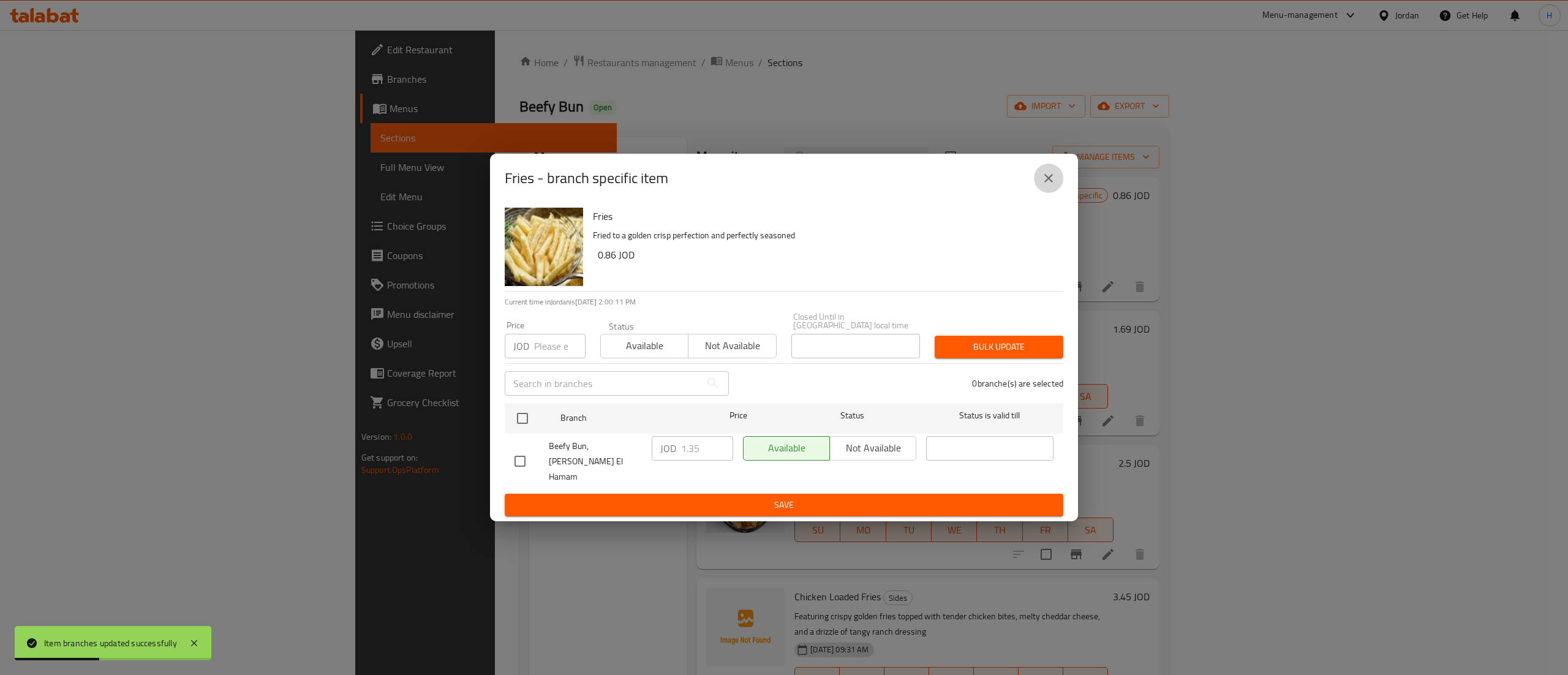
click at [1058, 193] on button "close" at bounding box center [1049, 178] width 29 height 29
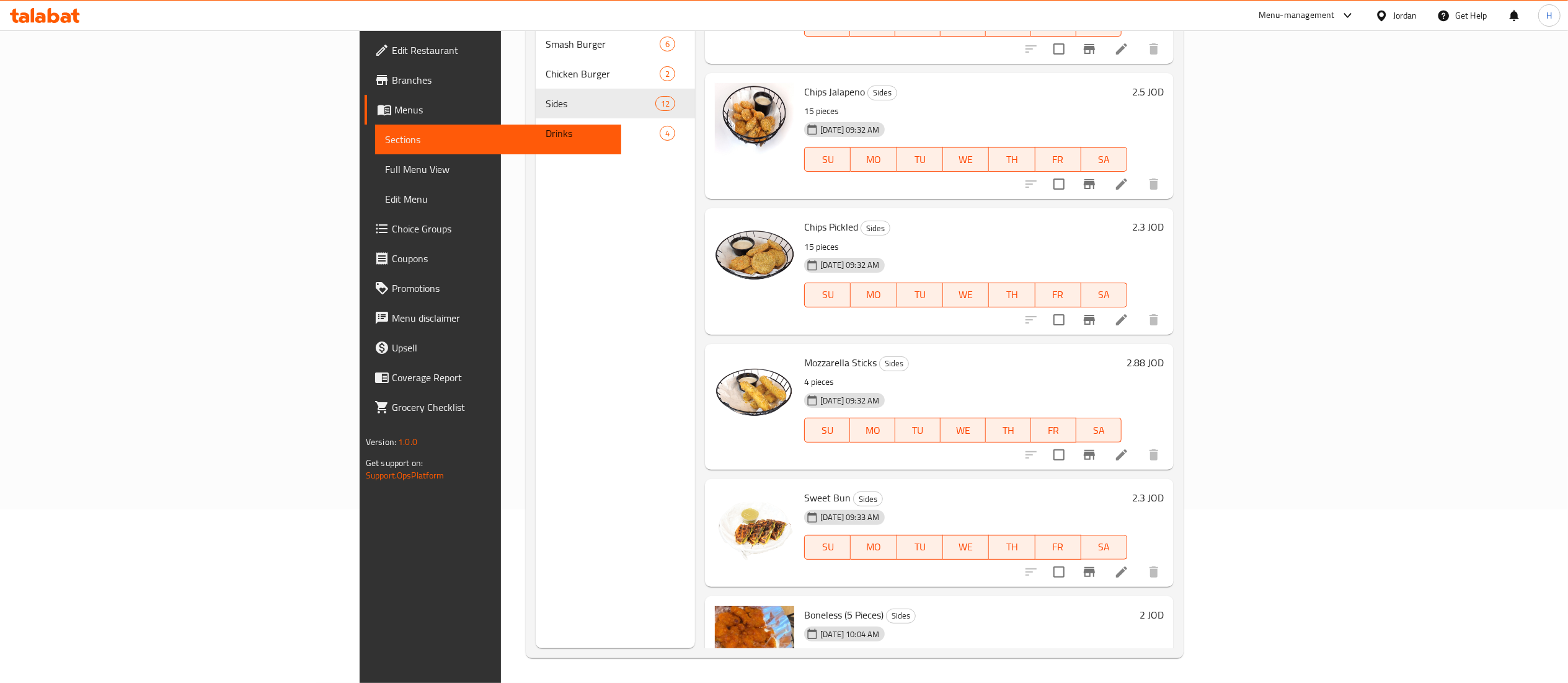
scroll to position [868, 0]
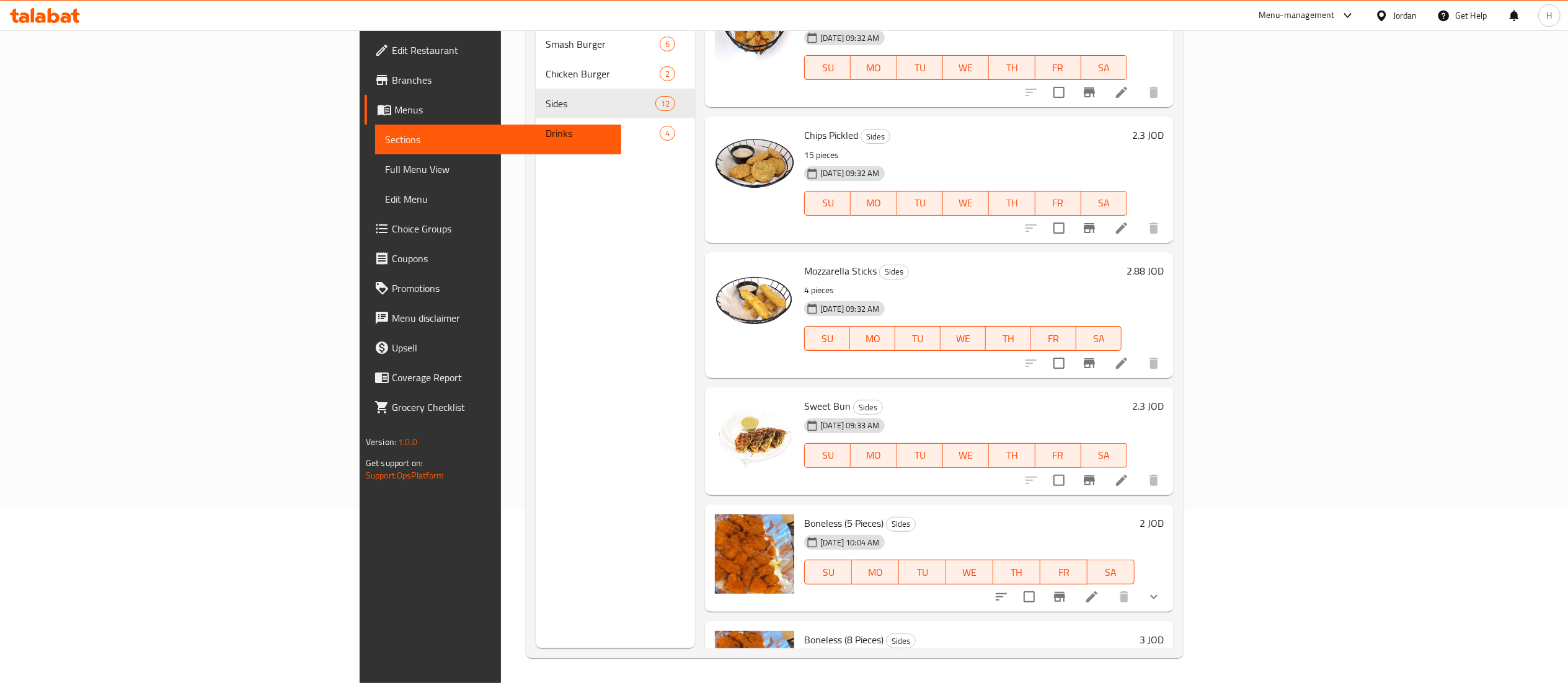
click at [1163, 262] on h6 "2.88 JOD" at bounding box center [1144, 271] width 37 height 18
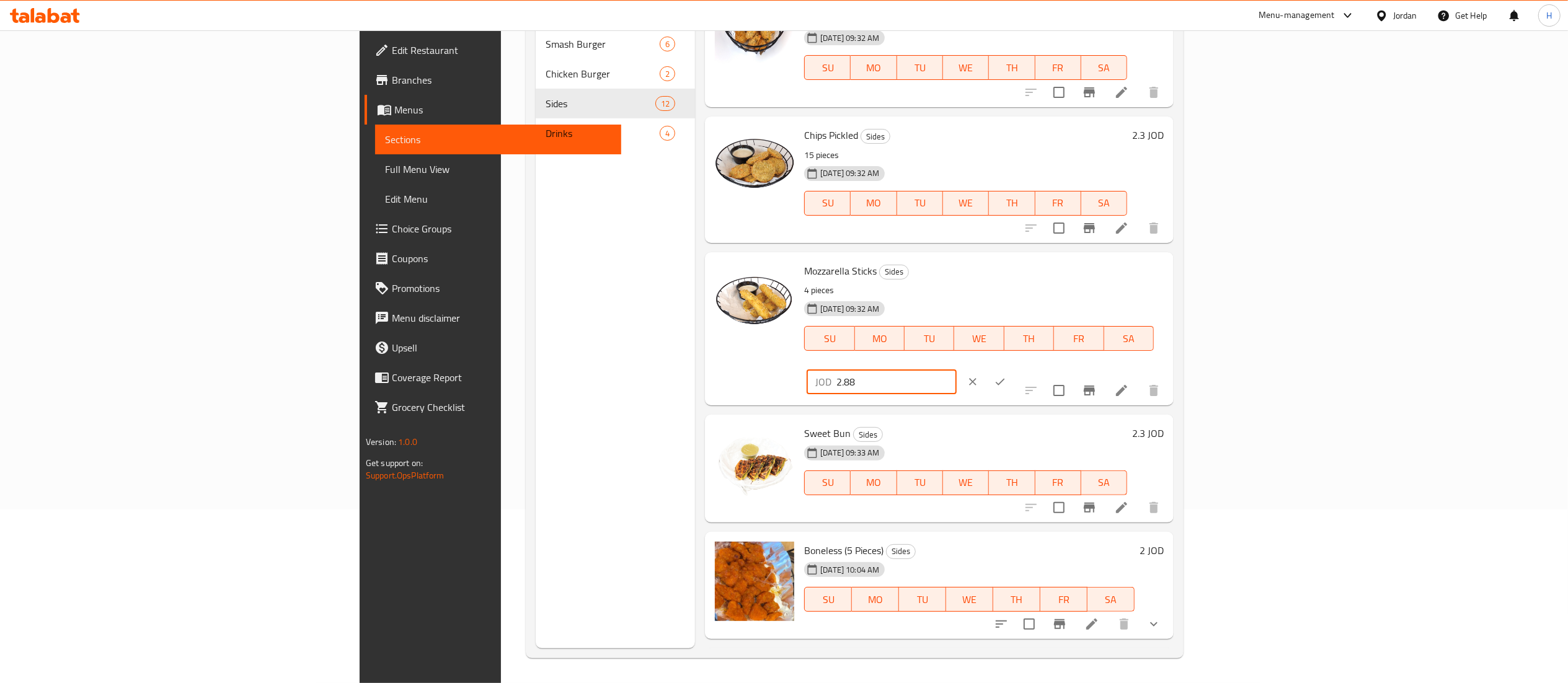
drag, startPoint x: 1389, startPoint y: 242, endPoint x: 1111, endPoint y: 229, distance: 278.3
click at [1111, 257] on div "Mozzarella Sticks Sides 4 pieces 22-05-2025 09:32 AM SU MO TU WE TH FR SA JOD 2…" at bounding box center [984, 328] width 370 height 143
type input "3.38"
click at [1006, 376] on icon "ok" at bounding box center [1000, 382] width 12 height 12
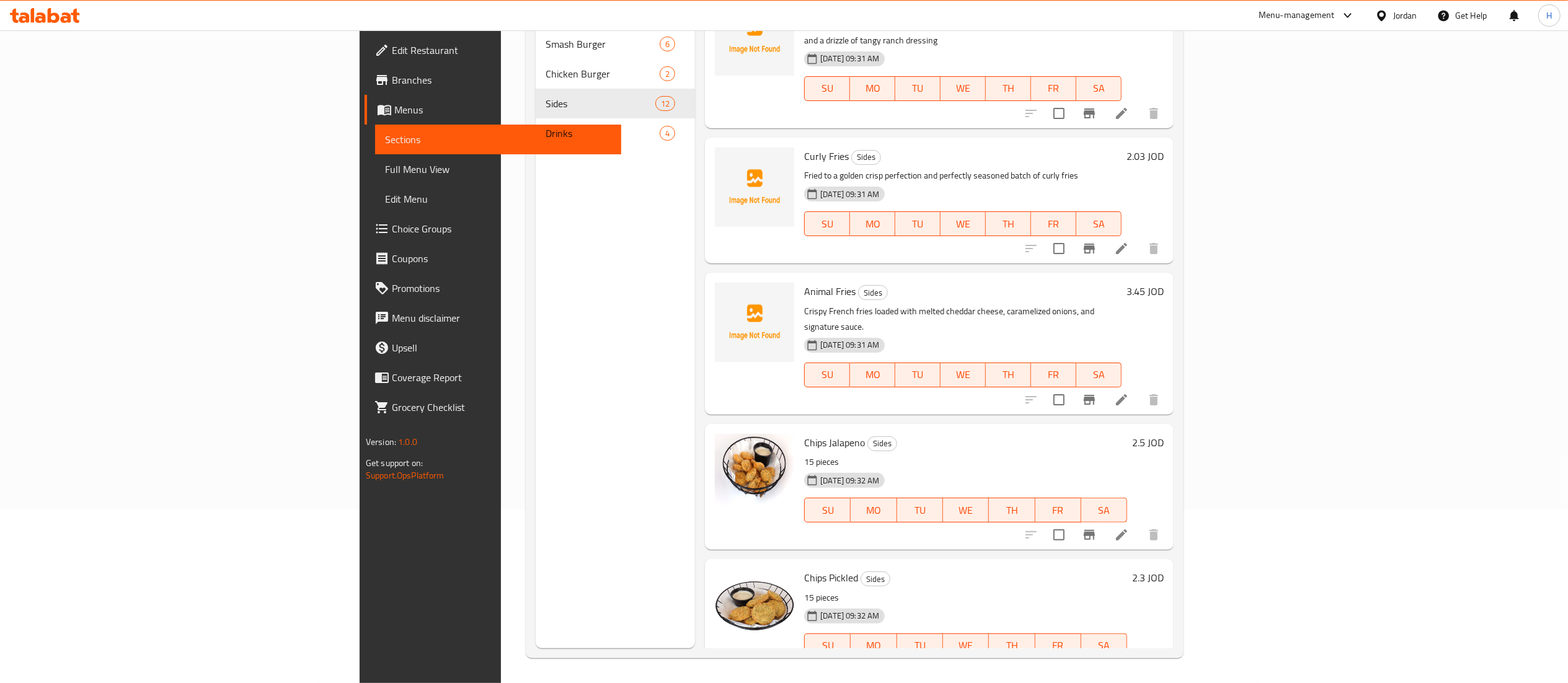
scroll to position [420, 0]
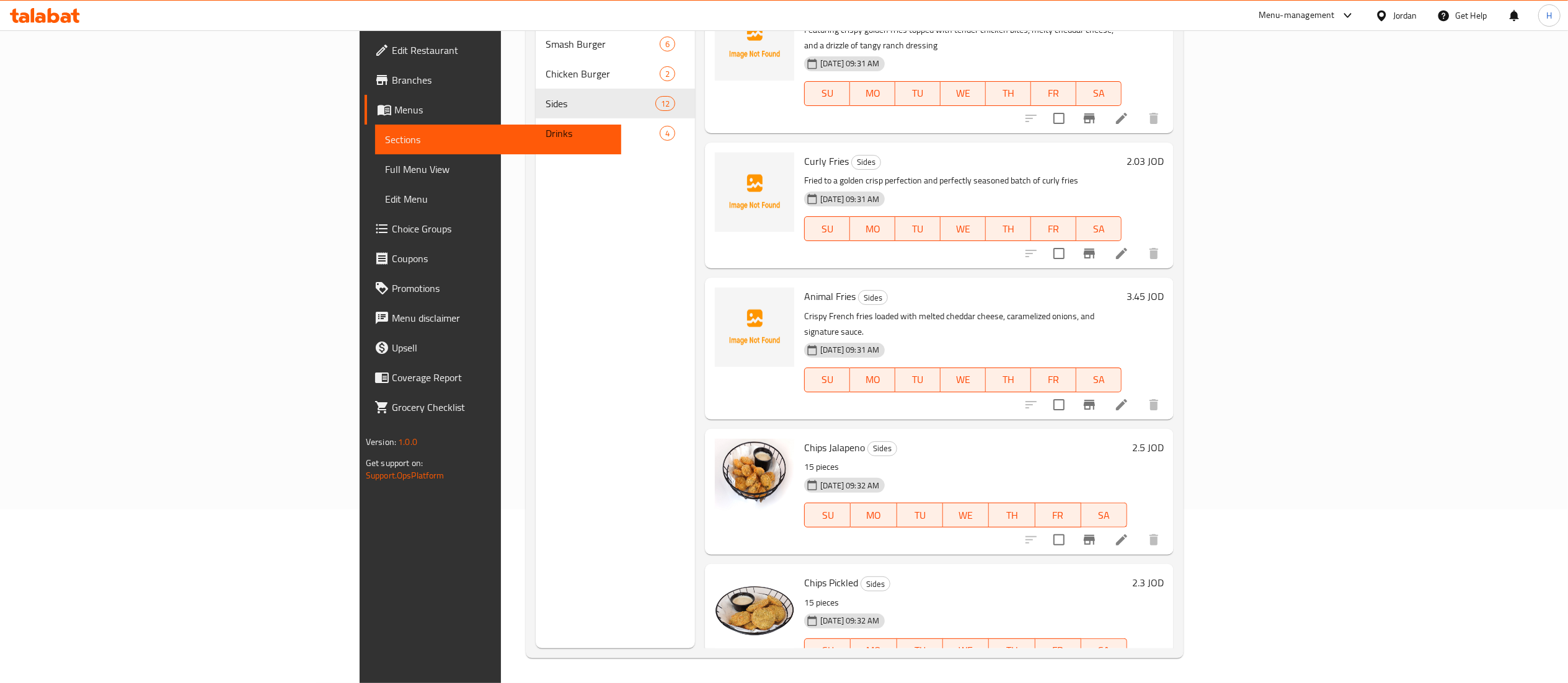
click at [1163, 439] on h6 "2.5 JOD" at bounding box center [1148, 448] width 32 height 18
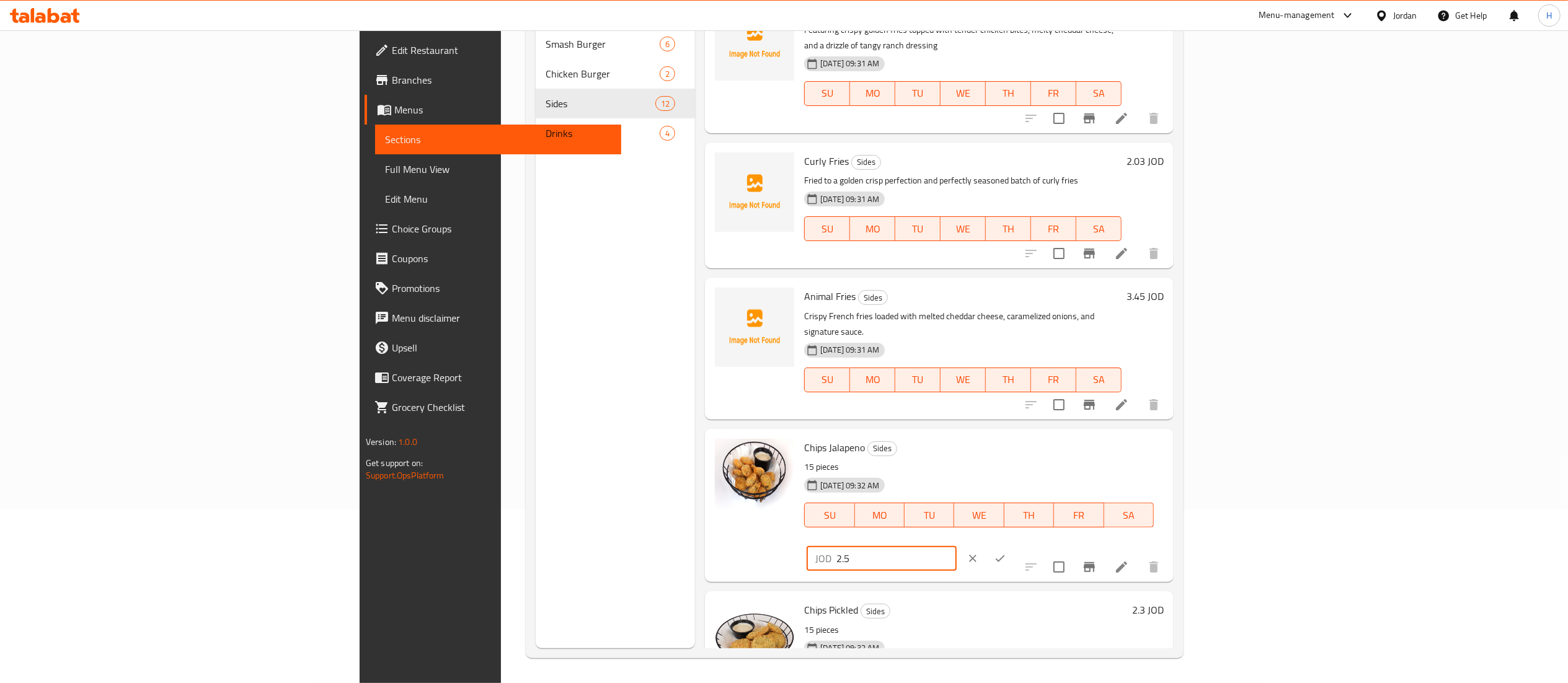
drag, startPoint x: 1386, startPoint y: 423, endPoint x: 1128, endPoint y: 423, distance: 258.0
click at [1128, 434] on div "Chips Jalapeno Sides 15 pieces 22-05-2025 09:32 AM SU MO TU WE TH FR SA JOD 2.5…" at bounding box center [984, 505] width 370 height 143
type input "3.38"
click at [1014, 545] on button "ok" at bounding box center [1000, 558] width 27 height 27
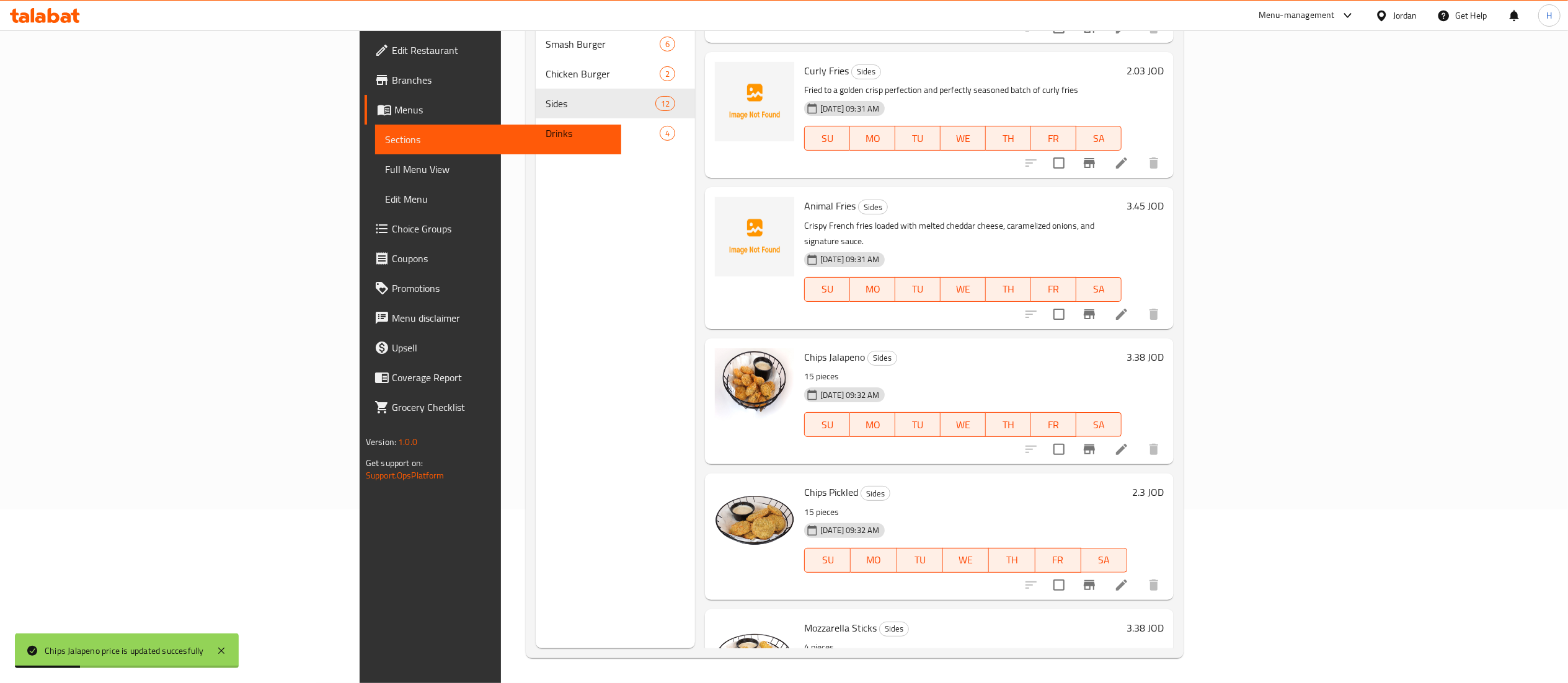
scroll to position [544, 0]
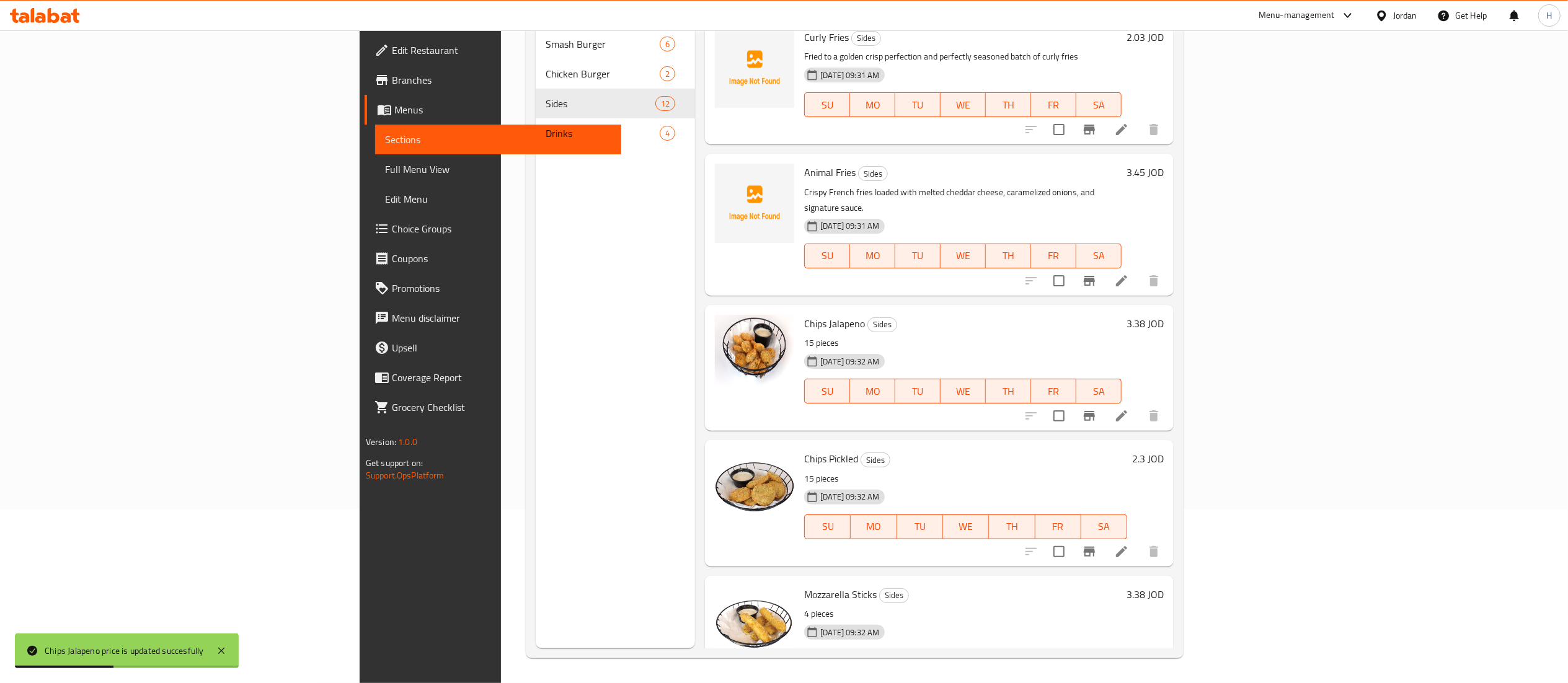
click at [1163, 450] on h6 "2.3 JOD" at bounding box center [1148, 458] width 32 height 18
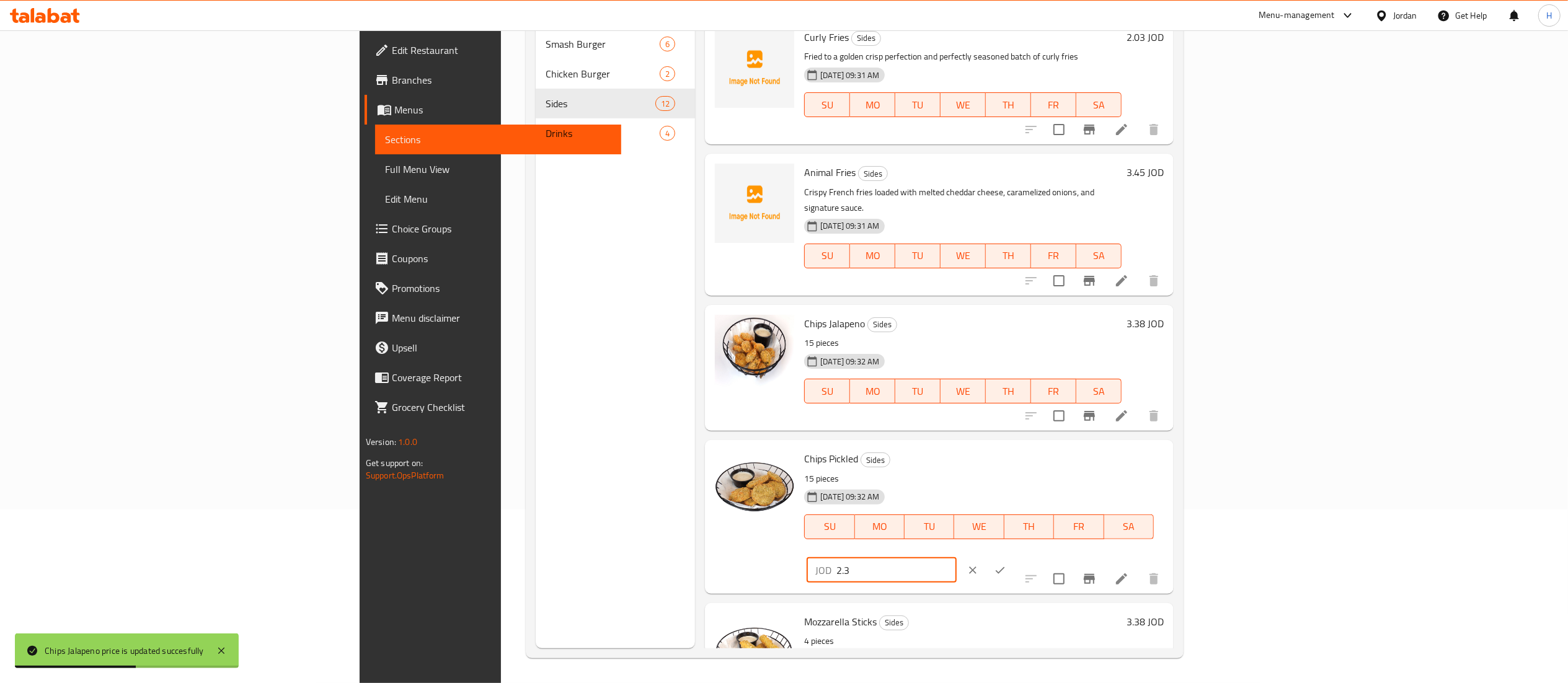
drag, startPoint x: 1368, startPoint y: 423, endPoint x: 1230, endPoint y: 424, distance: 138.0
click at [1169, 445] on div "Chips Pickled Sides 15 pieces 22-05-2025 09:32 AM SU MO TU WE TH FR SA JOD 2.3 ​" at bounding box center [984, 516] width 370 height 143
type input "3.38"
click at [1006, 564] on icon "ok" at bounding box center [1000, 570] width 12 height 12
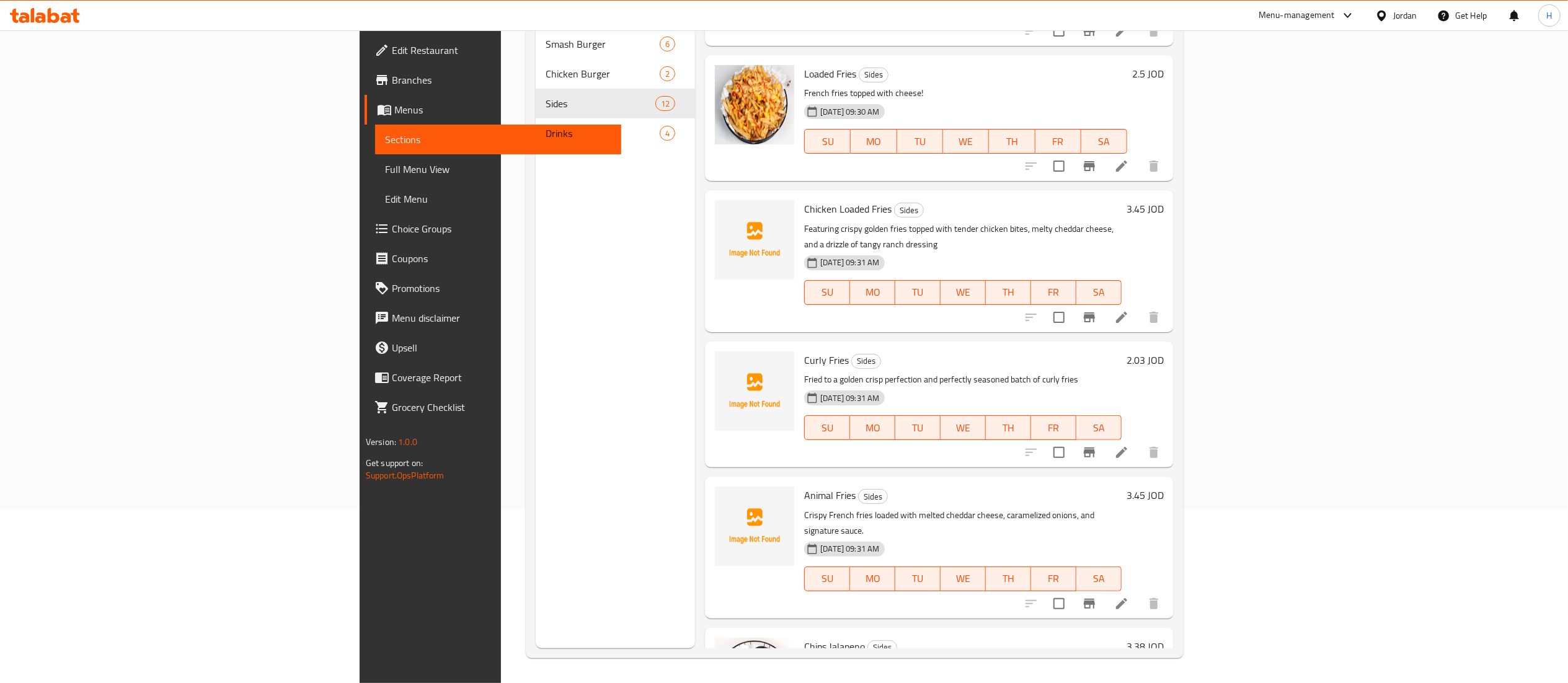
scroll to position [173, 0]
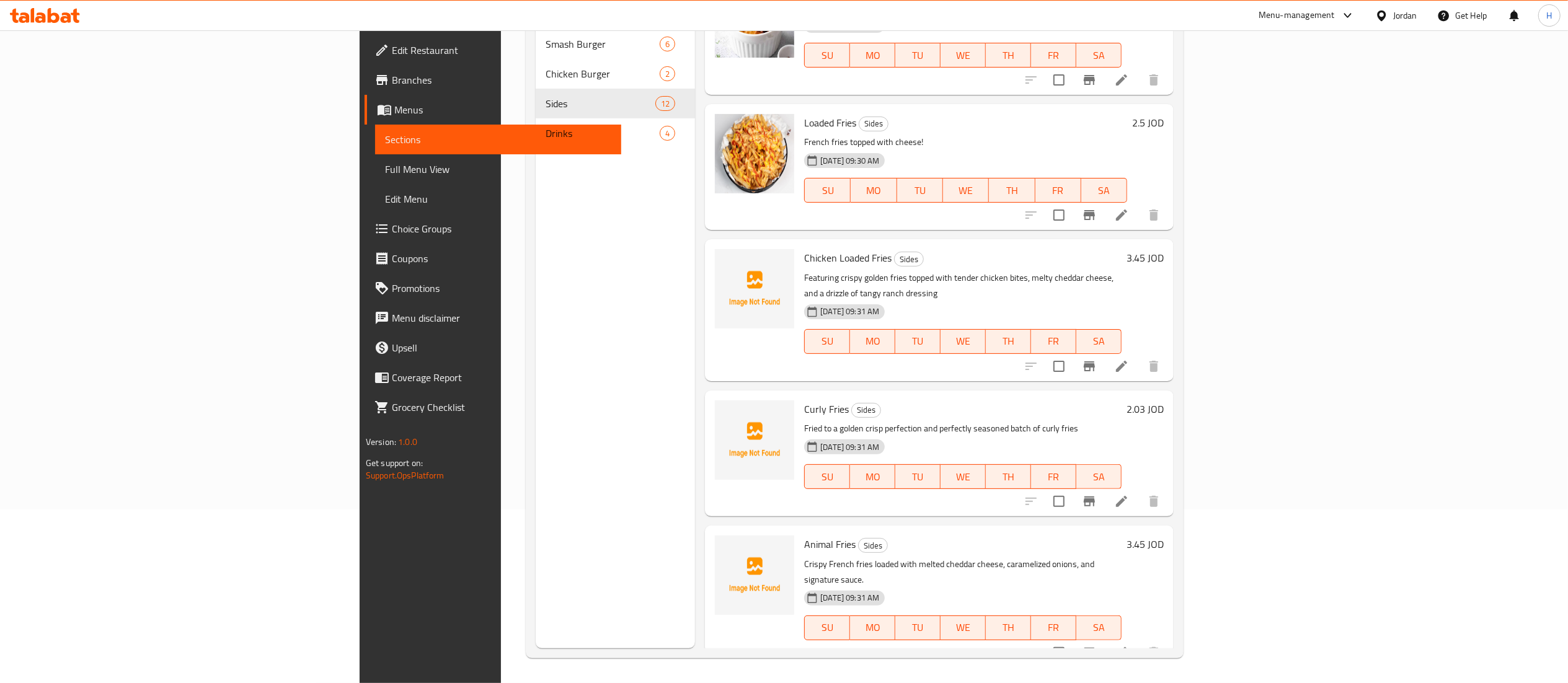
click at [1163, 535] on h6 "3.45 JOD" at bounding box center [1144, 544] width 37 height 18
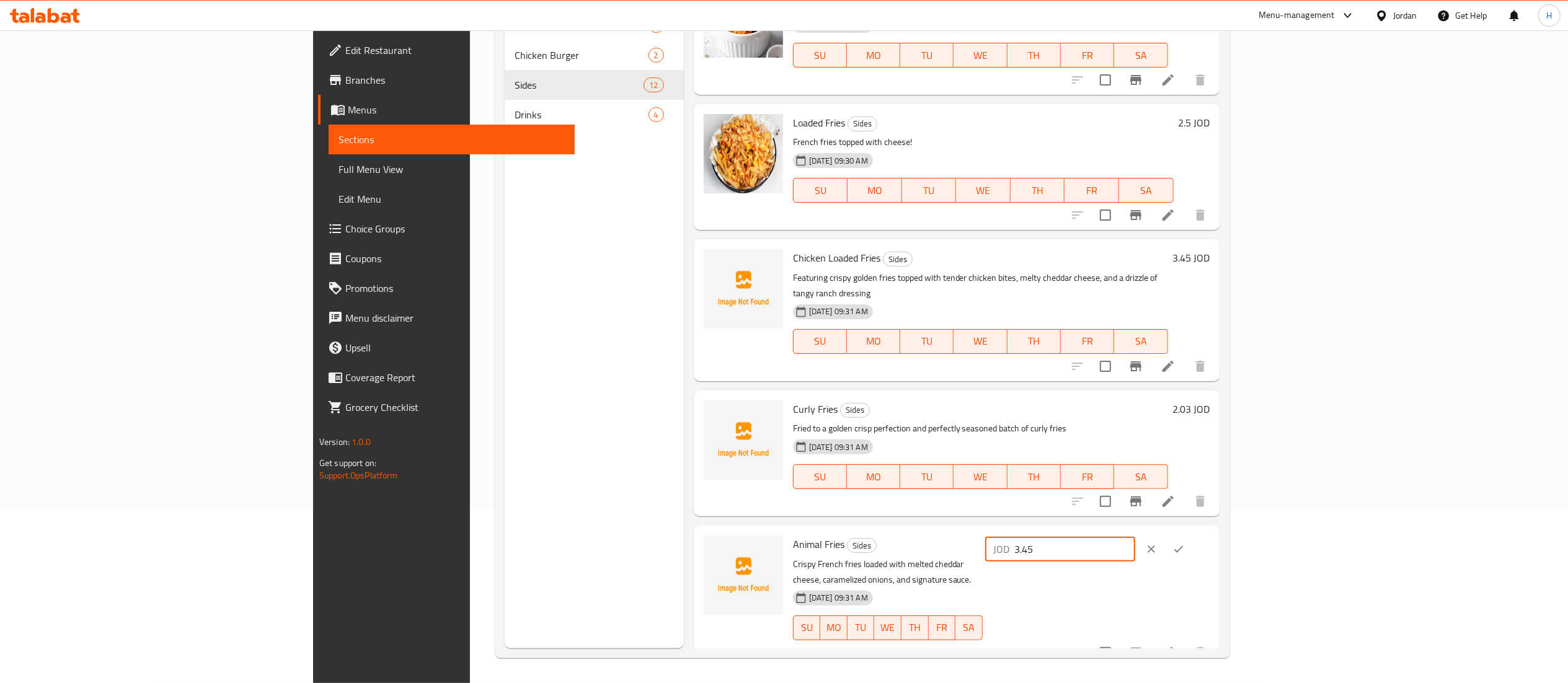
drag, startPoint x: 1374, startPoint y: 531, endPoint x: 1019, endPoint y: 526, distance: 355.0
click at [1022, 531] on div "Animal Fries Sides Crispy French fries loaded with melted cheddar cheese, caram…" at bounding box center [1001, 596] width 427 height 131
type input "4.05"
click at [1185, 543] on icon "ok" at bounding box center [1178, 549] width 12 height 12
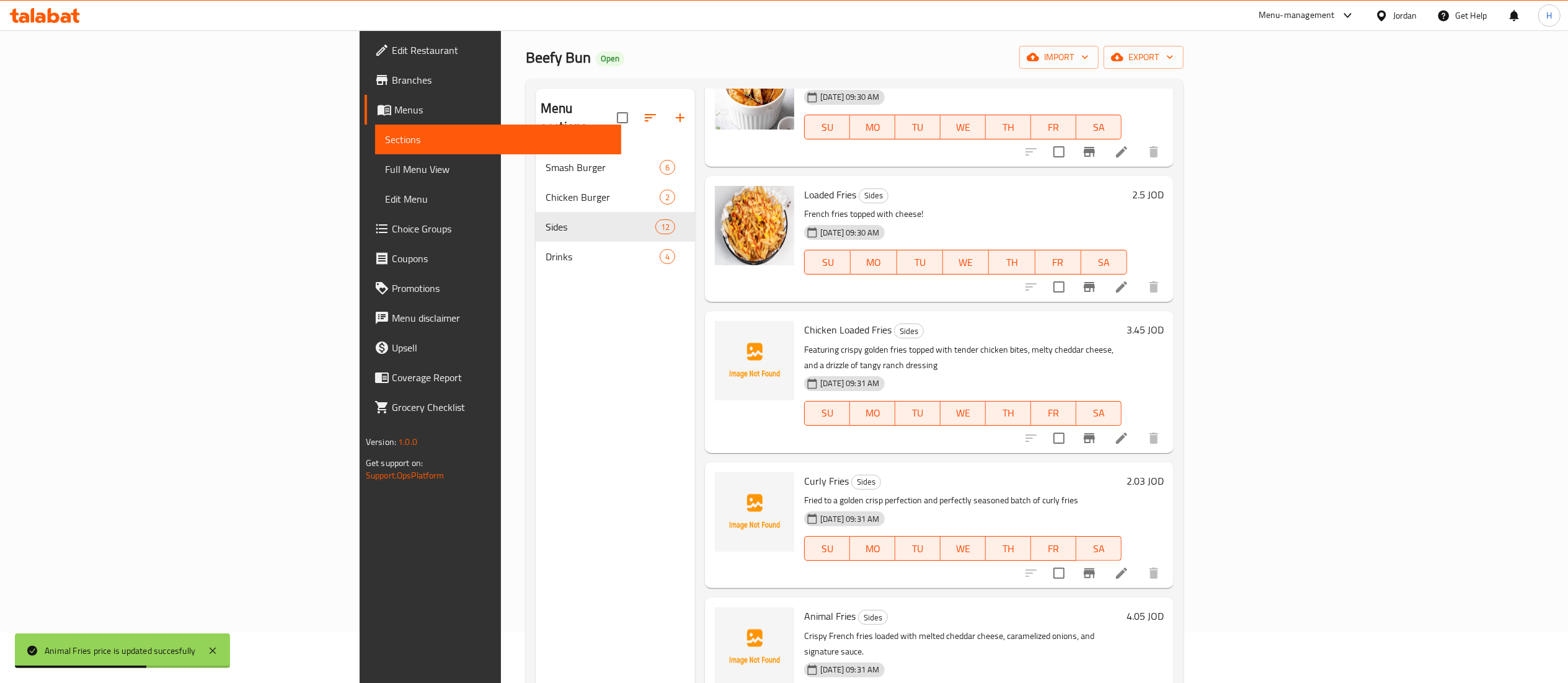
scroll to position [248, 0]
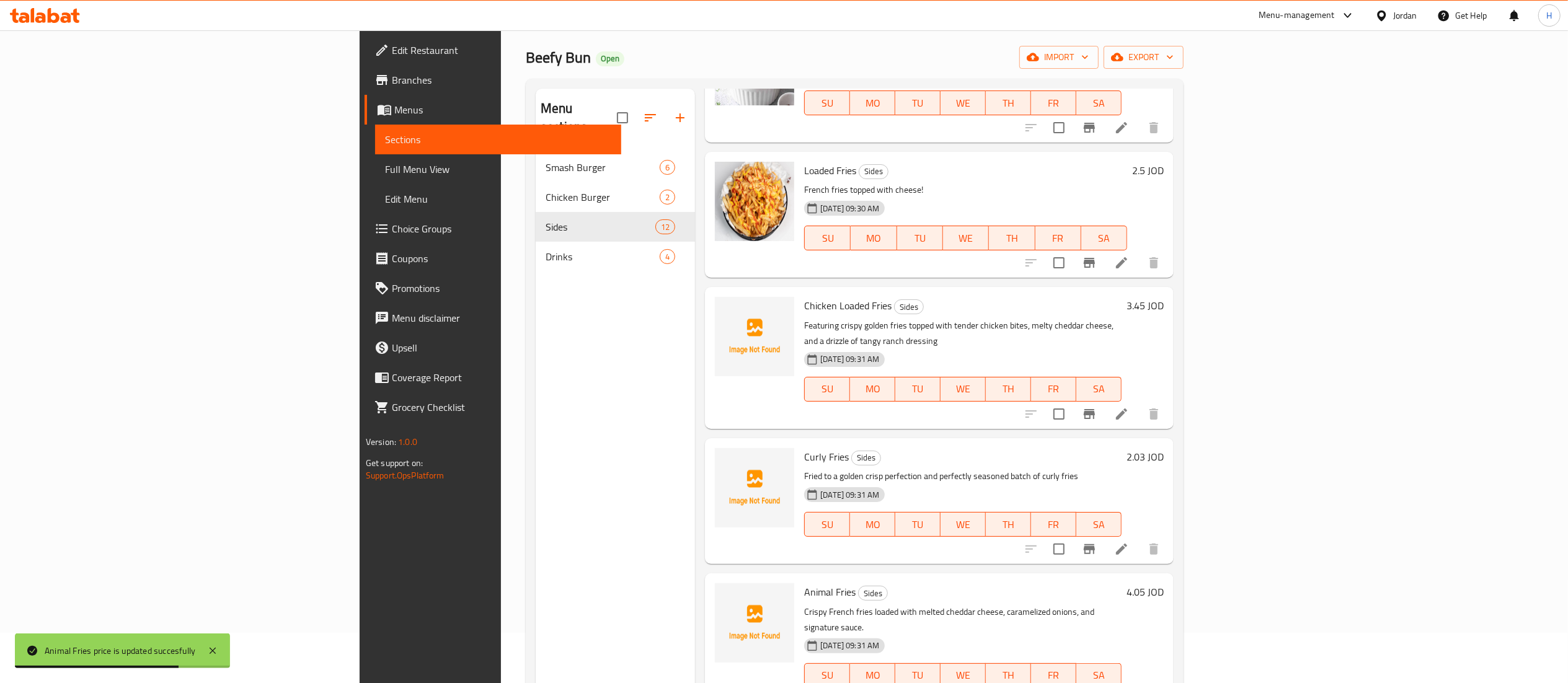
click at [1163, 307] on h6 "3.45 JOD" at bounding box center [1144, 305] width 37 height 18
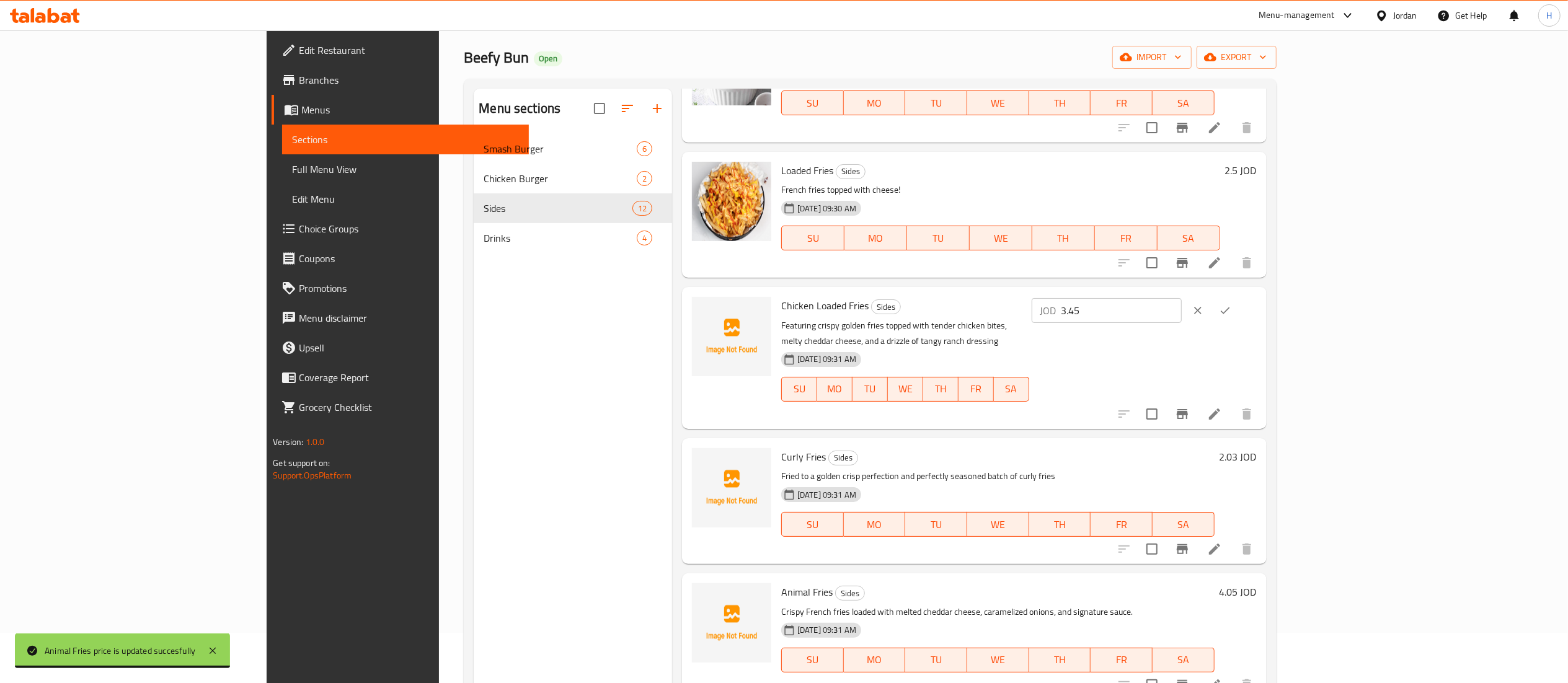
drag, startPoint x: 1379, startPoint y: 314, endPoint x: 1093, endPoint y: 293, distance: 286.8
click at [1093, 293] on div "Chicken Loaded Fries Sides Featuring crispy golden fries topped with tender chi…" at bounding box center [1019, 357] width 486 height 131
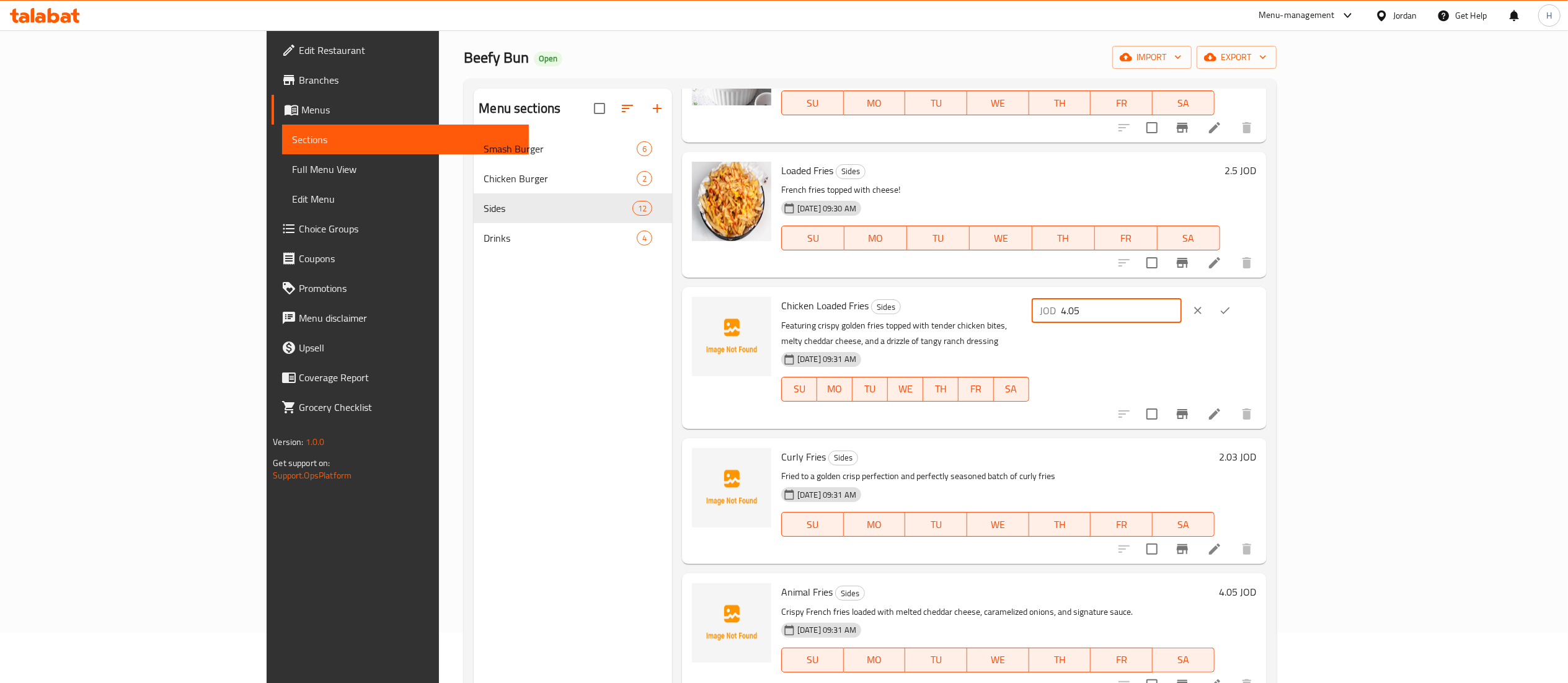
type input "4.05"
click at [1231, 307] on icon "ok" at bounding box center [1225, 310] width 12 height 12
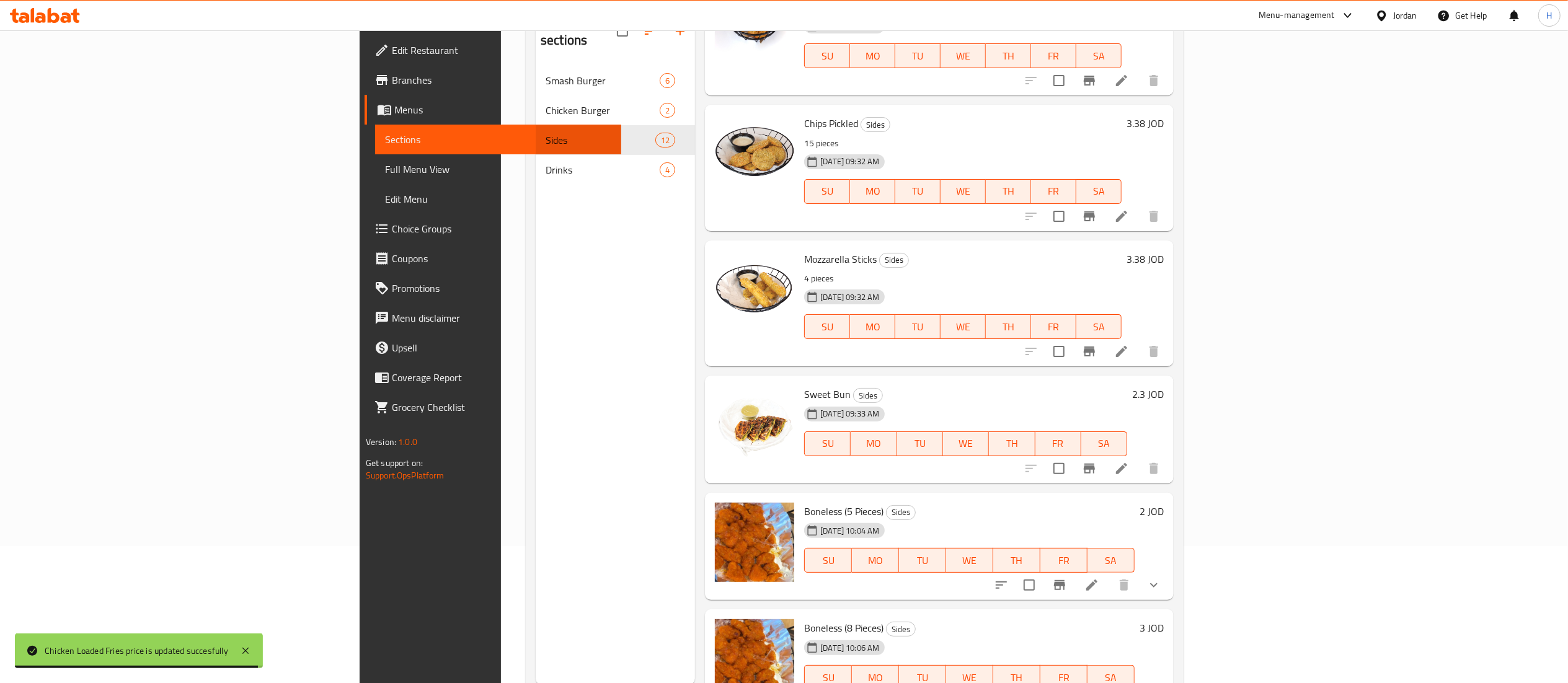
scroll to position [174, 0]
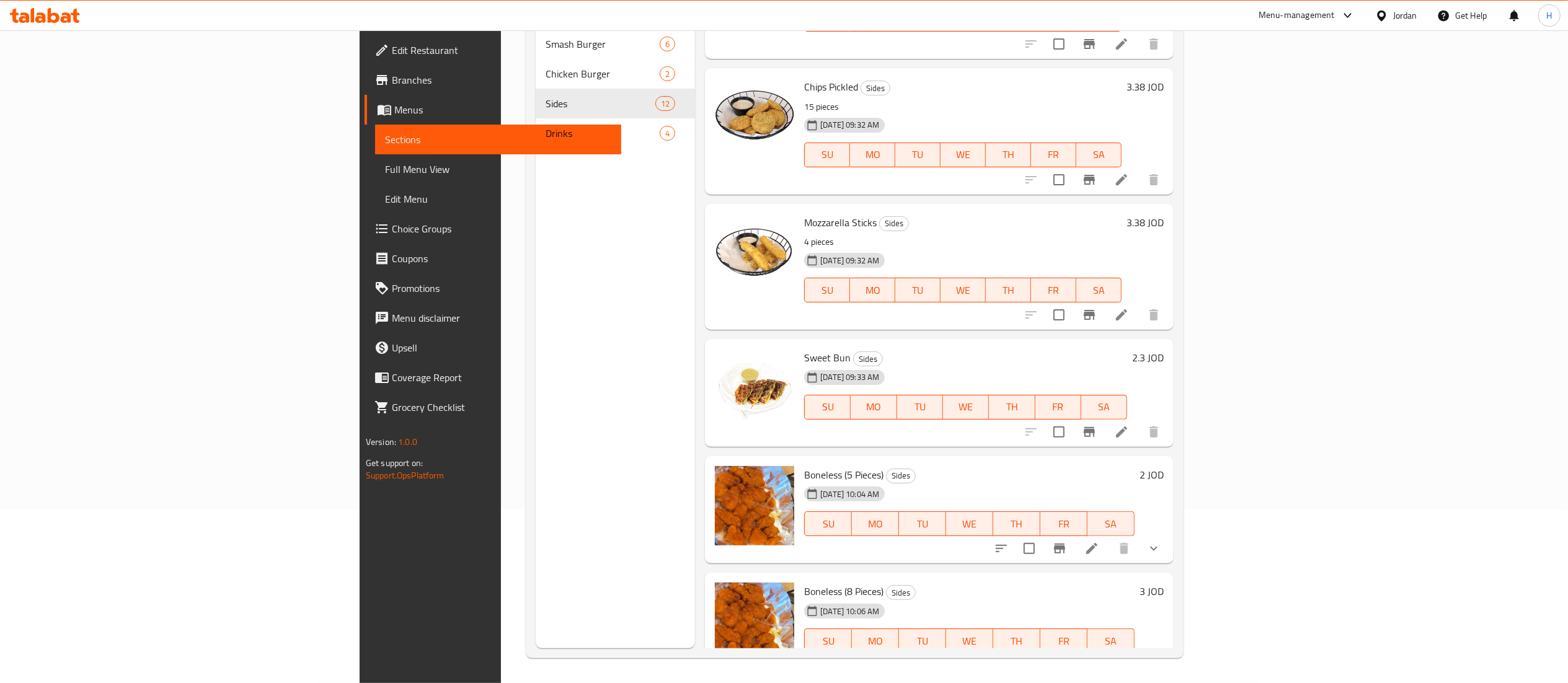
click at [1163, 466] on h6 "2 JOD" at bounding box center [1152, 475] width 24 height 18
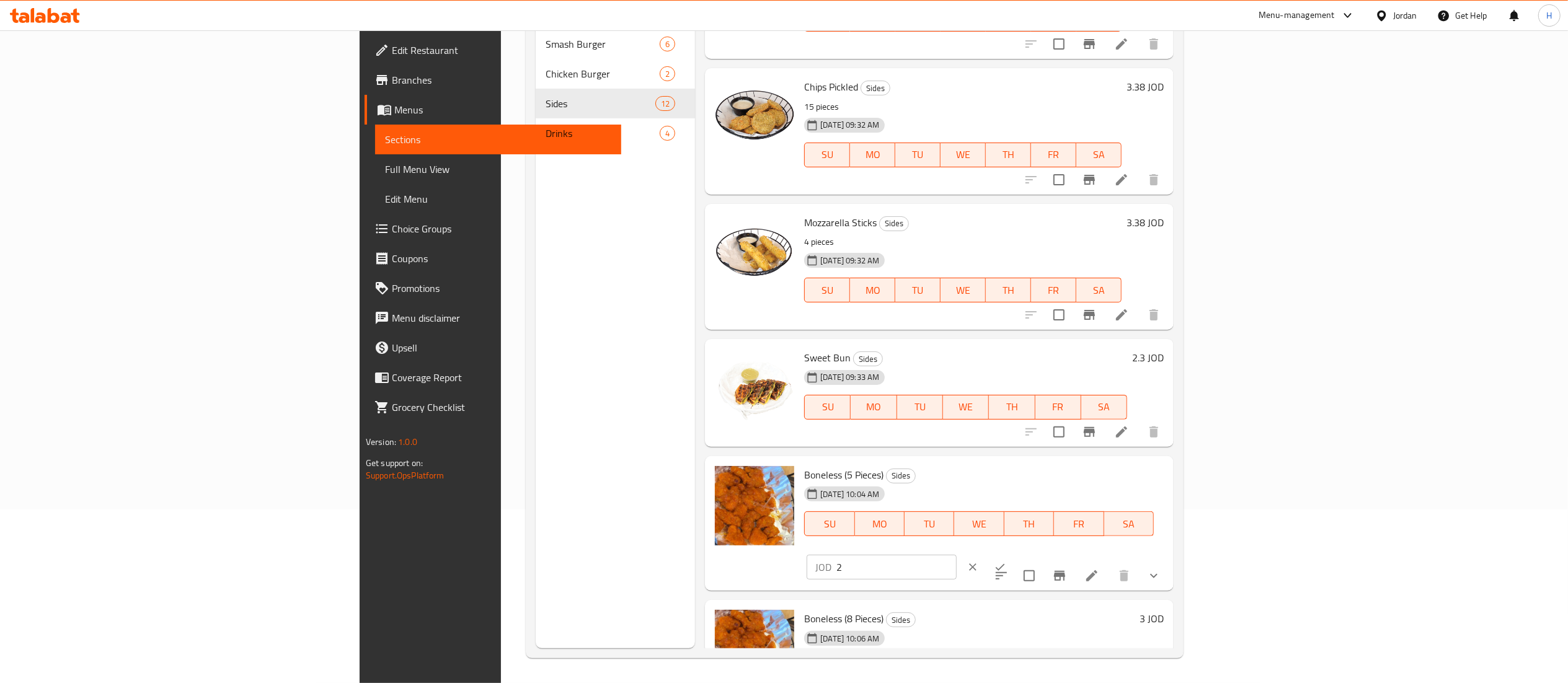
click at [956, 555] on input "2" at bounding box center [896, 567] width 120 height 25
type input "2.7"
click at [1006, 561] on icon "ok" at bounding box center [1000, 567] width 12 height 12
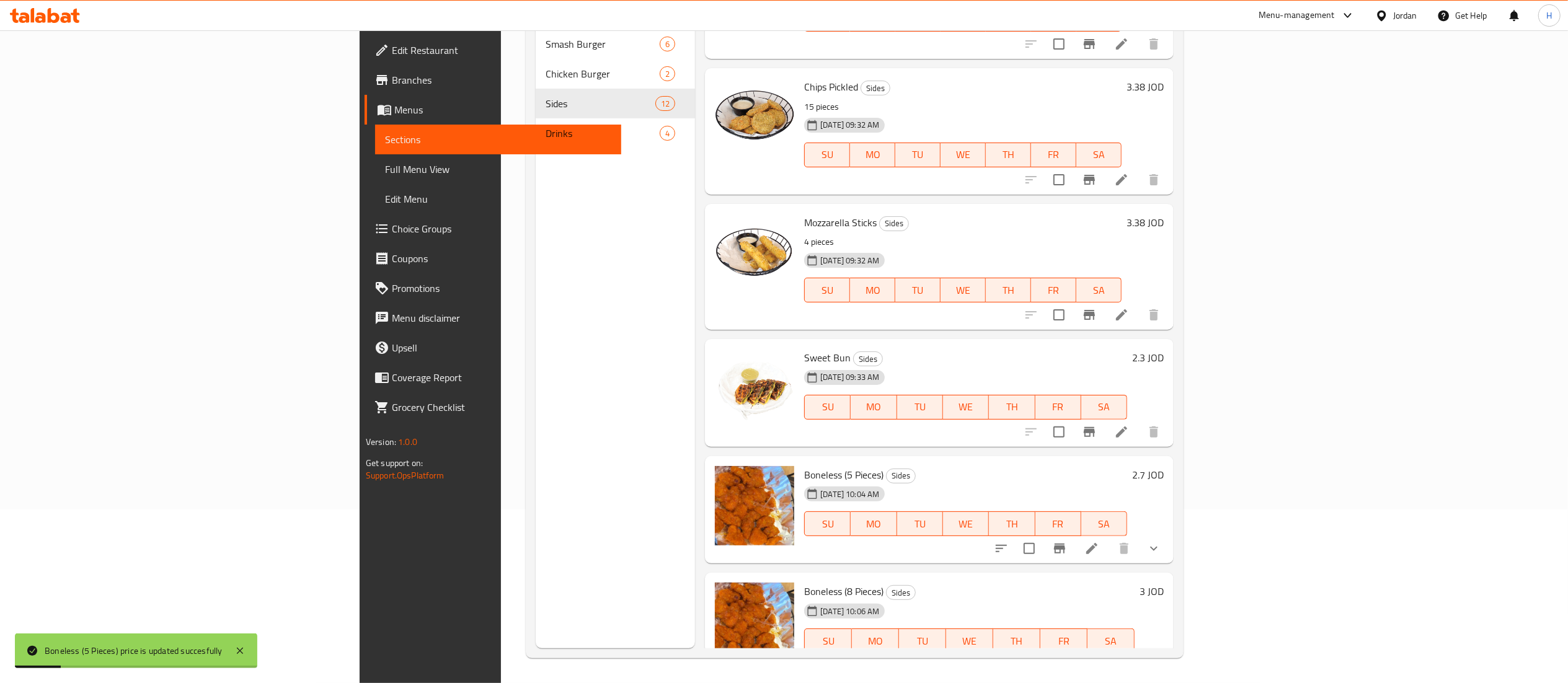
click at [1163, 583] on h6 "3 JOD" at bounding box center [1152, 591] width 24 height 18
drag, startPoint x: 1387, startPoint y: 562, endPoint x: 1209, endPoint y: 554, distance: 178.2
click at [1169, 578] on div "Boneless (8 Pieces) Sides 30-09-2025 10:06 AM SU MO TU WE TH FR SA JOD 3 ​" at bounding box center [984, 641] width 370 height 125
type input "4.05"
click at [1006, 678] on icon "ok" at bounding box center [1000, 684] width 12 height 12
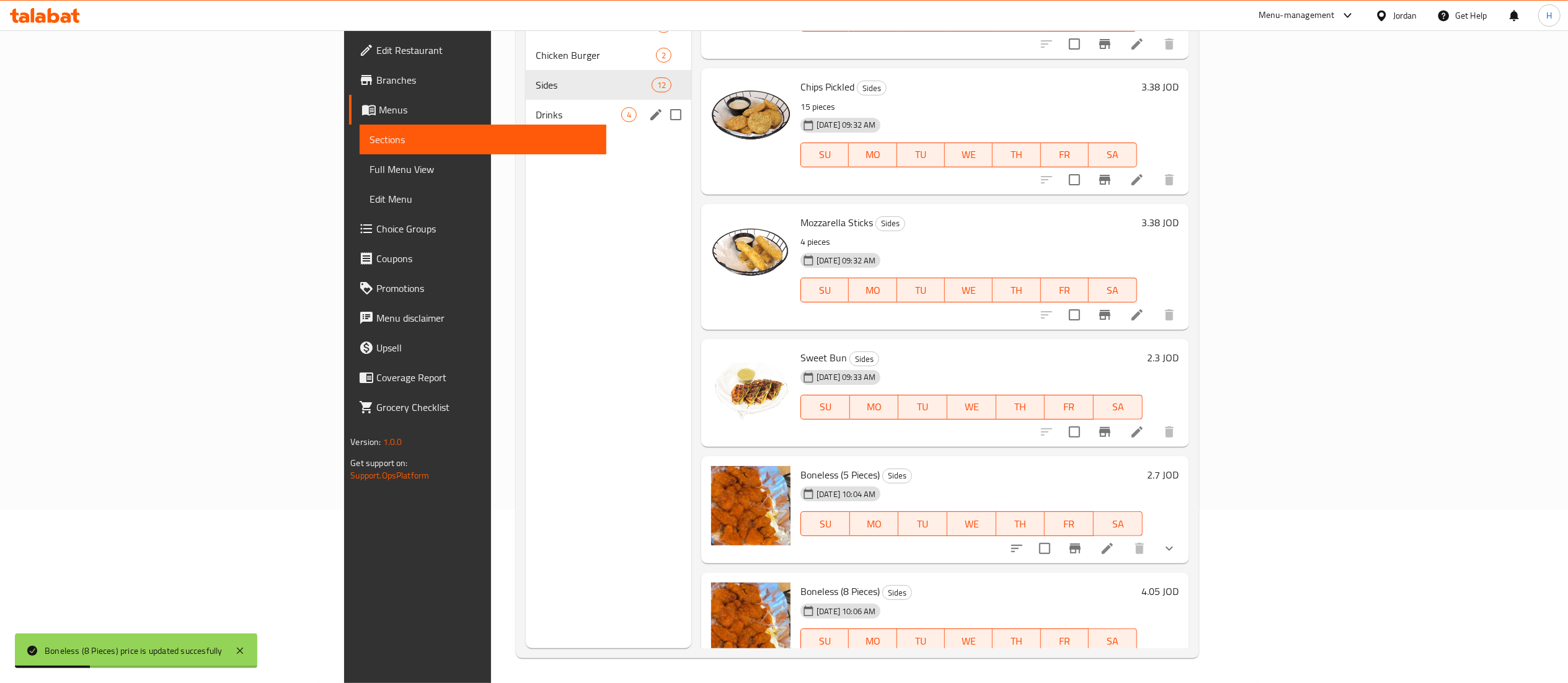
click at [535, 113] on span "Drinks" at bounding box center [578, 115] width 86 height 15
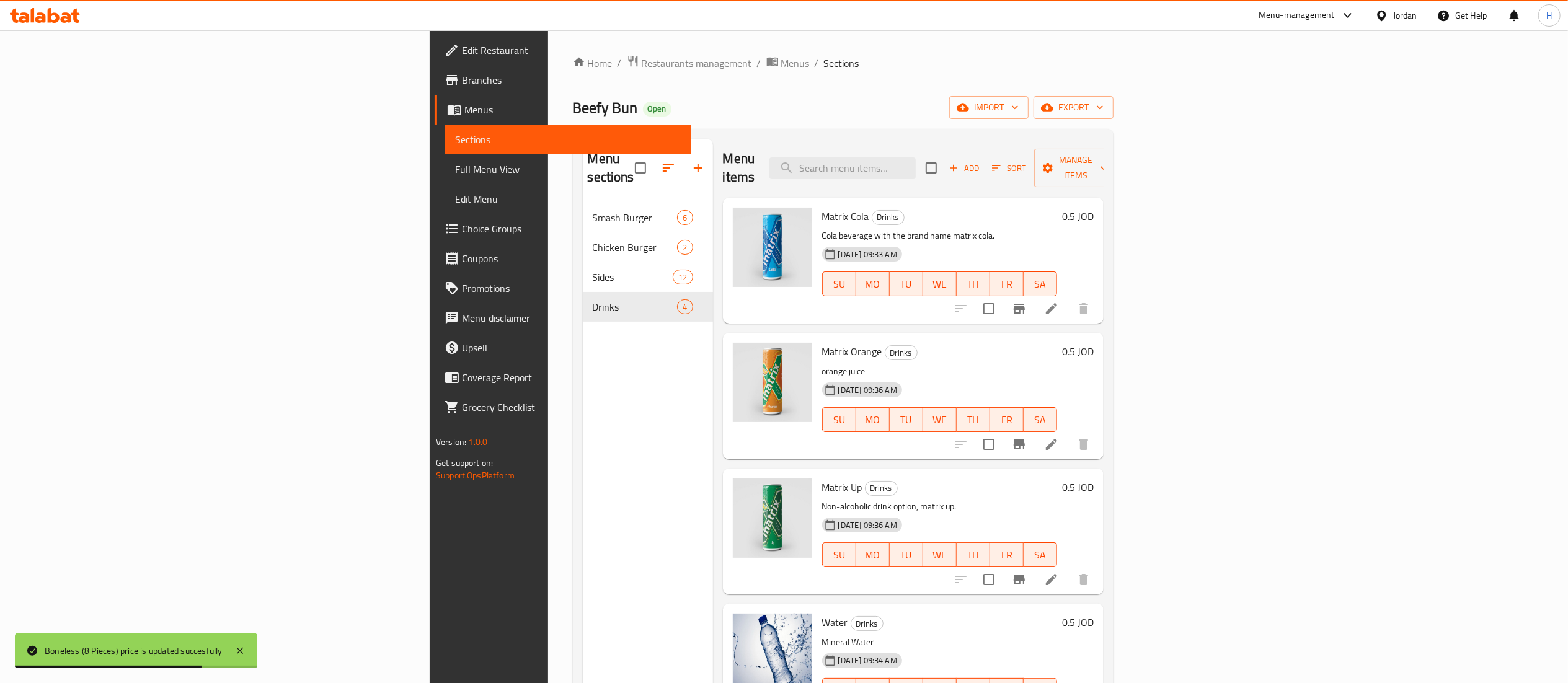
click at [1094, 208] on h6 "0.5 JOD" at bounding box center [1078, 216] width 32 height 18
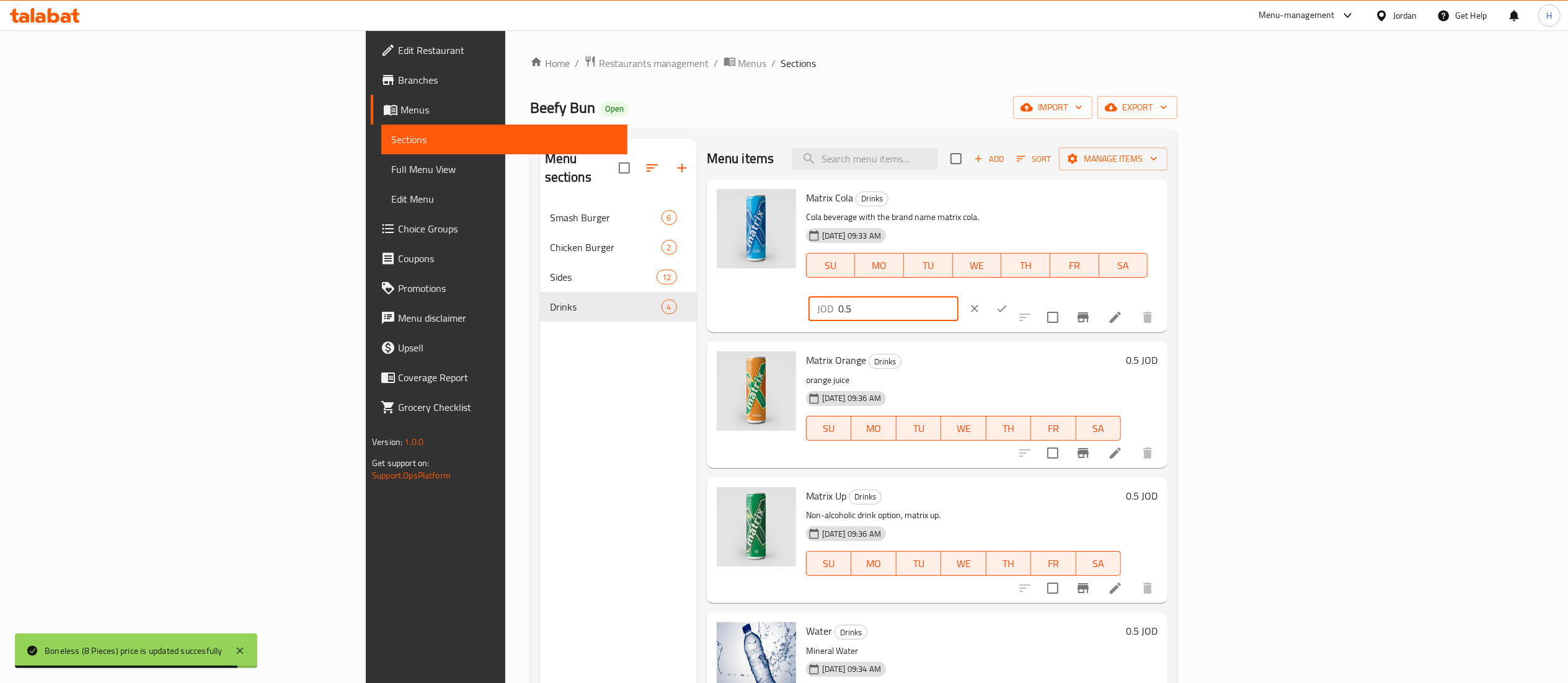
click at [958, 296] on input "0.5" at bounding box center [898, 308] width 120 height 25
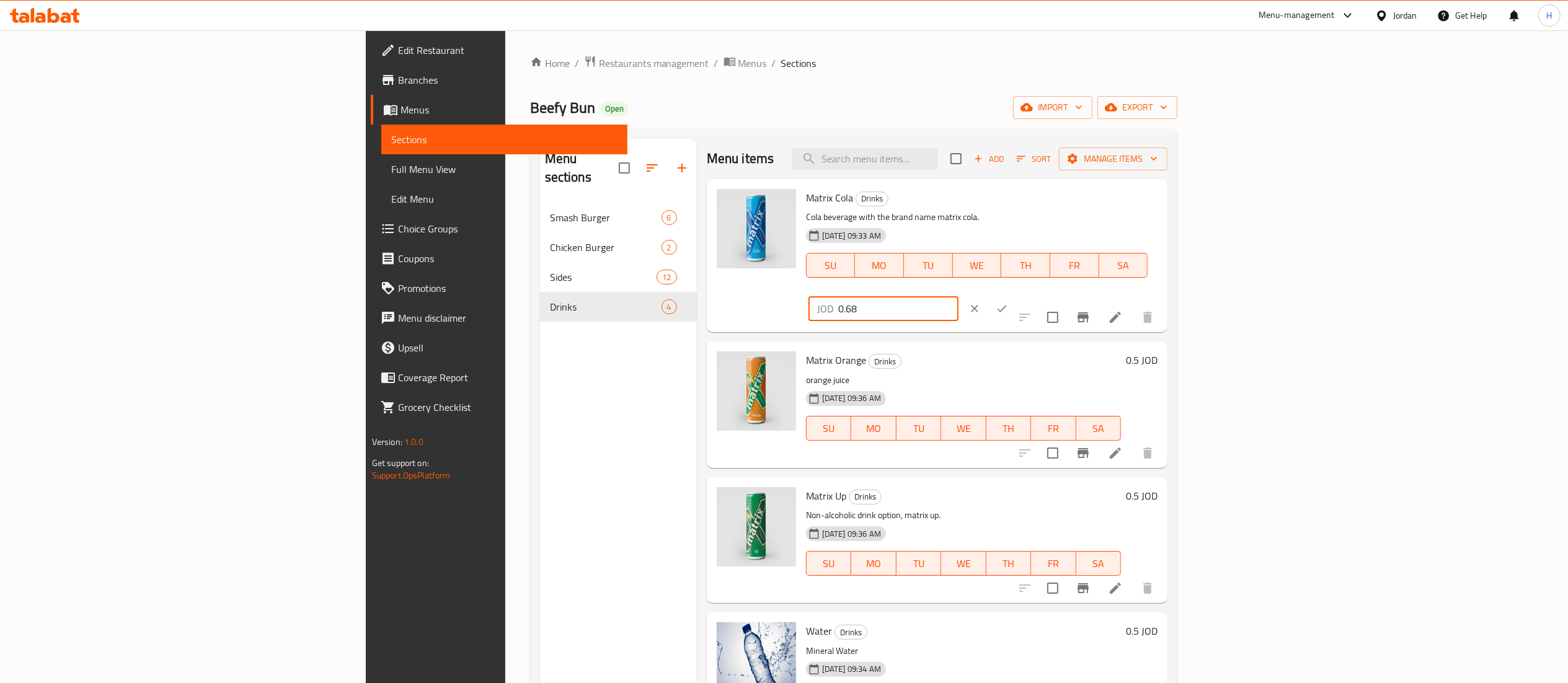
type input "0.68"
click at [958, 296] on input "0.68" at bounding box center [898, 308] width 120 height 25
click at [1008, 303] on icon "ok" at bounding box center [1001, 309] width 12 height 12
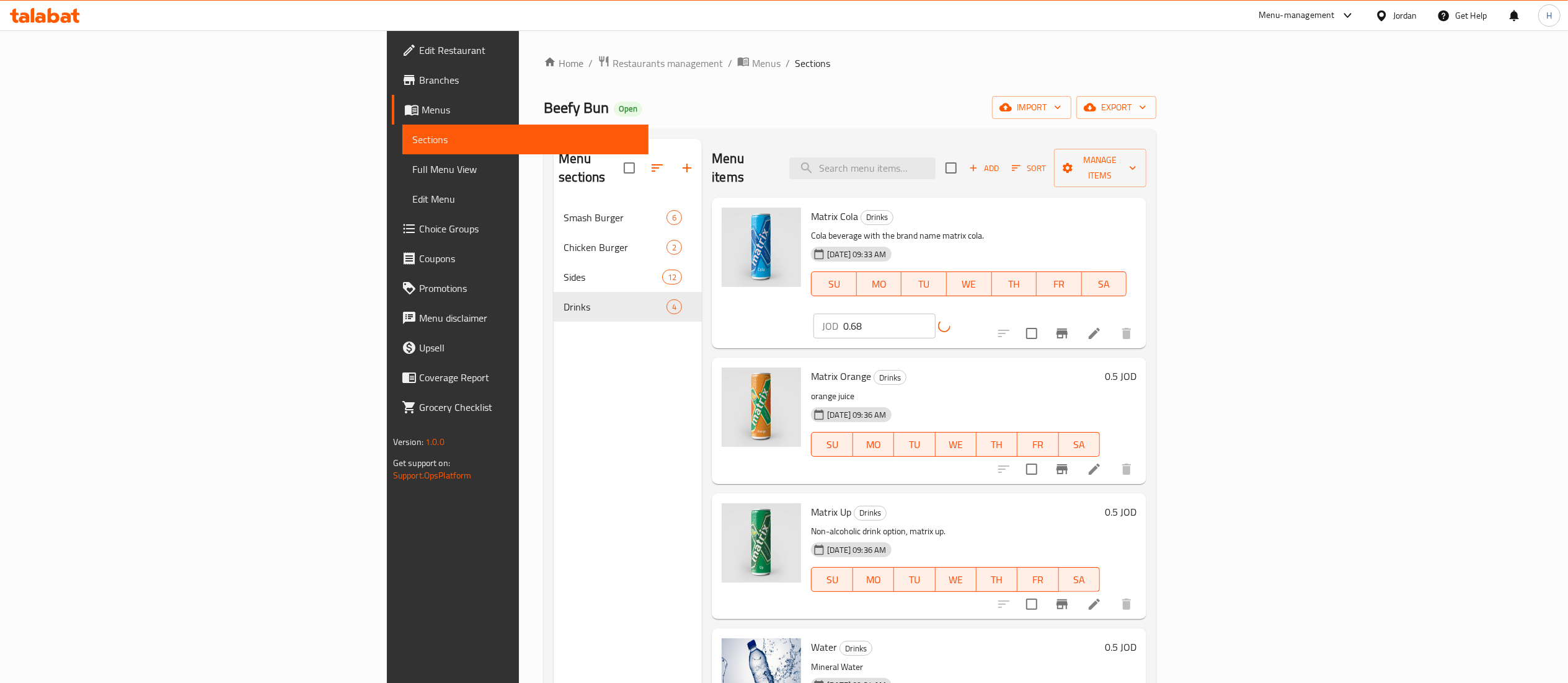
click at [1136, 367] on h6 "0.5 JOD" at bounding box center [1120, 376] width 32 height 18
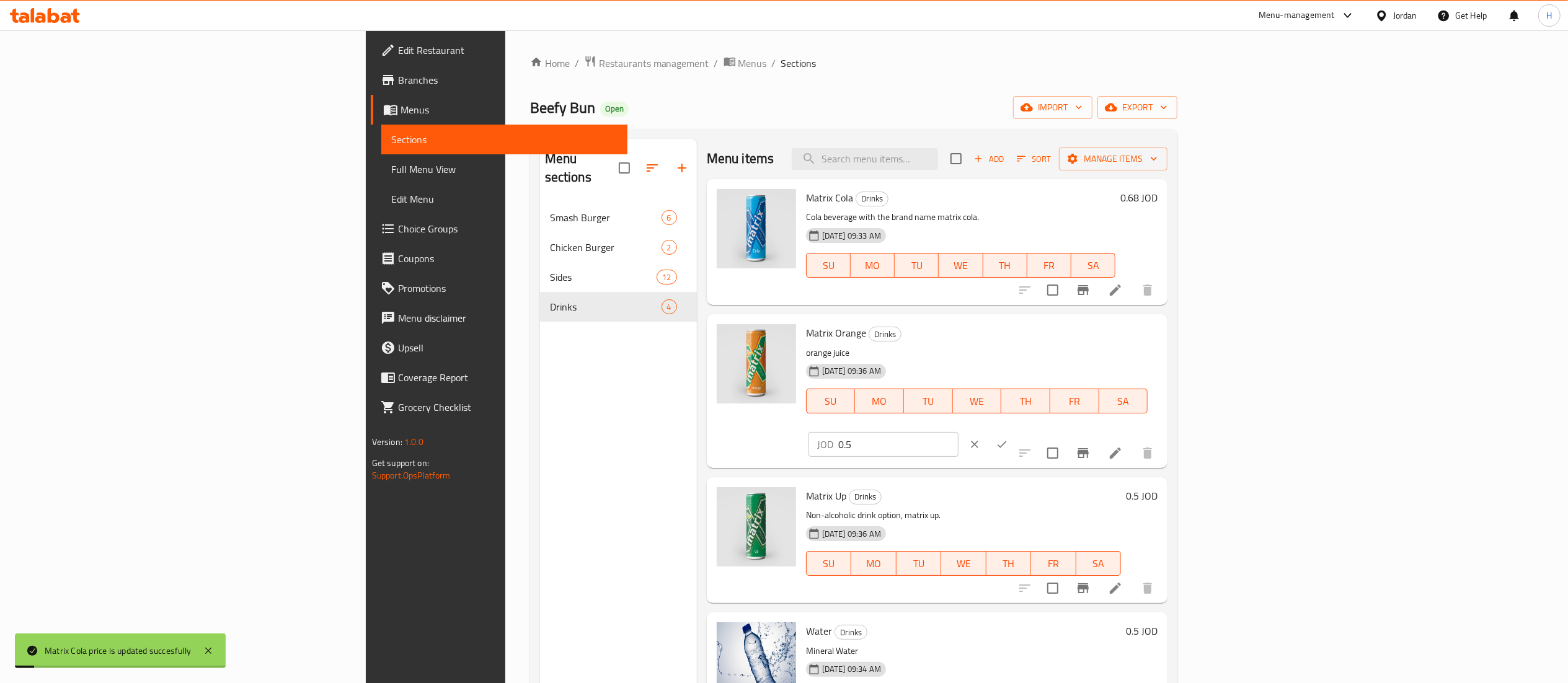
drag, startPoint x: 1406, startPoint y: 332, endPoint x: 1169, endPoint y: 327, distance: 237.1
click at [1163, 327] on div "Matrix Orange Drinks orange juice 22-05-2025 09:36 AM SU MO TU WE TH FR SA JOD …" at bounding box center [982, 390] width 361 height 143
paste input "68"
type input "0.68"
click at [1016, 431] on button "ok" at bounding box center [1001, 444] width 27 height 27
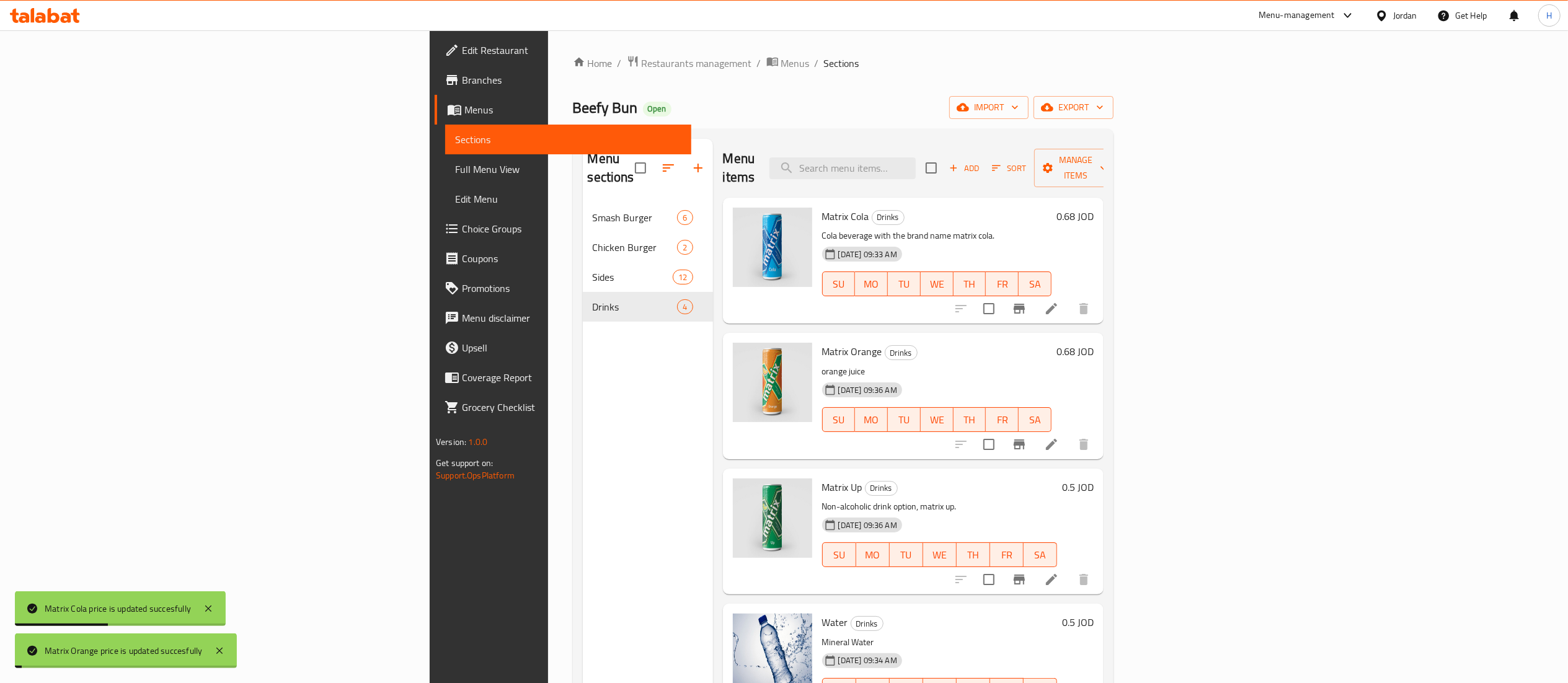
click at [1094, 479] on h6 "0.5 JOD" at bounding box center [1078, 487] width 32 height 18
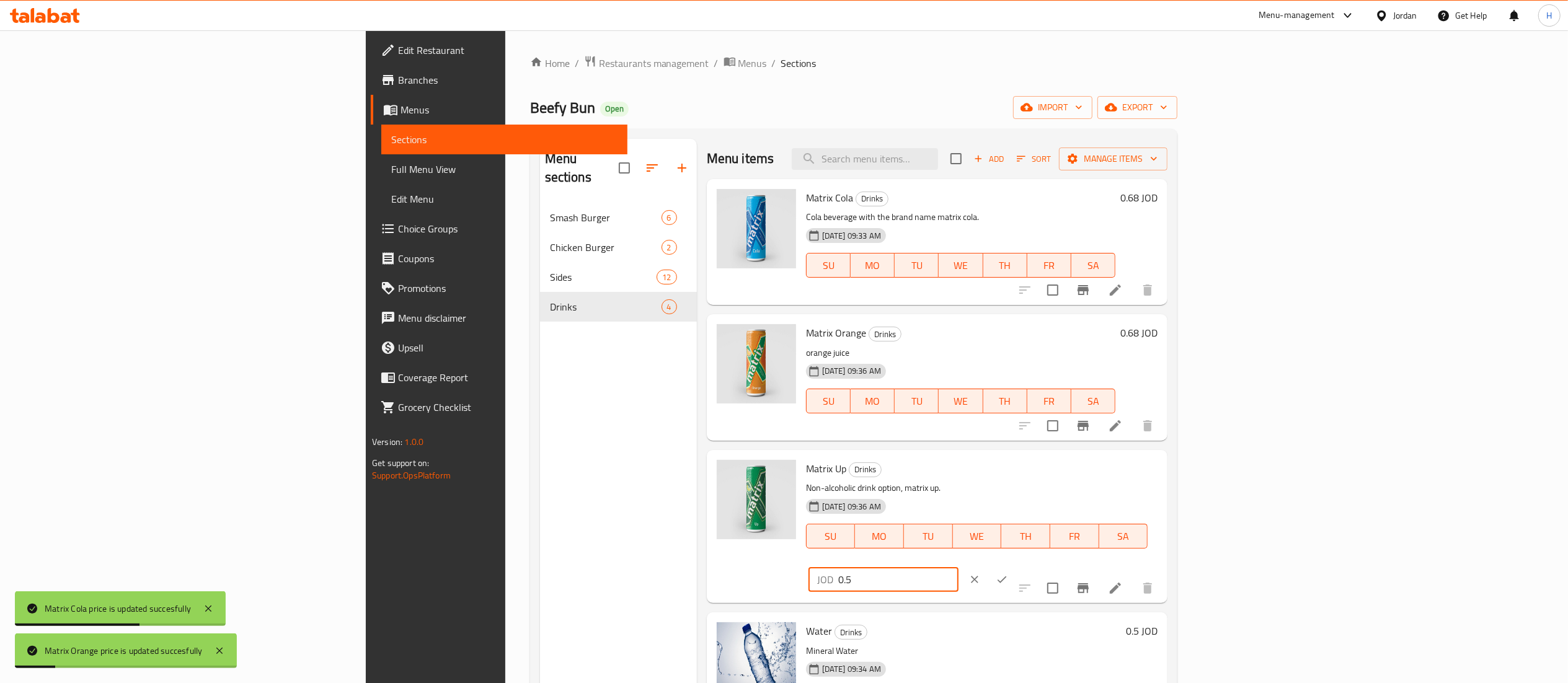
drag, startPoint x: 1290, startPoint y: 475, endPoint x: 1256, endPoint y: 472, distance: 34.1
click at [1163, 475] on div "Matrix Up Drinks Non-alcoholic drink option, matrix up. 22-05-2025 09:36 AM SU …" at bounding box center [982, 527] width 361 height 143
paste input "68"
type input "0.68"
click at [1008, 573] on icon "ok" at bounding box center [1001, 579] width 12 height 12
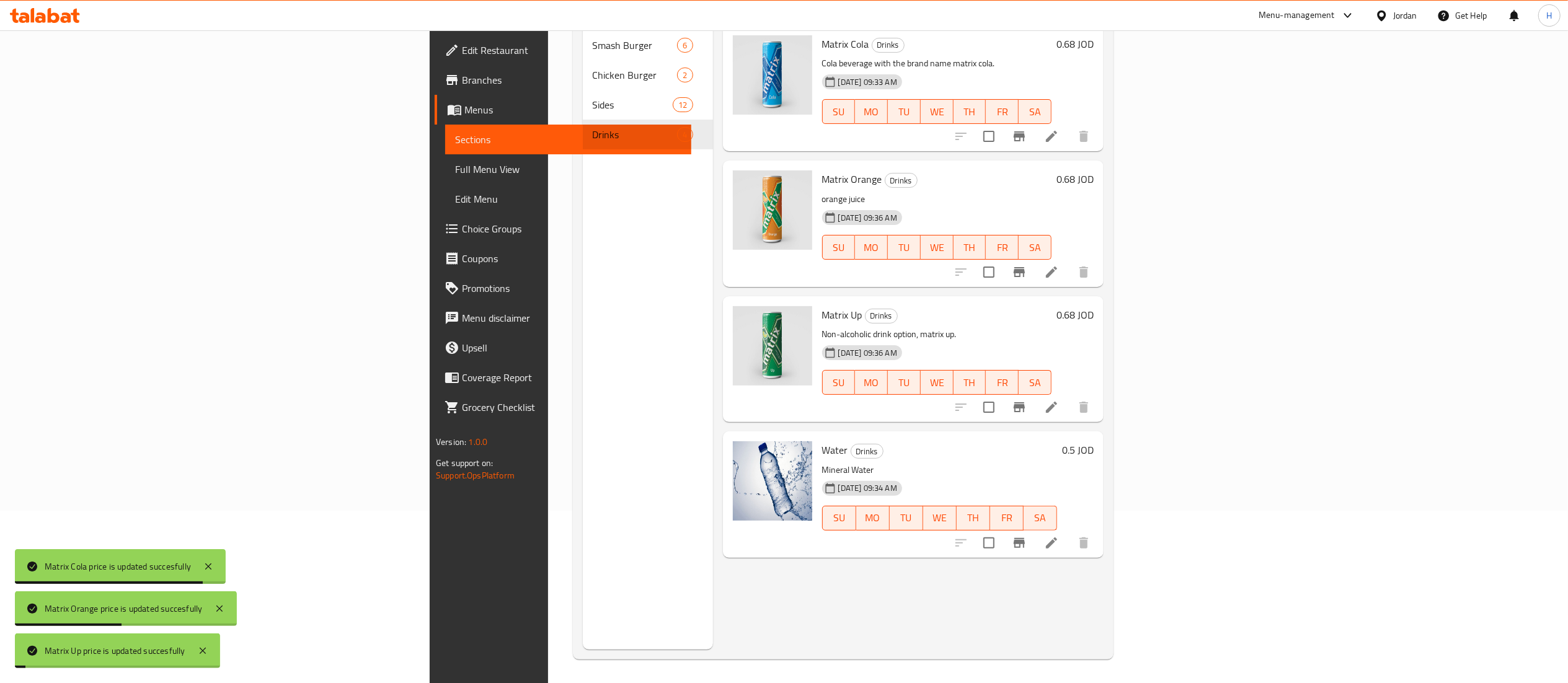
scroll to position [174, 0]
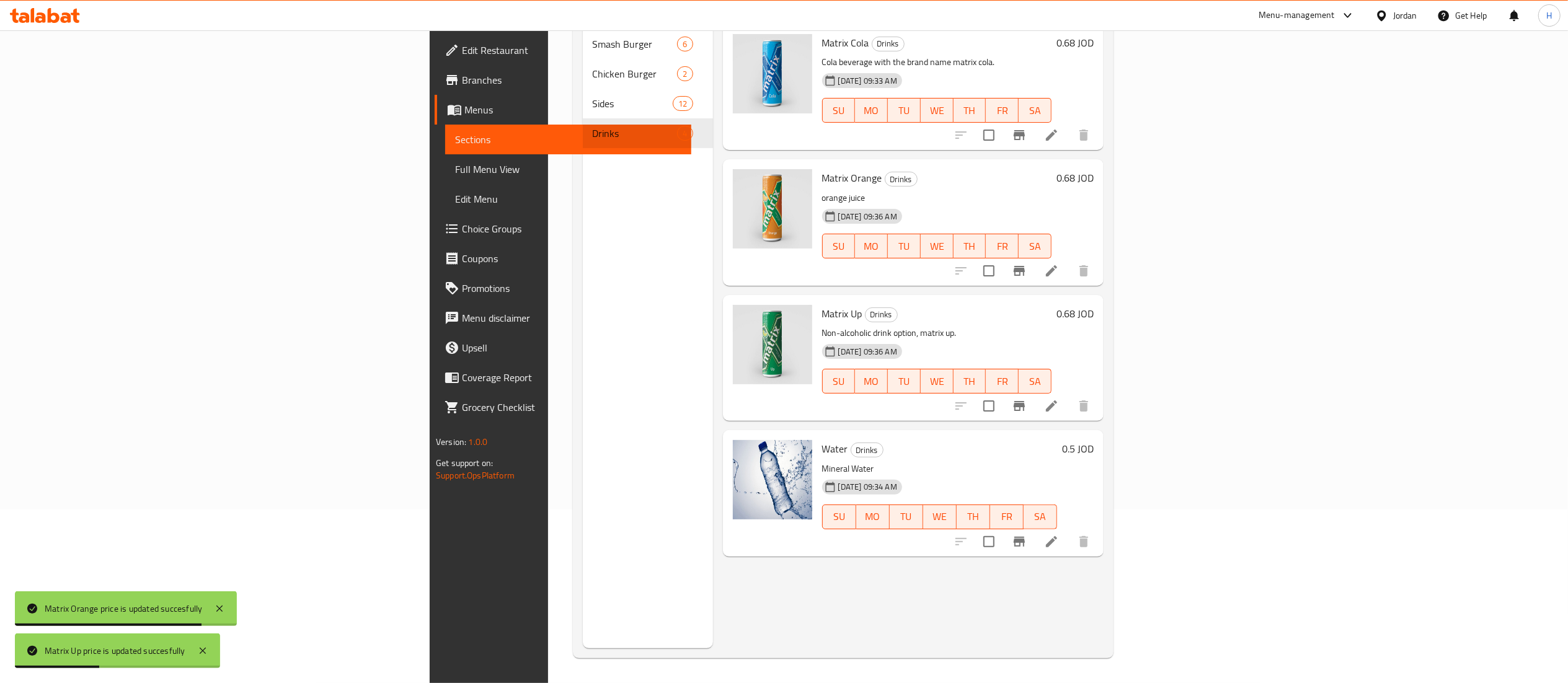
click at [1094, 440] on h6 "0.5 JOD" at bounding box center [1078, 449] width 32 height 18
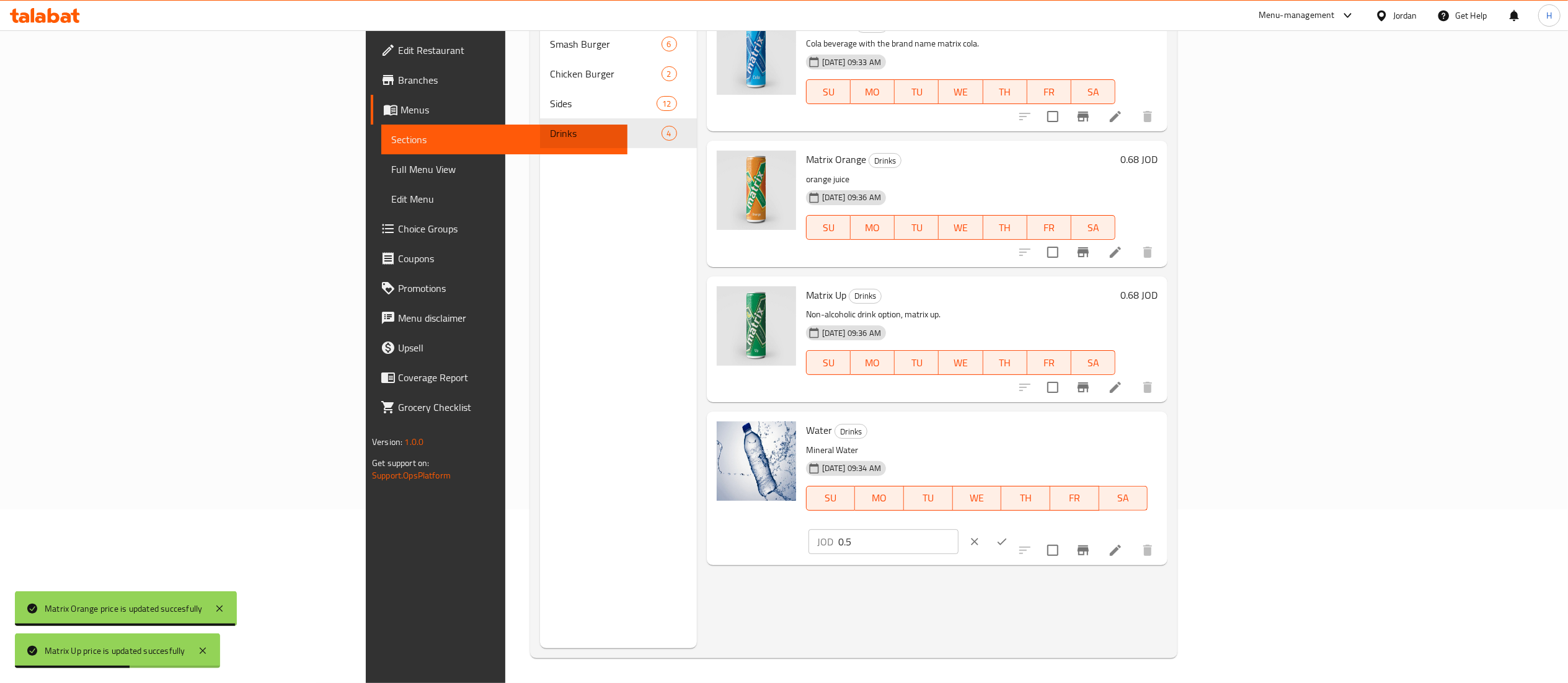
drag, startPoint x: 1380, startPoint y: 438, endPoint x: 1169, endPoint y: 421, distance: 211.7
click at [1163, 421] on div "Water Drinks Mineral Water 22-05-2025 09:34 AM SU MO TU WE TH FR SA JOD 0.5 ​" at bounding box center [982, 488] width 361 height 143
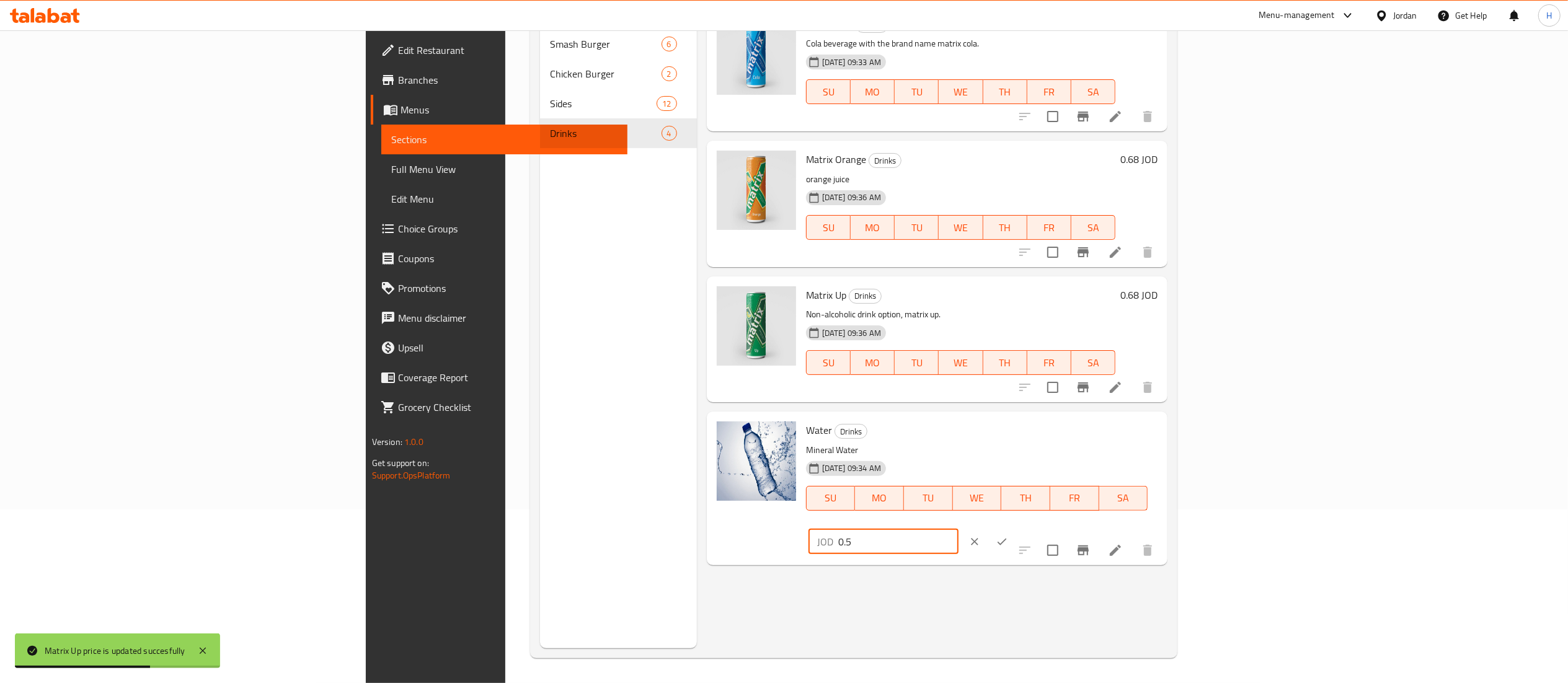
paste input "68"
type input "0.68"
click at [1016, 528] on button "ok" at bounding box center [1001, 541] width 27 height 27
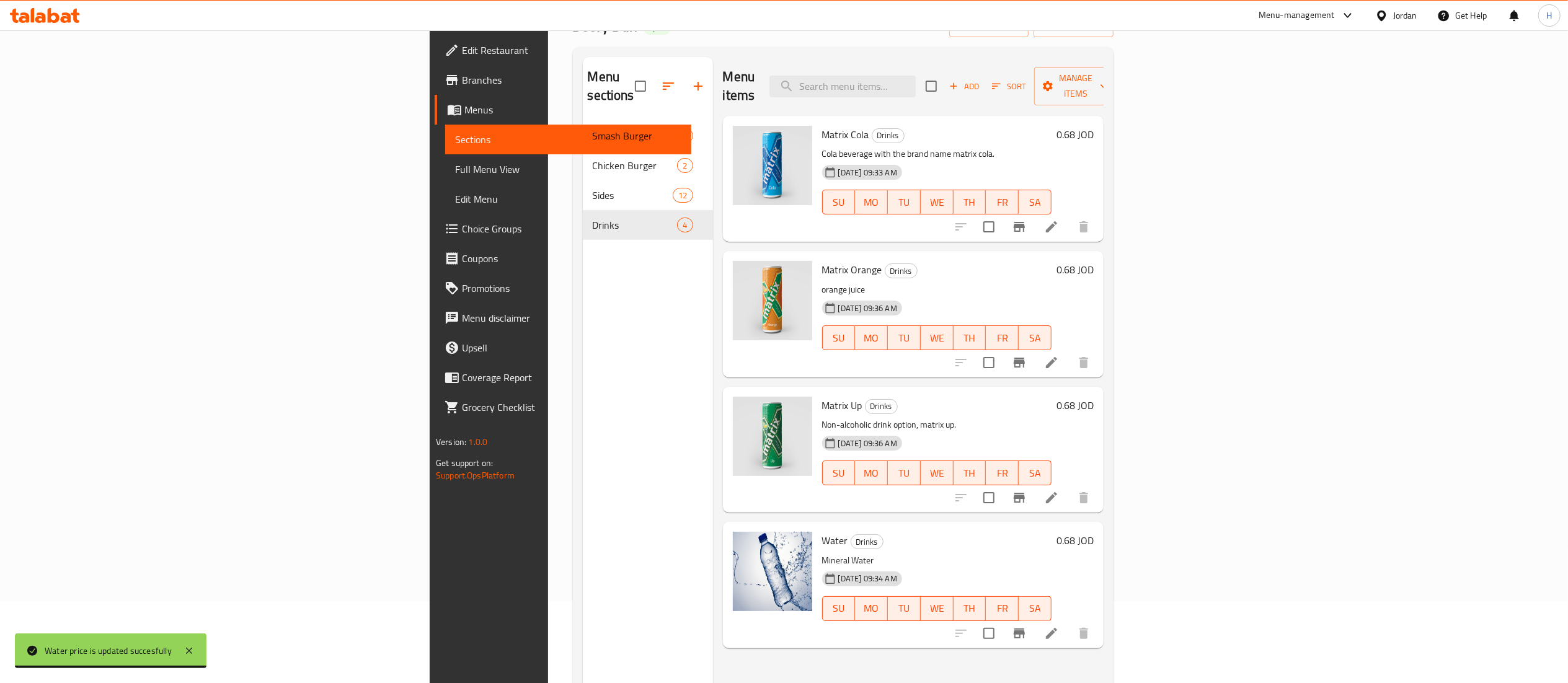
scroll to position [0, 0]
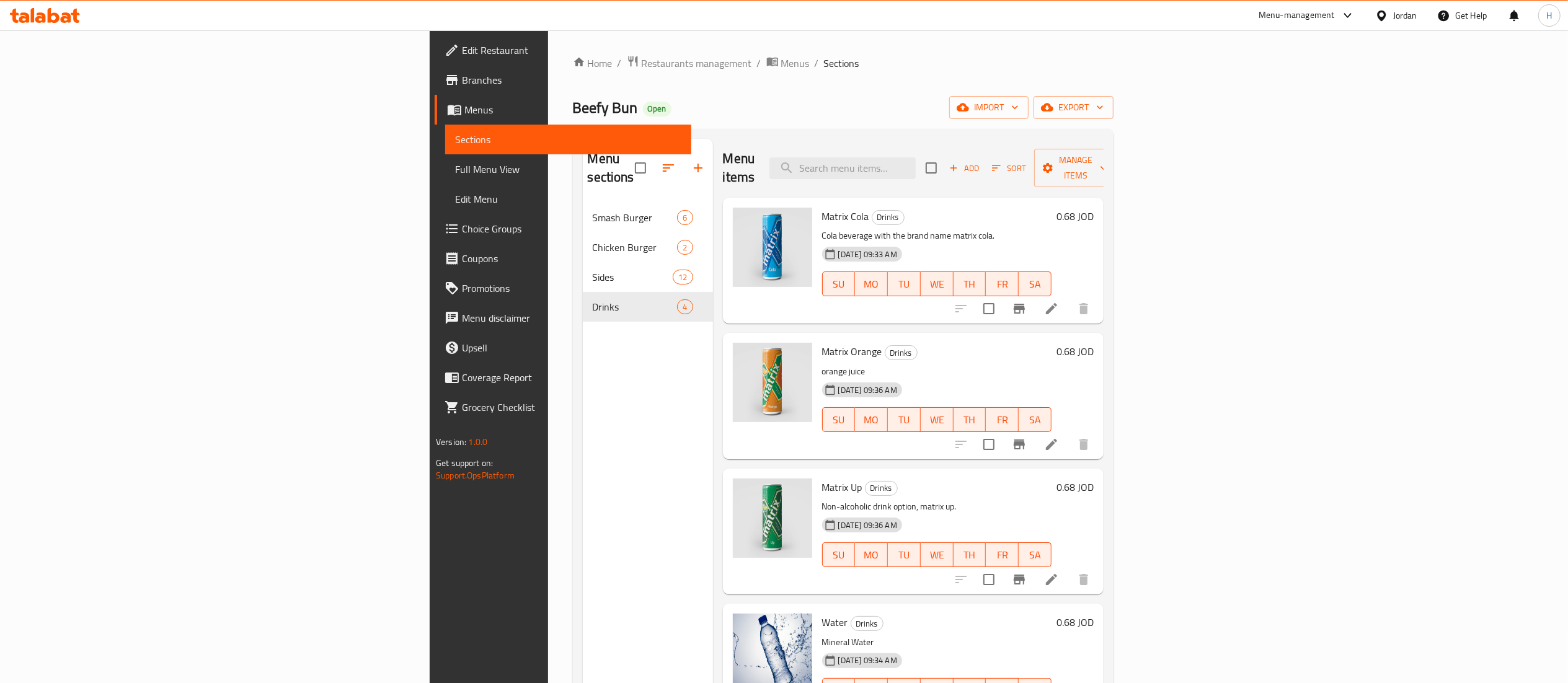
click at [11, 1] on div "Menu-management Jordan Get Help H" at bounding box center [784, 16] width 1568 height 30
click at [20, 11] on icon at bounding box center [45, 16] width 70 height 15
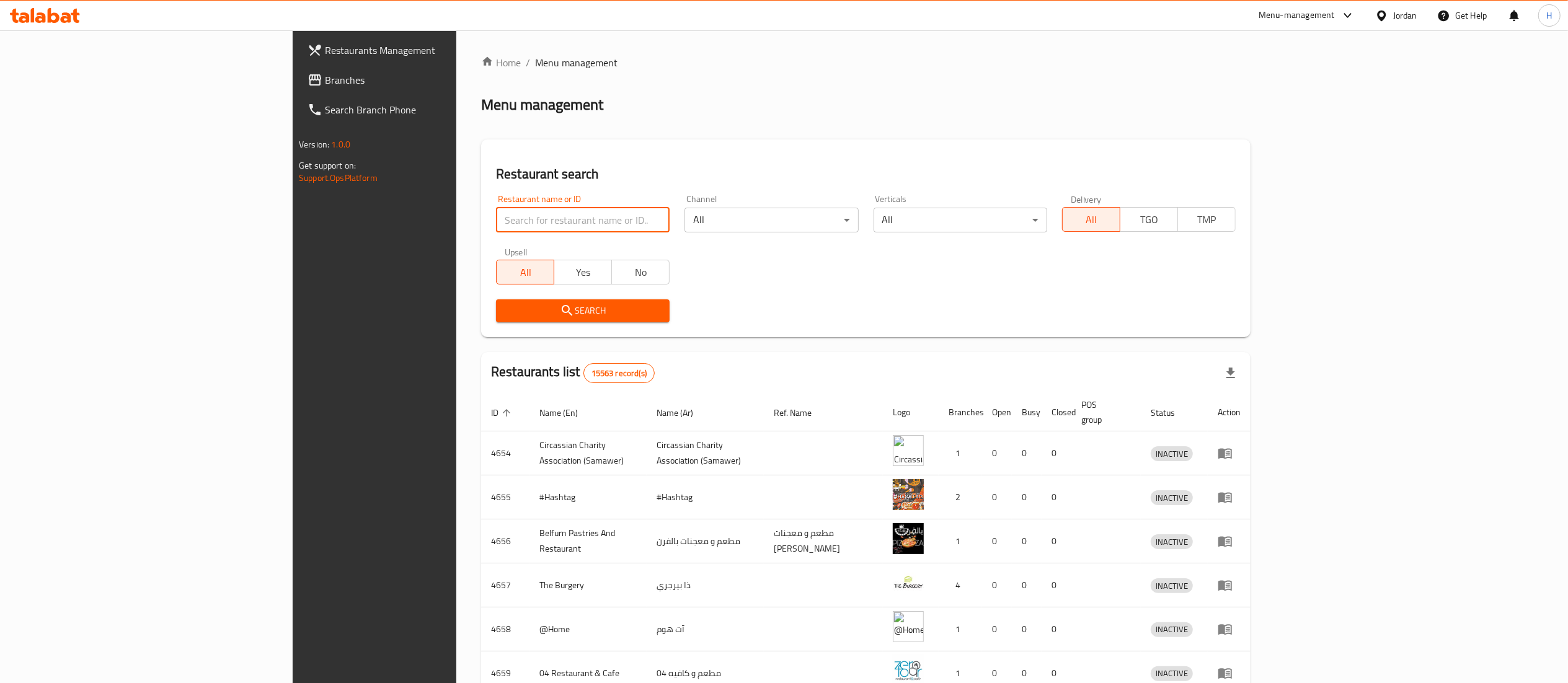
click at [496, 219] on input "search" at bounding box center [582, 220] width 173 height 25
paste input "777975"
type input "777975"
click button "Search" at bounding box center [582, 311] width 173 height 23
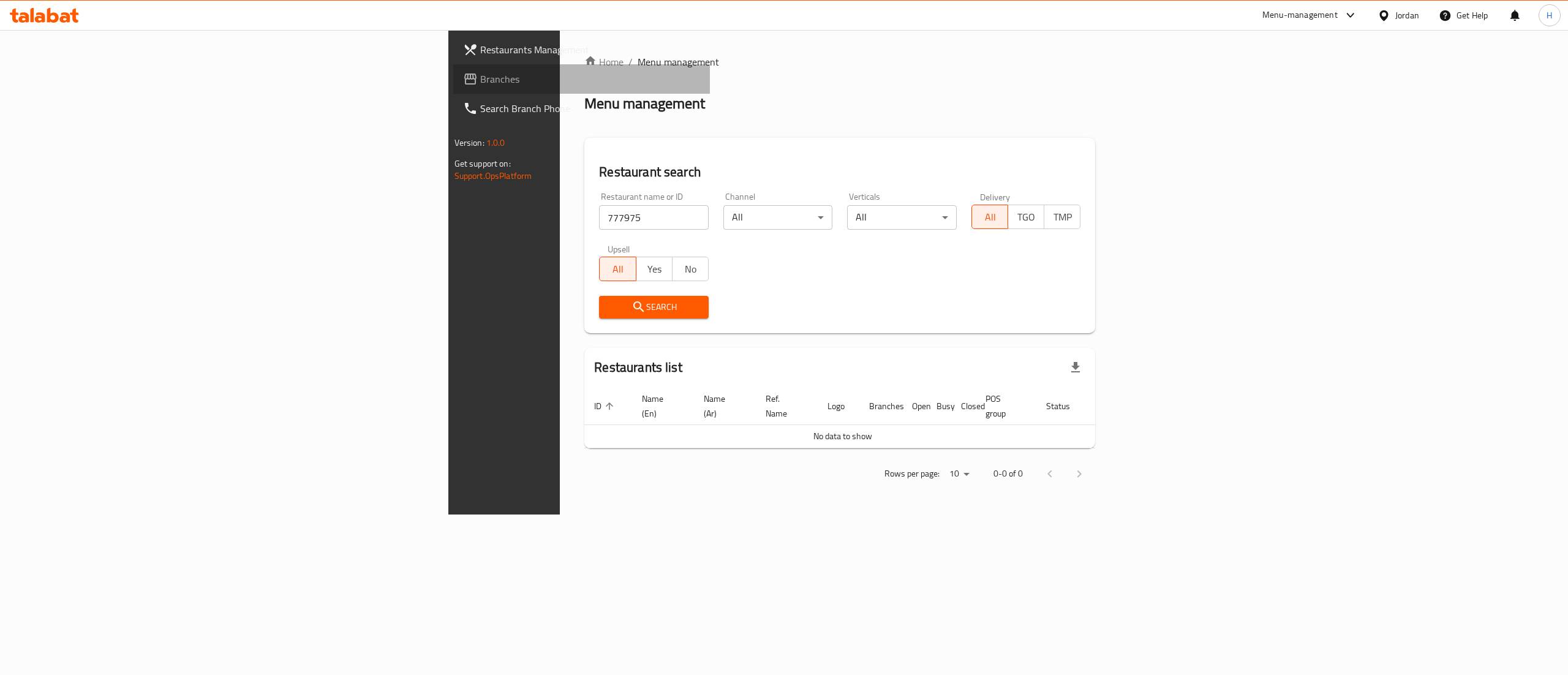
click at [480, 75] on span "Branches" at bounding box center [590, 79] width 221 height 15
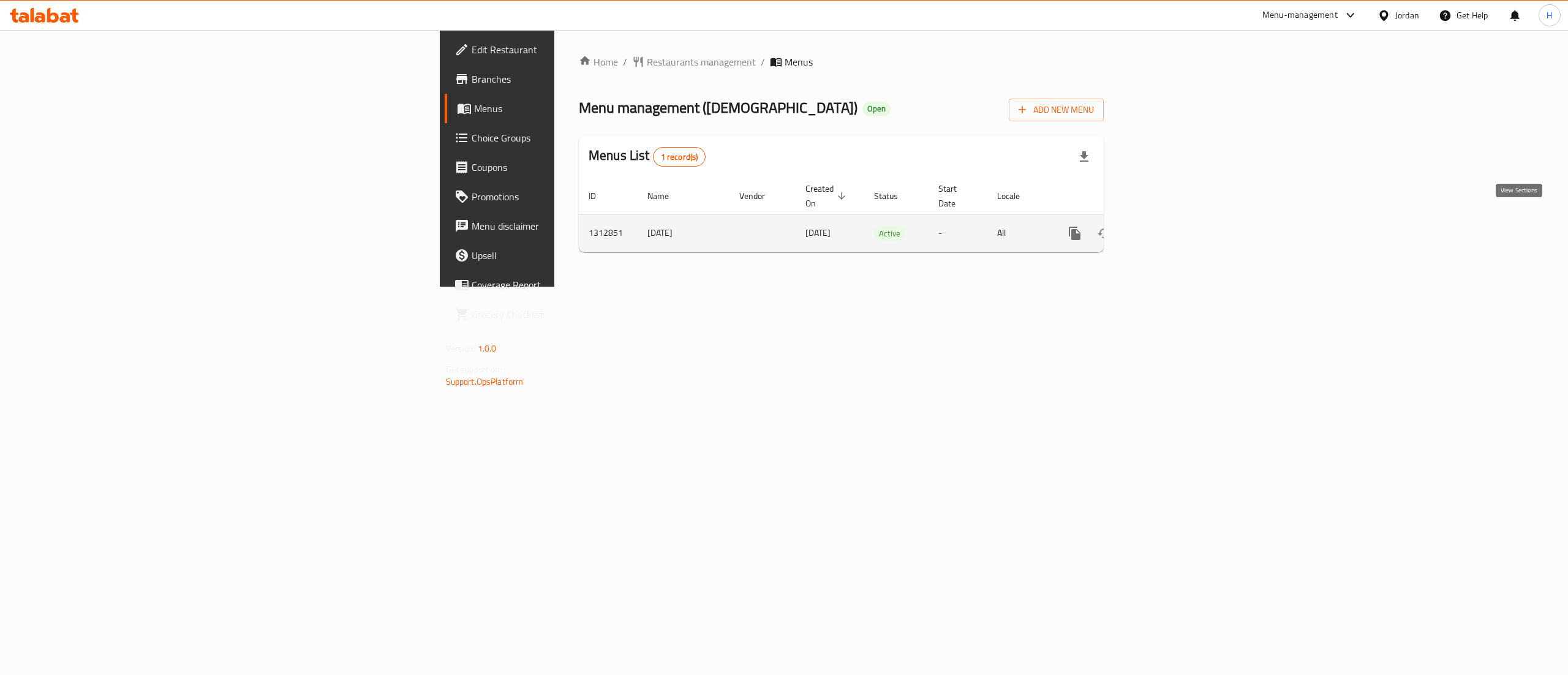
click at [1169, 228] on icon "enhanced table" at bounding box center [1163, 233] width 11 height 11
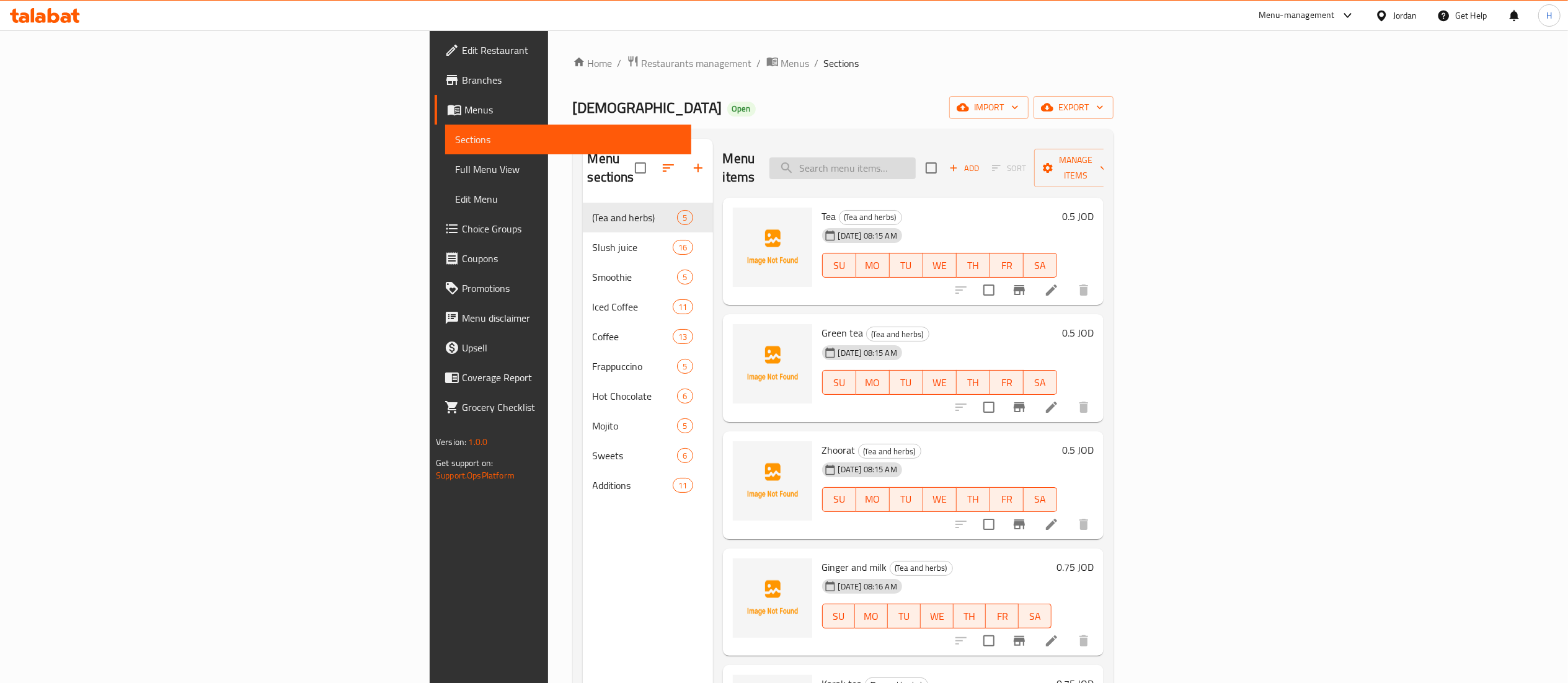
click at [916, 158] on input "search" at bounding box center [842, 168] width 146 height 22
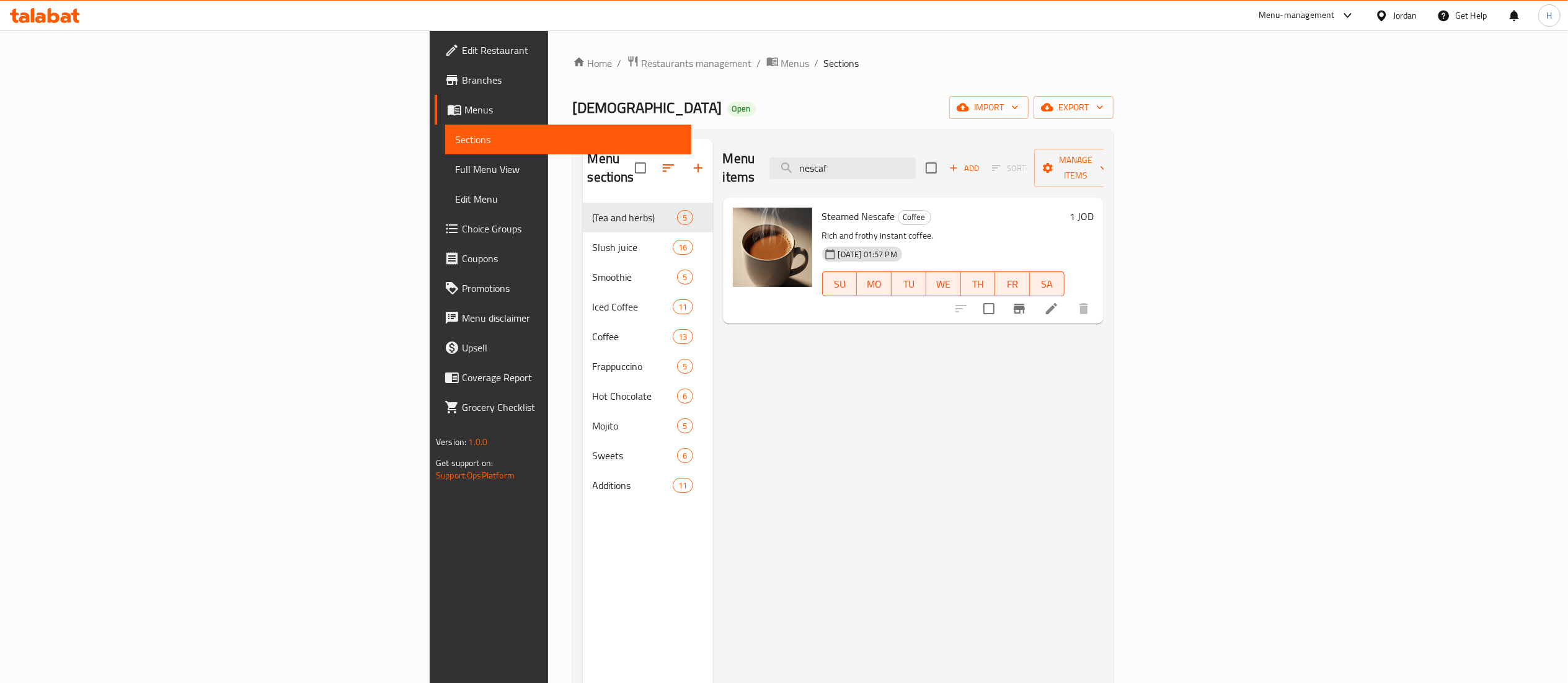
type input "nescaf"
click at [1069, 297] on li at bounding box center [1051, 308] width 34 height 22
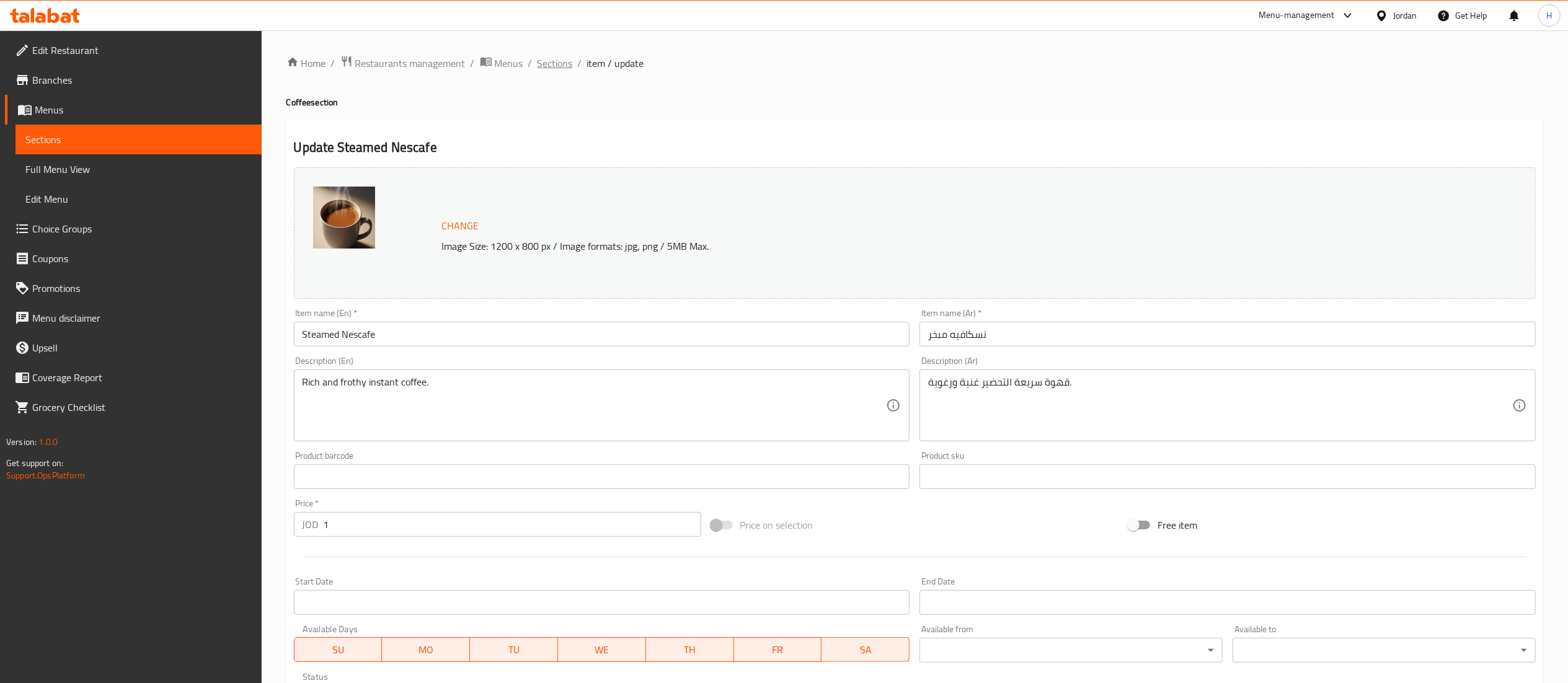
click at [546, 66] on span "Sections" at bounding box center [555, 63] width 35 height 15
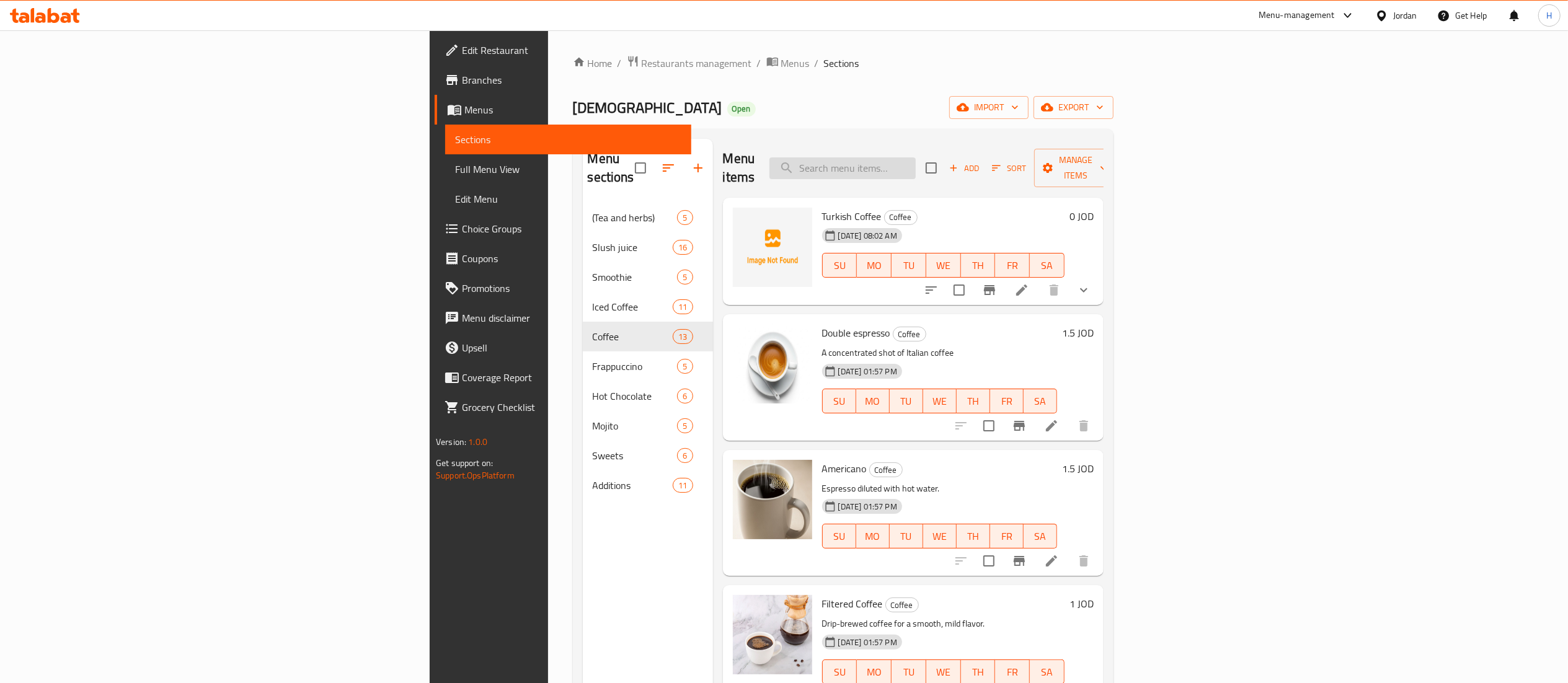
click at [916, 160] on input "search" at bounding box center [842, 168] width 146 height 22
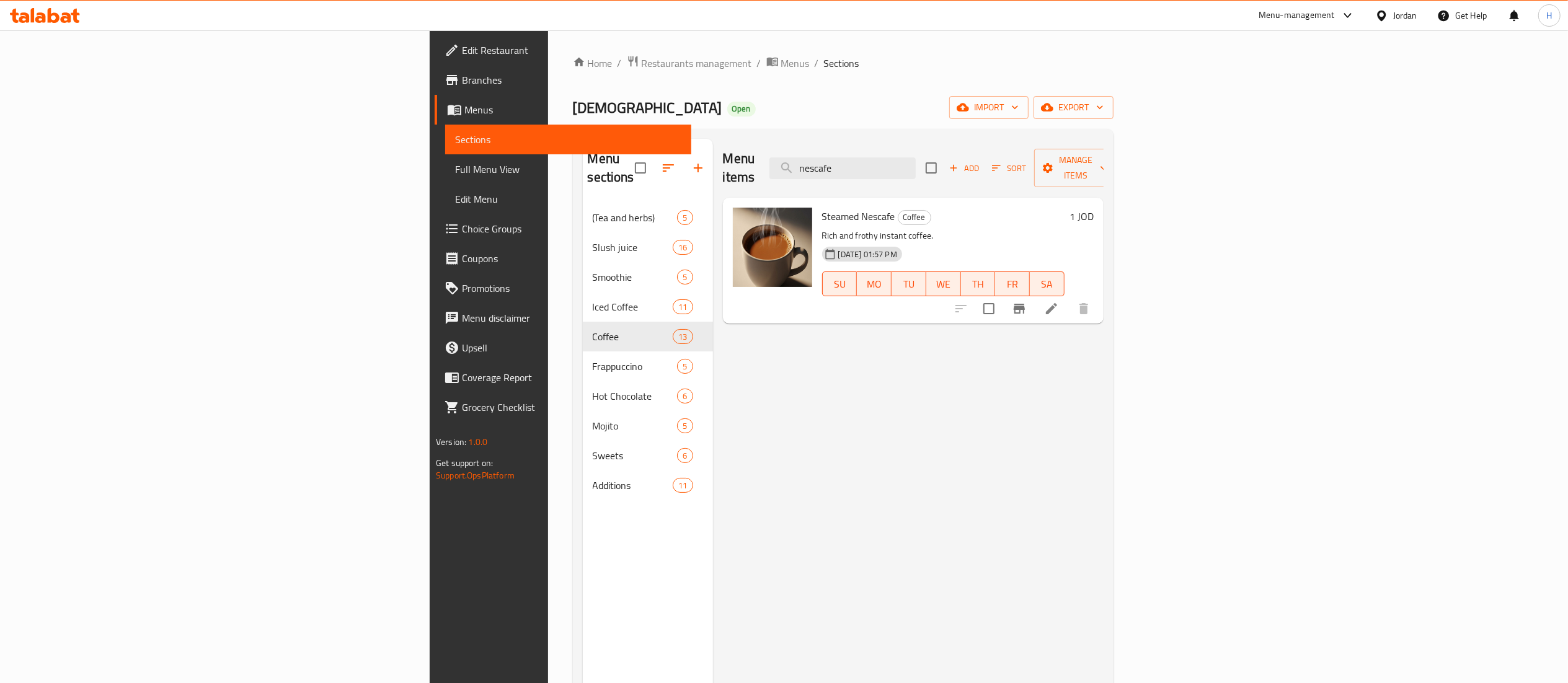
click at [787, 413] on div "Menu items nescafe Add Sort Manage items Steamed Nescafe Coffee Rich and frothy…" at bounding box center [908, 480] width 390 height 683
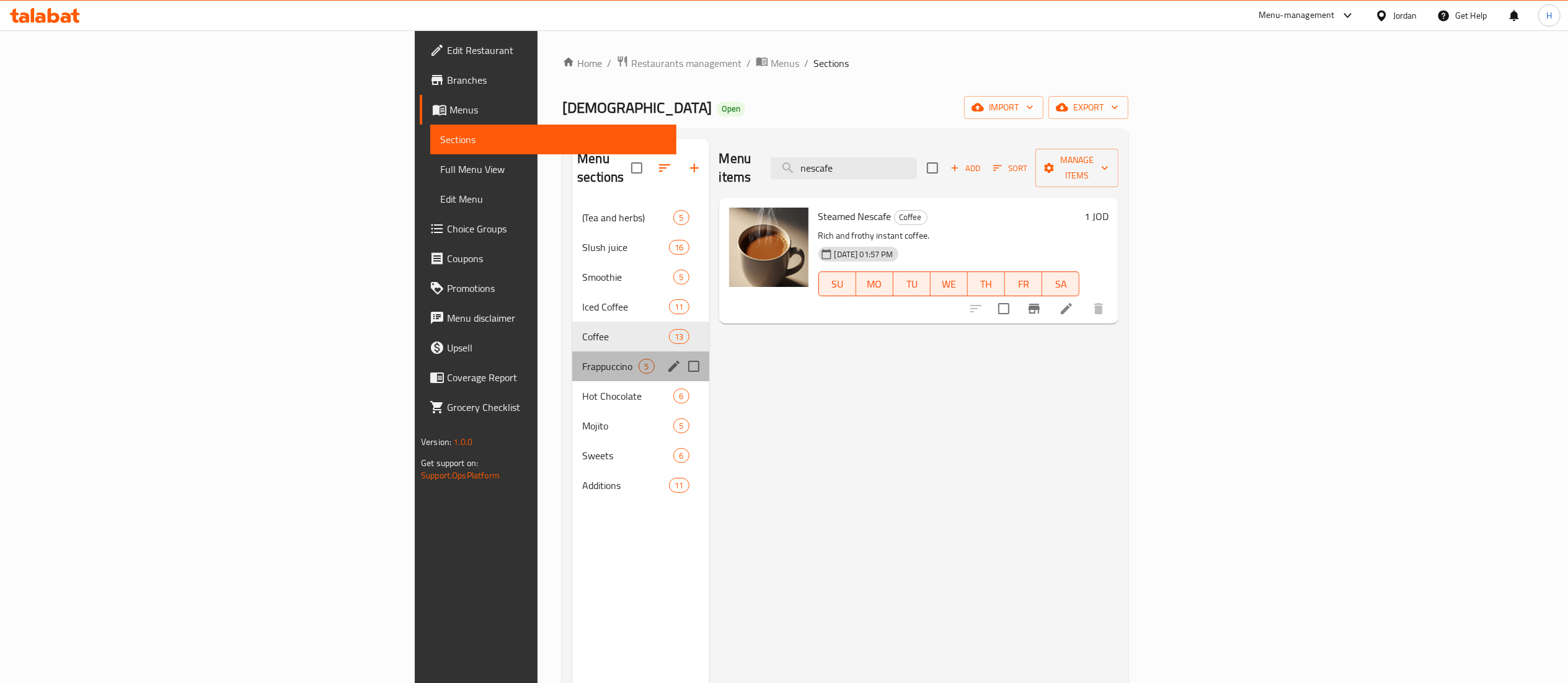
click at [572, 351] on div "Frappuccino 5" at bounding box center [640, 366] width 136 height 30
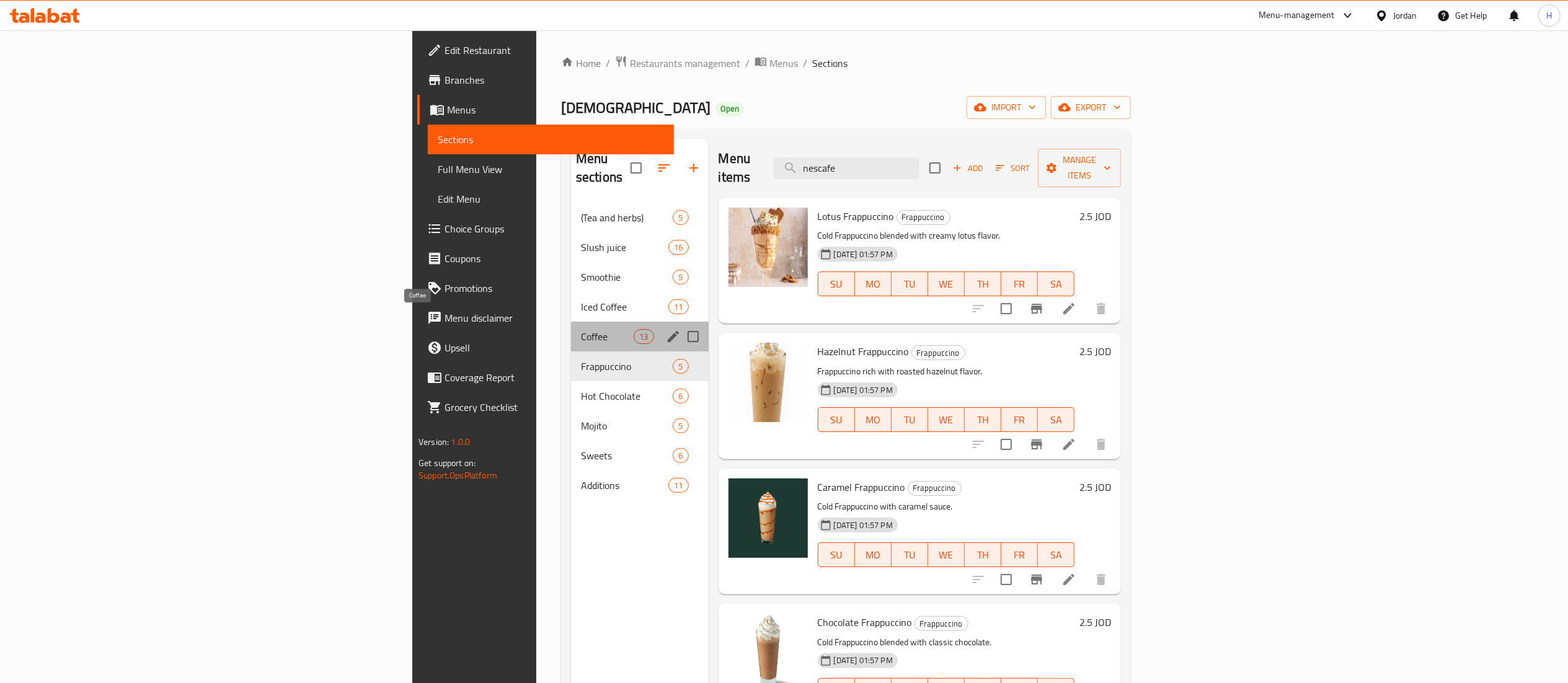
click at [581, 329] on span "Coffee" at bounding box center [607, 336] width 53 height 15
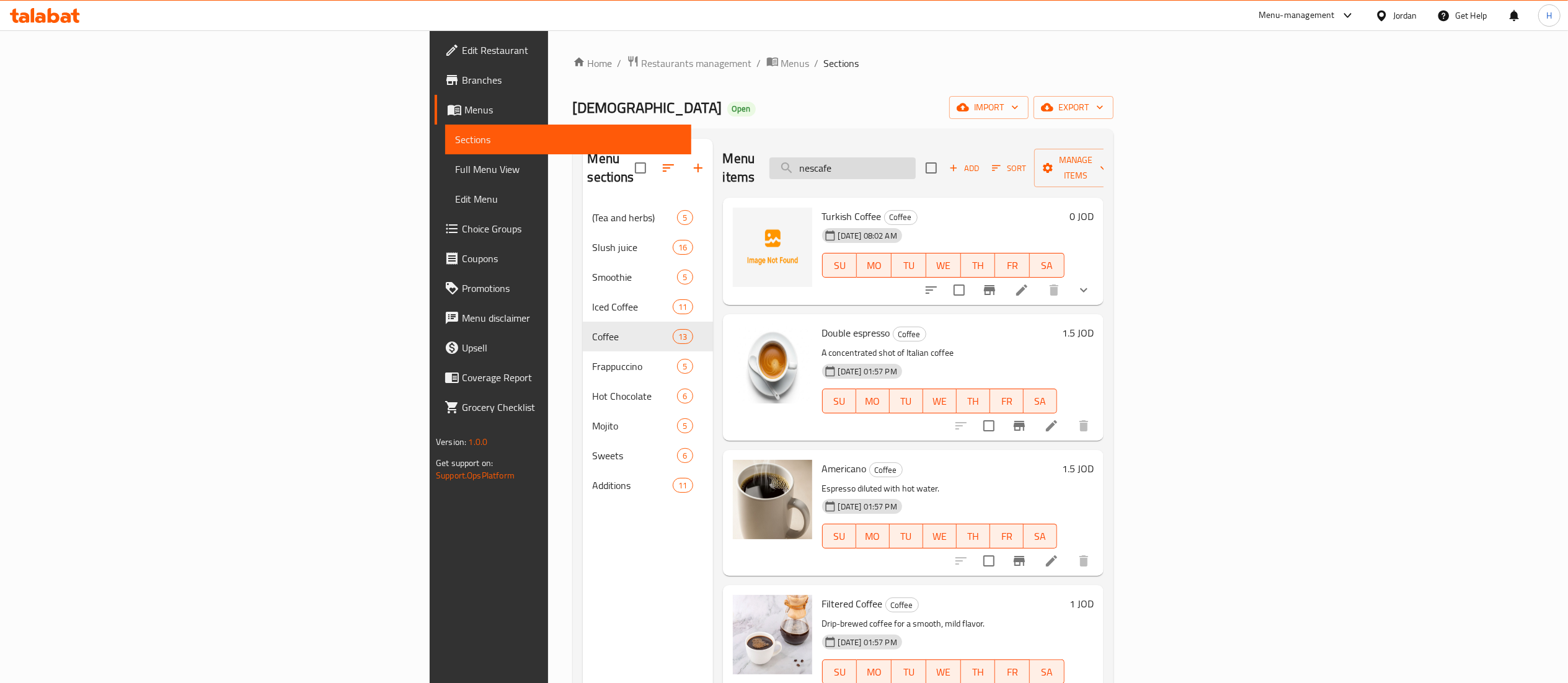
click at [916, 157] on input "nescafe" at bounding box center [842, 168] width 146 height 22
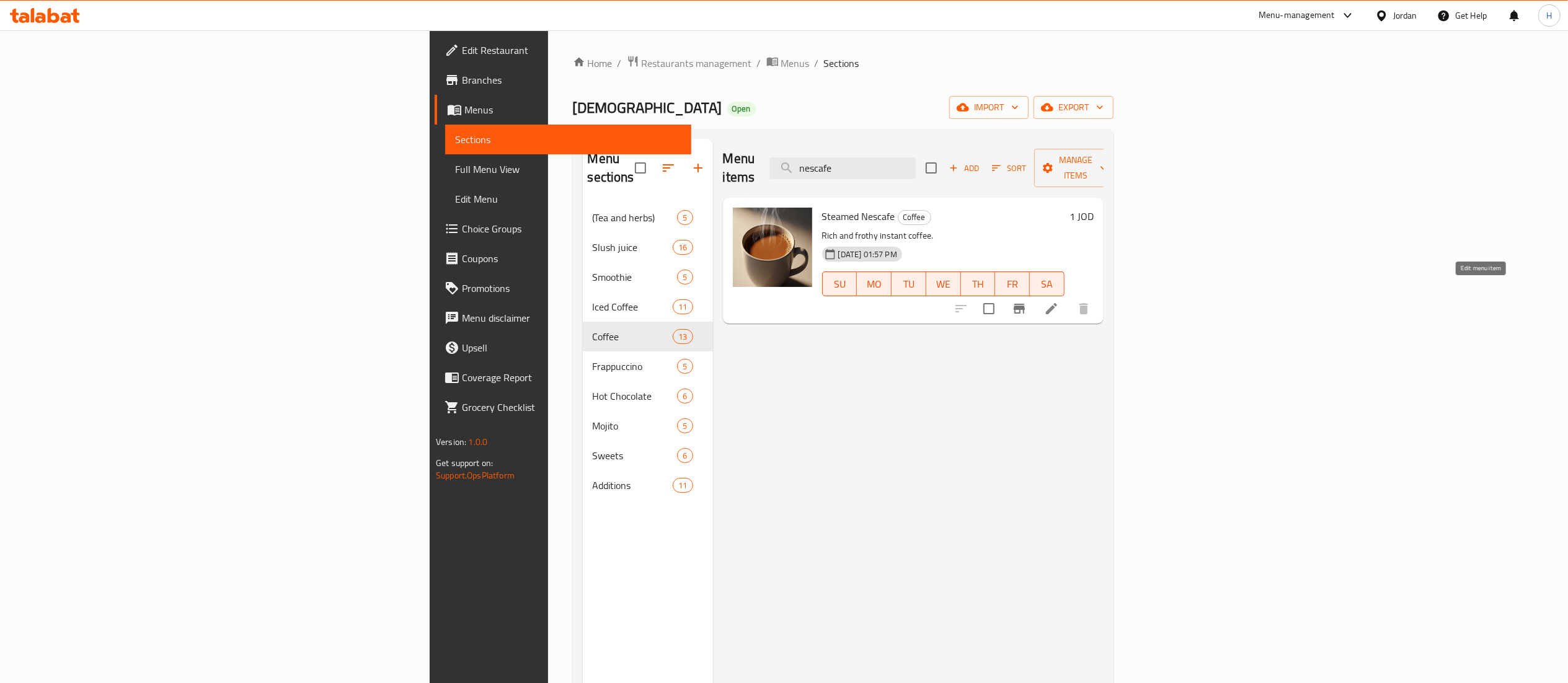
type input "nescafe"
click at [1059, 301] on icon at bounding box center [1051, 309] width 15 height 15
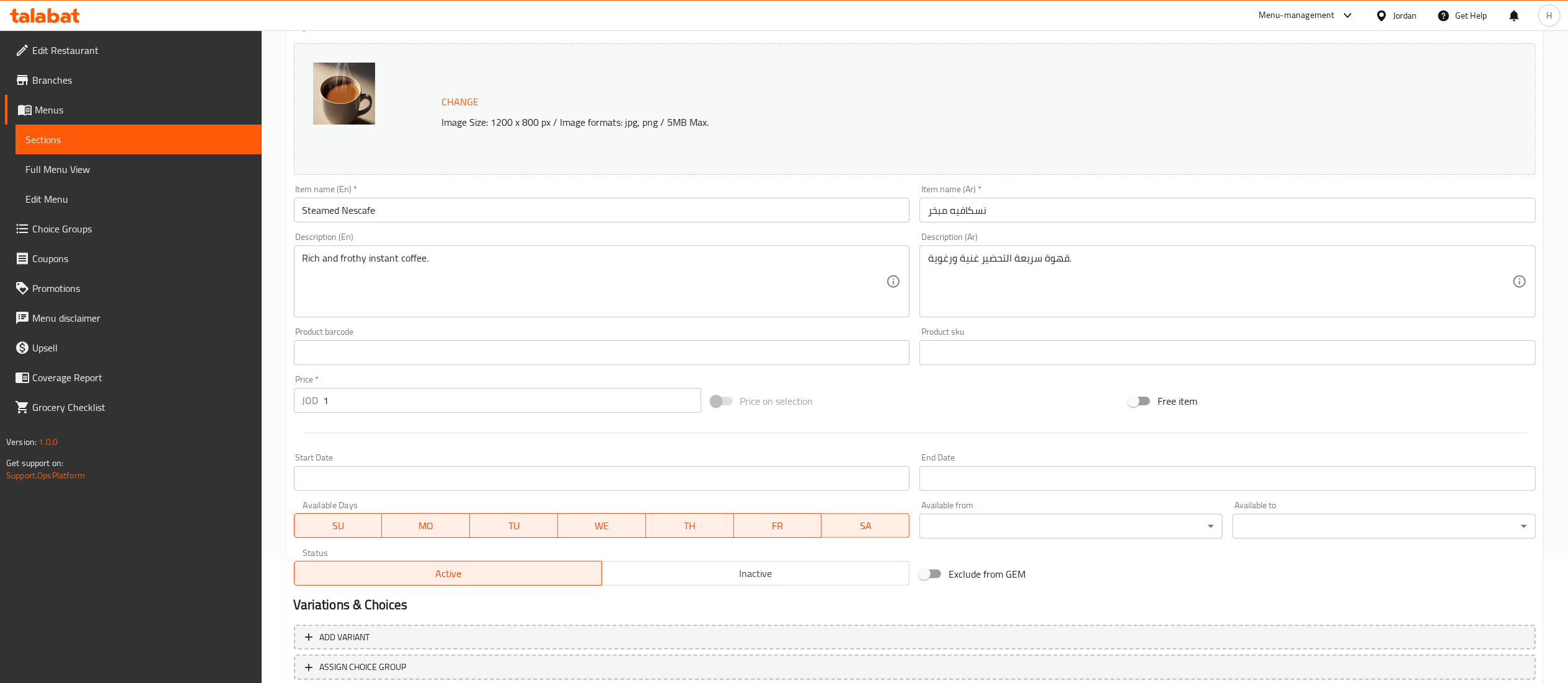
scroll to position [86, 0]
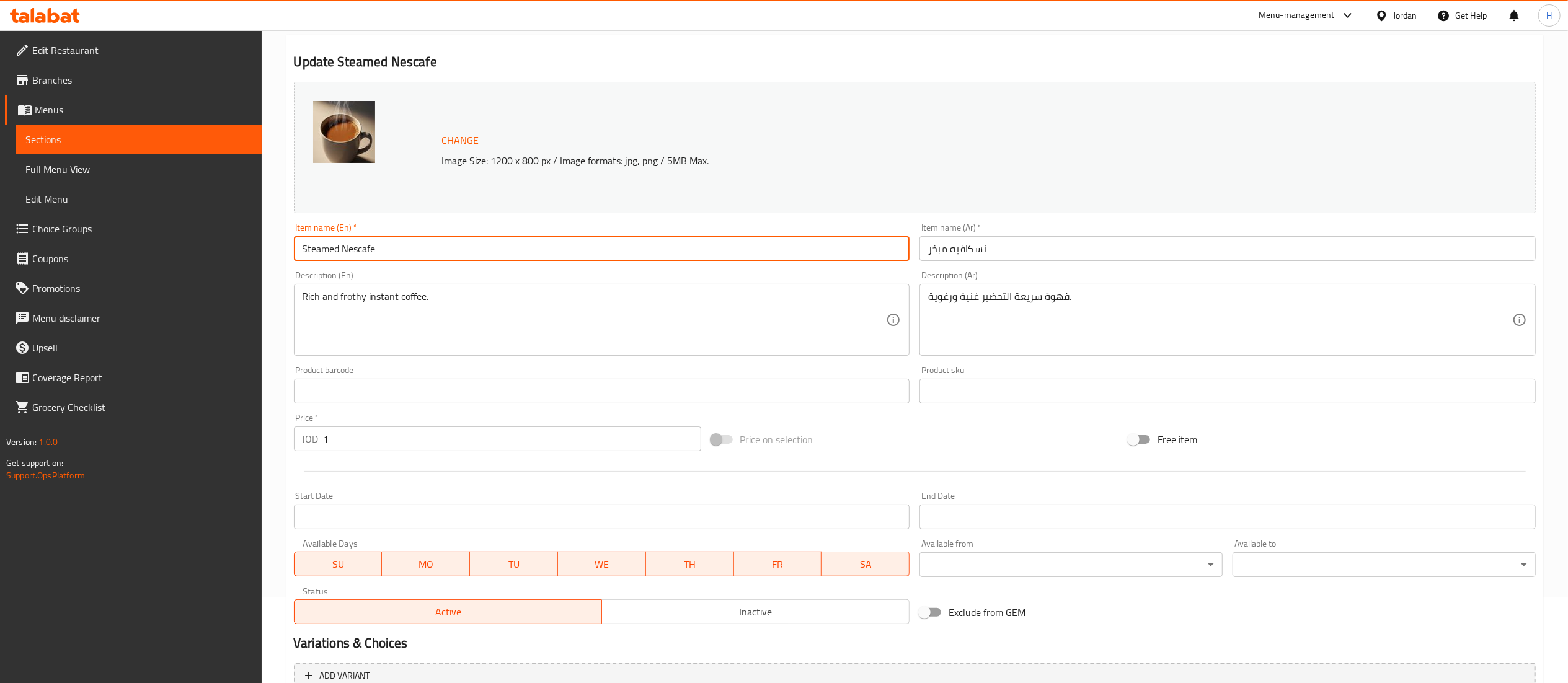
click at [322, 245] on input "Steamed Nescafe" at bounding box center [602, 248] width 616 height 25
type input "Nescafe"
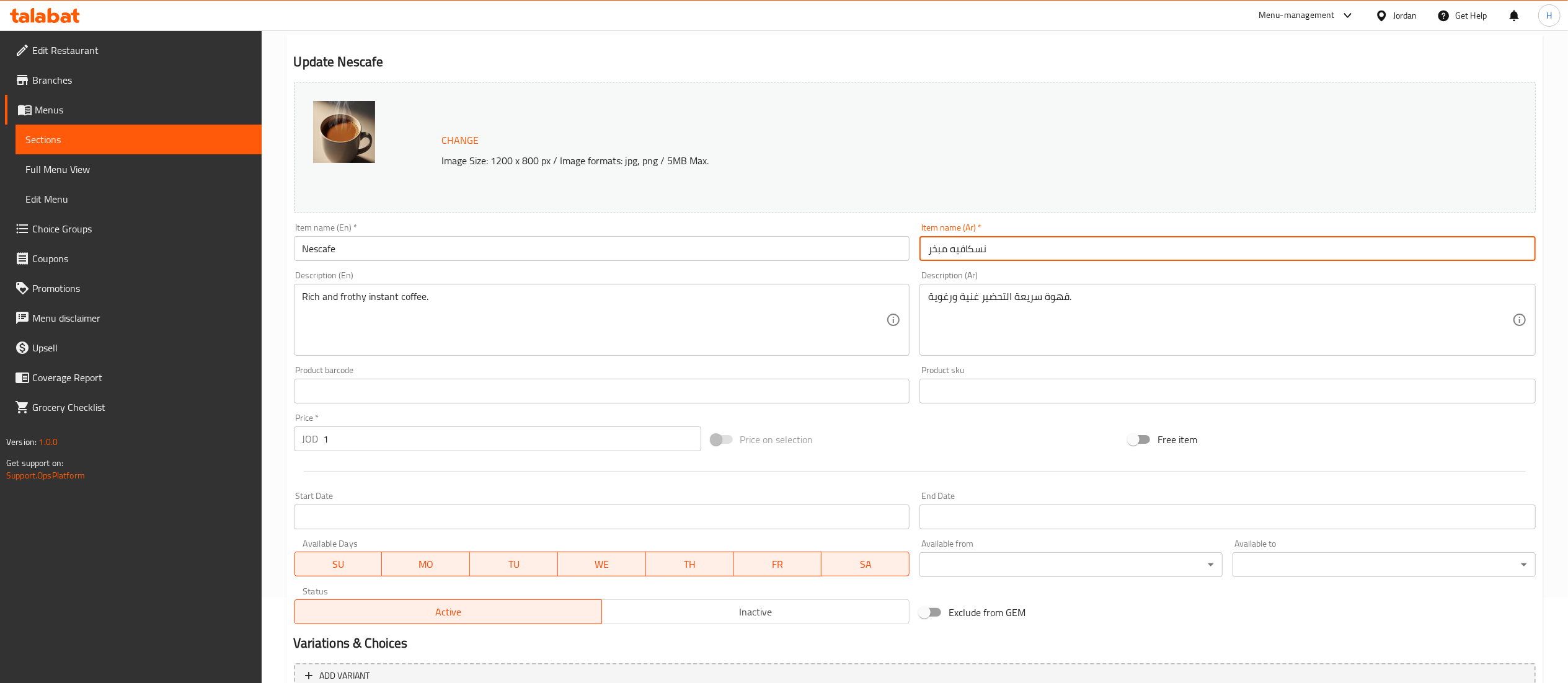
click at [936, 249] on input "نسكافيه مبخر" at bounding box center [1227, 248] width 616 height 25
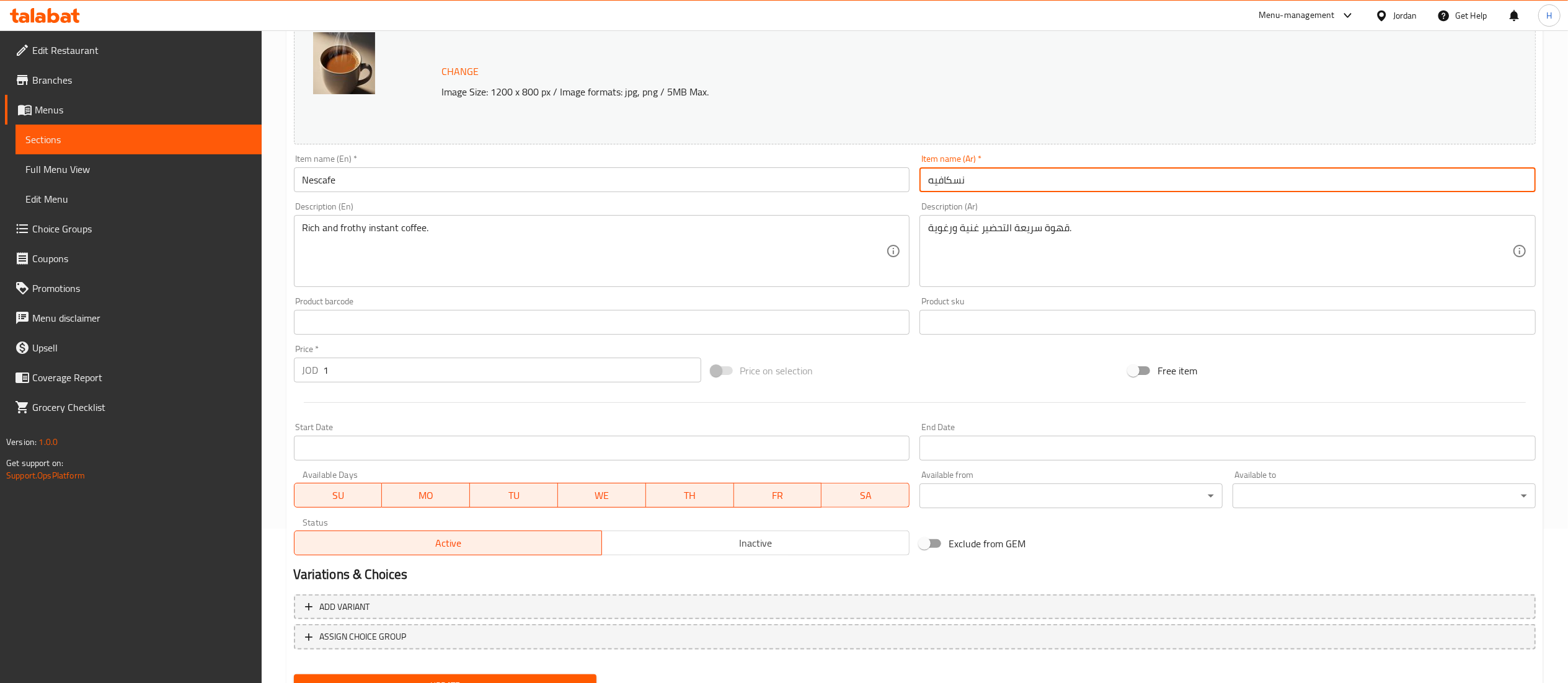
scroll to position [210, 0]
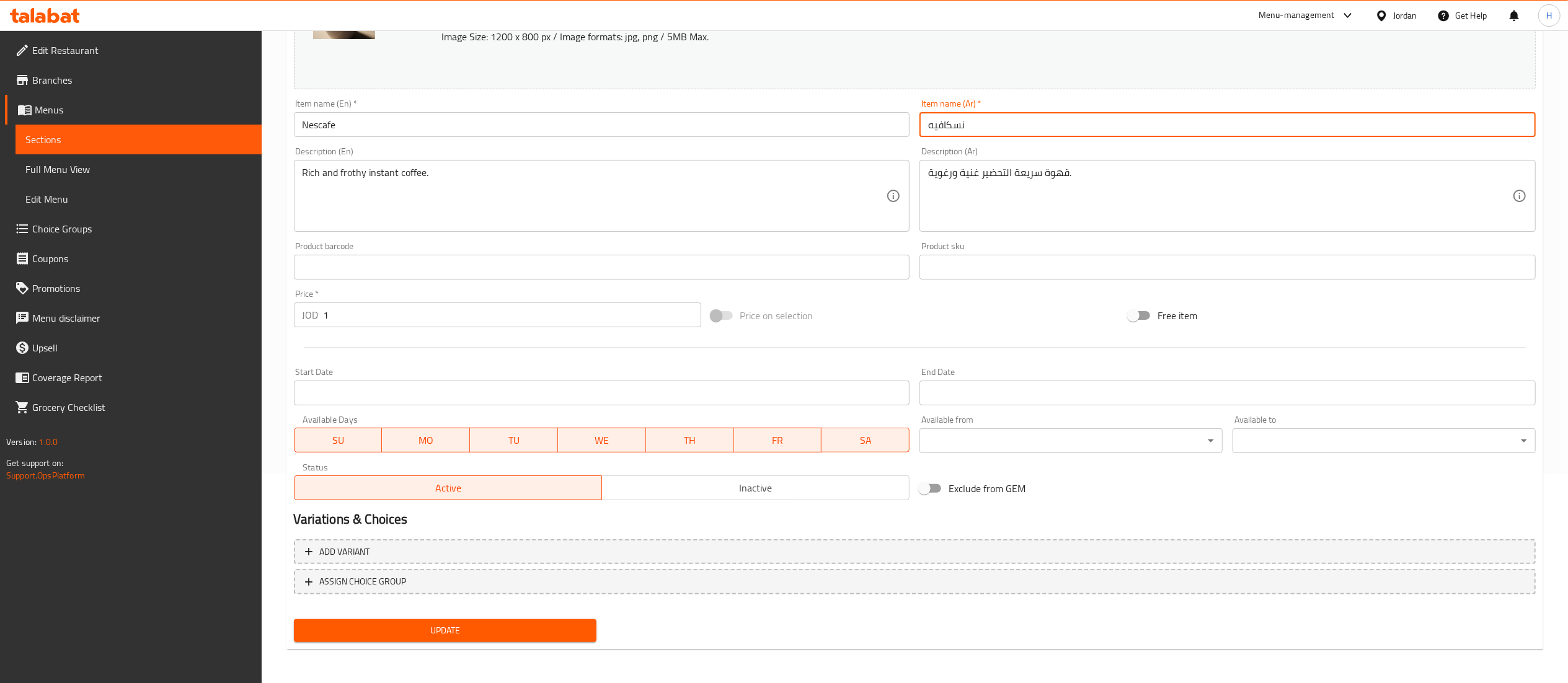
type input "نسكافيه"
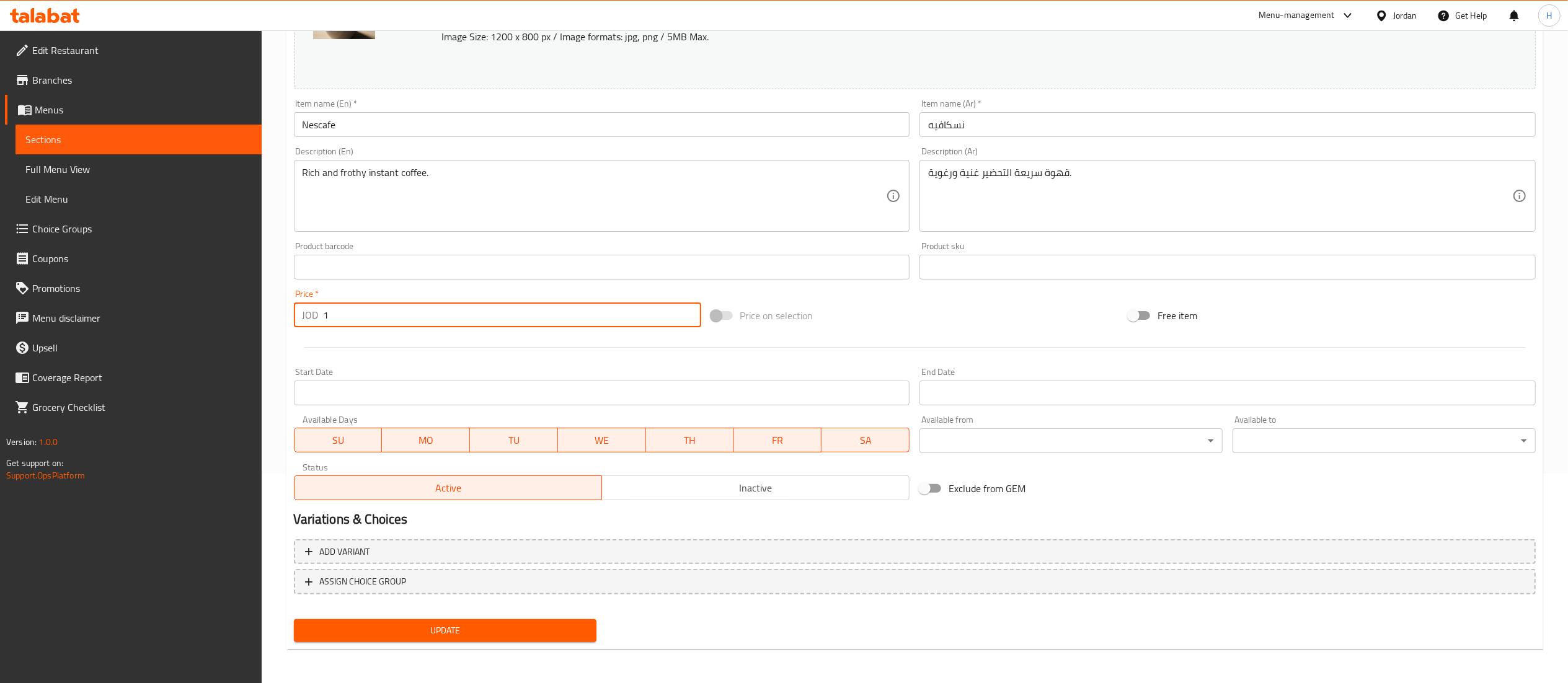
drag, startPoint x: 349, startPoint y: 311, endPoint x: 283, endPoint y: 327, distance: 67.9
click at [283, 327] on div "Home / Restaurants management / Menus / Sections / item / update Coffee section…" at bounding box center [914, 252] width 1306 height 864
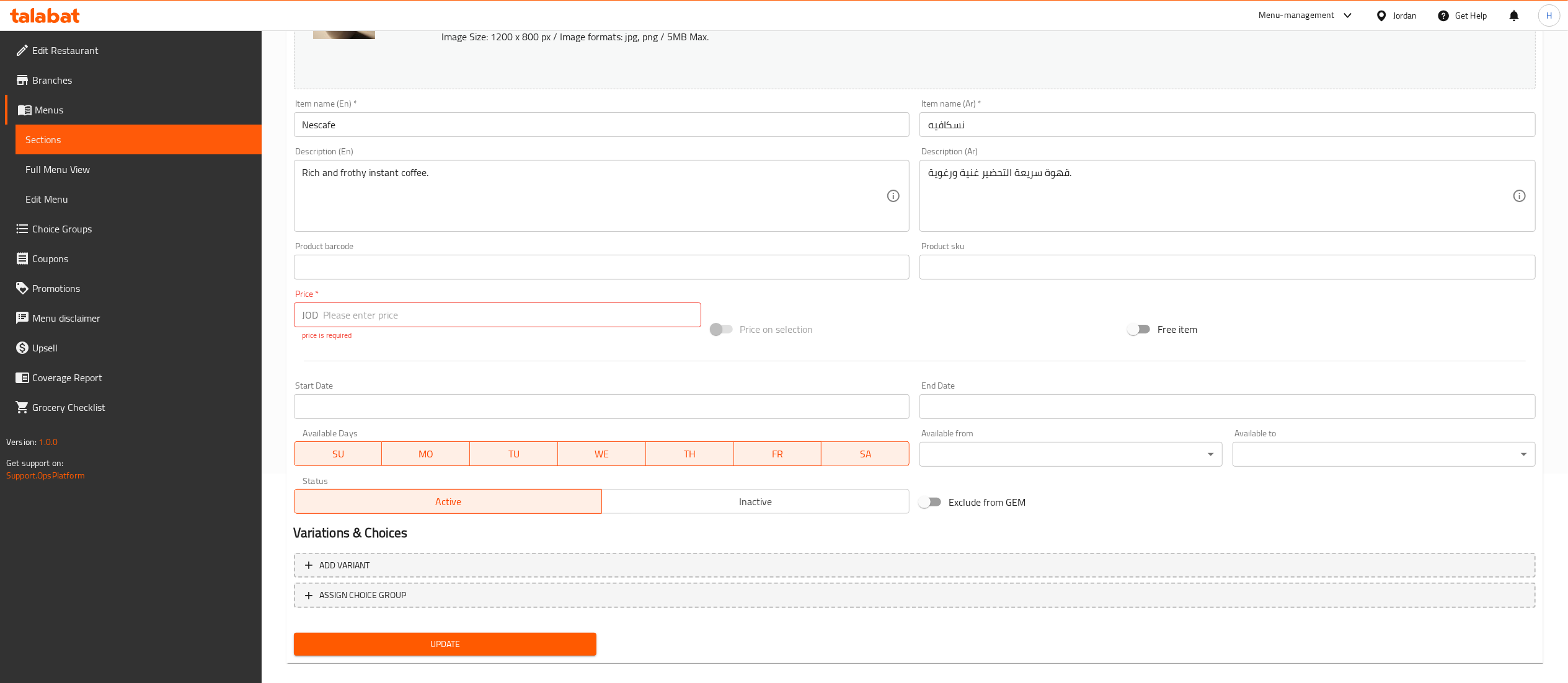
click at [365, 545] on div "Change Image Size: 1200 x 800 px / Image formats: jpg, png / 5MB Max. Item name…" at bounding box center [914, 307] width 1252 height 708
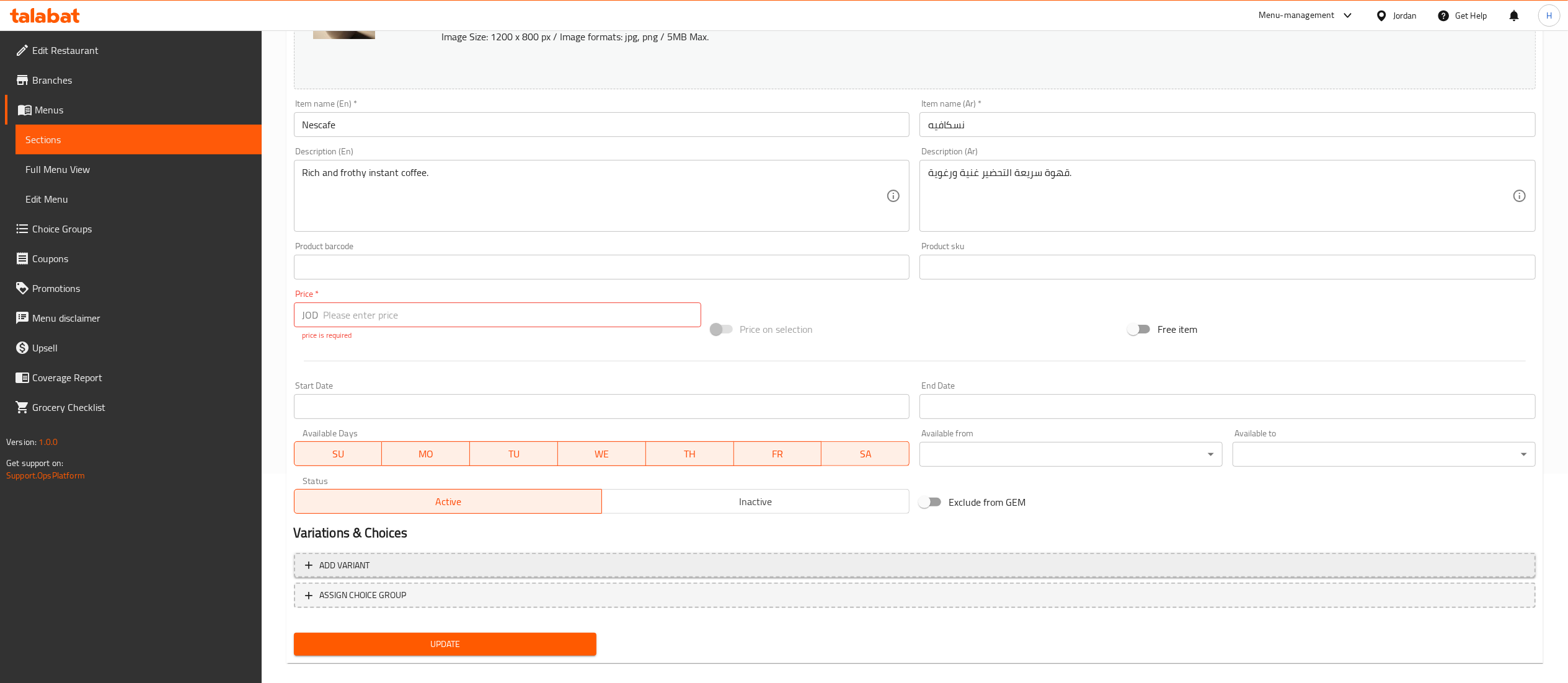
click at [542, 562] on span "Add variant" at bounding box center [914, 565] width 1219 height 16
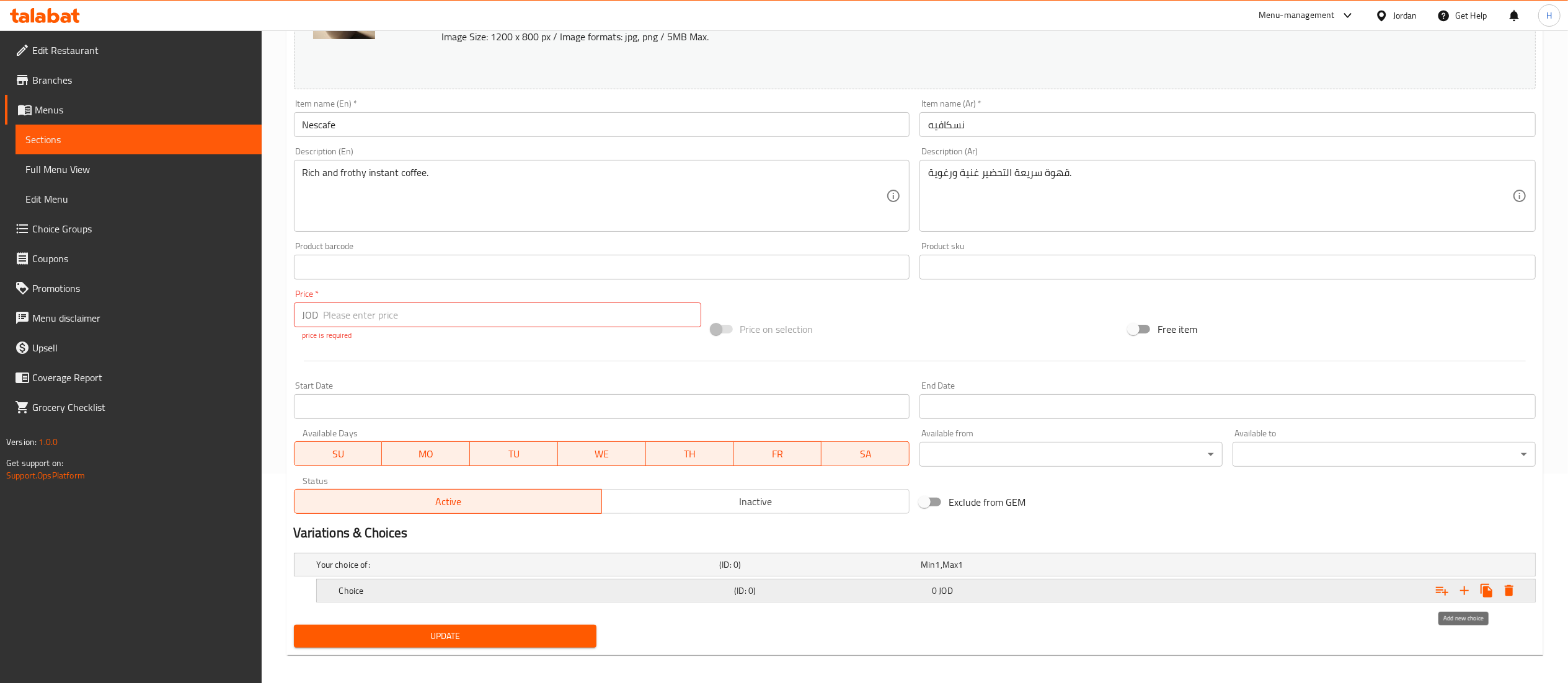
click at [1465, 585] on icon "Expand" at bounding box center [1464, 591] width 15 height 15
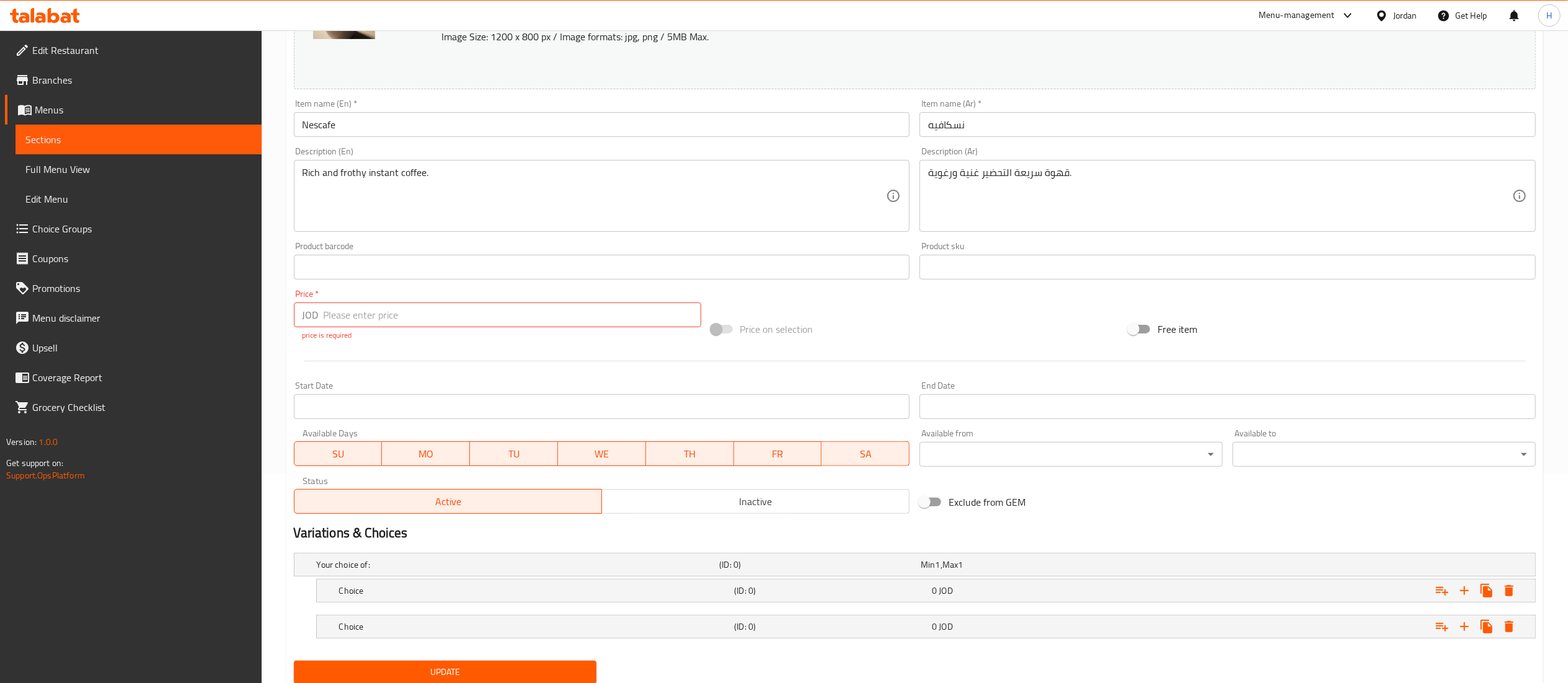
scroll to position [254, 0]
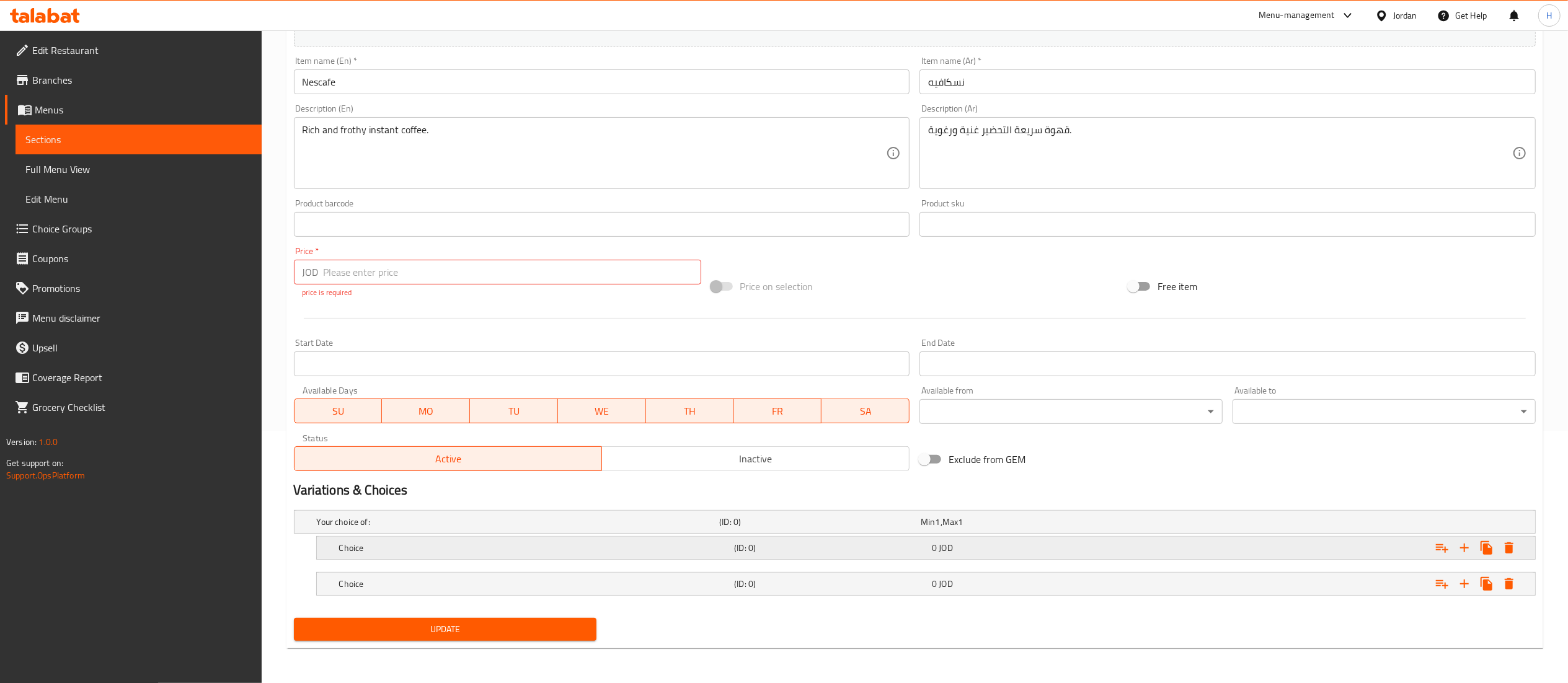
click at [407, 537] on div "Choice (ID: 0) 0 JOD" at bounding box center [929, 547] width 1186 height 27
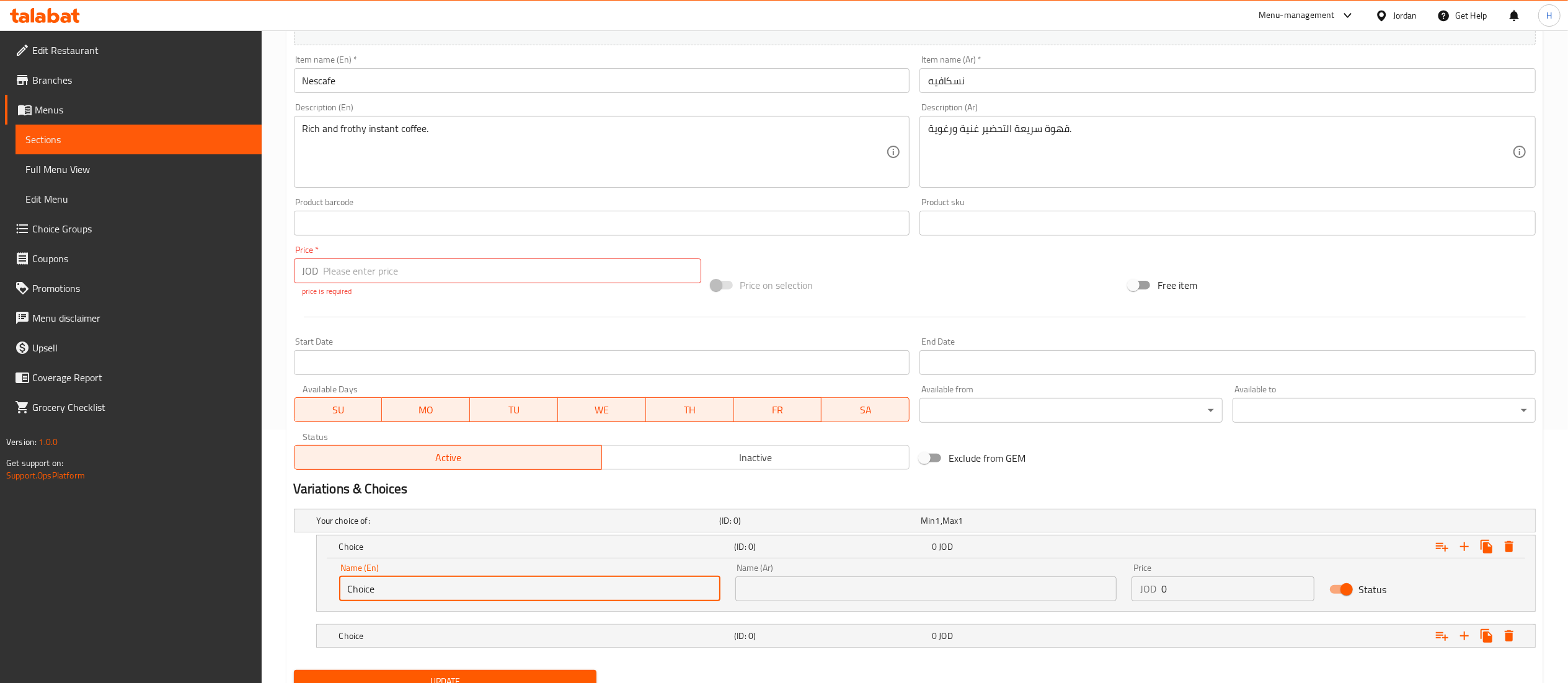
drag, startPoint x: 308, startPoint y: 582, endPoint x: 82, endPoint y: 582, distance: 226.0
click at [82, 582] on div "Edit Restaurant Branches Menus Sections Full Menu View Edit Menu Choice Groups …" at bounding box center [784, 256] width 1568 height 958
click at [359, 587] on input "Nescafe Black" at bounding box center [529, 589] width 381 height 25
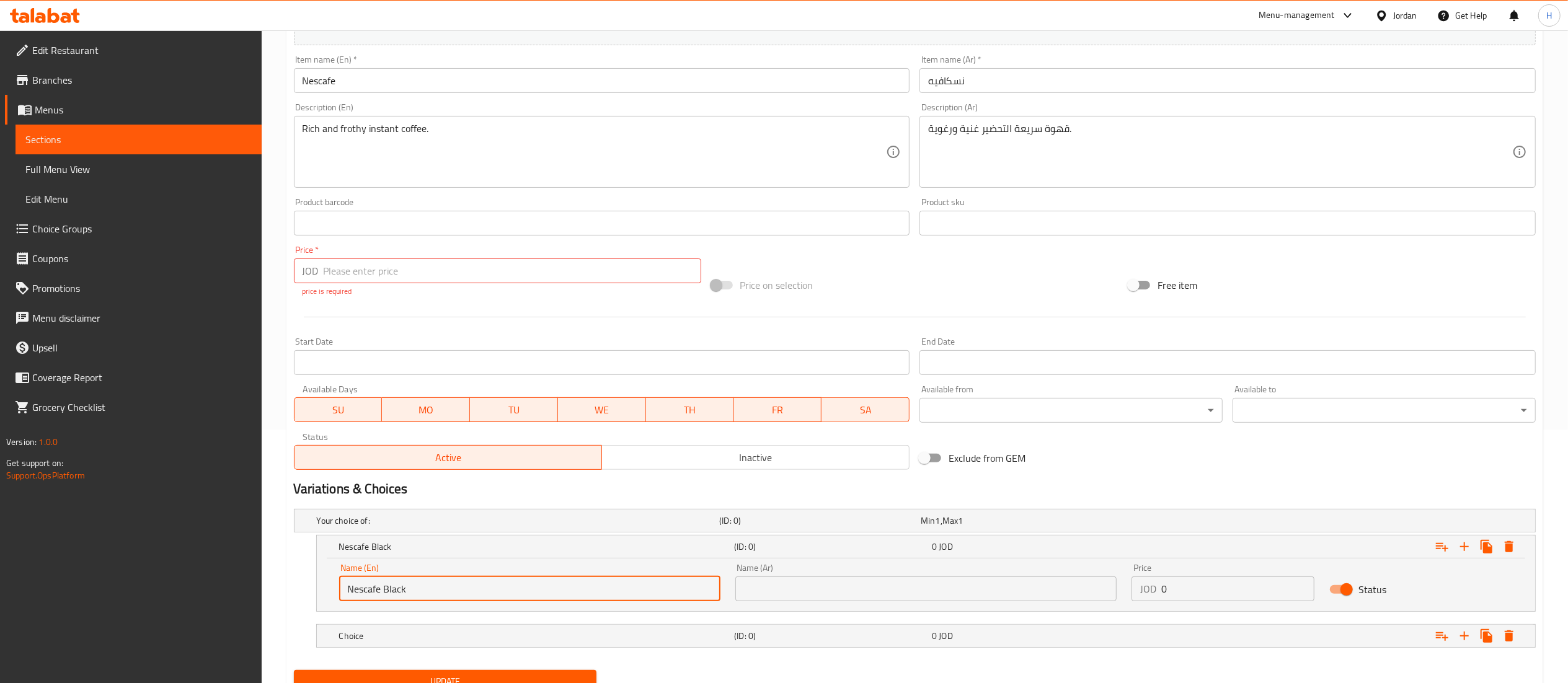
type input "Nescafe Black"
click at [864, 595] on input "text" at bounding box center [925, 589] width 381 height 25
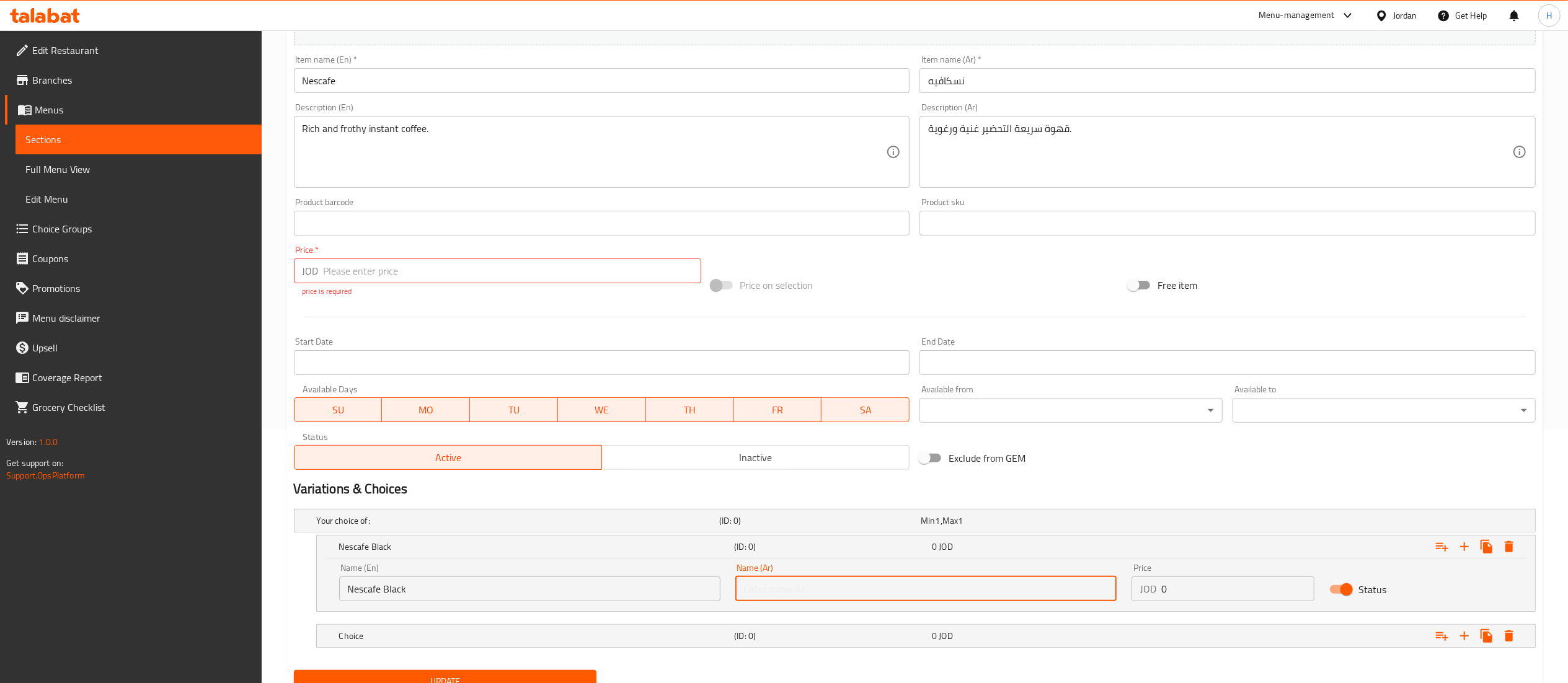
paste input "نسكافيه بلاك"
type input "نسكافيه بلاك"
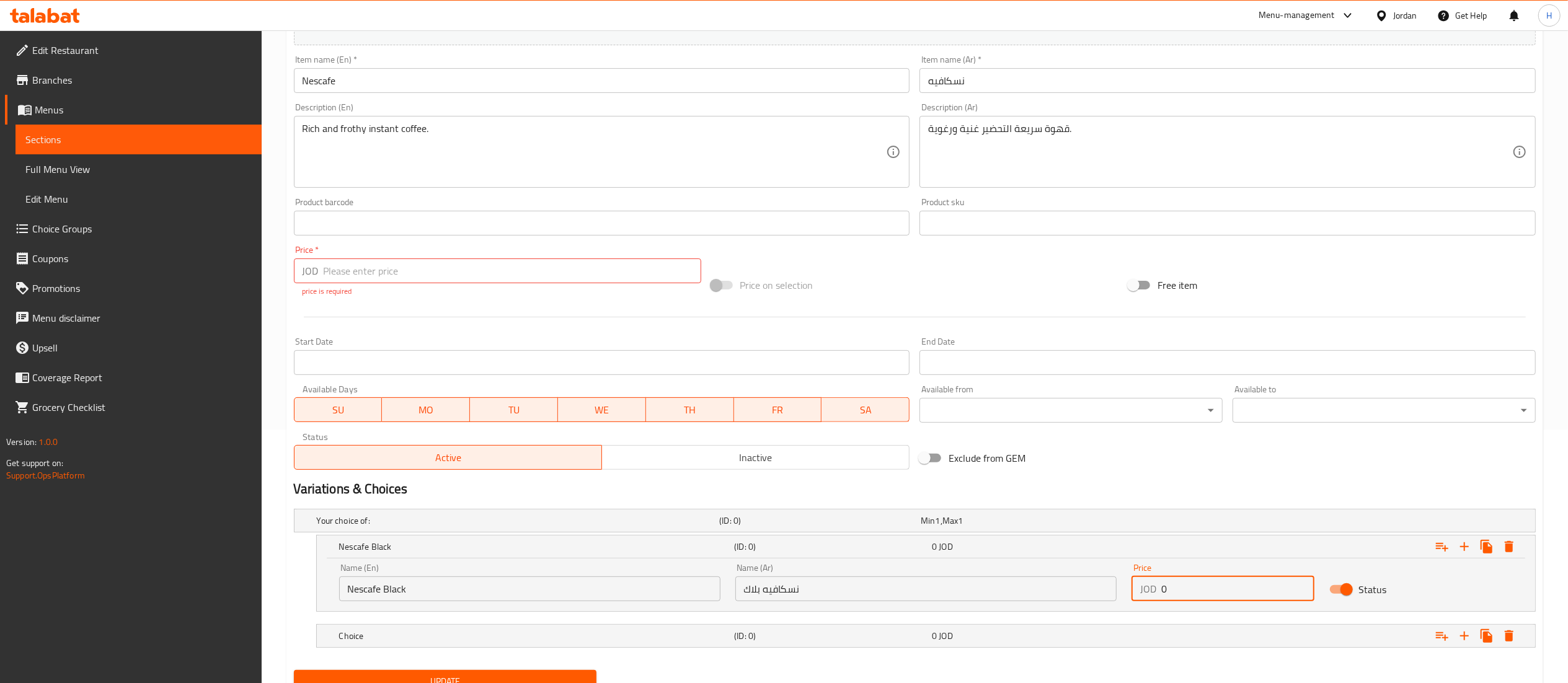
click at [1208, 584] on input "0" at bounding box center [1238, 589] width 154 height 25
type input "0"
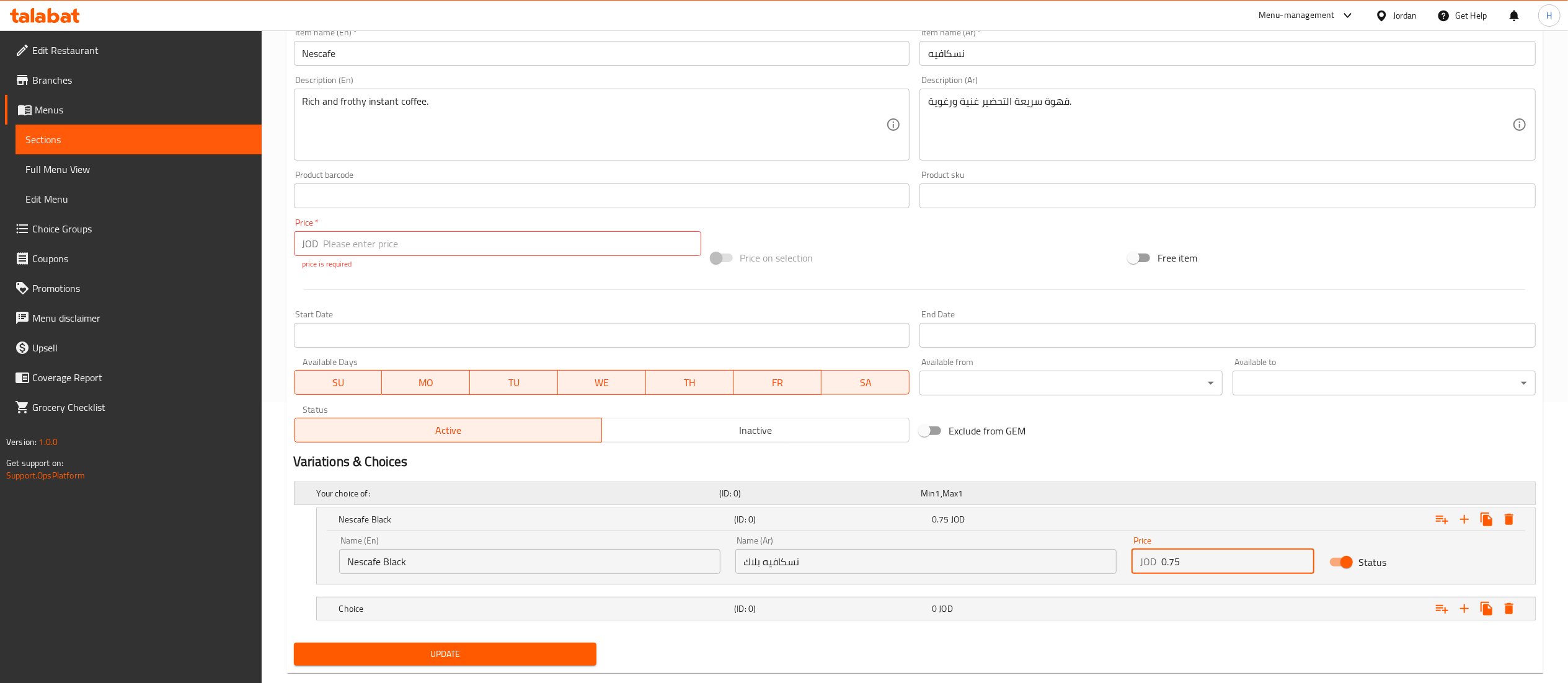
scroll to position [306, 0]
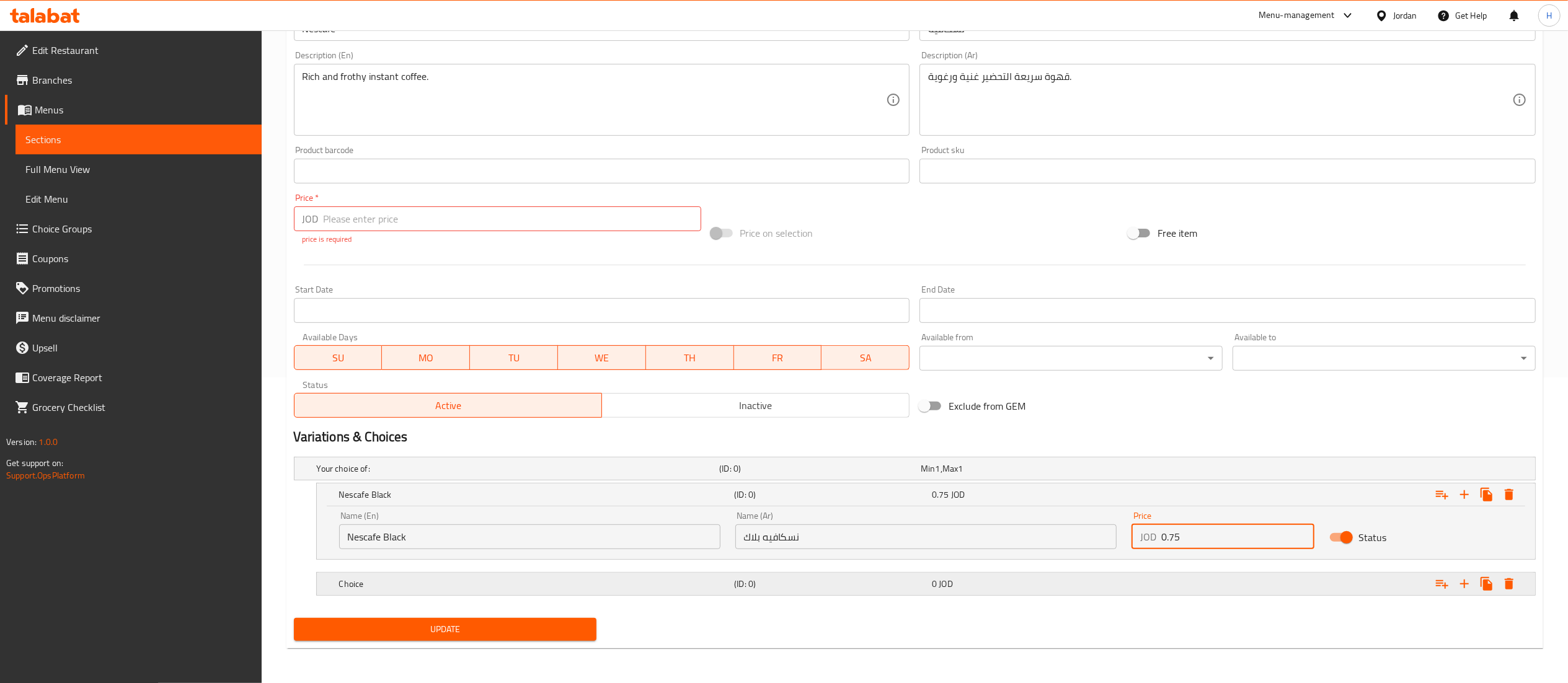
type input "0.75"
click at [444, 587] on h5 "Choice" at bounding box center [534, 584] width 390 height 12
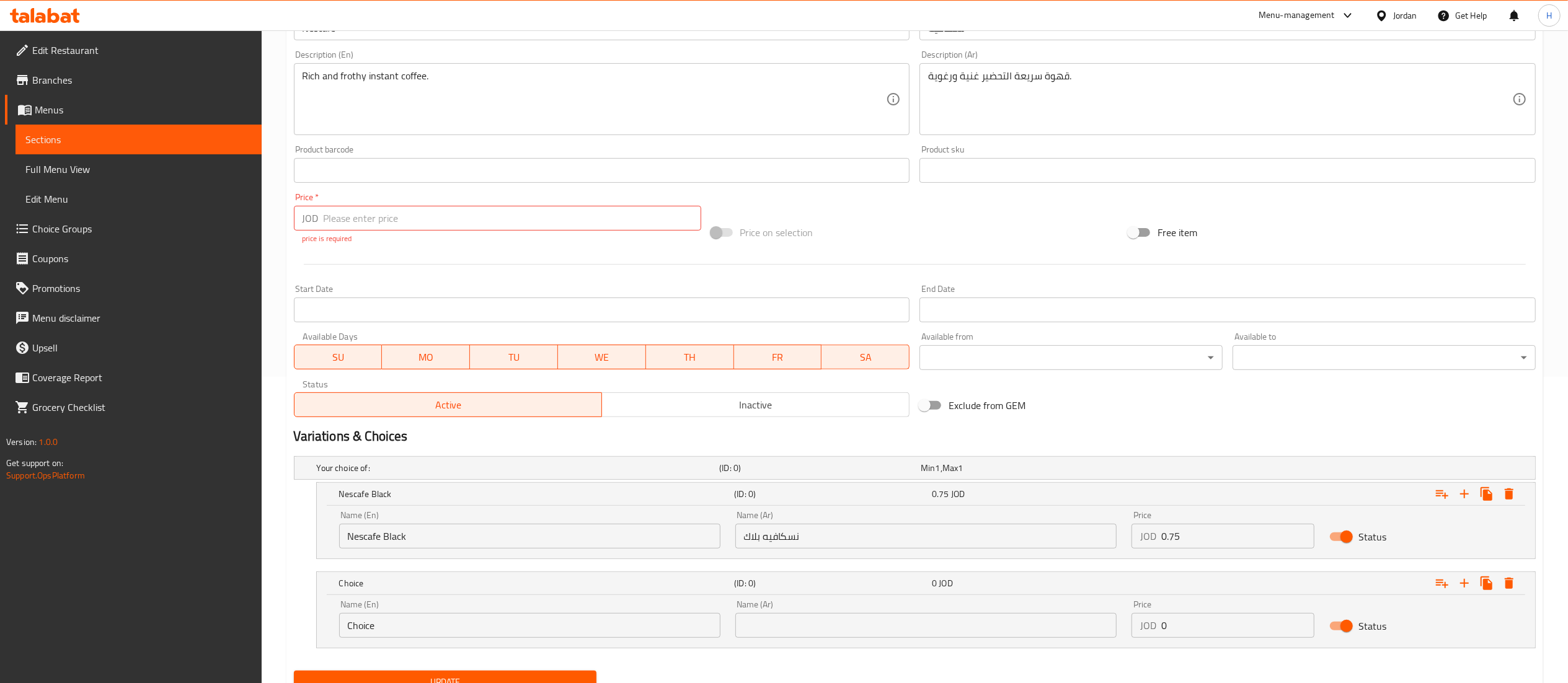
drag, startPoint x: 415, startPoint y: 624, endPoint x: 284, endPoint y: 607, distance: 132.1
click at [284, 607] on div "Home / Restaurants management / Menus / Sections / item / update Coffee section…" at bounding box center [914, 230] width 1306 height 1011
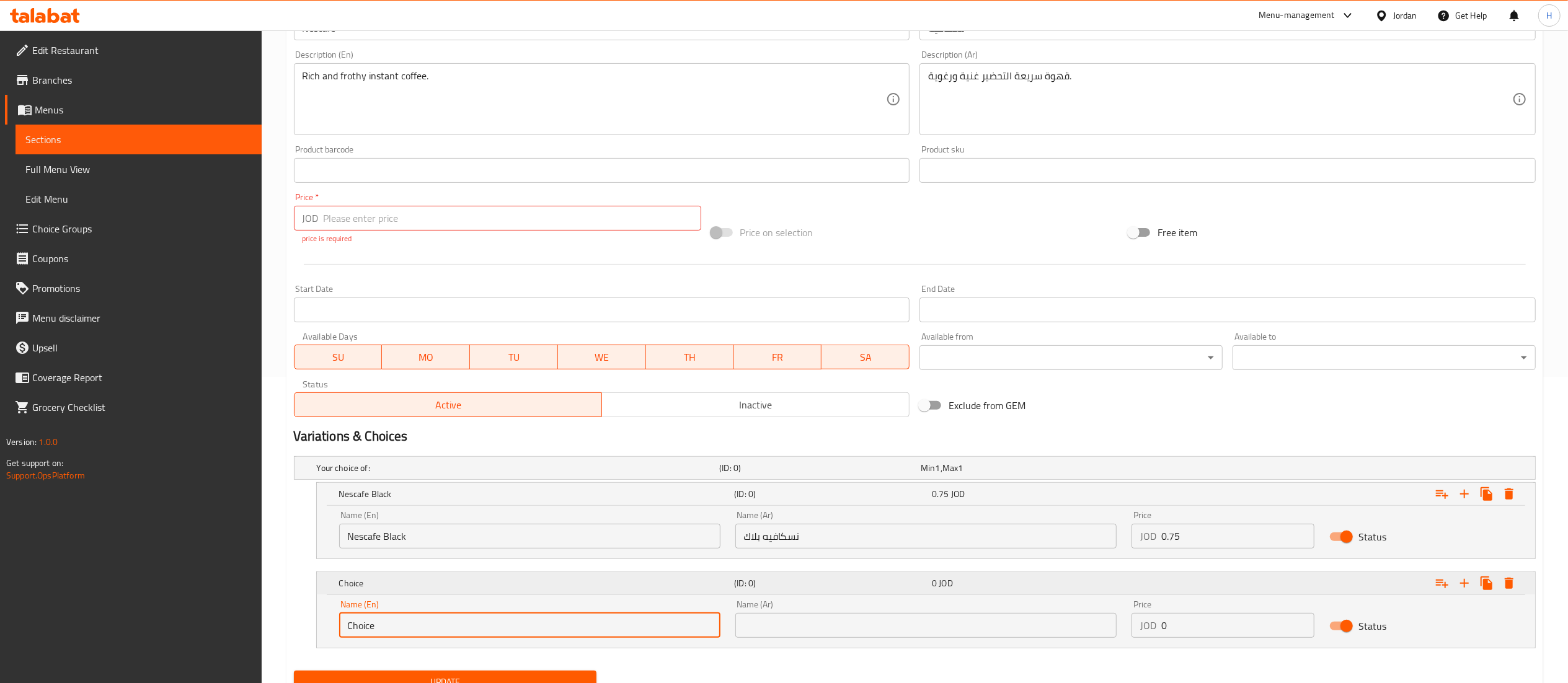
paste input "Steamed Nescaf"
type input "Steamed Nescafe"
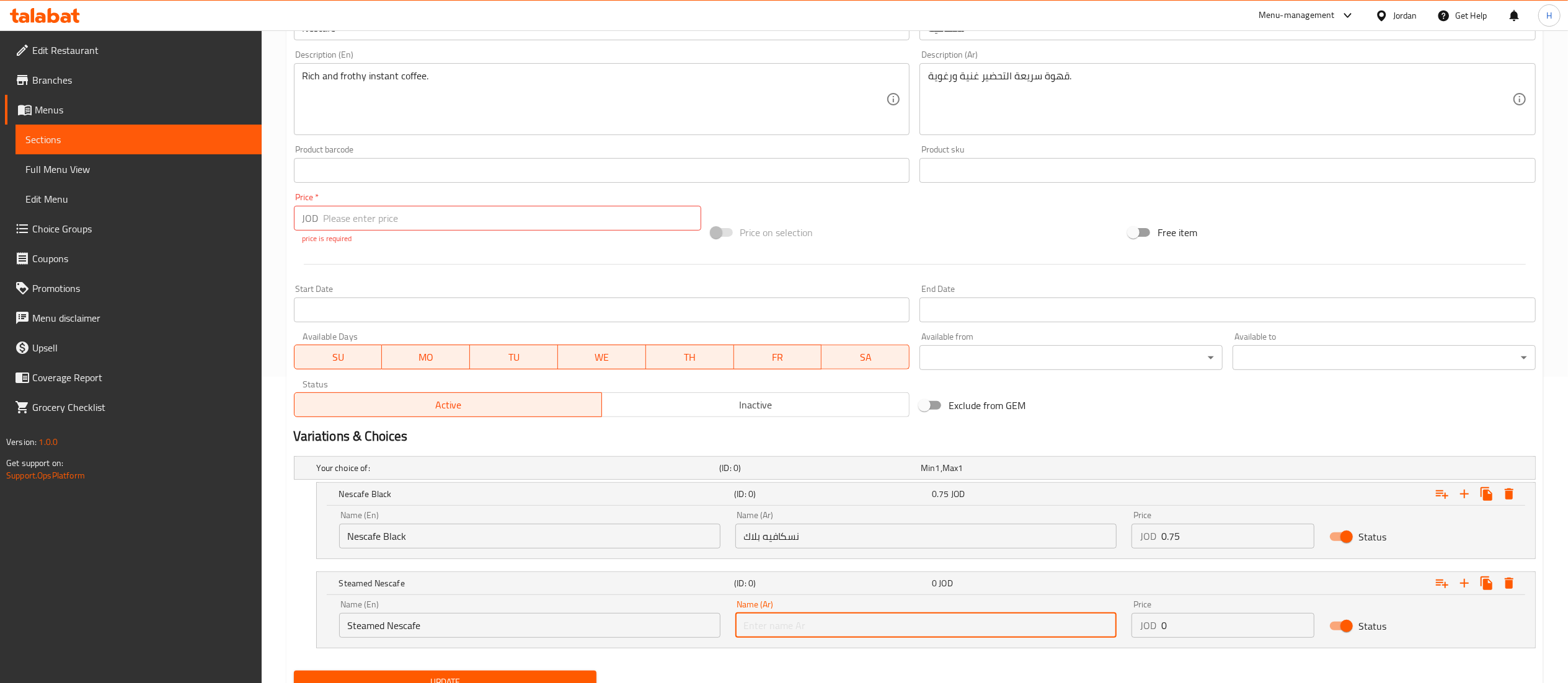
click at [787, 630] on input "text" at bounding box center [925, 625] width 381 height 25
click at [792, 537] on input "نسكافيه بلاك" at bounding box center [925, 536] width 381 height 25
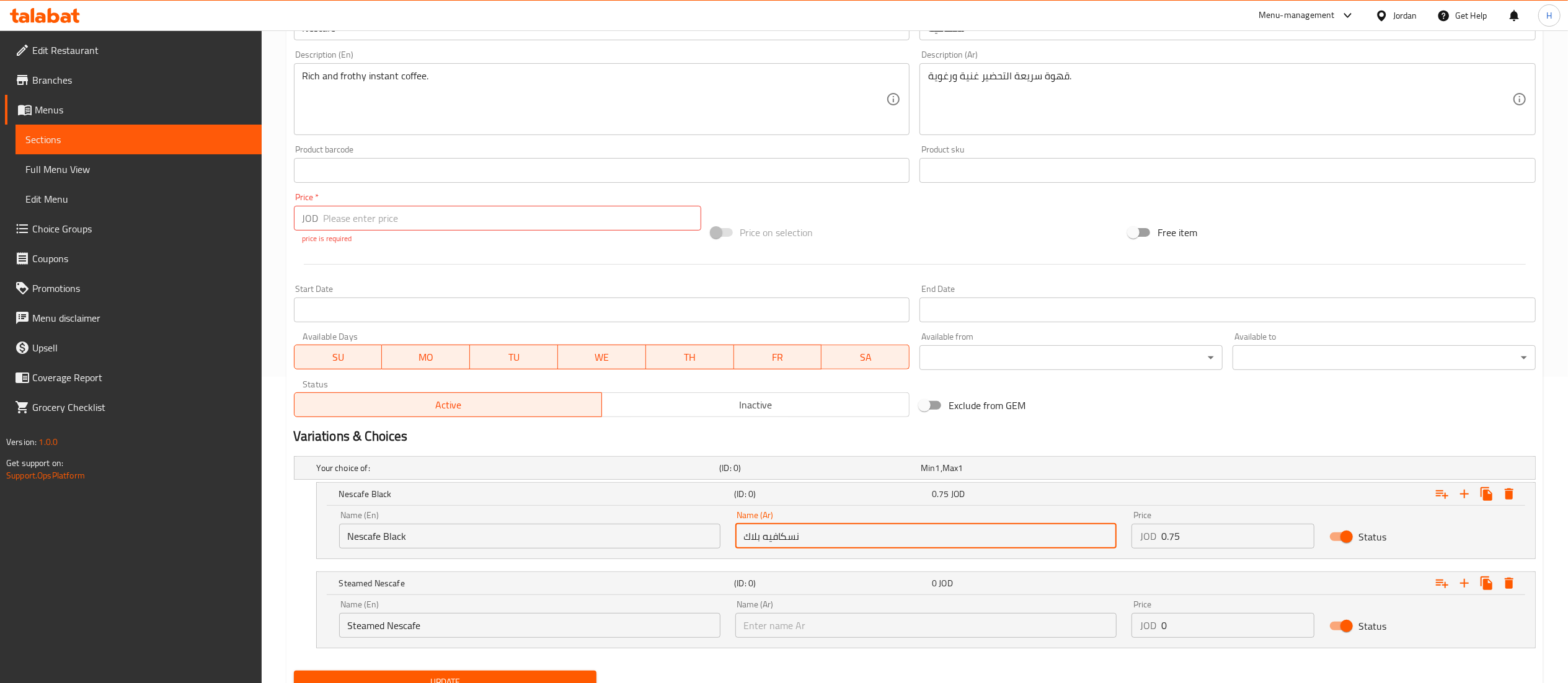
click at [792, 537] on input "نسكافيه بلاك" at bounding box center [925, 536] width 381 height 25
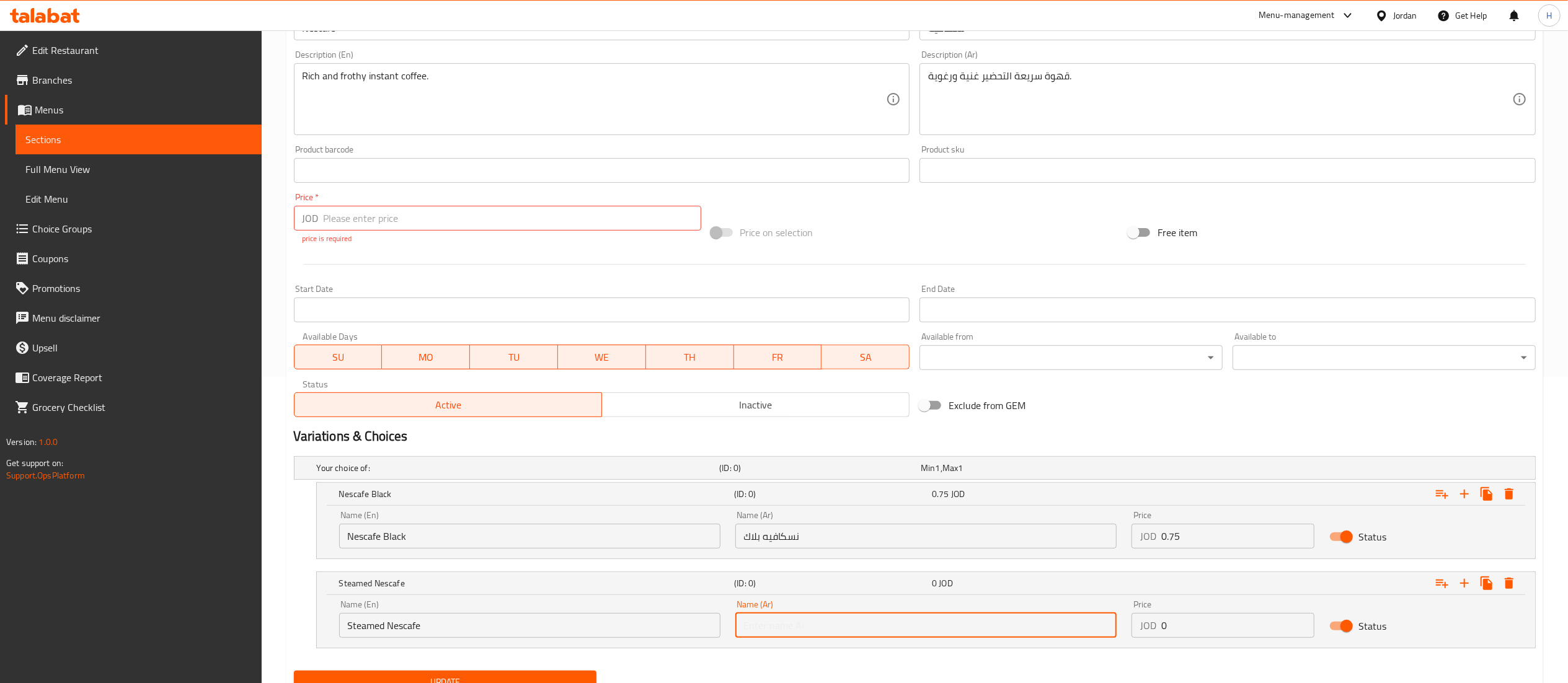
click at [803, 624] on input "text" at bounding box center [925, 625] width 381 height 25
paste input "نسكافيه"
paste input "السادة"
type input "نسكافيه السادة"
click at [1193, 622] on input "0" at bounding box center [1238, 625] width 154 height 25
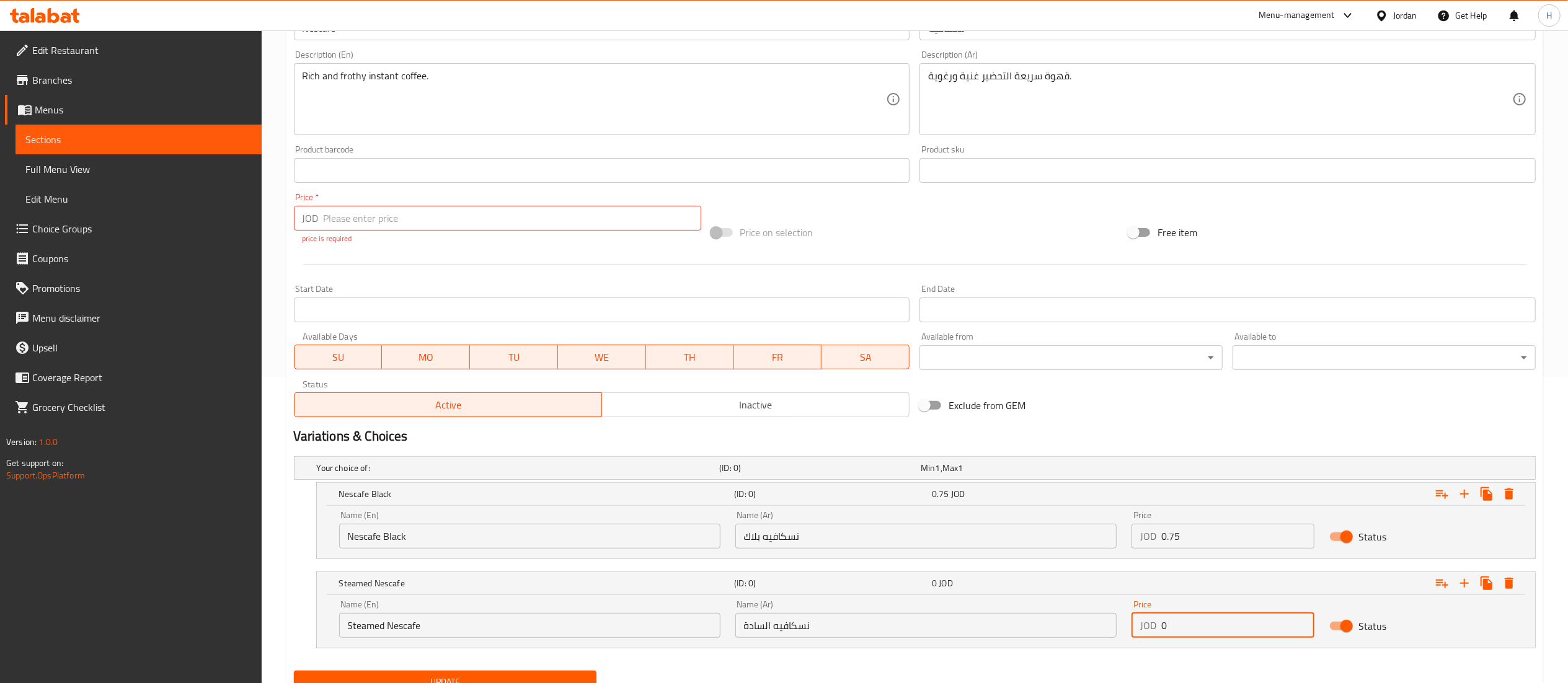
drag, startPoint x: 1178, startPoint y: 630, endPoint x: 1100, endPoint y: 618, distance: 78.9
click at [1100, 618] on div "Name (En) Steamed Nescafe Name (En) Name (Ar) نسكافيه السادة Name (Ar) Price JO…" at bounding box center [926, 619] width 1188 height 53
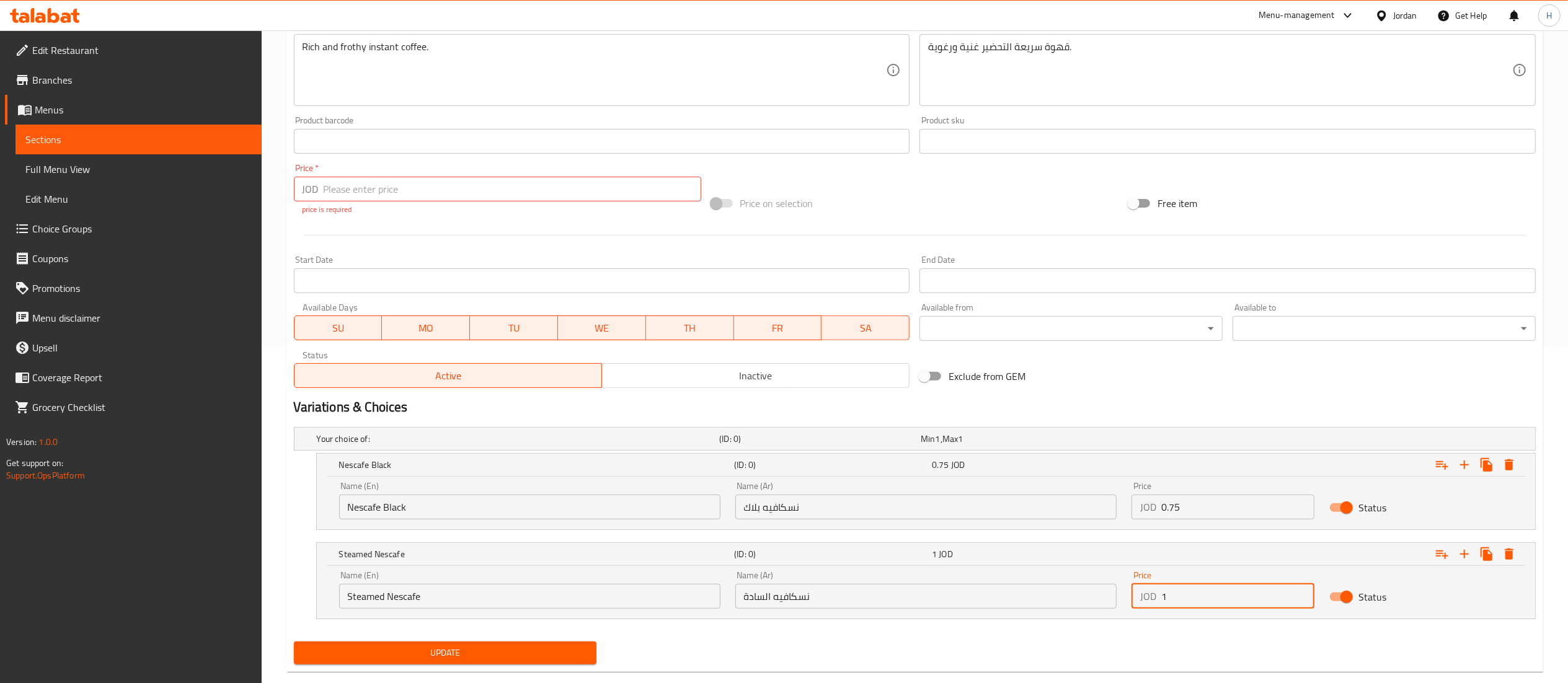
scroll to position [360, 0]
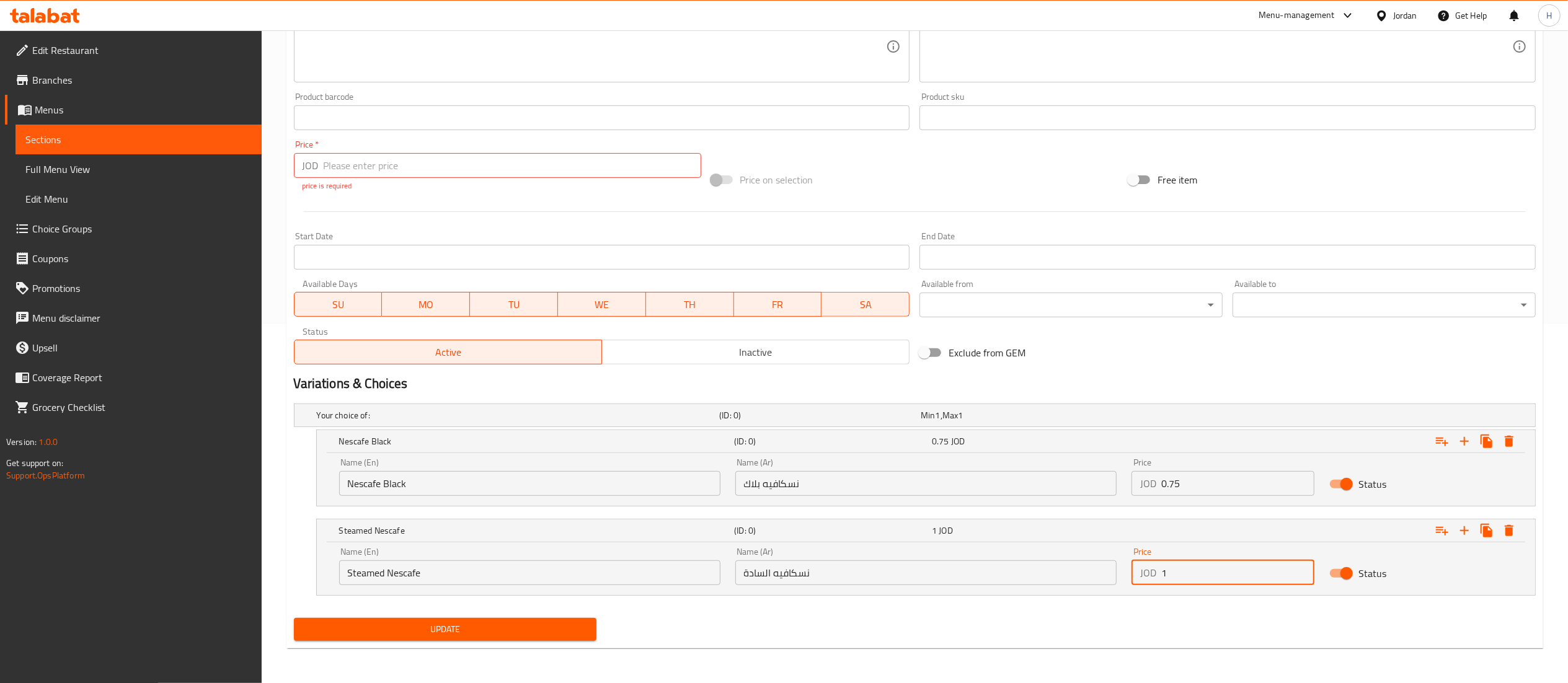
type input "1"
click at [978, 647] on div "Update Nescafe Change Image Size: 1200 x 800 px / Image formats: jpg, png / 5MB…" at bounding box center [914, 204] width 1256 height 887
click at [641, 347] on span "Inactive" at bounding box center [755, 352] width 297 height 18
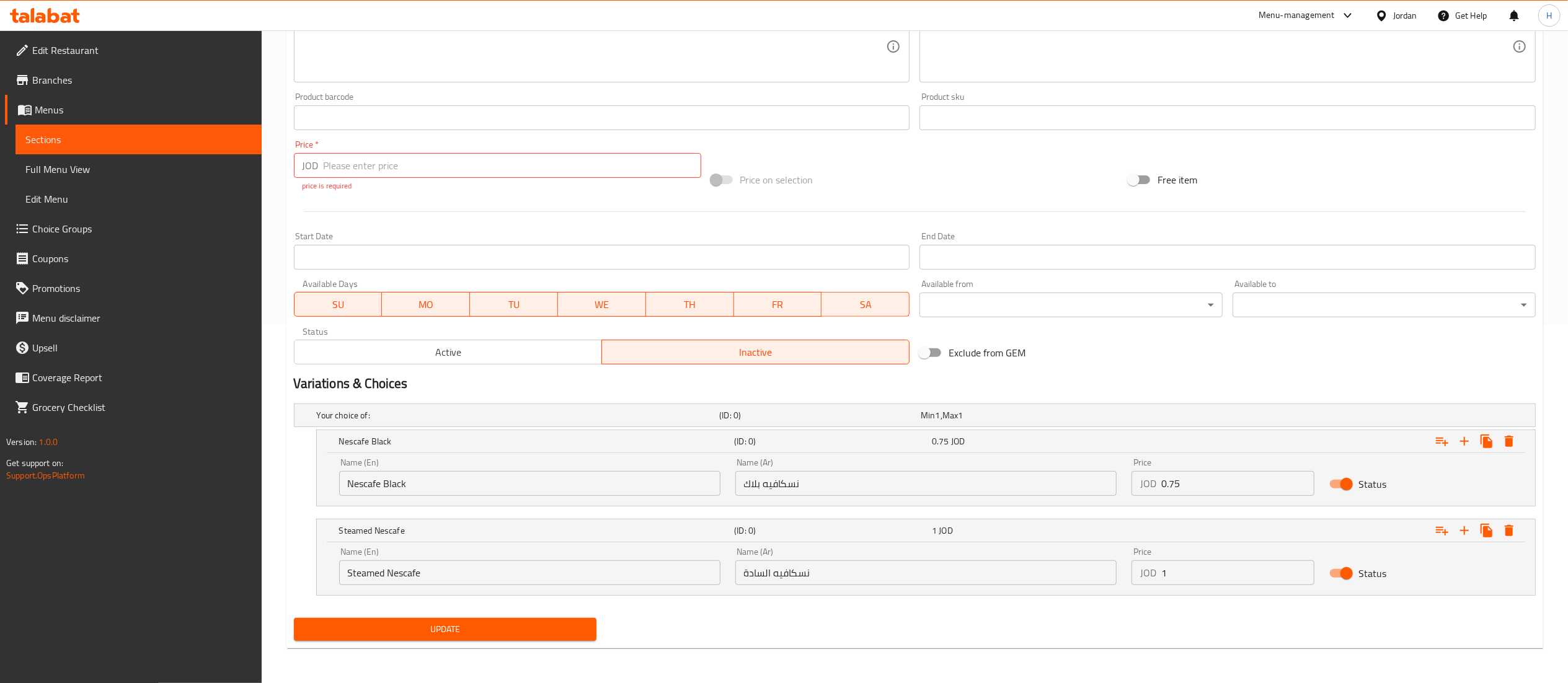
type button "1"
drag, startPoint x: 946, startPoint y: 568, endPoint x: 365, endPoint y: 541, distance: 581.6
click at [365, 541] on div "Steamed Nescafe (ID: 0) 1 JOD Name (En) Steamed Nescafe Name (En) Name (Ar) نسك…" at bounding box center [926, 557] width 1218 height 76
paste input "مبخرة سادة"
drag, startPoint x: 853, startPoint y: 575, endPoint x: 760, endPoint y: 572, distance: 93.0
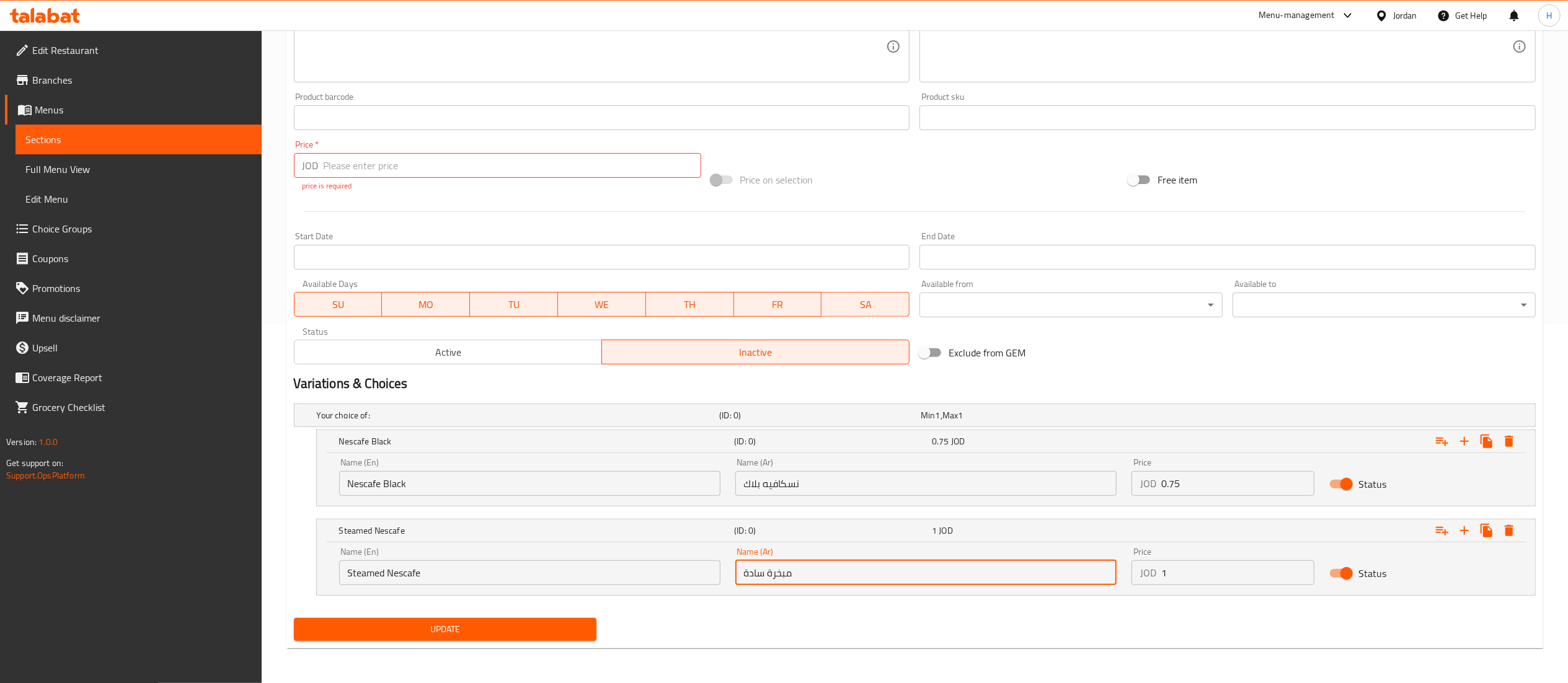
click at [803, 577] on input "مبخرة سادة" at bounding box center [925, 572] width 381 height 25
drag, startPoint x: 760, startPoint y: 572, endPoint x: 612, endPoint y: 566, distance: 148.1
click at [612, 566] on div "Name (En) Steamed Nescafe Name (En) Name (Ar) مبخرة سادة Name (Ar) Price JOD 1 …" at bounding box center [926, 566] width 1188 height 53
paste input "نسكافيه مبخرة سادة"
click at [816, 578] on input "نسكافيه مبخرة سادةادة" at bounding box center [925, 572] width 381 height 25
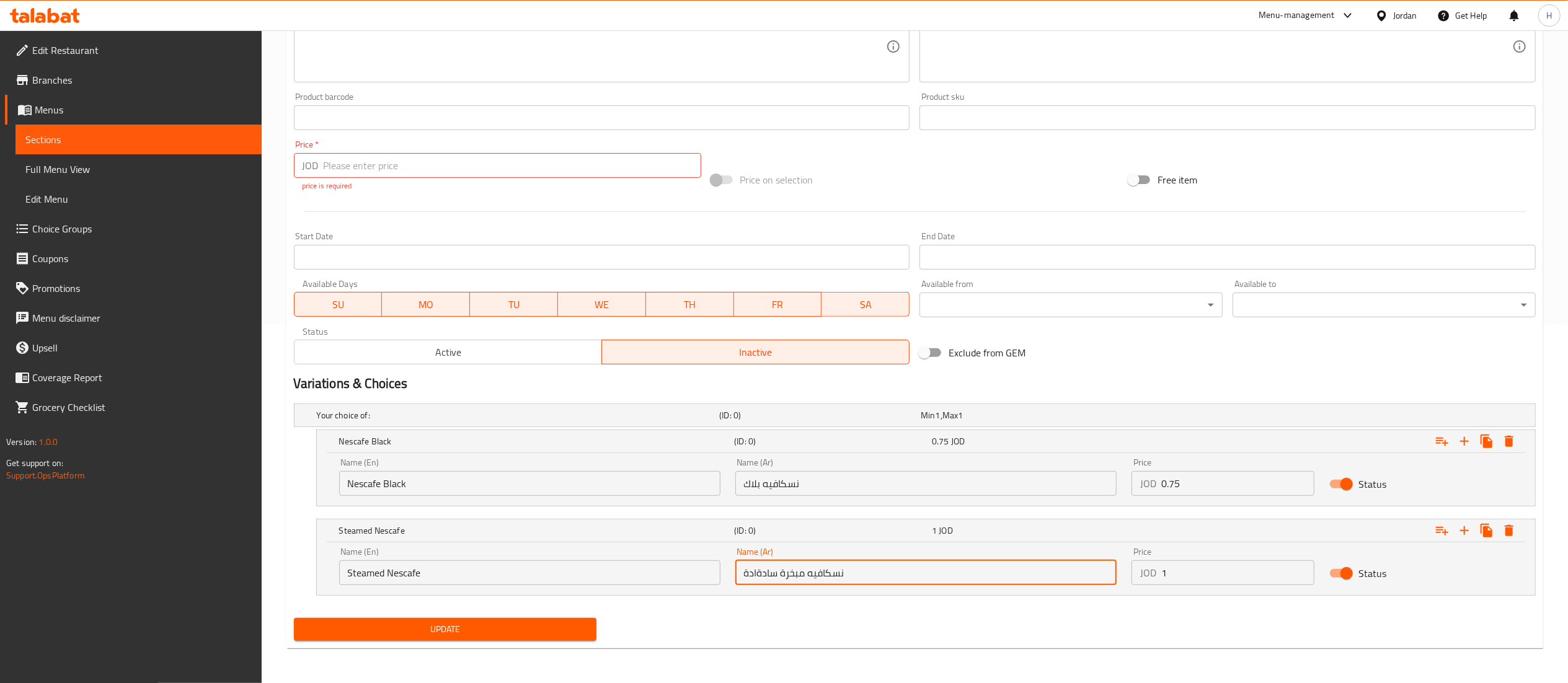
click at [816, 578] on input "نسكافيه مبخرة سادةادة" at bounding box center [925, 572] width 381 height 25
paste input "text"
type input "نسكافيه مبخرة سادة"
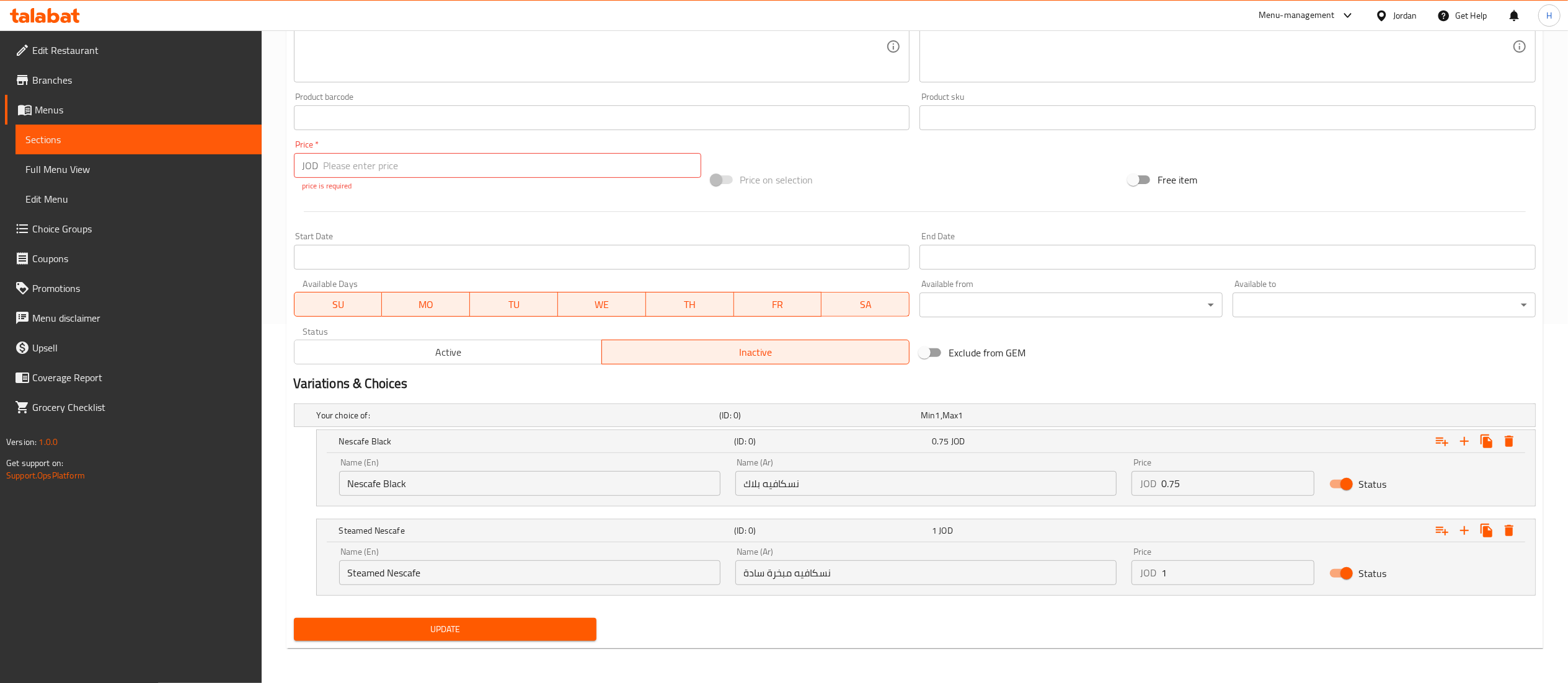
click at [772, 630] on div "Update" at bounding box center [914, 629] width 1252 height 33
drag, startPoint x: 448, startPoint y: 639, endPoint x: 446, endPoint y: 629, distance: 10.2
click at [446, 637] on button "Update" at bounding box center [446, 629] width 303 height 23
click at [361, 163] on input "number" at bounding box center [513, 165] width 378 height 25
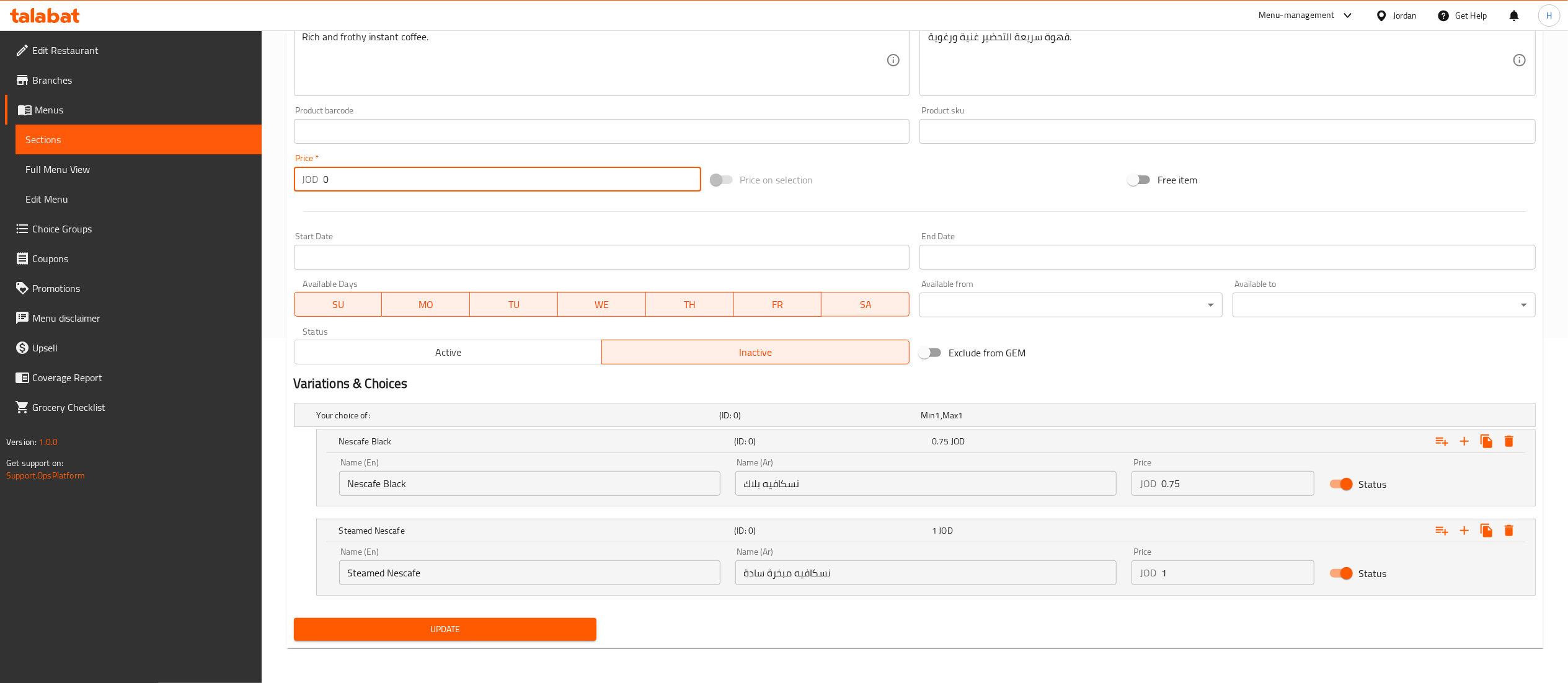
type input "0"
click at [482, 641] on button "Update" at bounding box center [446, 629] width 303 height 23
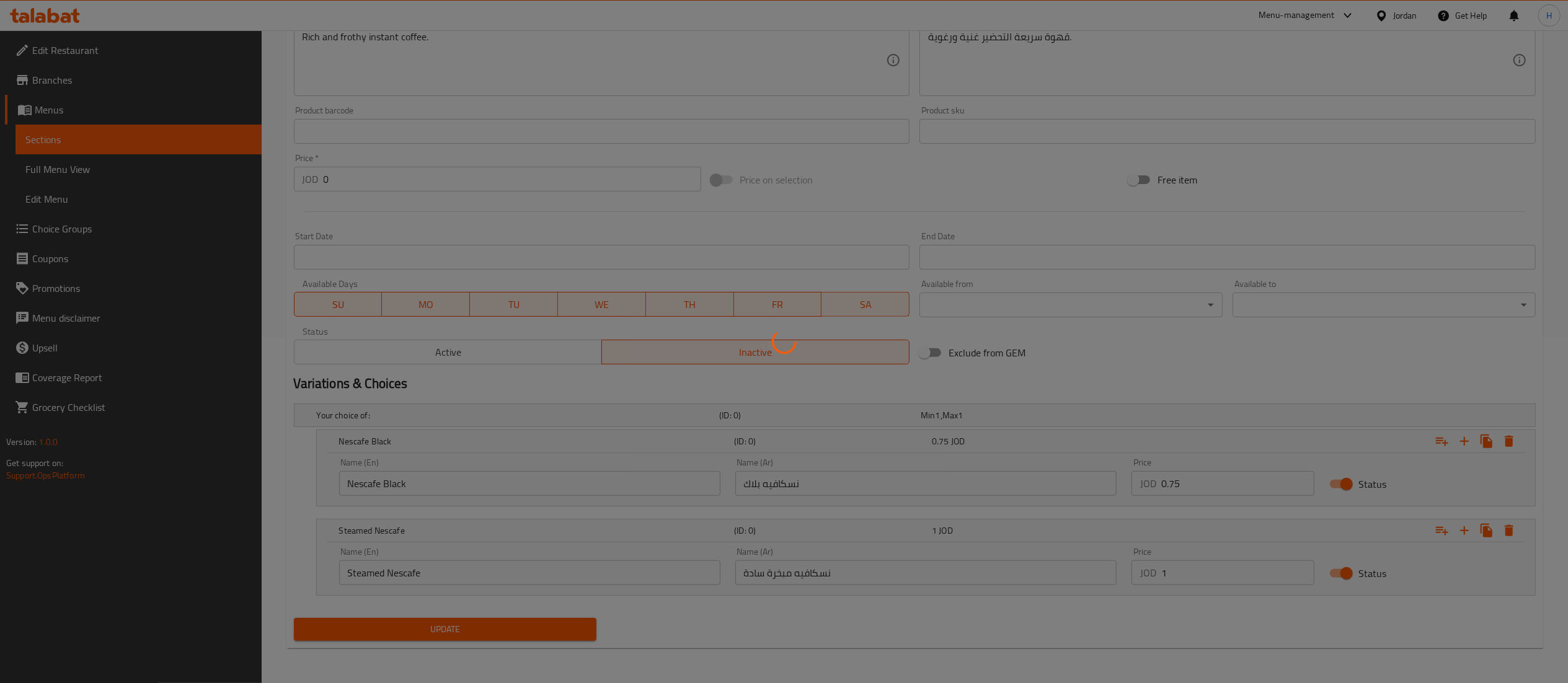
click at [482, 641] on div at bounding box center [784, 341] width 1568 height 683
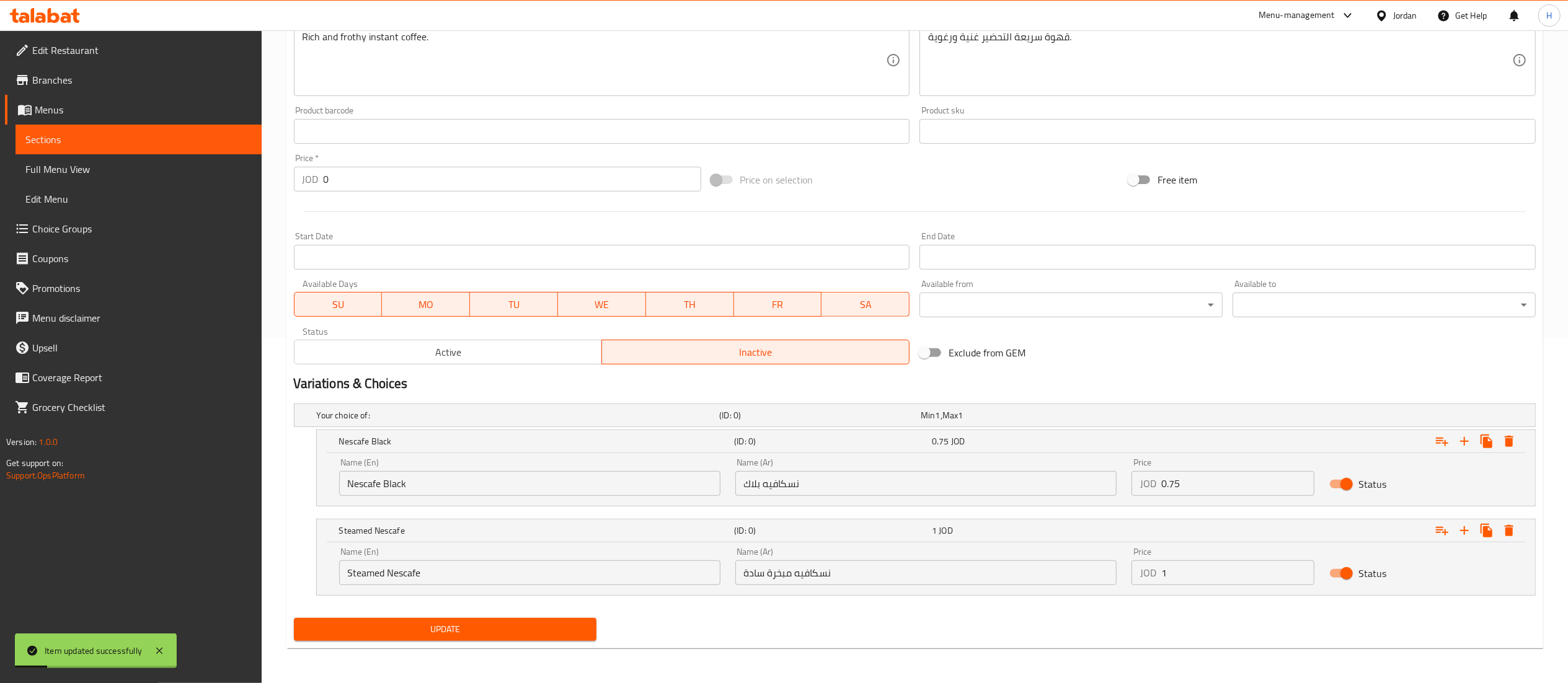
click at [45, 227] on span "Choice Groups" at bounding box center [142, 229] width 219 height 15
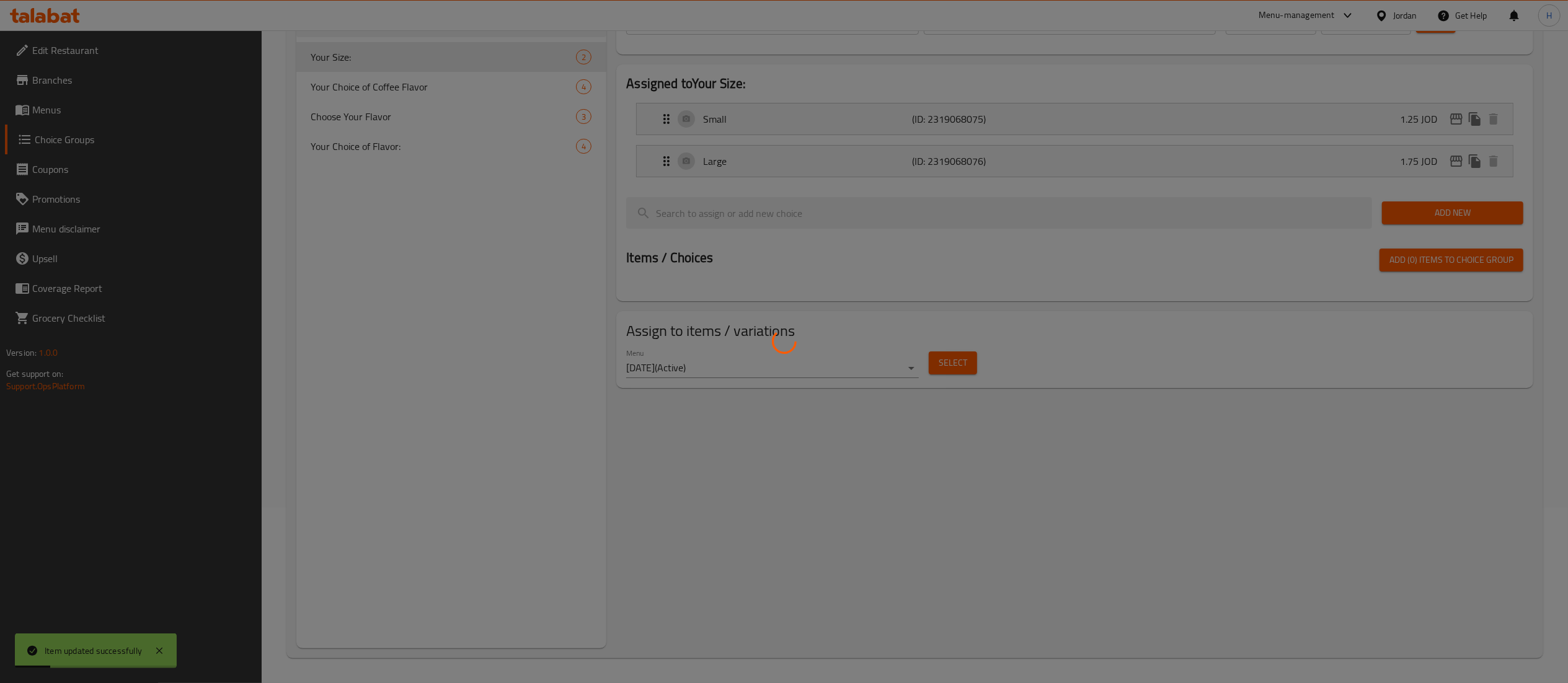
scroll to position [176, 0]
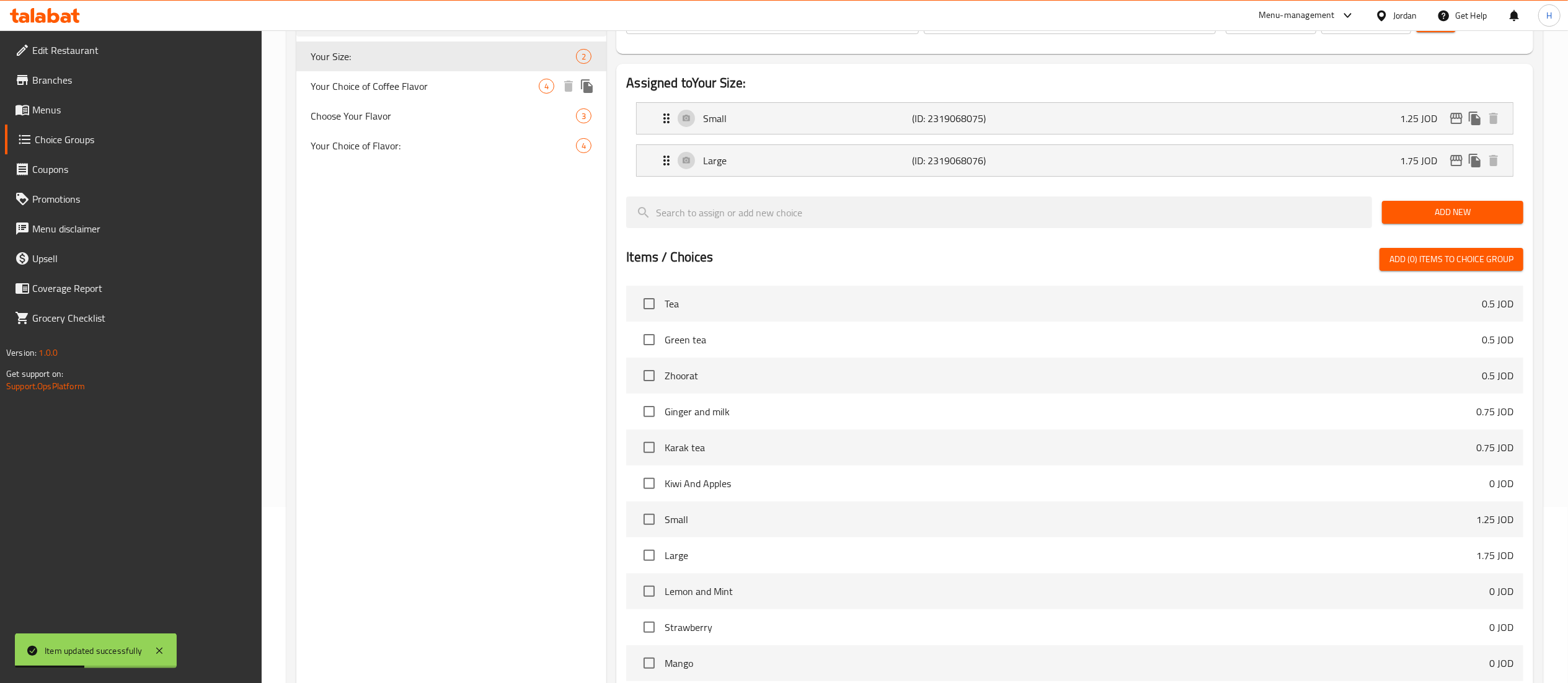
click at [380, 87] on span "Your Choice of Coffee Flavor" at bounding box center [425, 86] width 228 height 15
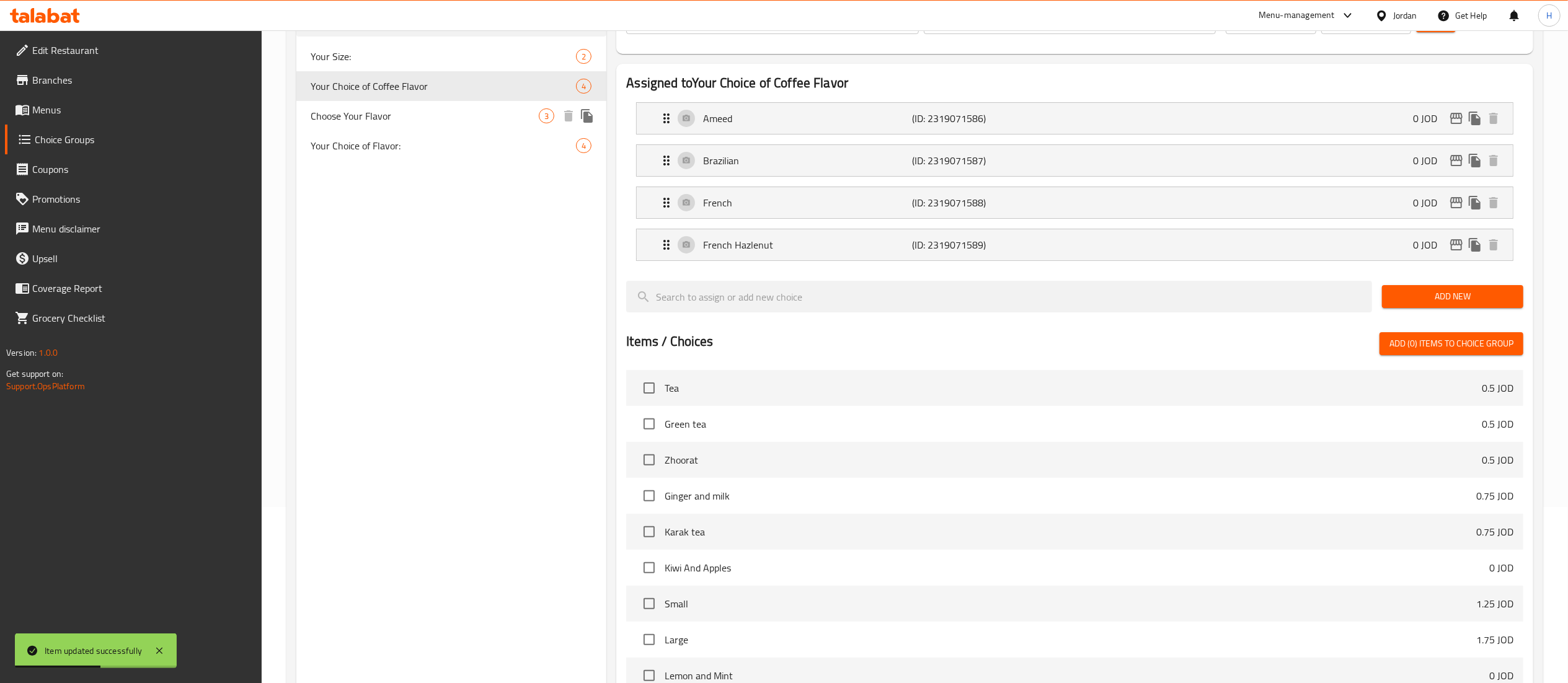
click at [367, 127] on div "Choose Your Flavor 3" at bounding box center [451, 116] width 311 height 30
type input "Choose Your Flavor"
type input "0"
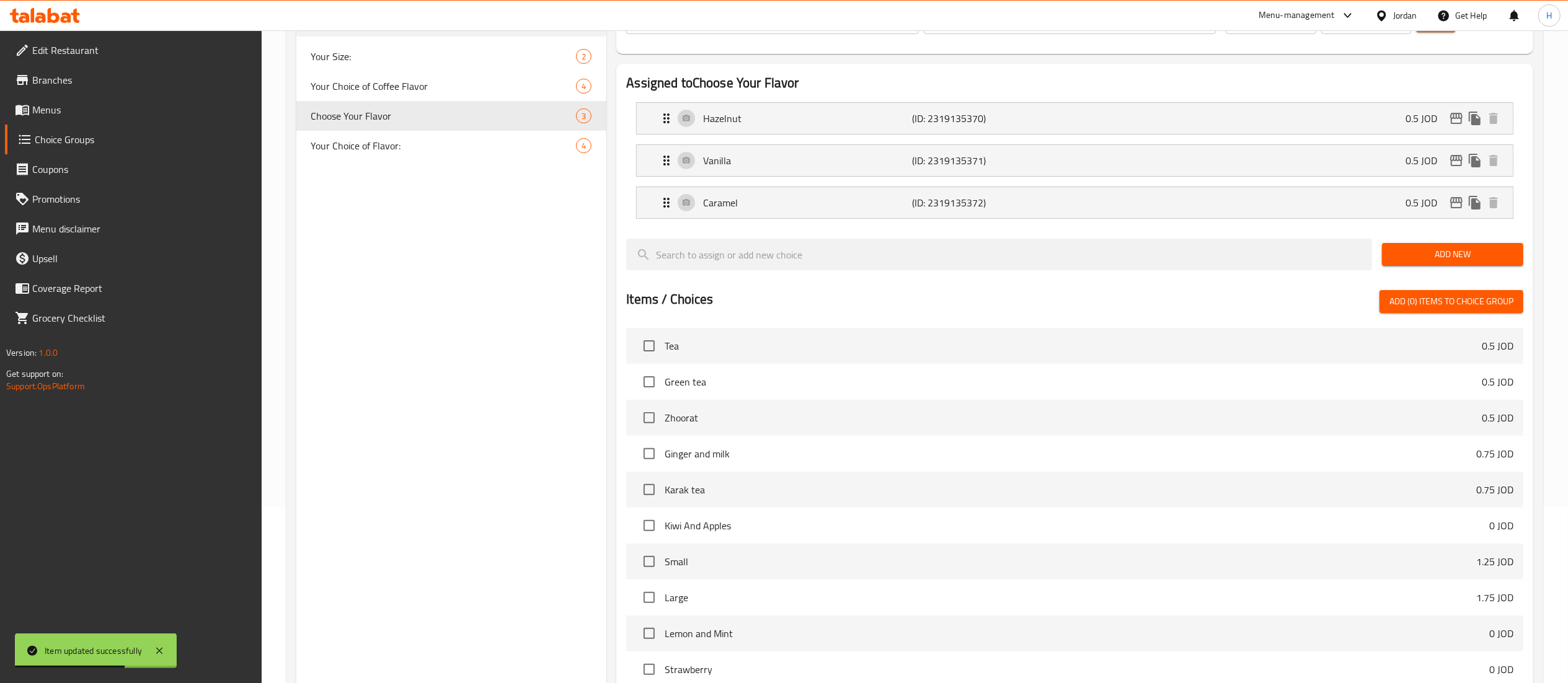
drag, startPoint x: 359, startPoint y: 145, endPoint x: 365, endPoint y: 228, distance: 83.2
click at [365, 228] on div "Choice Groups Your Size: 2 Your Choice of Coffee Flavor 4 Choose Your Flavor 3 …" at bounding box center [451, 400] width 311 height 870
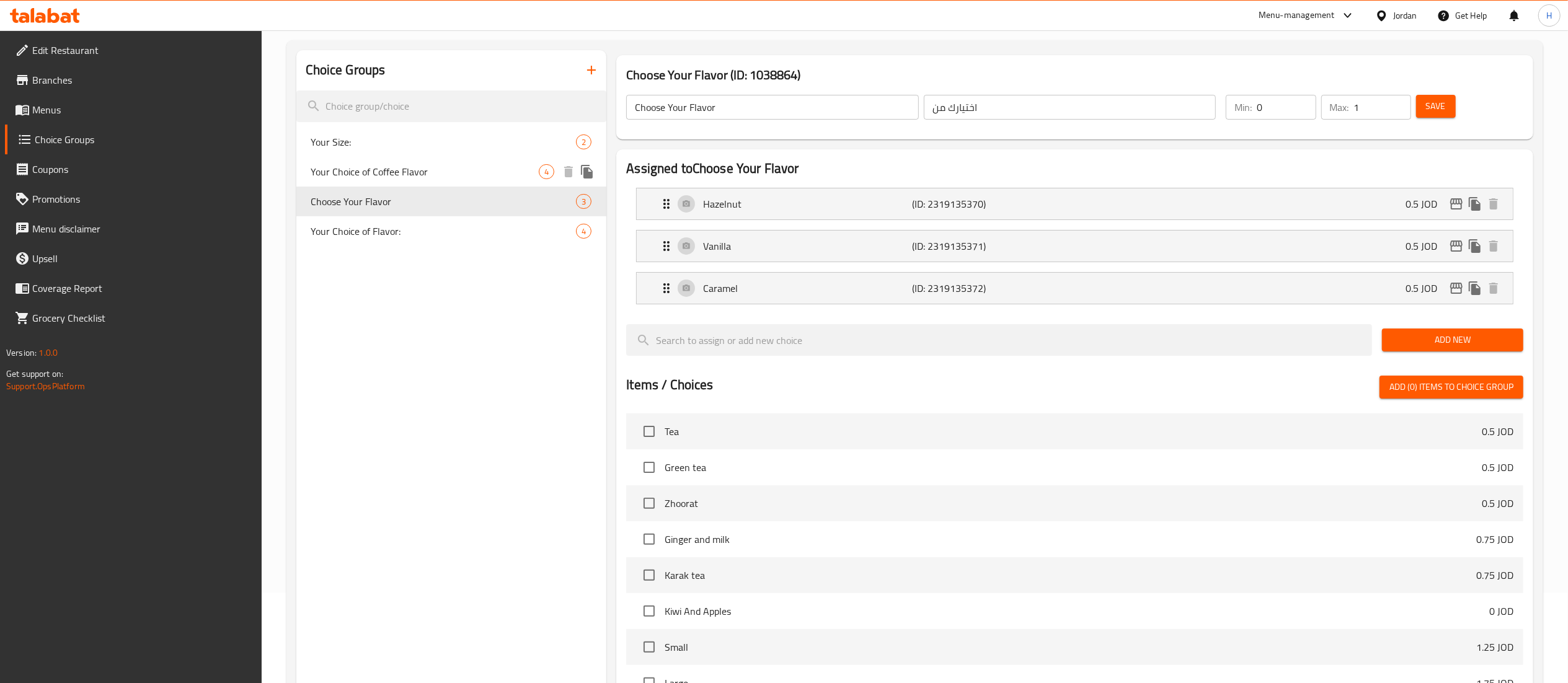
scroll to position [52, 0]
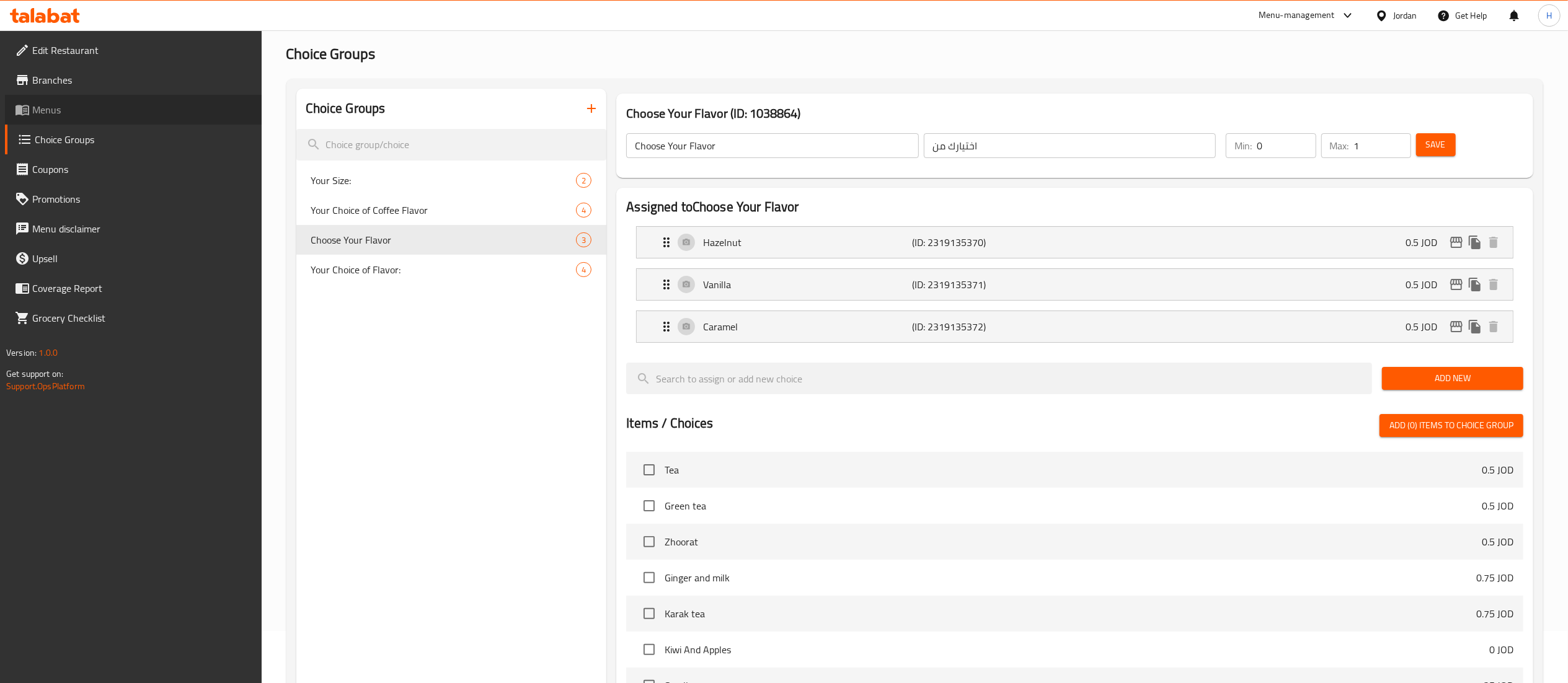
click at [60, 107] on span "Menus" at bounding box center [142, 110] width 219 height 15
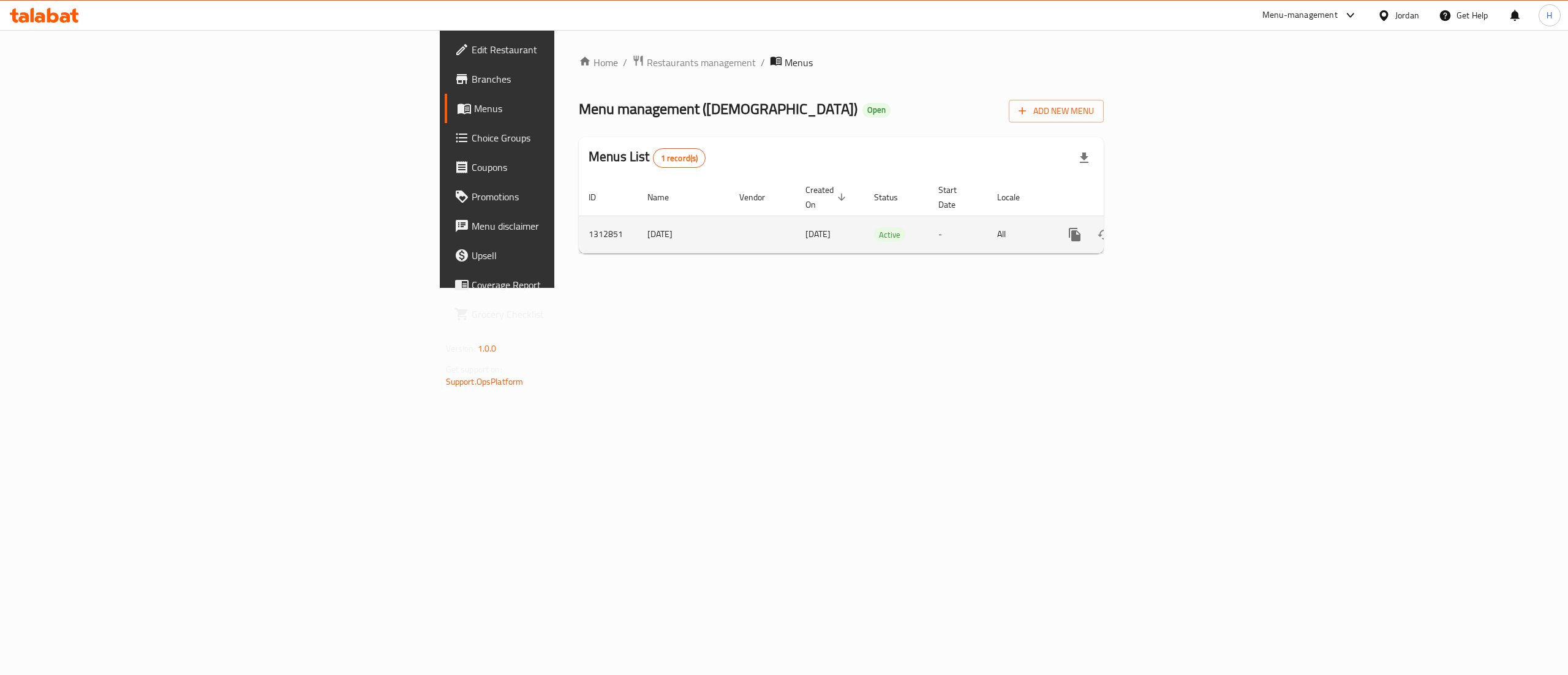
click at [1171, 229] on icon "enhanced table" at bounding box center [1164, 235] width 15 height 15
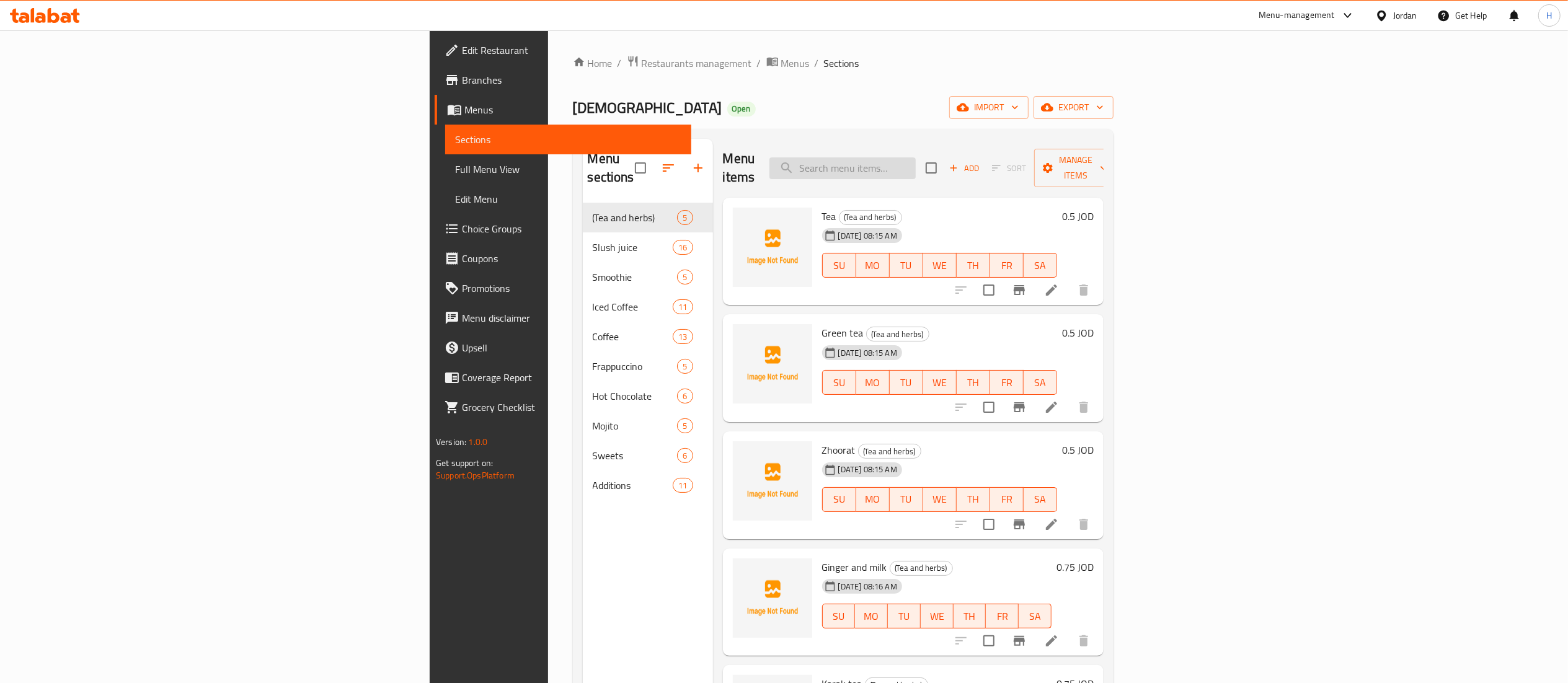
click at [916, 158] on input "search" at bounding box center [842, 168] width 146 height 22
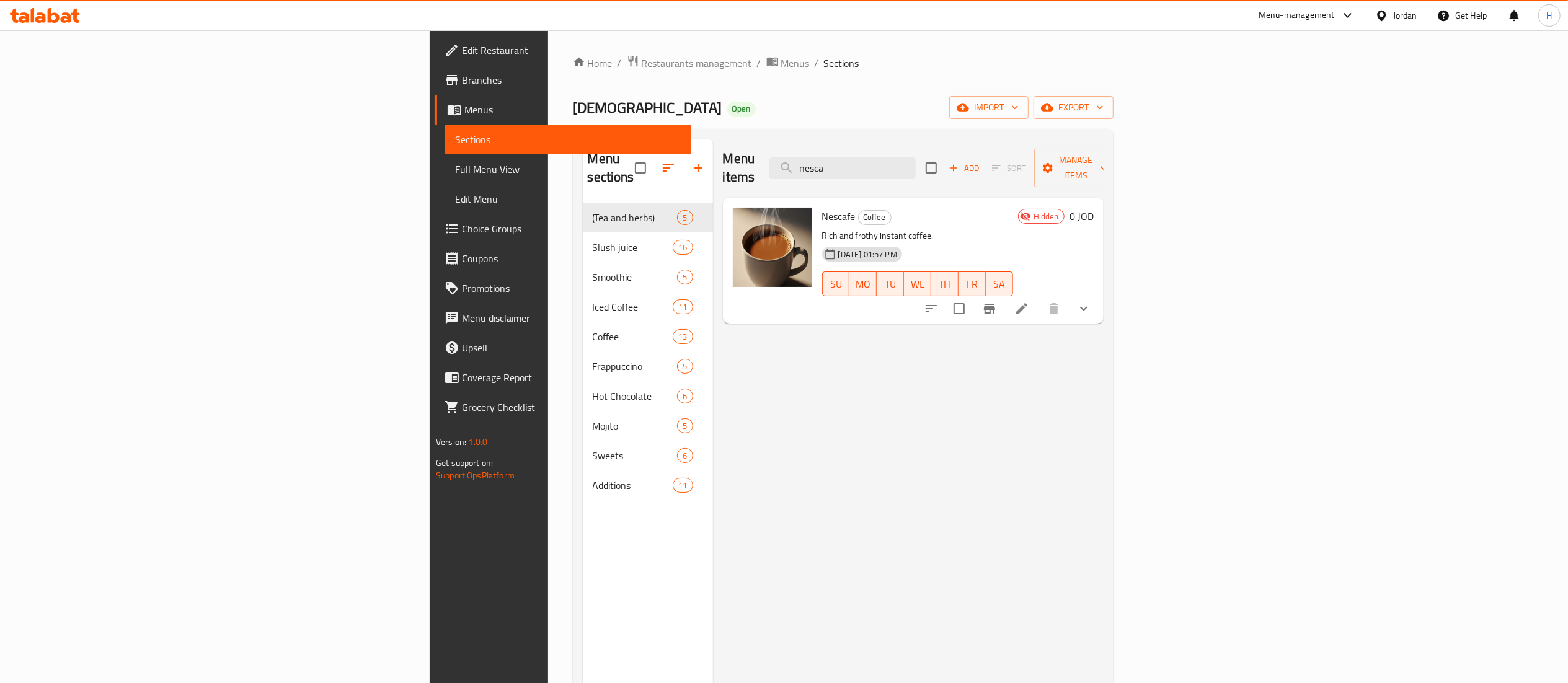
type input "nesca"
click at [1027, 303] on icon at bounding box center [1022, 309] width 11 height 11
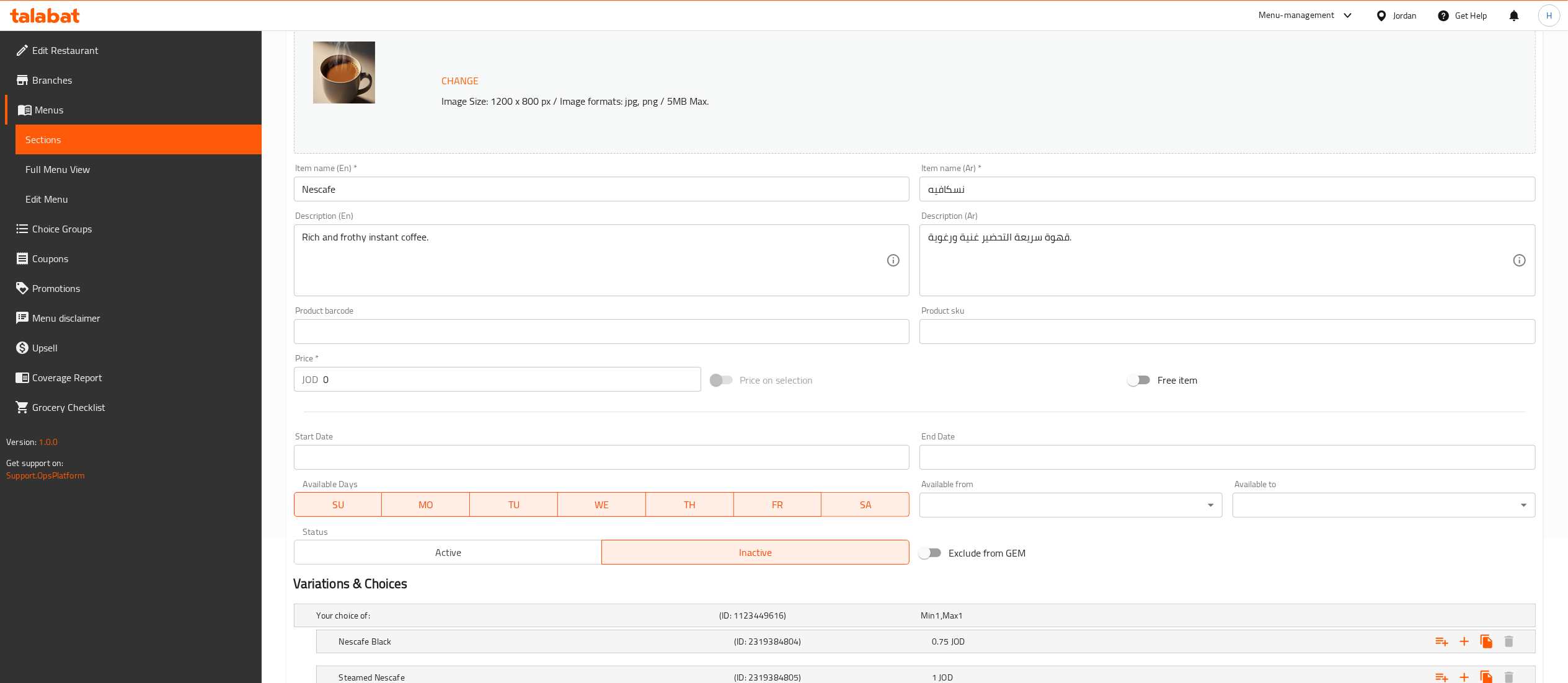
scroll to position [239, 0]
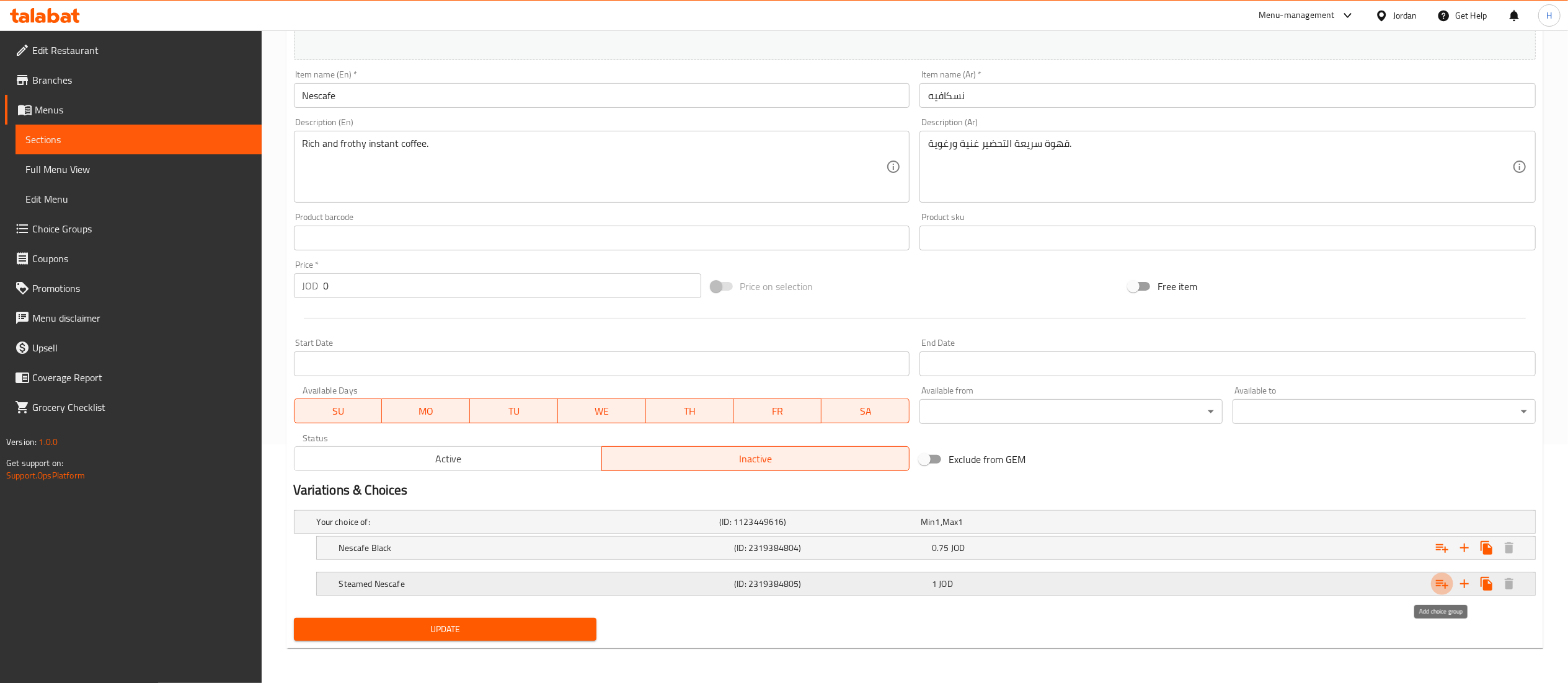
click at [1439, 587] on icon "Expand" at bounding box center [1442, 584] width 15 height 15
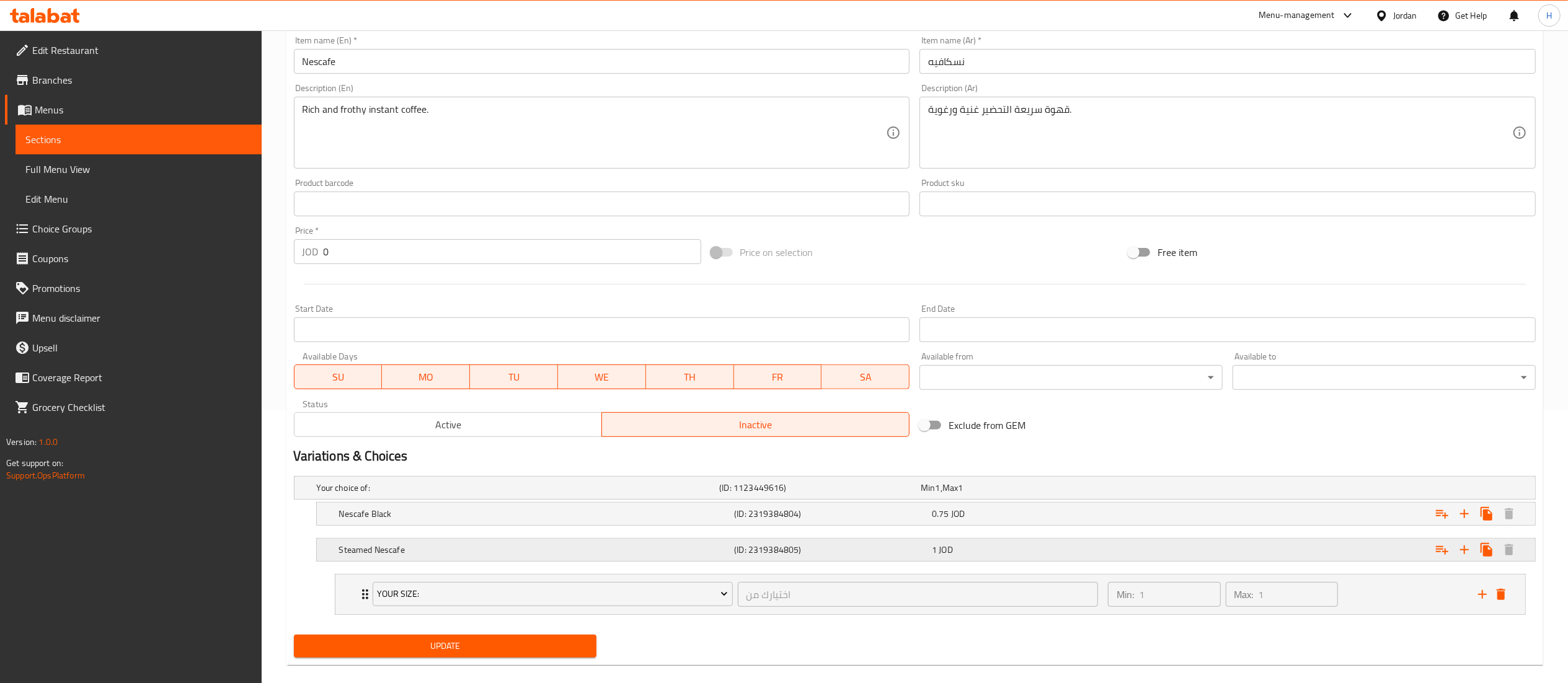
scroll to position [291, 0]
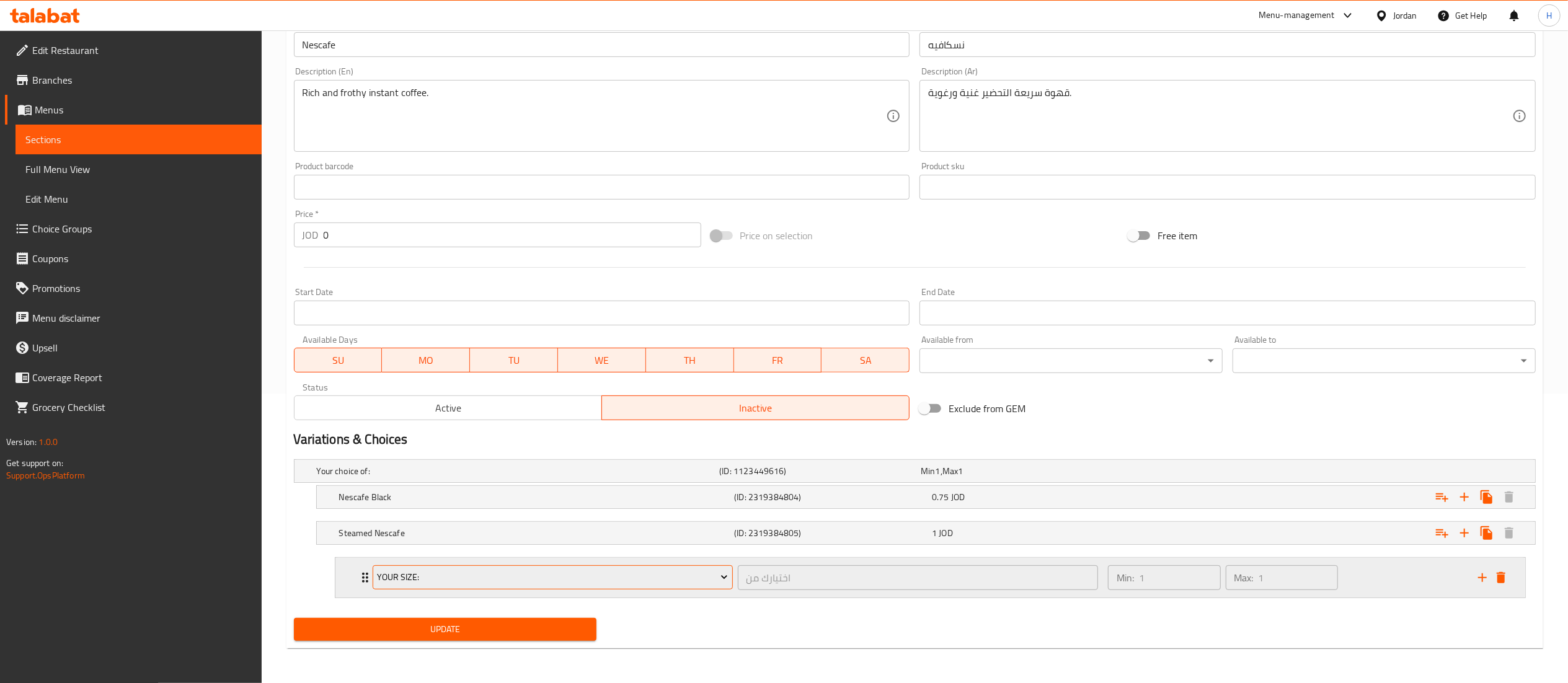
click at [572, 579] on span "Your Size:" at bounding box center [552, 577] width 351 height 16
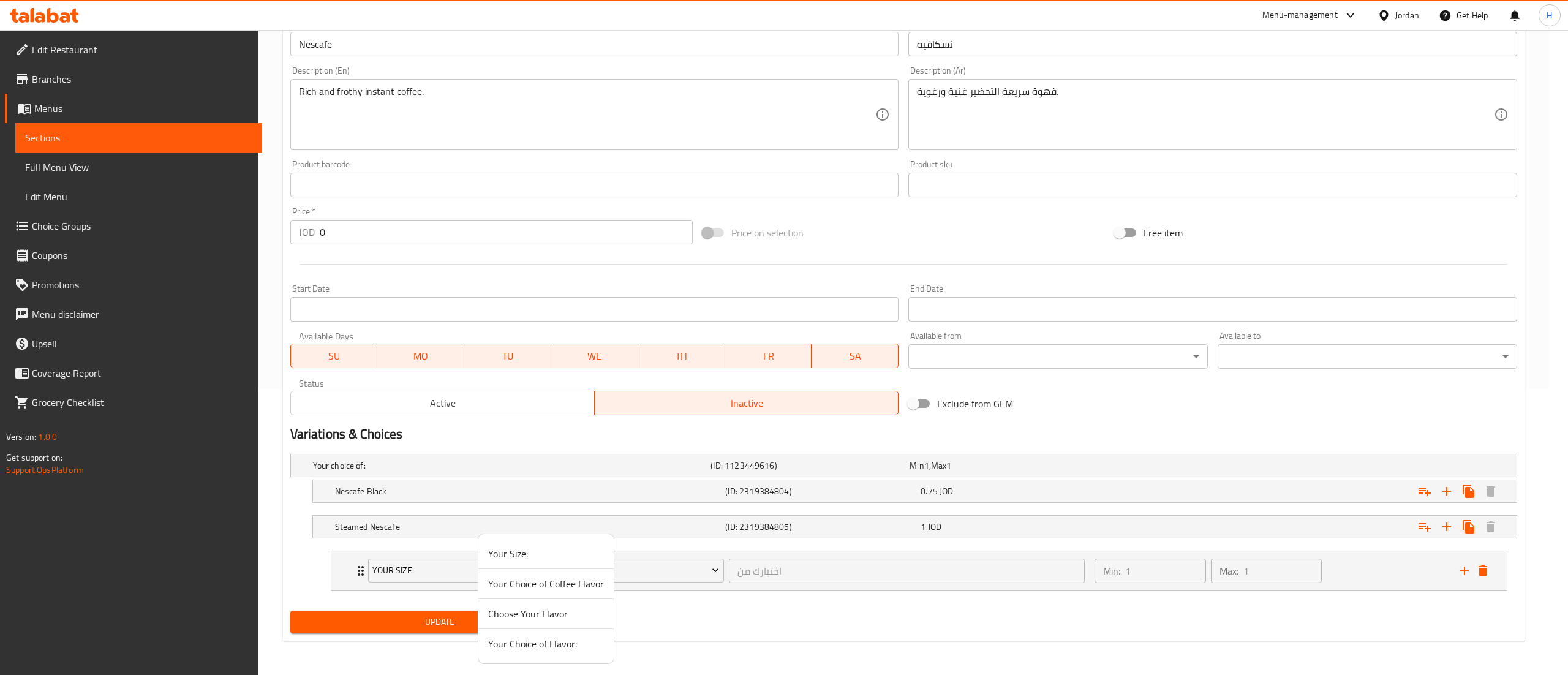
click at [567, 622] on li "Choose Your Flavor" at bounding box center [546, 614] width 135 height 30
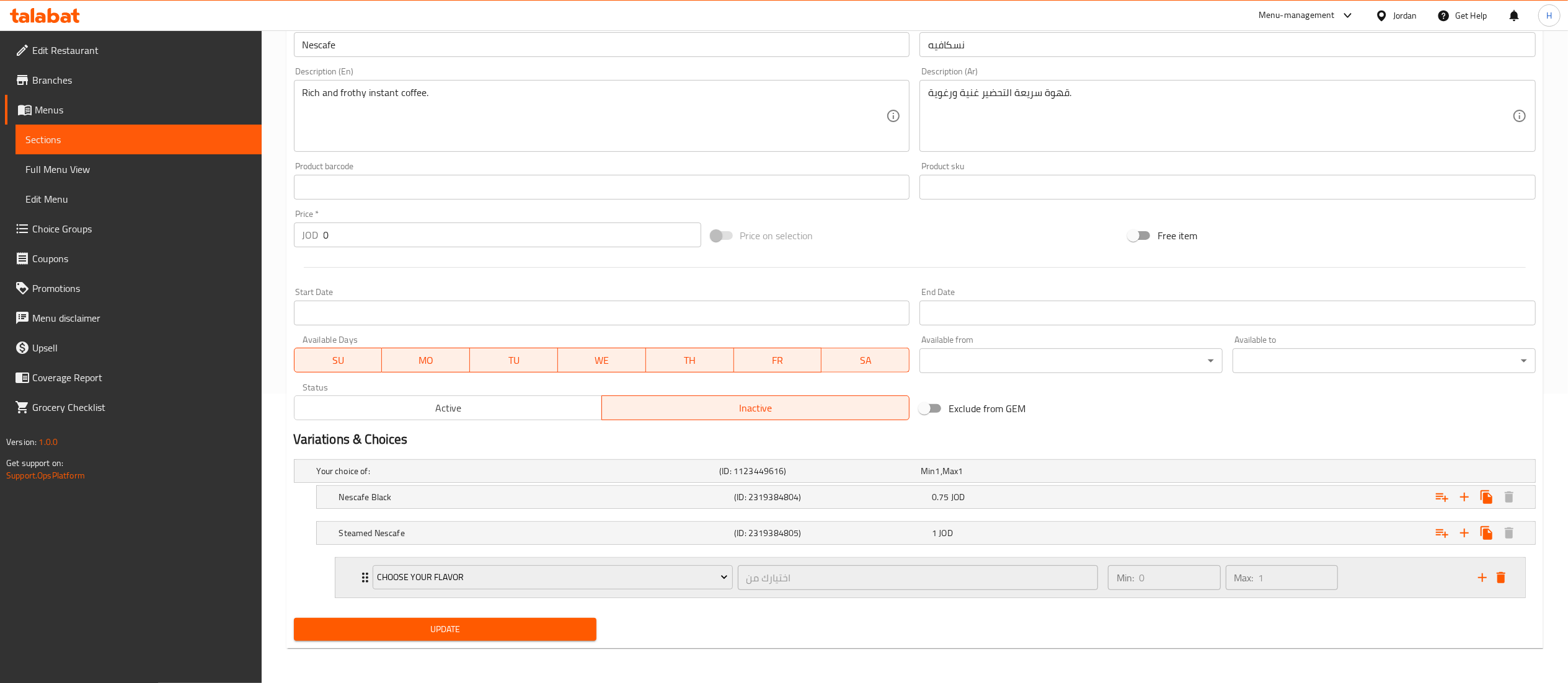
click at [1363, 579] on div "Min: 0 ​ Max: 1 ​" at bounding box center [1285, 577] width 370 height 40
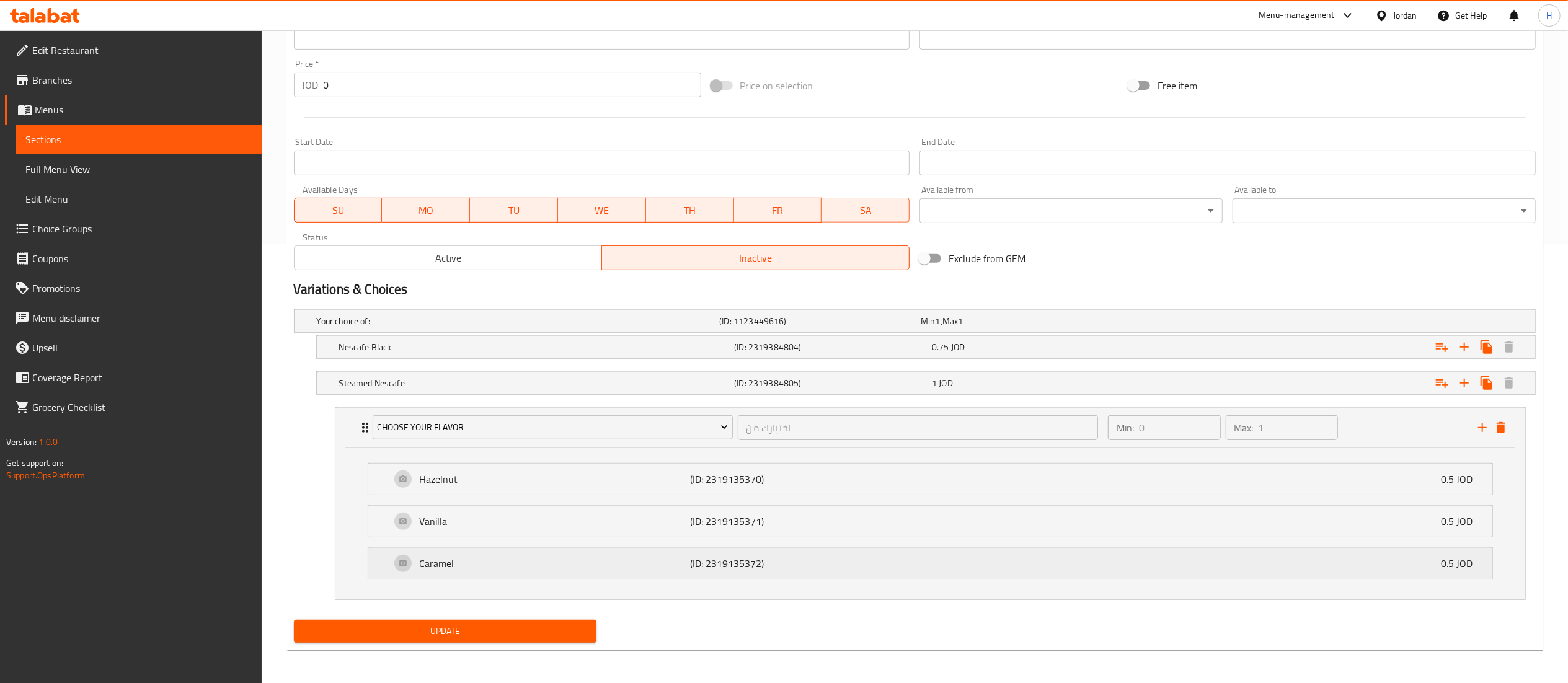
scroll to position [442, 0]
click at [475, 630] on span "Update" at bounding box center [445, 629] width 283 height 16
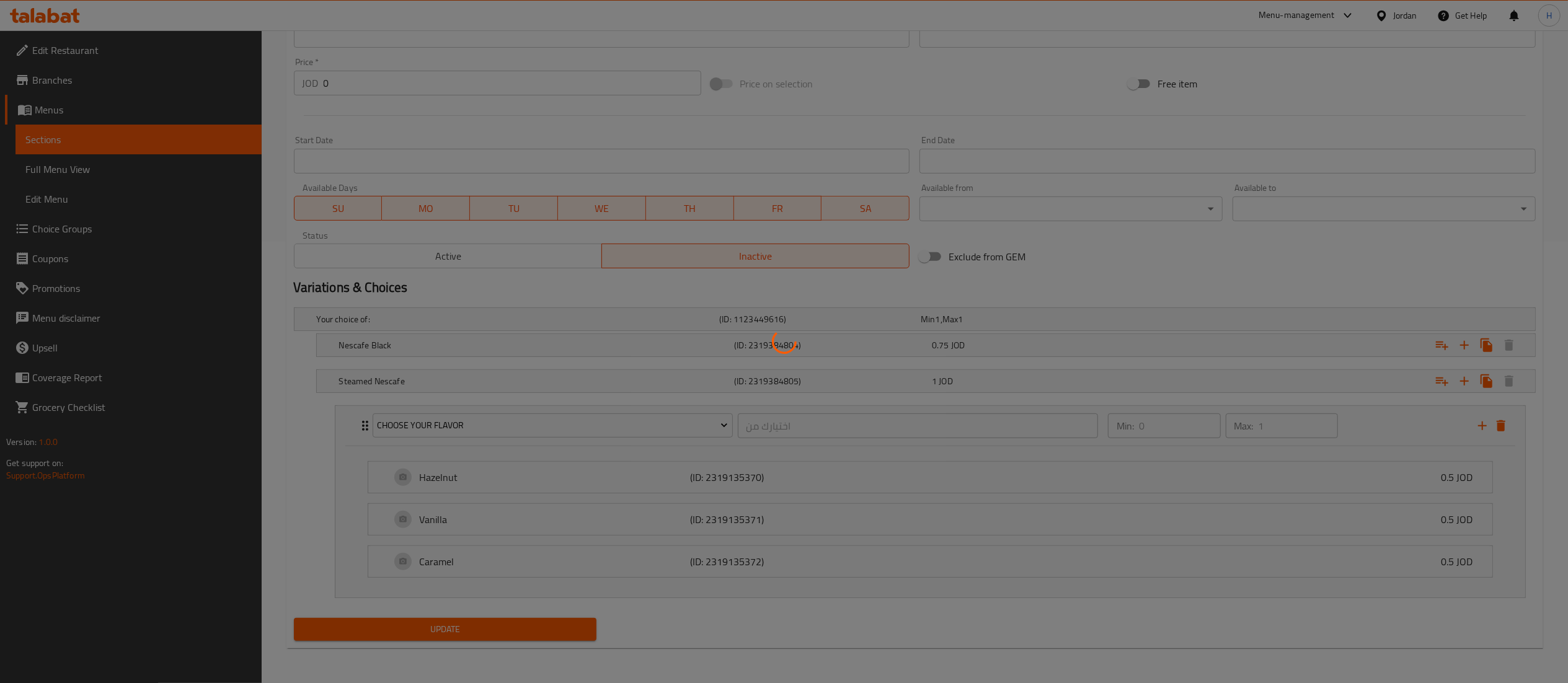
click at [465, 260] on div at bounding box center [784, 341] width 1568 height 683
click at [419, 264] on div at bounding box center [784, 341] width 1568 height 683
click at [415, 263] on div at bounding box center [784, 341] width 1568 height 683
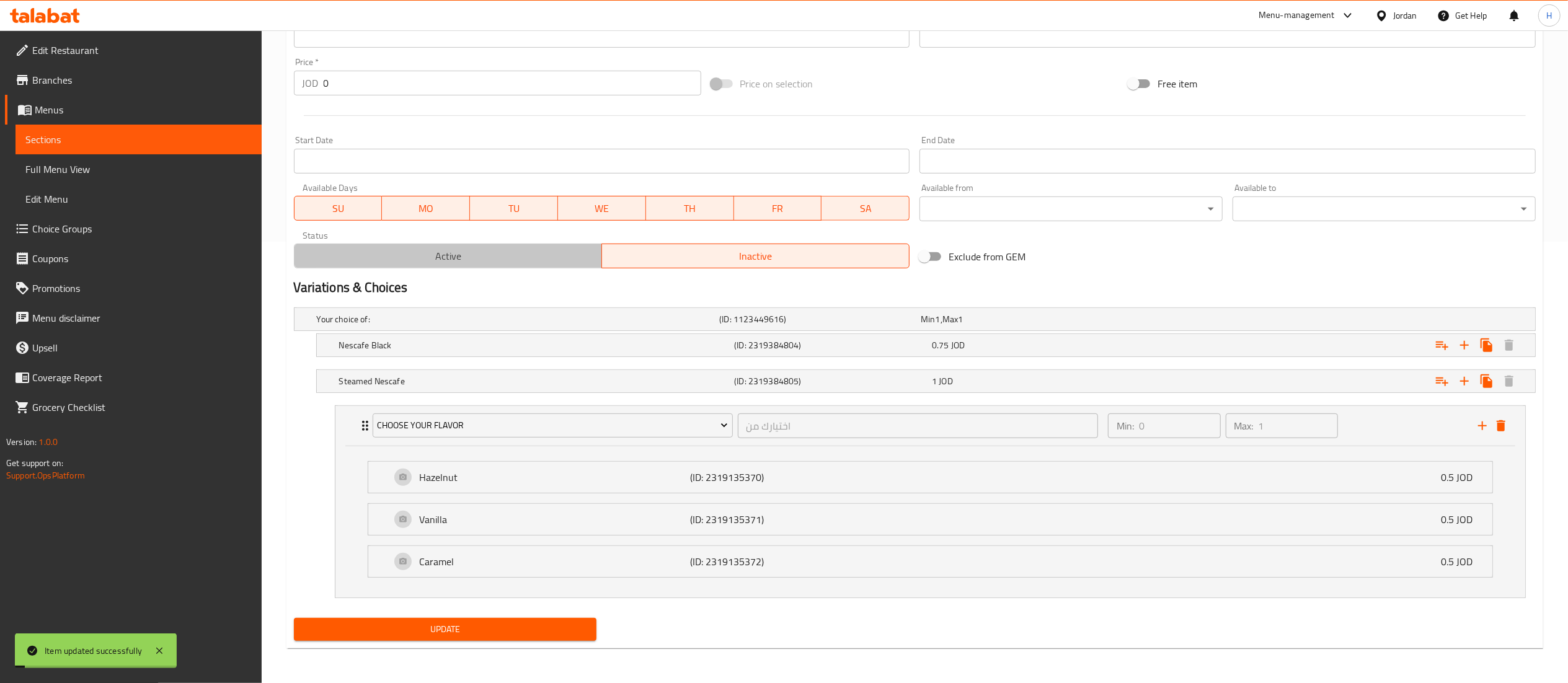
click at [415, 263] on span "Active" at bounding box center [448, 256] width 297 height 18
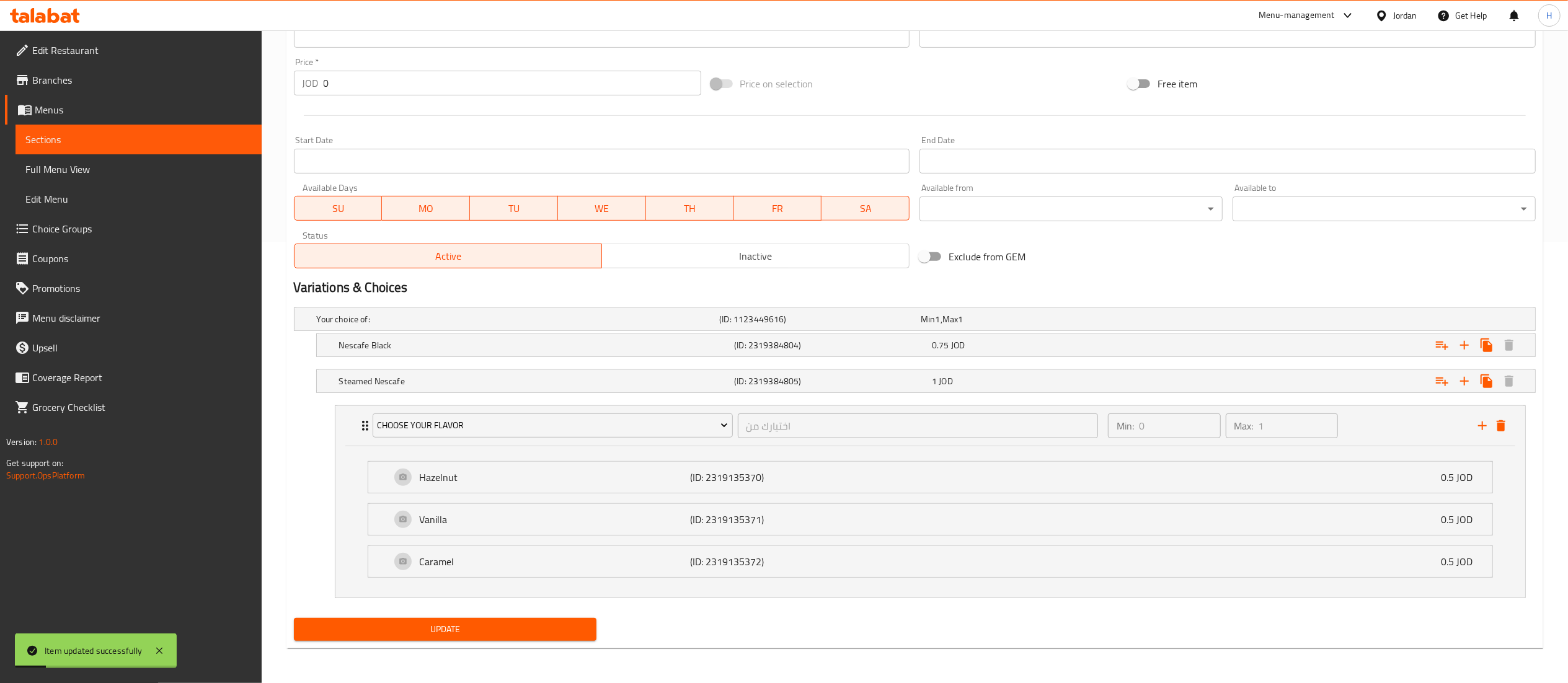
click at [449, 627] on span "Update" at bounding box center [445, 629] width 283 height 16
click at [467, 631] on span "Update" at bounding box center [445, 629] width 283 height 16
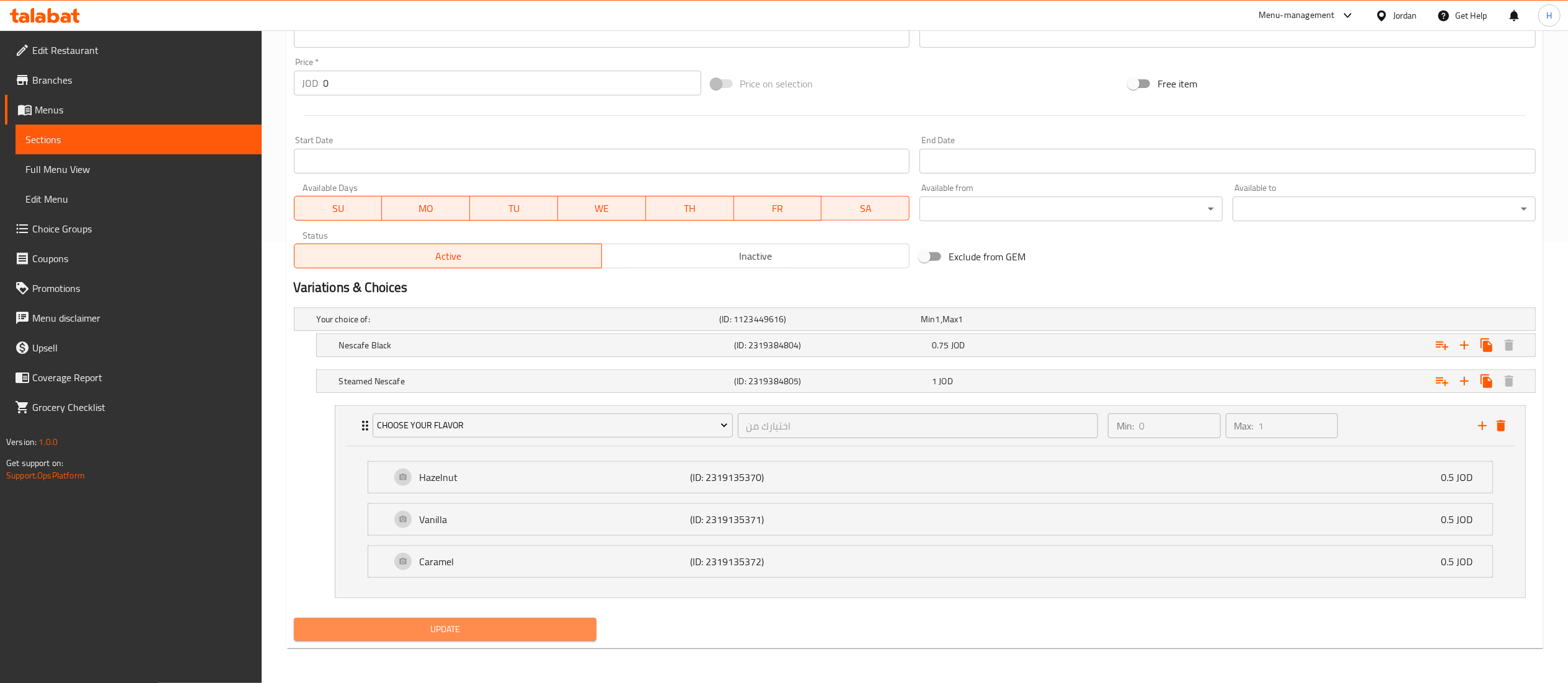
click at [546, 641] on button "Update" at bounding box center [446, 629] width 303 height 23
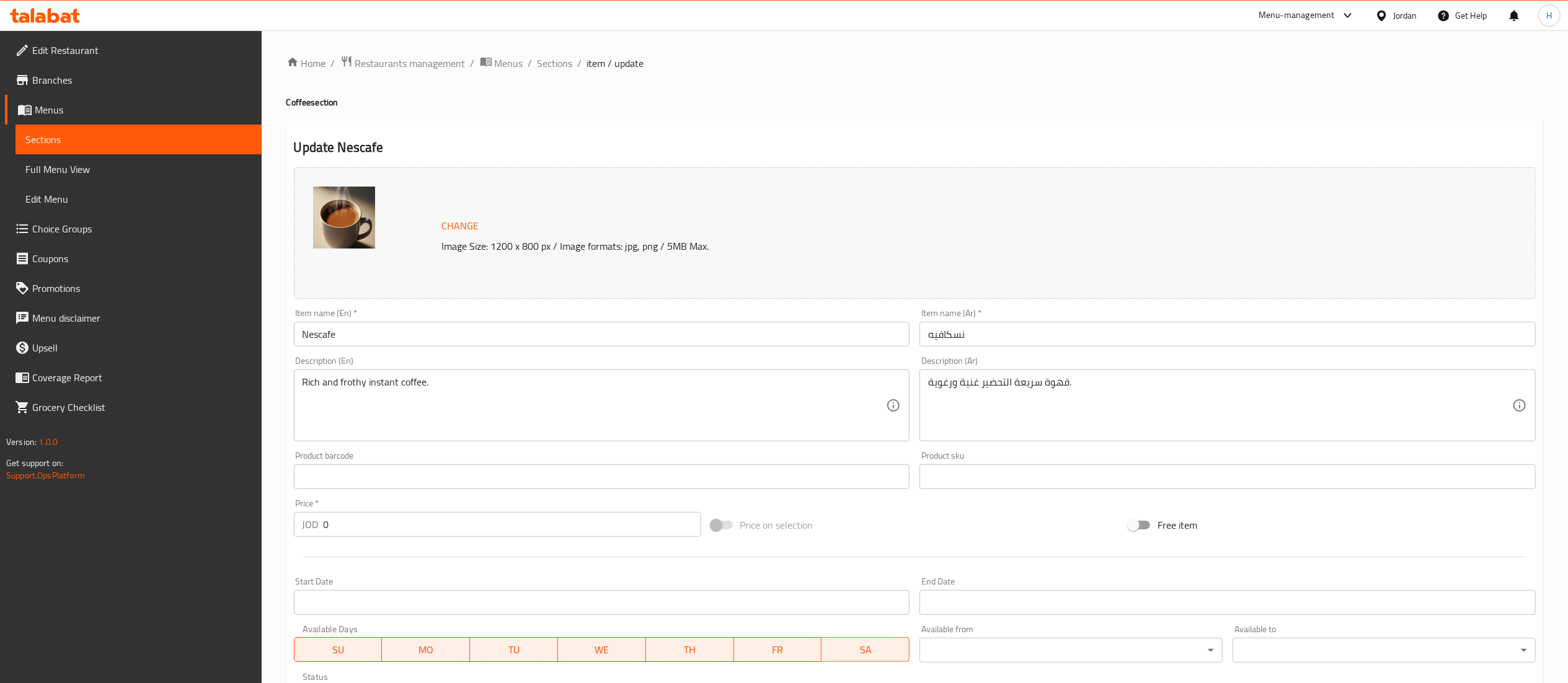
scroll to position [444, 0]
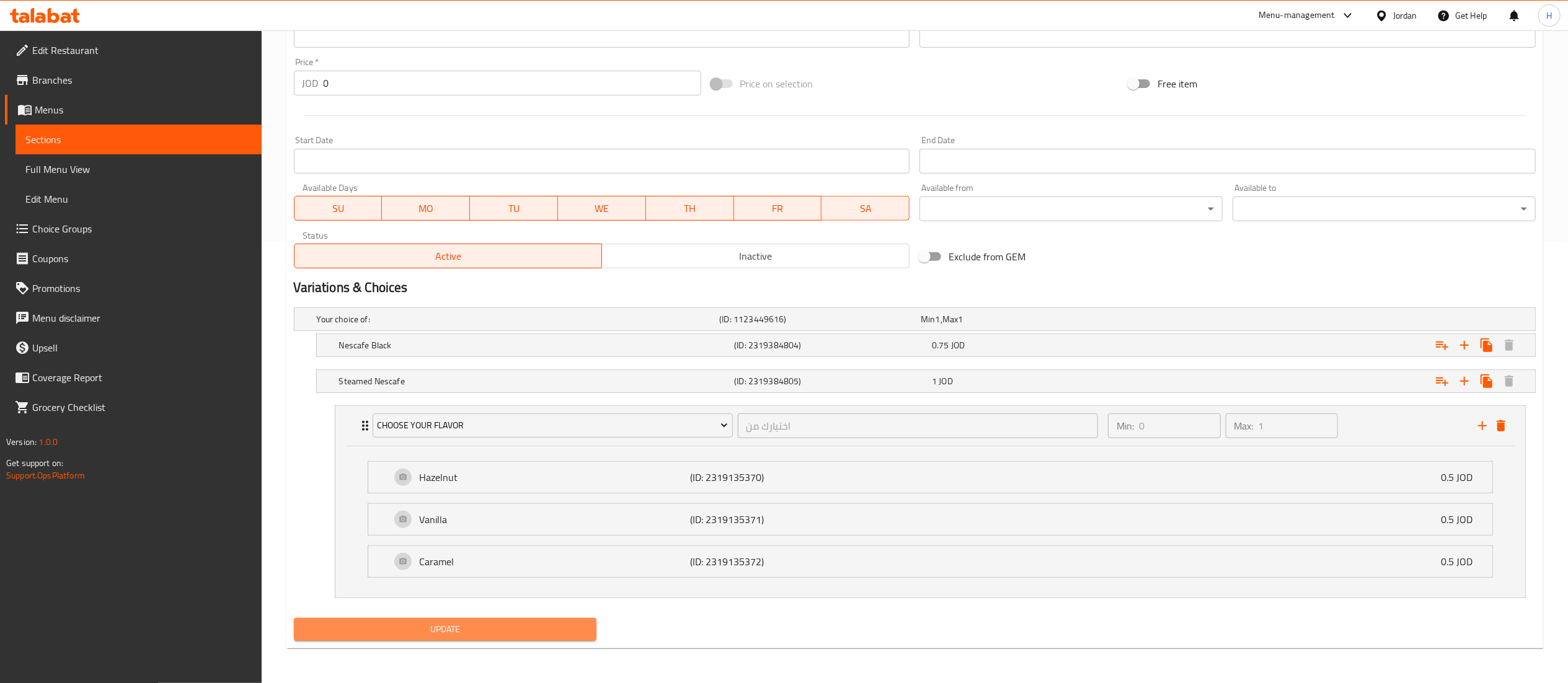
click at [501, 631] on span "Update" at bounding box center [445, 629] width 283 height 16
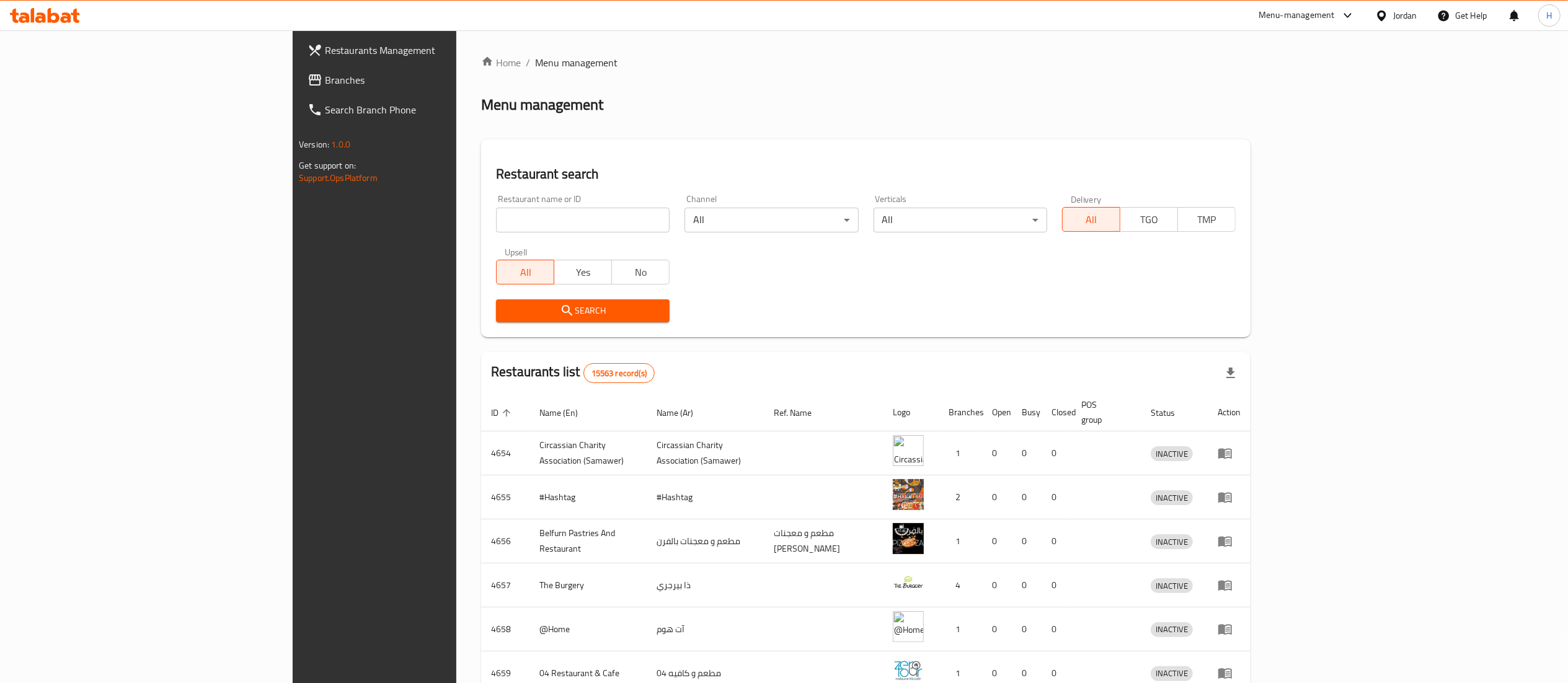
click at [496, 227] on input "search" at bounding box center [582, 220] width 173 height 25
paste input "734849"
type input "734849"
click button "Search" at bounding box center [582, 311] width 173 height 23
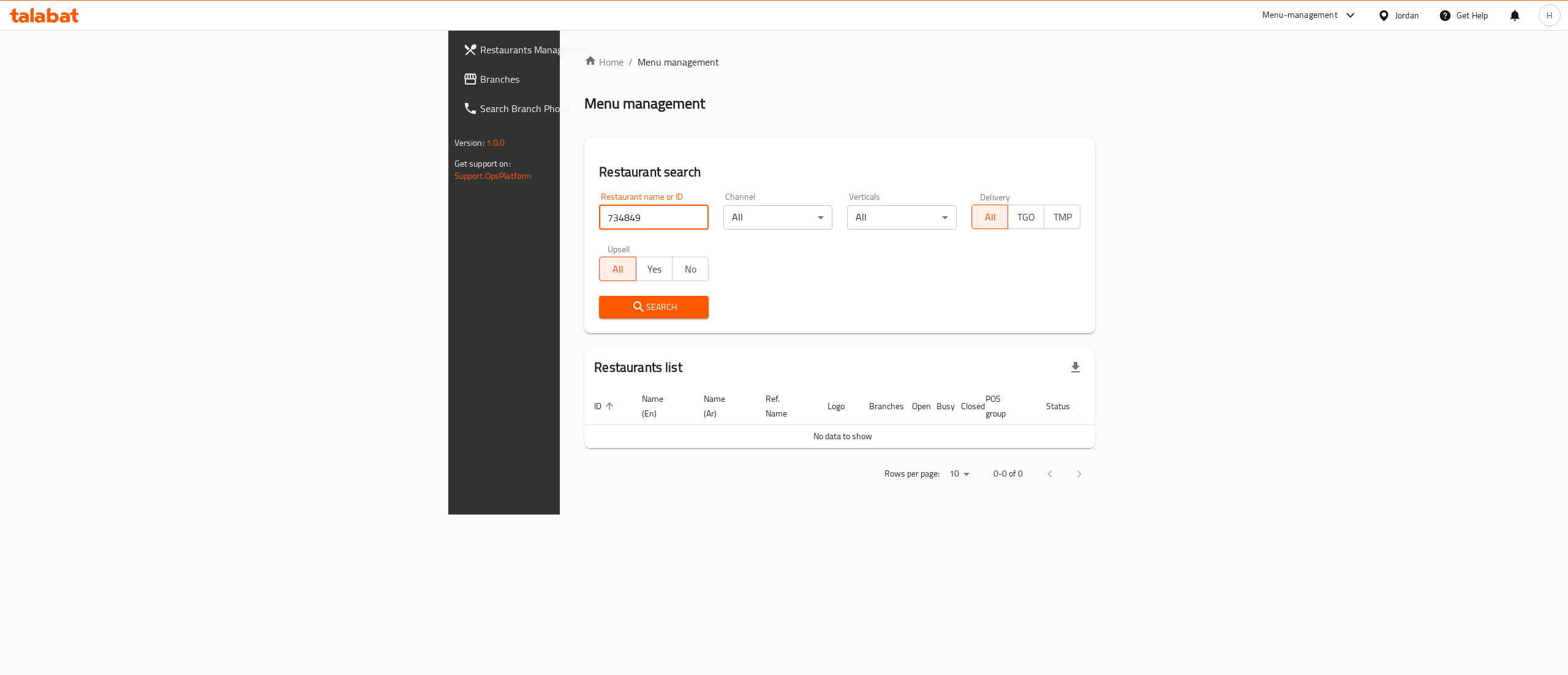
click at [480, 85] on span "Branches" at bounding box center [590, 79] width 221 height 15
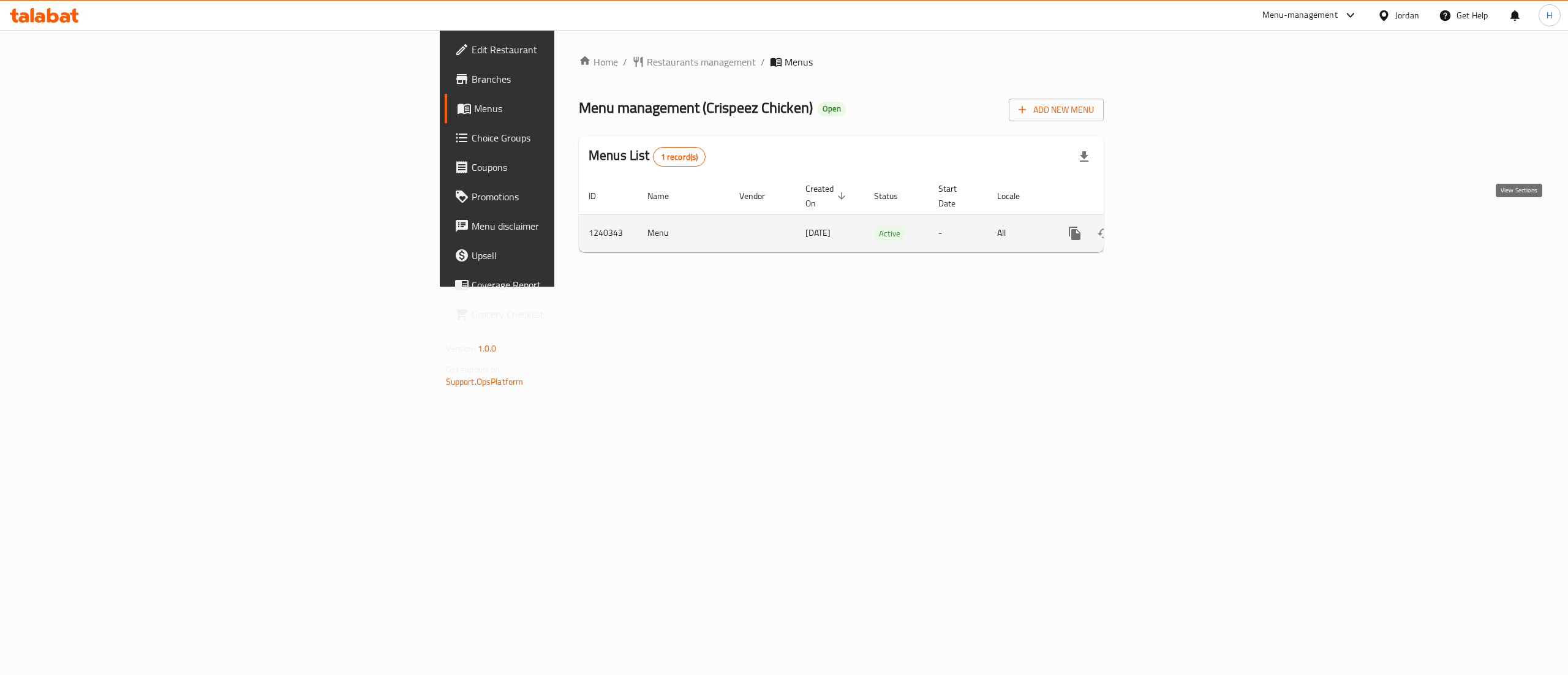
click at [1171, 226] on icon "enhanced table" at bounding box center [1164, 233] width 15 height 15
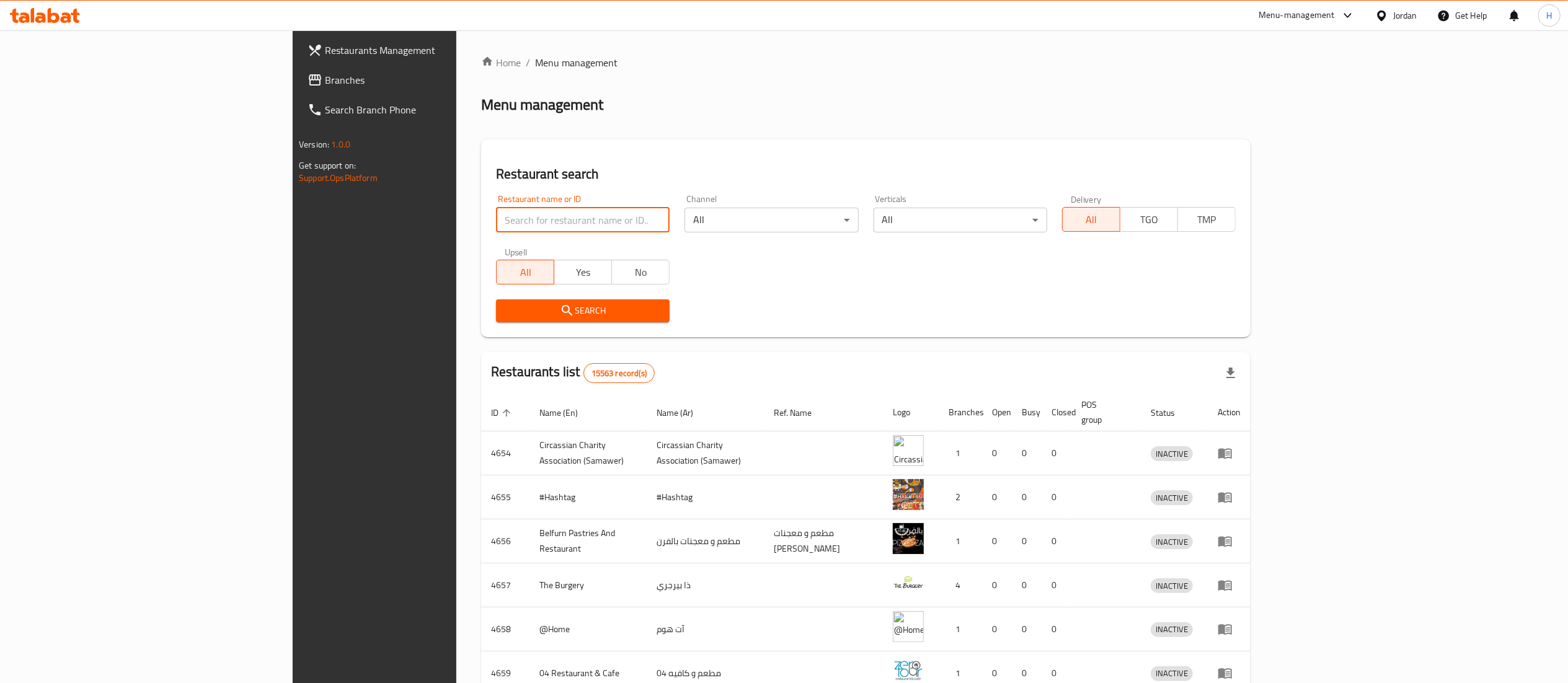
click at [496, 226] on input "search" at bounding box center [582, 220] width 173 height 25
paste input "753108"
type input "753108"
click button "Search" at bounding box center [582, 311] width 173 height 23
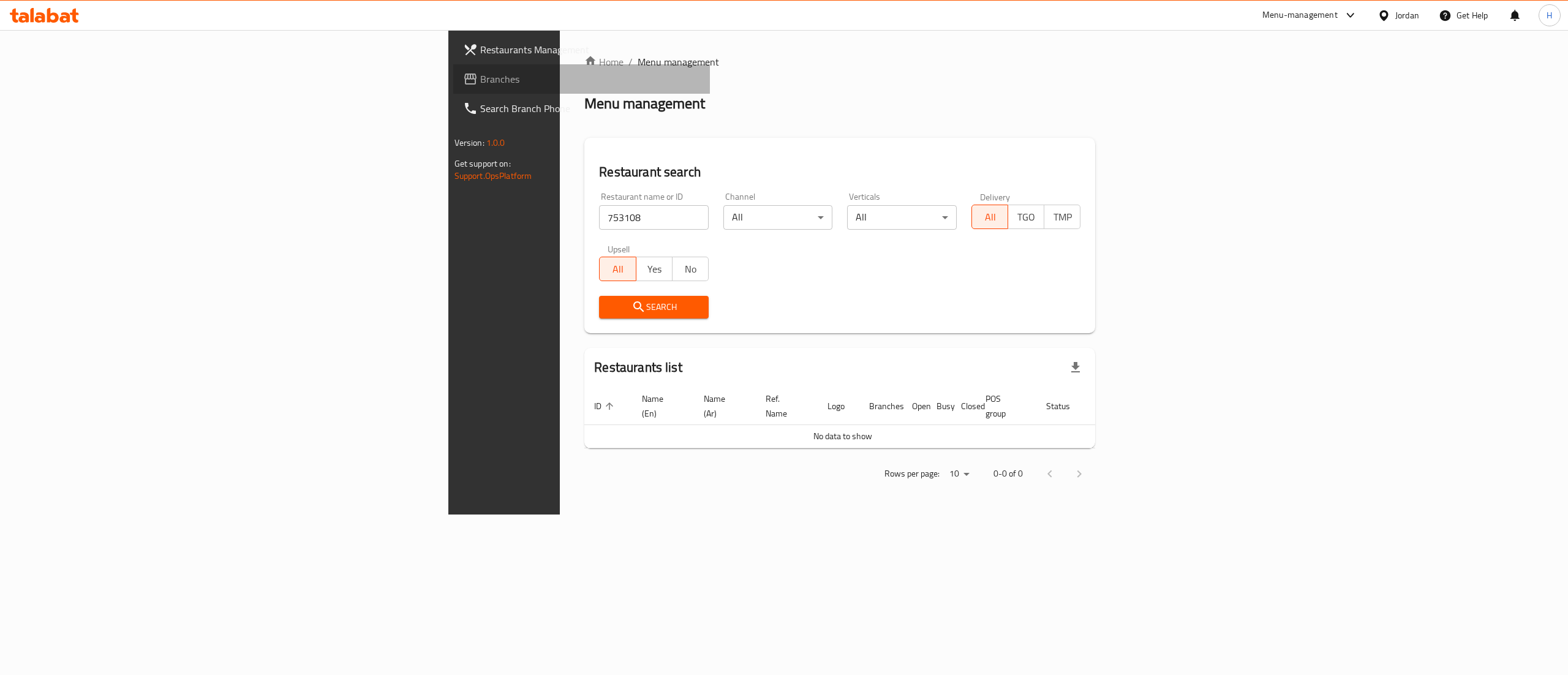
click at [480, 80] on span "Branches" at bounding box center [590, 79] width 221 height 15
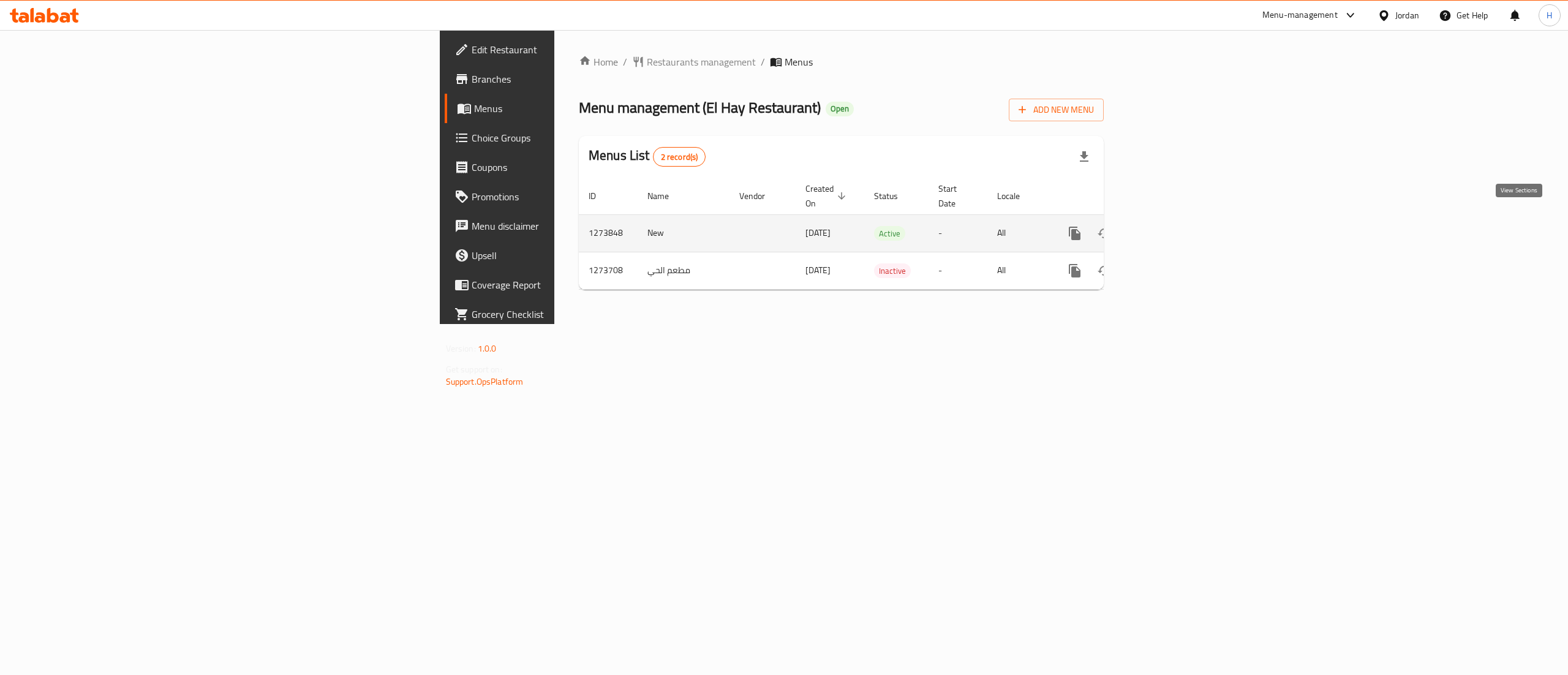
click at [1169, 228] on icon "enhanced table" at bounding box center [1163, 233] width 11 height 11
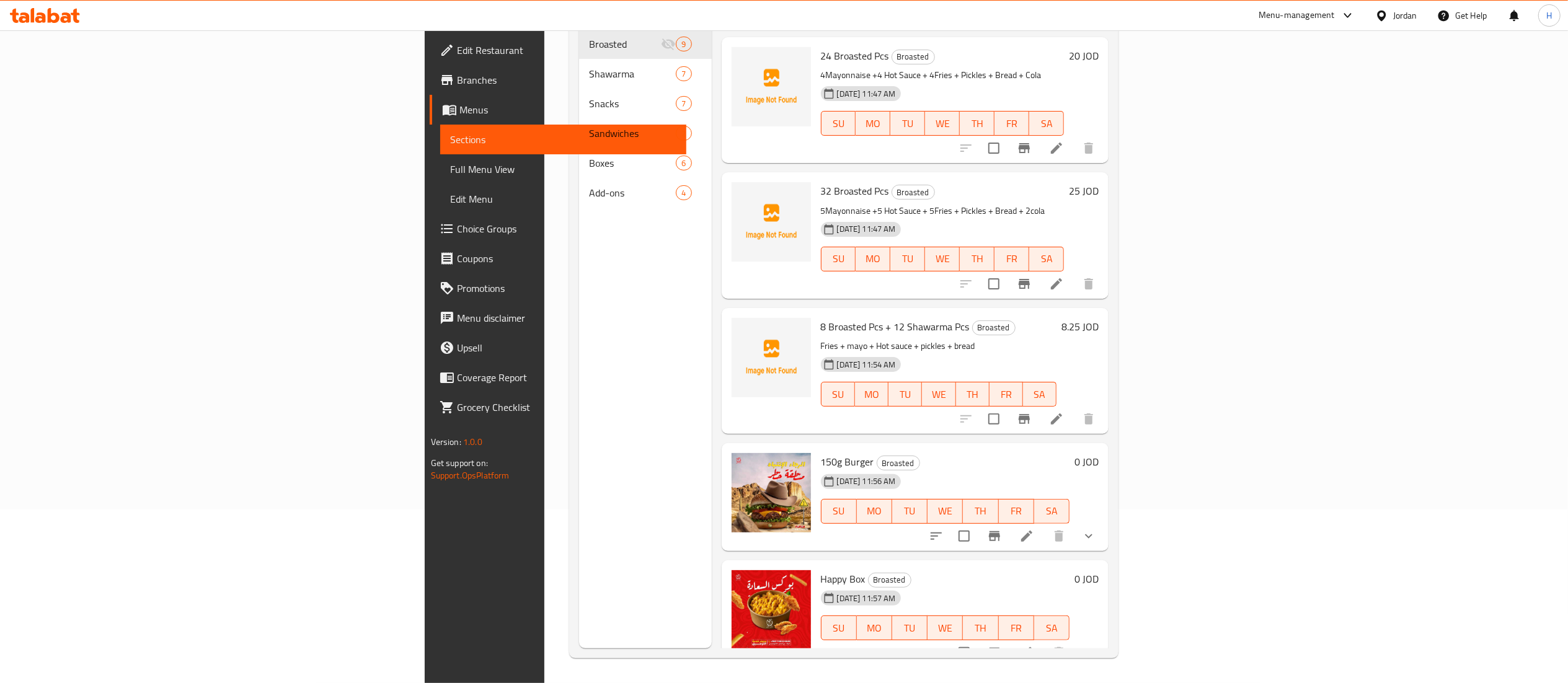
scroll to position [50, 0]
